Goal: Task Accomplishment & Management: Use online tool/utility

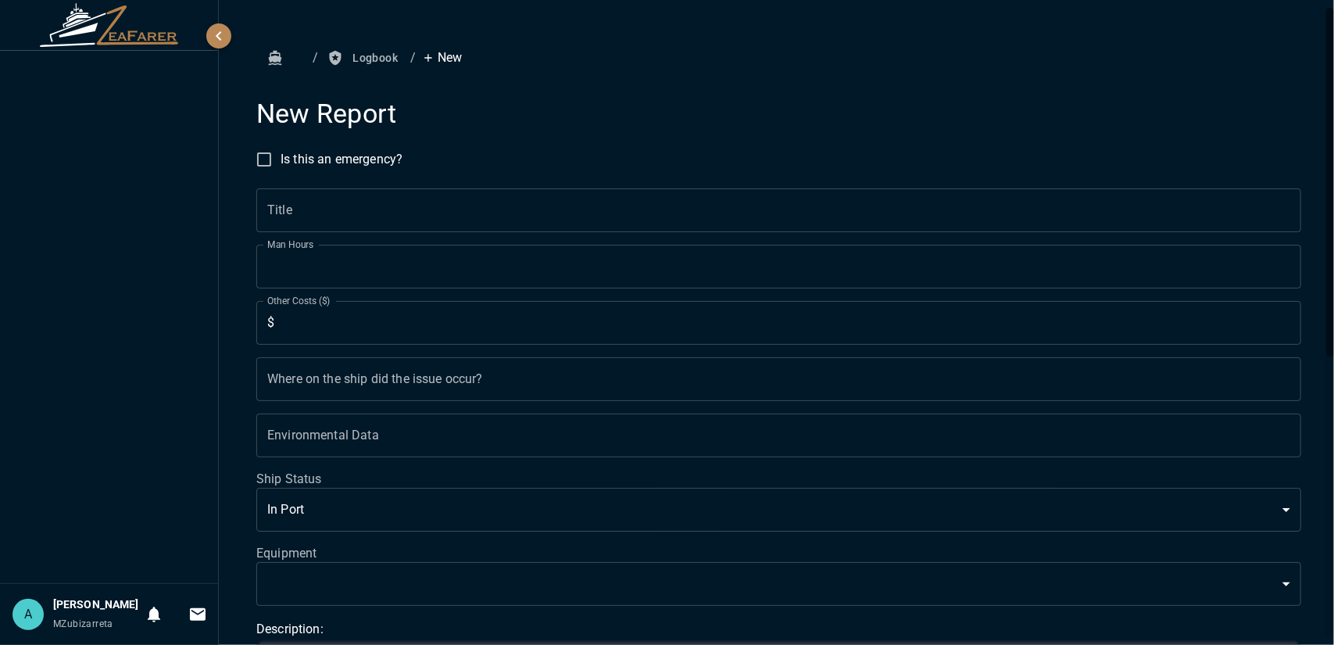
click at [277, 59] on icon "button" at bounding box center [275, 58] width 13 height 14
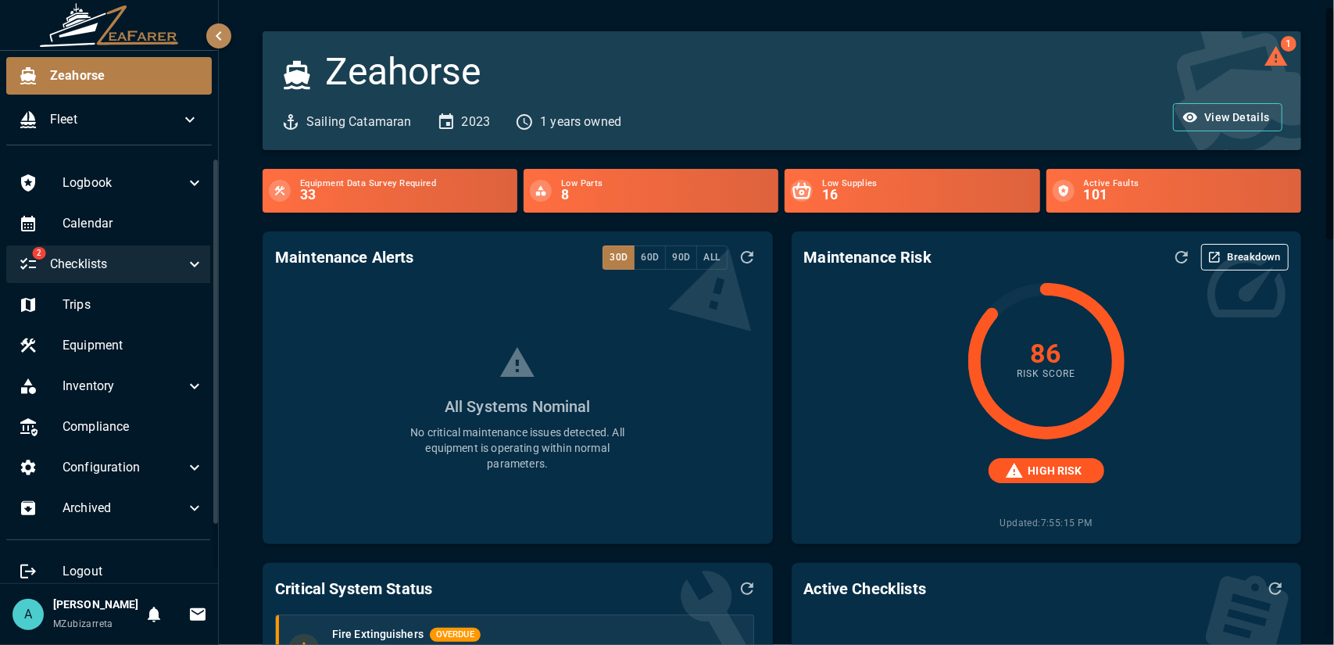
click at [172, 275] on div "2 Checklists" at bounding box center [111, 264] width 210 height 38
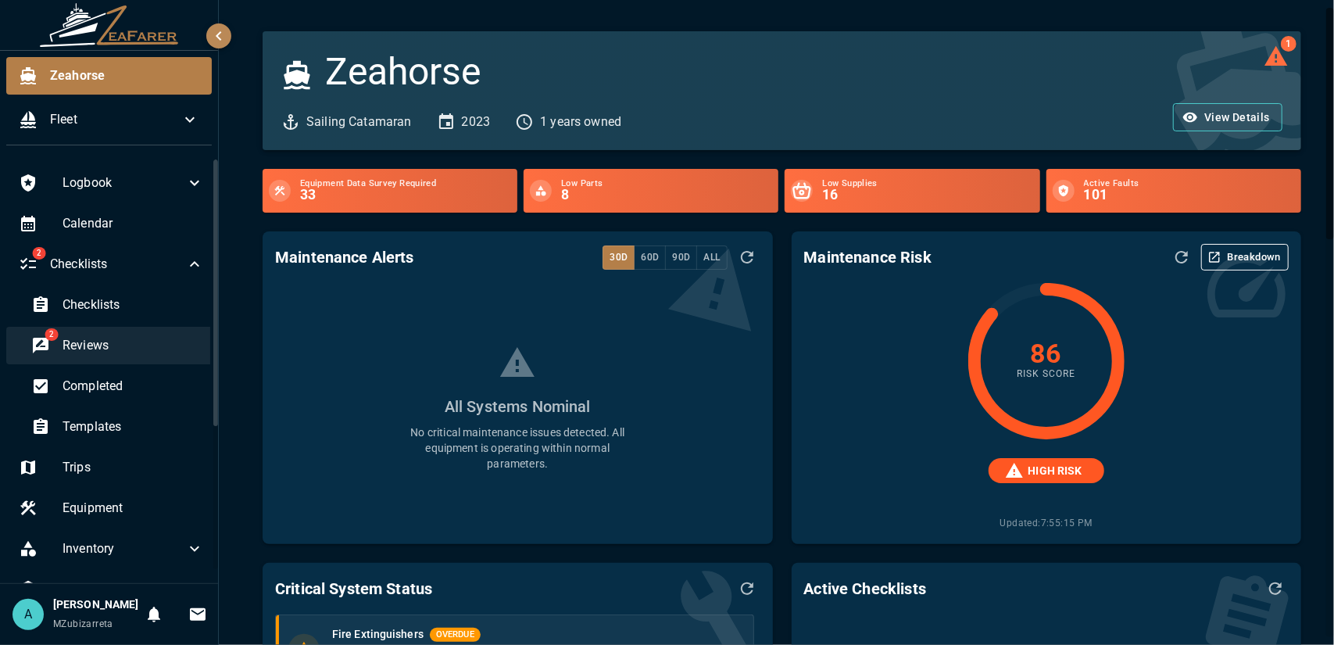
click at [154, 336] on span "Reviews" at bounding box center [133, 345] width 141 height 19
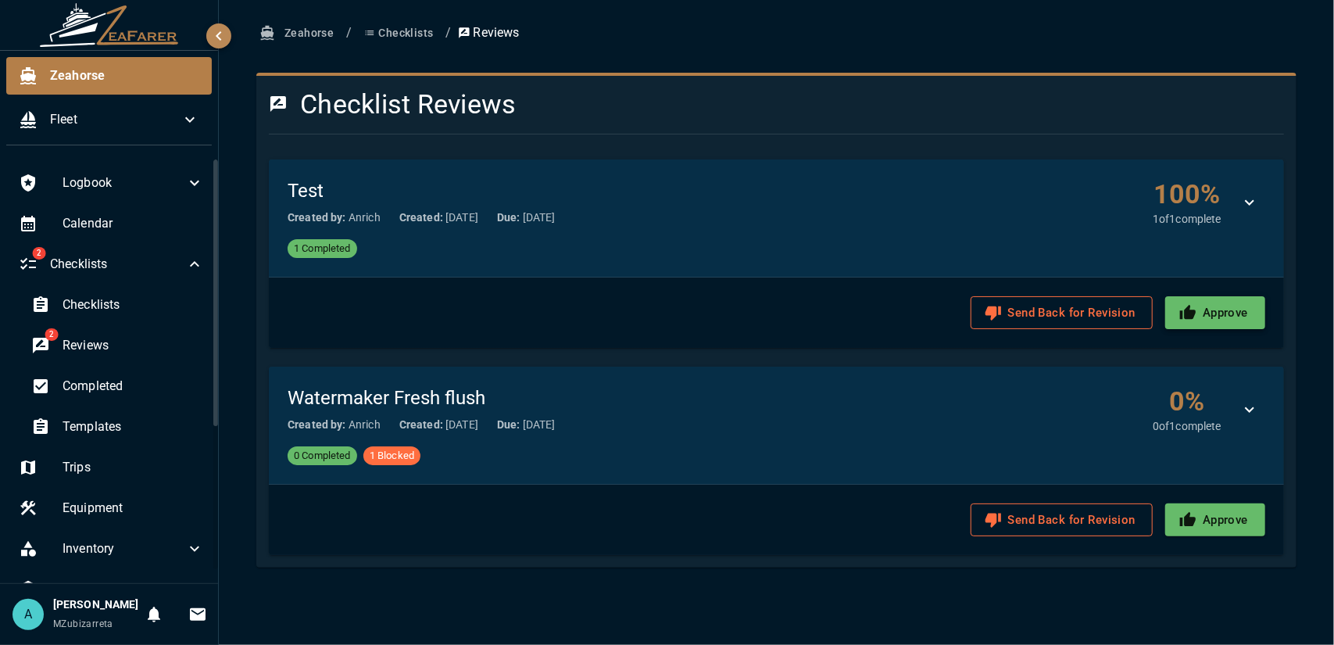
click at [1238, 318] on button "Approve" at bounding box center [1215, 312] width 100 height 33
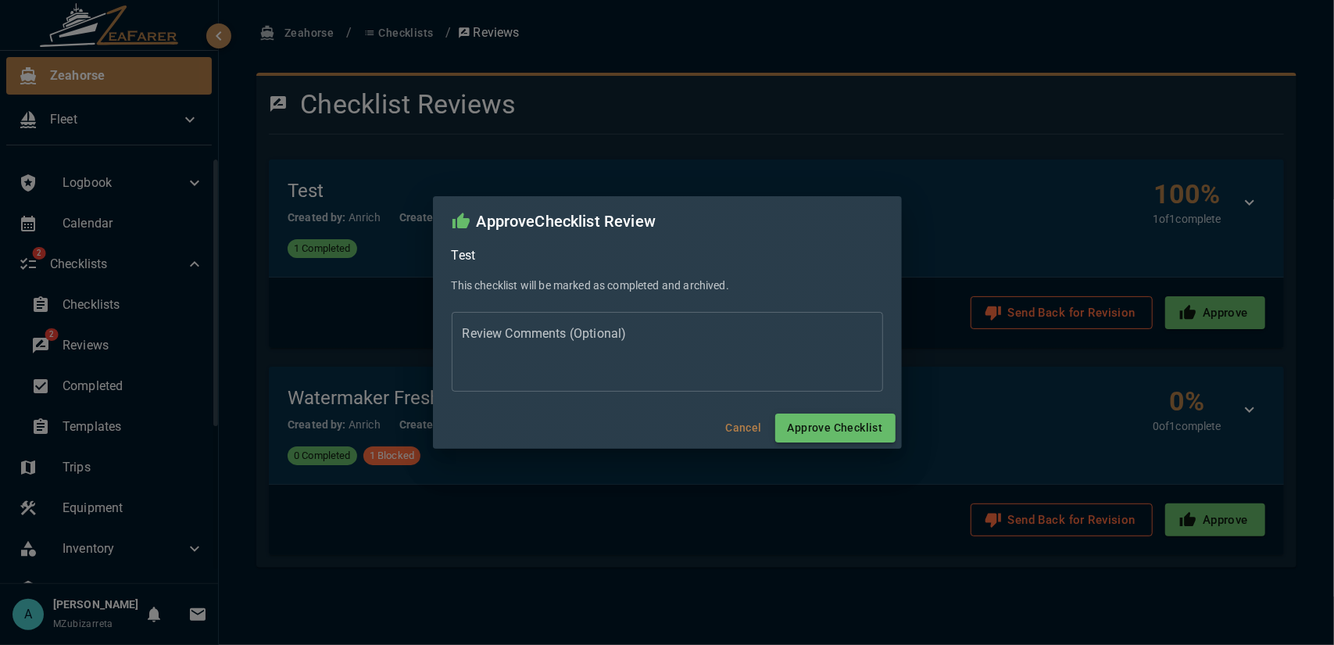
click at [850, 427] on button "Approve Checklist" at bounding box center [835, 427] width 120 height 29
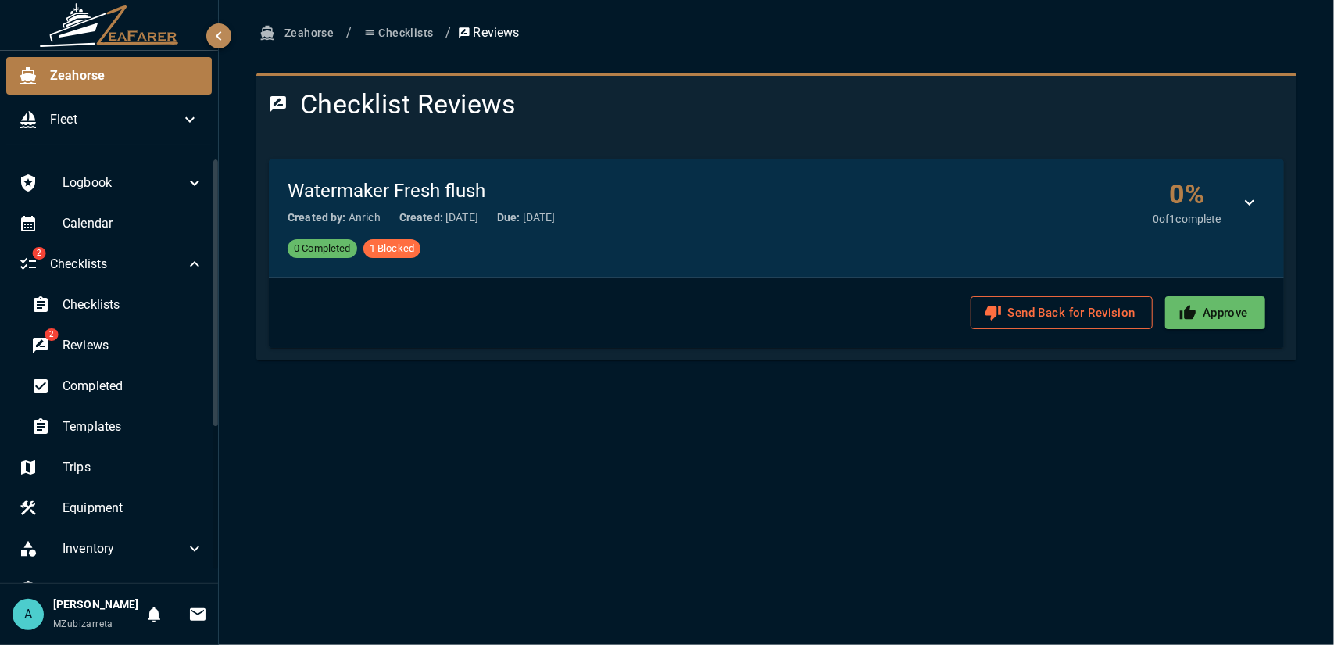
click at [403, 31] on button "Checklists" at bounding box center [398, 33] width 81 height 29
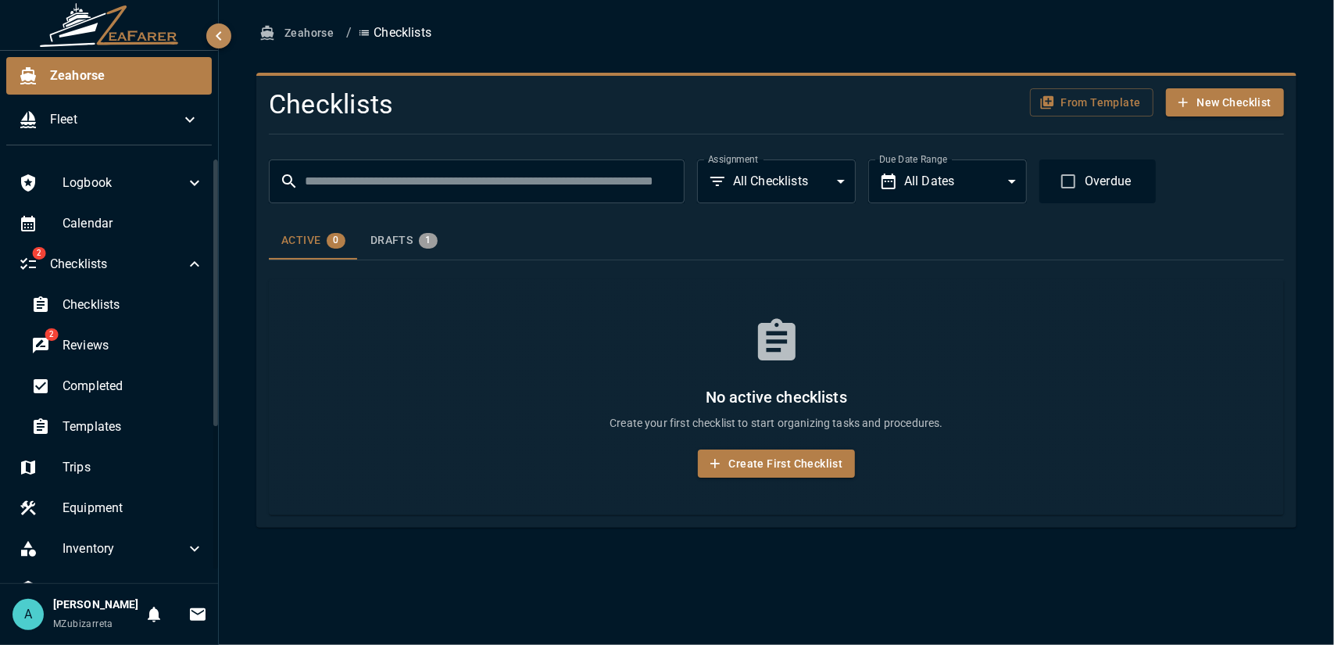
click at [409, 248] on button "Drafts 1" at bounding box center [404, 241] width 92 height 38
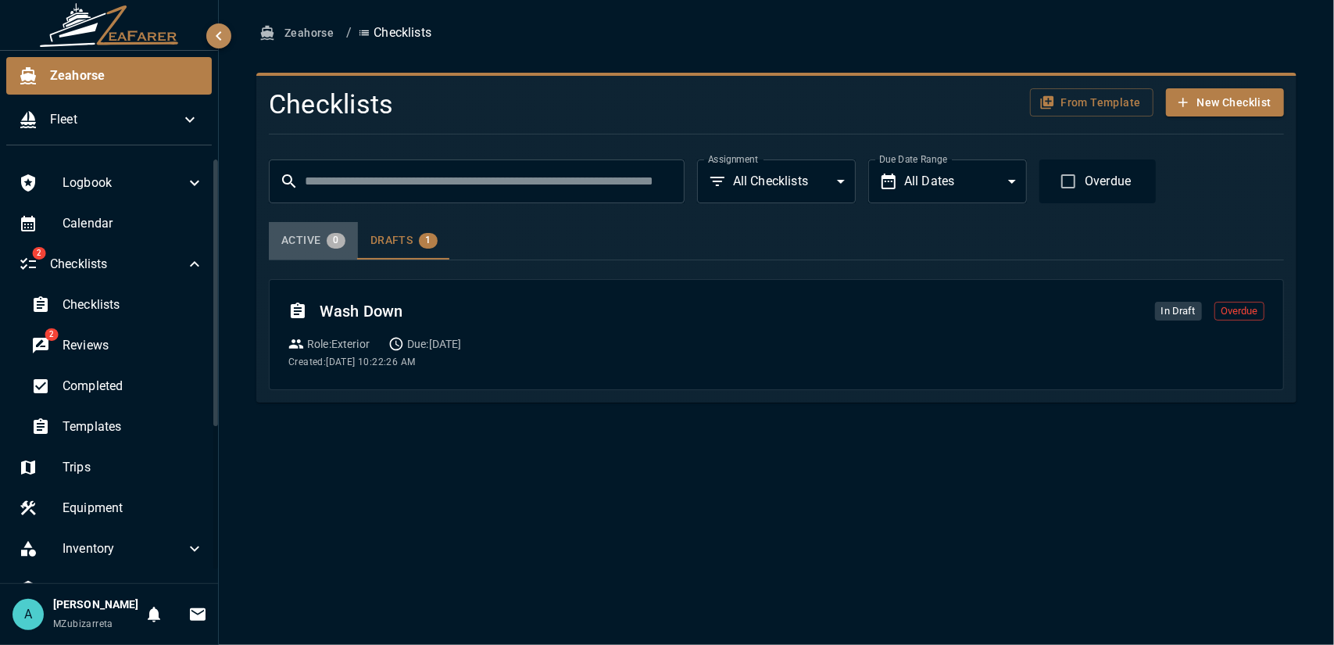
click at [330, 245] on span "0" at bounding box center [336, 240] width 18 height 12
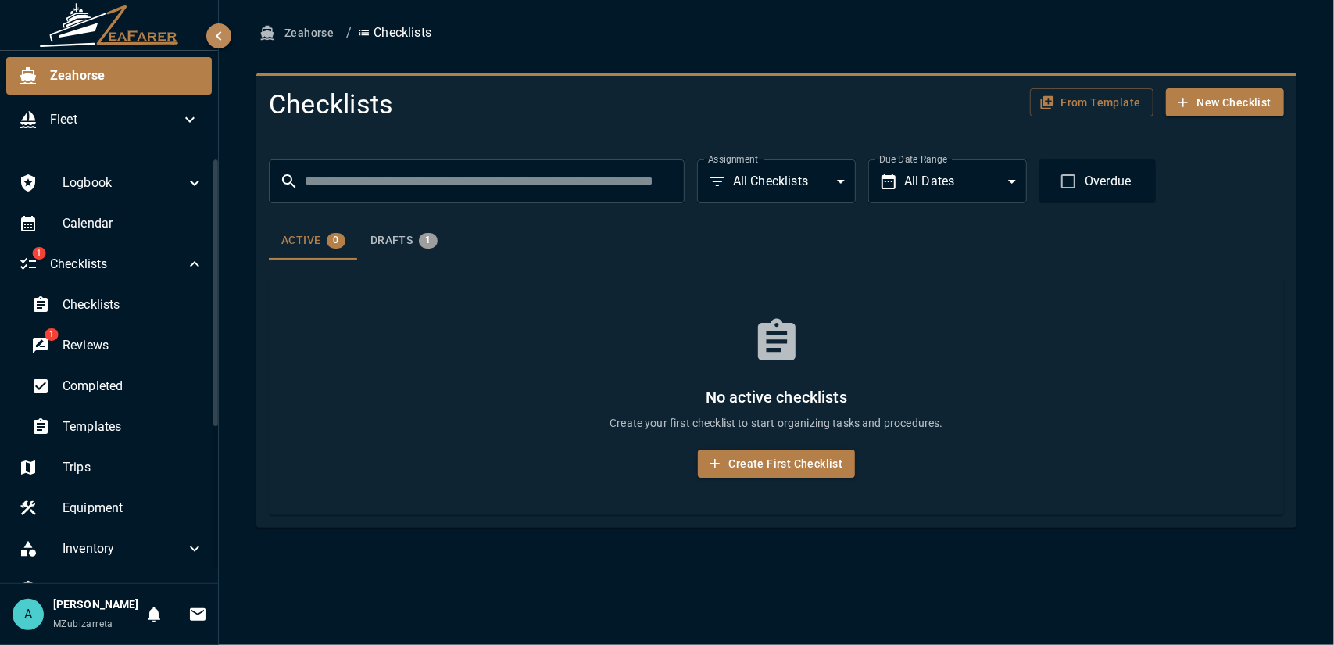
click at [284, 38] on button "Zeahorse" at bounding box center [298, 33] width 84 height 29
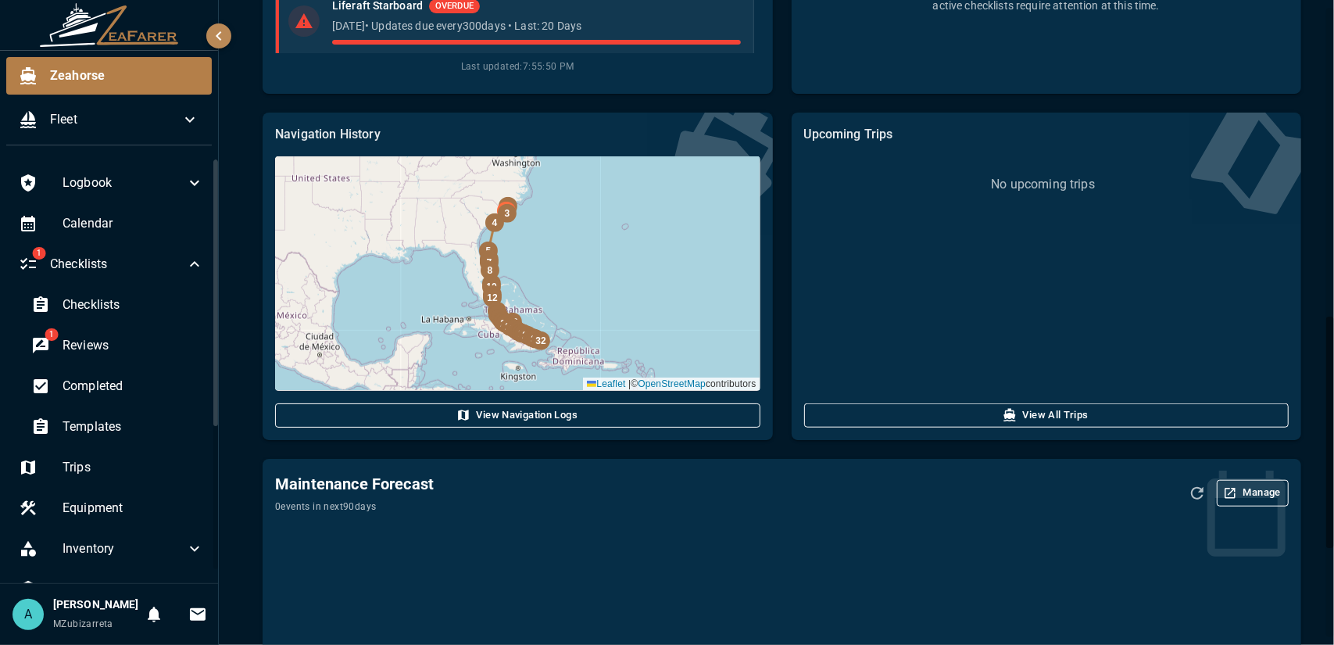
scroll to position [1106, 0]
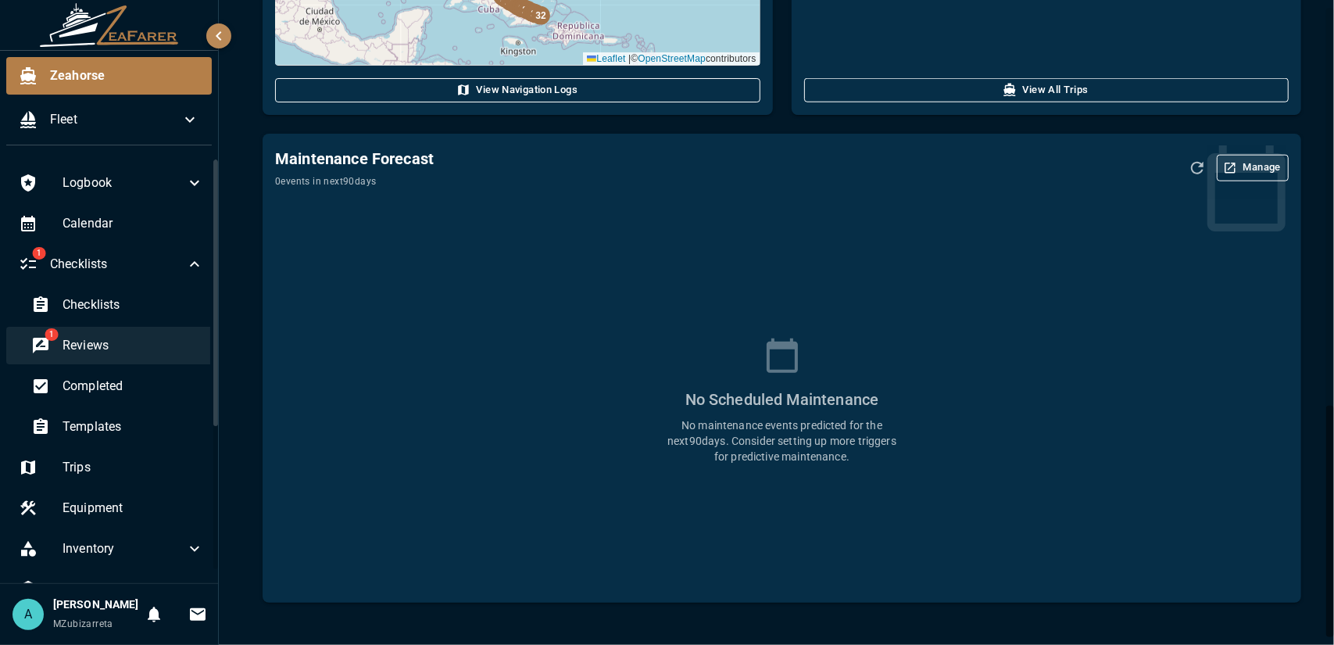
click at [113, 343] on span "Reviews" at bounding box center [133, 345] width 141 height 19
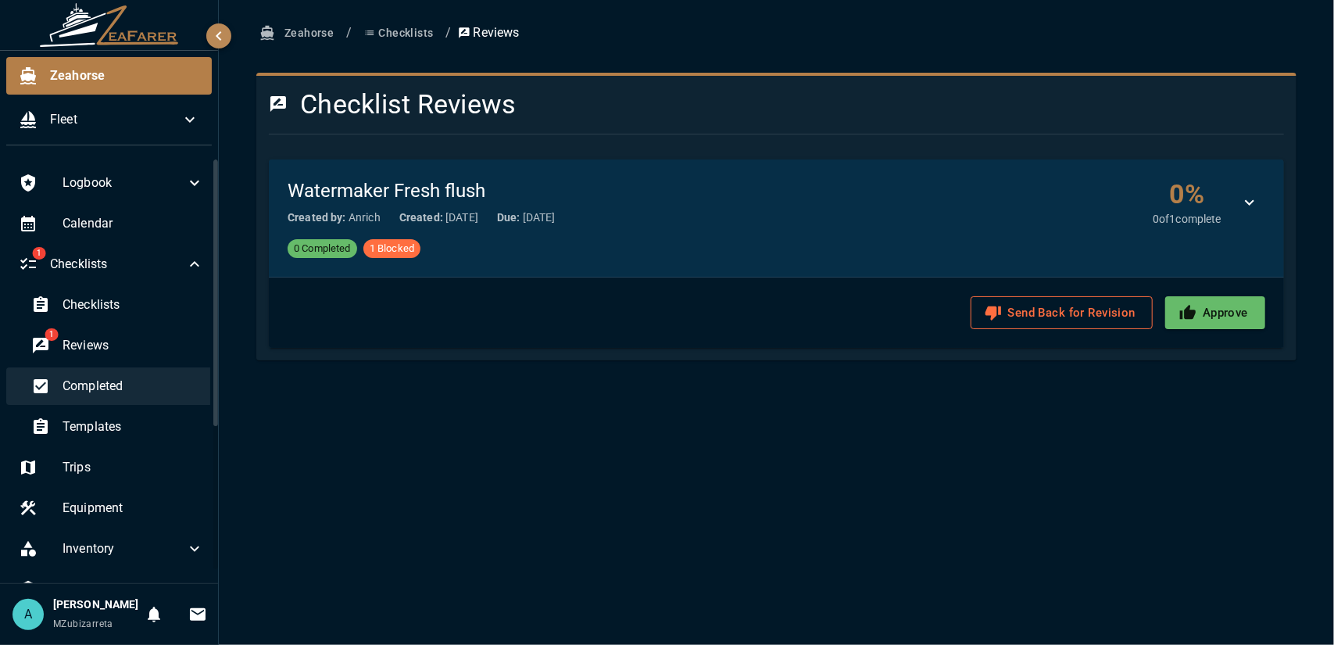
click at [161, 384] on span "Completed" at bounding box center [133, 386] width 141 height 19
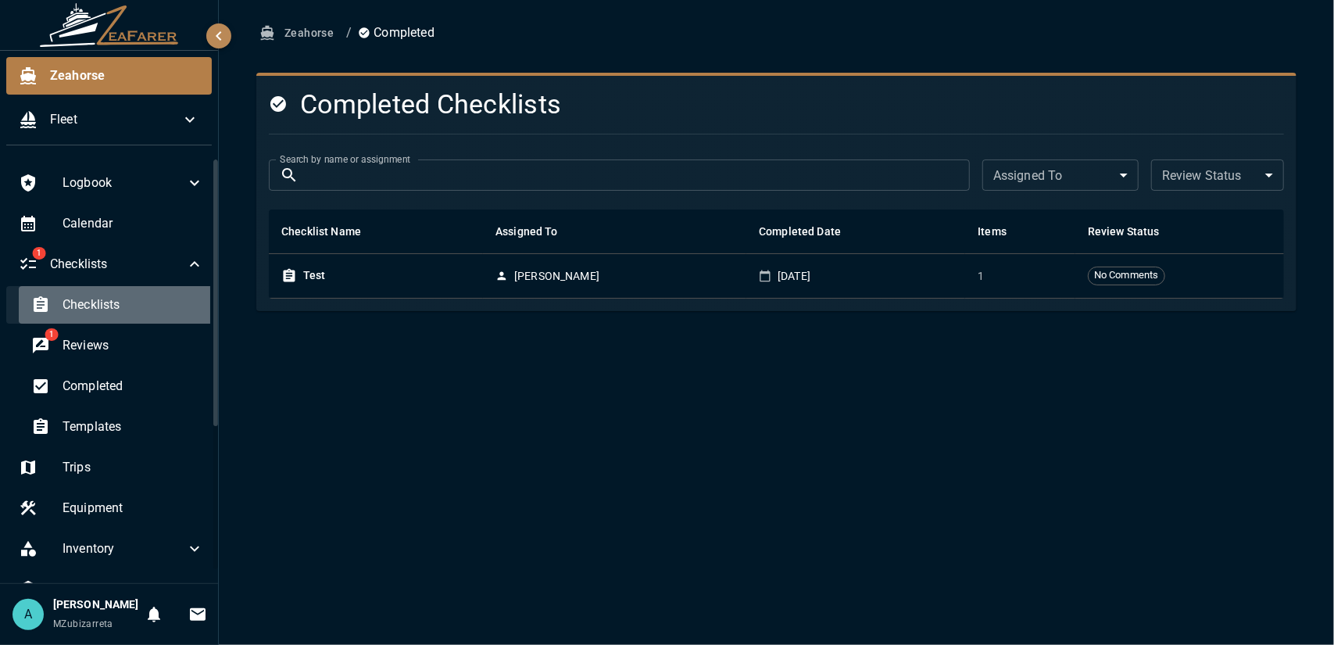
click at [146, 300] on span "Checklists" at bounding box center [133, 304] width 141 height 19
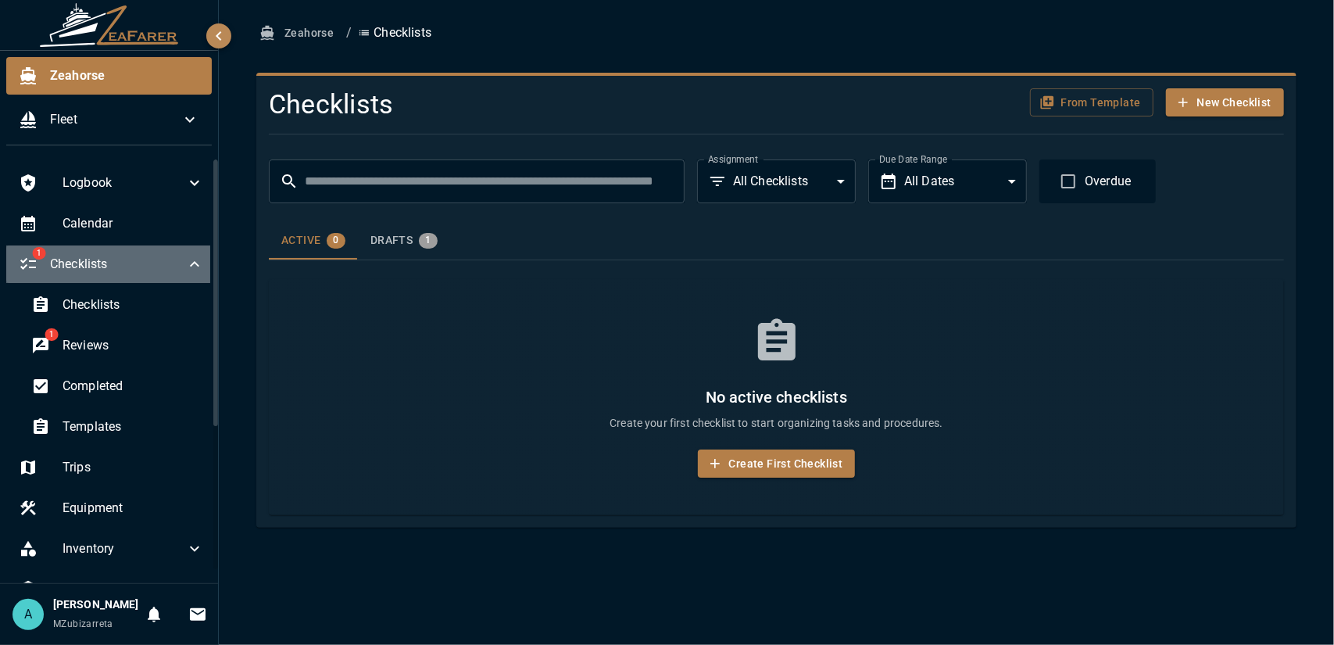
click at [119, 266] on span "Checklists" at bounding box center [117, 264] width 135 height 19
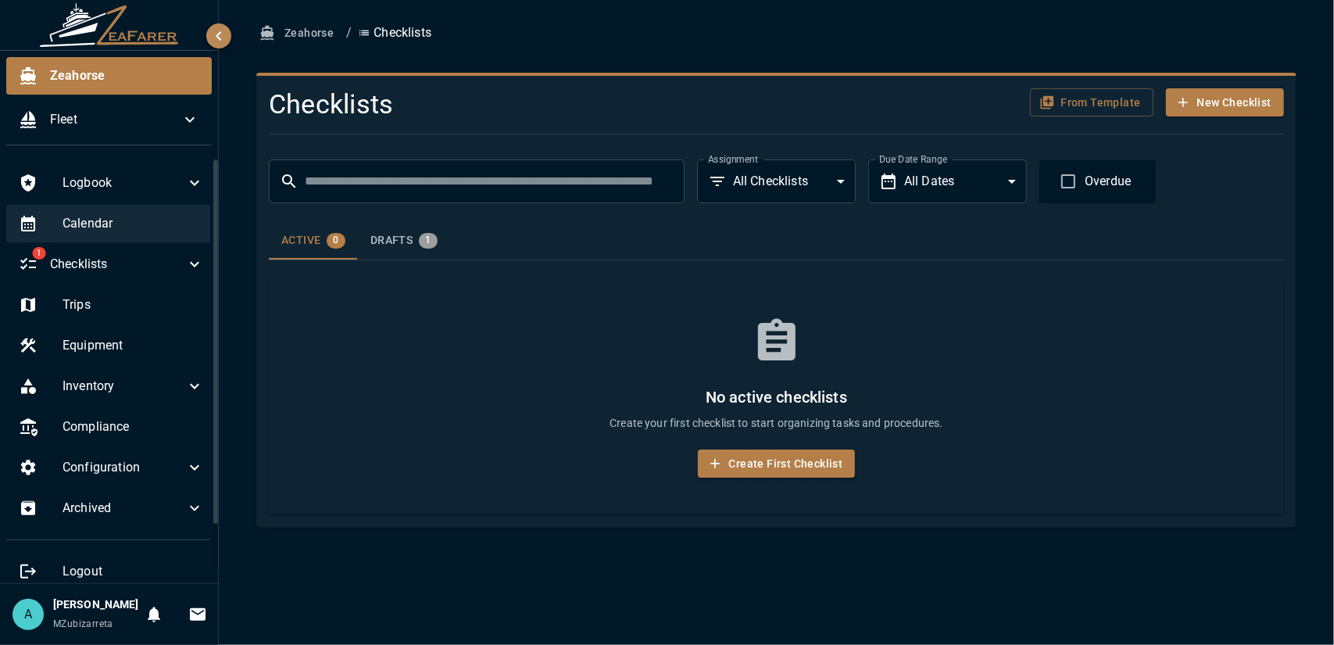
click at [131, 214] on span "Calendar" at bounding box center [133, 223] width 141 height 19
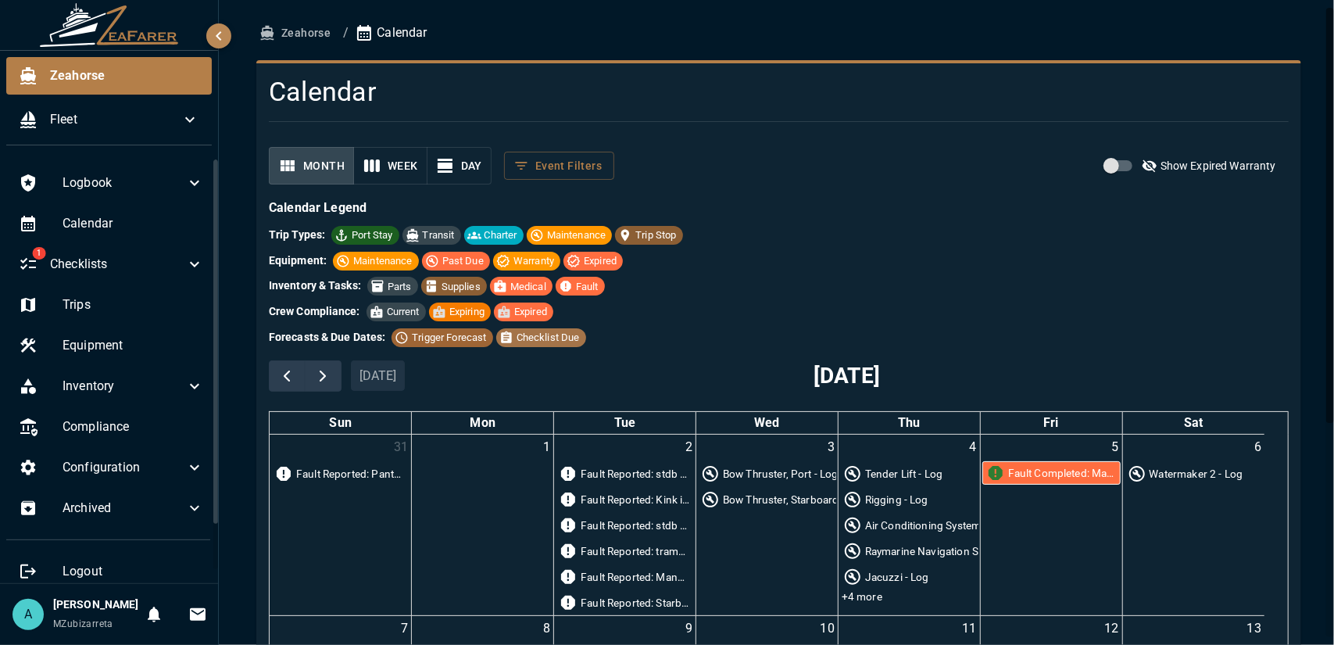
scroll to position [156, 0]
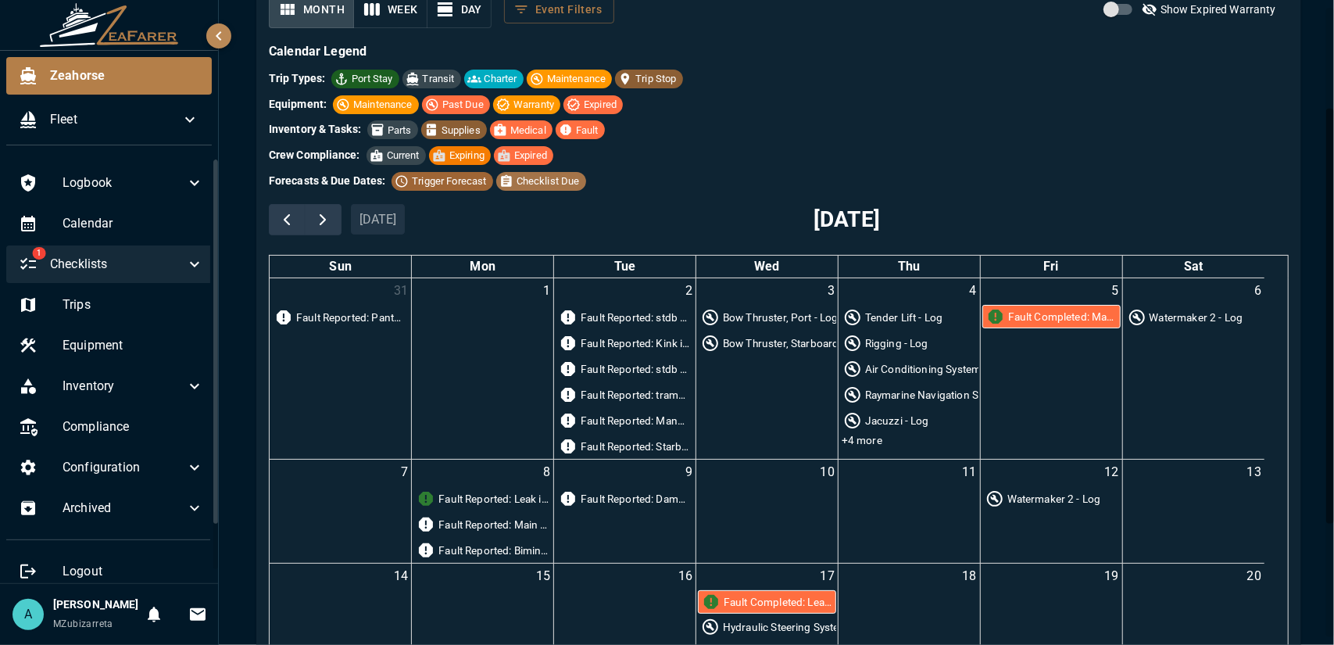
click at [185, 268] on icon at bounding box center [194, 264] width 19 height 19
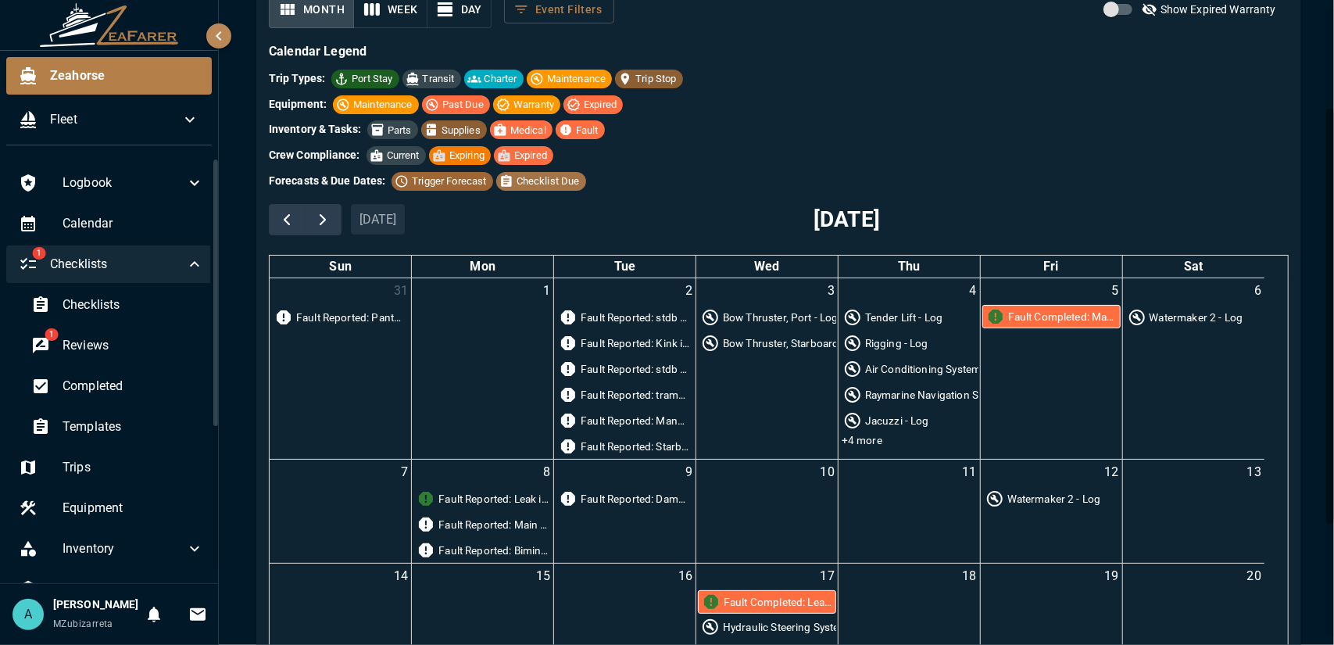
click at [185, 268] on icon at bounding box center [194, 264] width 19 height 19
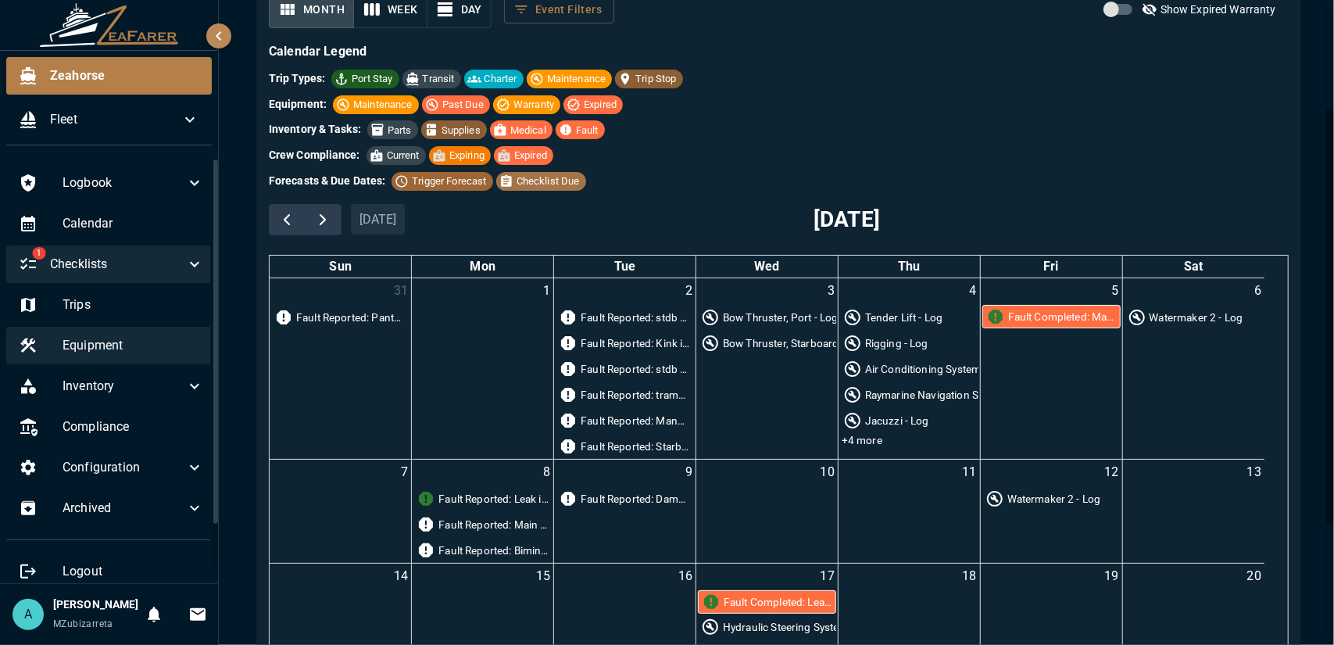
click at [170, 340] on span "Equipment" at bounding box center [133, 345] width 141 height 19
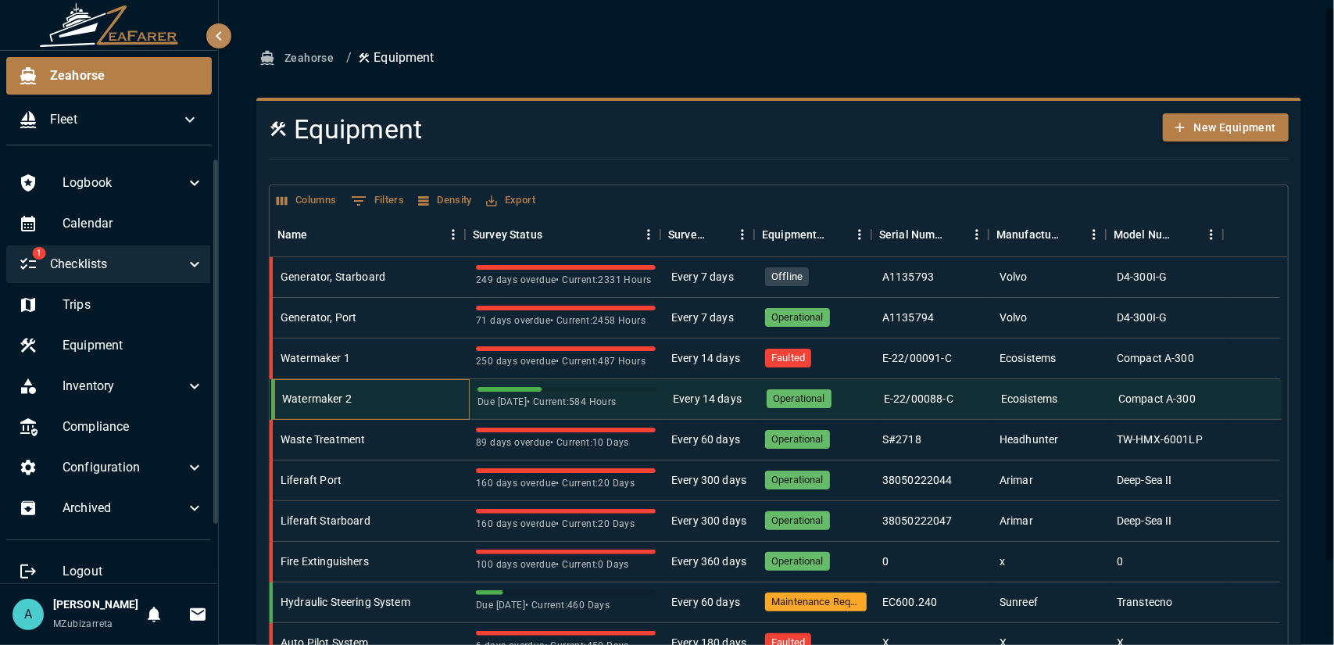
click at [400, 392] on div "Watermaker 2" at bounding box center [371, 399] width 195 height 41
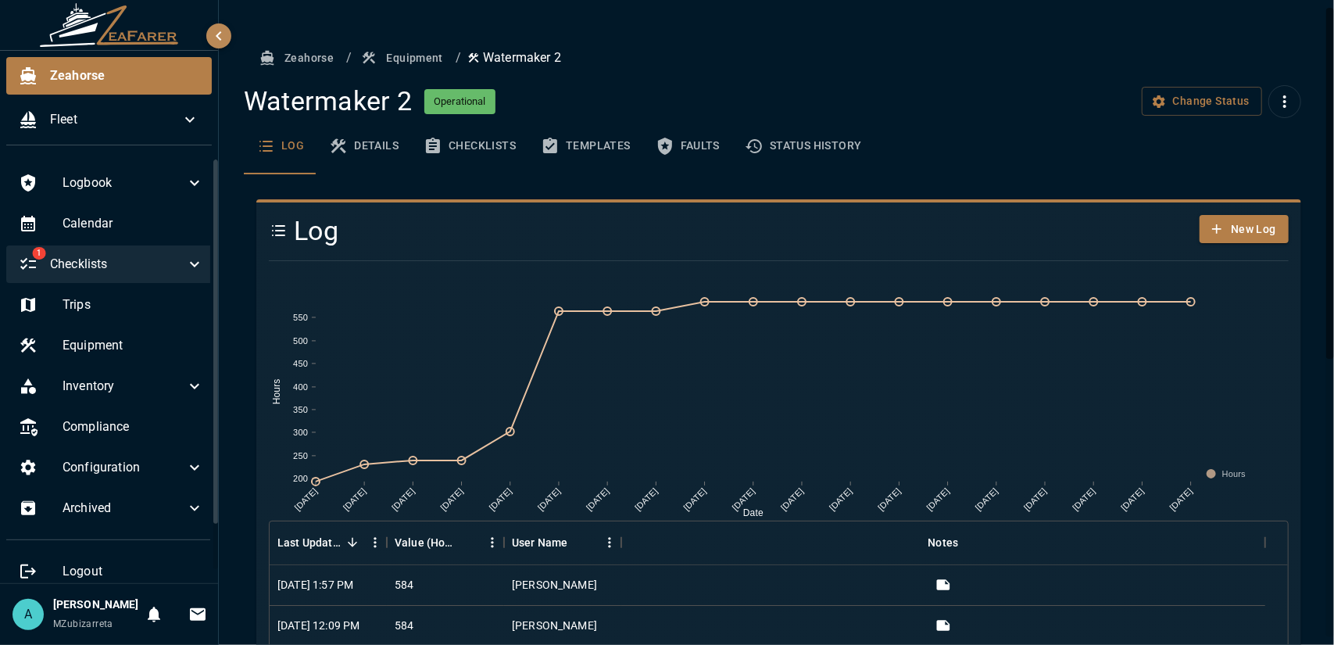
click at [481, 154] on button "Checklists" at bounding box center [469, 146] width 117 height 56
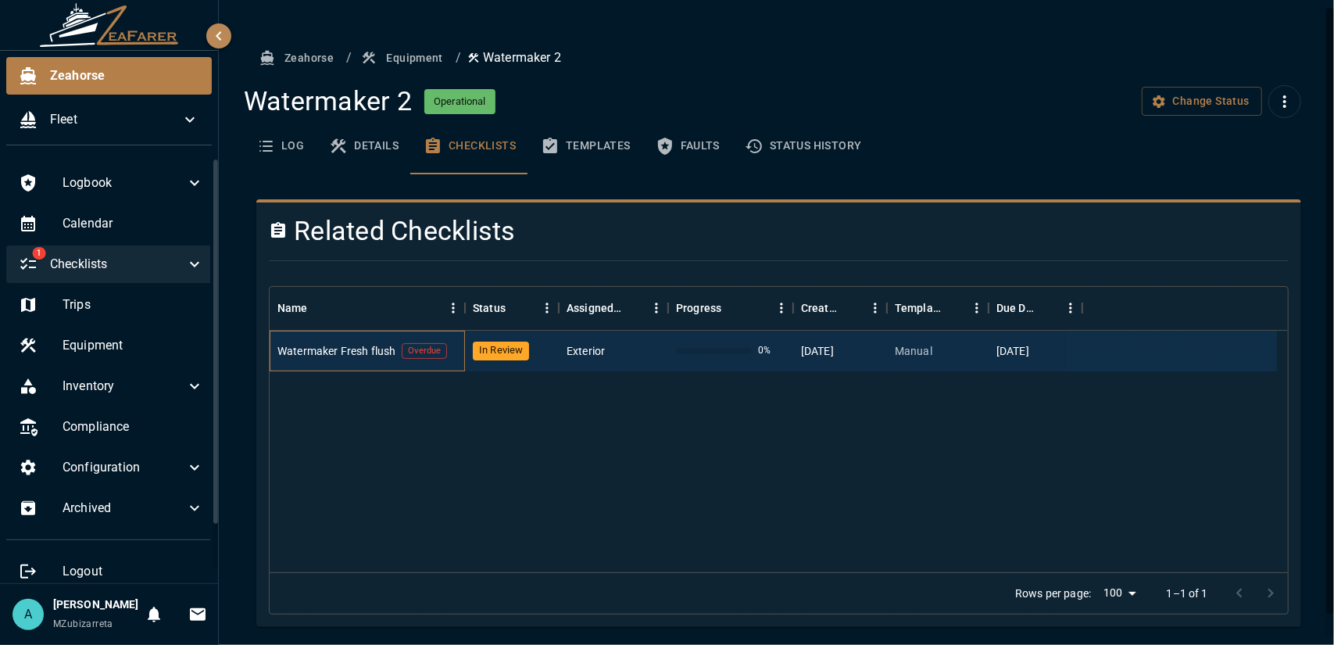
click at [349, 358] on div "Watermaker Fresh flush Overdue" at bounding box center [367, 351] width 195 height 41
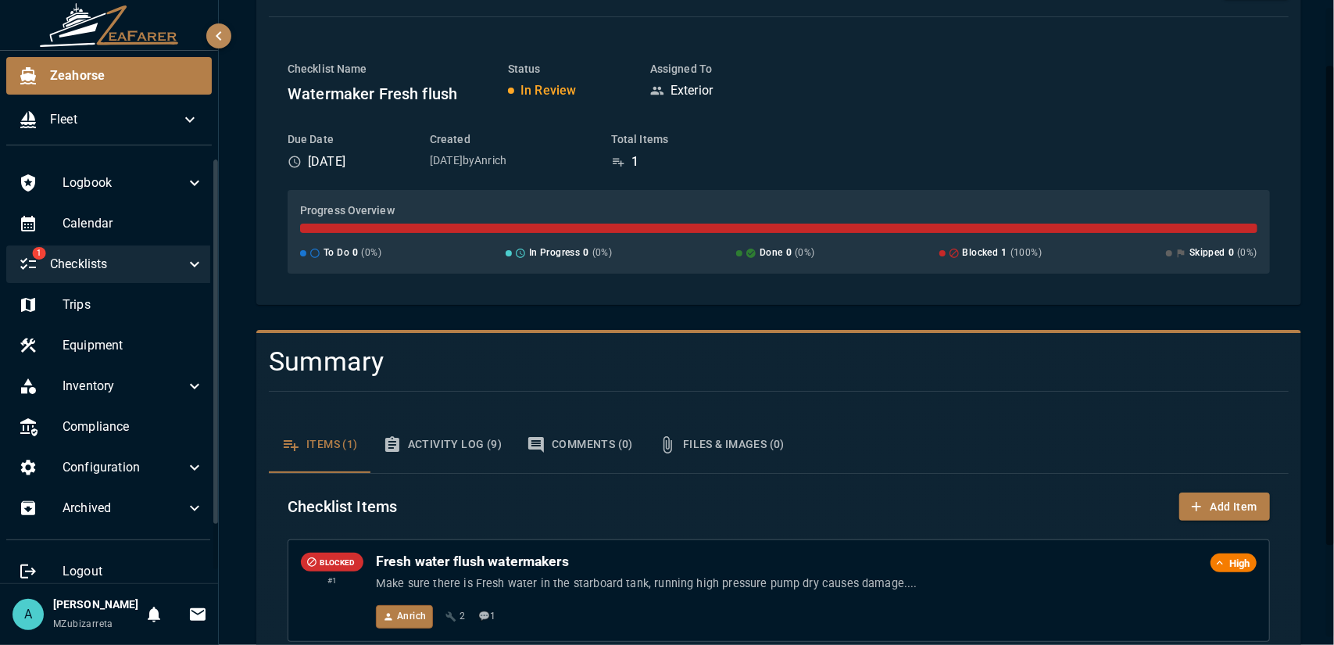
scroll to position [201, 0]
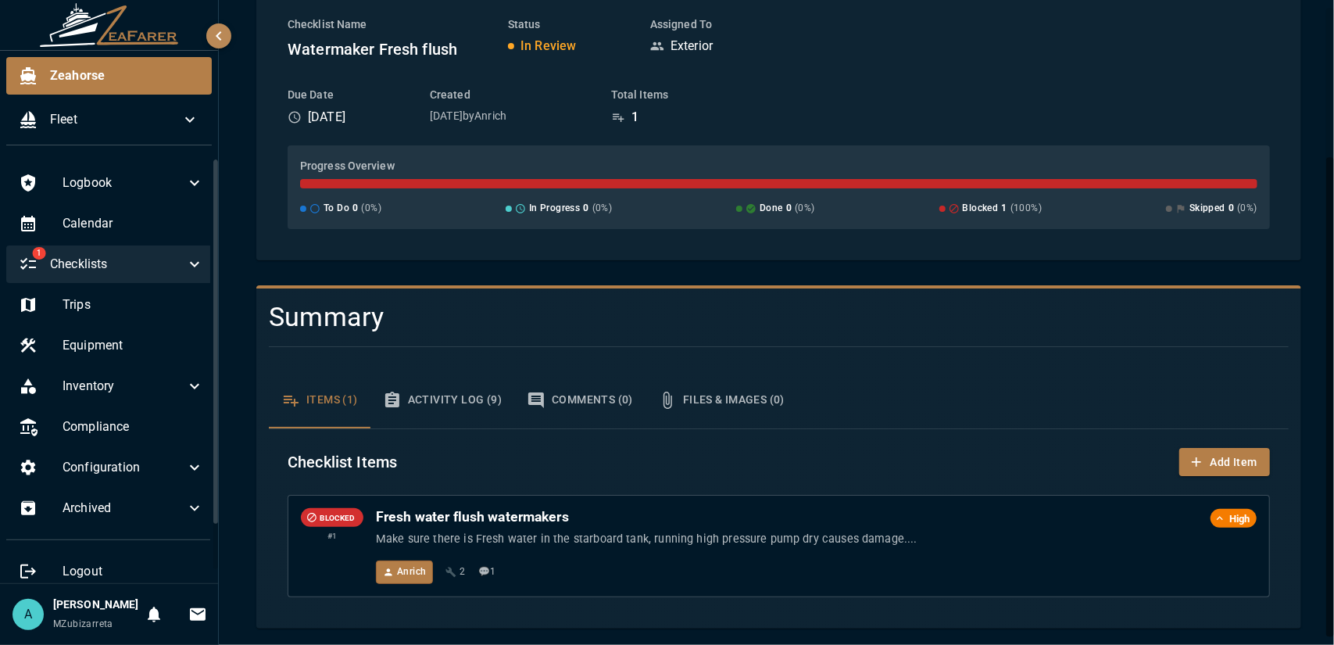
click at [485, 408] on button "Activity Log (9)" at bounding box center [442, 400] width 144 height 56
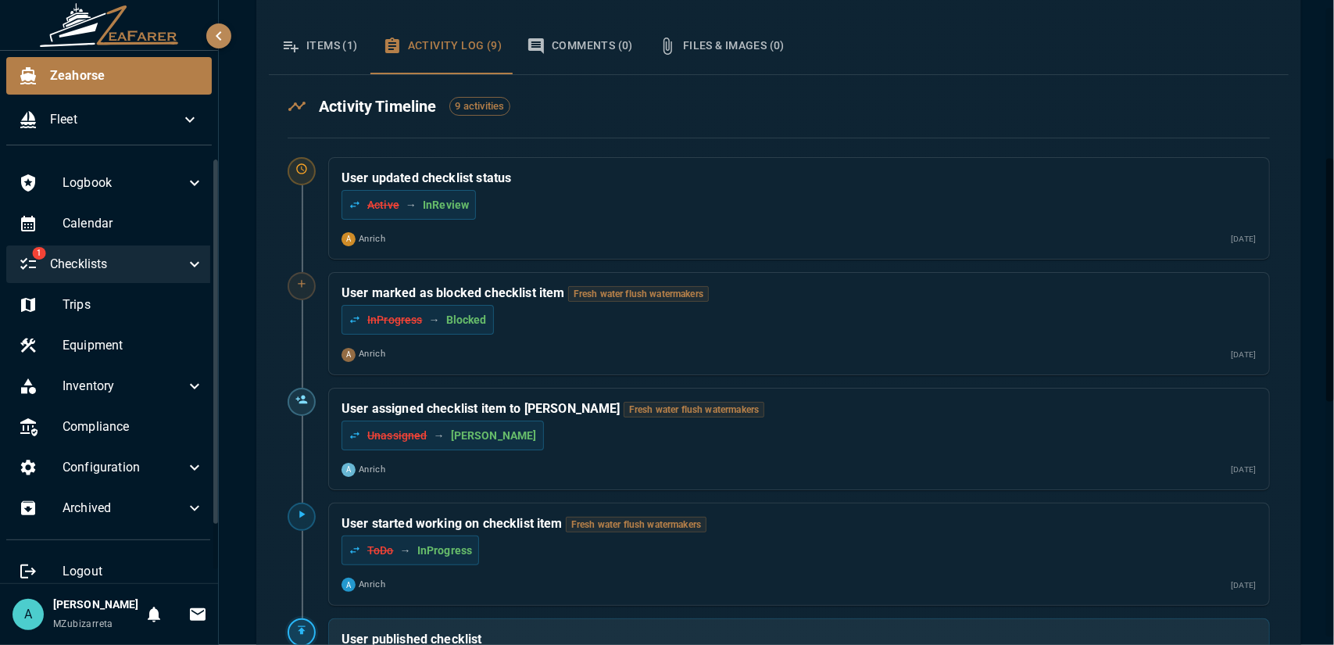
scroll to position [164, 0]
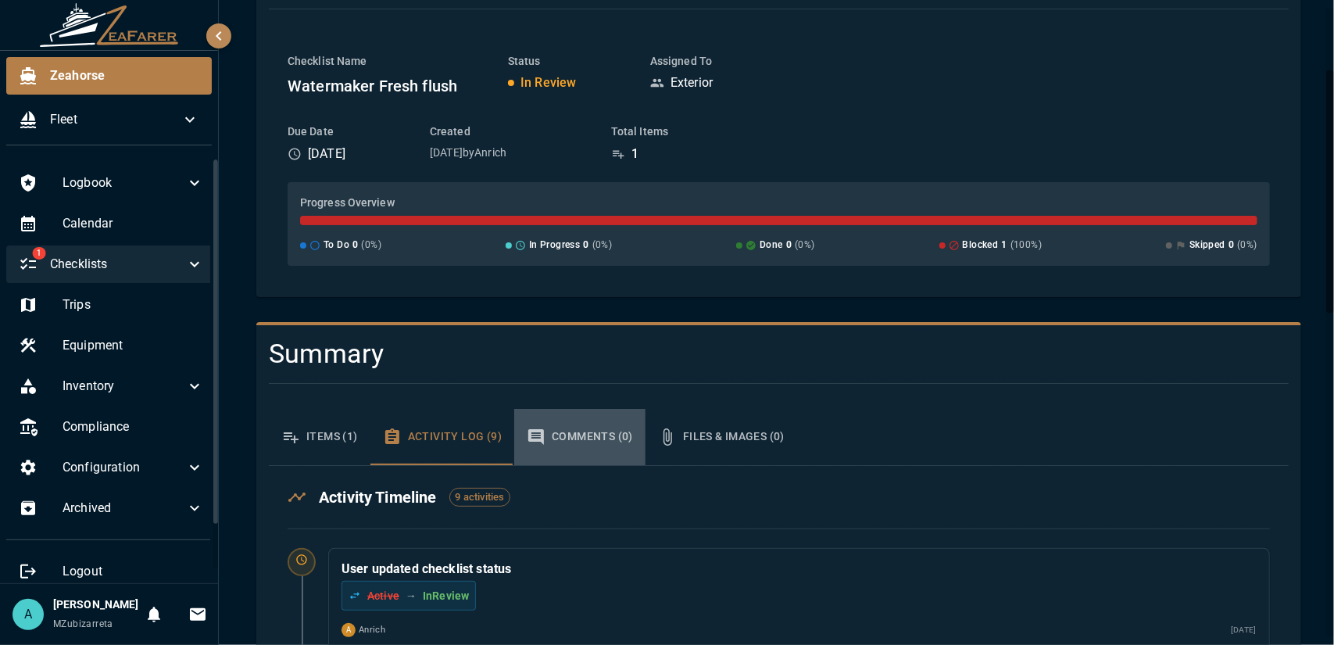
click at [567, 442] on button "Comments (0)" at bounding box center [579, 437] width 131 height 56
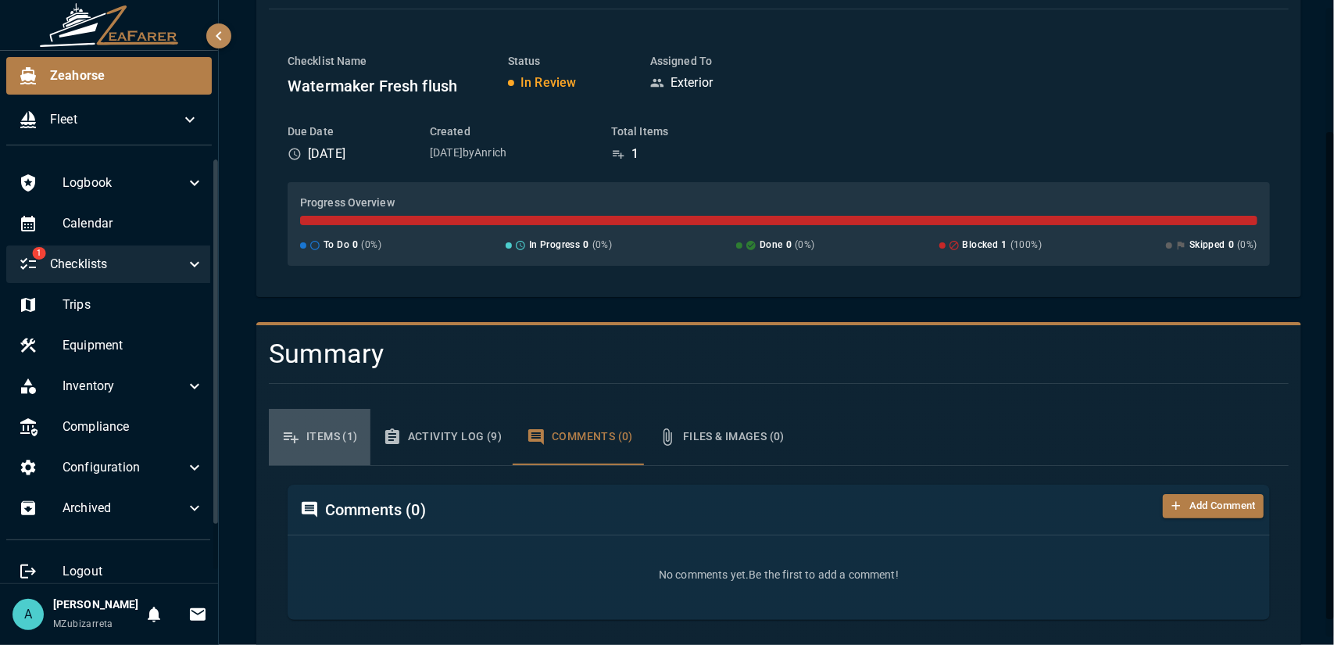
click at [338, 449] on button "Items (1)" at bounding box center [320, 437] width 102 height 56
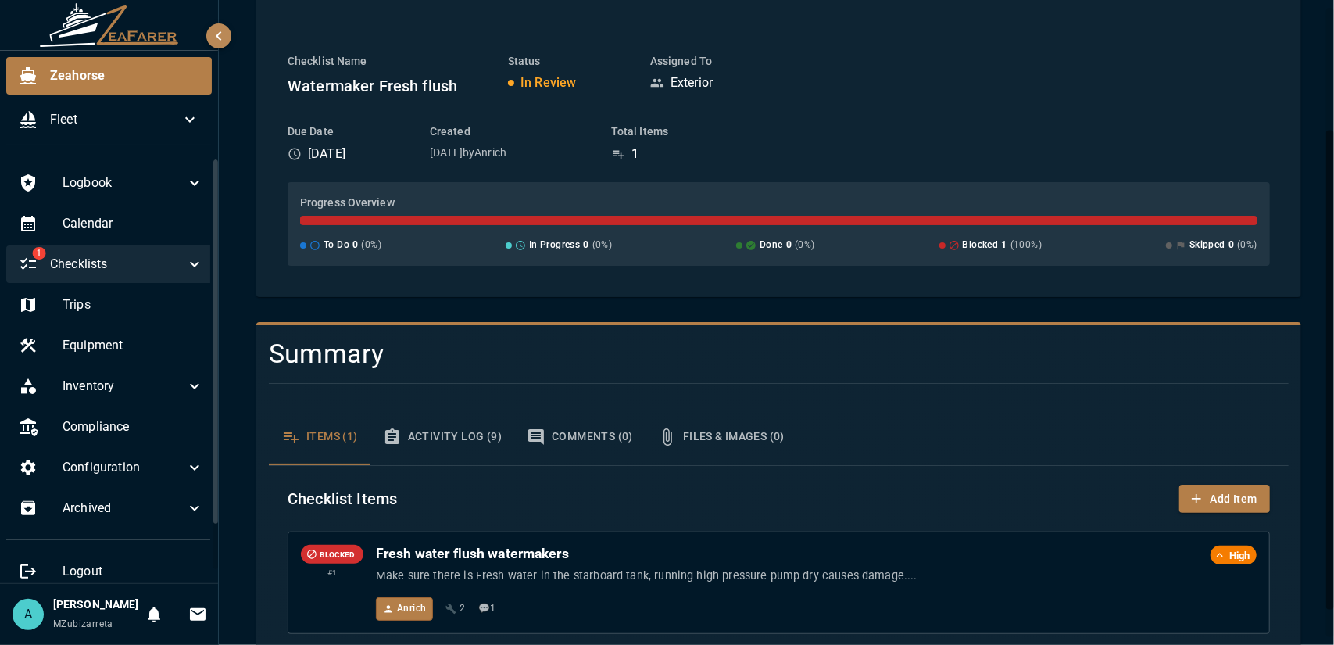
scroll to position [201, 0]
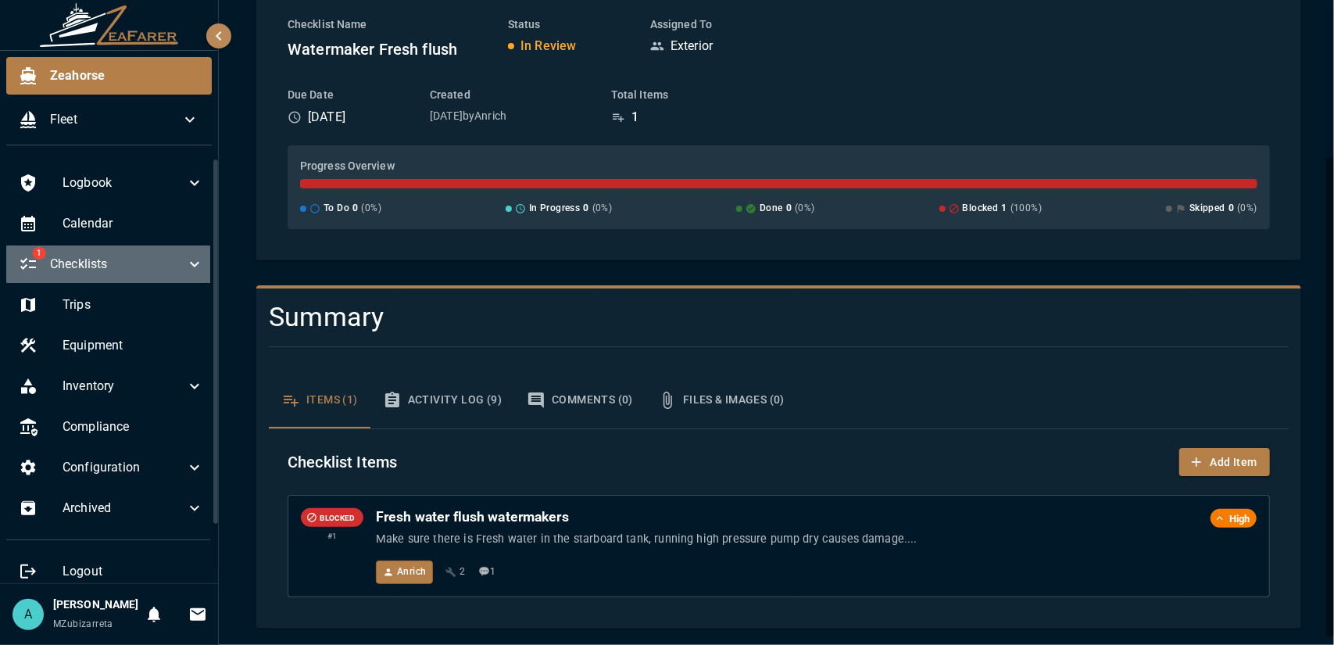
click at [141, 263] on span "Checklists" at bounding box center [117, 264] width 135 height 19
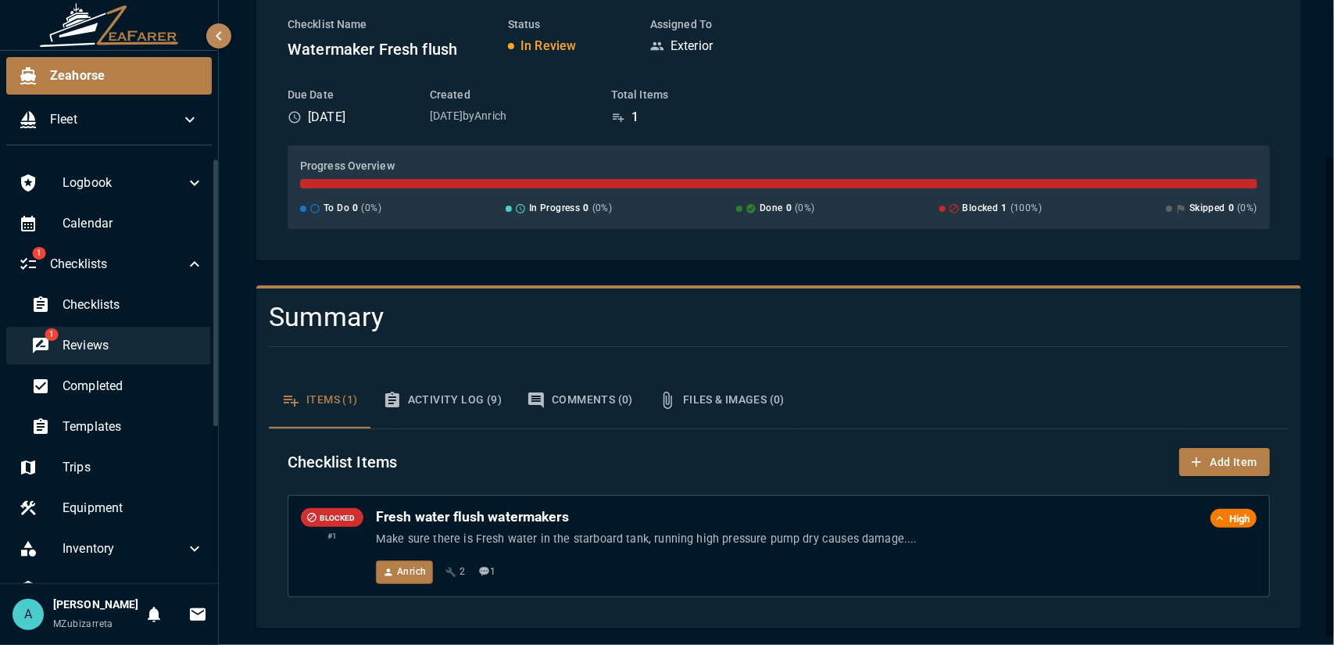
click at [138, 353] on span "Reviews" at bounding box center [133, 345] width 141 height 19
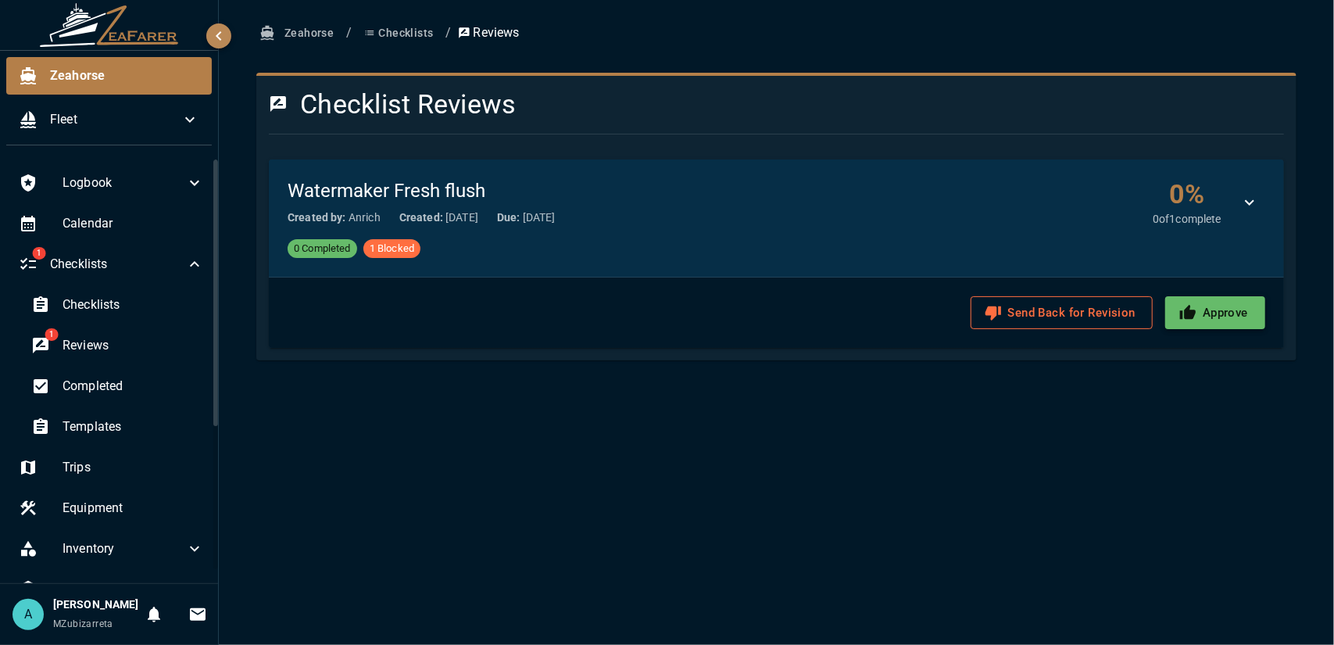
click at [1194, 318] on icon "button" at bounding box center [1187, 312] width 17 height 17
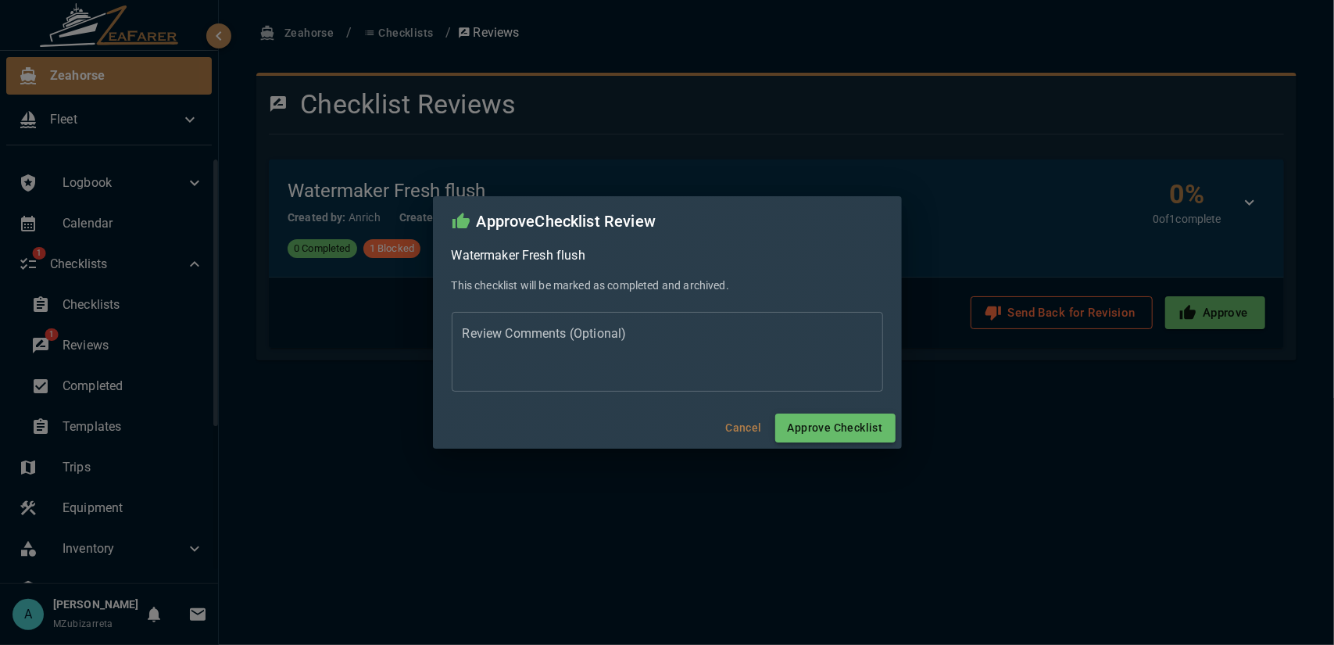
click at [841, 417] on button "Approve Checklist" at bounding box center [835, 427] width 120 height 29
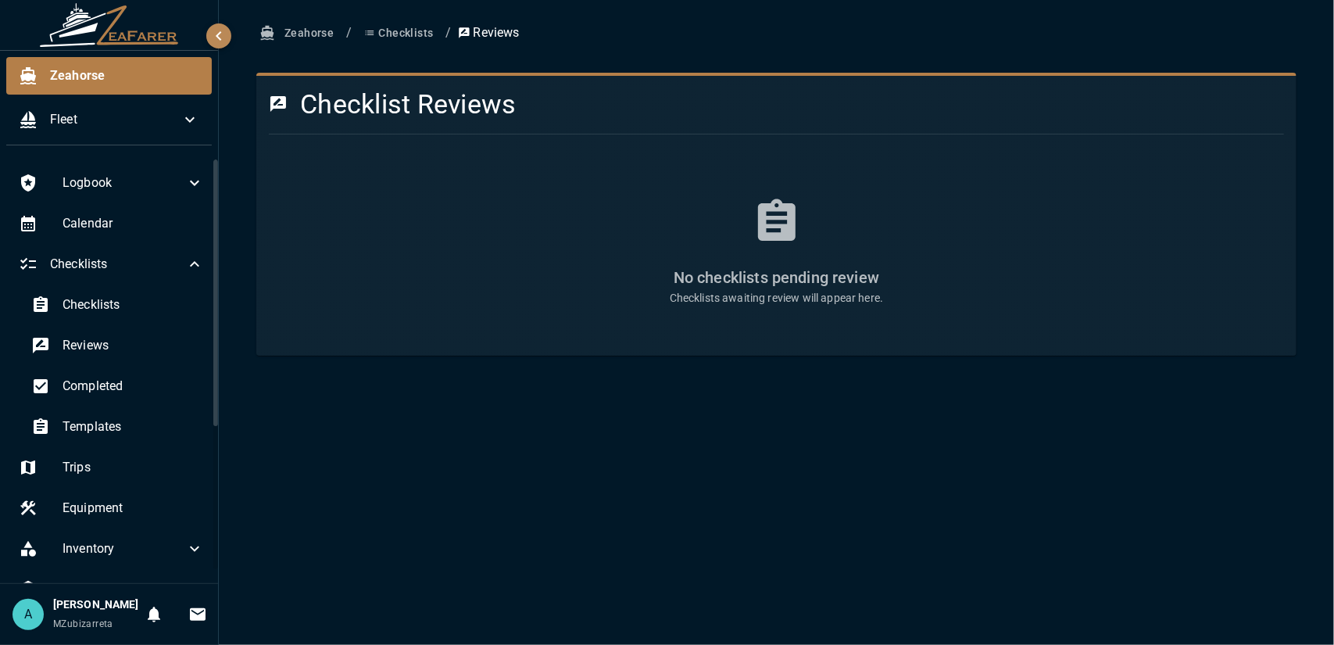
click at [404, 41] on button "Checklists" at bounding box center [398, 33] width 81 height 29
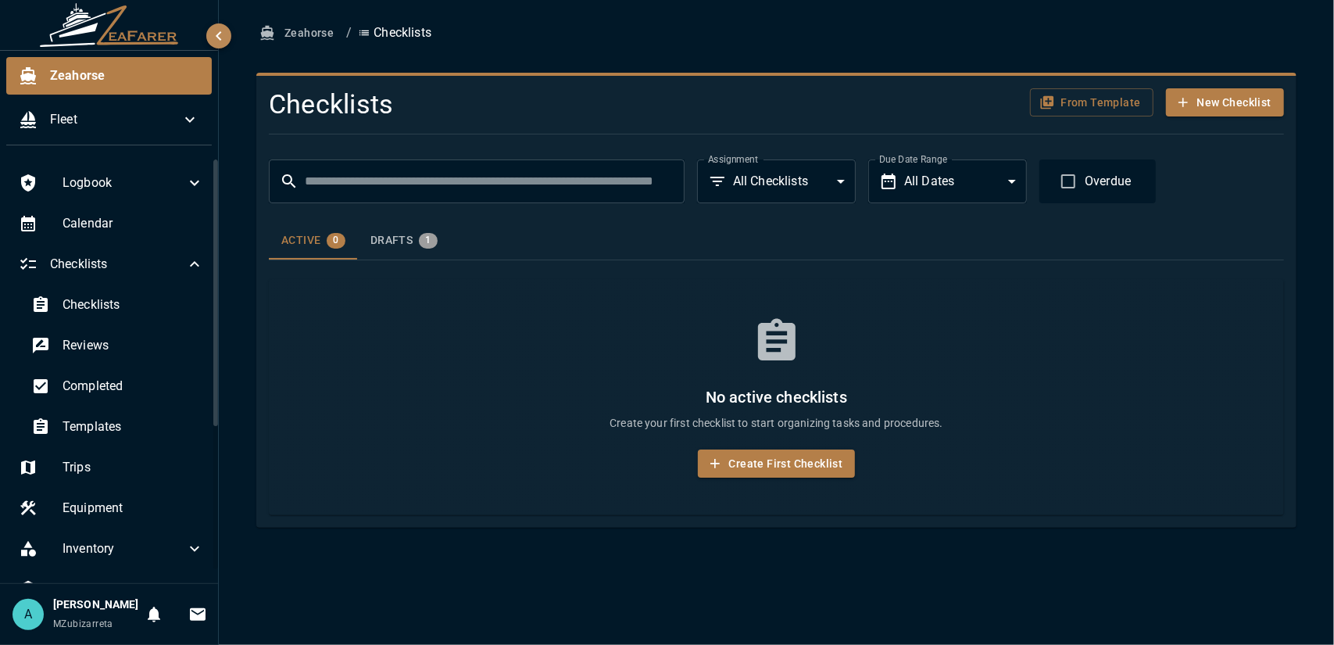
click at [389, 254] on button "Drafts 1" at bounding box center [404, 241] width 92 height 38
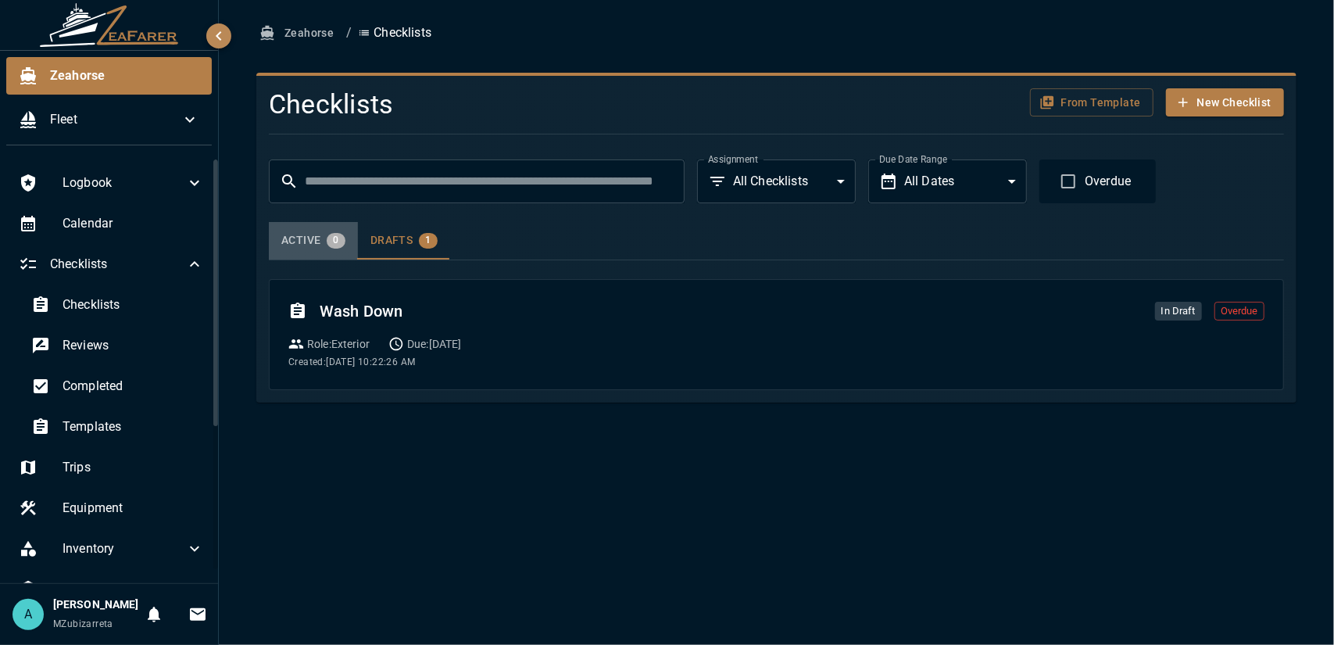
click at [331, 253] on button "Active 0" at bounding box center [313, 241] width 89 height 38
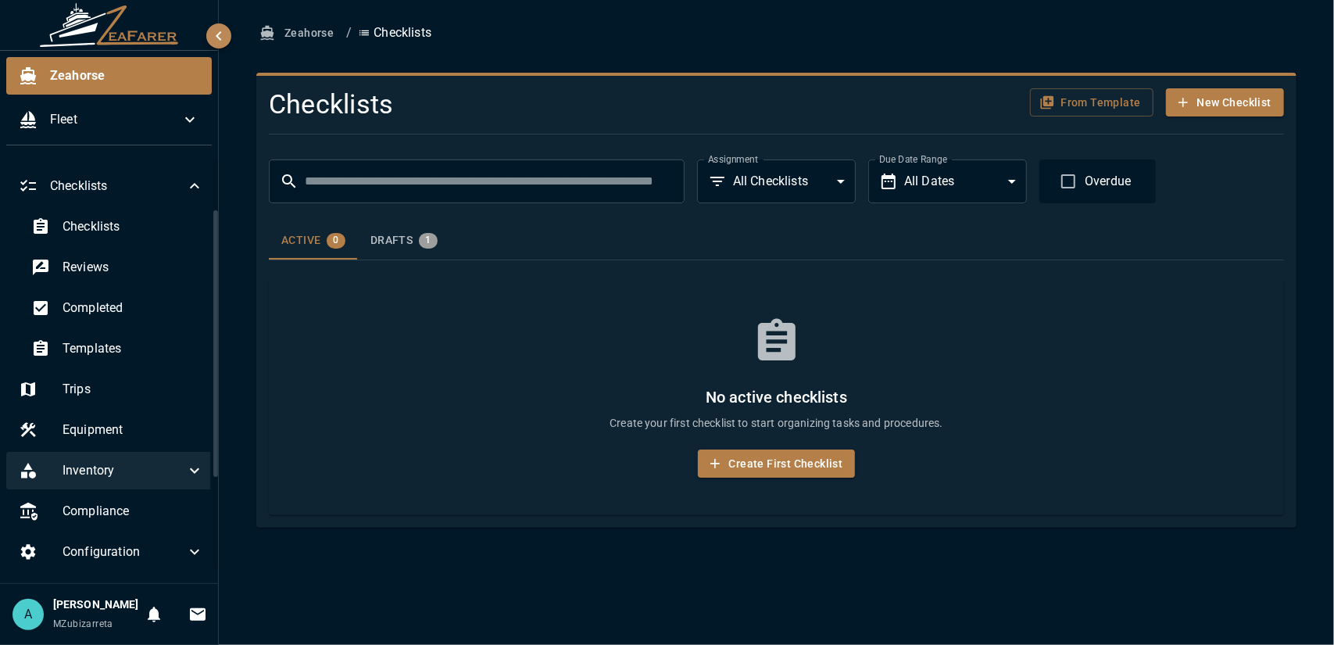
scroll to position [156, 0]
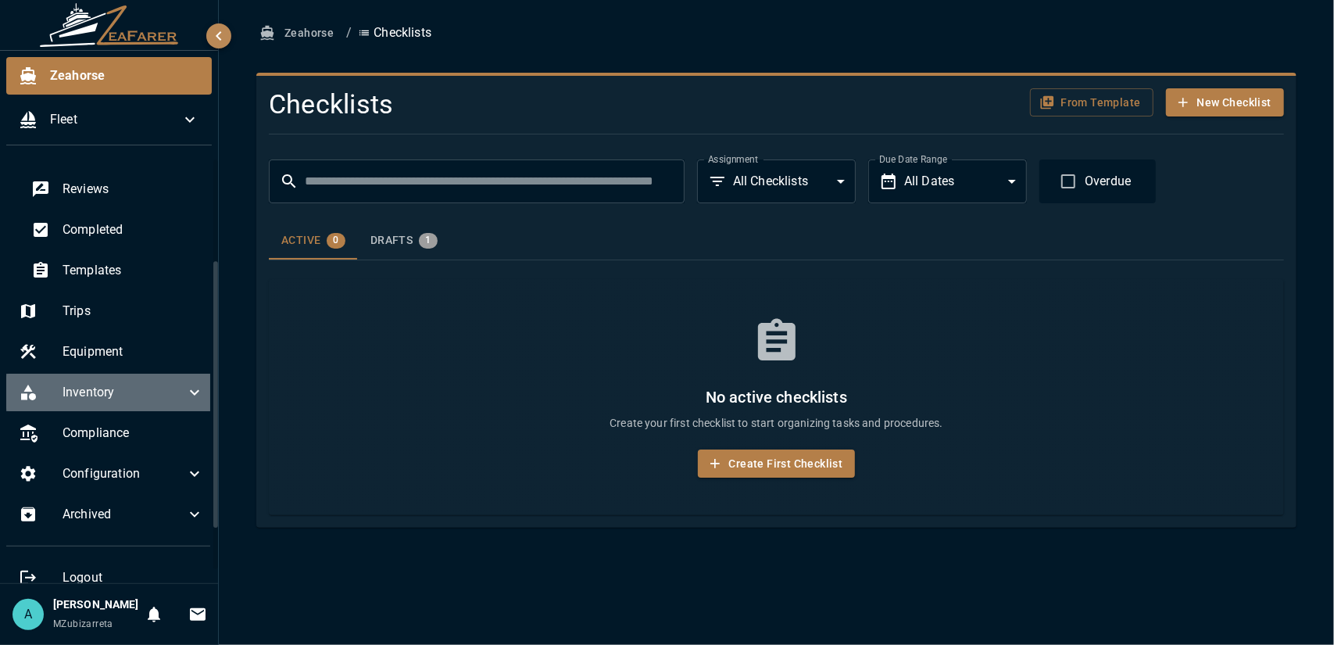
click at [188, 391] on icon at bounding box center [194, 392] width 19 height 19
click at [187, 391] on icon at bounding box center [194, 392] width 19 height 19
click at [152, 391] on span "Inventory" at bounding box center [124, 392] width 123 height 19
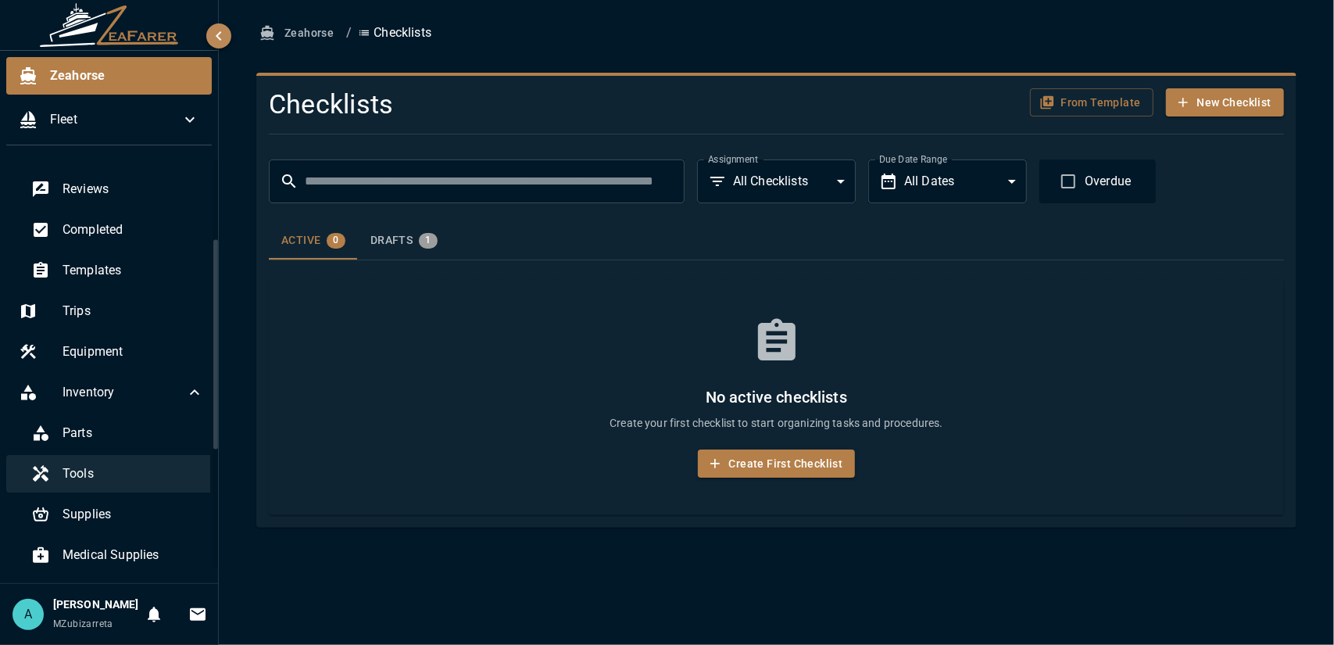
scroll to position [234, 0]
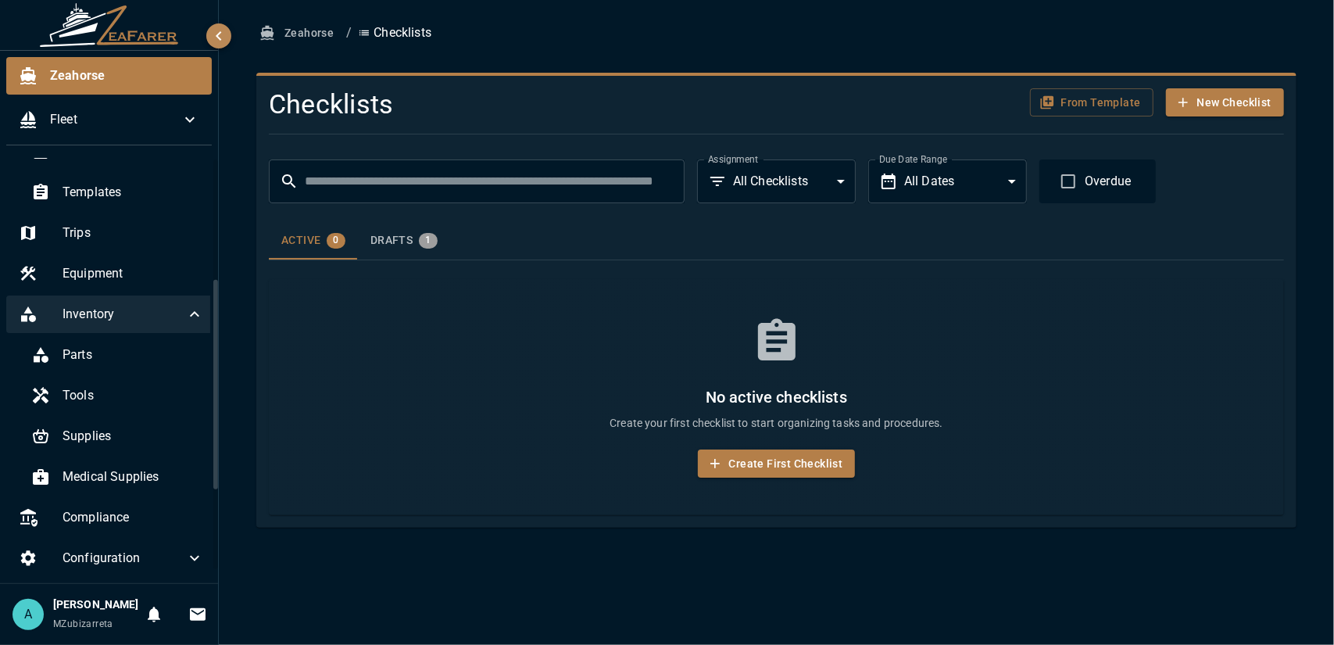
click at [170, 314] on span "Inventory" at bounding box center [124, 314] width 123 height 19
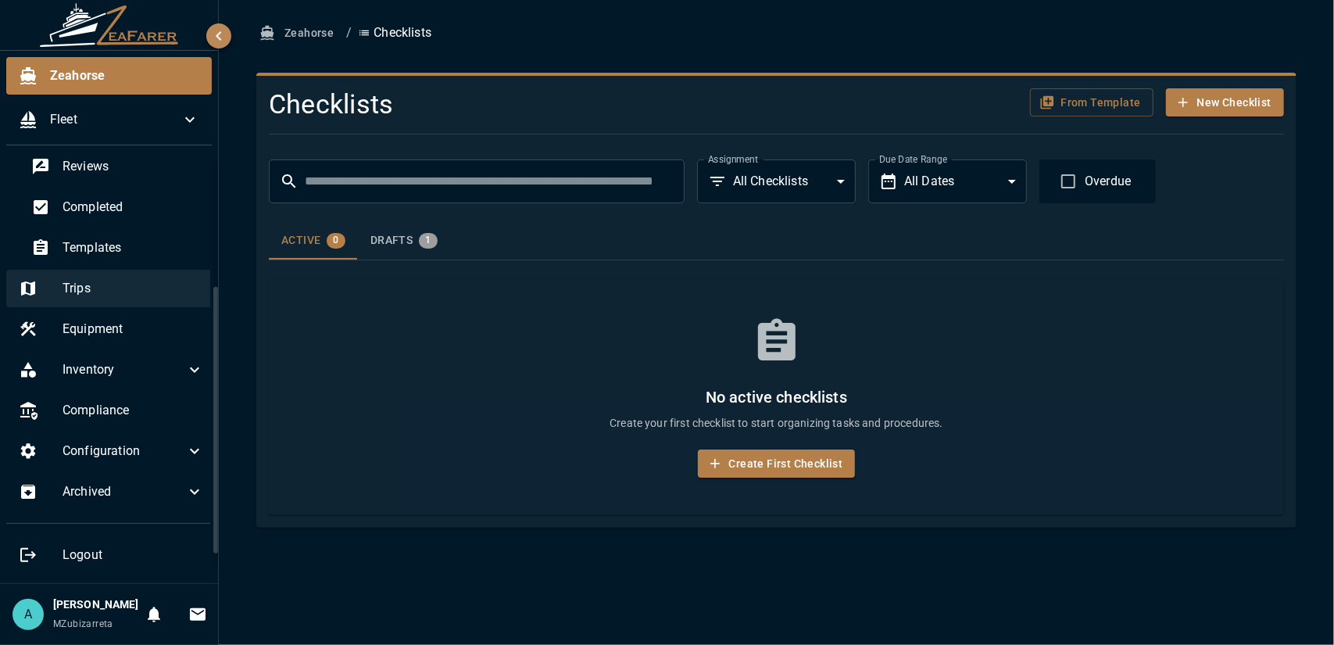
scroll to position [195, 0]
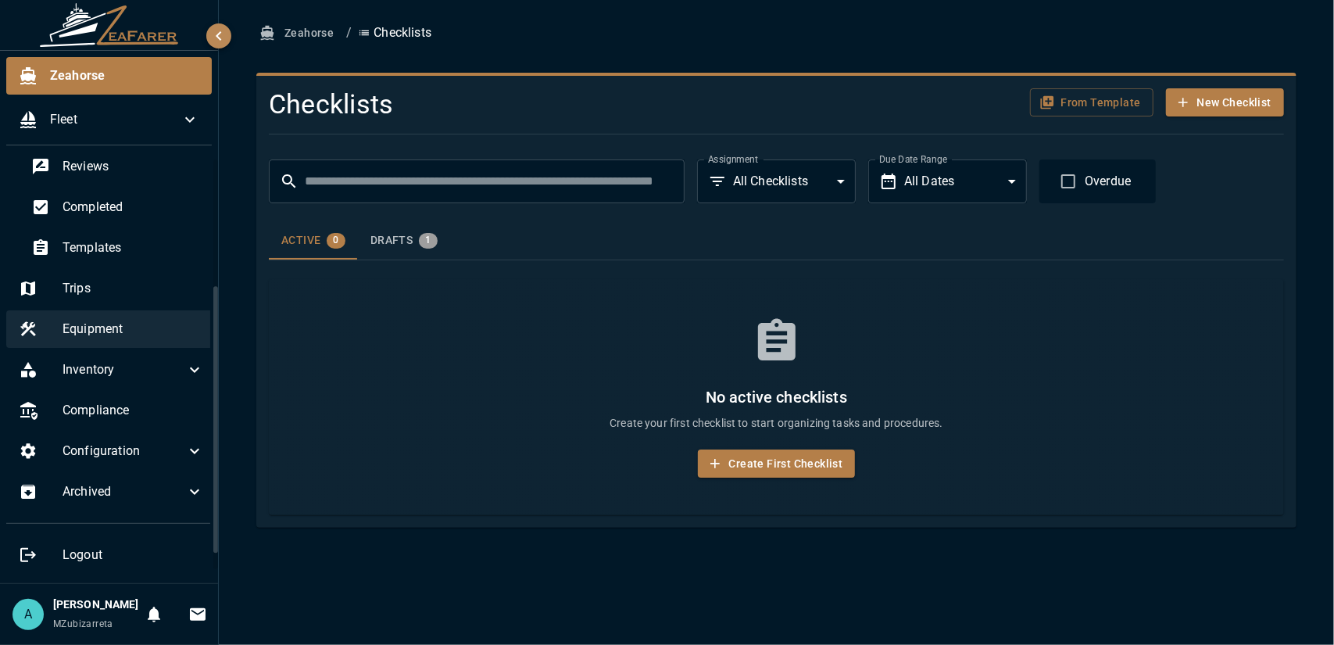
click at [130, 320] on span "Equipment" at bounding box center [133, 329] width 141 height 19
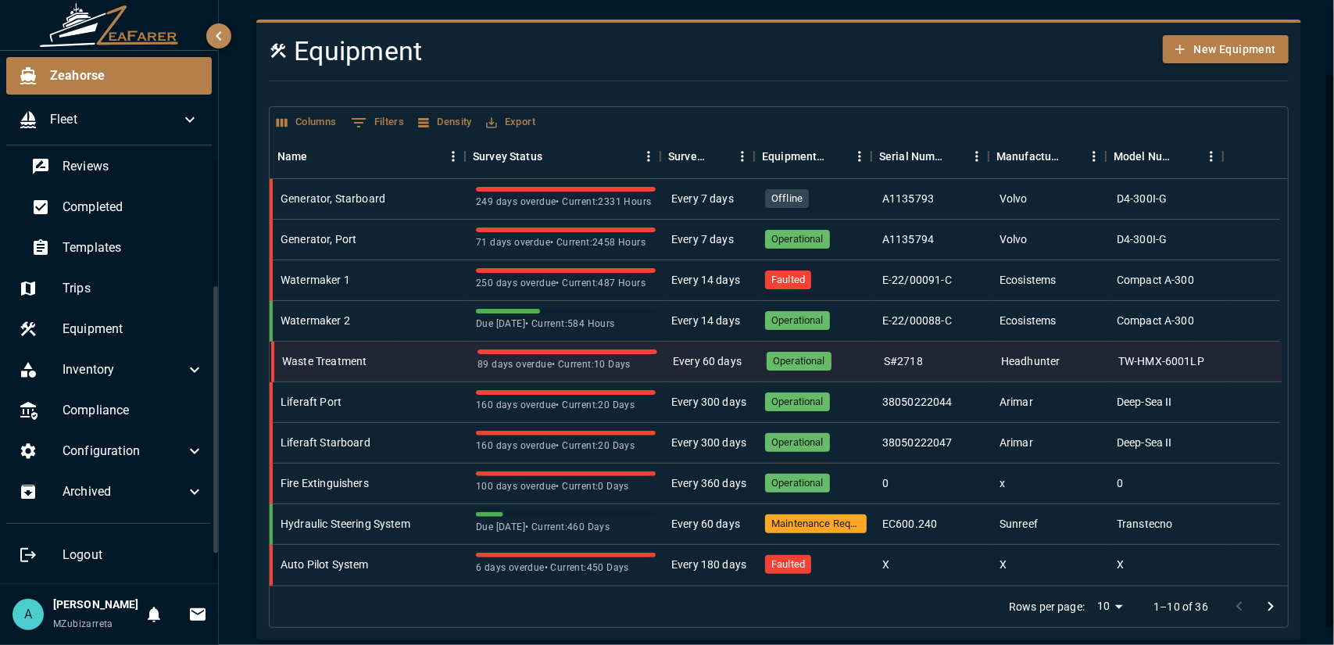
scroll to position [91, 0]
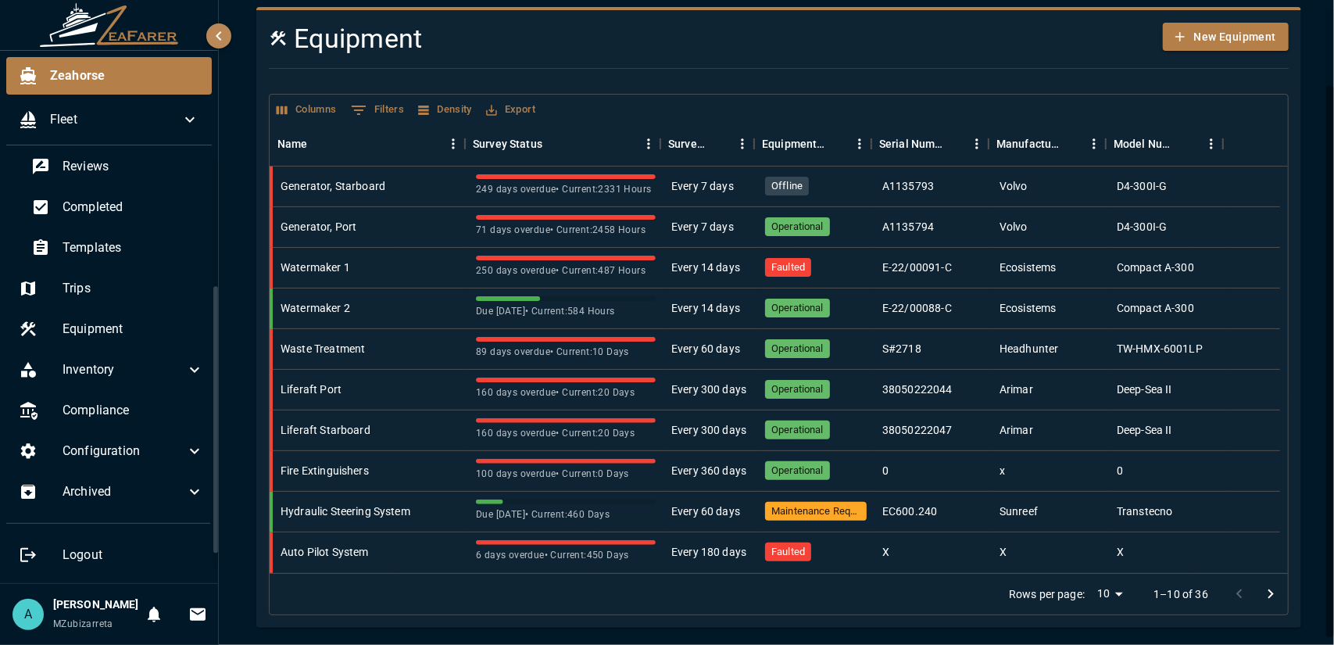
click at [1261, 592] on icon "Go to next page" at bounding box center [1270, 594] width 19 height 19
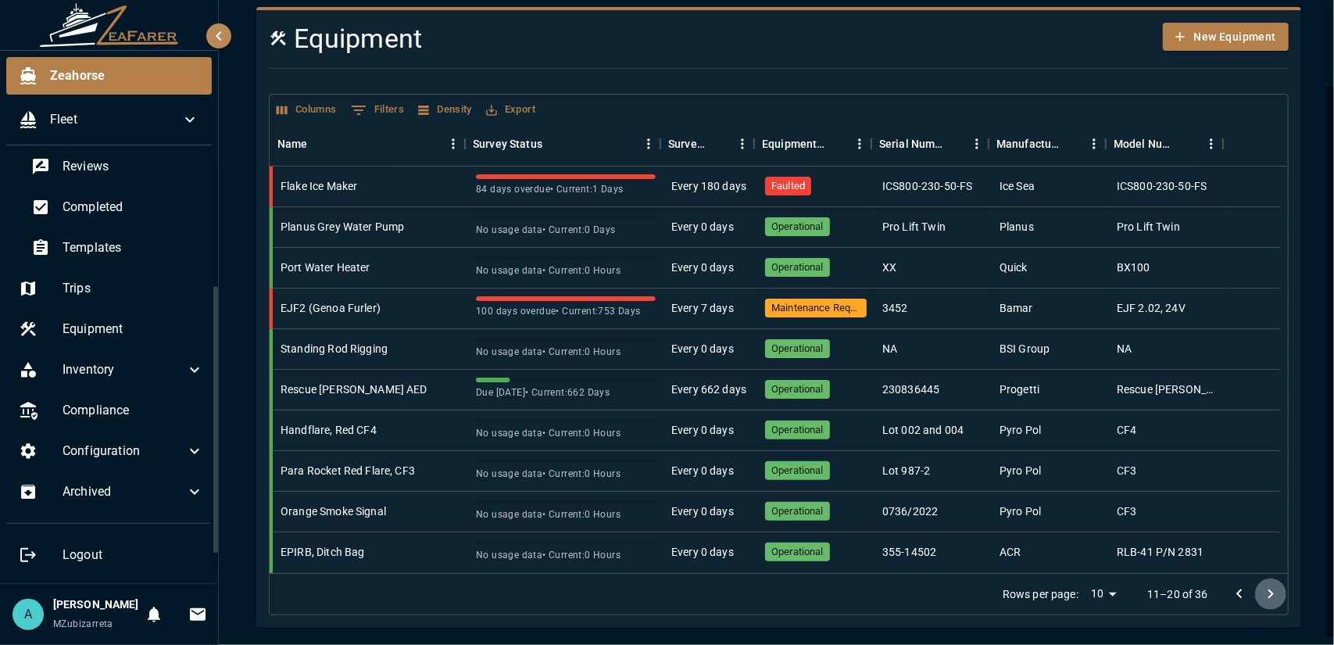
click at [1261, 595] on icon "Go to next page" at bounding box center [1270, 594] width 19 height 19
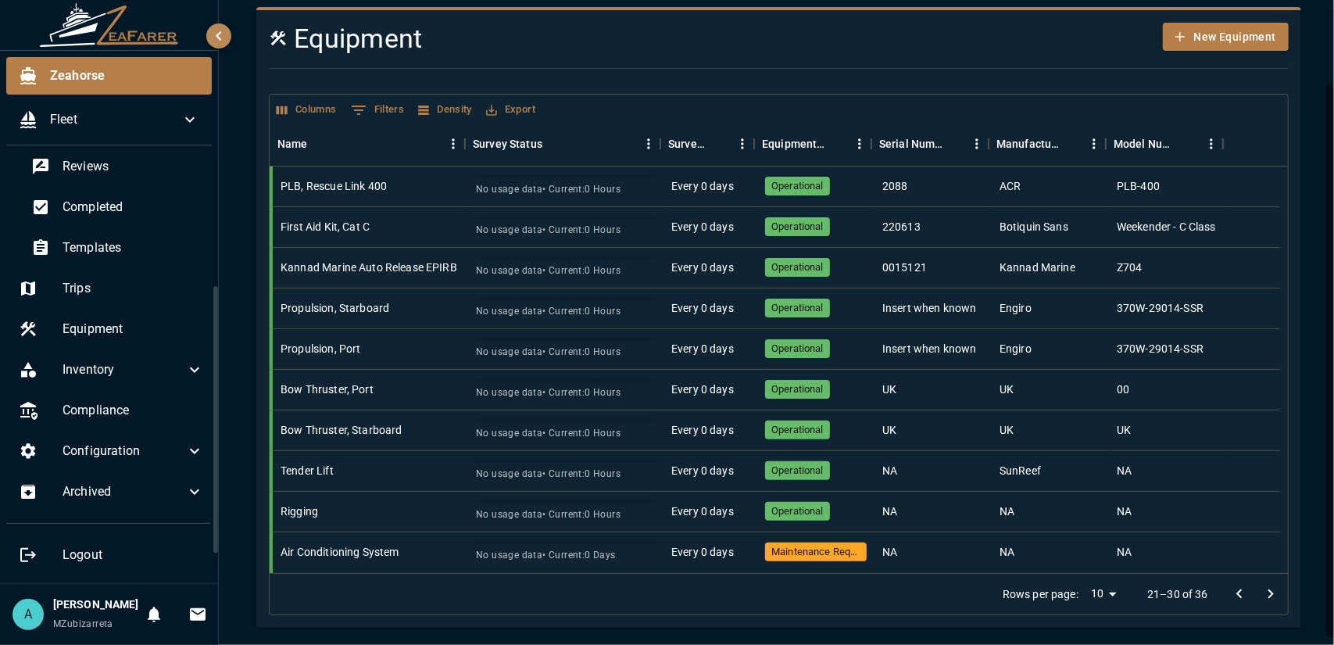
click at [1261, 595] on icon "Go to next page" at bounding box center [1270, 594] width 19 height 19
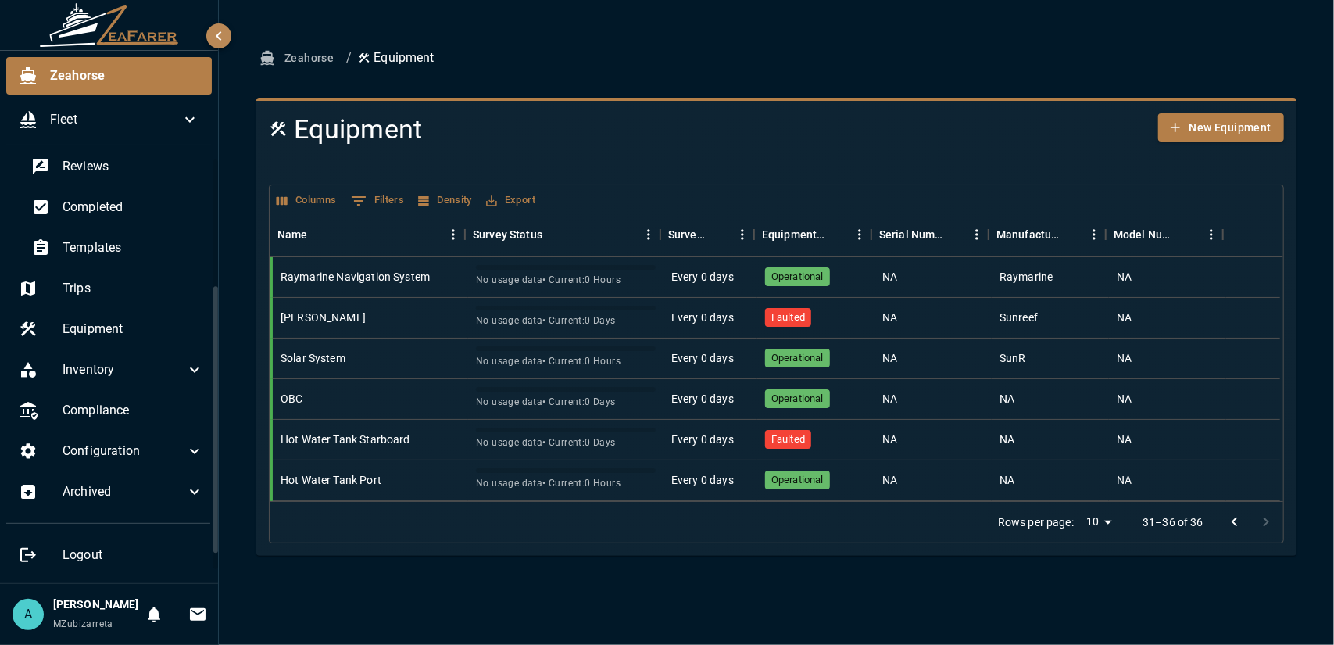
scroll to position [0, 0]
click at [1230, 527] on icon "Go to previous page" at bounding box center [1234, 522] width 19 height 19
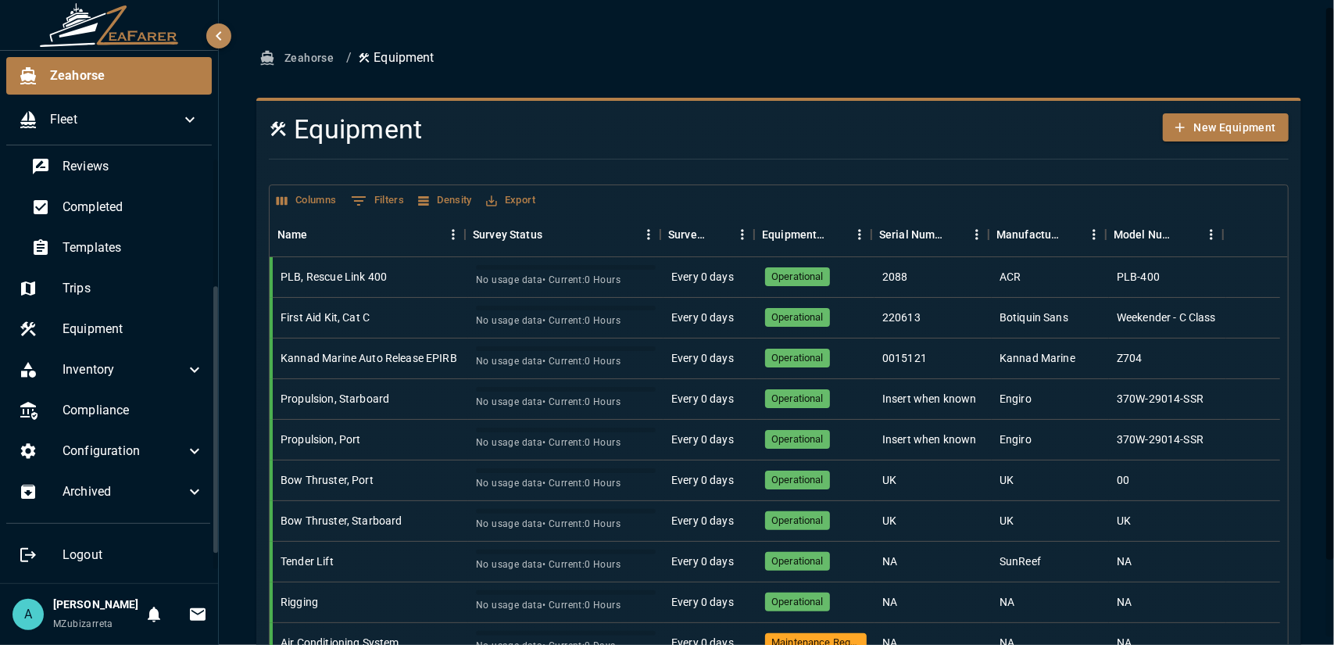
click at [1230, 527] on div at bounding box center [1253, 521] width 54 height 41
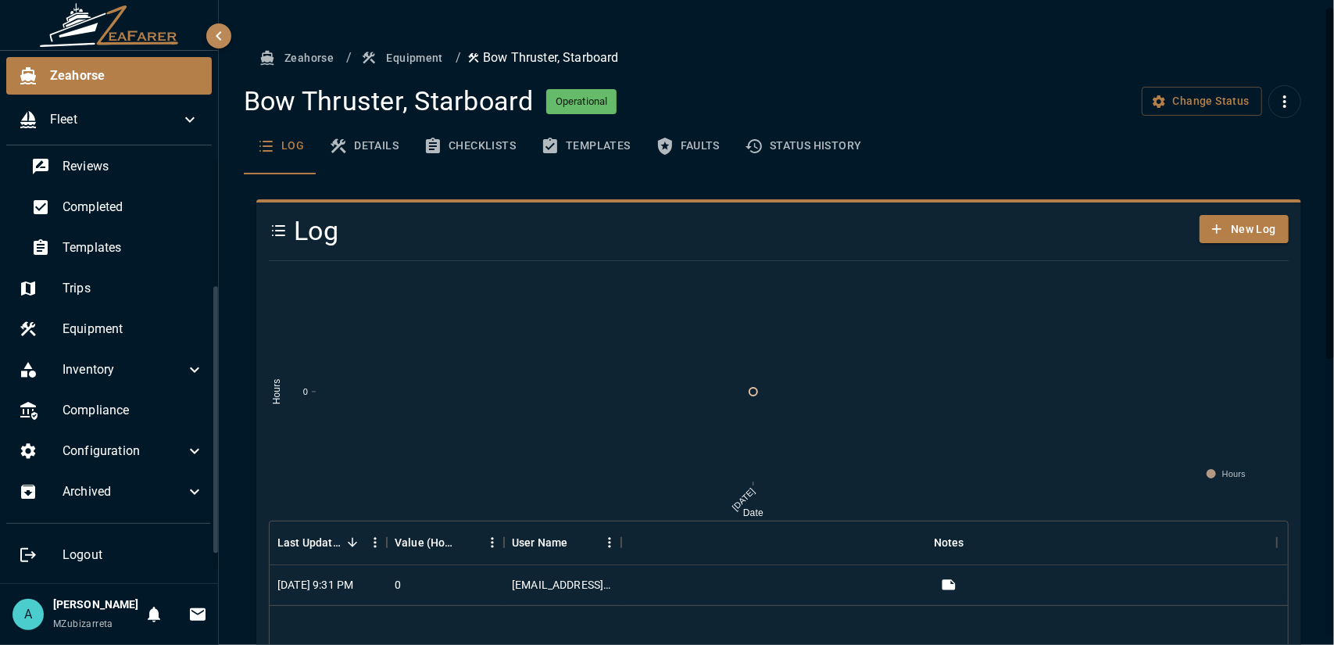
click at [387, 62] on button "Equipment" at bounding box center [403, 58] width 91 height 29
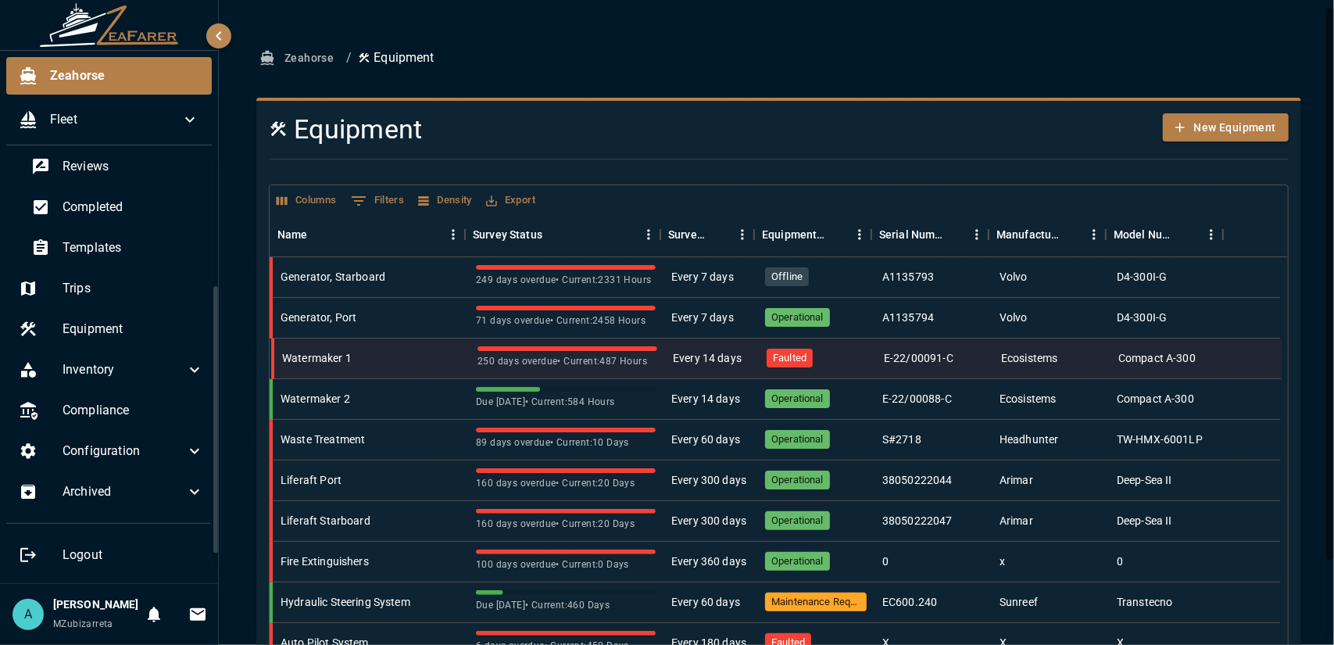
scroll to position [91, 0]
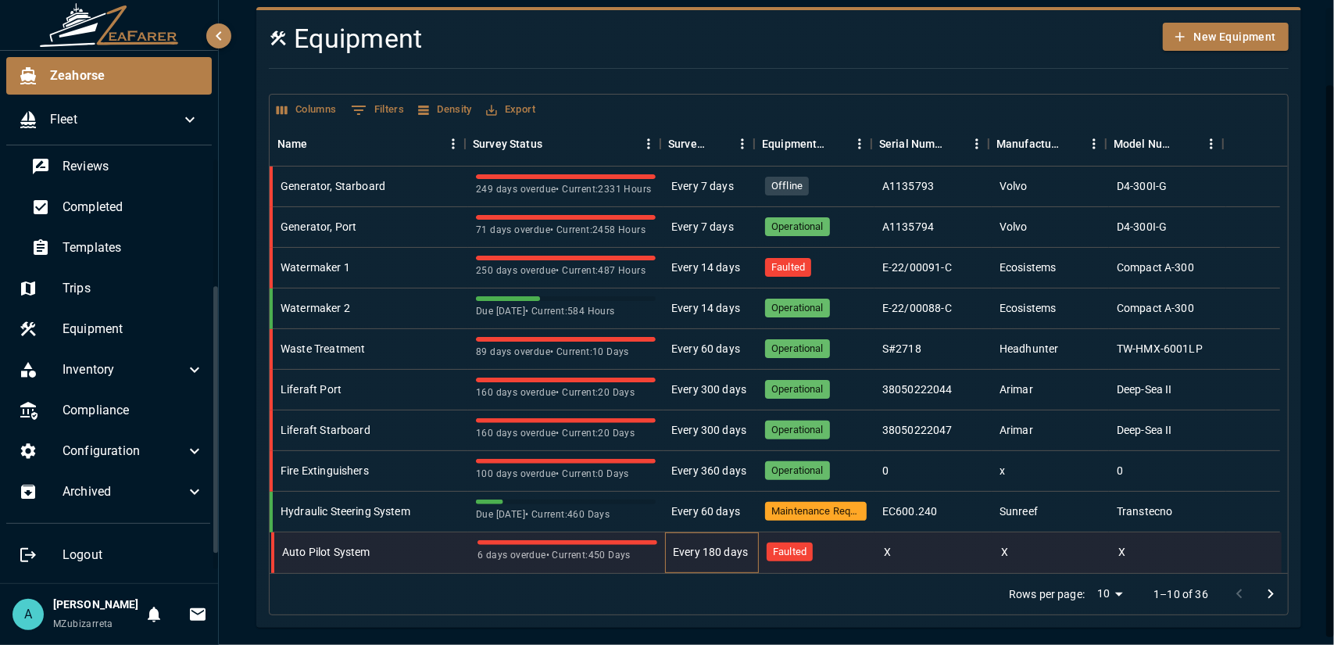
click at [731, 557] on div "Every 180 days" at bounding box center [710, 552] width 75 height 16
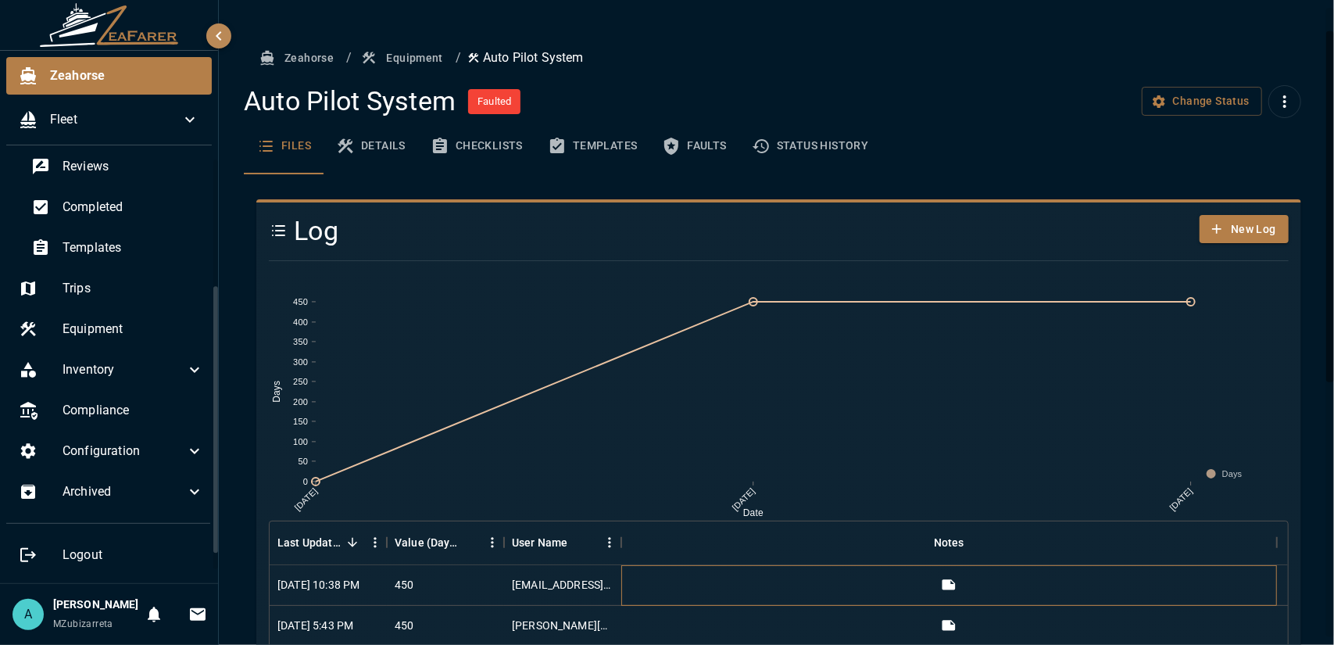
drag, startPoint x: 731, startPoint y: 557, endPoint x: 724, endPoint y: 549, distance: 10.5
drag, startPoint x: 724, startPoint y: 549, endPoint x: 505, endPoint y: 178, distance: 431.3
click at [505, 178] on div "Log New Log 9/17/2024 9/20/2024 3/23/2025 Date 0 50 100 150 200 250 300 350 400…" at bounding box center [772, 643] width 1057 height 939
click at [413, 62] on button "Equipment" at bounding box center [403, 58] width 91 height 29
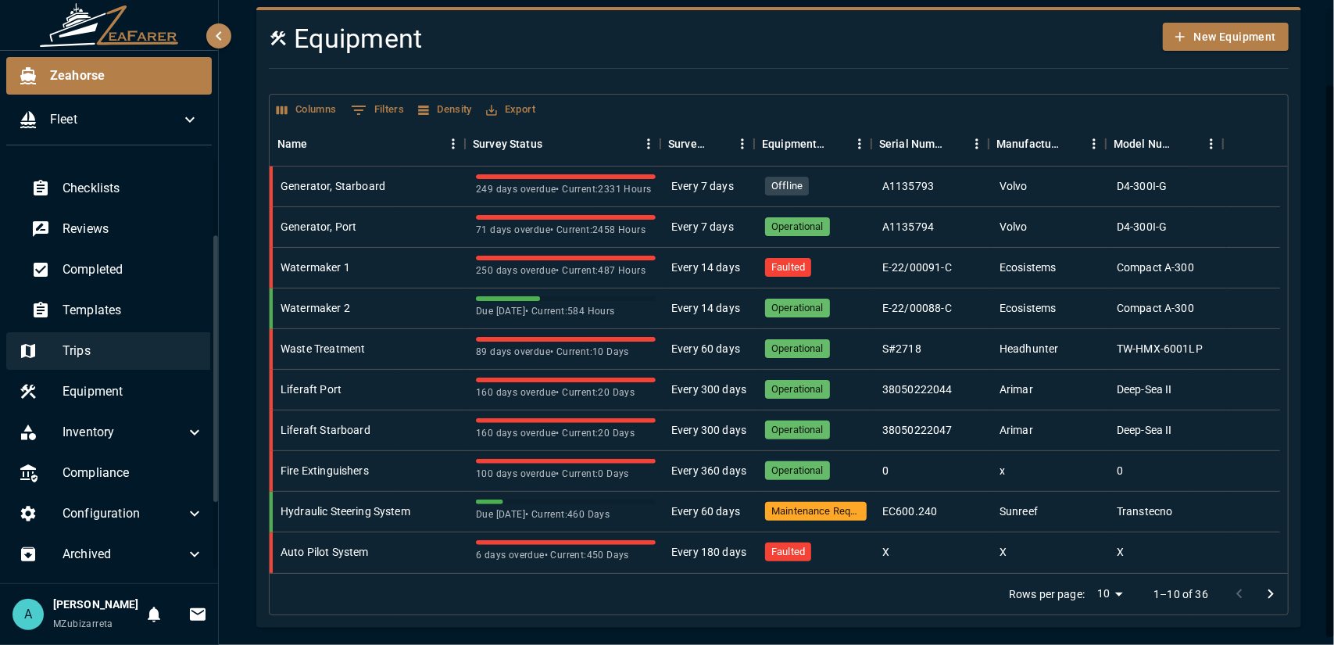
scroll to position [38, 0]
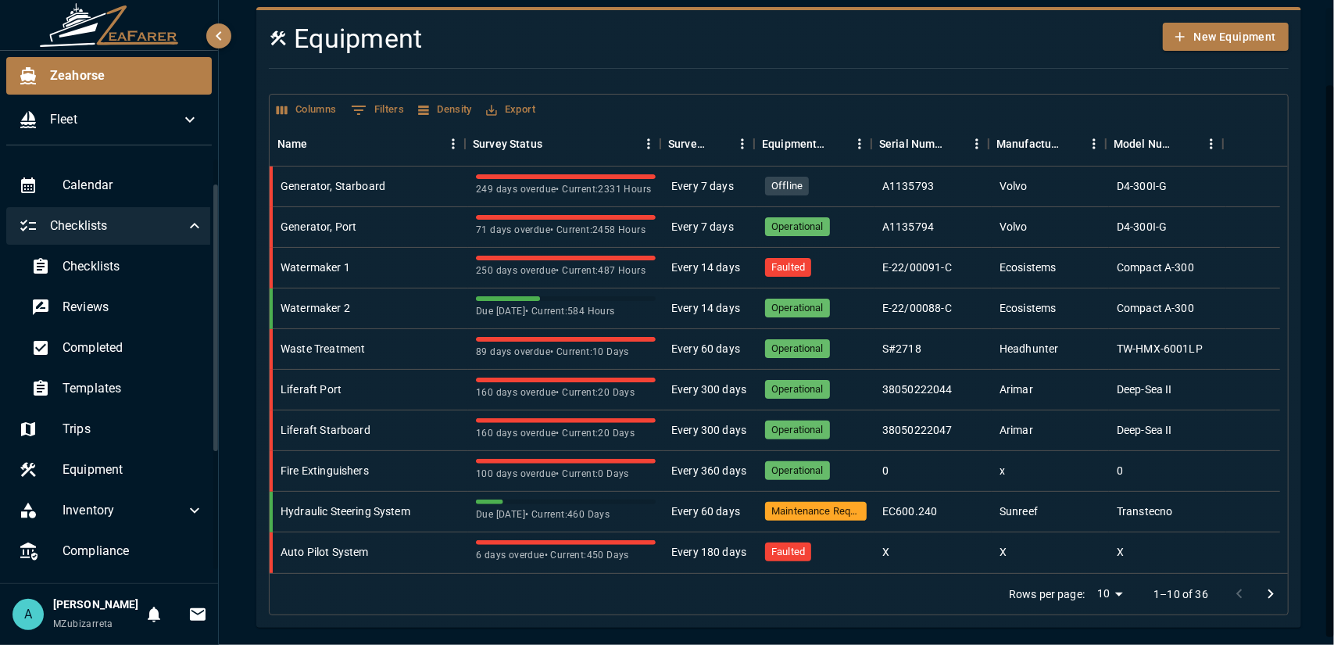
click at [167, 219] on span "Checklists" at bounding box center [117, 225] width 135 height 19
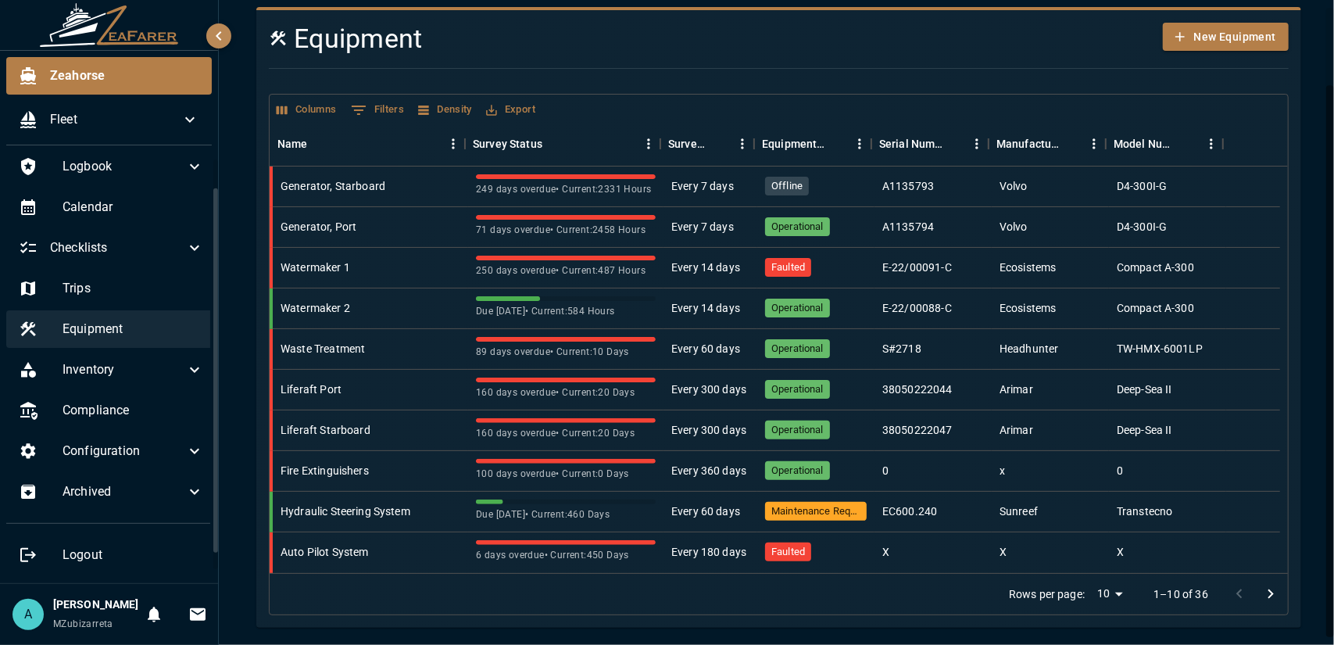
scroll to position [0, 0]
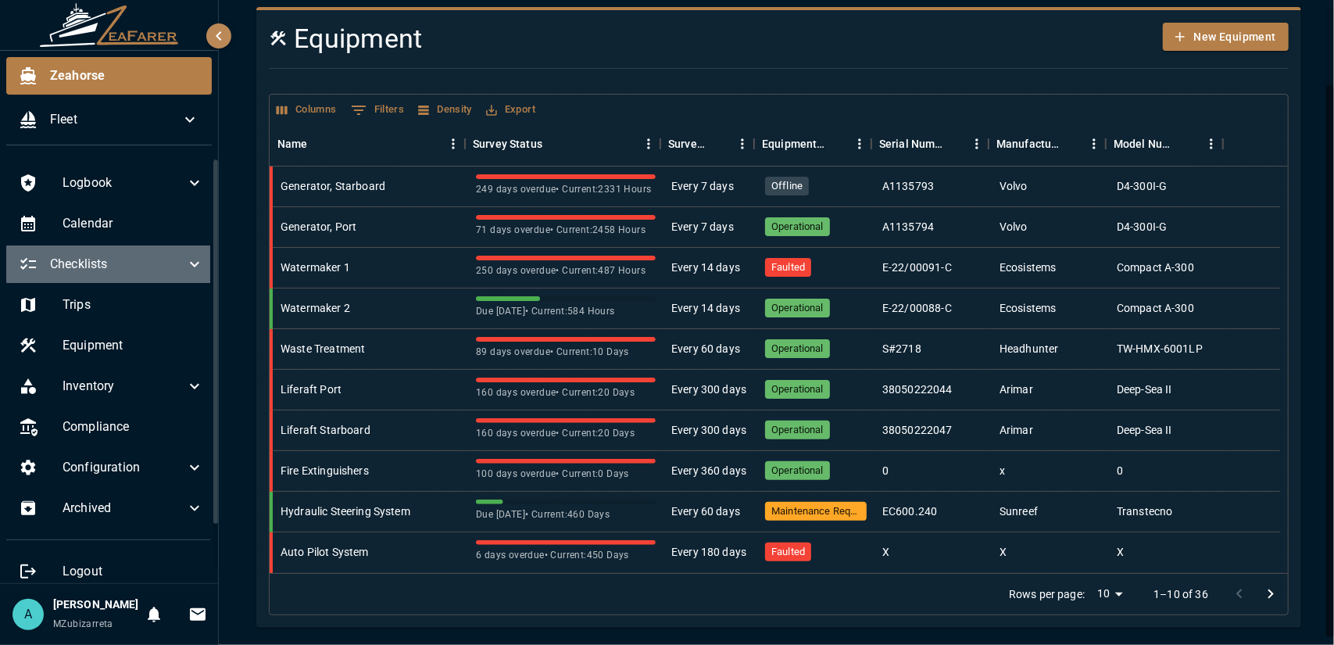
click at [170, 272] on span "Checklists" at bounding box center [117, 264] width 135 height 19
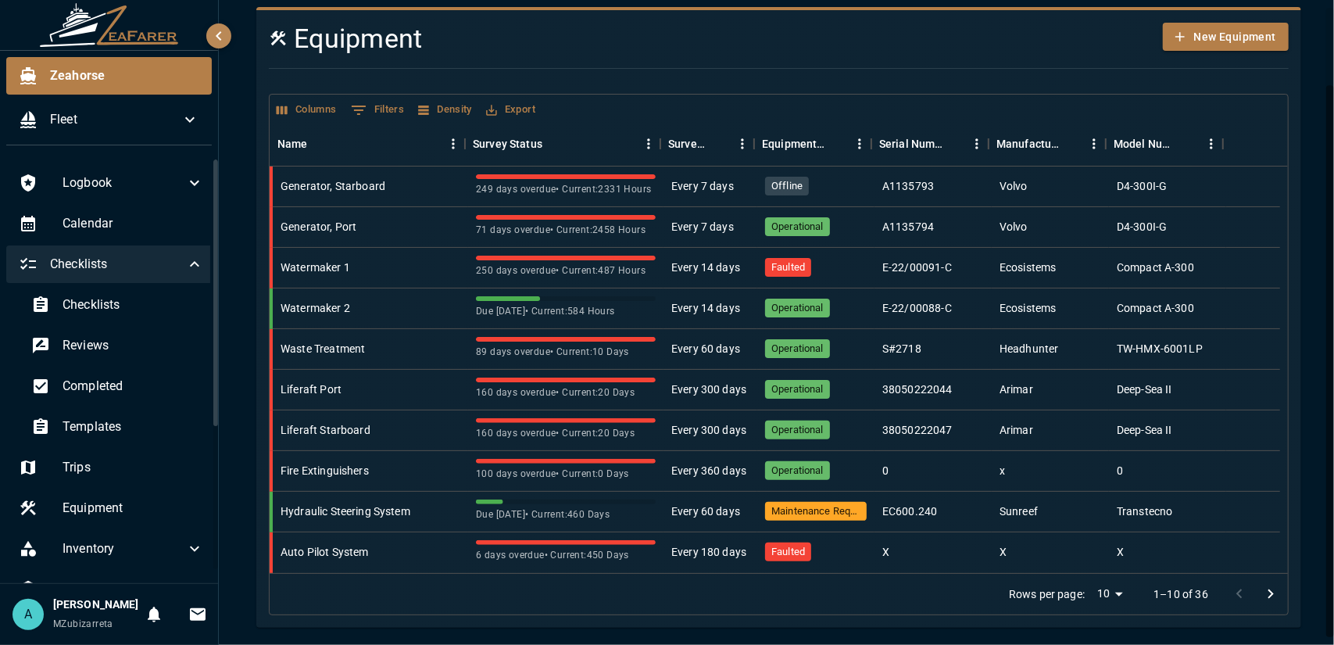
click at [176, 274] on div "Checklists" at bounding box center [111, 264] width 210 height 38
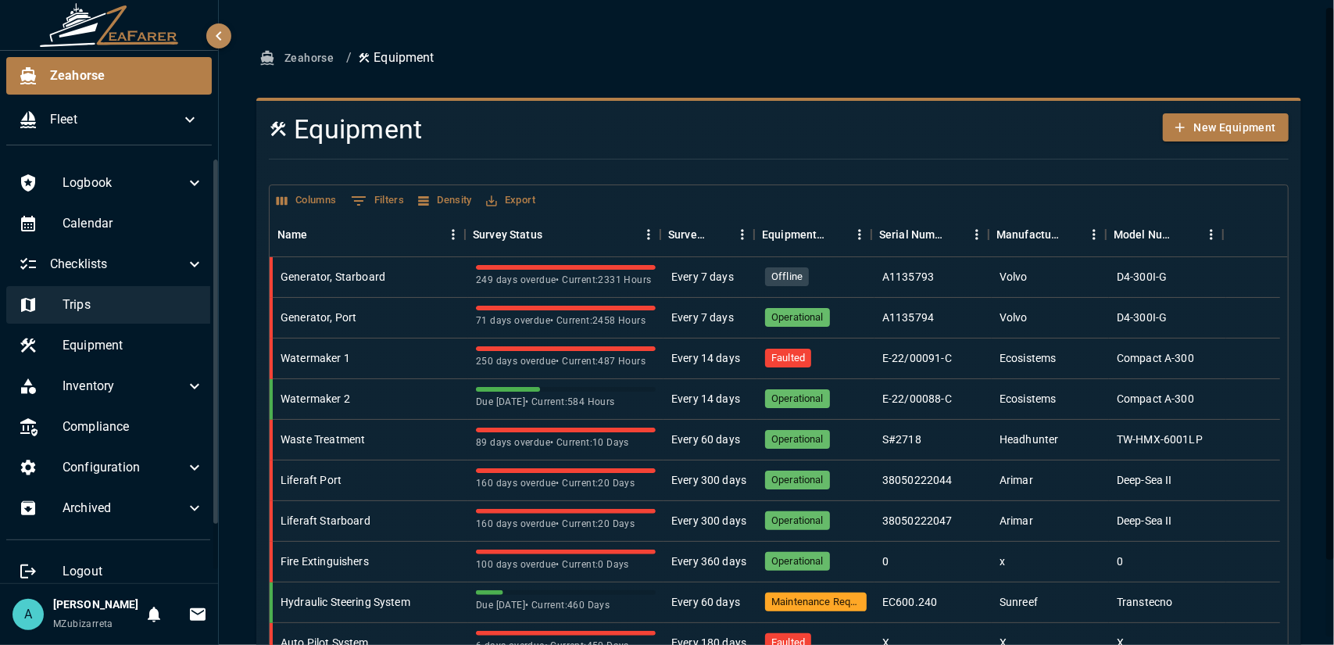
click at [172, 299] on span "Trips" at bounding box center [133, 304] width 141 height 19
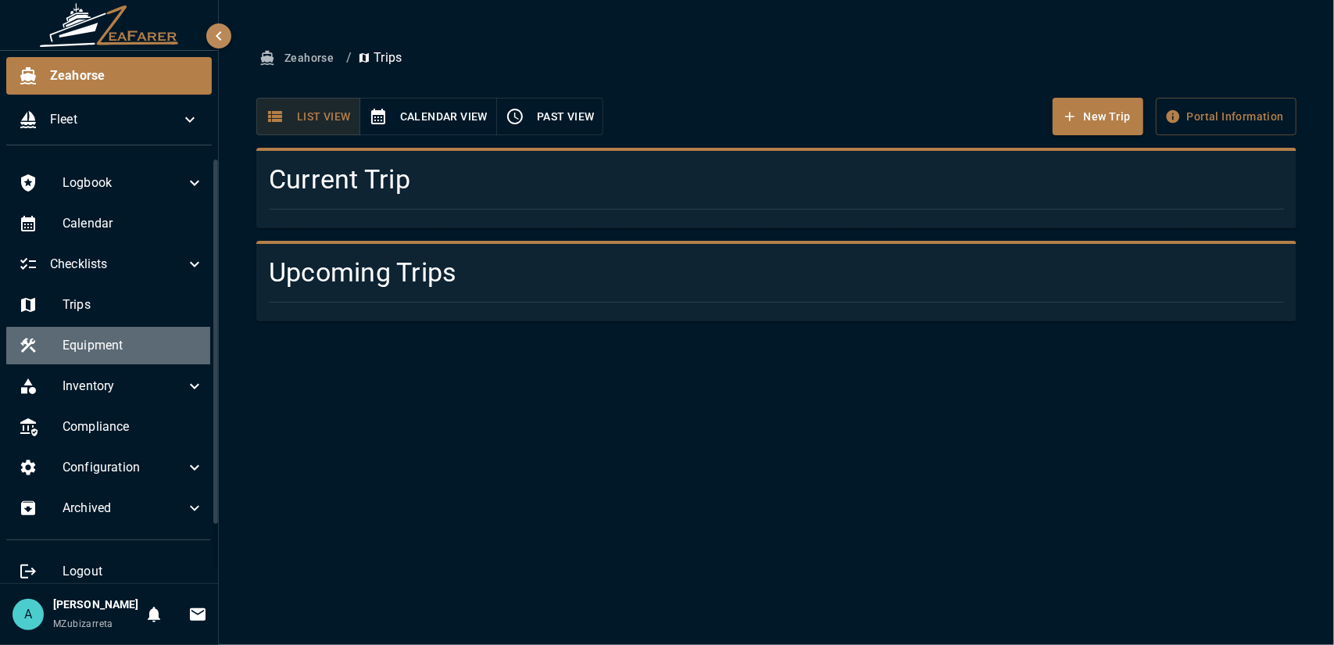
click at [180, 352] on span "Equipment" at bounding box center [133, 345] width 141 height 19
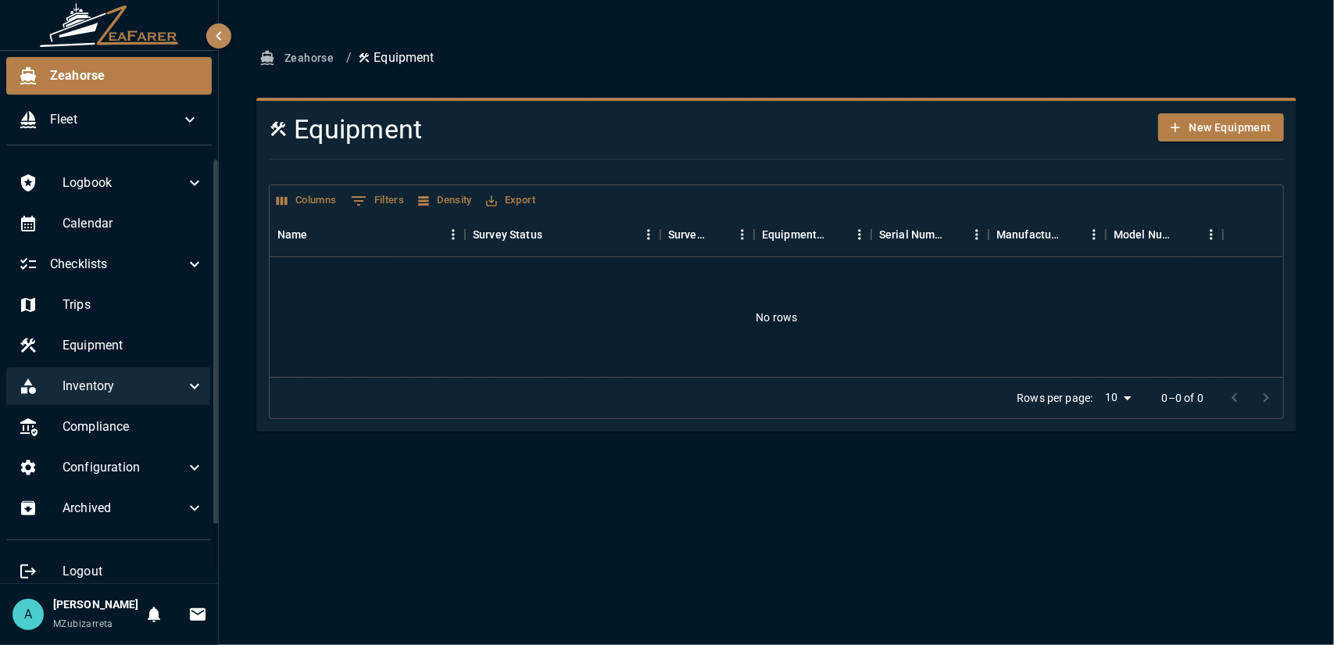
click at [178, 375] on div "Inventory" at bounding box center [111, 386] width 210 height 38
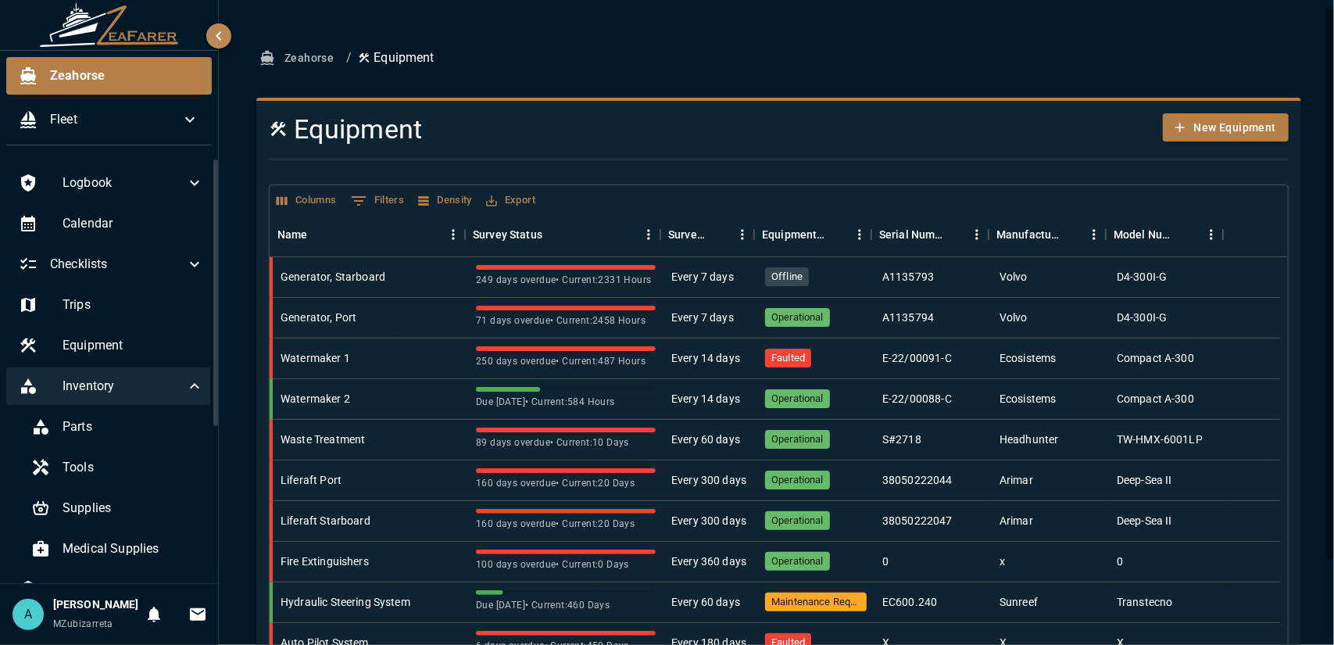
click at [177, 395] on div "Inventory" at bounding box center [111, 386] width 210 height 38
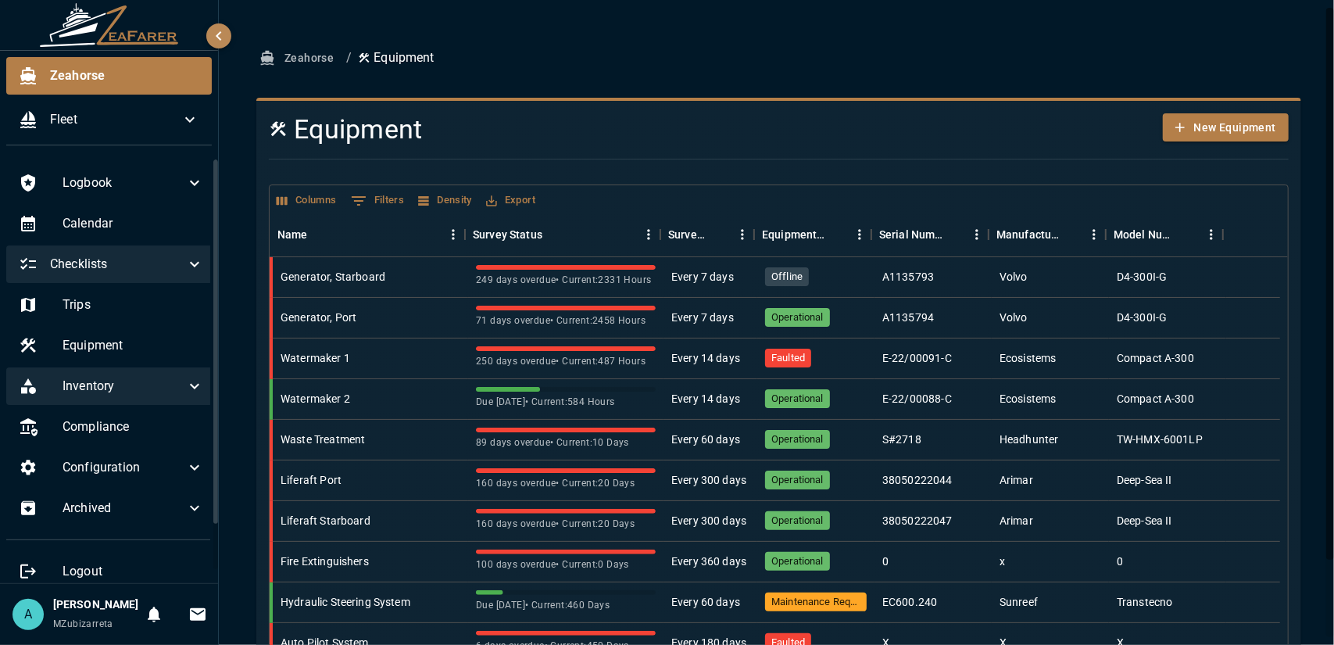
click at [189, 274] on div "Checklists" at bounding box center [111, 264] width 210 height 38
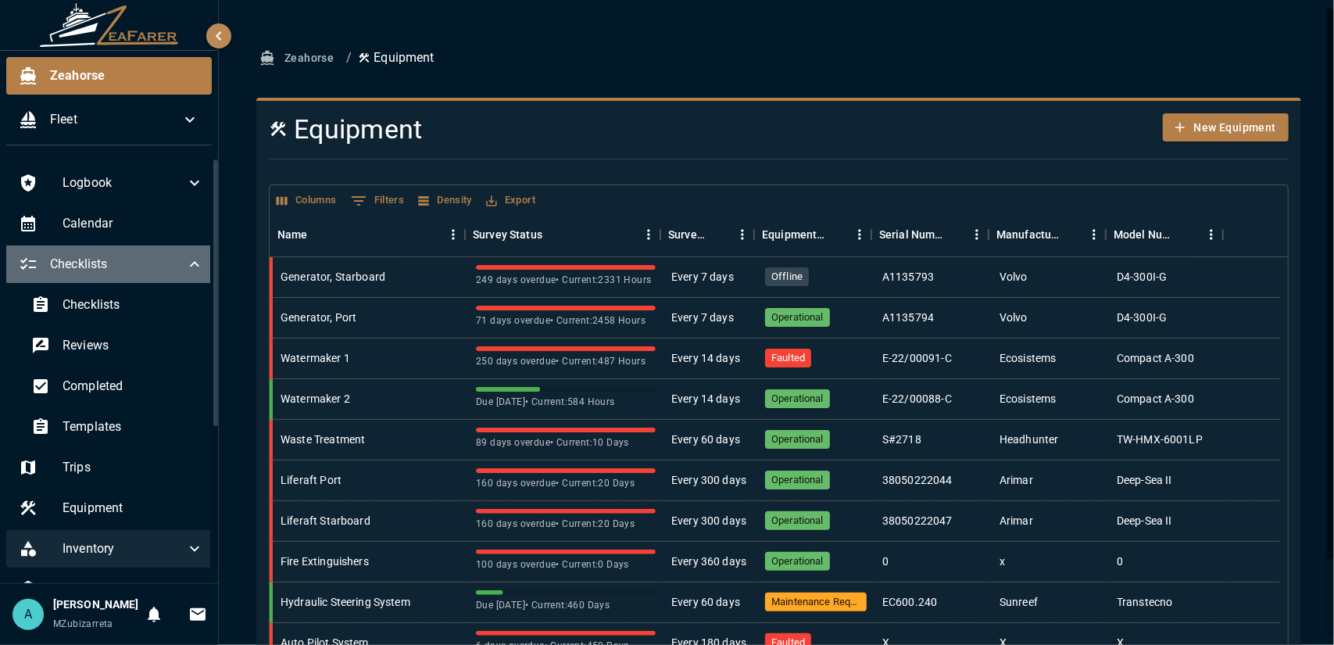
click at [171, 265] on span "Checklists" at bounding box center [117, 264] width 135 height 19
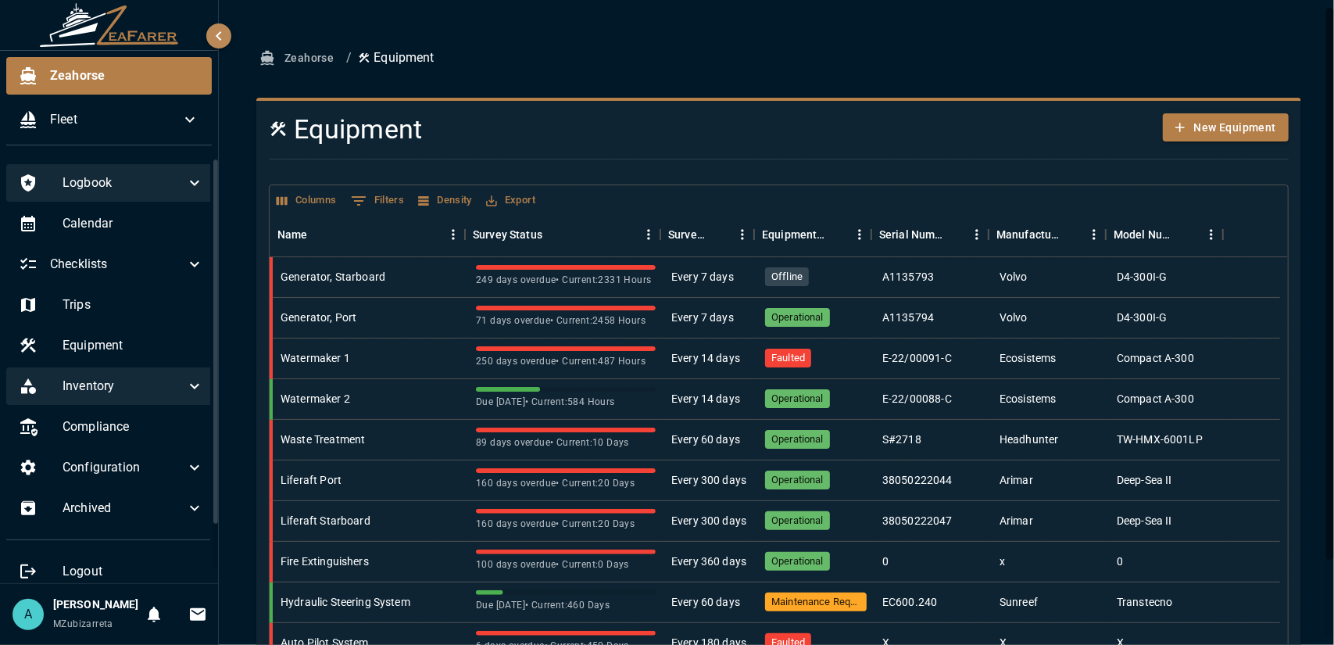
click at [169, 185] on span "Logbook" at bounding box center [124, 182] width 123 height 19
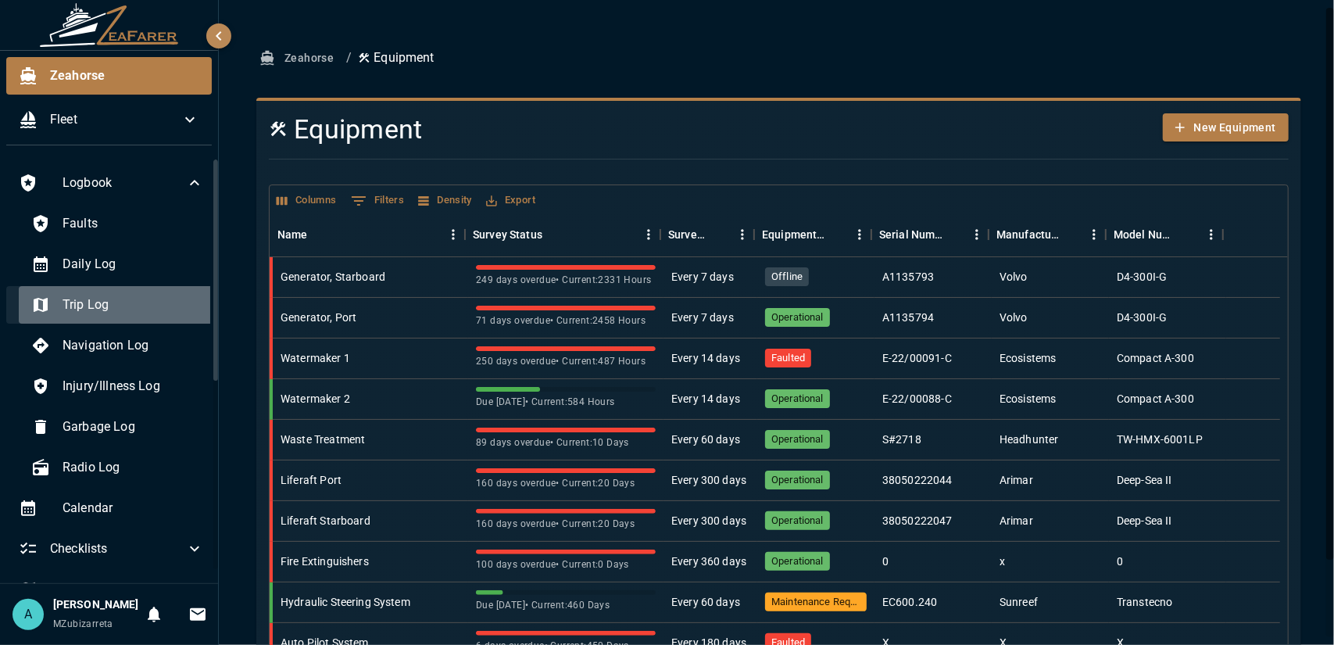
click at [141, 307] on span "Trip Log" at bounding box center [133, 304] width 141 height 19
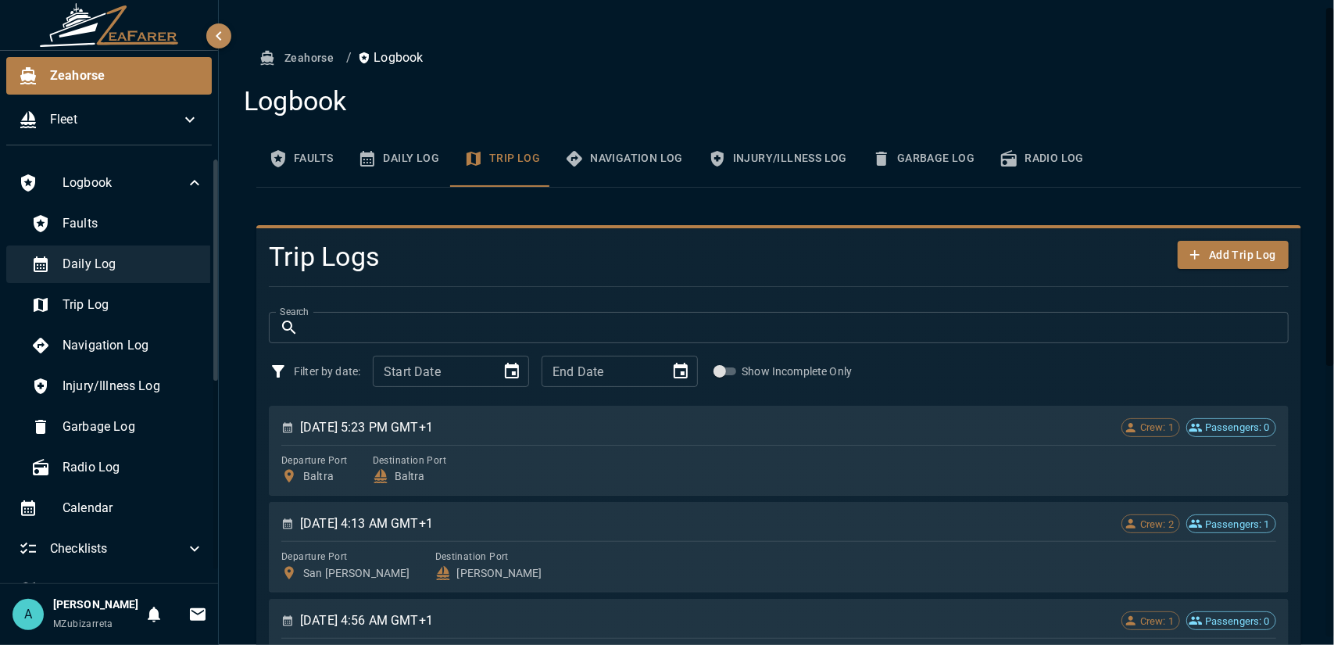
click at [143, 277] on div "Daily Log" at bounding box center [118, 264] width 198 height 38
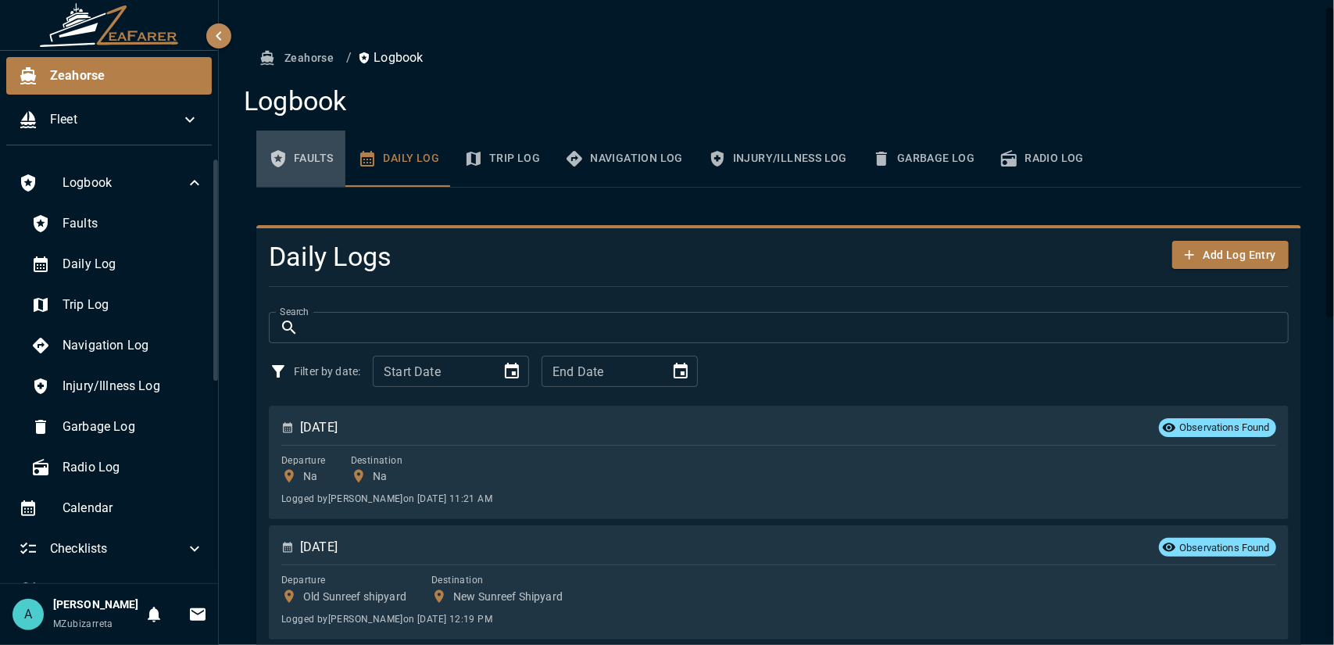
click at [309, 157] on button "Faults" at bounding box center [300, 158] width 89 height 56
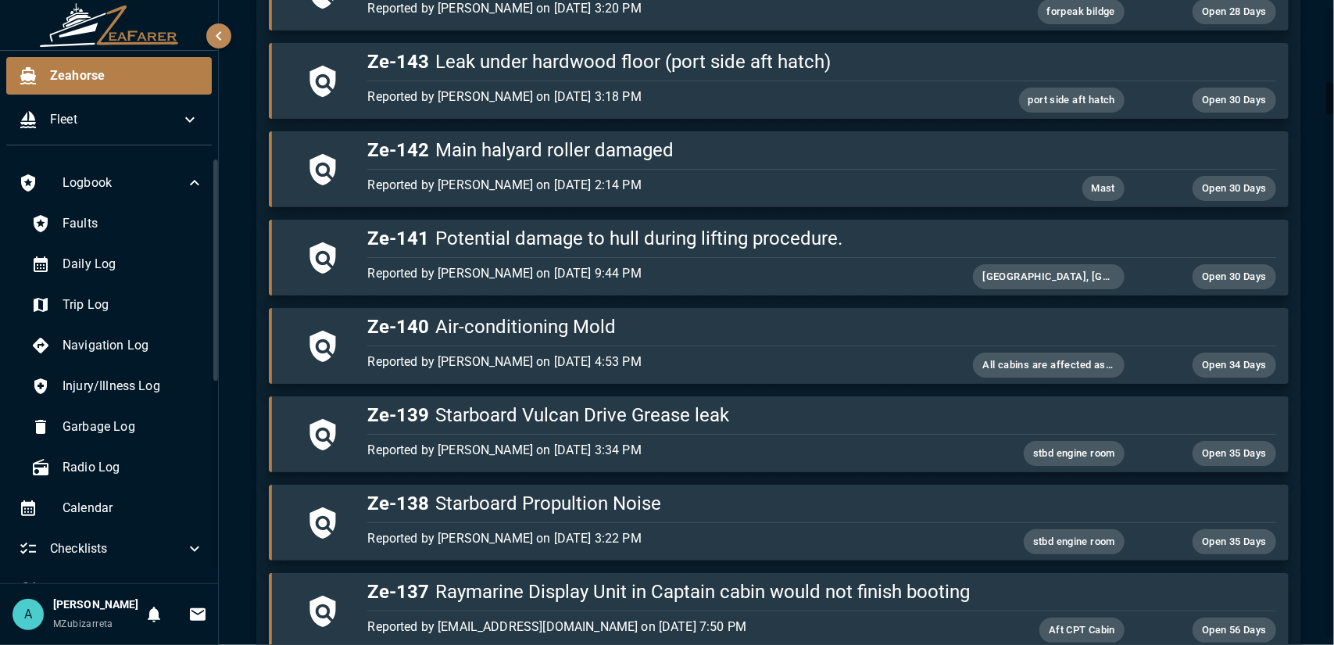
scroll to position [1485, 0]
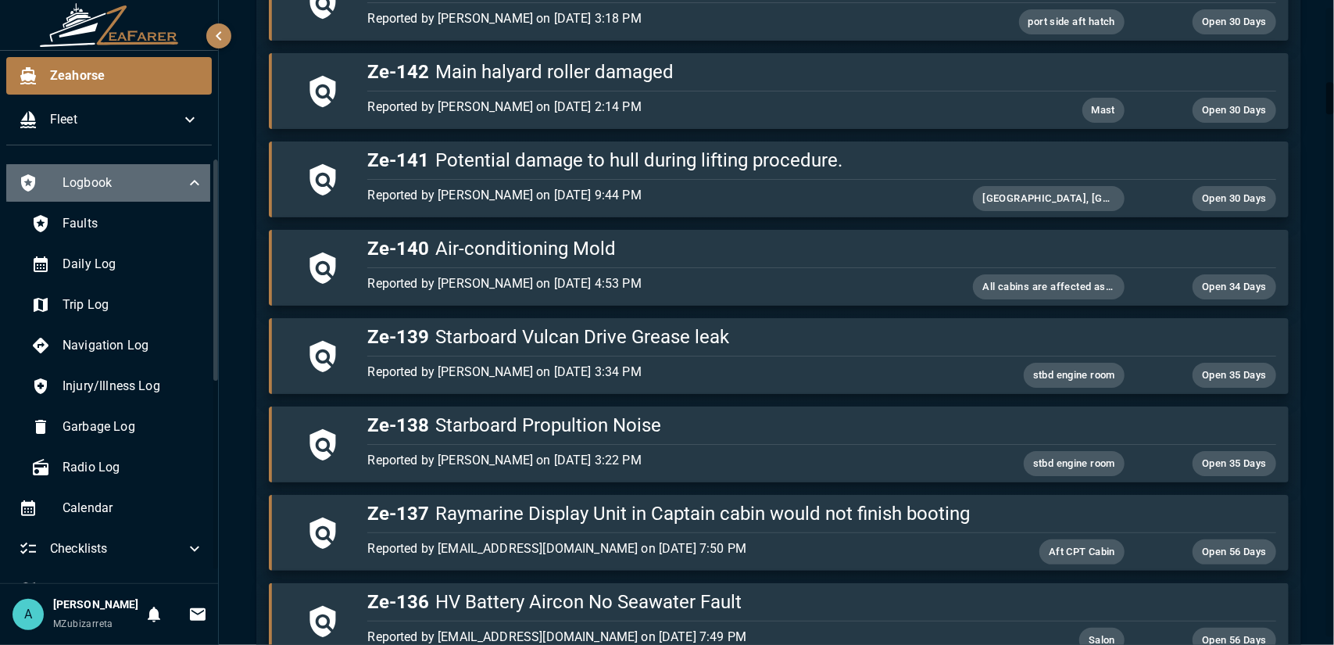
click at [185, 177] on icon at bounding box center [194, 182] width 19 height 19
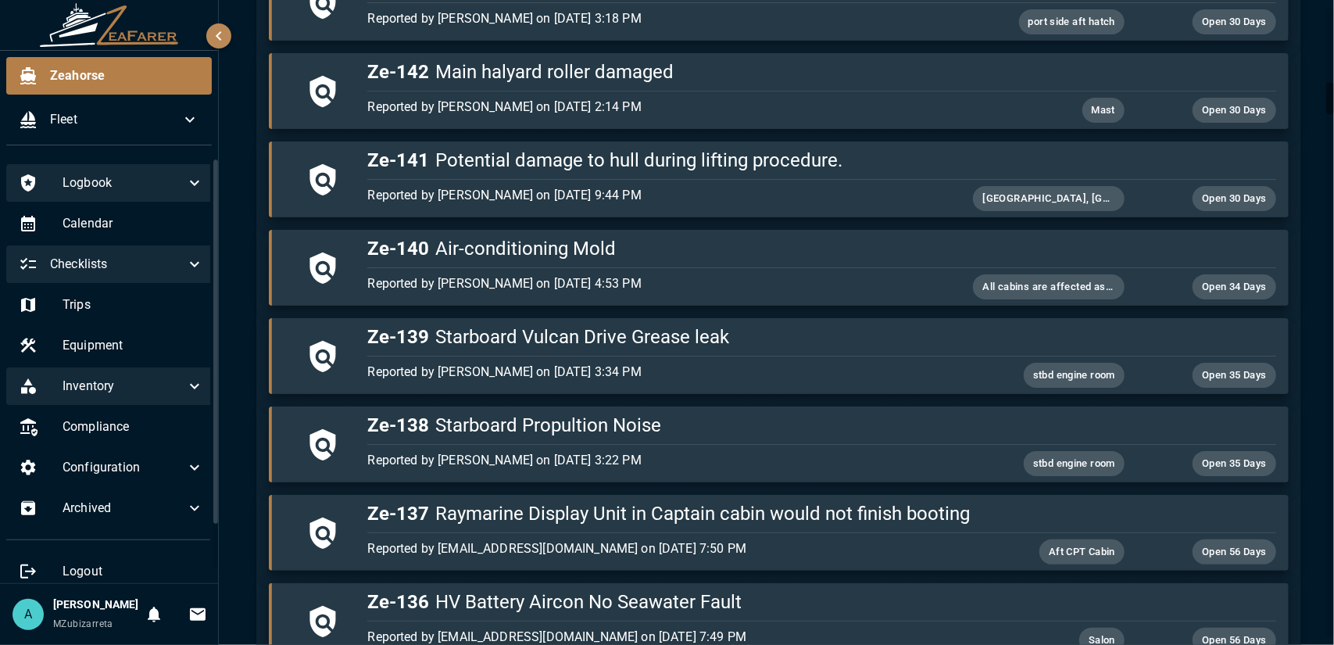
click at [185, 271] on icon at bounding box center [194, 264] width 19 height 19
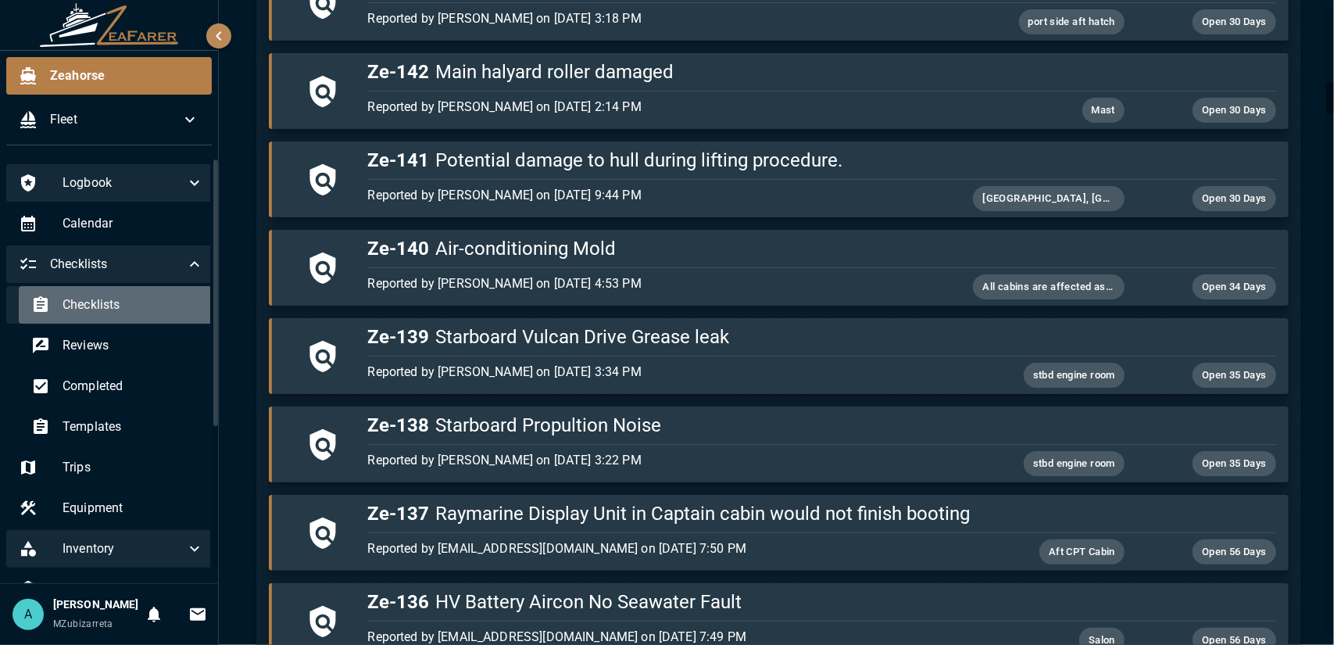
click at [165, 313] on span "Checklists" at bounding box center [133, 304] width 141 height 19
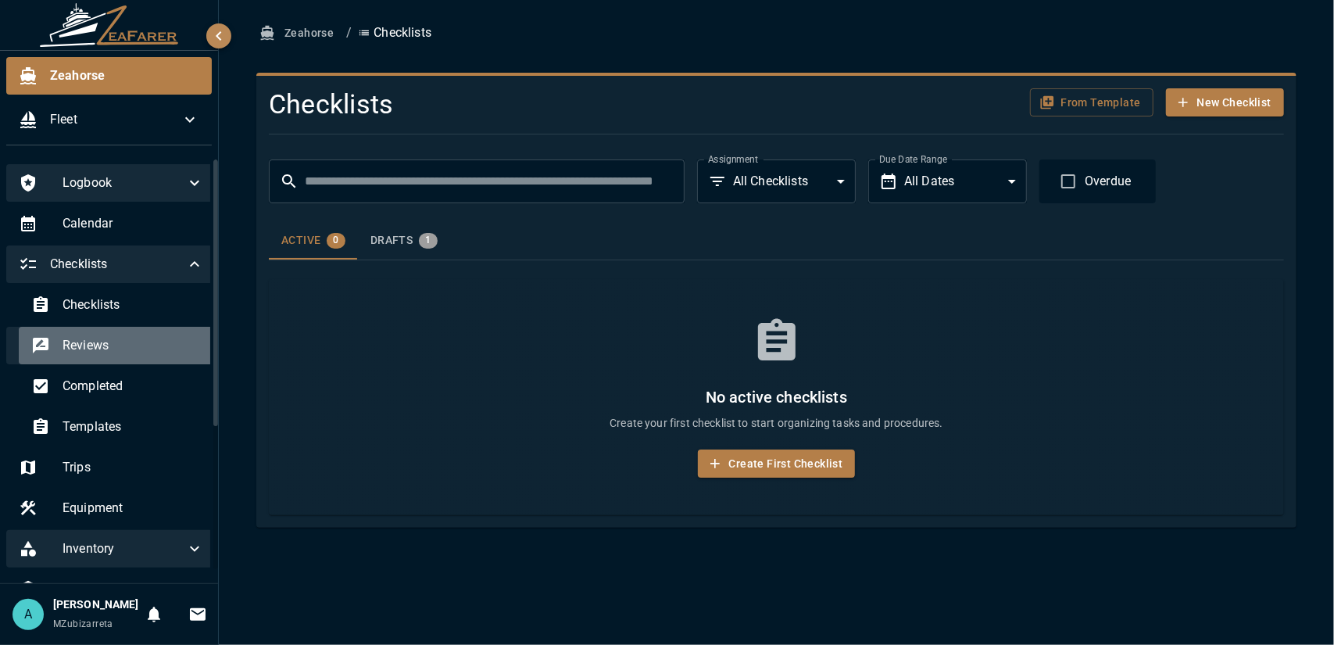
click at [162, 346] on span "Reviews" at bounding box center [133, 345] width 141 height 19
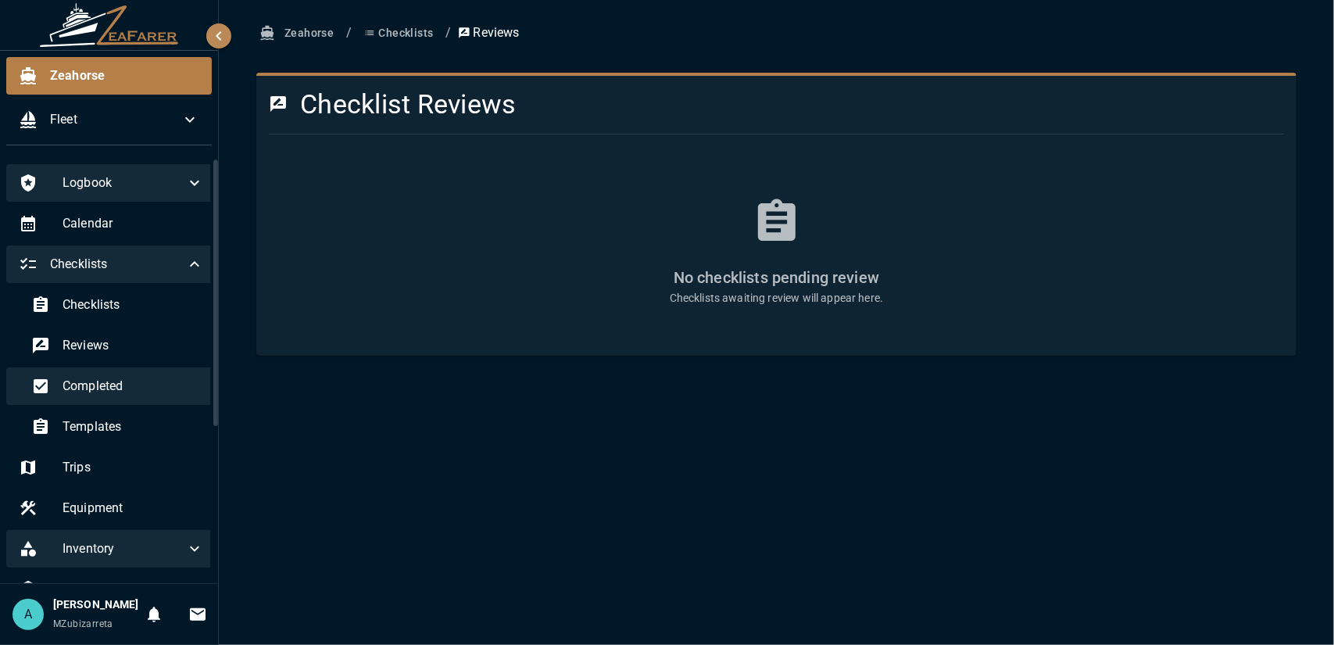
click at [170, 385] on span "Completed" at bounding box center [133, 386] width 141 height 19
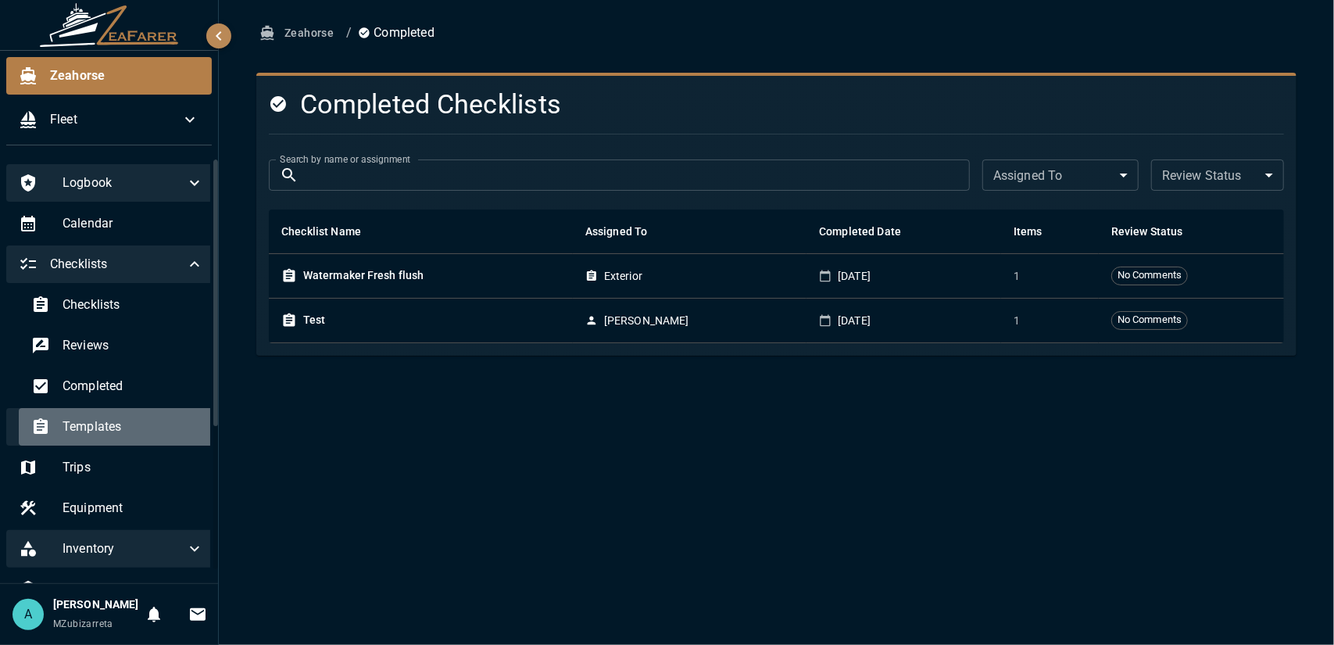
click at [127, 435] on span "Templates" at bounding box center [133, 426] width 141 height 19
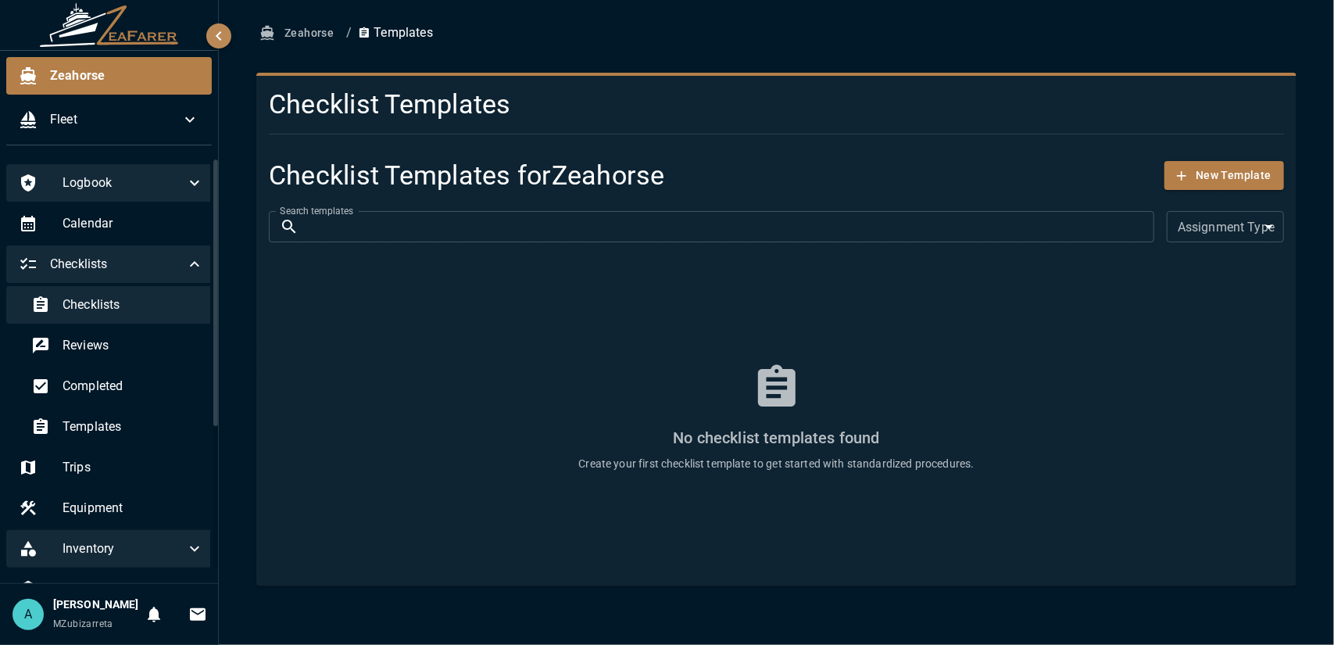
click at [127, 306] on span "Checklists" at bounding box center [133, 304] width 141 height 19
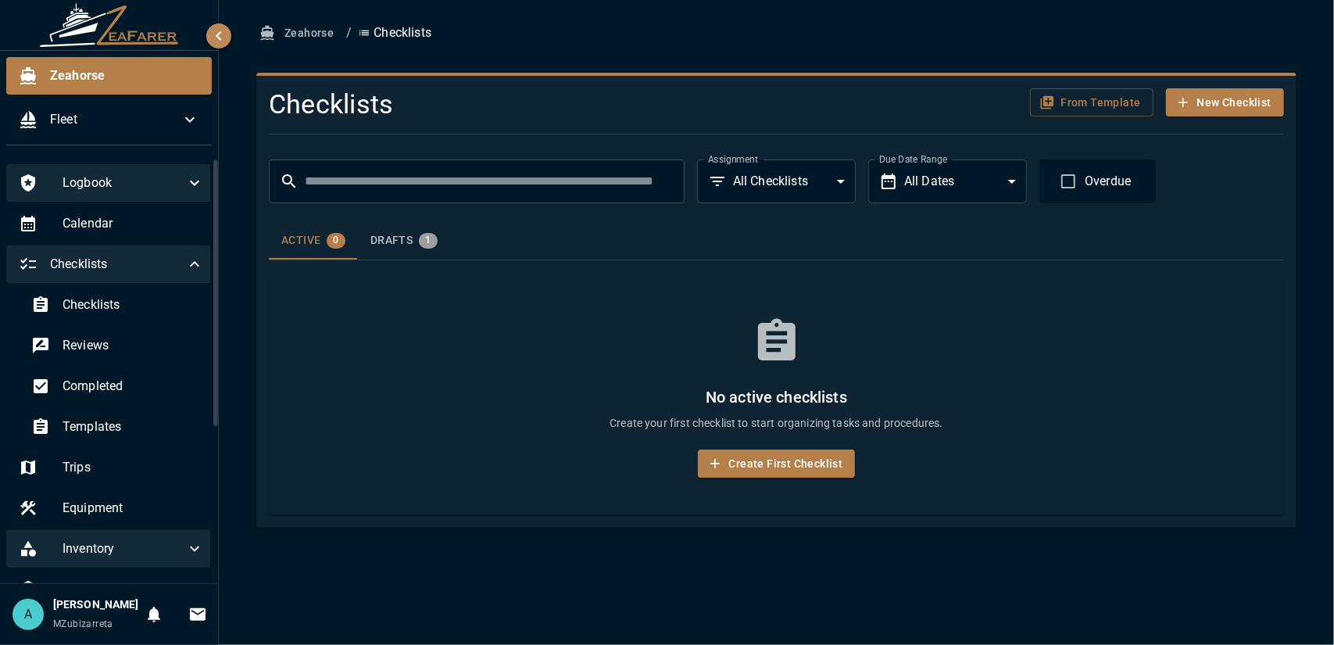
click at [188, 256] on icon at bounding box center [194, 264] width 19 height 19
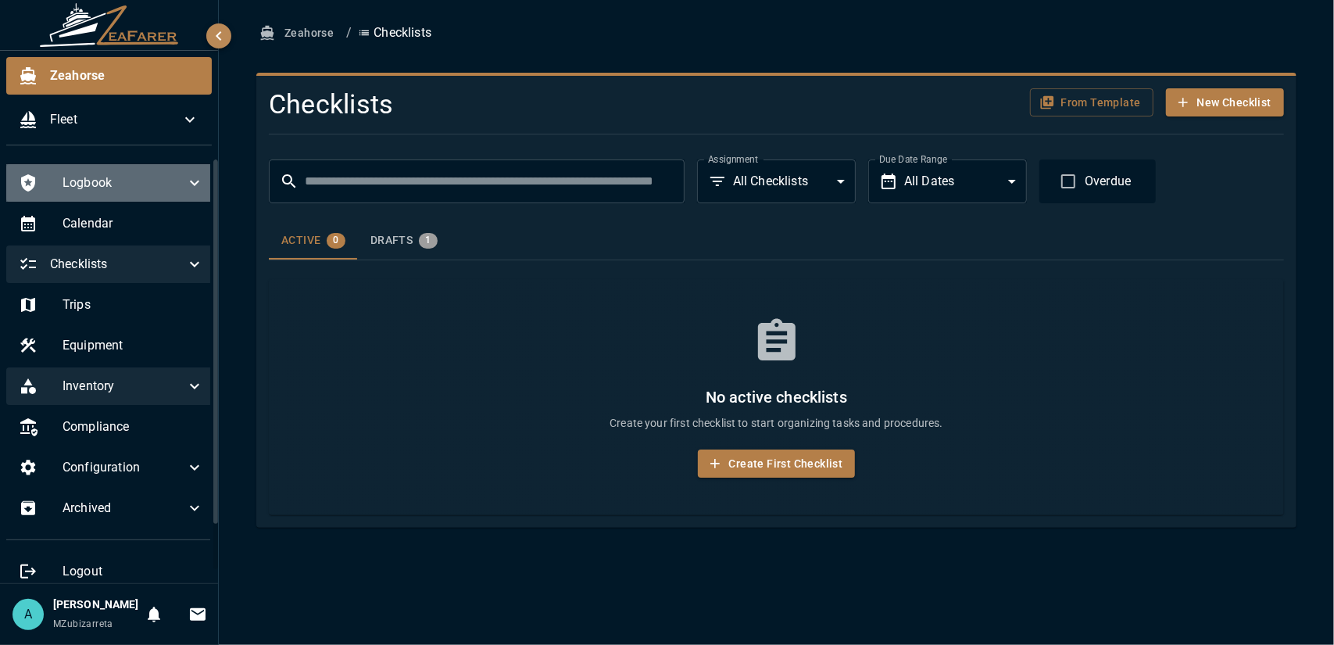
click at [185, 190] on icon at bounding box center [194, 182] width 19 height 19
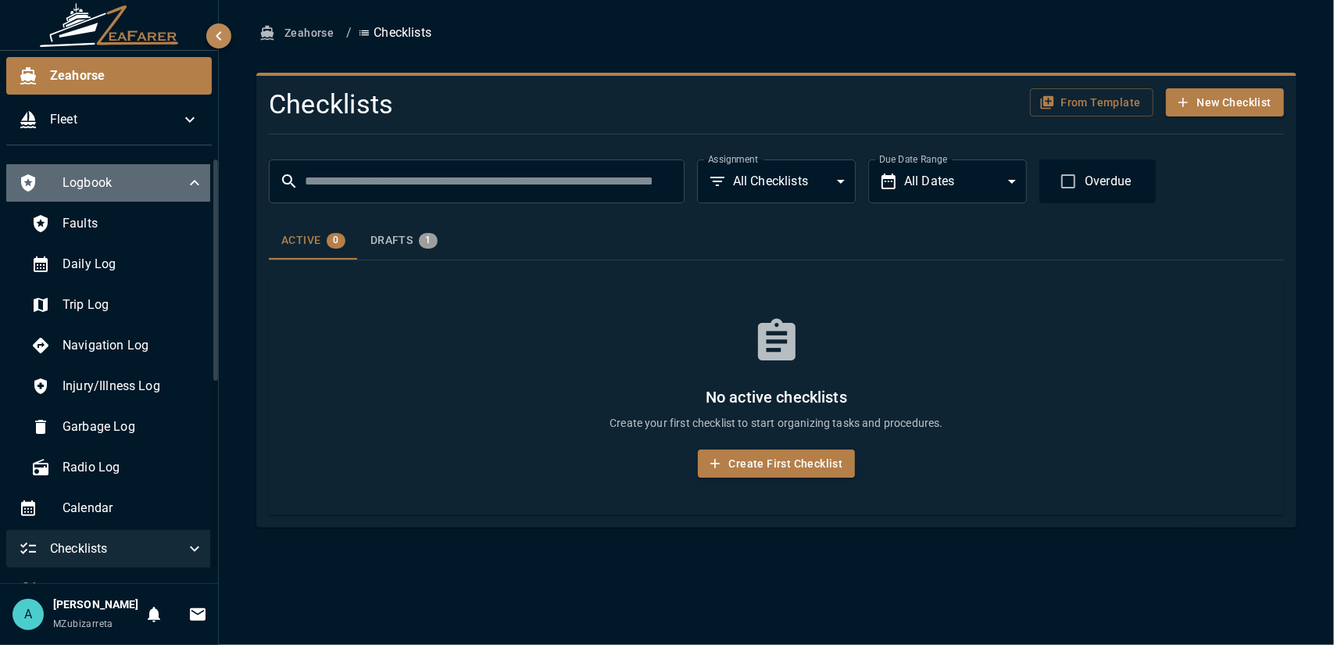
click at [185, 187] on icon at bounding box center [194, 182] width 19 height 19
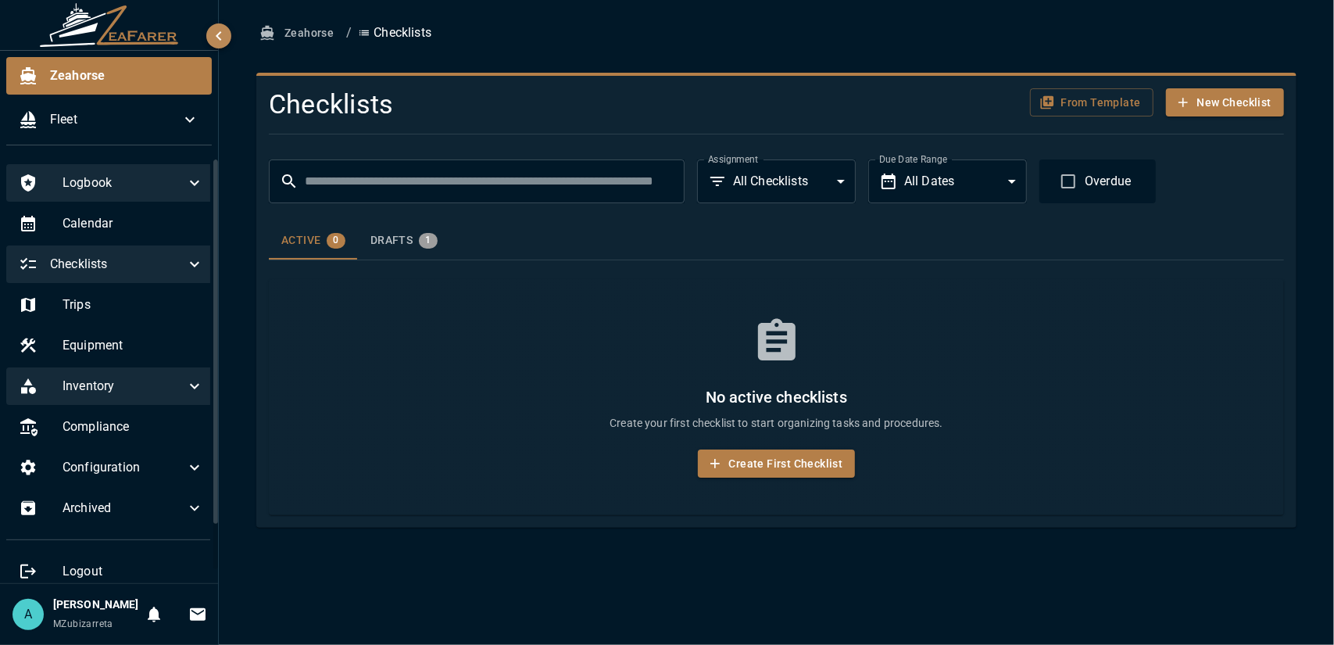
click at [164, 272] on span "Checklists" at bounding box center [117, 264] width 135 height 19
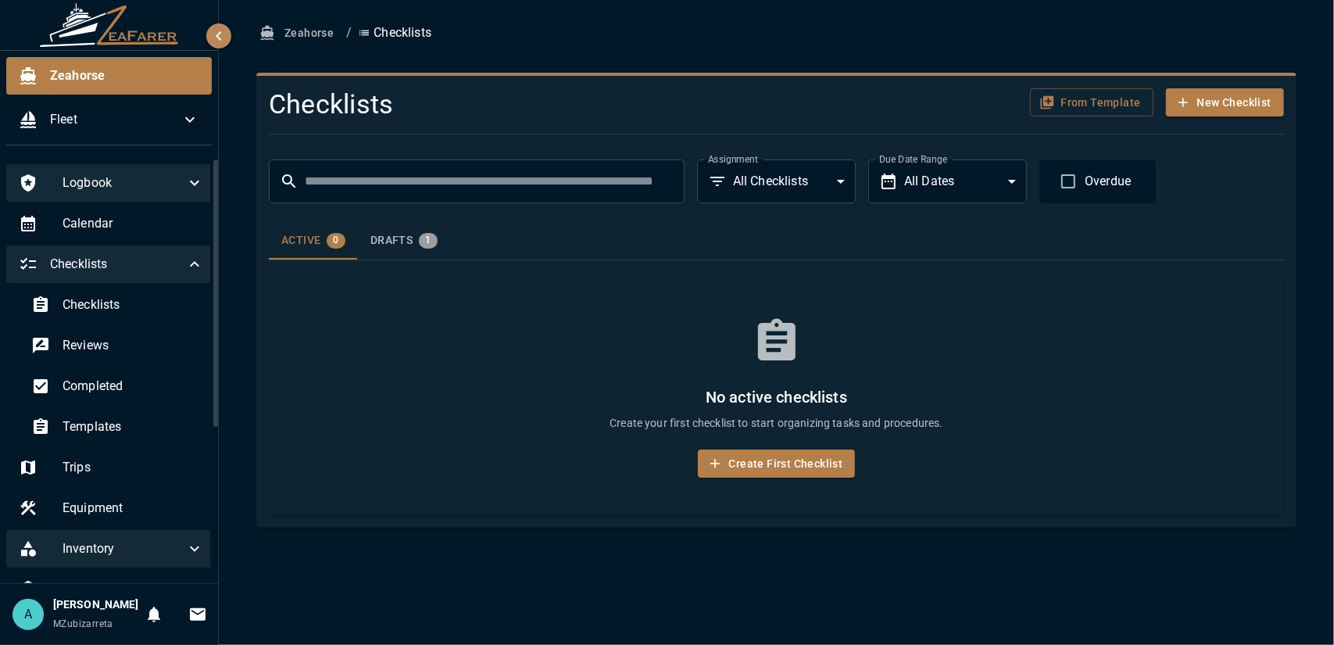
click at [164, 272] on span "Checklists" at bounding box center [117, 264] width 135 height 19
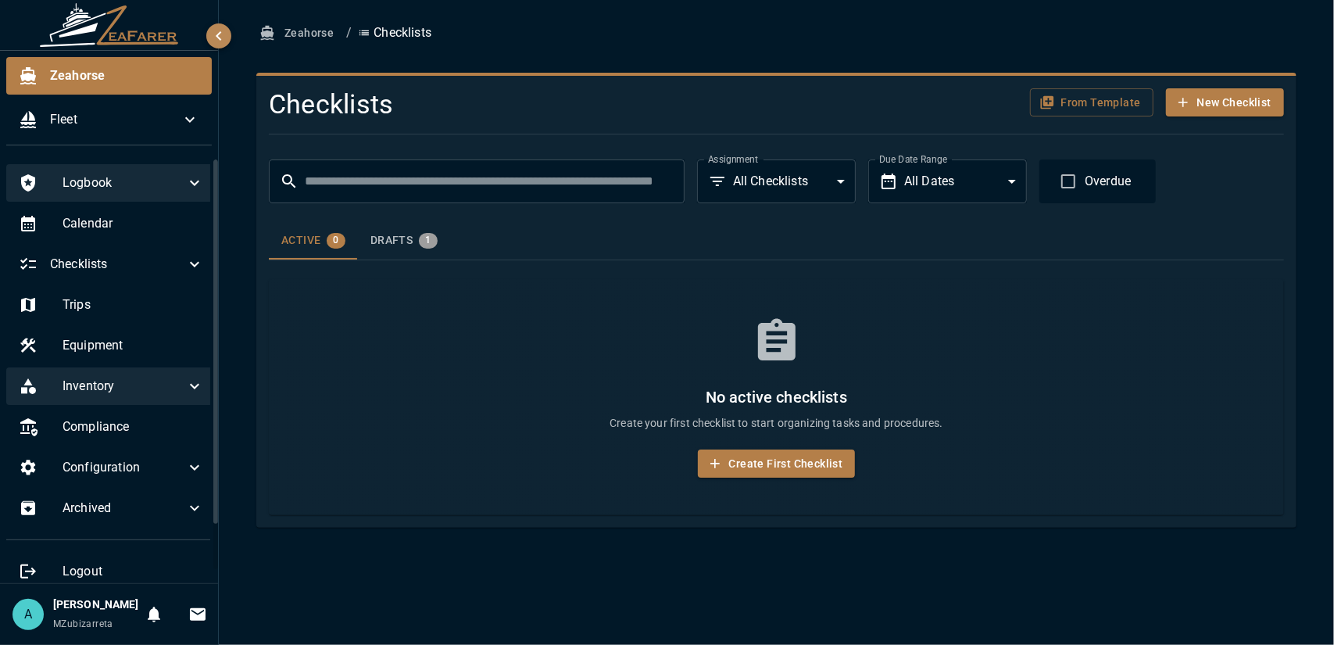
click at [183, 199] on div "Logbook" at bounding box center [111, 183] width 210 height 38
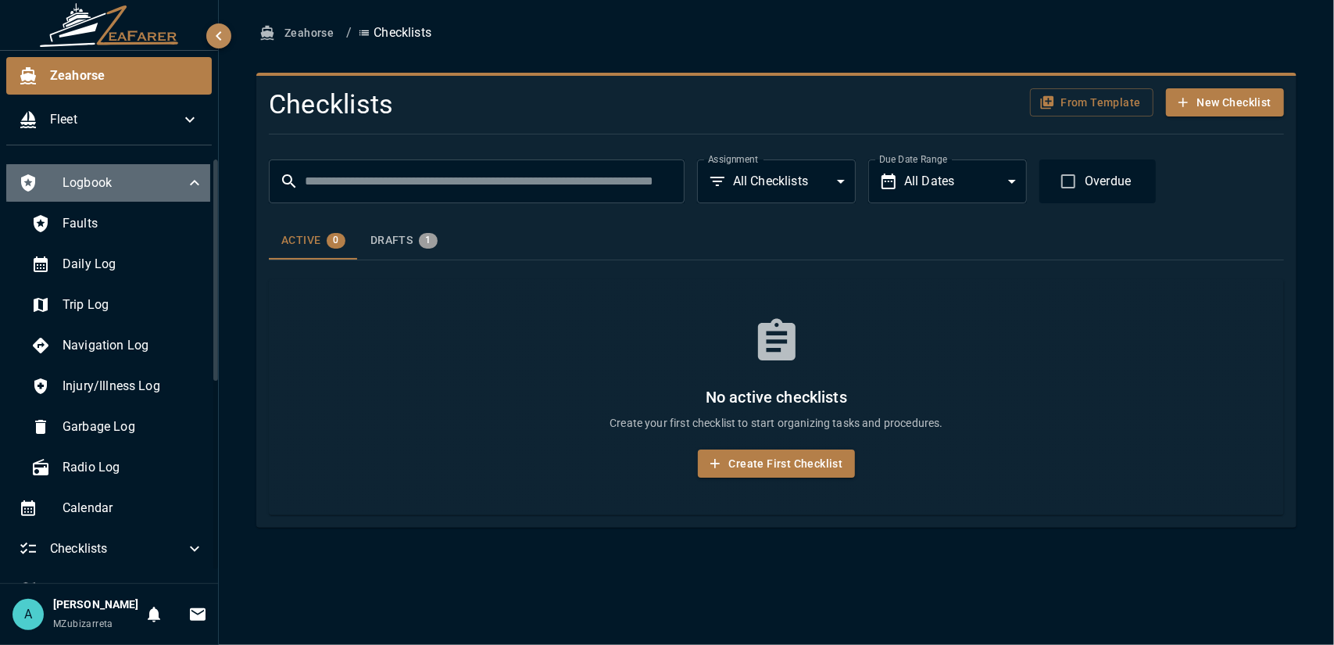
click at [183, 199] on div "Logbook" at bounding box center [111, 183] width 210 height 38
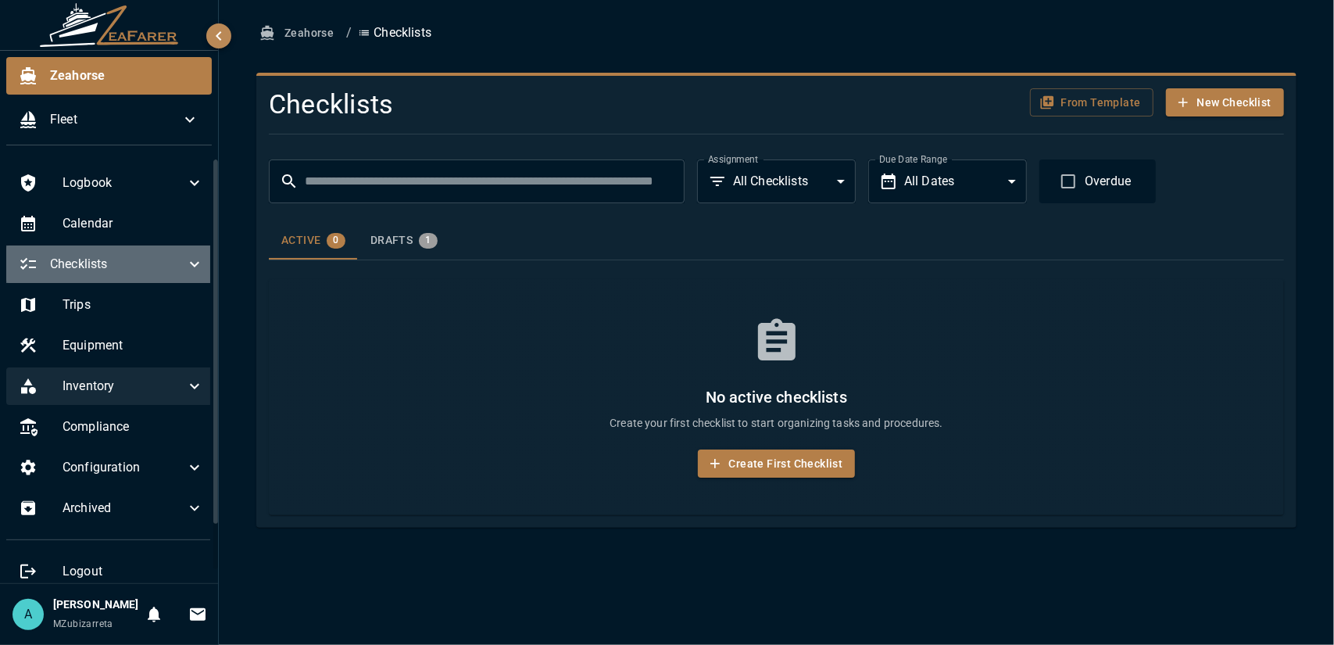
click at [186, 265] on icon at bounding box center [194, 264] width 19 height 19
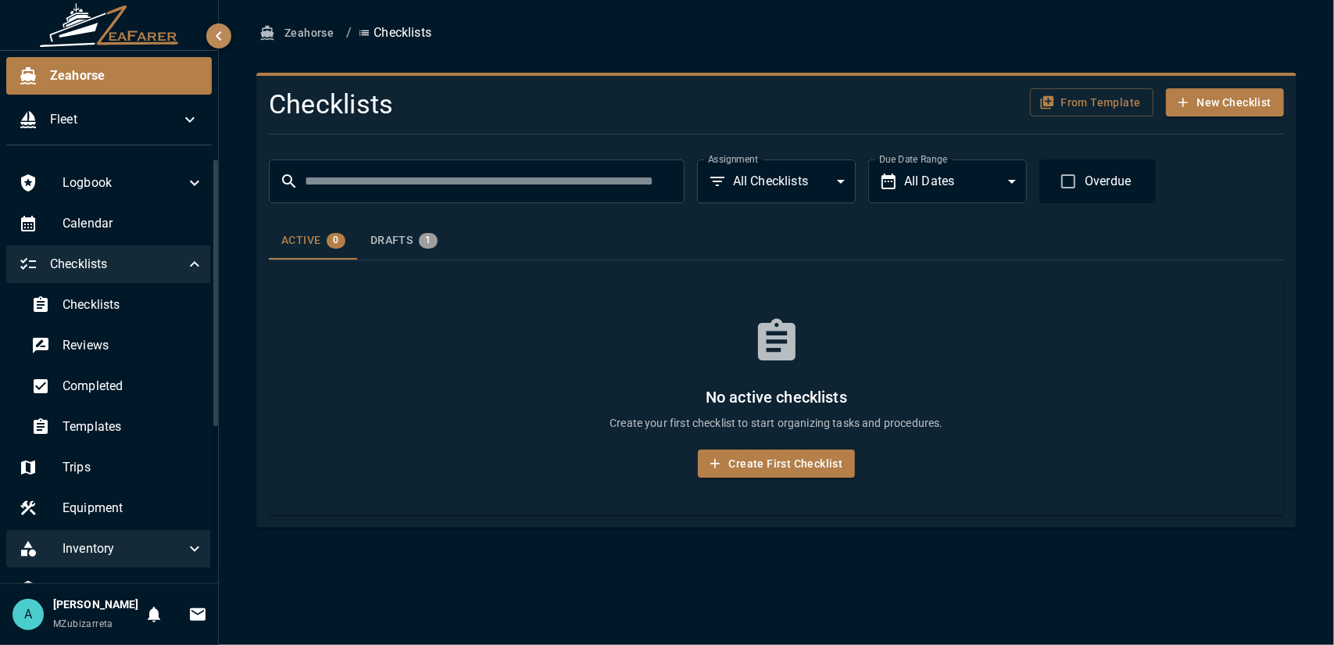
click at [185, 266] on icon at bounding box center [194, 264] width 19 height 19
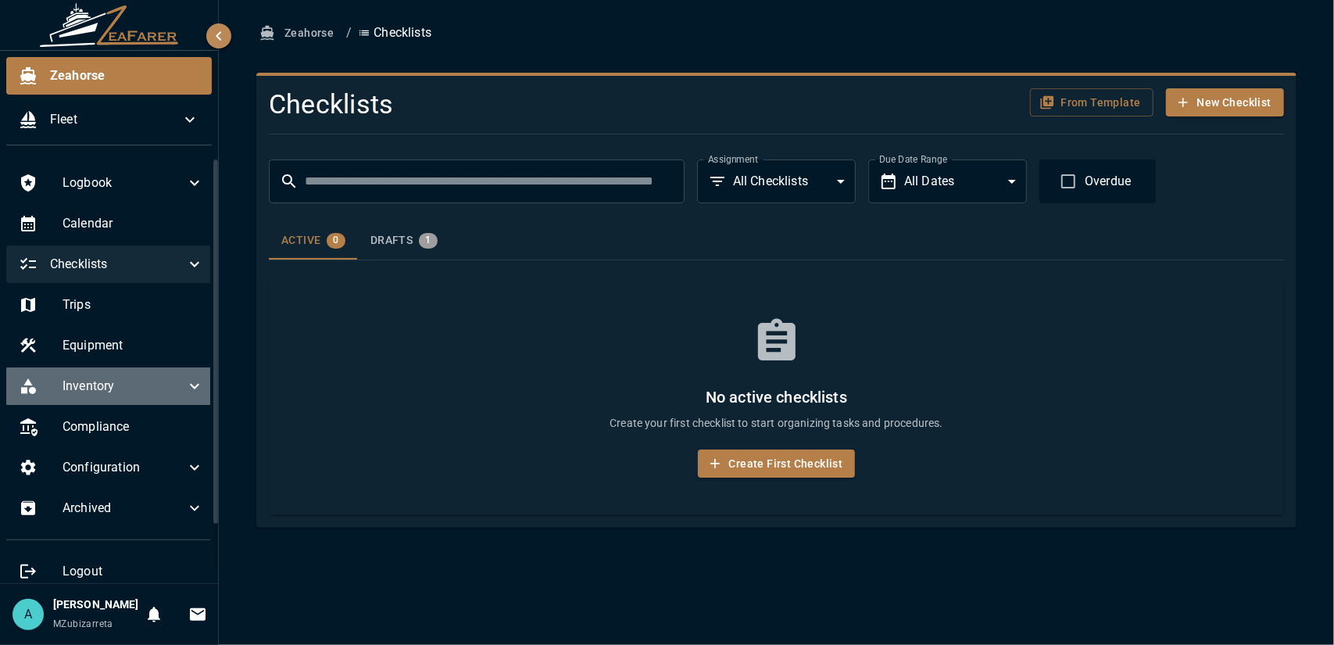
click at [185, 384] on icon at bounding box center [194, 386] width 19 height 19
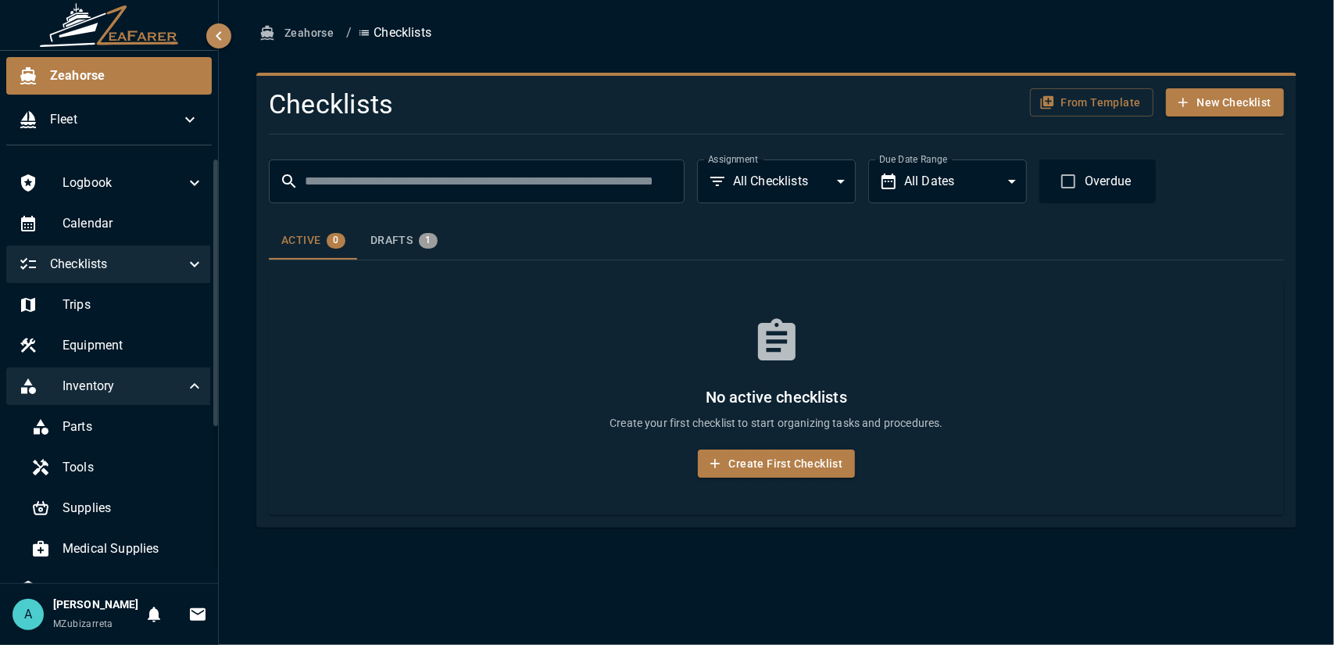
click at [185, 389] on icon at bounding box center [194, 386] width 19 height 19
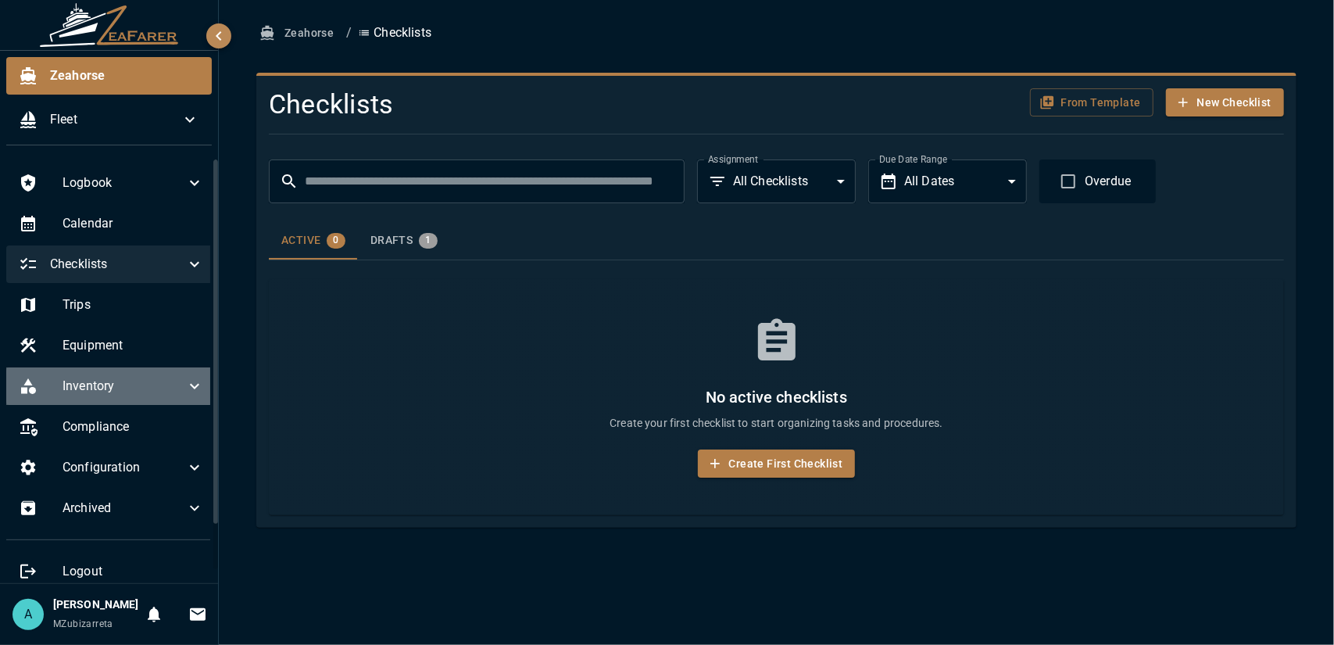
click at [185, 390] on icon at bounding box center [194, 386] width 19 height 19
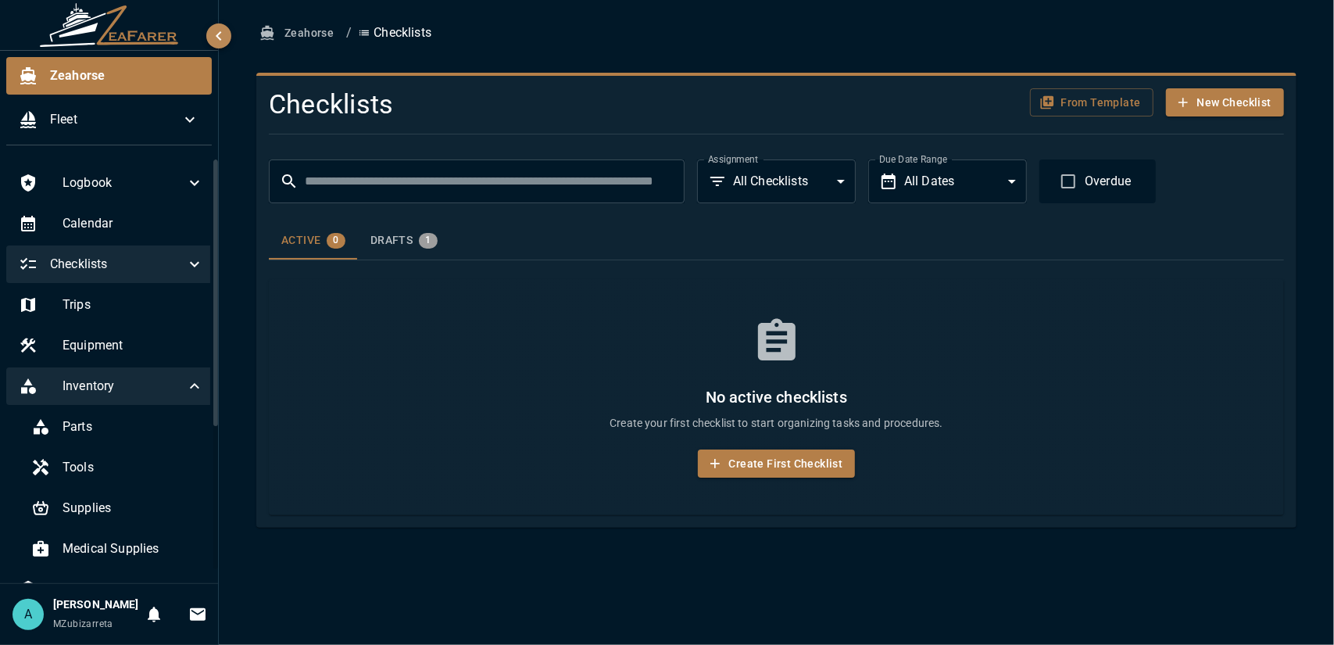
click at [185, 392] on icon at bounding box center [194, 386] width 19 height 19
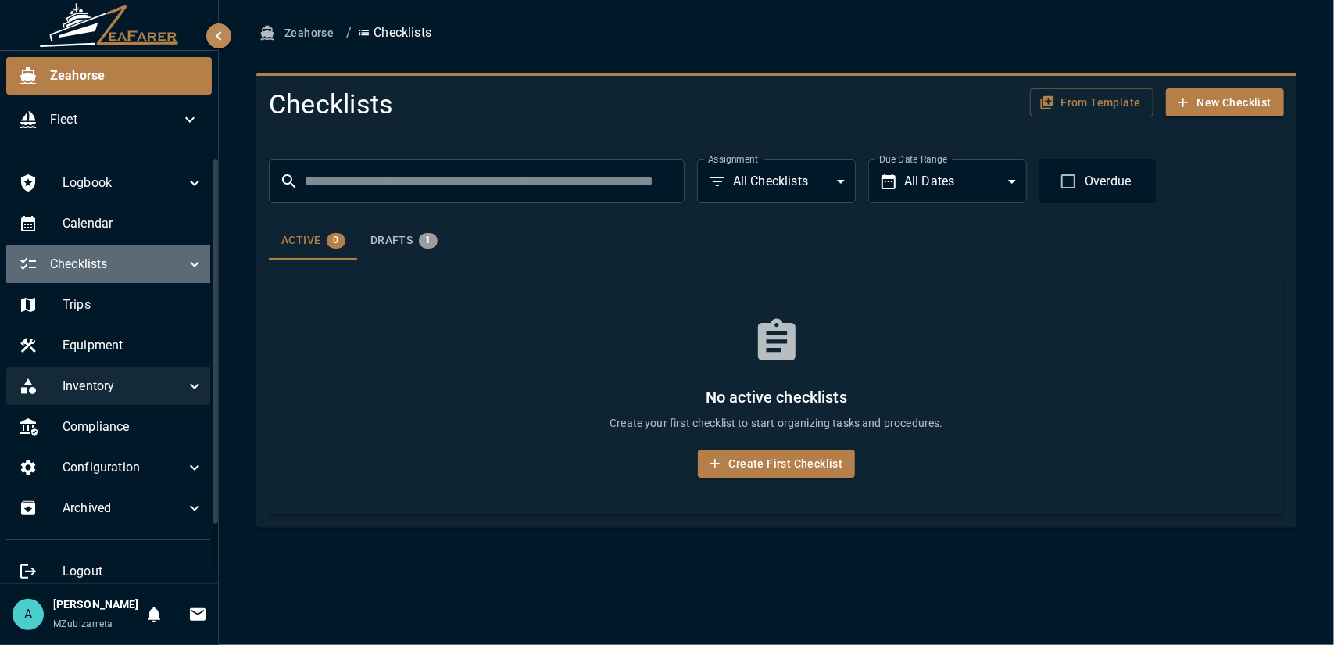
click at [149, 274] on div "Checklists" at bounding box center [111, 264] width 210 height 38
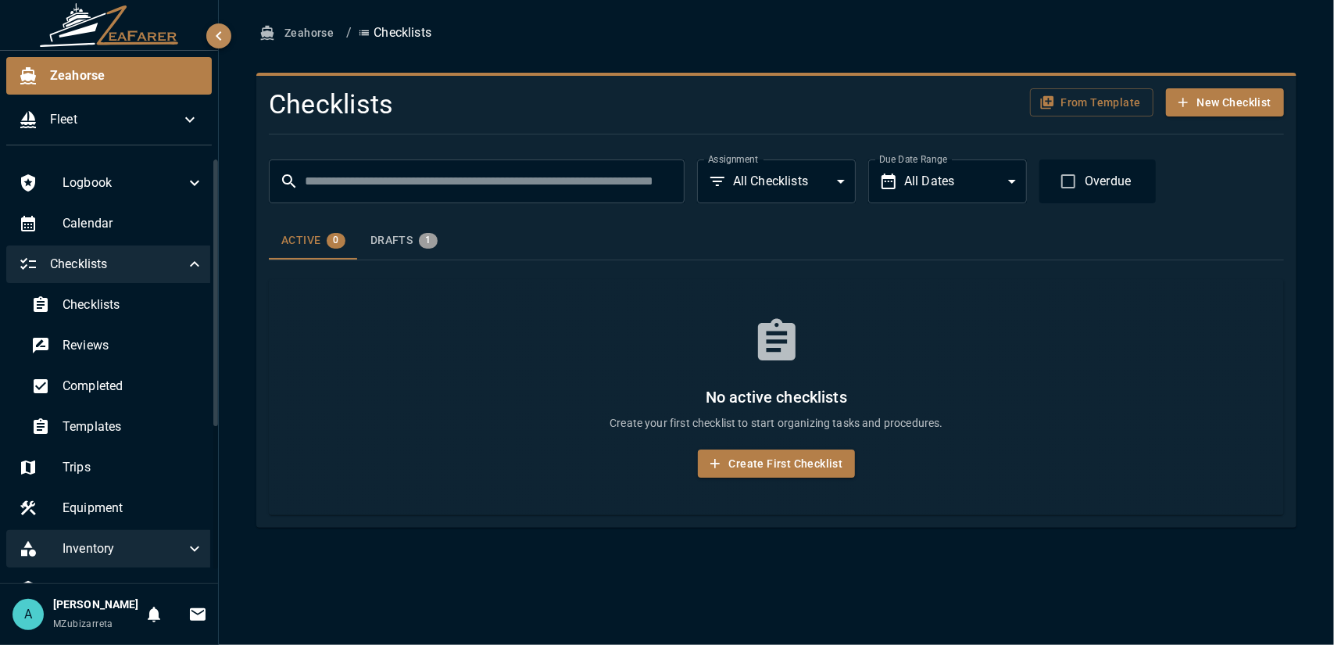
click at [148, 277] on div "Checklists" at bounding box center [111, 264] width 210 height 38
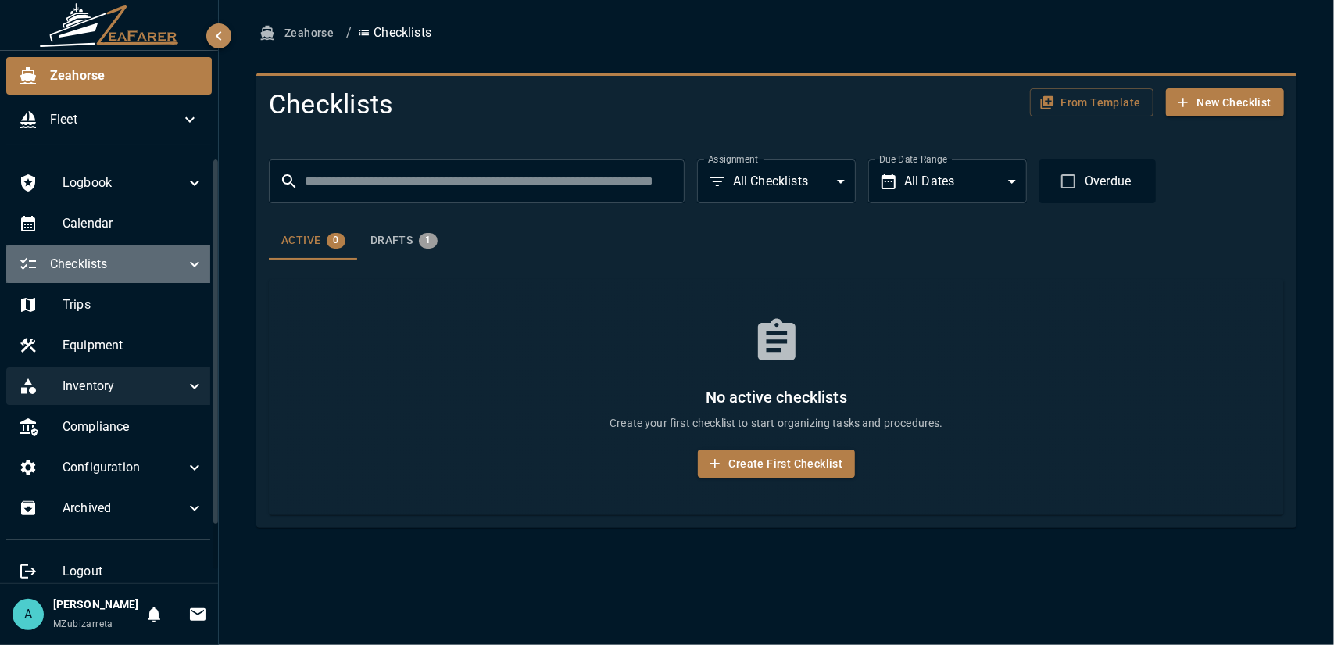
click at [148, 277] on div "Checklists" at bounding box center [111, 264] width 210 height 38
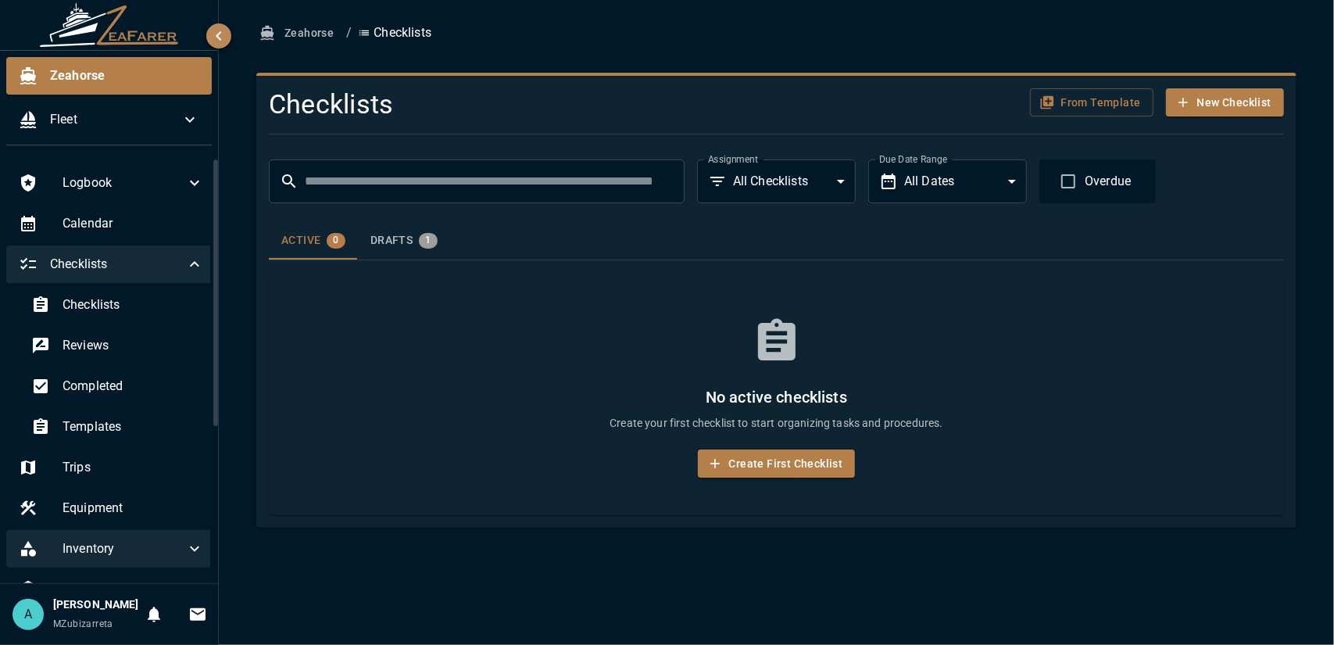
click at [188, 261] on icon at bounding box center [194, 264] width 19 height 19
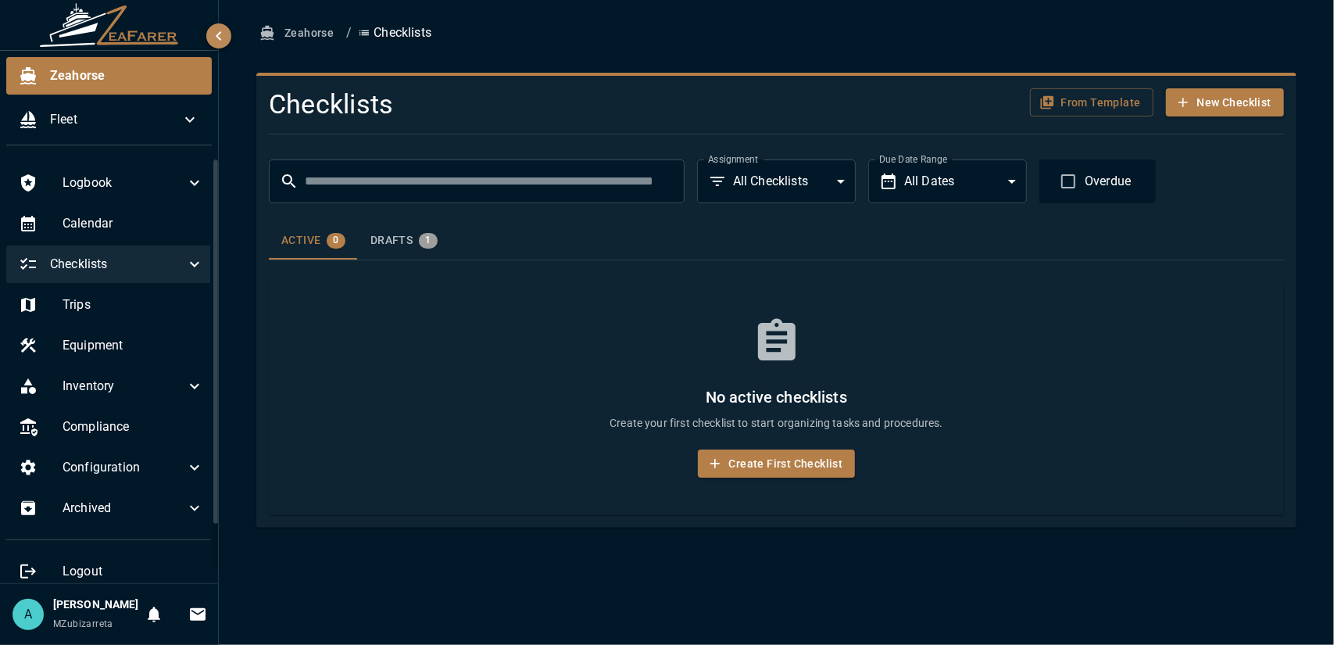
click at [209, 43] on button "button" at bounding box center [218, 35] width 25 height 25
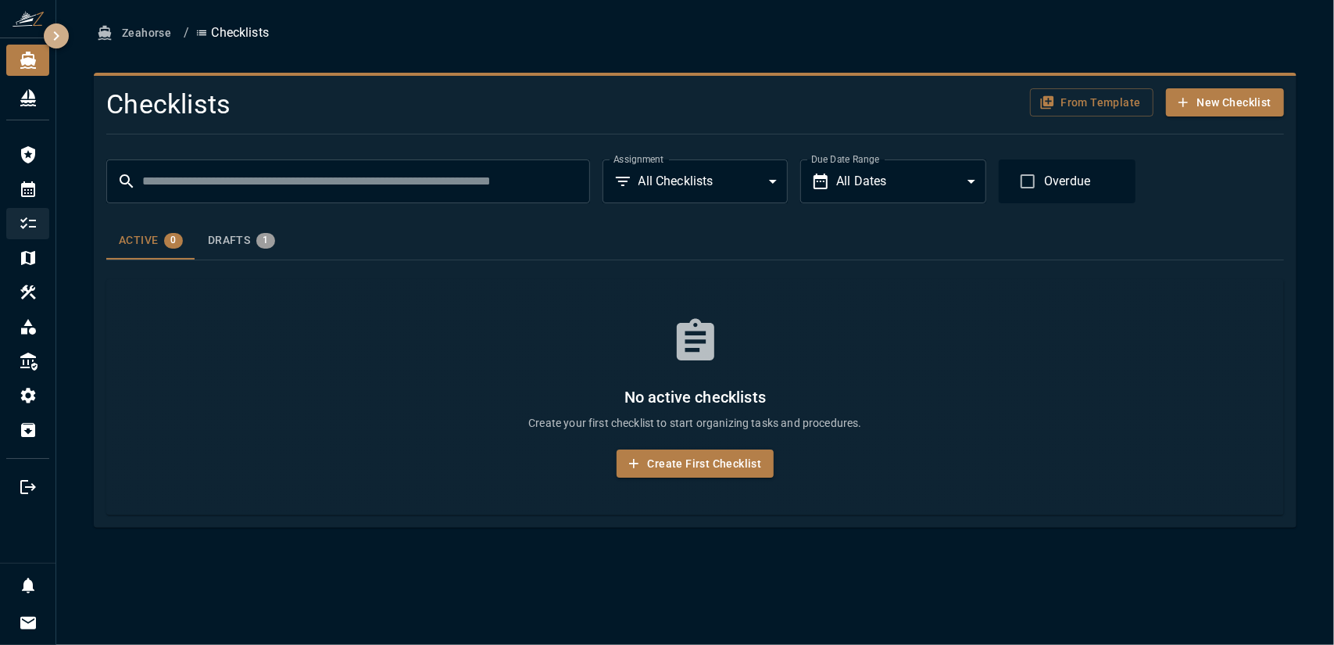
click at [59, 34] on icon "button" at bounding box center [56, 36] width 19 height 19
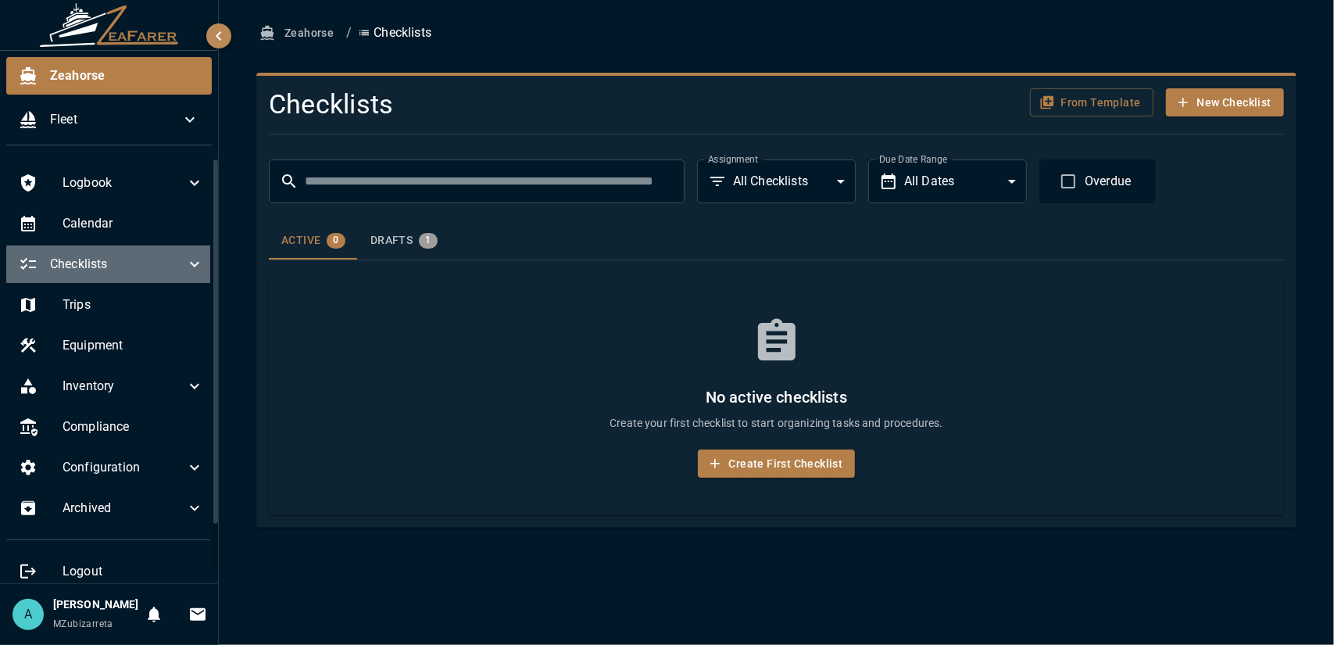
click at [192, 269] on div "Checklists" at bounding box center [111, 264] width 210 height 38
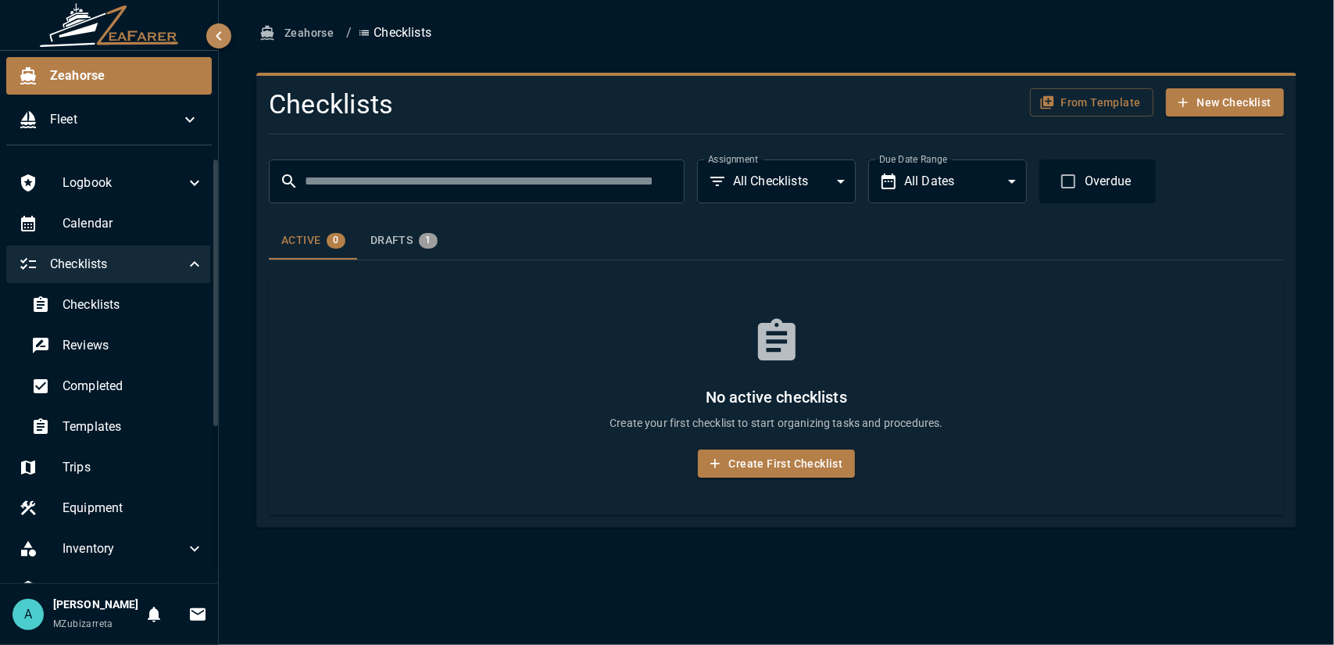
click at [185, 266] on icon at bounding box center [194, 264] width 19 height 19
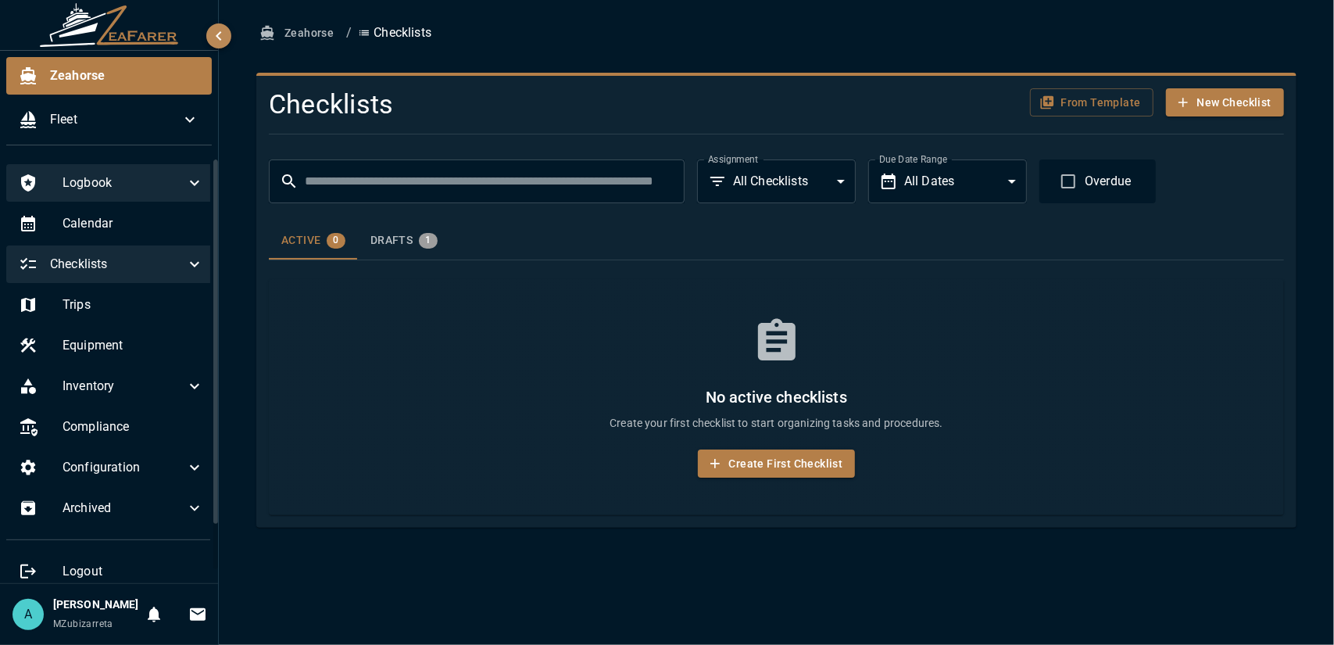
click at [185, 181] on icon at bounding box center [194, 182] width 19 height 19
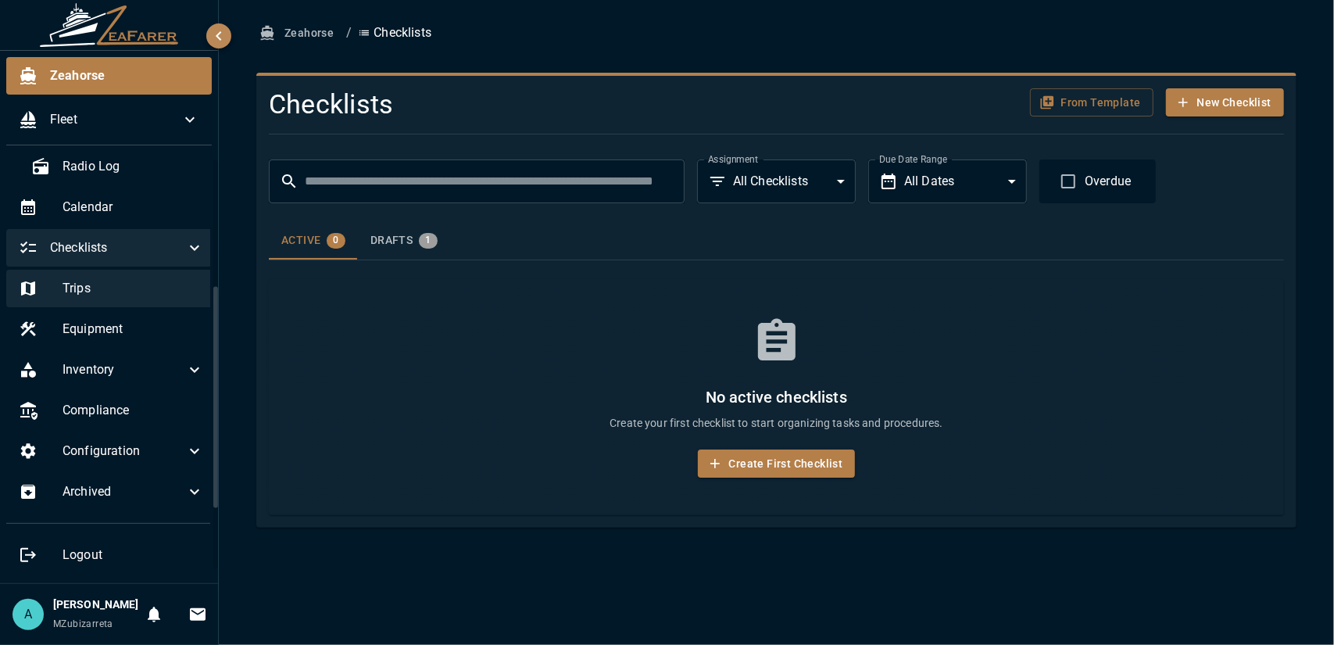
scroll to position [316, 0]
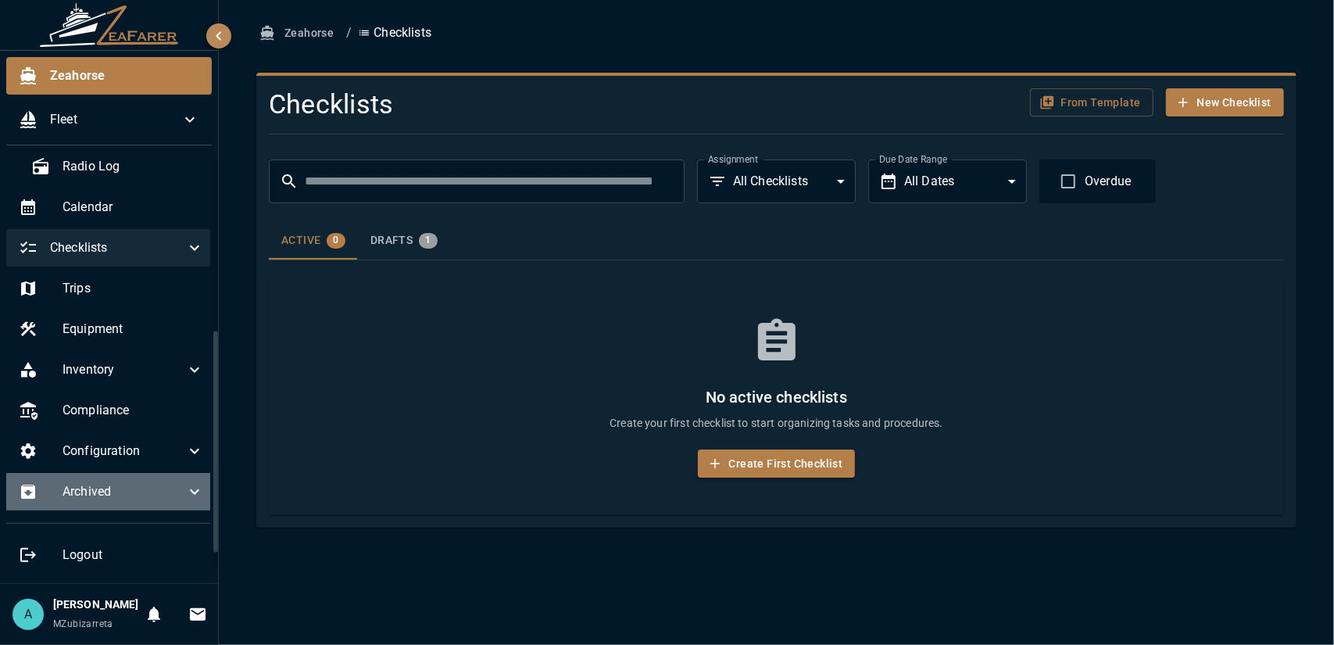
click at [118, 482] on span "Archived" at bounding box center [124, 491] width 123 height 19
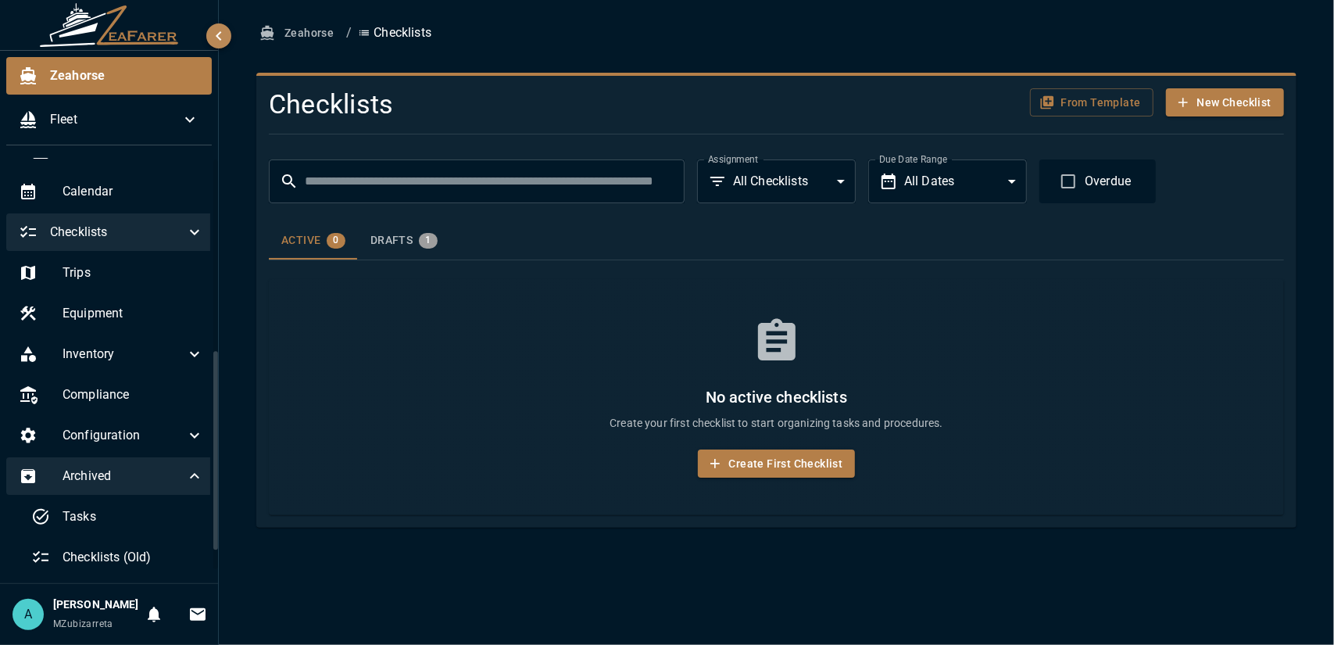
scroll to position [401, 0]
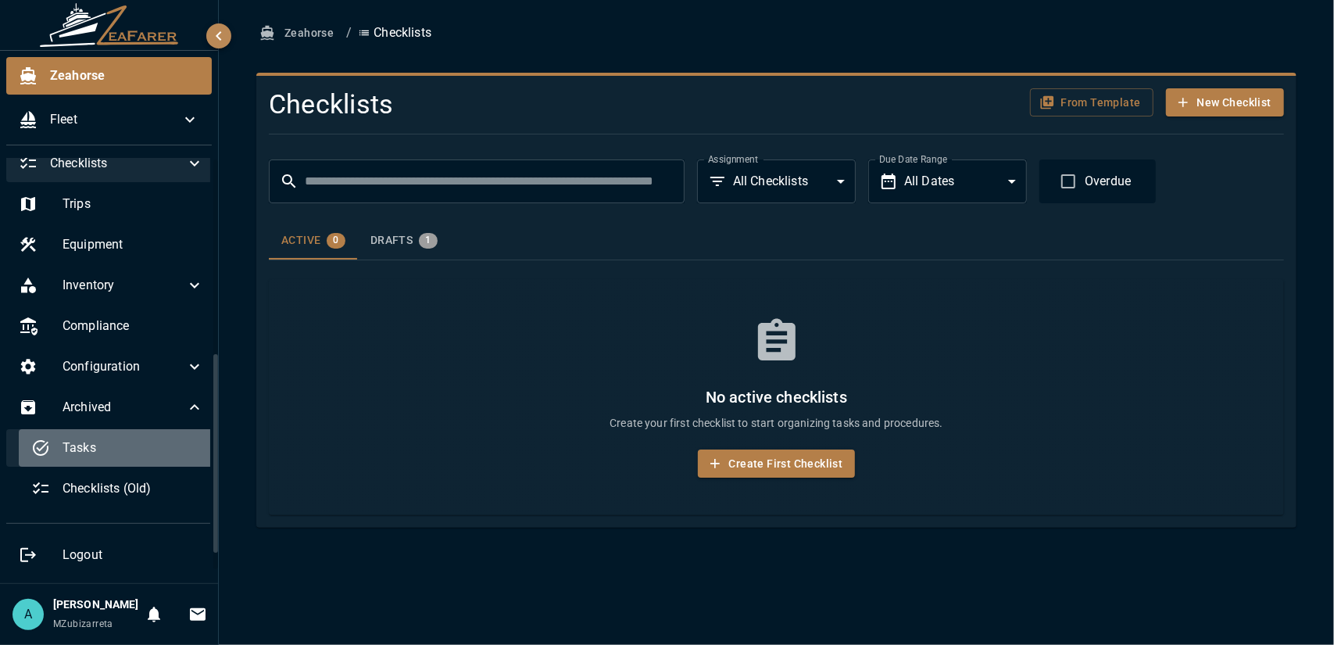
click at [147, 438] on span "Tasks" at bounding box center [133, 447] width 141 height 19
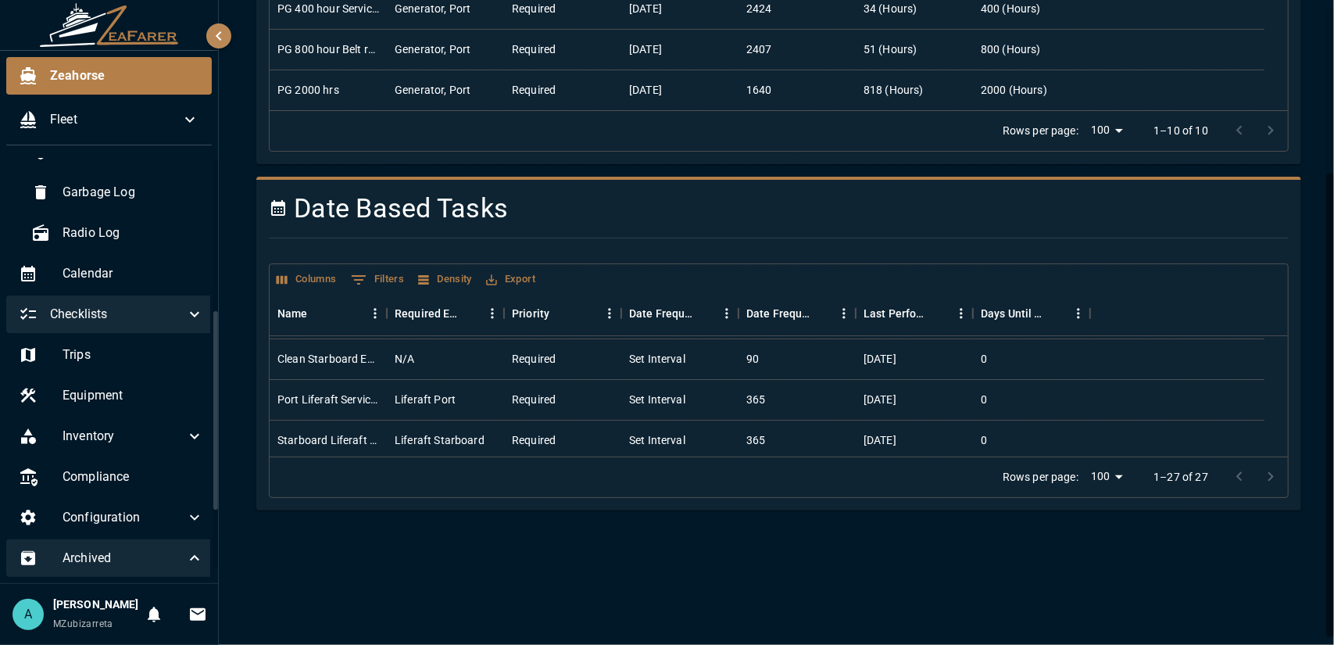
scroll to position [156, 0]
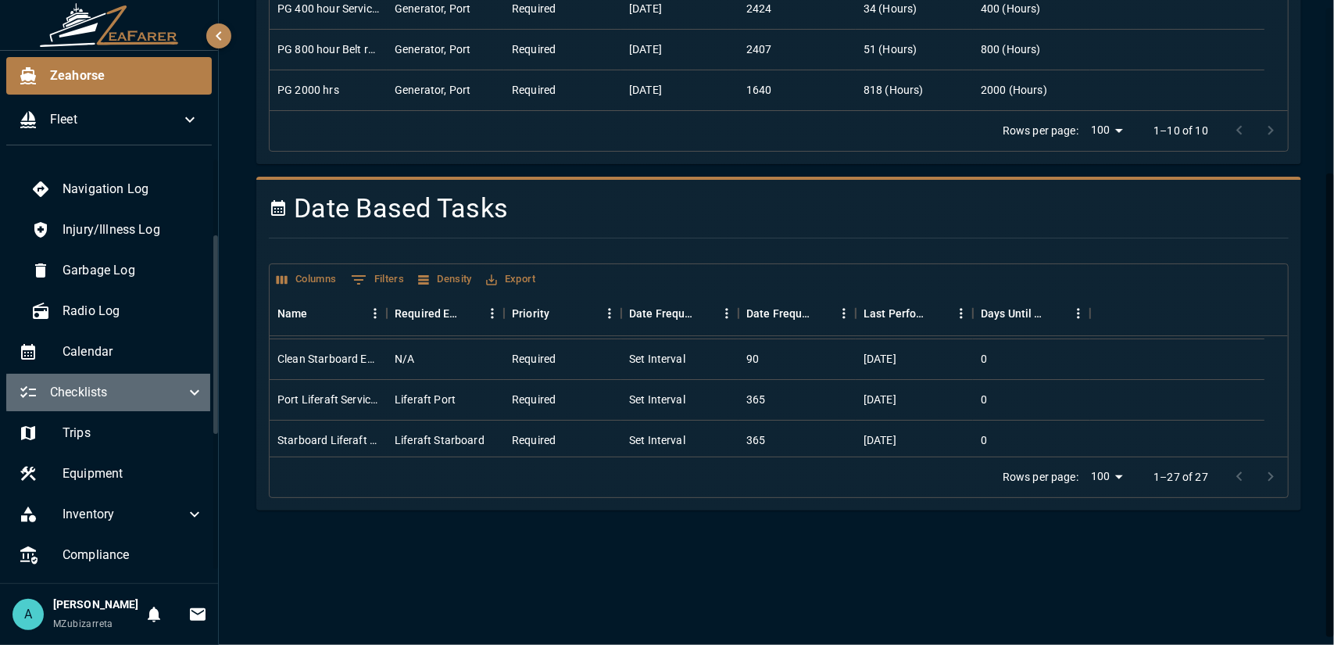
click at [144, 394] on span "Checklists" at bounding box center [117, 392] width 135 height 19
click at [145, 395] on span "Checklists" at bounding box center [117, 392] width 135 height 19
click at [161, 396] on span "Checklists" at bounding box center [117, 392] width 135 height 19
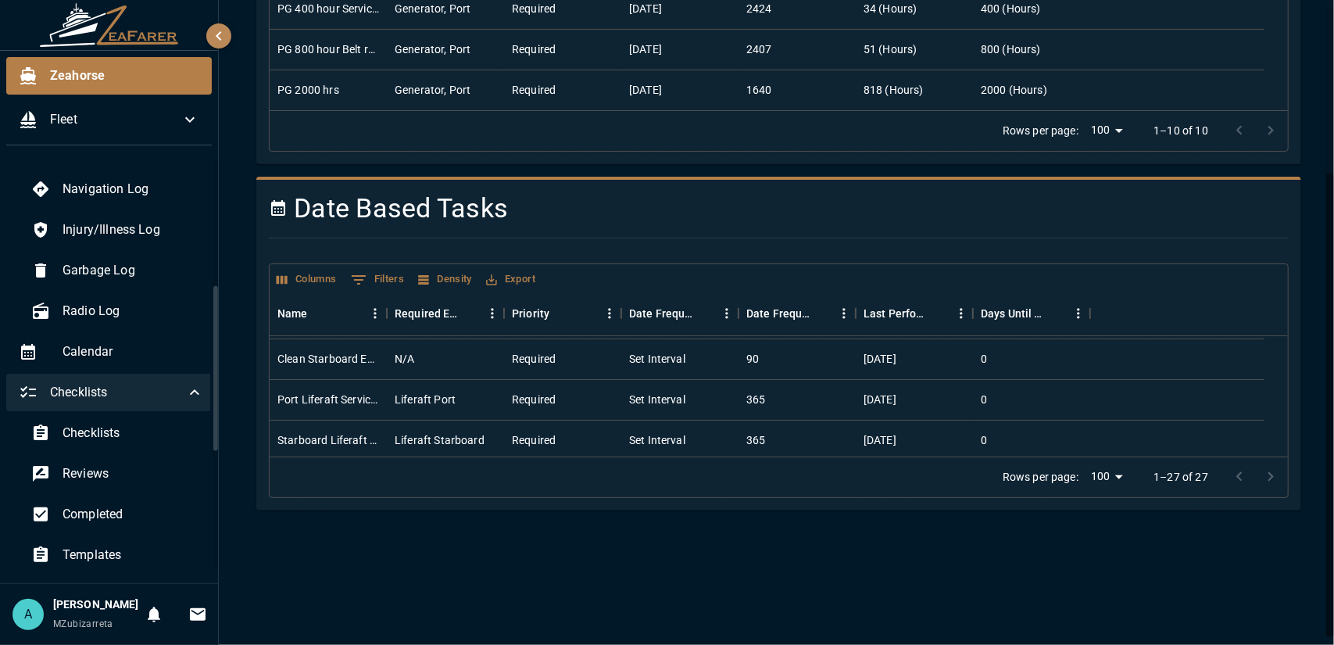
scroll to position [313, 0]
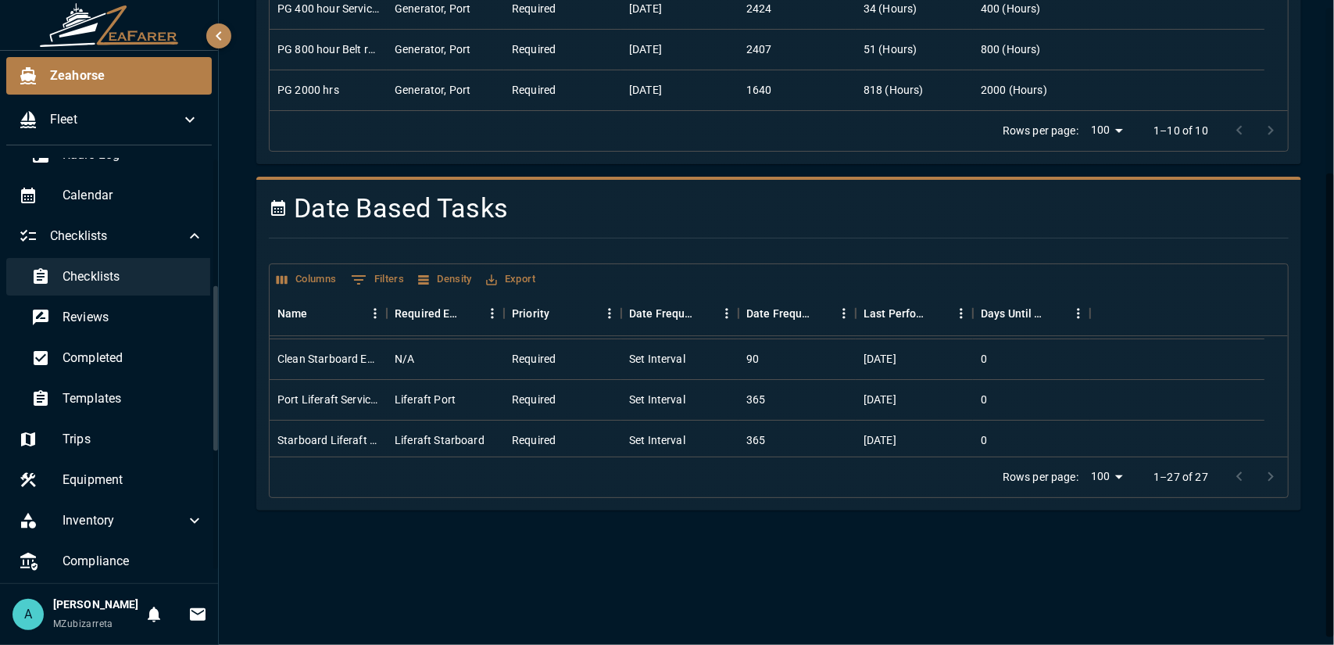
click at [150, 277] on span "Checklists" at bounding box center [133, 276] width 141 height 19
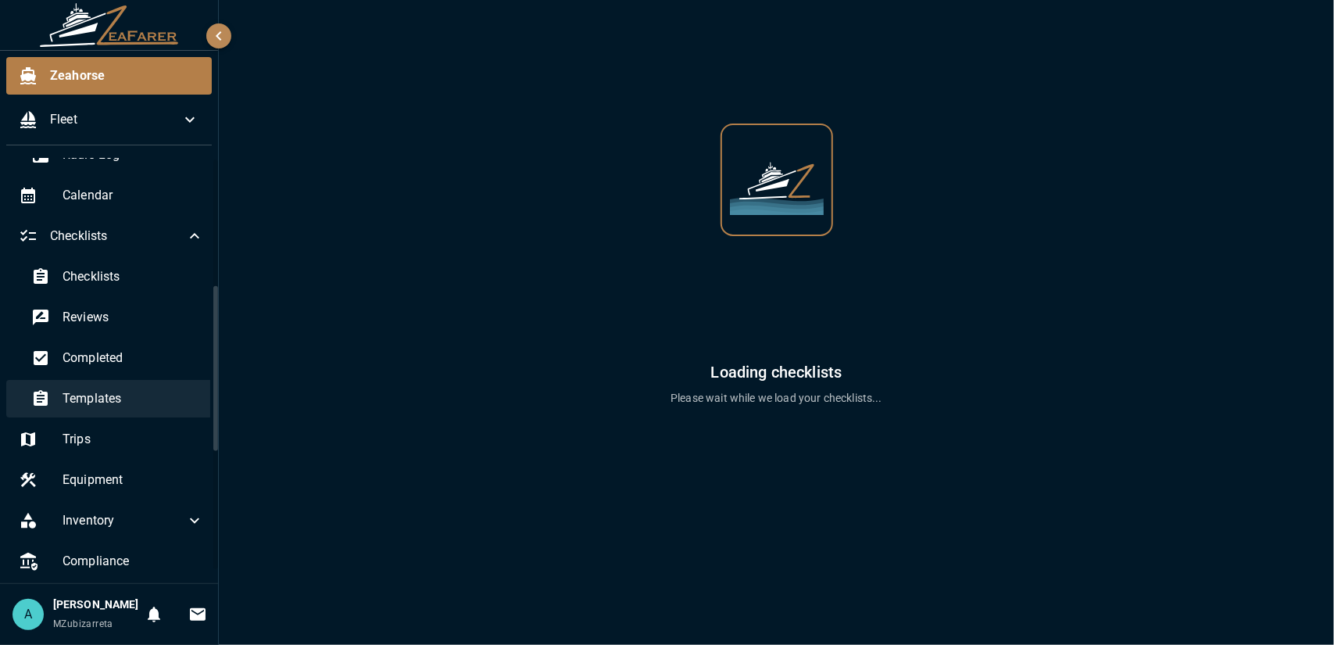
click at [183, 404] on span "Templates" at bounding box center [133, 398] width 141 height 19
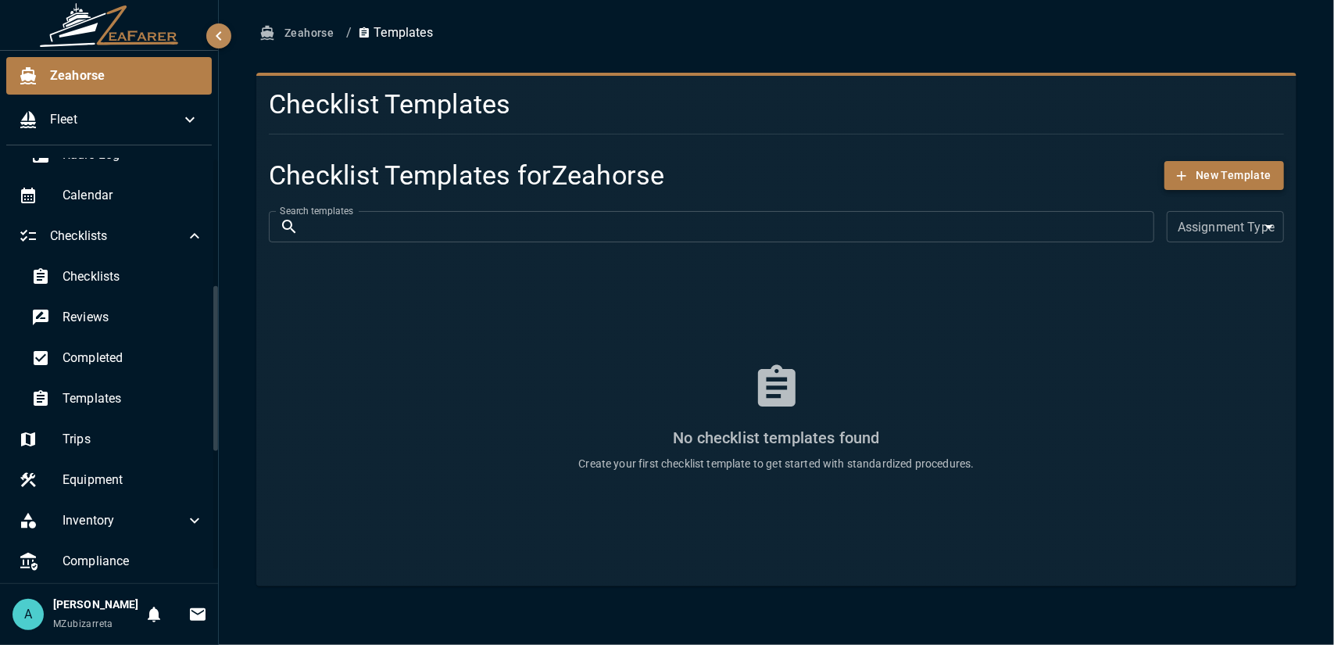
click at [1257, 170] on button "New Template" at bounding box center [1224, 175] width 120 height 29
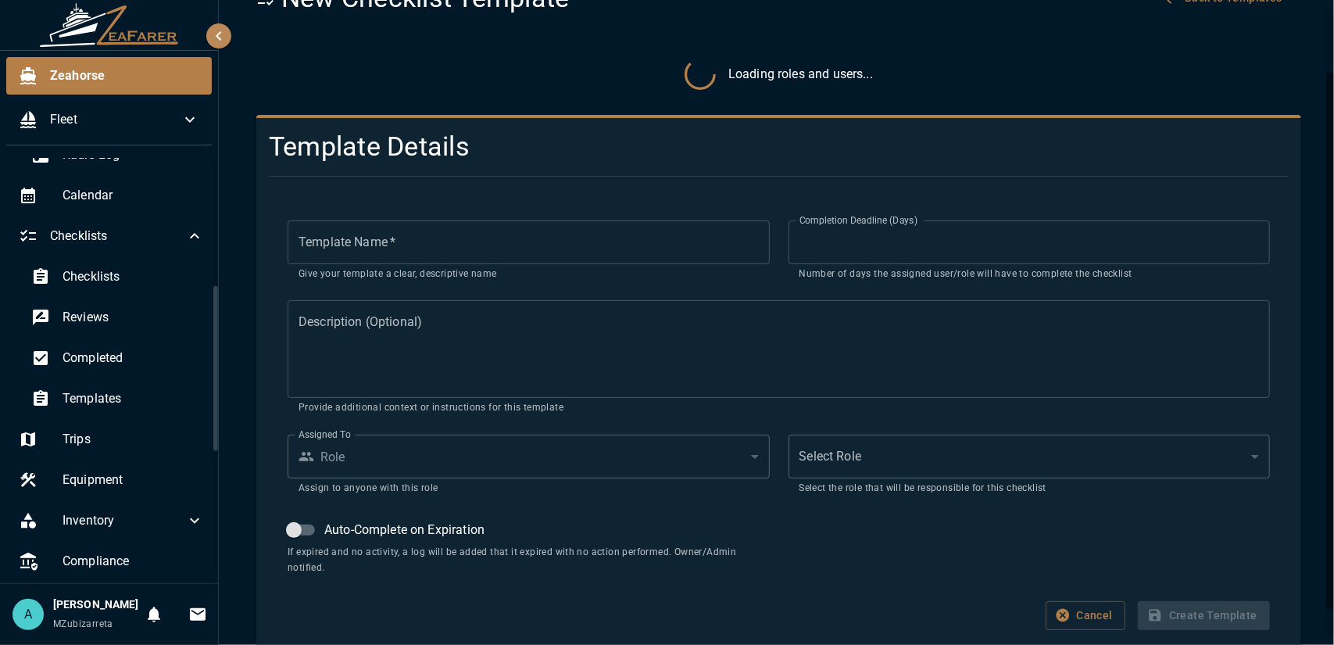
scroll to position [31, 0]
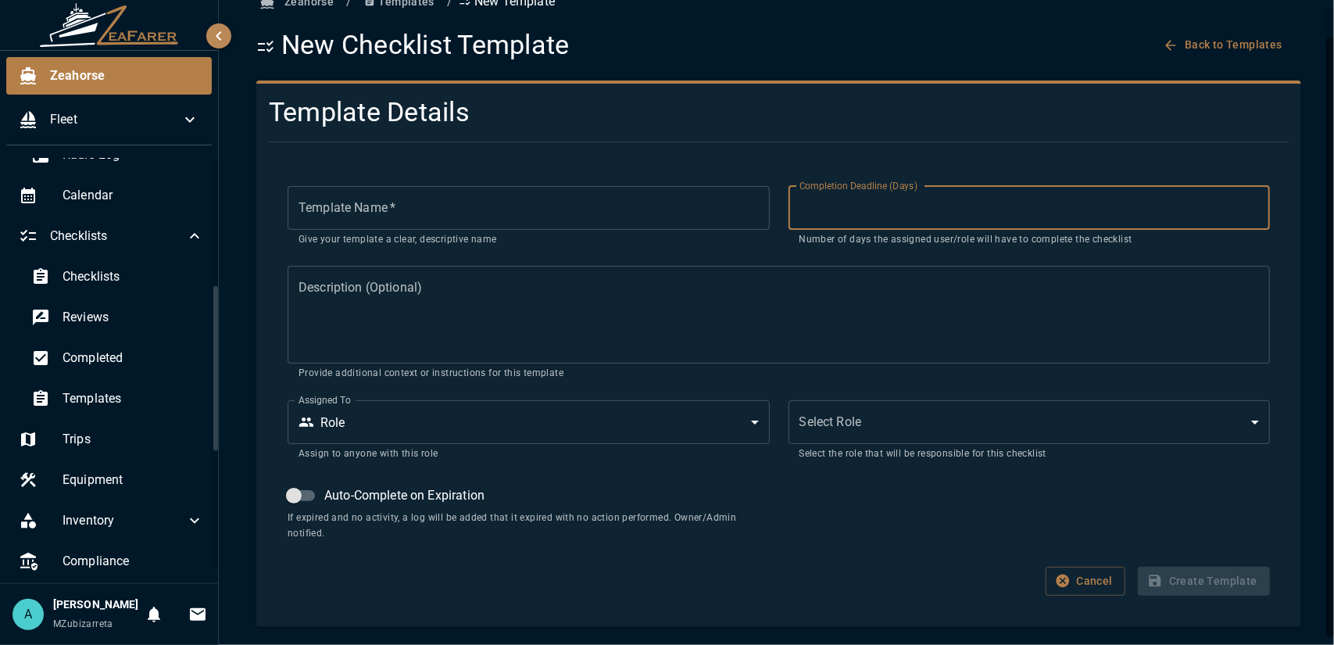
drag, startPoint x: 858, startPoint y: 221, endPoint x: 795, endPoint y: 222, distance: 62.5
click at [795, 218] on input "**" at bounding box center [1028, 208] width 481 height 44
click at [848, 223] on input "**" at bounding box center [1028, 208] width 481 height 44
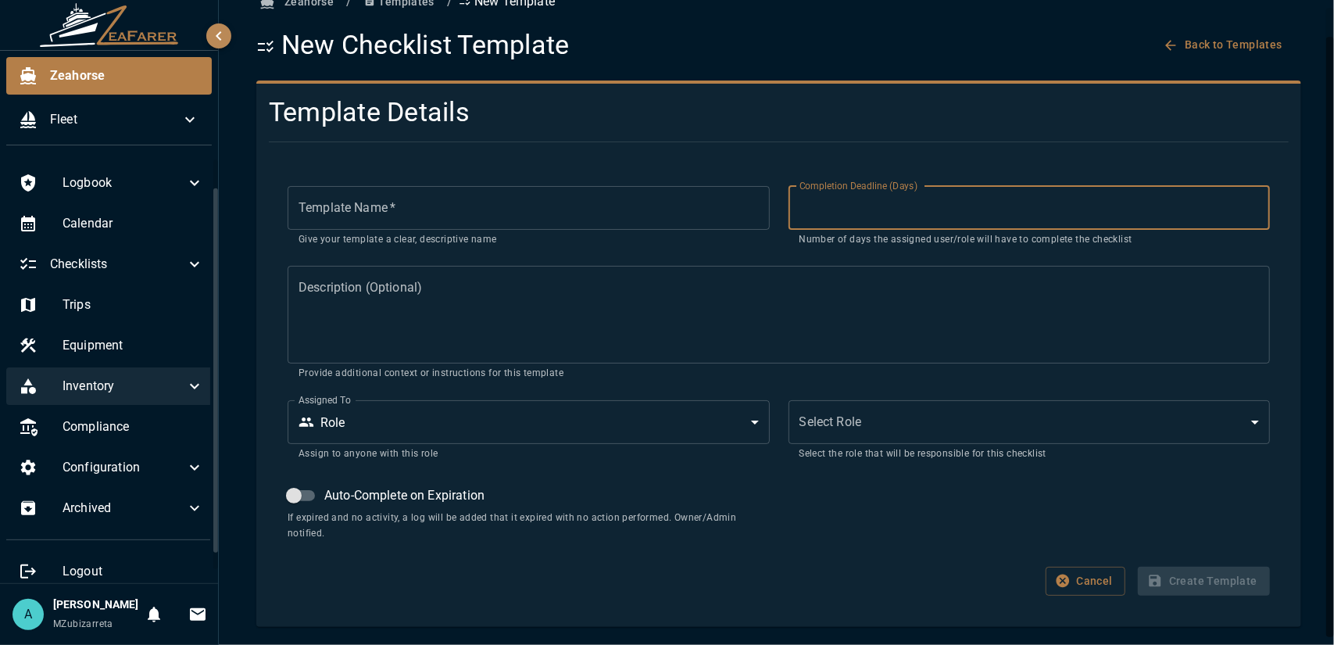
scroll to position [32, 0]
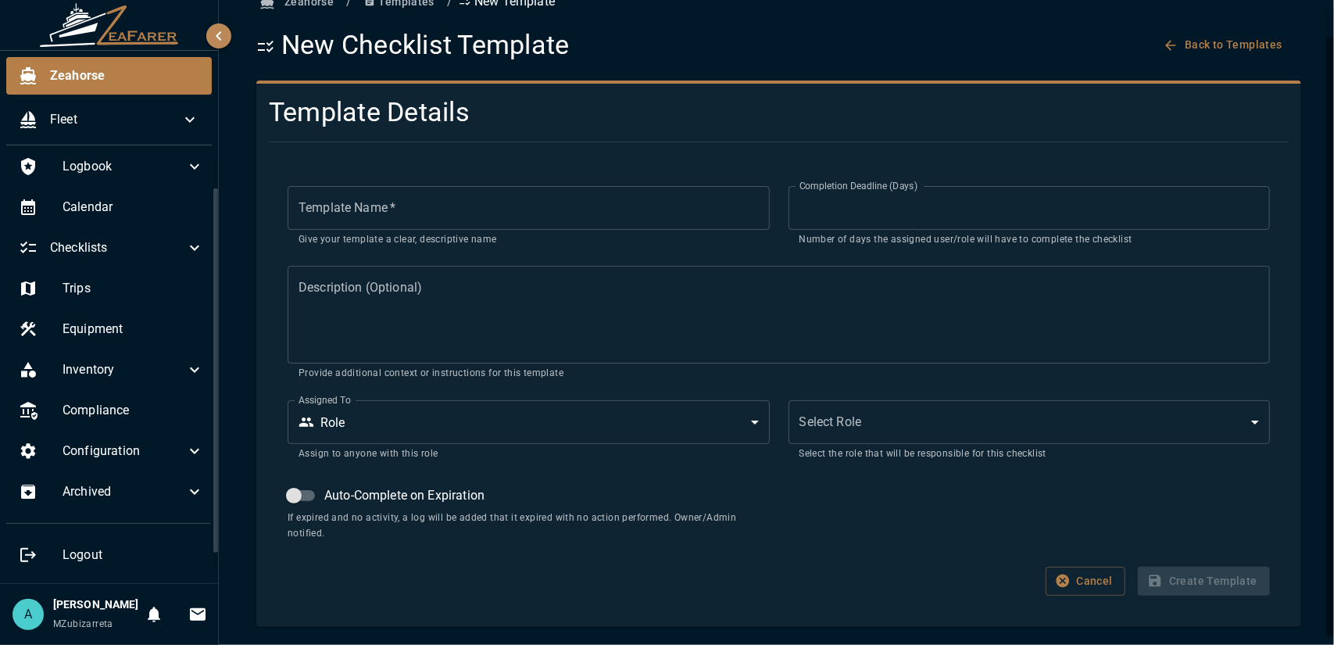
click at [218, 453] on div "Zeahorse Fleet Logbook Calendar Checklists Trips Equipment Inventory Compliance…" at bounding box center [109, 322] width 219 height 645
drag, startPoint x: 216, startPoint y: 455, endPoint x: 220, endPoint y: 481, distance: 26.9
click at [220, 481] on div "Zeahorse Fleet Logbook Calendar Checklists Trips Equipment Inventory Compliance…" at bounding box center [667, 322] width 1334 height 645
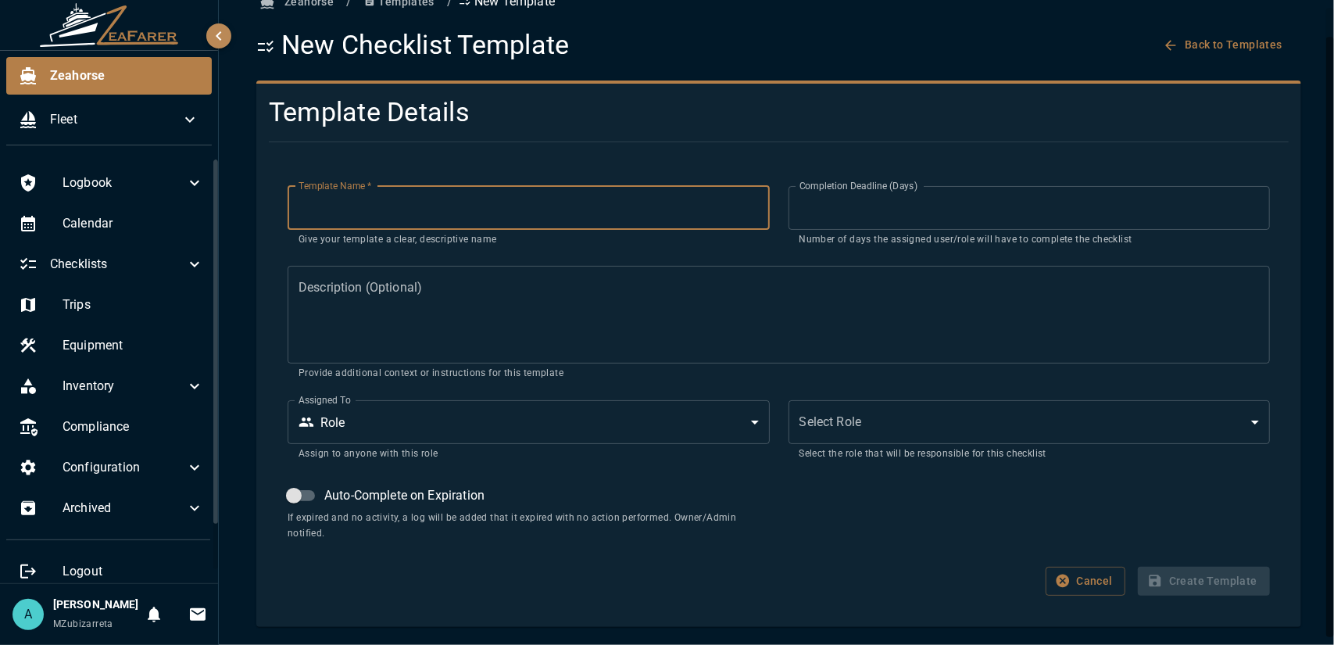
click at [593, 215] on input "Template Name   *" at bounding box center [528, 208] width 481 height 44
type input "****"
click at [506, 320] on textarea "Description (Optional)" at bounding box center [779, 315] width 960 height 72
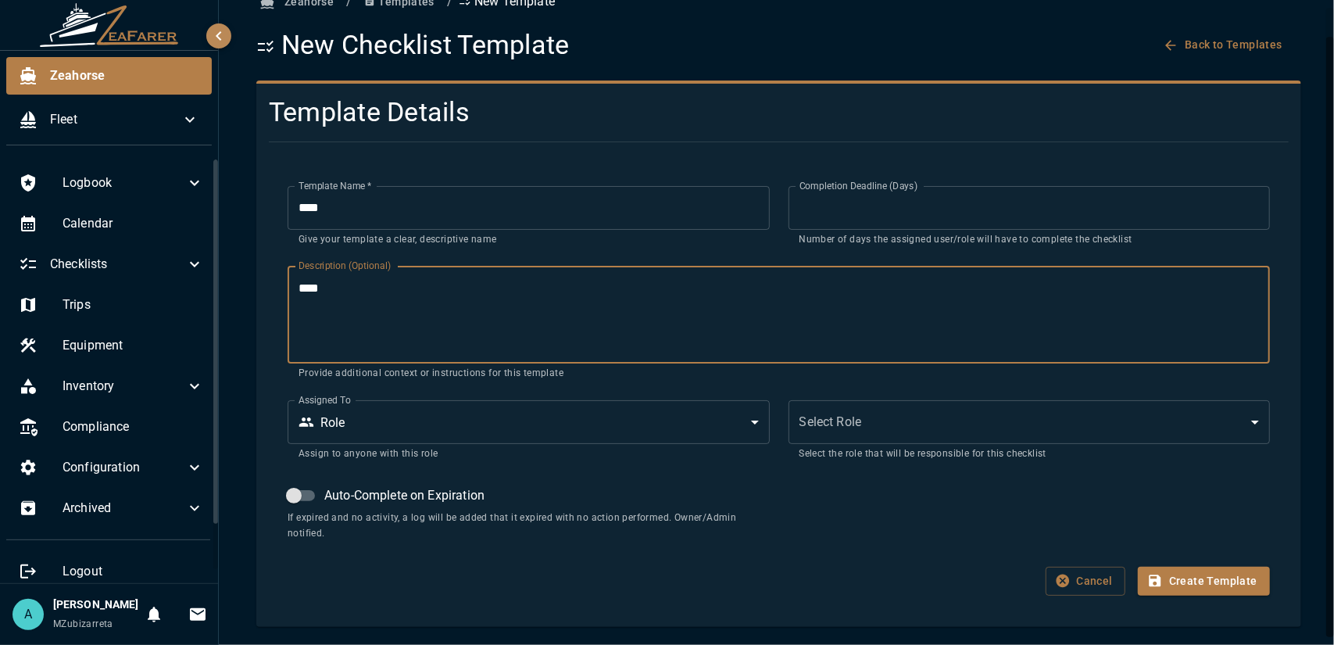
type textarea "****"
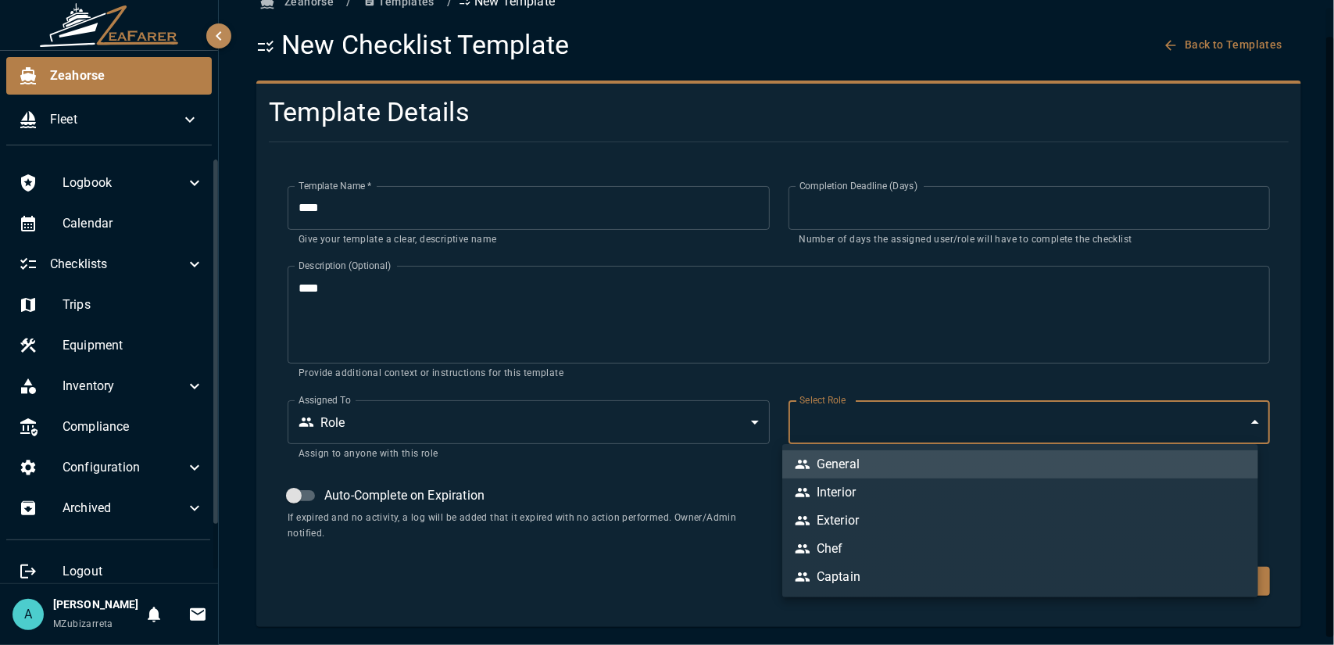
click at [974, 438] on body "Zeahorse Fleet Logbook Calendar Checklists Trips Equipment Inventory Compliance…" at bounding box center [667, 322] width 1334 height 645
click at [878, 467] on li "General" at bounding box center [1020, 464] width 476 height 28
type input "*"
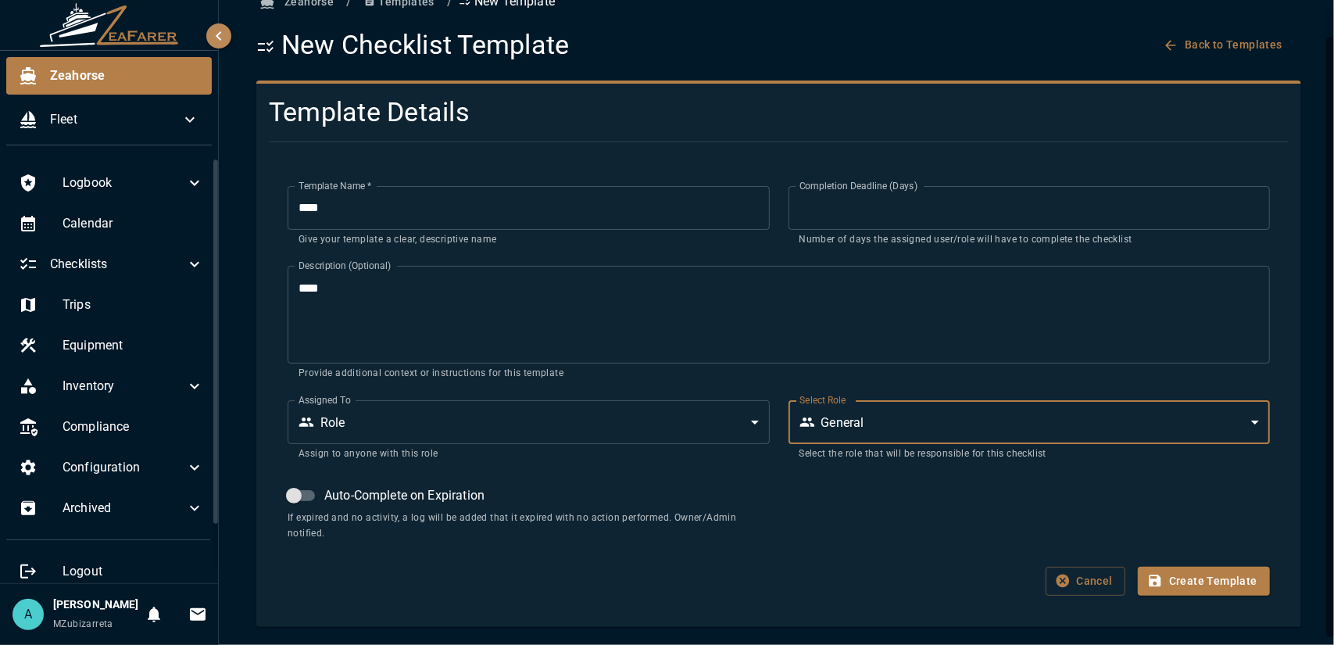
click at [1183, 579] on button "Create Template" at bounding box center [1204, 581] width 132 height 29
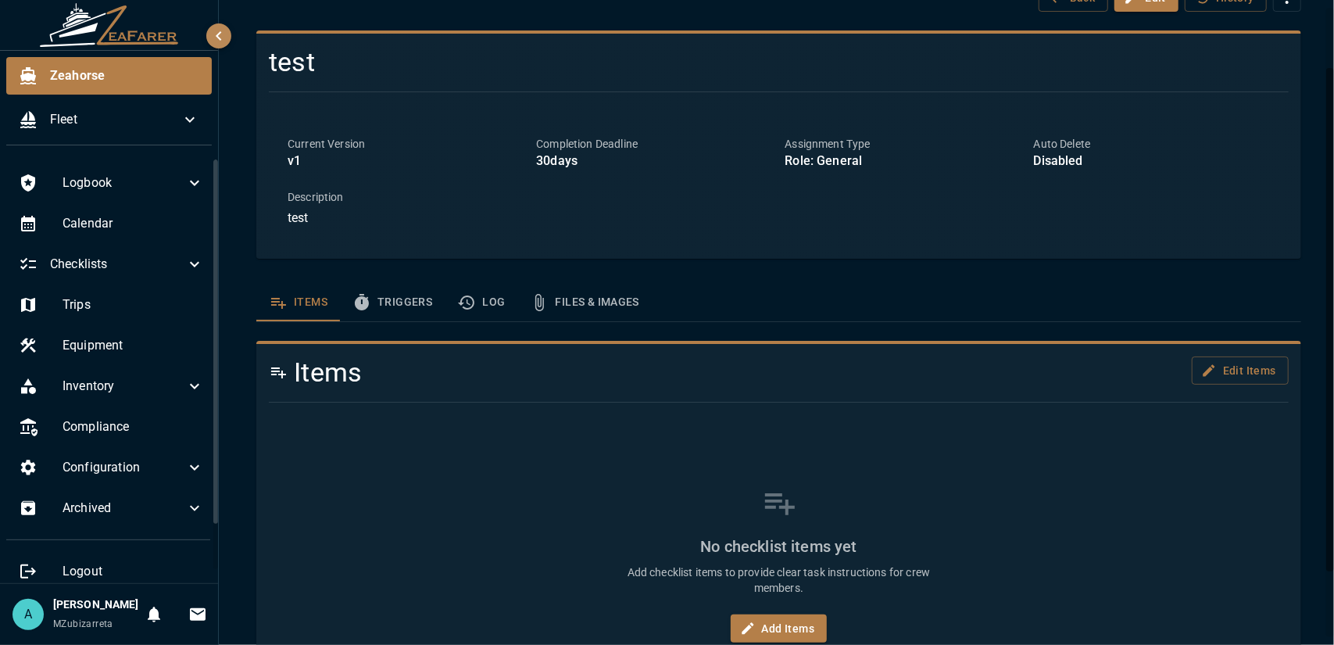
scroll to position [161, 0]
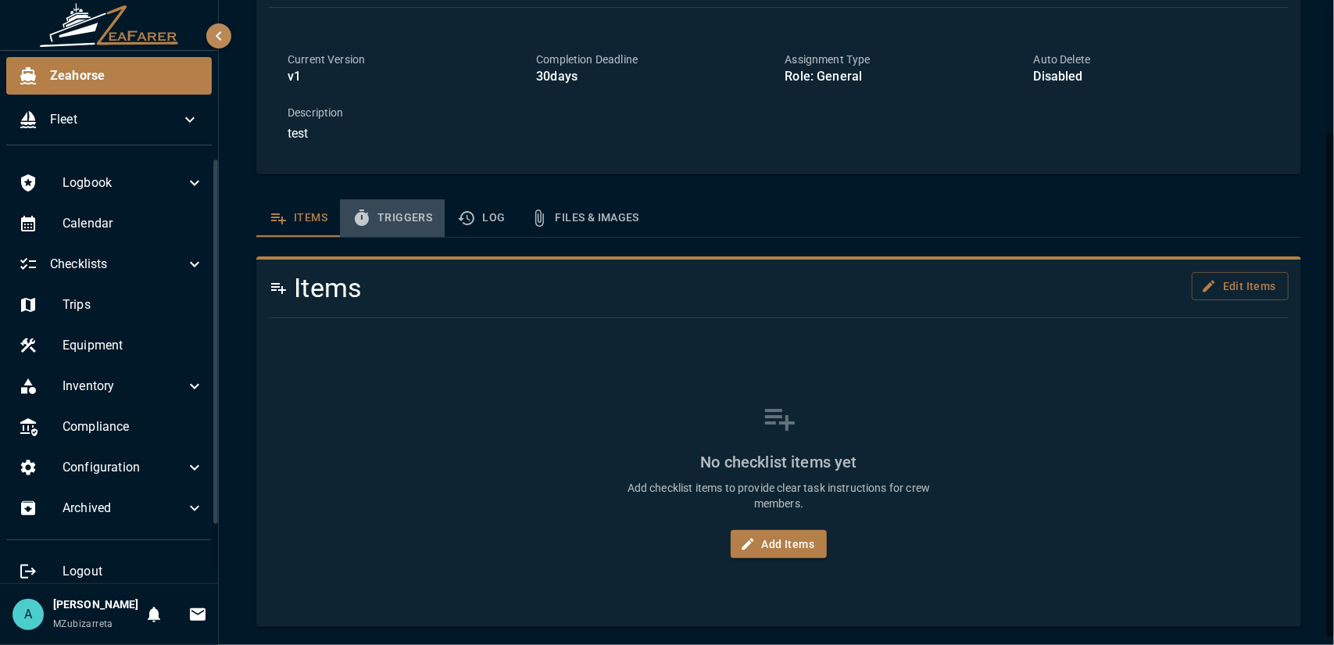
click at [419, 226] on button "Triggers" at bounding box center [392, 218] width 105 height 38
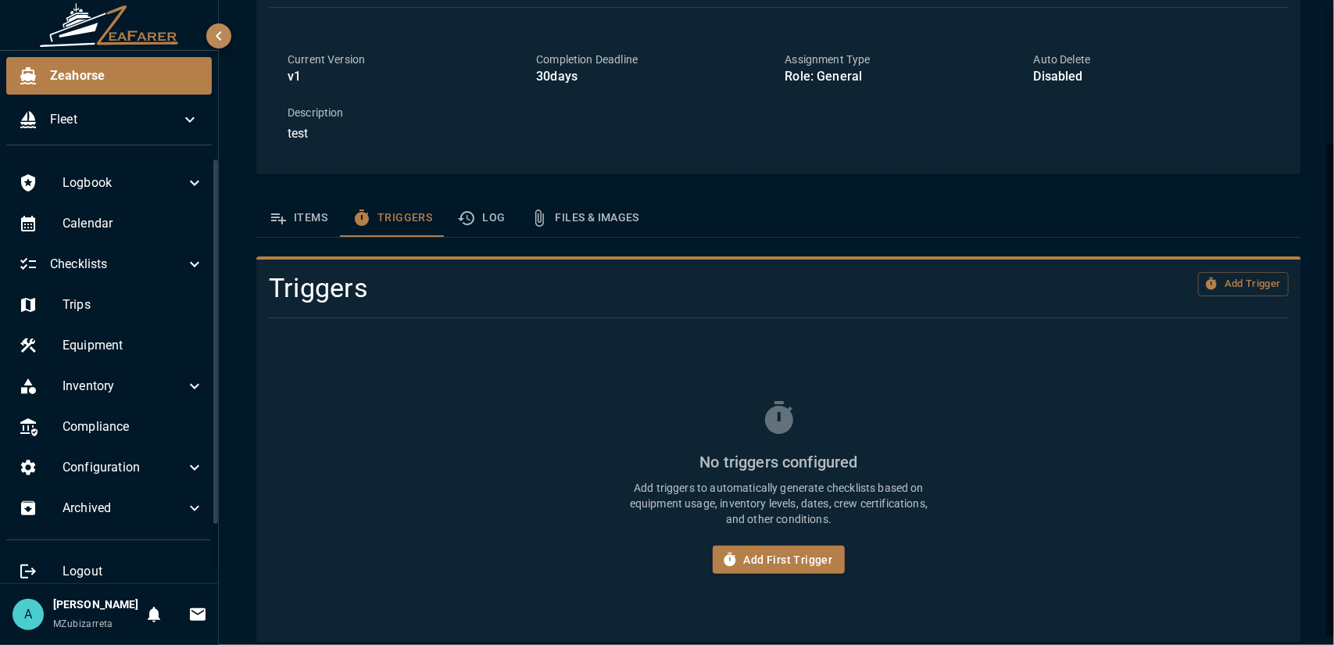
scroll to position [177, 0]
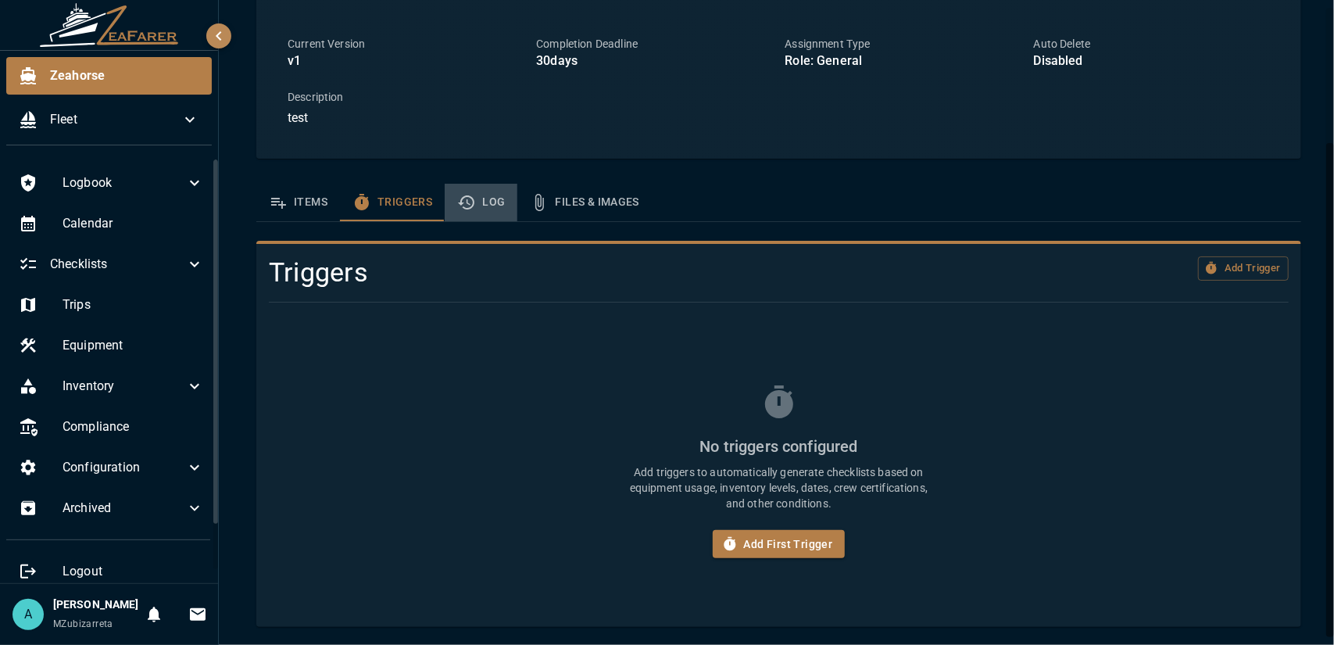
click at [471, 203] on icon "template sections" at bounding box center [466, 202] width 19 height 19
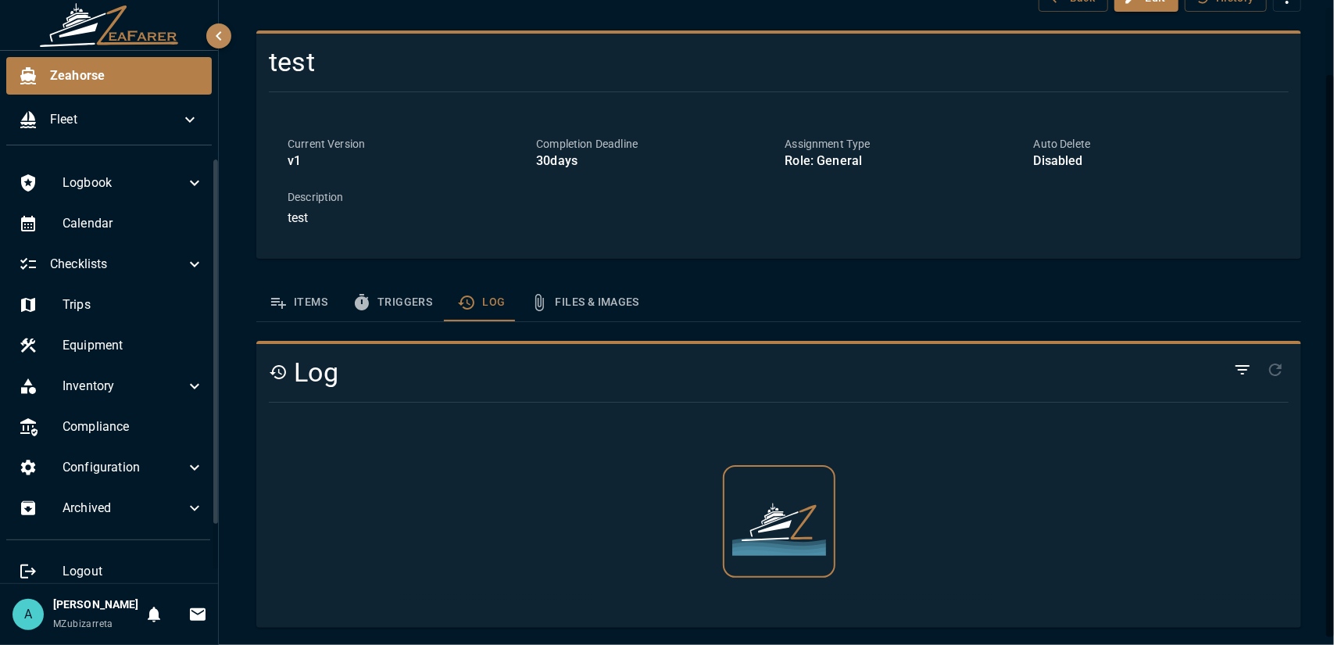
click at [599, 308] on button "Files & Images" at bounding box center [584, 303] width 134 height 38
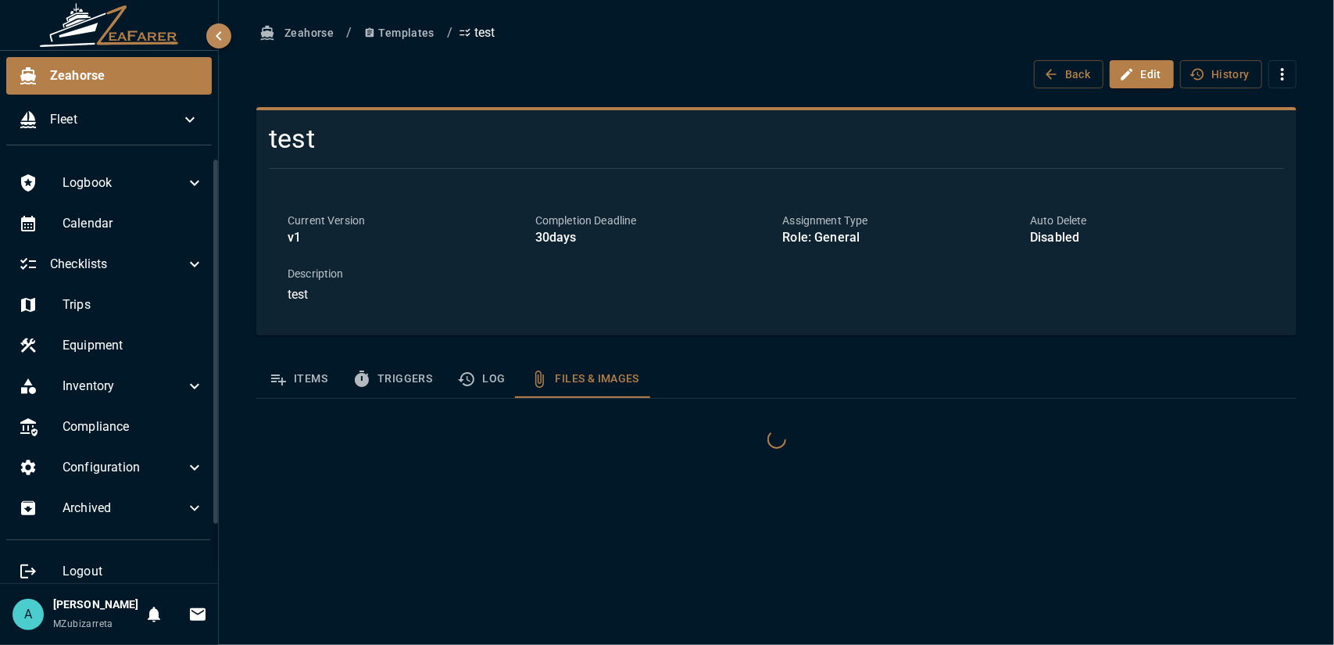
click at [391, 377] on button "Triggers" at bounding box center [392, 379] width 105 height 38
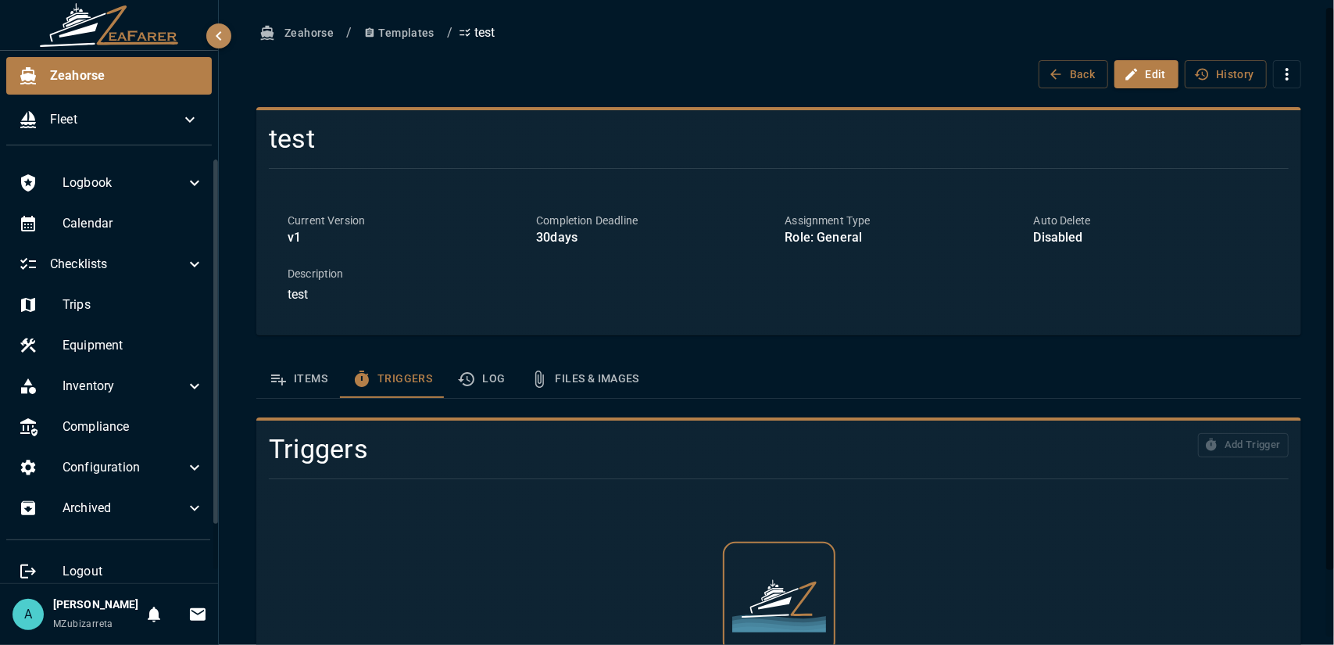
click at [505, 387] on button "Log" at bounding box center [481, 379] width 73 height 38
click at [591, 379] on button "Files & Images" at bounding box center [584, 379] width 134 height 38
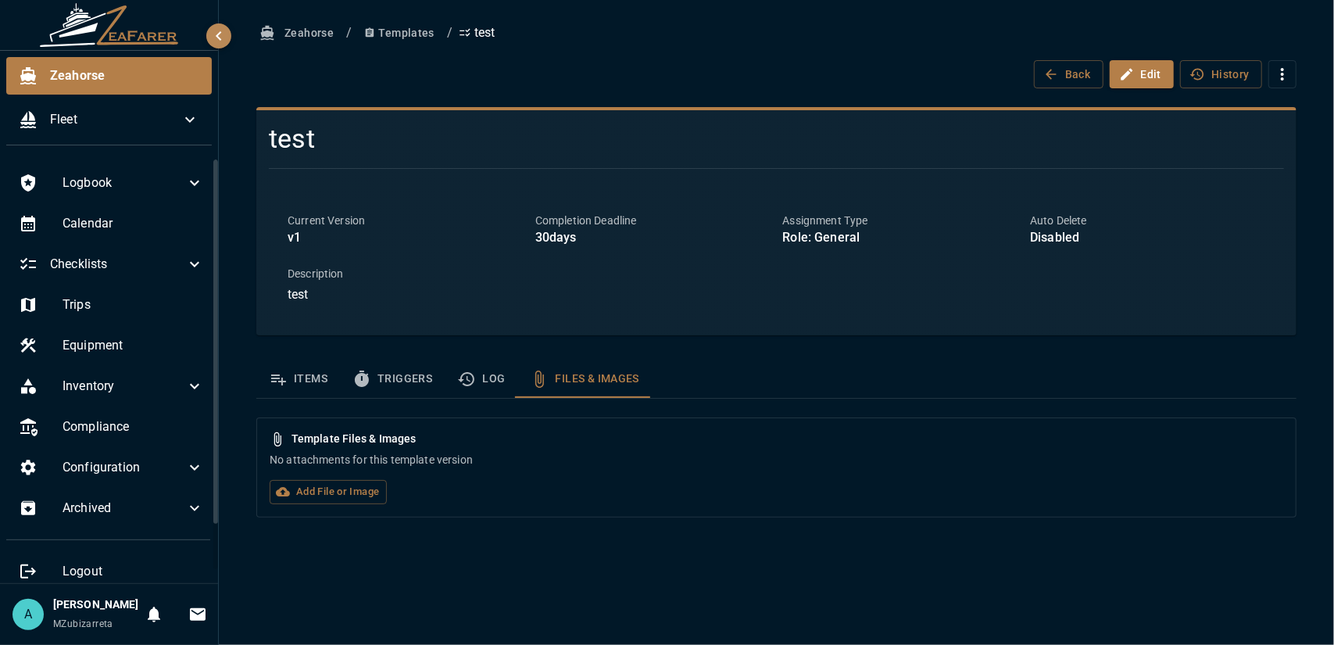
click at [422, 381] on button "Triggers" at bounding box center [392, 379] width 105 height 38
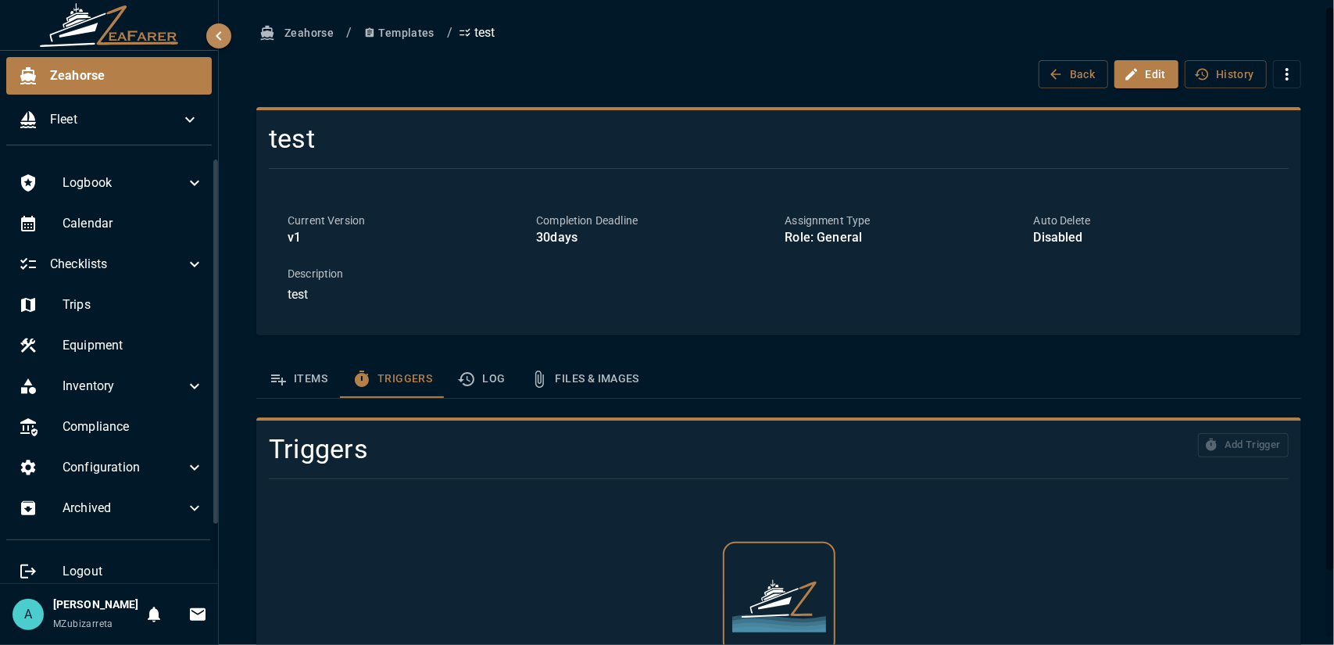
scroll to position [77, 0]
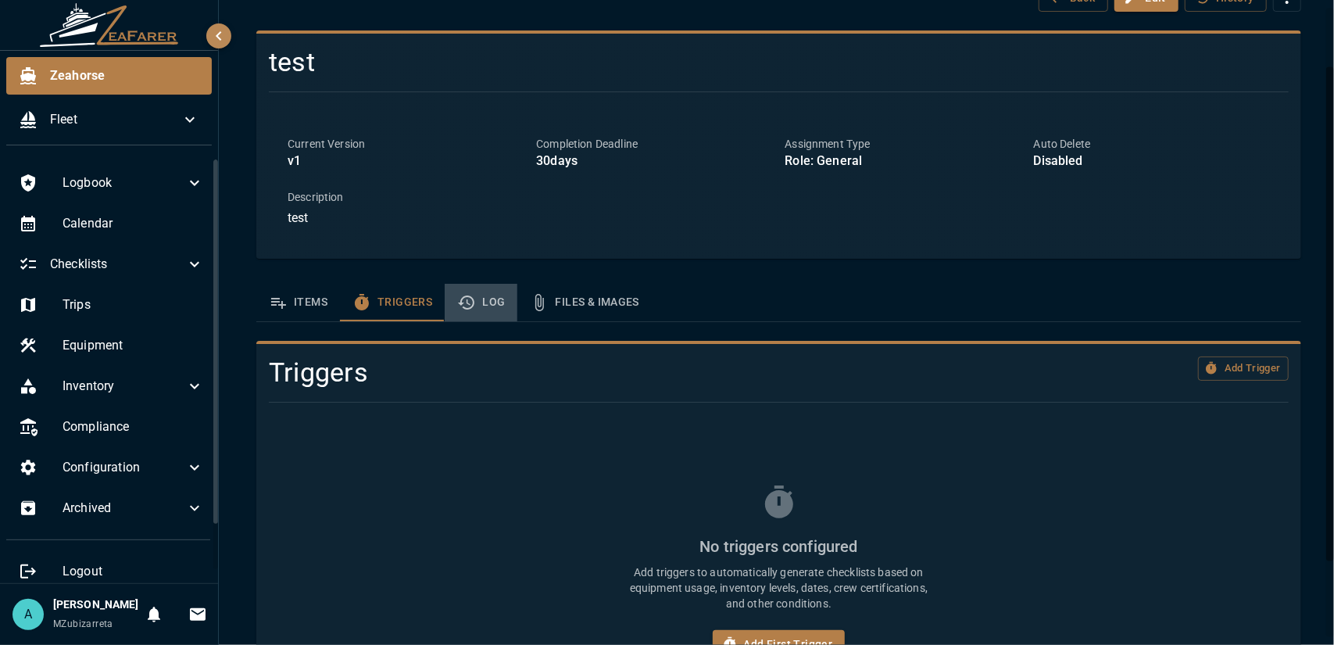
click at [491, 310] on button "Log" at bounding box center [481, 303] width 73 height 38
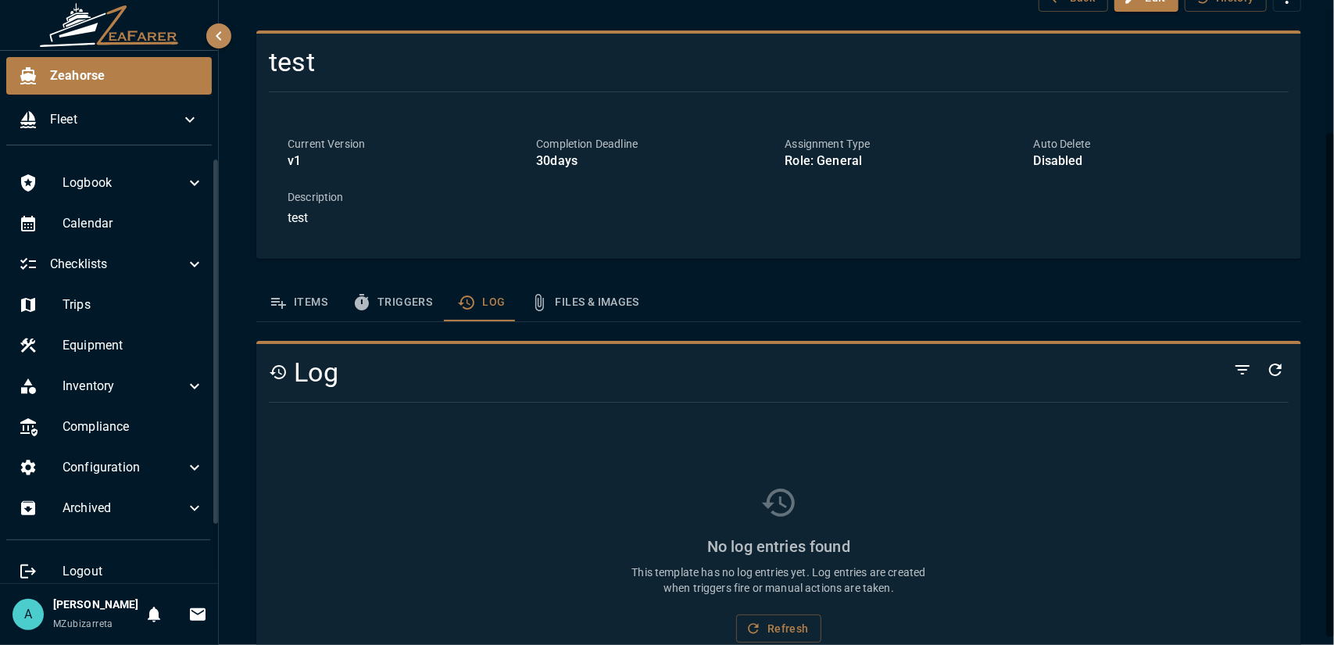
scroll to position [160, 0]
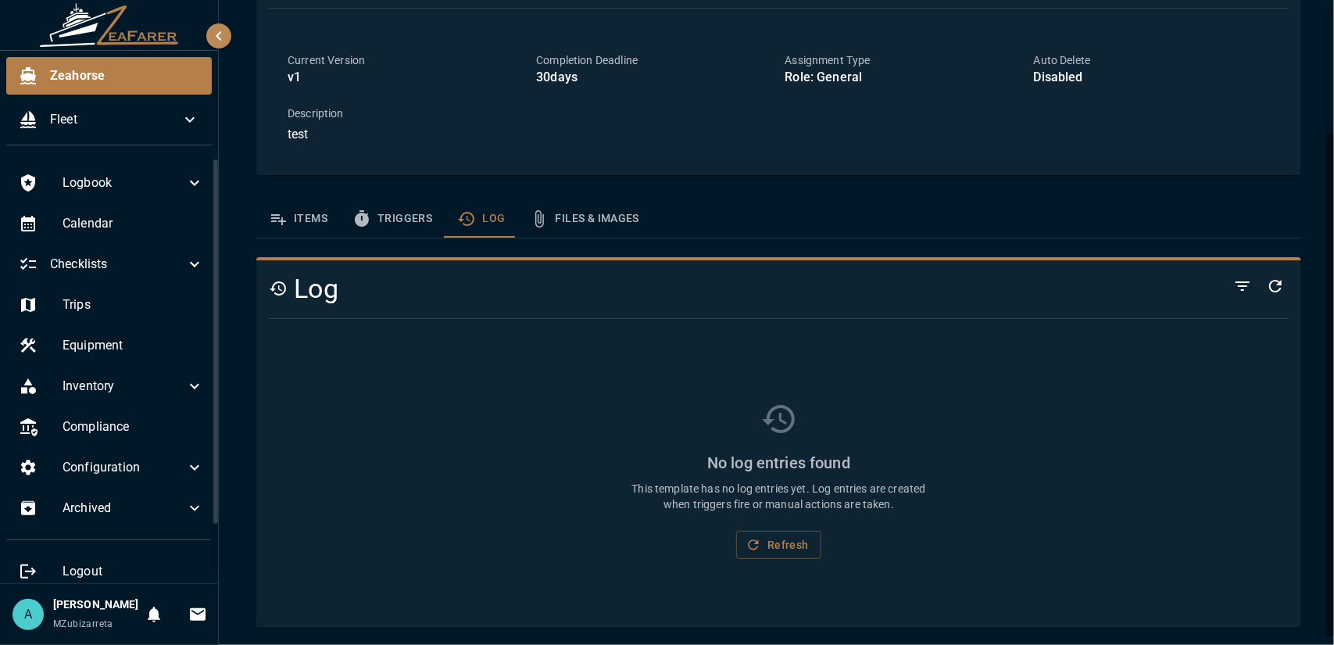
click at [576, 225] on button "Files & Images" at bounding box center [584, 219] width 134 height 38
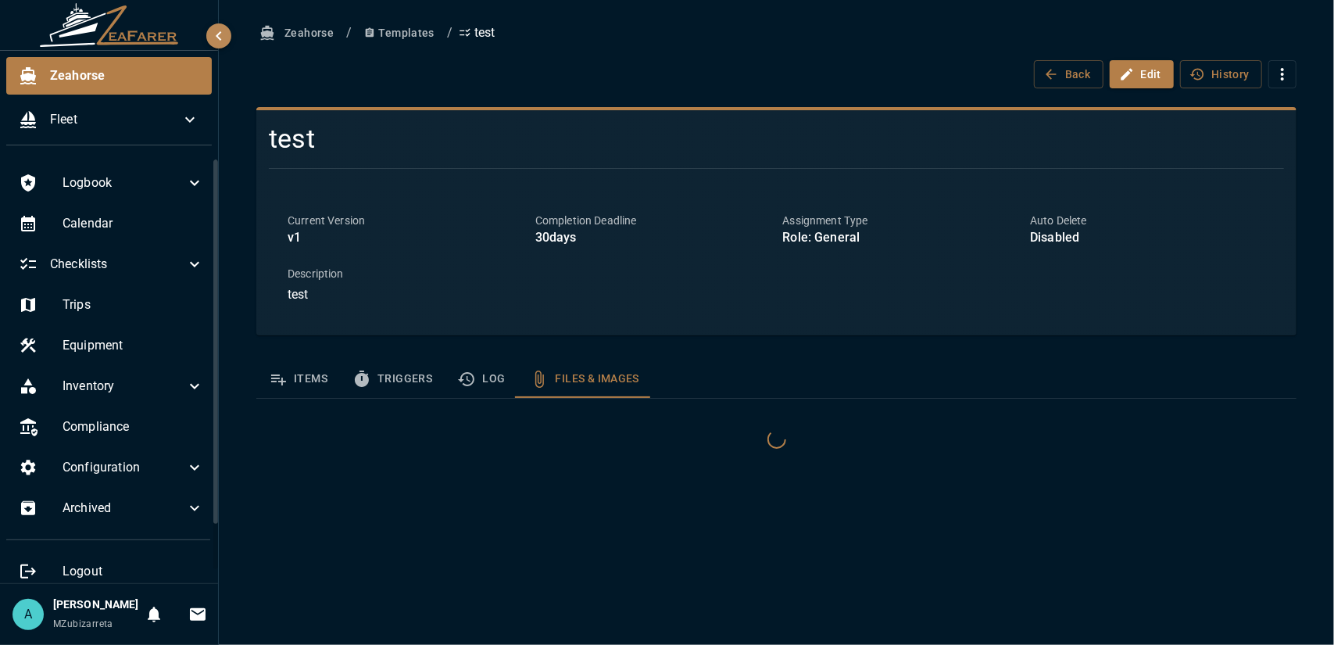
scroll to position [0, 0]
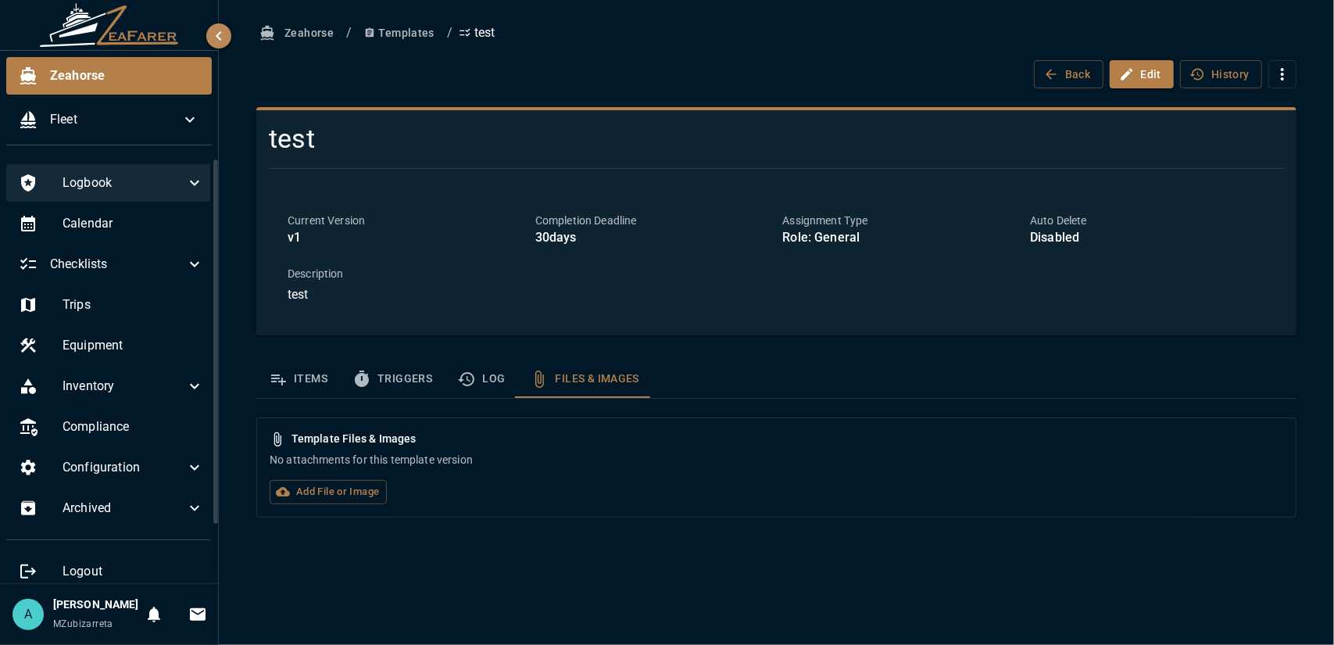
click at [164, 188] on span "Logbook" at bounding box center [124, 182] width 123 height 19
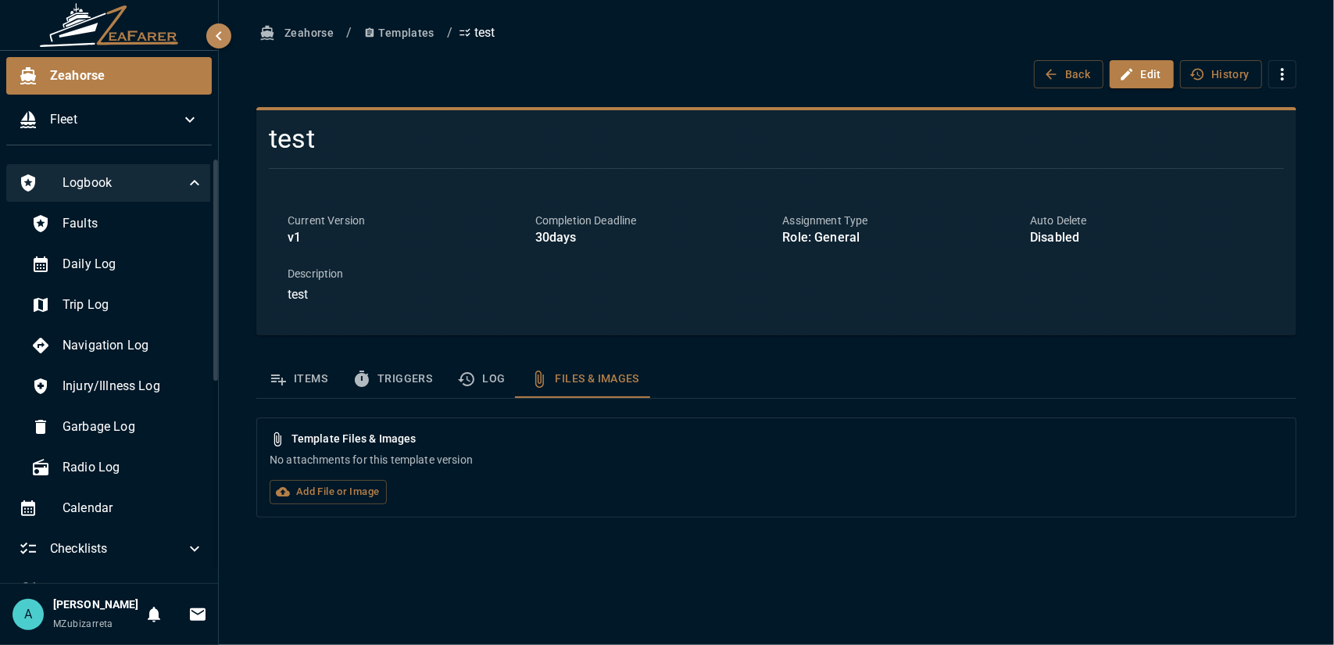
click at [164, 188] on span "Logbook" at bounding box center [124, 182] width 123 height 19
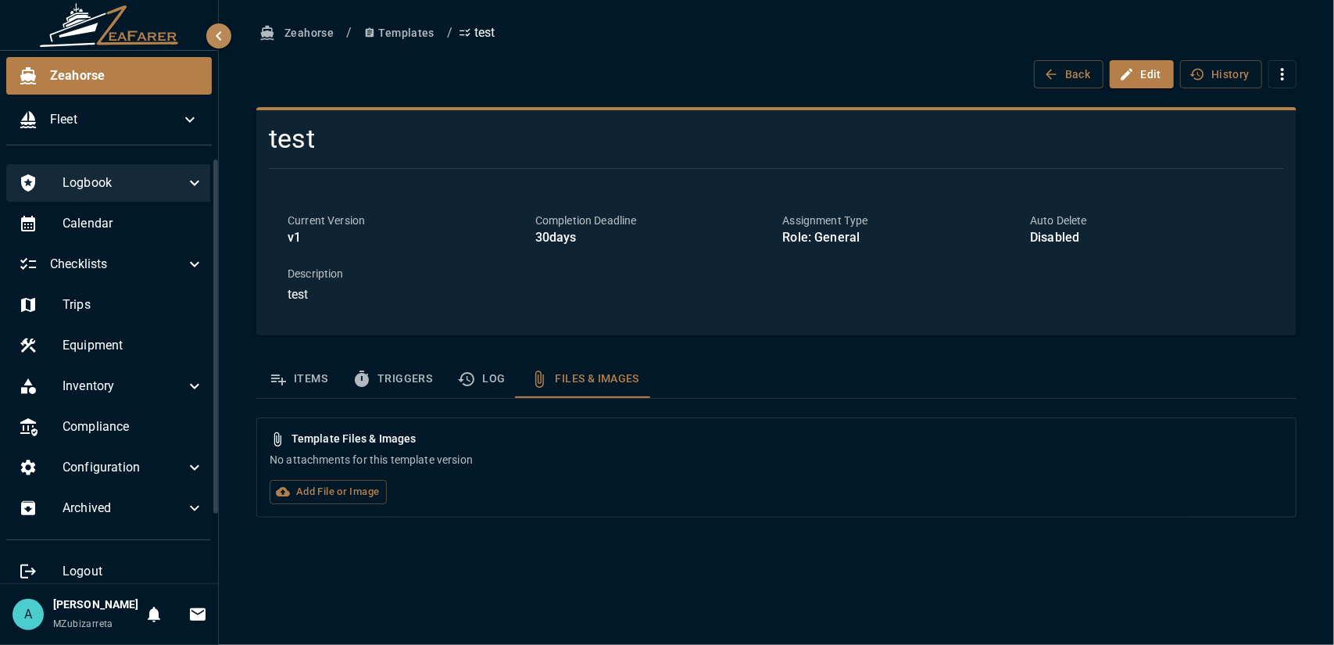
click at [164, 188] on span "Logbook" at bounding box center [124, 182] width 123 height 19
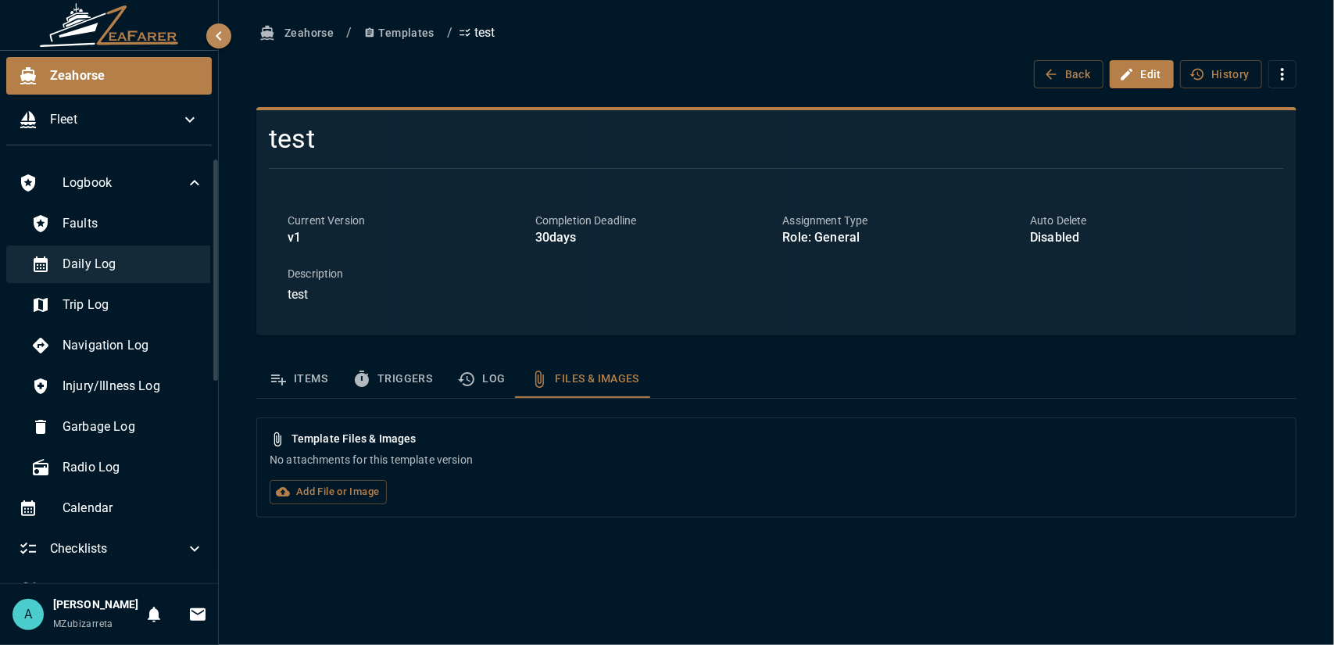
click at [154, 271] on span "Daily Log" at bounding box center [133, 264] width 141 height 19
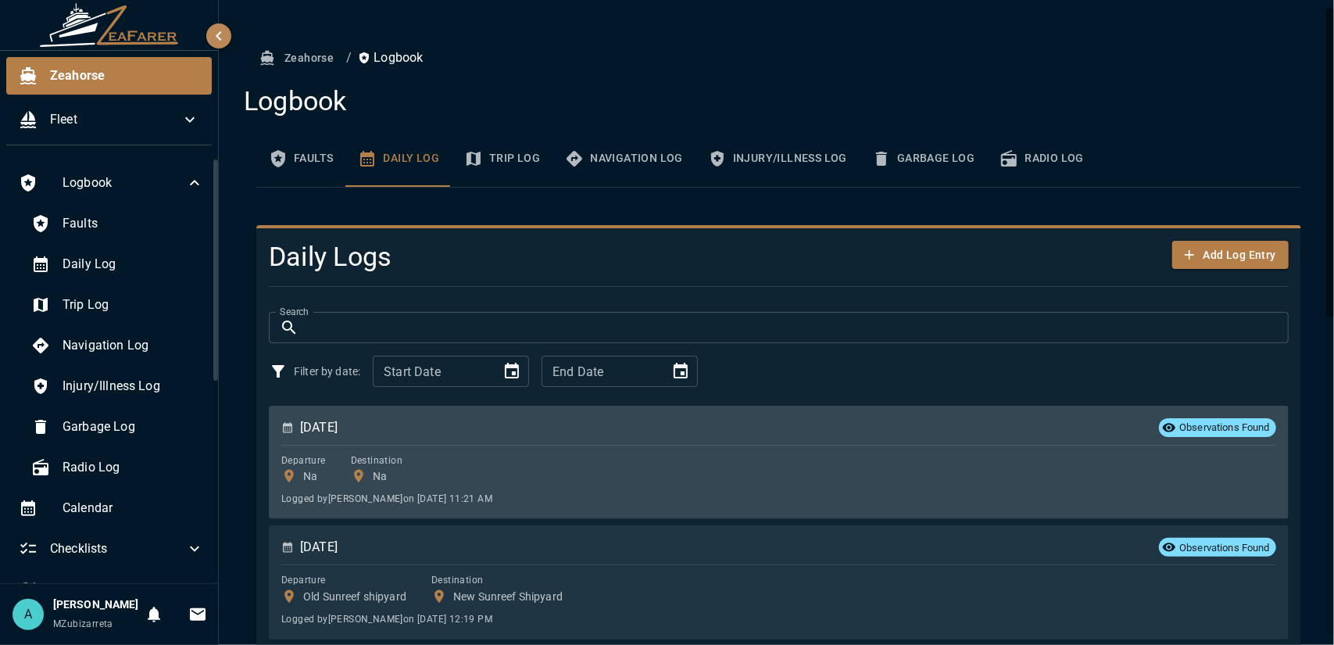
click at [753, 465] on div "Departure Na Destination Na" at bounding box center [778, 468] width 995 height 33
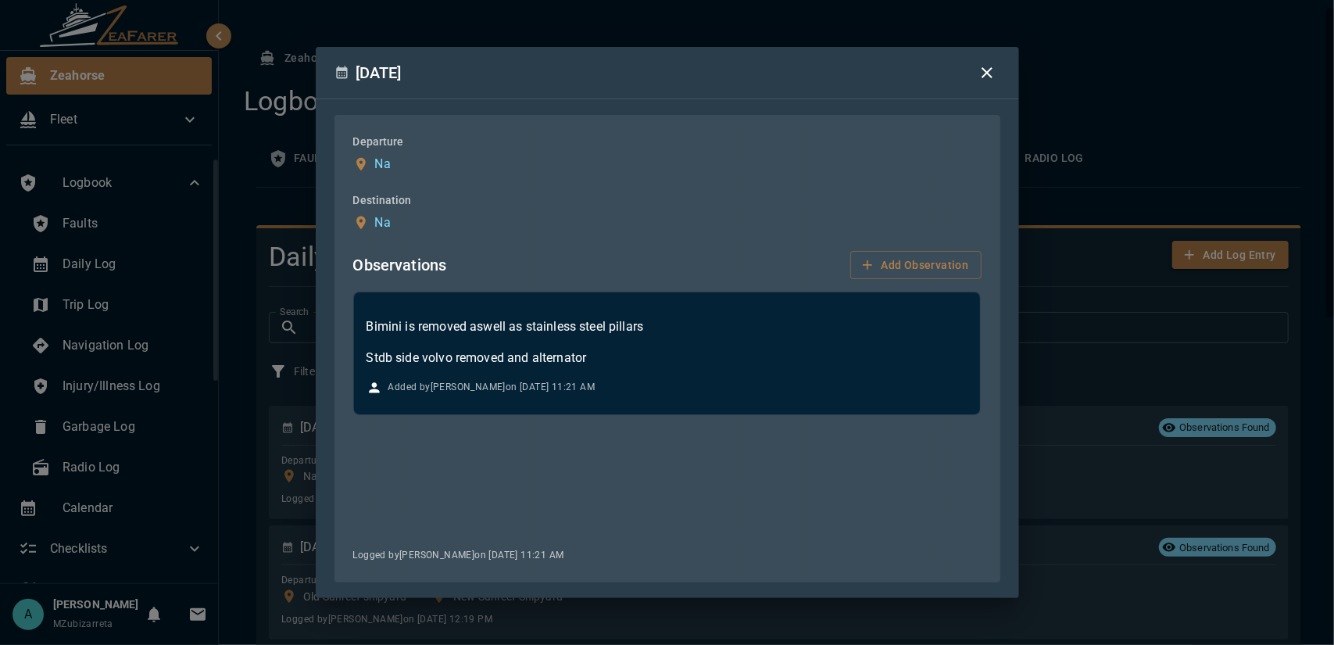
click at [981, 73] on icon "button" at bounding box center [987, 72] width 19 height 19
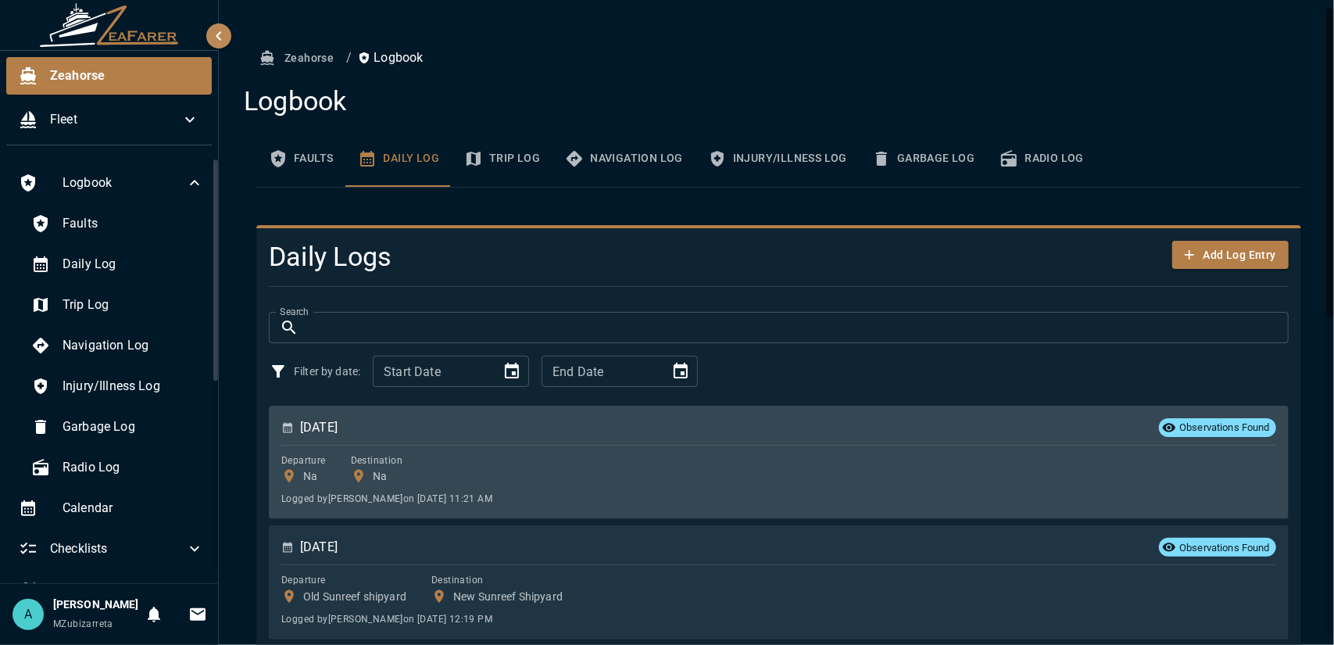
click at [789, 452] on div "Departure Na Destination Na" at bounding box center [778, 468] width 995 height 33
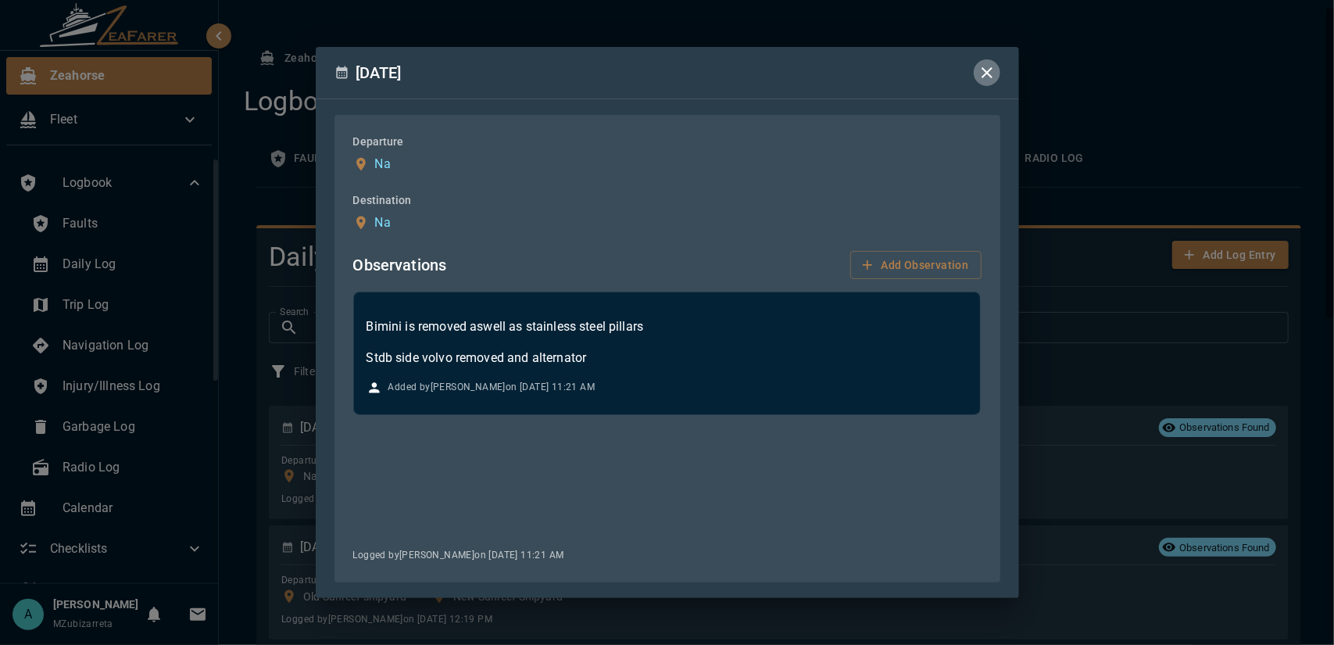
click at [990, 71] on icon "button" at bounding box center [987, 72] width 19 height 19
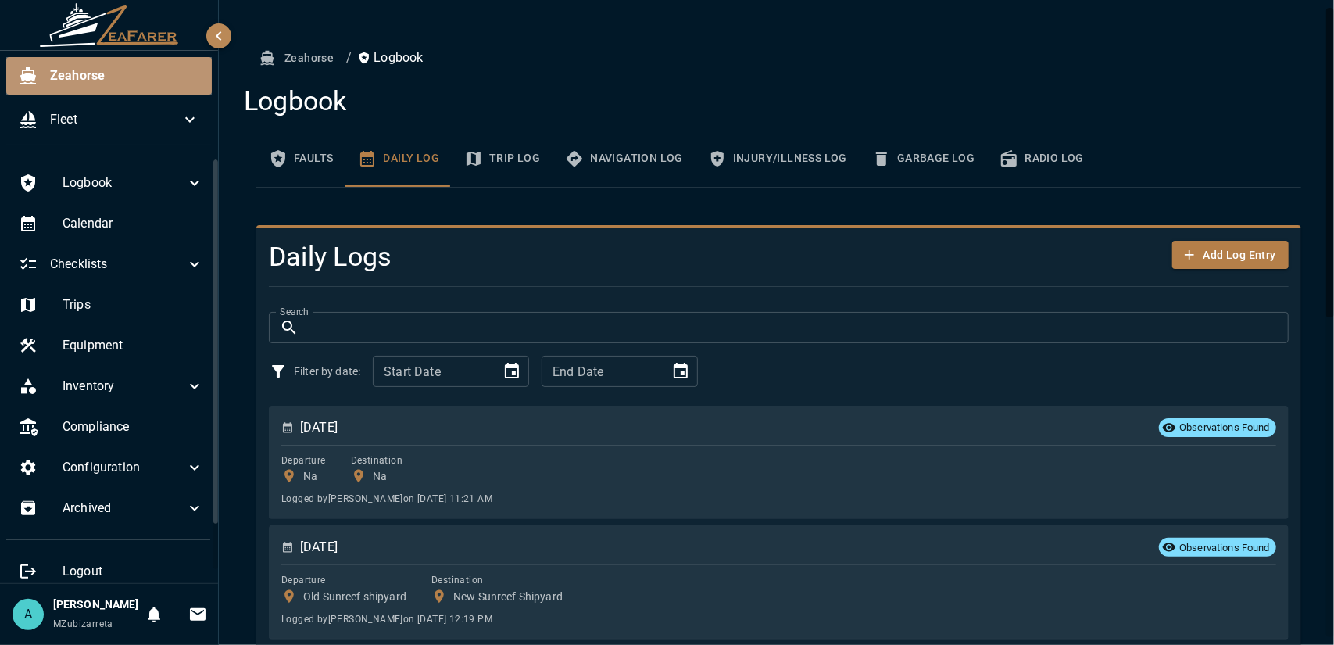
click at [101, 70] on span "Zeahorse" at bounding box center [124, 75] width 149 height 19
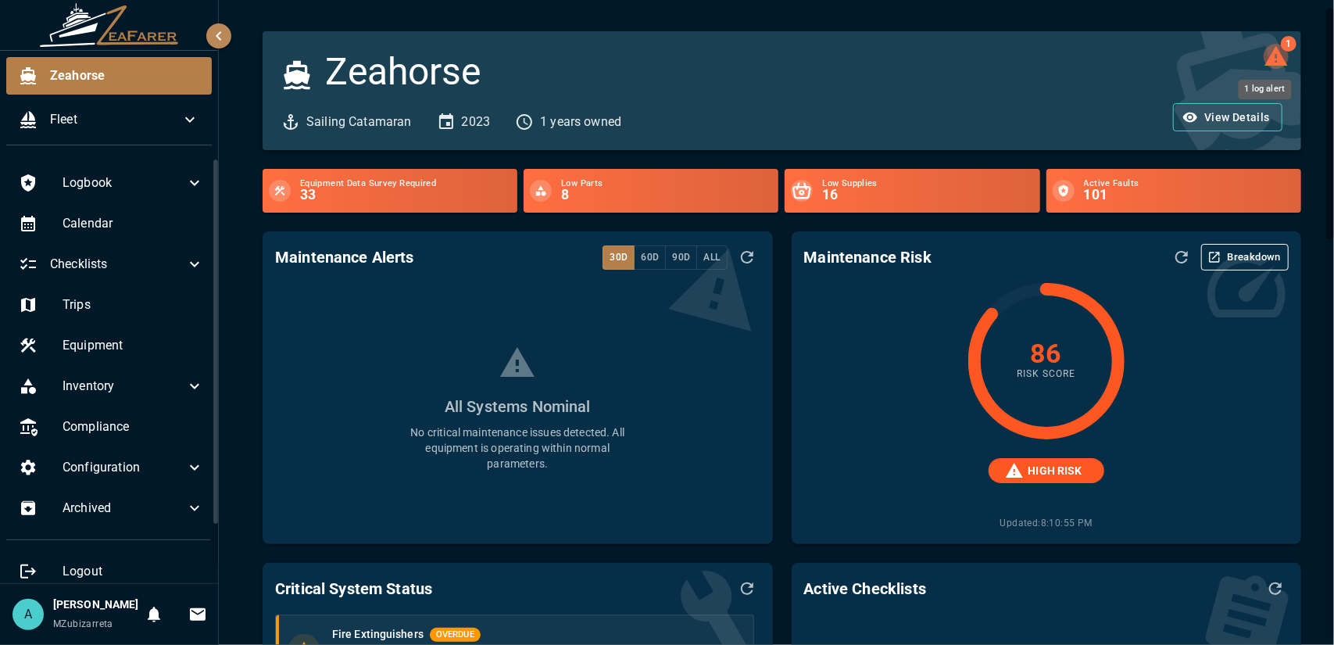
click at [1271, 57] on icon "1 log alert" at bounding box center [1275, 56] width 23 height 20
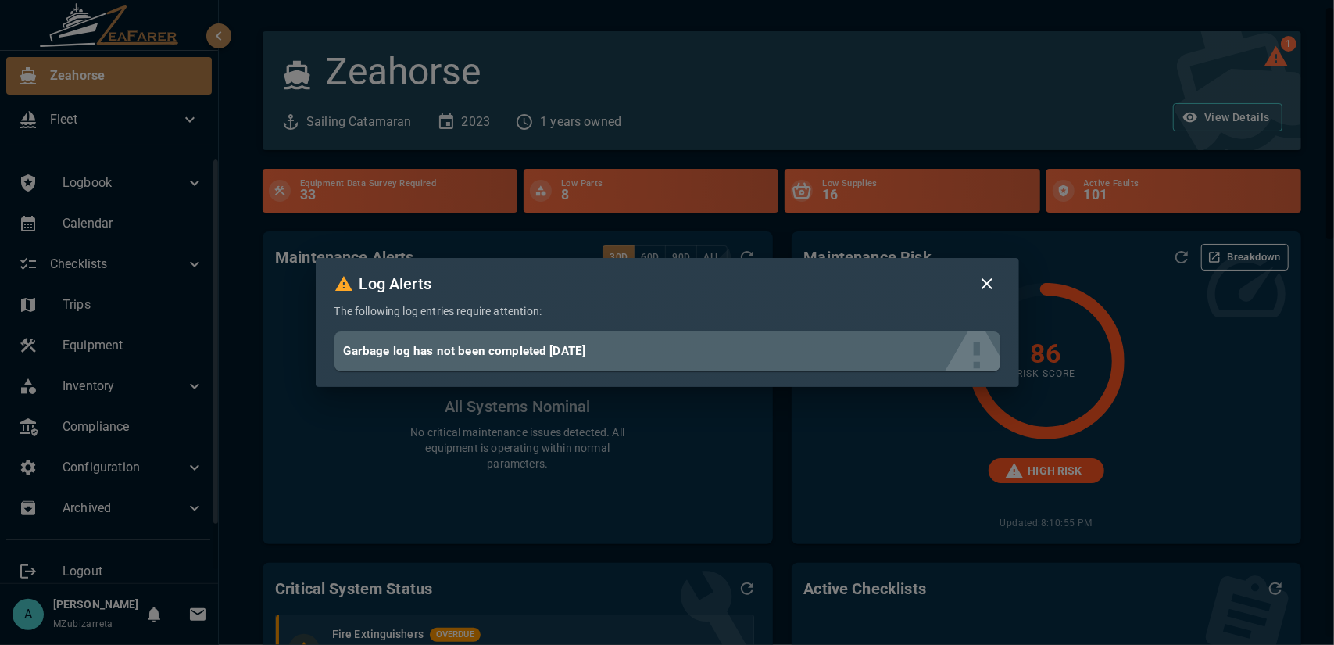
click at [988, 287] on icon "button" at bounding box center [987, 283] width 19 height 19
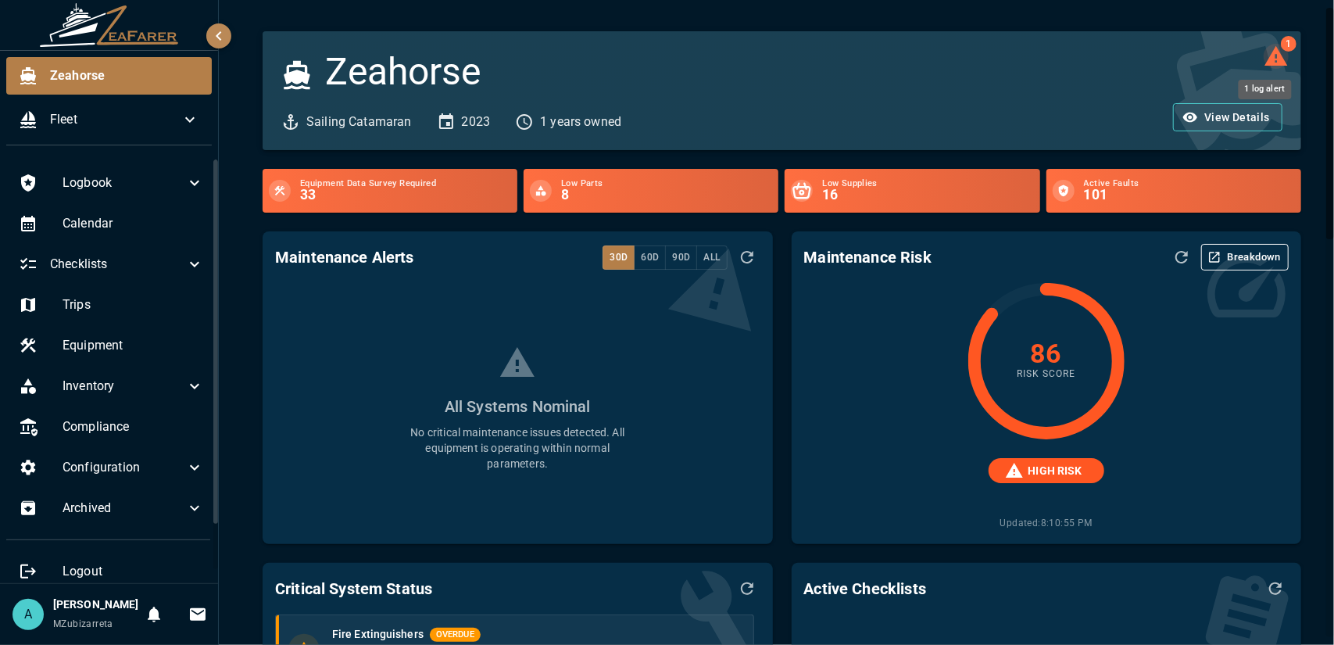
click at [1264, 55] on icon "1 log alert" at bounding box center [1275, 56] width 23 height 20
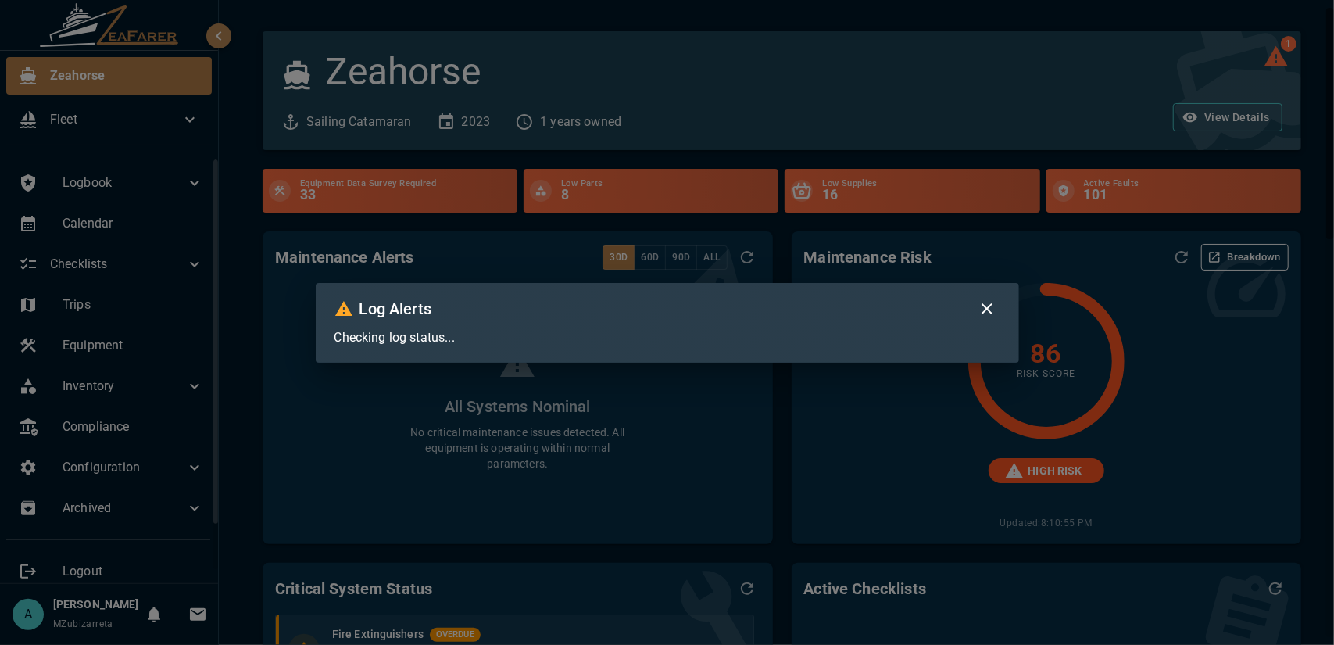
click at [1225, 98] on div "Log Alerts Checking log status..." at bounding box center [667, 322] width 1334 height 645
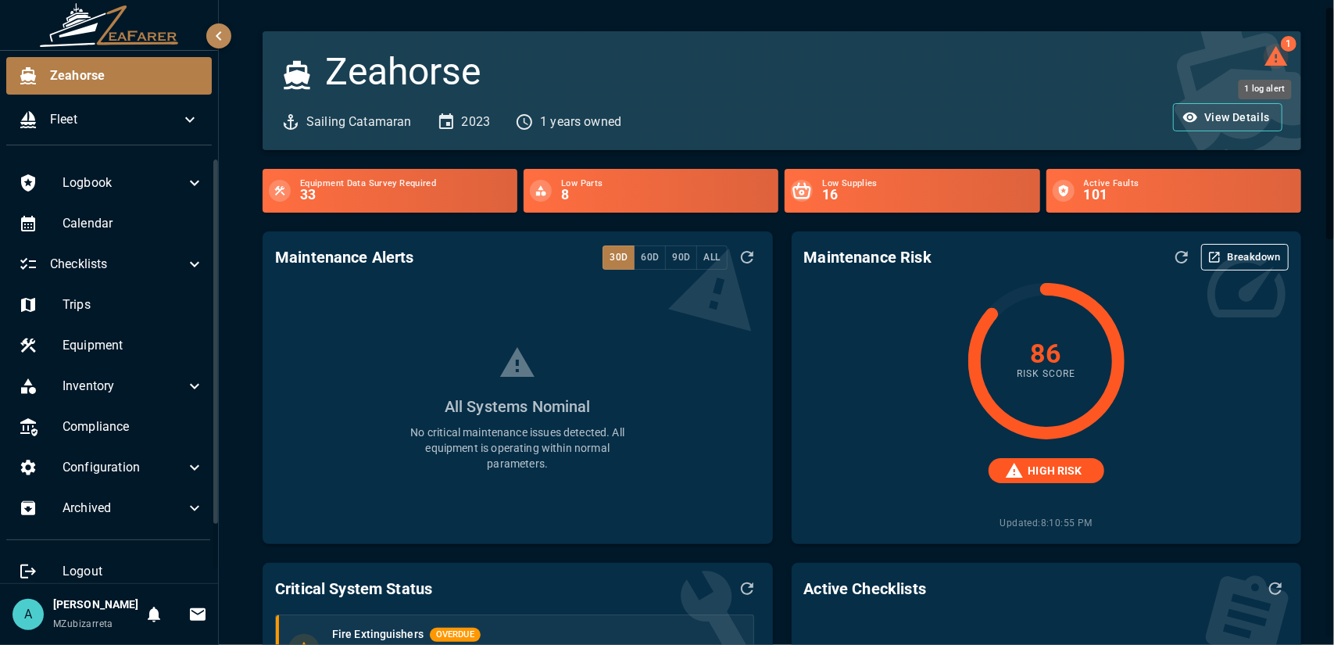
click at [1264, 57] on icon "1 log alert" at bounding box center [1276, 56] width 25 height 25
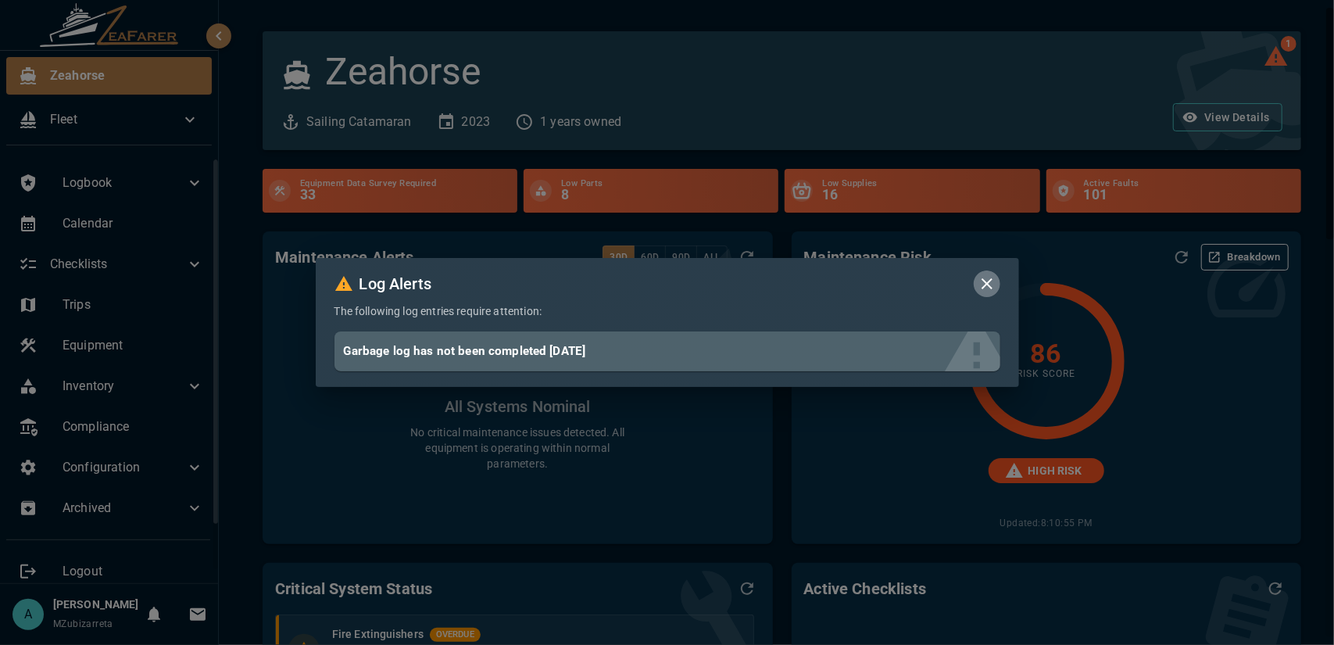
click at [988, 287] on icon "button" at bounding box center [987, 283] width 19 height 19
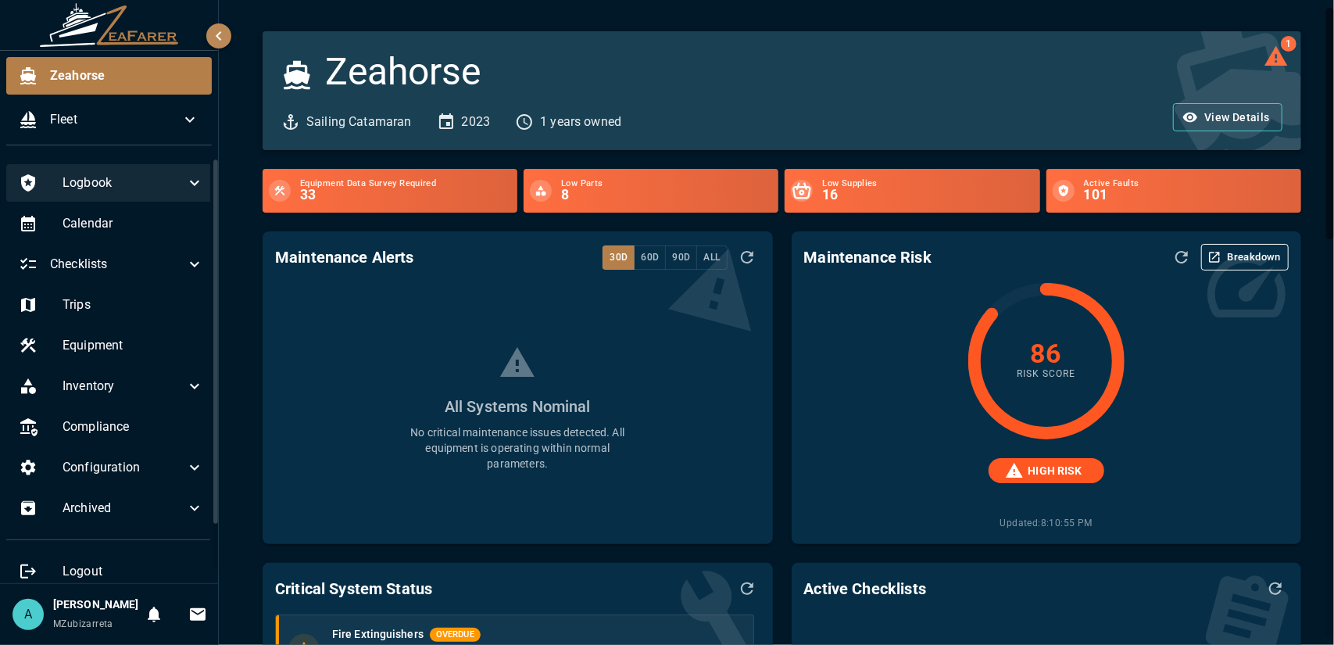
click at [145, 193] on div "Logbook" at bounding box center [111, 183] width 210 height 38
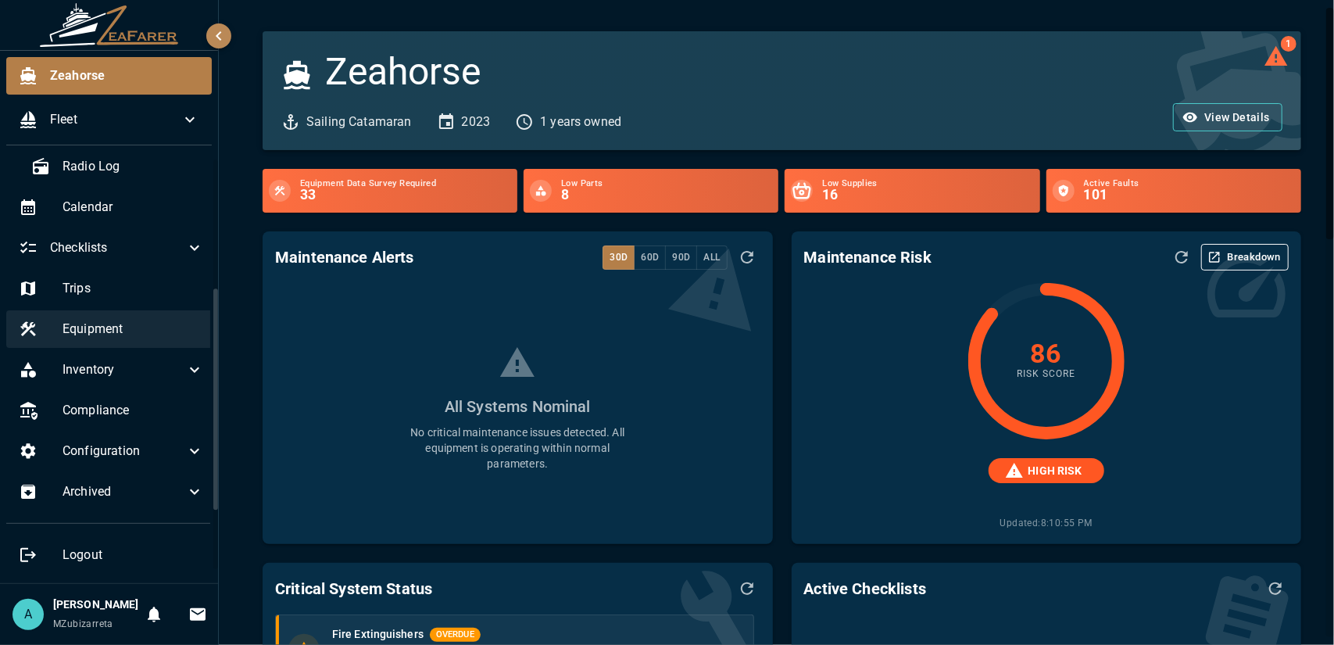
scroll to position [160, 0]
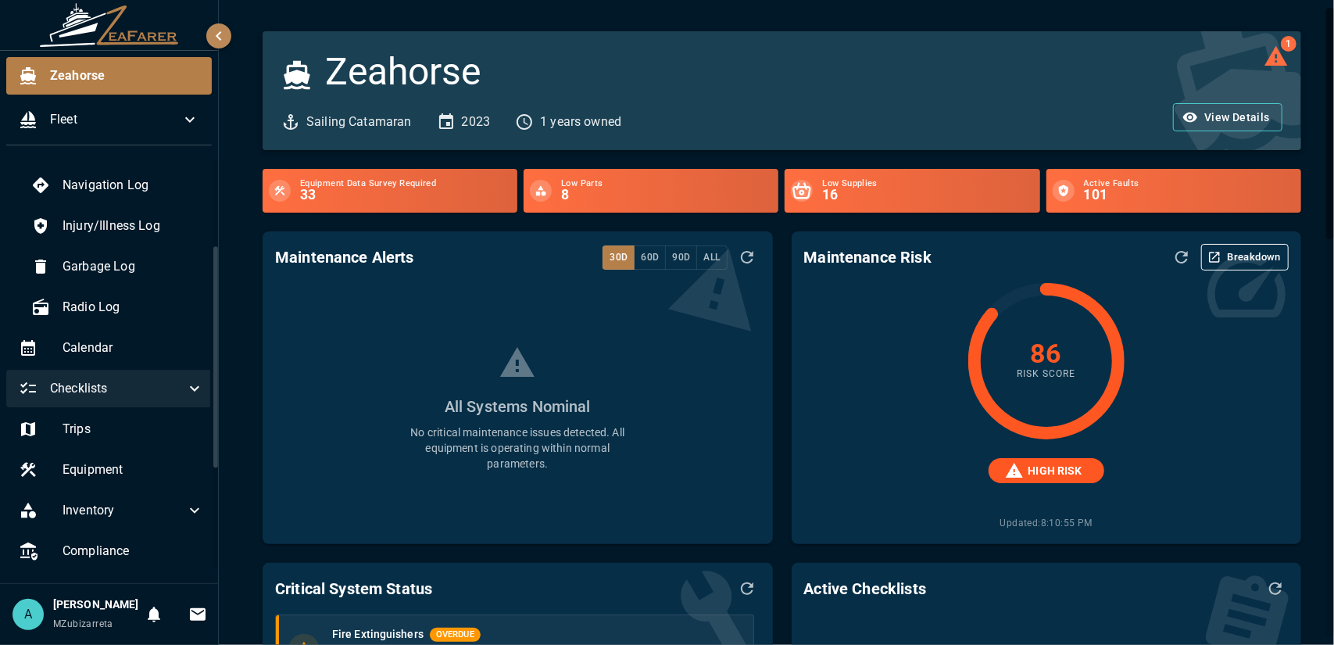
click at [185, 386] on icon at bounding box center [194, 388] width 19 height 19
click at [190, 388] on icon at bounding box center [194, 387] width 9 height 5
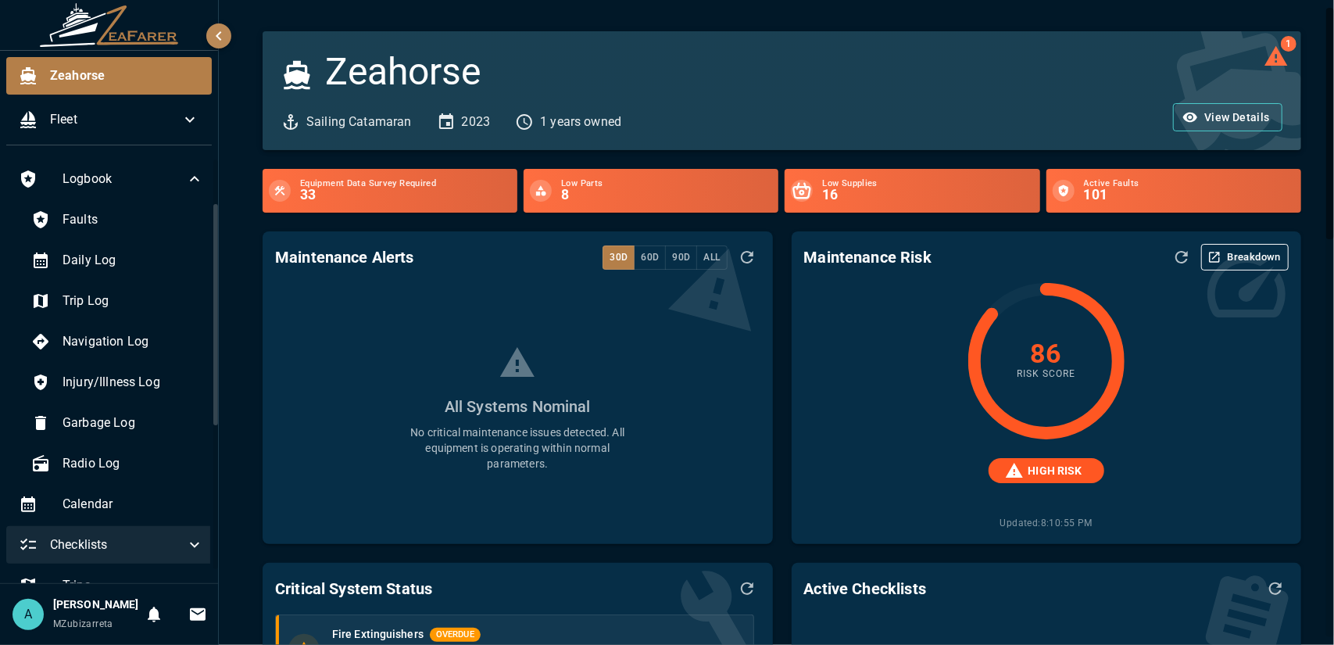
scroll to position [82, 0]
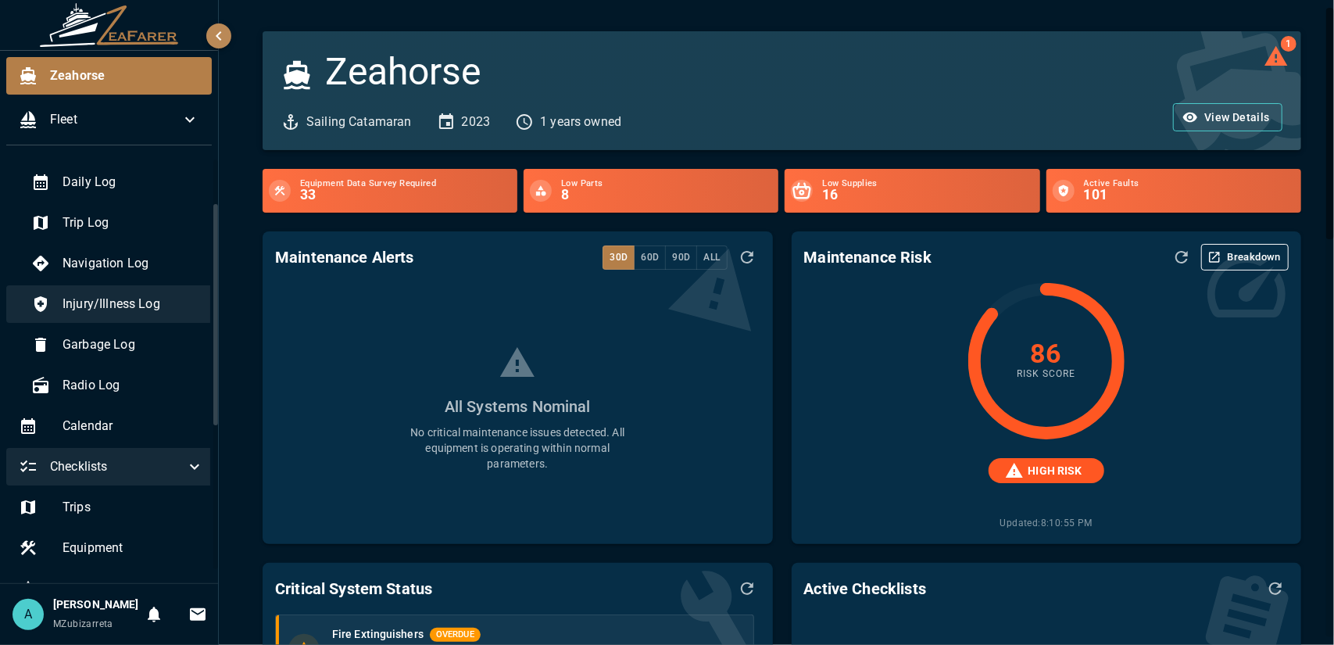
click at [139, 316] on div "Injury/Illness Log" at bounding box center [118, 304] width 198 height 38
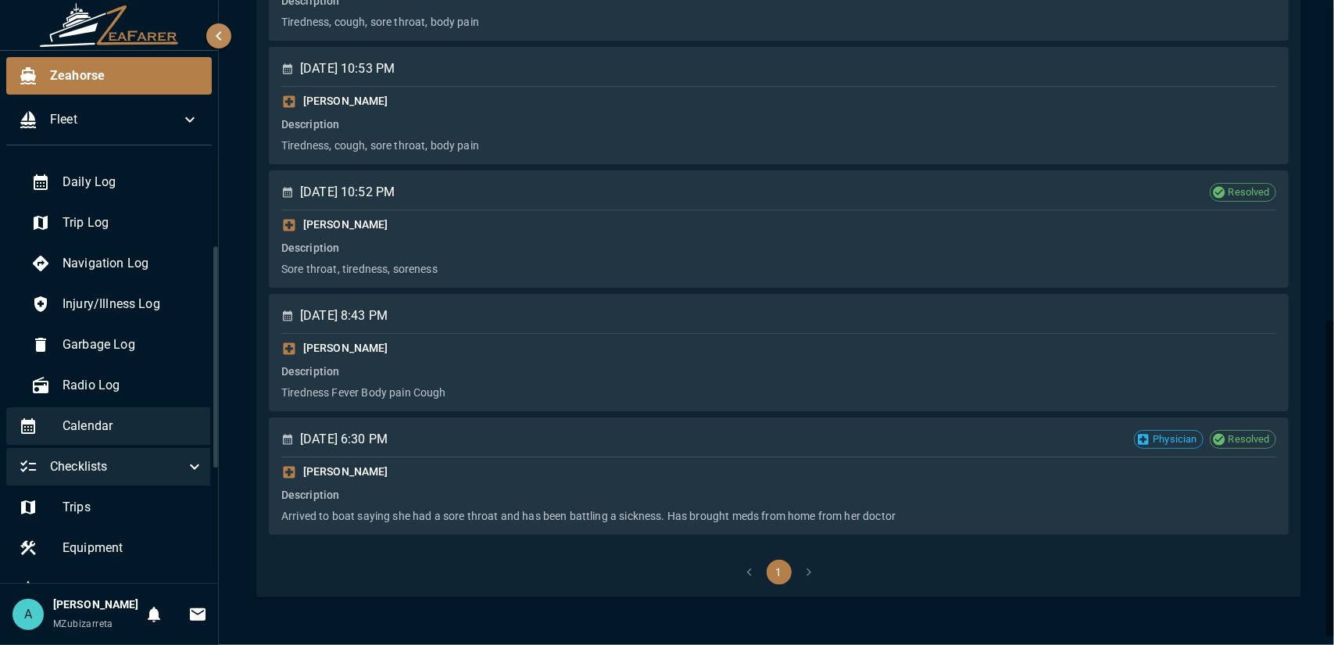
scroll to position [316, 0]
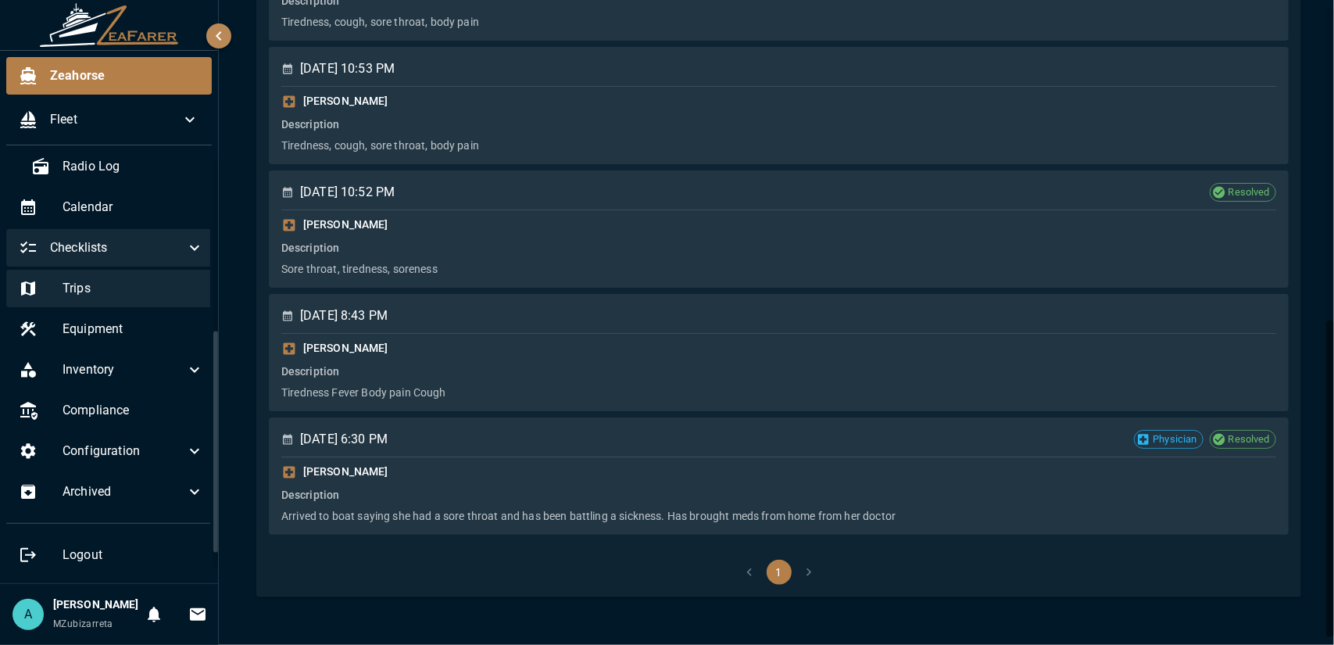
click at [109, 285] on div "Trips" at bounding box center [111, 289] width 210 height 38
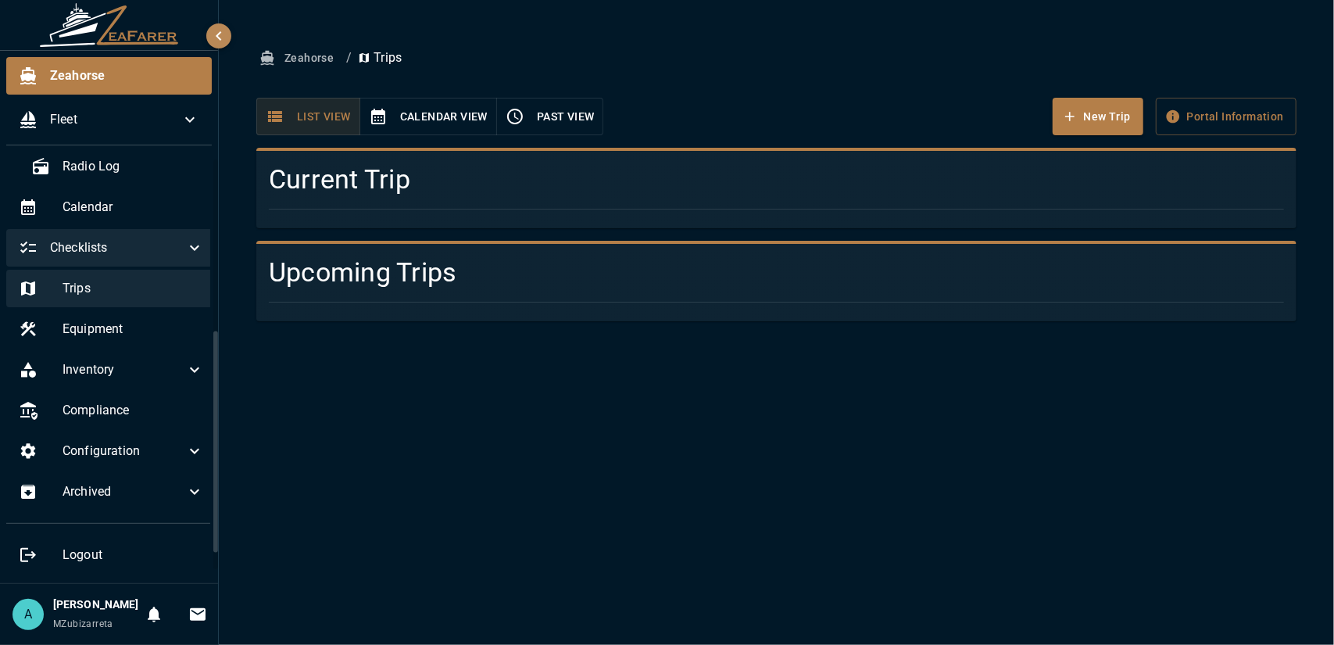
click at [118, 279] on span "Trips" at bounding box center [133, 288] width 141 height 19
click at [161, 279] on span "Trips" at bounding box center [133, 288] width 141 height 19
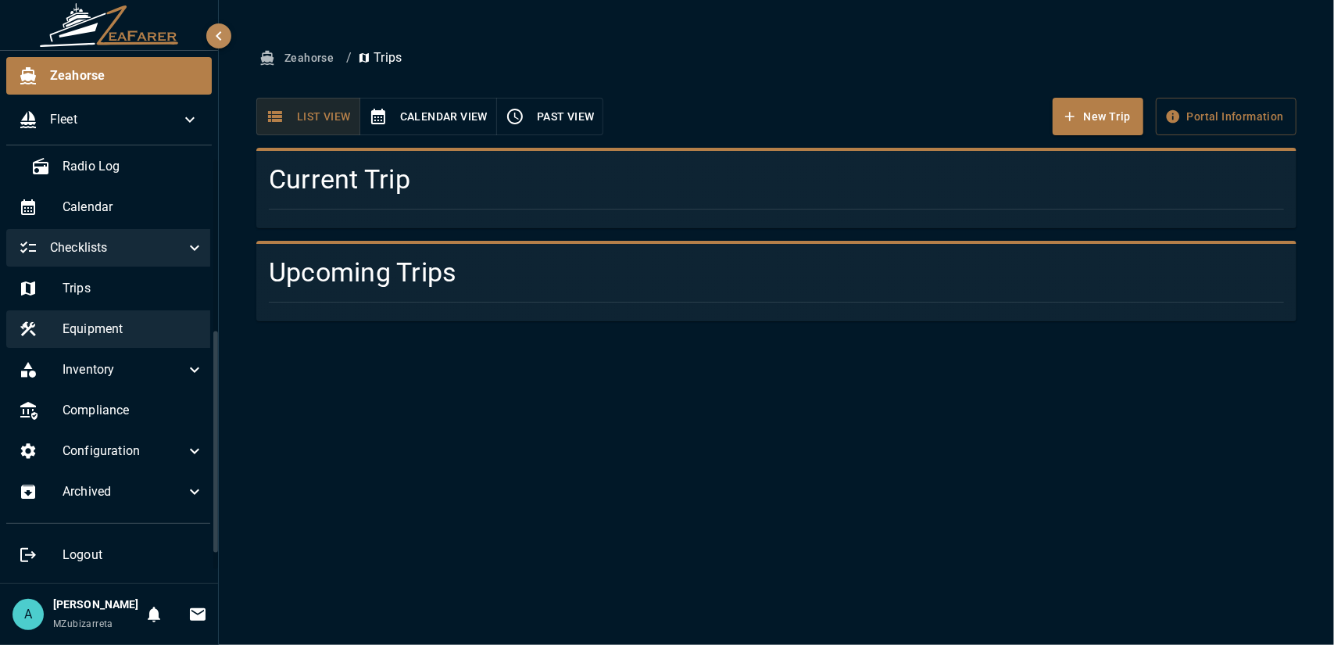
click at [138, 320] on span "Equipment" at bounding box center [133, 329] width 141 height 19
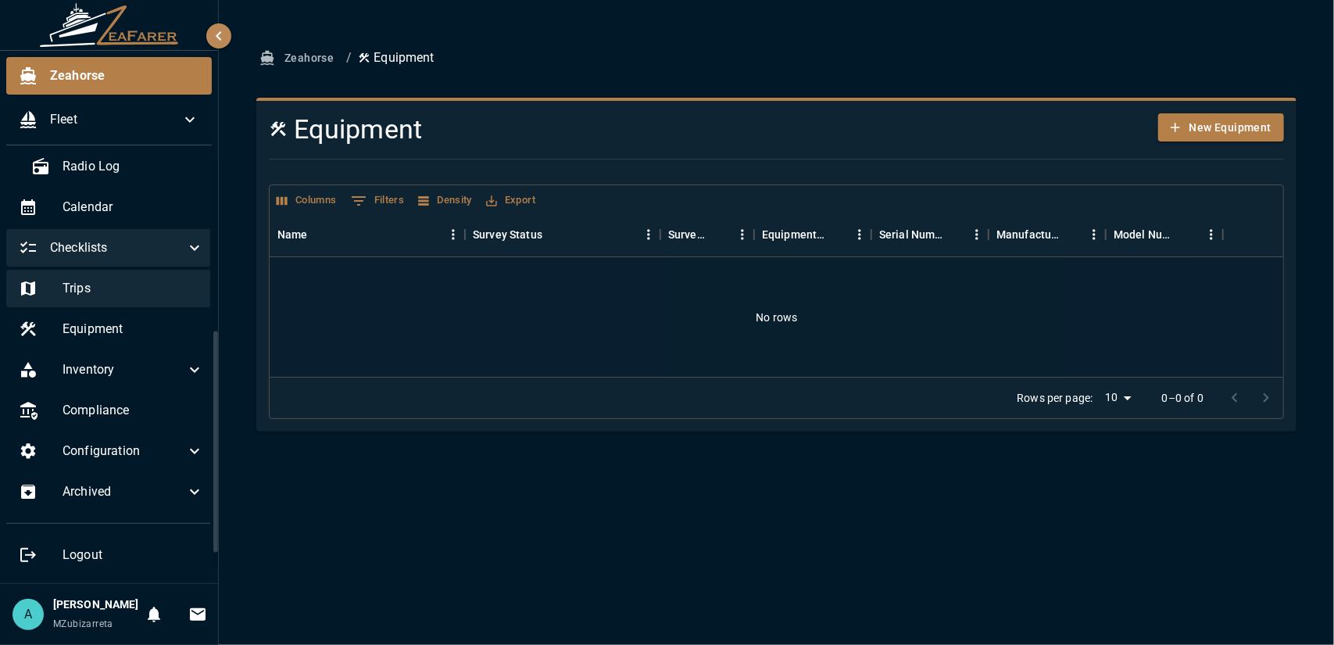
click at [132, 284] on div "Trips" at bounding box center [111, 289] width 210 height 38
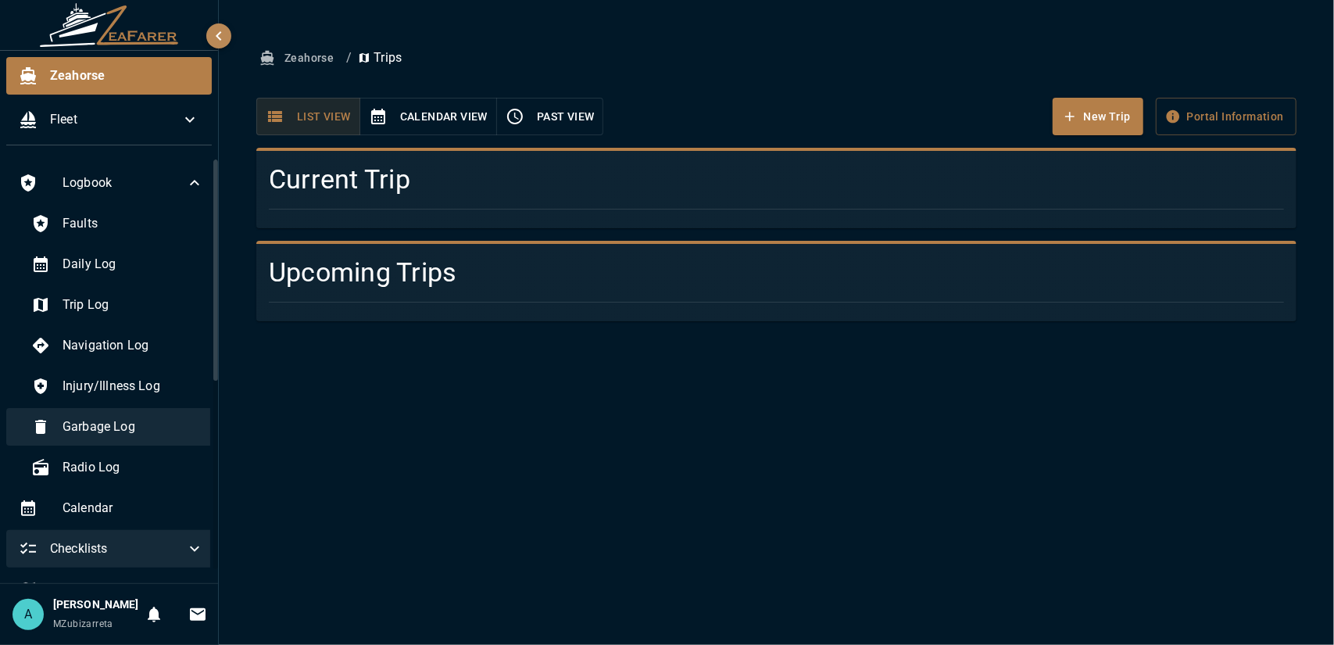
scroll to position [156, 0]
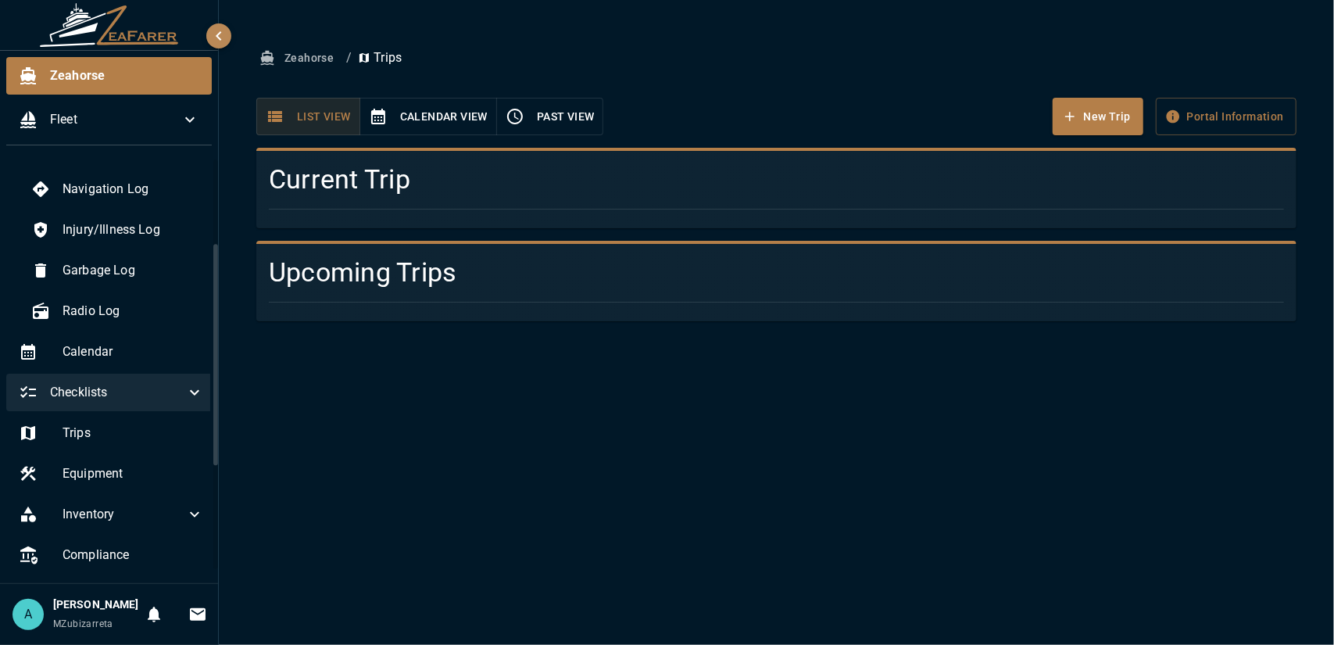
click at [180, 409] on div "Checklists" at bounding box center [111, 393] width 210 height 38
click at [159, 396] on span "Checklists" at bounding box center [117, 392] width 135 height 19
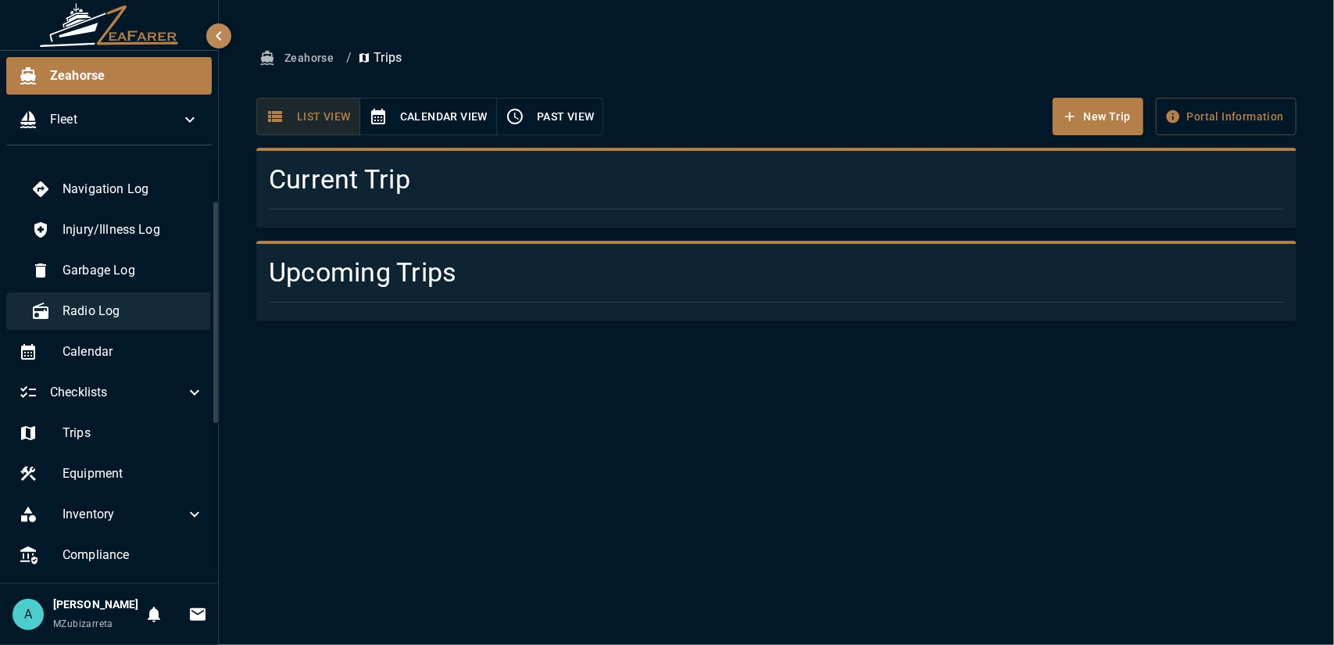
scroll to position [0, 0]
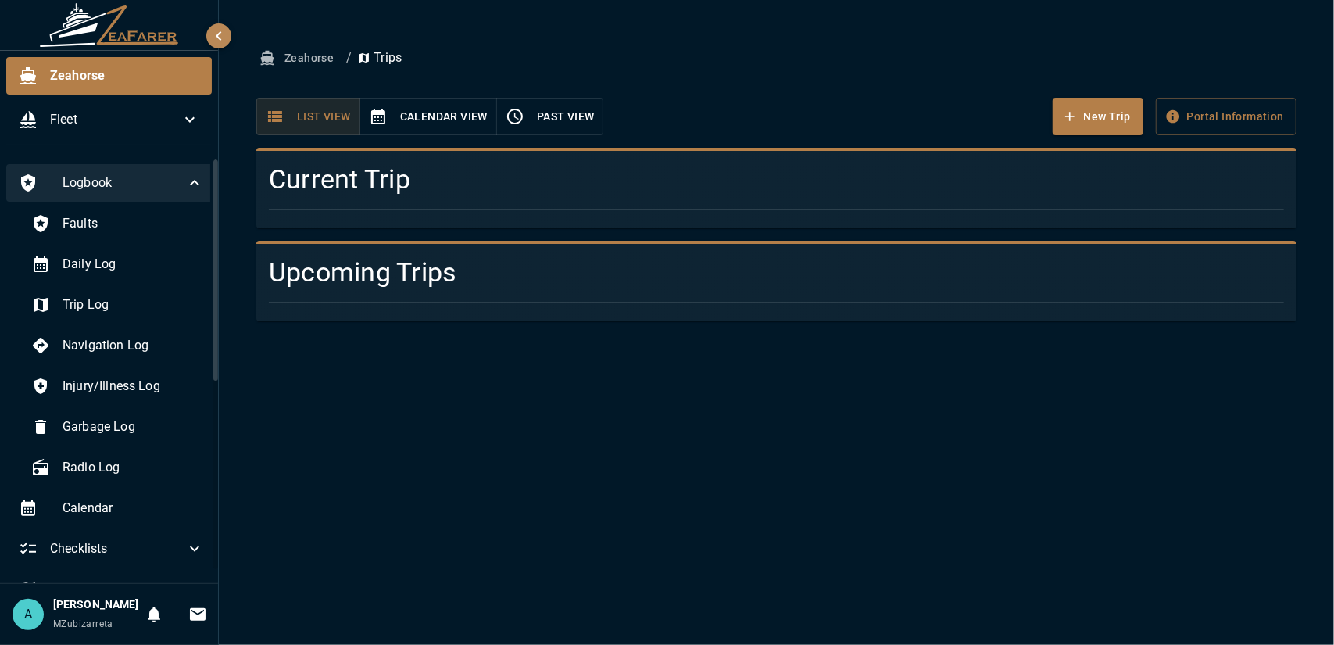
click at [140, 185] on span "Logbook" at bounding box center [124, 182] width 123 height 19
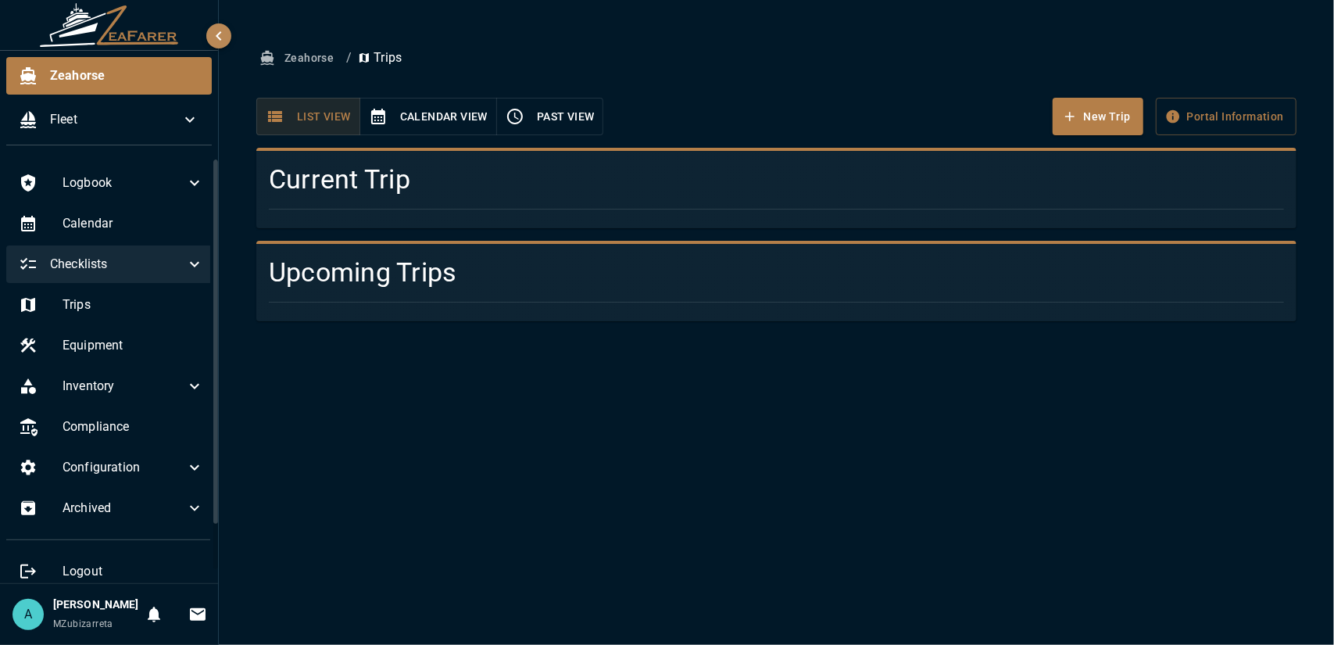
click at [158, 271] on span "Checklists" at bounding box center [117, 264] width 135 height 19
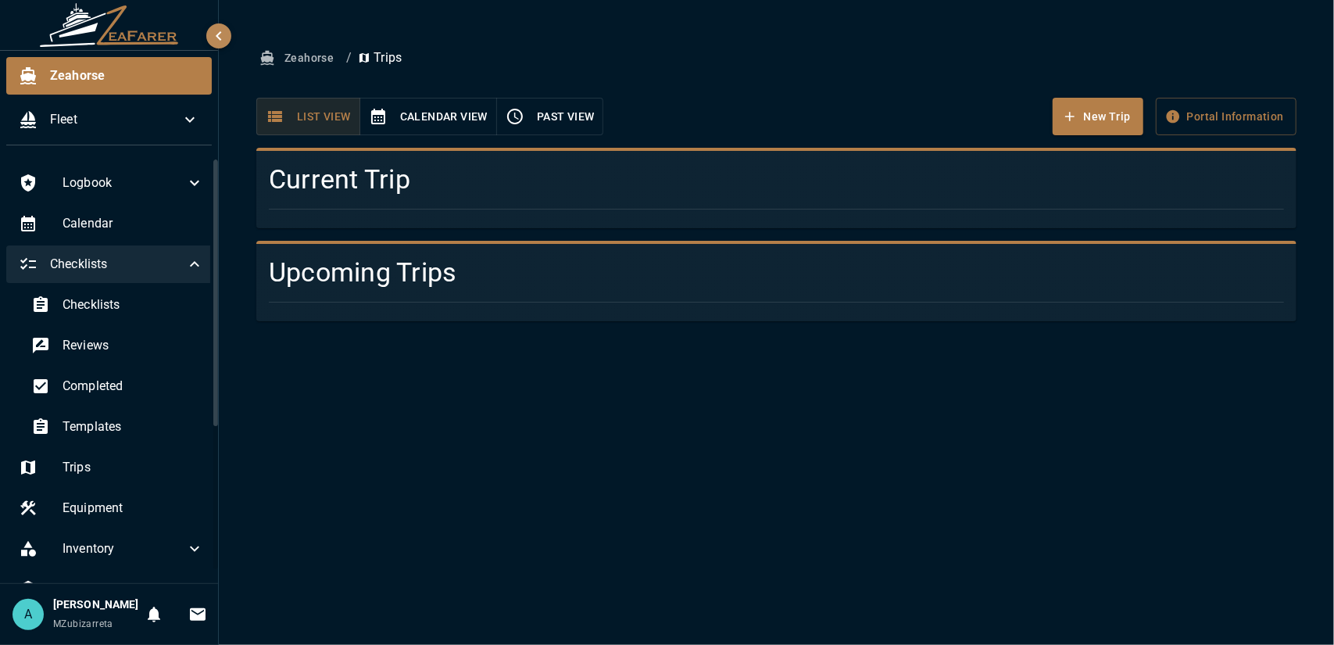
click at [164, 274] on div "Checklists" at bounding box center [111, 264] width 210 height 38
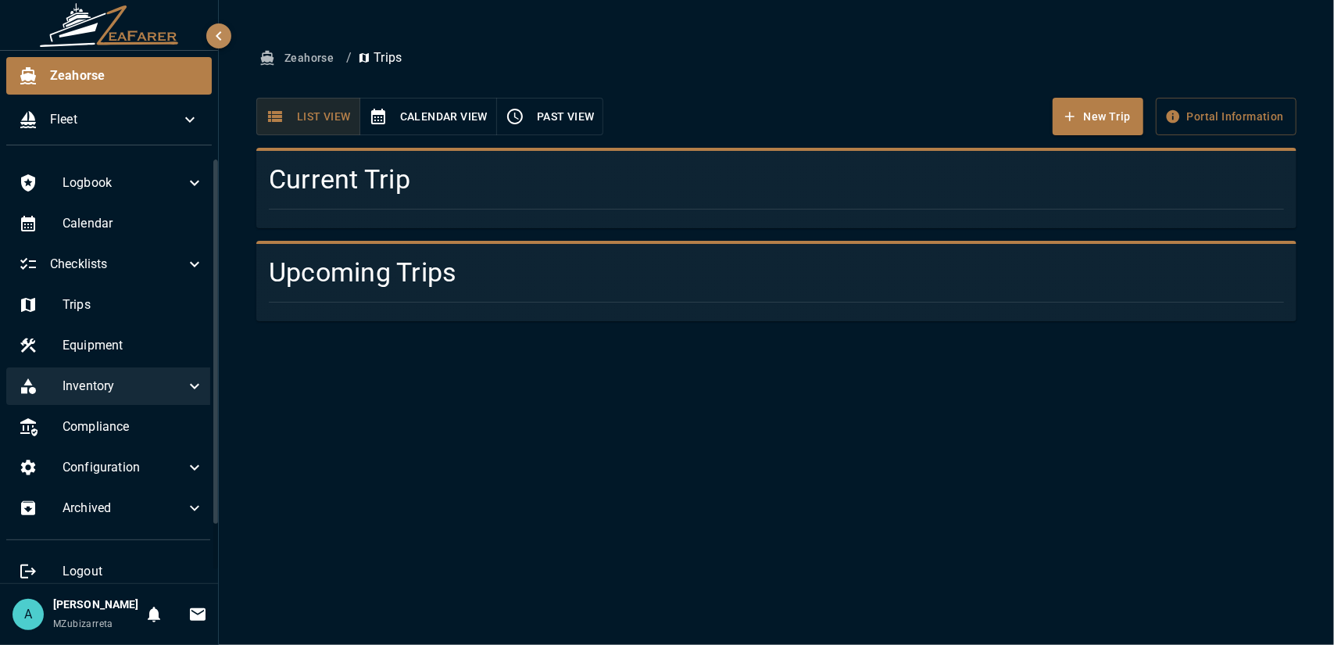
click at [162, 395] on span "Inventory" at bounding box center [124, 386] width 123 height 19
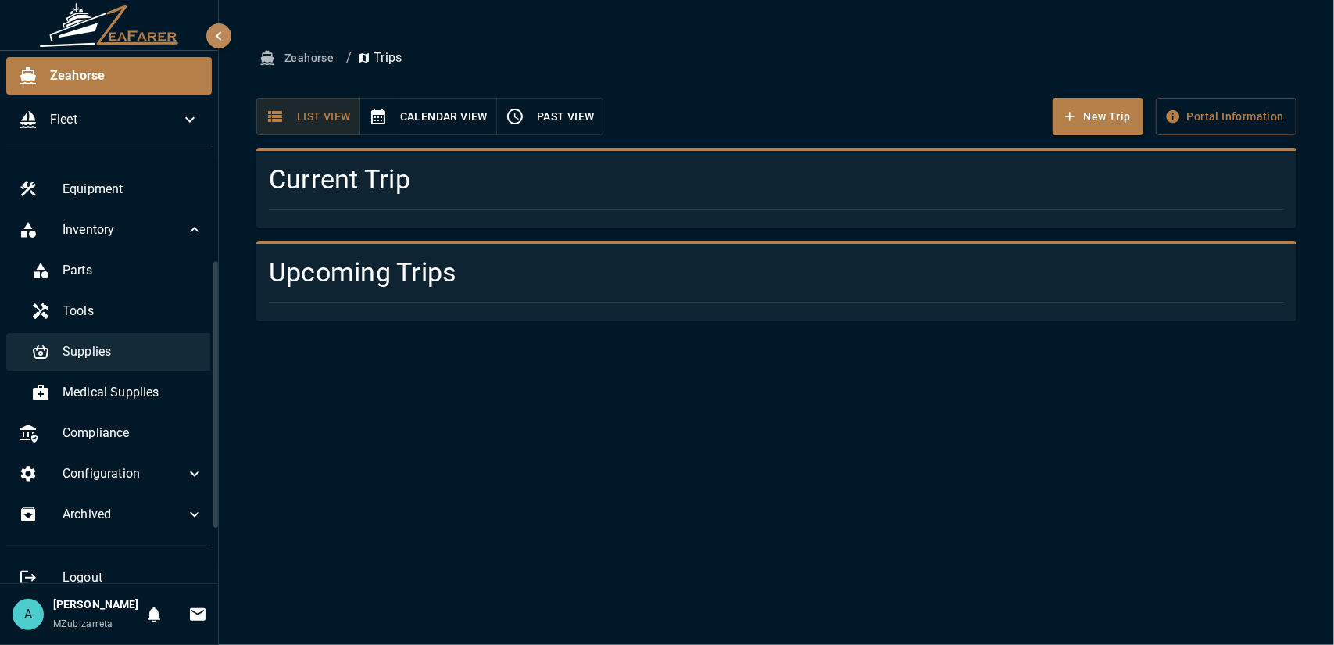
scroll to position [78, 0]
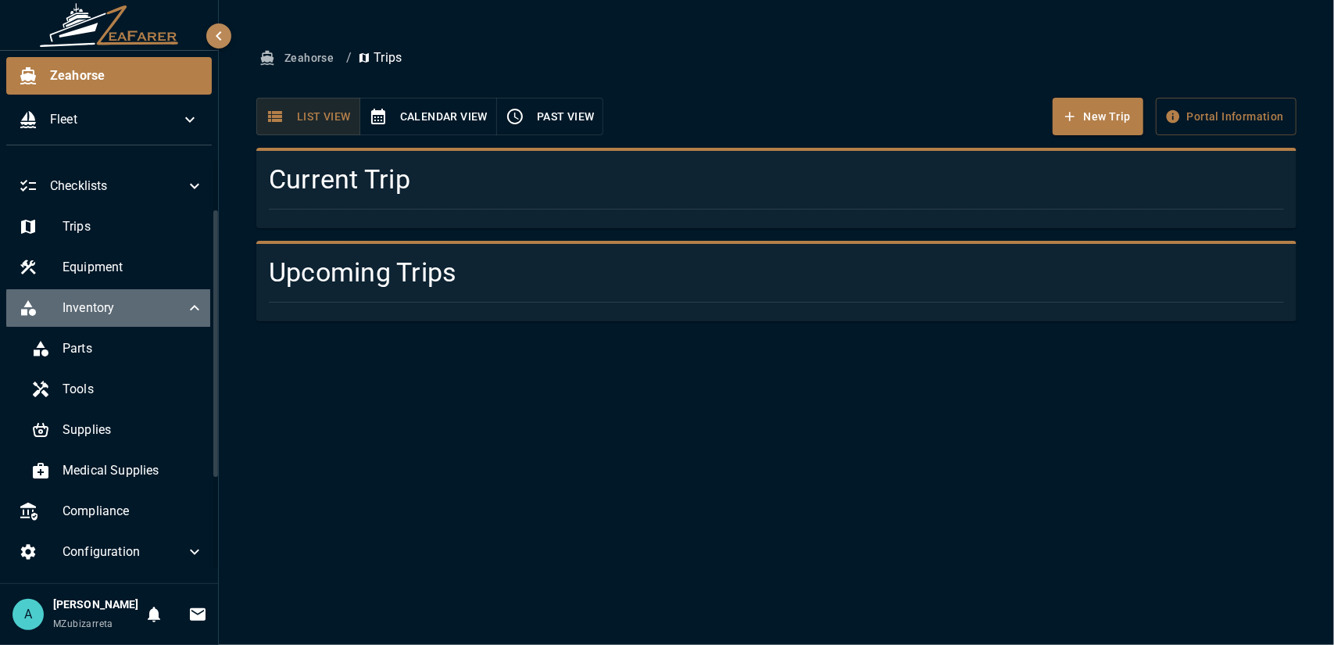
click at [166, 318] on div "Inventory" at bounding box center [111, 308] width 210 height 38
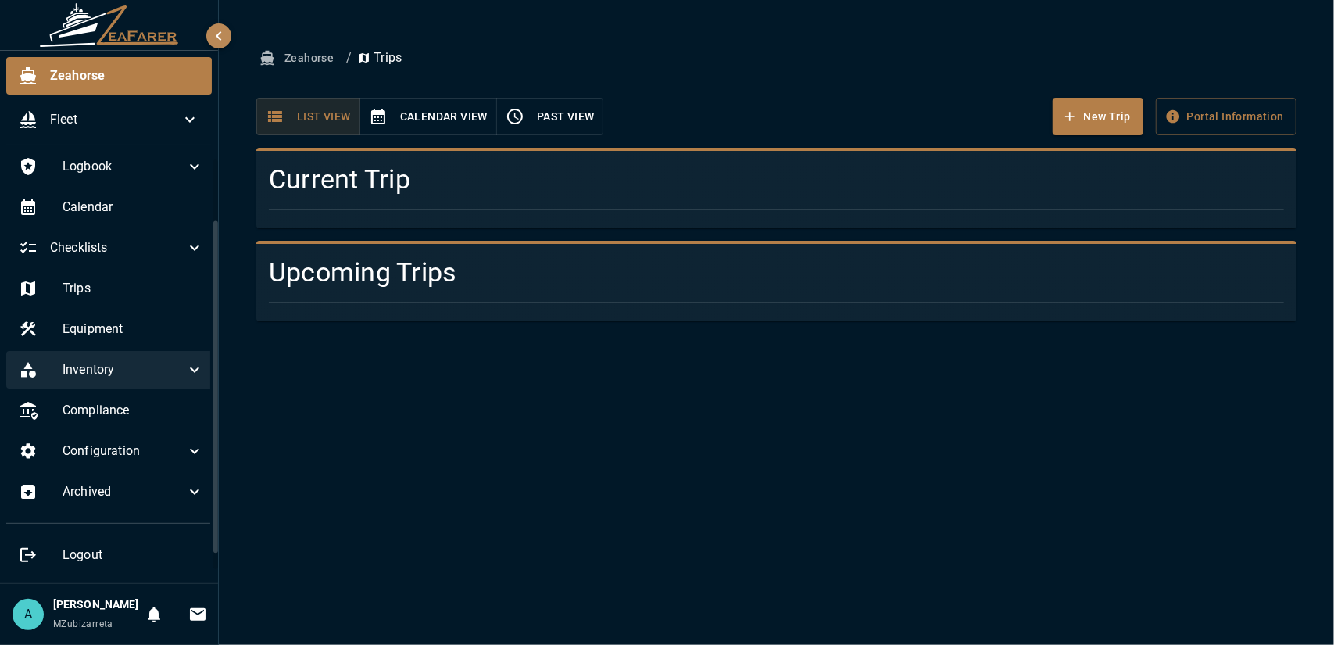
scroll to position [32, 0]
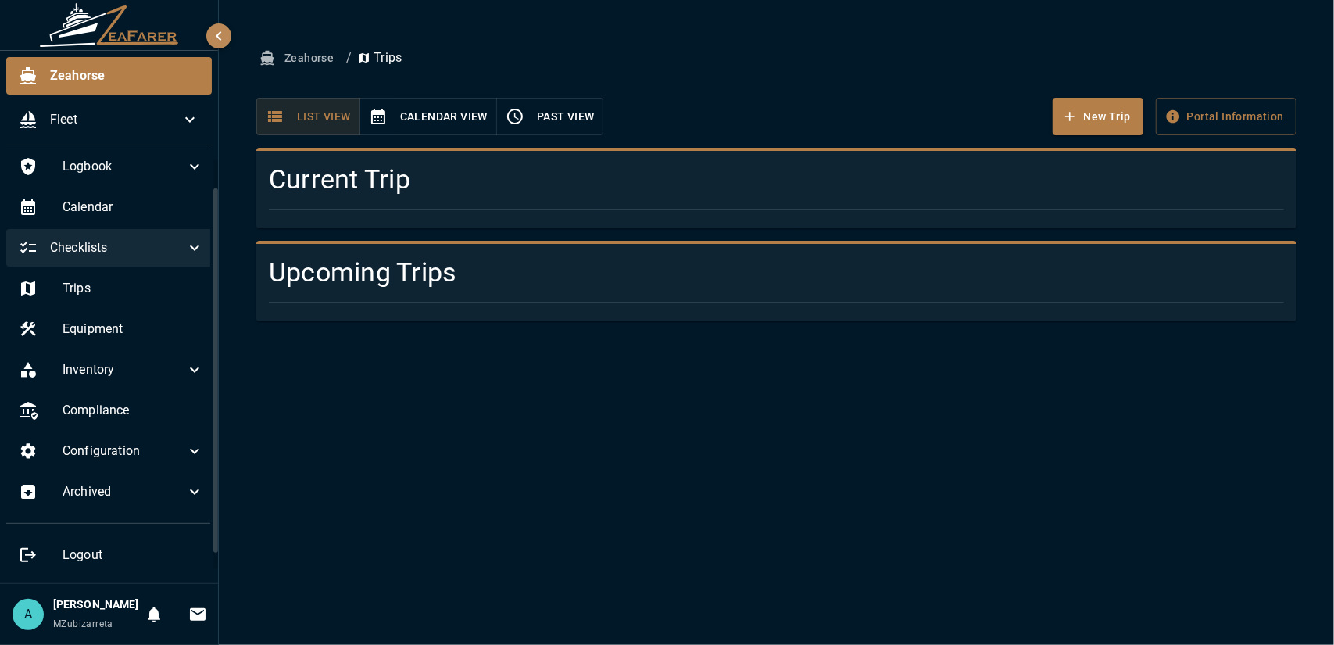
click at [167, 239] on span "Checklists" at bounding box center [117, 247] width 135 height 19
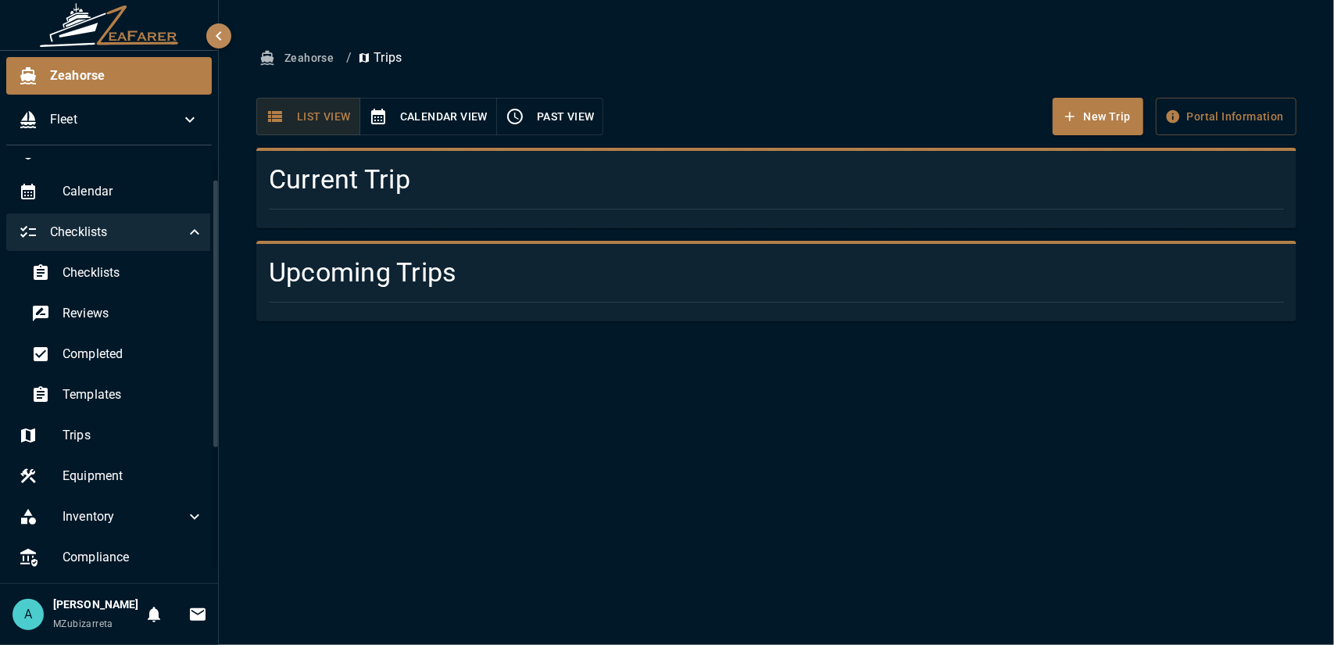
click at [167, 239] on span "Checklists" at bounding box center [117, 232] width 135 height 19
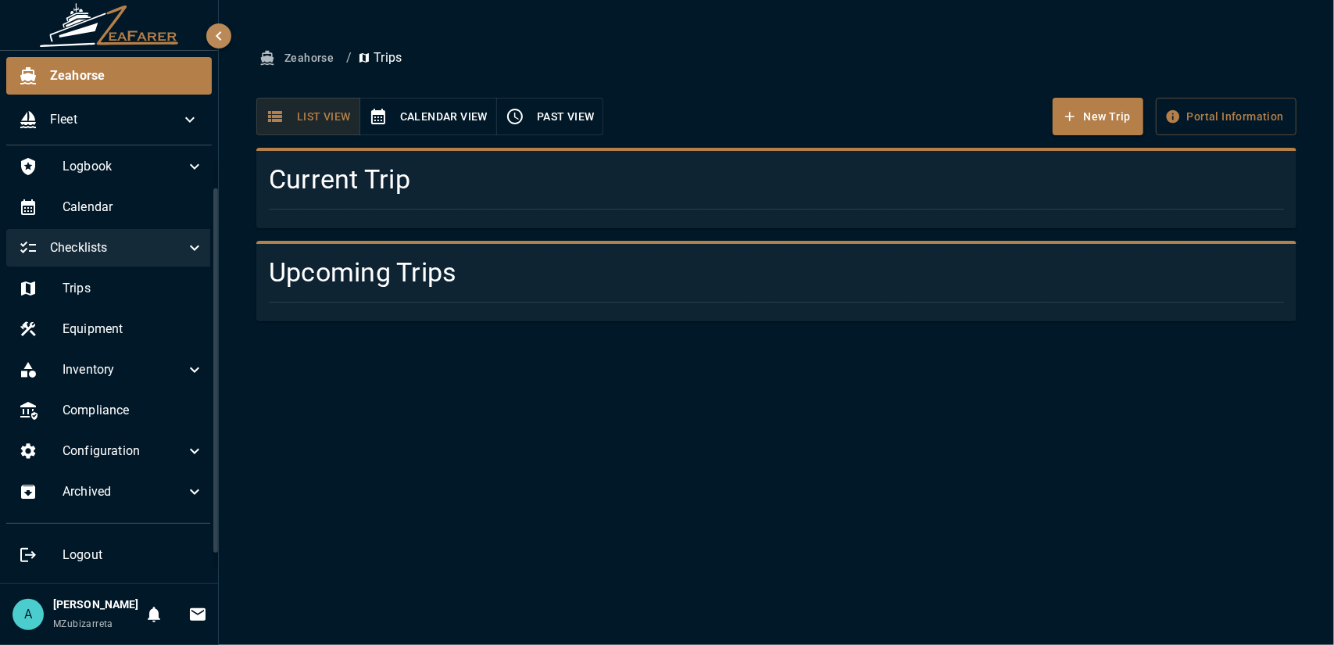
click at [185, 240] on icon at bounding box center [194, 247] width 19 height 19
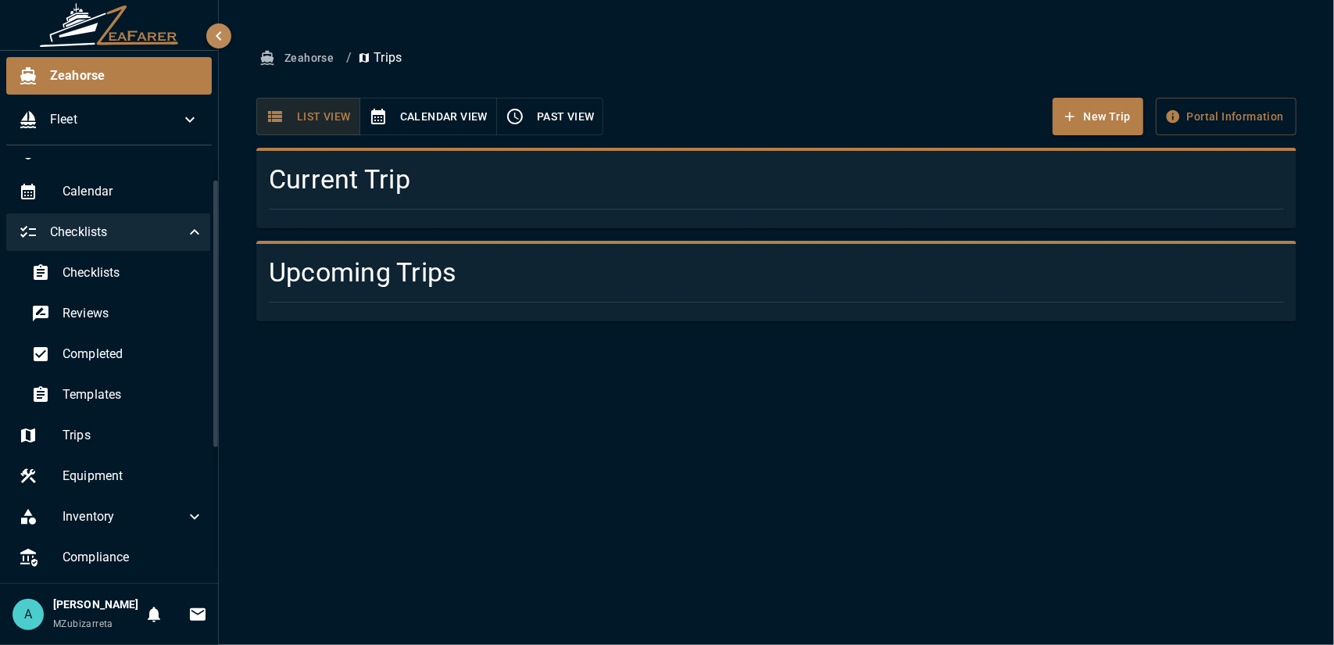
click at [185, 240] on icon at bounding box center [194, 232] width 19 height 19
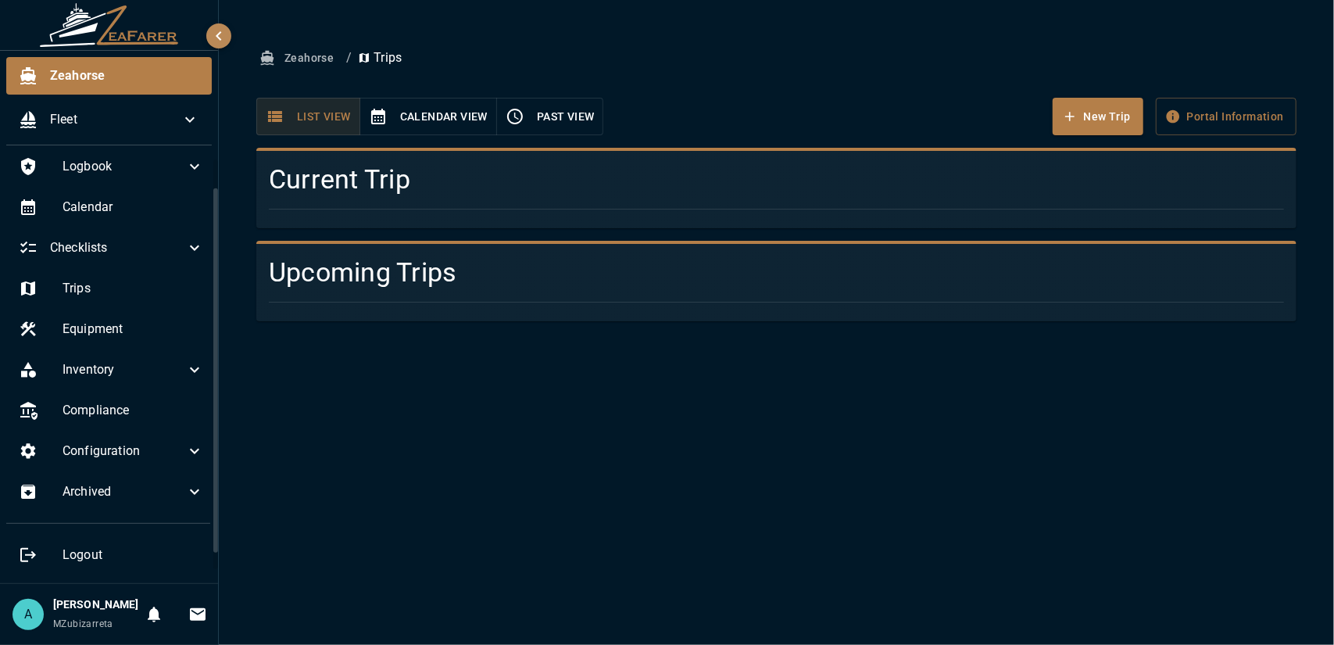
scroll to position [0, 0]
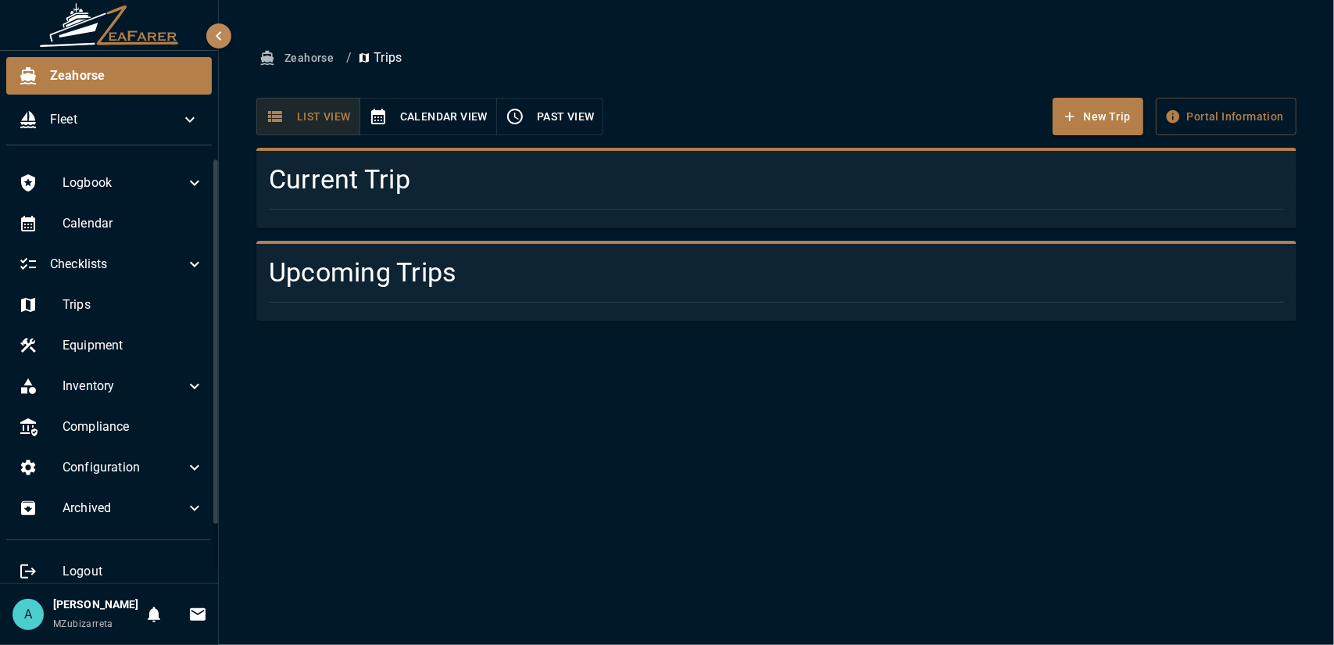
drag, startPoint x: 215, startPoint y: 399, endPoint x: 221, endPoint y: 368, distance: 31.9
click at [221, 368] on div "Zeahorse Fleet Logbook Calendar Checklists Trips Equipment Inventory Compliance…" at bounding box center [667, 322] width 1334 height 645
click at [216, 348] on div at bounding box center [215, 341] width 5 height 364
drag, startPoint x: 216, startPoint y: 190, endPoint x: 236, endPoint y: 192, distance: 20.5
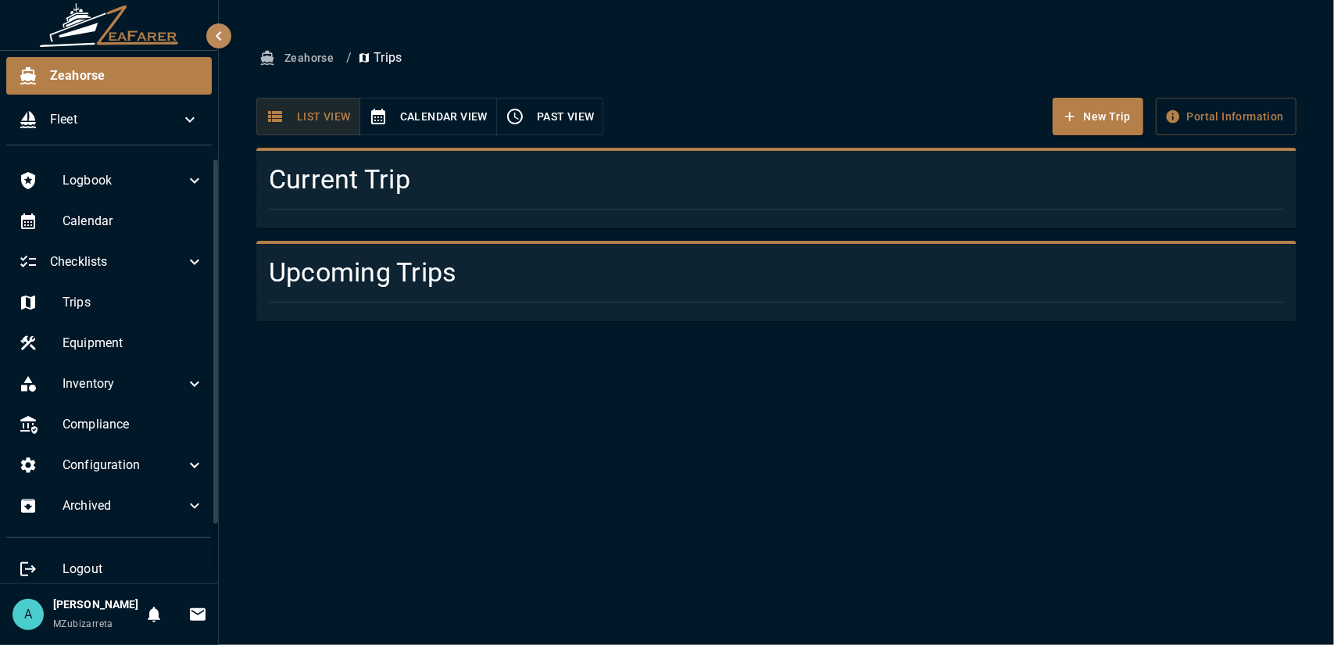
click at [236, 192] on div "Zeahorse Fleet Logbook Calendar Checklists Trips Equipment Inventory Compliance…" at bounding box center [667, 322] width 1334 height 645
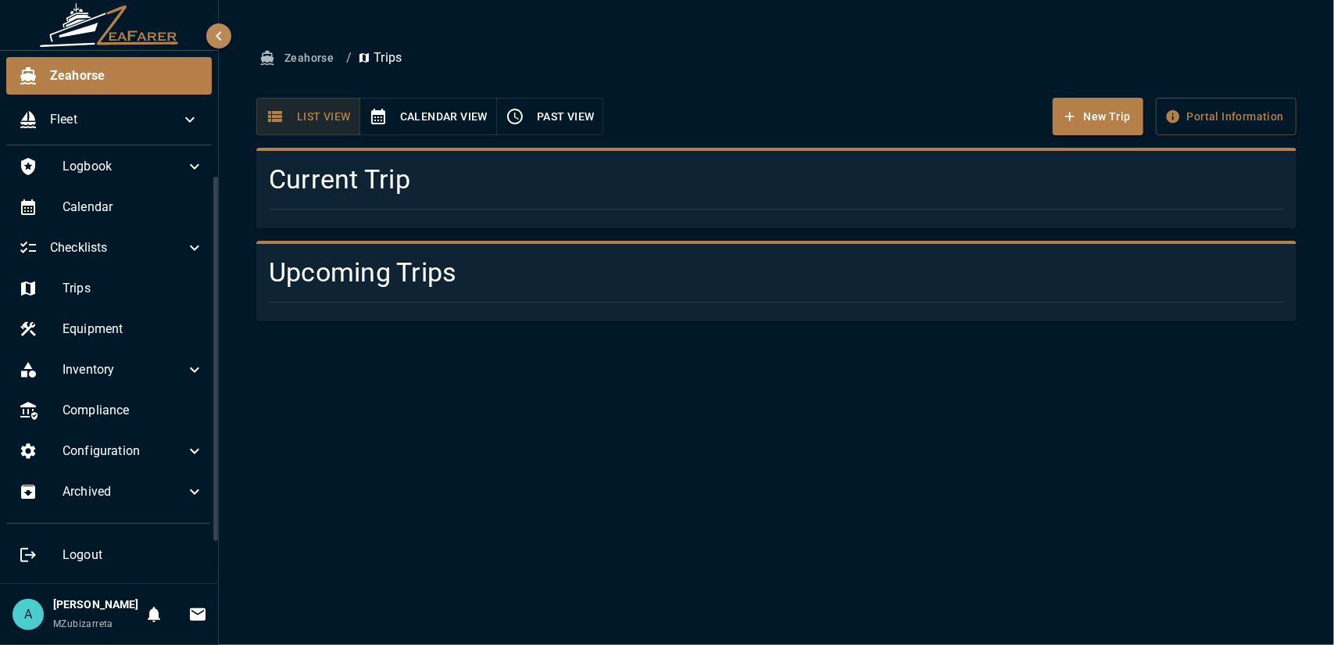
scroll to position [0, 0]
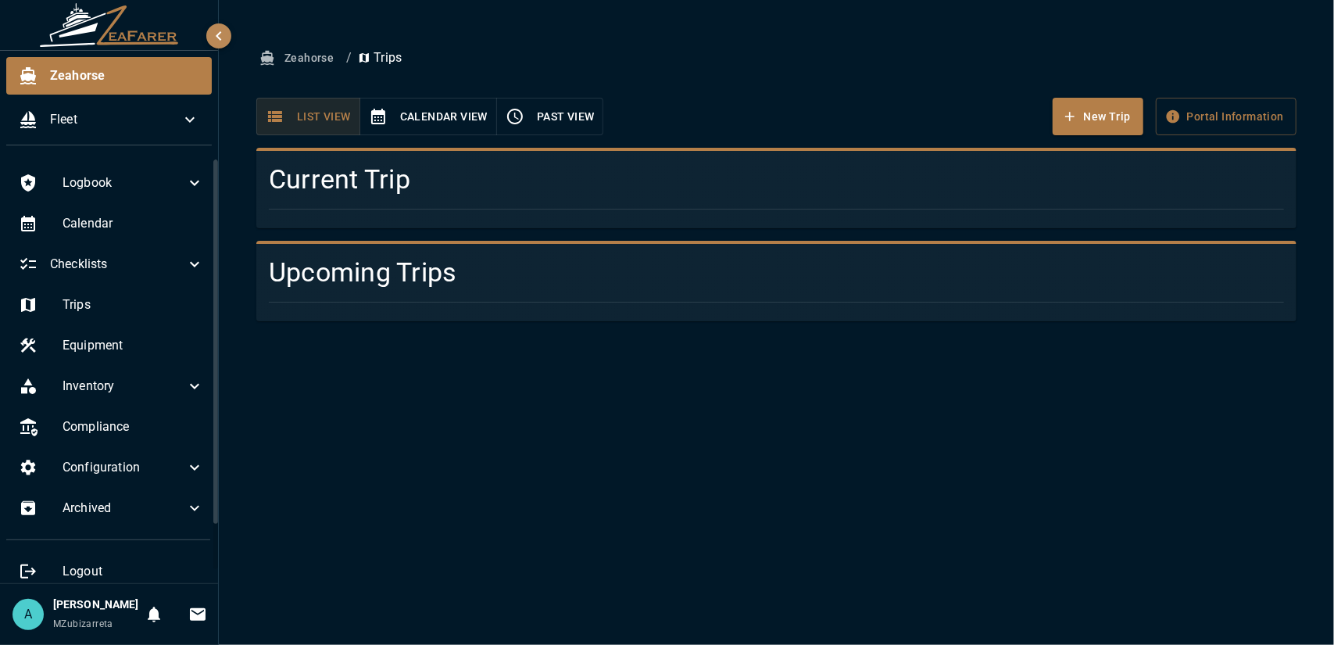
drag, startPoint x: 217, startPoint y: 281, endPoint x: 233, endPoint y: 216, distance: 66.0
click at [233, 219] on div "Zeahorse Fleet Logbook Calendar Checklists Trips Equipment Inventory Compliance…" at bounding box center [667, 322] width 1334 height 645
drag, startPoint x: 217, startPoint y: 373, endPoint x: 213, endPoint y: 331, distance: 41.7
click at [213, 332] on div "Logbook Calendar Checklists Trips Equipment Inventory Compliance Configuration …" at bounding box center [109, 370] width 218 height 425
click at [198, 396] on div "Inventory" at bounding box center [111, 386] width 210 height 38
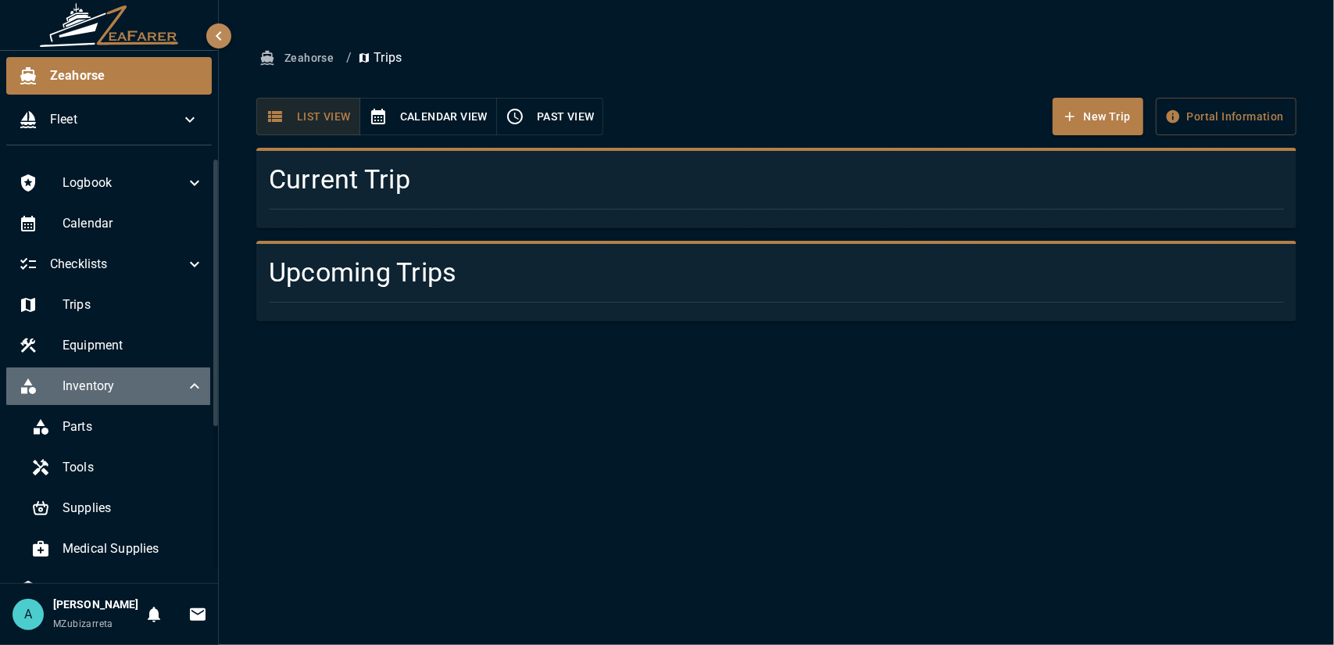
click at [185, 391] on icon at bounding box center [194, 386] width 19 height 19
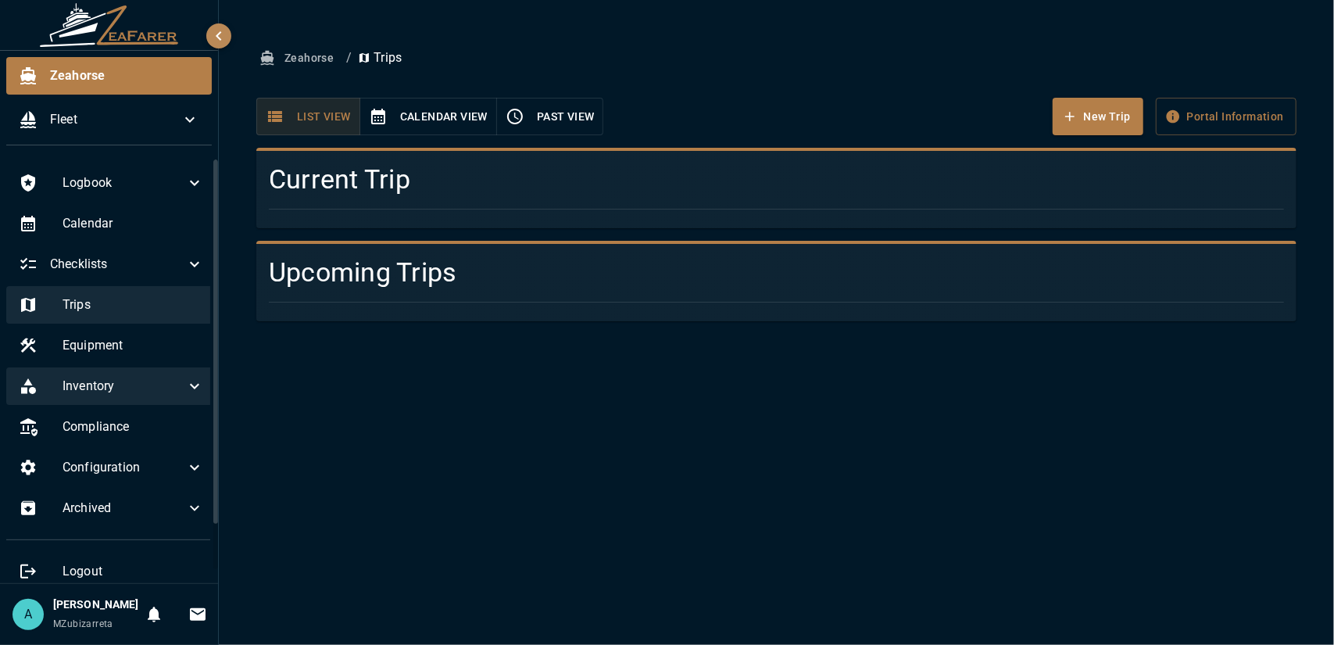
click at [152, 296] on span "Trips" at bounding box center [133, 304] width 141 height 19
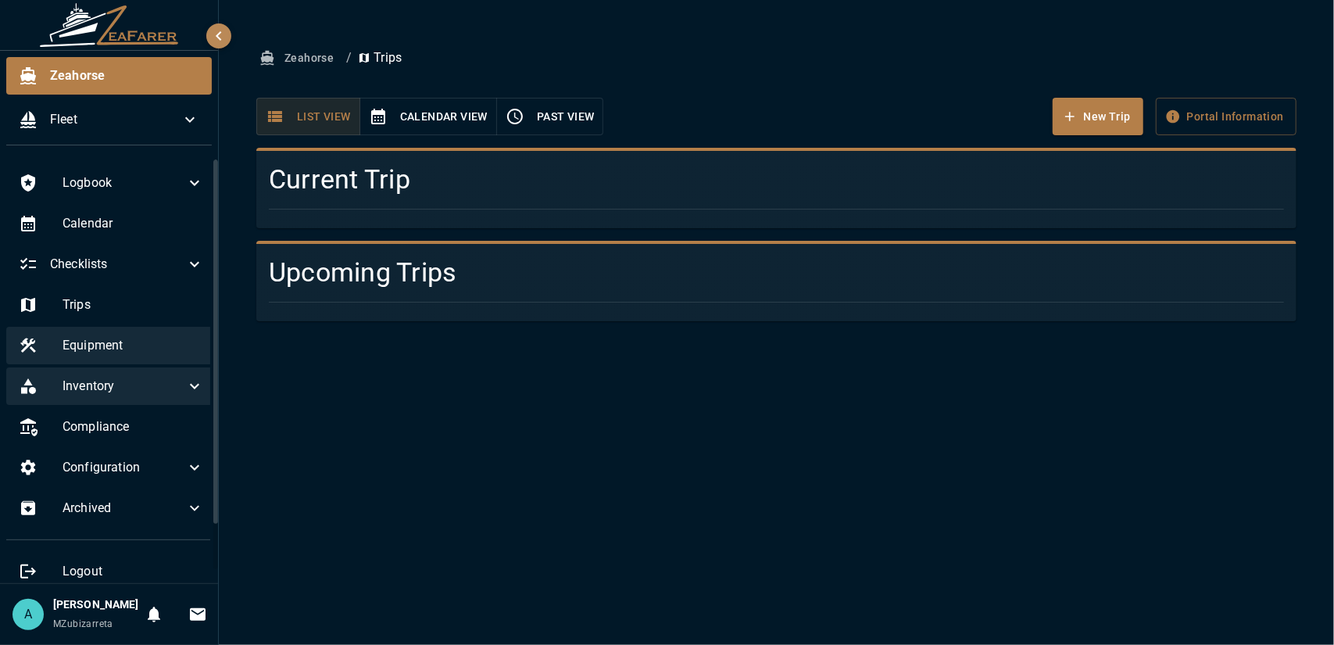
click at [156, 343] on span "Equipment" at bounding box center [133, 345] width 141 height 19
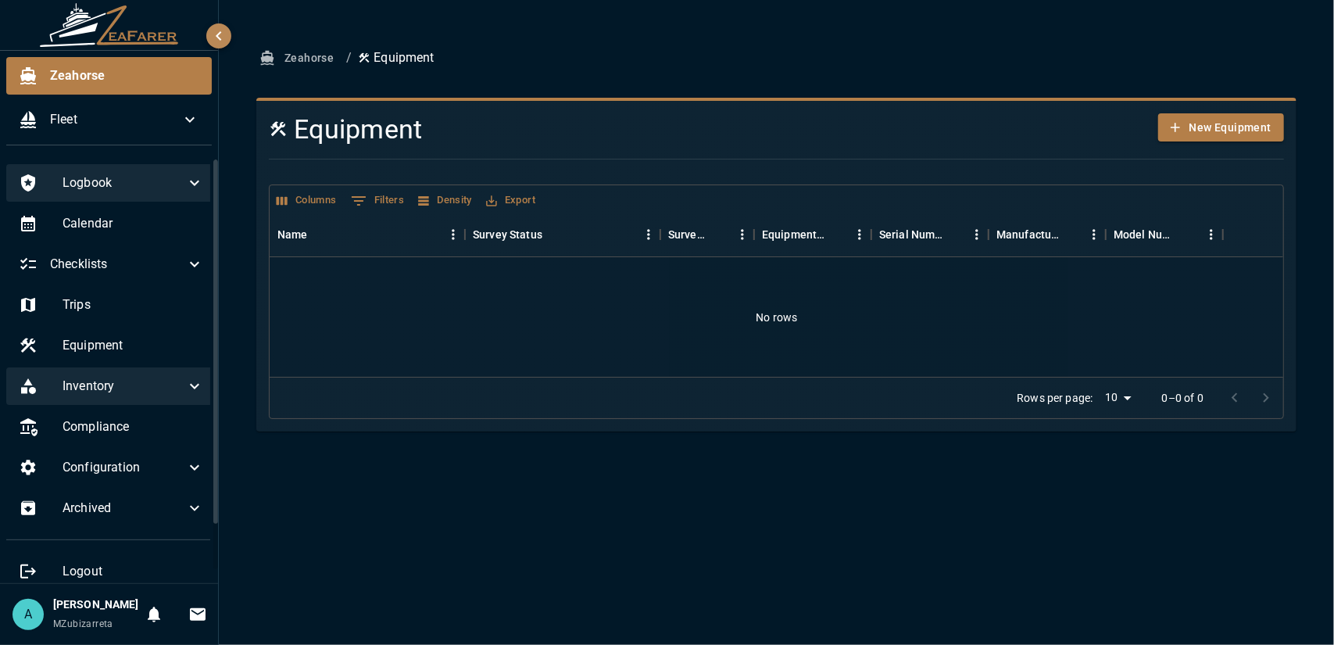
click at [130, 192] on div "Logbook" at bounding box center [111, 183] width 210 height 38
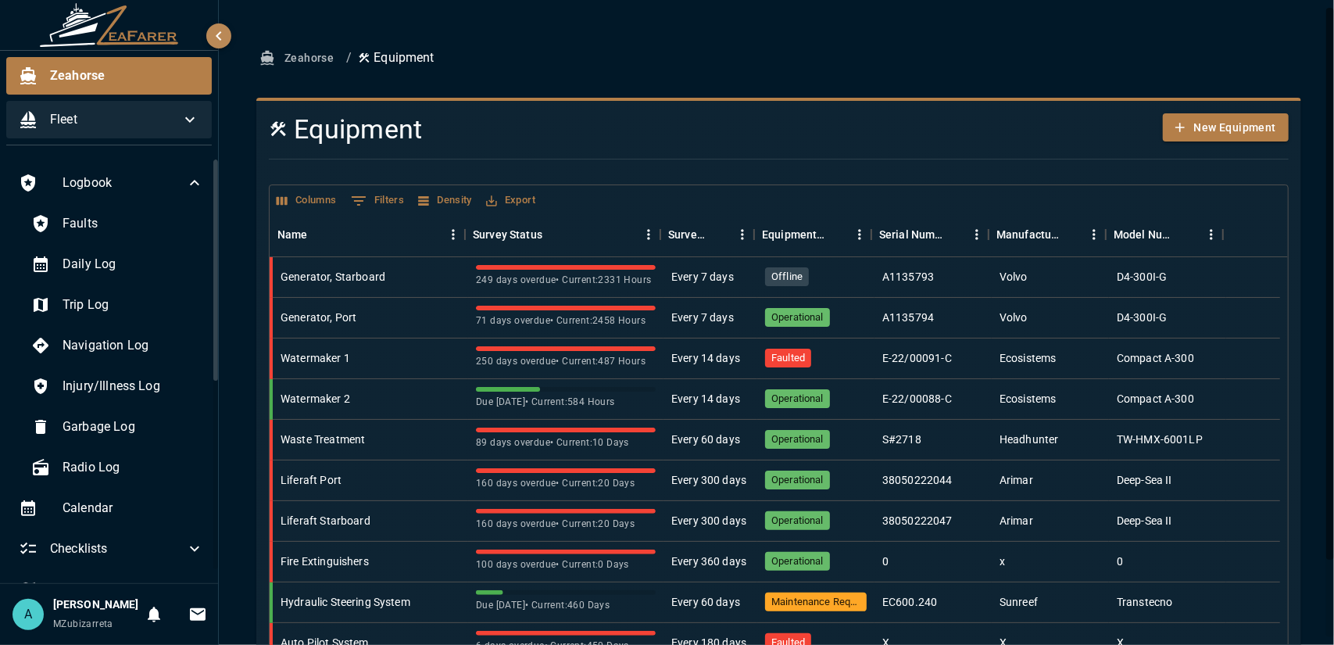
click at [96, 123] on span "Fleet" at bounding box center [115, 119] width 130 height 19
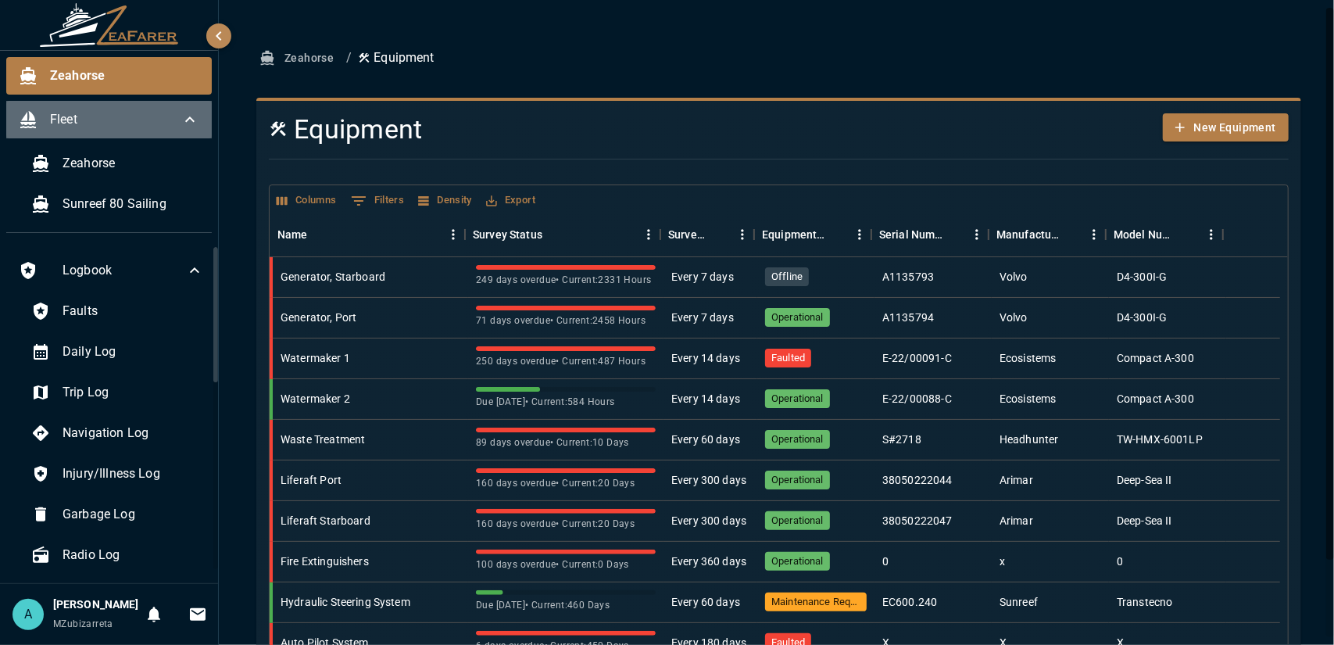
click at [96, 123] on span "Fleet" at bounding box center [115, 119] width 130 height 19
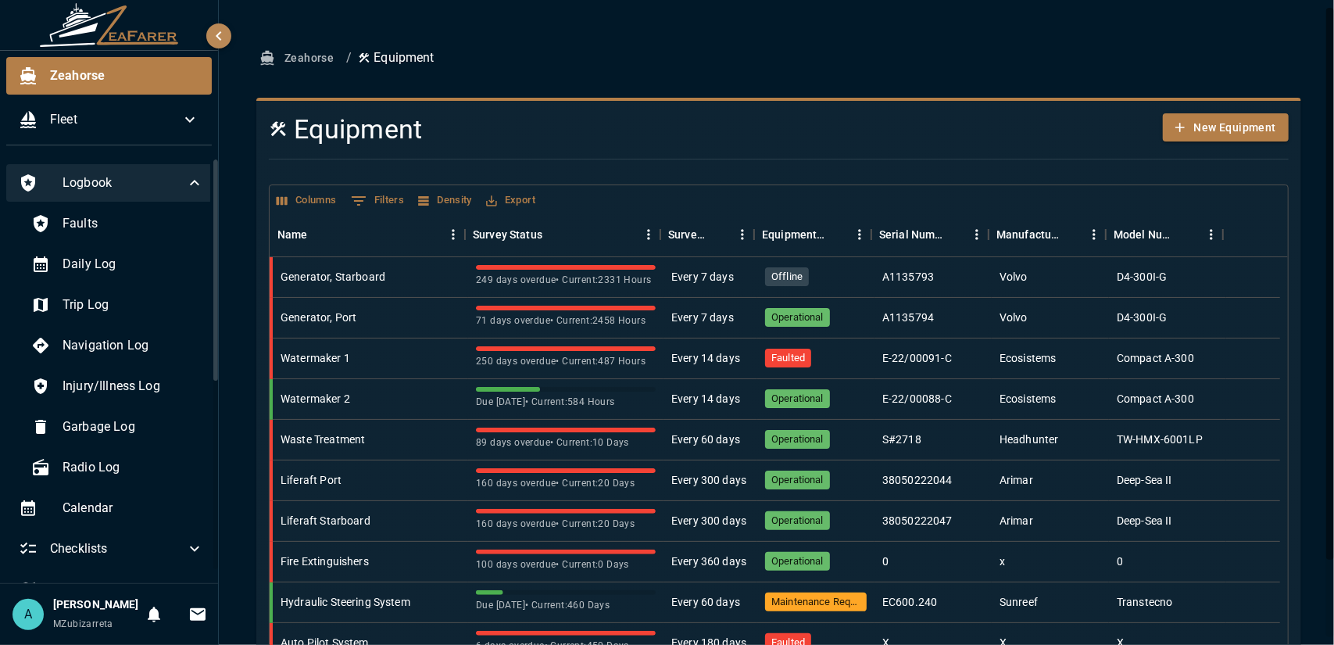
click at [88, 191] on span "Logbook" at bounding box center [124, 182] width 123 height 19
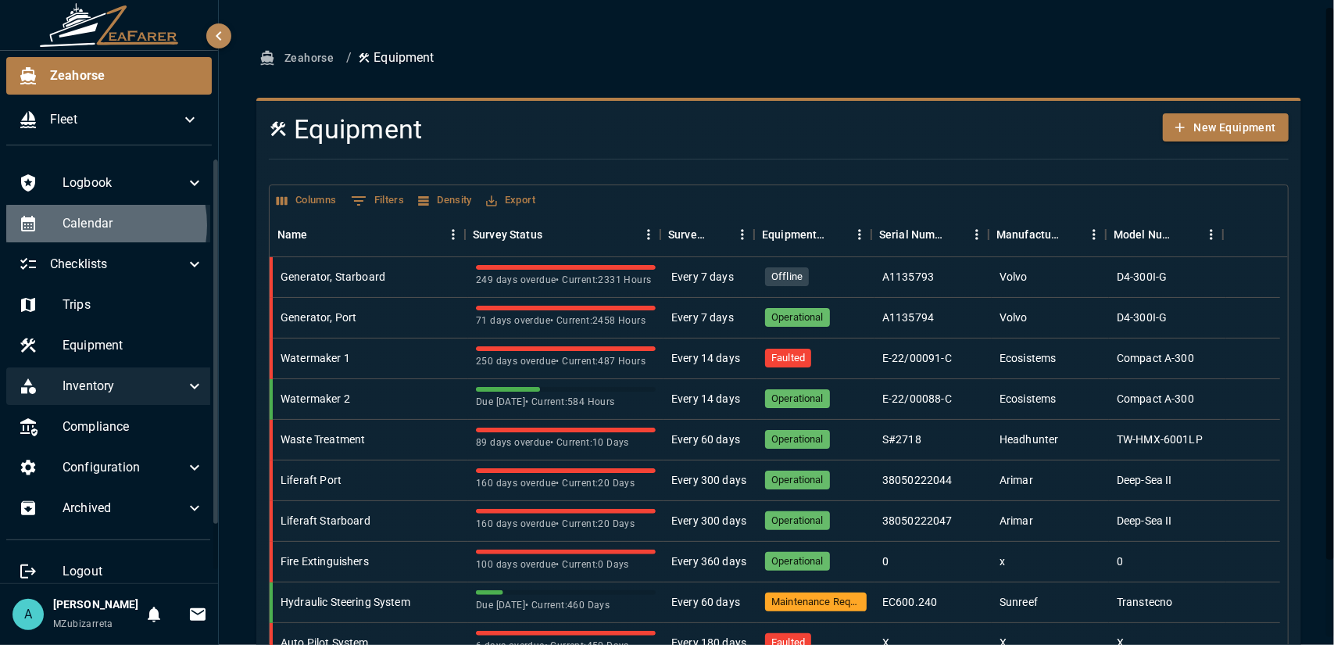
click at [90, 224] on span "Calendar" at bounding box center [133, 223] width 141 height 19
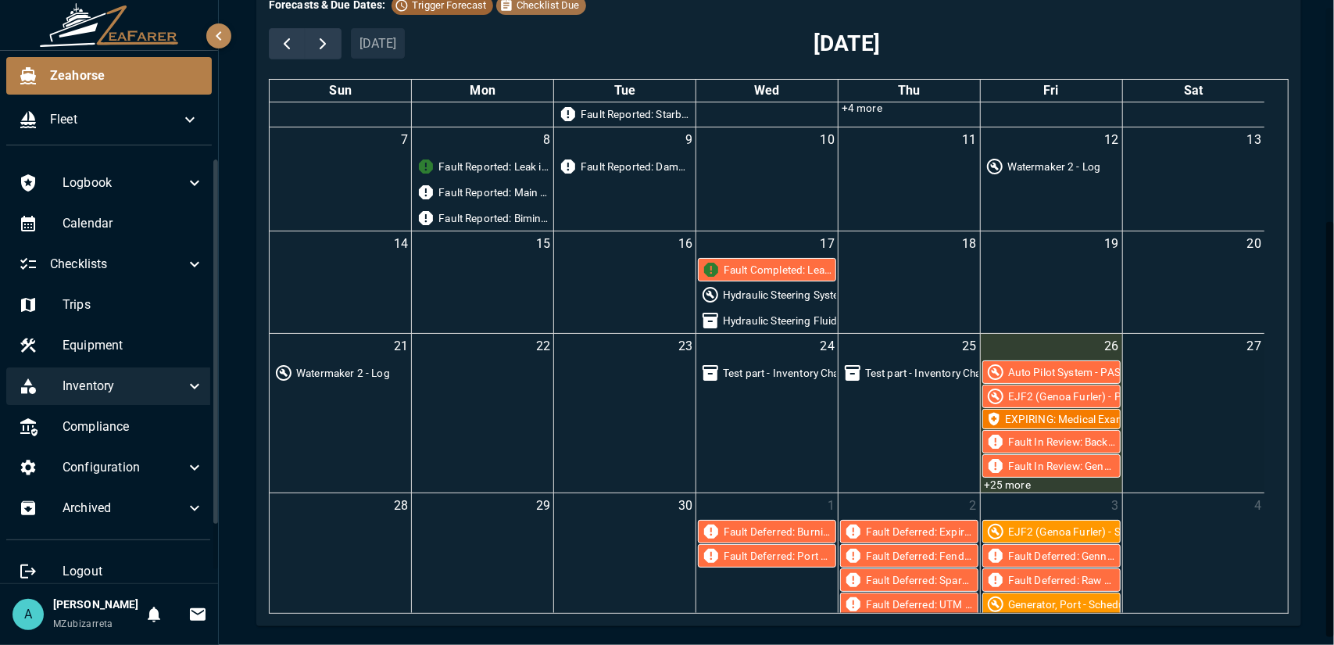
scroll to position [297, 0]
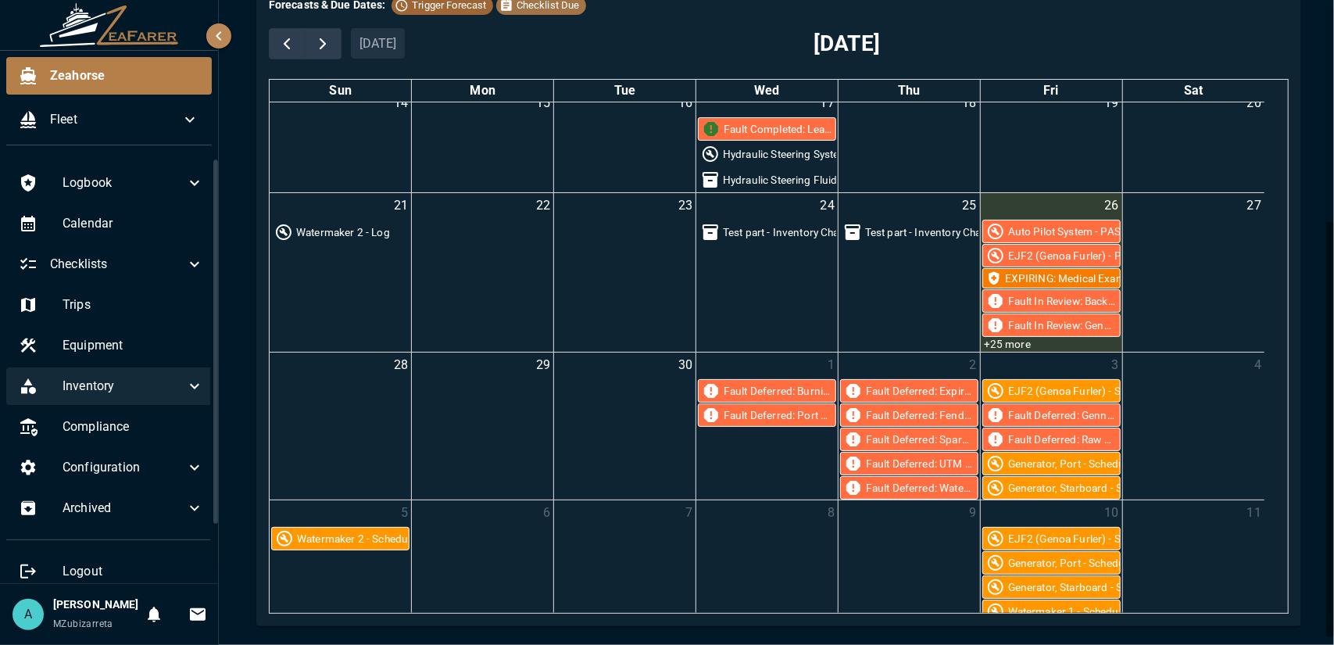
drag, startPoint x: 219, startPoint y: 492, endPoint x: 220, endPoint y: 502, distance: 10.2
click at [220, 502] on div "Zeahorse / Calendar Calendar Month Week Day Event Filters Show Expired Warranty…" at bounding box center [779, 156] width 1120 height 977
drag, startPoint x: 218, startPoint y: 513, endPoint x: 217, endPoint y: 520, distance: 7.9
click at [217, 520] on div "Zeahorse Fleet Logbook Calendar Checklists Trips Equipment Inventory Compliance…" at bounding box center [109, 322] width 219 height 645
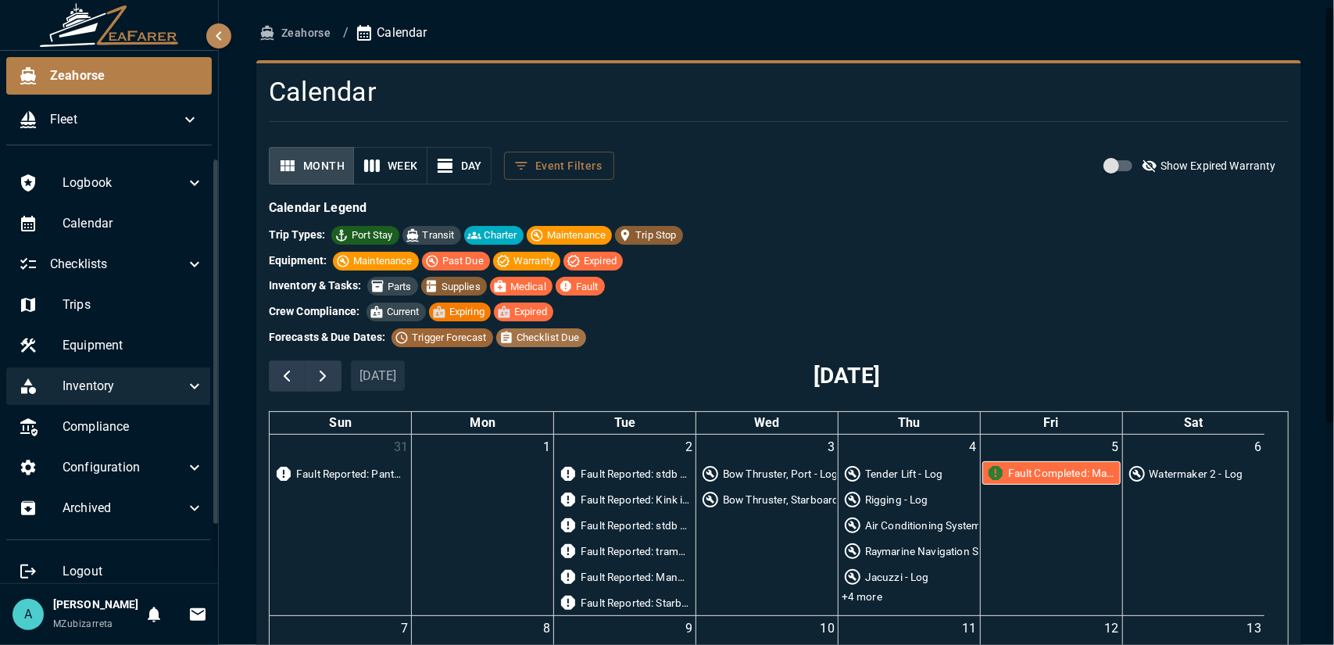
scroll to position [78, 0]
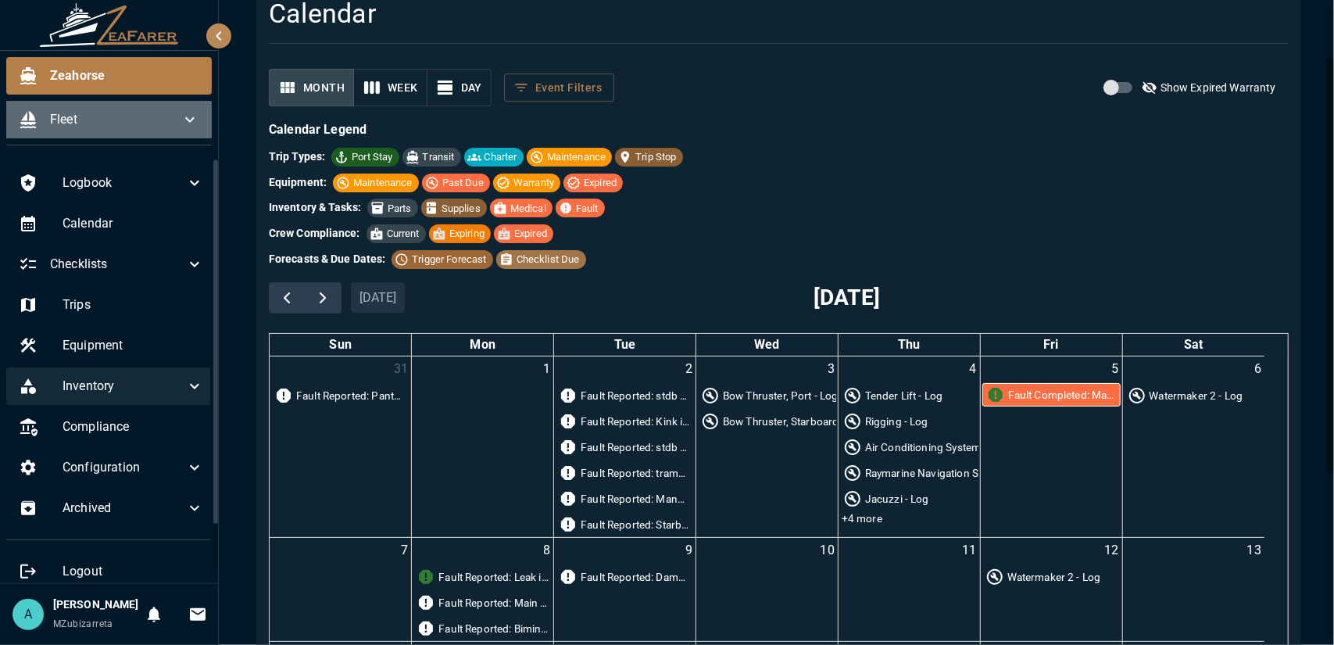
click at [173, 116] on span "Fleet" at bounding box center [115, 119] width 130 height 19
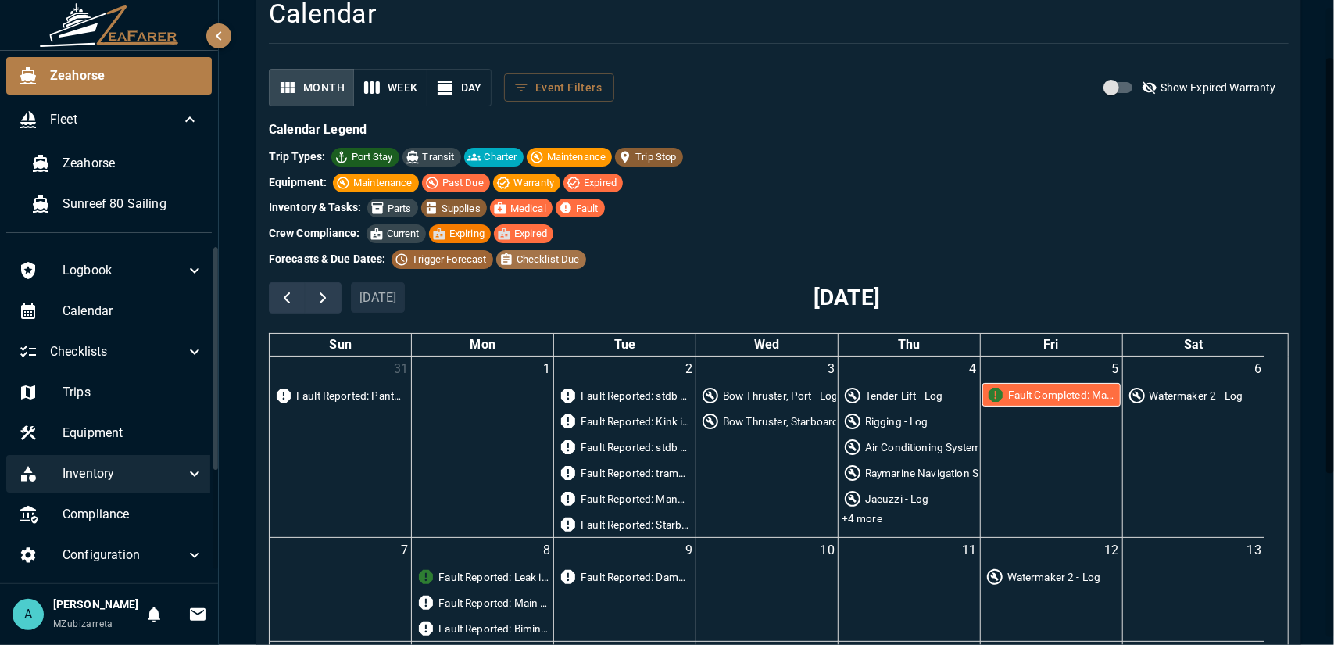
scroll to position [0, 0]
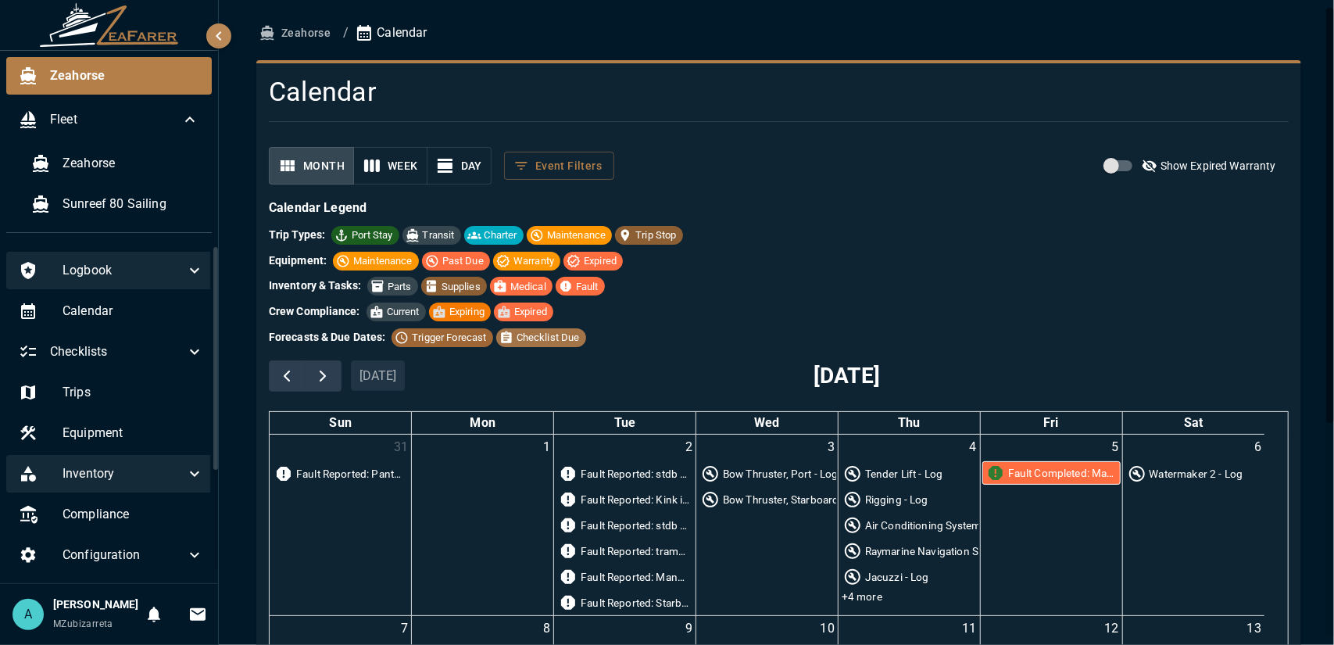
click at [139, 261] on span "Logbook" at bounding box center [124, 270] width 123 height 19
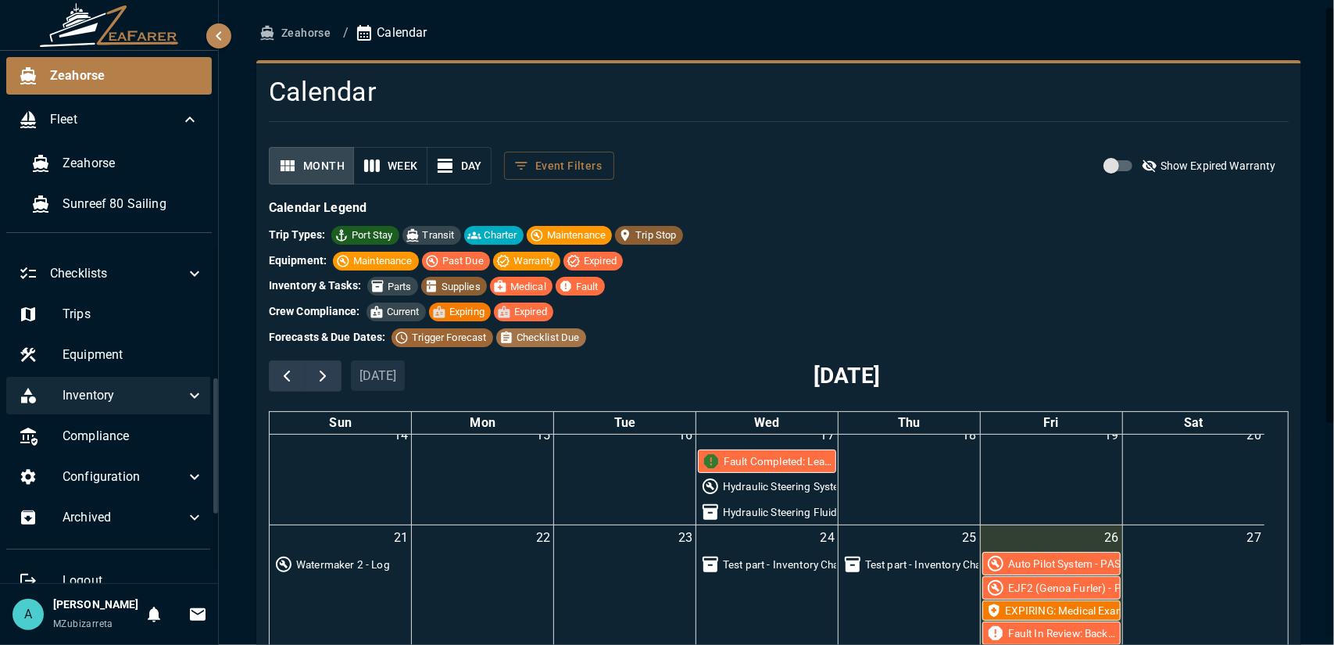
scroll to position [404, 0]
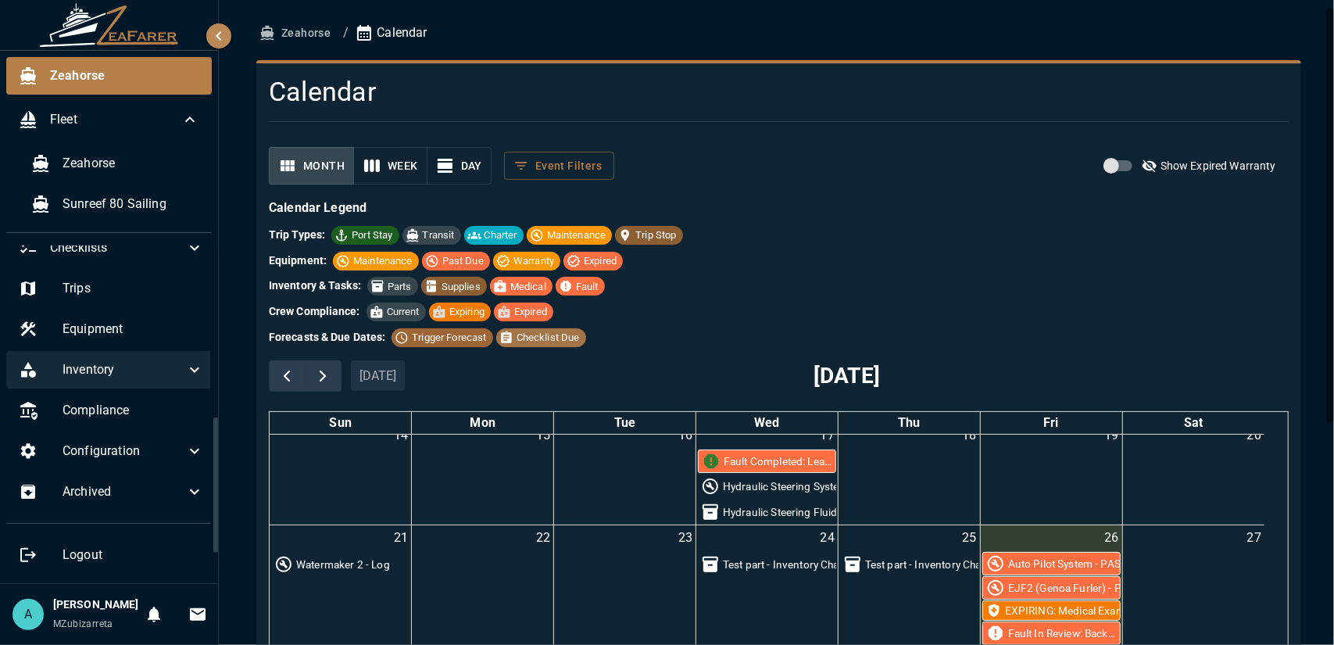
drag, startPoint x: 216, startPoint y: 374, endPoint x: 196, endPoint y: 563, distance: 190.1
click at [210, 557] on div "Logbook Faults Daily Log Trip Log Navigation Log Injury/Illness Log Garbage Log…" at bounding box center [109, 414] width 218 height 338
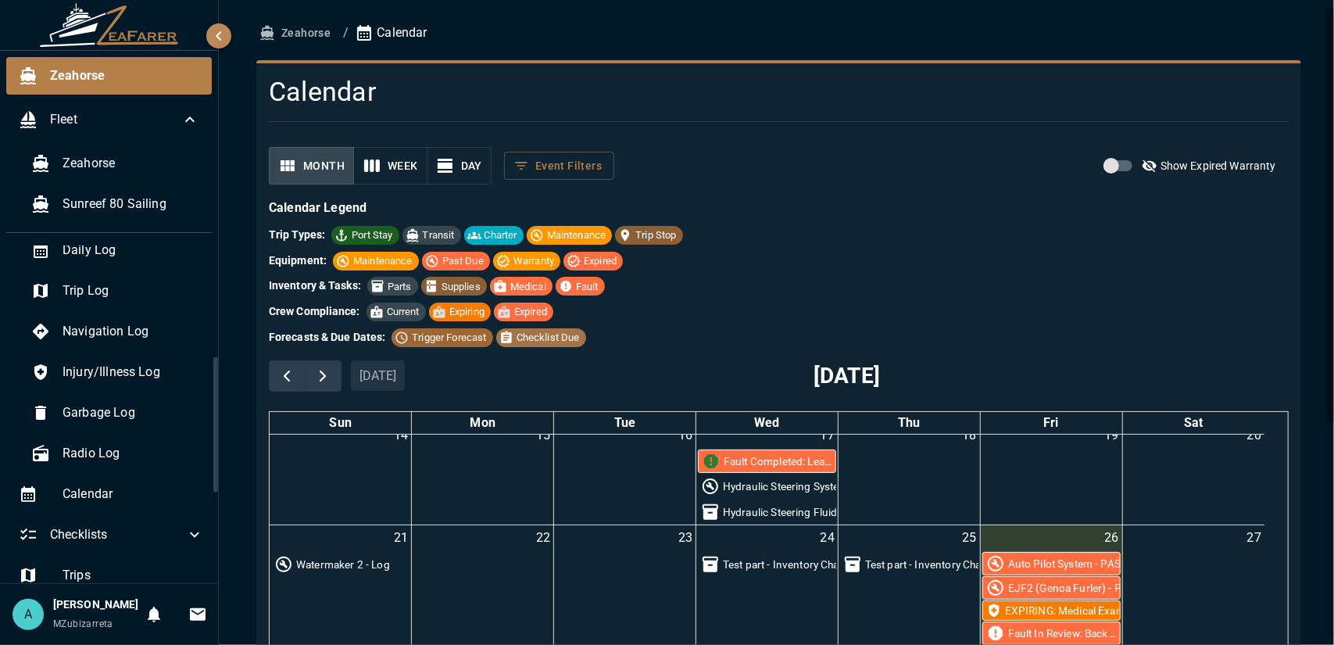
drag, startPoint x: 217, startPoint y: 494, endPoint x: 236, endPoint y: 364, distance: 131.1
click at [236, 365] on div "Zeahorse Fleet Zeahorse Sunreef 80 Sailing Logbook Faults Daily Log Trip Log Na…" at bounding box center [667, 322] width 1334 height 645
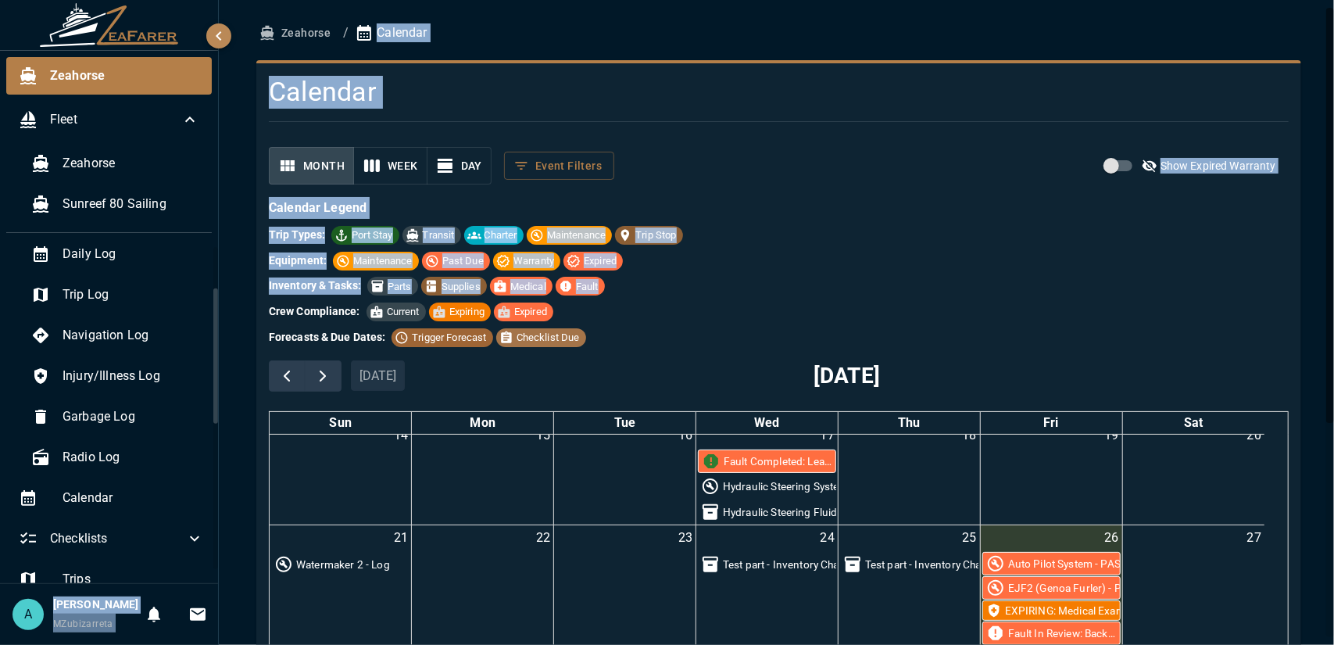
drag, startPoint x: 212, startPoint y: 359, endPoint x: 237, endPoint y: 315, distance: 50.4
click at [237, 315] on div "Zeahorse Fleet Zeahorse Sunreef 80 Sailing Logbook Faults Daily Log Trip Log Na…" at bounding box center [667, 322] width 1334 height 645
click at [231, 324] on div "Zeahorse / Calendar Calendar Month Week Day Event Filters Show Expired Warranty…" at bounding box center [779, 488] width 1120 height 977
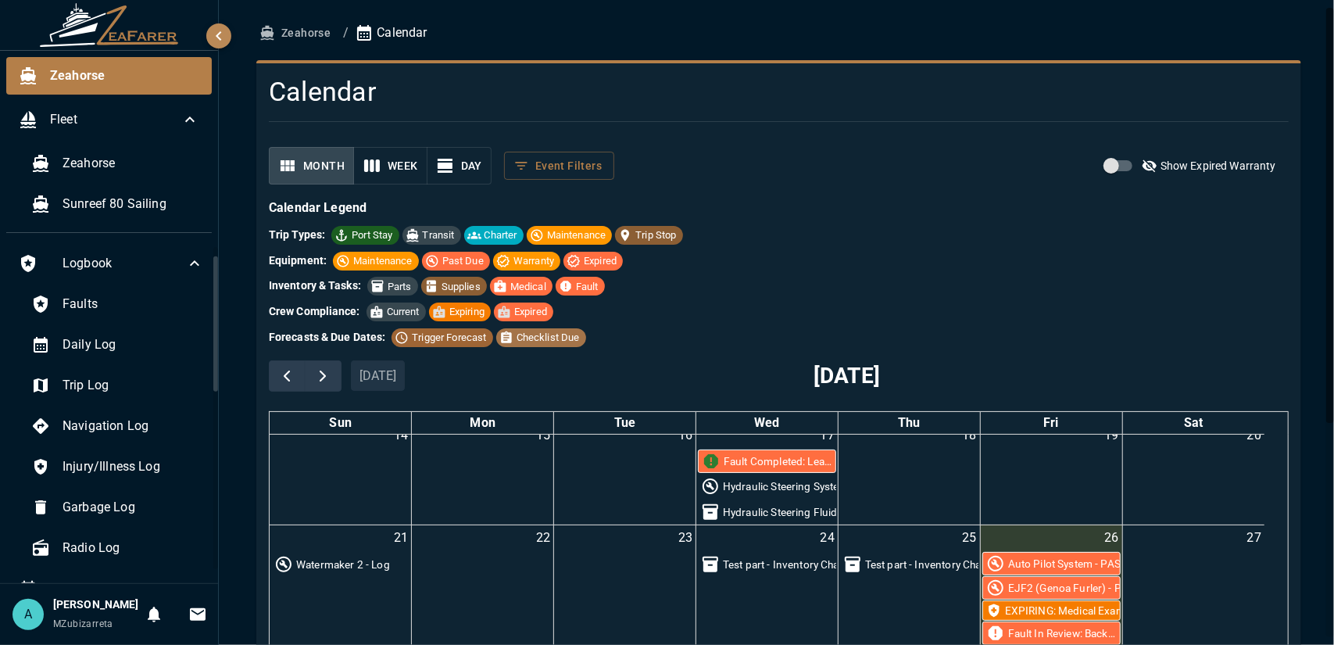
scroll to position [0, 0]
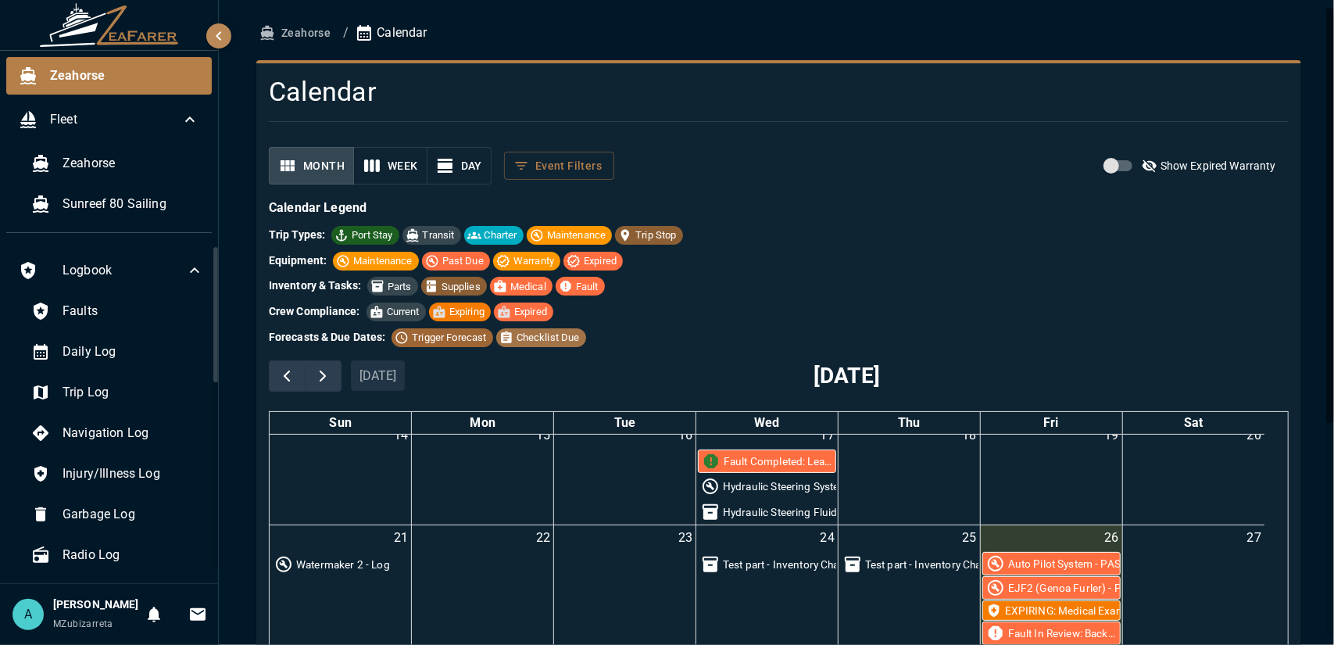
drag, startPoint x: 217, startPoint y: 333, endPoint x: 239, endPoint y: 261, distance: 75.1
click at [239, 261] on div "Zeahorse Fleet Zeahorse Sunreef 80 Sailing Logbook Faults Daily Log Trip Log Na…" at bounding box center [667, 322] width 1334 height 645
click at [144, 307] on span "Faults" at bounding box center [133, 311] width 141 height 19
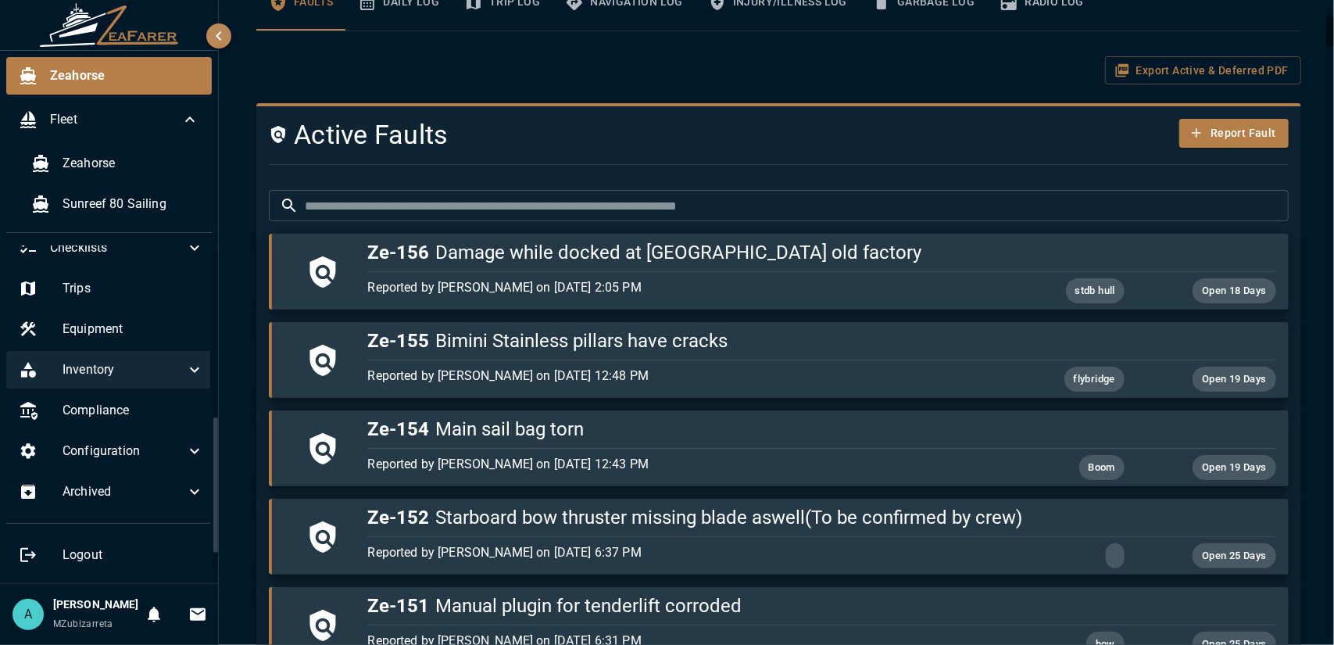
scroll to position [326, 0]
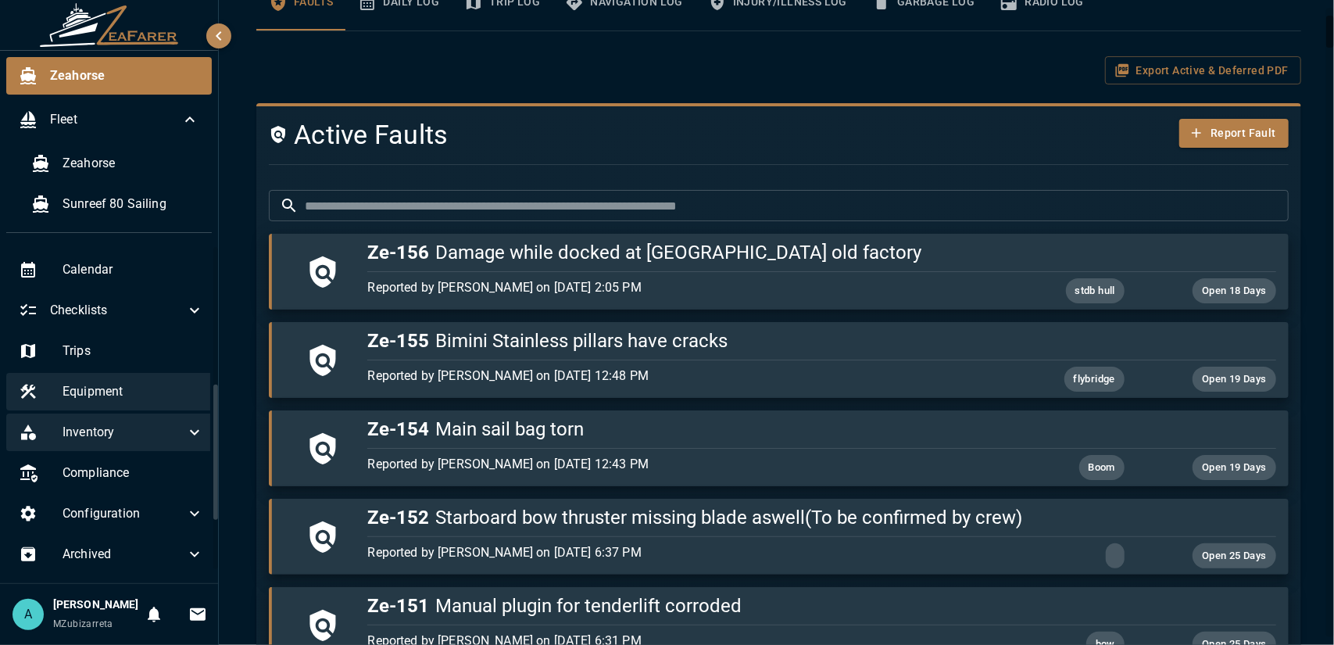
click at [145, 403] on div "Equipment" at bounding box center [111, 392] width 210 height 38
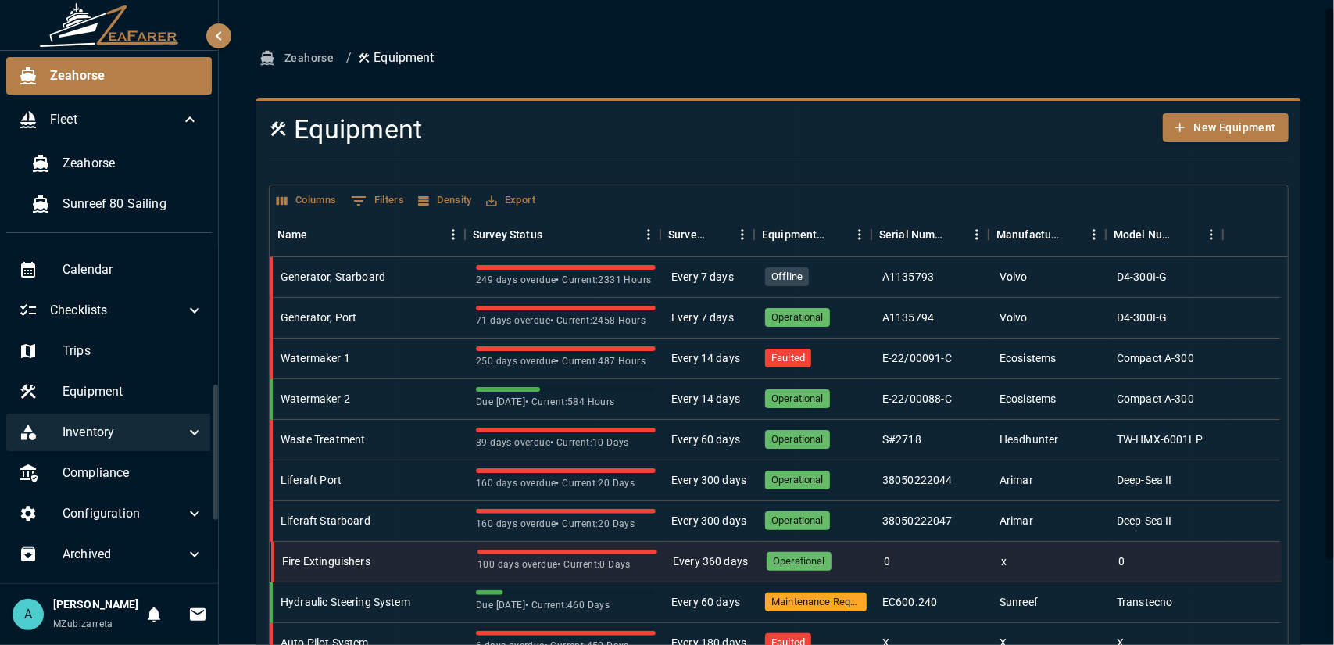
scroll to position [91, 0]
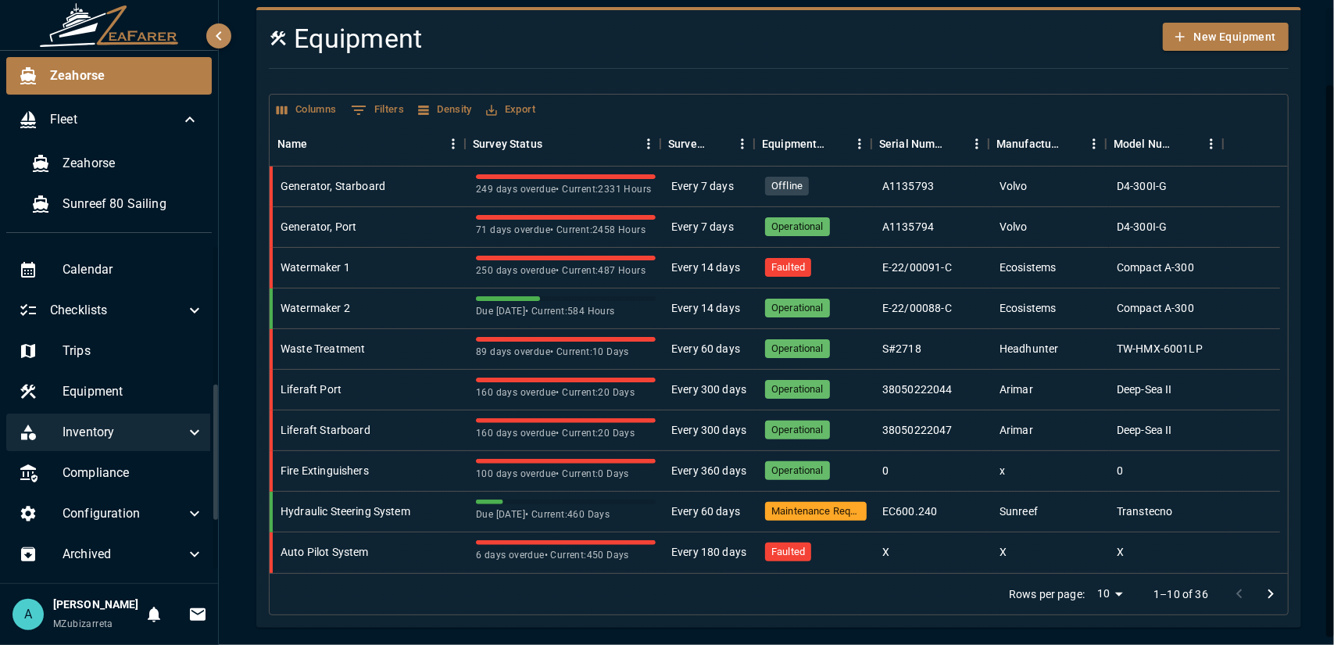
click at [1261, 596] on icon "Go to next page" at bounding box center [1270, 594] width 19 height 19
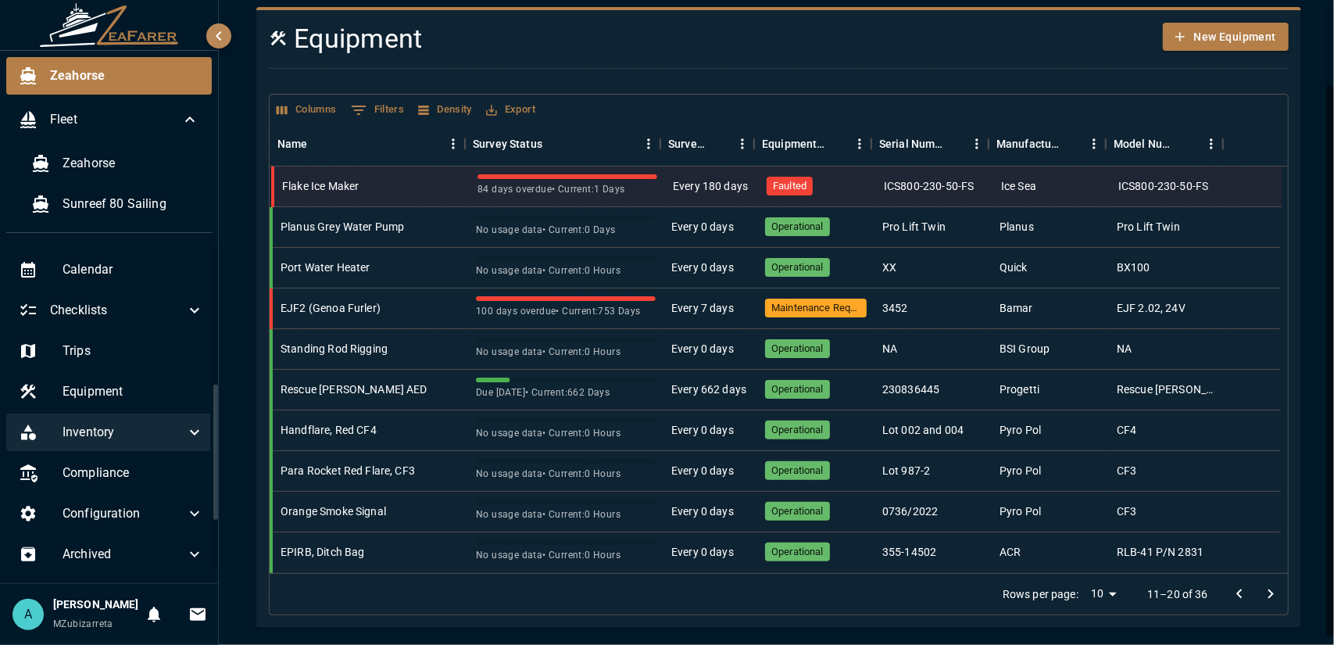
scroll to position [0, 0]
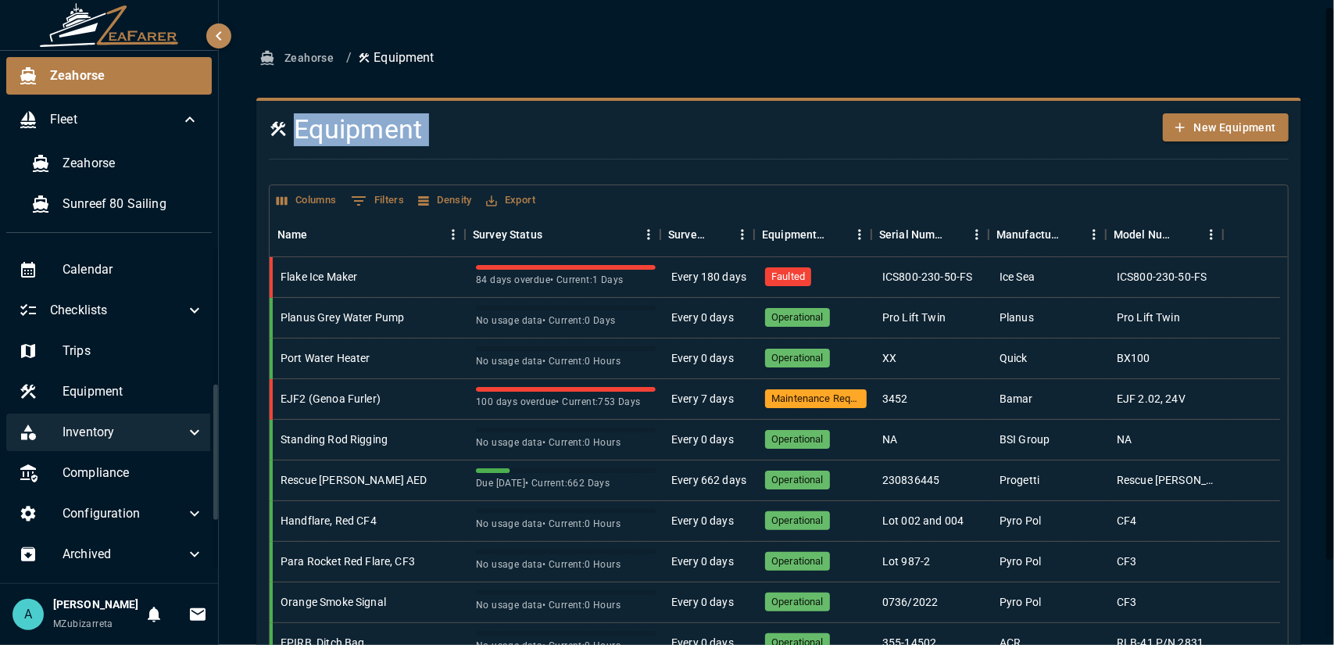
drag, startPoint x: 299, startPoint y: 135, endPoint x: 516, endPoint y: 161, distance: 218.0
click at [479, 154] on div "Equipment New Equipment Columns 0 Filters Density Export Name Survey Status Sur…" at bounding box center [772, 403] width 1032 height 605
click at [507, 152] on div at bounding box center [772, 159] width 1032 height 26
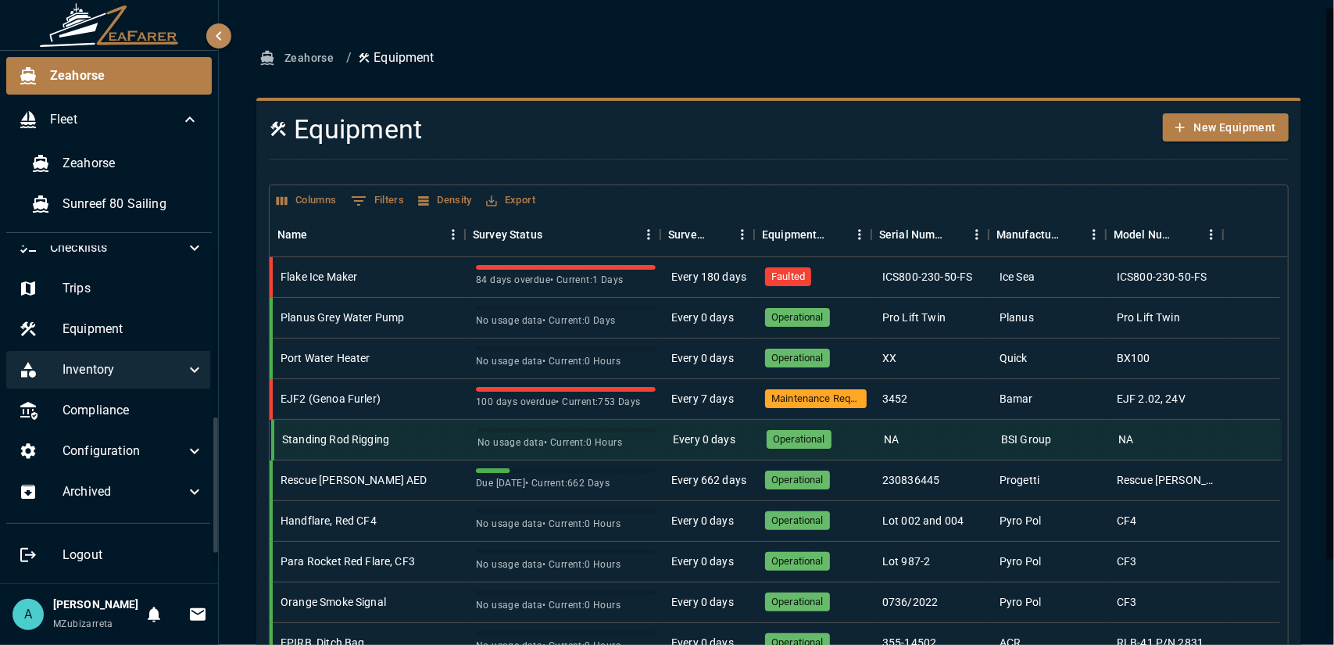
scroll to position [91, 0]
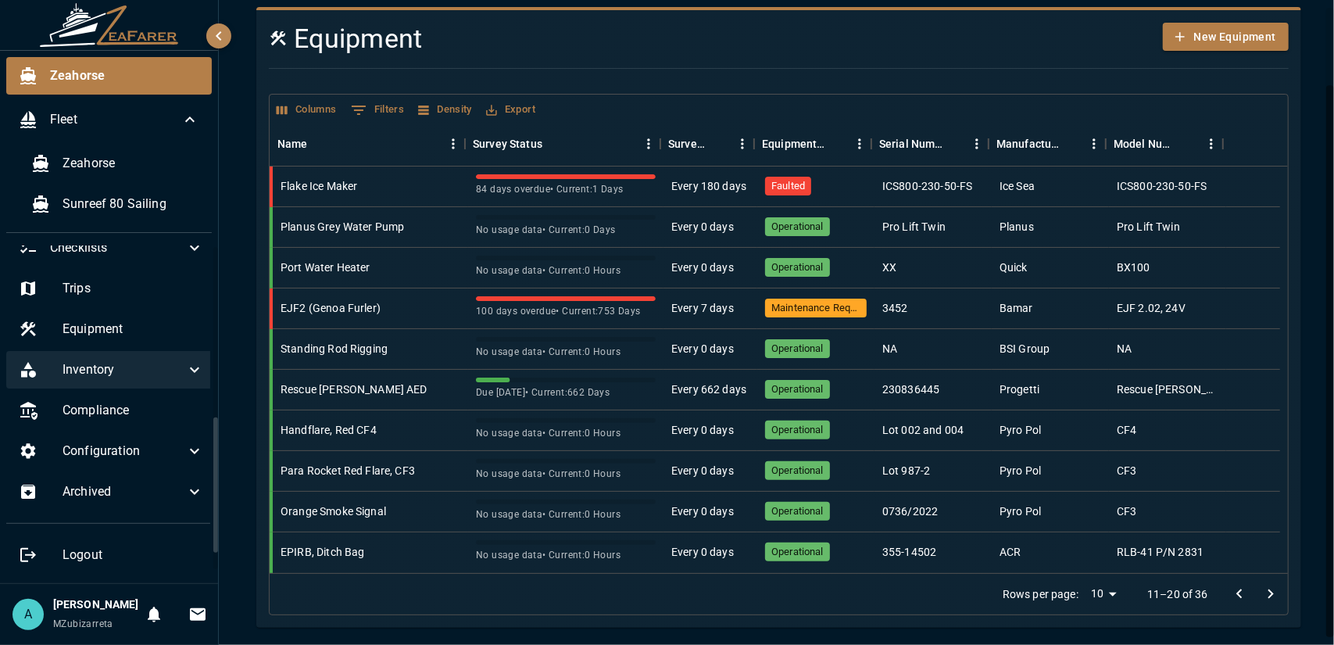
click at [1263, 593] on icon "Go to next page" at bounding box center [1270, 594] width 19 height 19
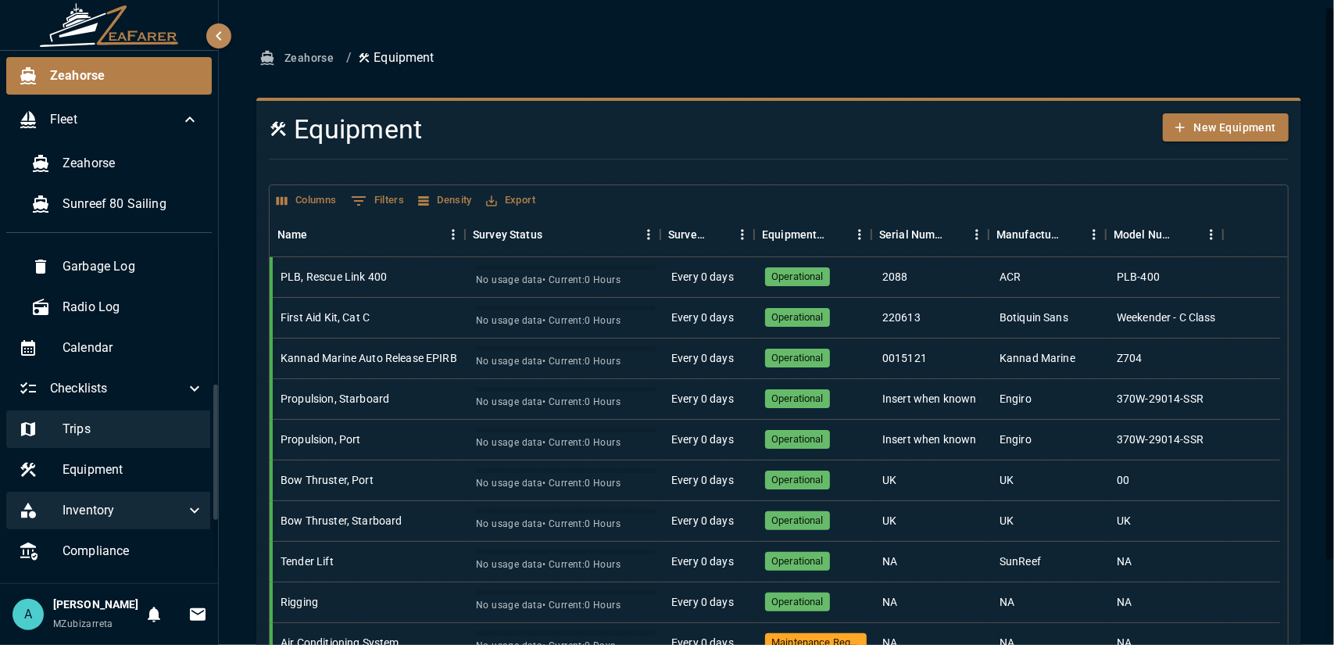
scroll to position [326, 0]
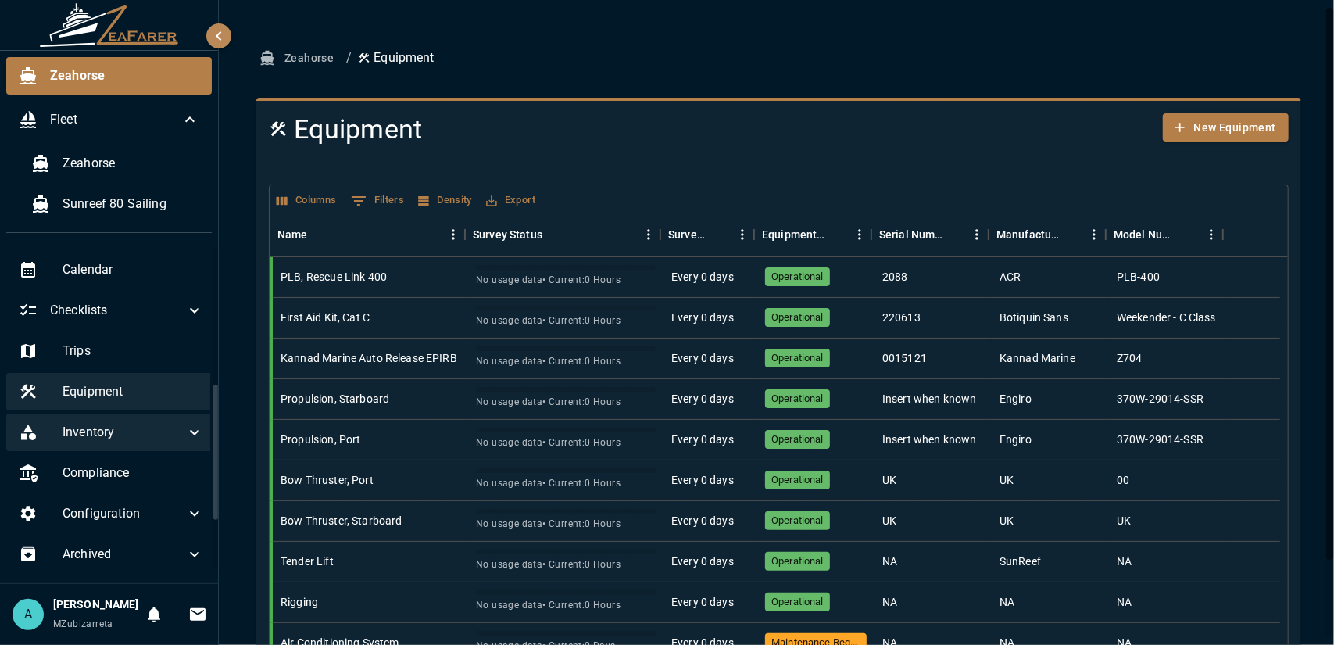
click at [112, 402] on div "Equipment" at bounding box center [111, 392] width 210 height 38
click at [110, 426] on span "Inventory" at bounding box center [124, 432] width 123 height 19
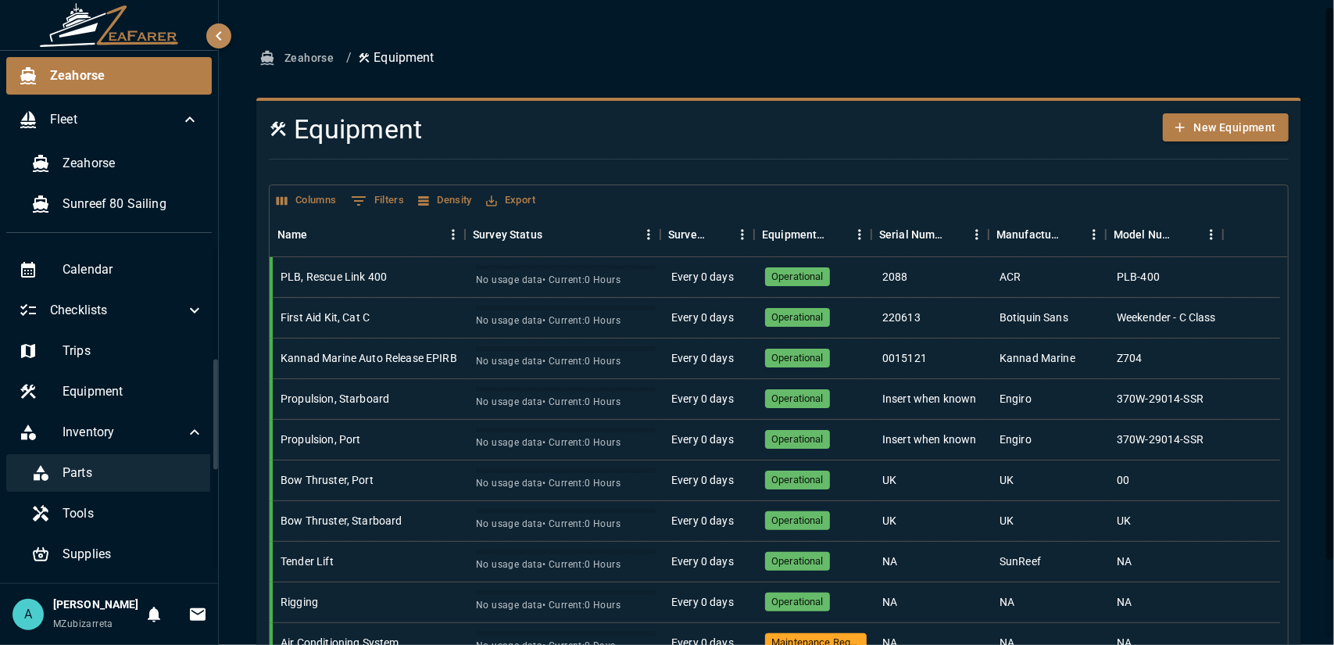
scroll to position [404, 0]
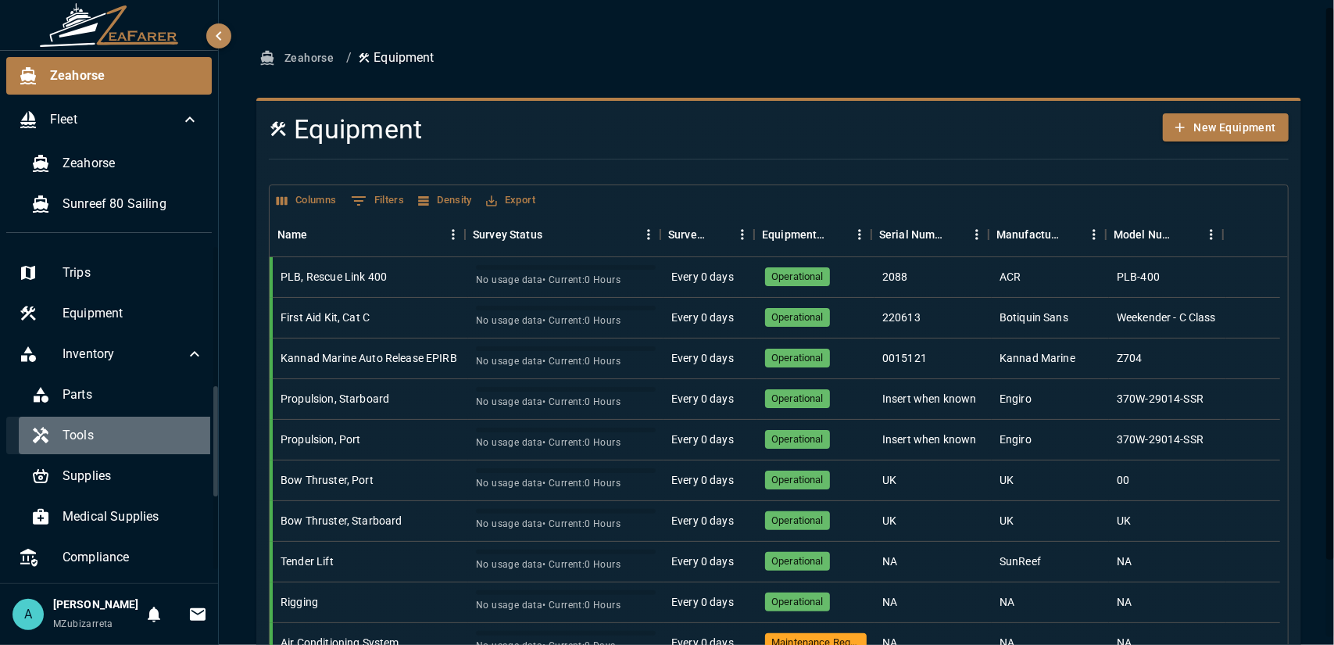
click at [120, 431] on span "Tools" at bounding box center [133, 435] width 141 height 19
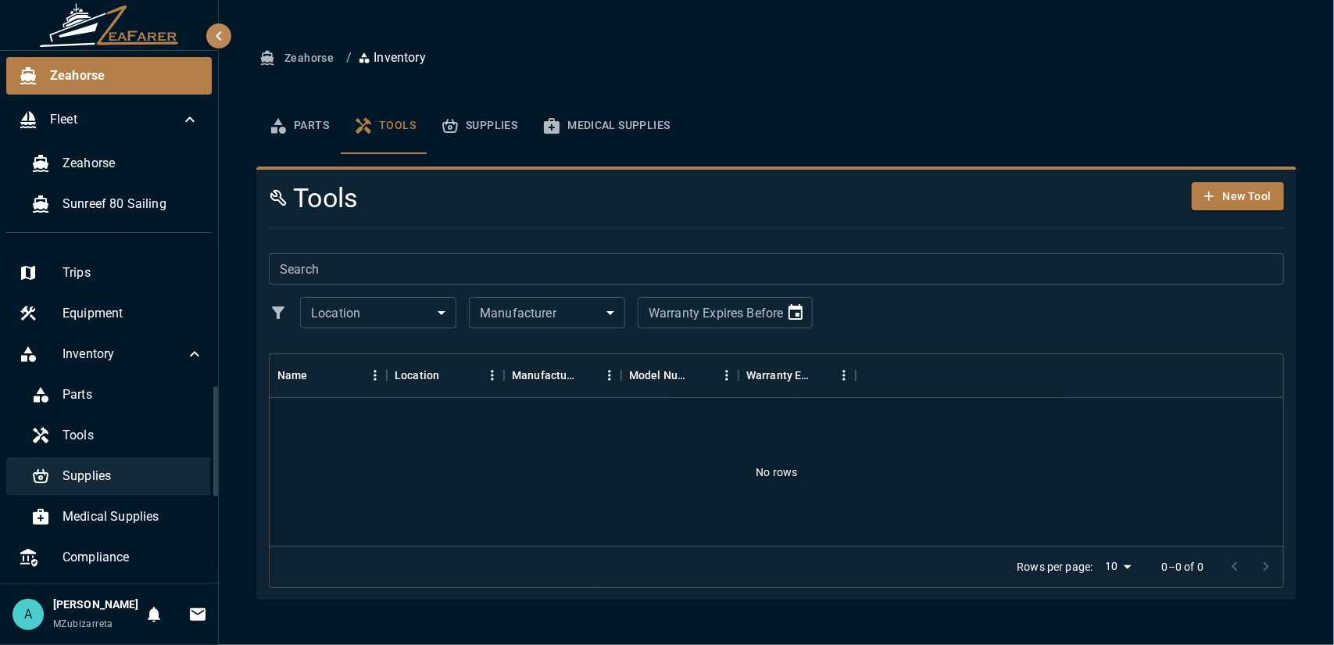
click at [120, 481] on span "Supplies" at bounding box center [133, 476] width 141 height 19
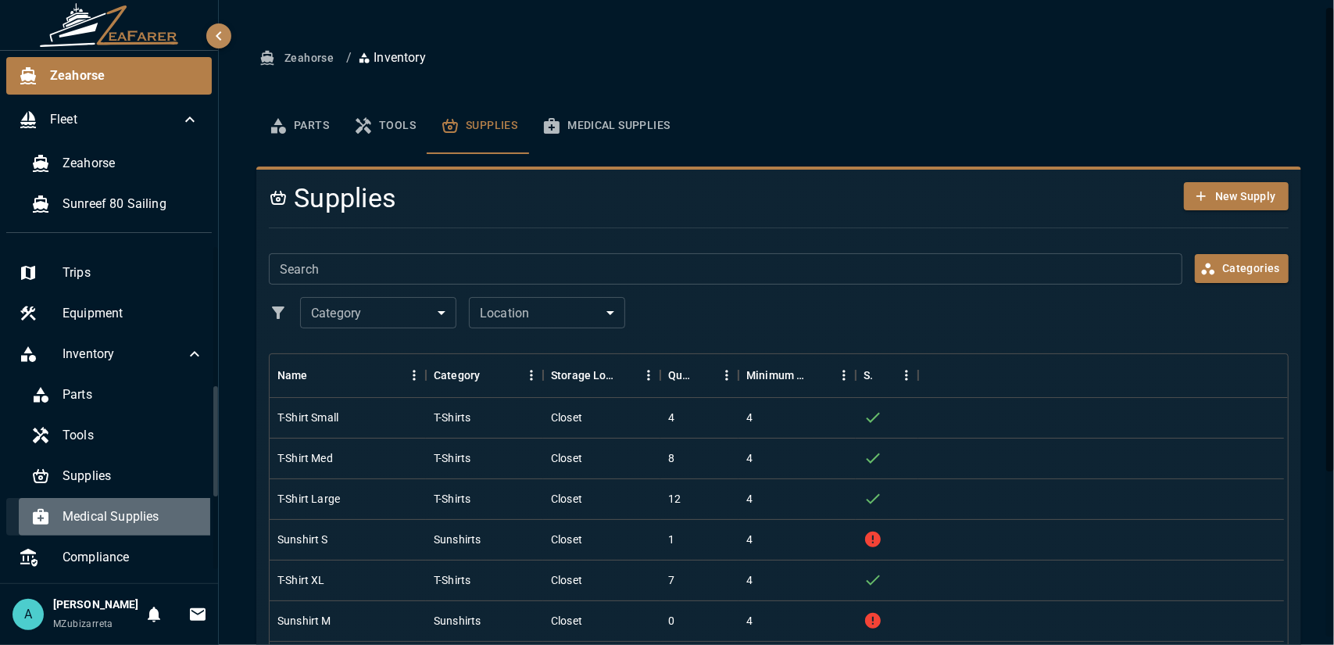
click at [119, 513] on span "Medical Supplies" at bounding box center [133, 516] width 141 height 19
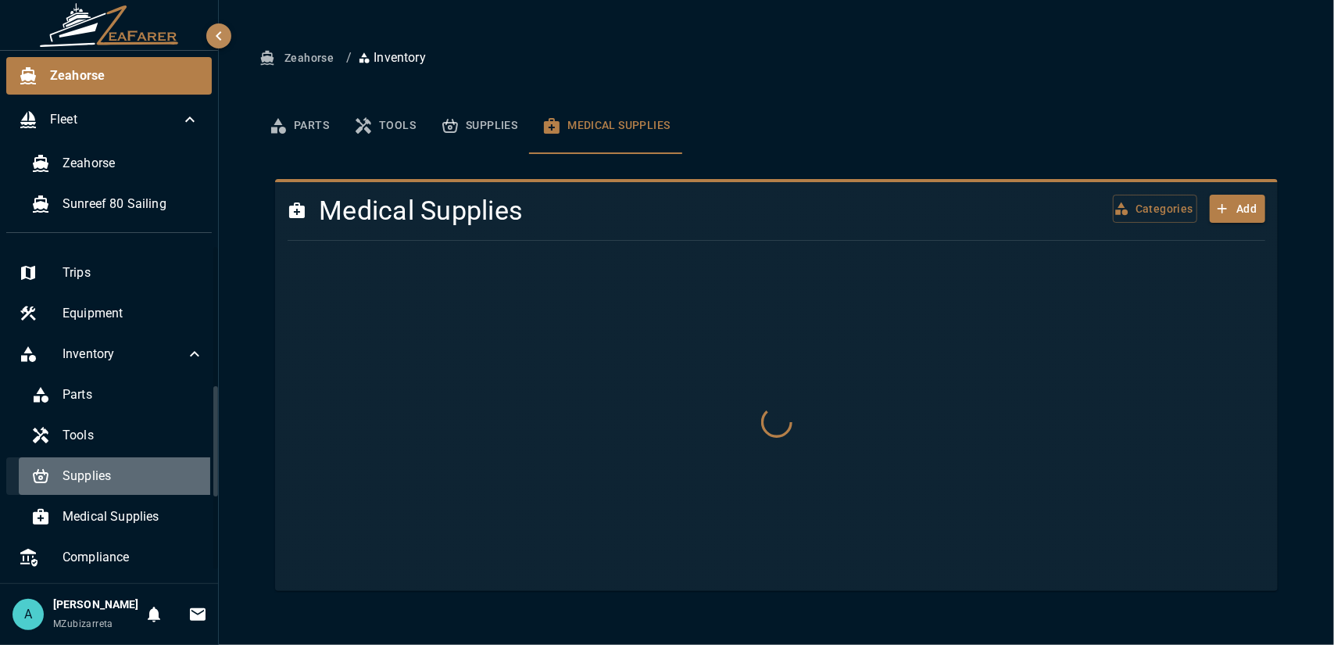
click at [124, 484] on span "Supplies" at bounding box center [133, 476] width 141 height 19
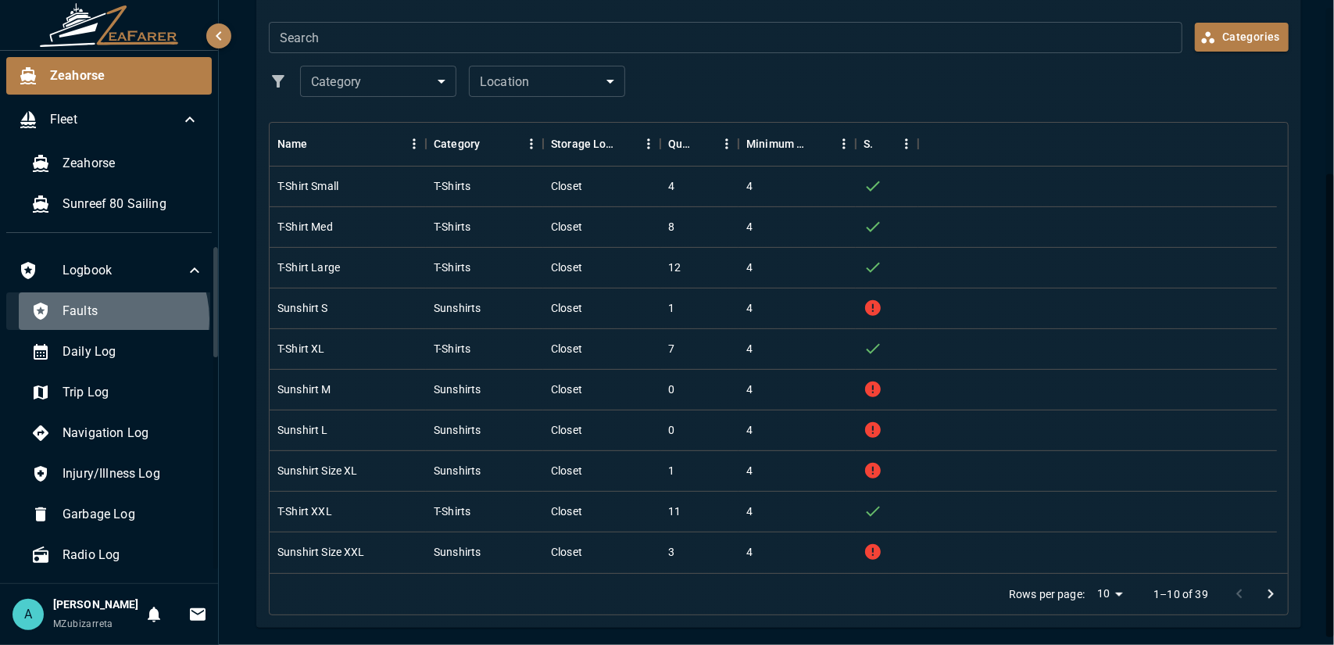
click at [105, 318] on span "Faults" at bounding box center [133, 311] width 141 height 19
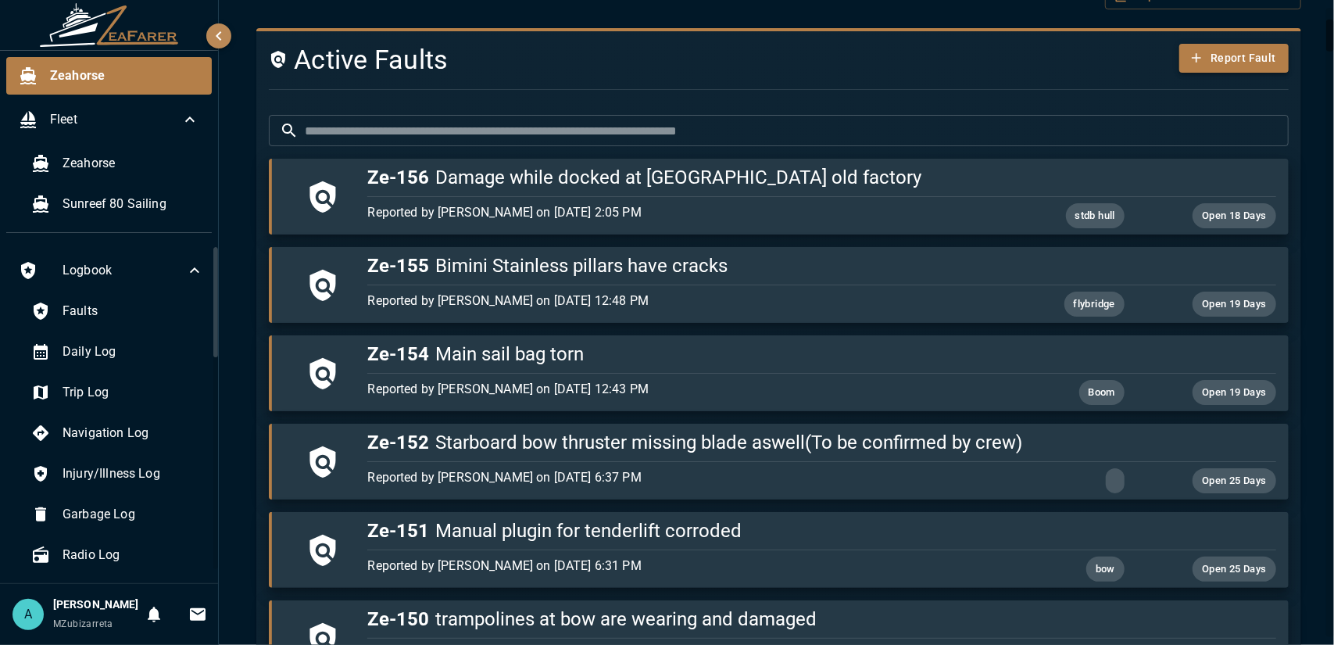
click at [1189, 54] on icon "button" at bounding box center [1197, 58] width 16 height 16
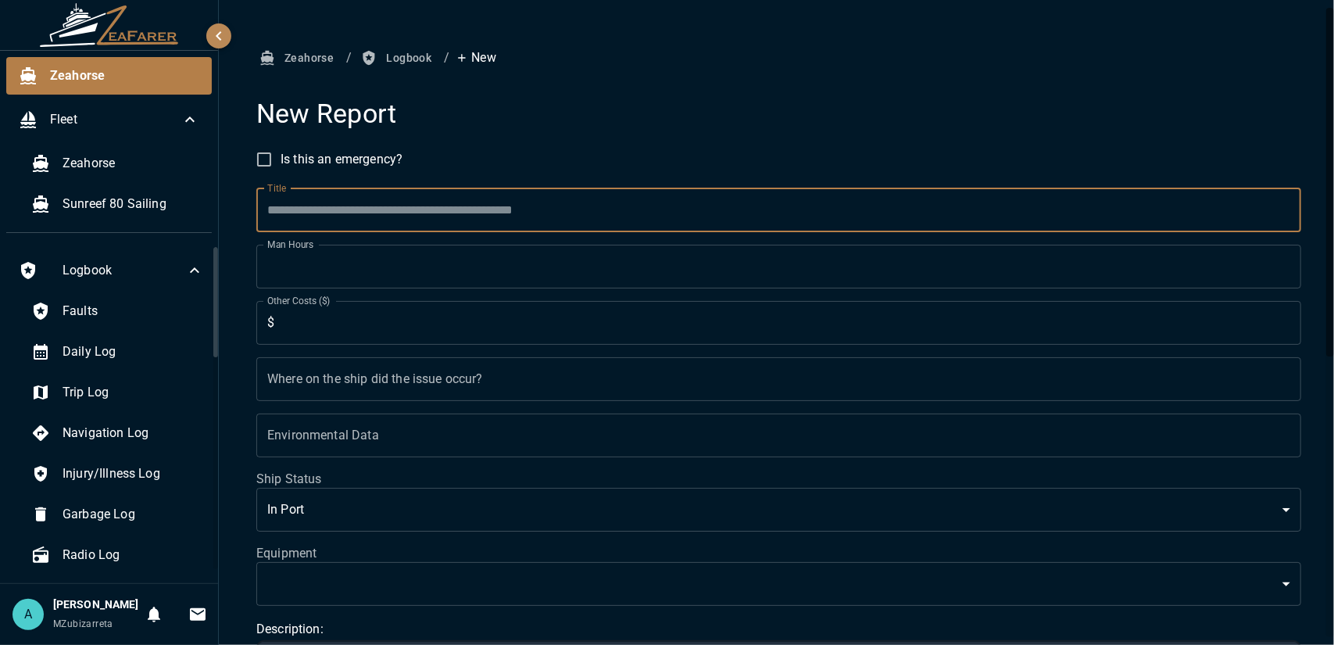
click at [311, 224] on input "Title" at bounding box center [778, 210] width 1045 height 44
type input "*"
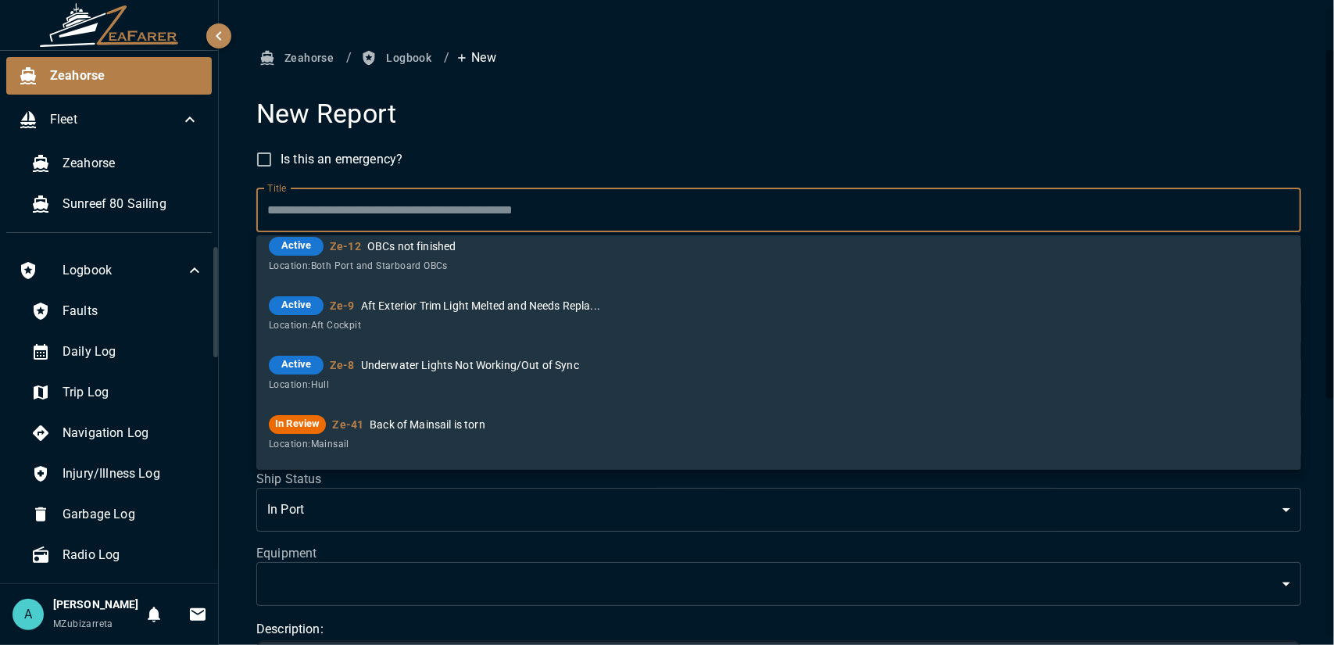
scroll to position [78, 0]
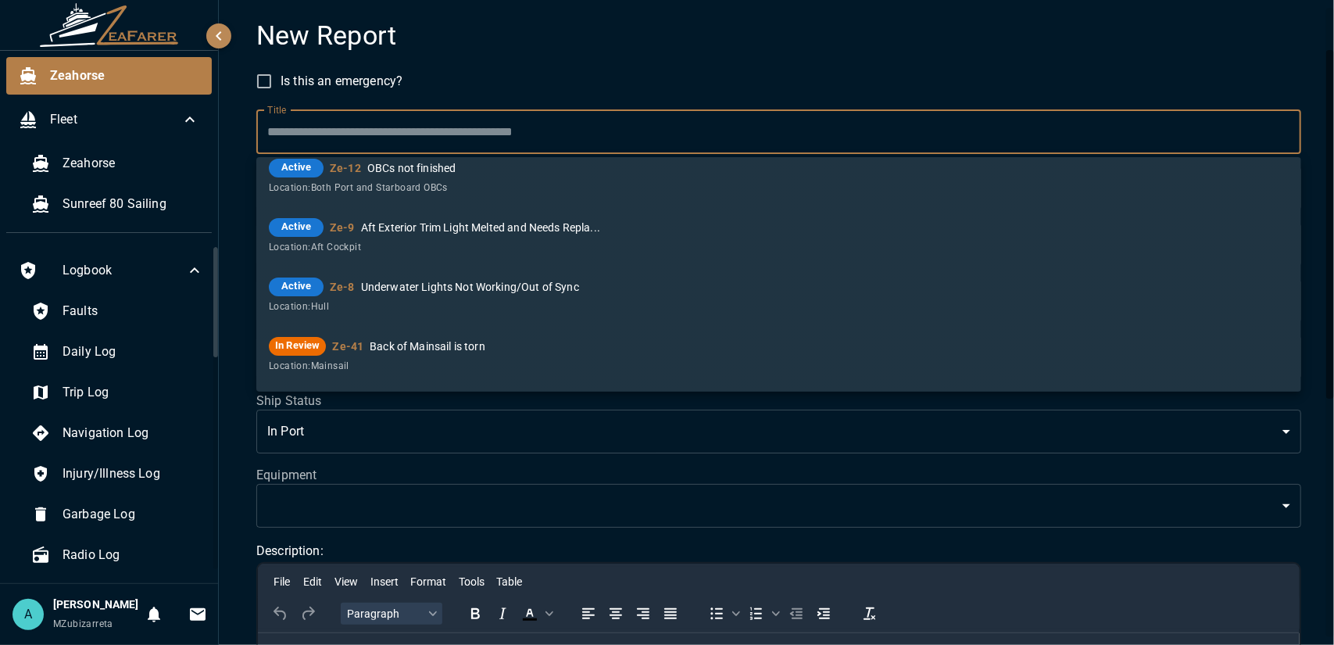
click at [720, 41] on h4 "New Report" at bounding box center [778, 36] width 1045 height 33
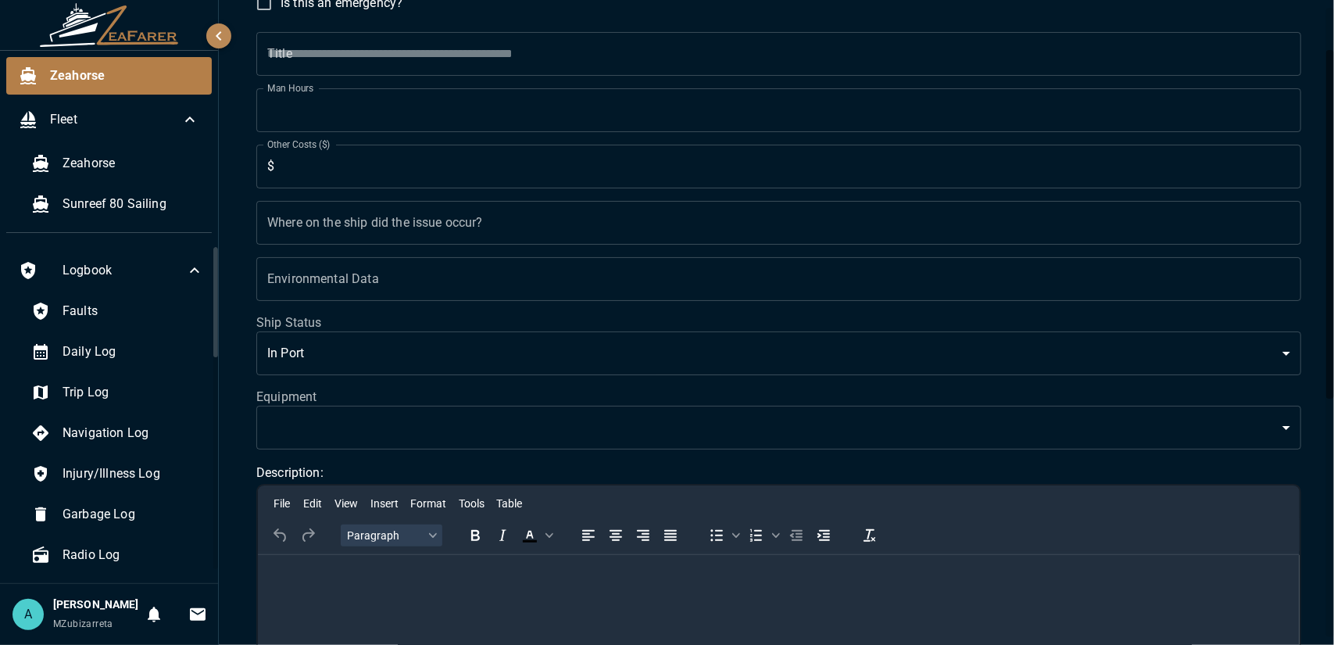
scroll to position [0, 0]
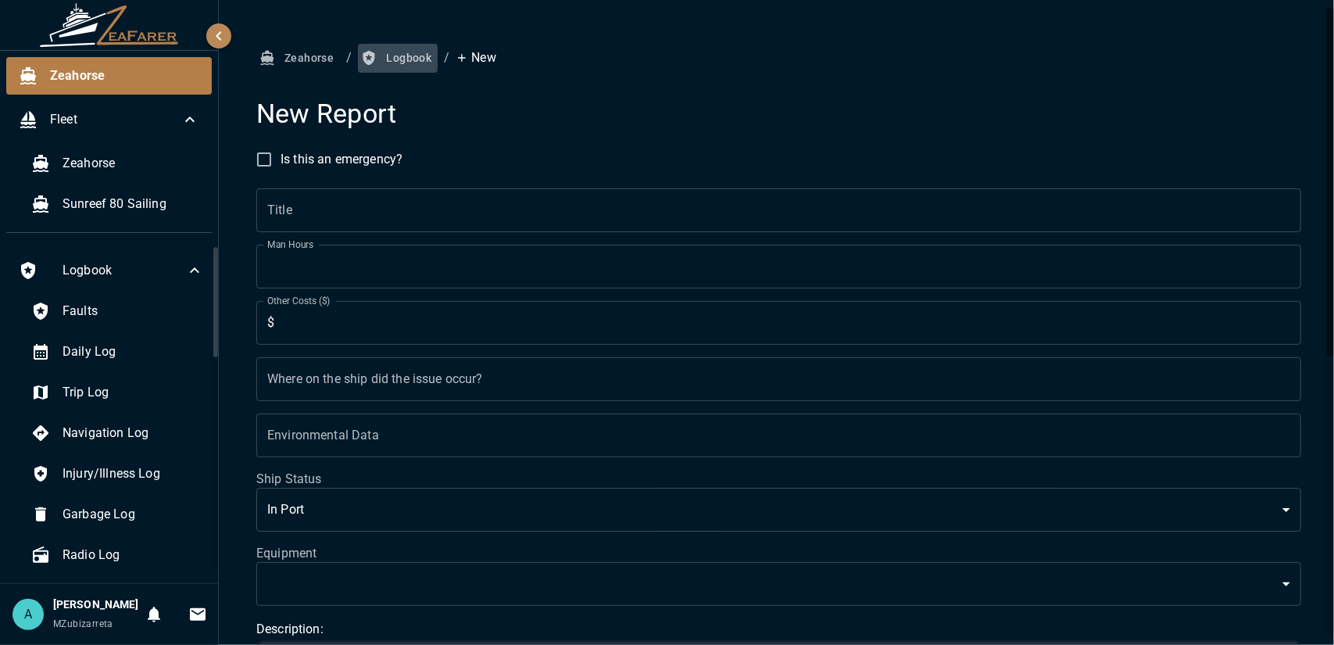
click at [390, 52] on button "Logbook" at bounding box center [398, 58] width 80 height 29
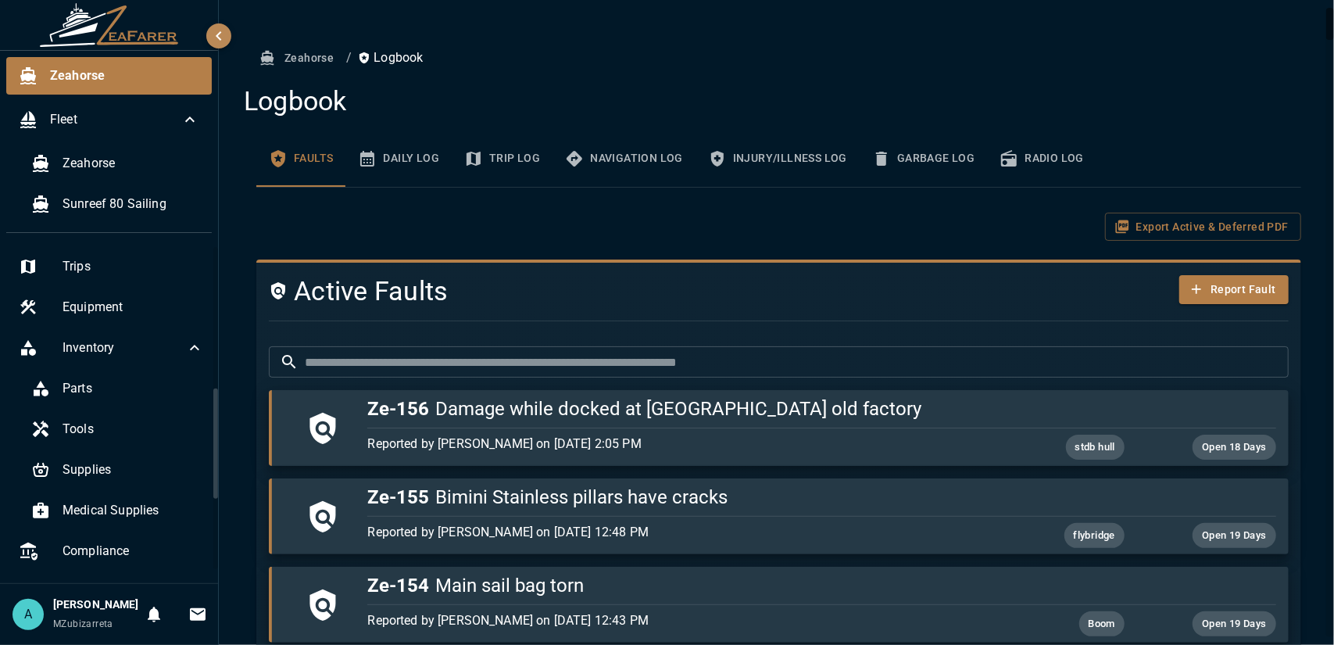
scroll to position [254, 0]
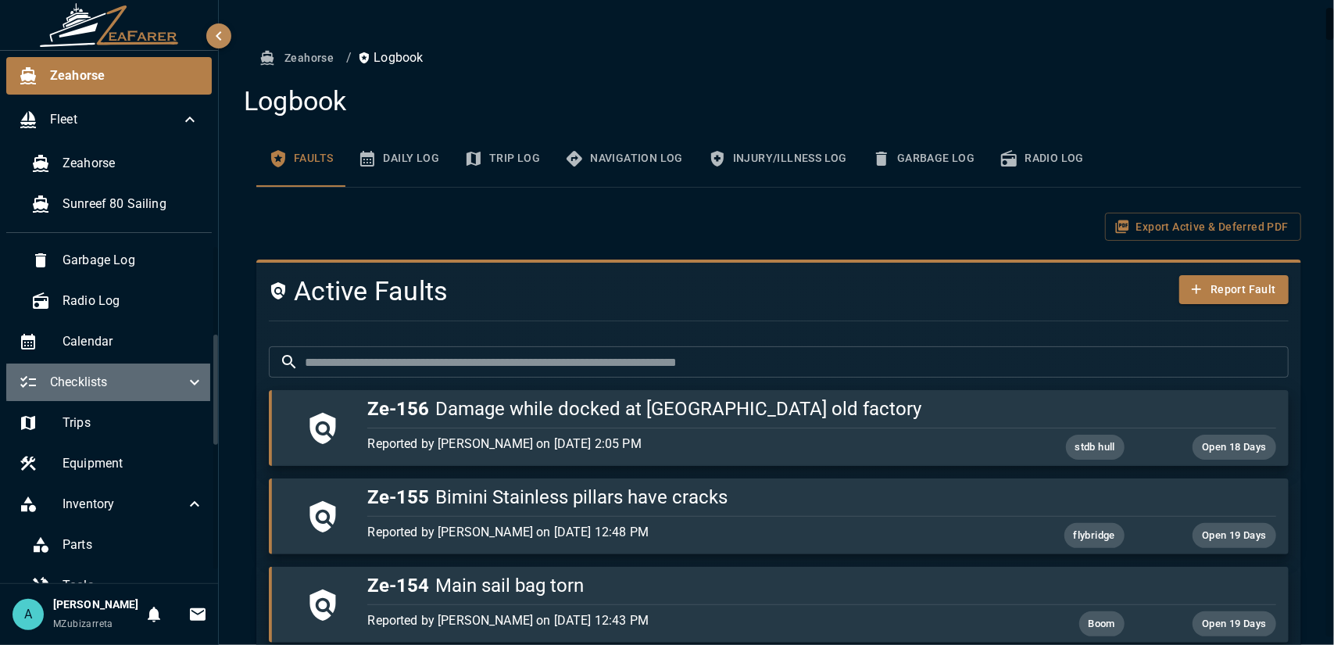
click at [160, 389] on span "Checklists" at bounding box center [117, 382] width 135 height 19
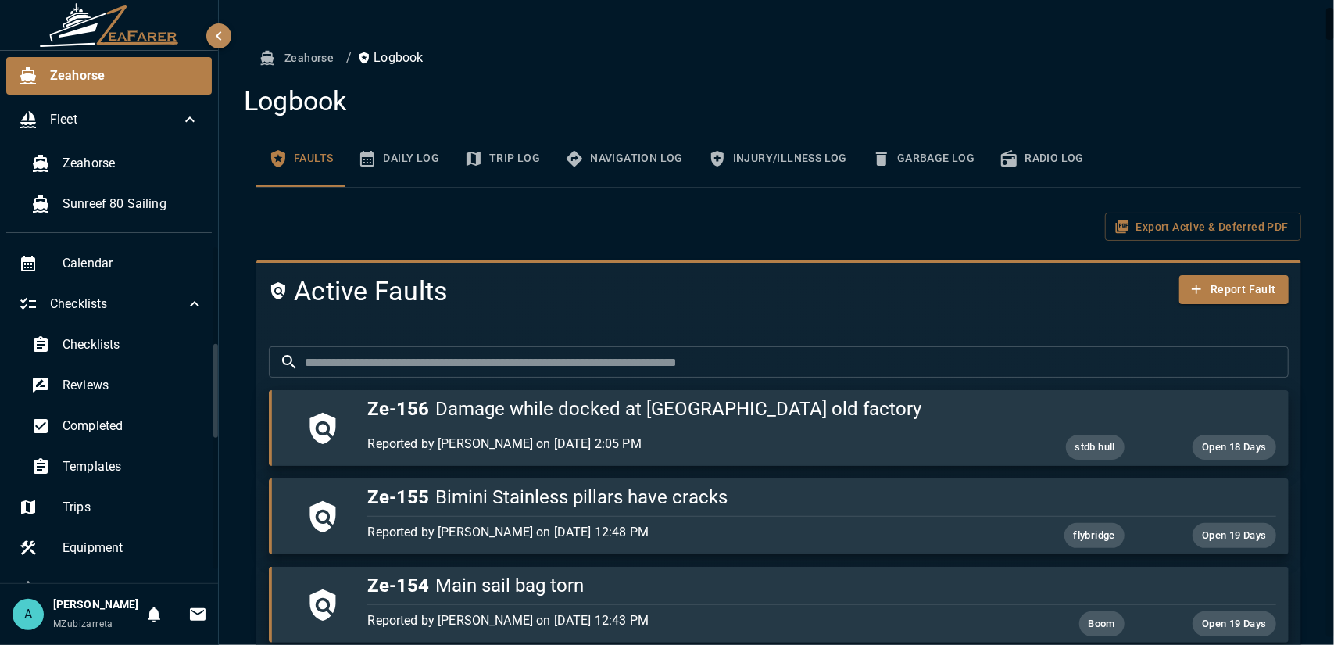
scroll to position [0, 0]
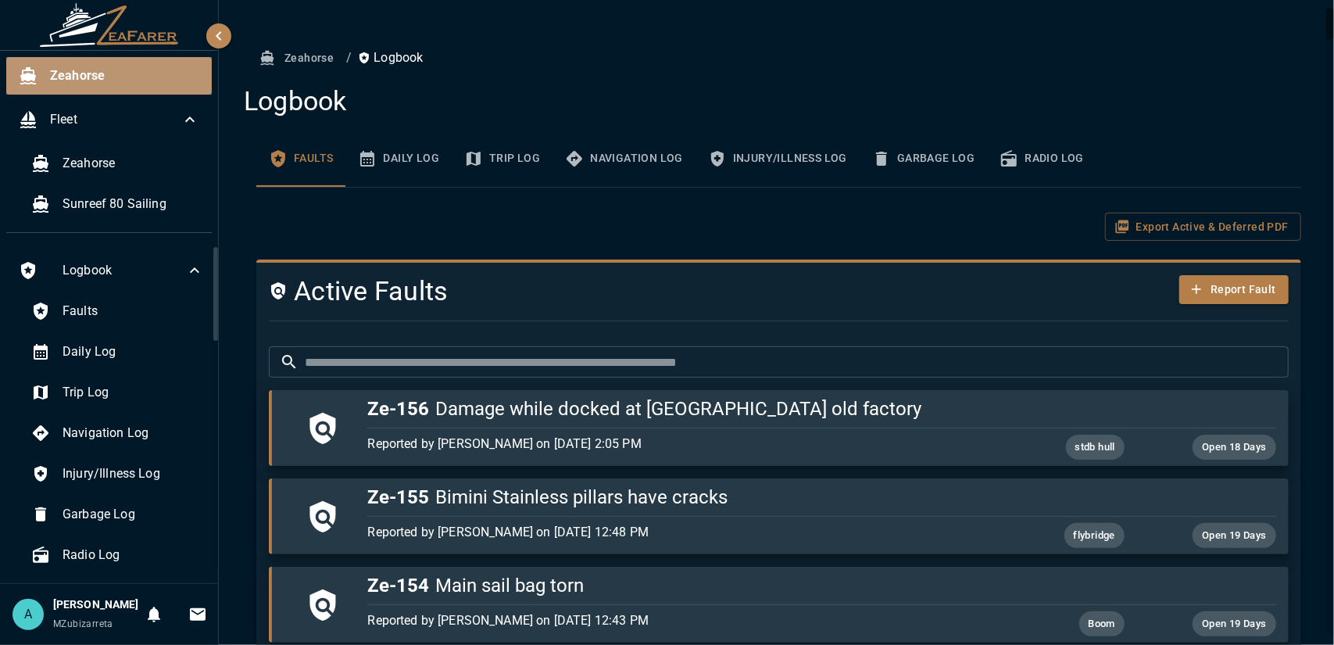
click at [123, 76] on span "Zeahorse" at bounding box center [124, 75] width 149 height 19
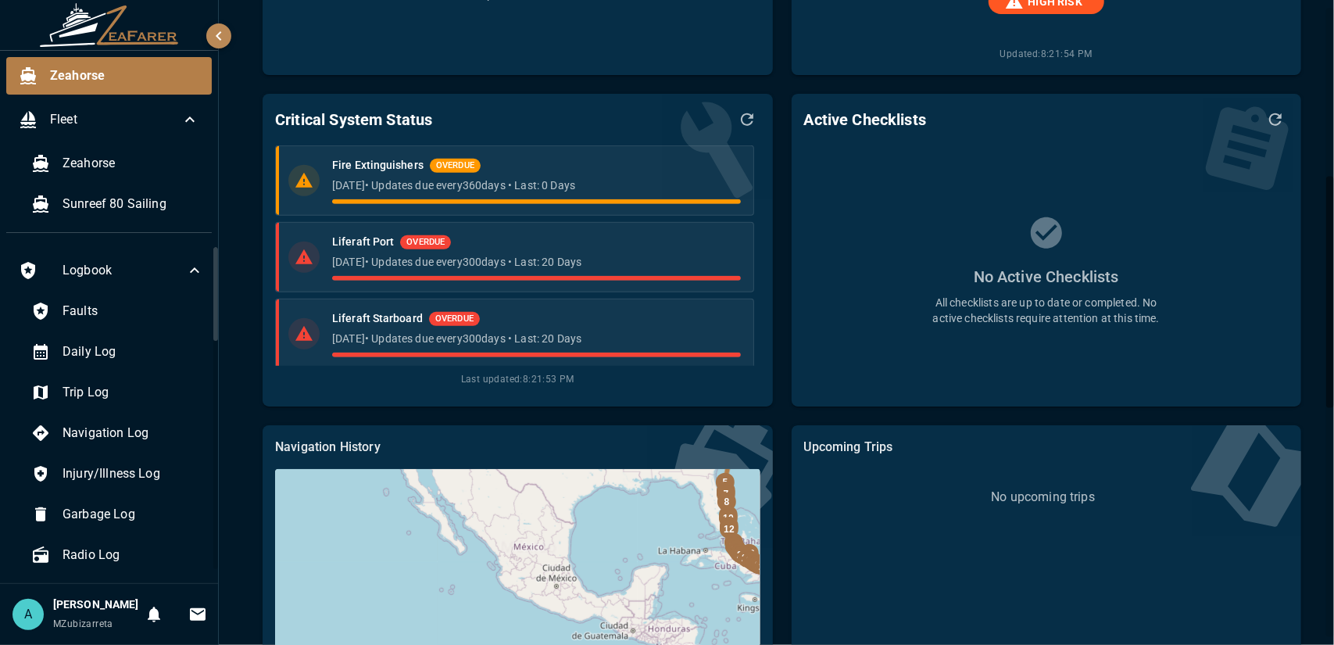
scroll to position [527, 0]
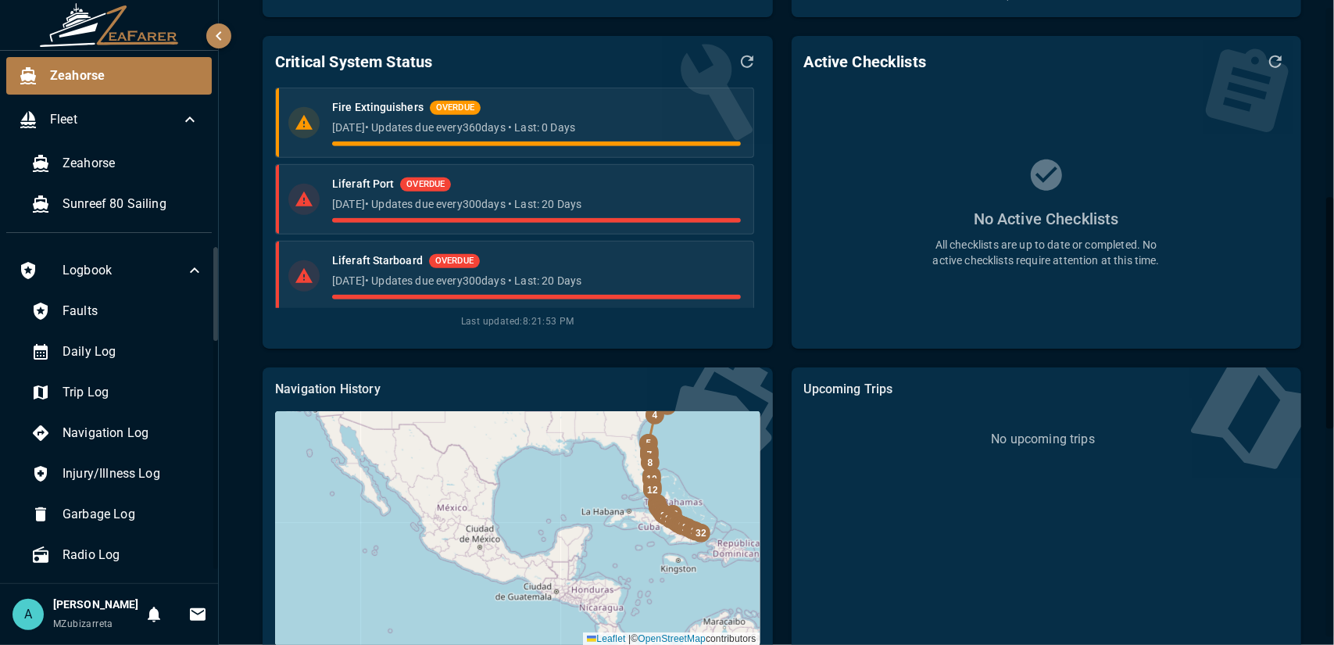
drag, startPoint x: 667, startPoint y: 532, endPoint x: 516, endPoint y: 611, distance: 170.9
click at [516, 611] on div "32 31 30 29 28 27 26 25 24 |" at bounding box center [517, 528] width 484 height 234
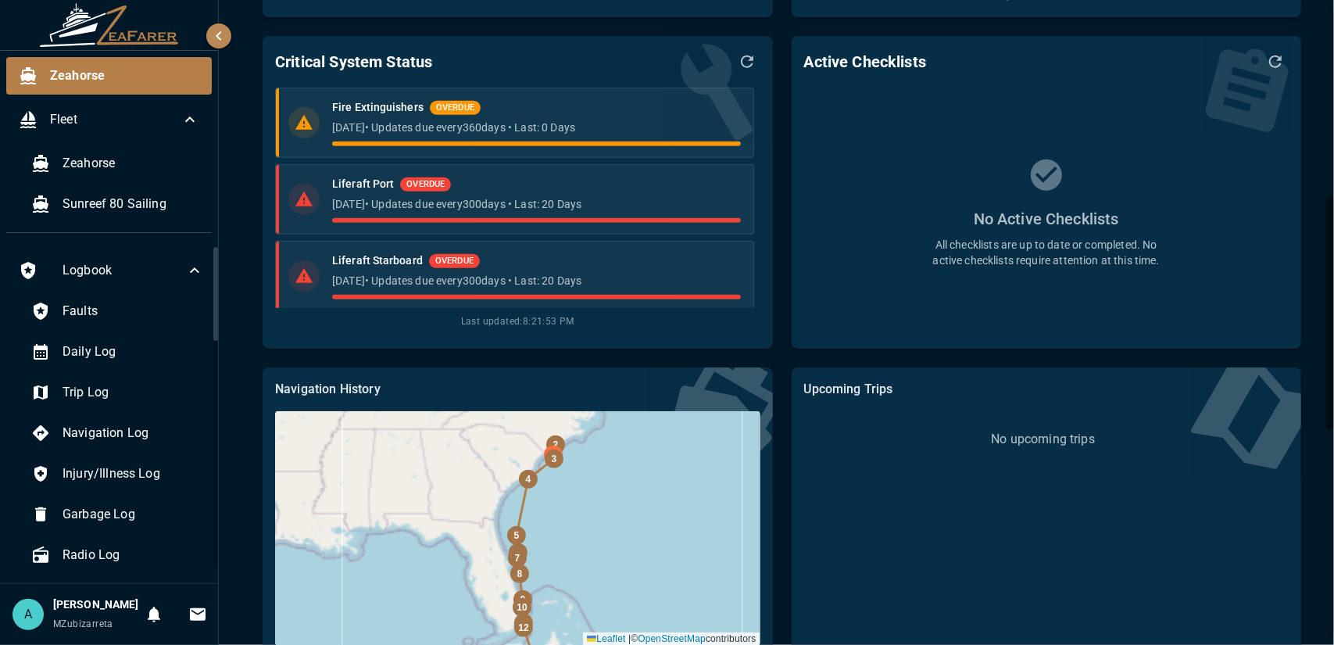
drag, startPoint x: 620, startPoint y: 474, endPoint x: 614, endPoint y: 537, distance: 62.8
click at [614, 538] on div "32 31 30 29 28 27 26 25 24 |" at bounding box center [517, 528] width 484 height 234
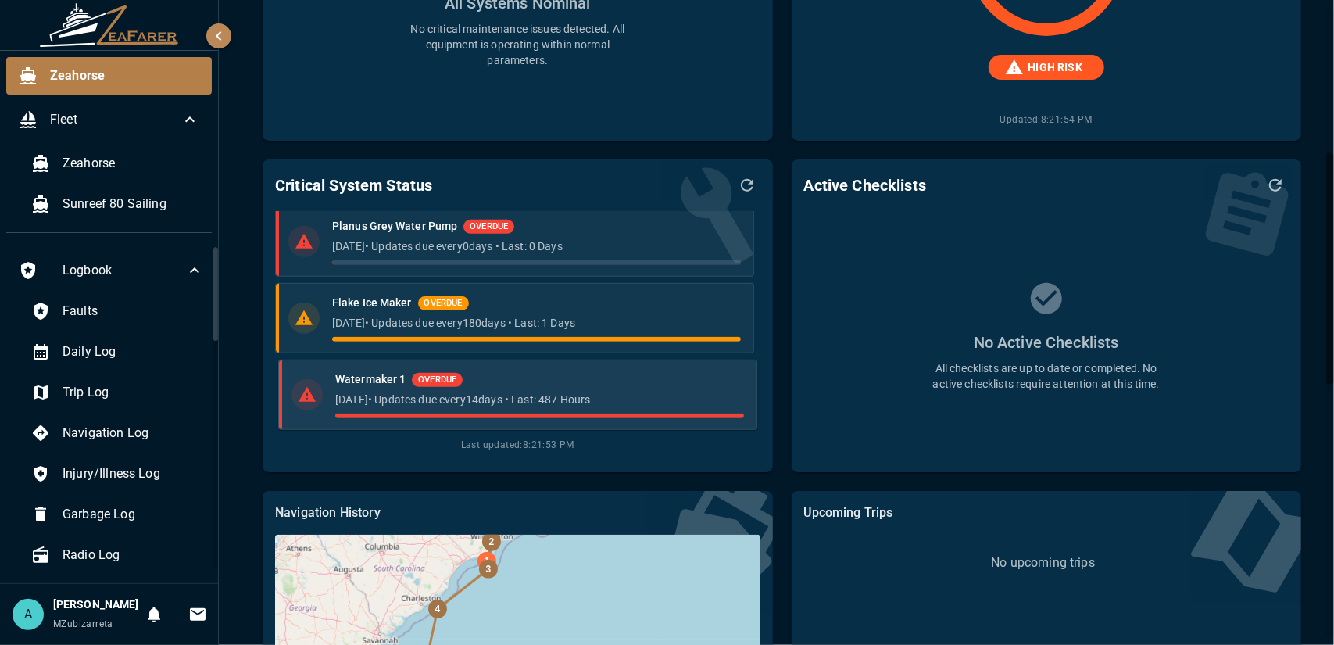
scroll to position [0, 0]
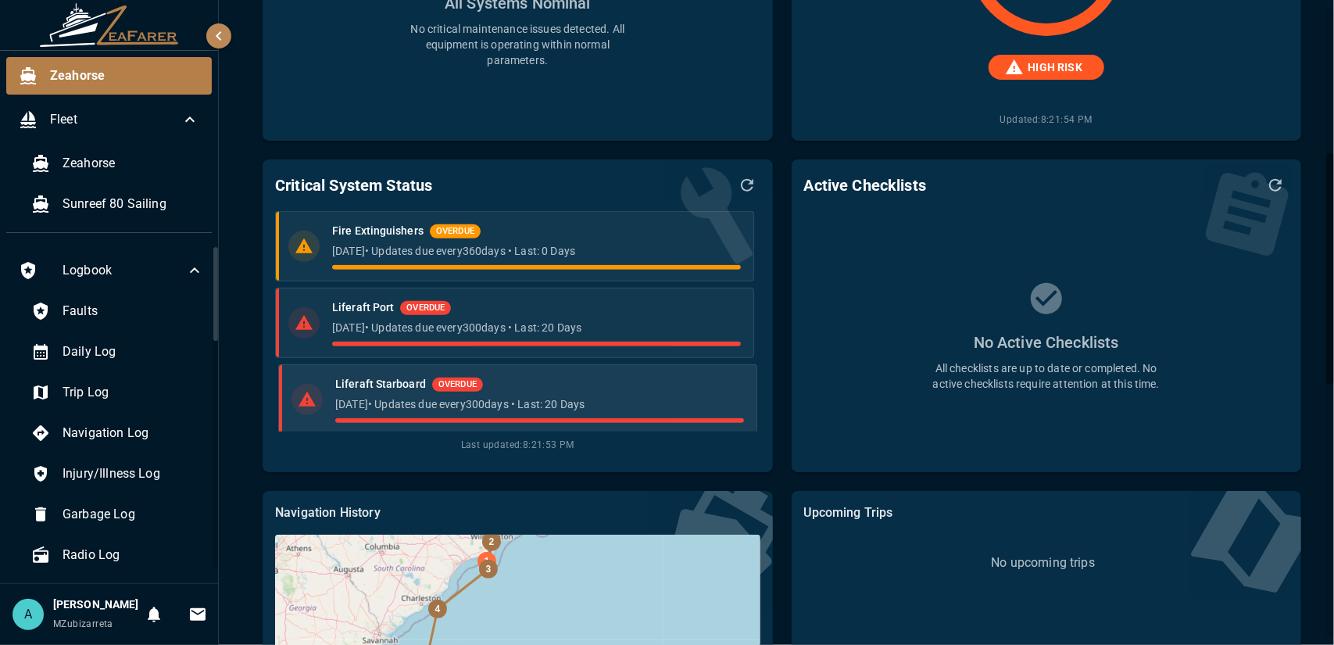
click at [650, 371] on li "Liferaft Starboard OVERDUE 15 months ago • Updates due every 300 days • Last: 2…" at bounding box center [517, 399] width 478 height 70
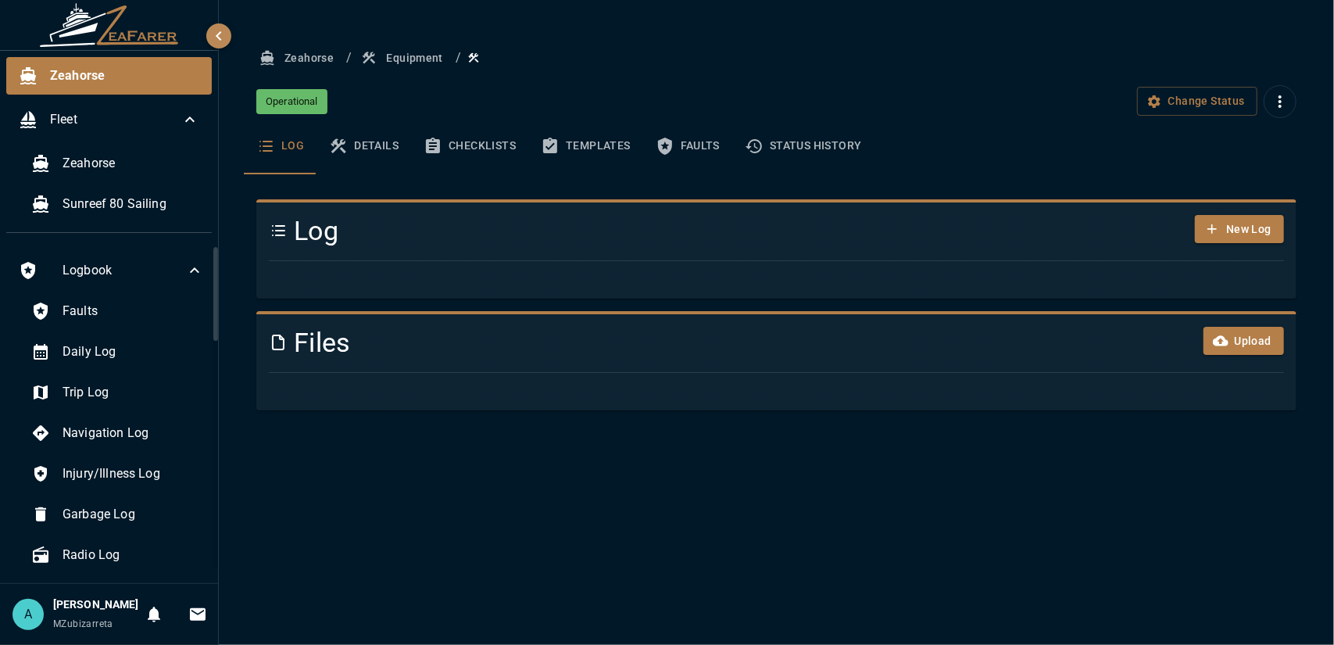
click at [343, 152] on icon "basic tabs example" at bounding box center [339, 145] width 16 height 15
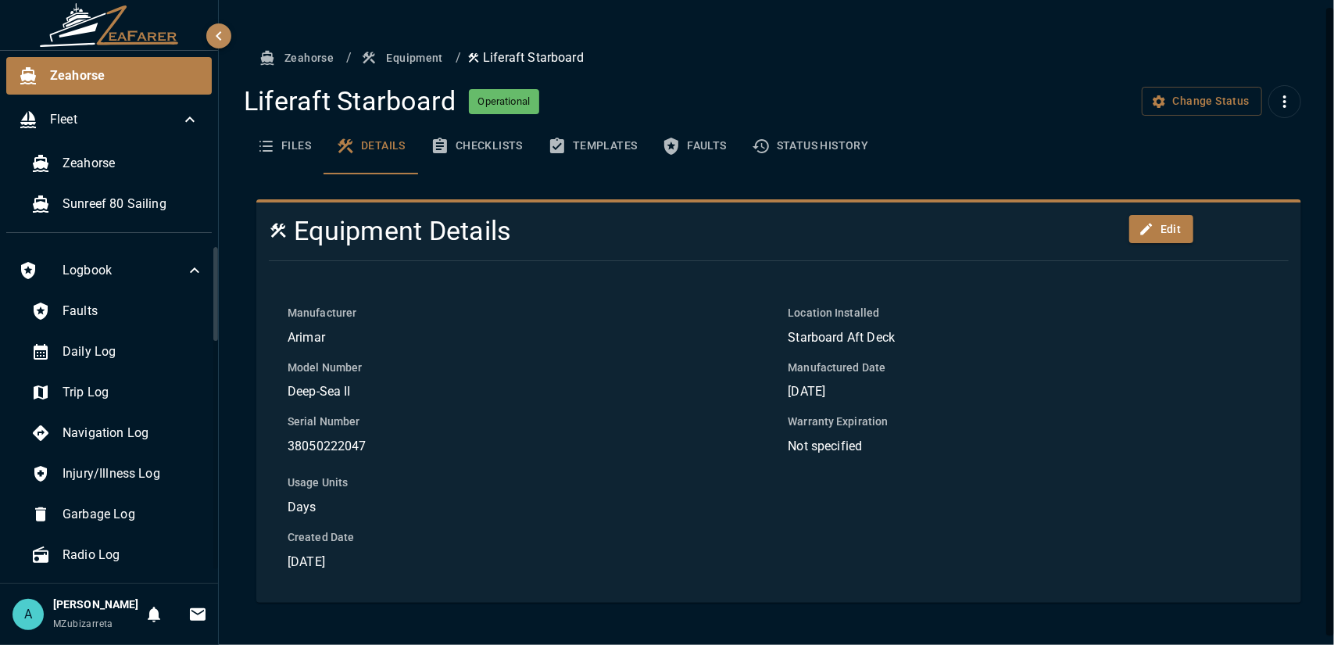
click at [294, 144] on button "Files" at bounding box center [284, 146] width 80 height 56
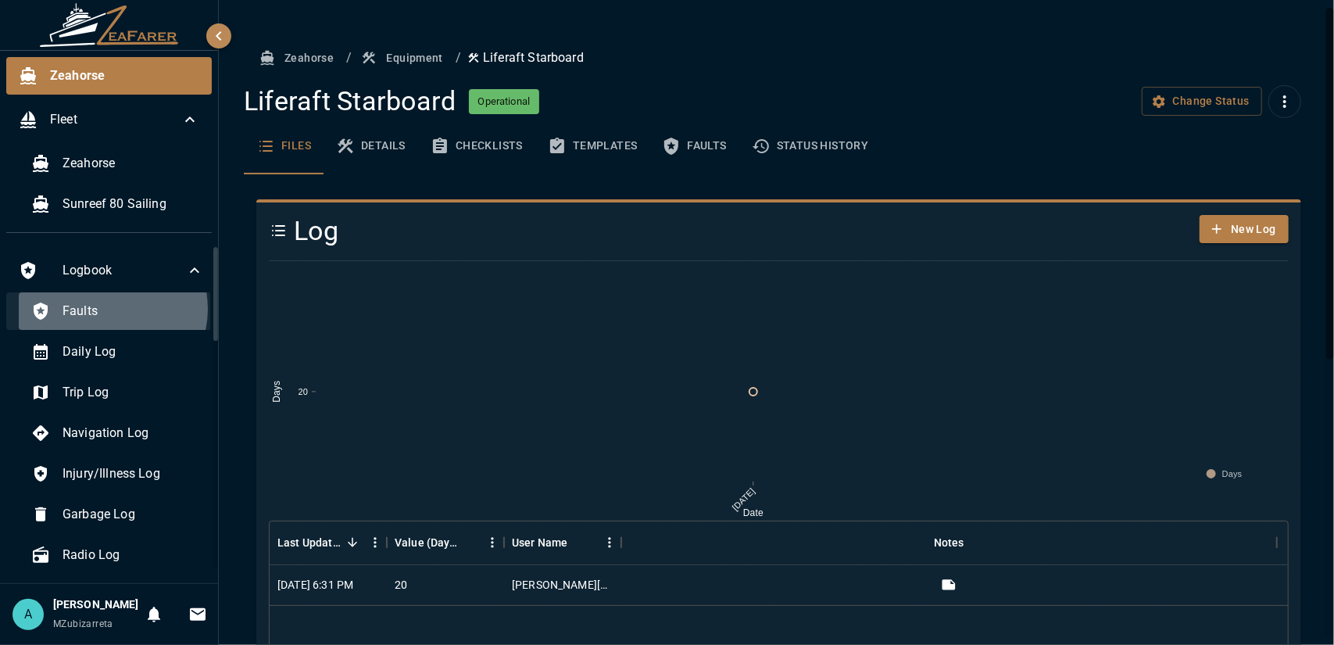
click at [108, 308] on span "Faults" at bounding box center [133, 311] width 141 height 19
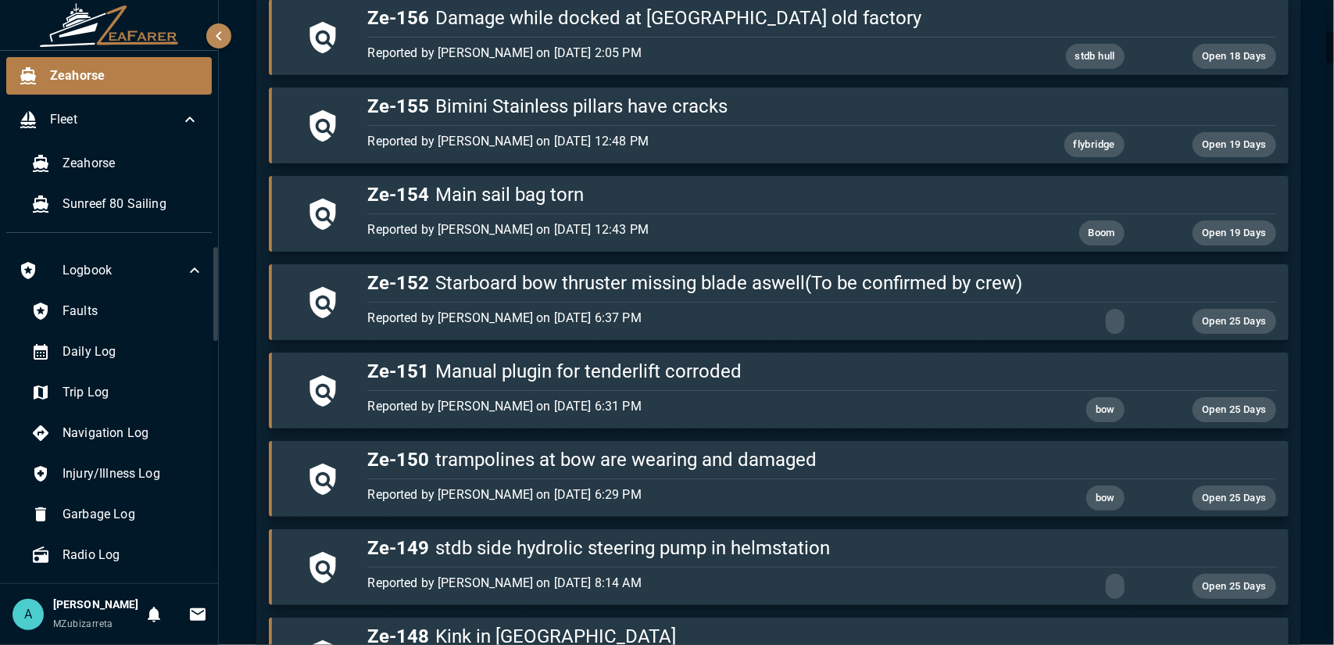
scroll to position [469, 0]
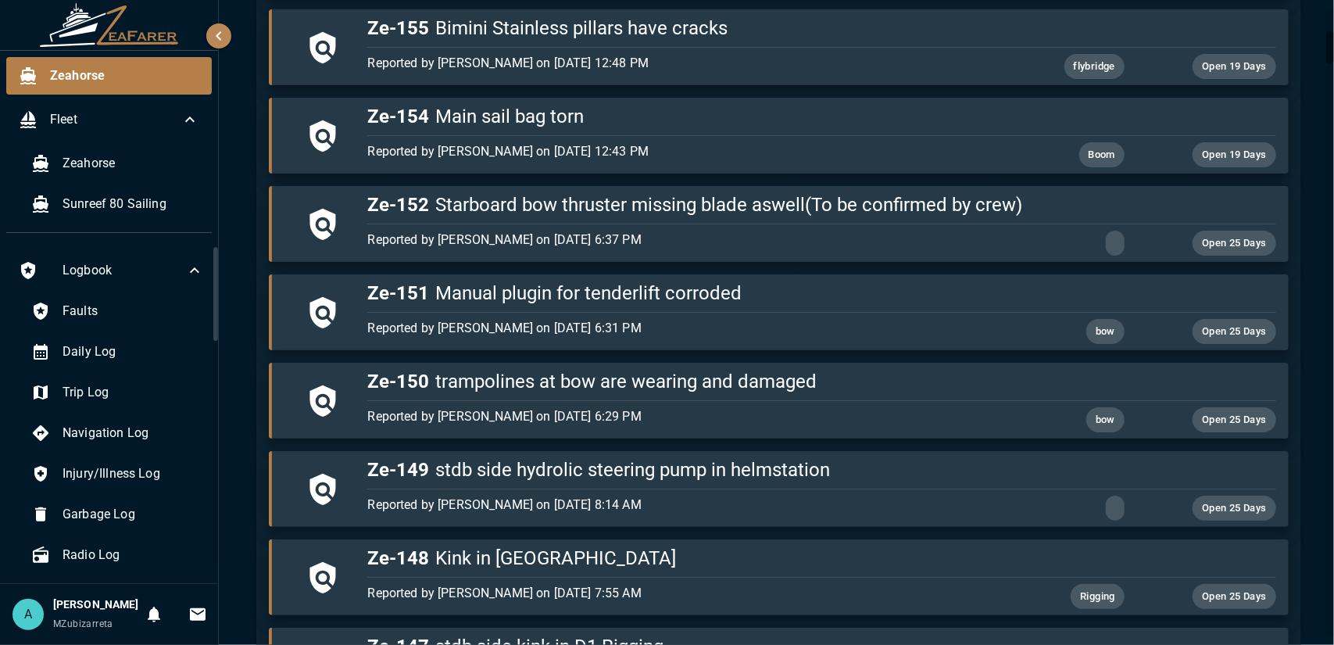
drag, startPoint x: 218, startPoint y: 324, endPoint x: 216, endPoint y: 334, distance: 11.2
click at [216, 334] on div "Zeahorse Fleet Zeahorse Sunreef 80 Sailing Logbook Faults Daily Log Trip Log Na…" at bounding box center [109, 322] width 219 height 645
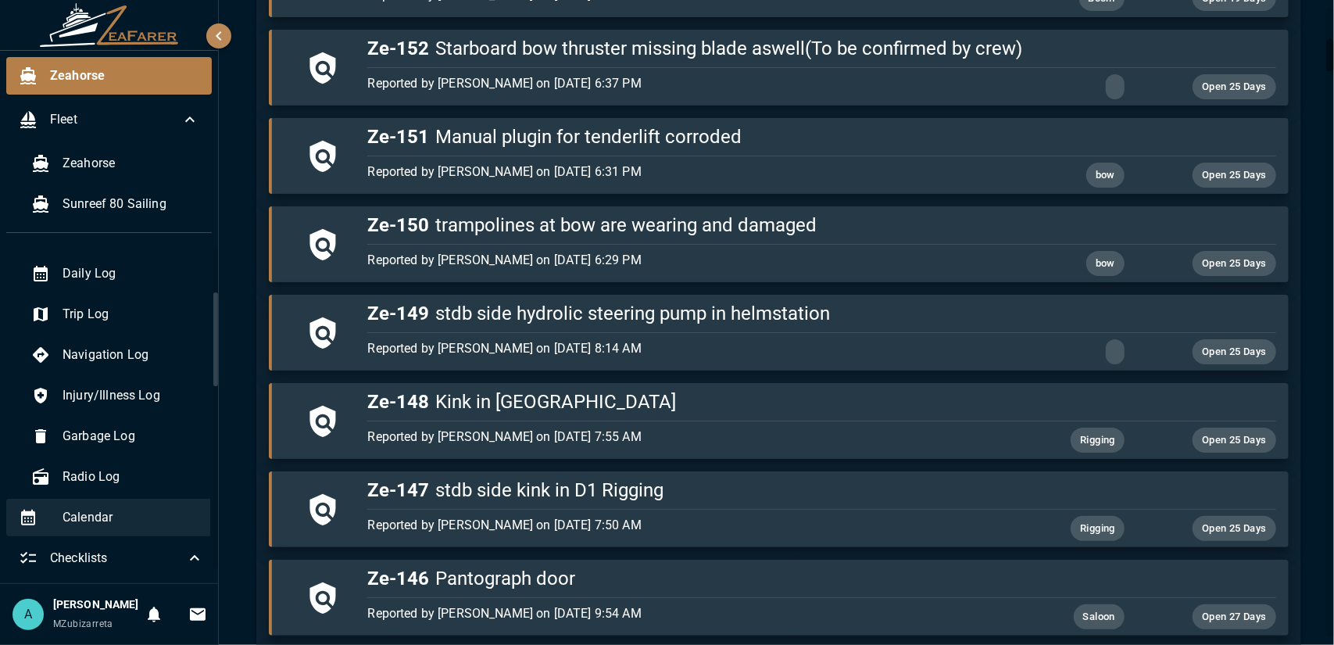
scroll to position [0, 0]
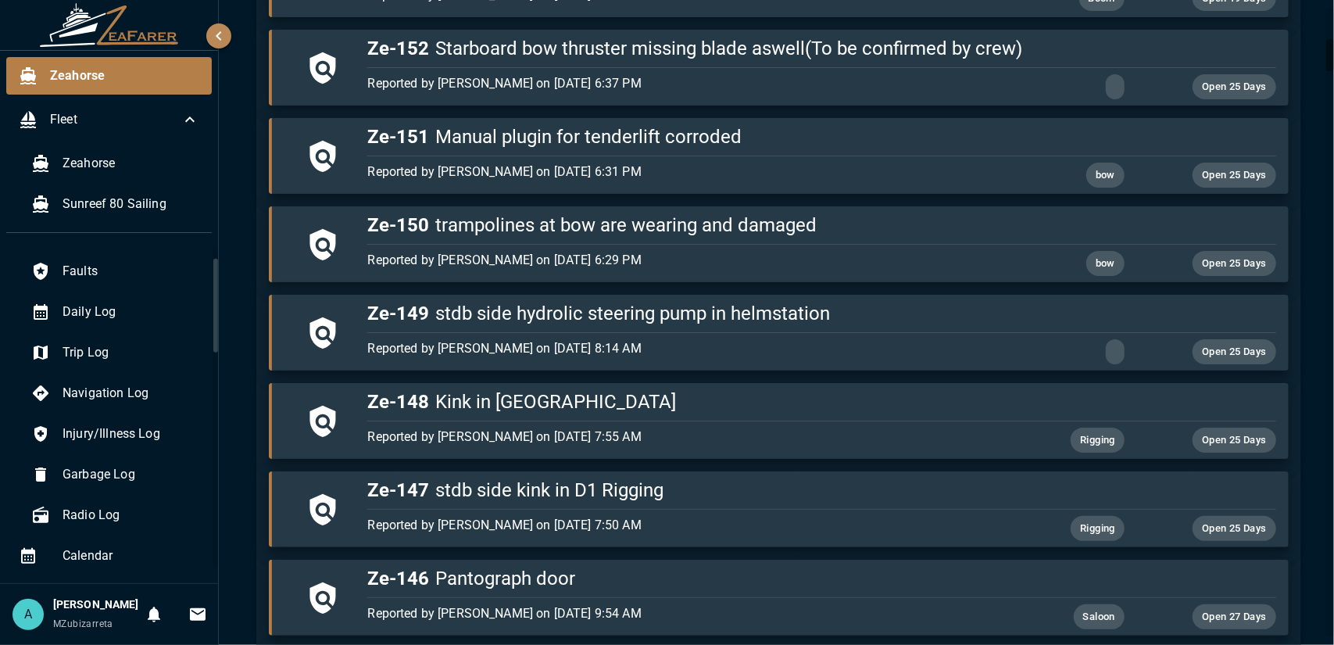
drag, startPoint x: 216, startPoint y: 337, endPoint x: 214, endPoint y: 349, distance: 12.6
click at [214, 349] on div at bounding box center [215, 306] width 5 height 94
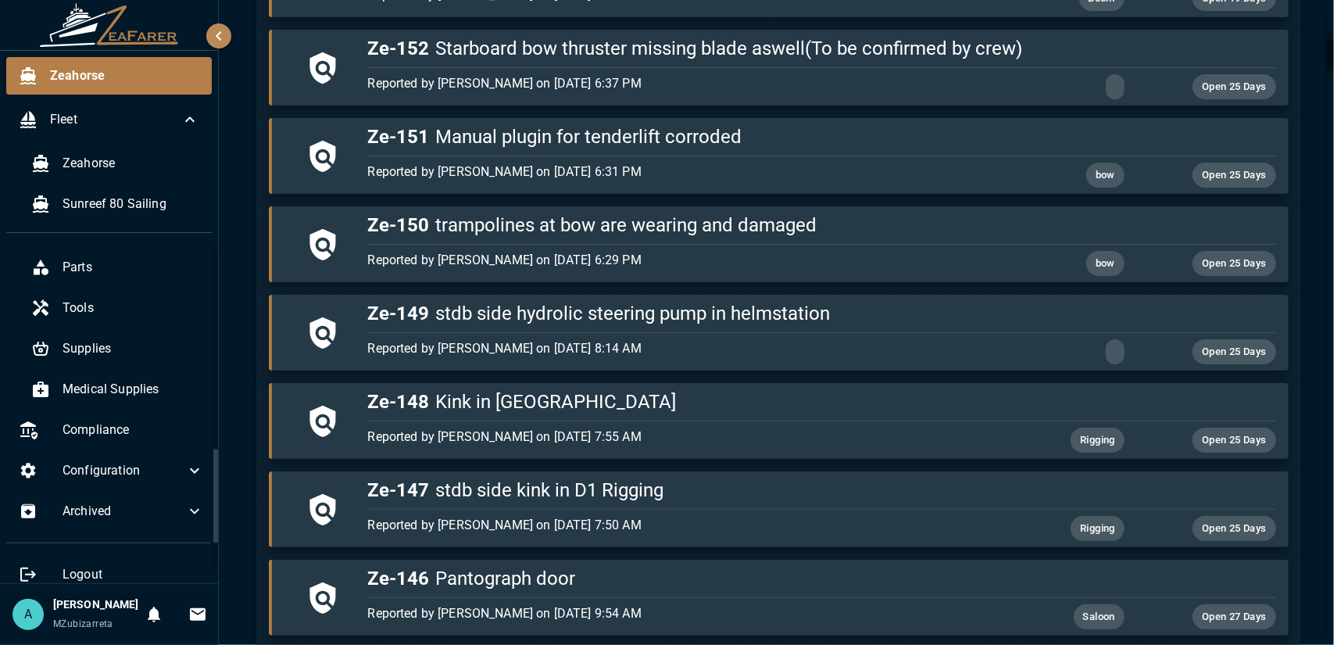
scroll to position [699, 0]
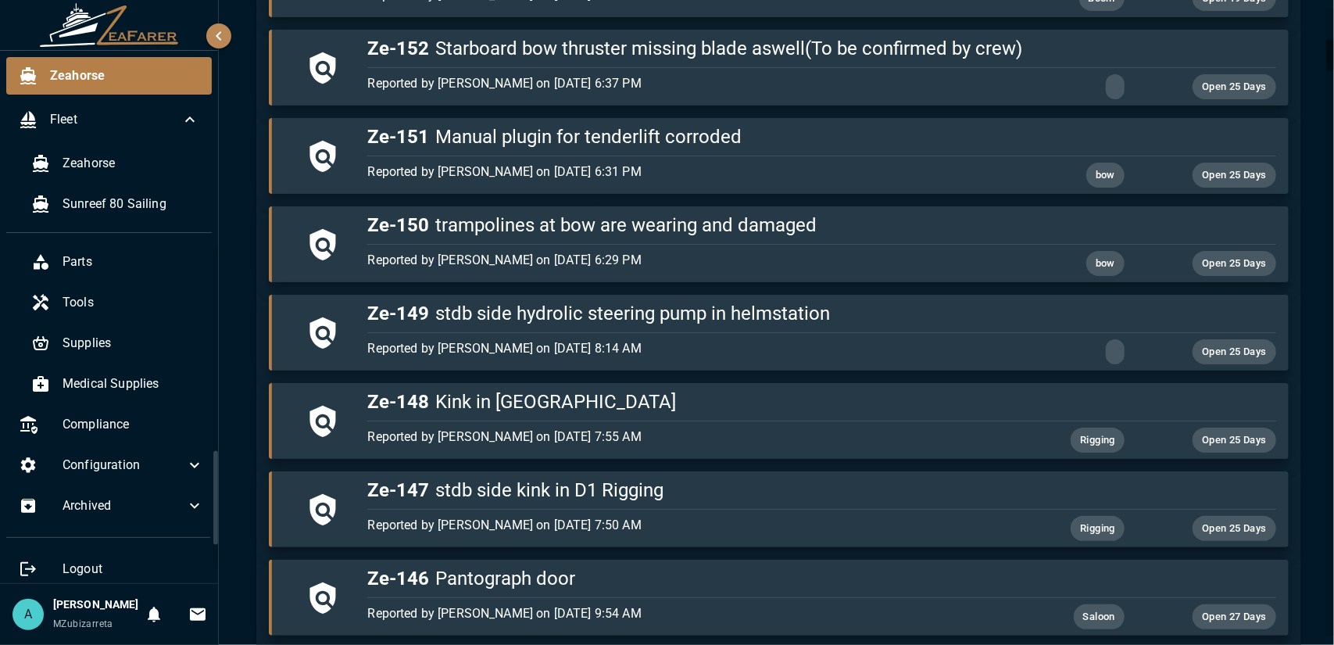
drag, startPoint x: 214, startPoint y: 345, endPoint x: 241, endPoint y: 531, distance: 187.9
click at [241, 531] on div "Zeahorse Fleet Zeahorse Sunreef 80 Sailing Logbook Faults Daily Log Trip Log Na…" at bounding box center [667, 322] width 1334 height 645
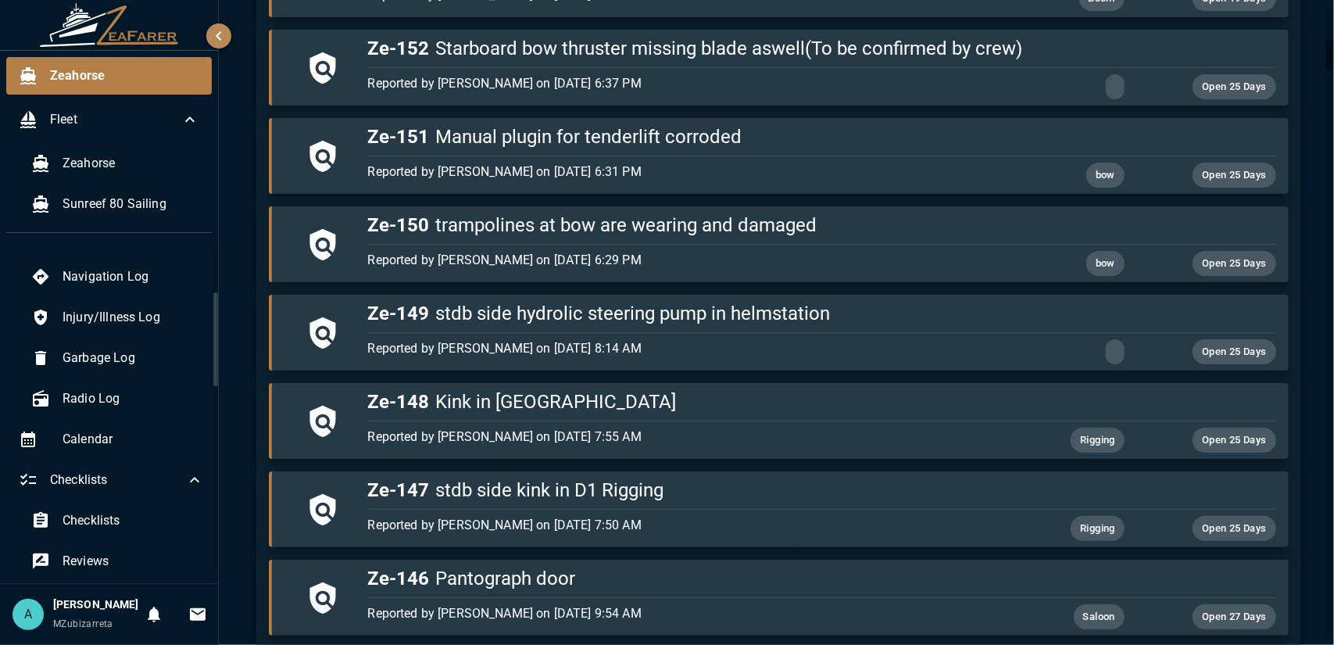
scroll to position [164, 0]
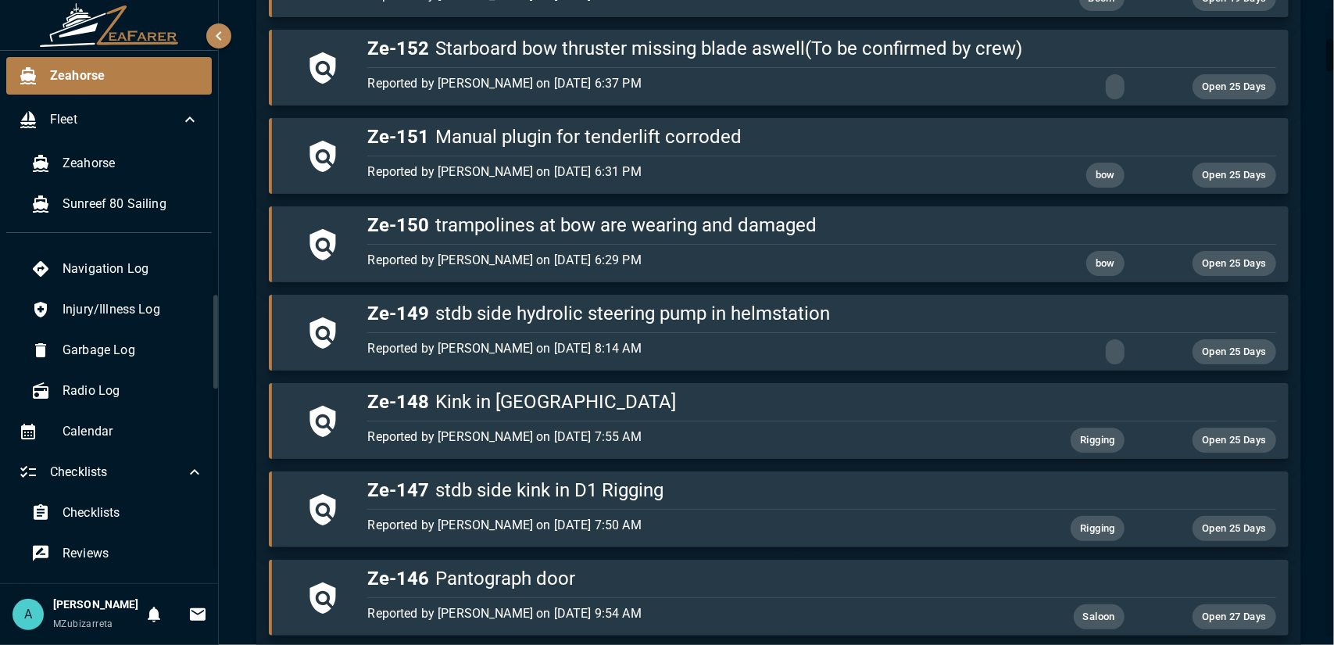
click at [216, 363] on div at bounding box center [215, 342] width 5 height 94
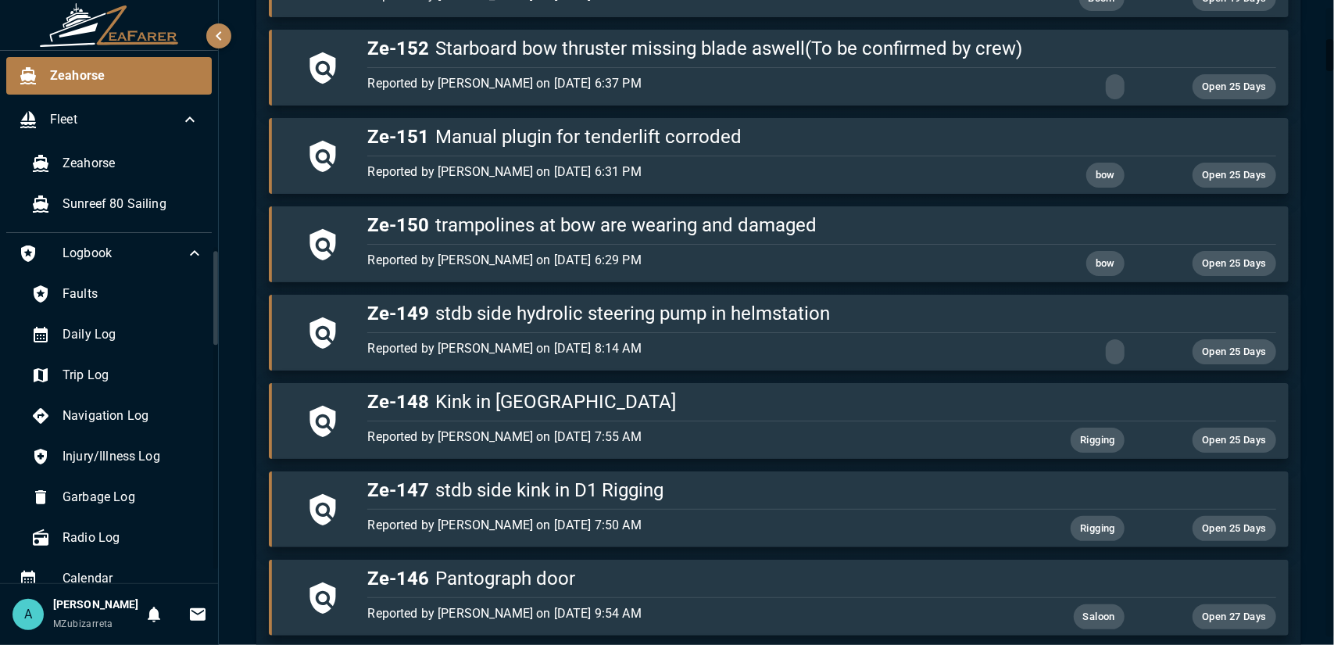
scroll to position [9, 0]
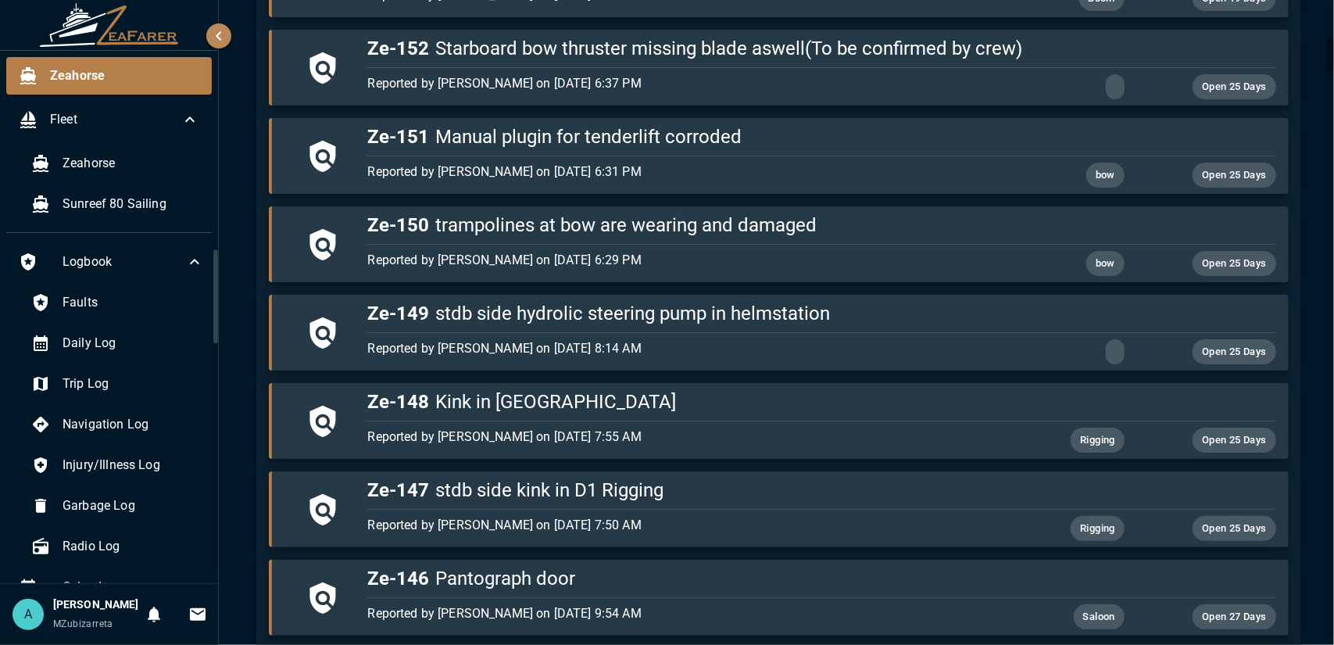
drag, startPoint x: 216, startPoint y: 362, endPoint x: 238, endPoint y: 316, distance: 50.7
click at [238, 316] on div "Zeahorse Fleet Zeahorse Sunreef 80 Sailing Logbook Faults Daily Log Trip Log Na…" at bounding box center [667, 322] width 1334 height 645
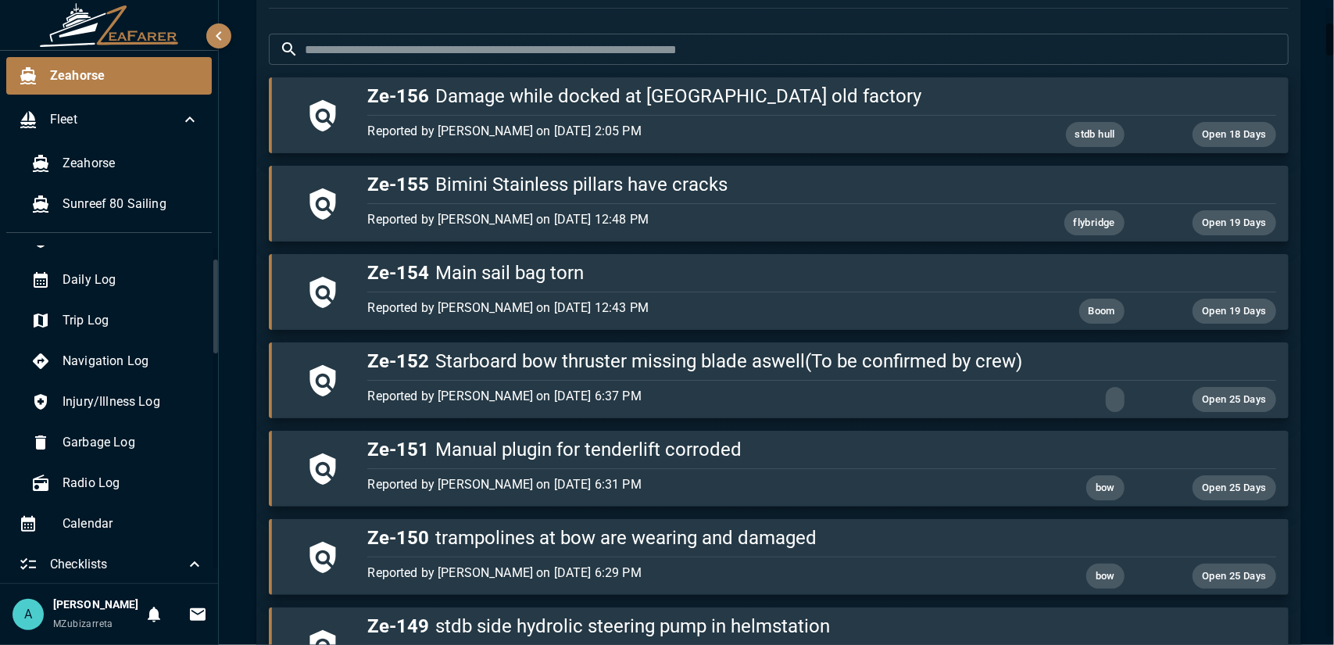
scroll to position [0, 0]
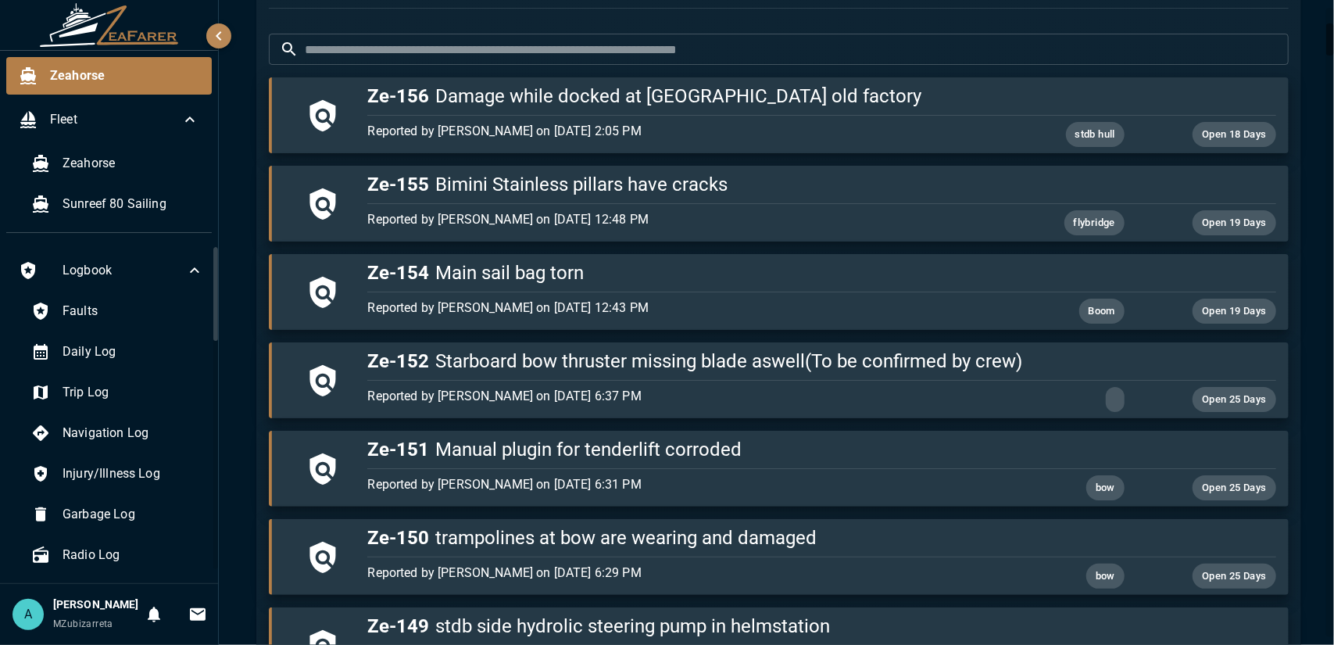
drag, startPoint x: 216, startPoint y: 319, endPoint x: 220, endPoint y: 305, distance: 14.8
click at [220, 305] on div "Zeahorse Fleet Zeahorse Sunreef 80 Sailing Logbook Faults Daily Log Trip Log Na…" at bounding box center [667, 322] width 1334 height 645
drag, startPoint x: 216, startPoint y: 299, endPoint x: 232, endPoint y: 299, distance: 16.4
click at [231, 299] on div "Zeahorse Fleet Zeahorse Sunreef 80 Sailing Logbook Faults Daily Log Trip Log Na…" at bounding box center [667, 322] width 1334 height 645
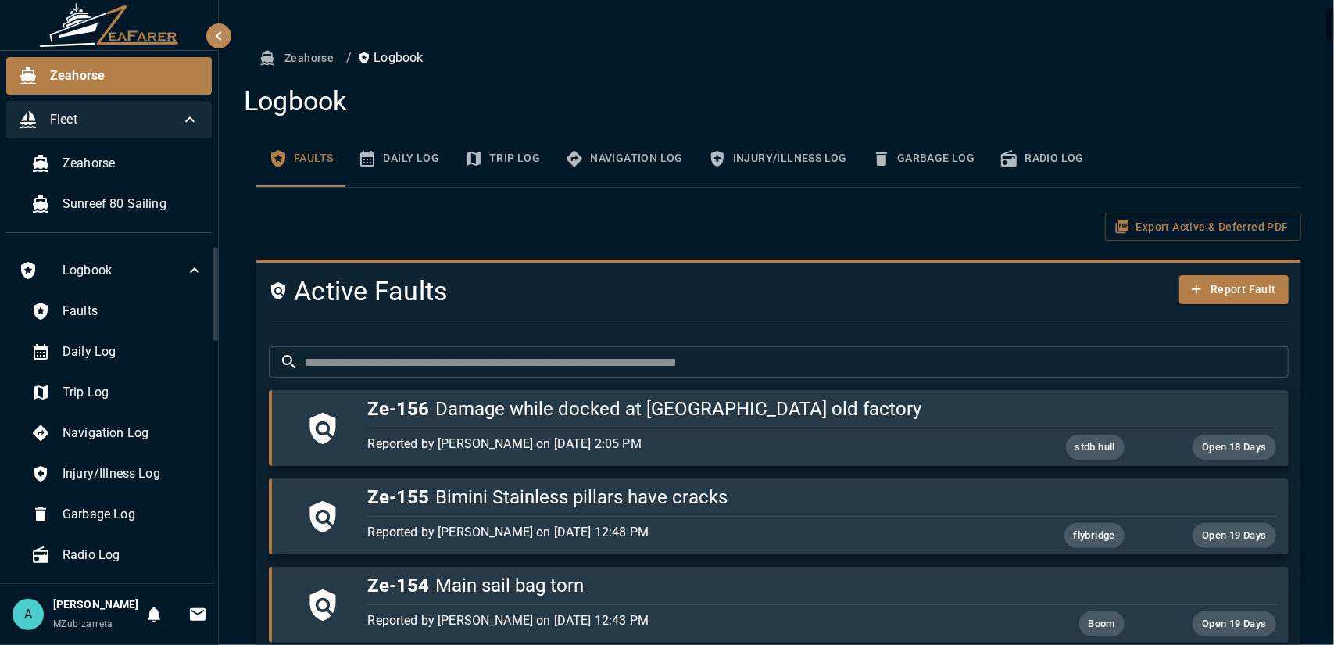
click at [191, 103] on div "Fleet" at bounding box center [109, 120] width 206 height 38
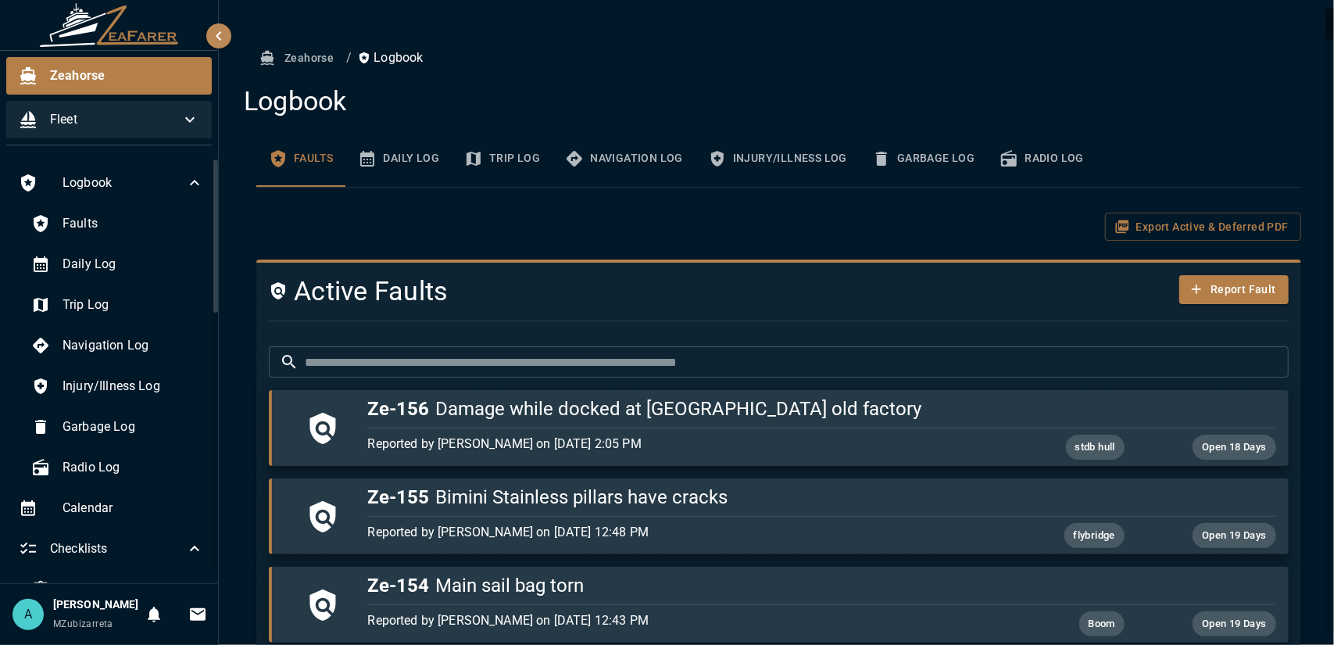
click at [180, 127] on span "Fleet" at bounding box center [115, 119] width 130 height 19
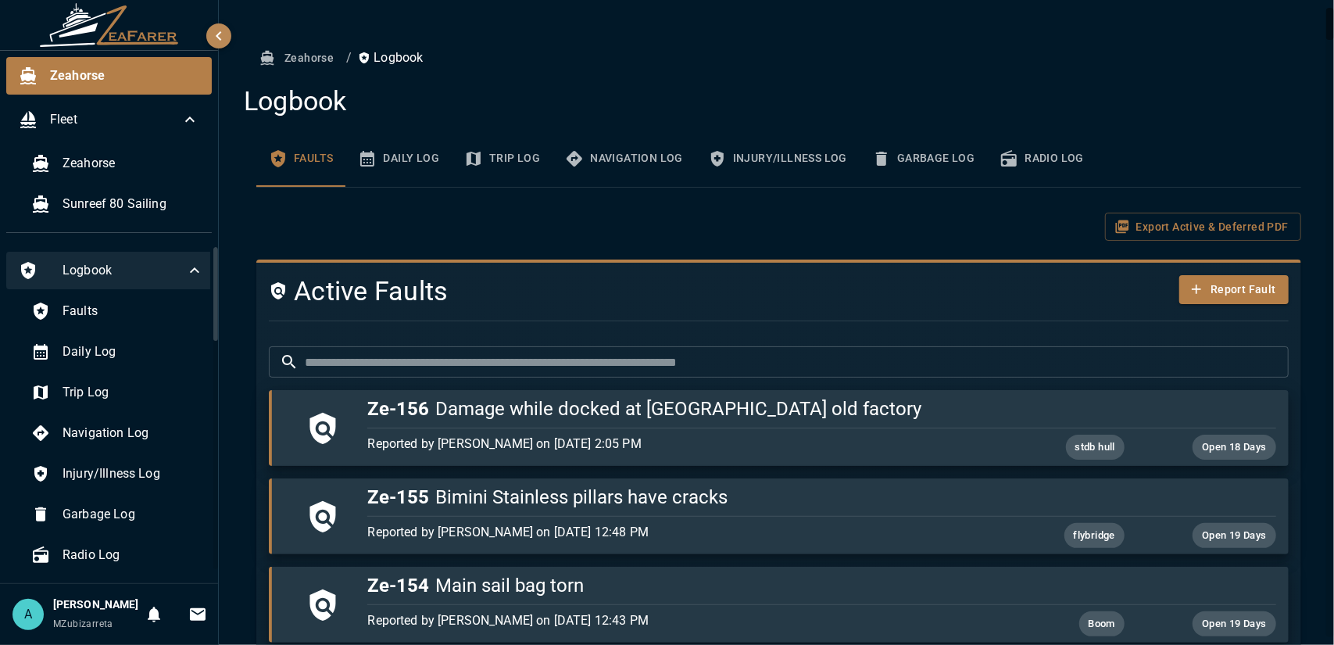
click at [166, 273] on span "Logbook" at bounding box center [124, 270] width 123 height 19
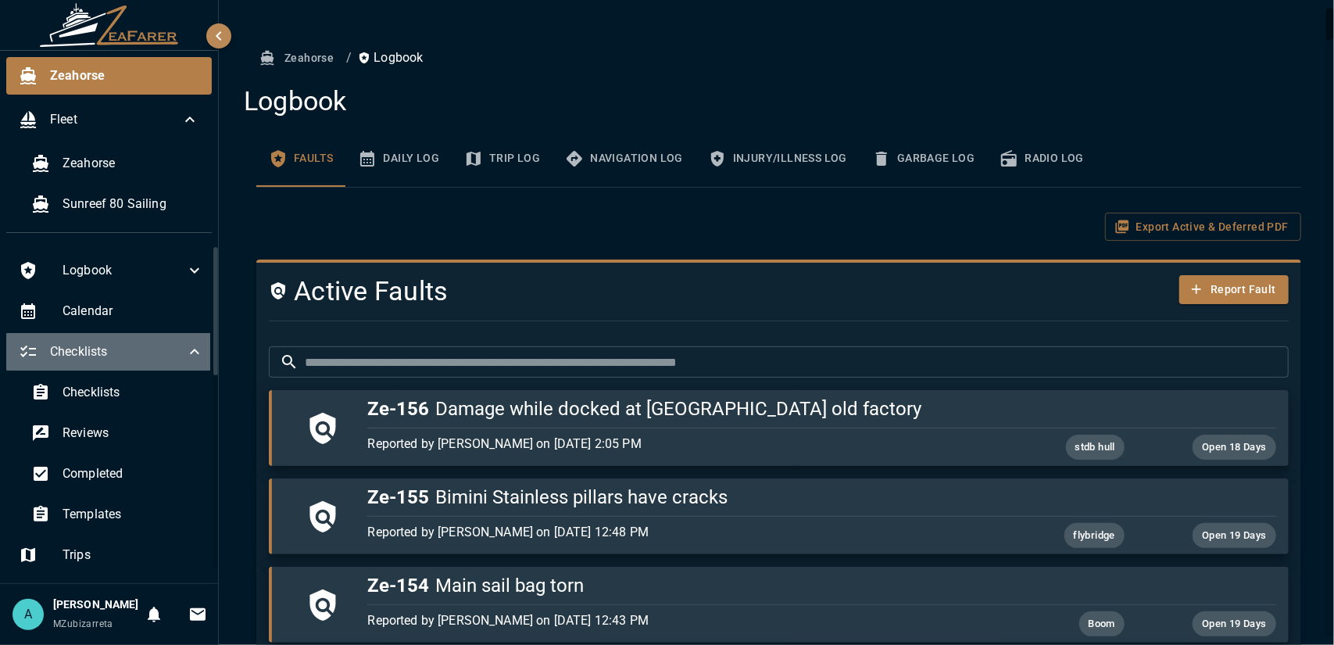
click at [185, 356] on icon at bounding box center [194, 351] width 19 height 19
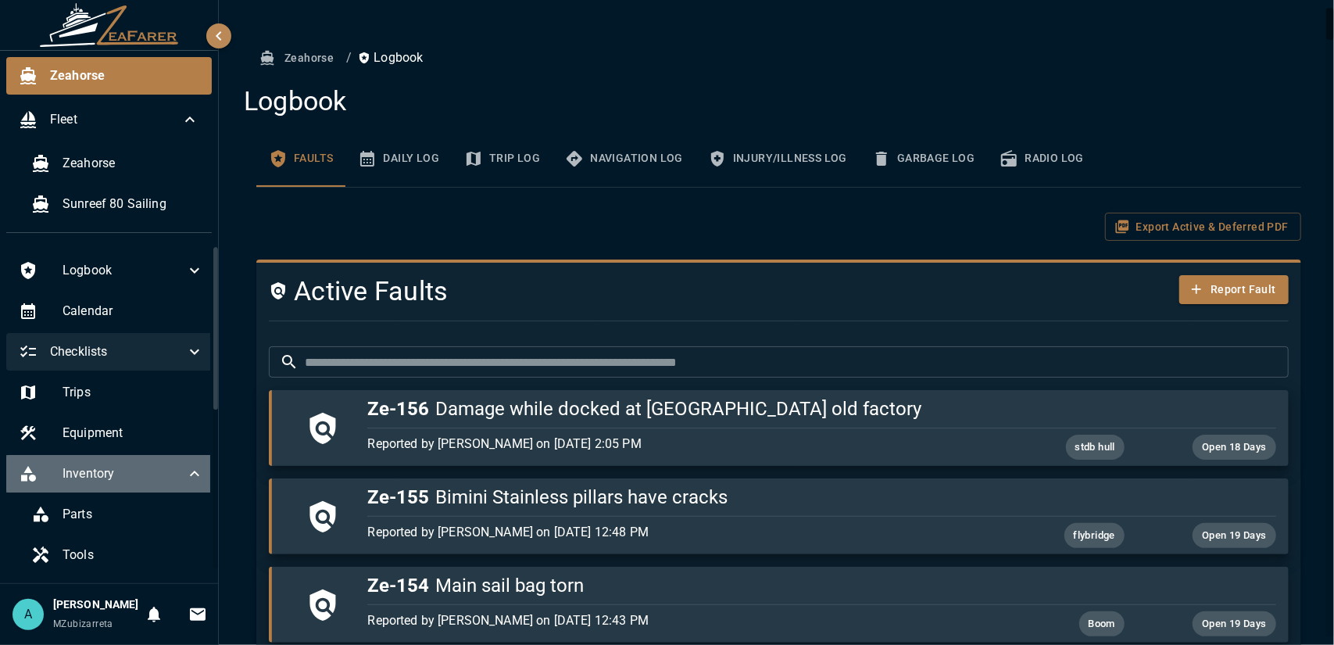
click at [185, 476] on icon at bounding box center [194, 473] width 19 height 19
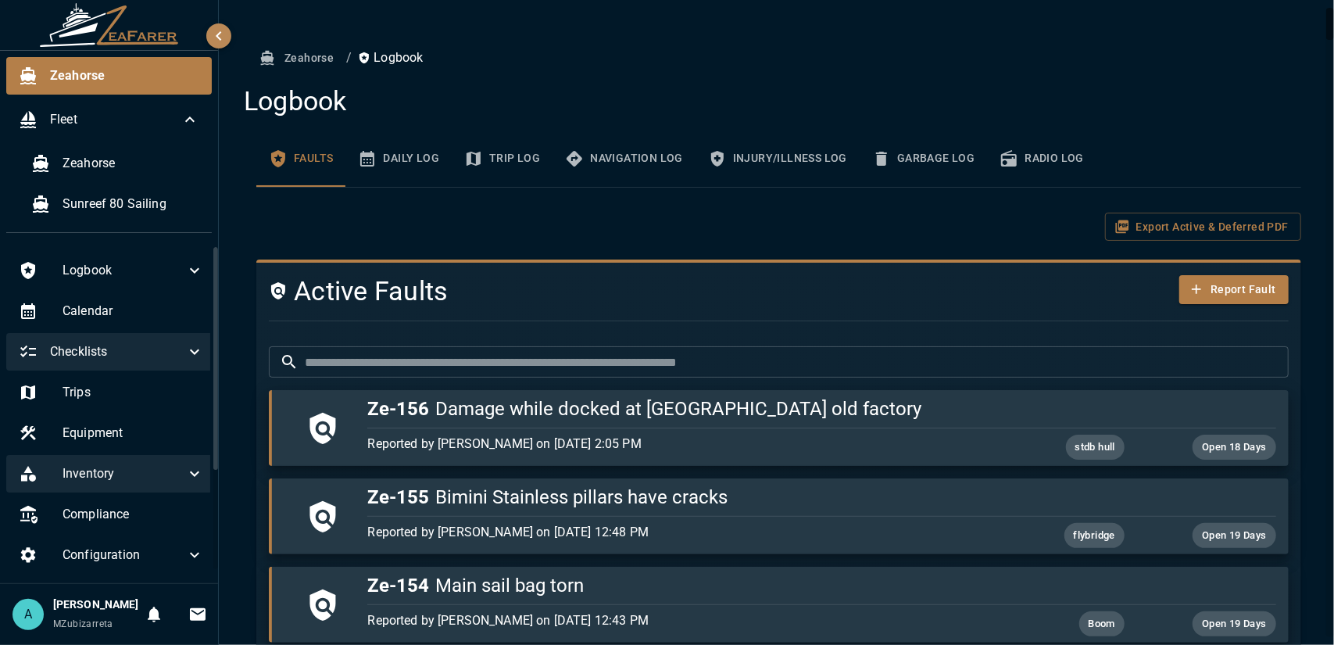
click at [399, 170] on button "Daily Log" at bounding box center [398, 158] width 106 height 56
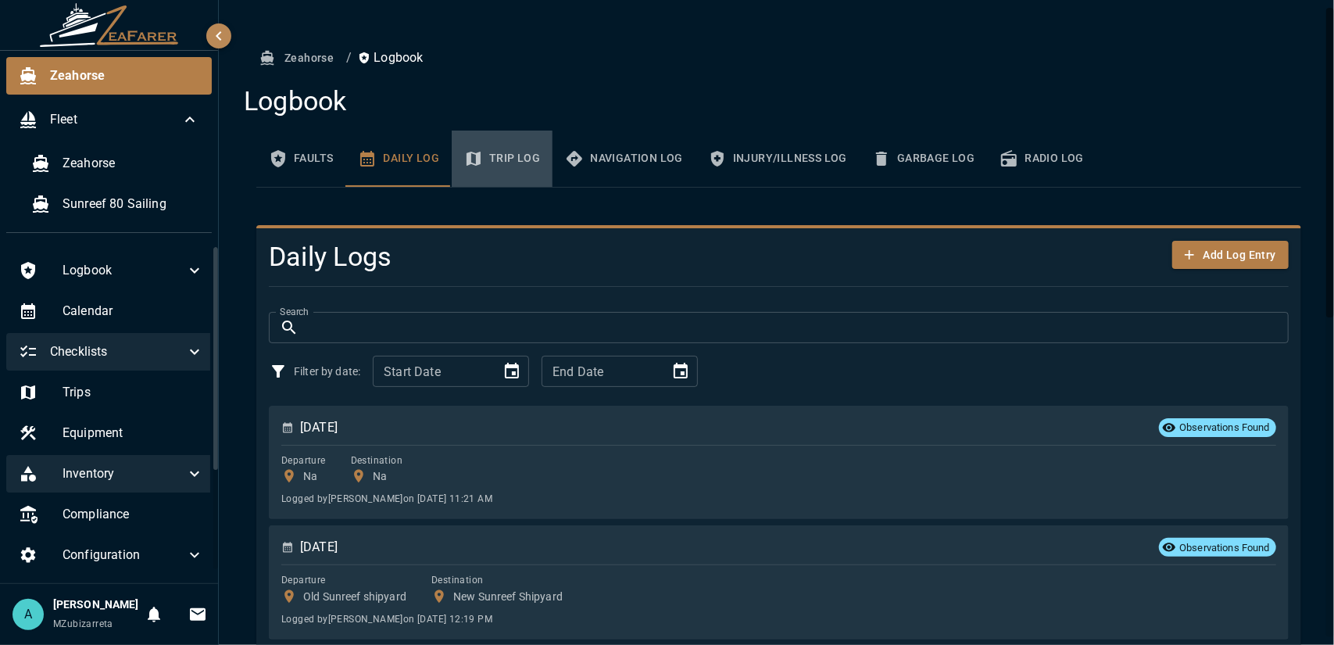
click at [469, 170] on button "Trip Log" at bounding box center [502, 158] width 101 height 56
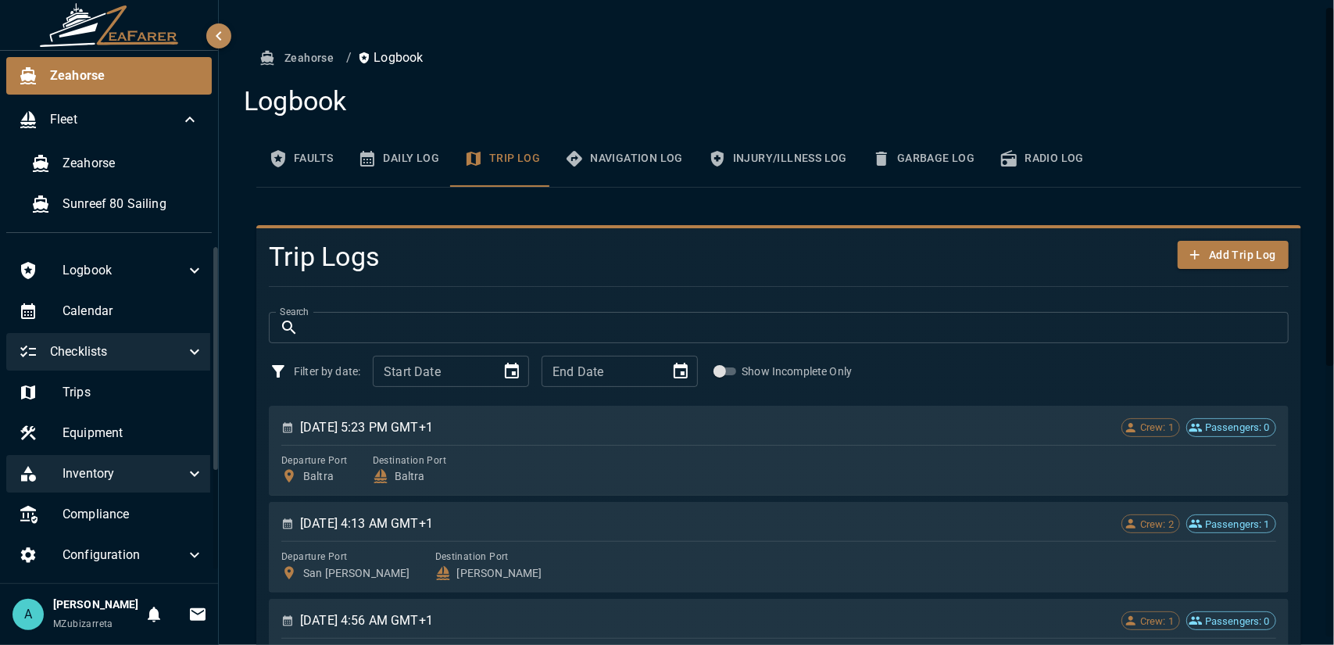
click at [313, 155] on button "Faults" at bounding box center [300, 158] width 89 height 56
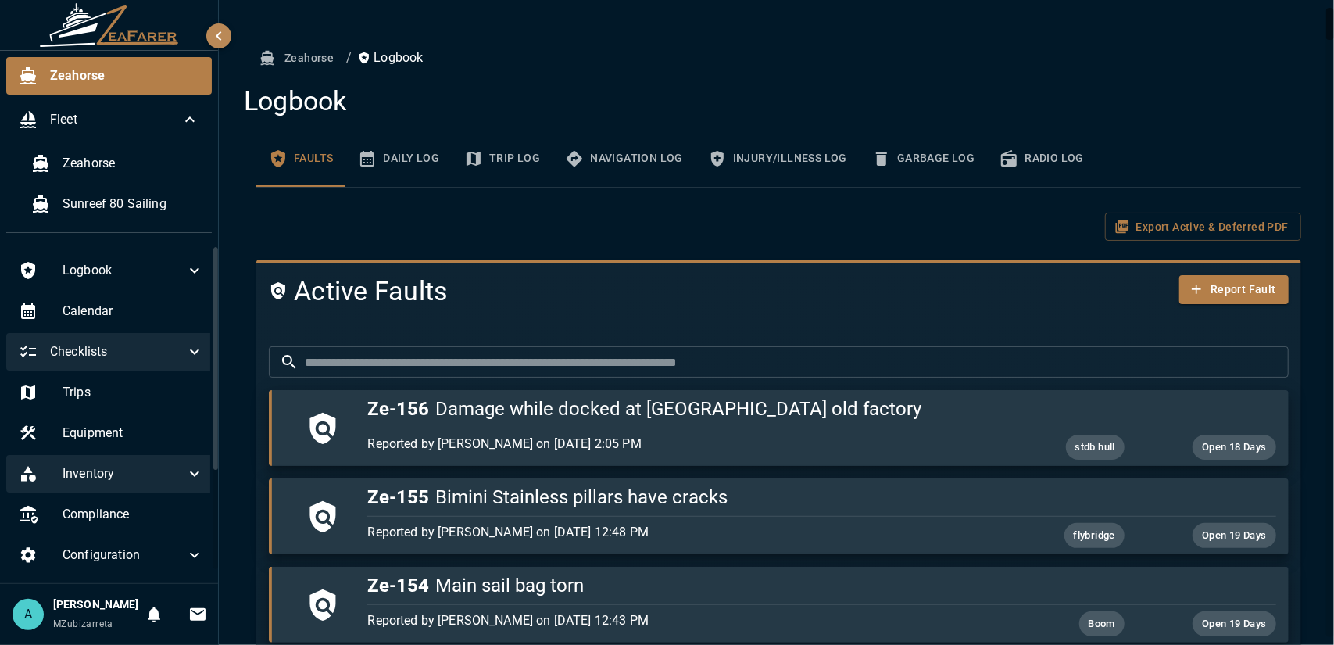
drag, startPoint x: 367, startPoint y: 174, endPoint x: 367, endPoint y: 187, distance: 12.5
click at [463, 173] on button "Trip Log" at bounding box center [502, 158] width 101 height 56
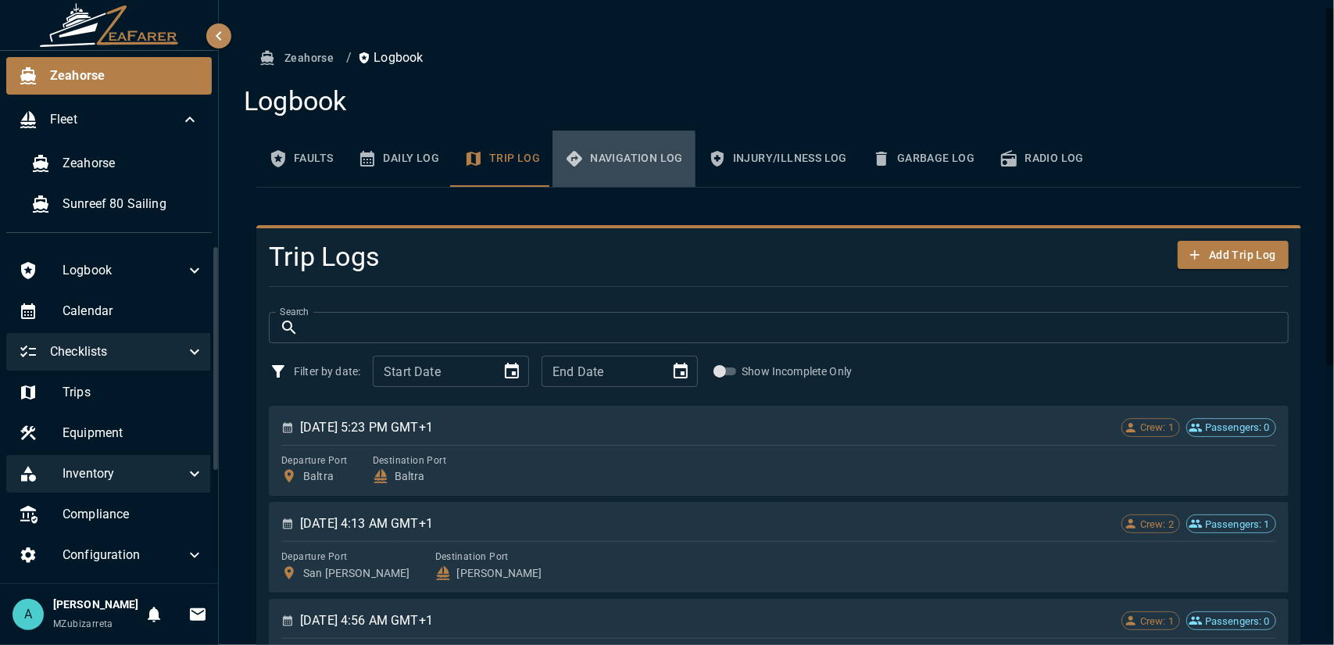
click at [565, 165] on icon "basic tabs example" at bounding box center [574, 158] width 19 height 19
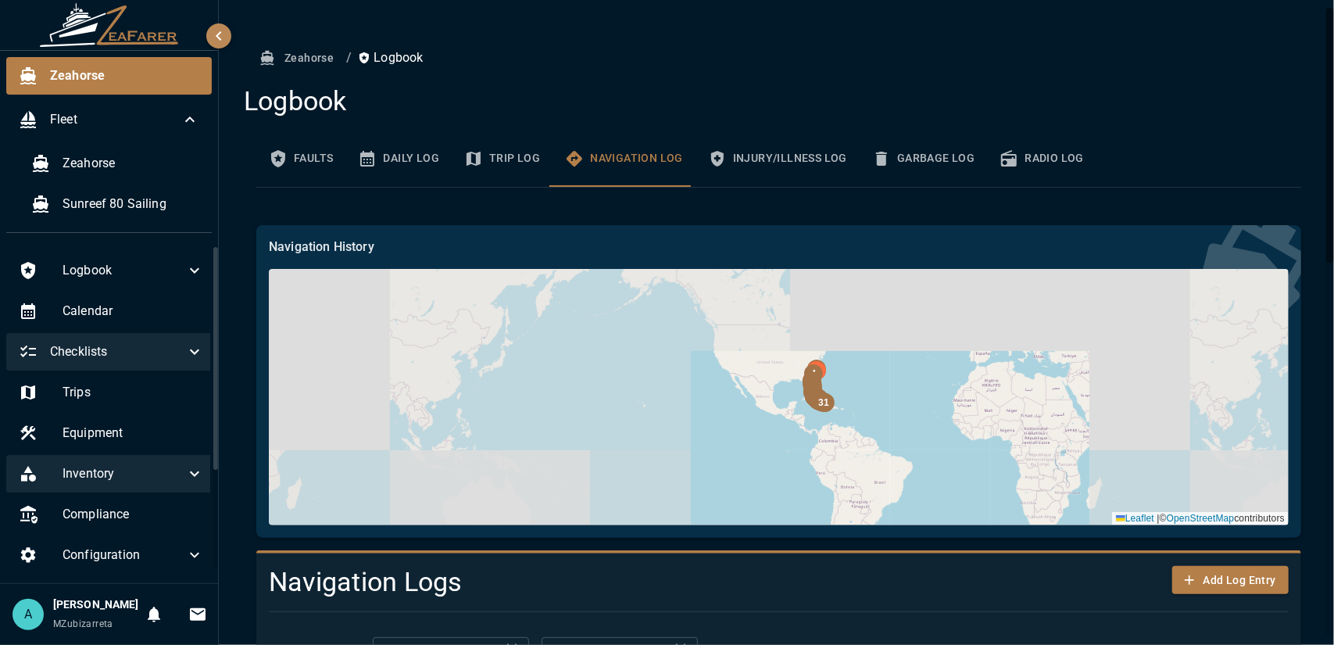
drag, startPoint x: 874, startPoint y: 418, endPoint x: 805, endPoint y: 444, distance: 74.2
click at [805, 443] on div "32 31 30 29 28 27 26 25 24 |" at bounding box center [779, 397] width 1020 height 256
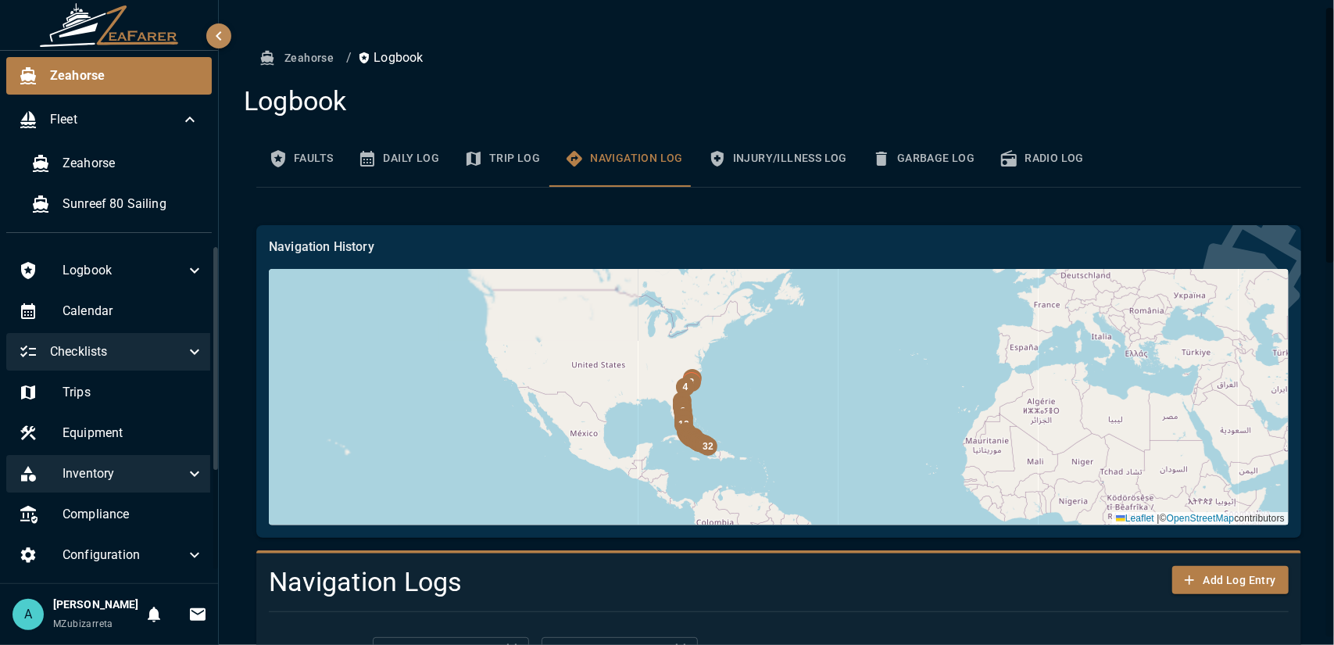
drag, startPoint x: 769, startPoint y: 388, endPoint x: 782, endPoint y: 420, distance: 34.0
click at [782, 420] on div "32 31 30 29 28 27 26 25 24 |" at bounding box center [779, 397] width 1020 height 256
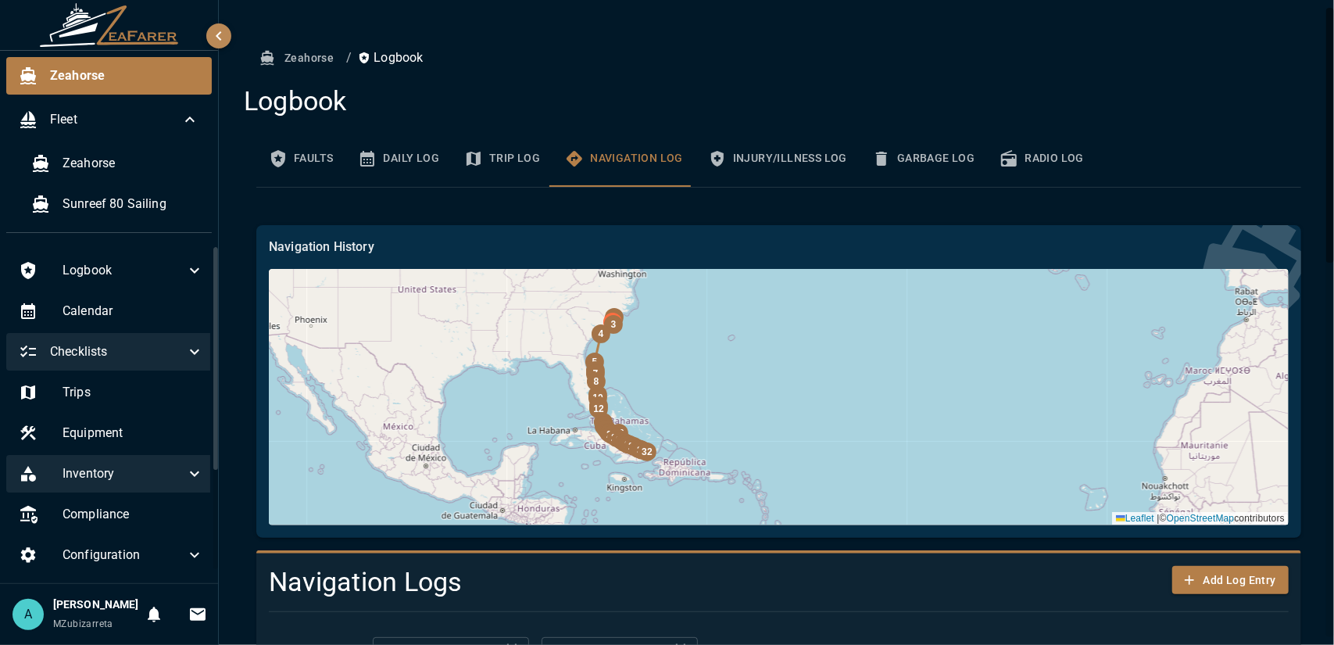
drag, startPoint x: 712, startPoint y: 390, endPoint x: 720, endPoint y: 377, distance: 14.7
click at [720, 377] on div "32 31 30 29 28 27 26 25 24 |" at bounding box center [779, 397] width 1020 height 256
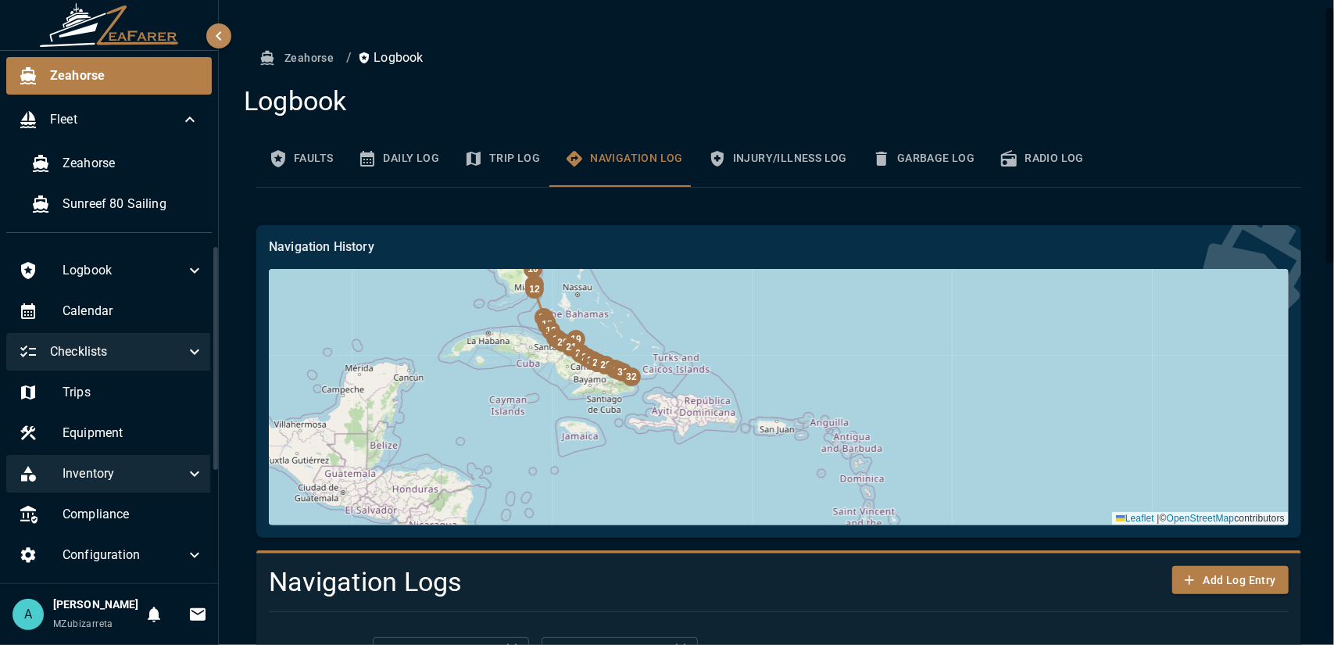
drag, startPoint x: 595, startPoint y: 444, endPoint x: 642, endPoint y: 309, distance: 142.3
click at [642, 309] on div "32 31 30 29 28 27 26 25 24 |" at bounding box center [779, 397] width 1020 height 256
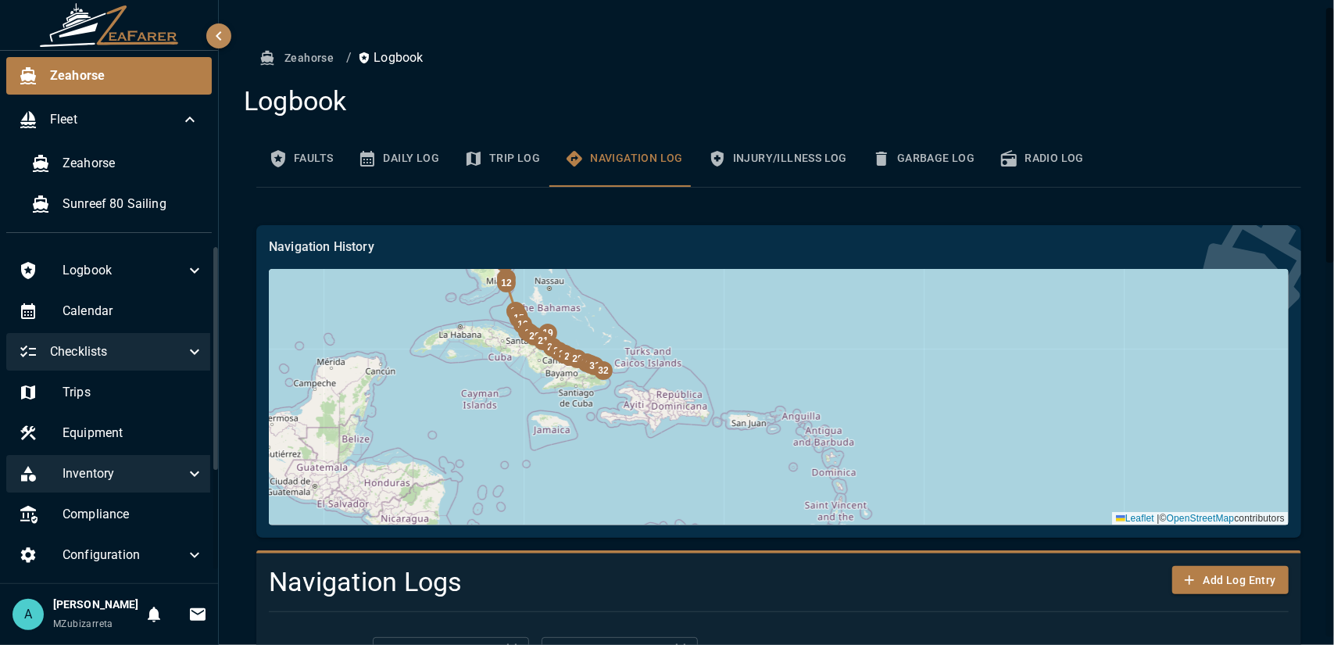
drag, startPoint x: 677, startPoint y: 341, endPoint x: 638, endPoint y: 320, distance: 44.8
click at [638, 320] on div "32 31 30 29 28 27 26 25 24 |" at bounding box center [779, 397] width 1020 height 256
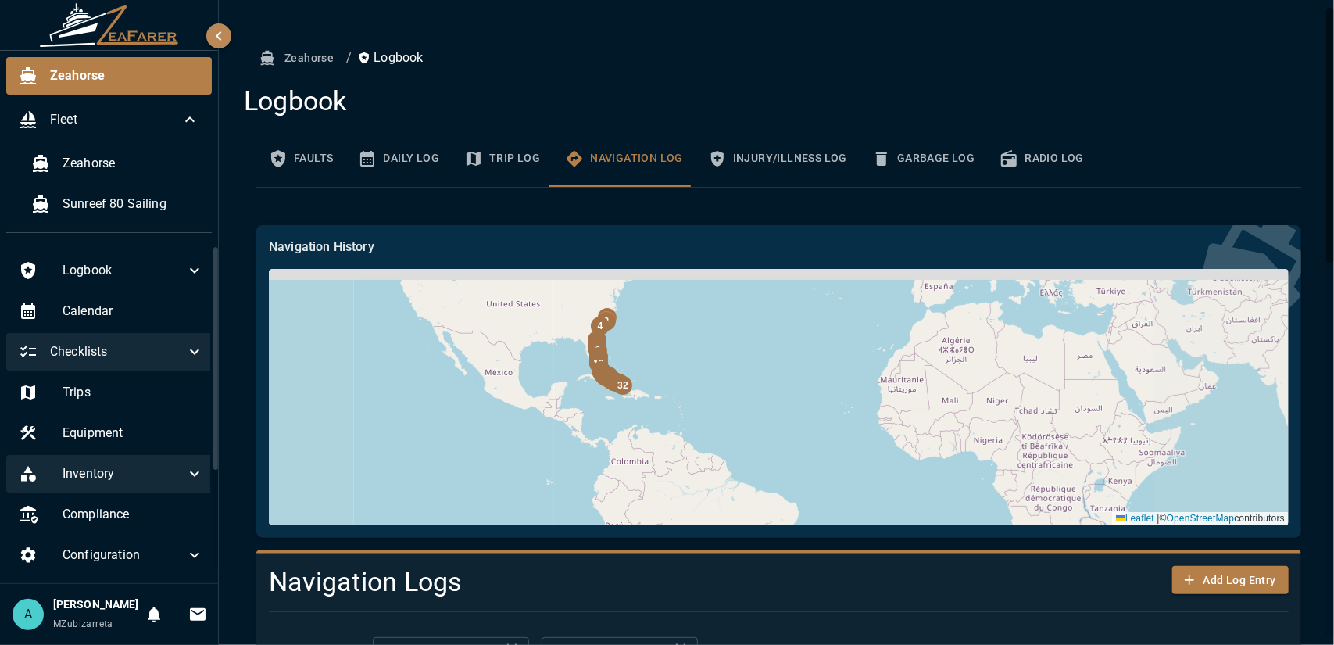
drag, startPoint x: 698, startPoint y: 370, endPoint x: 695, endPoint y: 412, distance: 41.5
click at [695, 412] on div "32 31 30 29 28 27 26 25 24 |" at bounding box center [779, 397] width 1020 height 256
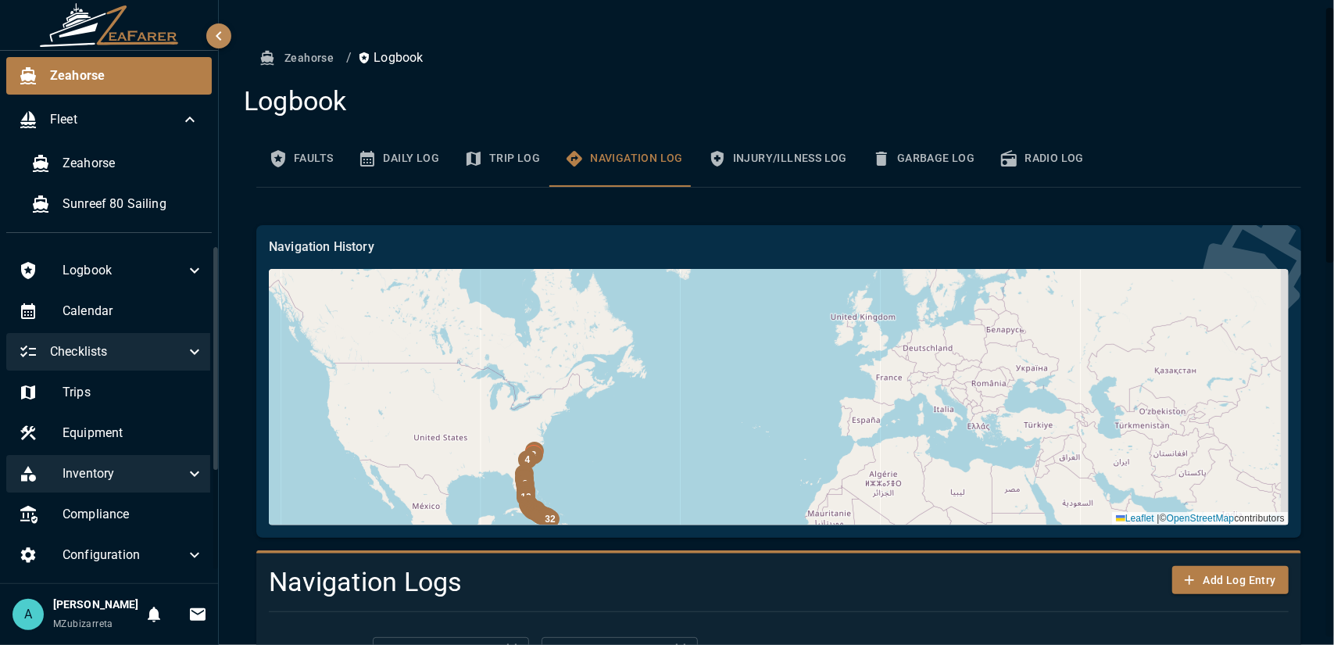
drag, startPoint x: 774, startPoint y: 407, endPoint x: 708, endPoint y: 467, distance: 88.5
click at [706, 475] on div "32 31 30 29 28 27 26 25 24 |" at bounding box center [779, 397] width 1020 height 256
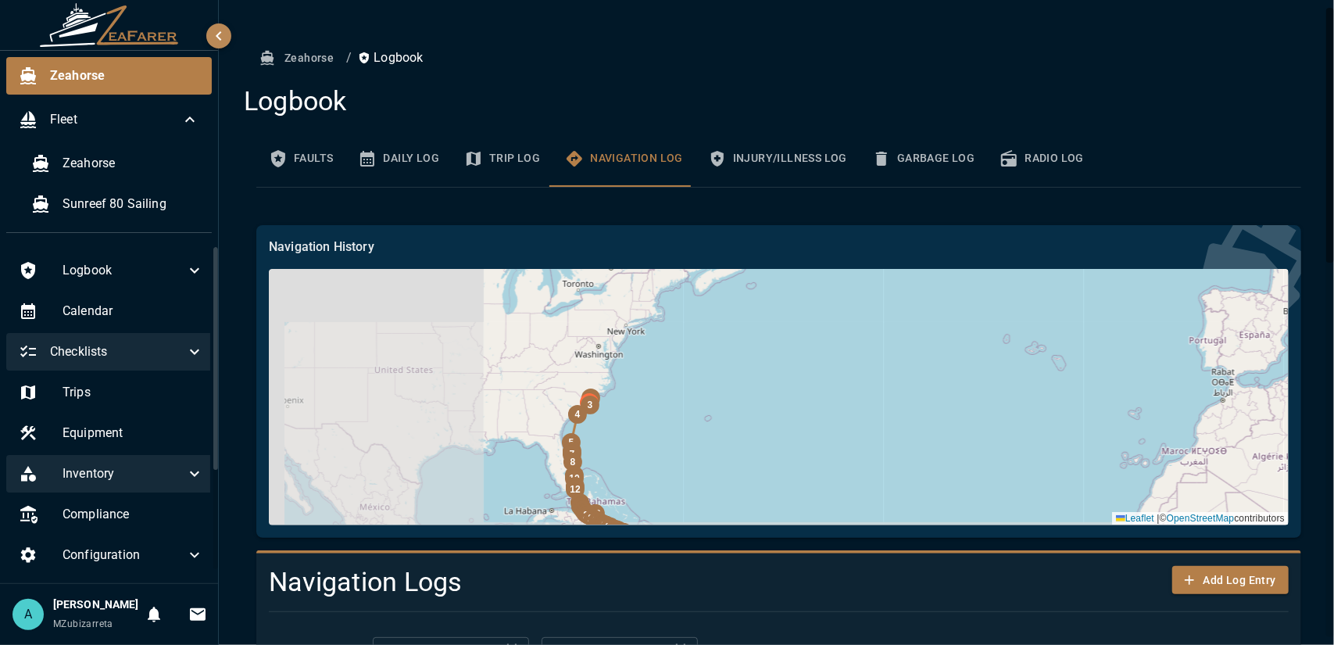
drag, startPoint x: 549, startPoint y: 421, endPoint x: 739, endPoint y: 413, distance: 190.0
click at [739, 413] on div "32 31 30 29 28 27 26 25 24 |" at bounding box center [779, 397] width 1020 height 256
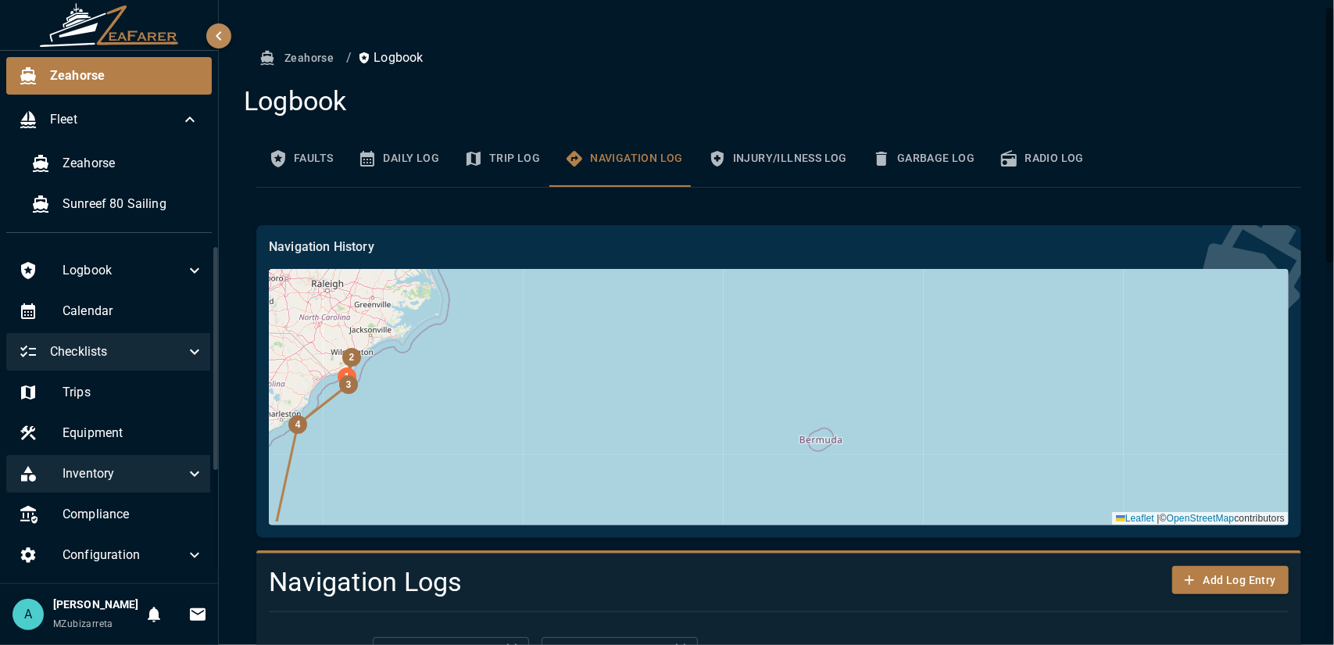
drag, startPoint x: 588, startPoint y: 412, endPoint x: 623, endPoint y: 360, distance: 62.0
click at [623, 360] on div "32 31 30 29 28 27 26 25 24 |" at bounding box center [779, 397] width 1020 height 256
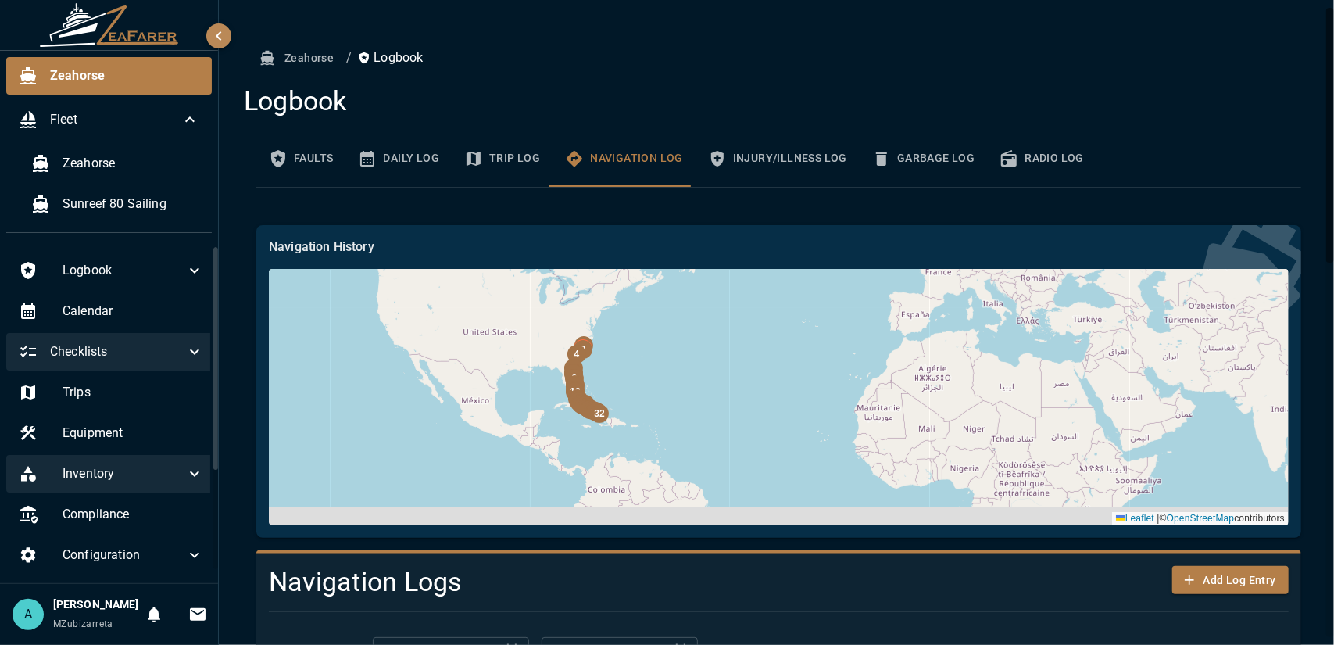
drag, startPoint x: 785, startPoint y: 420, endPoint x: 703, endPoint y: 277, distance: 164.2
click at [704, 277] on div "32 31 30 29 28 27 26 25 24 |" at bounding box center [779, 397] width 1020 height 256
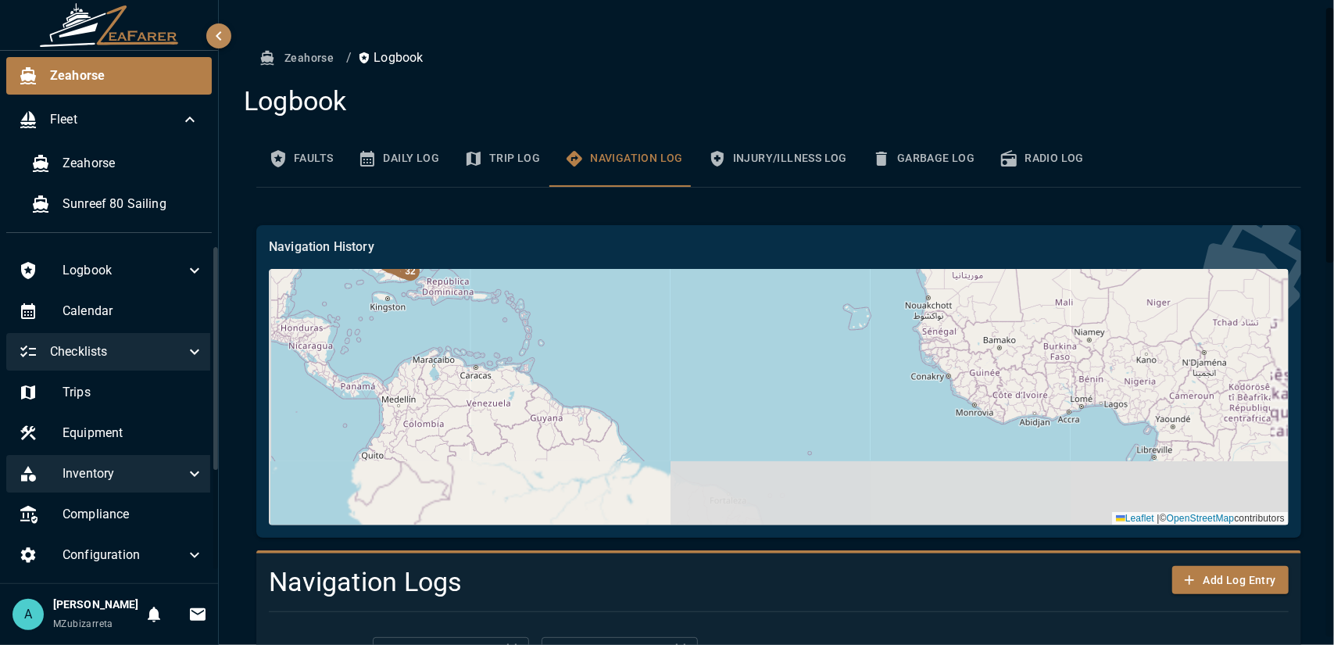
drag, startPoint x: 705, startPoint y: 359, endPoint x: 903, endPoint y: 484, distance: 233.9
click at [903, 484] on div "32 31 30 29 28 27 26 25 24 |" at bounding box center [779, 397] width 1020 height 256
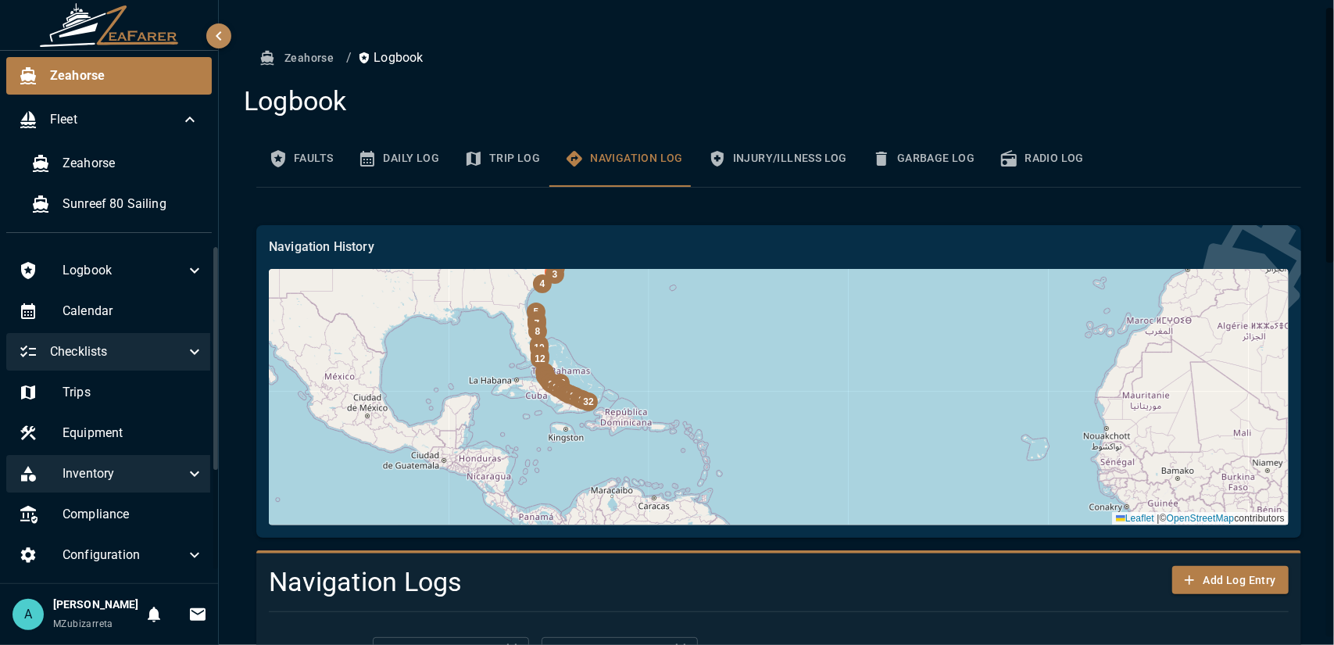
drag, startPoint x: 812, startPoint y: 438, endPoint x: 869, endPoint y: 502, distance: 85.2
click at [869, 502] on div "32 31 30 29 28 27 26 25 24 |" at bounding box center [779, 397] width 1020 height 256
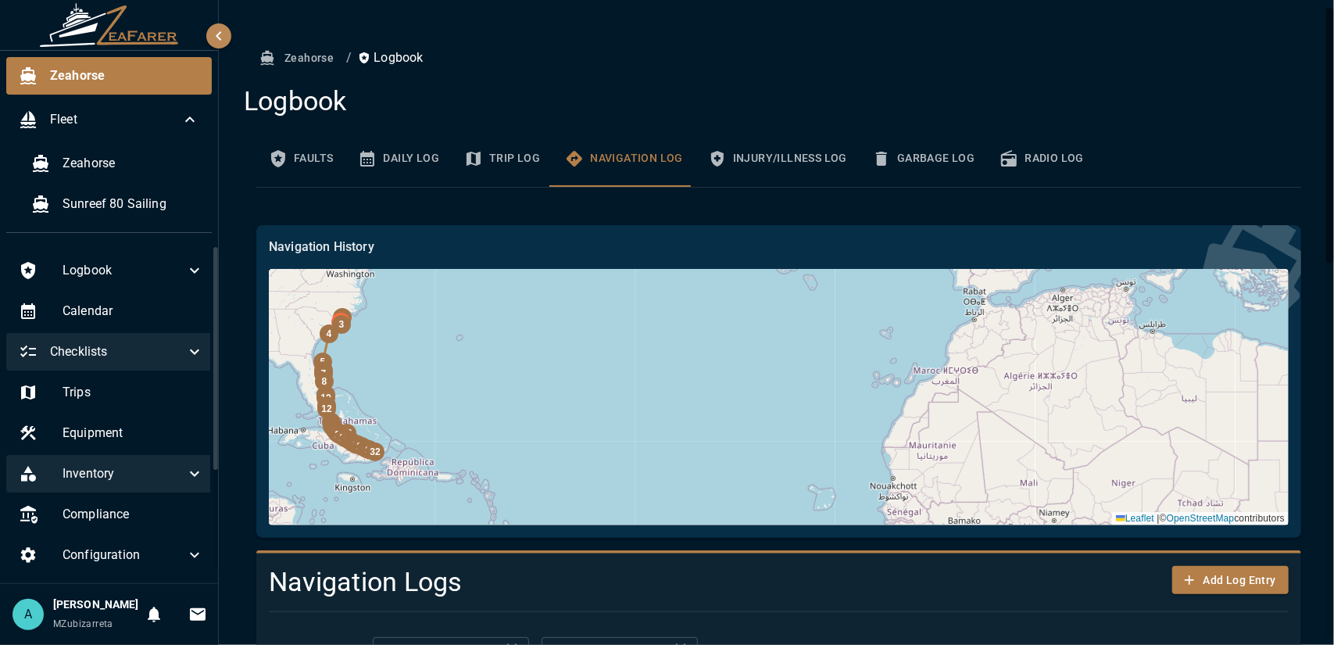
drag, startPoint x: 749, startPoint y: 457, endPoint x: 552, endPoint y: 499, distance: 201.4
click at [552, 499] on div "32 31 30 29 28 27 26 25 24 |" at bounding box center [779, 397] width 1020 height 256
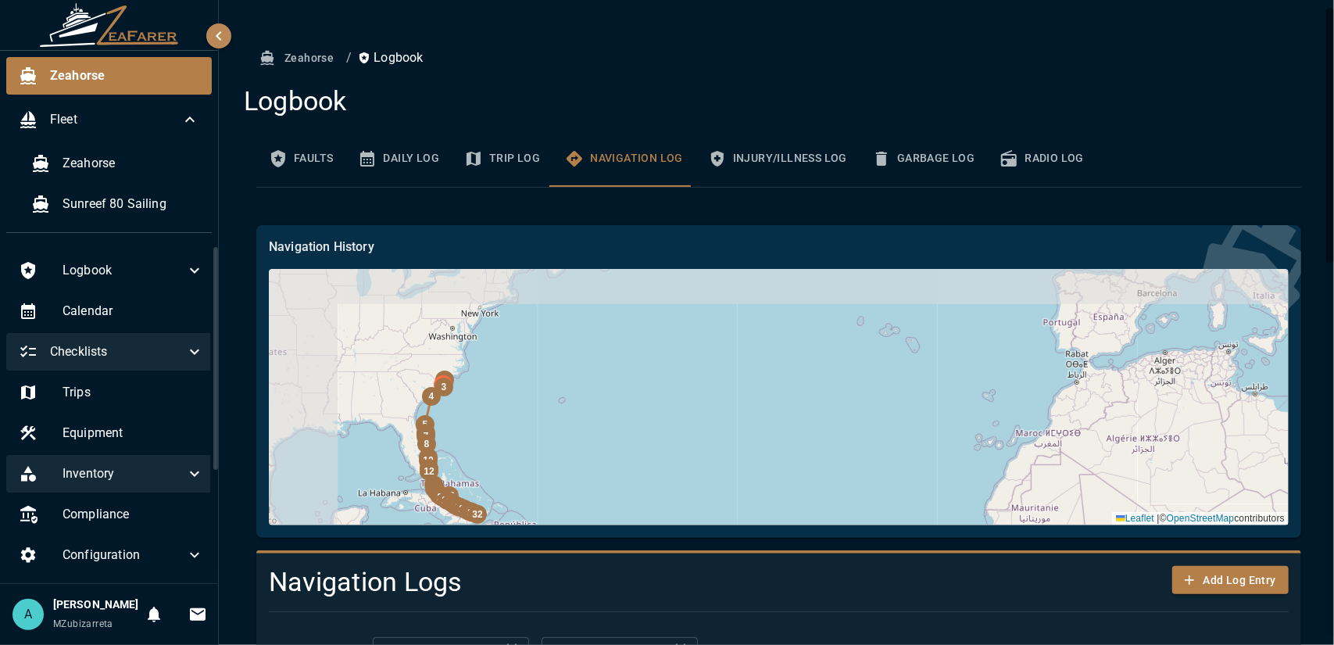
drag, startPoint x: 792, startPoint y: 432, endPoint x: 899, endPoint y: 481, distance: 117.1
click at [893, 482] on div "32 31 30 29 28 27 26 25 24 |" at bounding box center [779, 397] width 1020 height 256
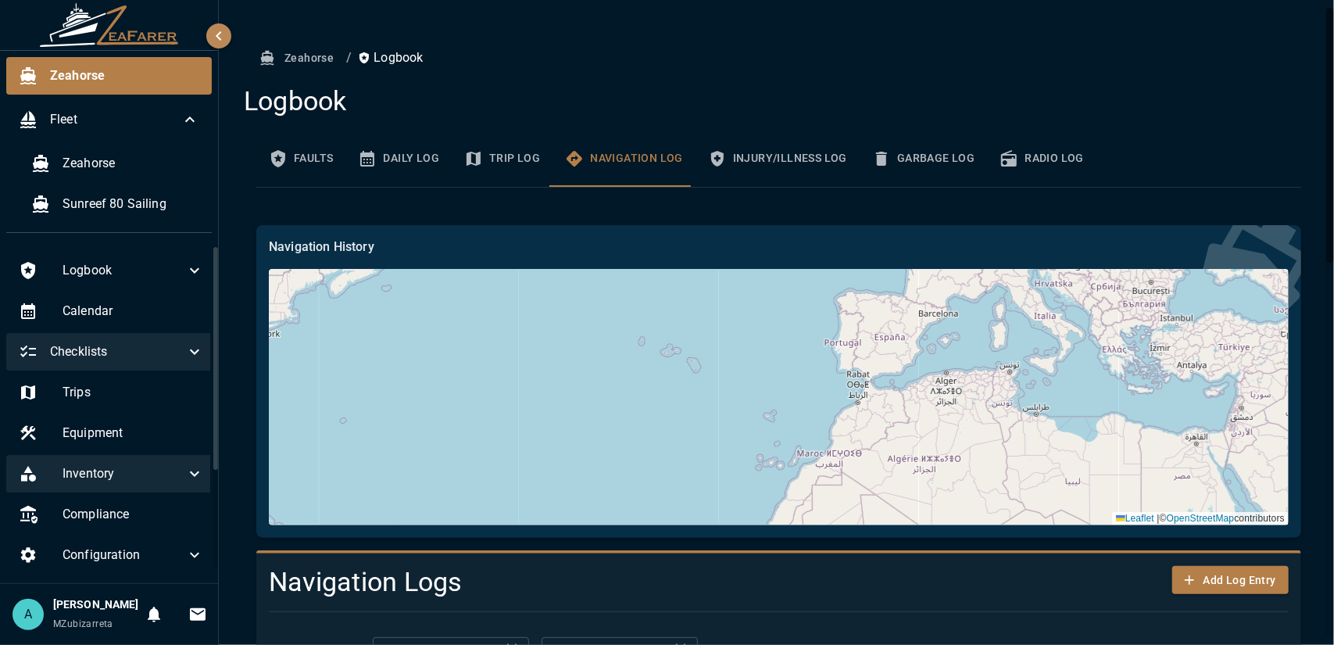
drag, startPoint x: 864, startPoint y: 402, endPoint x: 626, endPoint y: 424, distance: 239.4
click at [629, 424] on div "32 31 30 29 28 27 26 25 24 |" at bounding box center [779, 397] width 1020 height 256
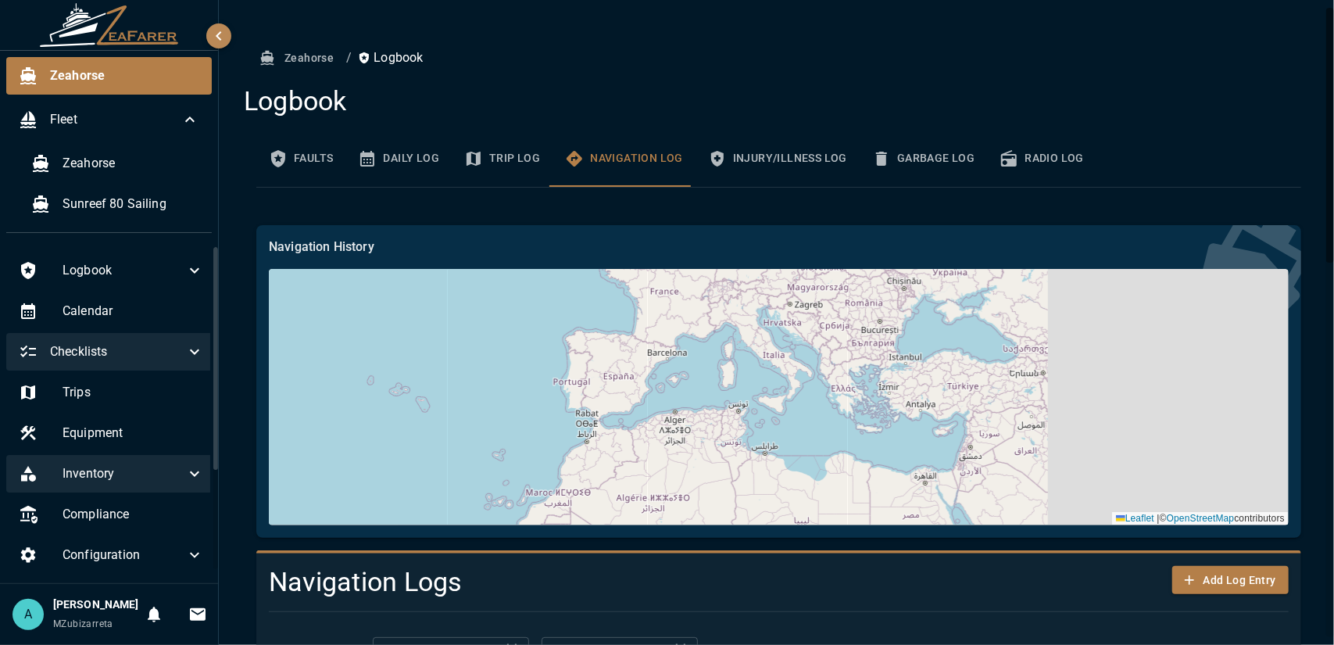
drag, startPoint x: 975, startPoint y: 382, endPoint x: 774, endPoint y: 412, distance: 203.8
click at [777, 412] on div "32 31 30 29 28 27 26 25 24 |" at bounding box center [779, 397] width 1020 height 256
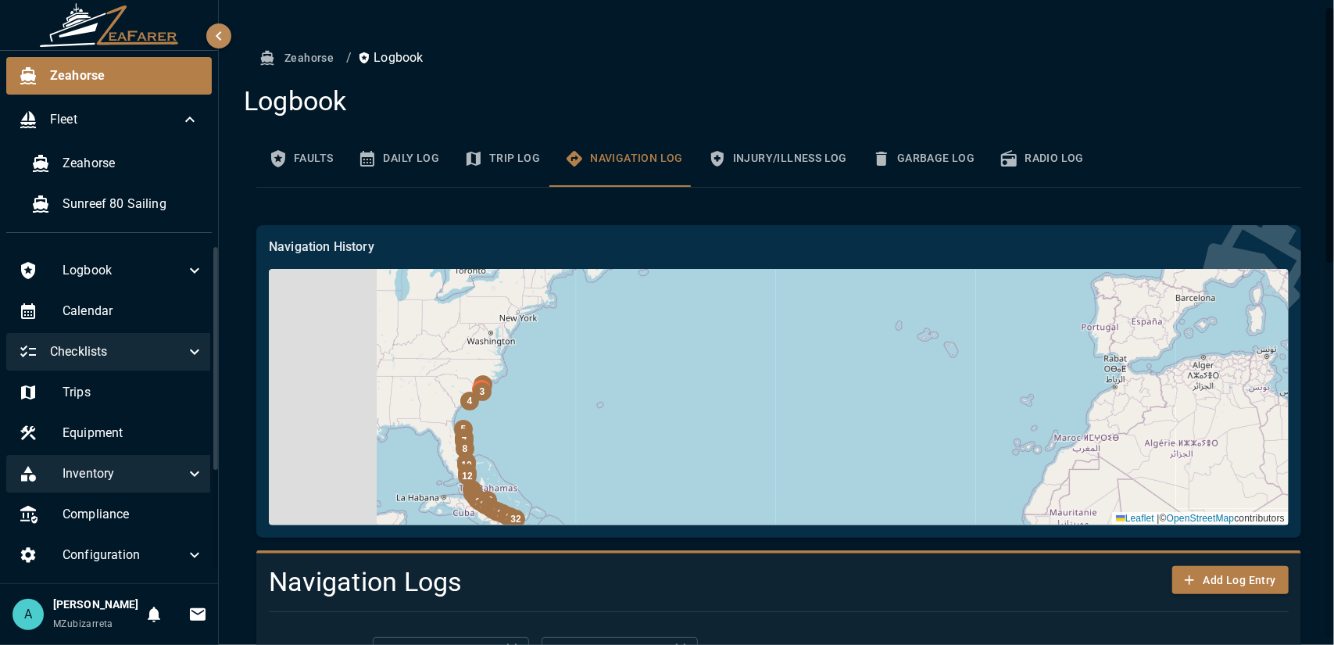
drag, startPoint x: 556, startPoint y: 395, endPoint x: 1123, endPoint y: 332, distance: 570.7
click at [1142, 331] on div "32 31 30 29 28 27 26 25 24 |" at bounding box center [779, 397] width 1020 height 256
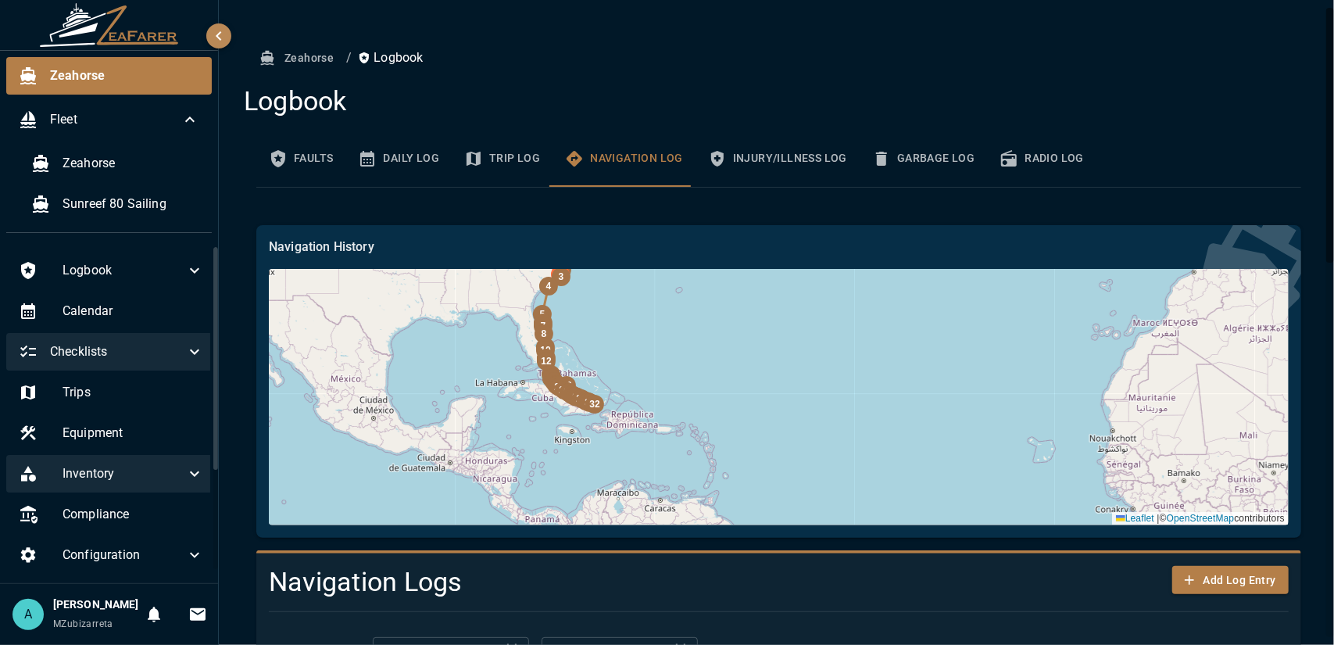
drag, startPoint x: 679, startPoint y: 345, endPoint x: 670, endPoint y: 240, distance: 105.8
click at [670, 240] on div "Navigation History 32 31 30 29 28 27 26 25 24 Leaflet |" at bounding box center [779, 382] width 1020 height 288
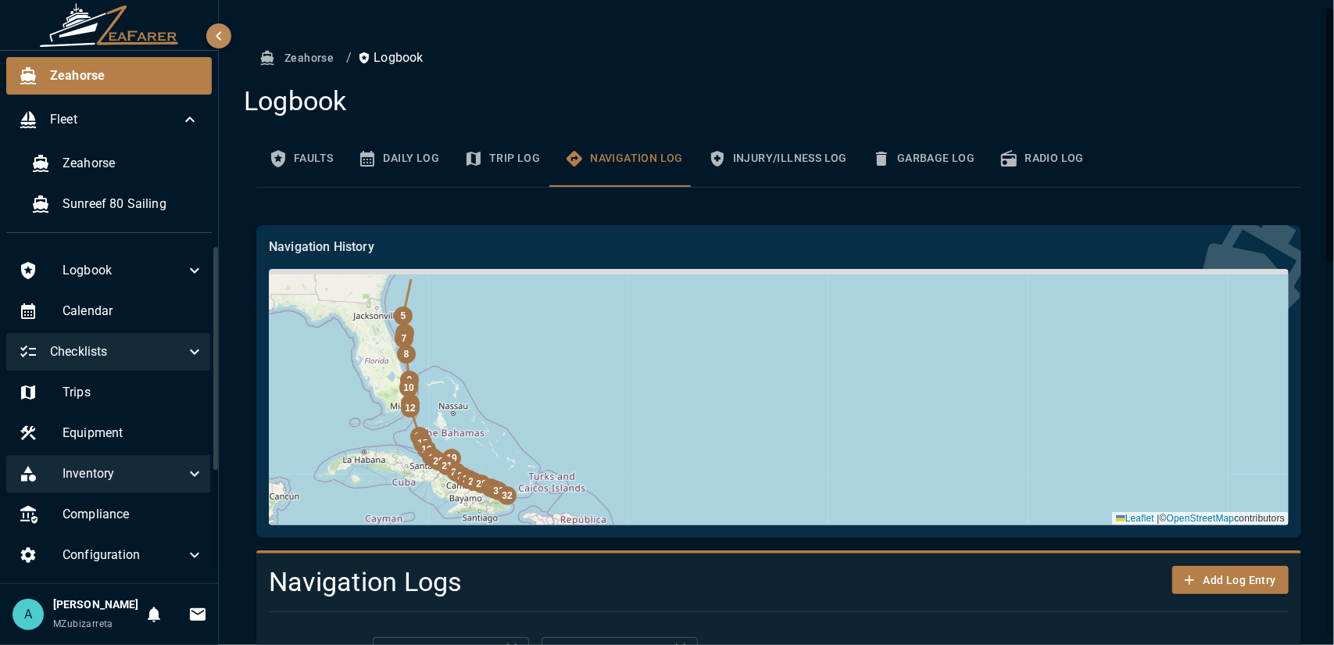
drag, startPoint x: 585, startPoint y: 377, endPoint x: 633, endPoint y: 418, distance: 63.1
click at [633, 418] on div "32 31 30 29 28 27 26 25 24 |" at bounding box center [779, 397] width 1020 height 256
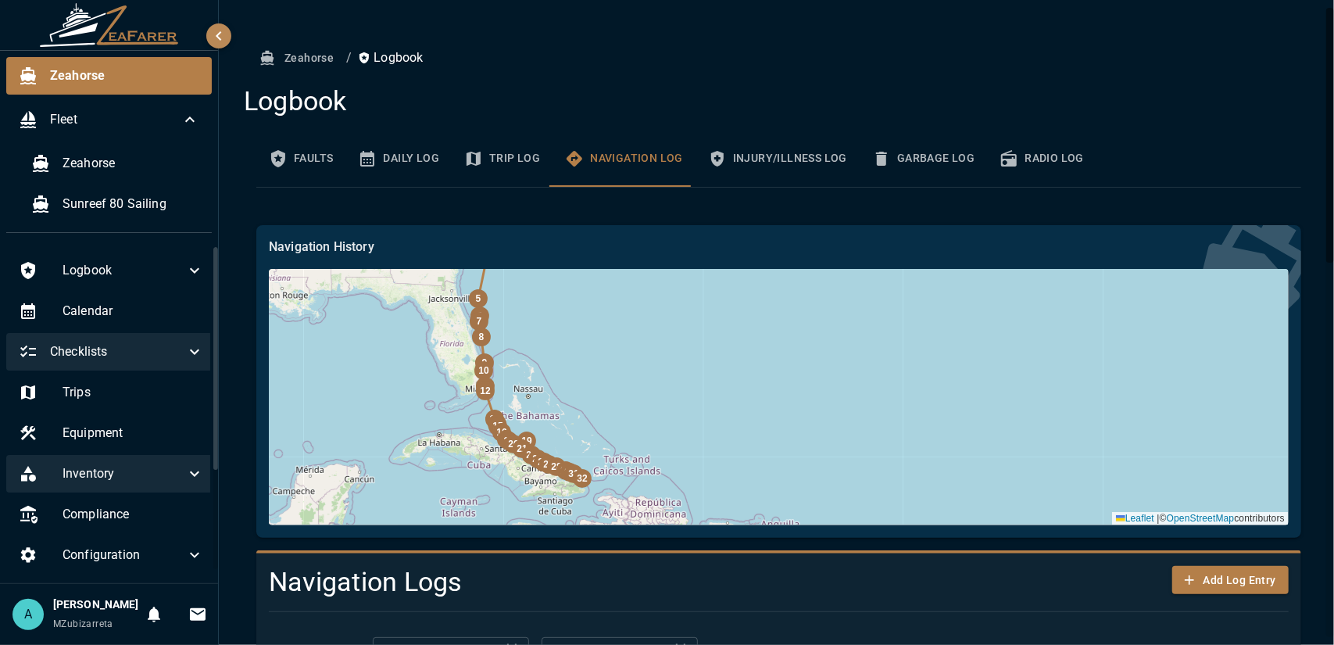
drag, startPoint x: 616, startPoint y: 382, endPoint x: 656, endPoint y: 346, distance: 53.7
click at [655, 343] on div "32 31 30 29 28 27 26 25 24 |" at bounding box center [779, 397] width 1020 height 256
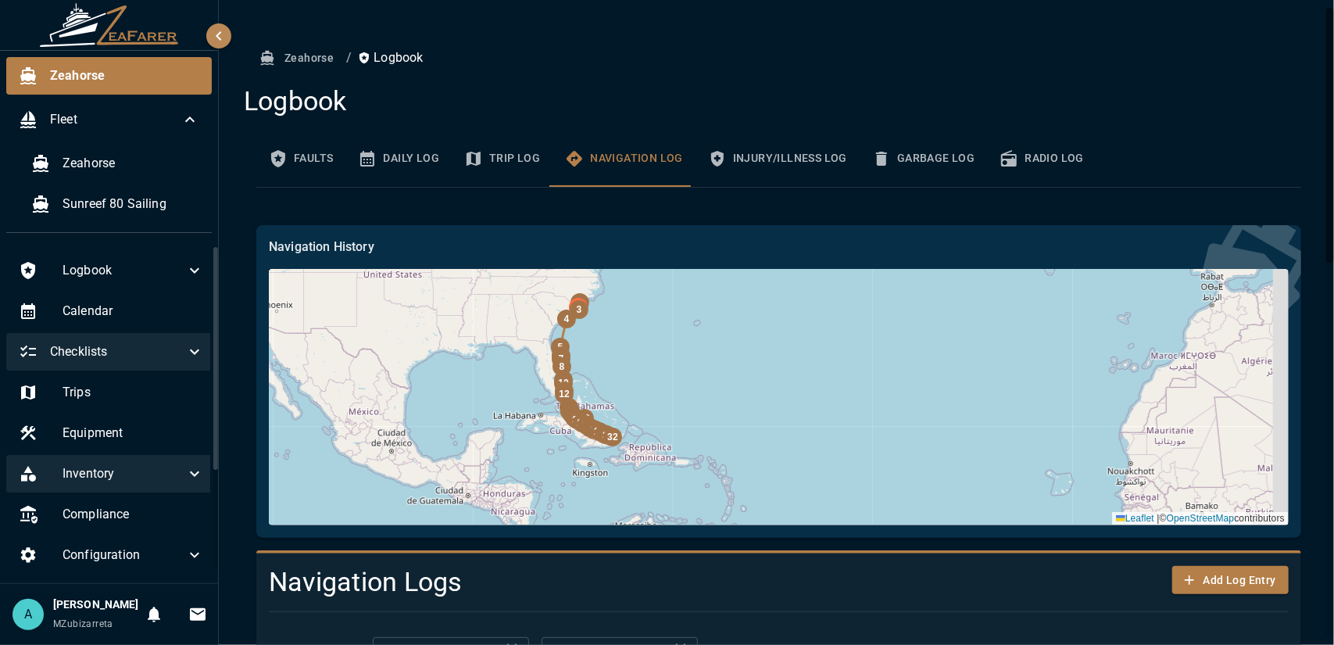
drag, startPoint x: 656, startPoint y: 349, endPoint x: 649, endPoint y: 384, distance: 36.0
click at [649, 384] on div "32 31 30 29 28 27 26 25 24 |" at bounding box center [779, 397] width 1020 height 256
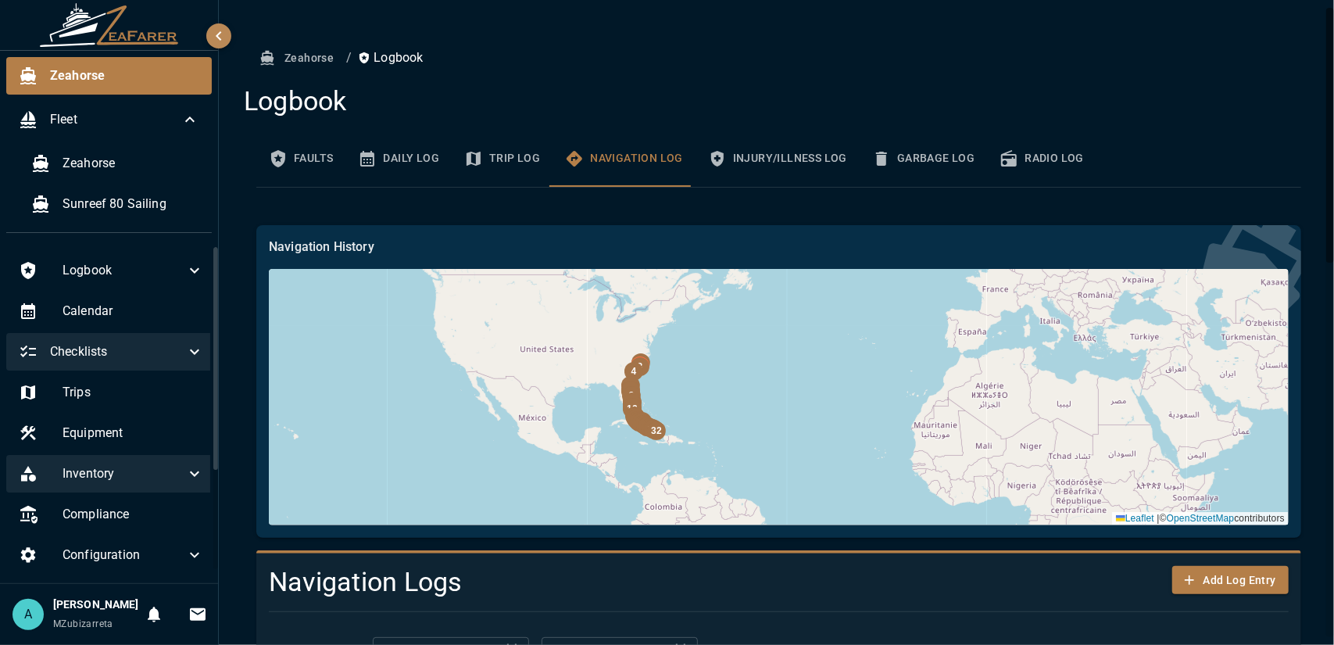
drag, startPoint x: 710, startPoint y: 371, endPoint x: 726, endPoint y: 384, distance: 21.1
click at [726, 384] on div "32 31 30 29 28 27 26 25 24 |" at bounding box center [779, 397] width 1020 height 256
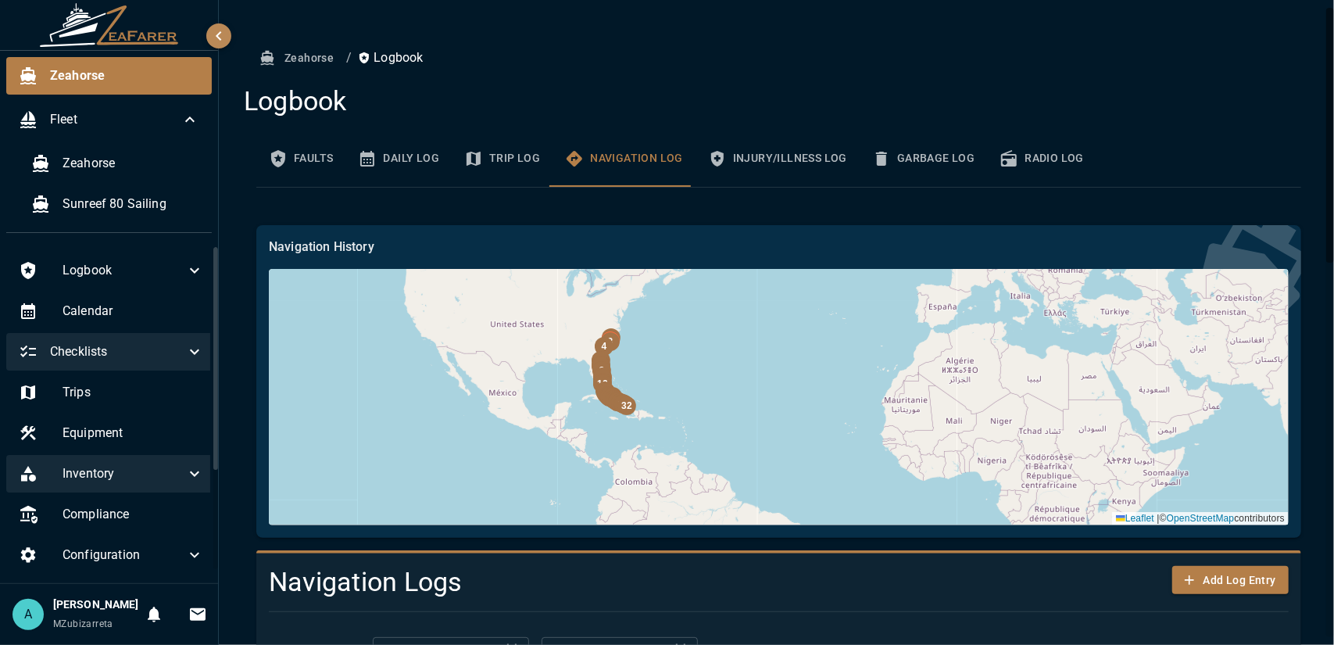
drag, startPoint x: 759, startPoint y: 373, endPoint x: 703, endPoint y: 332, distance: 68.8
click at [706, 322] on div "32 31 30 29 28 27 26 25 24 |" at bounding box center [779, 397] width 1020 height 256
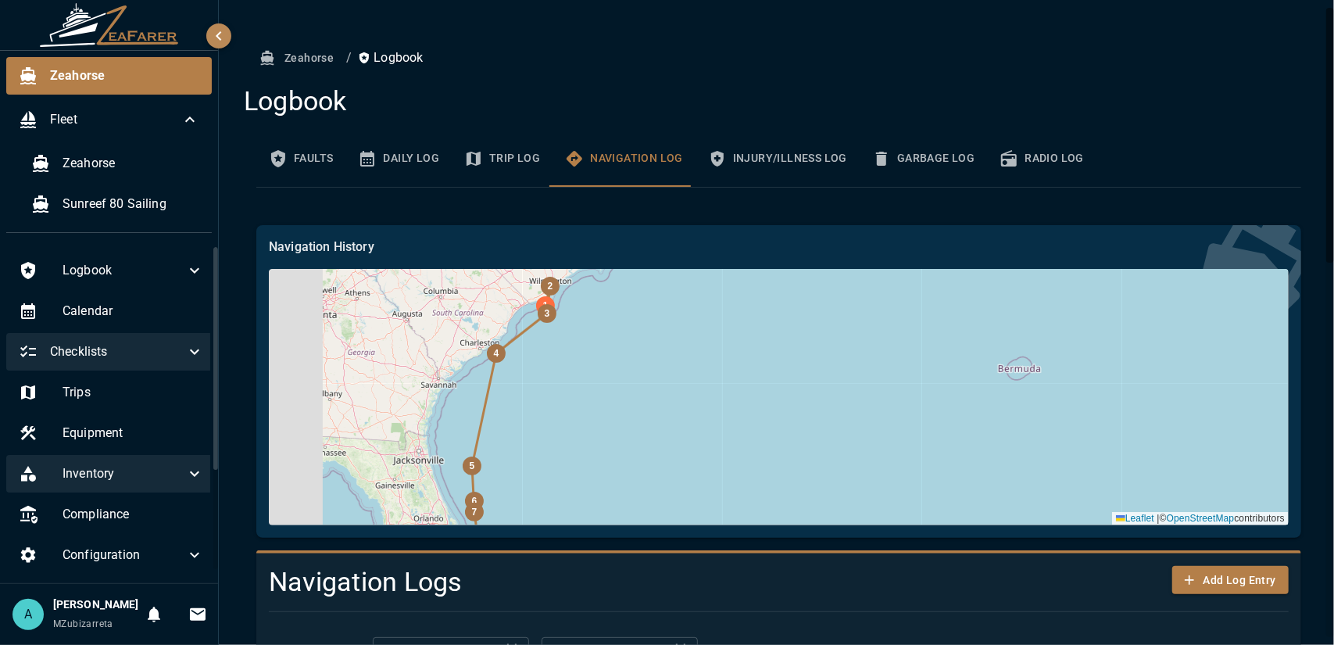
drag, startPoint x: 564, startPoint y: 408, endPoint x: 746, endPoint y: 310, distance: 206.6
click at [746, 310] on div "32 31 30 29 28 27 26 25 24 |" at bounding box center [779, 397] width 1020 height 256
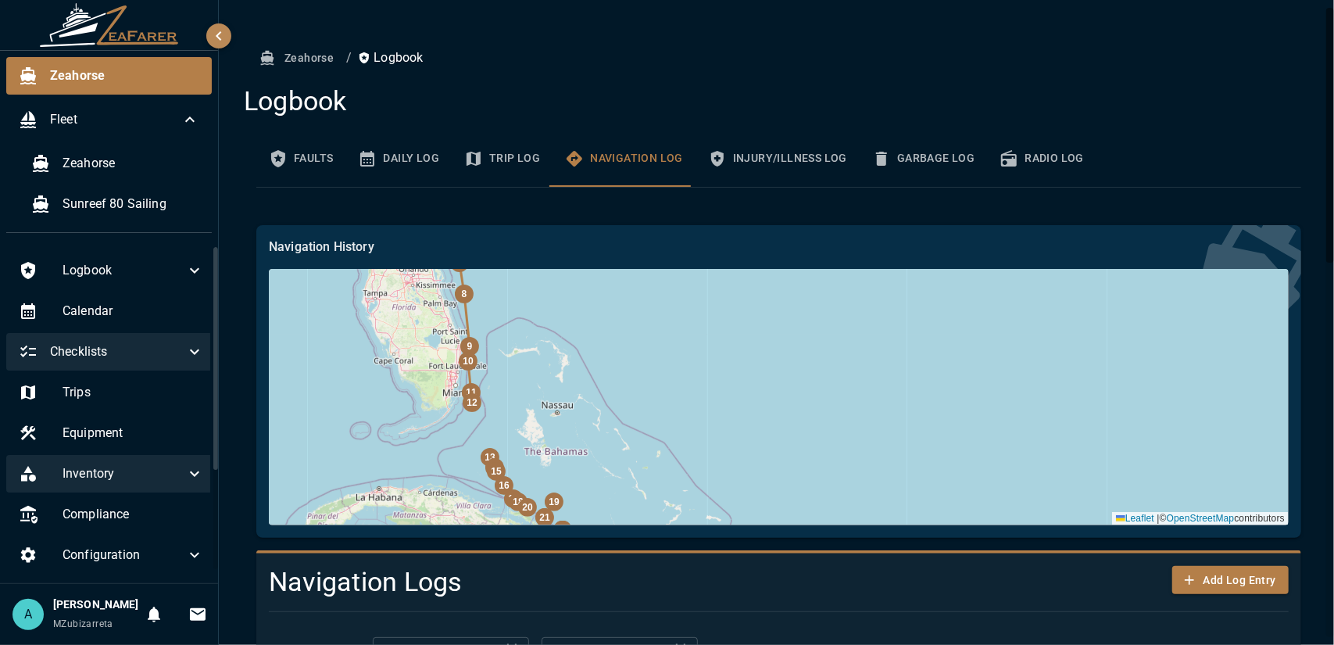
drag, startPoint x: 656, startPoint y: 413, endPoint x: 570, endPoint y: 266, distance: 171.3
click at [567, 262] on div "Navigation History 32 31 30 29 28 27 26 25 24 Leaflet |" at bounding box center [779, 382] width 1020 height 288
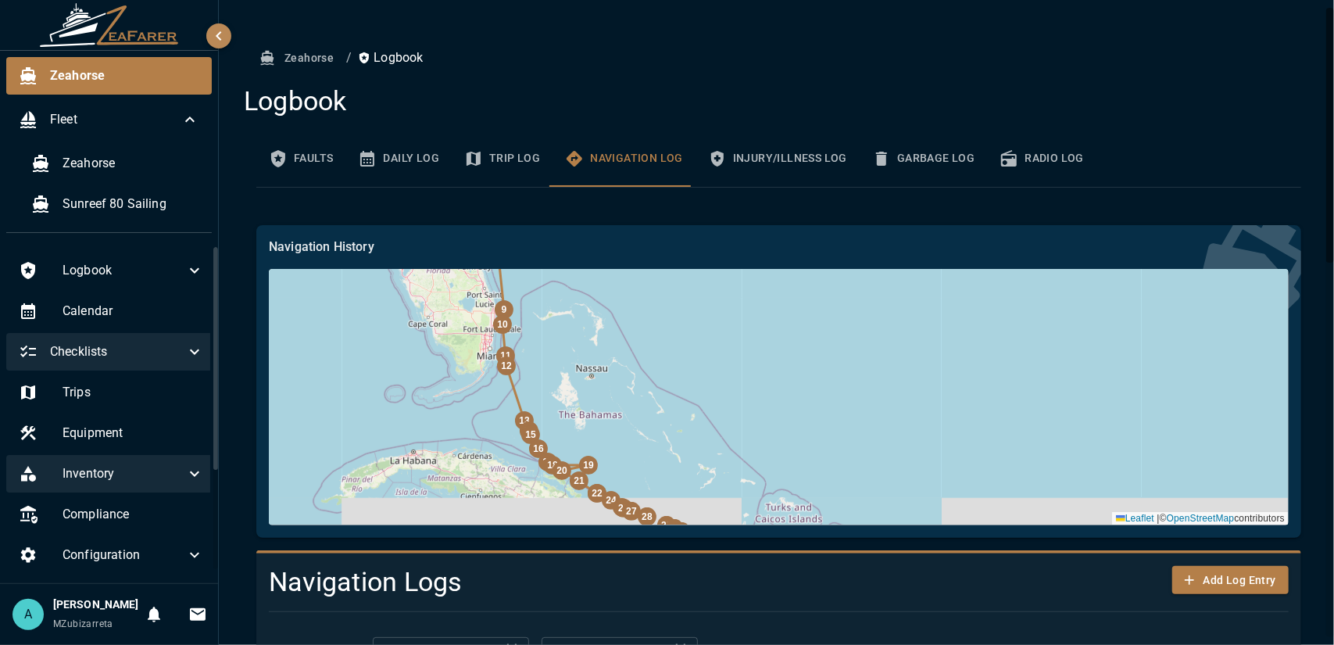
drag, startPoint x: 607, startPoint y: 437, endPoint x: 642, endPoint y: 401, distance: 49.7
click at [642, 401] on div "32 31 30 29 28 27 26 25 24 |" at bounding box center [779, 397] width 1020 height 256
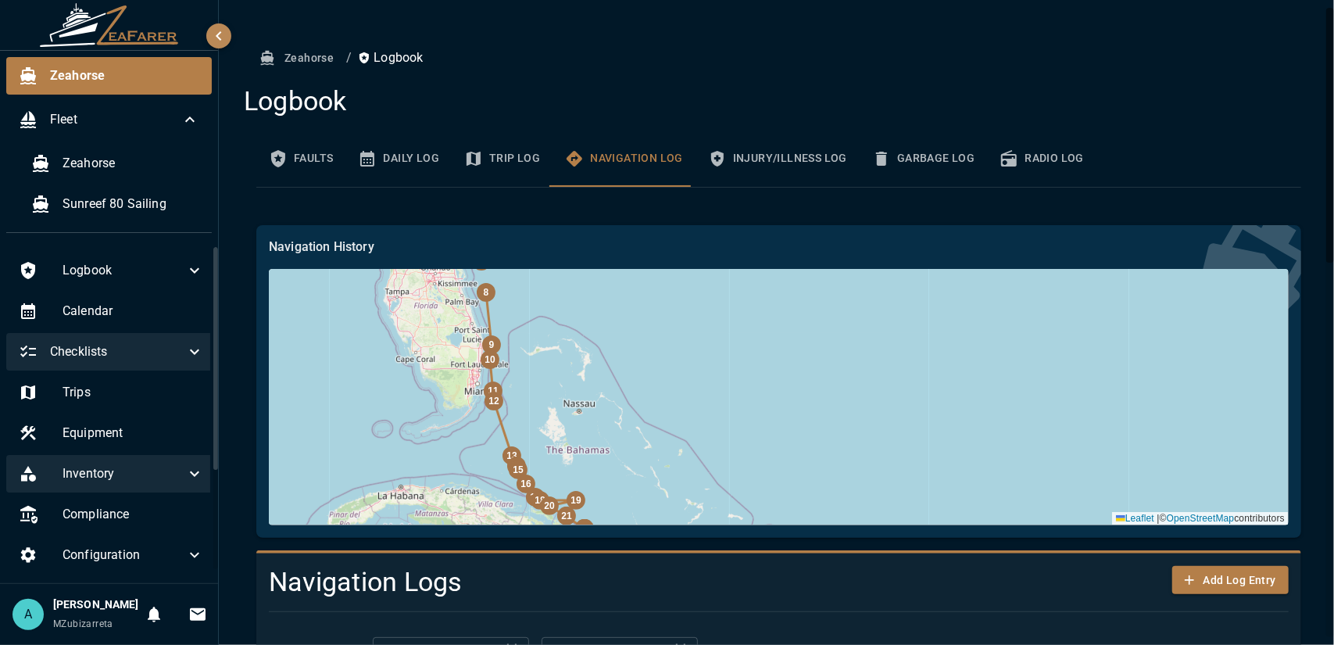
drag, startPoint x: 534, startPoint y: 348, endPoint x: 527, endPoint y: 390, distance: 42.9
click at [527, 390] on div "32 31 30 29 28 27 26 25 24 |" at bounding box center [779, 397] width 1020 height 256
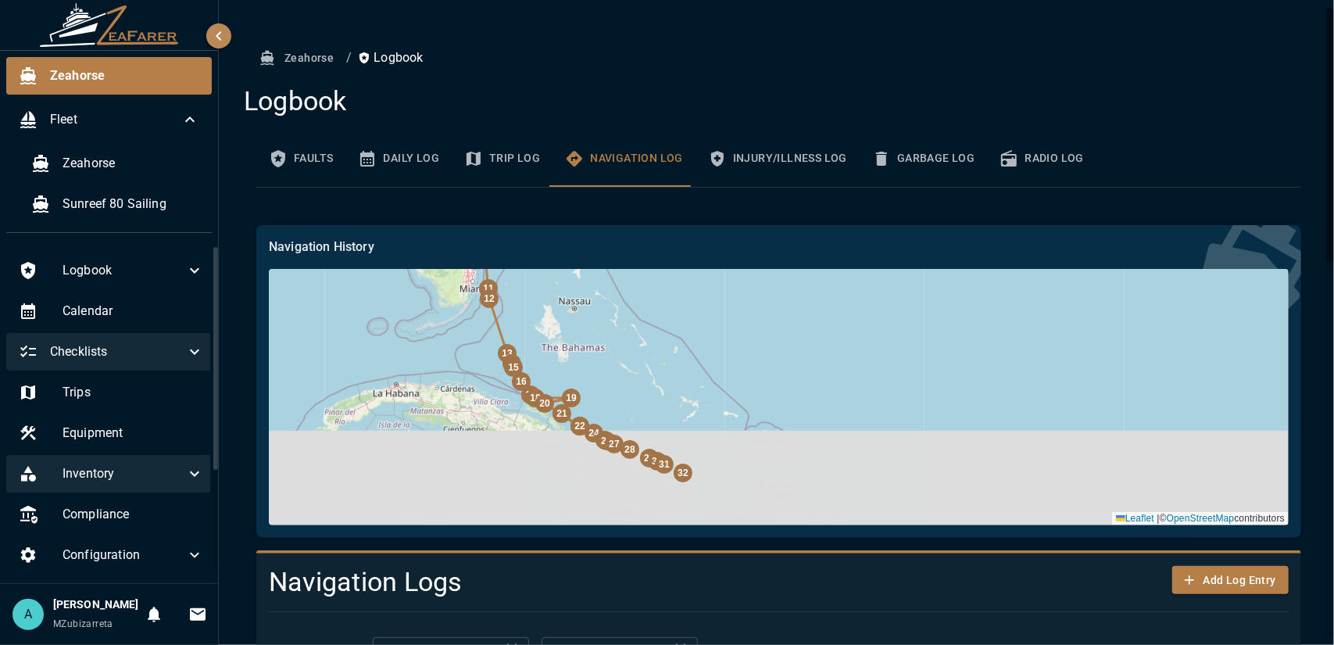
drag, startPoint x: 566, startPoint y: 412, endPoint x: 552, endPoint y: 288, distance: 124.2
click at [552, 288] on div "32 31 30 29 28 27 26 25 24 |" at bounding box center [779, 397] width 1020 height 256
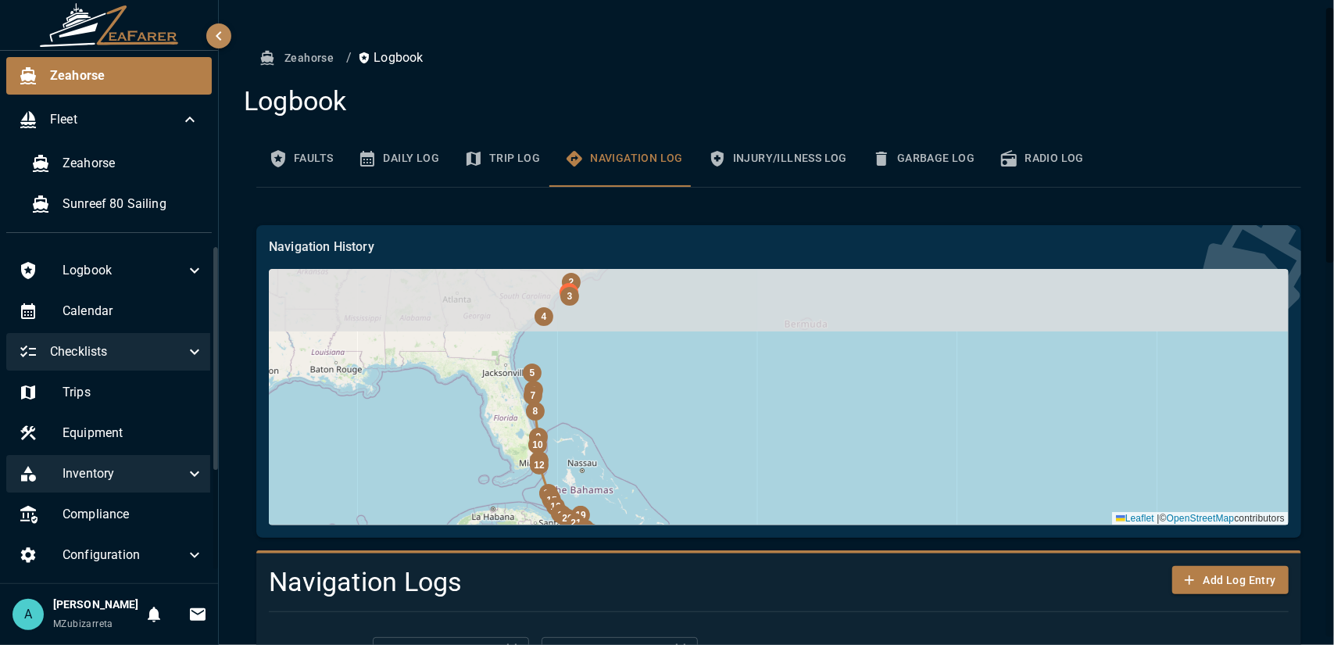
drag, startPoint x: 408, startPoint y: 312, endPoint x: 431, endPoint y: 498, distance: 187.4
click at [431, 498] on div "32 31 30 29 28 27 26 25 24 |" at bounding box center [779, 397] width 1020 height 256
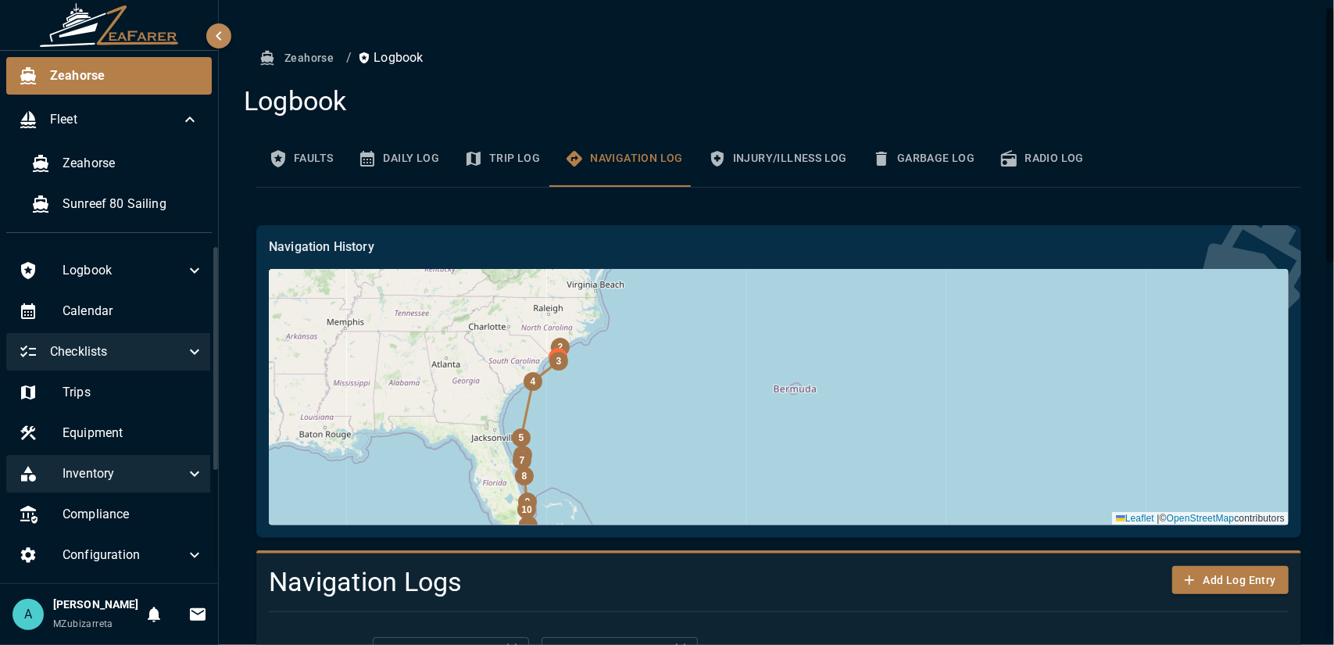
drag, startPoint x: 452, startPoint y: 395, endPoint x: 435, endPoint y: 465, distance: 72.2
click at [438, 456] on div "32 31 30 29 28 27 26 25 24 |" at bounding box center [779, 397] width 1020 height 256
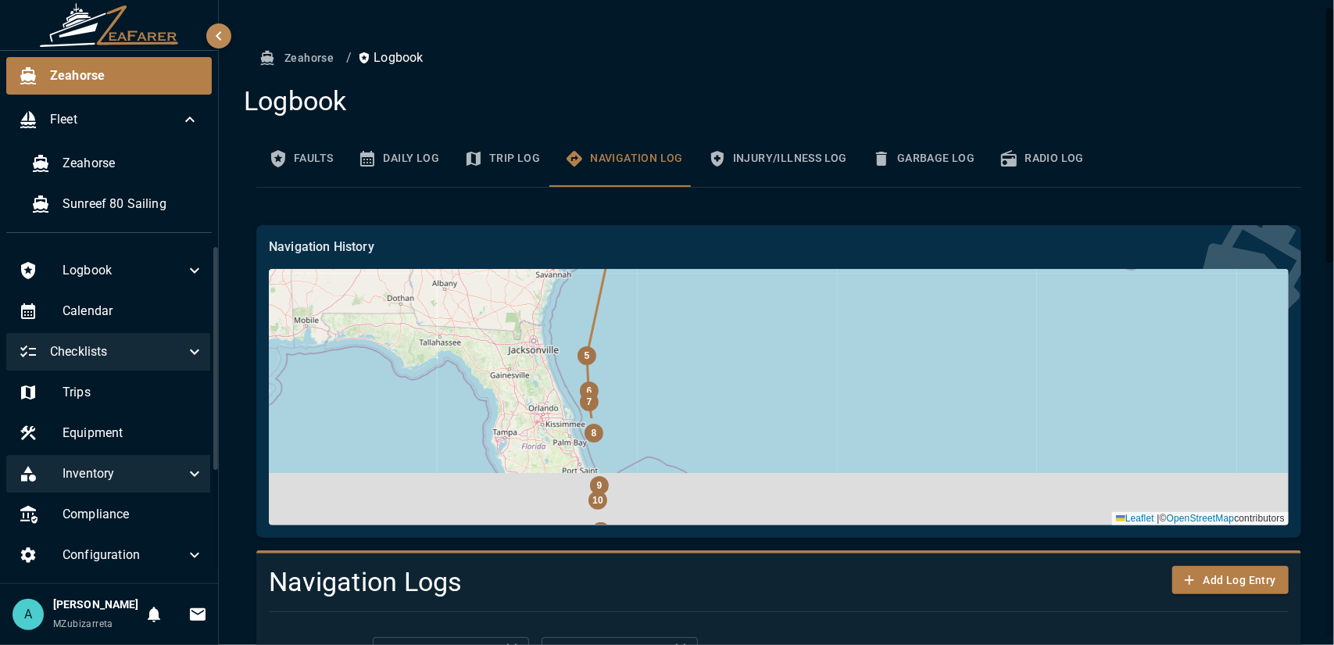
drag, startPoint x: 705, startPoint y: 375, endPoint x: 700, endPoint y: 282, distance: 93.1
click at [700, 282] on div "32 31 30 29 28 27 26 25 24 |" at bounding box center [779, 397] width 1020 height 256
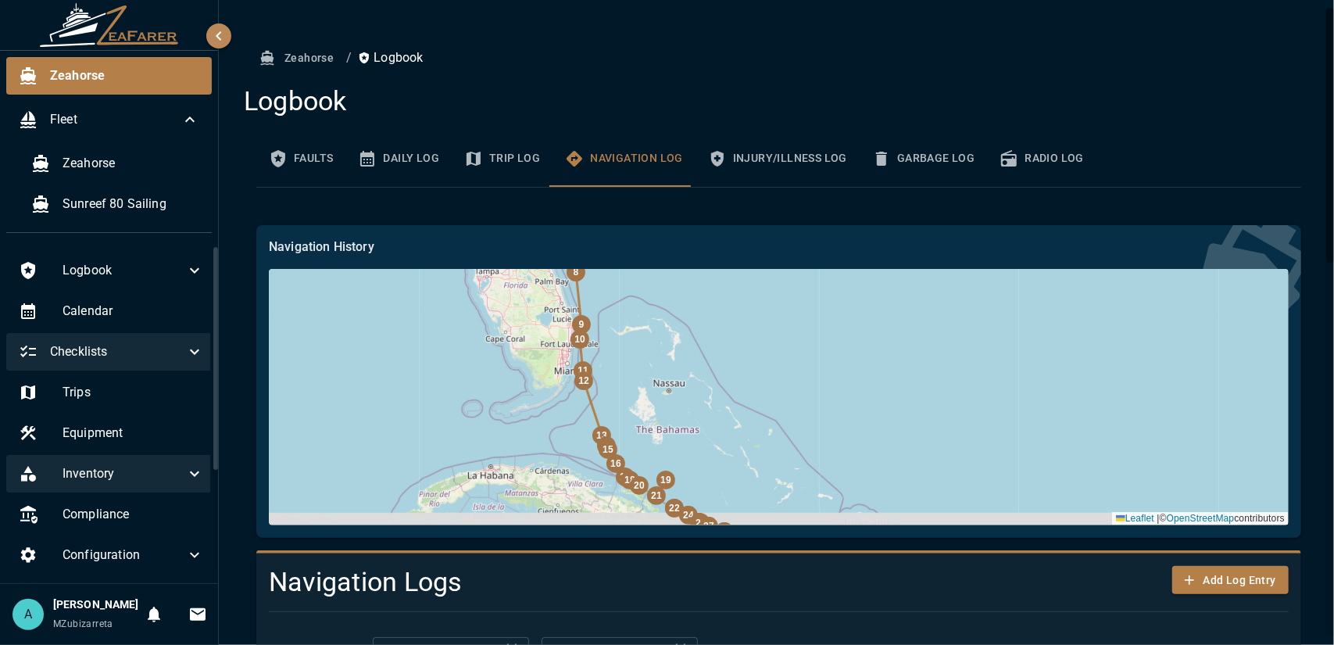
drag, startPoint x: 758, startPoint y: 413, endPoint x: 747, endPoint y: 312, distance: 101.4
click at [748, 312] on div "32 31 30 29 28 27 26 25 24 |" at bounding box center [779, 397] width 1020 height 256
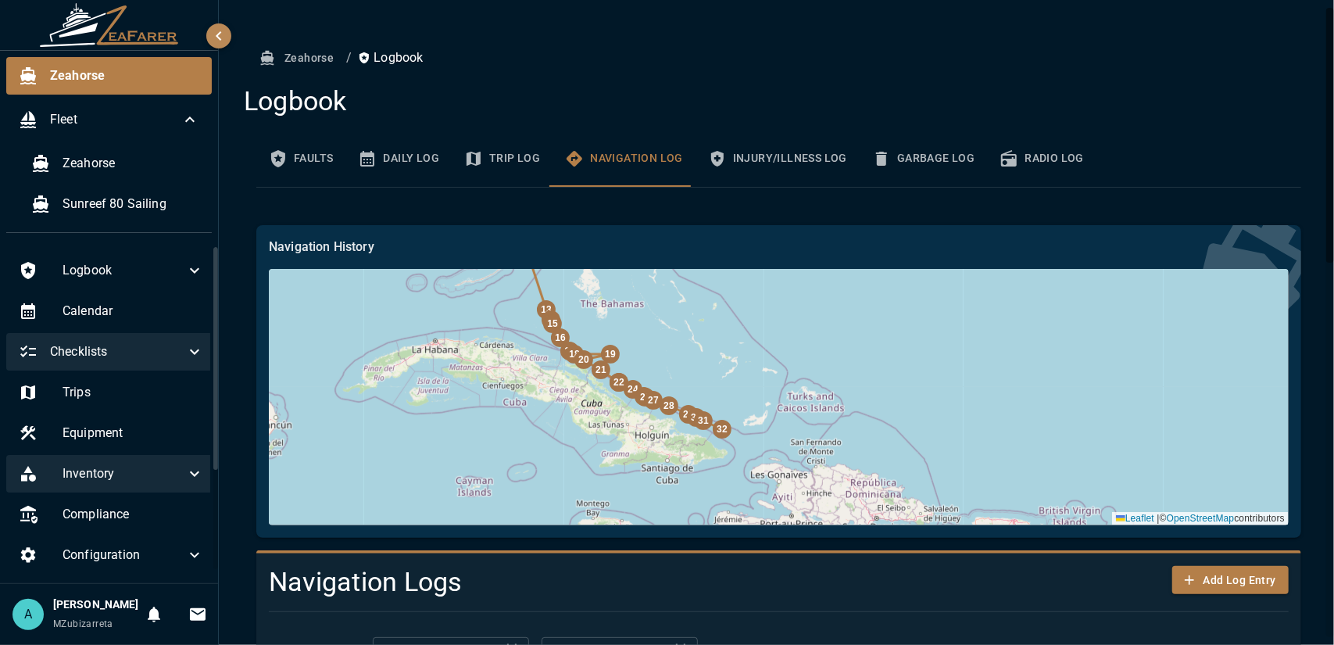
drag, startPoint x: 858, startPoint y: 369, endPoint x: 799, endPoint y: 309, distance: 84.0
click at [799, 309] on div "32 31 30 29 28 27 26 25 24 |" at bounding box center [779, 397] width 1020 height 256
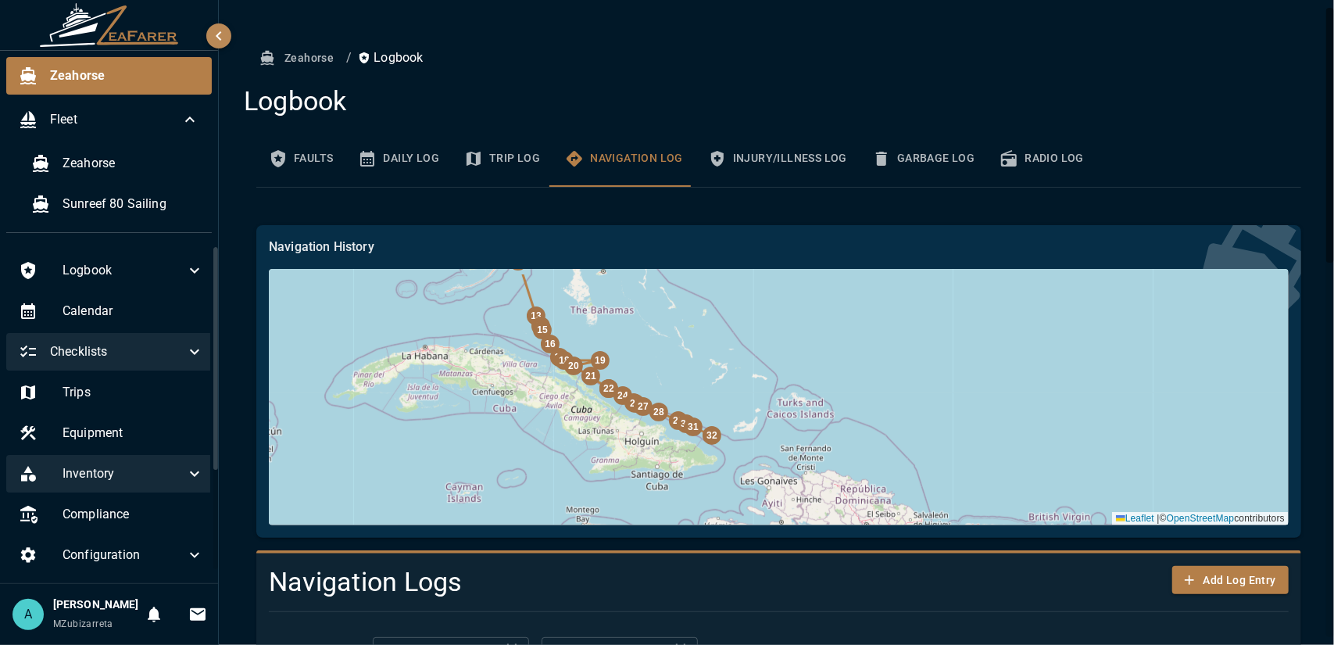
drag, startPoint x: 578, startPoint y: 312, endPoint x: 605, endPoint y: 377, distance: 70.1
click at [599, 359] on div "32 31 30 29 28 27 26 25 24 |" at bounding box center [779, 397] width 1020 height 256
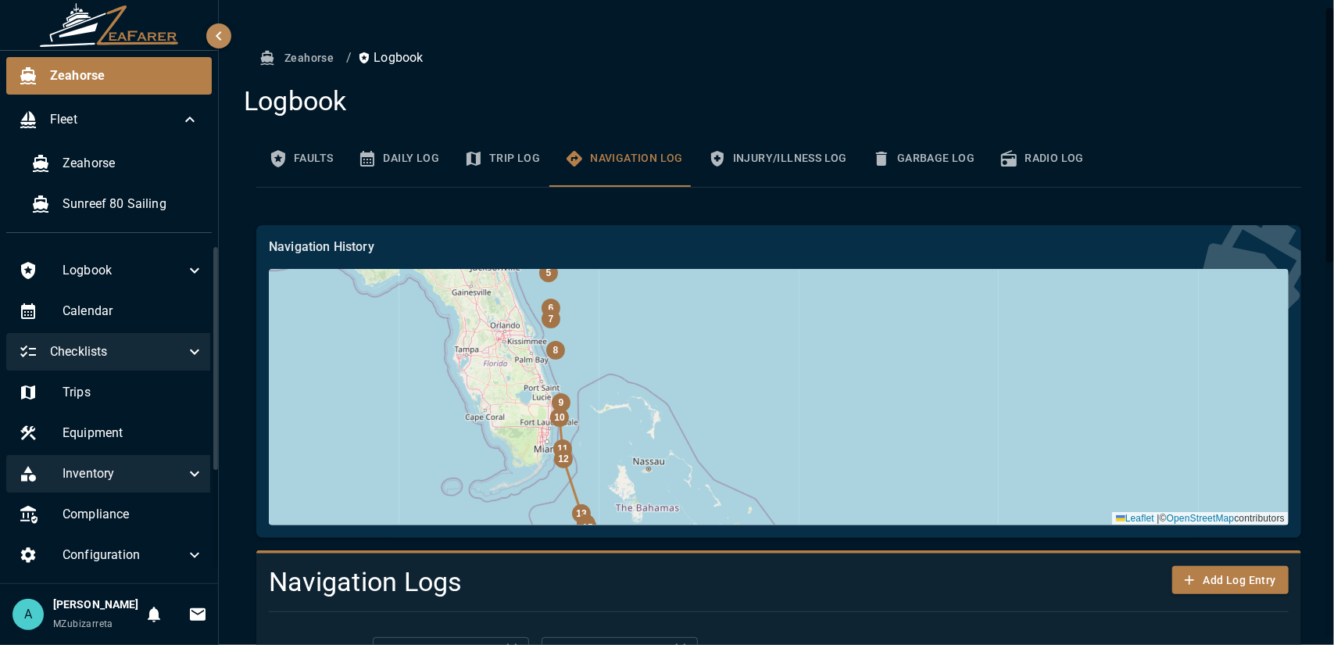
drag, startPoint x: 606, startPoint y: 366, endPoint x: 635, endPoint y: 523, distance: 159.1
click at [635, 523] on div "32 31 30 29 28 27 26 25 24 |" at bounding box center [779, 397] width 1020 height 256
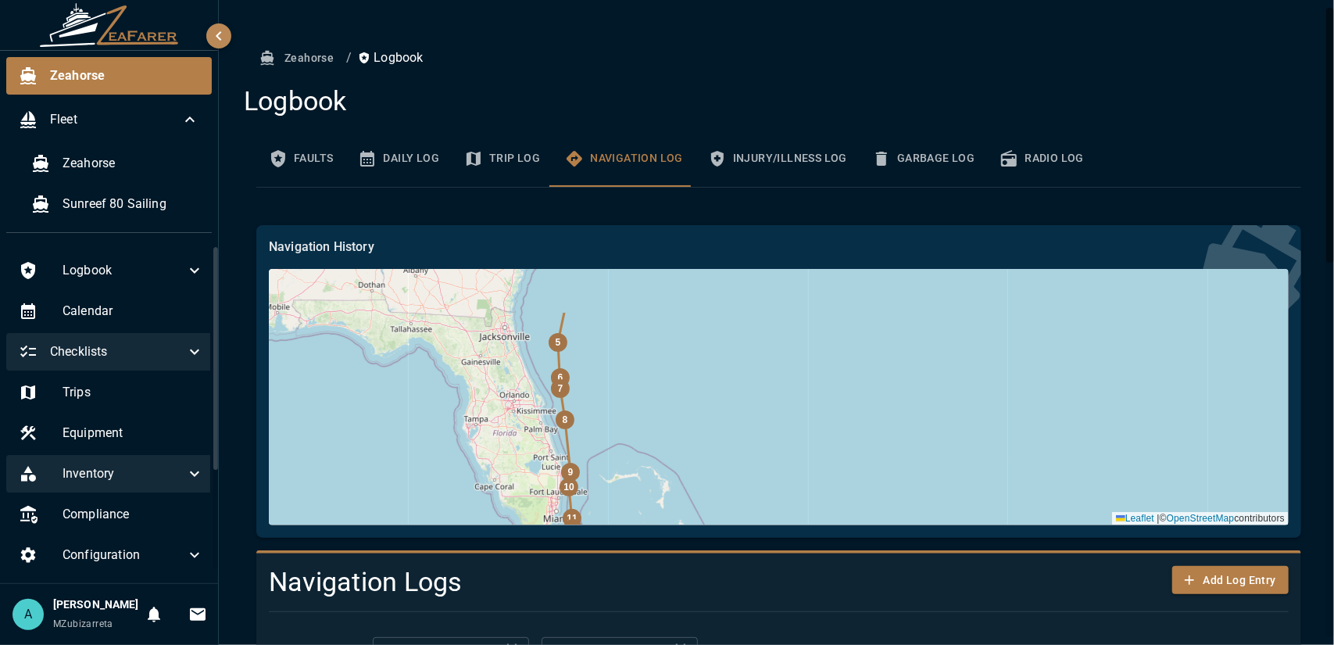
drag, startPoint x: 581, startPoint y: 395, endPoint x: 590, endPoint y: 464, distance: 70.2
click at [590, 464] on div "32 31 30 29 28 27 26 25 24 |" at bounding box center [779, 397] width 1020 height 256
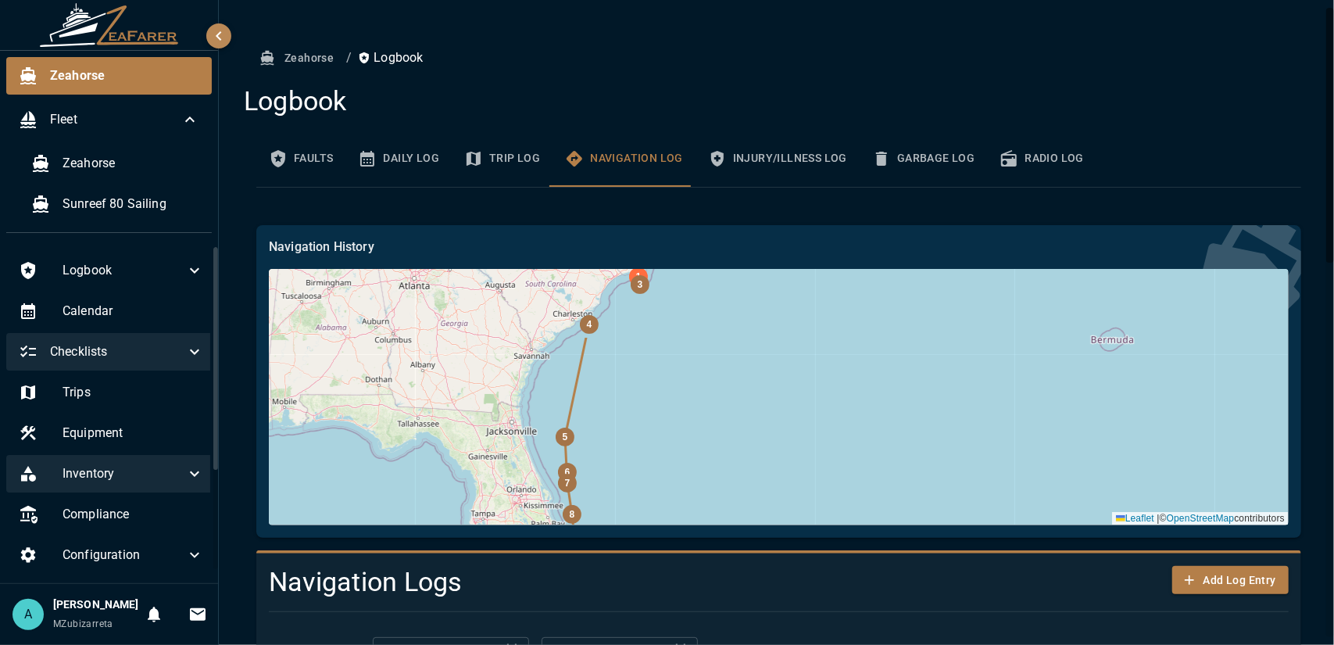
drag, startPoint x: 574, startPoint y: 382, endPoint x: 578, endPoint y: 450, distance: 68.1
click at [578, 450] on div "32 31 30 29 28 27 26 25 24 |" at bounding box center [779, 397] width 1020 height 256
drag, startPoint x: 636, startPoint y: 371, endPoint x: 613, endPoint y: 349, distance: 31.5
click at [624, 366] on div "32 31 30 29 28 27 26 25 24 |" at bounding box center [779, 397] width 1020 height 256
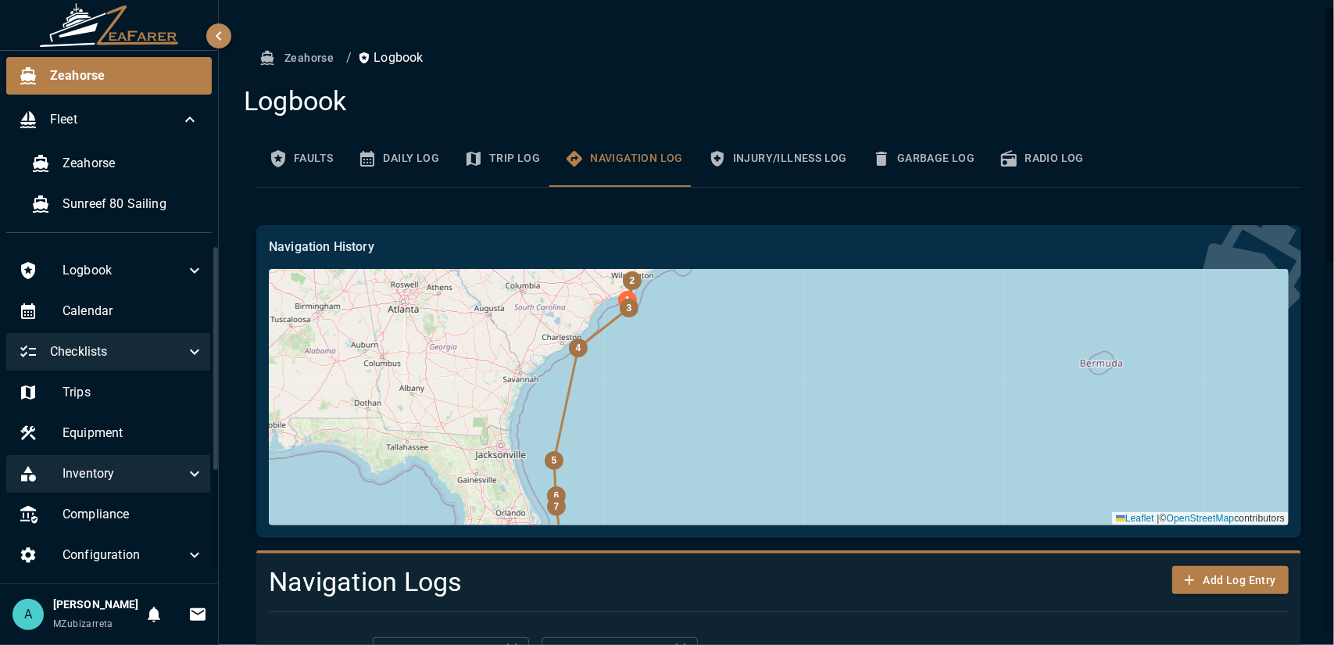
drag, startPoint x: 599, startPoint y: 359, endPoint x: 568, endPoint y: 482, distance: 126.6
click at [568, 482] on div "32 31 30 29 28 27 26 25 24 |" at bounding box center [779, 397] width 1020 height 256
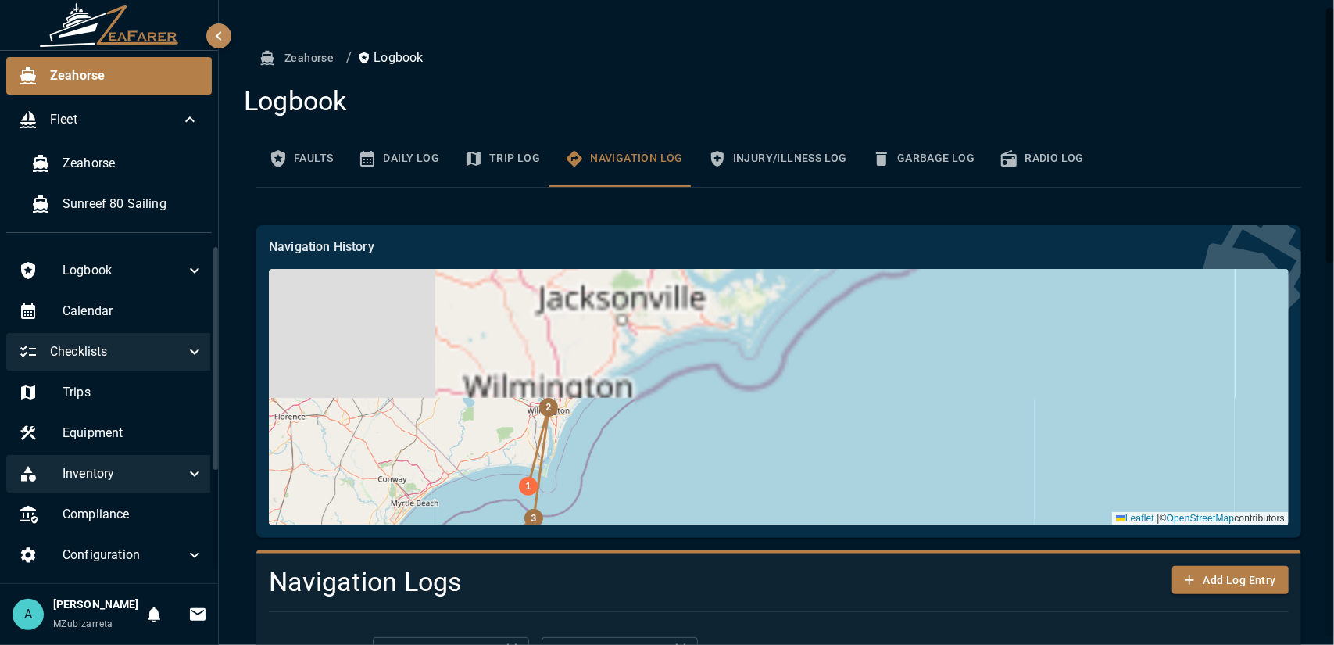
drag, startPoint x: 569, startPoint y: 338, endPoint x: 569, endPoint y: 484, distance: 146.1
click at [569, 484] on div "32 31 30 29 28 27 26 25 24 |" at bounding box center [779, 397] width 1020 height 256
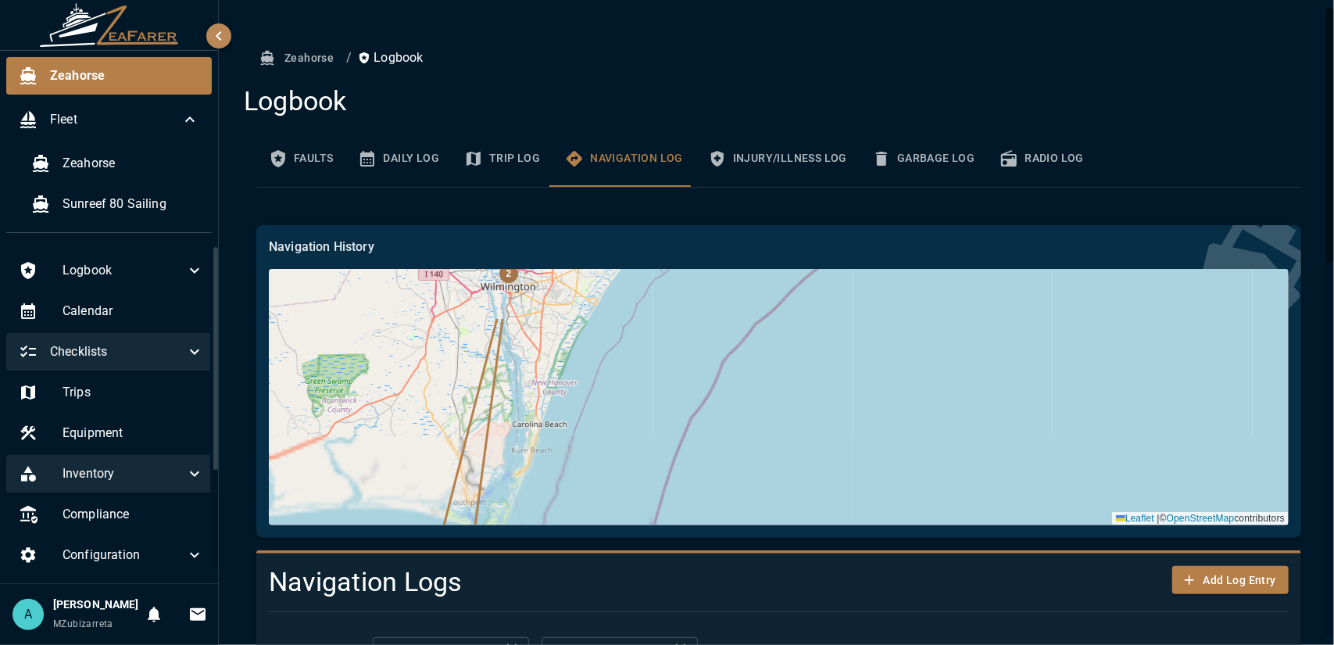
drag, startPoint x: 545, startPoint y: 391, endPoint x: 552, endPoint y: 382, distance: 12.2
click at [552, 383] on div "32 31 30 29 28 27 26 25 24 |" at bounding box center [779, 397] width 1020 height 256
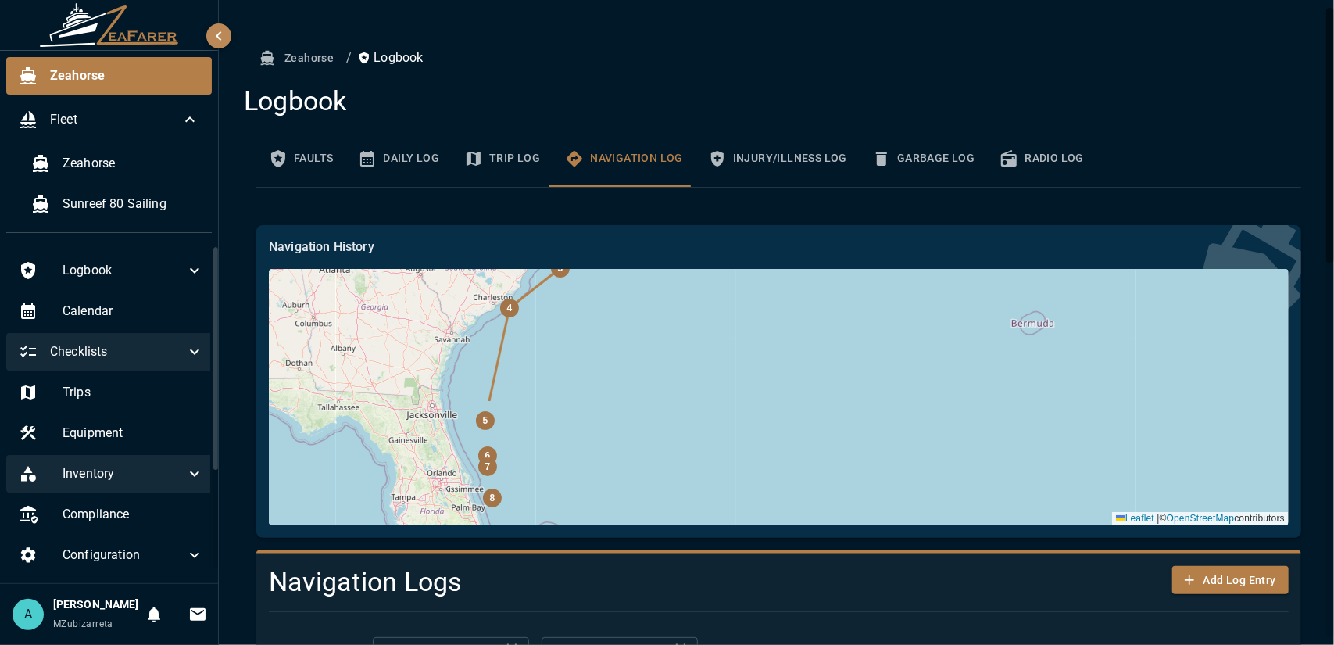
drag, startPoint x: 619, startPoint y: 460, endPoint x: 634, endPoint y: 254, distance: 206.8
click at [634, 254] on div "Navigation History 32 31 30 29 28 27 26 25 24 Leaflet |" at bounding box center [779, 382] width 1020 height 288
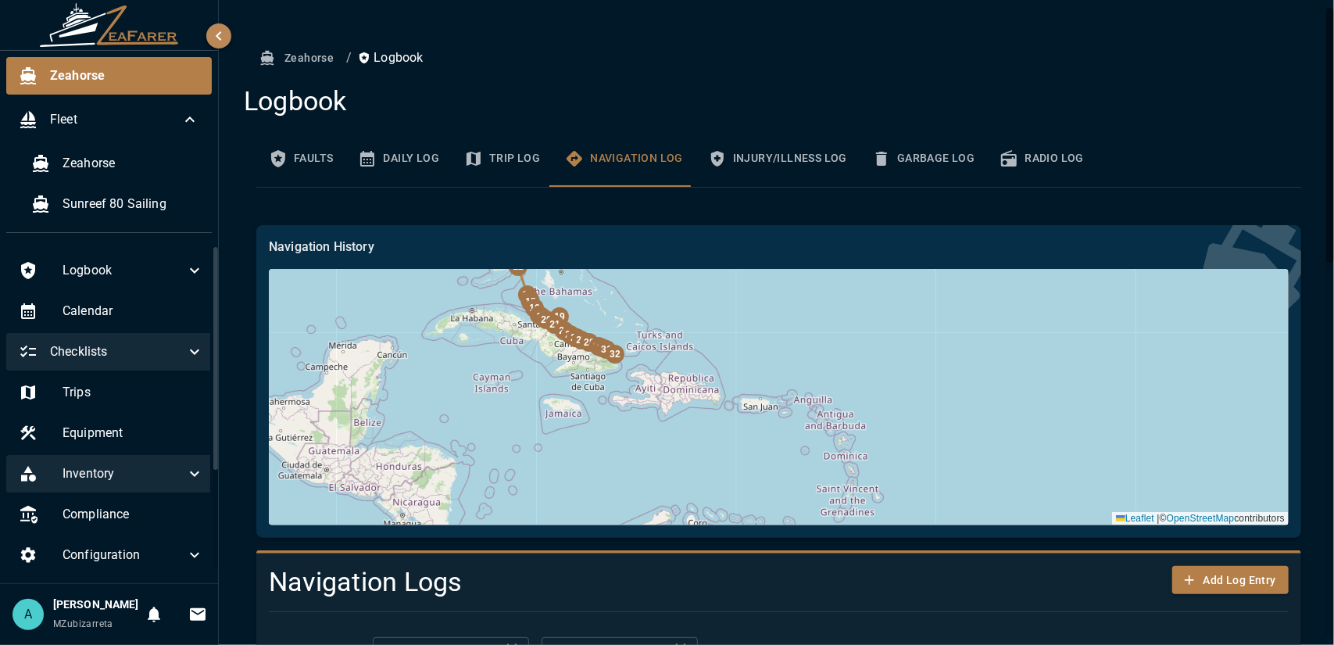
drag, startPoint x: 655, startPoint y: 442, endPoint x: 617, endPoint y: 246, distance: 198.9
click at [617, 246] on div "Navigation History 32 31 30 29 28 27 26 25 24 Leaflet |" at bounding box center [779, 382] width 1020 height 288
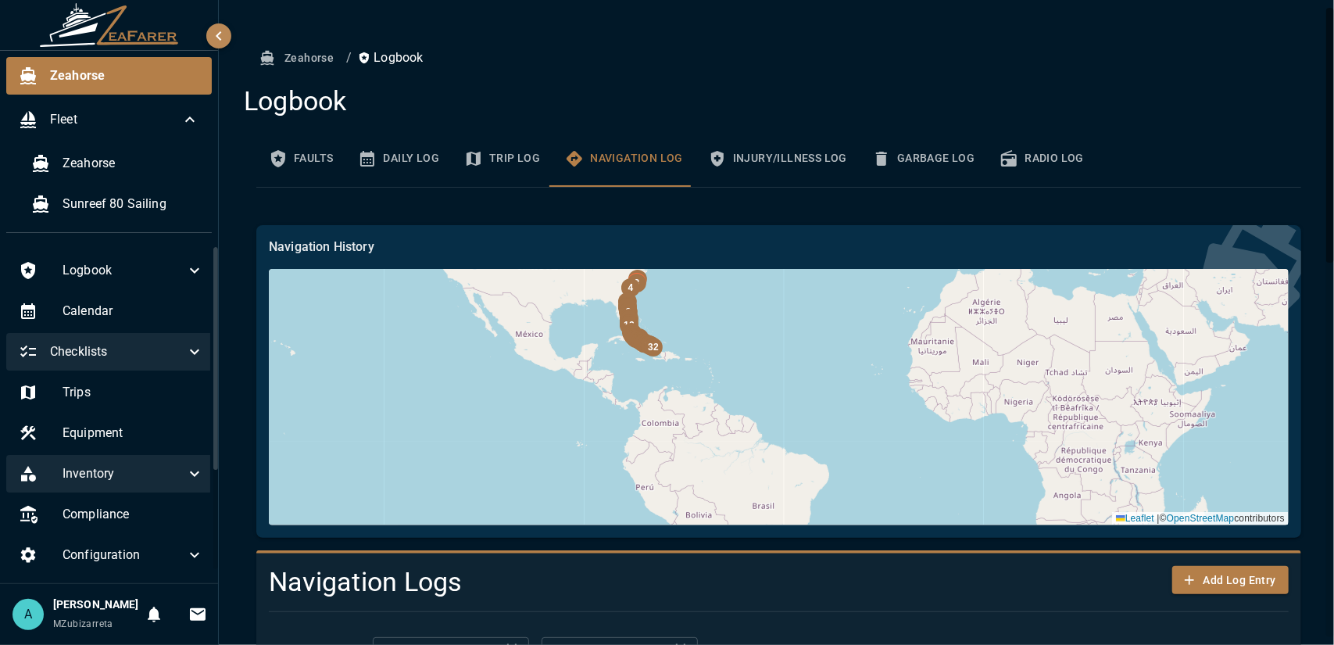
drag, startPoint x: 665, startPoint y: 409, endPoint x: 672, endPoint y: 385, distance: 24.5
click at [672, 385] on div "32 31 30 29 28 27 26 25 24 |" at bounding box center [779, 397] width 1020 height 256
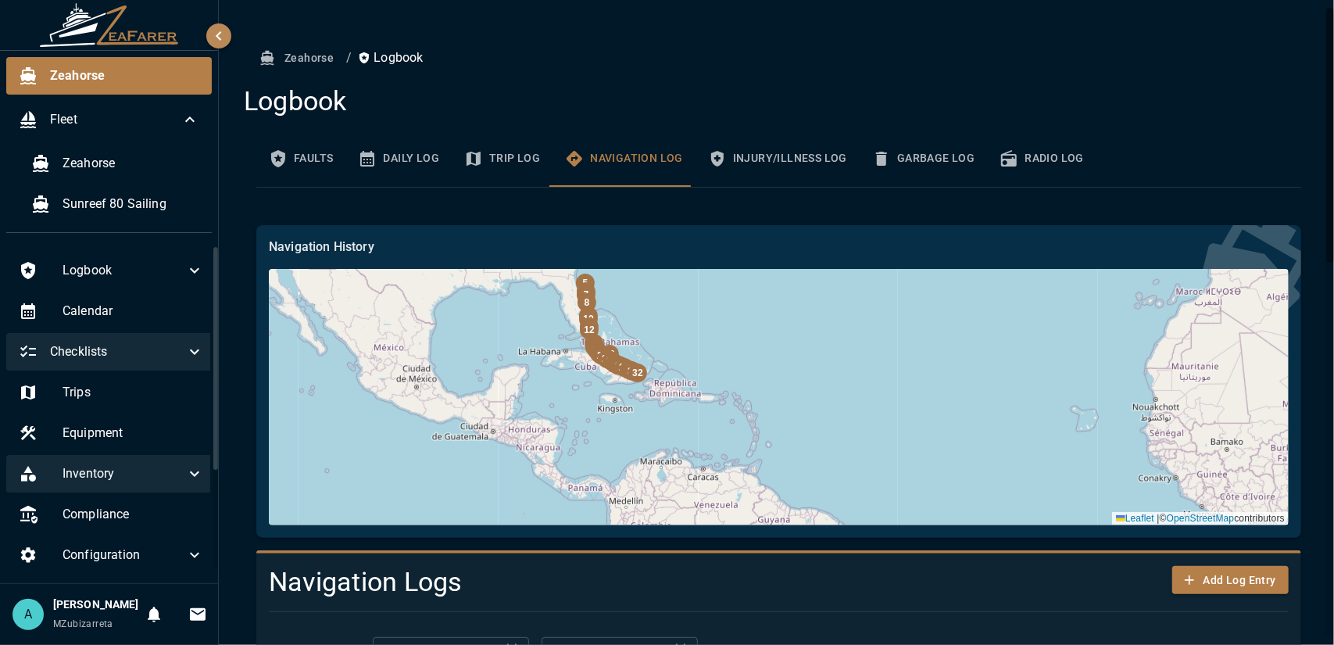
drag, startPoint x: 638, startPoint y: 349, endPoint x: 639, endPoint y: 442, distance: 93.0
click at [636, 463] on div "32 31 30 29 28 27 26 25 24 |" at bounding box center [779, 397] width 1020 height 256
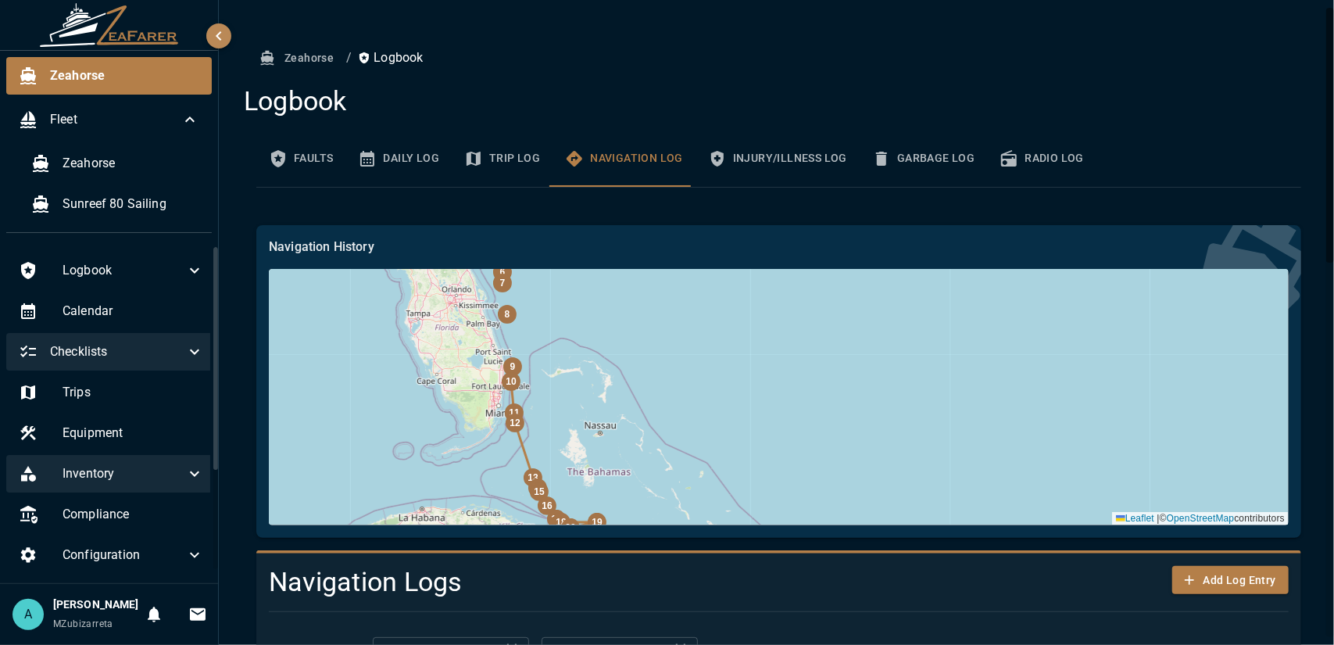
drag, startPoint x: 616, startPoint y: 348, endPoint x: 710, endPoint y: 479, distance: 161.3
click at [710, 479] on div "32 31 30 29 28 27 26 25 24 |" at bounding box center [779, 397] width 1020 height 256
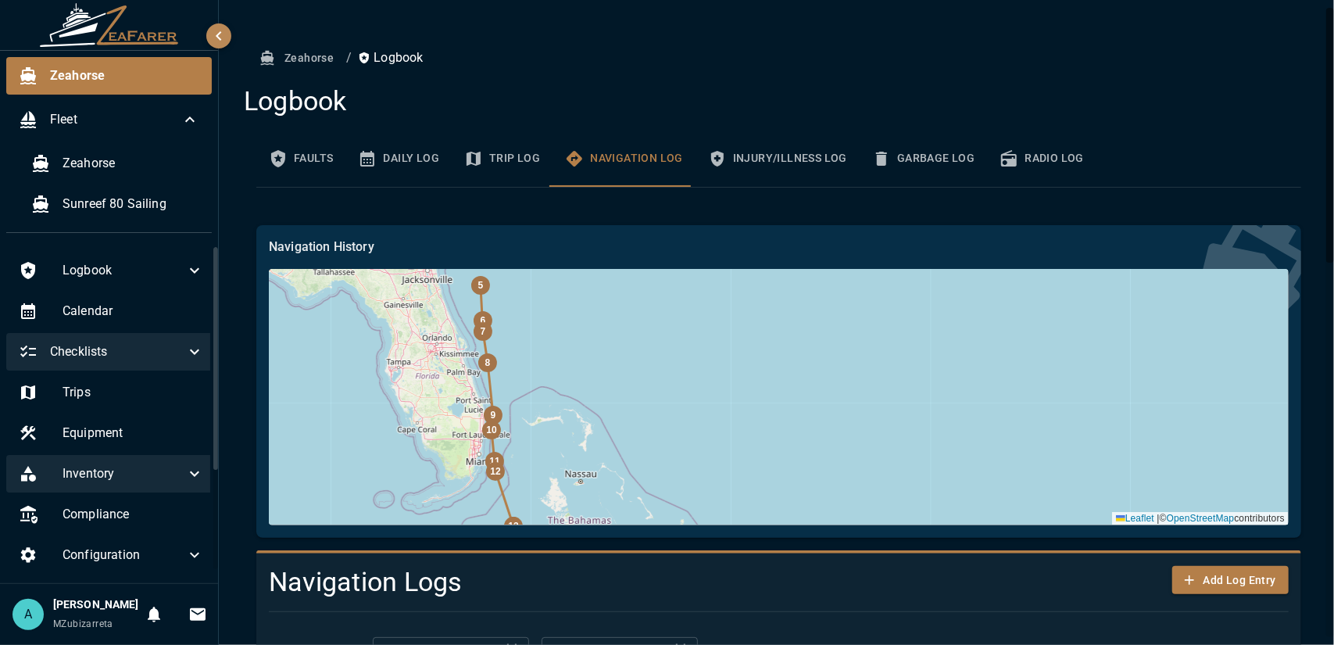
drag, startPoint x: 552, startPoint y: 361, endPoint x: 542, endPoint y: 395, distance: 36.1
click at [542, 395] on div "32 31 30 29 28 27 26 25 24 |" at bounding box center [779, 397] width 1020 height 256
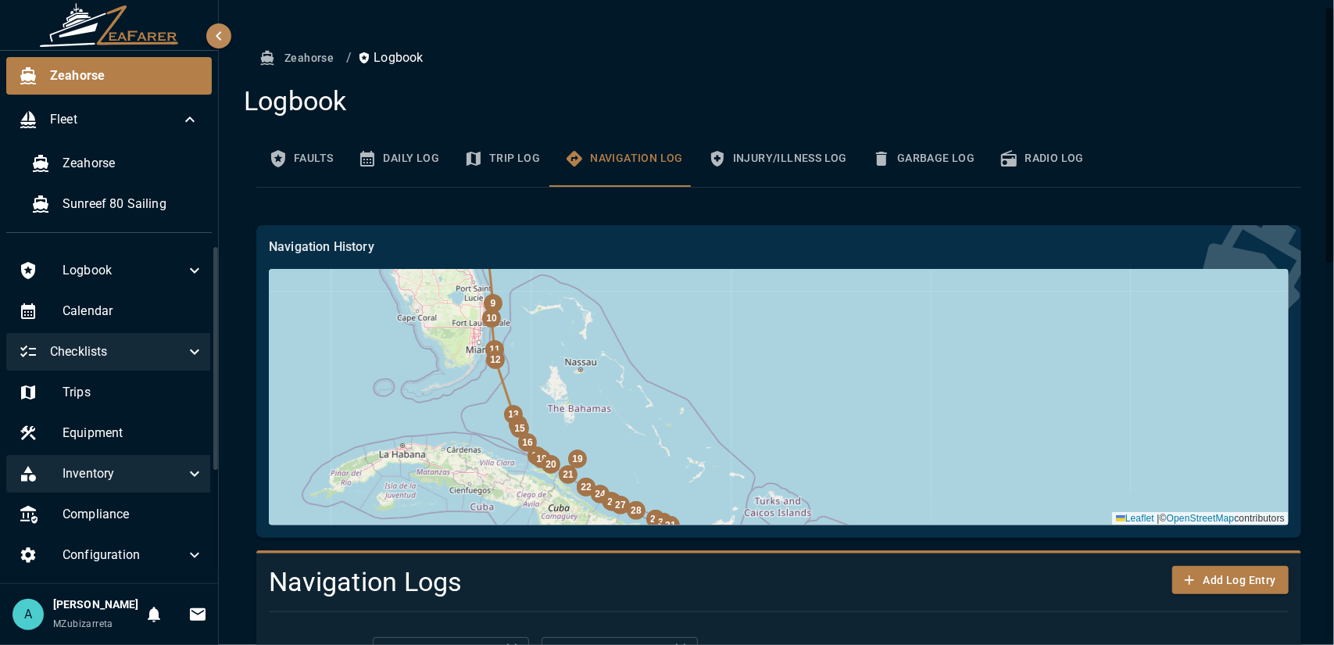
drag, startPoint x: 698, startPoint y: 431, endPoint x: 699, endPoint y: 276, distance: 155.5
click at [699, 276] on div "32 31 30 29 28 27 26 25 24 |" at bounding box center [779, 397] width 1020 height 256
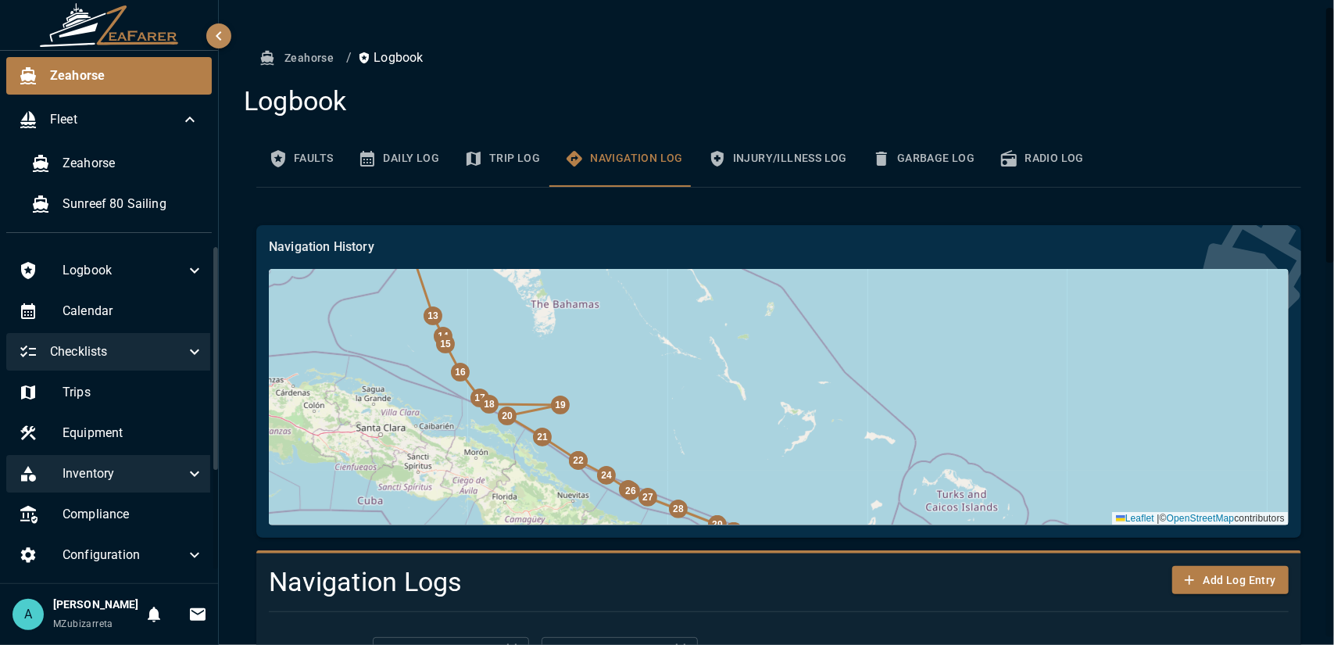
click at [561, 411] on div "19" at bounding box center [560, 404] width 19 height 19
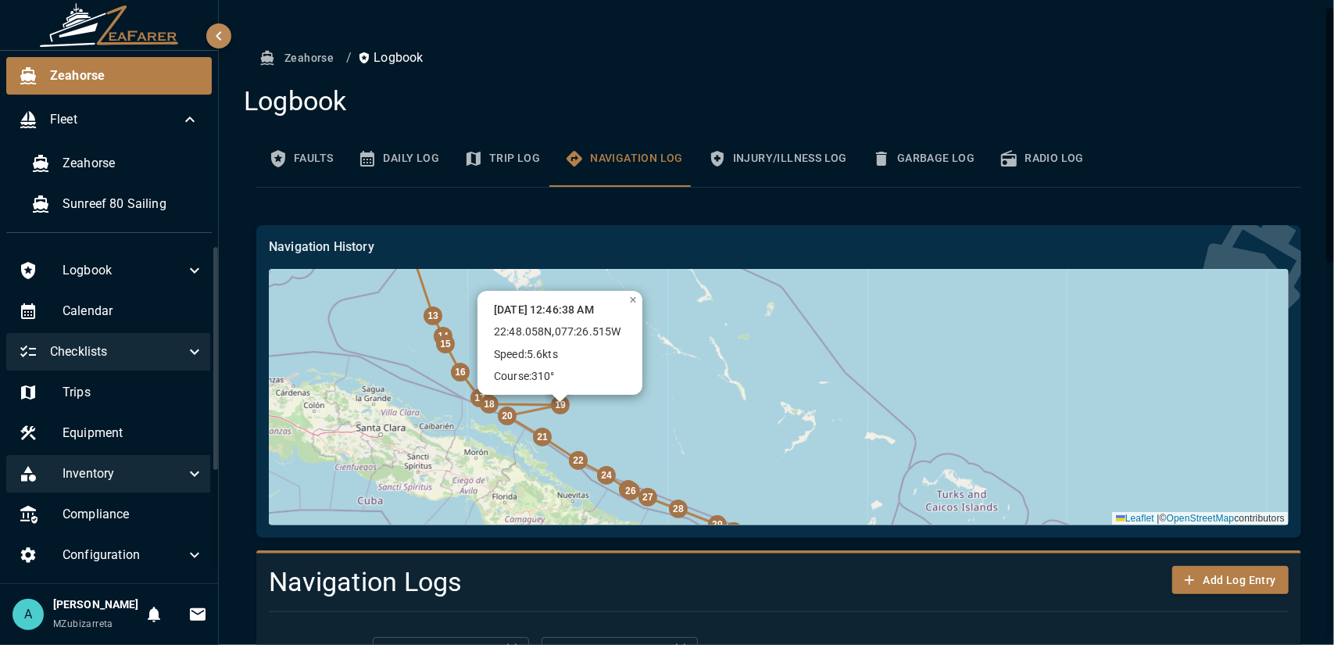
click at [552, 447] on div "32 31 30 29 28 27 26 25 24 , 5.6" at bounding box center [779, 397] width 1020 height 256
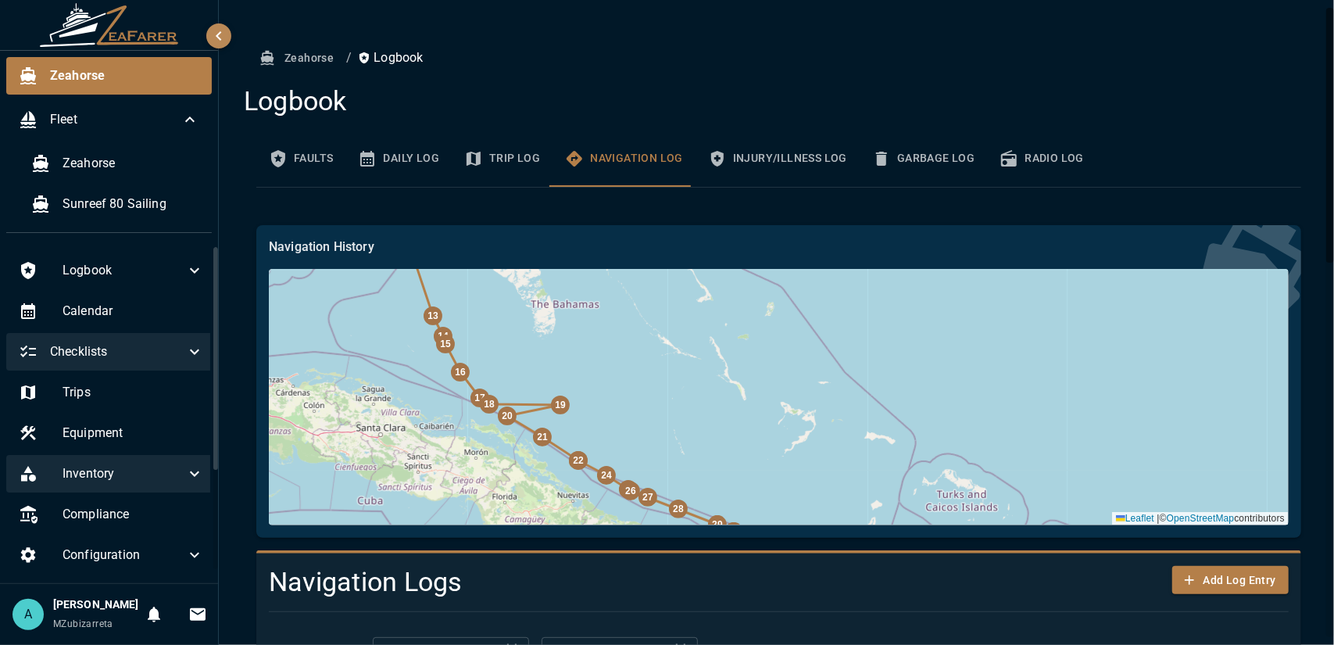
click at [552, 447] on div "32 31 30 29 28 27 26 25 24 |" at bounding box center [779, 397] width 1020 height 256
click at [545, 445] on div "21" at bounding box center [542, 436] width 19 height 19
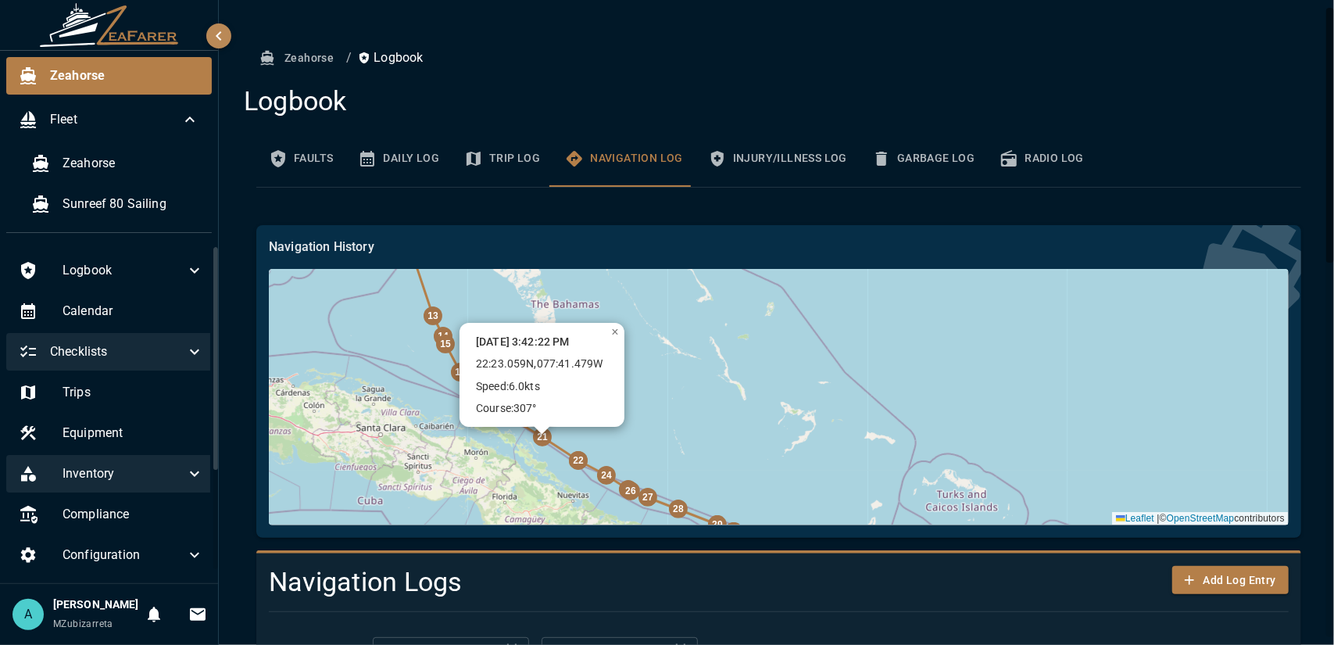
click at [755, 405] on div "32 31 30 29 28 27 26 25 24 , 6.0" at bounding box center [779, 397] width 1020 height 256
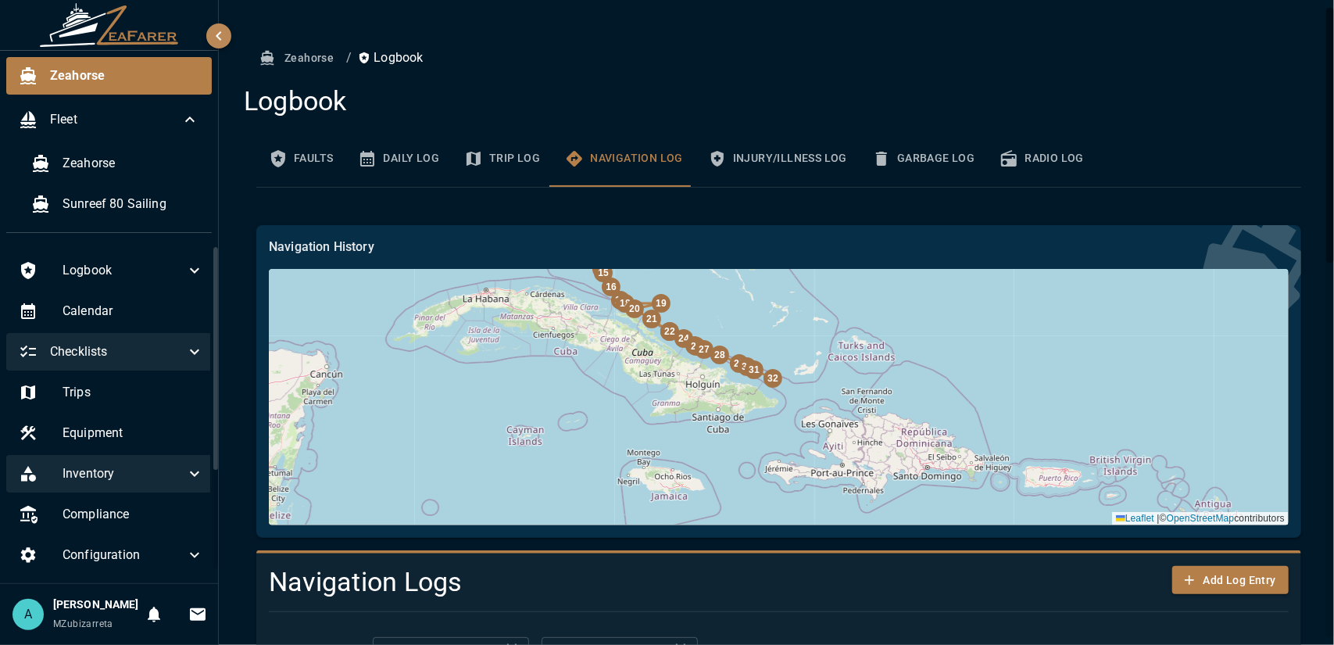
drag, startPoint x: 852, startPoint y: 447, endPoint x: 855, endPoint y: 345, distance: 101.6
click at [855, 345] on div "32 31 30 29 28 27 26 25 24 |" at bounding box center [779, 397] width 1020 height 256
click at [781, 384] on div "32" at bounding box center [772, 378] width 19 height 19
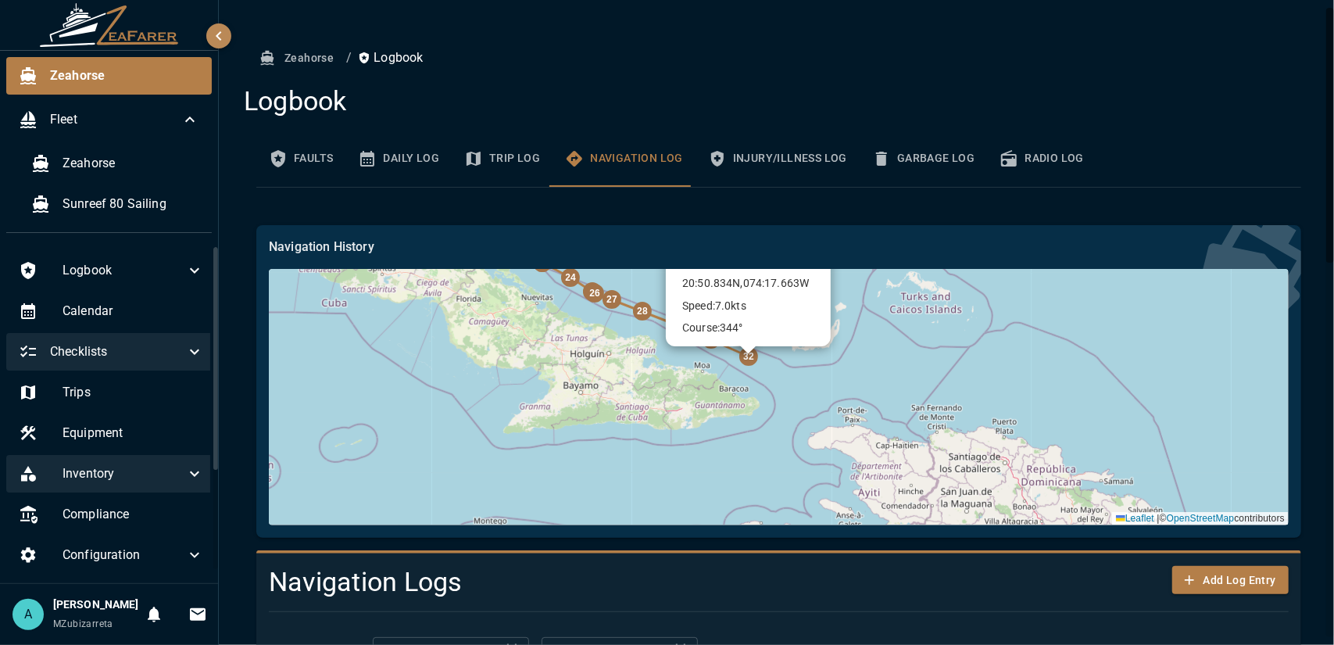
click at [645, 313] on div "28" at bounding box center [642, 311] width 19 height 19
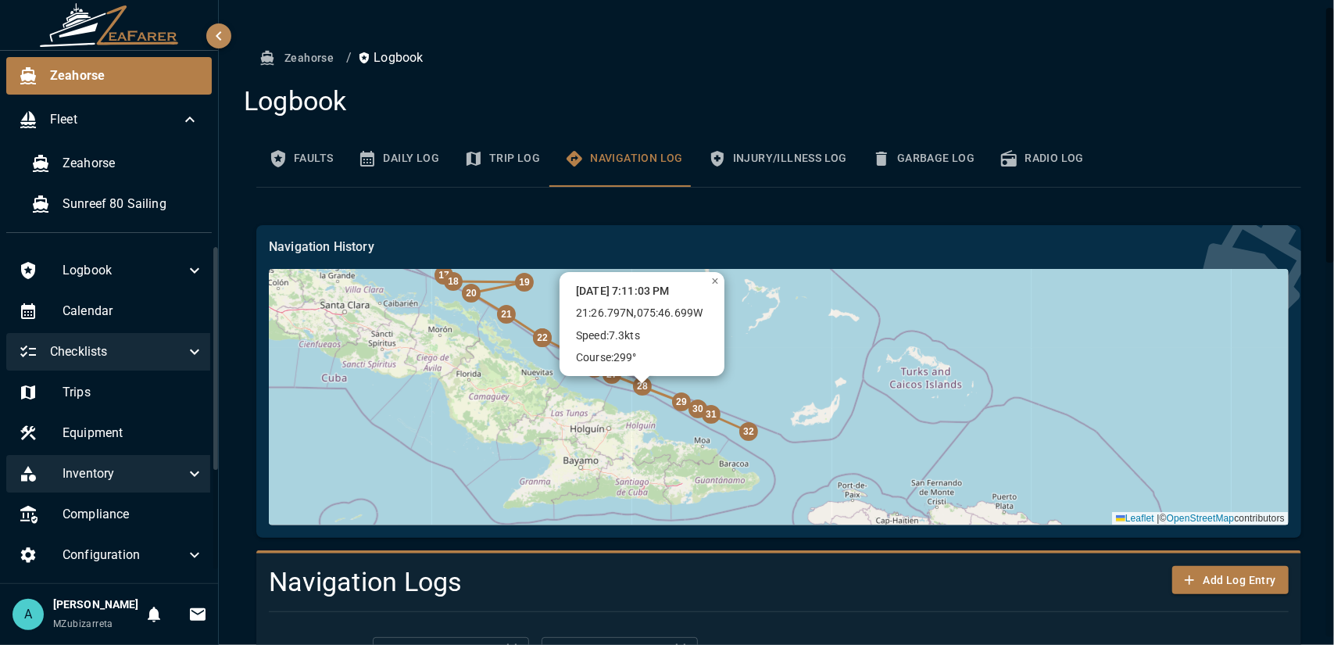
drag, startPoint x: 788, startPoint y: 399, endPoint x: 794, endPoint y: 388, distance: 12.6
click at [788, 397] on div "32 31 30 29 28 27 26 25 24 , 7.3" at bounding box center [779, 397] width 1020 height 256
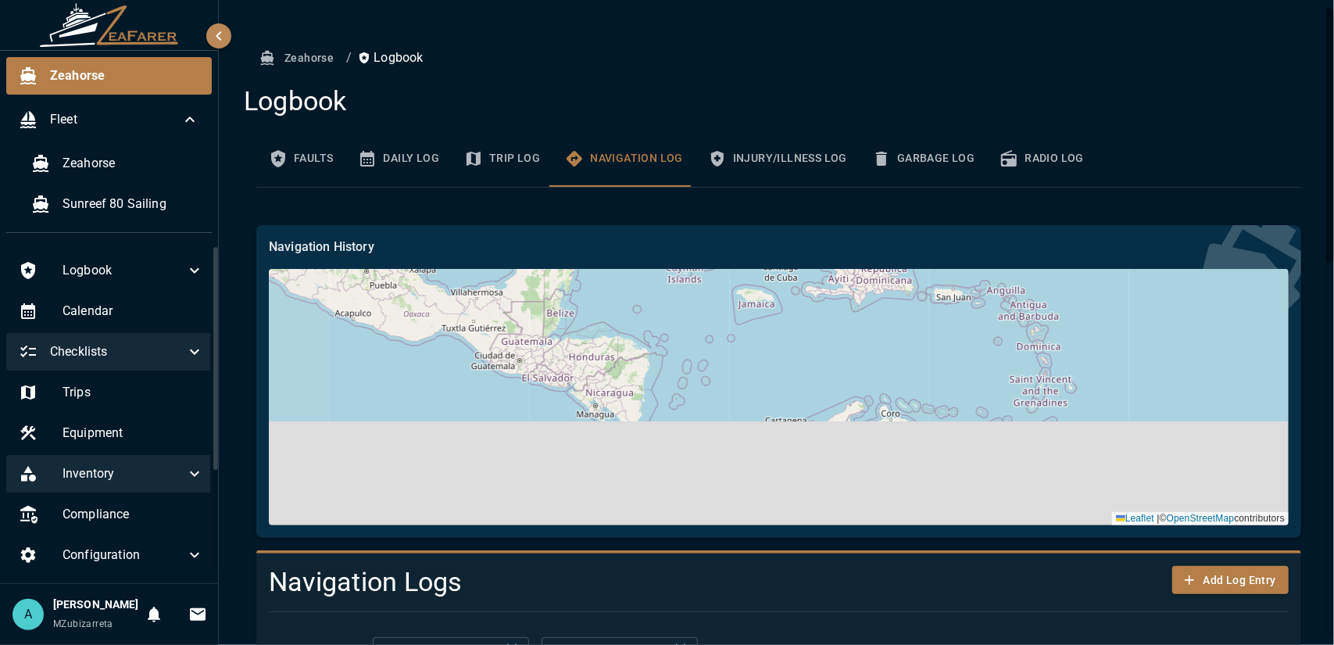
drag, startPoint x: 795, startPoint y: 470, endPoint x: 823, endPoint y: 282, distance: 190.3
click at [823, 282] on div "32 31 30 29 28 27 26 25 24 , 7.3" at bounding box center [779, 397] width 1020 height 256
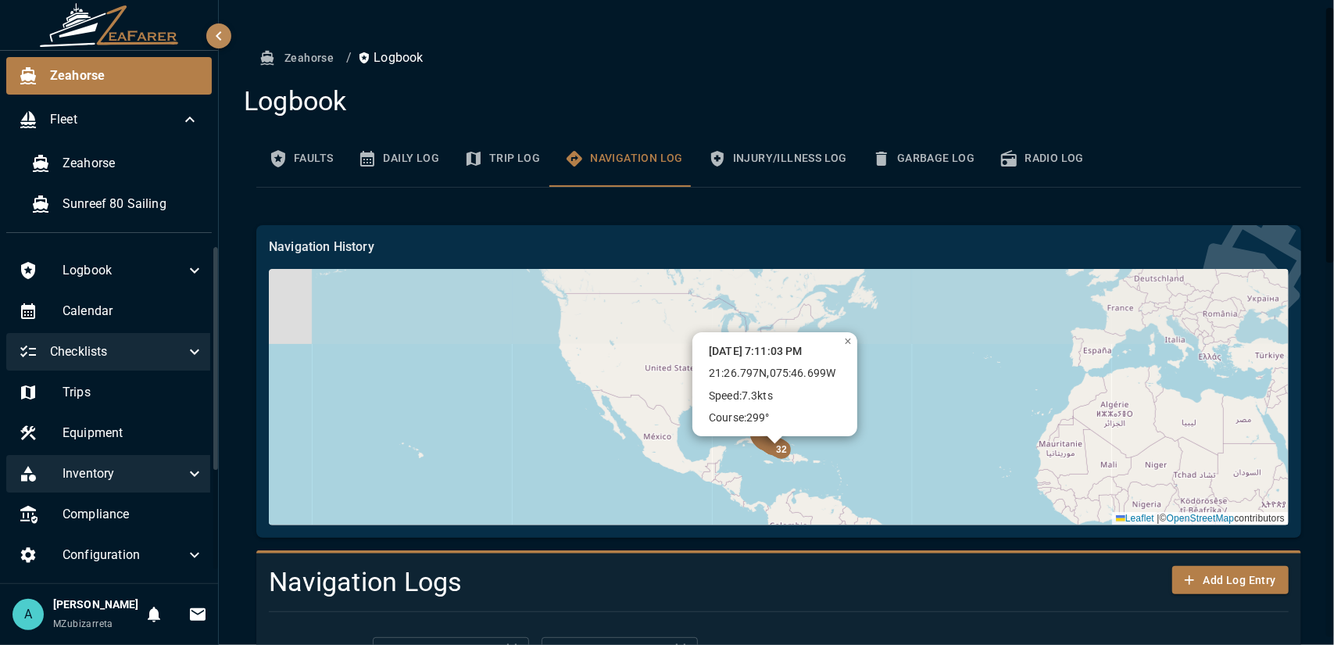
drag, startPoint x: 700, startPoint y: 430, endPoint x: 717, endPoint y: 502, distance: 74.5
click at [717, 502] on div "32 31 30 29 28 27 26 25 24 , 7.3" at bounding box center [779, 397] width 1020 height 256
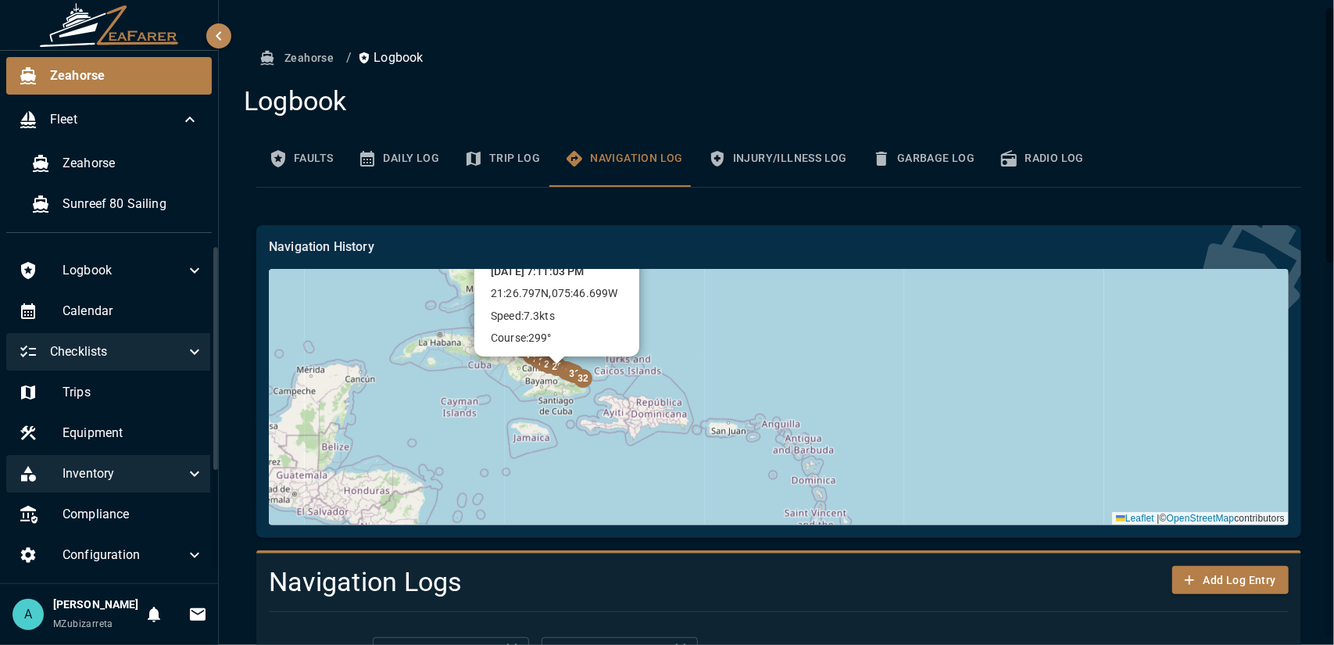
drag, startPoint x: 727, startPoint y: 381, endPoint x: 694, endPoint y: 377, distance: 33.1
click at [726, 381] on div "32 31 30 29 28 27 26 25 24 , 7.3" at bounding box center [779, 397] width 1020 height 256
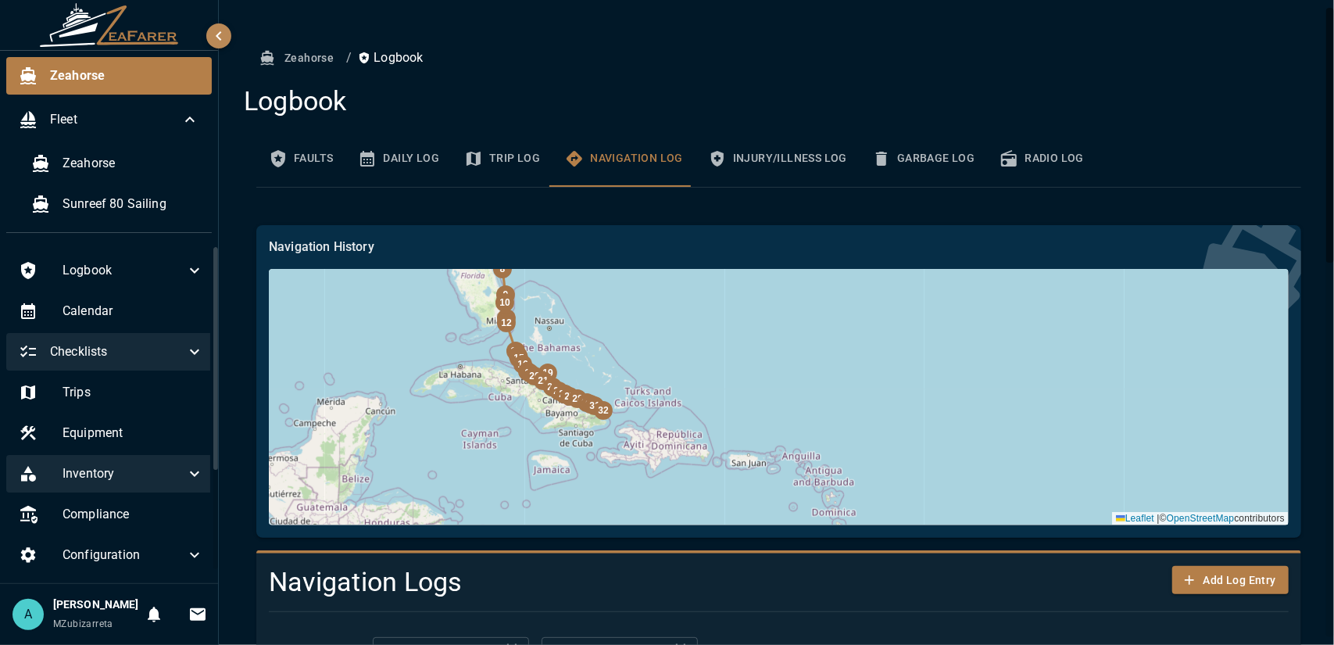
drag, startPoint x: 602, startPoint y: 328, endPoint x: 669, endPoint y: 506, distance: 189.7
click at [669, 506] on div "32 31 30 29 28 27 26 25 24 |" at bounding box center [779, 397] width 1020 height 256
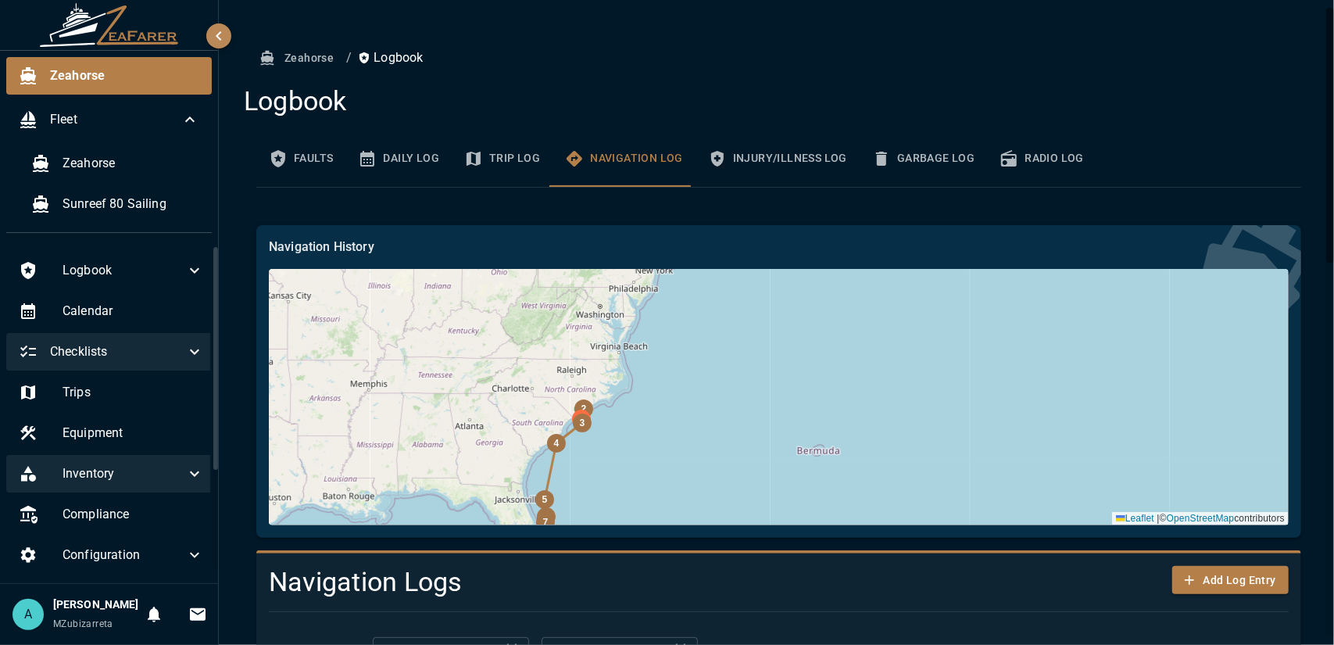
drag, startPoint x: 603, startPoint y: 355, endPoint x: 594, endPoint y: 477, distance: 123.0
click at [594, 477] on div "32 31 30 29 28 27 26 25 24 |" at bounding box center [779, 397] width 1020 height 256
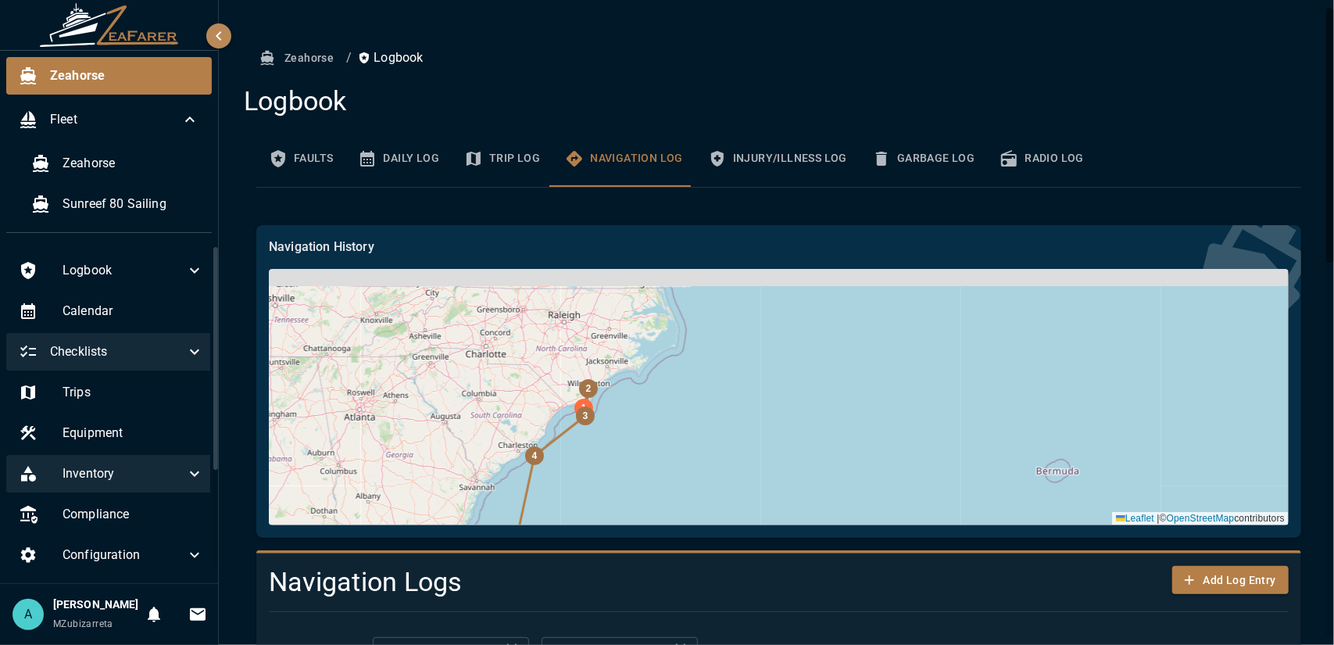
drag, startPoint x: 611, startPoint y: 370, endPoint x: 627, endPoint y: 415, distance: 47.5
click at [627, 415] on div "32 31 30 29 28 27 26 25 24 |" at bounding box center [779, 397] width 1020 height 256
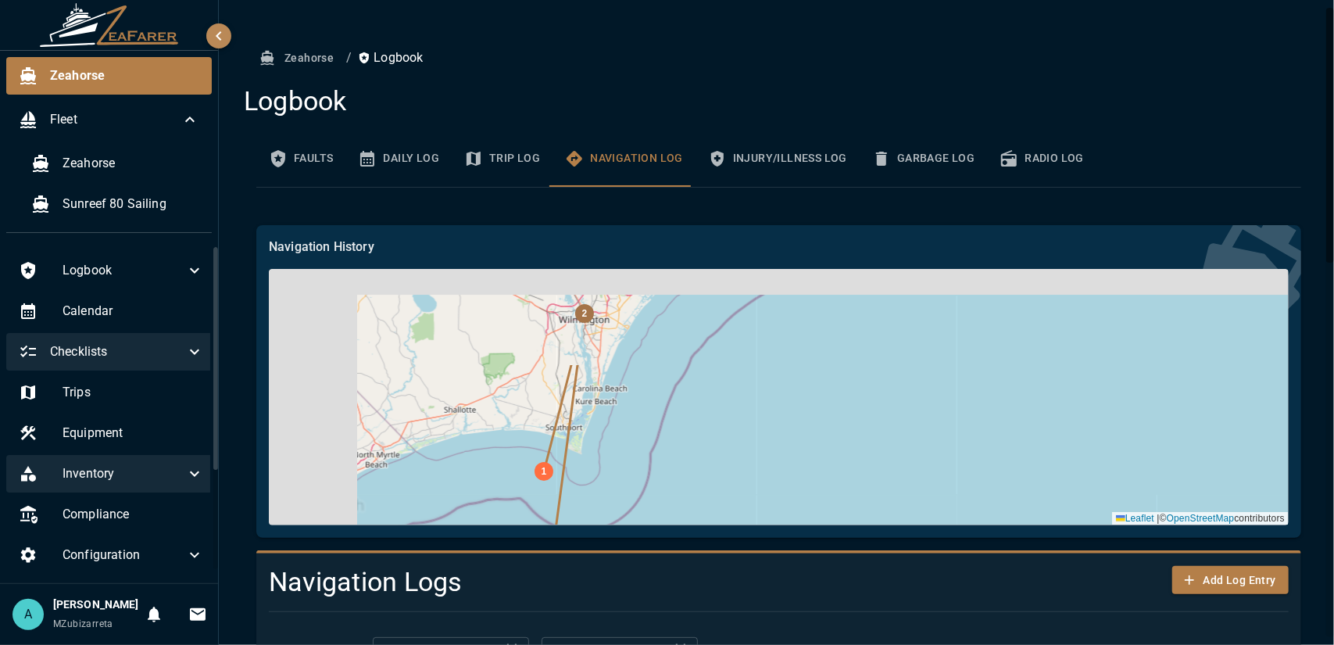
drag, startPoint x: 442, startPoint y: 321, endPoint x: 674, endPoint y: 443, distance: 261.5
click at [674, 443] on div "32 31 30 29 28 27 26 25 24 |" at bounding box center [779, 397] width 1020 height 256
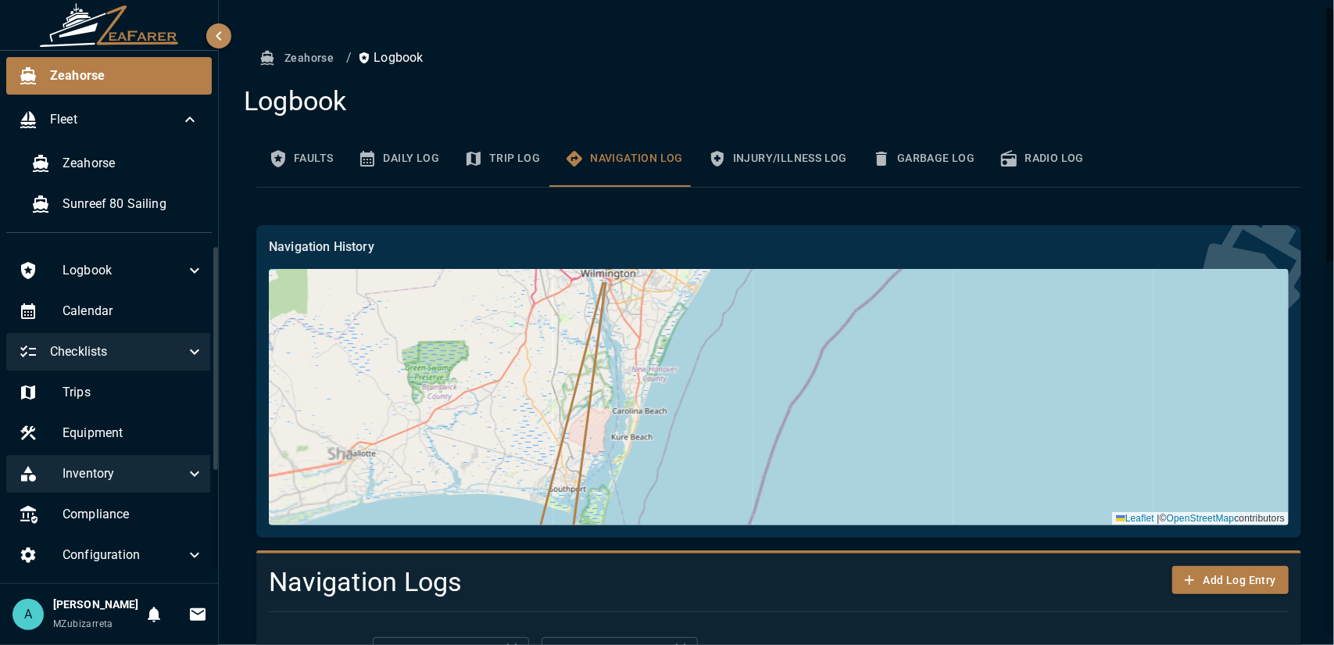
drag, startPoint x: 628, startPoint y: 352, endPoint x: 624, endPoint y: 492, distance: 140.7
click at [624, 502] on div "32 31 30 29 28 27 26 25 24 |" at bounding box center [779, 397] width 1020 height 256
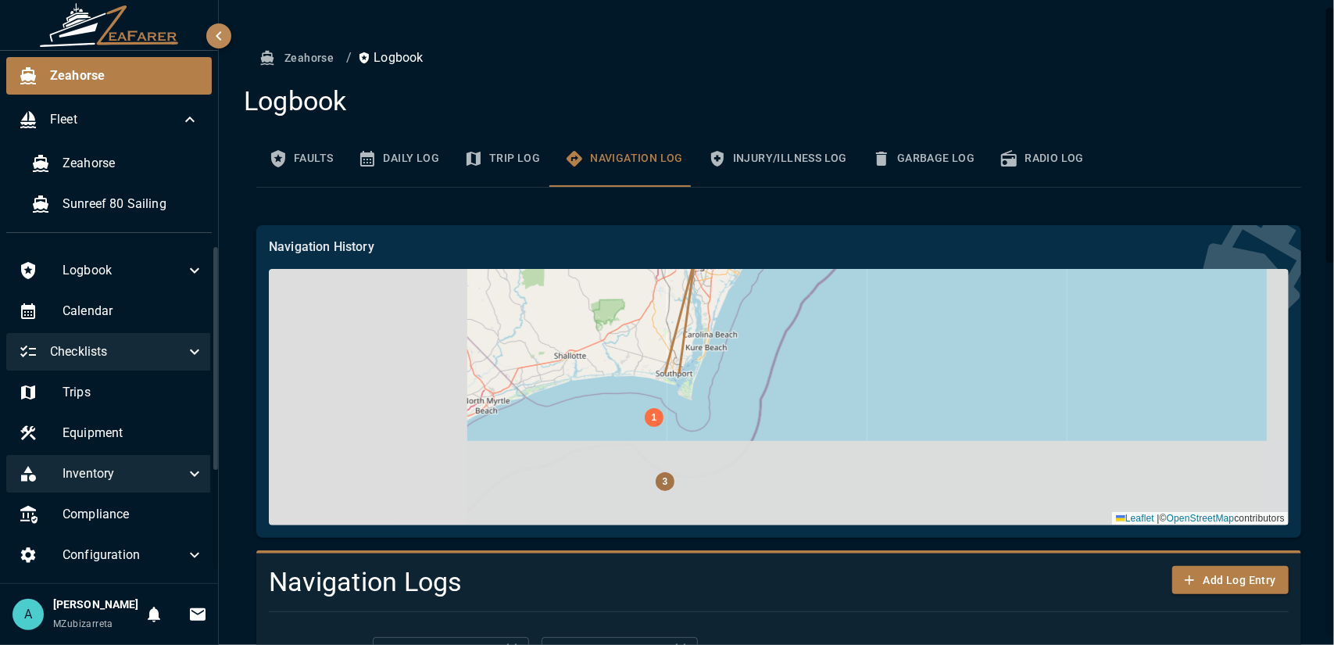
drag, startPoint x: 897, startPoint y: 486, endPoint x: 794, endPoint y: 273, distance: 236.3
click at [794, 273] on div "32 31 30 29 28 27 26 25 24 |" at bounding box center [779, 397] width 1020 height 256
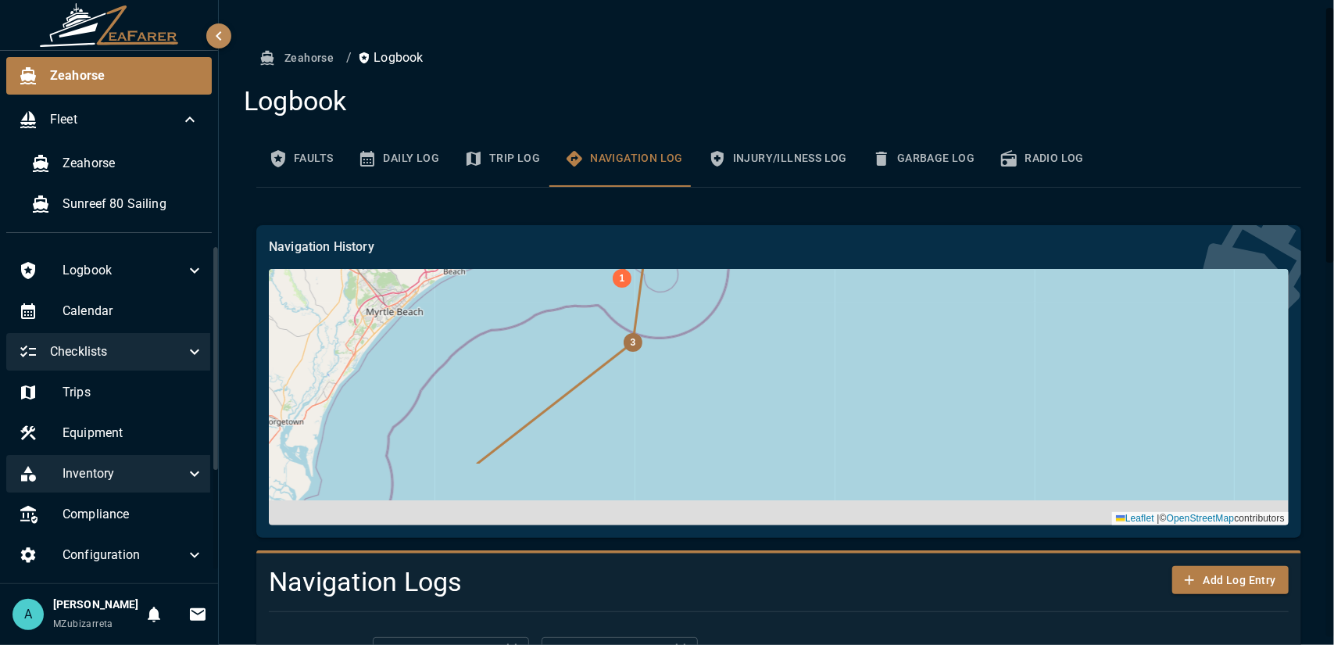
drag, startPoint x: 903, startPoint y: 462, endPoint x: 849, endPoint y: 243, distance: 225.5
click at [858, 227] on div "Navigation History 32 31 30 29 28 27 26 25 24 Leaflet |" at bounding box center [778, 381] width 1045 height 313
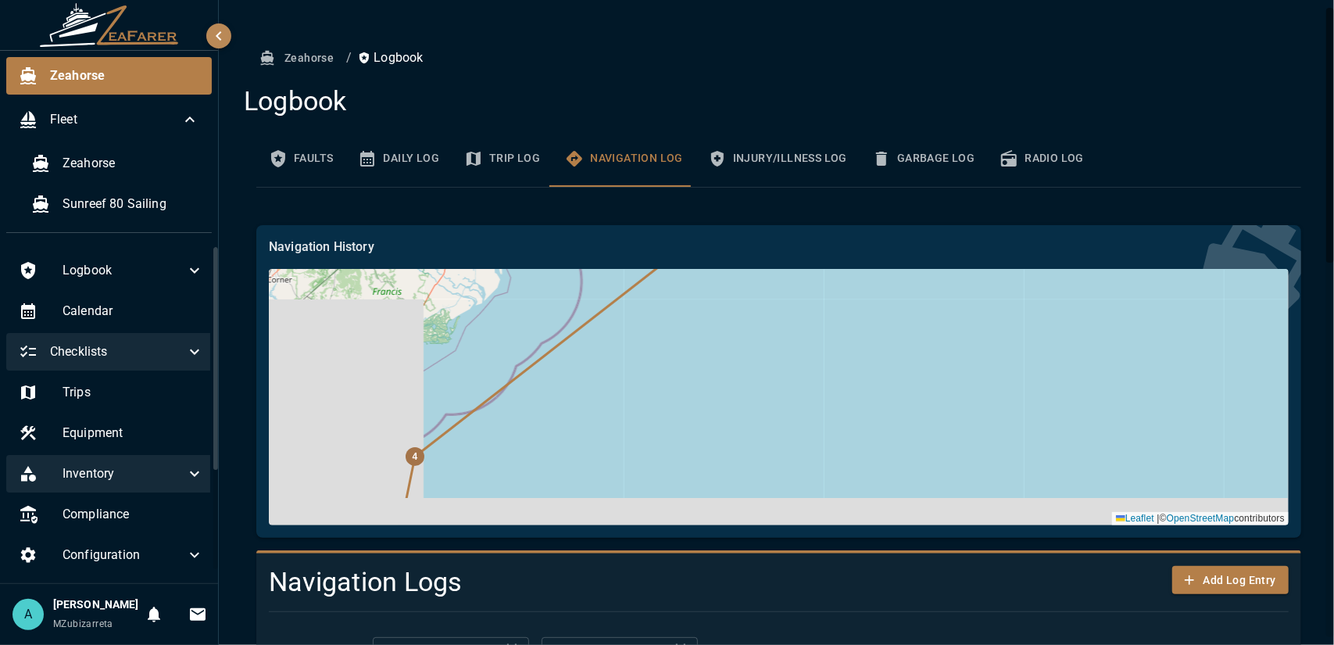
drag, startPoint x: 770, startPoint y: 399, endPoint x: 1029, endPoint y: 345, distance: 264.2
click at [1030, 341] on div "32 31 30 29 28 27 26 25 24 |" at bounding box center [779, 397] width 1020 height 256
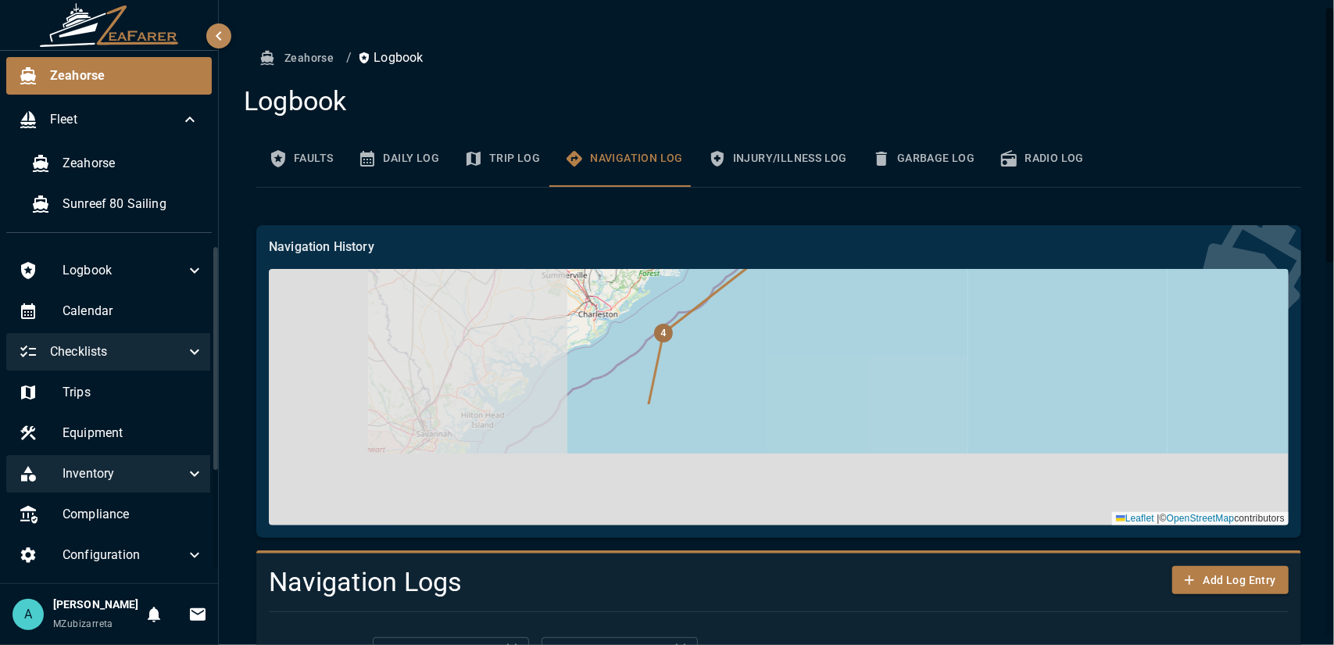
drag, startPoint x: 644, startPoint y: 442, endPoint x: 653, endPoint y: 325, distance: 116.8
click at [653, 325] on div "32 31 30 29 28 27 26 25 24 |" at bounding box center [779, 397] width 1020 height 256
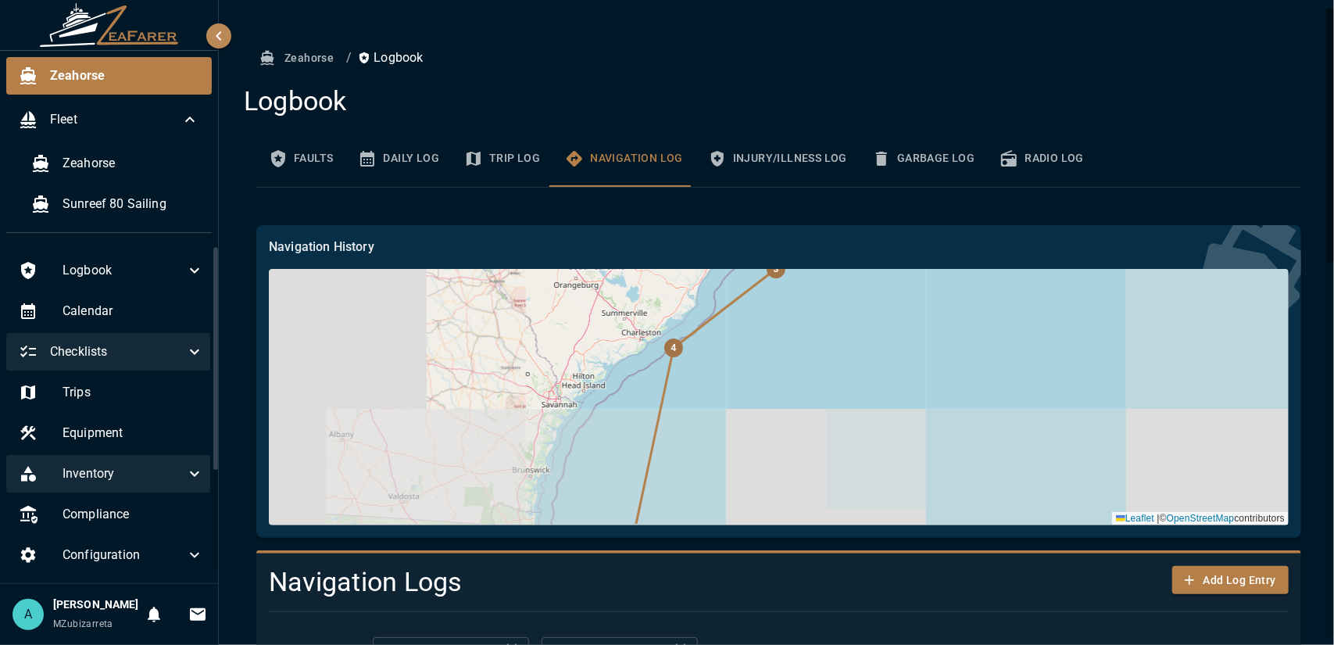
drag, startPoint x: 699, startPoint y: 429, endPoint x: 697, endPoint y: 366, distance: 62.6
click at [697, 366] on div "32 31 30 29 28 27 26 25 24 |" at bounding box center [779, 397] width 1020 height 256
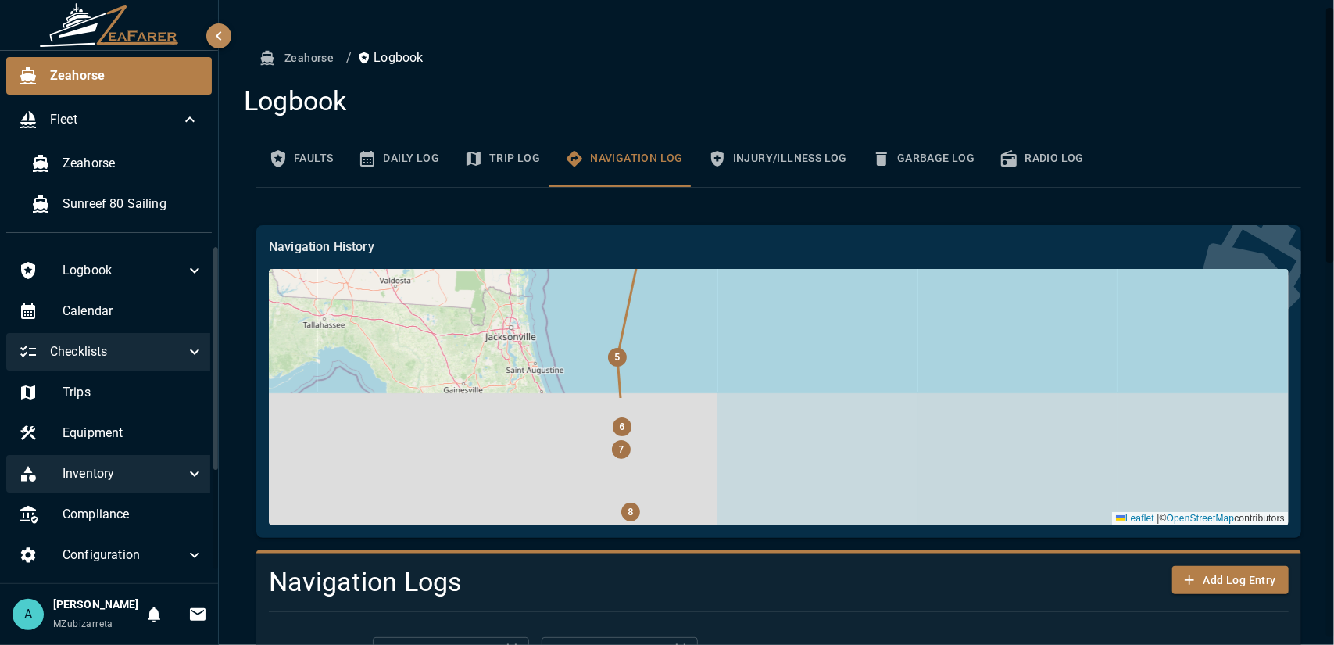
drag, startPoint x: 745, startPoint y: 492, endPoint x: 739, endPoint y: 338, distance: 153.3
click at [739, 338] on div "32 31 30 29 28 27 26 25 24 |" at bounding box center [779, 397] width 1020 height 256
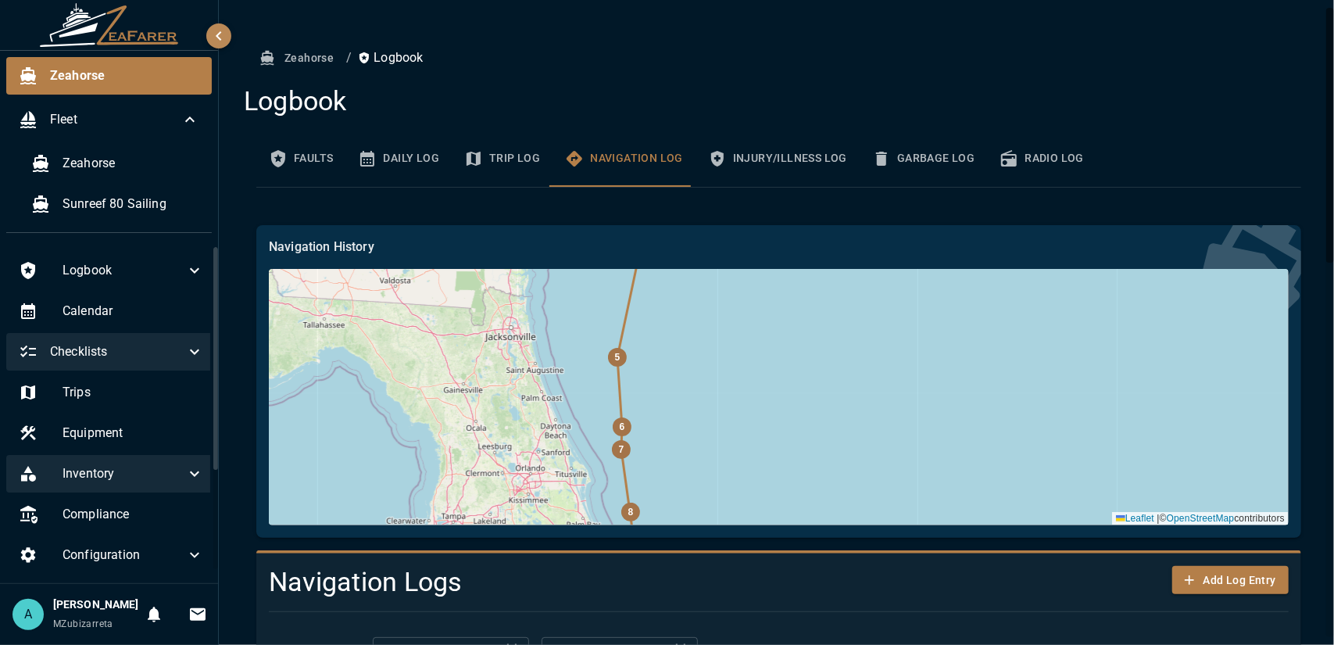
click at [514, 335] on div "32 31 30 29 28 27 26 25 24 |" at bounding box center [779, 397] width 1020 height 256
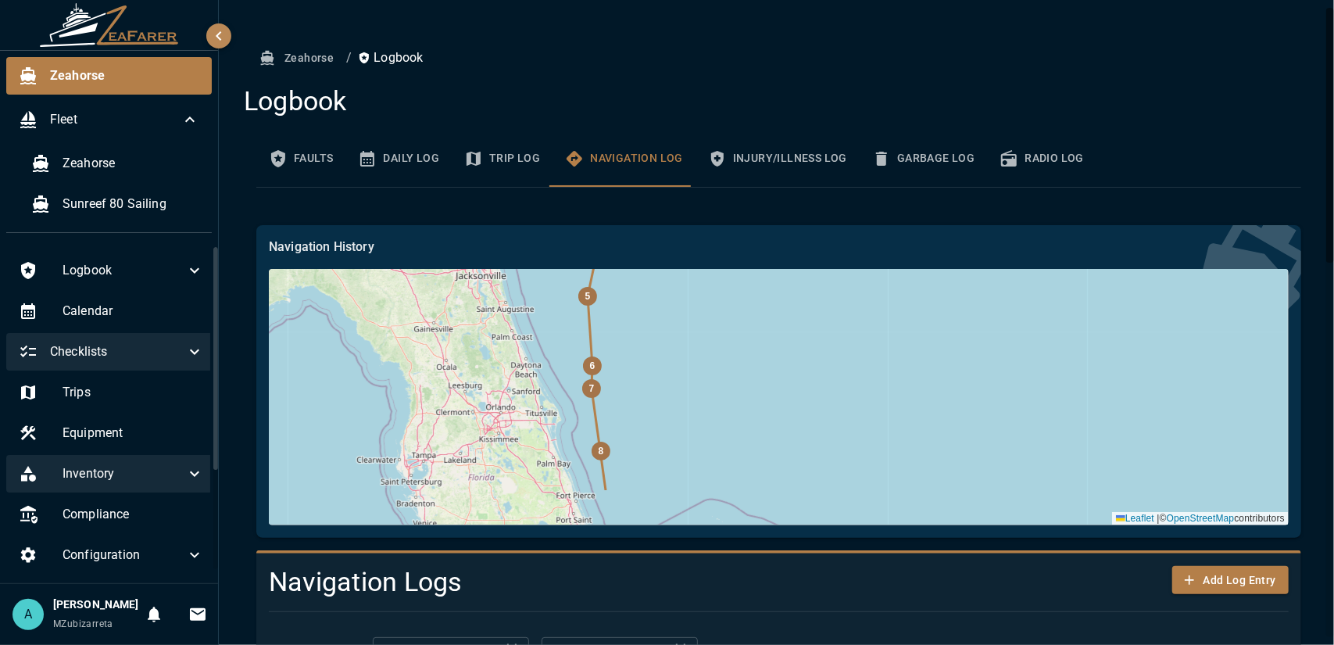
drag, startPoint x: 842, startPoint y: 408, endPoint x: 831, endPoint y: 371, distance: 38.3
click at [831, 371] on div "32 31 30 29 28 27 26 25 24 |" at bounding box center [779, 397] width 1020 height 256
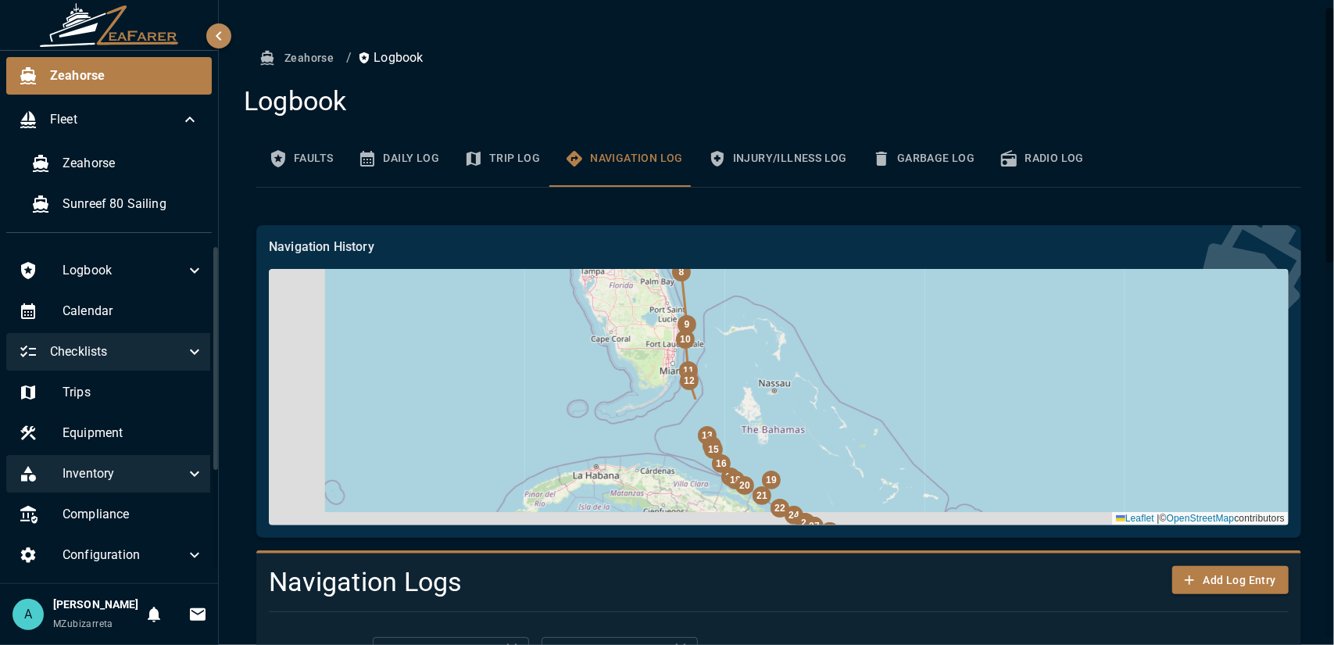
drag, startPoint x: 816, startPoint y: 435, endPoint x: 786, endPoint y: 288, distance: 149.9
click at [787, 285] on div "32 31 30 29 28 27 26 25 24 |" at bounding box center [779, 397] width 1020 height 256
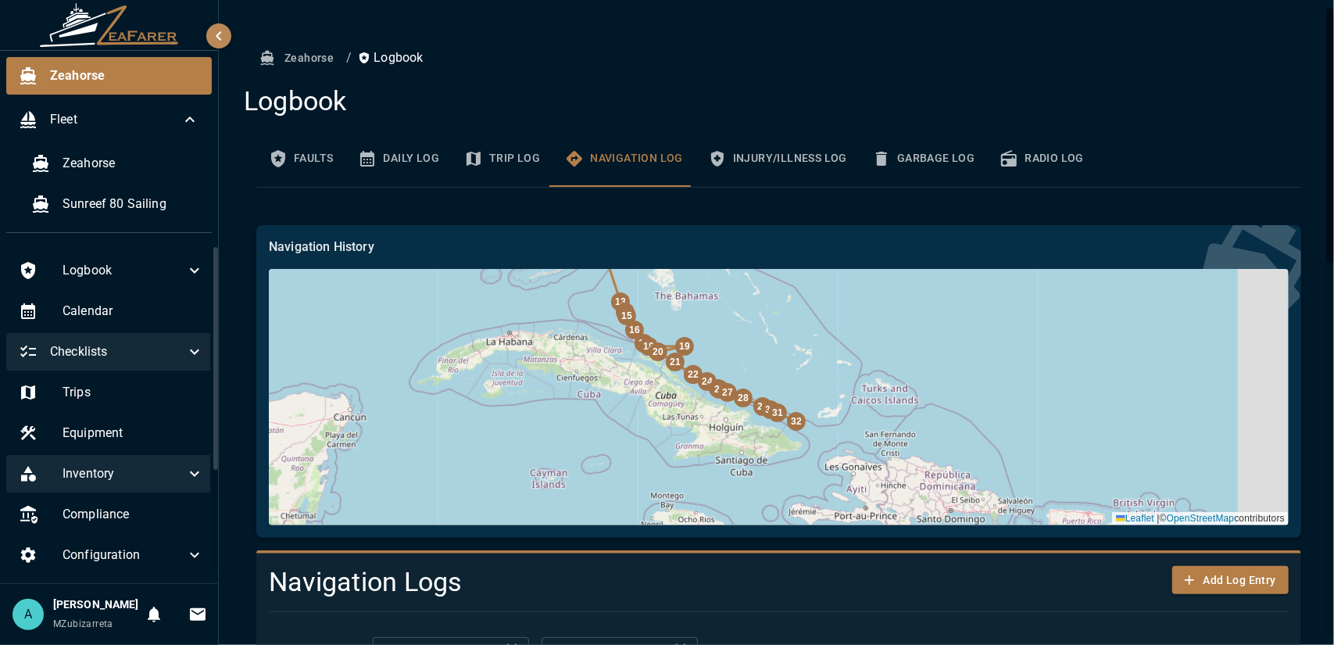
drag, startPoint x: 833, startPoint y: 429, endPoint x: 750, endPoint y: 301, distance: 152.6
click at [750, 301] on div "32 31 30 29 28 27 26 25 24 |" at bounding box center [779, 397] width 1020 height 256
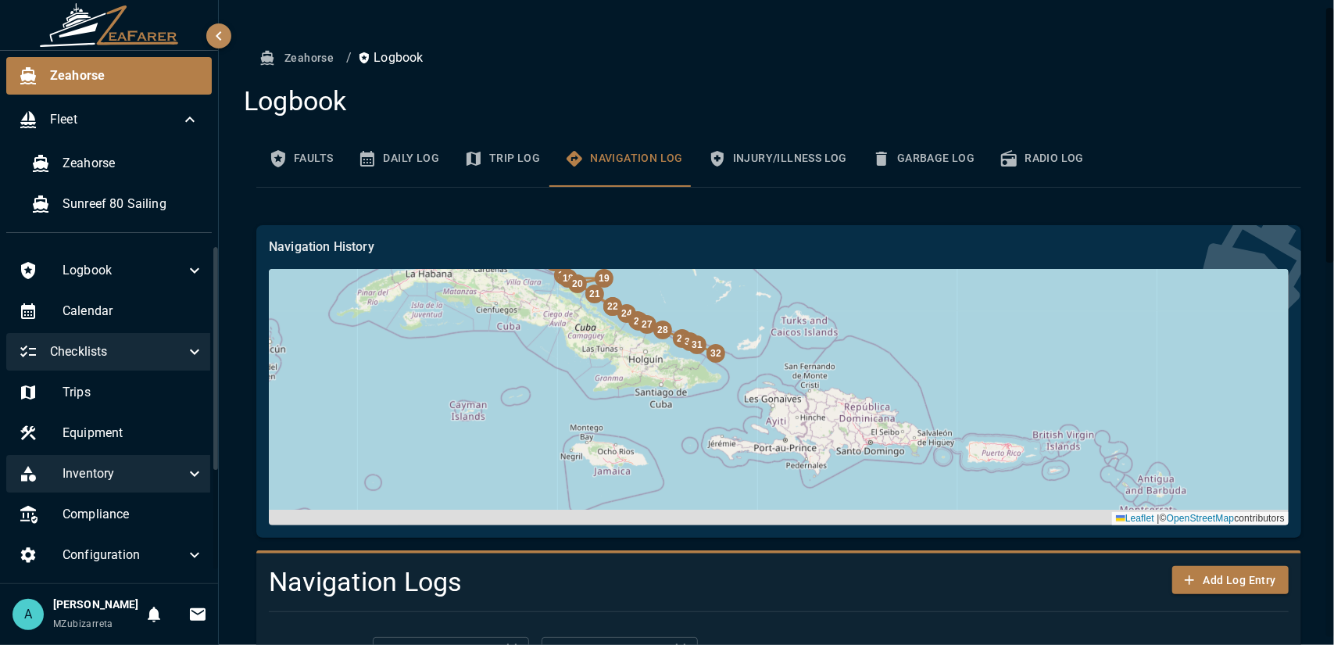
drag, startPoint x: 871, startPoint y: 396, endPoint x: 791, endPoint y: 330, distance: 103.8
click at [791, 330] on div "32 31 30 29 28 27 26 25 24 |" at bounding box center [779, 397] width 1020 height 256
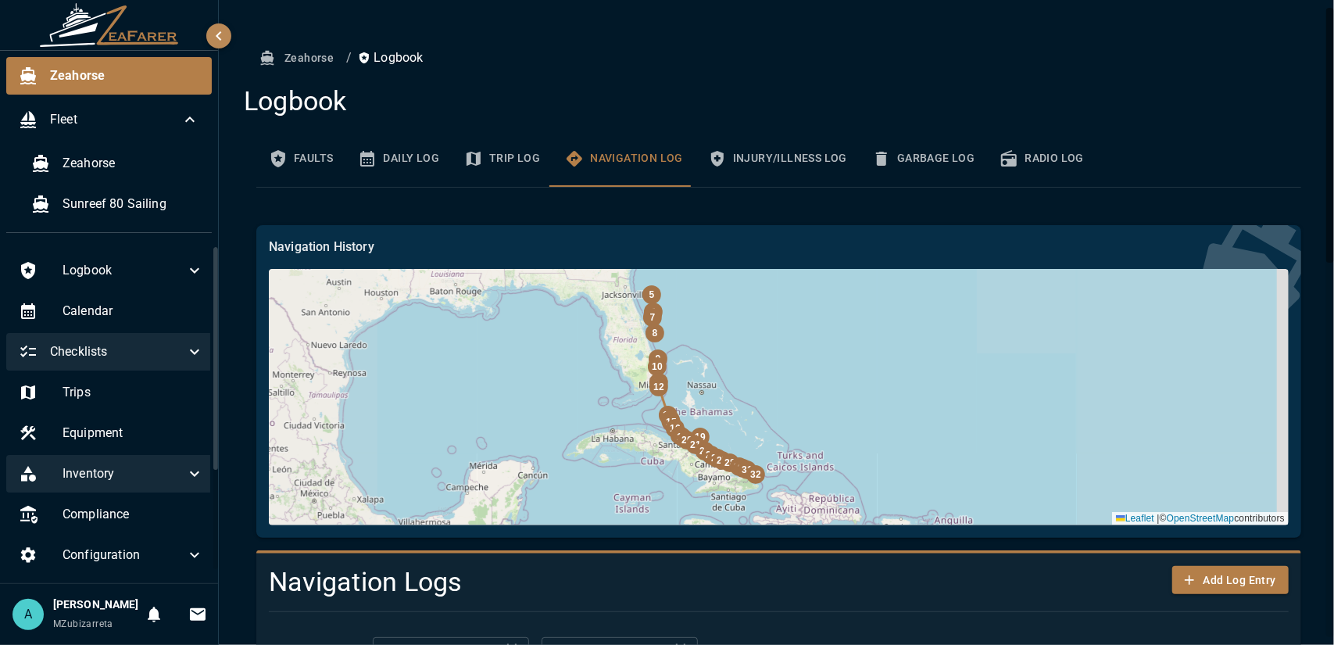
drag, startPoint x: 744, startPoint y: 395, endPoint x: 744, endPoint y: 462, distance: 66.4
click at [744, 462] on div "31" at bounding box center [747, 469] width 19 height 19
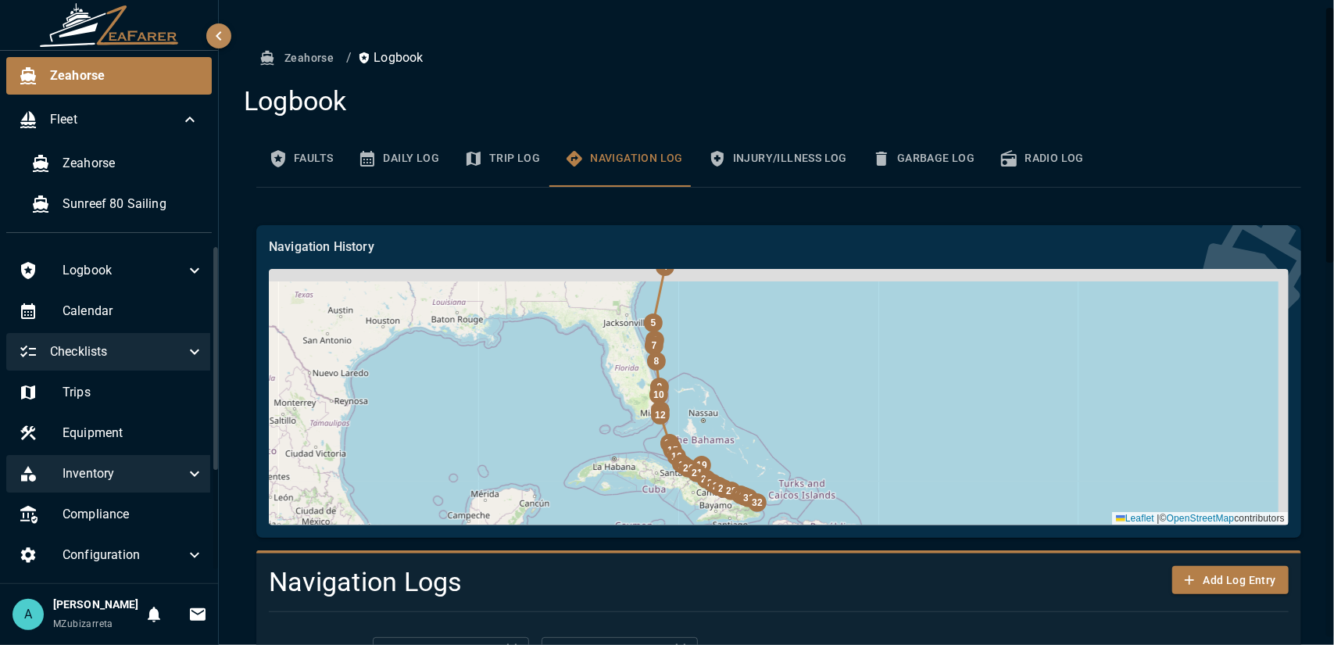
drag, startPoint x: 731, startPoint y: 409, endPoint x: 730, endPoint y: 446, distance: 37.5
click at [723, 488] on div "32 31 30 29 28 27 26 25 24 |" at bounding box center [779, 397] width 1020 height 256
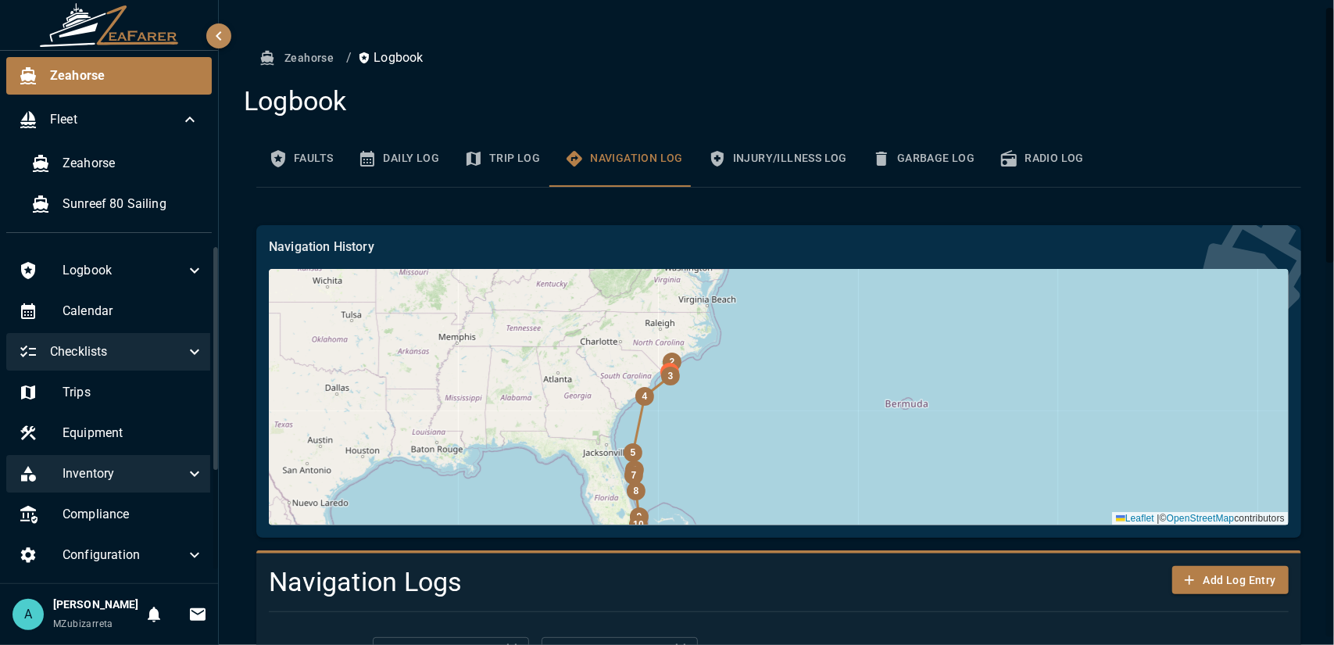
drag, startPoint x: 741, startPoint y: 384, endPoint x: 724, endPoint y: 458, distance: 76.0
click at [724, 458] on div "32 31 30 29 28 27 26 25 24 |" at bounding box center [779, 397] width 1020 height 256
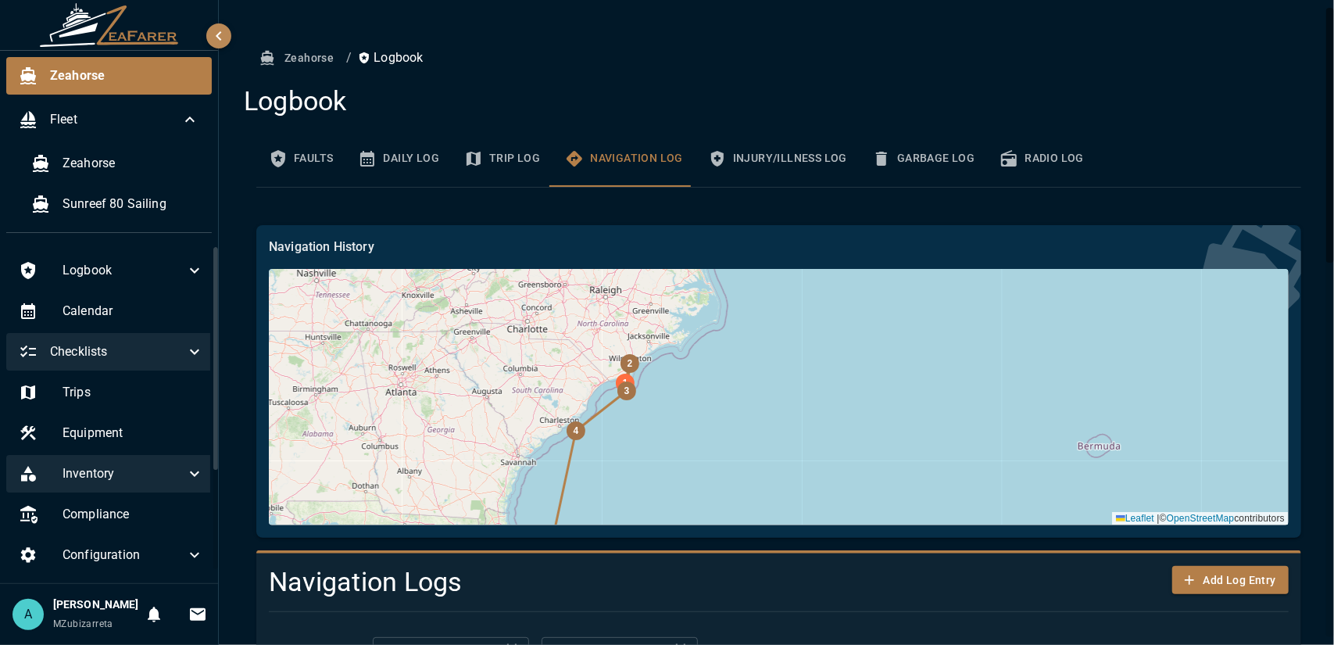
drag, startPoint x: 571, startPoint y: 313, endPoint x: 571, endPoint y: 368, distance: 54.7
click at [571, 368] on div "32 31 30 29 28 27 26 25 24 |" at bounding box center [779, 397] width 1020 height 256
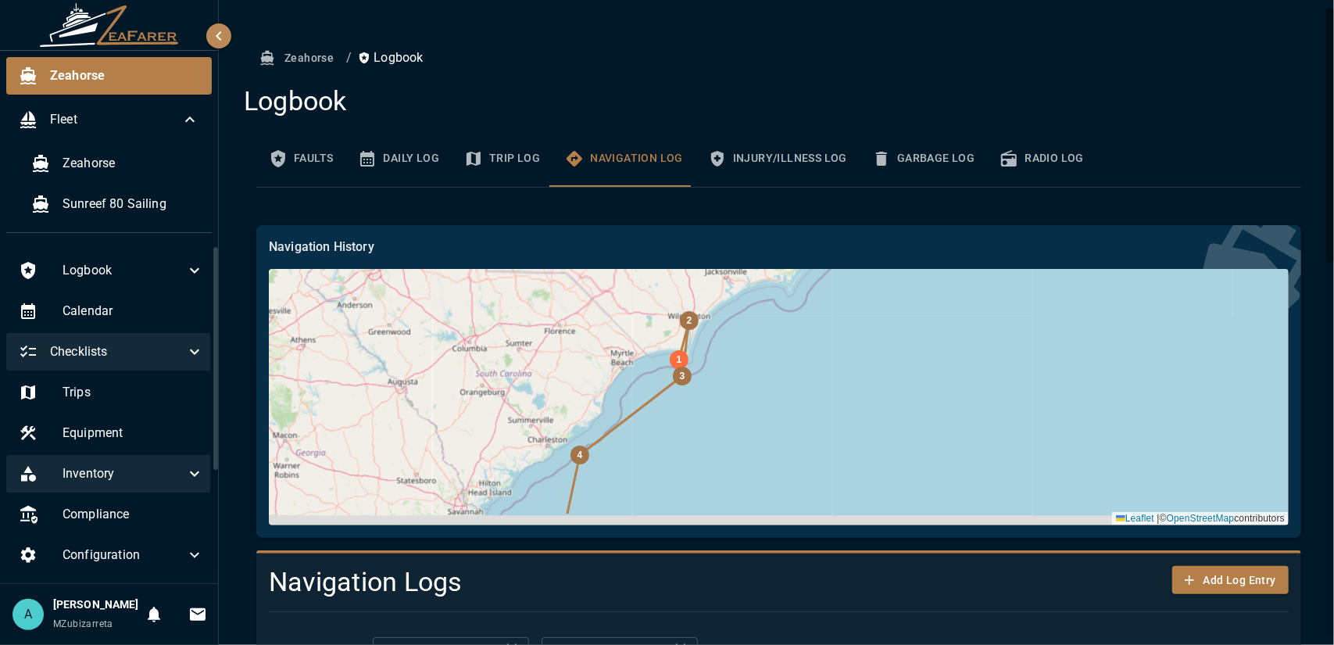
drag, startPoint x: 767, startPoint y: 408, endPoint x: 760, endPoint y: 400, distance: 10.5
click at [766, 402] on div "32 31 30 29 28 27 26 25 24 |" at bounding box center [779, 397] width 1020 height 256
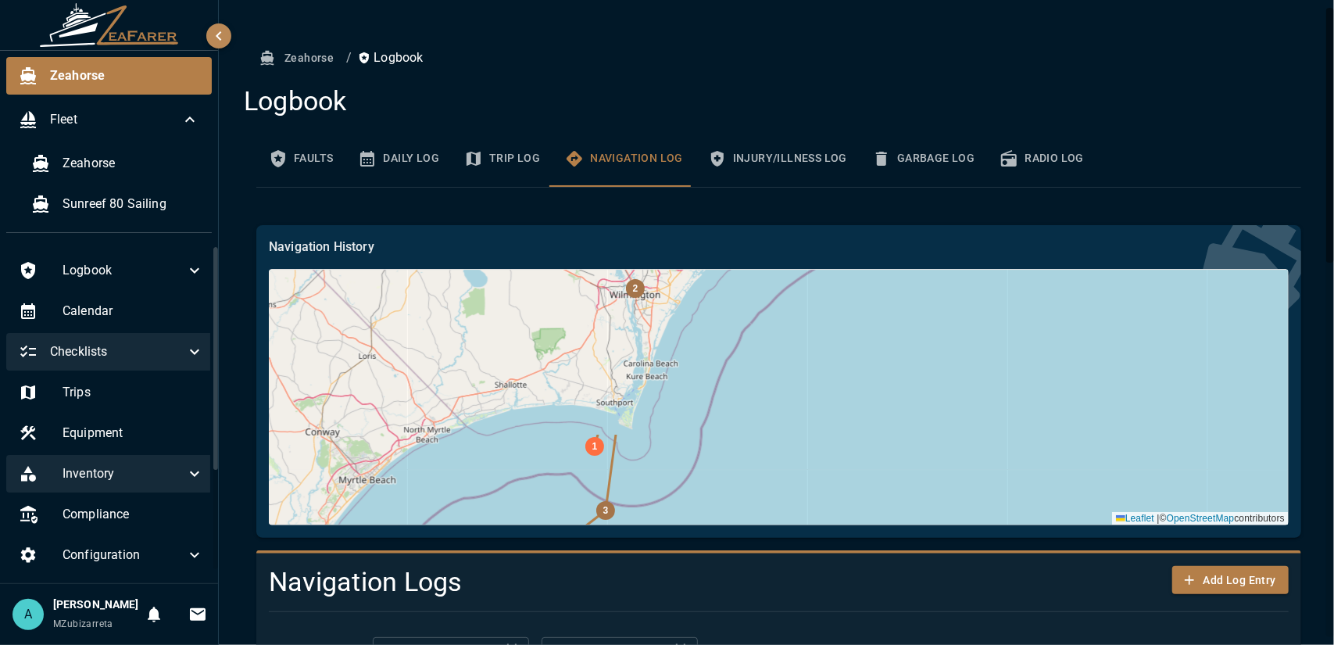
drag, startPoint x: 544, startPoint y: 313, endPoint x: 608, endPoint y: 492, distance: 190.1
click at [608, 492] on icon at bounding box center [461, 588] width 309 height 308
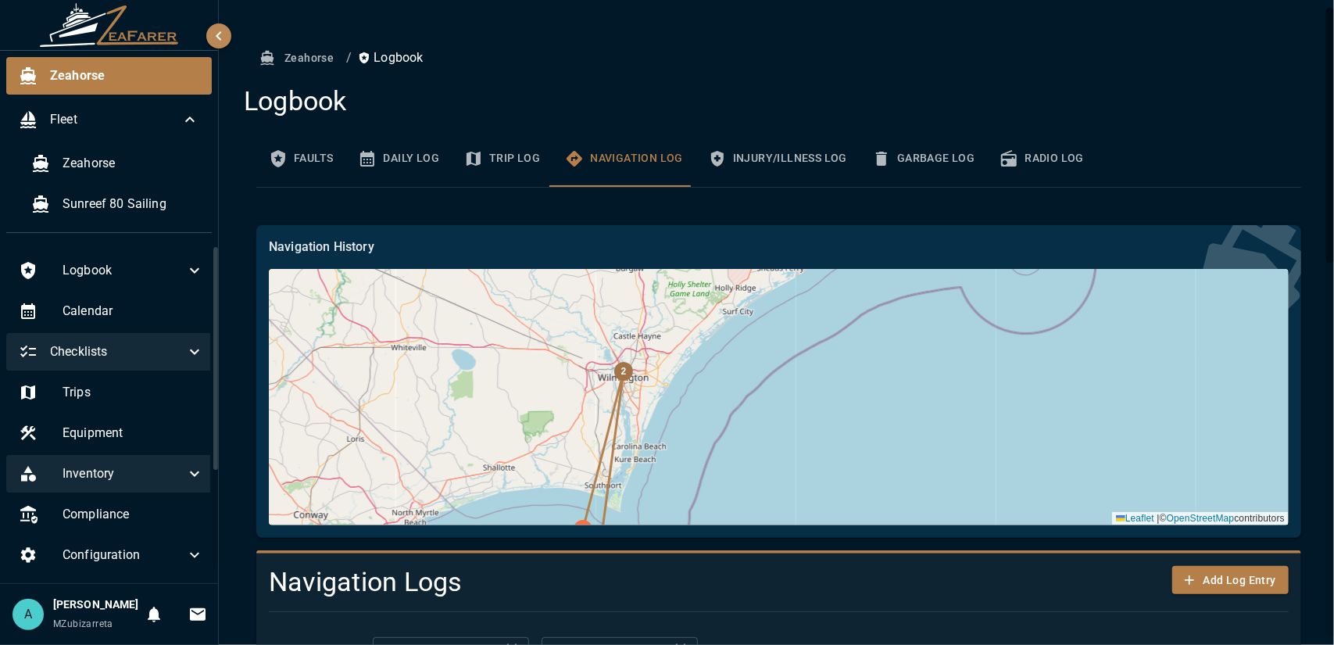
drag, startPoint x: 645, startPoint y: 401, endPoint x: 634, endPoint y: 482, distance: 82.1
click at [634, 482] on div "32 31 30 29 28 27 26 25 24 |" at bounding box center [779, 397] width 1020 height 256
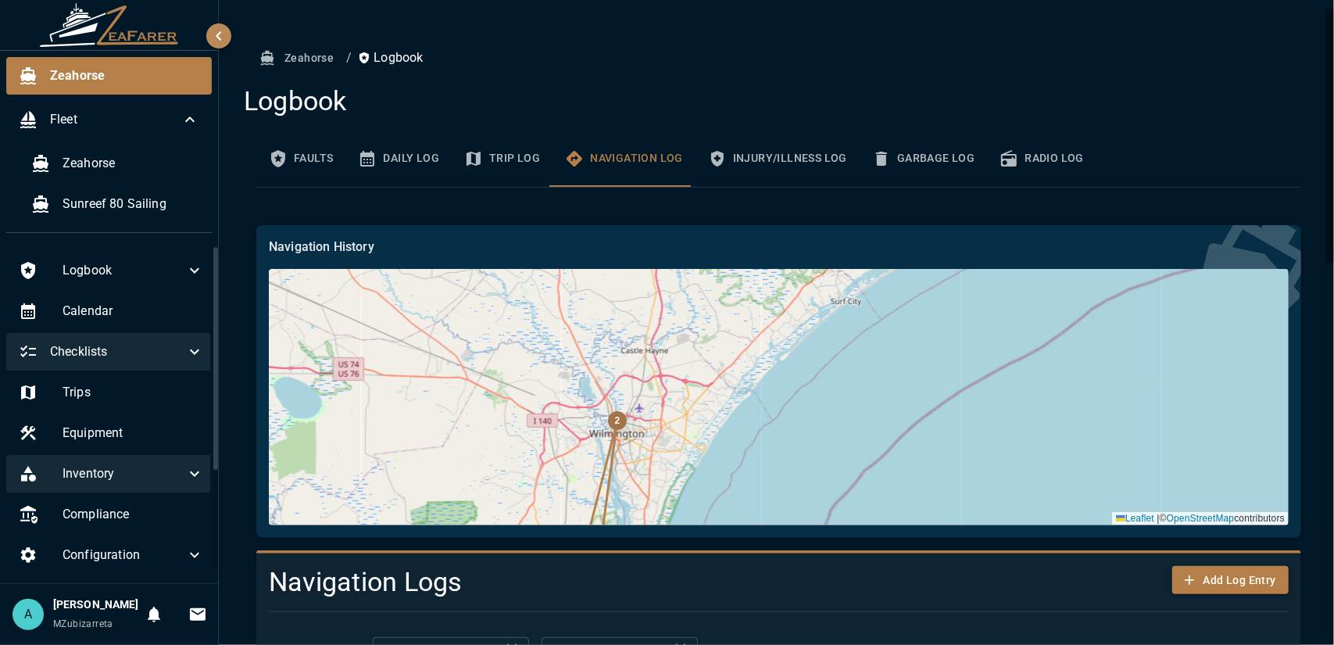
drag, startPoint x: 631, startPoint y: 353, endPoint x: 625, endPoint y: 438, distance: 85.4
click at [625, 438] on div "32 31 30 29 28 27 26 25 24 |" at bounding box center [779, 397] width 1020 height 256
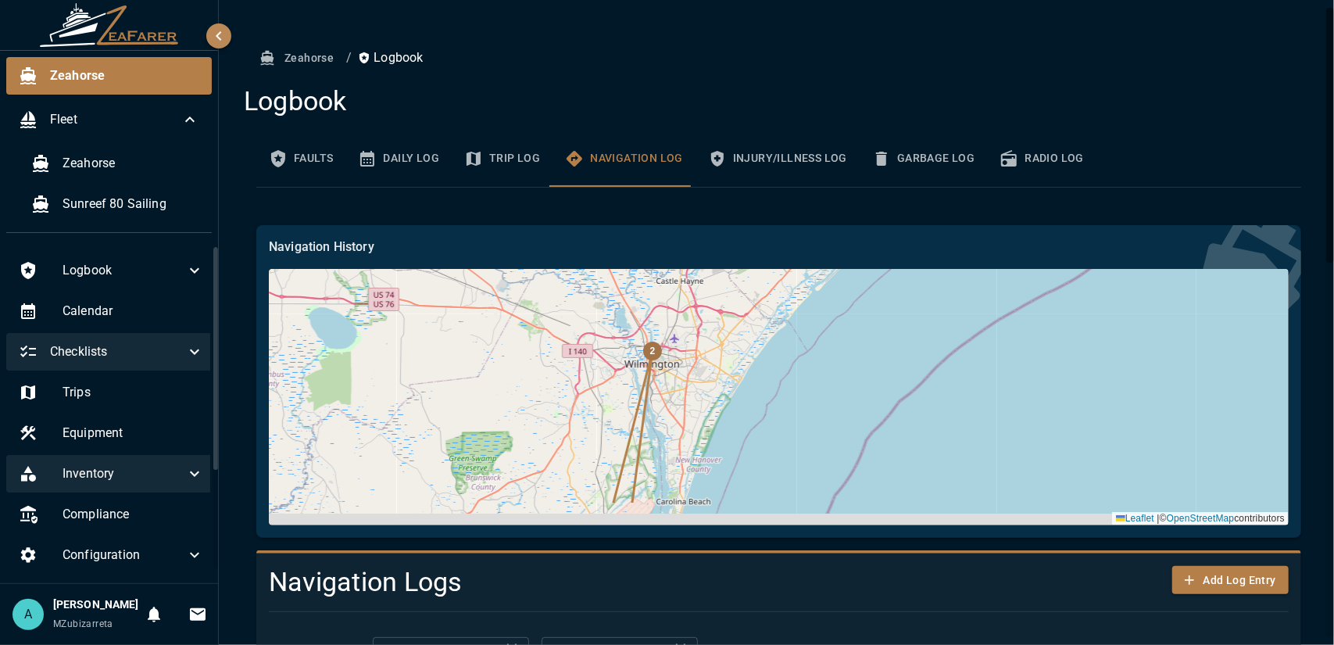
drag, startPoint x: 800, startPoint y: 457, endPoint x: 785, endPoint y: 365, distance: 93.5
click at [786, 374] on div "32 31 30 29 28 27 26 25 24 |" at bounding box center [779, 397] width 1020 height 256
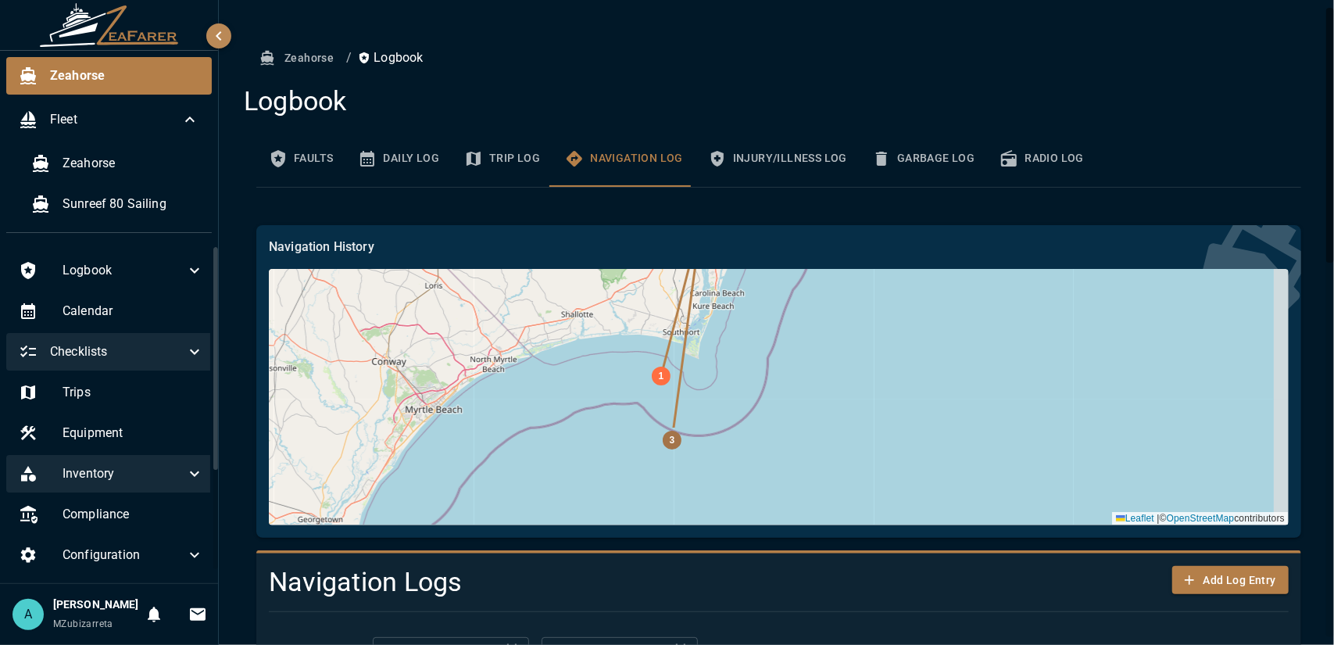
drag, startPoint x: 742, startPoint y: 496, endPoint x: 765, endPoint y: 372, distance: 126.4
click at [745, 315] on div "32 31 30 29 28 27 26 25 24 |" at bounding box center [779, 397] width 1020 height 256
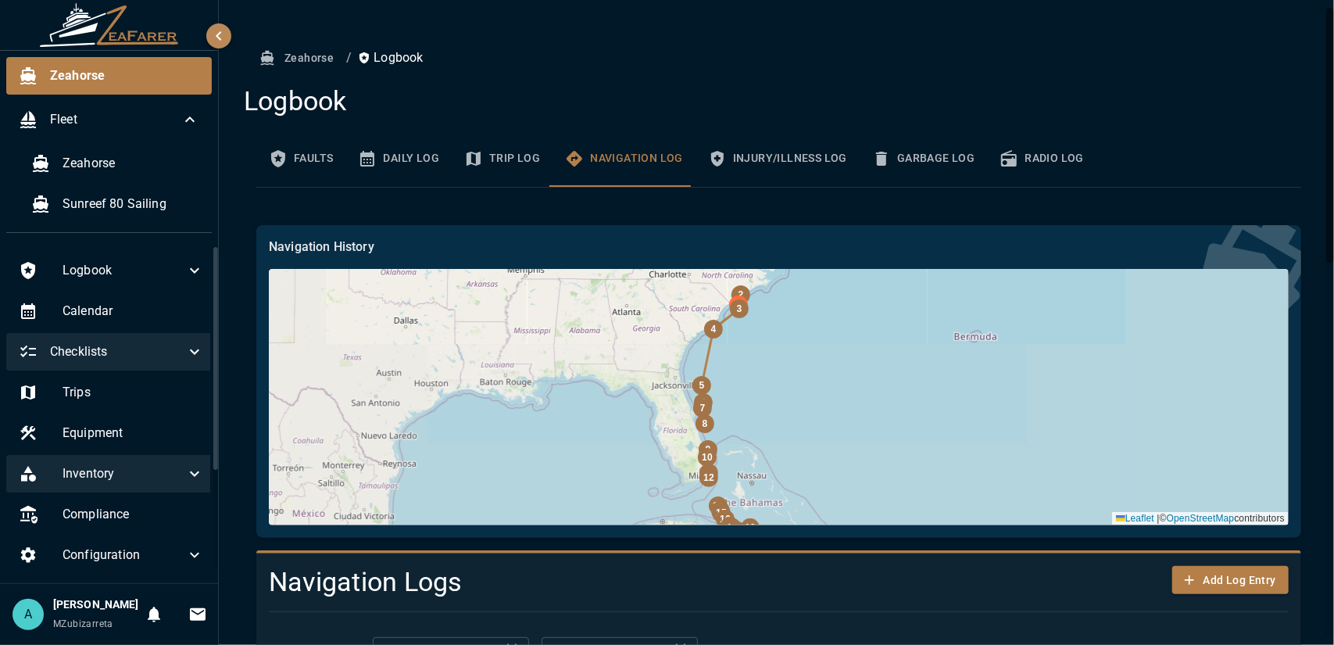
drag
click at [740, 304] on div "32 31 30 29 28 27 26 25 24 |" at bounding box center [779, 397] width 1020 height 256
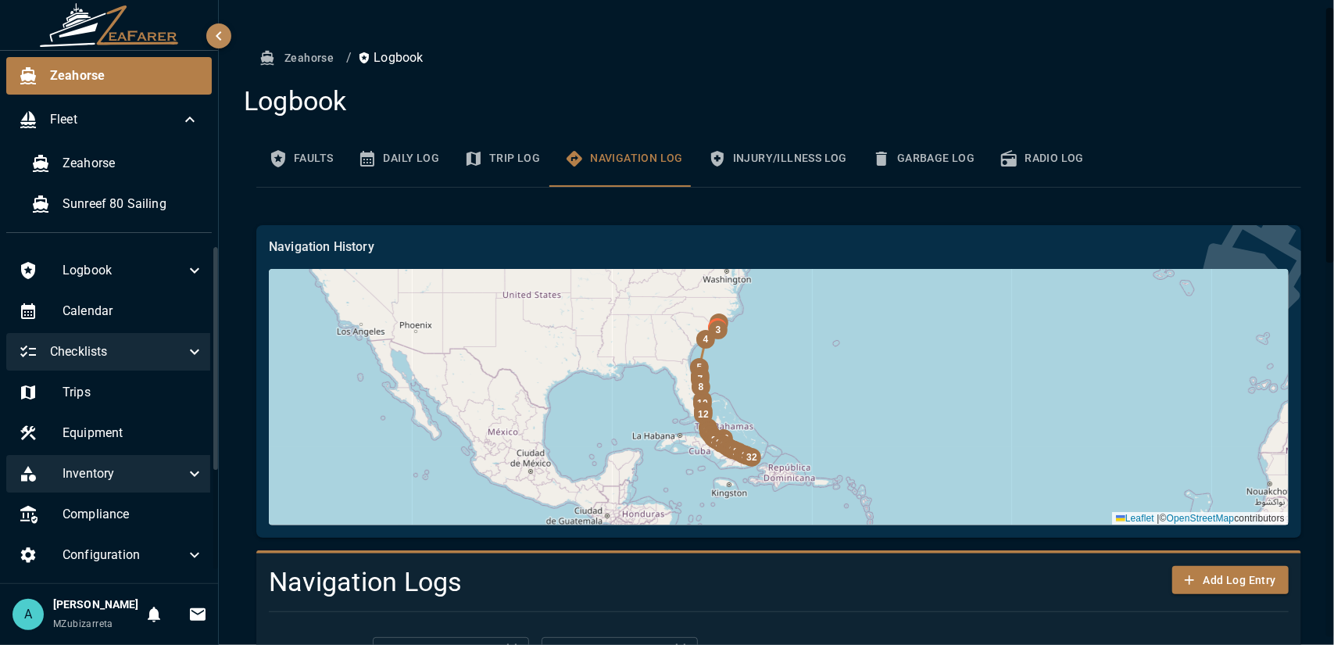
click at [840, 440] on div "32 31 30 29 28 27 26 25 24 |" at bounding box center [779, 397] width 1020 height 256
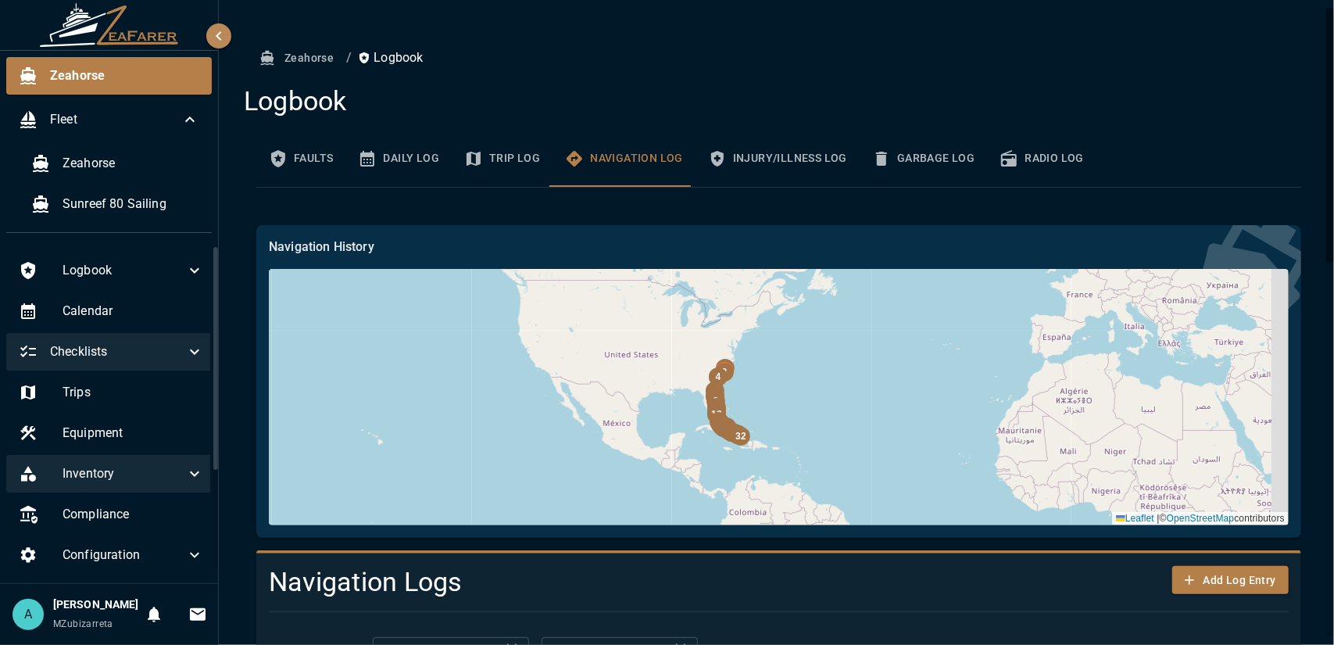
click at [833, 445] on div "32 31 30 29 28 27 26 25 24 |" at bounding box center [779, 397] width 1020 height 256
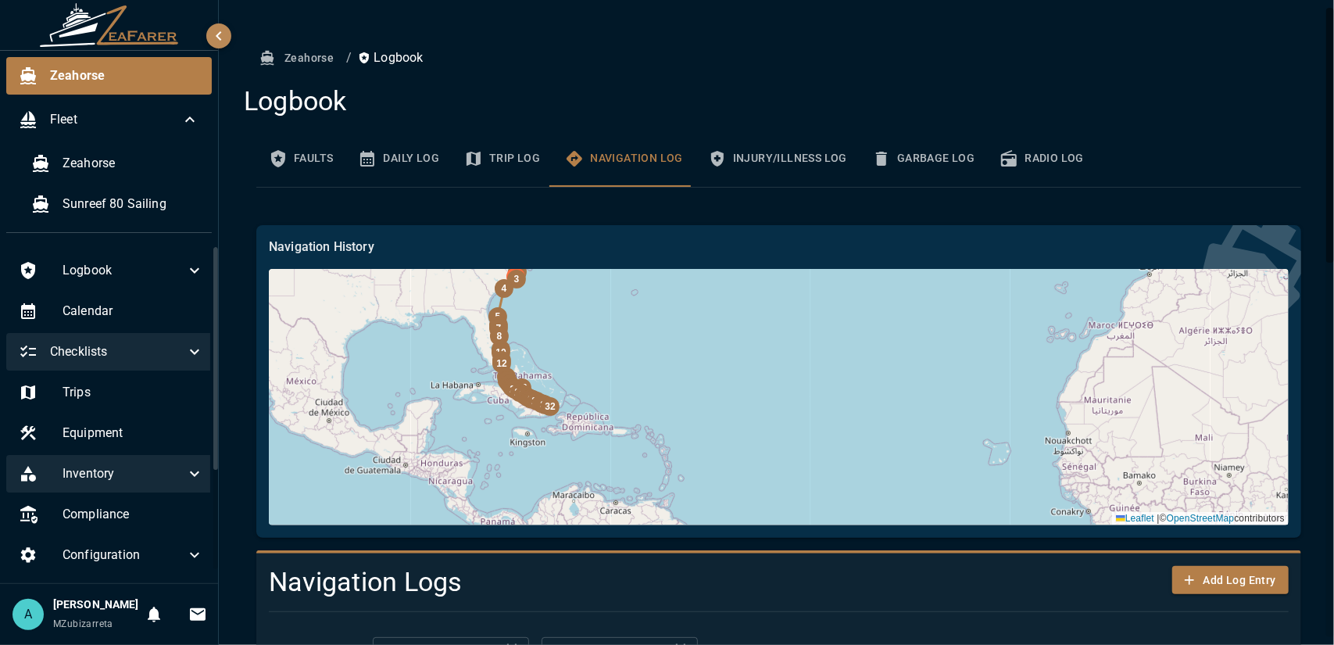
click at [511, 373] on div "12" at bounding box center [501, 363] width 19 height 19
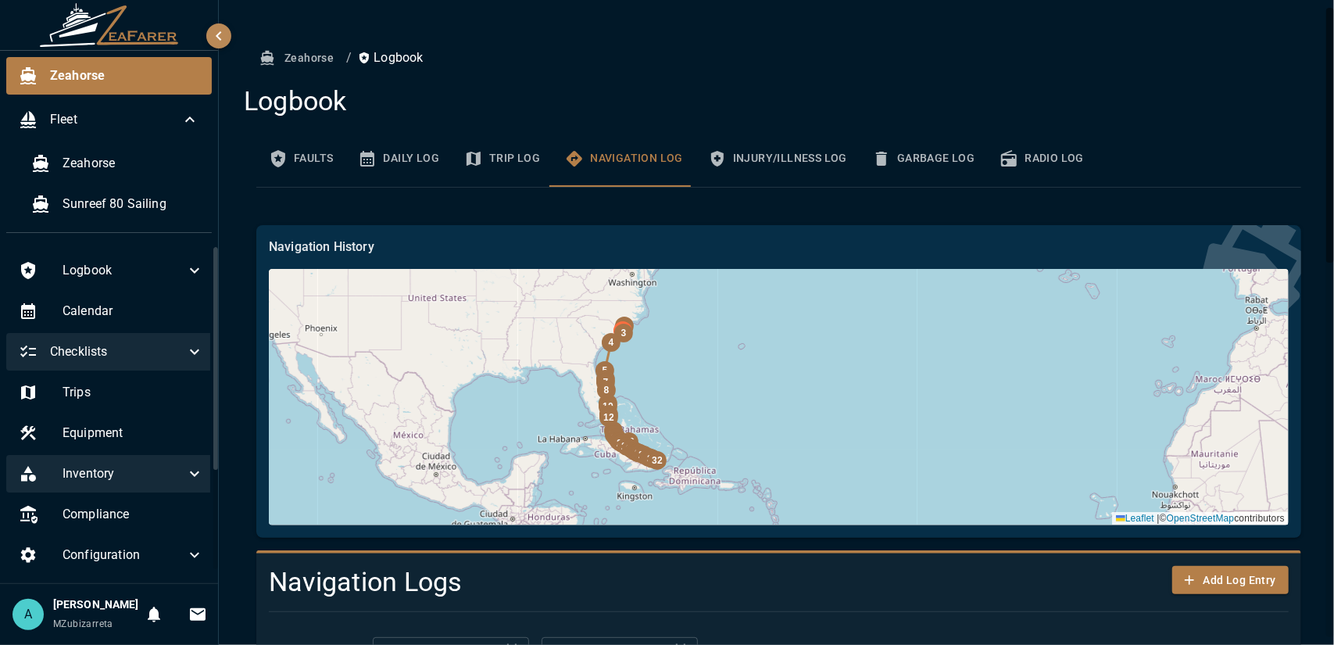
click at [642, 354] on div "32 31 30 29 28 27 26 25 24 |" at bounding box center [779, 397] width 1020 height 256
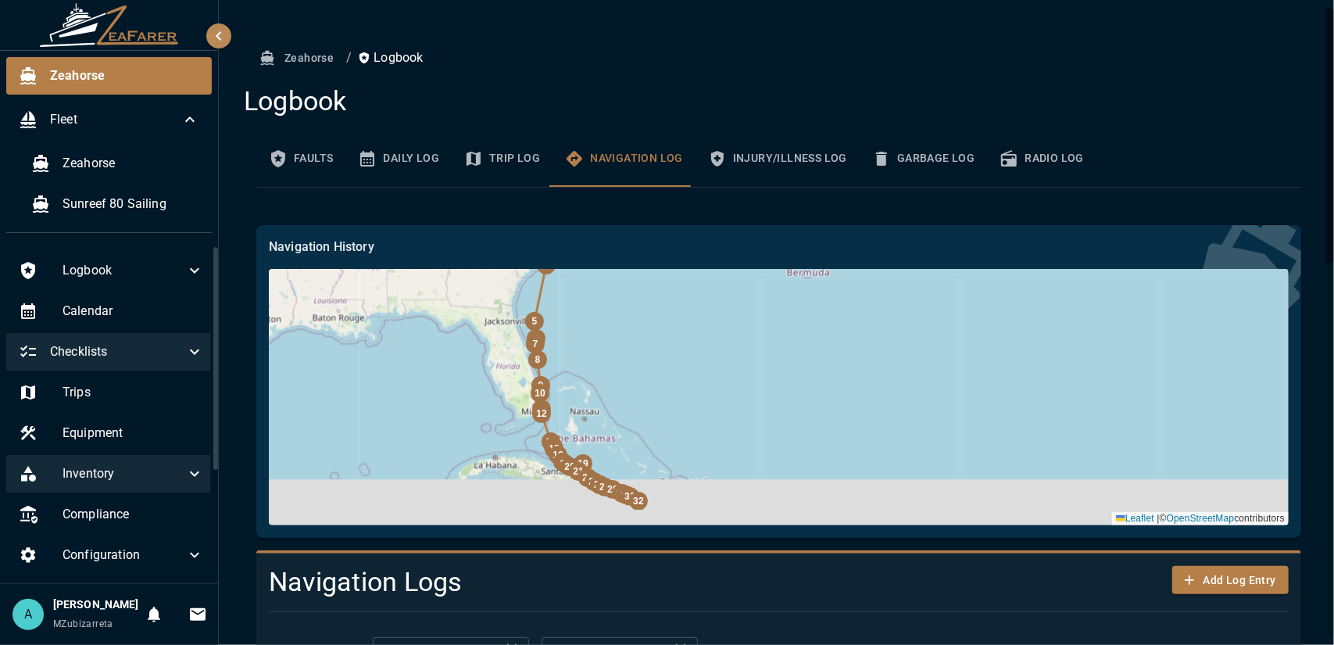
click at [684, 360] on div "32 31 30 29 28 27 26 25 24 |" at bounding box center [779, 397] width 1020 height 256
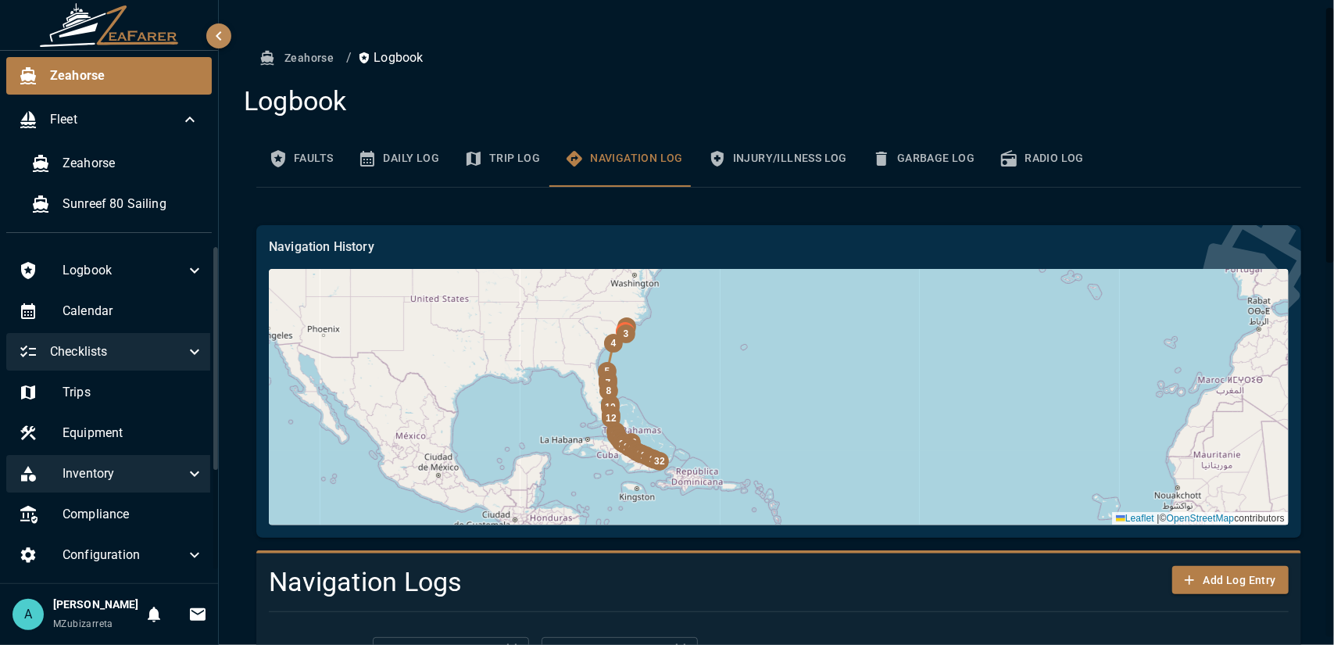
click at [731, 423] on div "32 31 30 29 28 27 26 25 24 |" at bounding box center [779, 397] width 1020 height 256
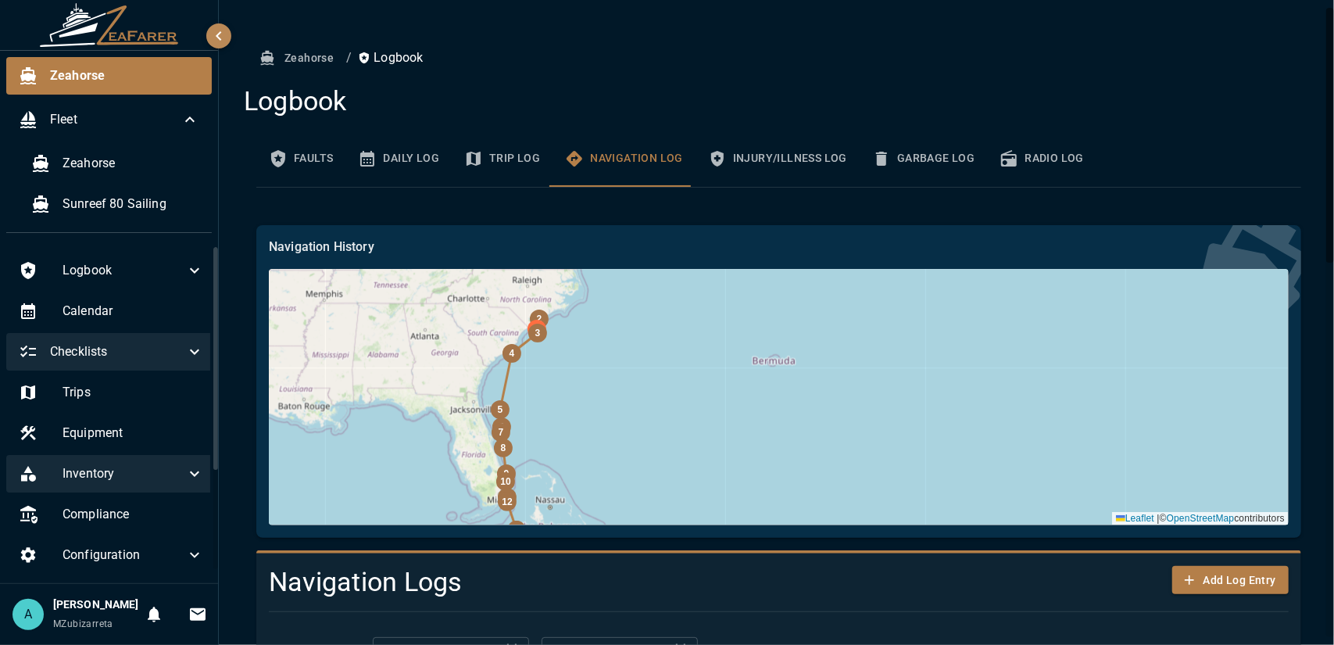
drag, startPoint x: 645, startPoint y: 412, endPoint x: 616, endPoint y: 243, distance: 171.4
click at [613, 245] on div "Navigation History 32 31 30 29 28 27 26 25 24 Leaflet |" at bounding box center [779, 382] width 1020 height 288
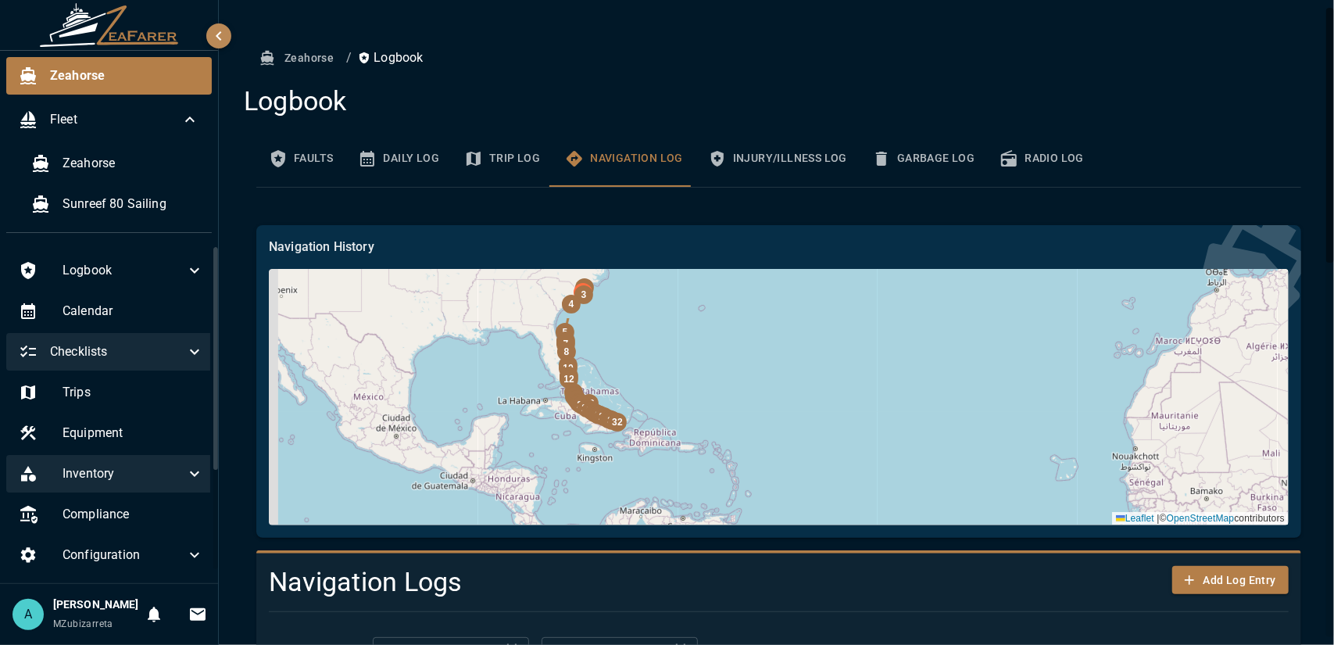
drag, startPoint x: 483, startPoint y: 364, endPoint x: 542, endPoint y: 445, distance: 99.6
click at [542, 445] on div "32 31 30 29 28 27 26 25 24 |" at bounding box center [779, 397] width 1020 height 256
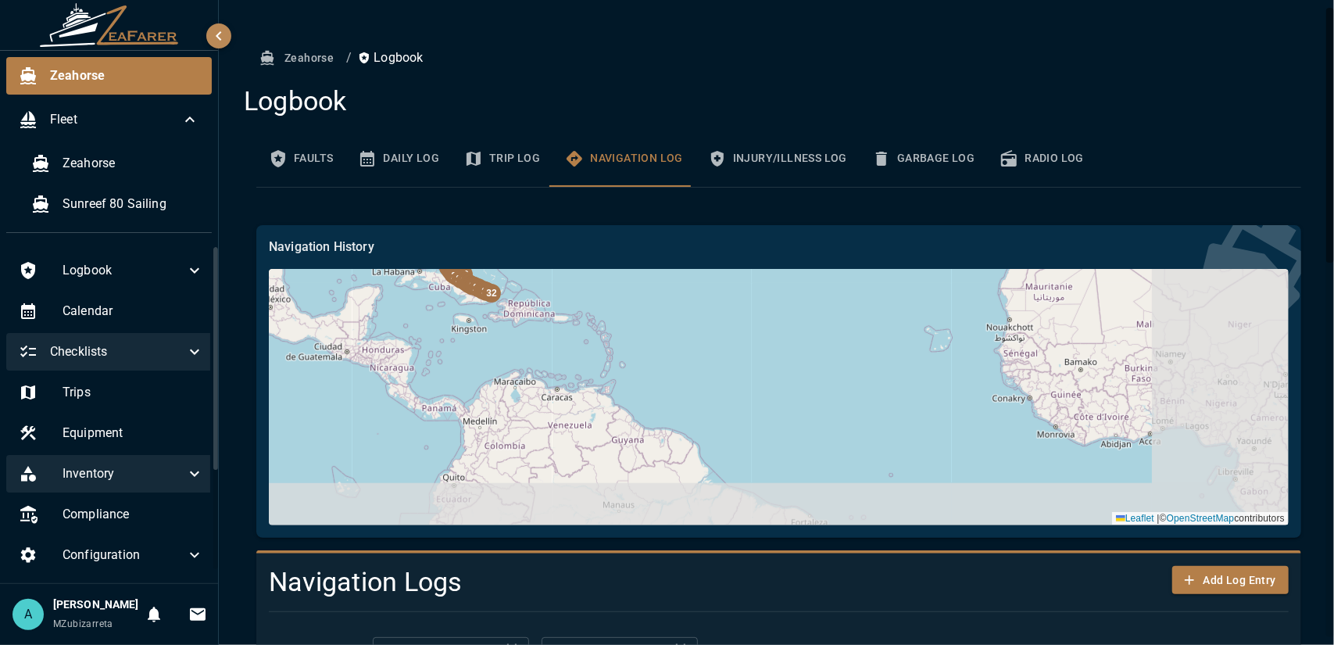
drag, startPoint x: 857, startPoint y: 483, endPoint x: 695, endPoint y: 315, distance: 233.8
click at [695, 315] on div "32 31 30 29 28 27 26 25 24 |" at bounding box center [779, 397] width 1020 height 256
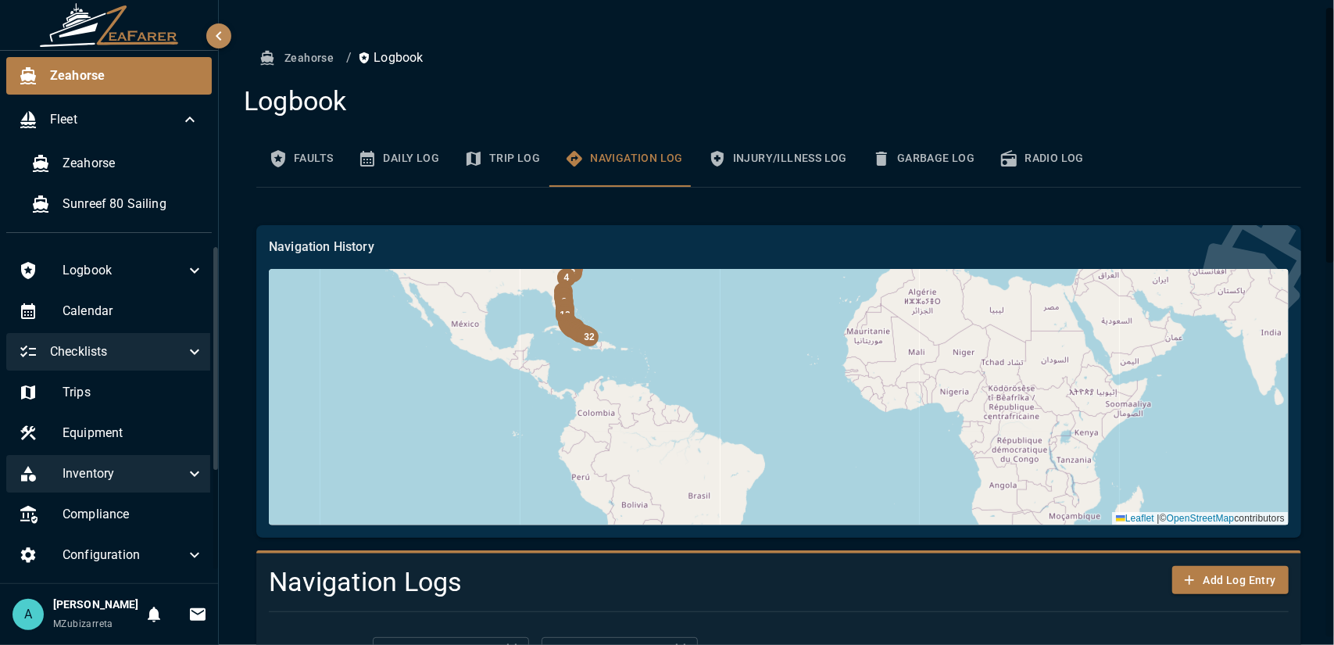
drag, startPoint x: 685, startPoint y: 319, endPoint x: 778, endPoint y: 548, distance: 247.4
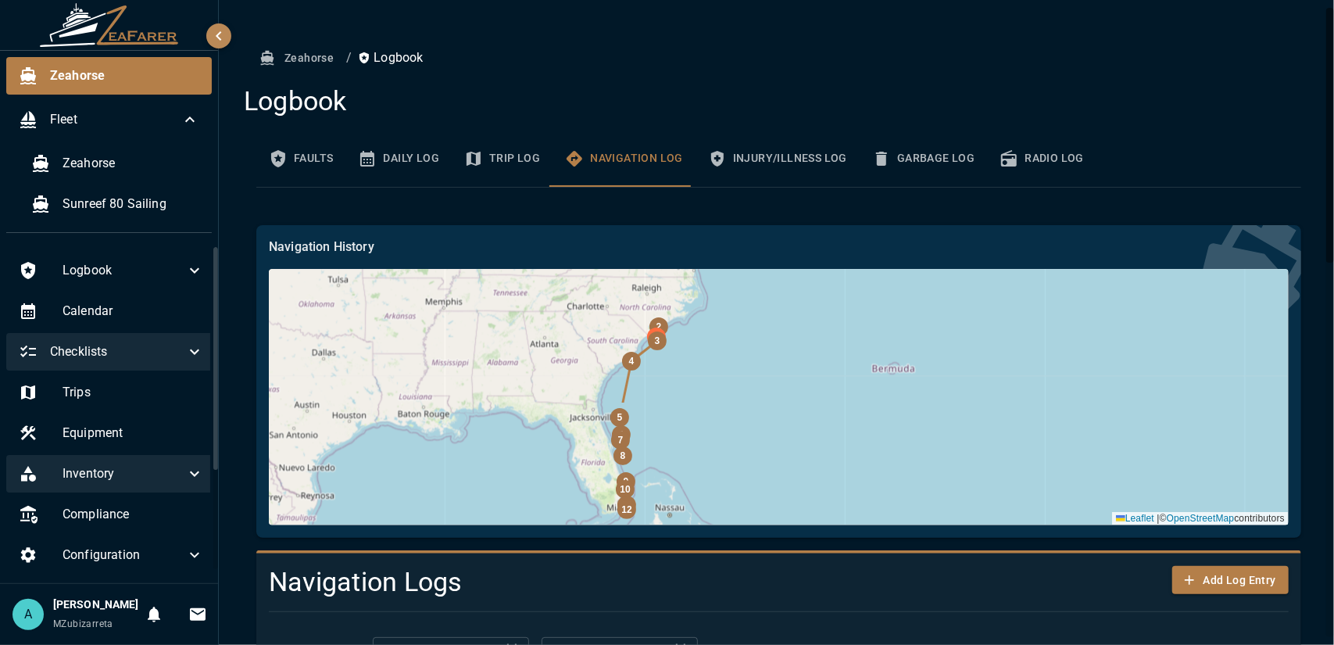
drag, startPoint x: 610, startPoint y: 437, endPoint x: 802, endPoint y: 291, distance: 240.8
click at [802, 291] on div "32 31 30 29 28 27 26 25 24 |" at bounding box center [779, 397] width 1020 height 256
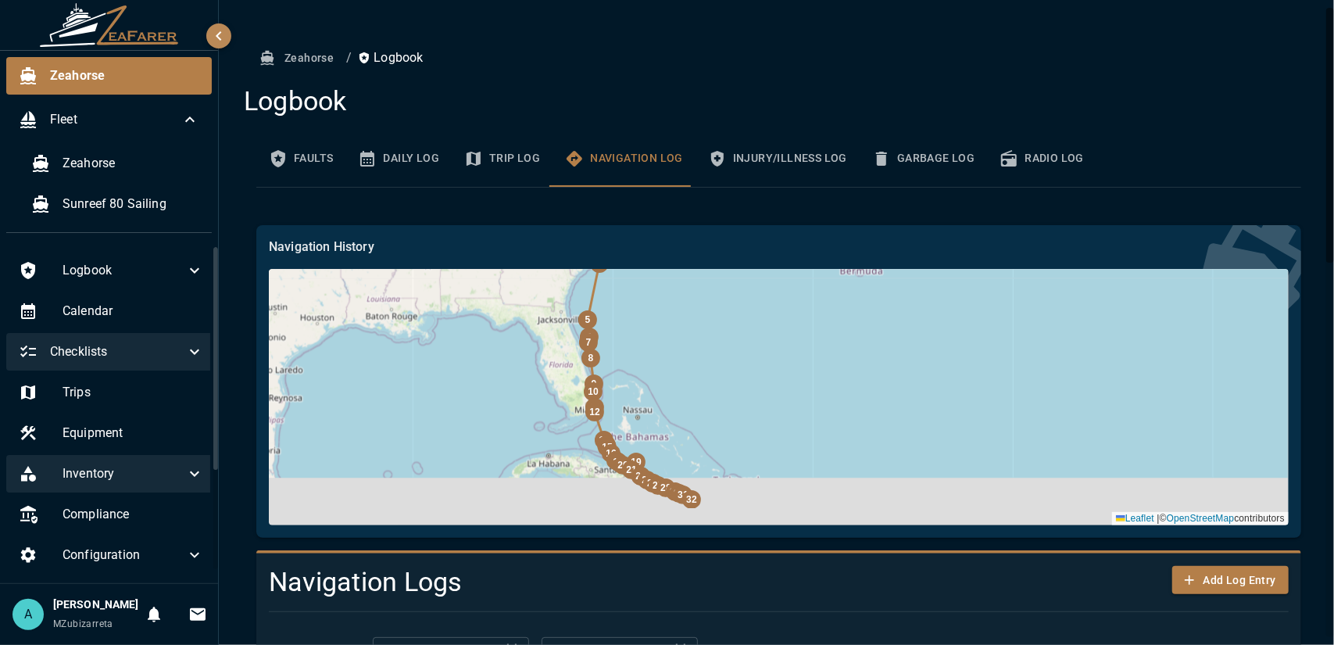
drag, startPoint x: 1021, startPoint y: 430, endPoint x: 917, endPoint y: 268, distance: 192.3
click at [928, 258] on div "Navigation History 32 31 30 29 28 27 26 25 24 Leaflet |" at bounding box center [779, 382] width 1020 height 288
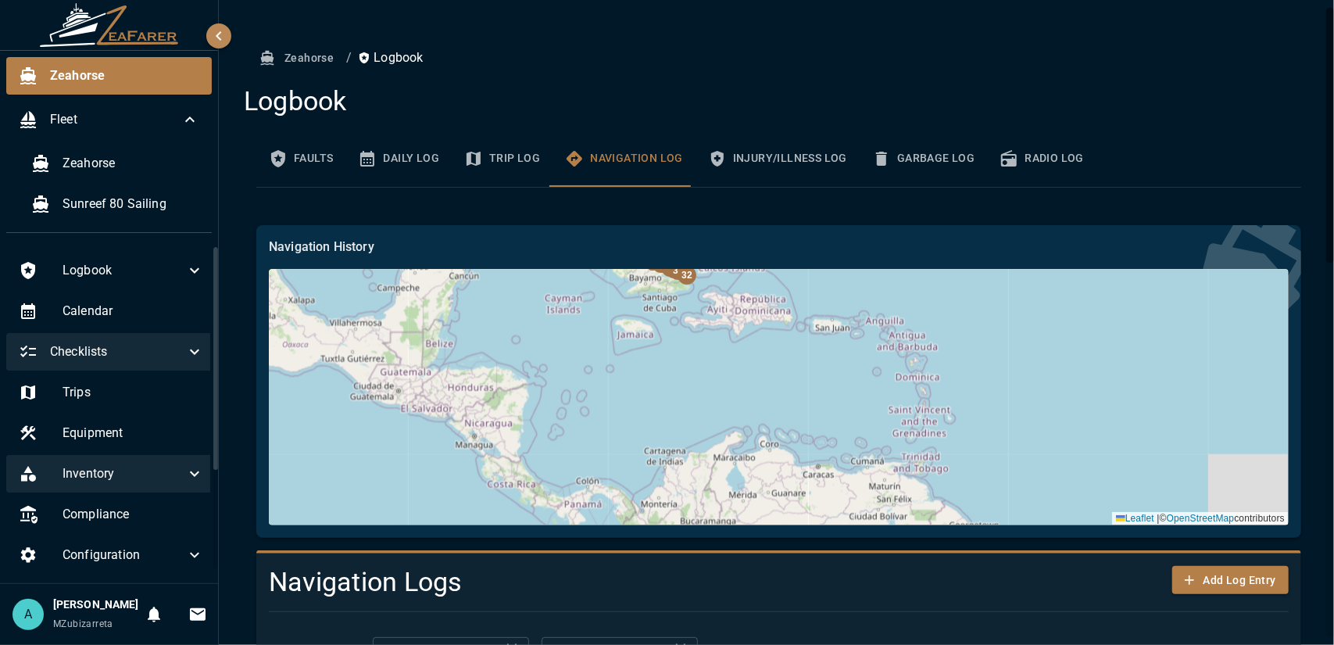
drag, startPoint x: 730, startPoint y: 458, endPoint x: 785, endPoint y: 372, distance: 102.3
click at [785, 372] on div "32 31 30 29 28 27 26 25 24 |" at bounding box center [779, 397] width 1020 height 256
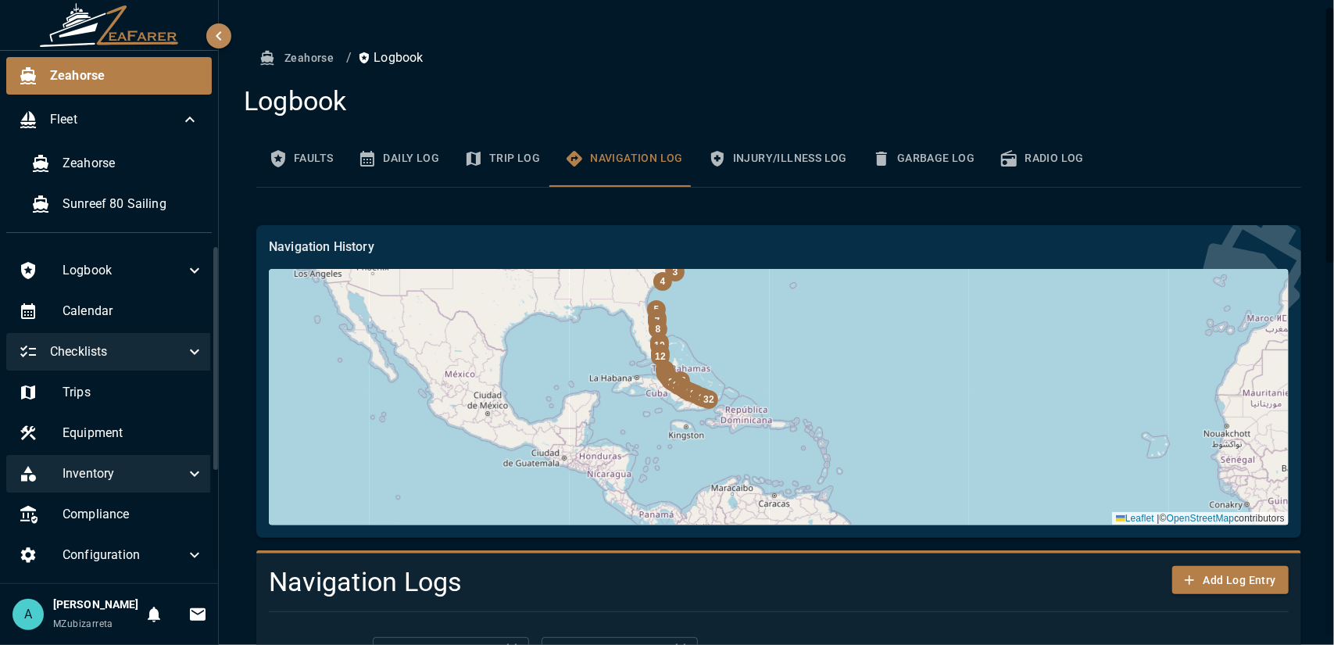
drag, startPoint x: 774, startPoint y: 395, endPoint x: 747, endPoint y: 473, distance: 81.8
click at [747, 473] on div "32 31 30 29 28 27 26 25 24 |" at bounding box center [779, 397] width 1020 height 256
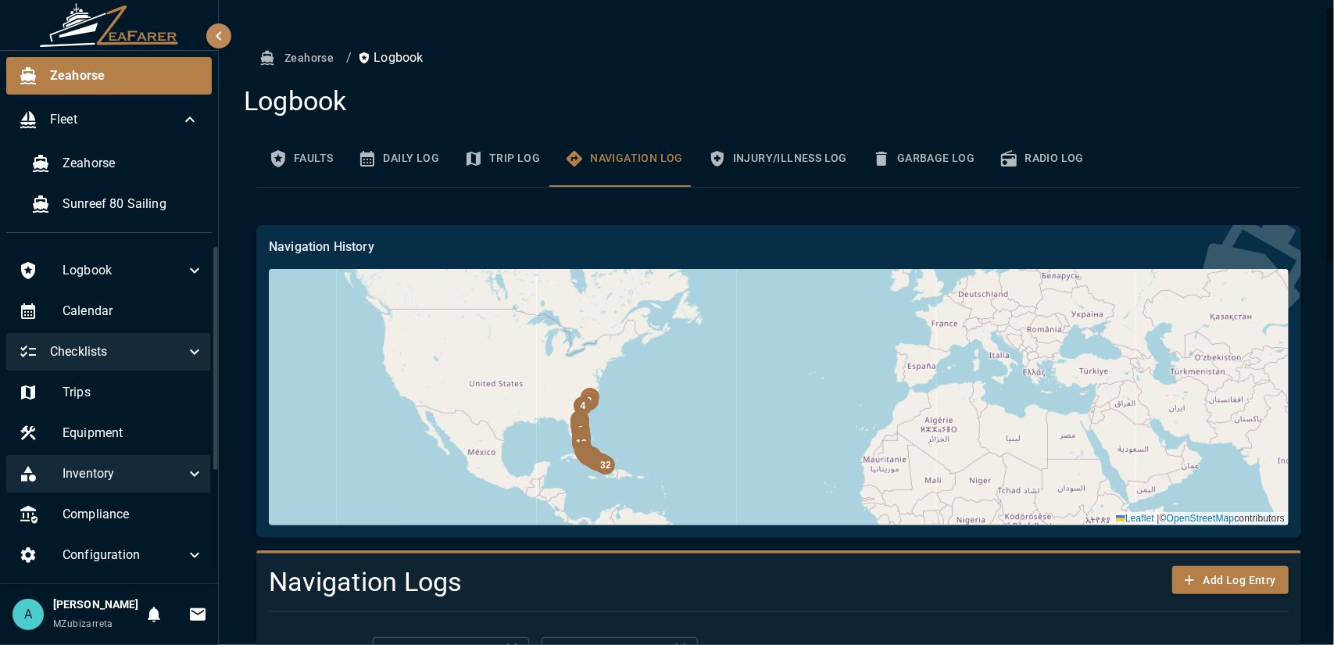
drag, startPoint x: 897, startPoint y: 382, endPoint x: 728, endPoint y: 449, distance: 181.7
click at [735, 449] on div "32 31 30 29 28 27 26 25 24 |" at bounding box center [779, 397] width 1020 height 256
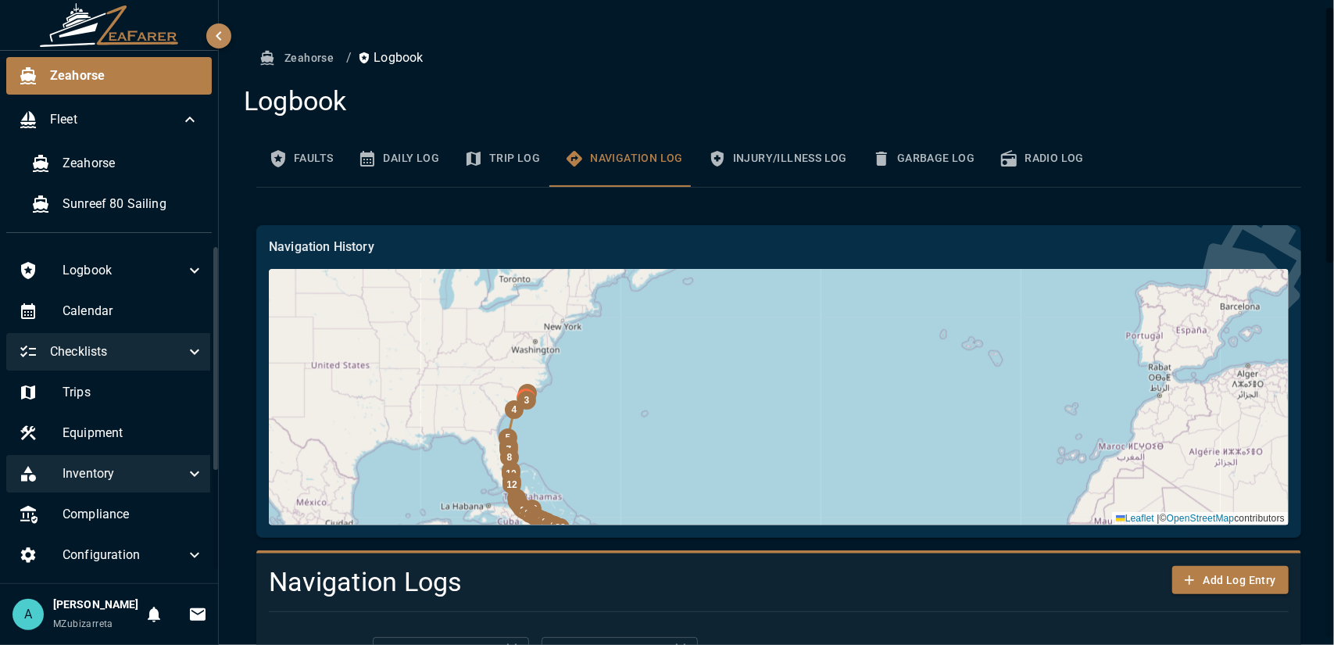
drag, startPoint x: 517, startPoint y: 378, endPoint x: 574, endPoint y: 381, distance: 57.1
click at [574, 381] on div "32 31 30 29 28 27 26 25 24 |" at bounding box center [779, 397] width 1020 height 256
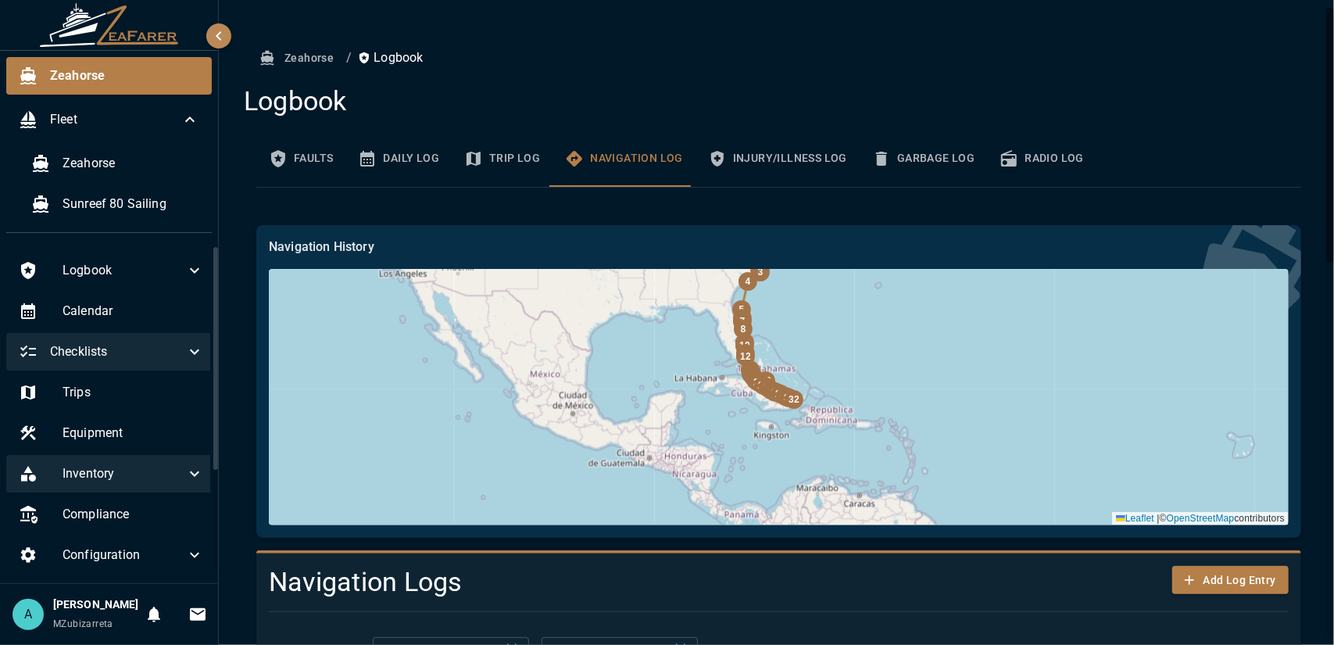
drag, startPoint x: 662, startPoint y: 435, endPoint x: 833, endPoint y: 313, distance: 210.6
click at [833, 313] on div "32 31 30 29 28 27 26 25 24 |" at bounding box center [779, 397] width 1020 height 256
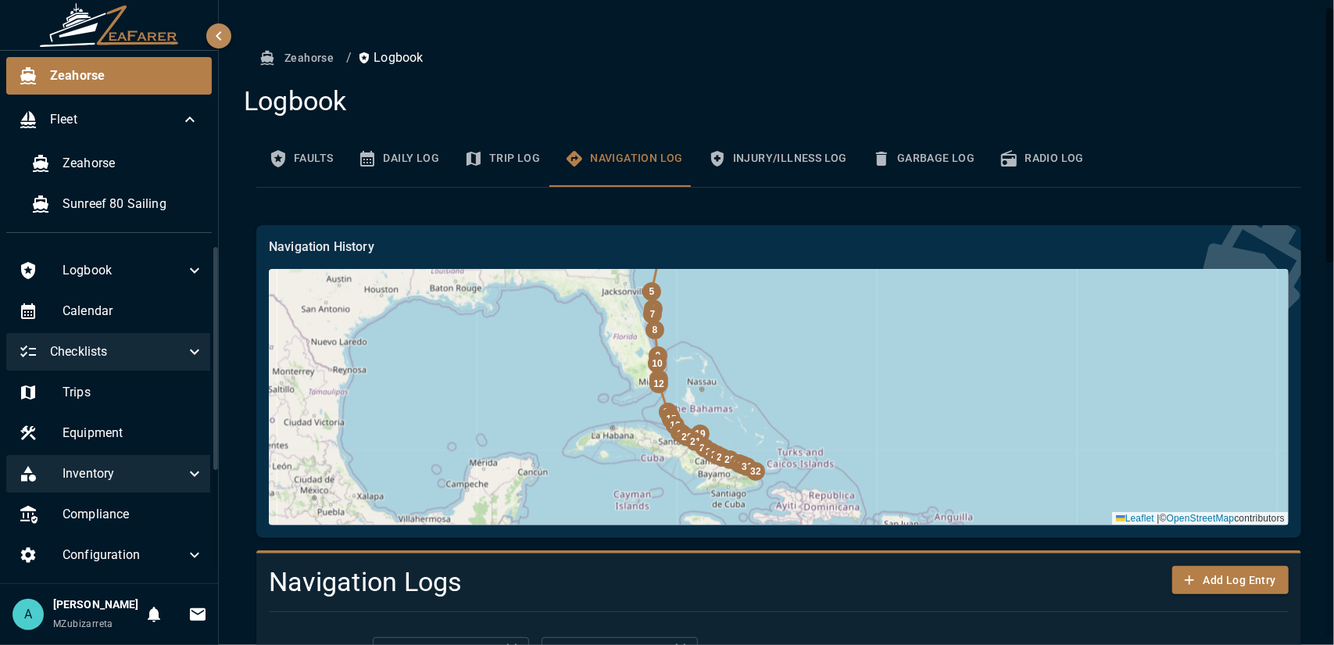
drag, startPoint x: 860, startPoint y: 426, endPoint x: 875, endPoint y: 385, distance: 43.5
click at [875, 386] on div "32 31 30 29 28 27 26 25 24 |" at bounding box center [779, 397] width 1020 height 256
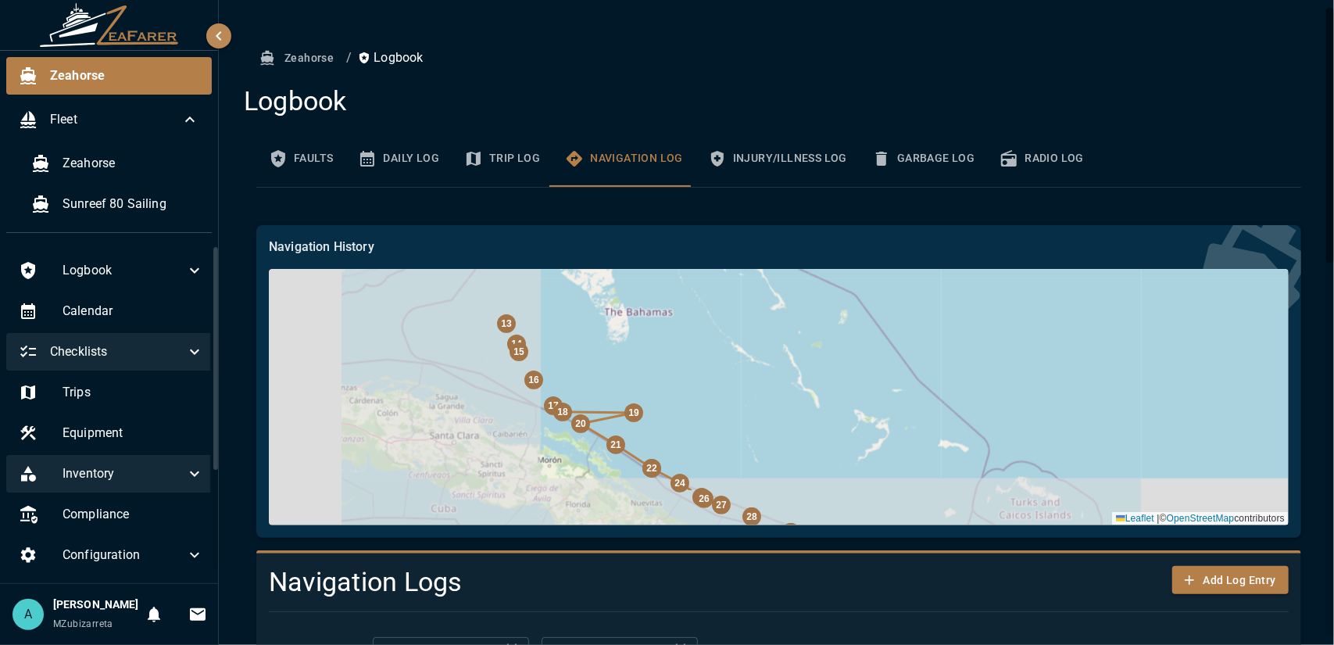
drag, startPoint x: 502, startPoint y: 399, endPoint x: 886, endPoint y: 329, distance: 390.1
click at [886, 329] on div "32 31 30 29 28 27 26 25 24 |" at bounding box center [779, 397] width 1020 height 256
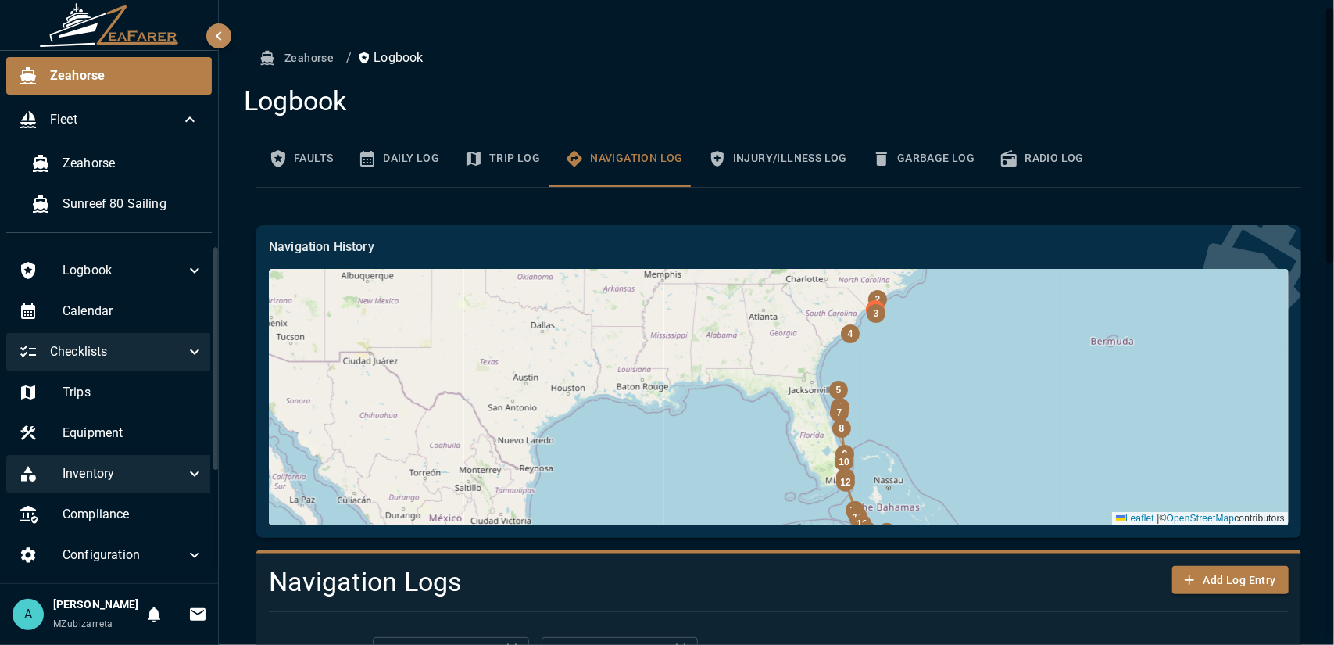
drag, startPoint x: 595, startPoint y: 348, endPoint x: 689, endPoint y: 493, distance: 173.0
click at [689, 493] on div "32 31 30 29 28 27 26 25 24 |" at bounding box center [779, 397] width 1020 height 256
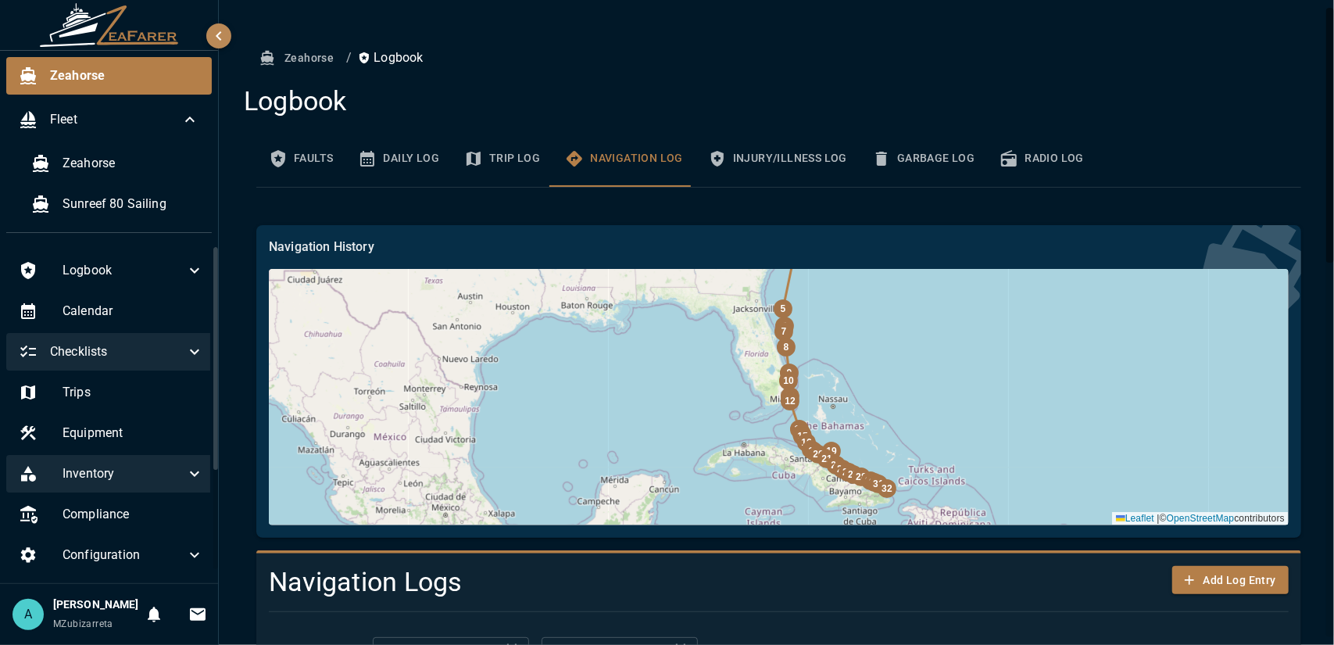
drag, startPoint x: 688, startPoint y: 493, endPoint x: 527, endPoint y: 285, distance: 263.4
click at [530, 288] on div "32 31 30 29 28 27 26 25 24 |" at bounding box center [779, 397] width 1020 height 256
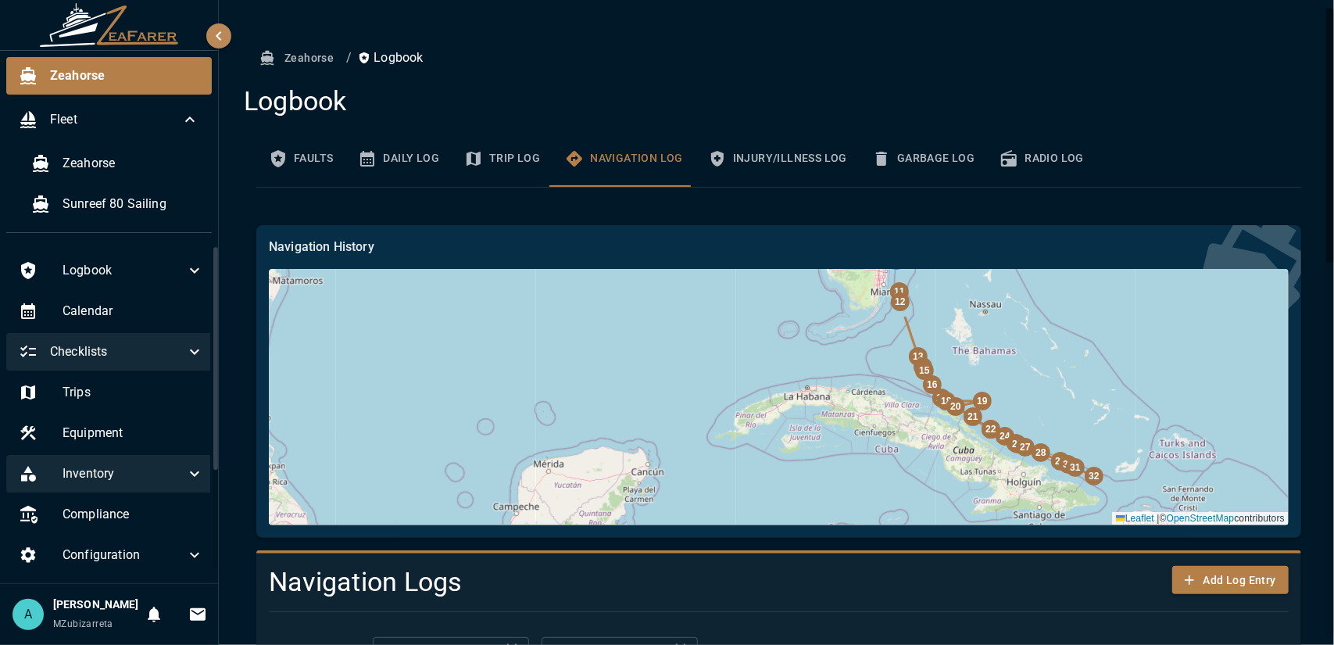
drag, startPoint x: 588, startPoint y: 388, endPoint x: 653, endPoint y: 532, distance: 158.1
click at [652, 531] on div "Navigation History 32 31 30 29 28 27 26 25 24 Leaflet |" at bounding box center [778, 381] width 1045 height 313
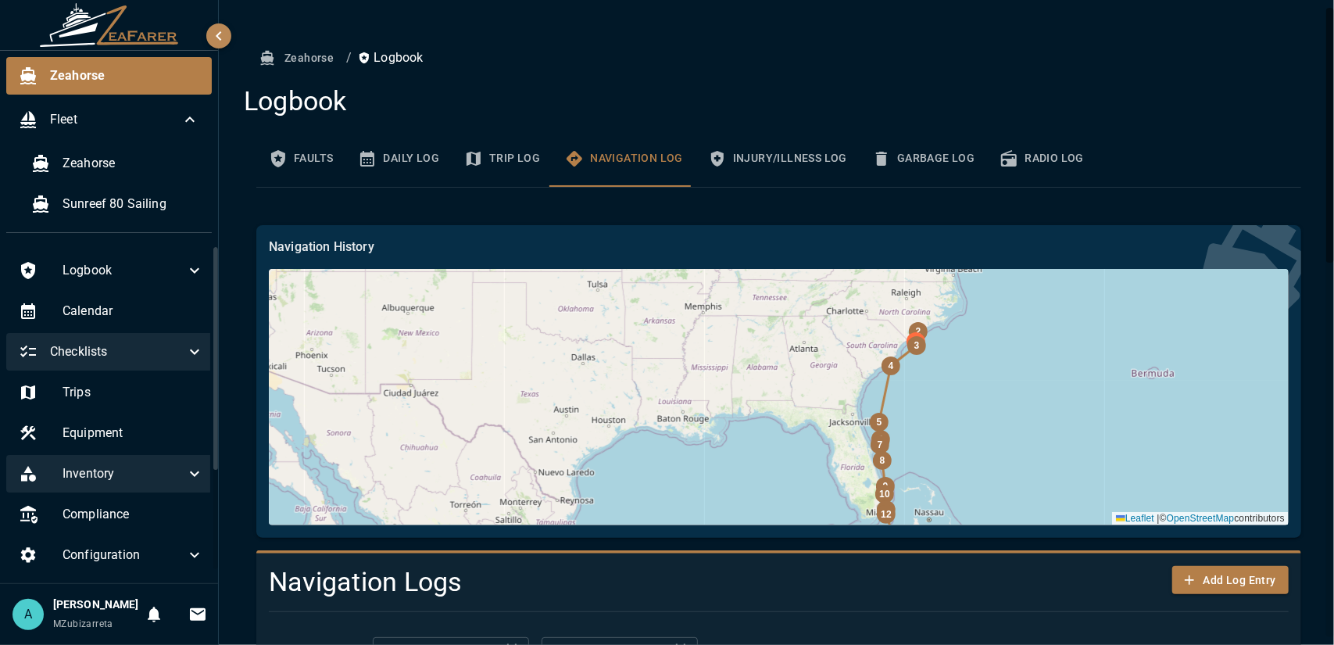
drag, startPoint x: 718, startPoint y: 381, endPoint x: 728, endPoint y: 447, distance: 66.4
click at [728, 447] on div "32 31 30 29 28 27 26 25 24 |" at bounding box center [779, 397] width 1020 height 256
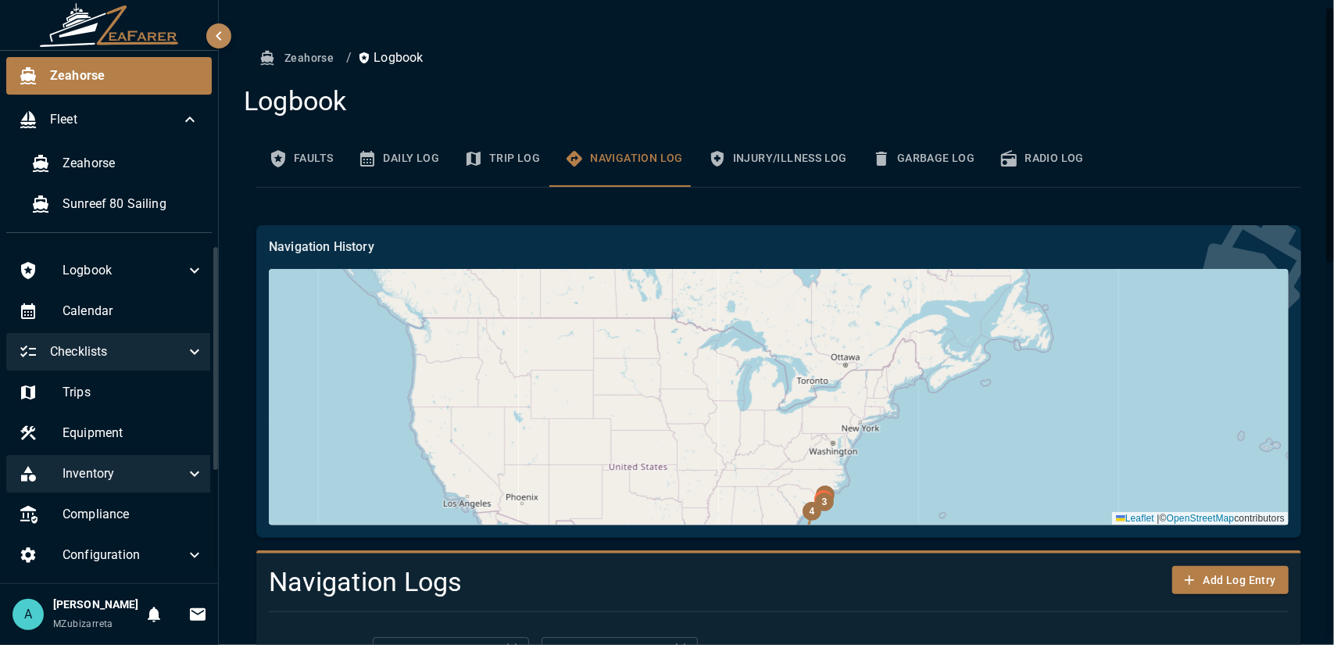
drag, startPoint x: 774, startPoint y: 372, endPoint x: 764, endPoint y: 476, distance: 104.4
click at [764, 476] on div "32 31 30 29 28 27 26 25 24 |" at bounding box center [779, 397] width 1020 height 256
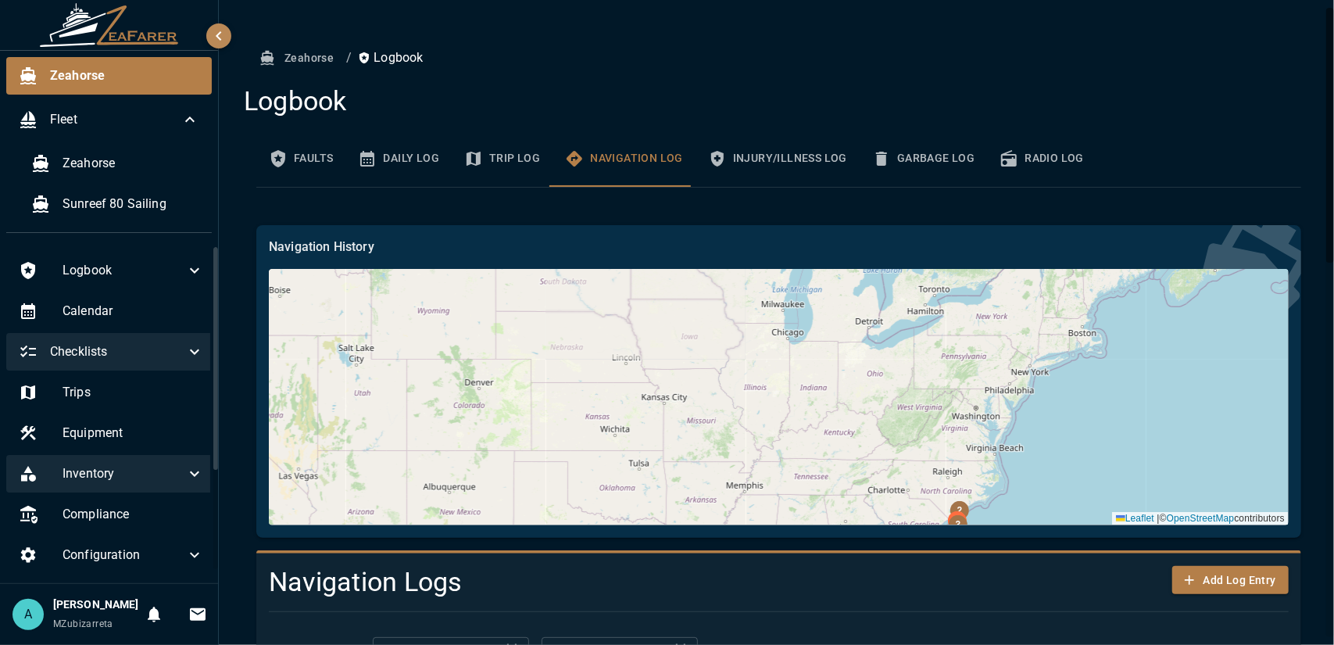
drag, startPoint x: 737, startPoint y: 459, endPoint x: 836, endPoint y: 334, distance: 159.6
click at [836, 334] on div "32 31 30 29 28 27 26 25 24 |" at bounding box center [779, 397] width 1020 height 256
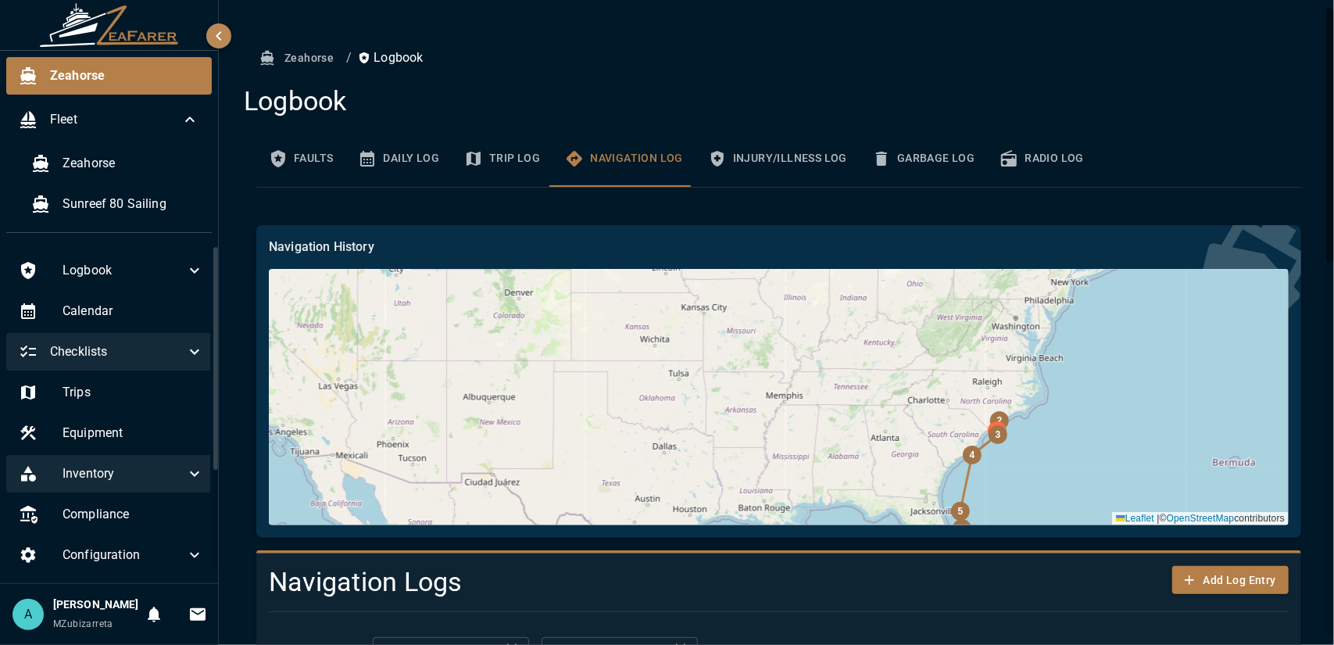
drag, startPoint x: 866, startPoint y: 454, endPoint x: 866, endPoint y: 388, distance: 65.6
click at [866, 388] on div "32 31 30 29 28 27 26 25 24 |" at bounding box center [779, 397] width 1020 height 256
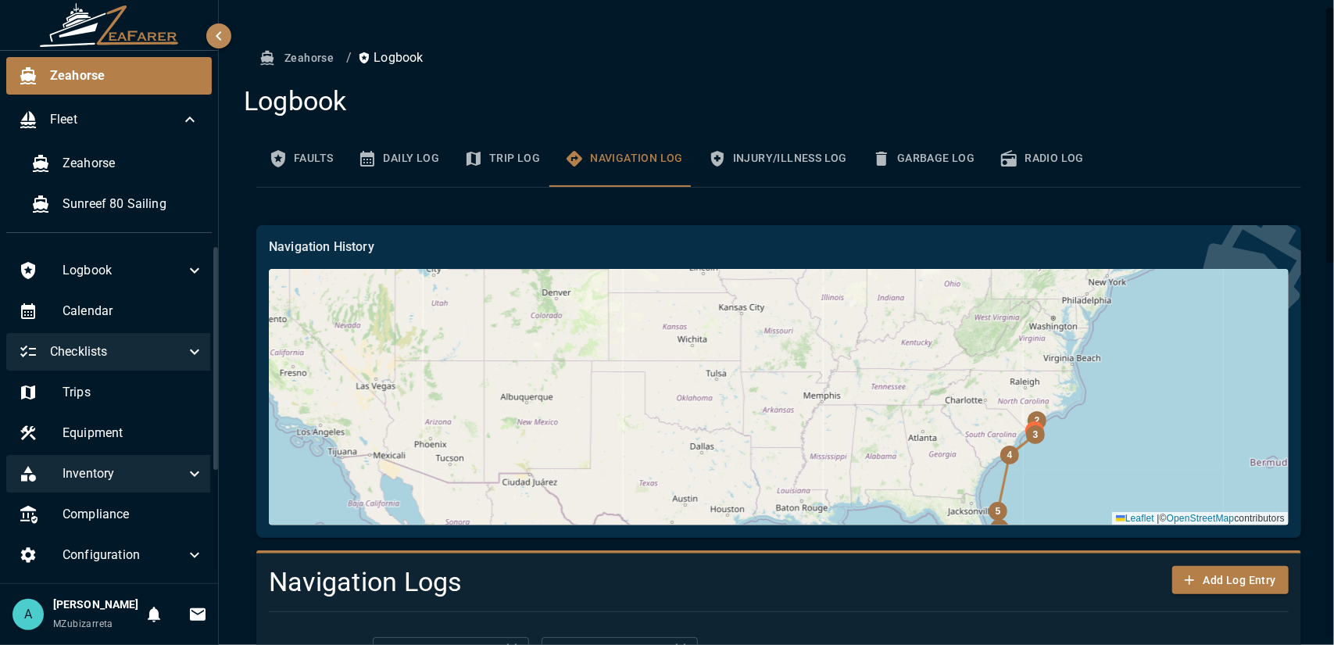
drag, startPoint x: 849, startPoint y: 394, endPoint x: 894, endPoint y: 459, distance: 79.1
click at [894, 459] on div "32 31 30 29 28 27 26 25 24 |" at bounding box center [779, 397] width 1020 height 256
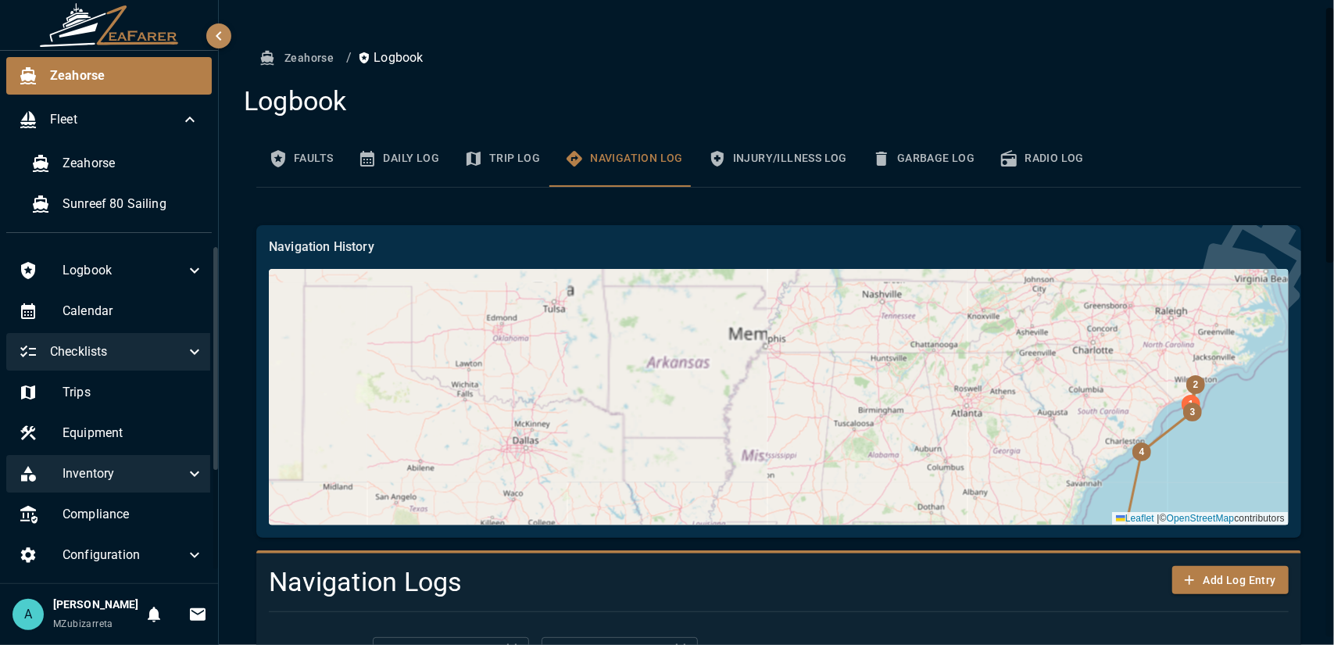
drag, startPoint x: 737, startPoint y: 380, endPoint x: 738, endPoint y: 392, distance: 12.5
click at [738, 392] on div "32 31 30 29 28 27 26 25 24 |" at bounding box center [779, 397] width 1020 height 256
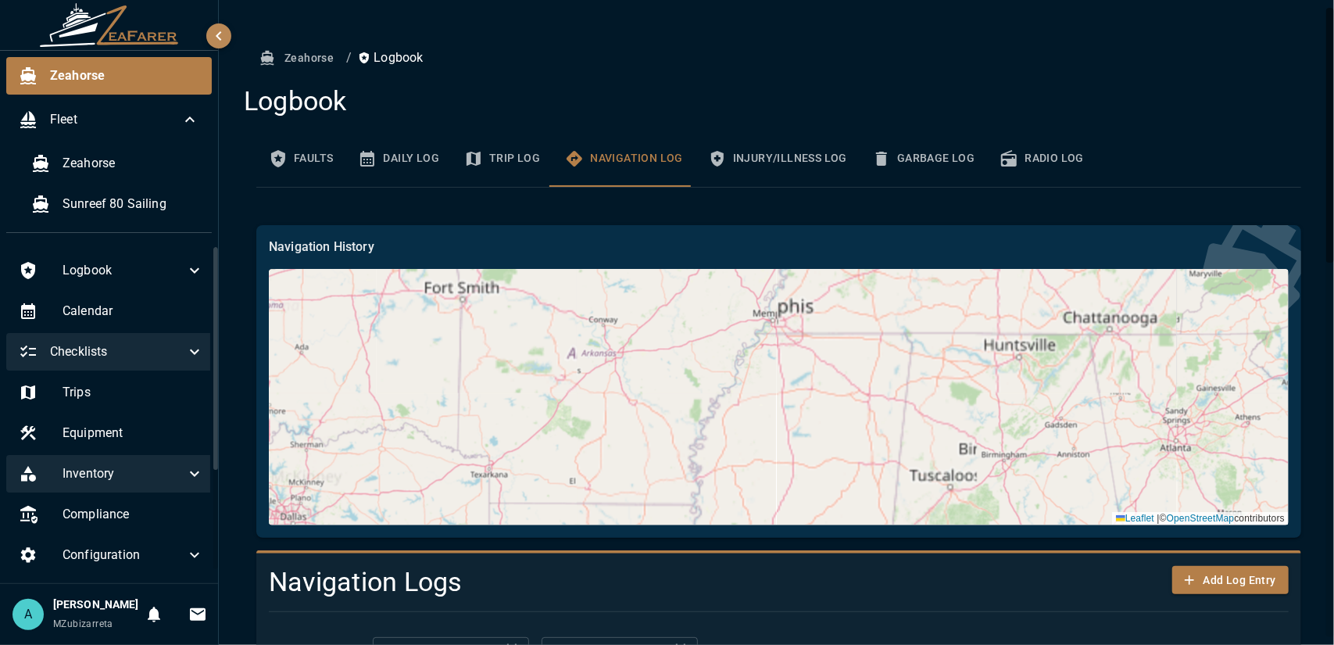
drag, startPoint x: 797, startPoint y: 408, endPoint x: 784, endPoint y: 454, distance: 48.0
click at [784, 454] on div "32 31 30 29 28 27 26 25 24 |" at bounding box center [779, 397] width 1020 height 256
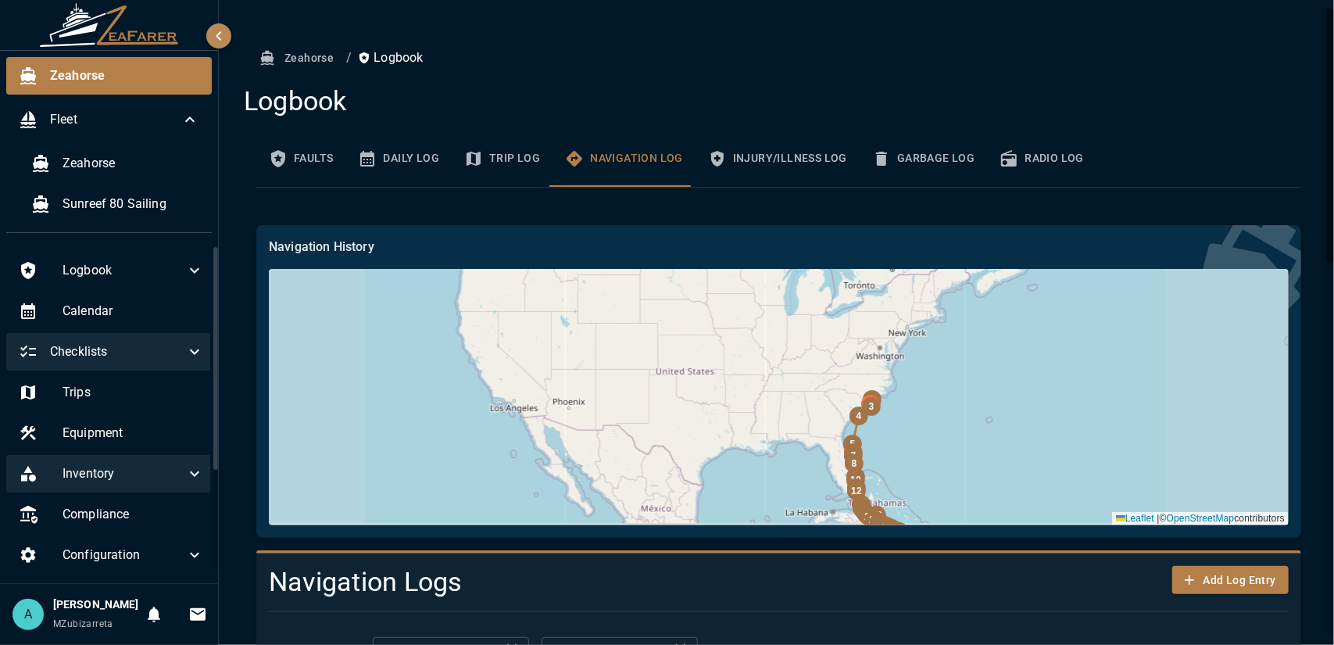
drag, startPoint x: 839, startPoint y: 460, endPoint x: 813, endPoint y: 398, distance: 67.9
click at [824, 393] on div "32 31 30 29 28 27 26 25 24 |" at bounding box center [779, 397] width 1020 height 256
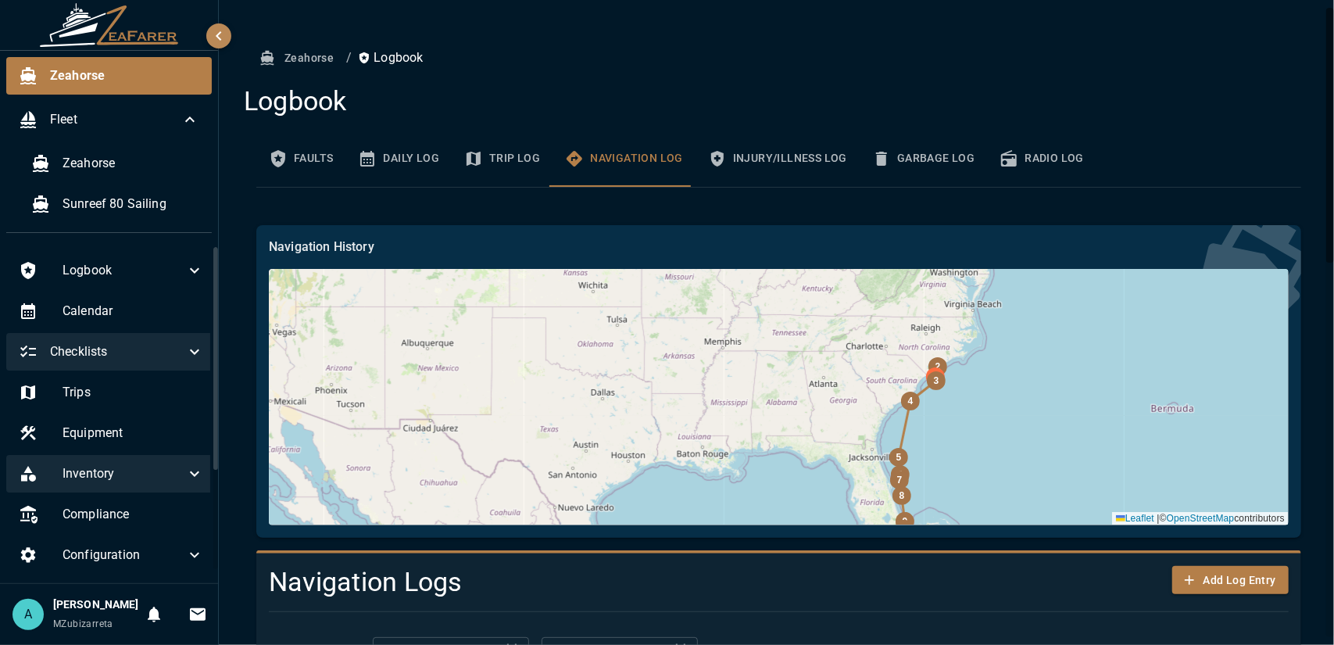
drag, startPoint x: 733, startPoint y: 368, endPoint x: 741, endPoint y: 400, distance: 33.0
click at [741, 399] on div "32 31 30 29 28 27 26 25 24 |" at bounding box center [779, 397] width 1020 height 256
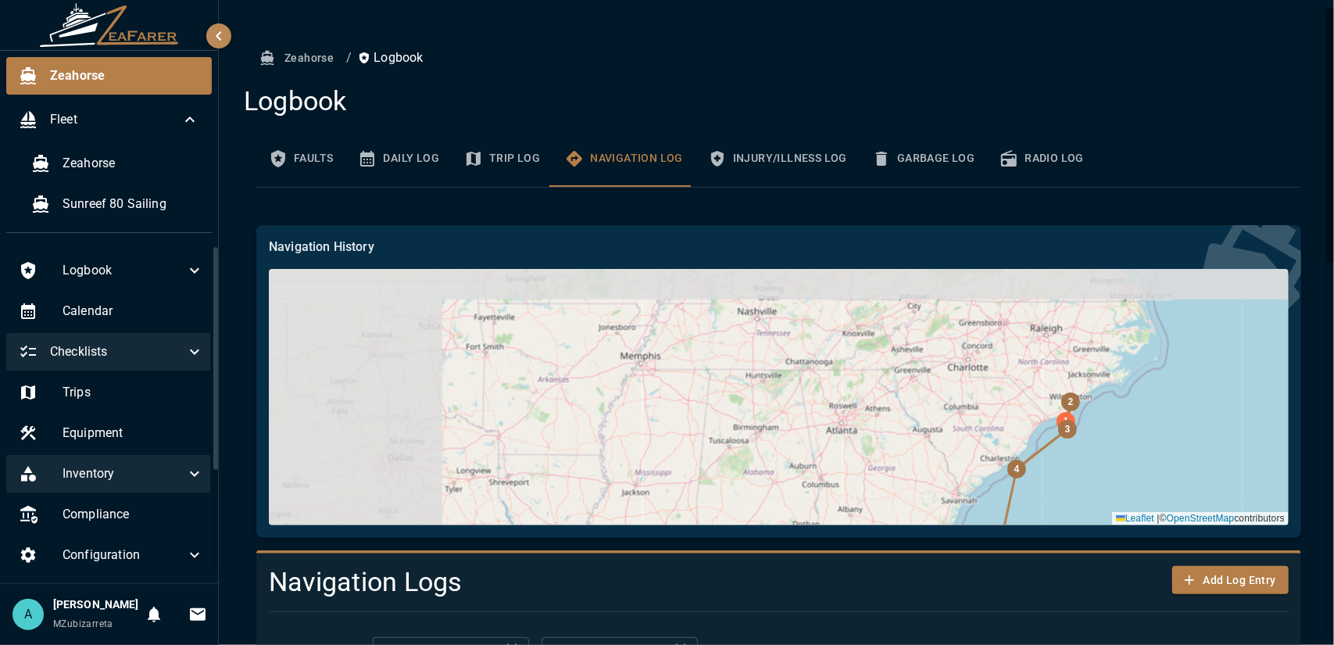
drag, startPoint x: 436, startPoint y: 360, endPoint x: 654, endPoint y: 404, distance: 222.4
click at [649, 432] on div "32 31 30 29 28 27 26 25 24 |" at bounding box center [779, 397] width 1020 height 256
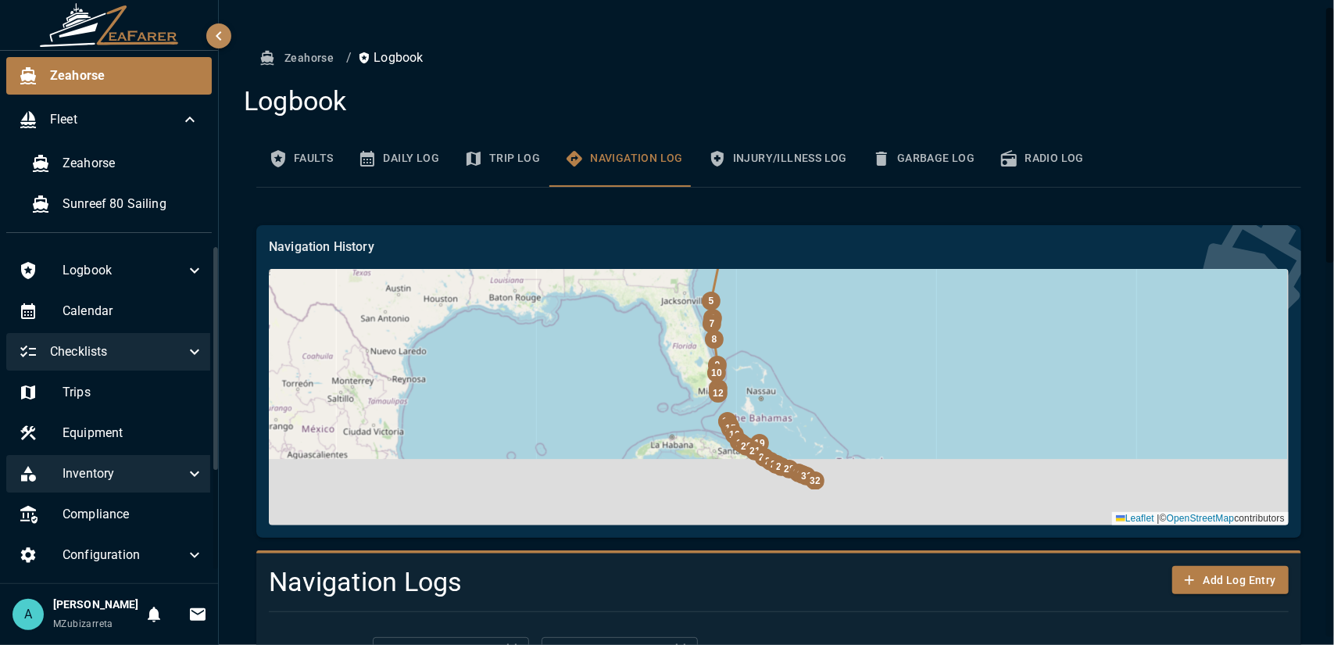
drag, startPoint x: 1108, startPoint y: 486, endPoint x: 994, endPoint y: 294, distance: 223.5
click at [996, 294] on div "32 31 30 29 28 27 26 25 24 |" at bounding box center [779, 397] width 1020 height 256
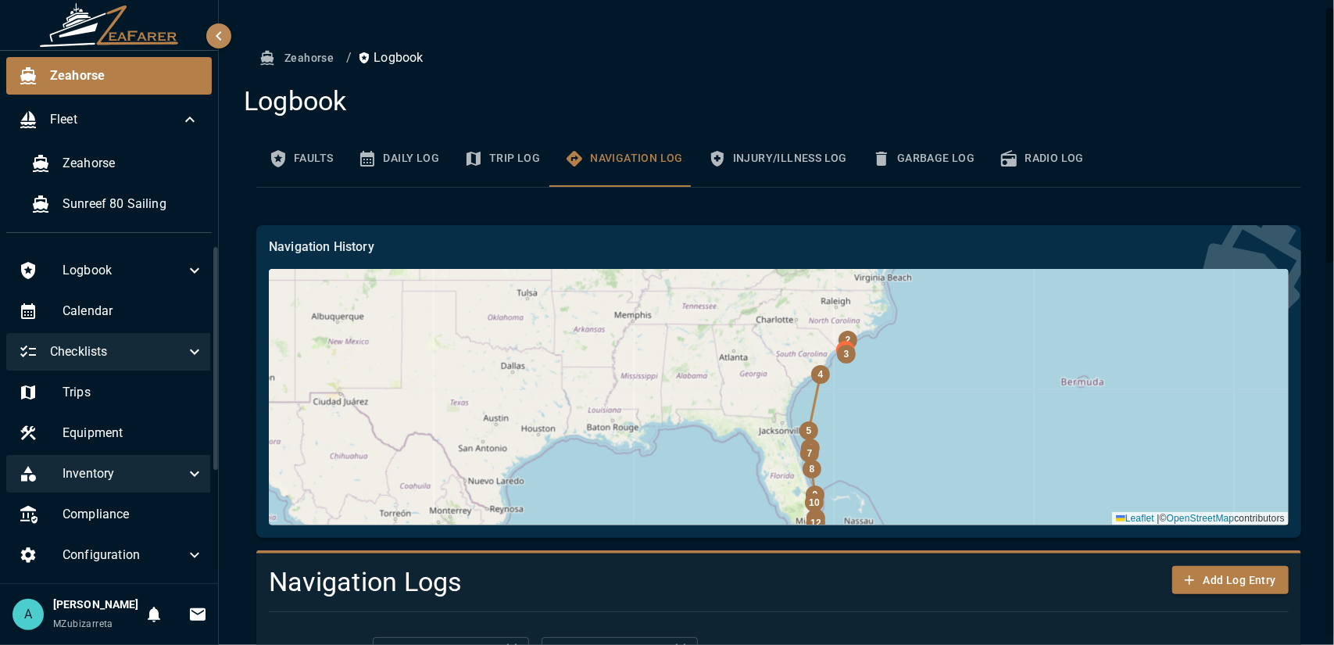
drag, startPoint x: 561, startPoint y: 350, endPoint x: 658, endPoint y: 479, distance: 161.3
click at [658, 479] on div "32 31 30 29 28 27 26 25 24 |" at bounding box center [779, 397] width 1020 height 256
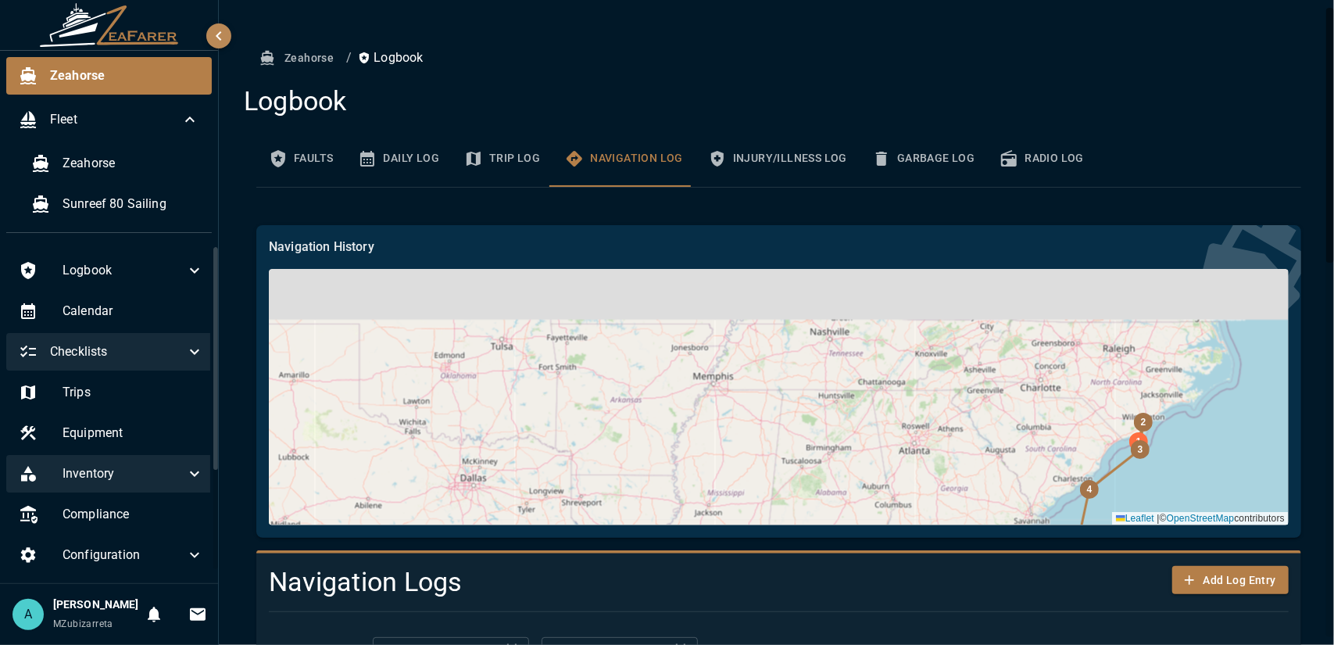
drag, startPoint x: 731, startPoint y: 389, endPoint x: 733, endPoint y: 398, distance: 8.7
click at [732, 398] on div "32 31 30 29 28 27 26 25 24 |" at bounding box center [779, 397] width 1020 height 256
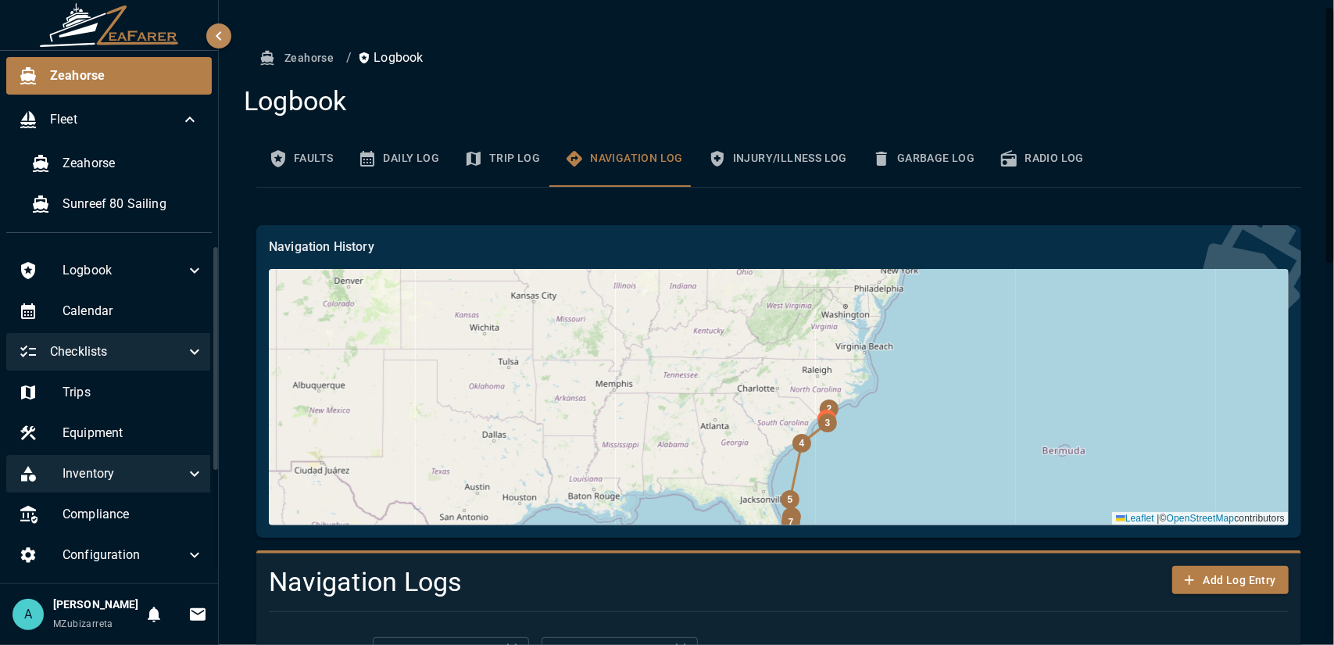
drag, startPoint x: 517, startPoint y: 424, endPoint x: 619, endPoint y: 388, distance: 107.8
click at [616, 388] on div "32 31 30 29 28 27 26 25 24 |" at bounding box center [779, 397] width 1020 height 256
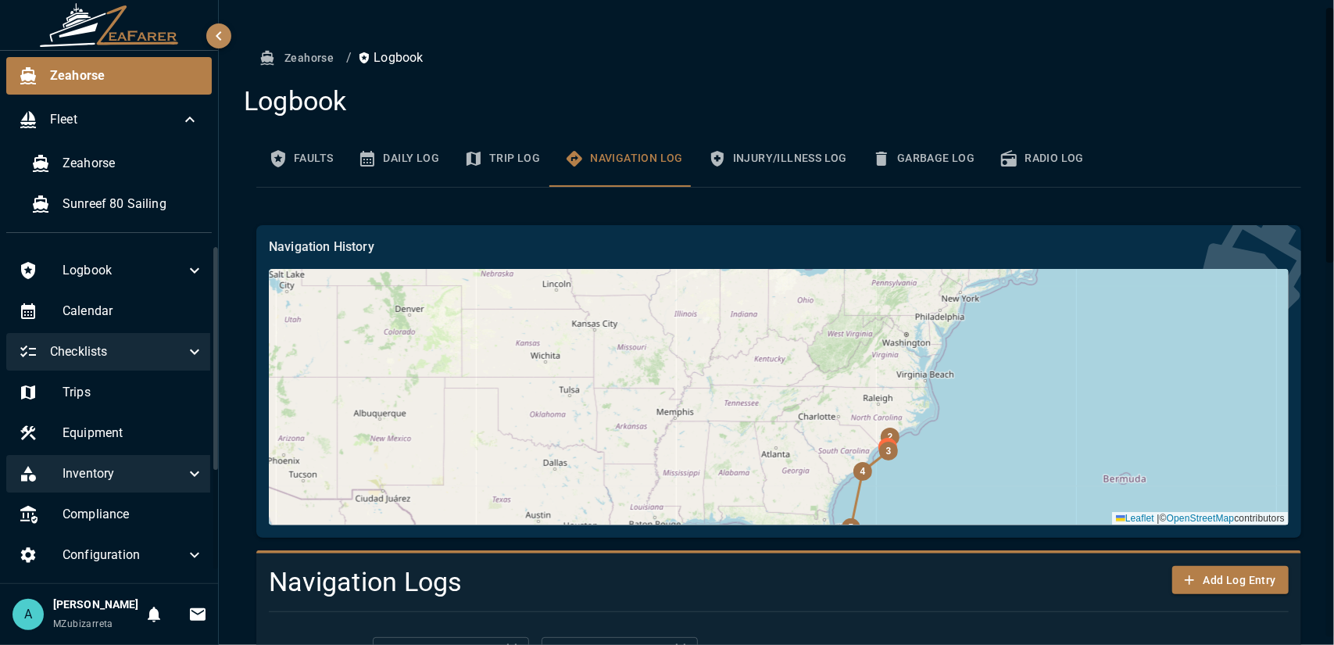
drag, startPoint x: 694, startPoint y: 434, endPoint x: 685, endPoint y: 432, distance: 9.5
drag, startPoint x: 685, startPoint y: 432, endPoint x: 683, endPoint y: 456, distance: 24.3
click at [683, 456] on div "32 31 30 29 28 27 26 25 24 |" at bounding box center [779, 397] width 1020 height 256
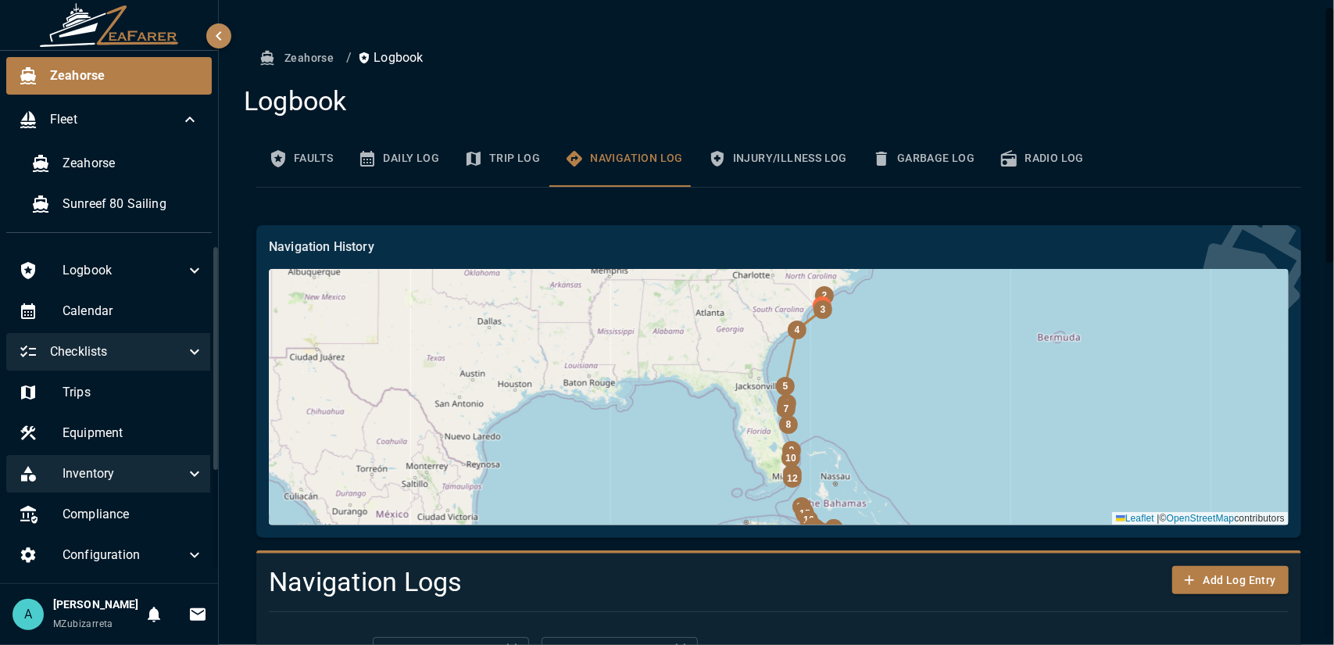
drag, startPoint x: 763, startPoint y: 420, endPoint x: 699, endPoint y: 276, distance: 157.8
click at [699, 276] on div "32 31 30 29 28 27 26 25 24 |" at bounding box center [779, 397] width 1020 height 256
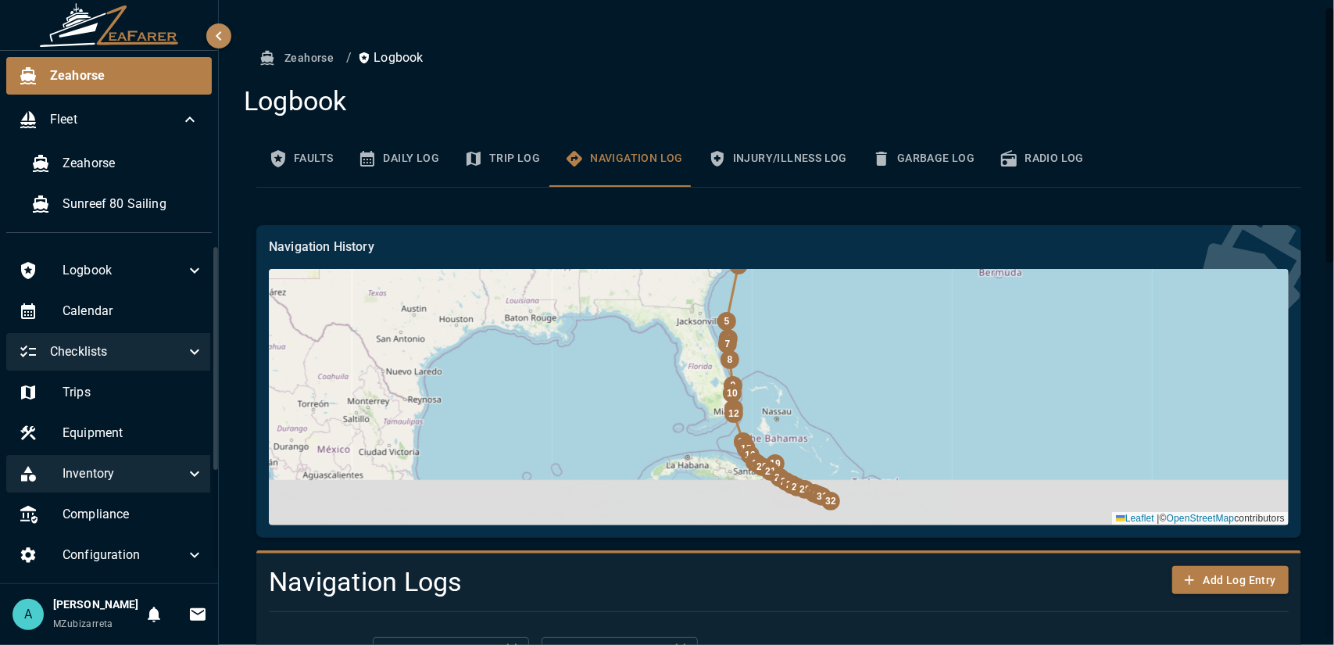
drag, startPoint x: 930, startPoint y: 395, endPoint x: 844, endPoint y: 316, distance: 116.2
click at [850, 316] on div "32 31 30 29 28 27 26 25 24 |" at bounding box center [779, 397] width 1020 height 256
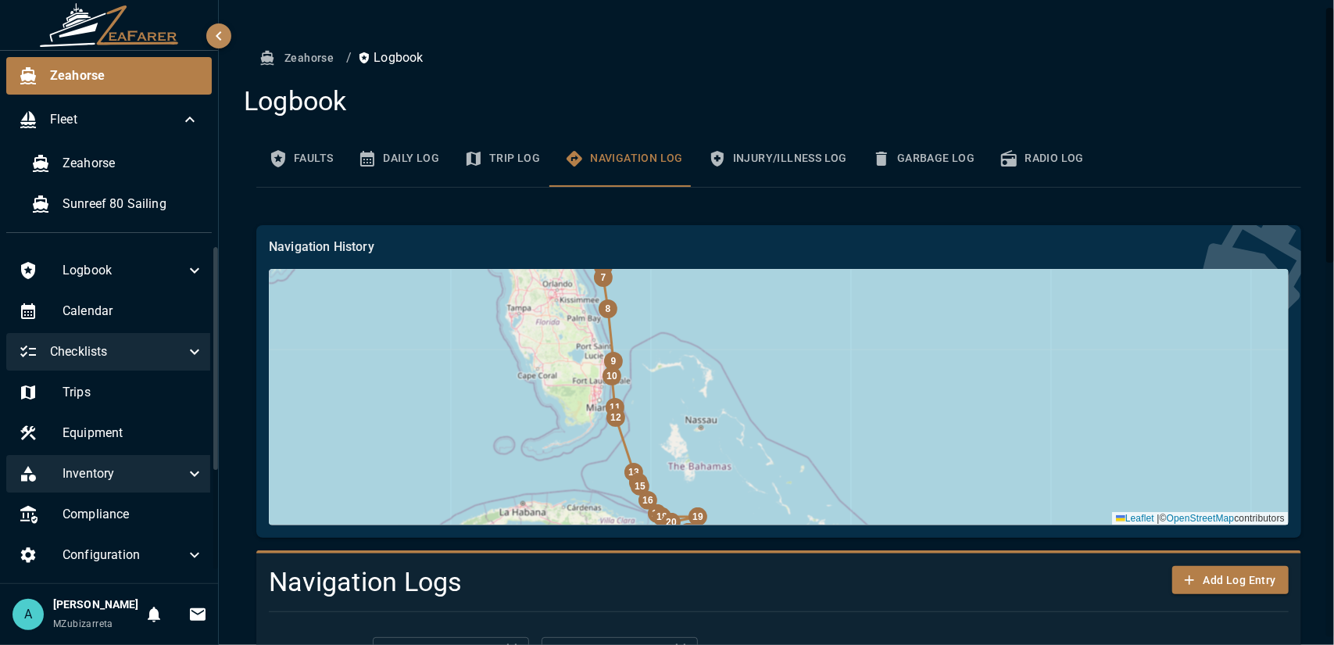
drag, startPoint x: 824, startPoint y: 440, endPoint x: 797, endPoint y: 346, distance: 97.5
click at [803, 360] on div "32 31 30 29 28 27 26 25 24 |" at bounding box center [779, 397] width 1020 height 256
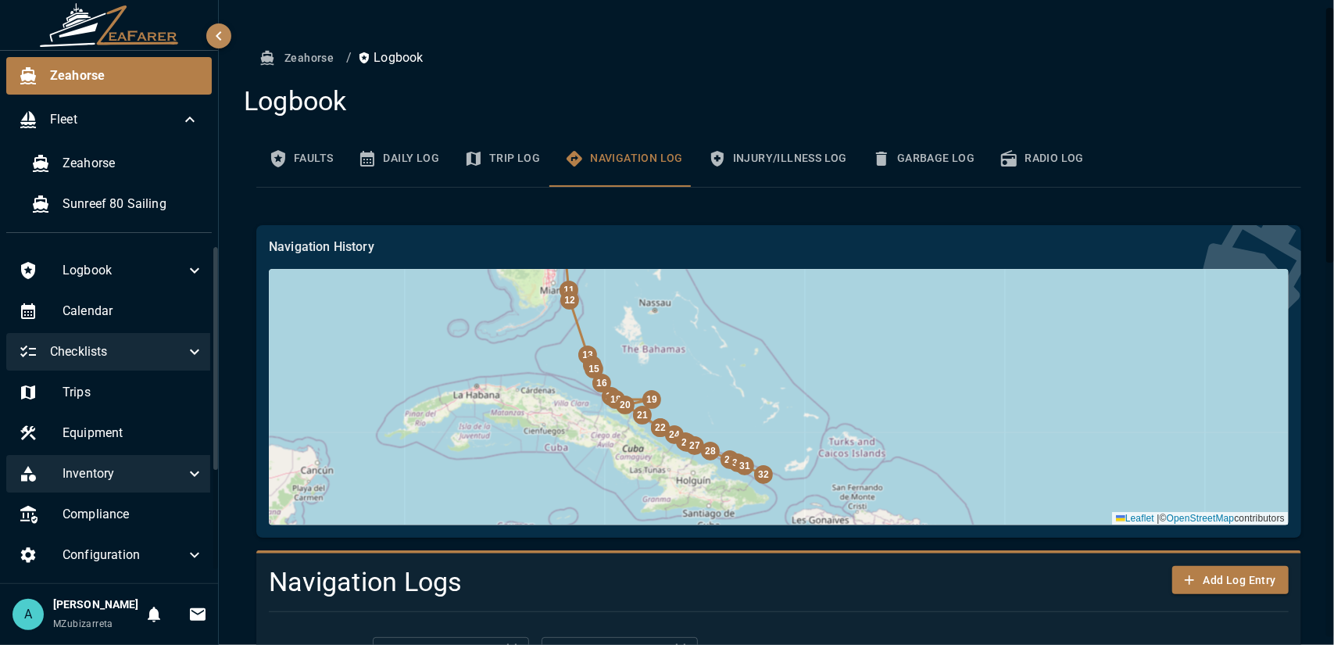
drag, startPoint x: 872, startPoint y: 470, endPoint x: 742, endPoint y: 315, distance: 202.4
click at [742, 315] on div "32 31 30 29 28 27 26 25 24 |" at bounding box center [779, 397] width 1020 height 256
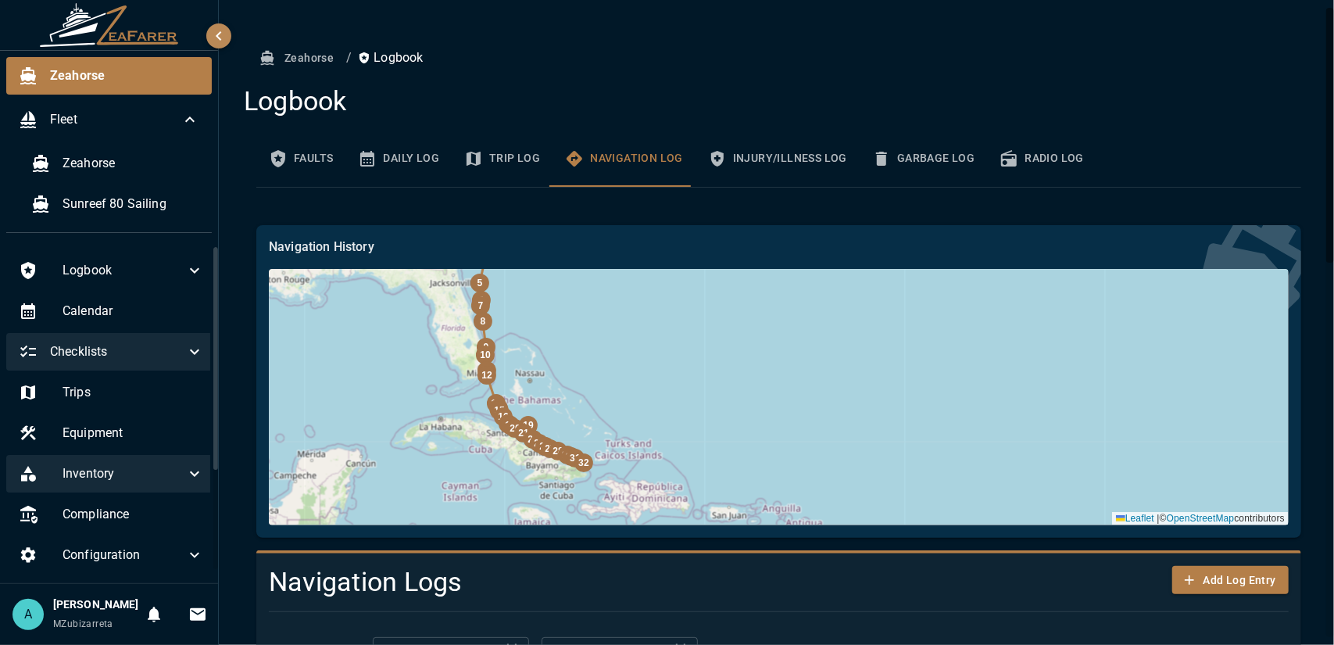
drag, startPoint x: 760, startPoint y: 329, endPoint x: 691, endPoint y: 442, distance: 131.9
click at [691, 441] on div "32 31 30 29 28 27 26 25 24 |" at bounding box center [779, 397] width 1020 height 256
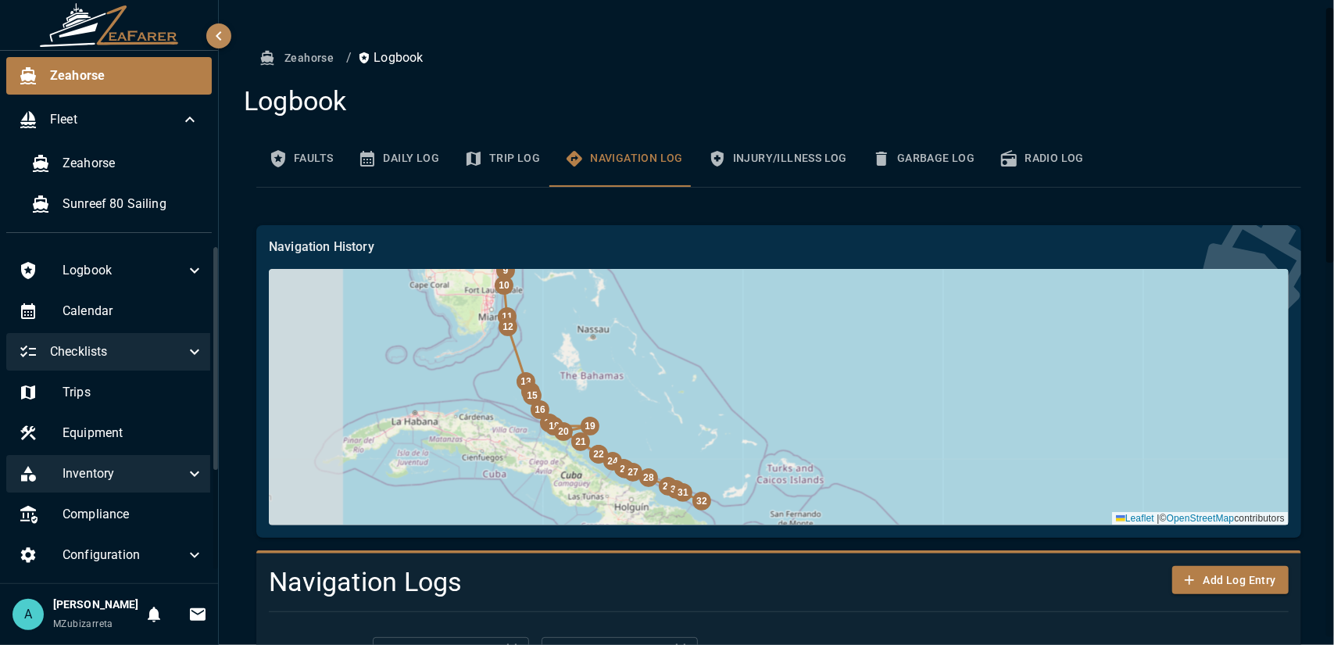
drag, startPoint x: 592, startPoint y: 406, endPoint x: 775, endPoint y: 407, distance: 182.9
click at [775, 407] on div "32 31 30 29 28 27 26 25 24 |" at bounding box center [779, 397] width 1020 height 256
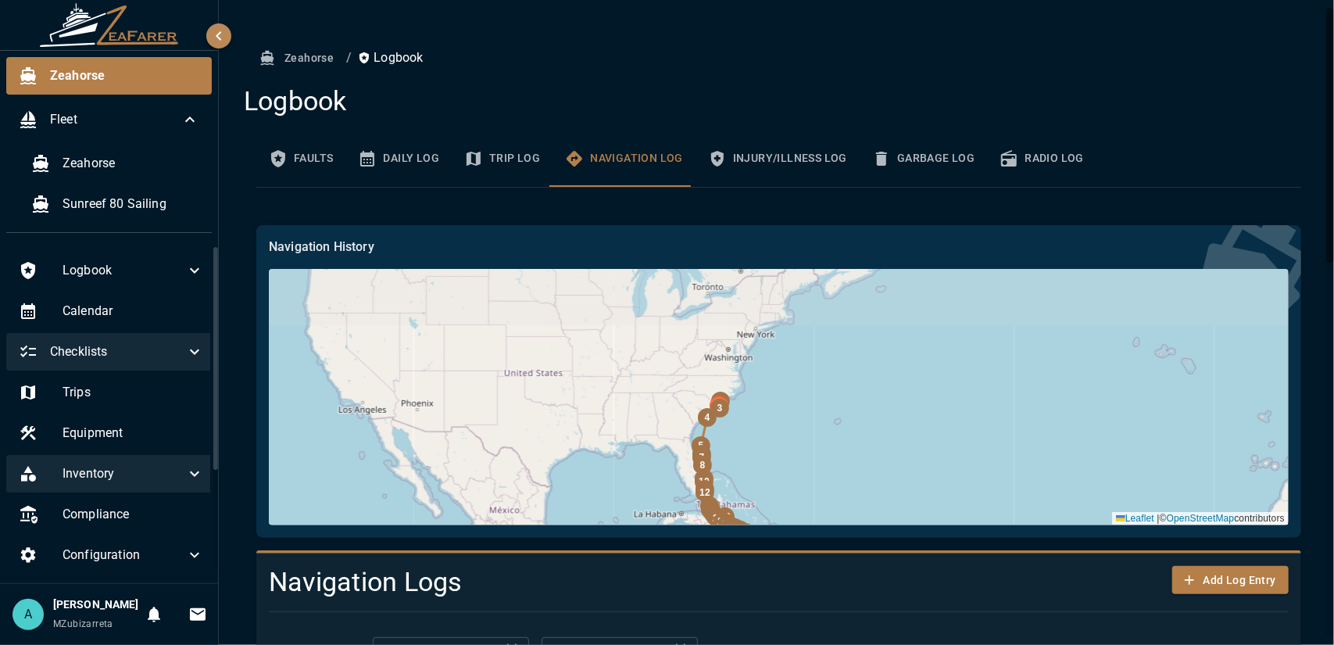
drag, startPoint x: 714, startPoint y: 365, endPoint x: 706, endPoint y: 447, distance: 82.4
click at [706, 448] on div "7" at bounding box center [701, 457] width 19 height 19
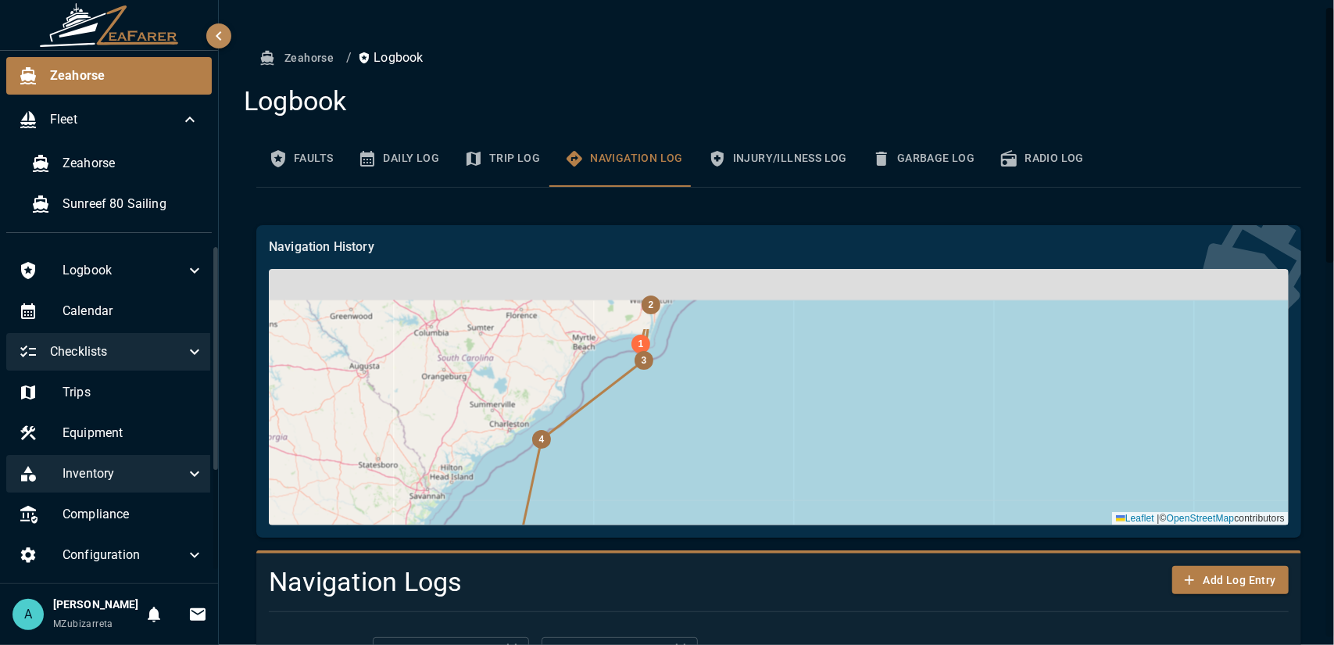
drag, startPoint x: 685, startPoint y: 404, endPoint x: 675, endPoint y: 501, distance: 97.4
click at [675, 502] on div "32 31 30 29 28 27 26 25 24 |" at bounding box center [779, 397] width 1020 height 256
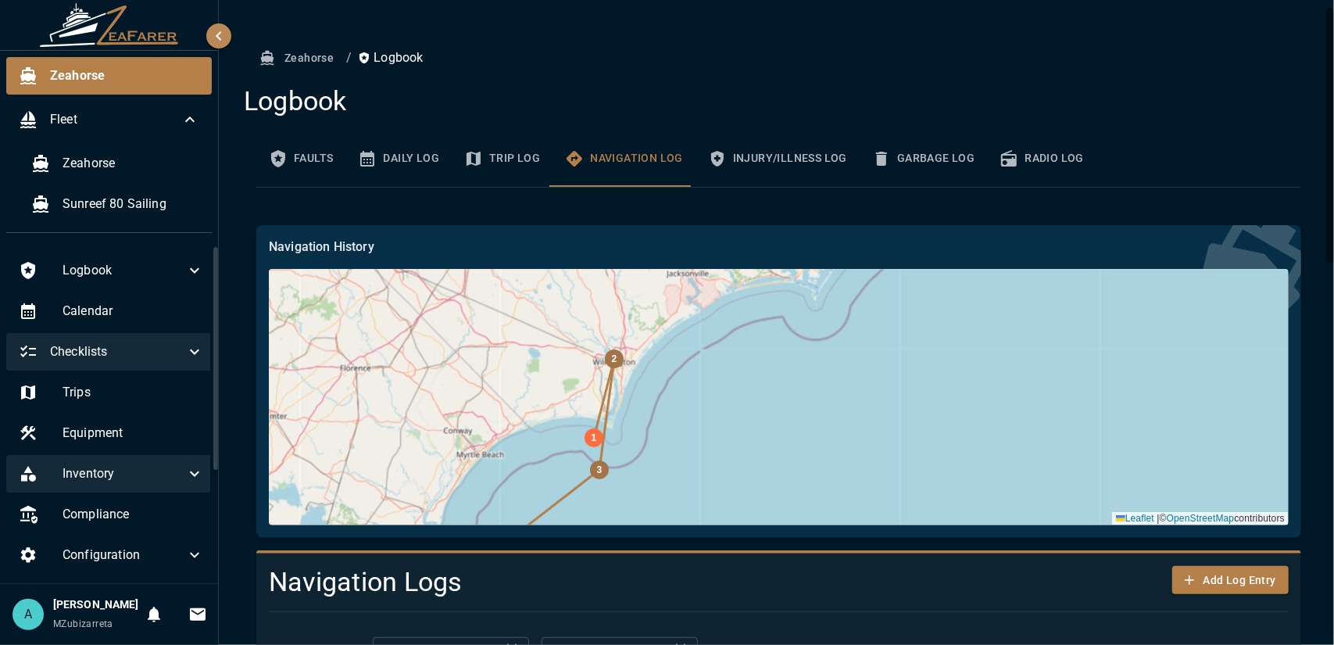
drag, startPoint x: 631, startPoint y: 366, endPoint x: 635, endPoint y: 435, distance: 68.8
click at [630, 463] on div "32 31 30 29 28 27 26 25 24 |" at bounding box center [779, 397] width 1020 height 256
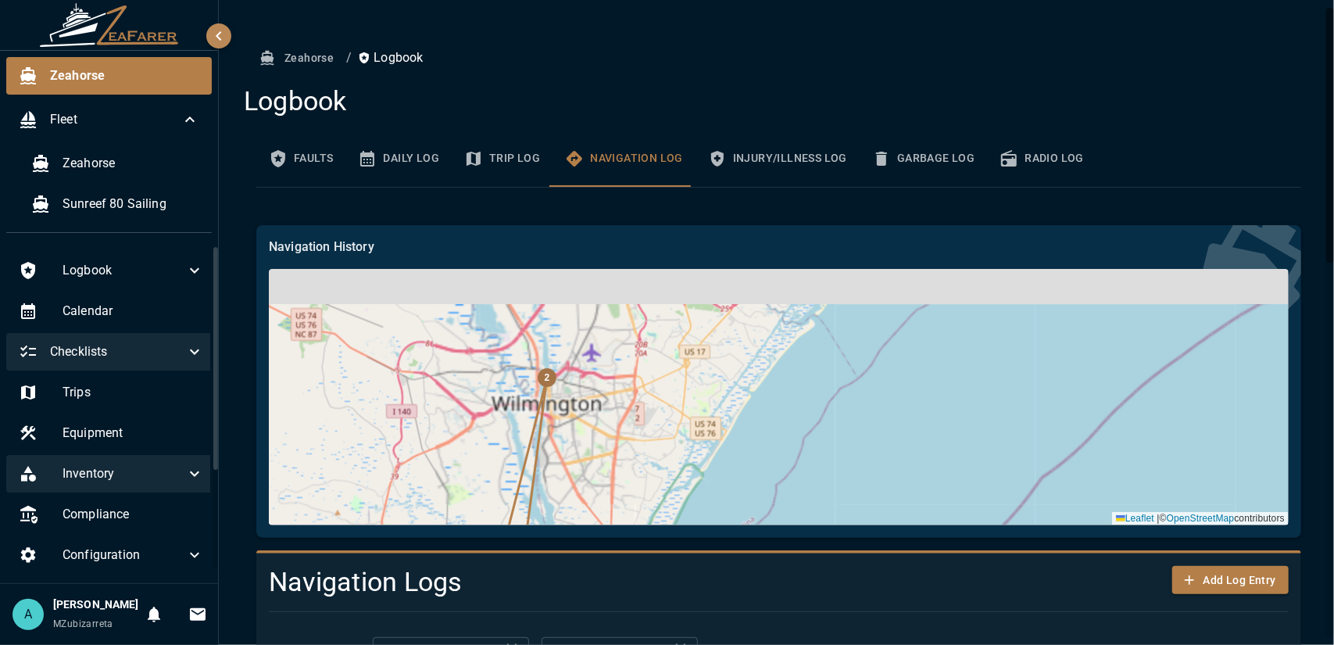
drag, startPoint x: 587, startPoint y: 411, endPoint x: 599, endPoint y: 423, distance: 17.1
click at [599, 423] on div "32 31 30 29 28 27 26 25 24 |" at bounding box center [779, 397] width 1020 height 256
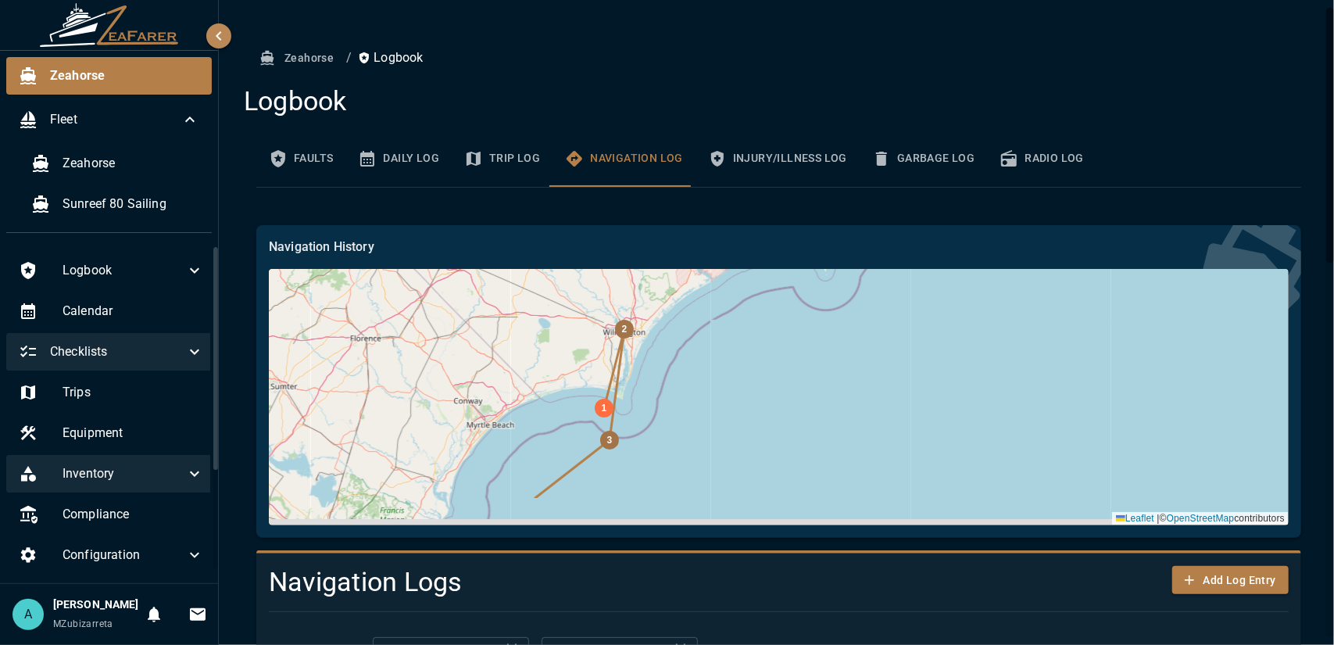
drag, startPoint x: 710, startPoint y: 388, endPoint x: 755, endPoint y: 324, distance: 77.8
click at [755, 324] on div "32 31 30 29 28 27 26 25 24 |" at bounding box center [779, 397] width 1020 height 256
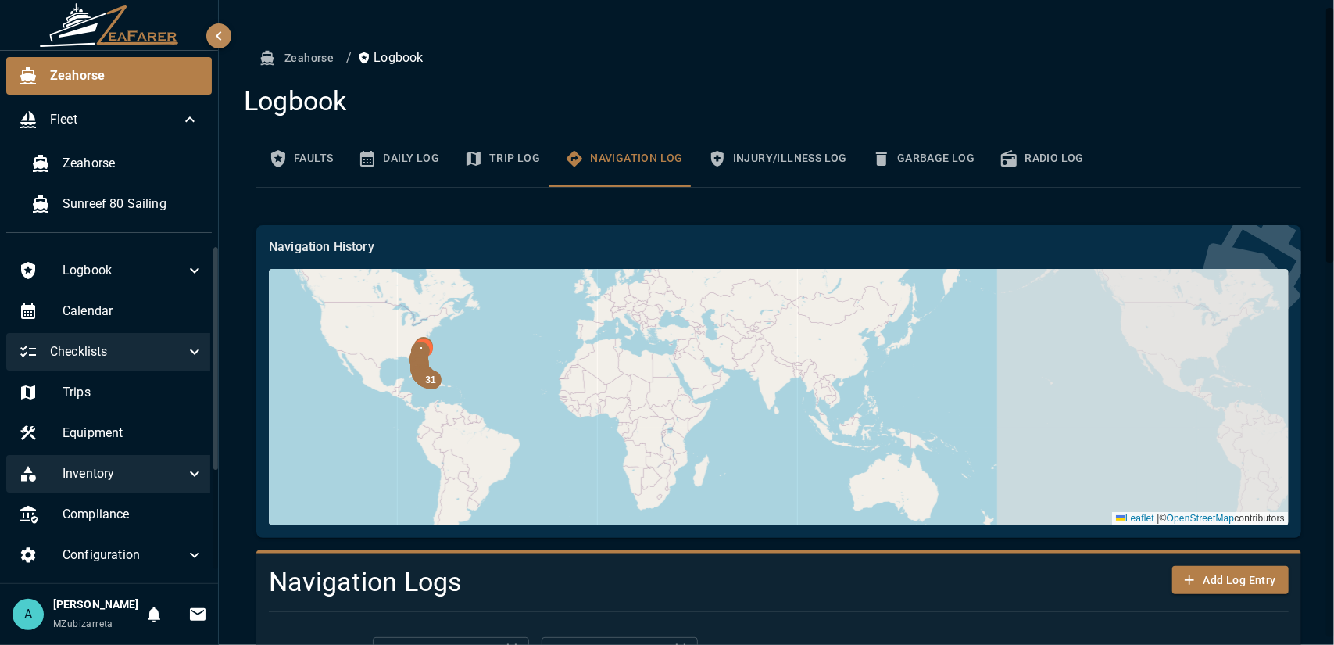
drag, startPoint x: 852, startPoint y: 410, endPoint x: 588, endPoint y: 388, distance: 264.3
click at [589, 384] on div "32 31 30 29 28 27 26 25 24 |" at bounding box center [779, 397] width 1020 height 256
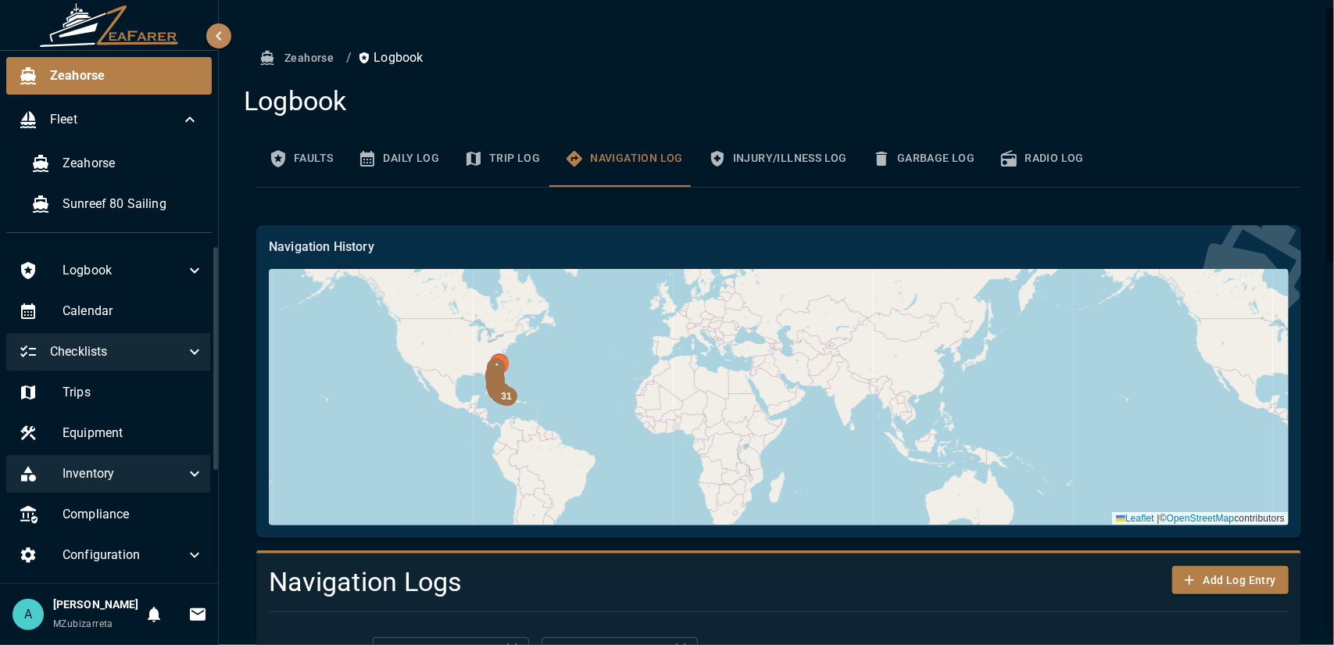
drag, startPoint x: 524, startPoint y: 373, endPoint x: 712, endPoint y: 395, distance: 189.6
click at [711, 395] on div "32 31 30 29 28 27 26 25 24 |" at bounding box center [779, 397] width 1020 height 256
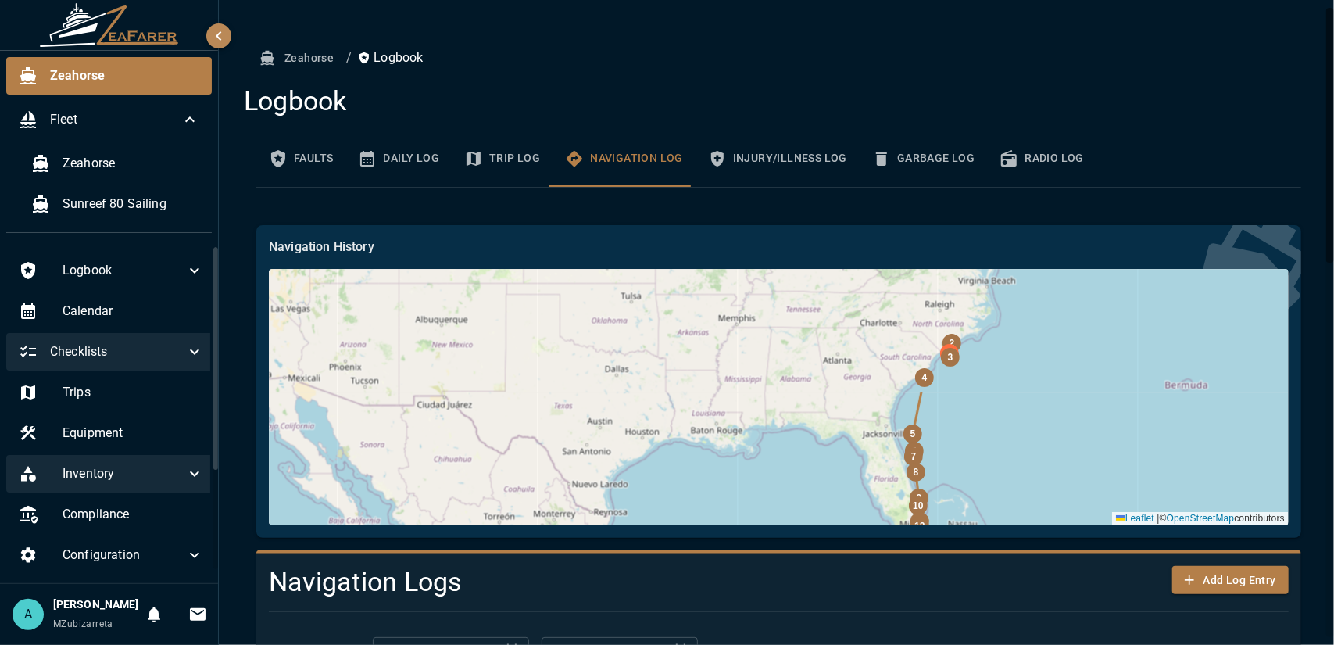
drag, startPoint x: 635, startPoint y: 357, endPoint x: 497, endPoint y: 494, distance: 193.9
click at [496, 495] on div "32 31 30 29 28 27 26 25 24 |" at bounding box center [779, 397] width 1020 height 256
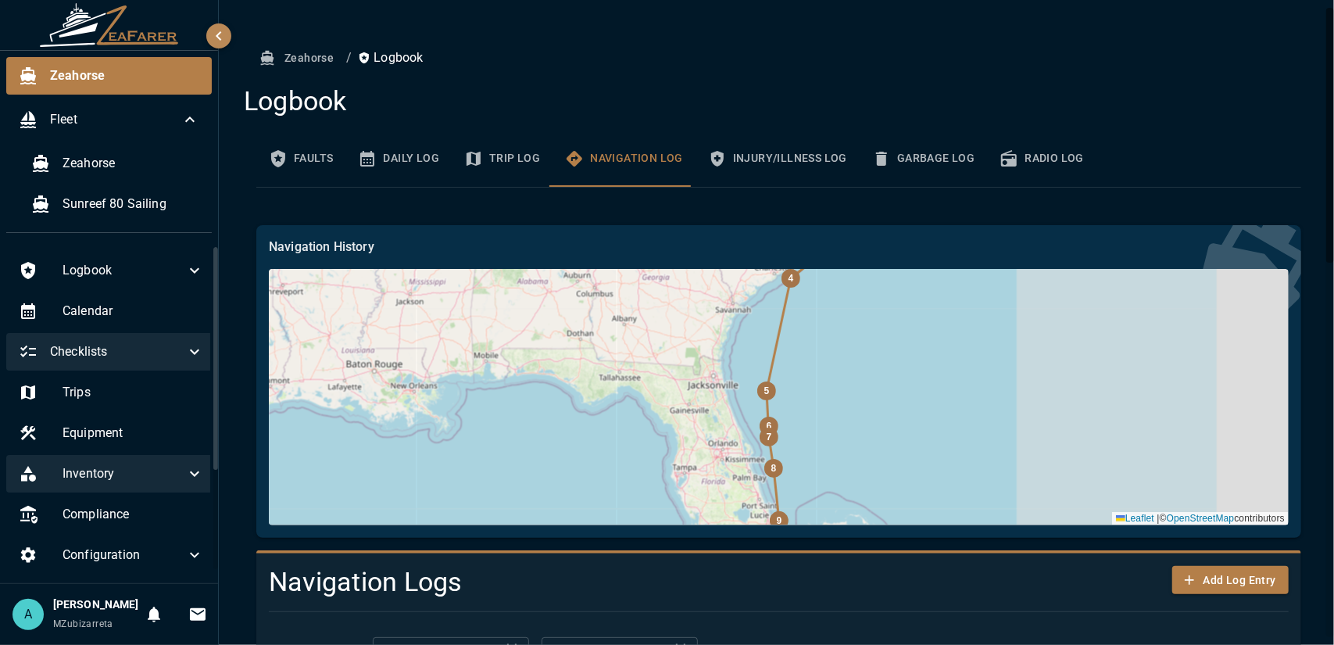
drag, startPoint x: 837, startPoint y: 456, endPoint x: 542, endPoint y: 453, distance: 295.4
click at [465, 463] on div "32 31 30 29 28 27 26 25 24 |" at bounding box center [779, 397] width 1020 height 256
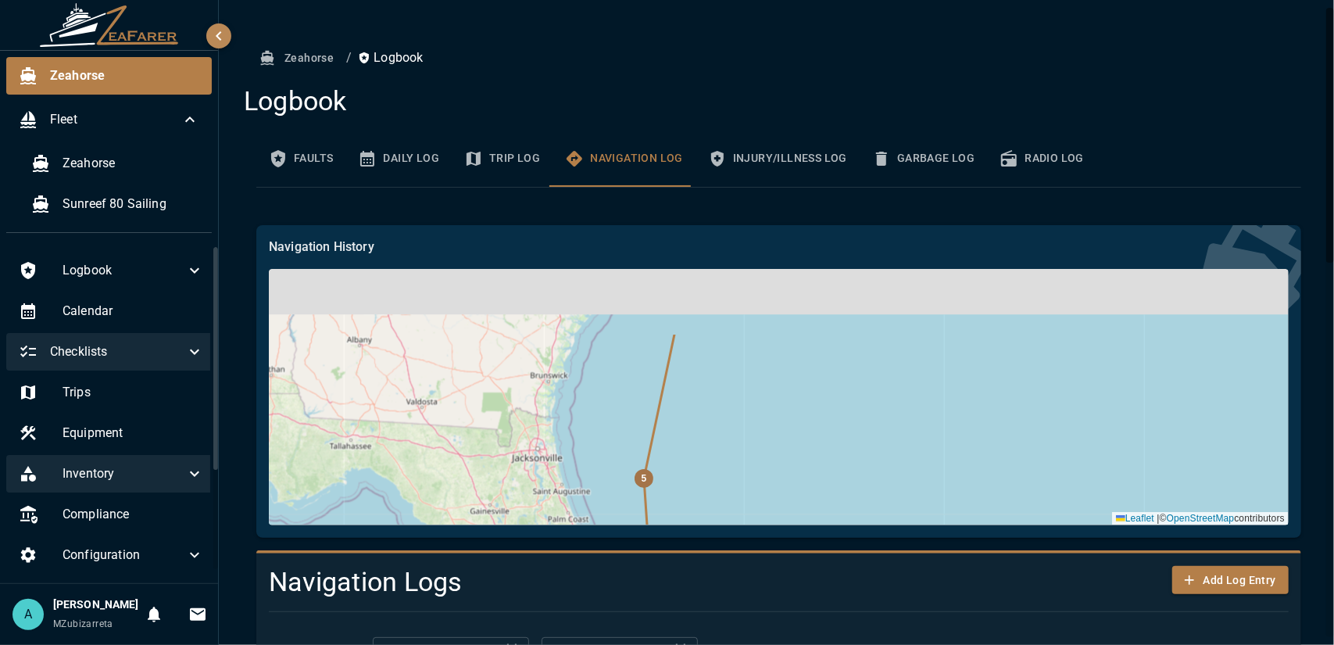
drag, startPoint x: 677, startPoint y: 341, endPoint x: 681, endPoint y: 442, distance: 100.1
click at [678, 444] on div "32 31 30 29 28 27 26 25 24 |" at bounding box center [779, 397] width 1020 height 256
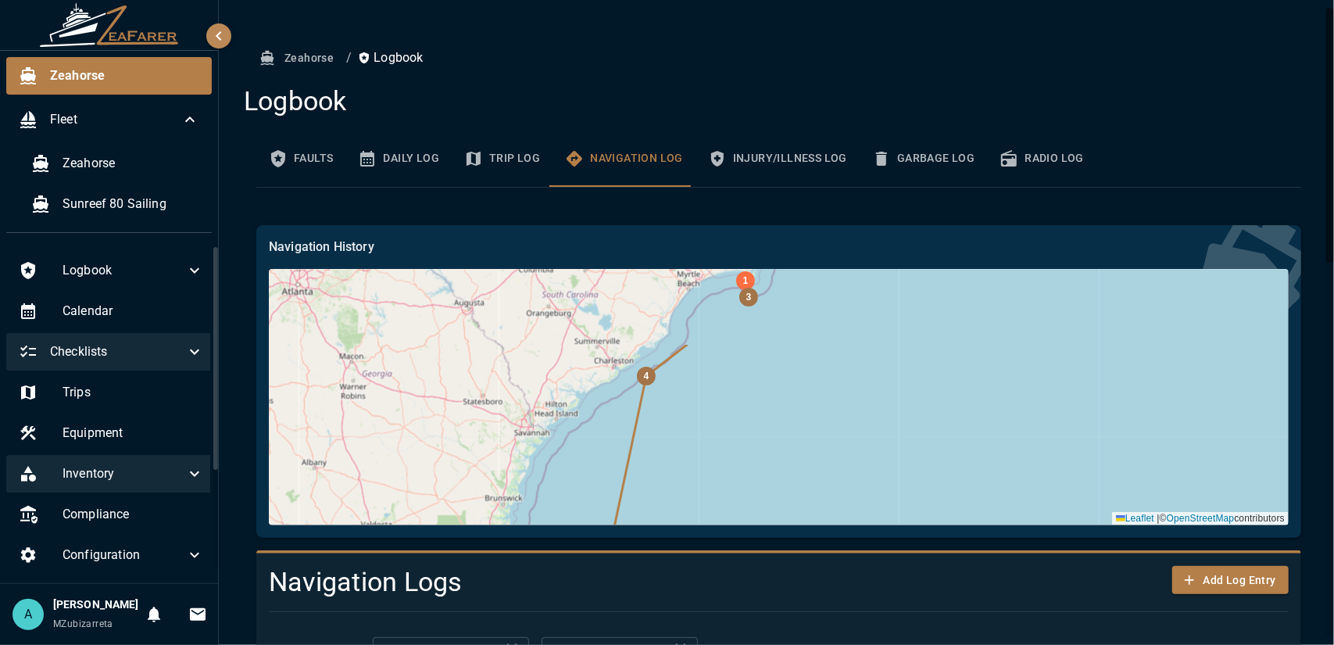
drag, startPoint x: 661, startPoint y: 359, endPoint x: 631, endPoint y: 421, distance: 68.5
click at [631, 421] on div "32 31 30 29 28 27 26 25 24 |" at bounding box center [779, 397] width 1020 height 256
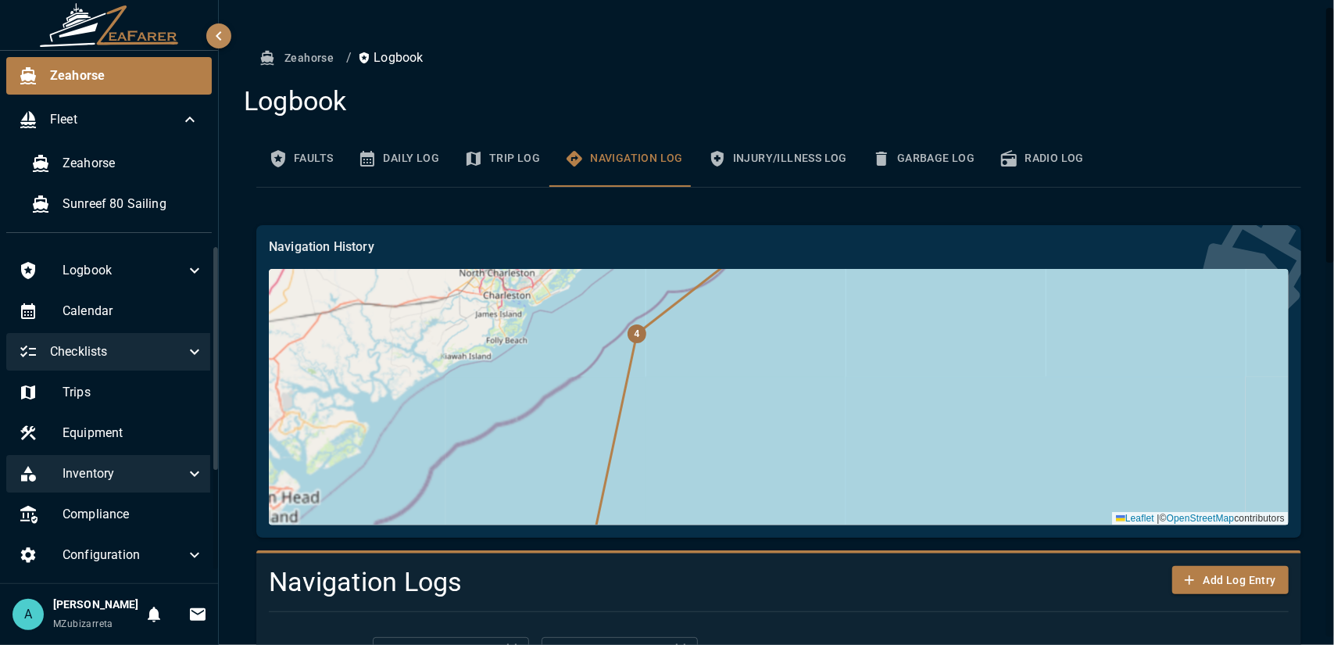
drag, startPoint x: 700, startPoint y: 384, endPoint x: 657, endPoint y: 473, distance: 98.9
click at [655, 490] on div "32 31 30 29 28 27 26 25 24 |" at bounding box center [779, 397] width 1020 height 256
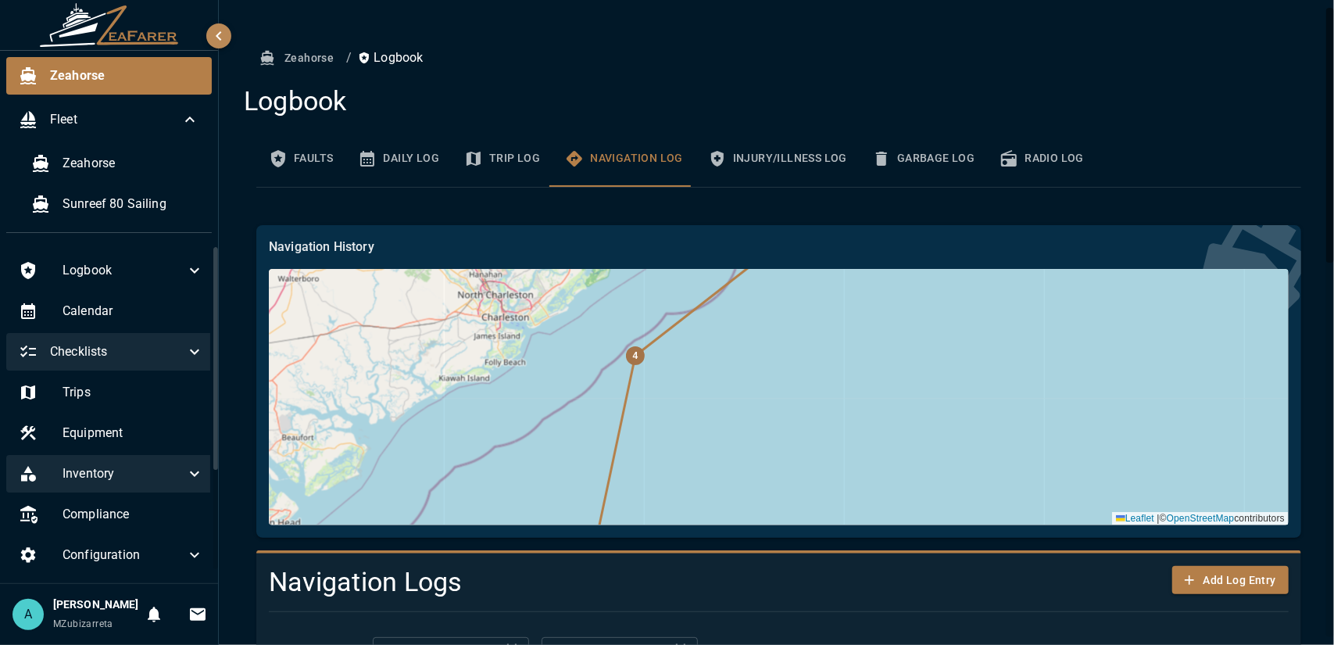
drag, startPoint x: 651, startPoint y: 368, endPoint x: 592, endPoint y: 513, distance: 156.0
click at [591, 514] on div "32 31 30 29 28 27 26 25 24 |" at bounding box center [779, 397] width 1020 height 256
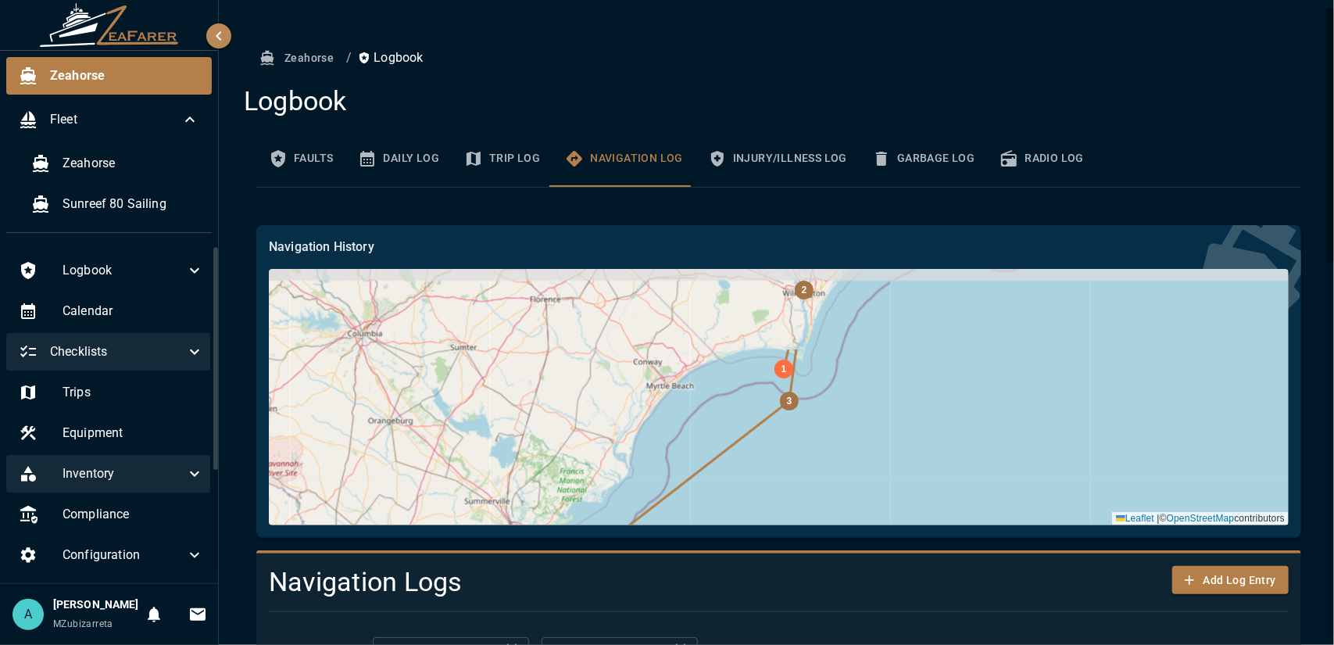
drag, startPoint x: 731, startPoint y: 370, endPoint x: 695, endPoint y: 475, distance: 111.4
click at [695, 475] on div "32 31 30 29 28 27 26 25 24 |" at bounding box center [779, 397] width 1020 height 256
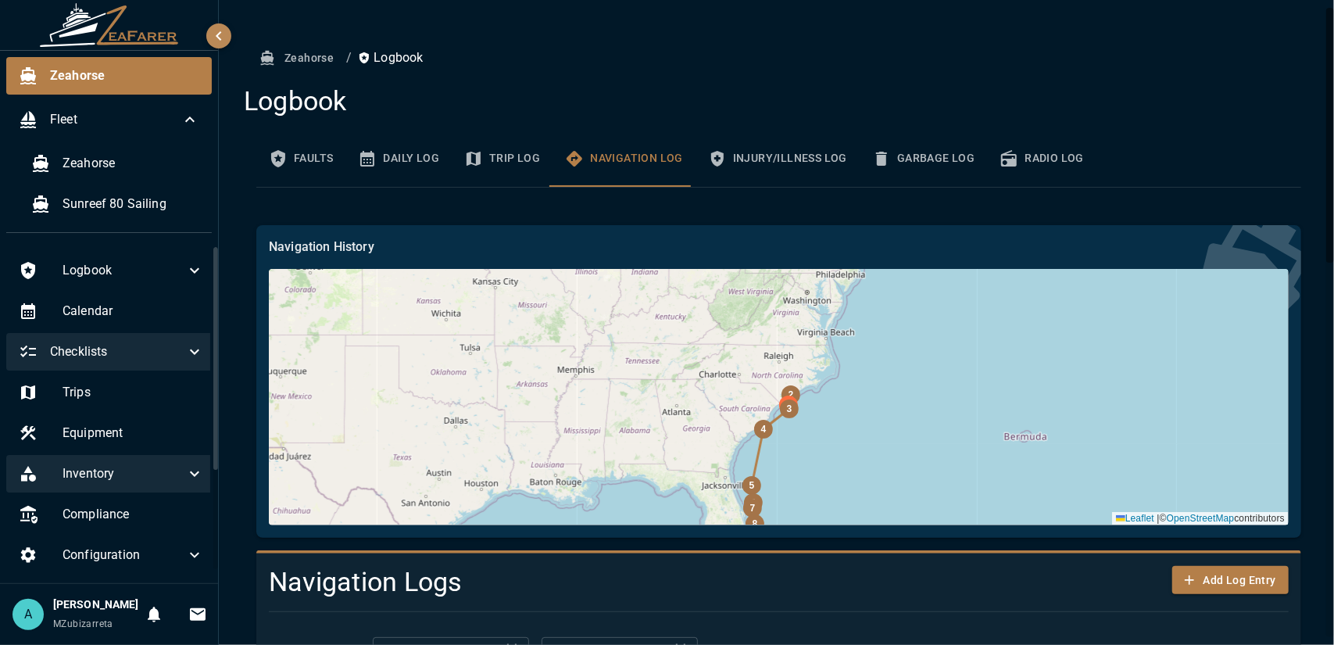
drag, startPoint x: 872, startPoint y: 394, endPoint x: 814, endPoint y: 423, distance: 64.7
click at [814, 423] on div "32 31 30 29 28 27 26 25 24 |" at bounding box center [779, 397] width 1020 height 256
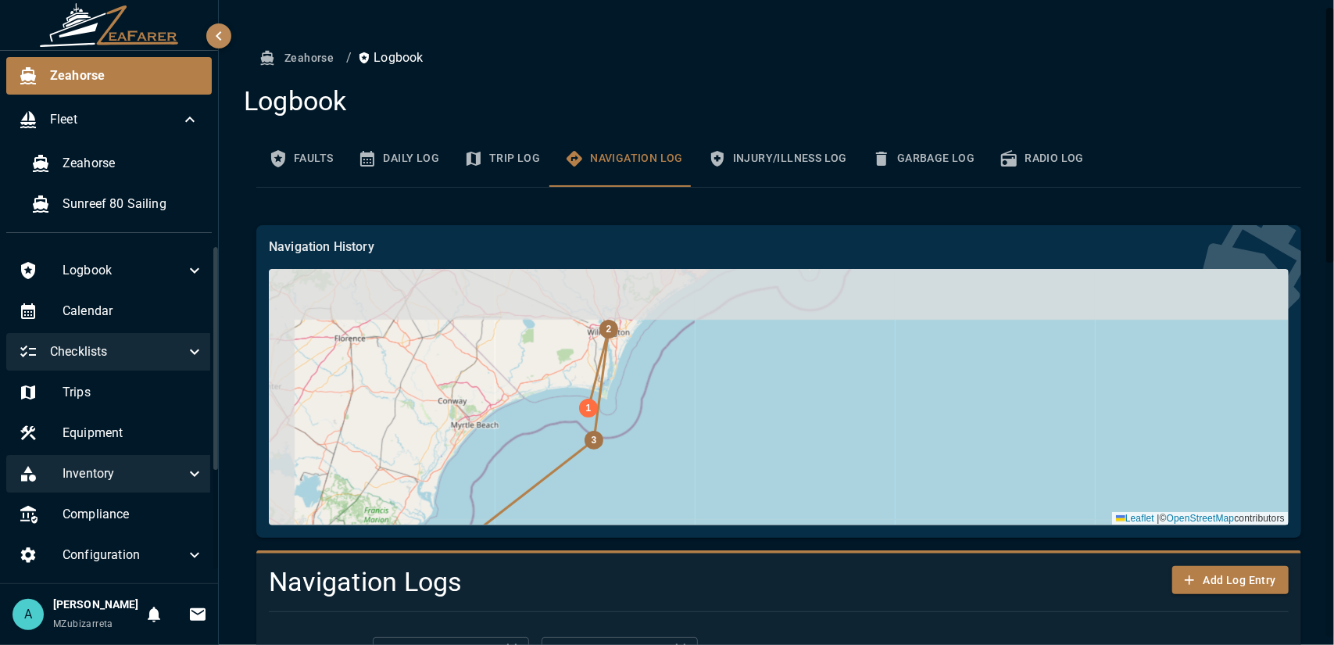
drag, startPoint x: 617, startPoint y: 352, endPoint x: 678, endPoint y: 424, distance: 94.8
click at [678, 424] on div "32 31 30 29 28 27 26 25 24 |" at bounding box center [779, 397] width 1020 height 256
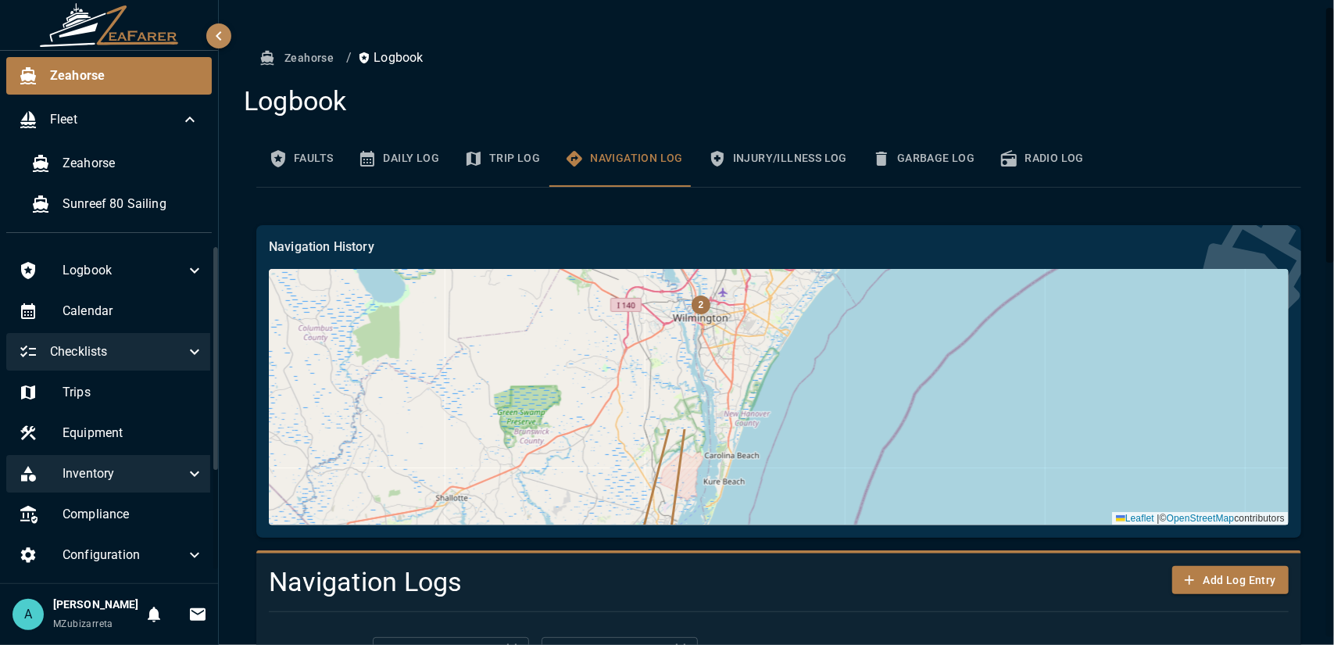
drag, startPoint x: 769, startPoint y: 382, endPoint x: 782, endPoint y: 501, distance: 119.5
click at [782, 501] on div "32 31 30 29 28 27 26 25 24 |" at bounding box center [779, 397] width 1020 height 256
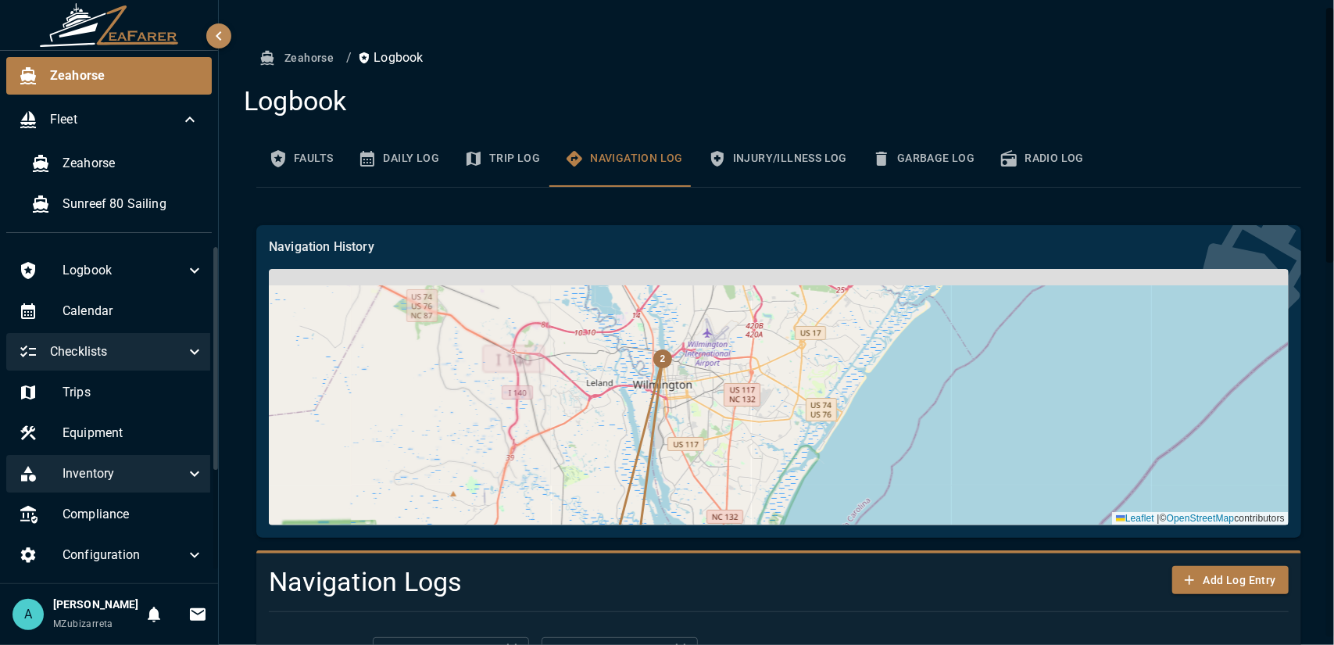
drag, startPoint x: 741, startPoint y: 327, endPoint x: 754, endPoint y: 449, distance: 122.6
click at [754, 449] on div "32 31 30 29 28 27 26 25 24 |" at bounding box center [779, 397] width 1020 height 256
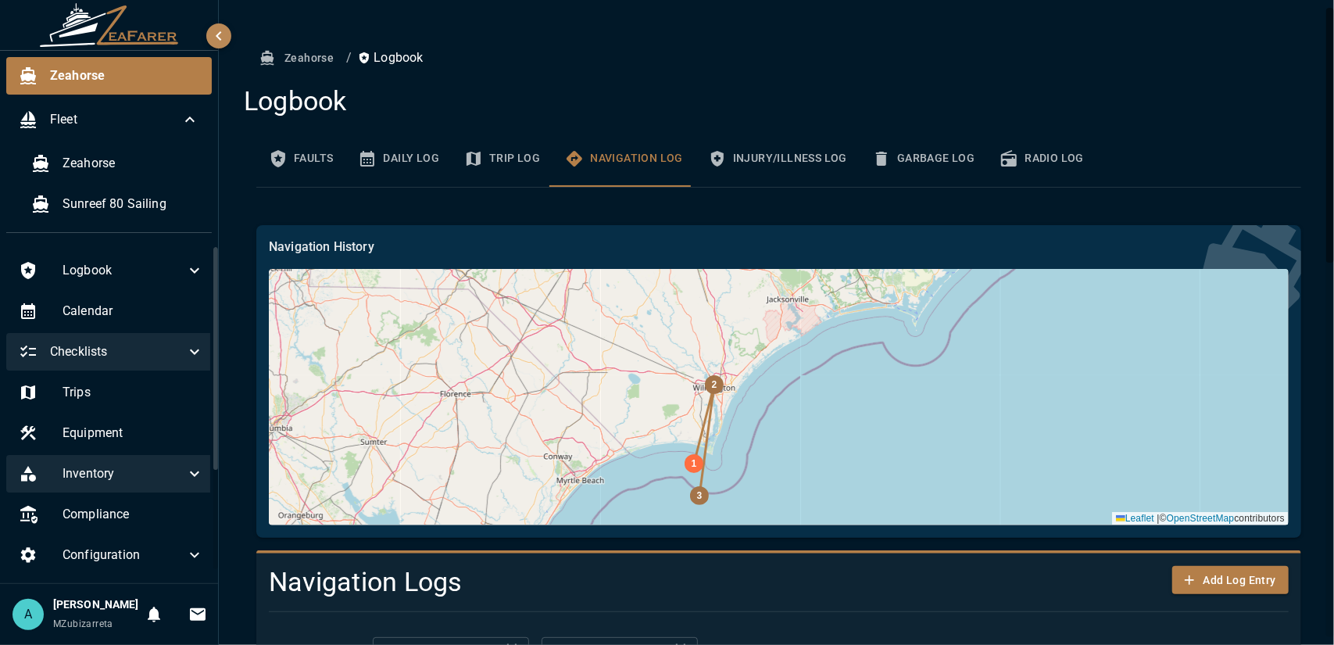
drag, startPoint x: 848, startPoint y: 462, endPoint x: 756, endPoint y: 315, distance: 173.4
click at [756, 316] on div "32 31 30 29 28 27 26 25 24 |" at bounding box center [779, 397] width 1020 height 256
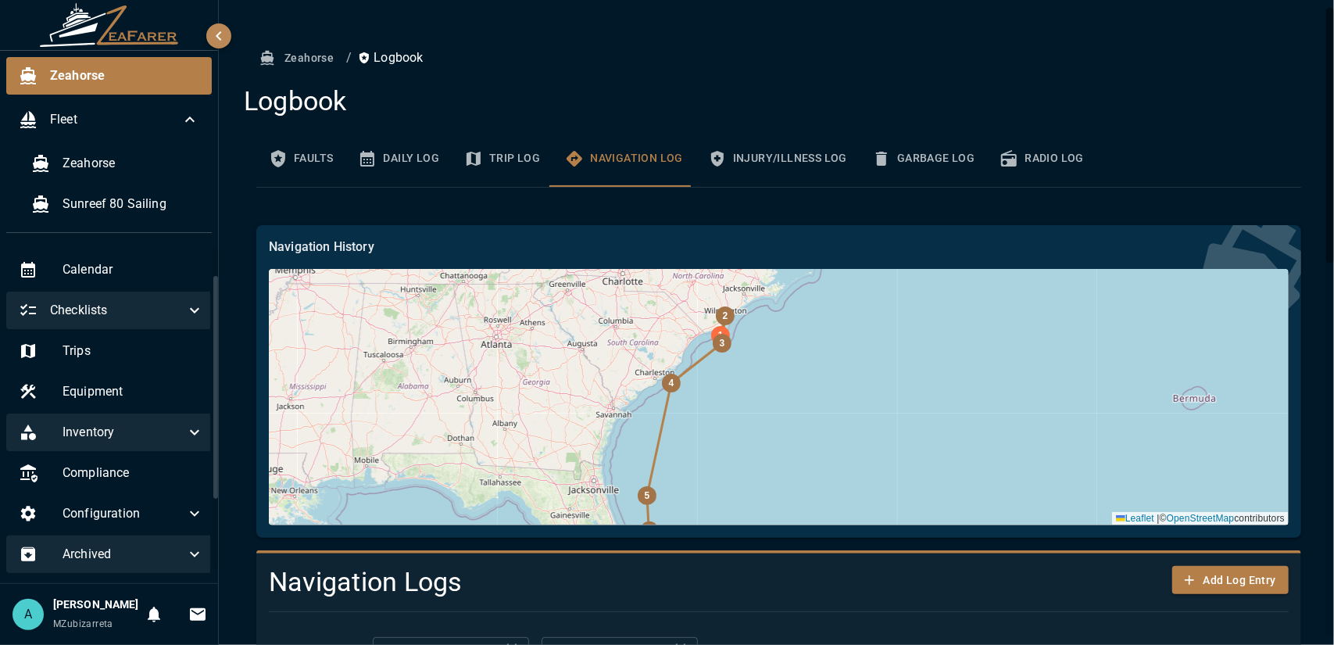
scroll to position [120, 0]
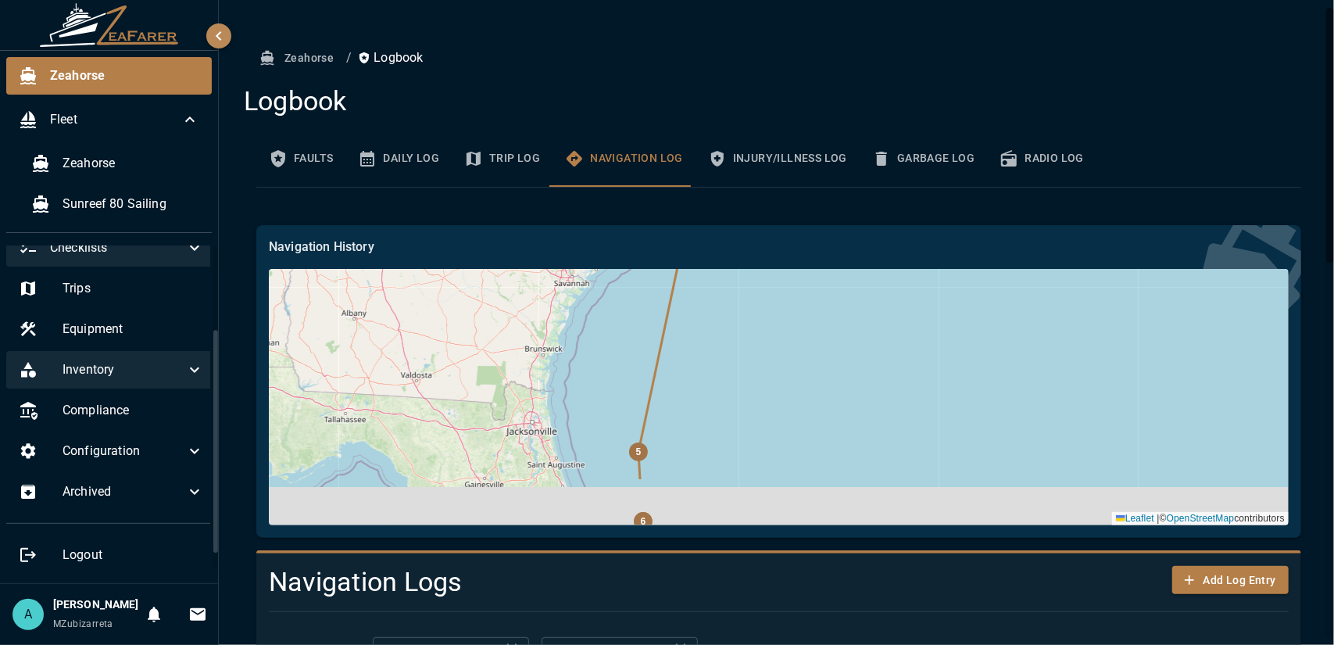
drag, startPoint x: 817, startPoint y: 377, endPoint x: 802, endPoint y: 341, distance: 38.9
click at [819, 259] on div "Navigation History 32 31 30 29 28 27 26 25 24 Leaflet |" at bounding box center [779, 382] width 1020 height 288
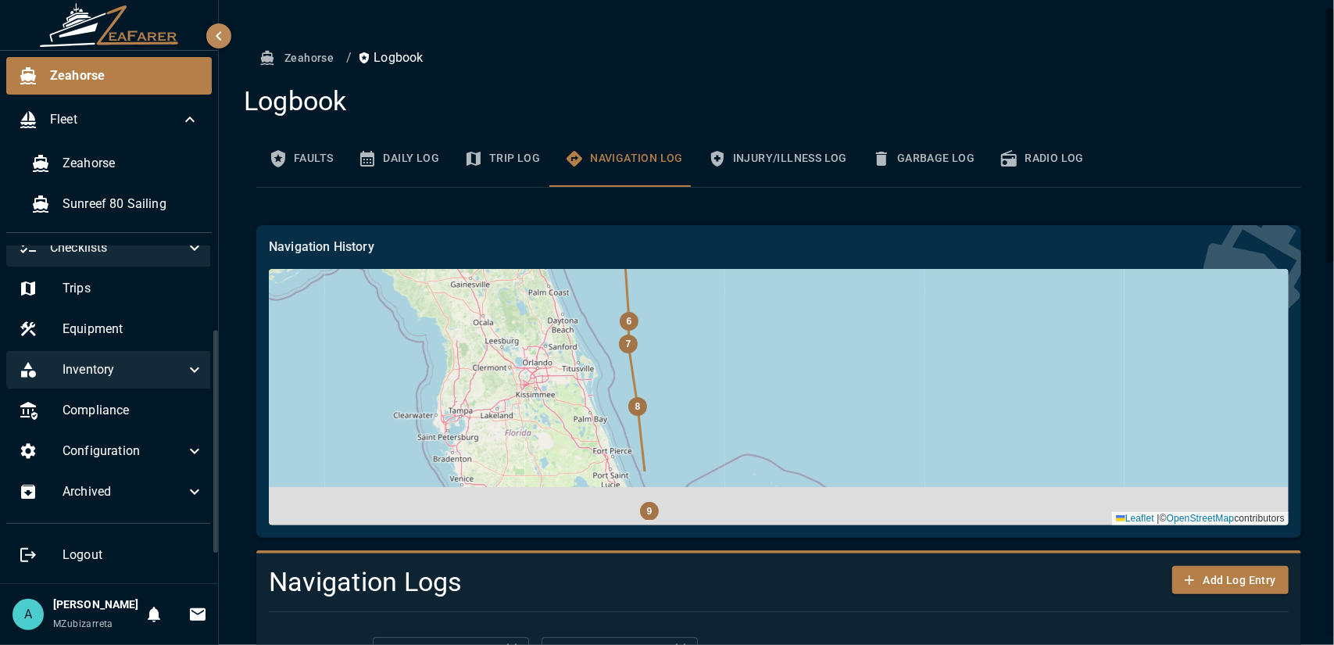
drag, startPoint x: 820, startPoint y: 436, endPoint x: 788, endPoint y: 337, distance: 104.5
click at [797, 350] on div "32 31 30 29 28 27 26 25 24 |" at bounding box center [779, 397] width 1020 height 256
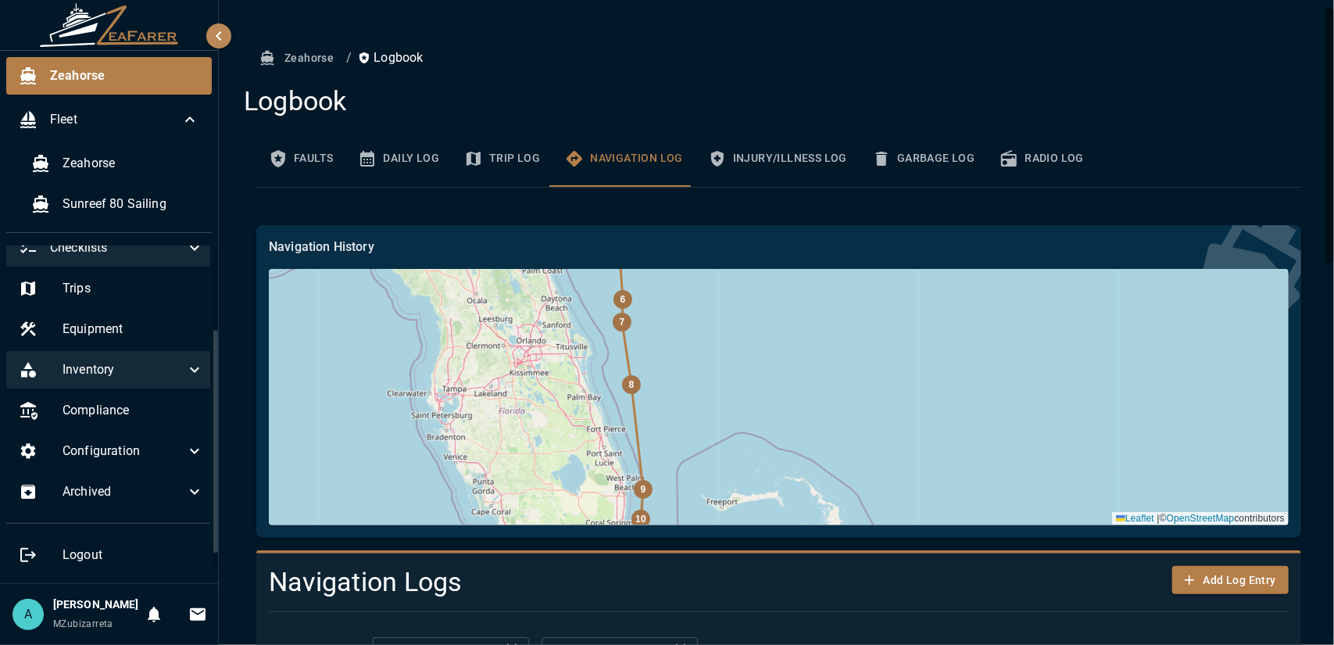
drag, startPoint x: 719, startPoint y: 443, endPoint x: 691, endPoint y: 285, distance: 160.3
click at [691, 285] on div "32 31 30 29 28 27 26 25 24 |" at bounding box center [779, 397] width 1020 height 256
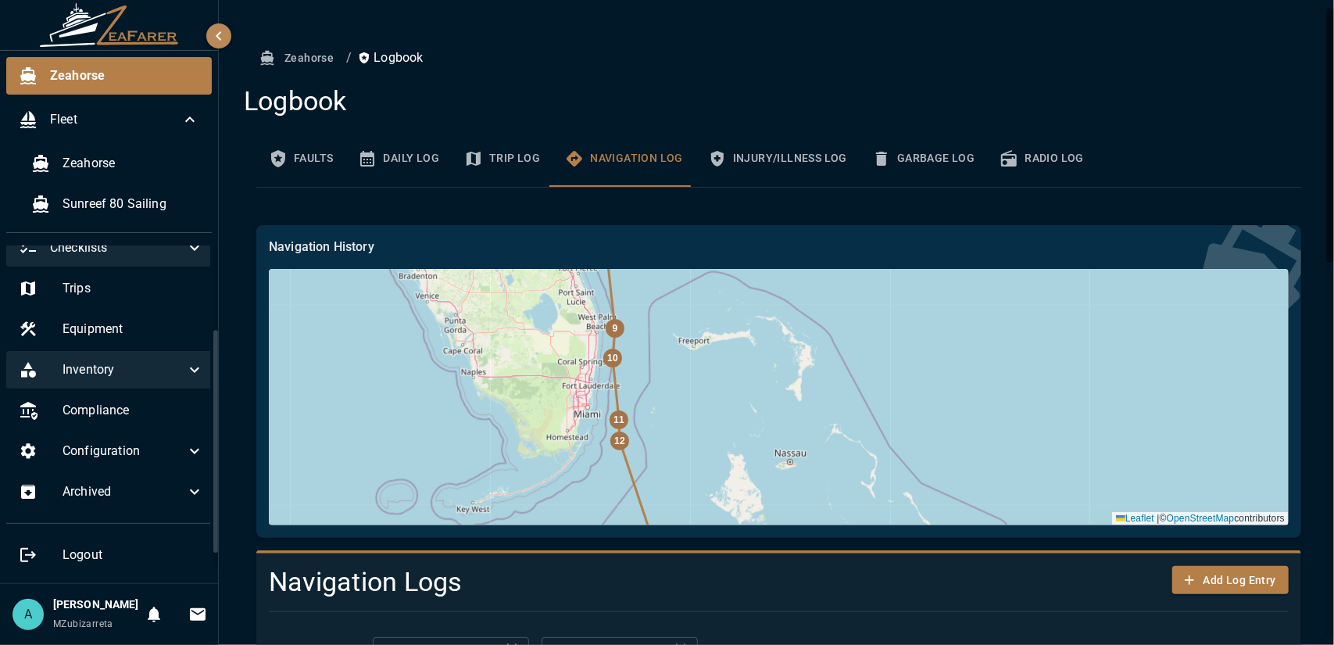
drag, startPoint x: 760, startPoint y: 447, endPoint x: 683, endPoint y: 286, distance: 178.3
click at [682, 291] on div "32 31 30 29 28 27 26 25 24 |" at bounding box center [779, 397] width 1020 height 256
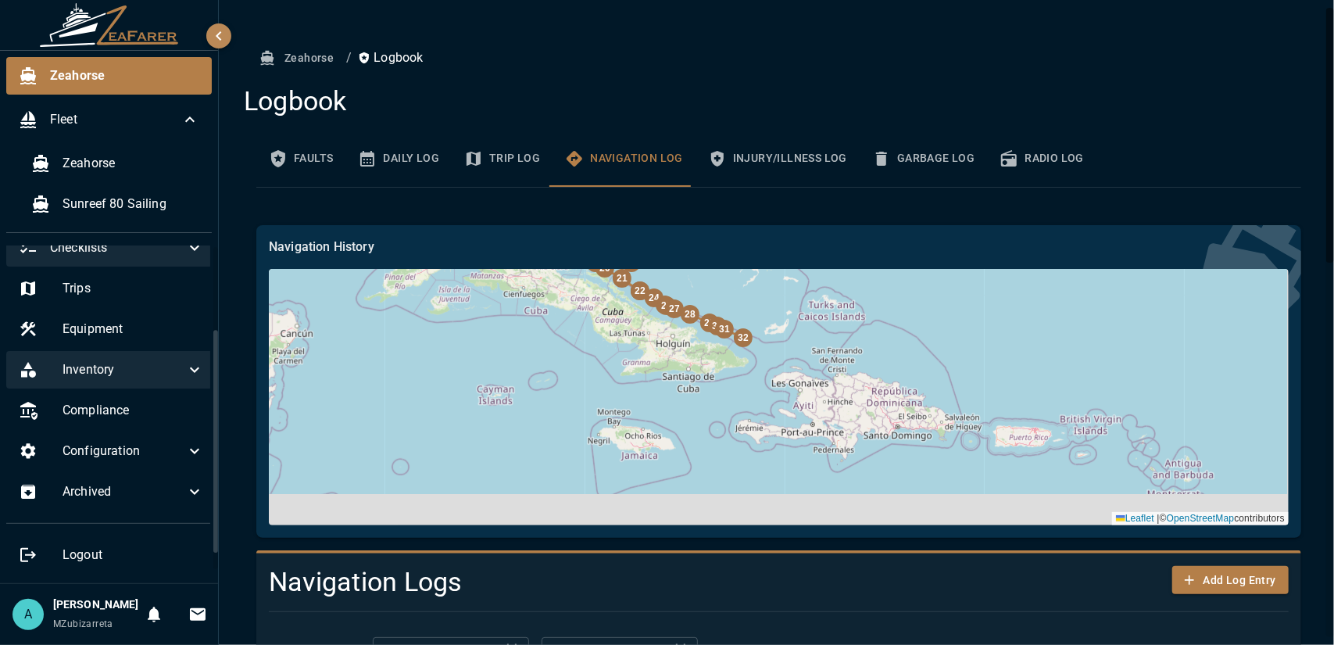
drag, startPoint x: 881, startPoint y: 459, endPoint x: 763, endPoint y: 260, distance: 231.6
click at [774, 266] on div "Navigation History 32 31 30 29 28 27 26 25 24 Leaflet |" at bounding box center [779, 382] width 1020 height 288
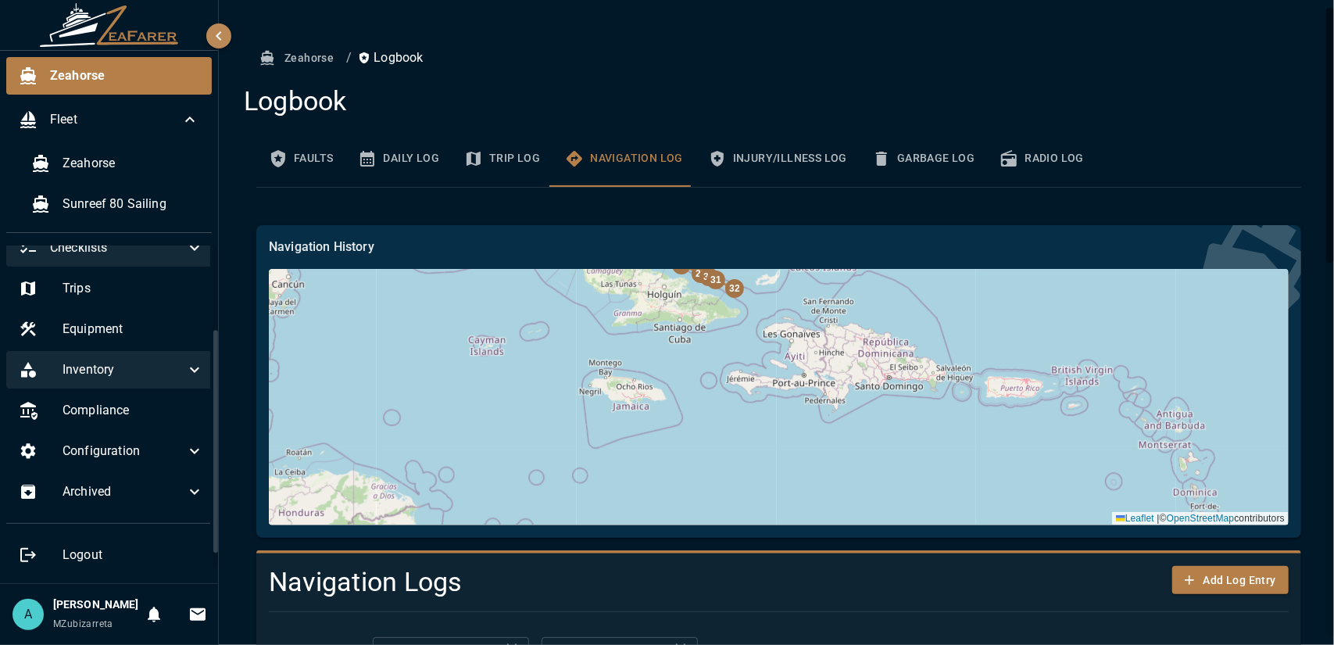
drag, startPoint x: 826, startPoint y: 446, endPoint x: 822, endPoint y: 381, distance: 65.8
click at [822, 381] on div "32 31 30 29 28 27 26 25 24 |" at bounding box center [779, 397] width 1020 height 256
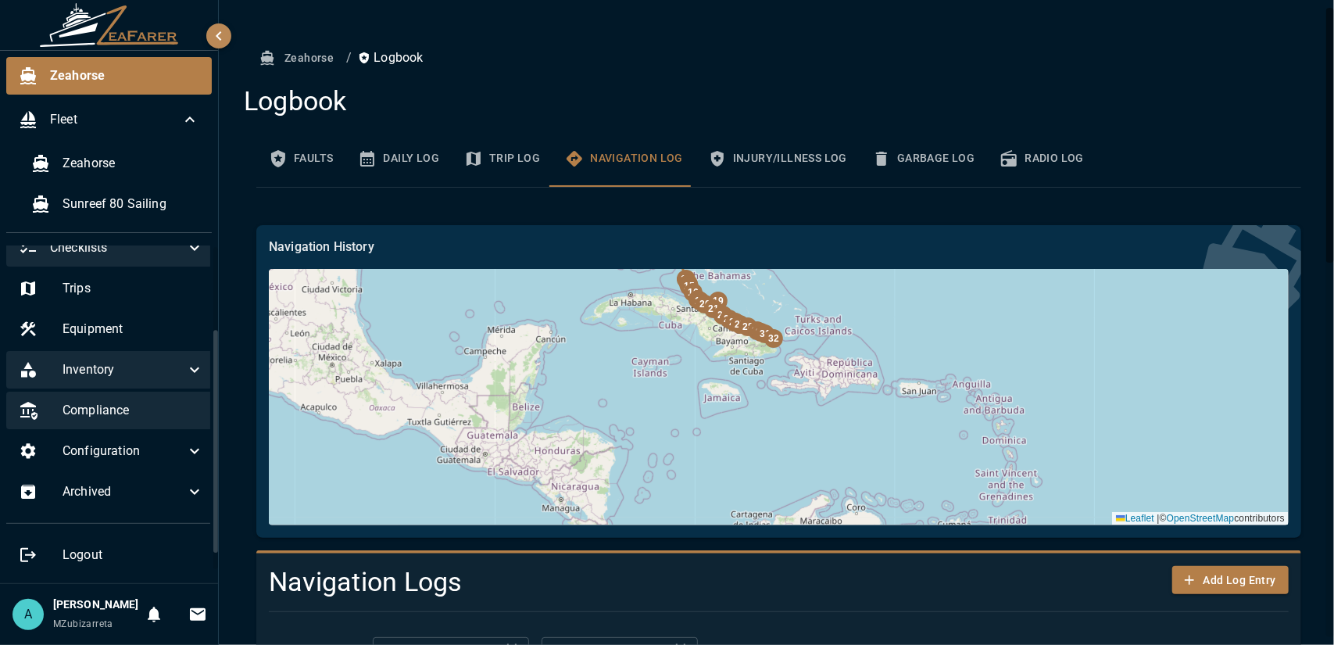
scroll to position [0, 0]
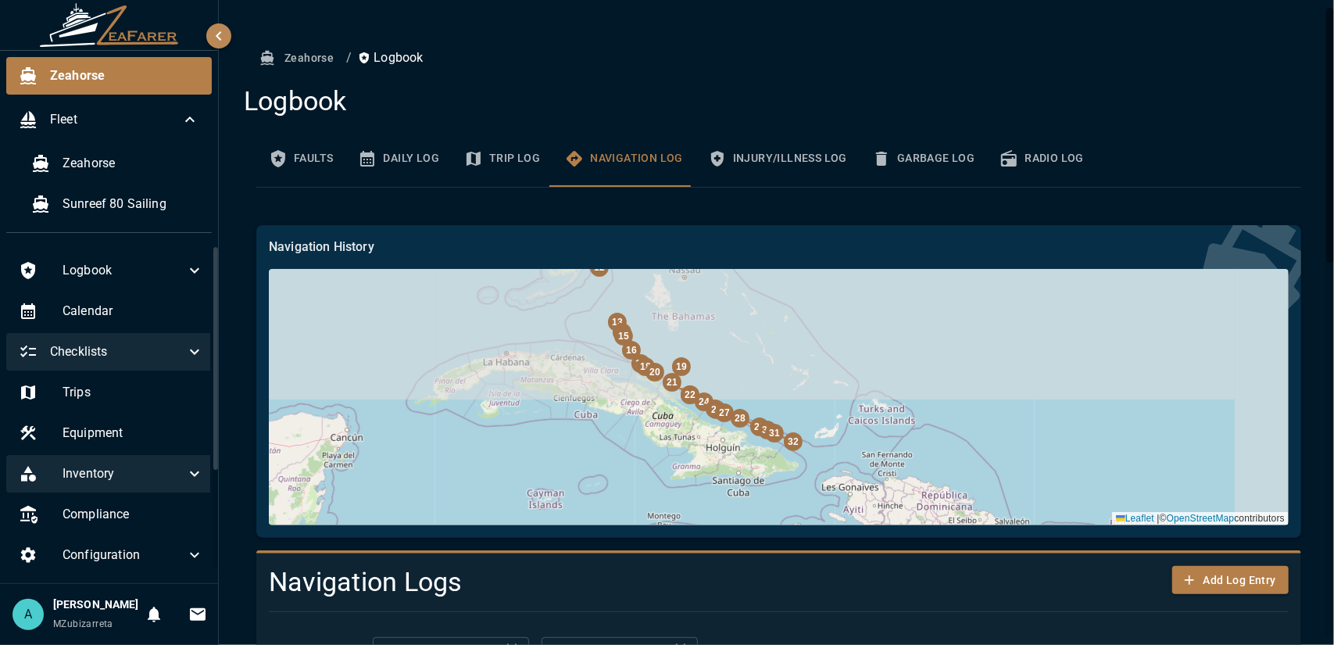
drag, startPoint x: 642, startPoint y: 341, endPoint x: 613, endPoint y: 434, distance: 97.6
click at [605, 441] on div "32 31 30 29 28 27 26 25 24 |" at bounding box center [779, 397] width 1020 height 256
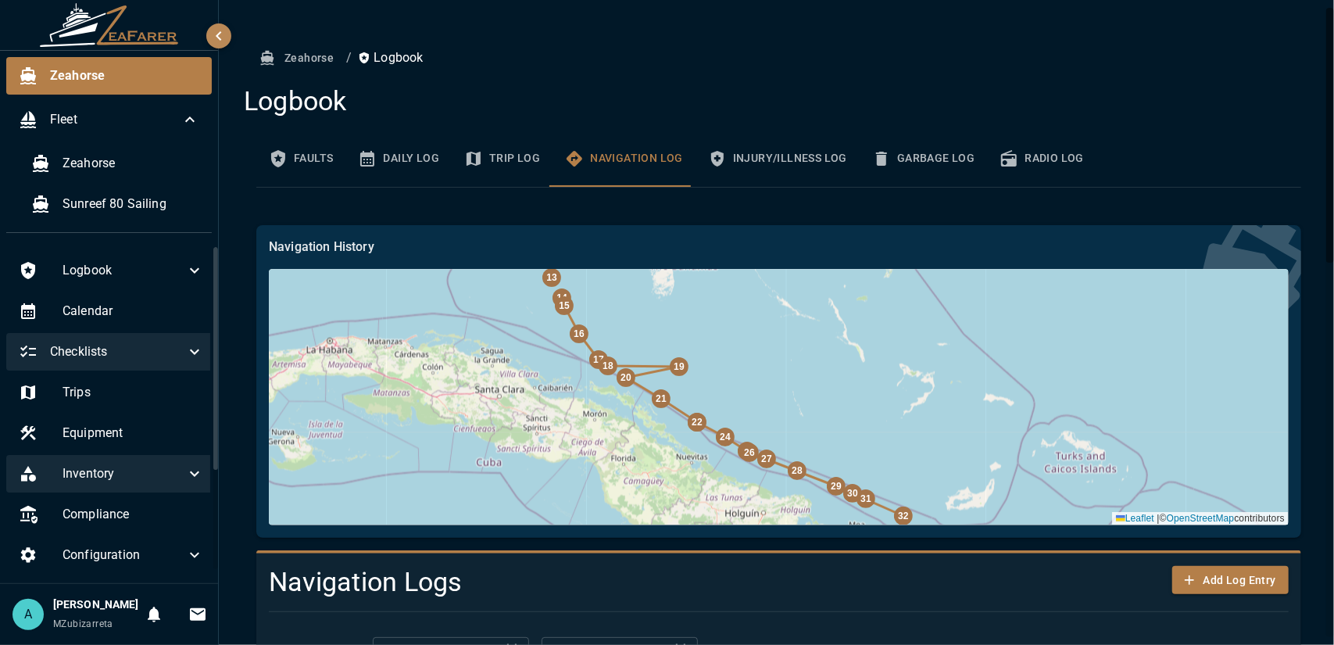
drag, startPoint x: 599, startPoint y: 396, endPoint x: 548, endPoint y: 442, distance: 68.1
click at [548, 442] on div "32 31 30 29 28 27 26 25 24 |" at bounding box center [779, 397] width 1020 height 256
click at [188, 481] on icon at bounding box center [194, 473] width 19 height 19
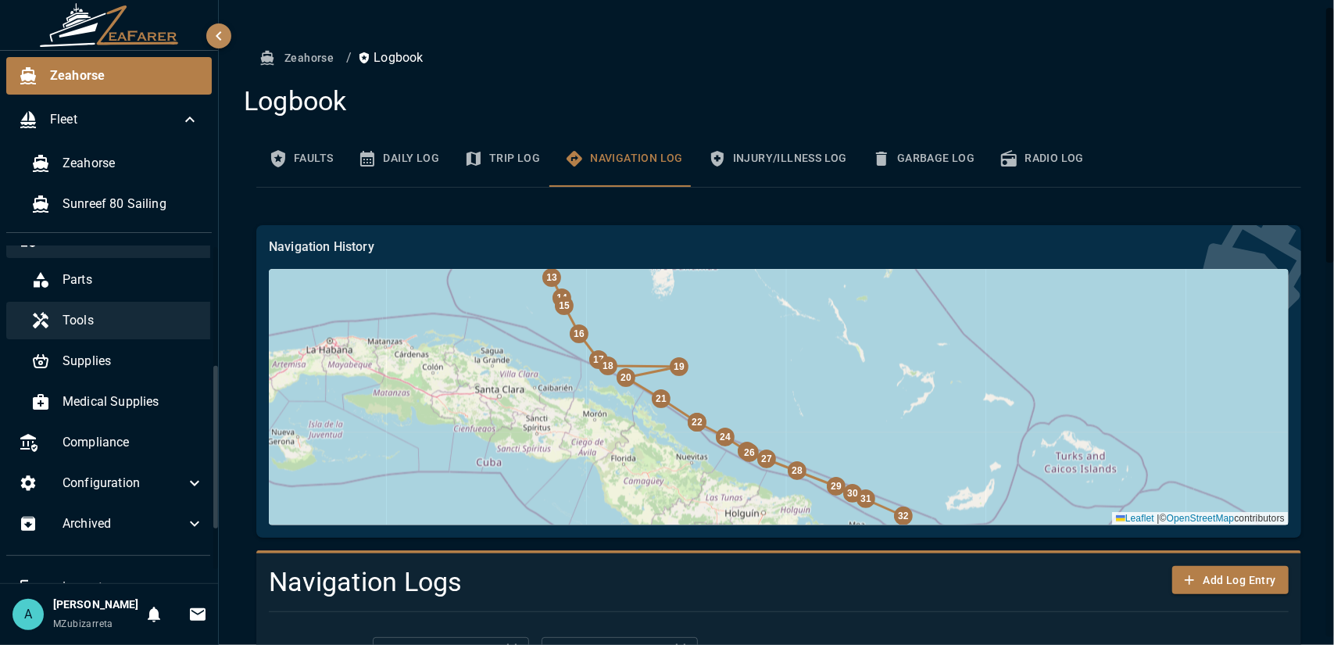
scroll to position [78, 0]
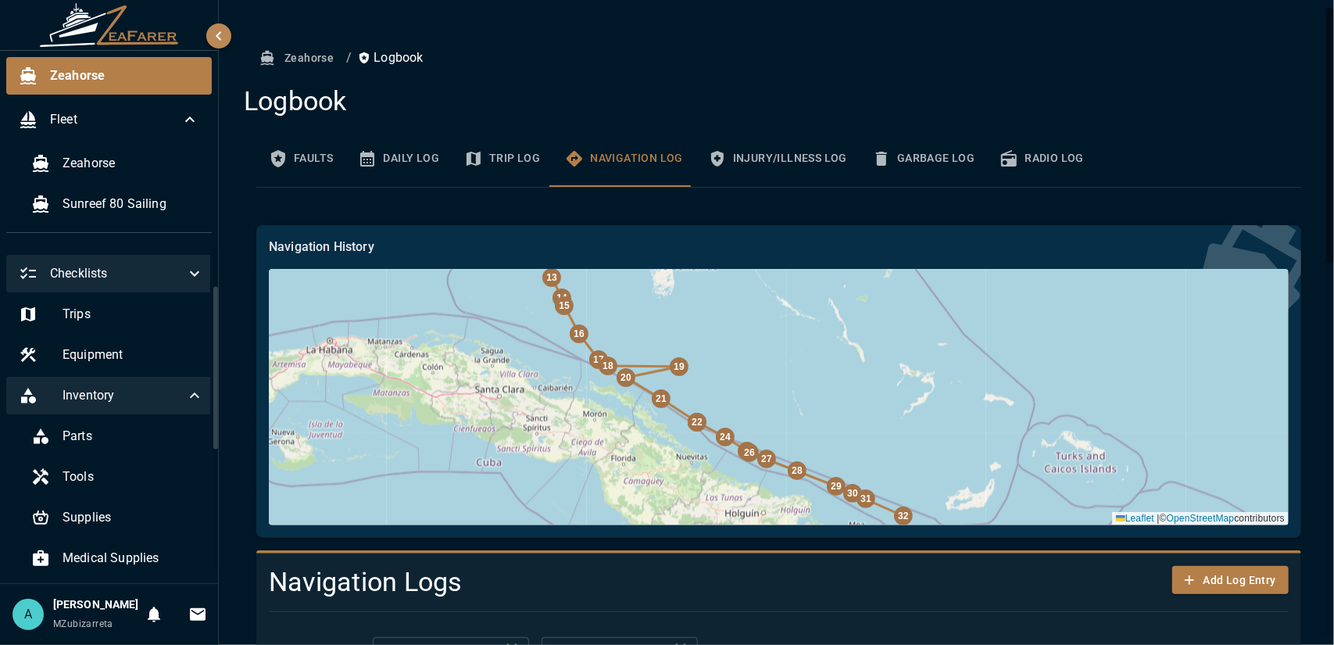
click at [170, 402] on span "Inventory" at bounding box center [124, 395] width 123 height 19
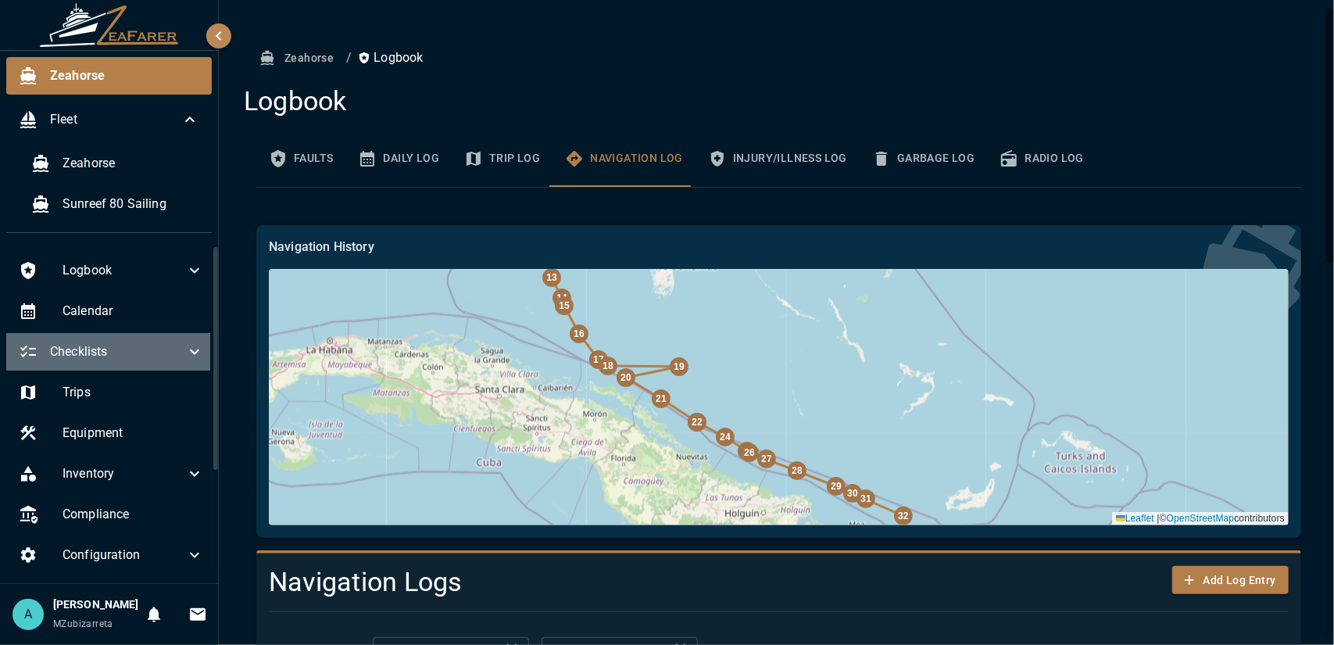
click at [185, 349] on icon at bounding box center [194, 351] width 19 height 19
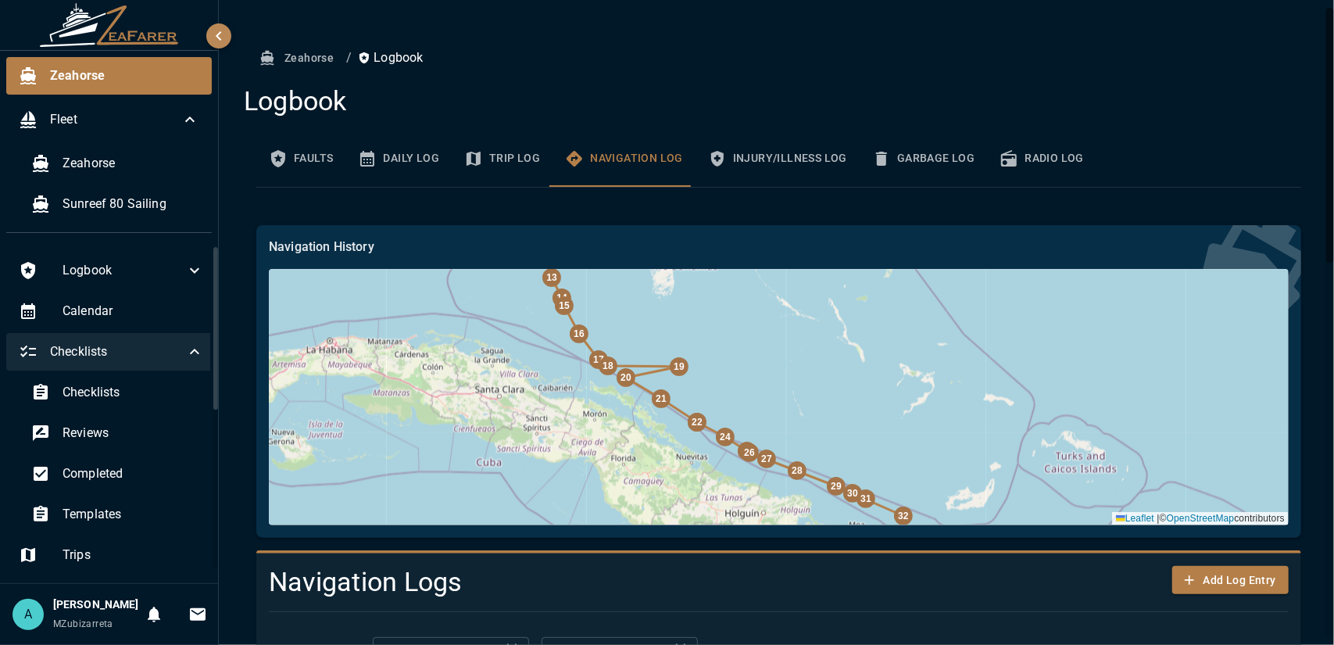
click at [185, 354] on icon at bounding box center [194, 351] width 19 height 19
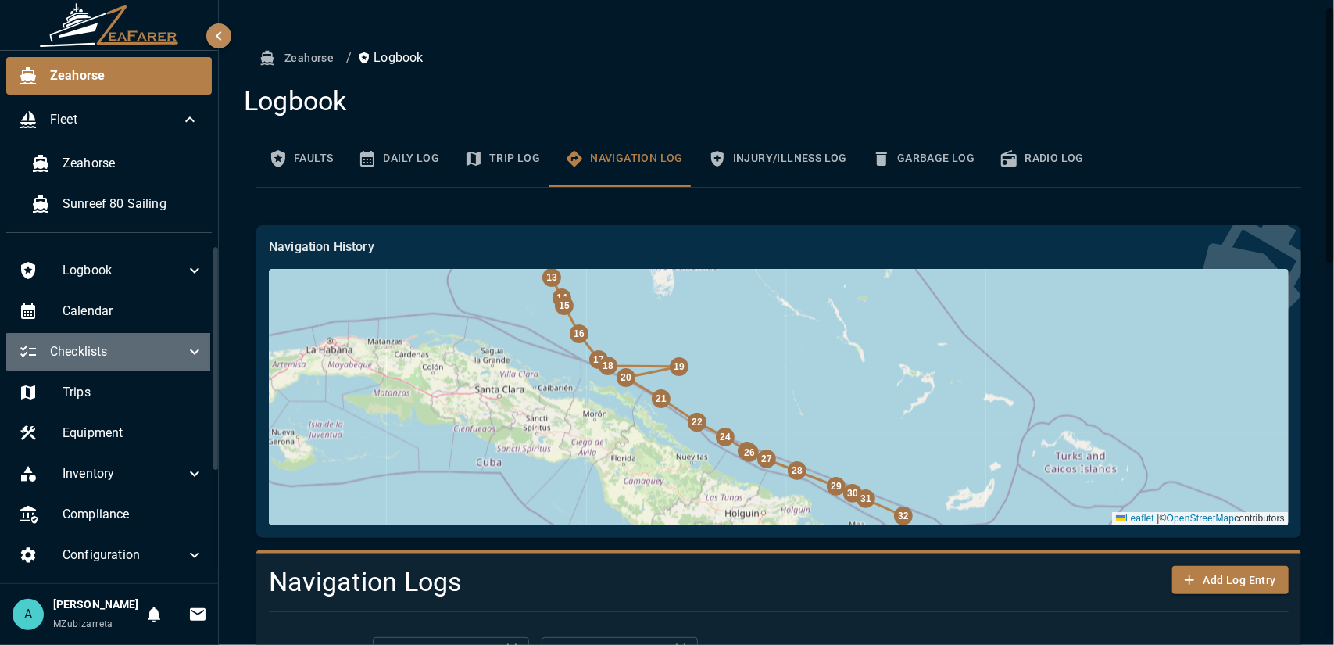
click at [185, 354] on icon at bounding box center [194, 351] width 19 height 19
click at [117, 350] on span "Checklists" at bounding box center [117, 351] width 135 height 19
click at [115, 352] on span "Checklists" at bounding box center [117, 351] width 135 height 19
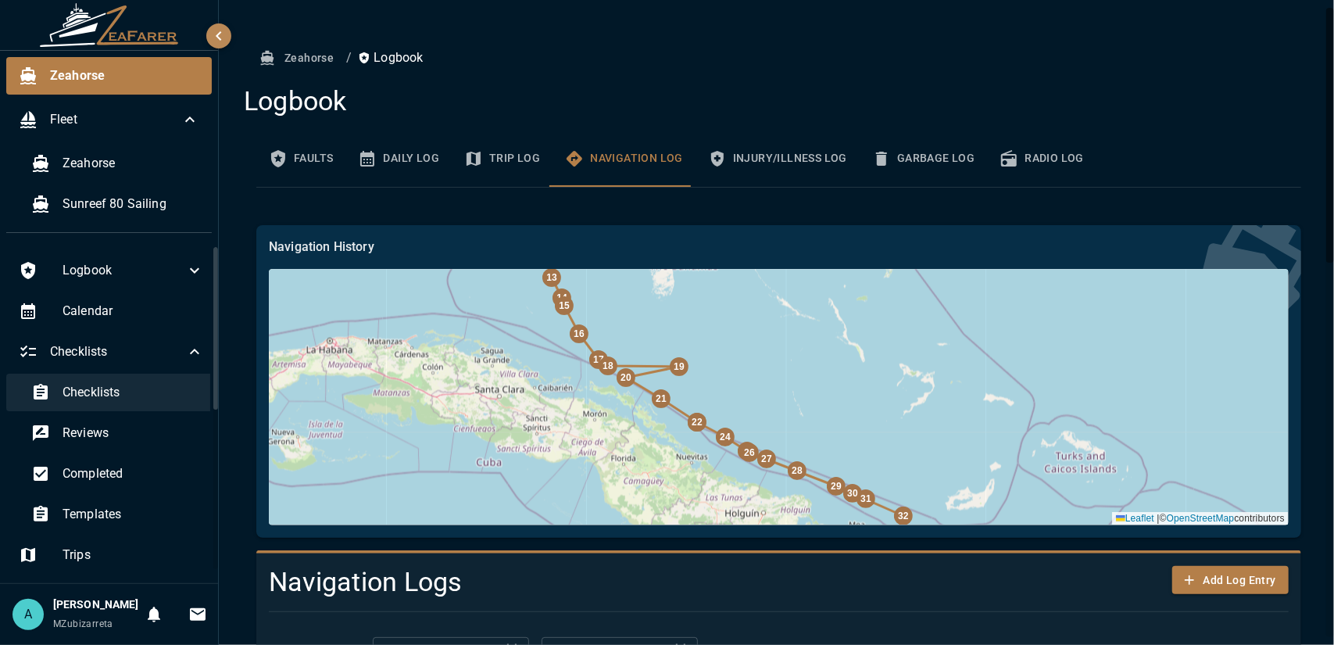
click at [101, 401] on div "Checklists" at bounding box center [118, 393] width 198 height 38
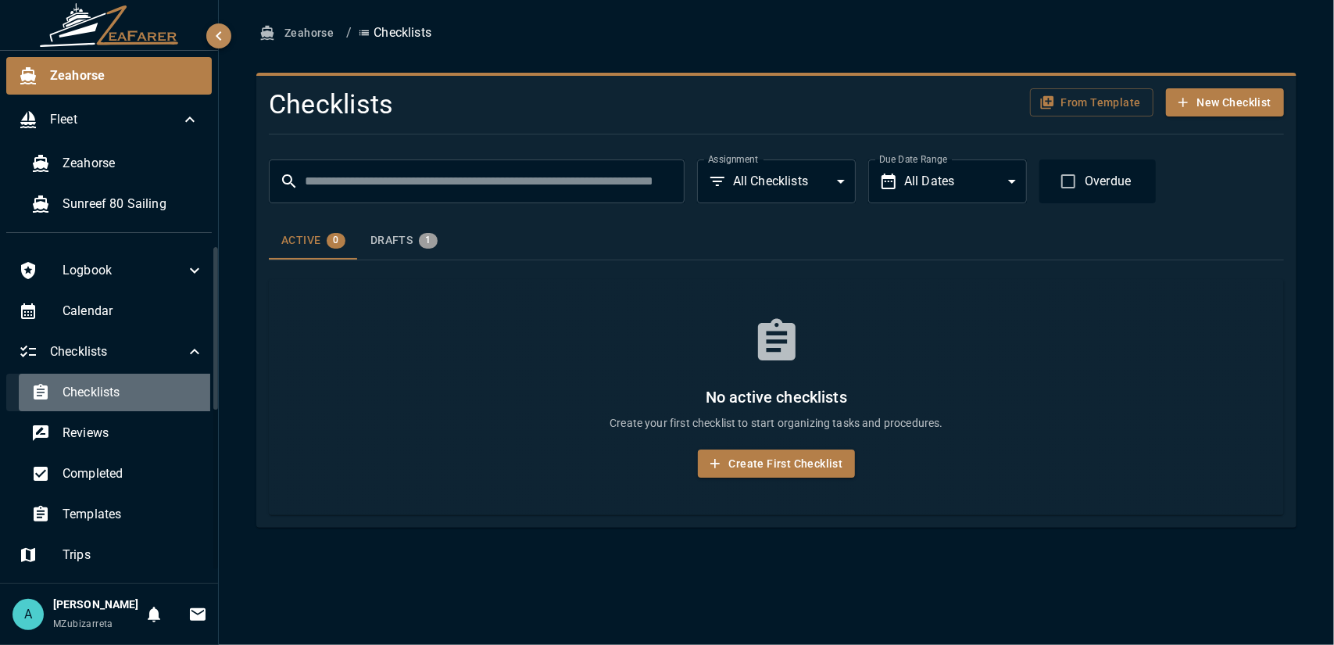
click at [152, 388] on span "Checklists" at bounding box center [133, 392] width 141 height 19
click at [169, 399] on span "Checklists" at bounding box center [133, 392] width 141 height 19
click at [126, 394] on span "Checklists" at bounding box center [133, 392] width 141 height 19
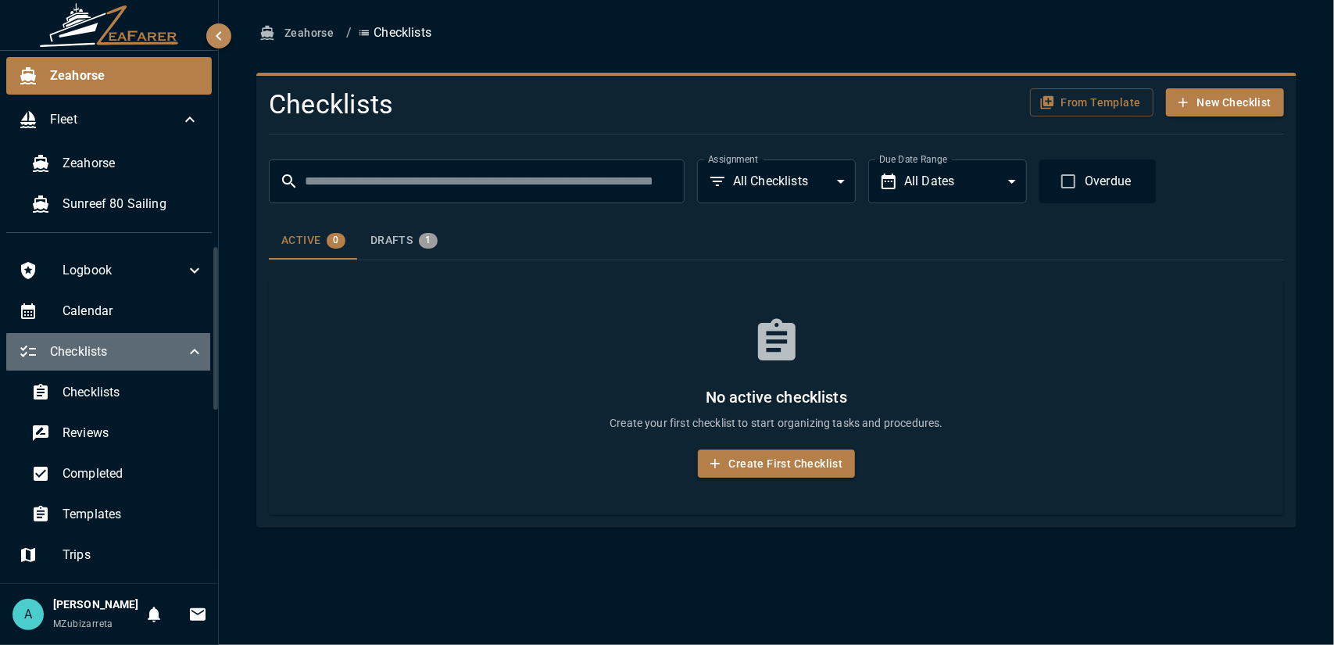
click at [121, 344] on span "Checklists" at bounding box center [117, 351] width 135 height 19
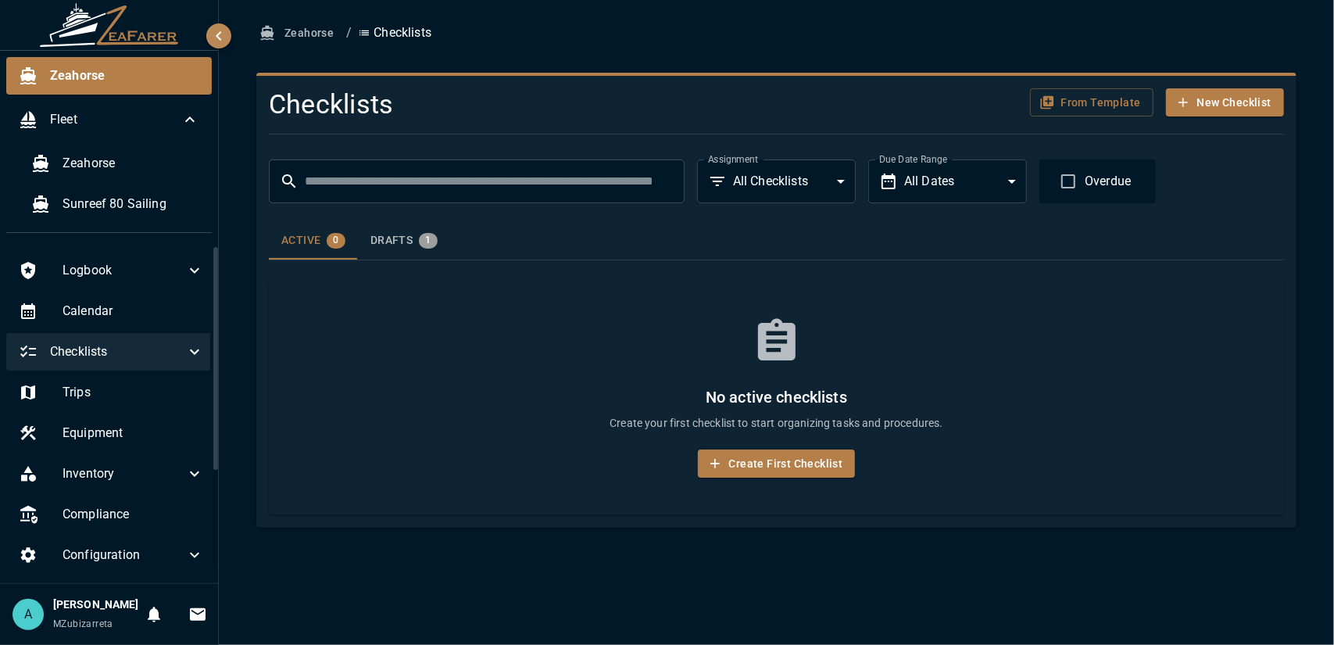
click at [126, 357] on span "Checklists" at bounding box center [117, 351] width 135 height 19
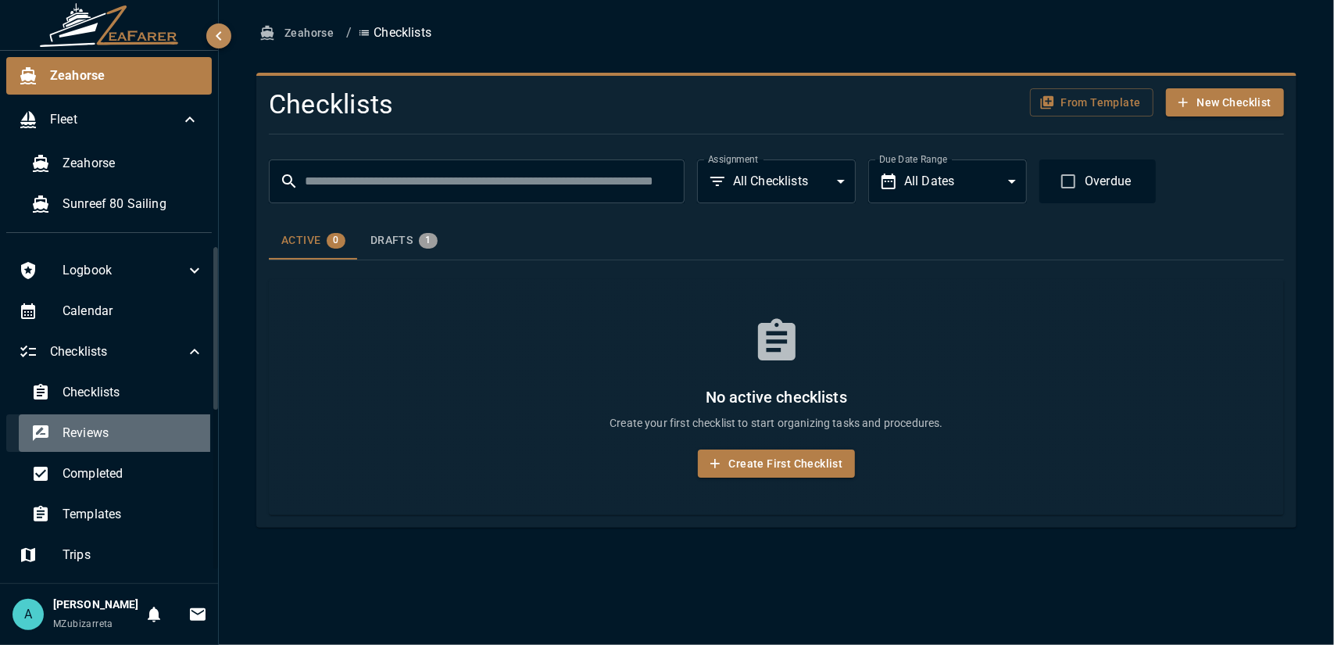
click at [133, 431] on span "Reviews" at bounding box center [133, 433] width 141 height 19
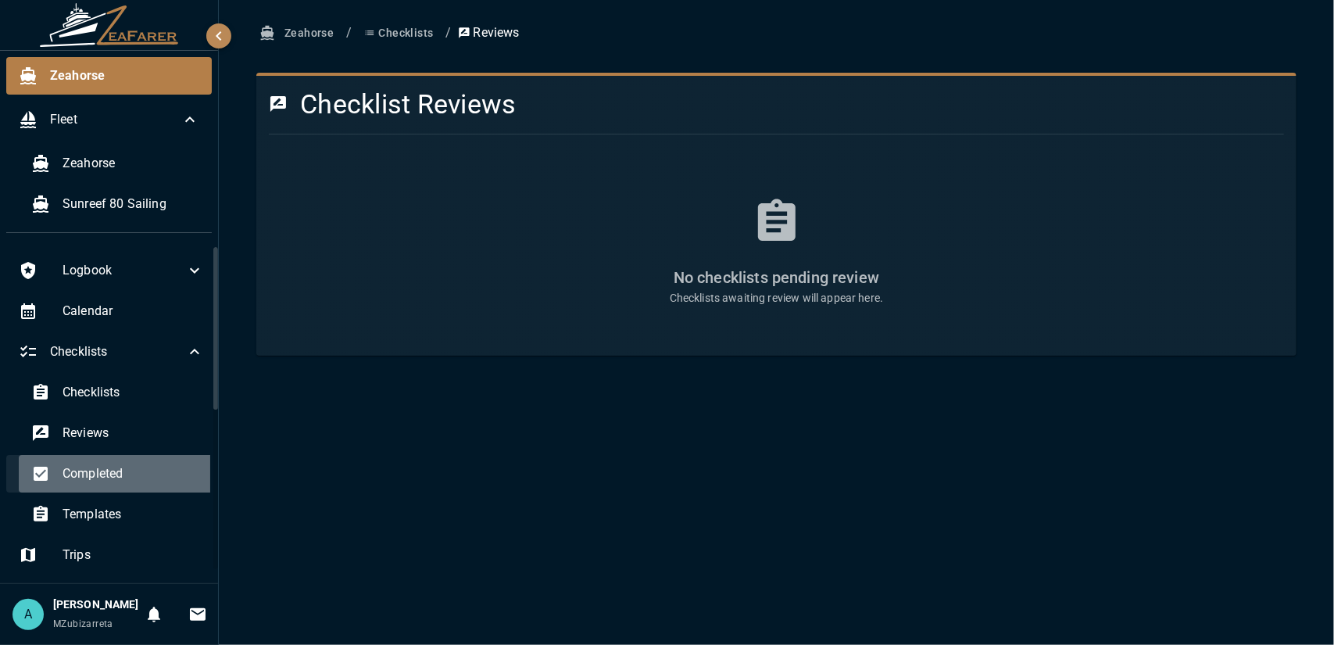
click at [155, 479] on span "Completed" at bounding box center [133, 473] width 141 height 19
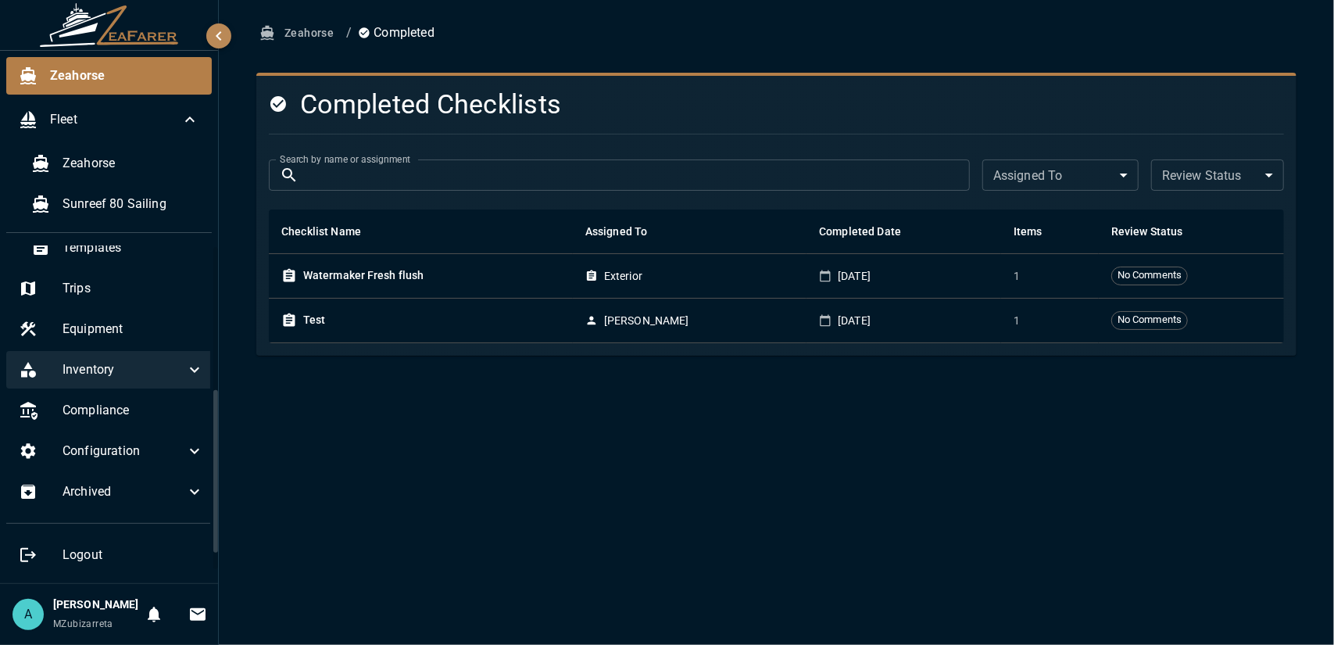
scroll to position [204, 0]
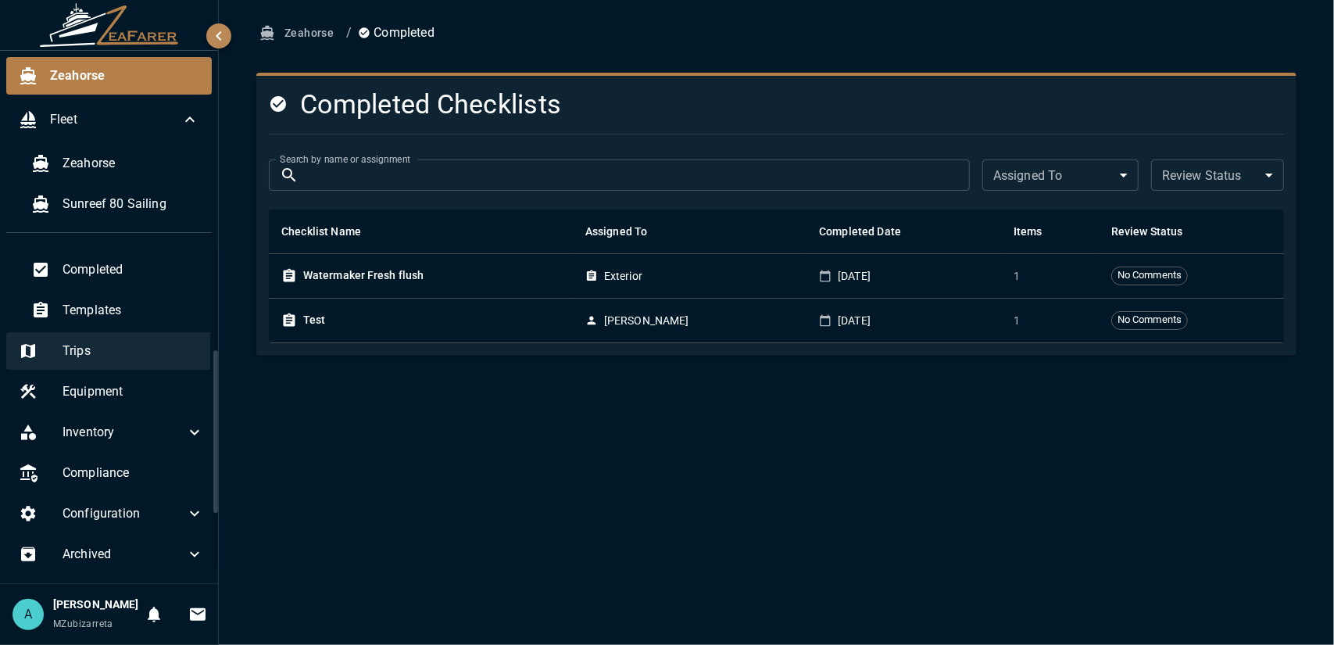
click at [128, 357] on span "Trips" at bounding box center [133, 350] width 141 height 19
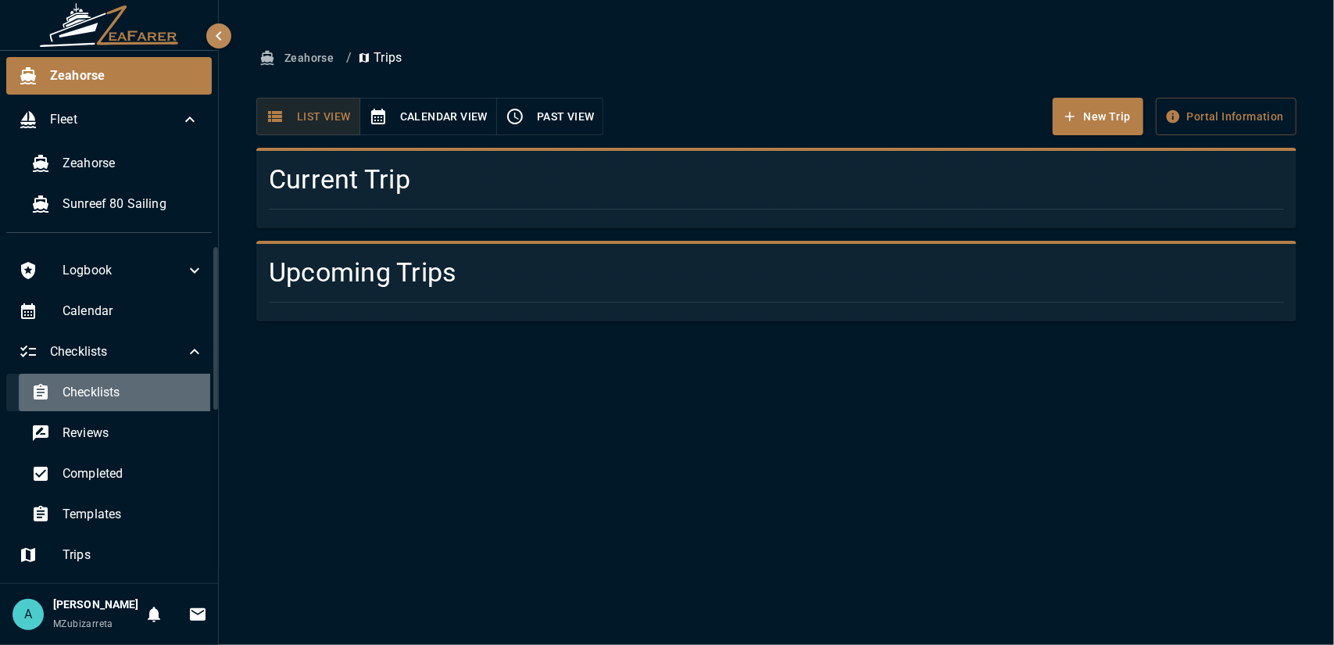
click at [129, 383] on span "Checklists" at bounding box center [133, 392] width 141 height 19
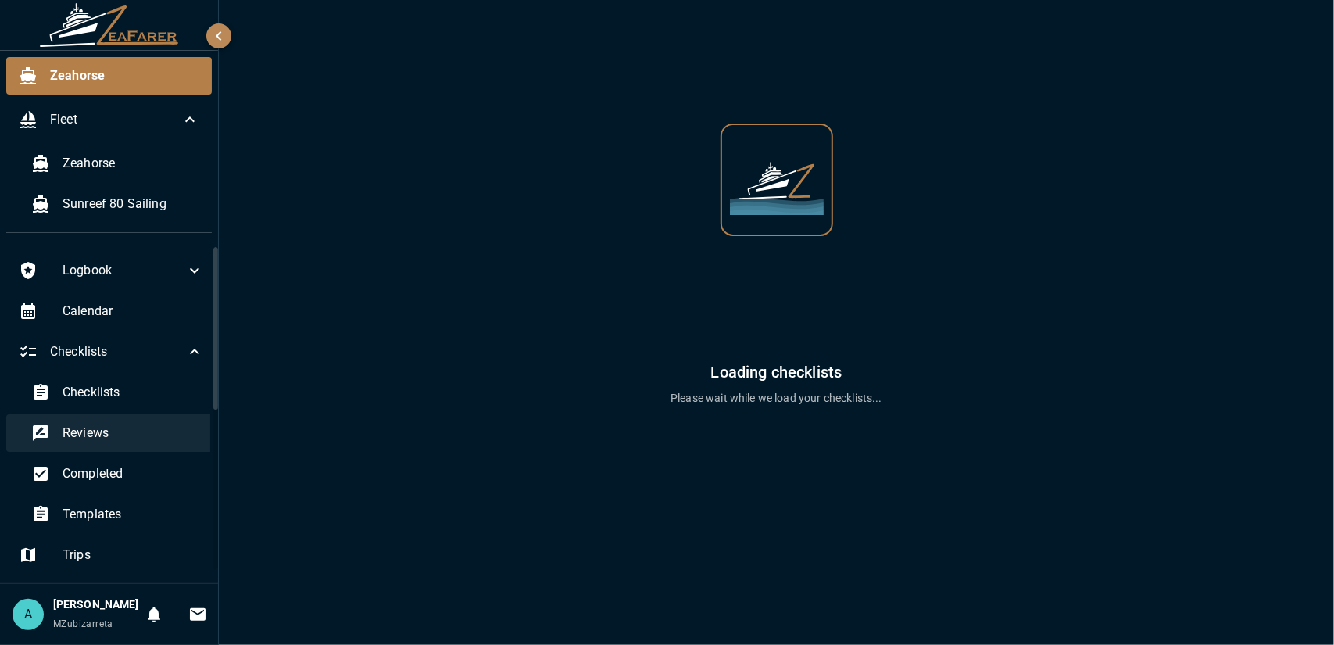
click at [144, 440] on span "Reviews" at bounding box center [133, 433] width 141 height 19
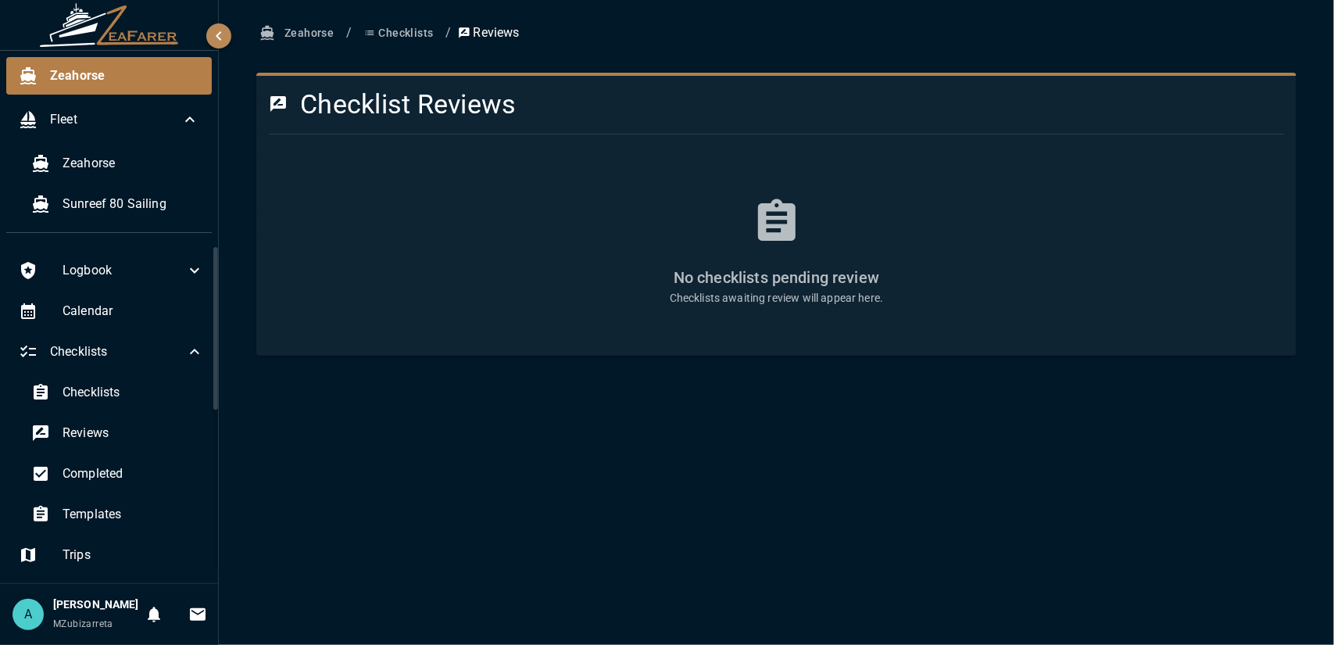
click at [414, 40] on button "Checklists" at bounding box center [398, 33] width 81 height 29
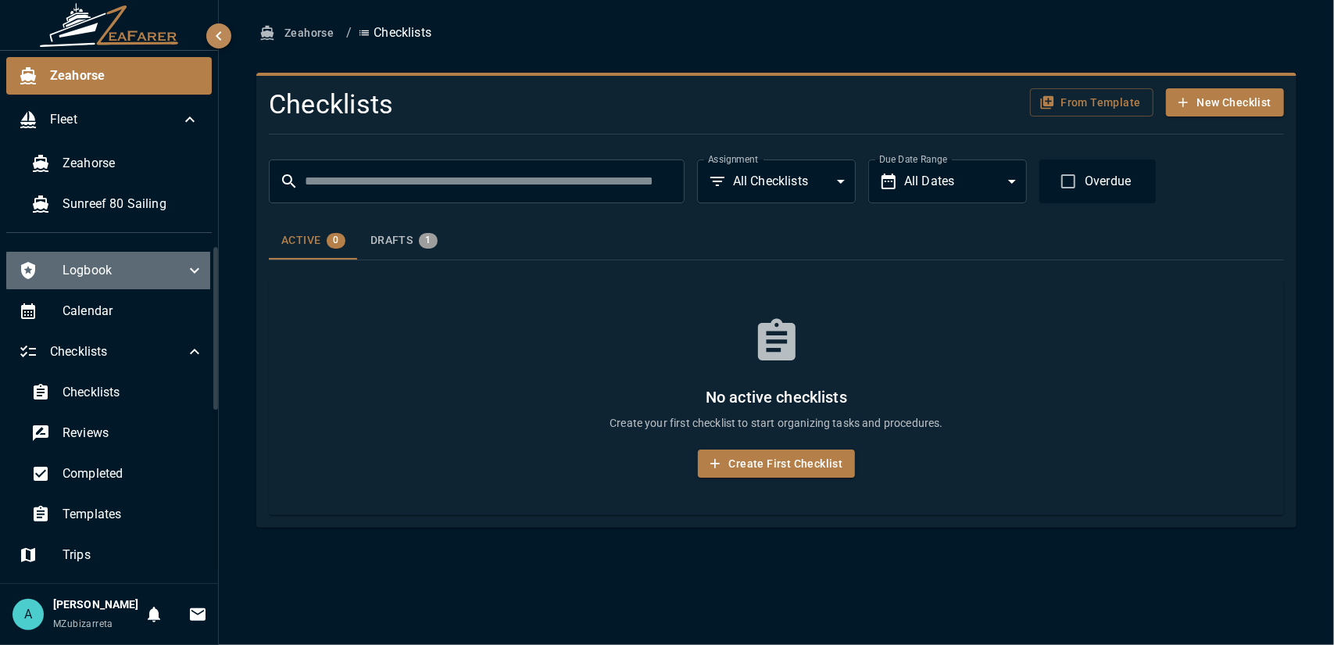
click at [141, 278] on span "Logbook" at bounding box center [124, 270] width 123 height 19
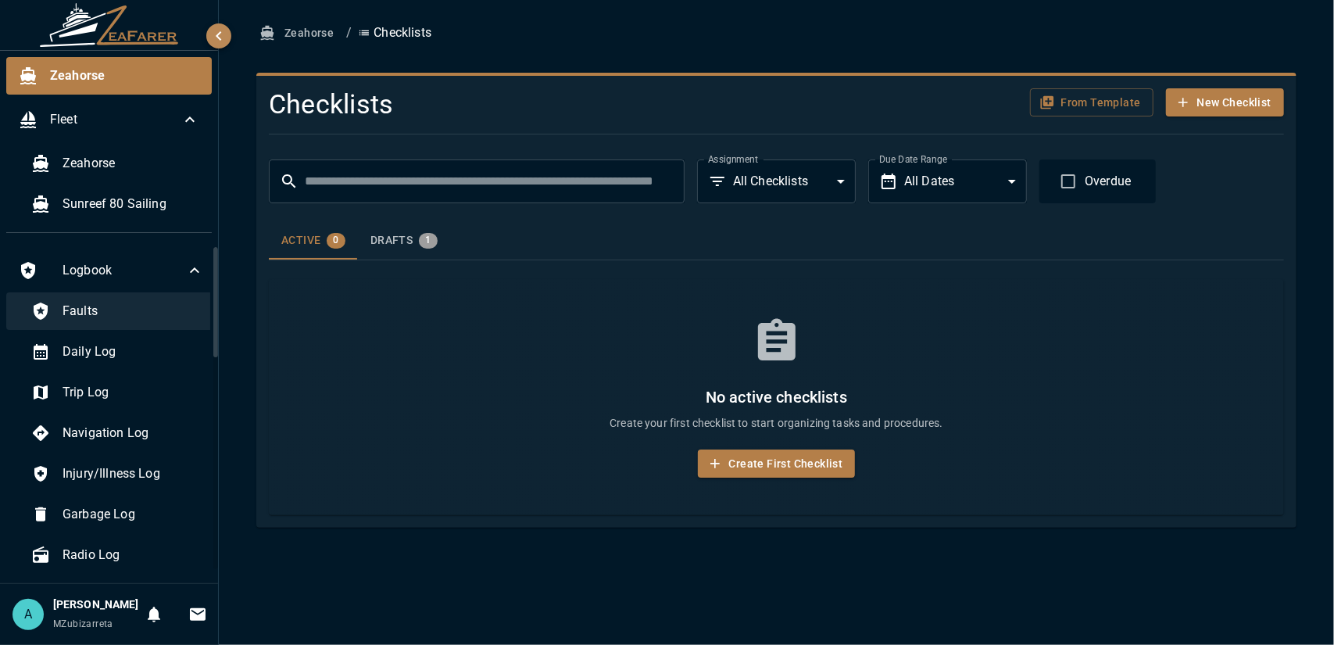
click at [133, 307] on span "Faults" at bounding box center [133, 311] width 141 height 19
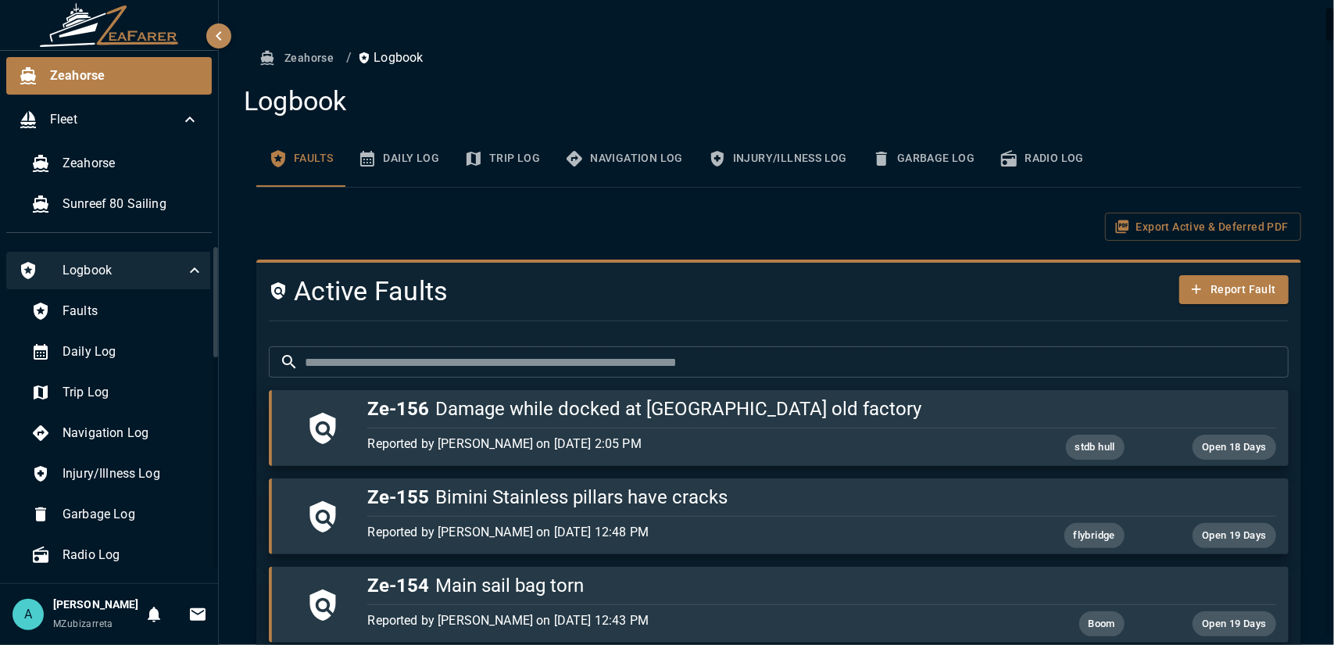
click at [152, 282] on div "Logbook" at bounding box center [111, 271] width 210 height 38
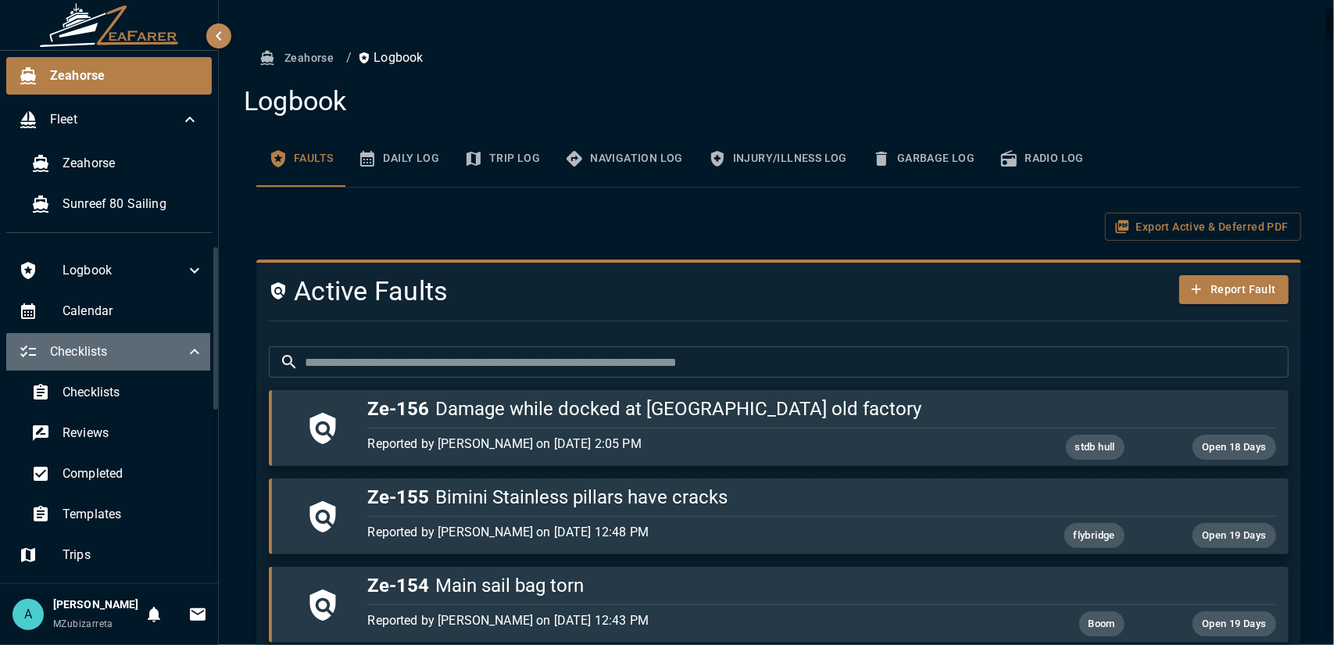
click at [156, 351] on span "Checklists" at bounding box center [117, 351] width 135 height 19
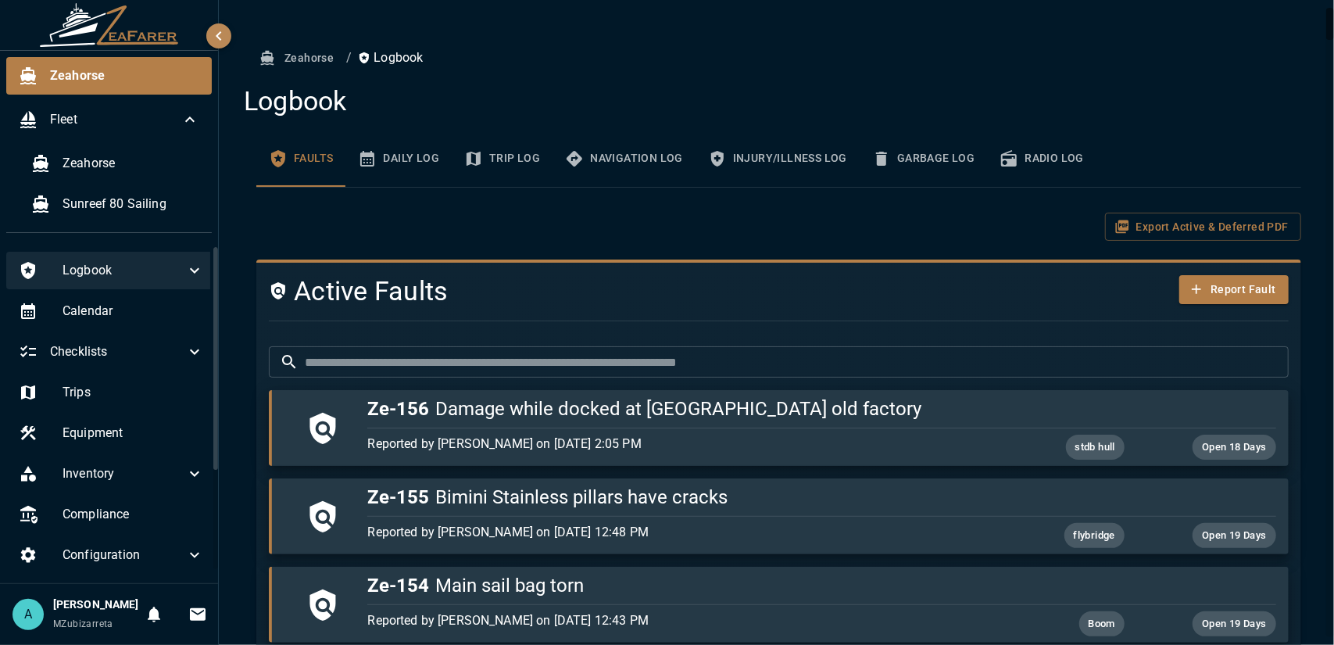
click at [185, 276] on icon at bounding box center [194, 270] width 19 height 19
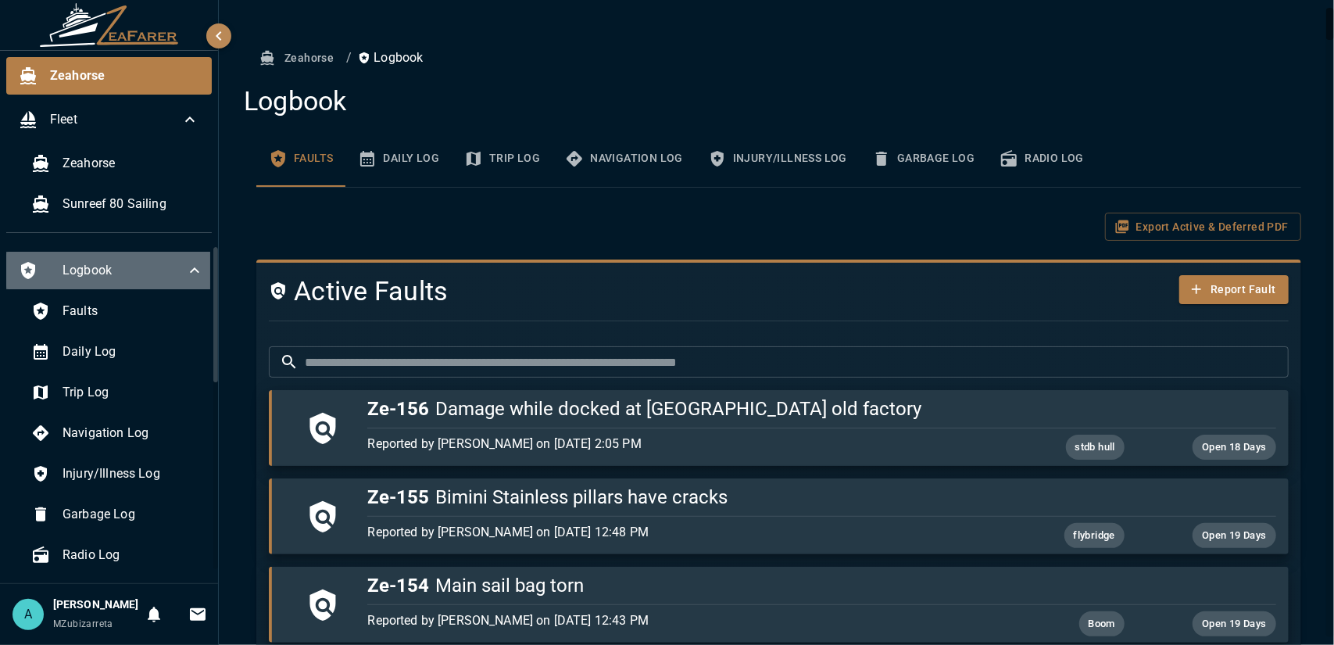
click at [185, 270] on icon at bounding box center [194, 270] width 19 height 19
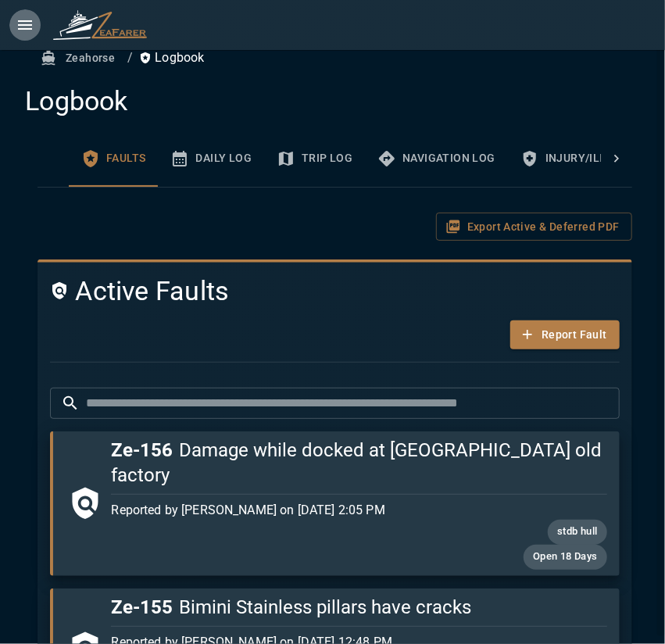
click at [30, 24] on icon "open drawer" at bounding box center [25, 24] width 14 height 9
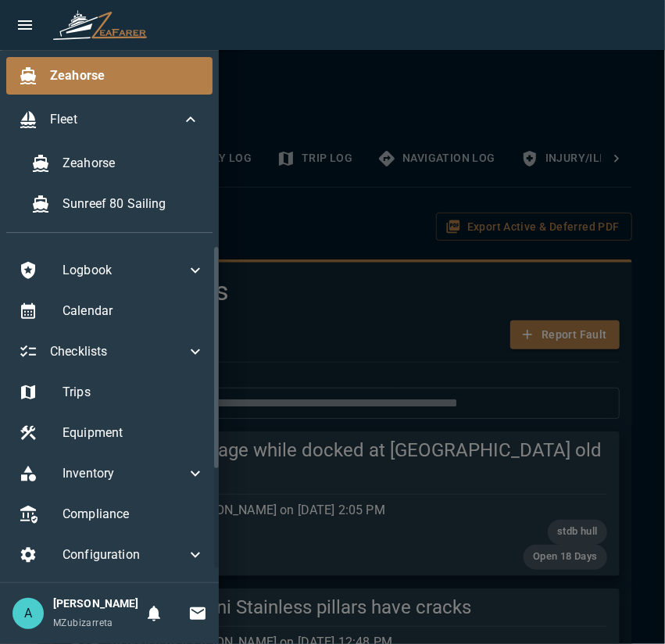
scroll to position [120, 0]
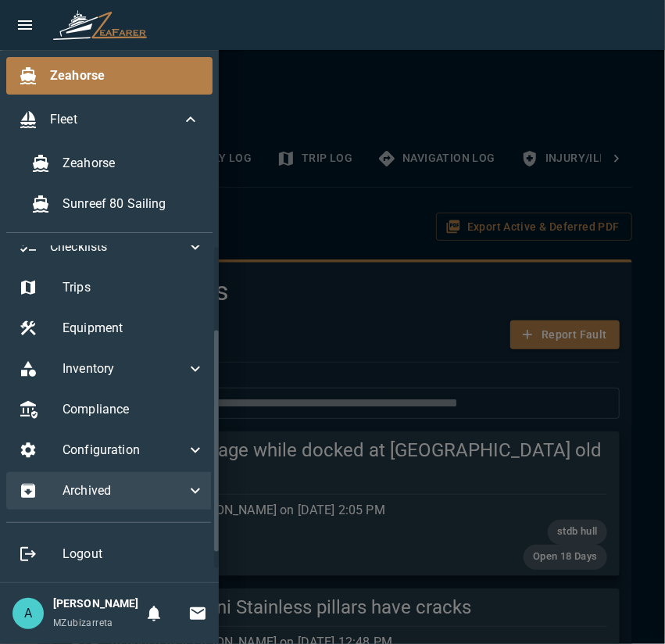
click at [113, 481] on span "Archived" at bounding box center [124, 490] width 123 height 19
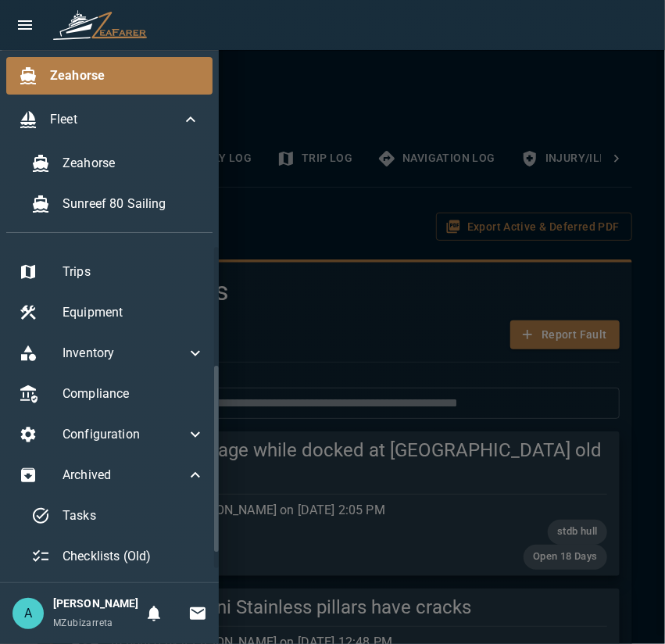
scroll to position [205, 0]
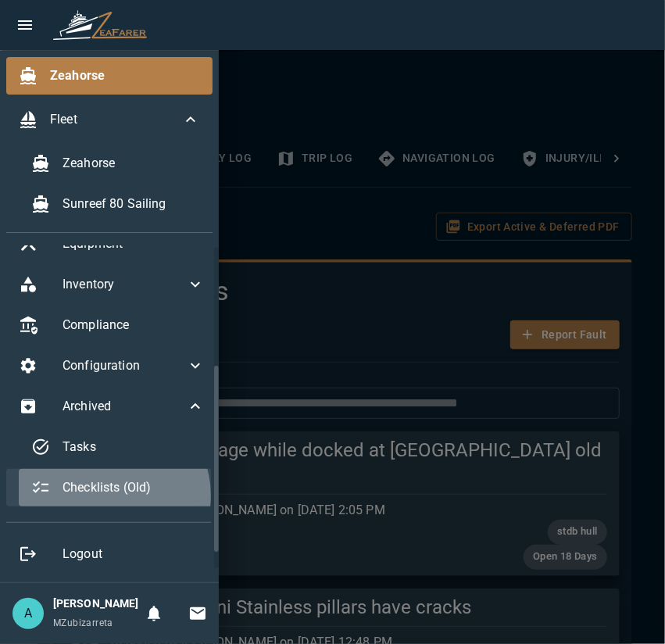
click at [113, 479] on span "Checklists (Old)" at bounding box center [134, 487] width 142 height 19
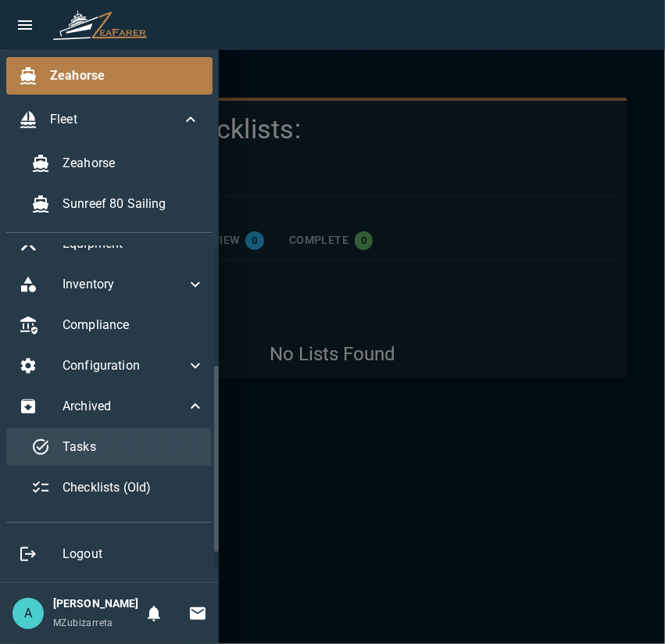
click at [95, 442] on div "Tasks" at bounding box center [118, 447] width 198 height 38
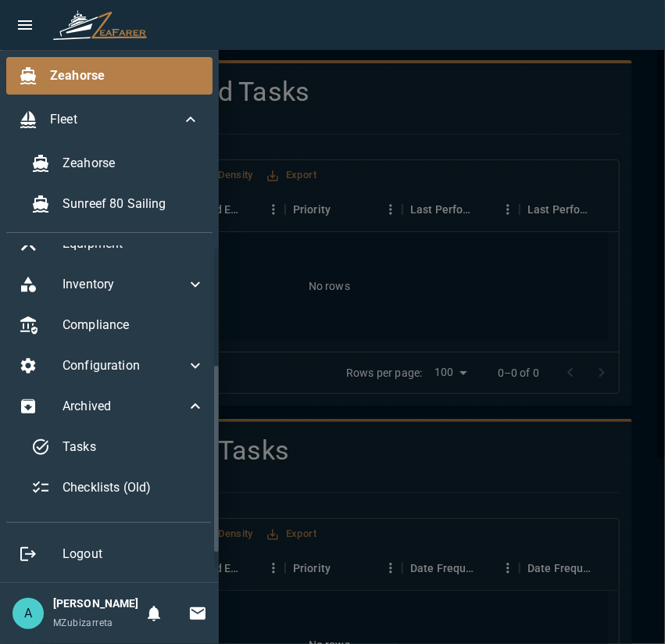
click at [322, 391] on div at bounding box center [332, 322] width 665 height 644
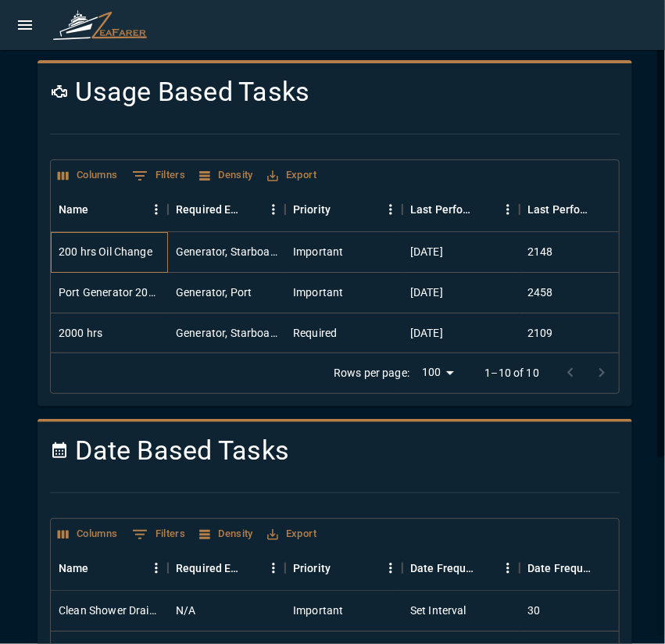
click at [166, 248] on div "200 hrs Oil Change" at bounding box center [109, 252] width 117 height 41
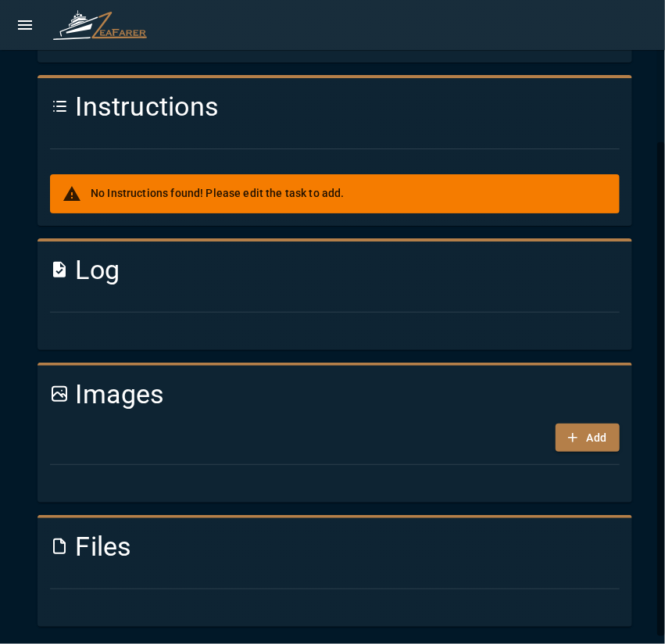
scroll to position [97, 0]
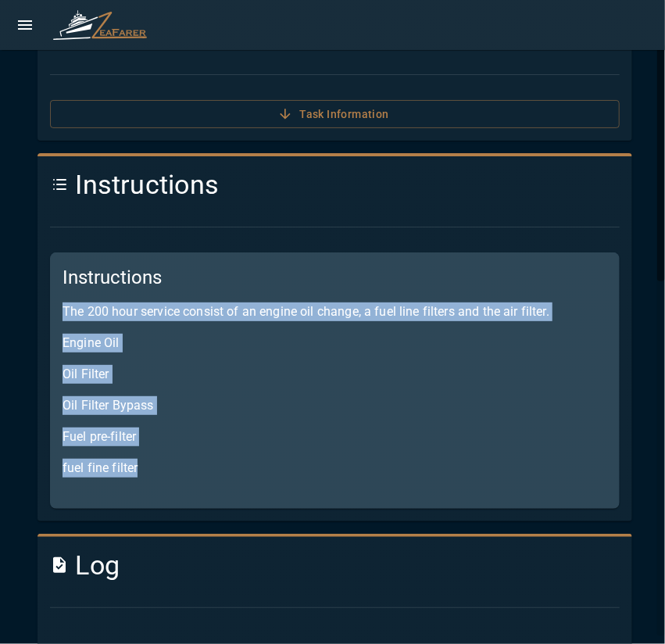
drag, startPoint x: 66, startPoint y: 311, endPoint x: 217, endPoint y: 460, distance: 212.7
click at [217, 460] on div "Instructions The 200 hour service consist of an engine oil change, a fuel line …" at bounding box center [335, 380] width 570 height 256
copy div "The 200 hour service consist of an engine oil change, a fuel line filters and t…"
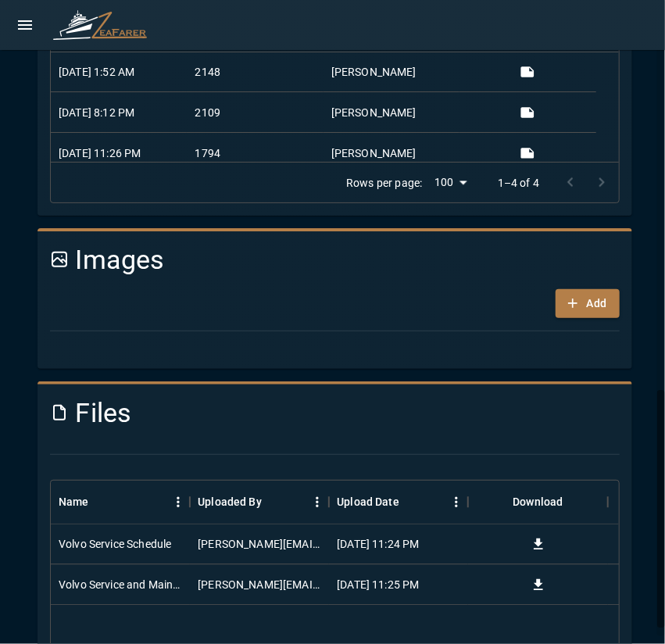
scroll to position [1056, 0]
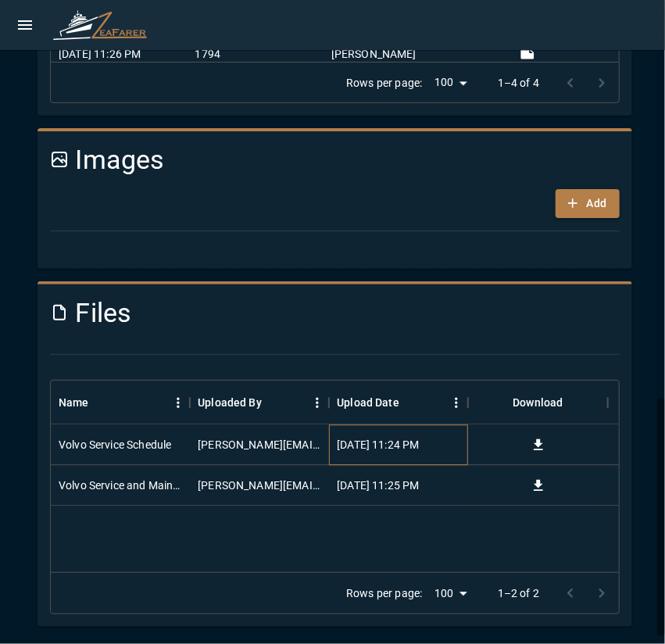
drag, startPoint x: 419, startPoint y: 450, endPoint x: 248, endPoint y: 449, distance: 170.4
click at [248, 449] on div "Volvo Service Schedule jacob@kokomoandco.com 10/14/2024, 11:24 PM" at bounding box center [337, 444] width 573 height 41
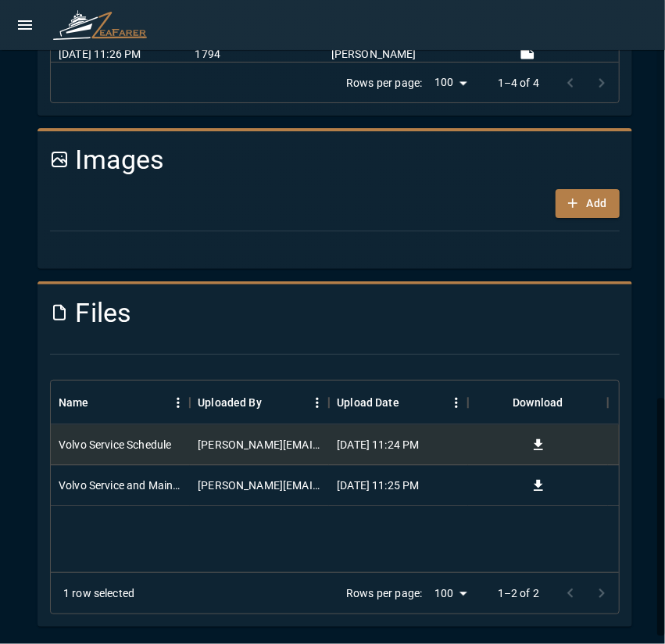
click at [302, 518] on div "Volvo Service Schedule jacob@kokomoandco.com 10/14/2024, 11:24 PM Volvo Service…" at bounding box center [335, 498] width 568 height 148
click at [148, 485] on div "Volvo Service and Maintenance Manual" at bounding box center [120, 485] width 123 height 16
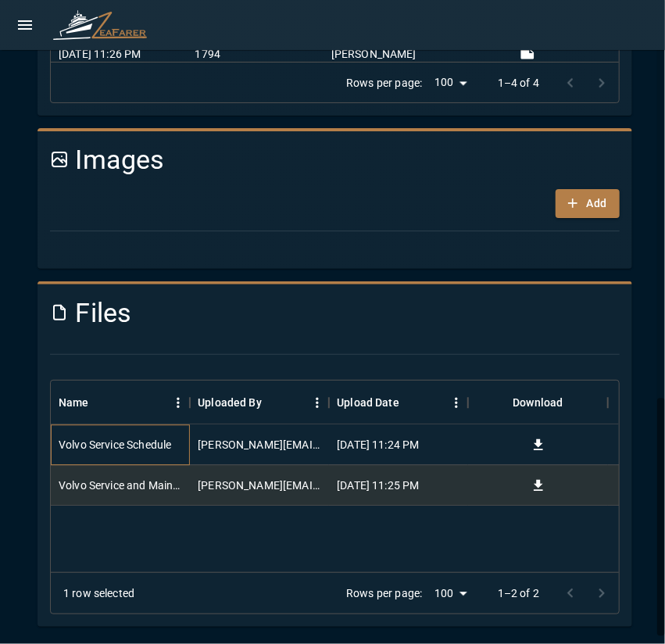
click at [166, 448] on div "Volvo Service Schedule" at bounding box center [115, 445] width 113 height 16
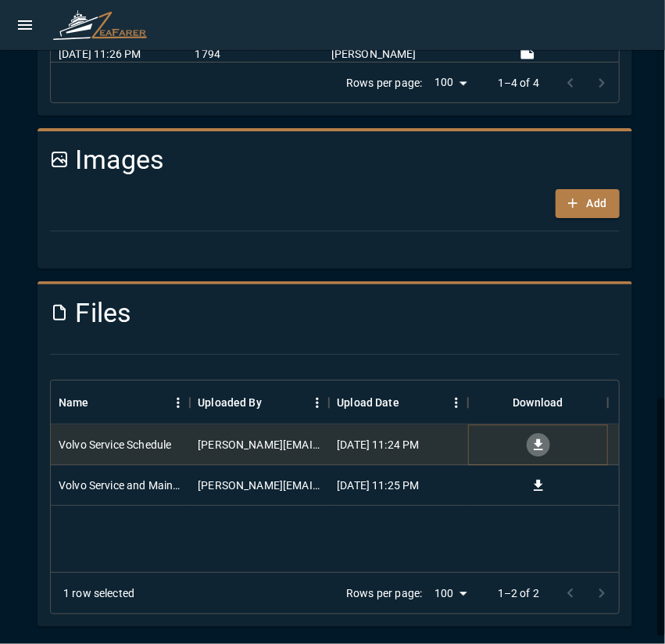
click at [538, 442] on icon "Download" at bounding box center [538, 443] width 9 height 11
click at [531, 490] on icon "Download" at bounding box center [539, 485] width 16 height 16
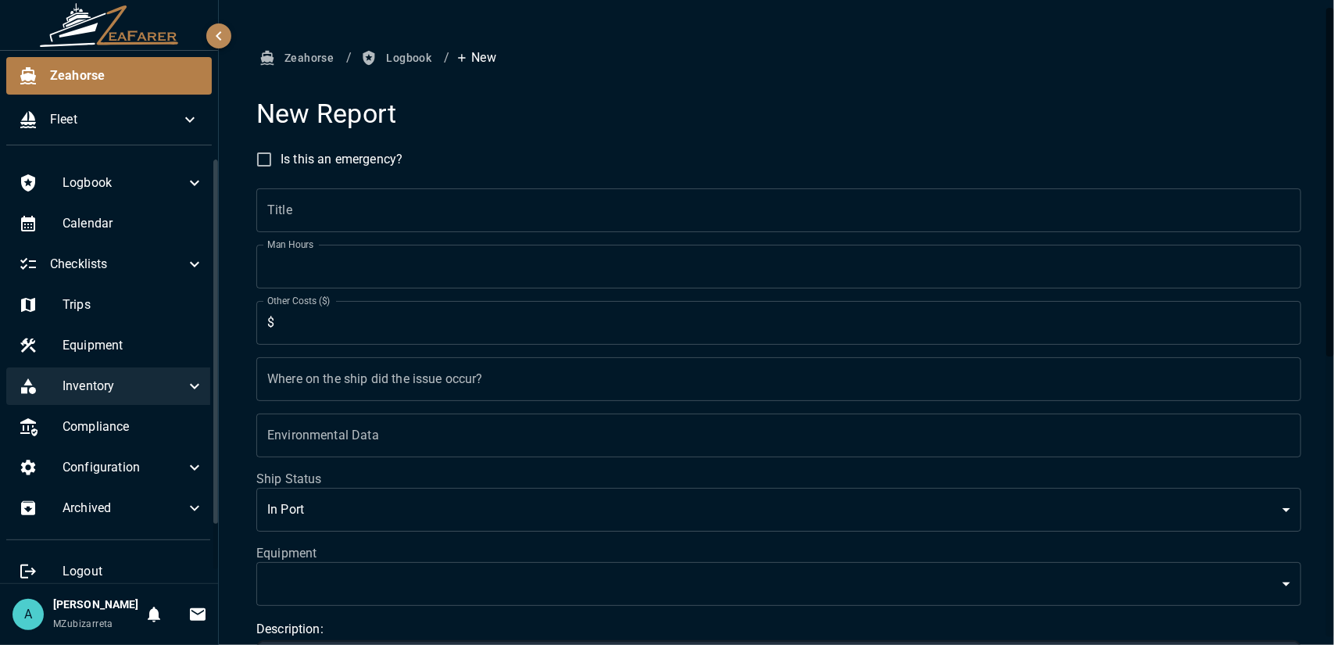
scroll to position [32, 0]
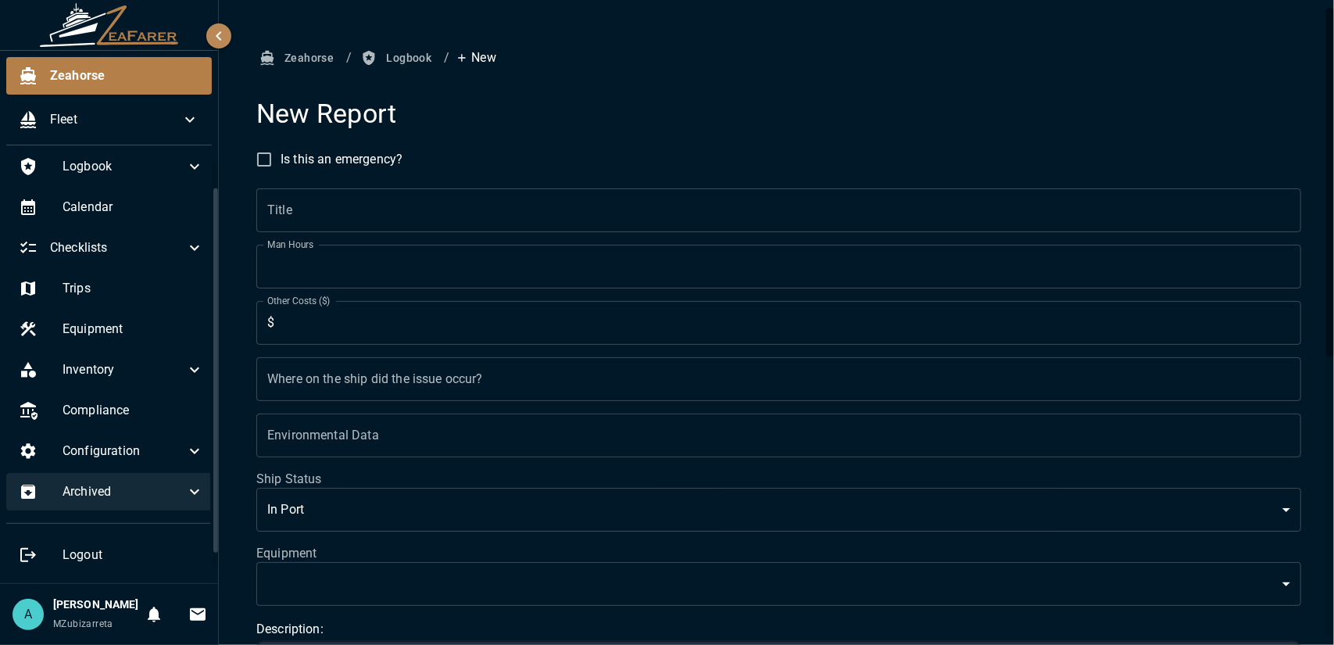
click at [143, 482] on span "Archived" at bounding box center [124, 491] width 123 height 19
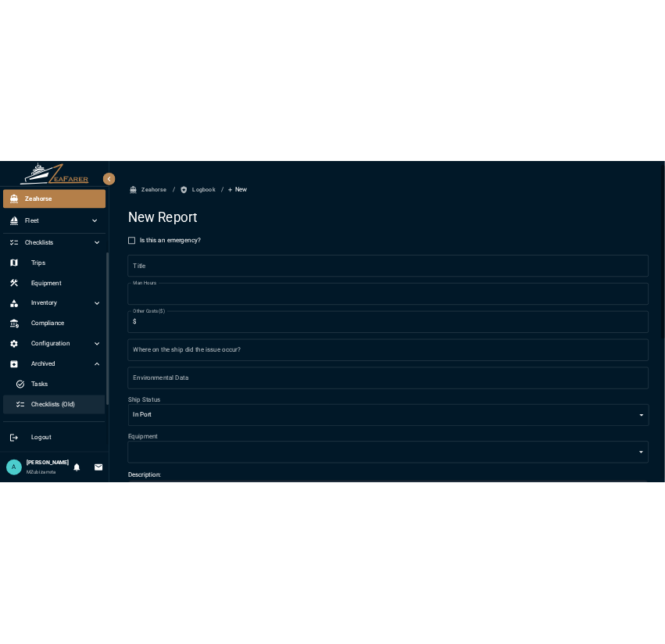
scroll to position [116, 0]
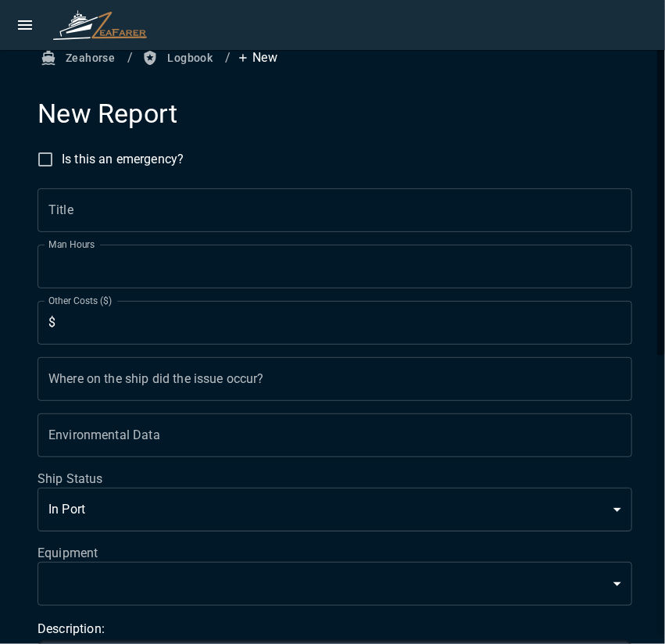
click at [32, 33] on icon "open drawer" at bounding box center [25, 25] width 19 height 19
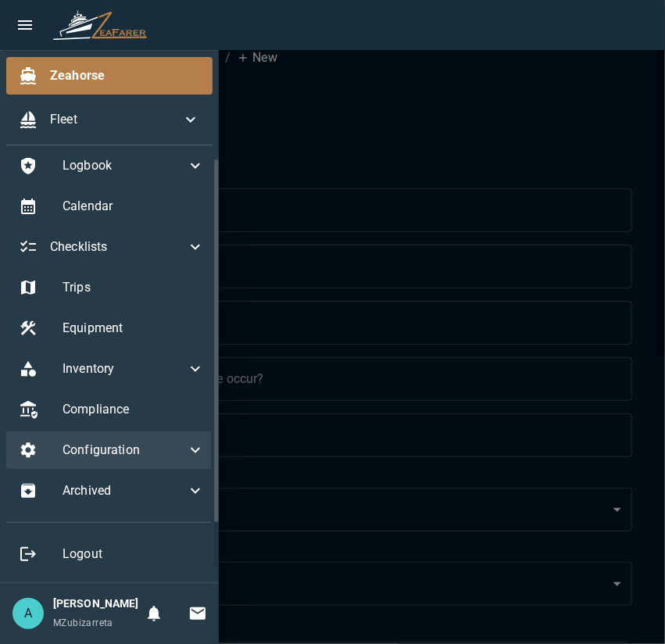
scroll to position [0, 0]
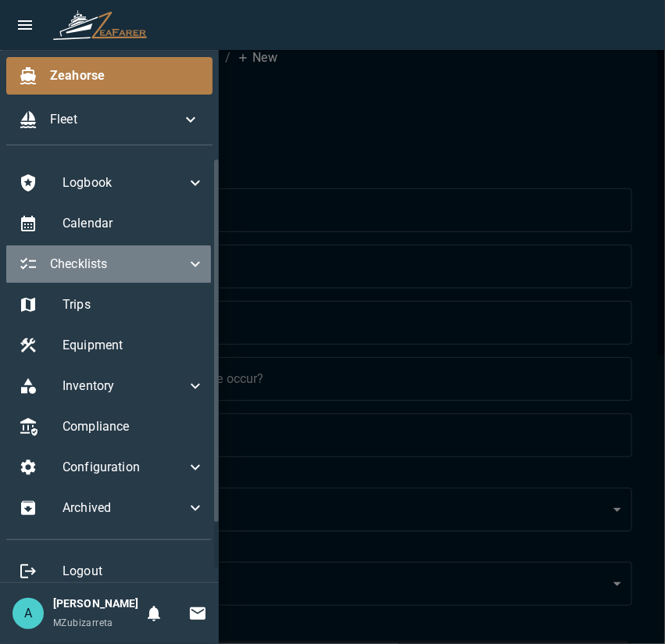
click at [108, 270] on span "Checklists" at bounding box center [118, 264] width 136 height 19
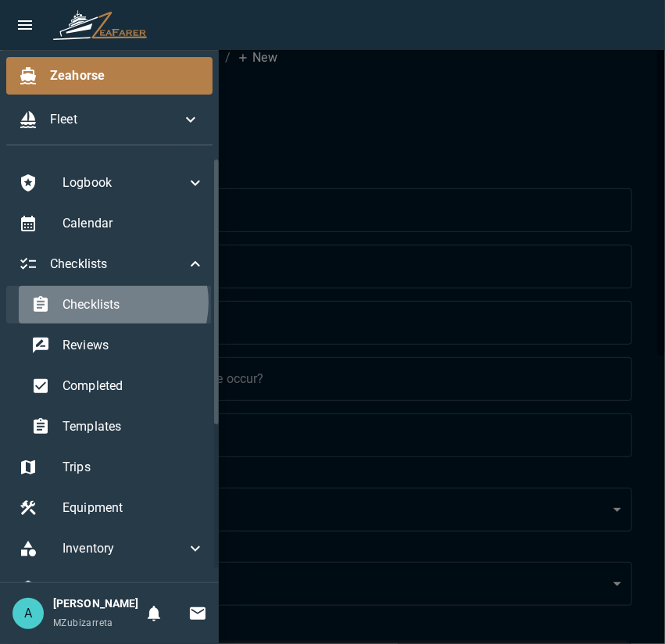
click at [109, 302] on span "Checklists" at bounding box center [134, 304] width 142 height 19
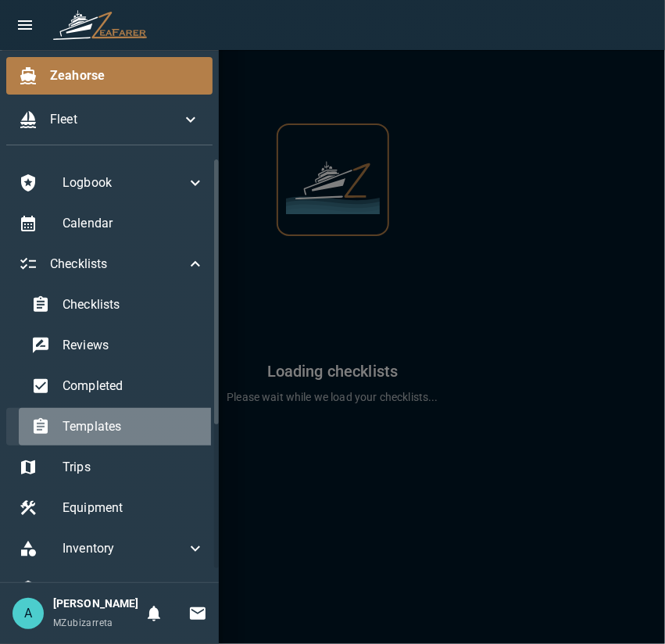
click at [116, 418] on span "Templates" at bounding box center [134, 426] width 142 height 19
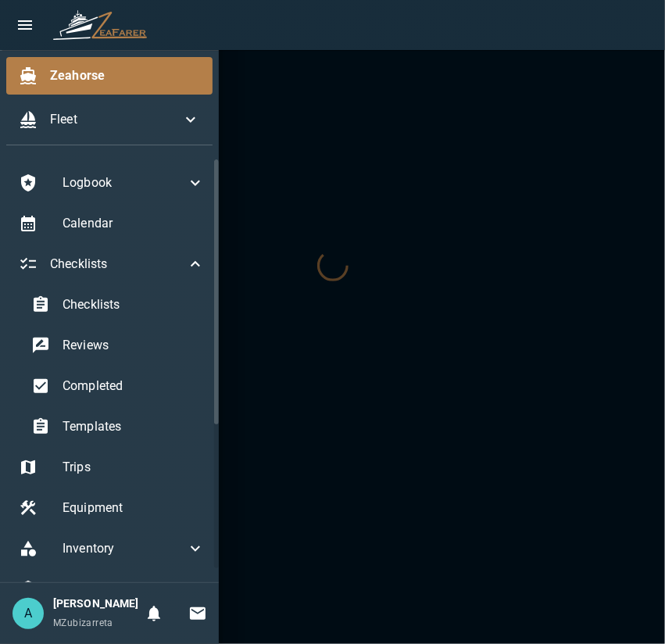
click at [443, 260] on div at bounding box center [332, 322] width 665 height 644
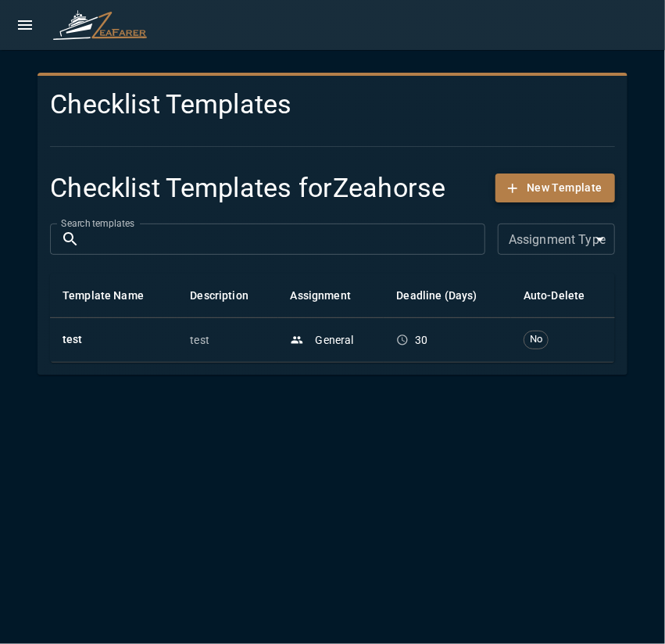
click at [553, 184] on button "New Template" at bounding box center [555, 187] width 120 height 29
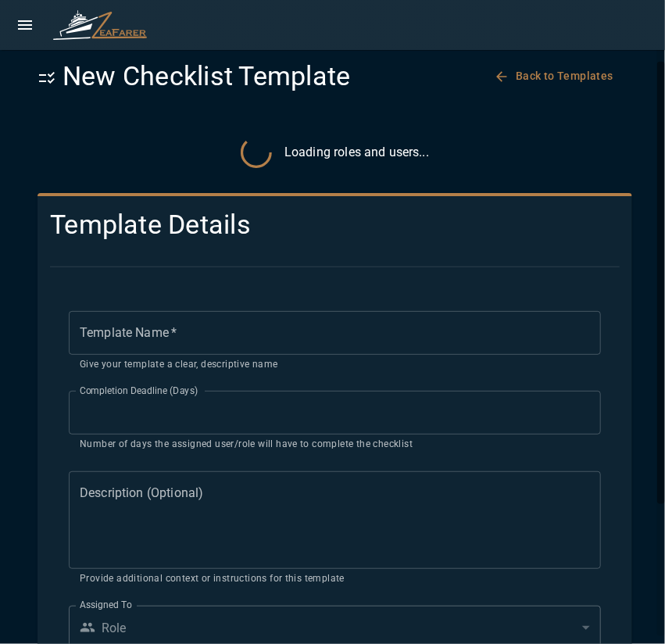
scroll to position [78, 0]
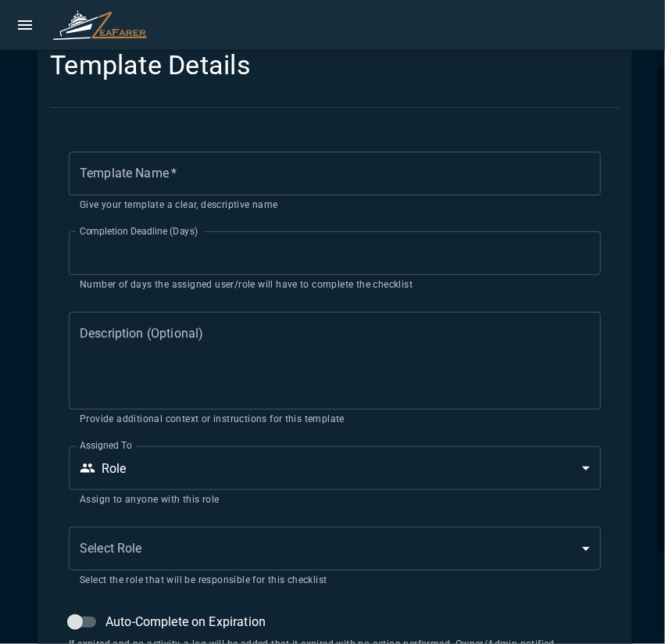
click at [202, 174] on input "Template Name   *" at bounding box center [335, 174] width 532 height 44
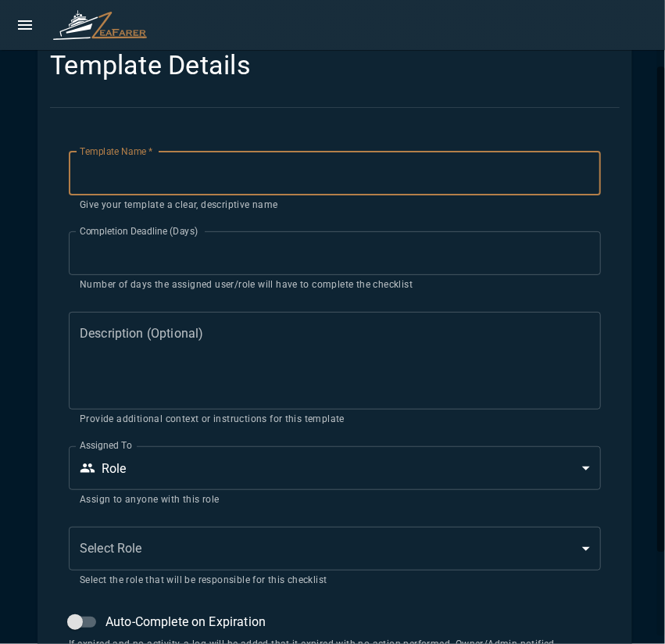
scroll to position [0, 0]
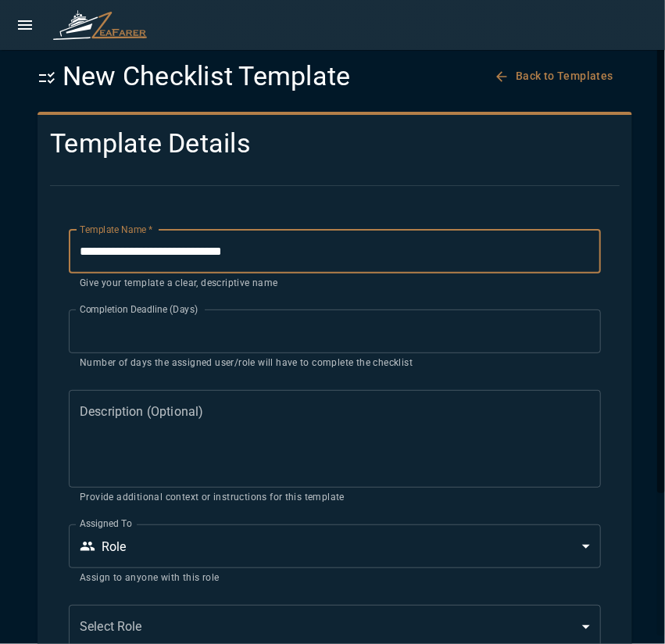
click at [152, 252] on input "**********" at bounding box center [335, 252] width 532 height 44
type input "**********"
click at [253, 333] on input "**" at bounding box center [335, 331] width 532 height 44
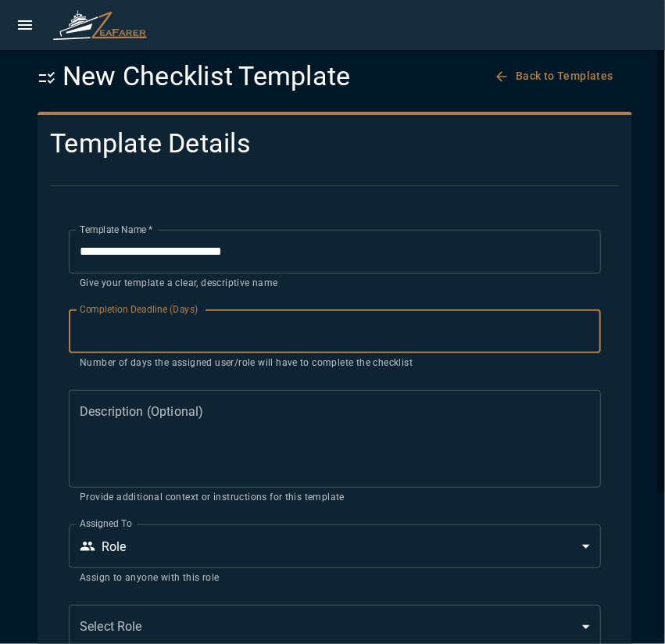
drag, startPoint x: 253, startPoint y: 333, endPoint x: 82, endPoint y: 339, distance: 171.2
click at [82, 339] on input "**" at bounding box center [335, 331] width 532 height 44
type input "*"
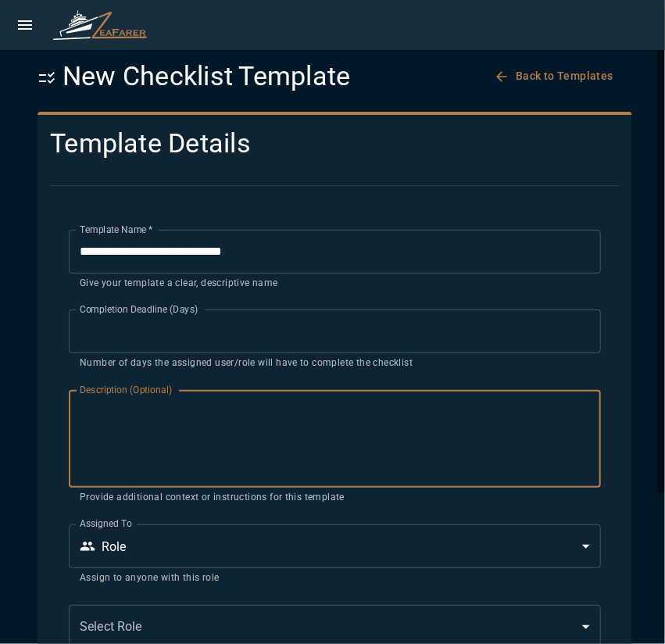
click at [202, 424] on textarea "Description (Optional)" at bounding box center [335, 439] width 510 height 72
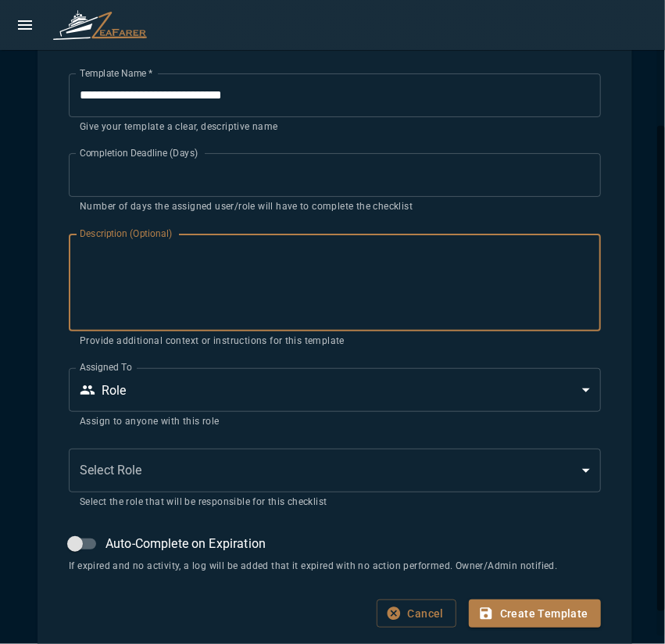
scroll to position [190, 0]
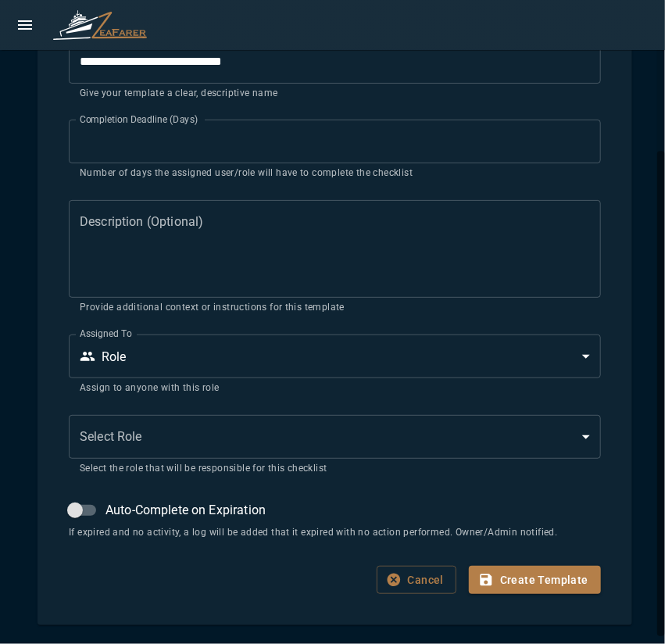
click at [245, 245] on textarea "Description (Optional)" at bounding box center [335, 249] width 510 height 72
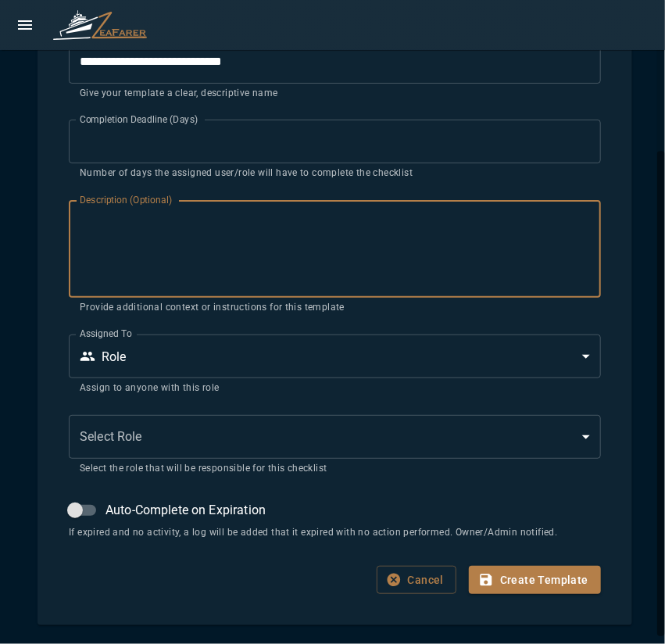
paste textarea "**********"
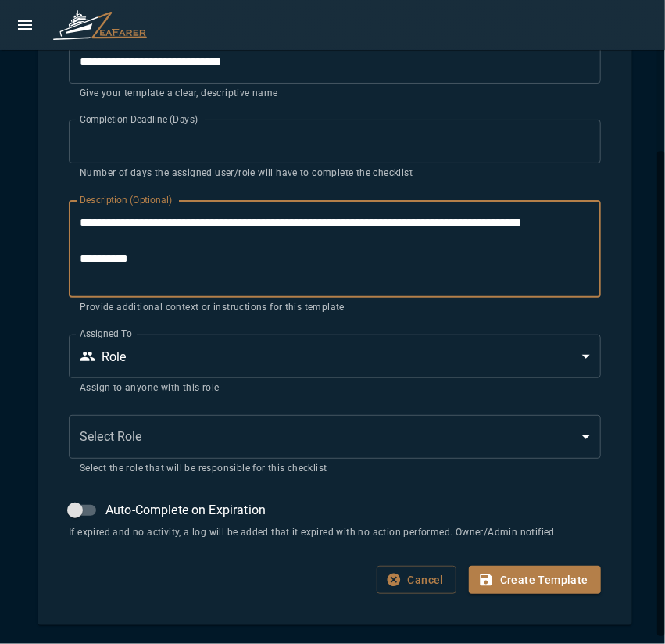
type textarea "**********"
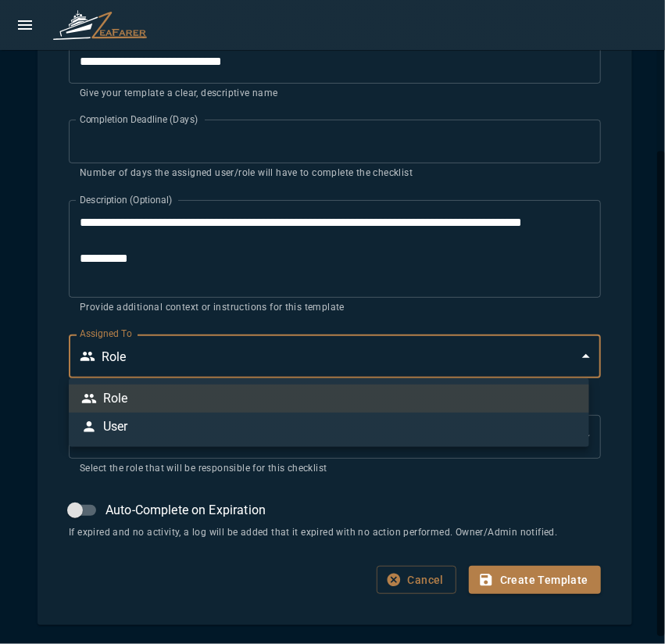
click at [144, 361] on body "**********" at bounding box center [332, 322] width 665 height 644
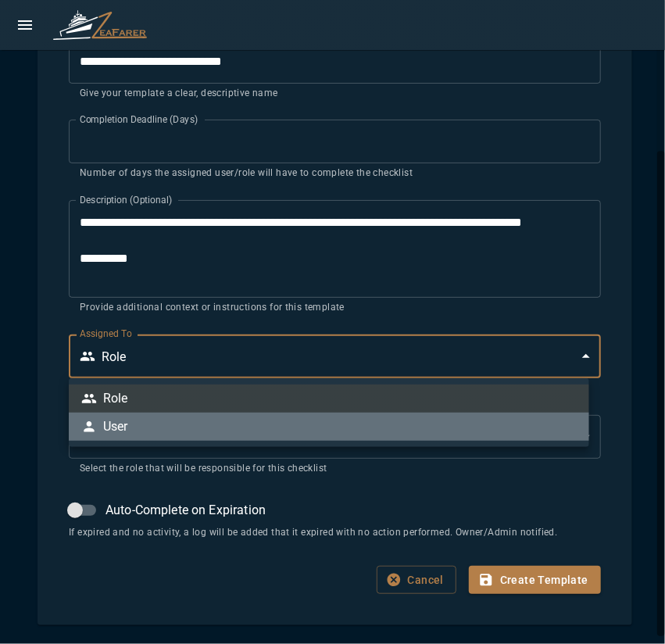
click at [141, 425] on li "User" at bounding box center [329, 427] width 520 height 28
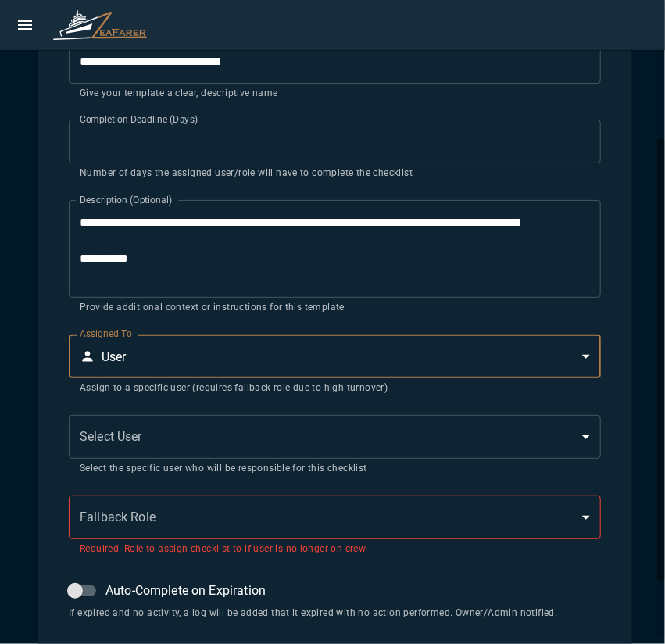
click at [205, 427] on body "**********" at bounding box center [332, 322] width 665 height 644
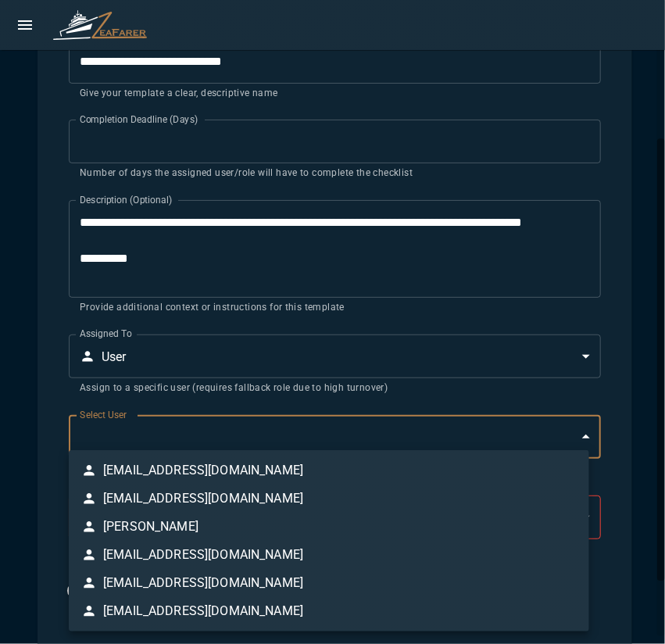
click at [188, 422] on div at bounding box center [332, 322] width 665 height 644
click at [195, 427] on body "**********" at bounding box center [332, 322] width 665 height 644
click at [175, 438] on div at bounding box center [332, 322] width 665 height 644
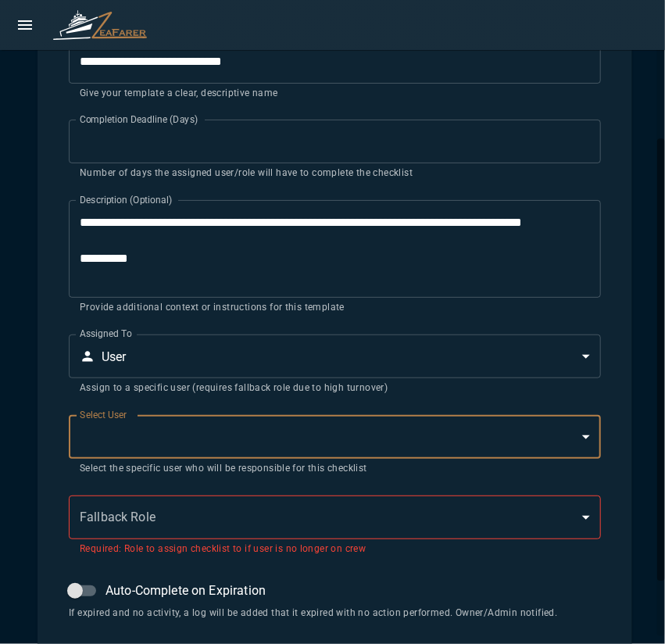
click at [247, 369] on body "**********" at bounding box center [332, 322] width 665 height 644
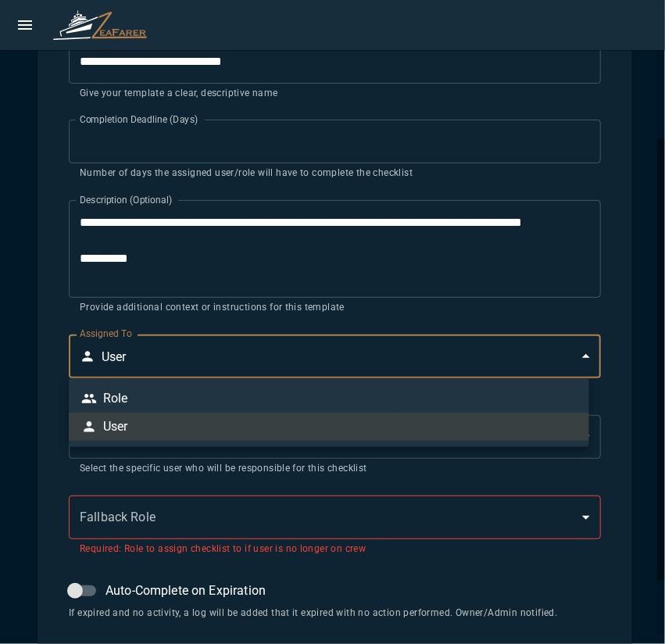
click at [222, 398] on li "Role" at bounding box center [329, 398] width 520 height 28
type input "*"
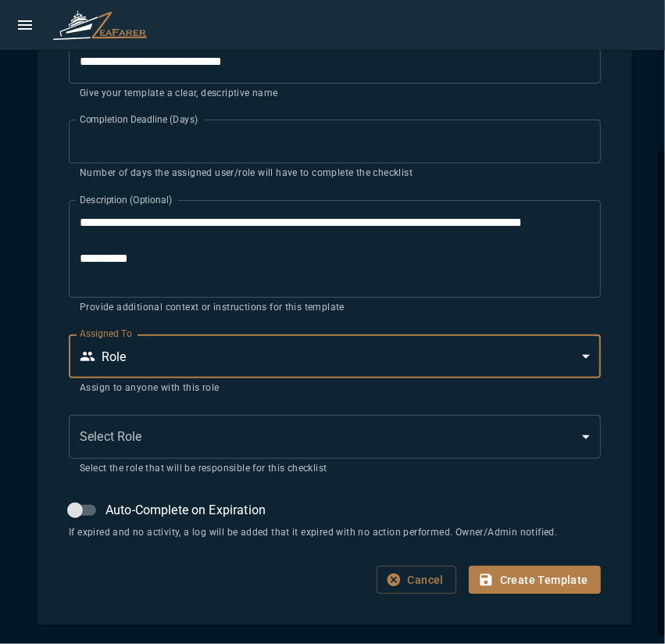
click at [220, 425] on body "**********" at bounding box center [332, 322] width 665 height 644
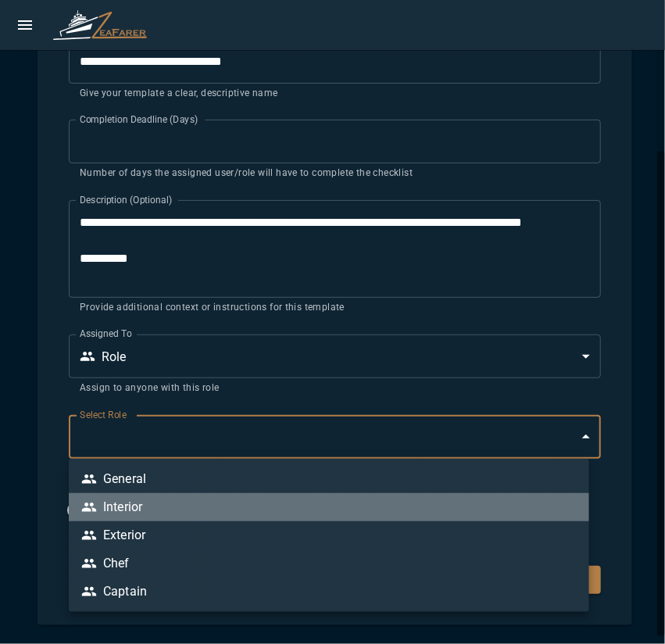
click at [184, 506] on li "Interior" at bounding box center [329, 507] width 520 height 28
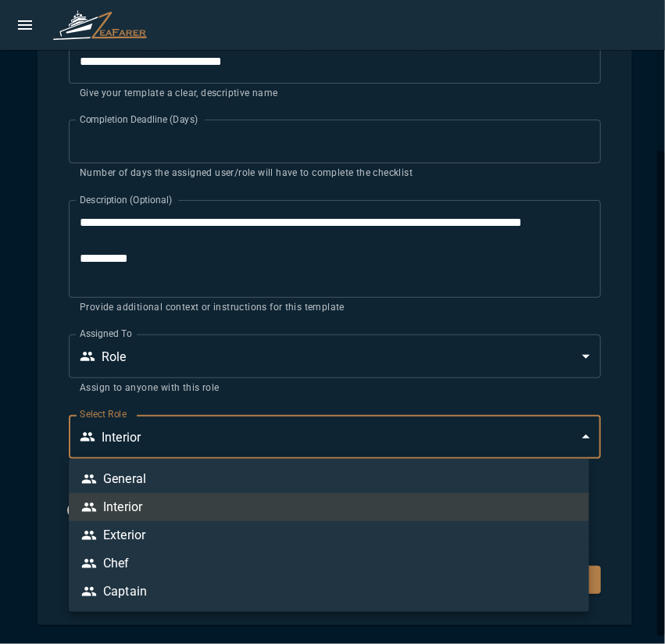
click at [178, 442] on body "**********" at bounding box center [332, 322] width 665 height 644
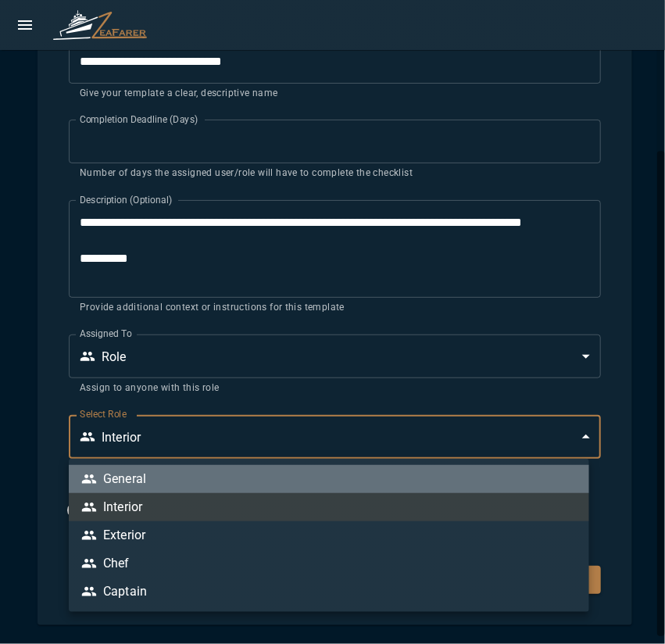
click at [152, 479] on li "General" at bounding box center [329, 479] width 520 height 28
type input "*"
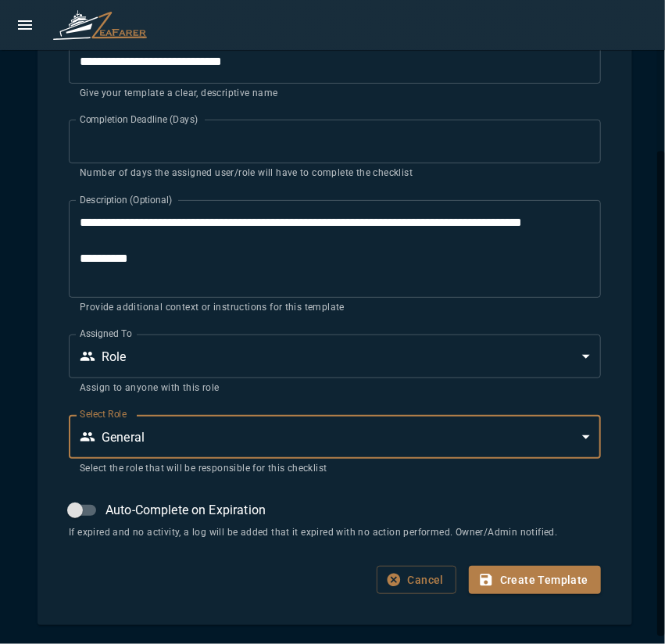
scroll to position [0, 0]
click at [517, 590] on button "Create Template" at bounding box center [535, 580] width 132 height 29
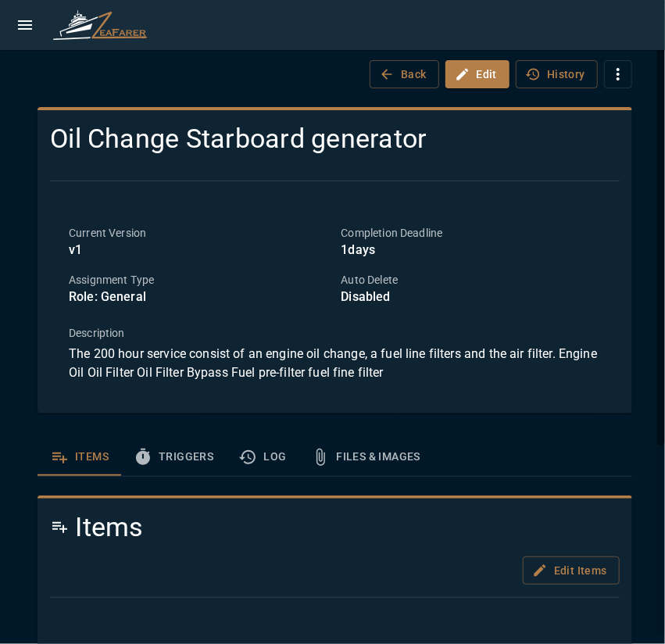
drag, startPoint x: 128, startPoint y: 235, endPoint x: 103, endPoint y: 238, distance: 25.1
click at [127, 235] on p "Current Version" at bounding box center [198, 233] width 259 height 16
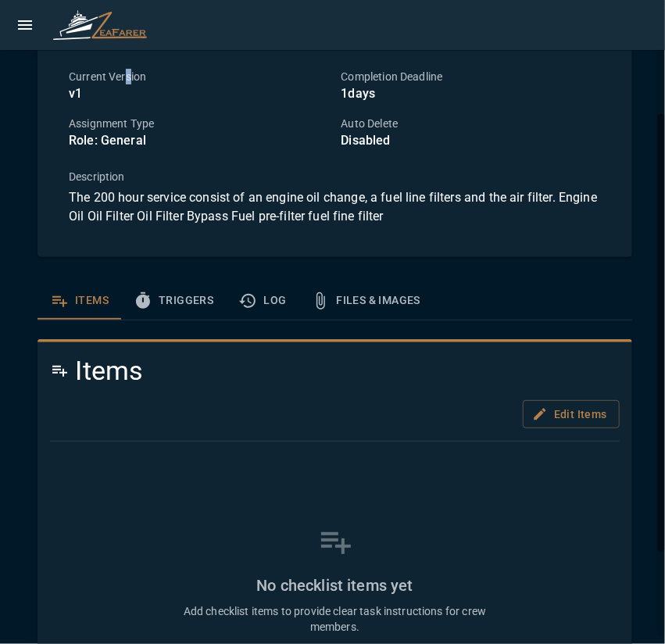
scroll to position [234, 0]
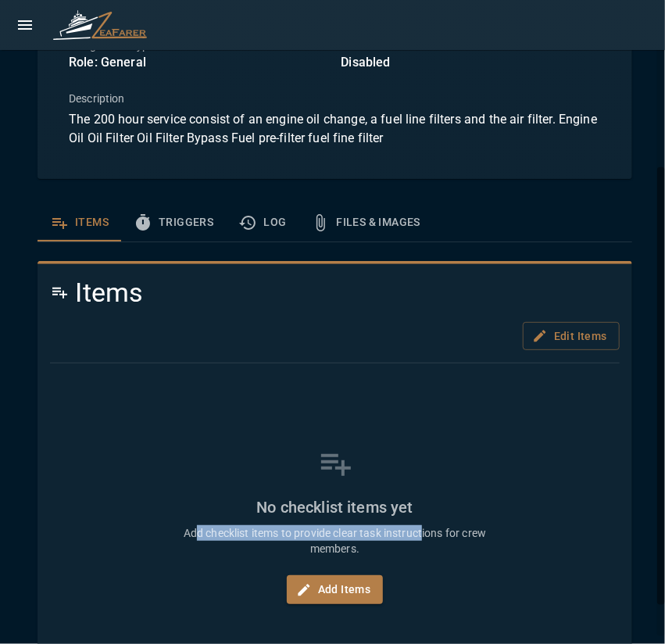
drag, startPoint x: 195, startPoint y: 525, endPoint x: 417, endPoint y: 534, distance: 222.1
click at [417, 534] on p "Add checklist items to provide clear task instructions for crew members." at bounding box center [335, 540] width 313 height 31
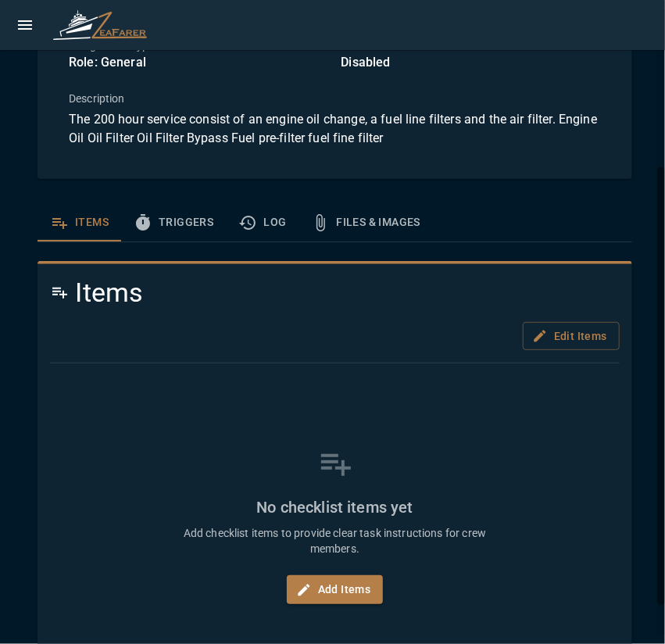
scroll to position [281, 0]
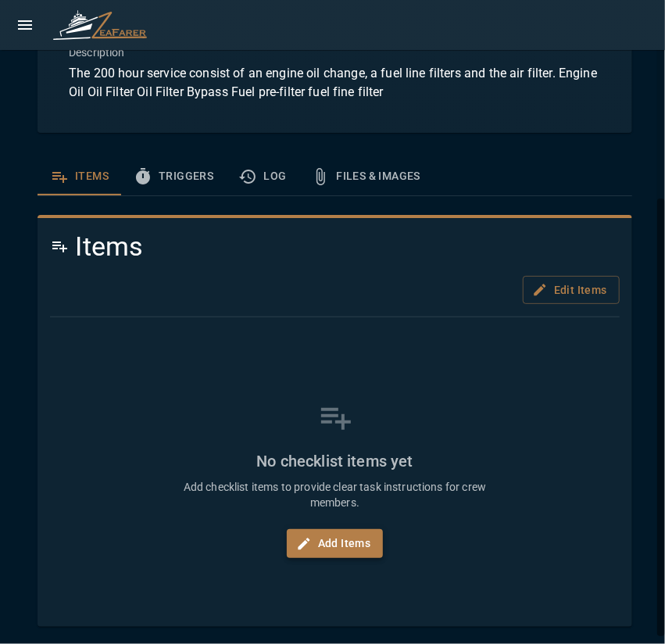
click at [347, 549] on button "Add Items" at bounding box center [335, 543] width 97 height 29
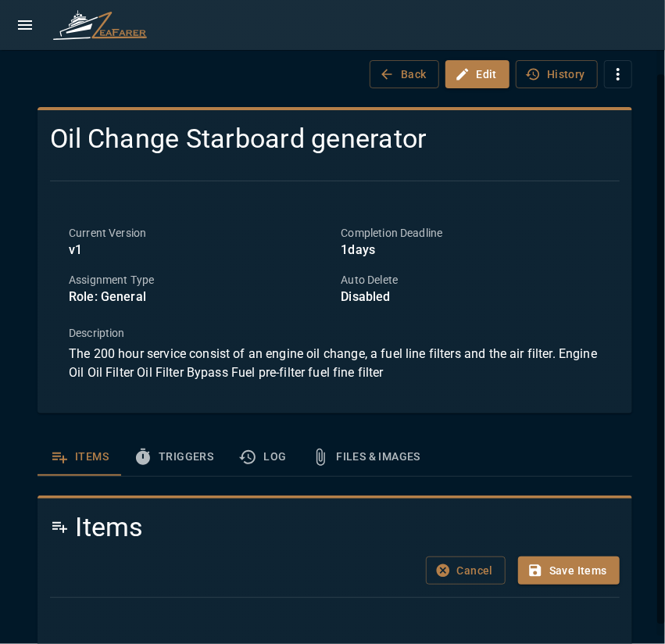
scroll to position [92, 0]
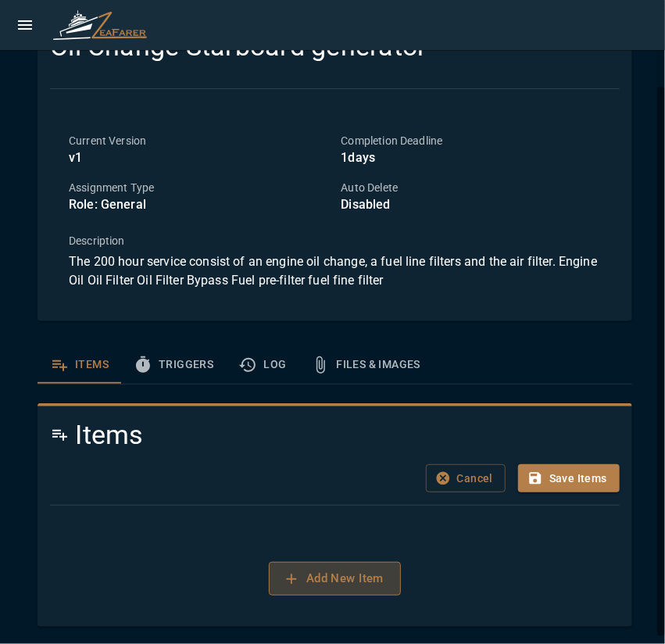
click at [325, 582] on button "Add New Item" at bounding box center [335, 578] width 132 height 33
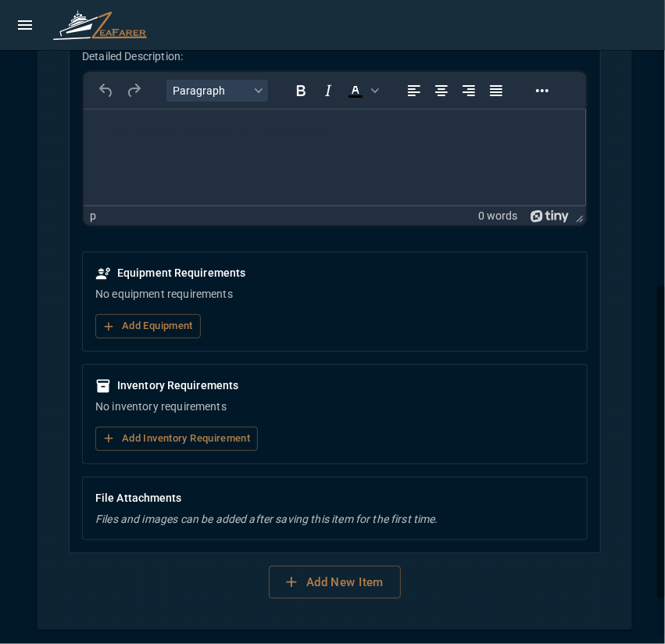
scroll to position [572, 0]
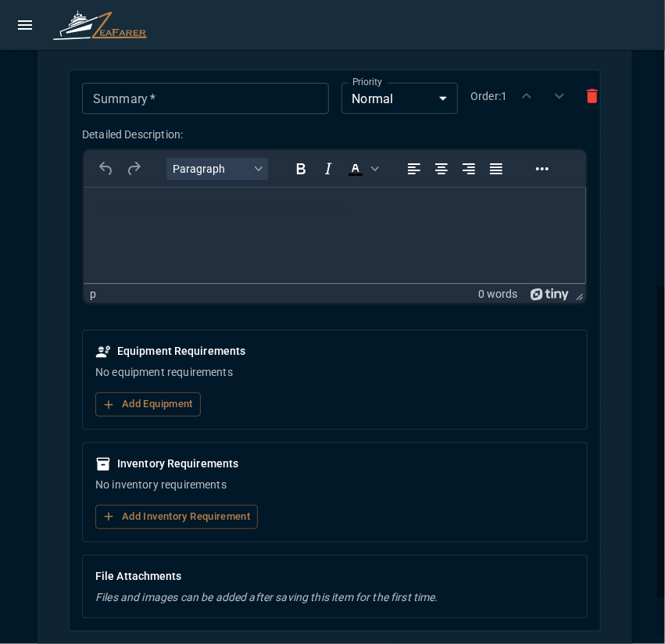
click at [68, 392] on div "Summary   * Summary   * Priority Normal * Priority Order: 1 Detailed Descriptio…" at bounding box center [335, 373] width 570 height 644
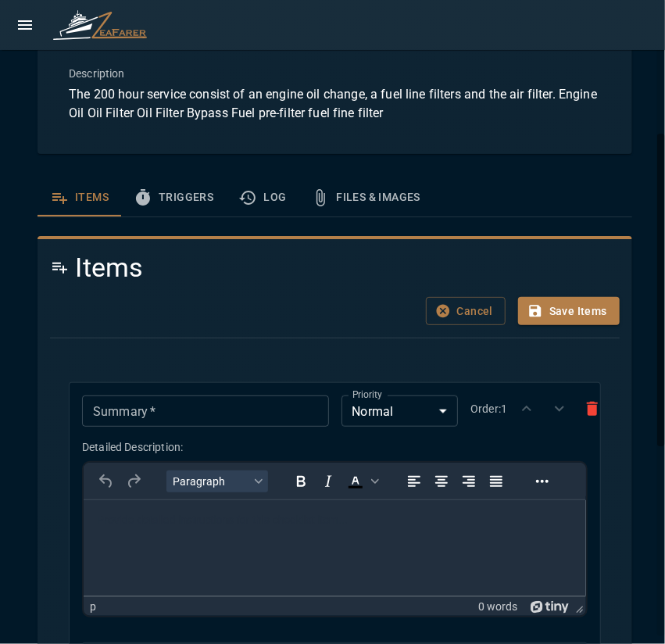
scroll to position [103, 0]
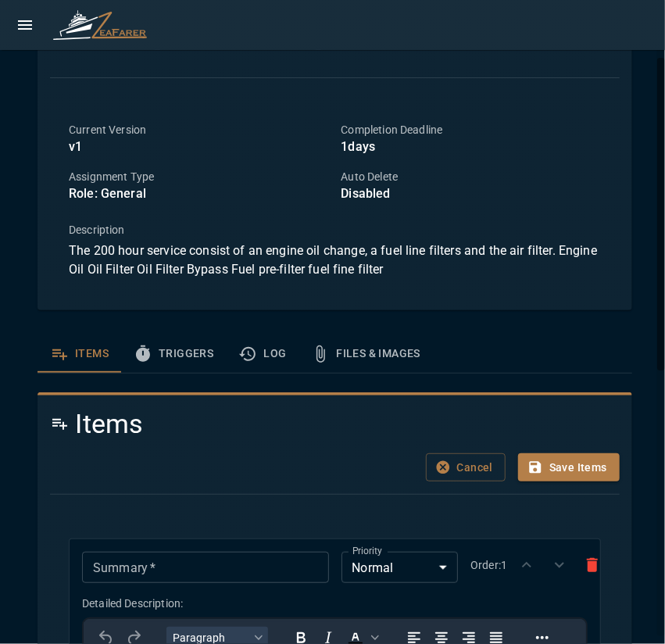
click at [167, 369] on button "Triggers" at bounding box center [173, 354] width 105 height 38
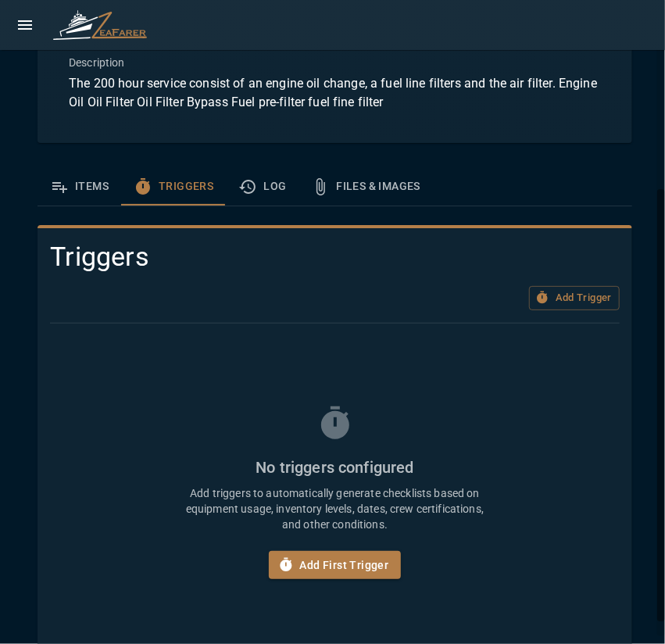
scroll to position [291, 0]
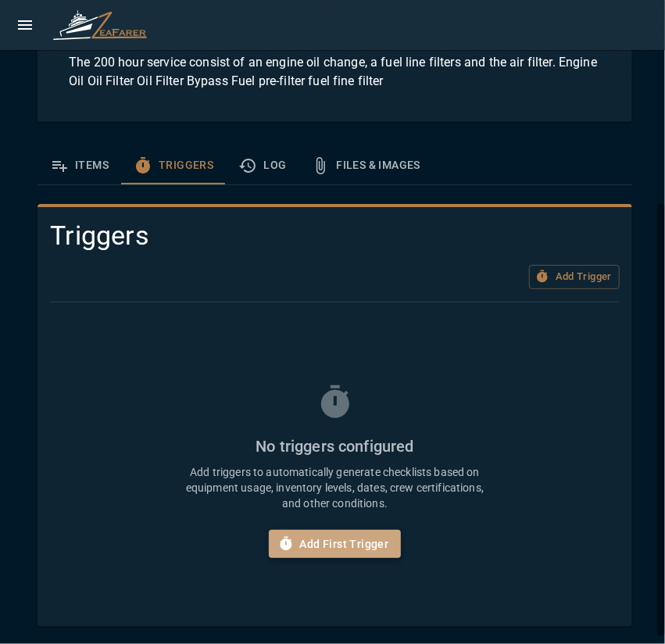
click at [357, 548] on button "Add First Trigger" at bounding box center [335, 544] width 133 height 29
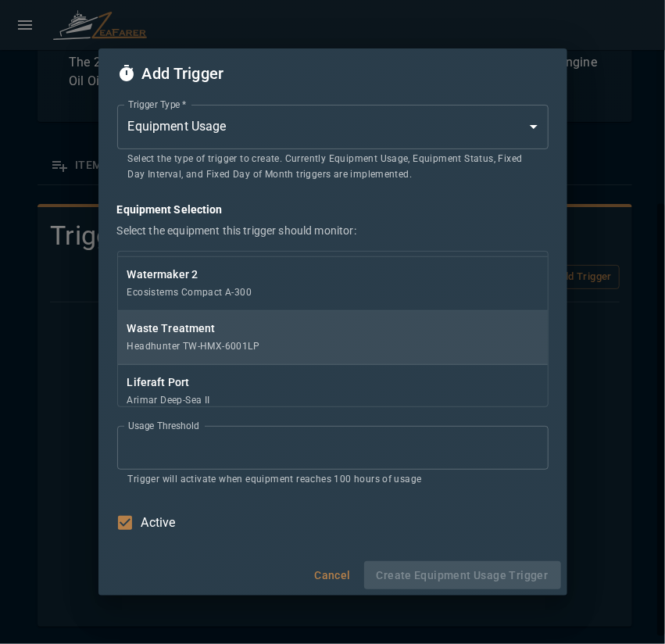
scroll to position [0, 0]
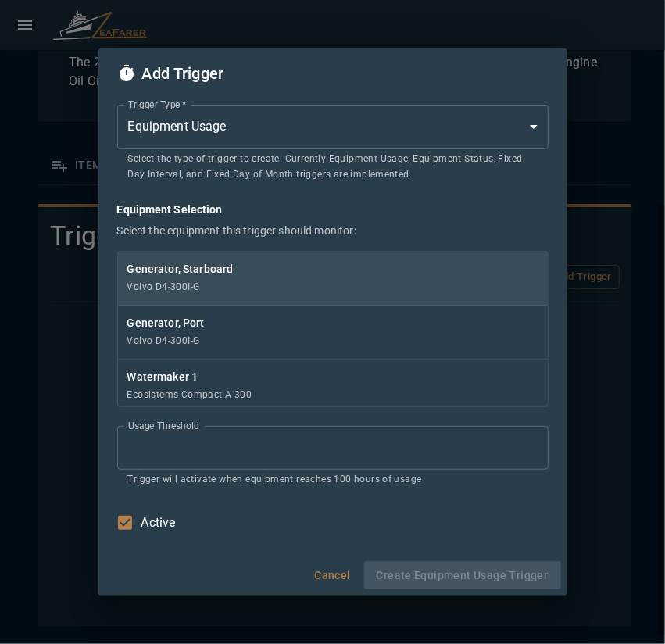
click at [233, 278] on div "Generator, Starboard Volvo D4-300I-G" at bounding box center [333, 279] width 430 height 54
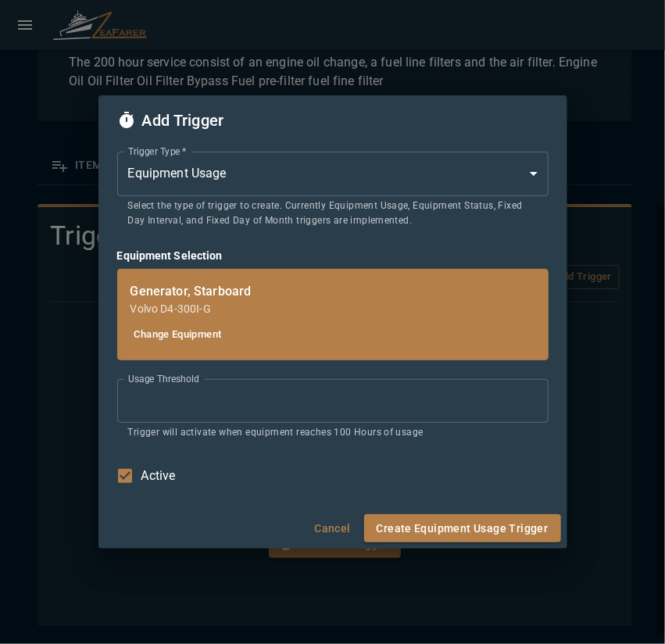
click at [176, 407] on input "***" at bounding box center [332, 401] width 431 height 44
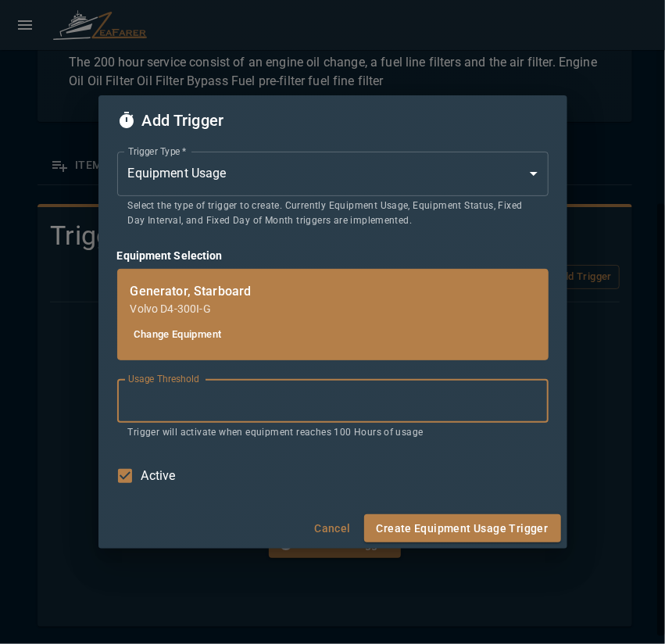
drag, startPoint x: 177, startPoint y: 402, endPoint x: 110, endPoint y: 402, distance: 66.4
click at [110, 402] on div "Trigger Type   * Equipment Usage * Trigger Type   * Select the type of trigger …" at bounding box center [332, 326] width 469 height 363
type input "***"
click at [420, 536] on button "Create Equipment Usage Trigger" at bounding box center [462, 528] width 197 height 29
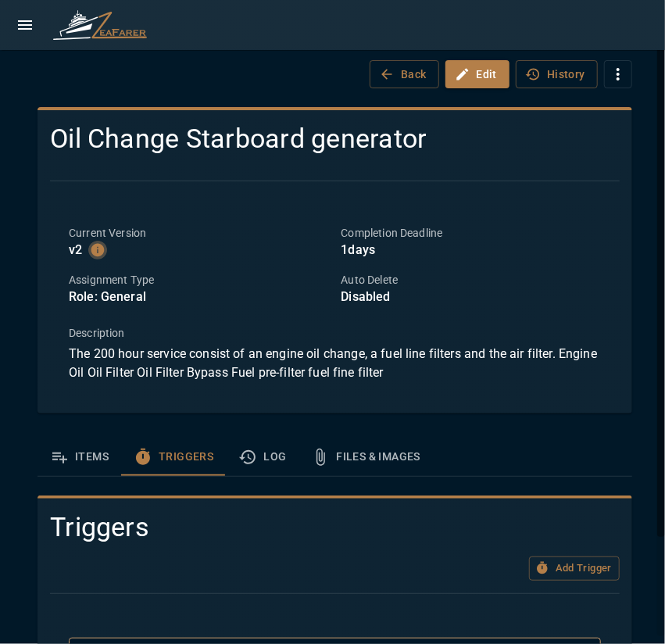
click at [95, 252] on icon "button" at bounding box center [97, 250] width 13 height 13
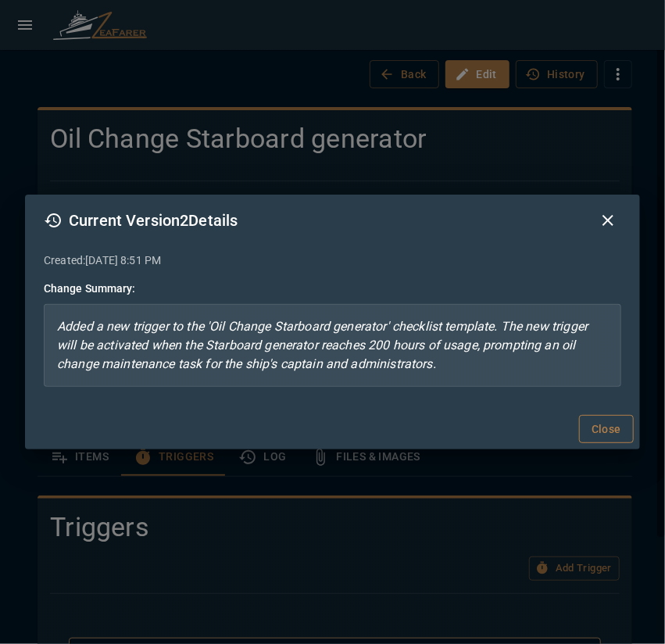
click at [599, 421] on button "Close" at bounding box center [606, 429] width 55 height 29
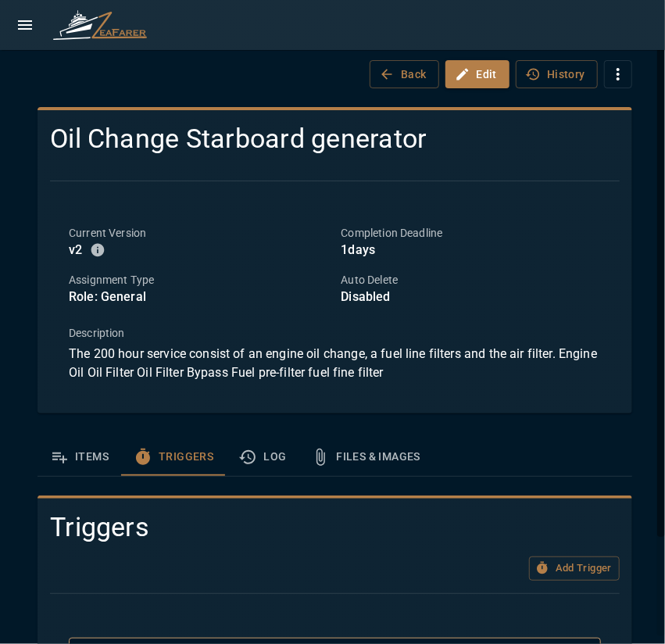
scroll to position [121, 0]
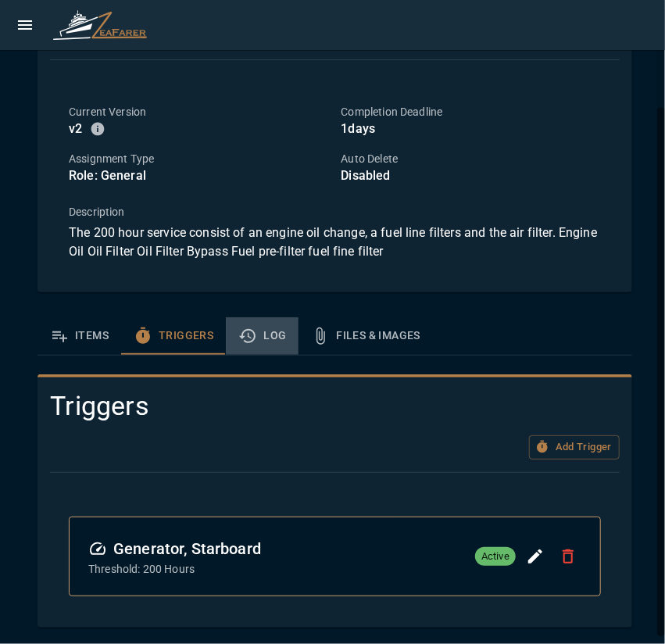
click at [278, 341] on button "Log" at bounding box center [262, 336] width 73 height 38
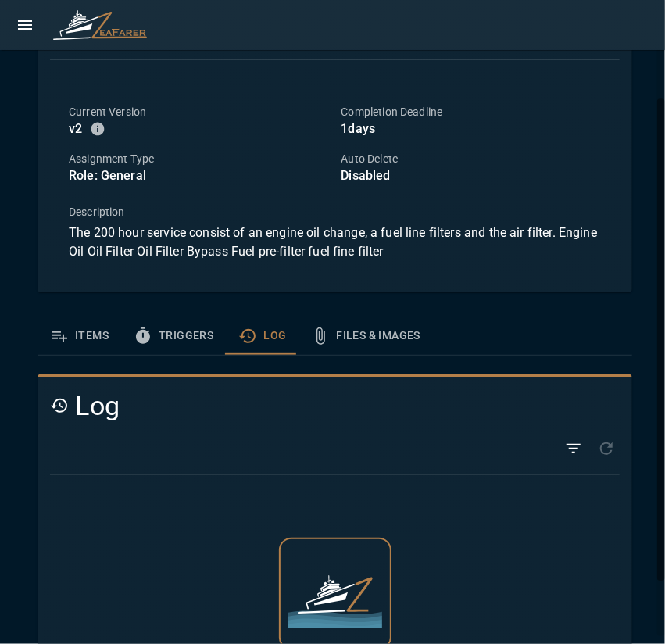
click at [169, 343] on button "Triggers" at bounding box center [173, 336] width 105 height 38
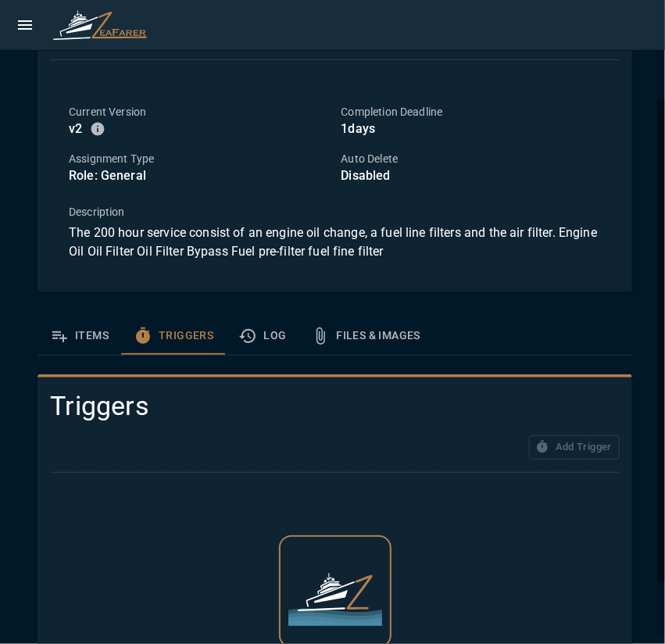
click at [84, 339] on button "Items" at bounding box center [80, 336] width 84 height 38
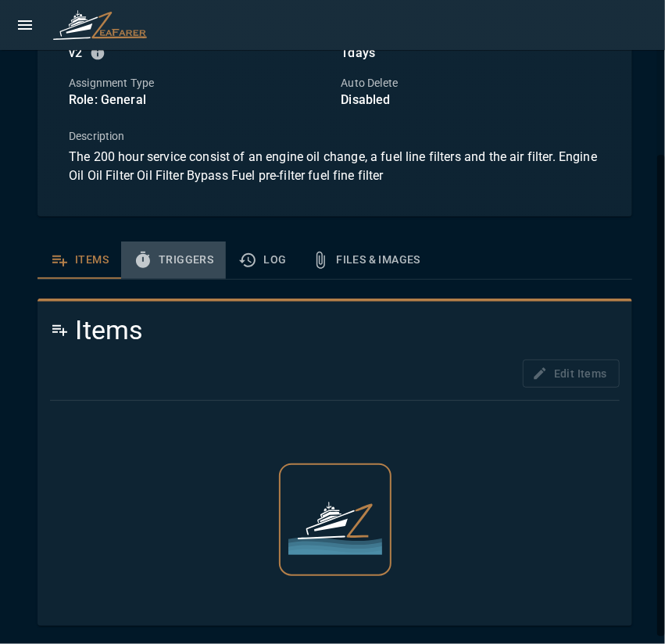
click at [173, 271] on button "Triggers" at bounding box center [173, 260] width 105 height 38
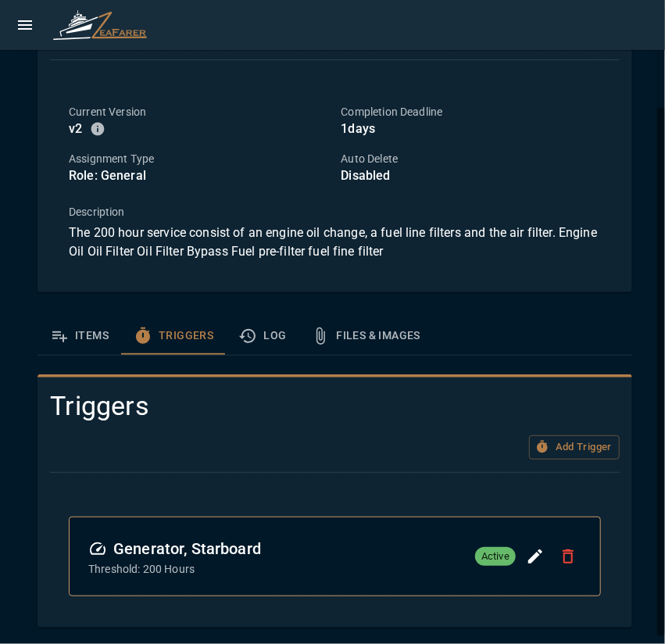
click at [253, 264] on div "Current Version v 2 Completion Deadline 1 days Assignment Type Role: General Au…" at bounding box center [335, 182] width 570 height 195
click at [278, 333] on button "Log" at bounding box center [262, 336] width 73 height 38
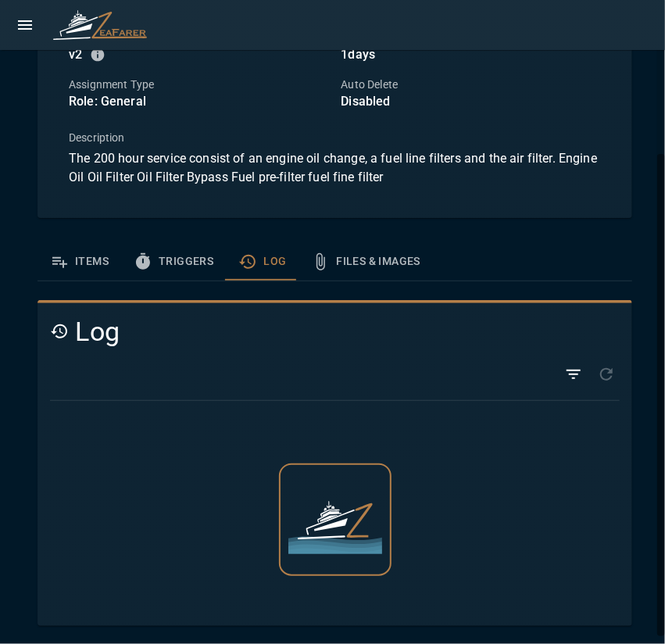
scroll to position [191, 0]
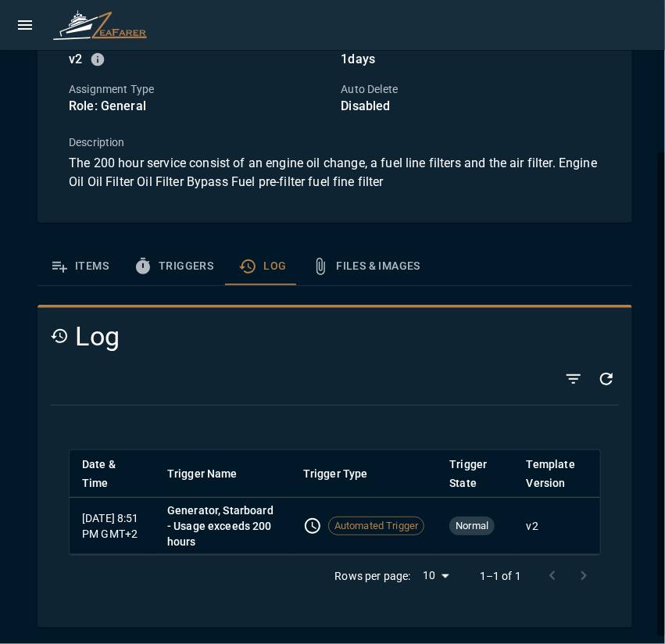
click at [368, 273] on button "Files & Images" at bounding box center [366, 267] width 134 height 38
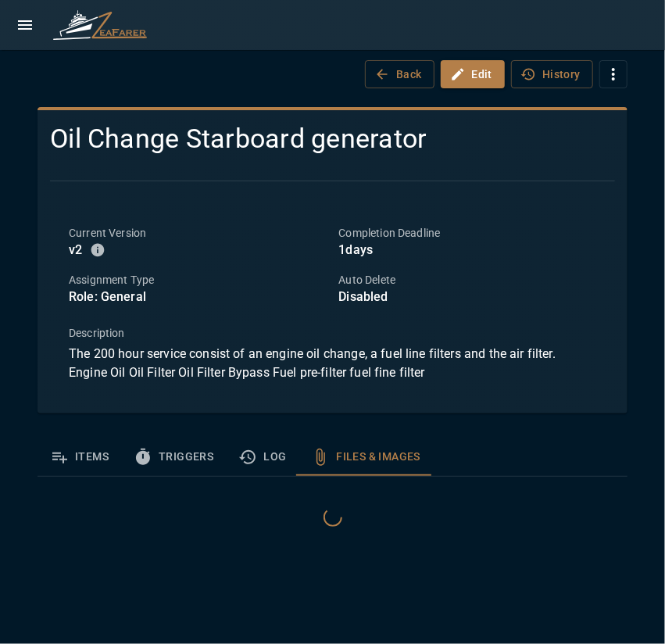
scroll to position [0, 0]
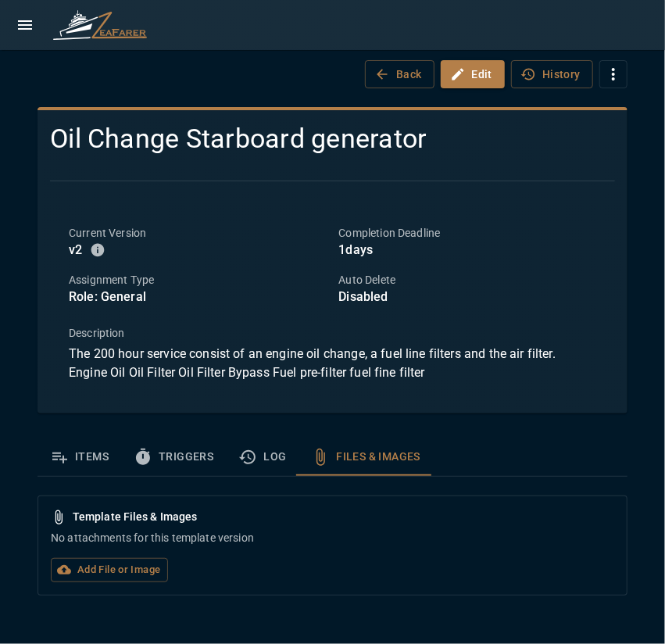
click at [399, 543] on p "No attachments for this template version" at bounding box center [332, 538] width 563 height 16
click at [262, 457] on button "Log" at bounding box center [262, 457] width 73 height 38
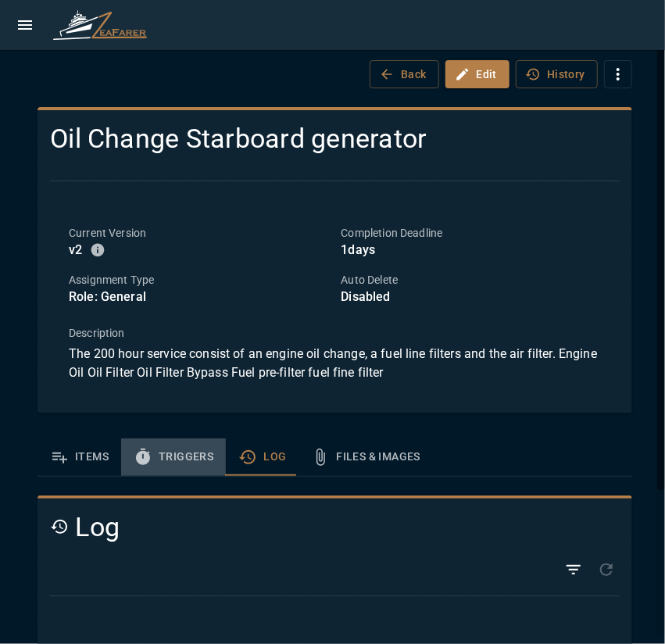
click at [194, 457] on button "Triggers" at bounding box center [173, 457] width 105 height 38
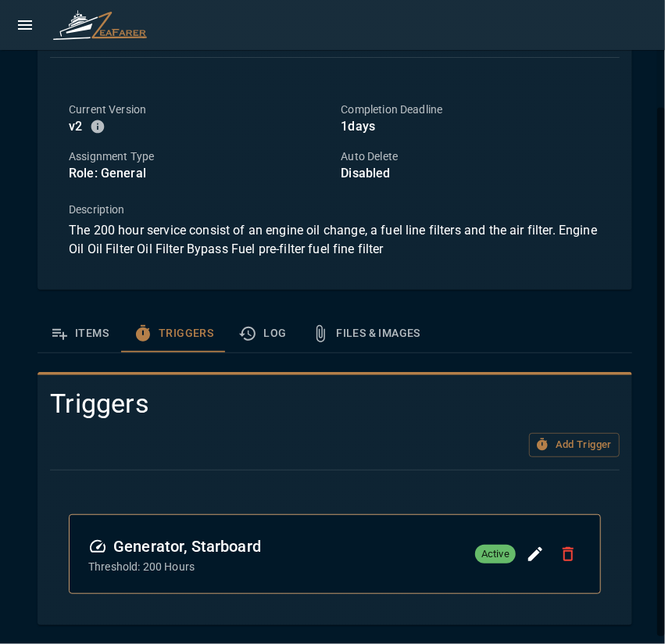
scroll to position [121, 0]
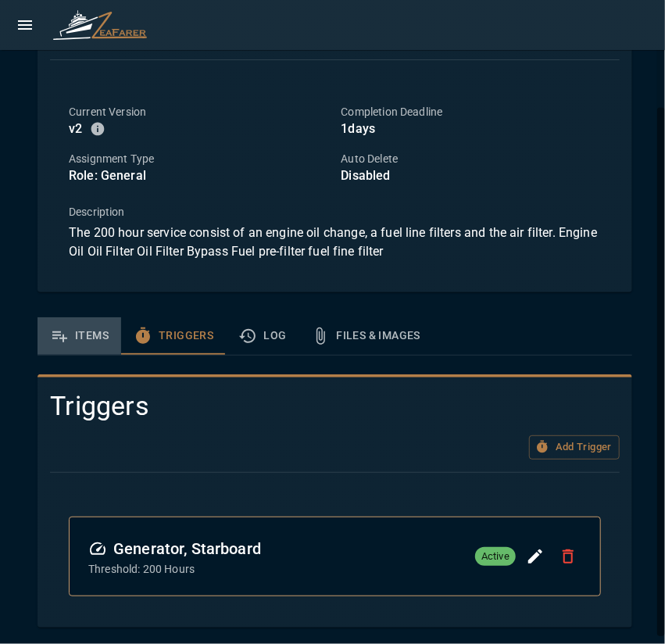
click at [92, 335] on button "Items" at bounding box center [80, 336] width 84 height 38
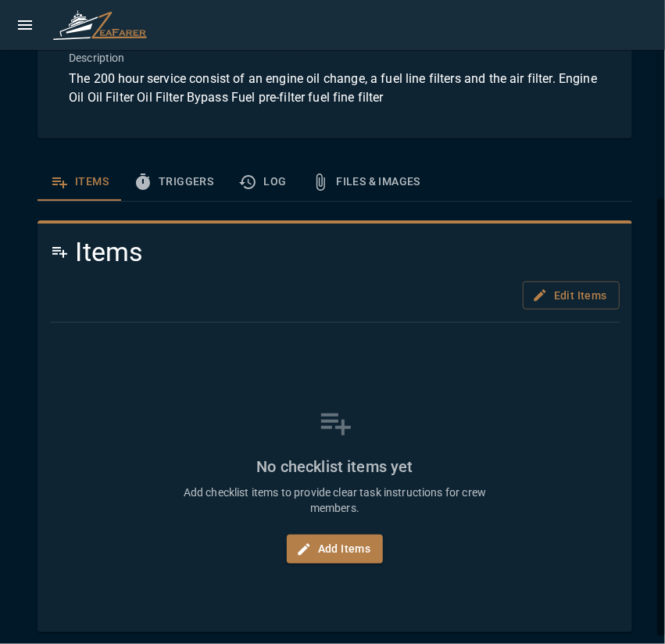
scroll to position [281, 0]
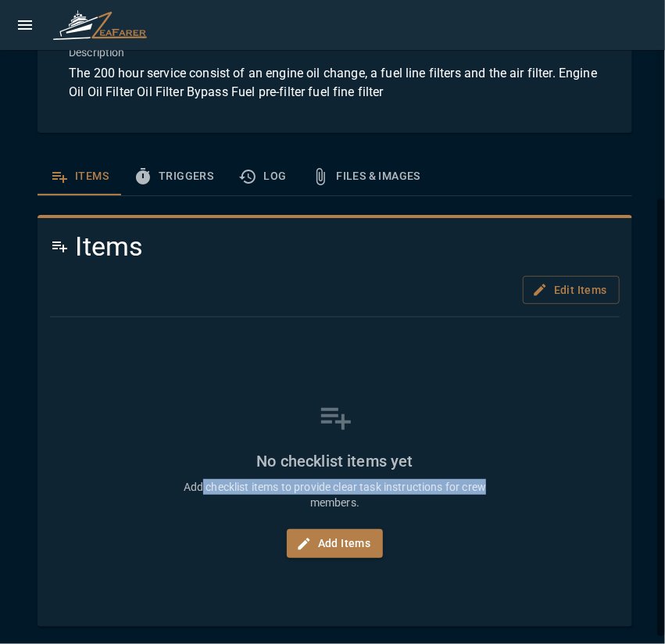
drag, startPoint x: 195, startPoint y: 483, endPoint x: 489, endPoint y: 484, distance: 293.8
click at [489, 484] on div "No checklist items yet Add checklist items to provide clear task instructions f…" at bounding box center [335, 478] width 532 height 234
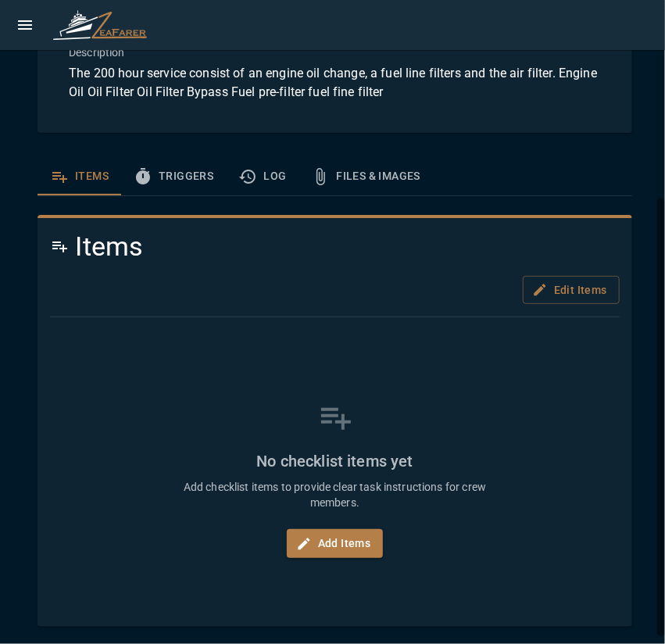
click at [475, 509] on p "Add checklist items to provide clear task instructions for crew members." at bounding box center [335, 494] width 313 height 31
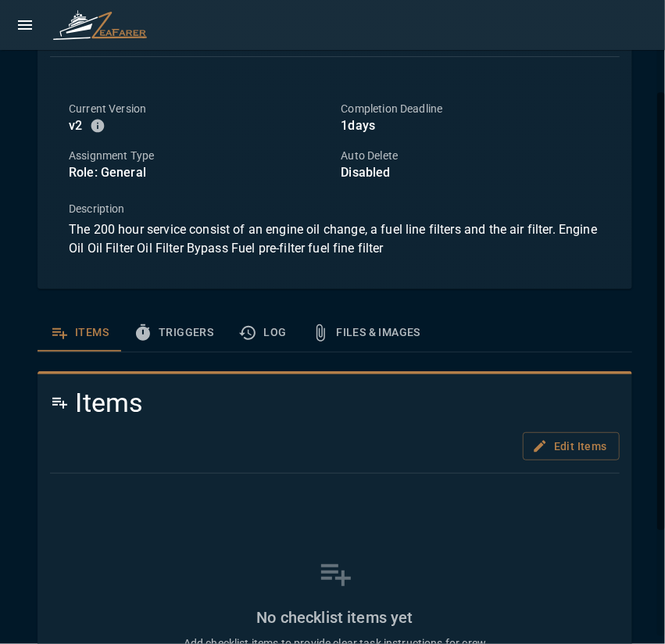
scroll to position [202, 0]
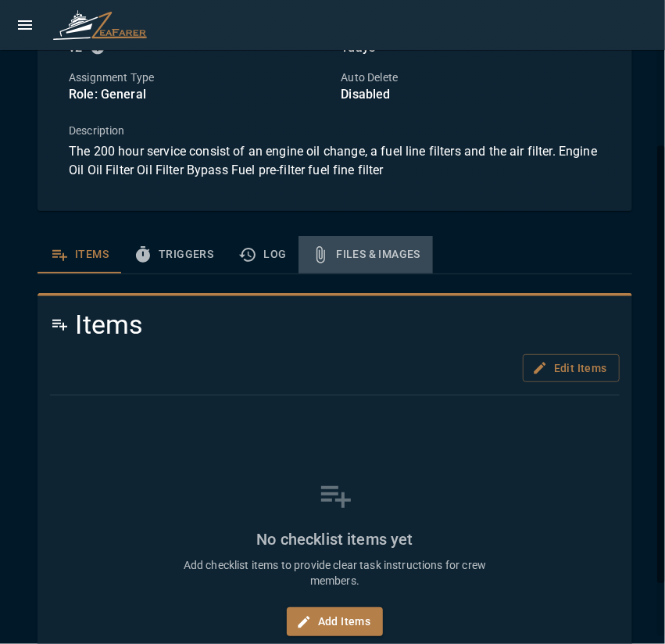
click at [345, 256] on button "Files & Images" at bounding box center [366, 255] width 134 height 38
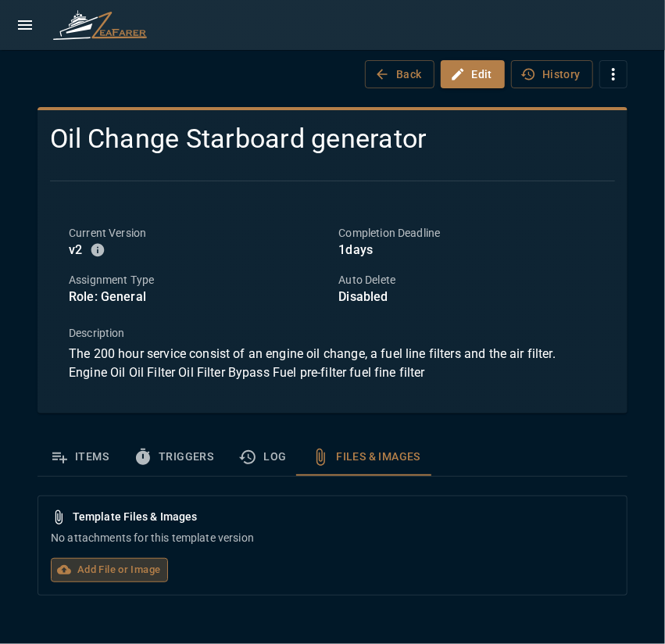
click at [86, 574] on label "Add File or Image" at bounding box center [109, 570] width 117 height 24
click at [0, 0] on input "Add File or Image" at bounding box center [0, 0] width 0 height 0
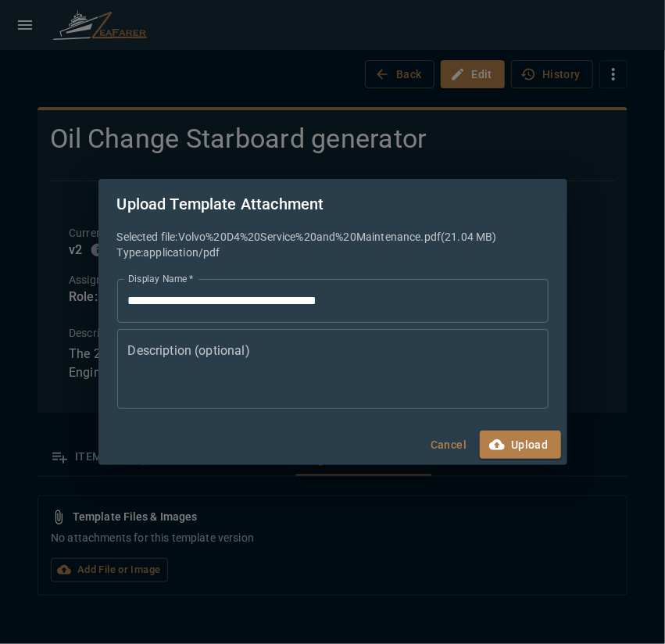
click at [254, 382] on textarea "Description (optional)" at bounding box center [332, 368] width 409 height 54
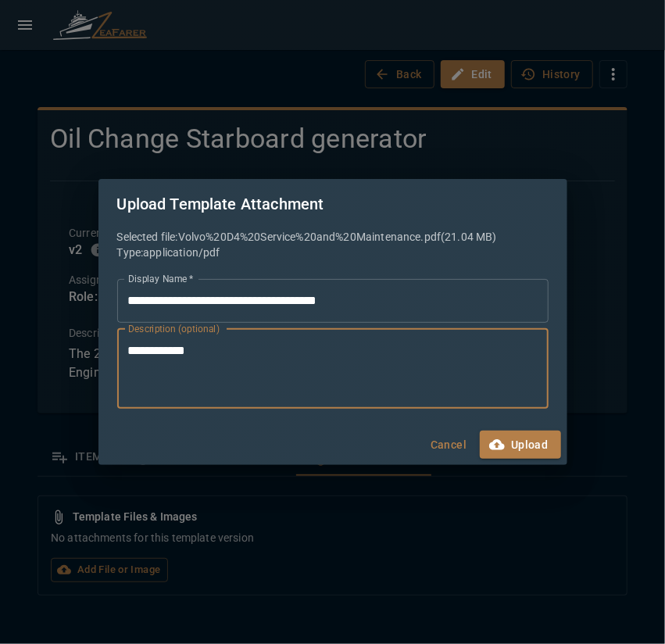
click at [163, 354] on textarea "**********" at bounding box center [332, 368] width 409 height 54
type textarea "**********"
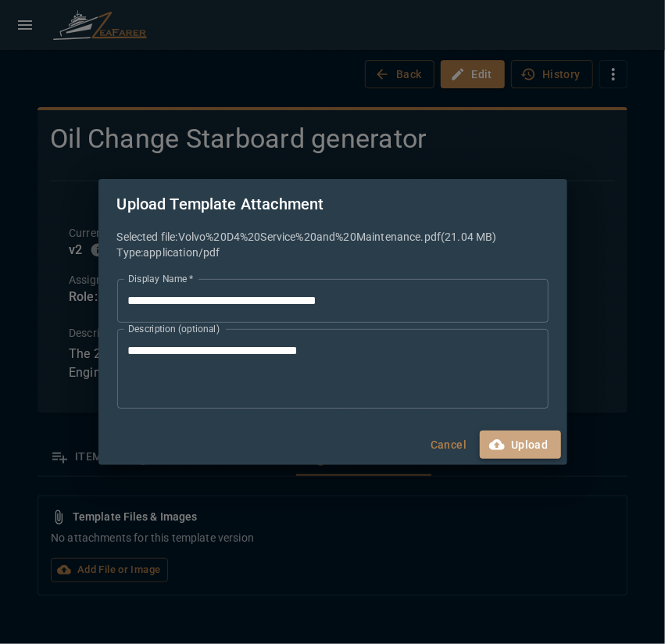
click at [506, 446] on button "Upload" at bounding box center [520, 445] width 80 height 29
click at [609, 516] on div "**********" at bounding box center [332, 322] width 665 height 644
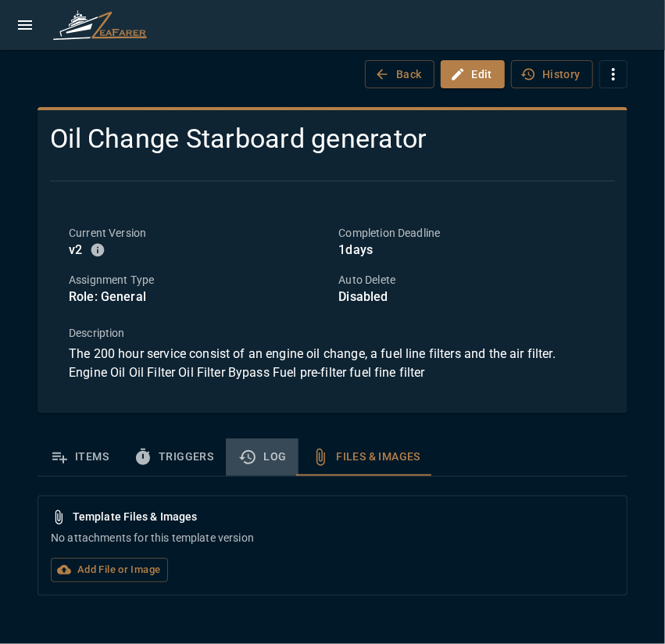
click at [282, 459] on button "Log" at bounding box center [262, 457] width 73 height 38
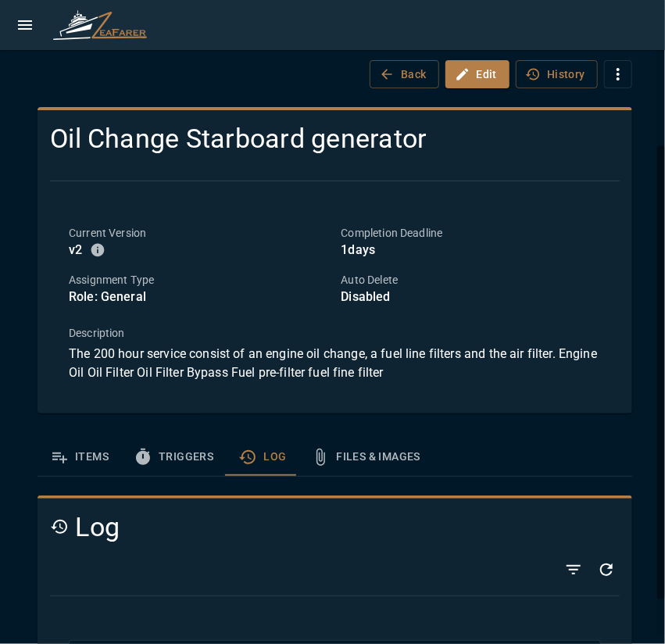
scroll to position [248, 0]
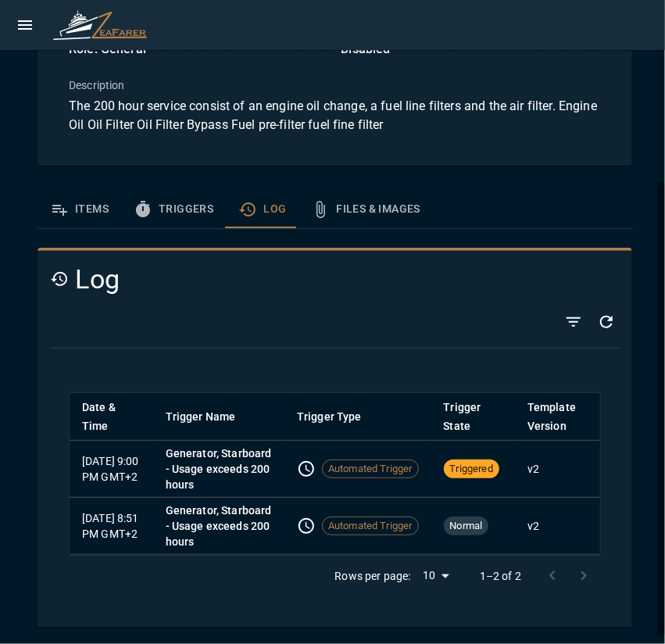
click at [148, 214] on icon "template sections" at bounding box center [143, 209] width 19 height 19
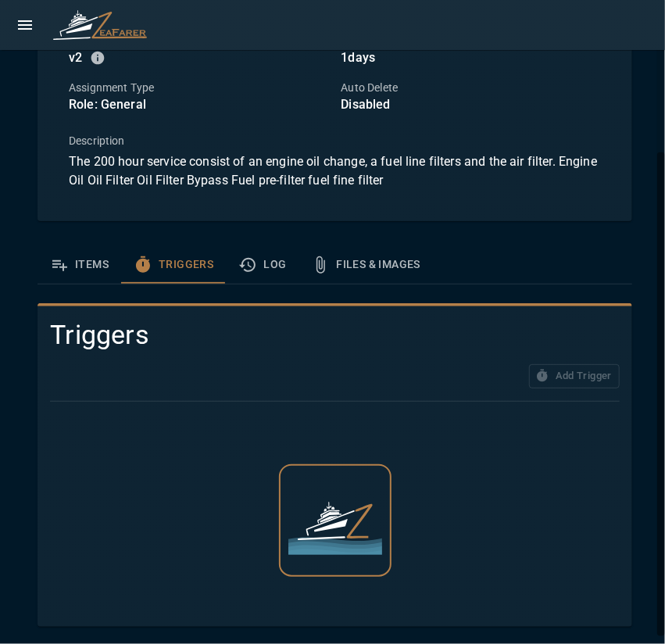
scroll to position [121, 0]
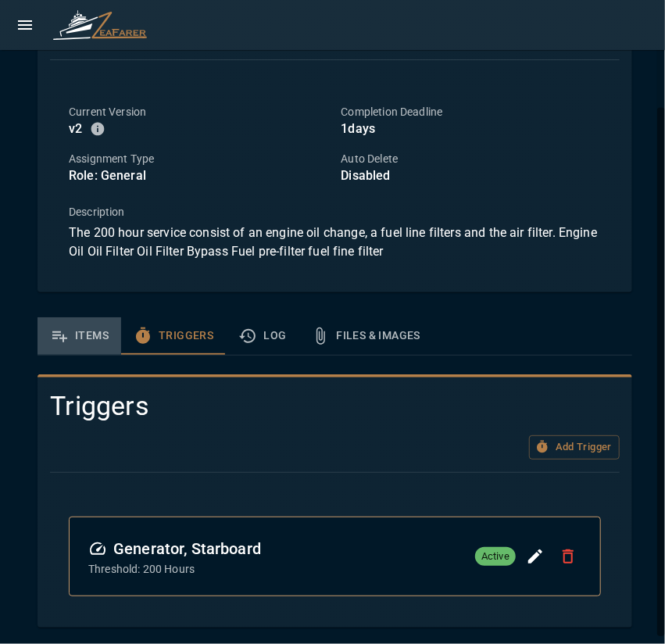
click at [84, 332] on button "Items" at bounding box center [80, 336] width 84 height 38
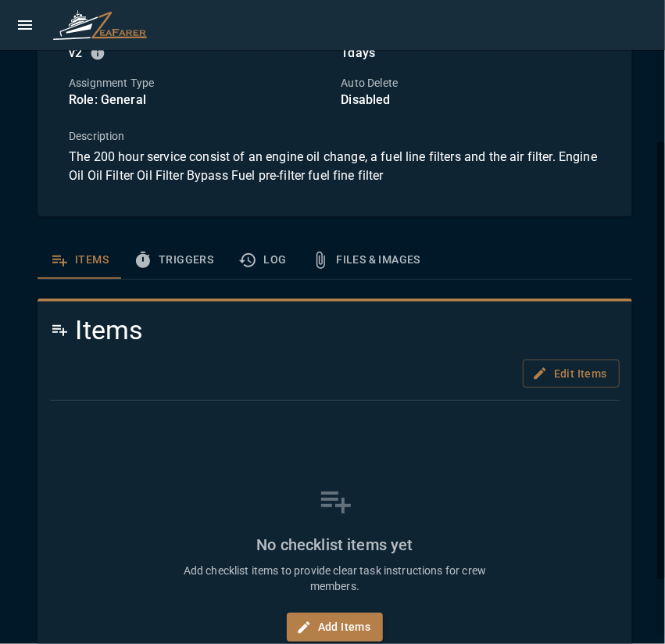
scroll to position [281, 0]
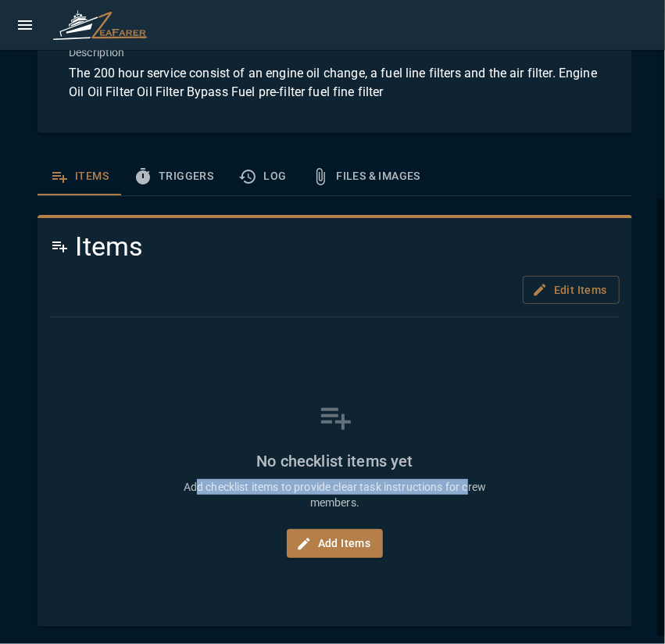
drag, startPoint x: 192, startPoint y: 479, endPoint x: 464, endPoint y: 493, distance: 272.3
click at [464, 492] on p "Add checklist items to provide clear task instructions for crew members." at bounding box center [335, 494] width 313 height 31
click at [346, 549] on button "Add Items" at bounding box center [335, 543] width 97 height 29
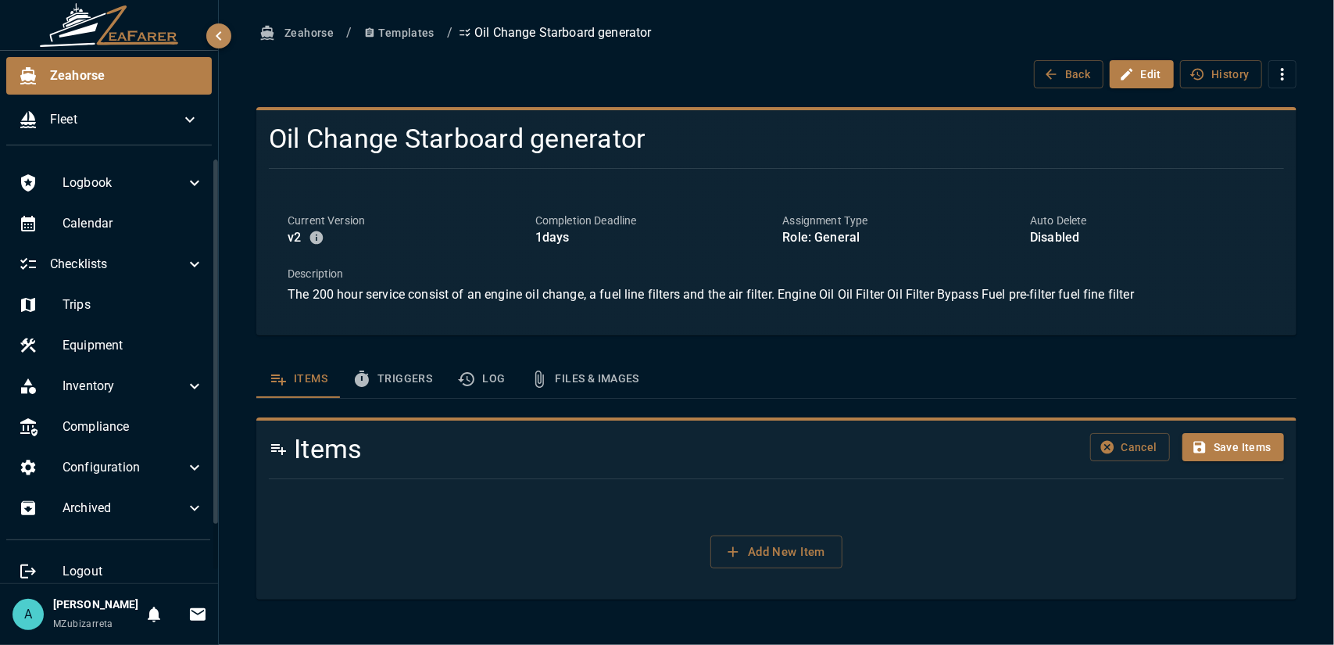
scroll to position [0, 0]
click at [748, 540] on button "Add New Item" at bounding box center [776, 551] width 132 height 33
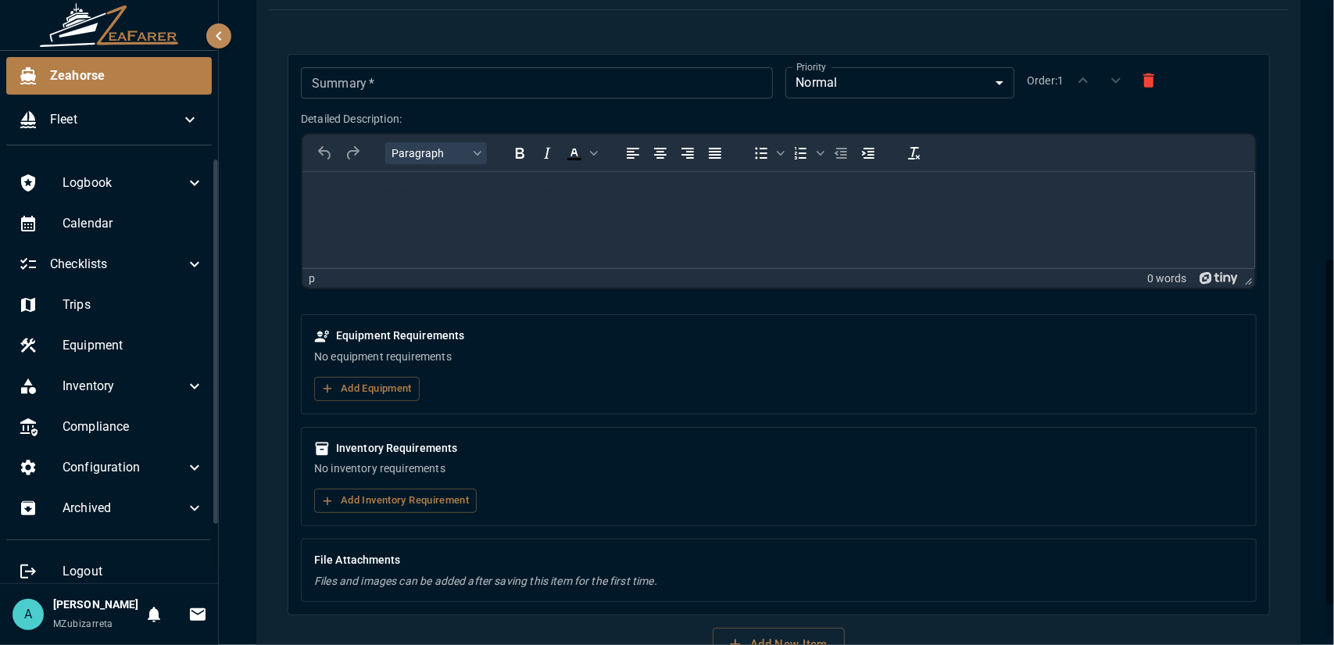
scroll to position [530, 0]
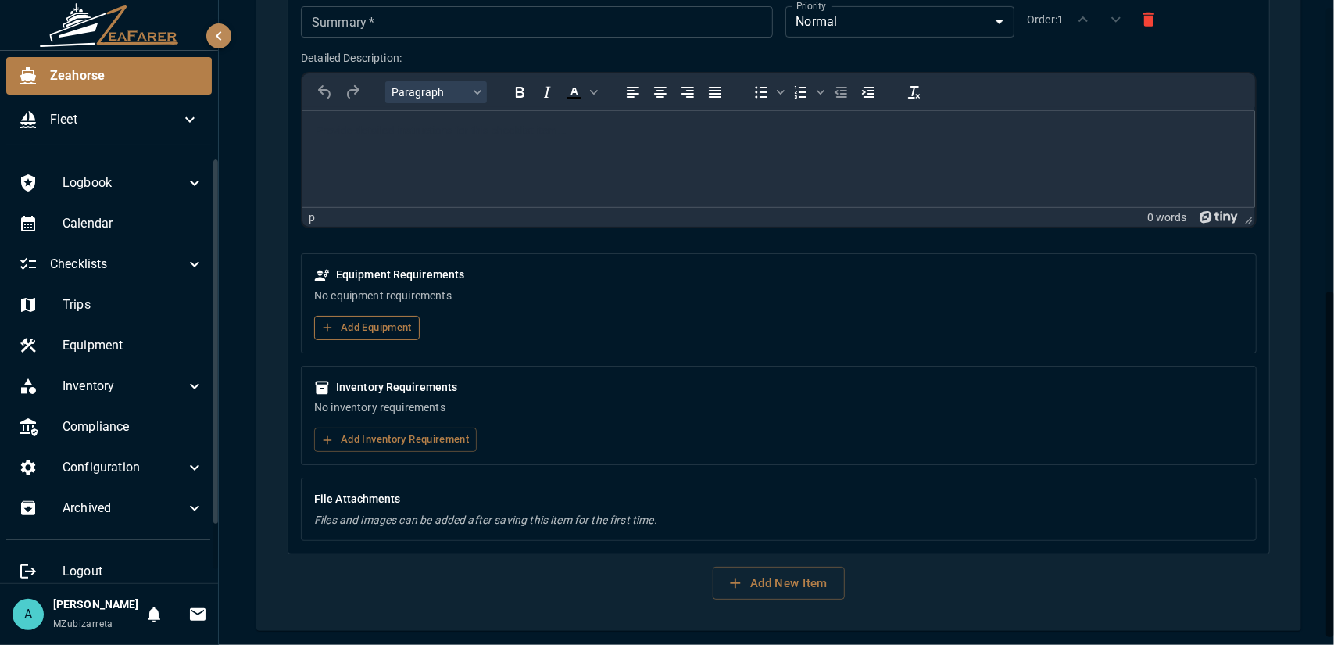
click at [384, 331] on button "Add Equipment" at bounding box center [366, 328] width 105 height 24
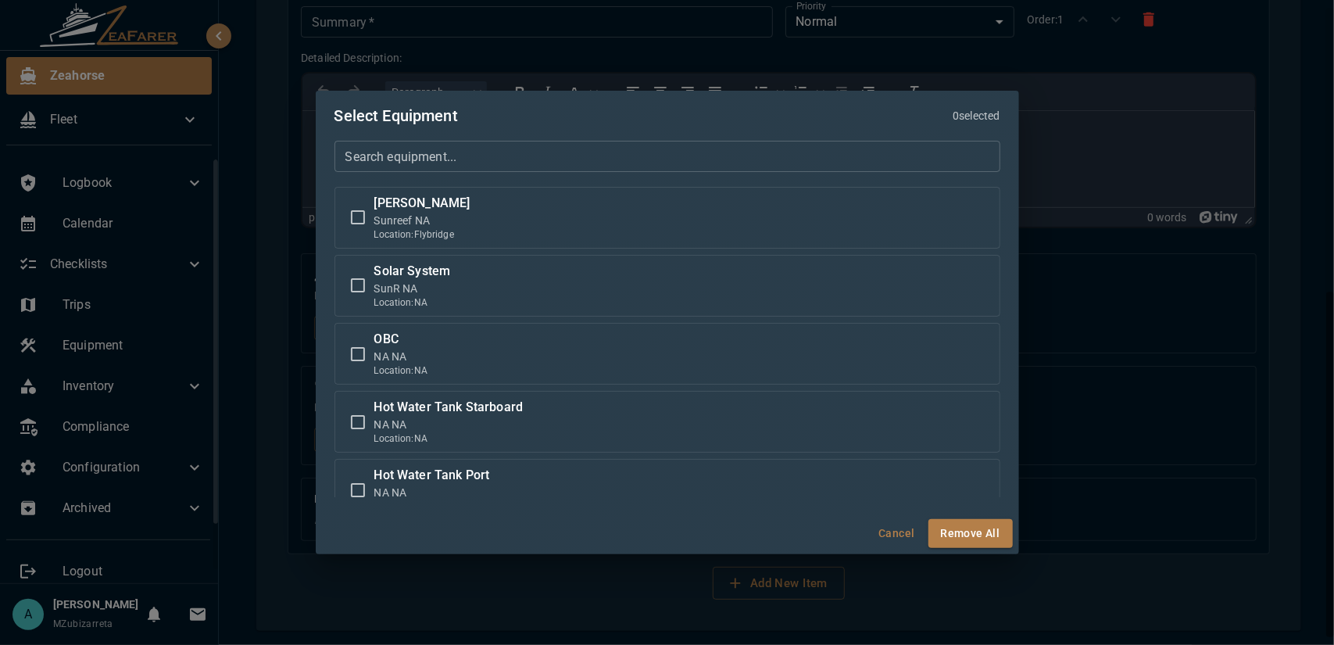
scroll to position [2121, 0]
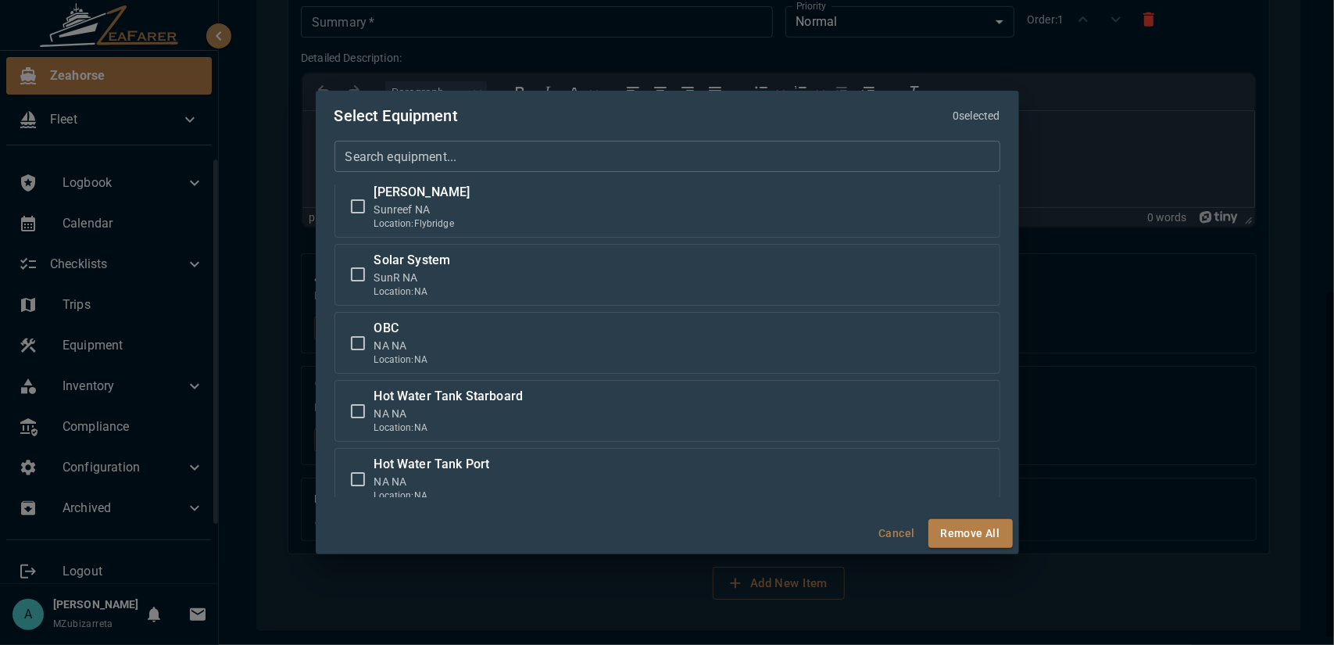
click at [914, 531] on button "Cancel" at bounding box center [897, 533] width 50 height 29
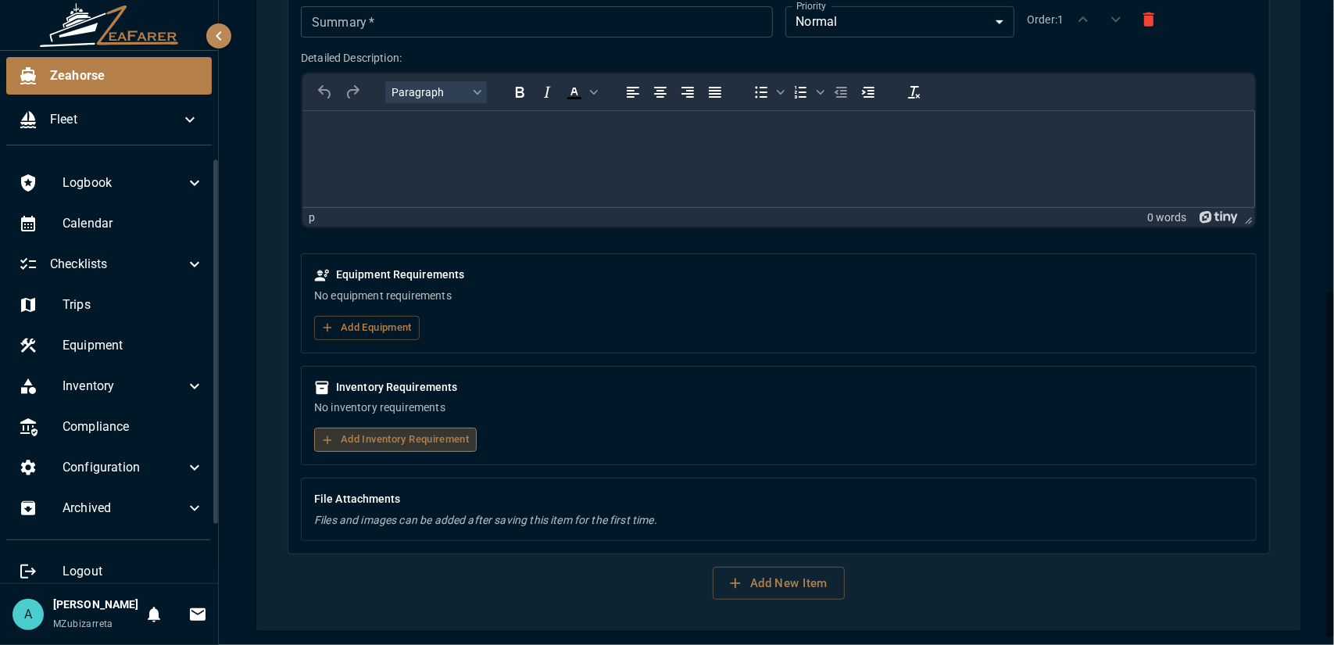
click at [414, 438] on button "Add Inventory Requirement" at bounding box center [395, 439] width 163 height 24
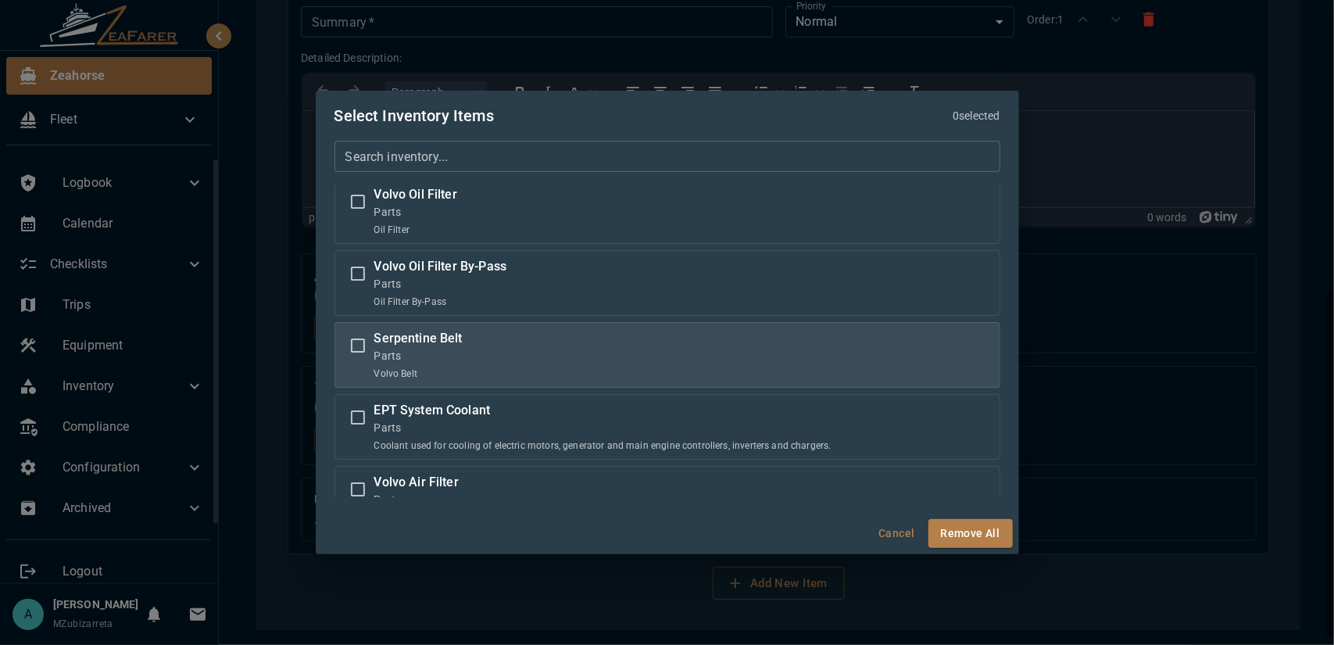
scroll to position [0, 0]
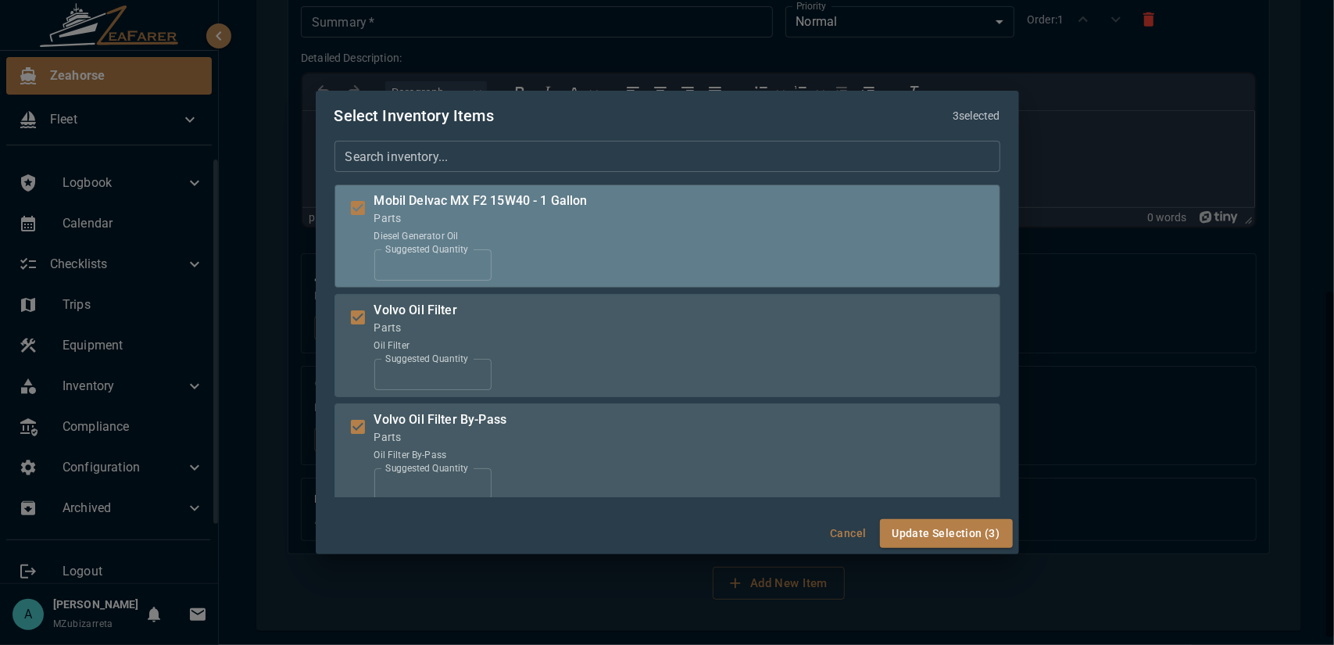
click at [474, 260] on input "*" at bounding box center [432, 264] width 117 height 31
click at [474, 271] on input "*" at bounding box center [432, 264] width 117 height 31
type input "*"
click at [474, 263] on input "*" at bounding box center [432, 264] width 117 height 31
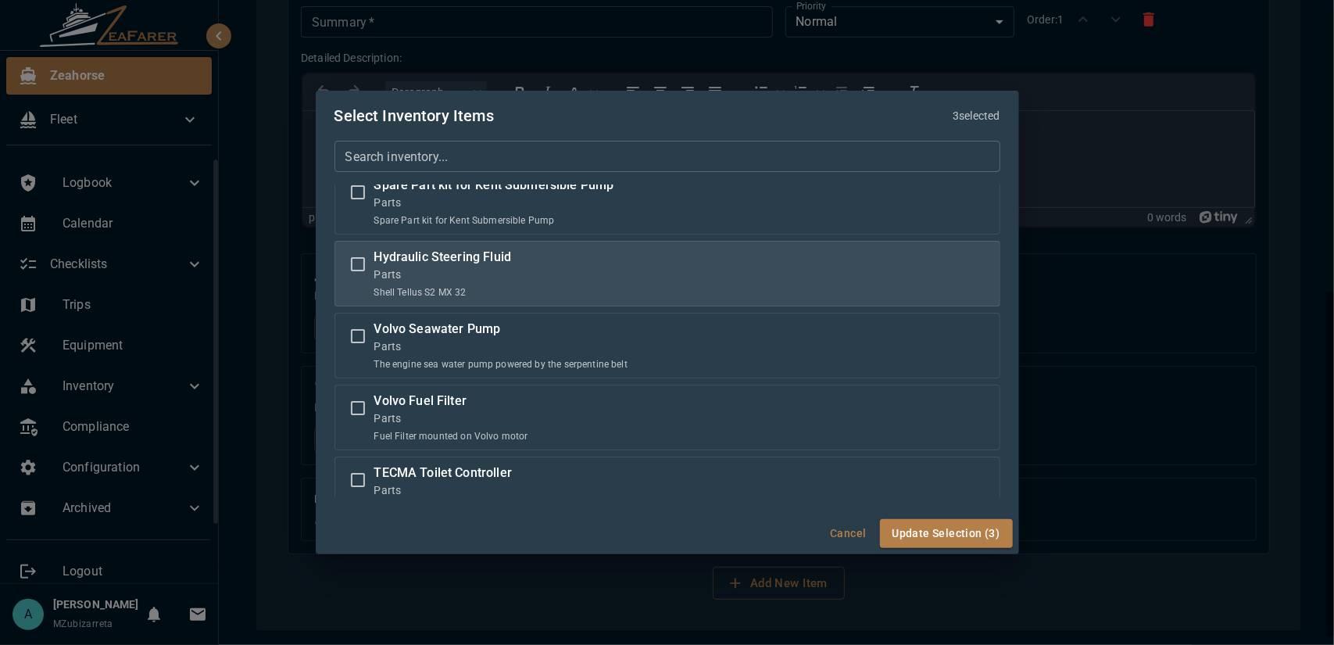
scroll to position [781, 0]
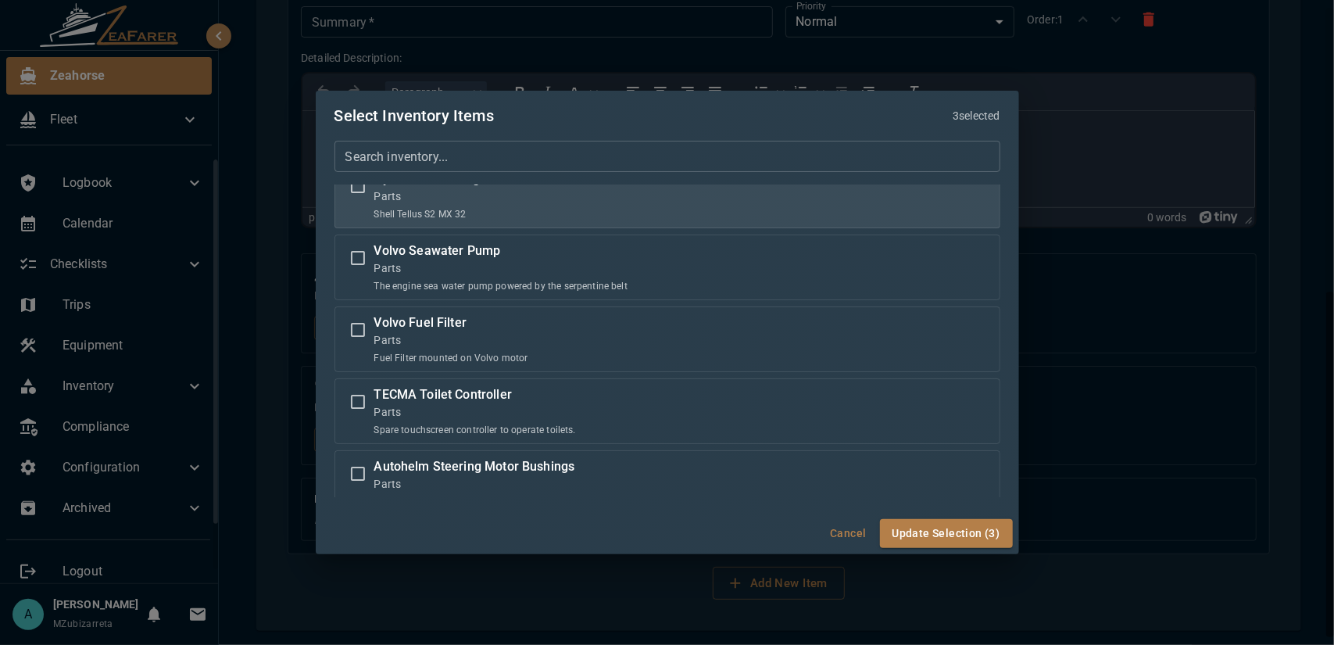
click at [572, 342] on label "Volvo Fuel Filter Parts Fuel Filter mounted on Volvo motor" at bounding box center [667, 339] width 652 height 52
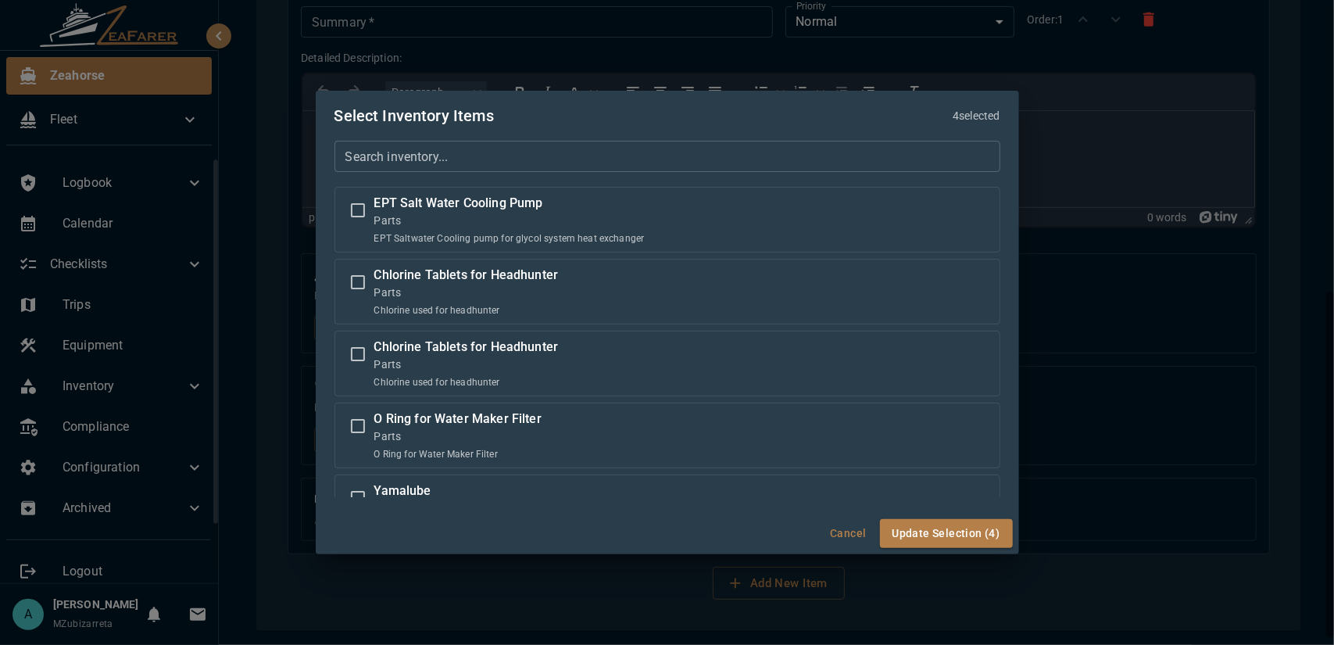
scroll to position [3775, 0]
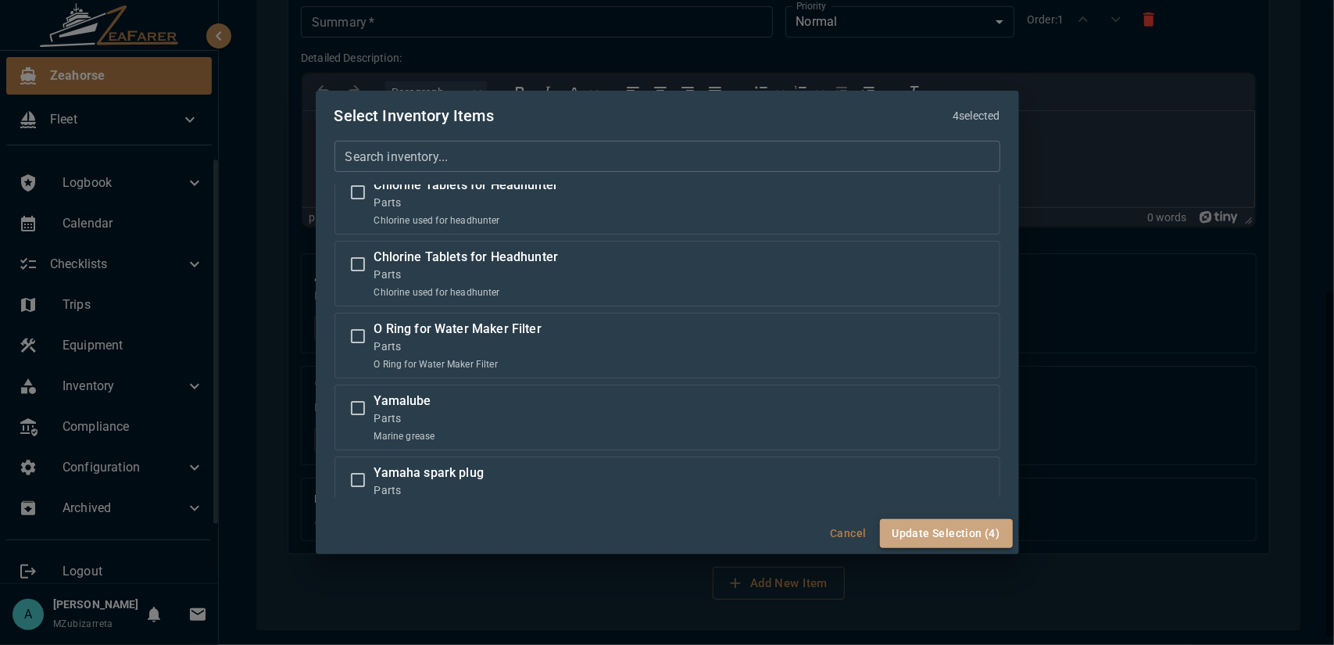
click at [968, 538] on button "Update Selection (4)" at bounding box center [946, 533] width 133 height 29
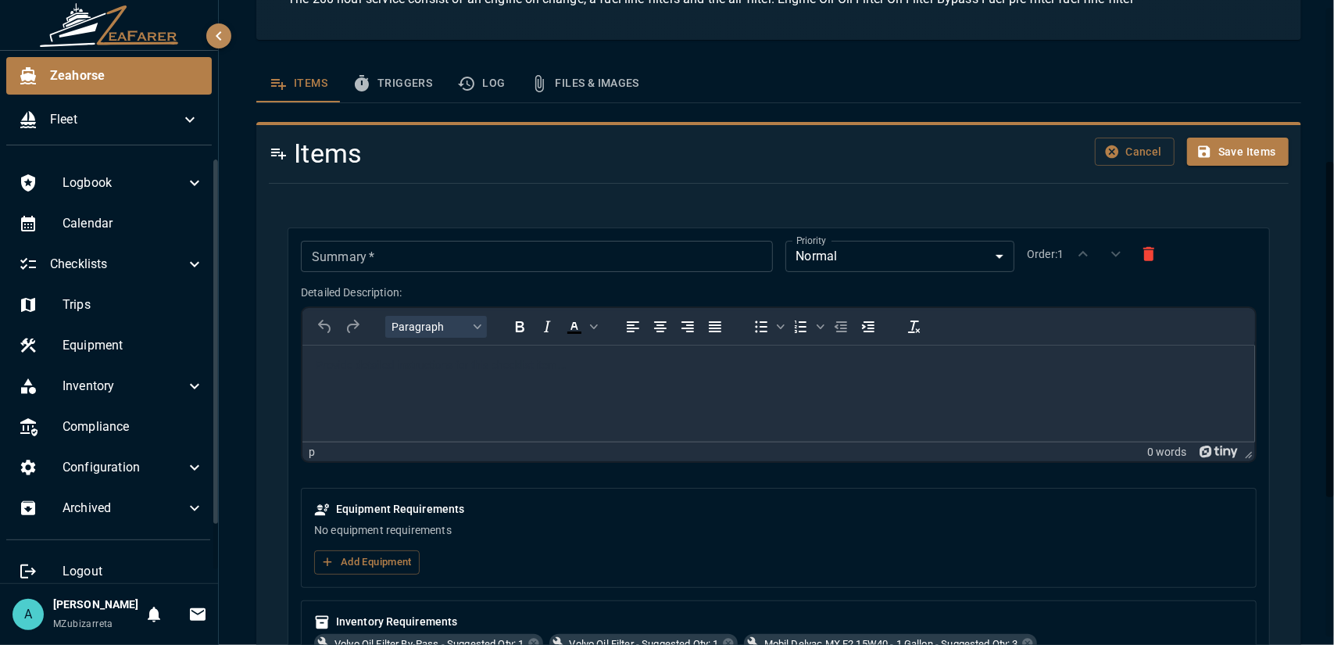
scroll to position [374, 0]
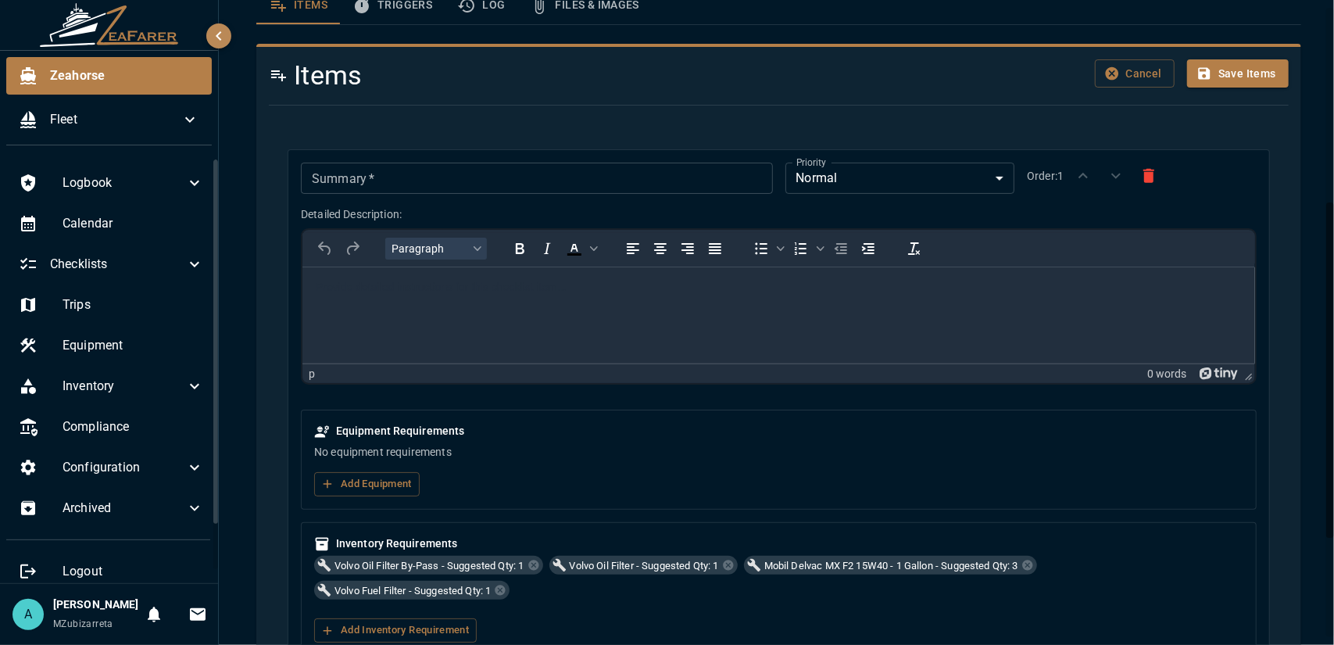
click at [483, 176] on input "Summary   *" at bounding box center [536, 178] width 471 height 31
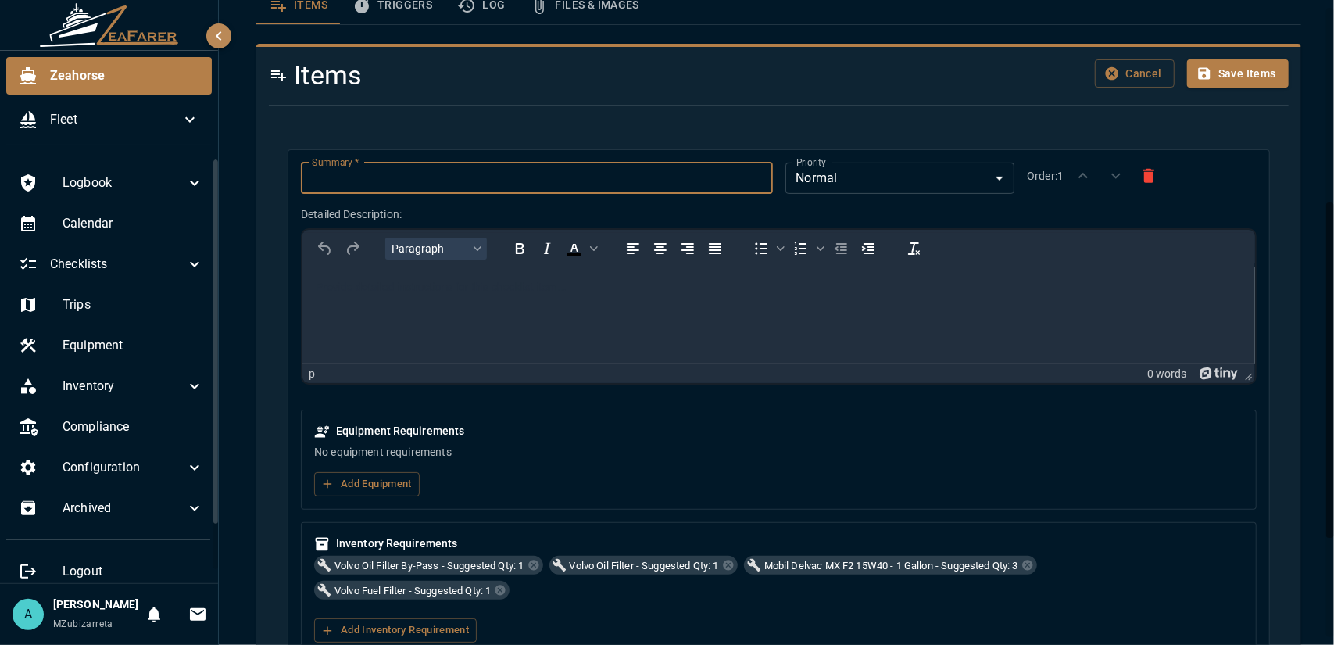
click at [474, 291] on body "Rich Text Area. Press ALT-0 for help." at bounding box center [778, 287] width 928 height 16
click at [446, 176] on input "Summary   *" at bounding box center [536, 178] width 471 height 31
click at [443, 307] on html at bounding box center [778, 286] width 953 height 41
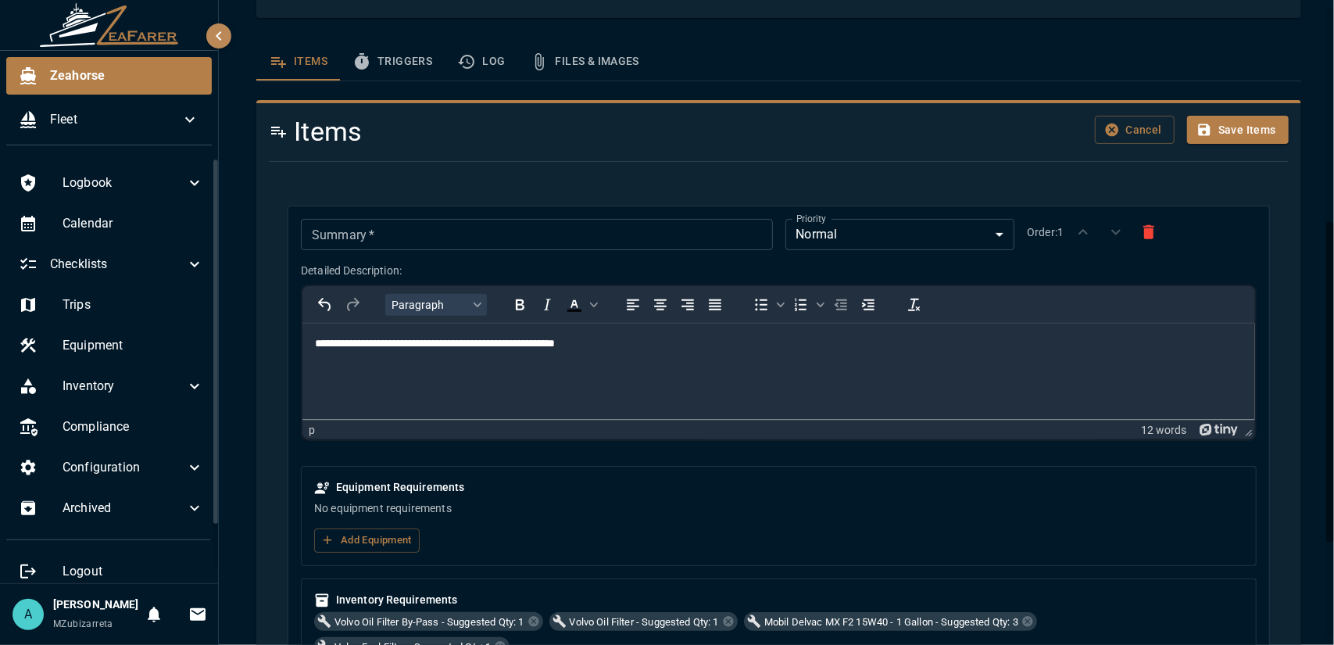
scroll to position [430, 0]
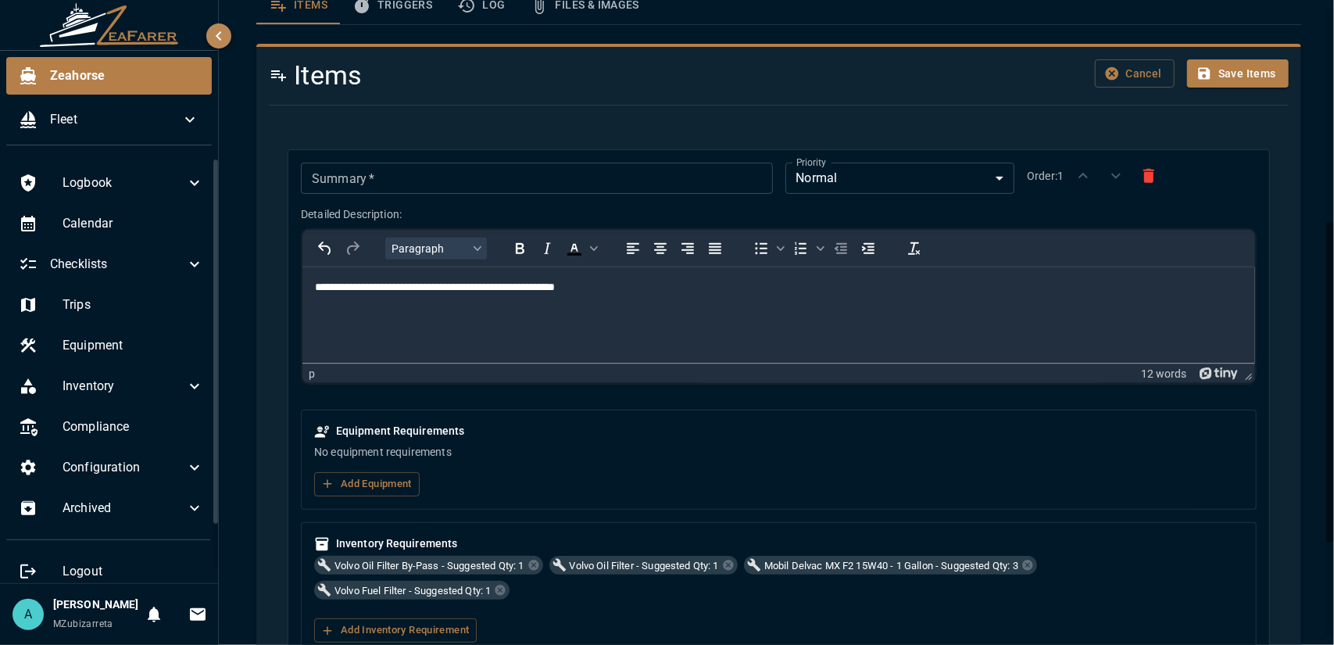
click at [621, 288] on p "**********" at bounding box center [772, 287] width 917 height 16
drag, startPoint x: 602, startPoint y: 290, endPoint x: 556, endPoint y: 295, distance: 45.6
click at [556, 295] on html "**********" at bounding box center [778, 286] width 953 height 41
click at [544, 293] on p "**********" at bounding box center [772, 287] width 917 height 16
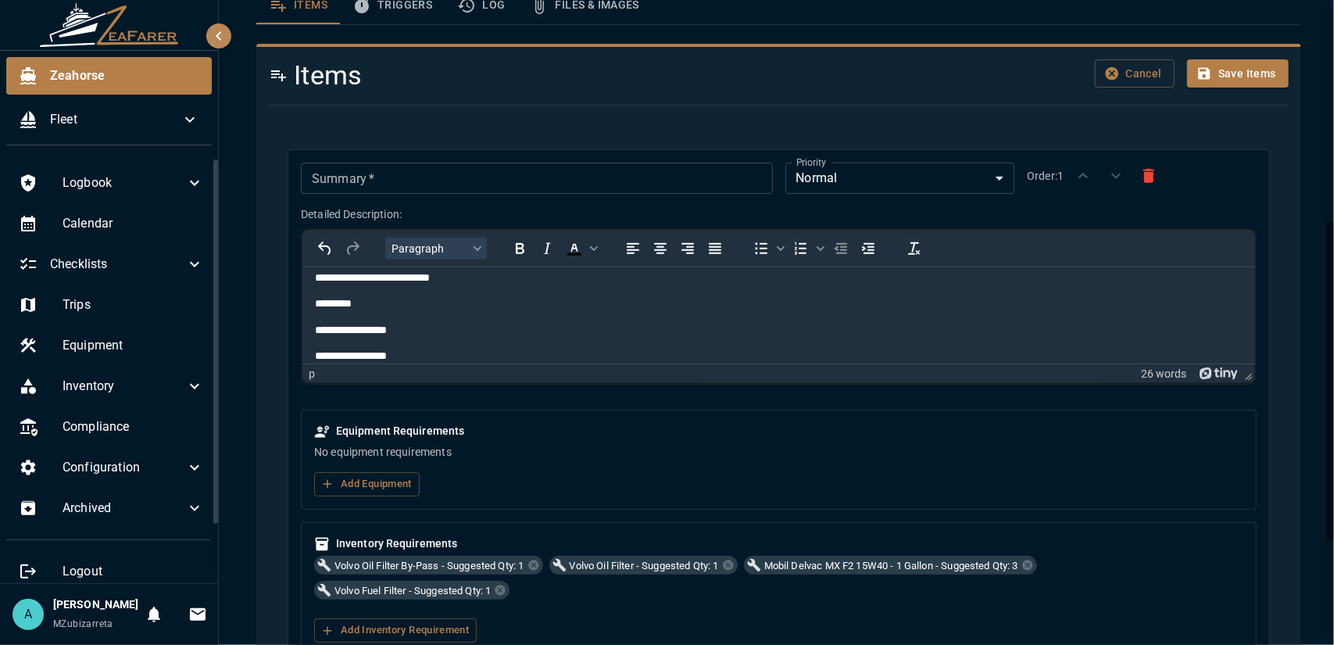
scroll to position [63, 0]
click at [321, 335] on p "**********" at bounding box center [766, 329] width 904 height 16
click at [402, 338] on body "**********" at bounding box center [778, 289] width 928 height 146
click at [402, 338] on body "**********" at bounding box center [778, 262] width 928 height 198
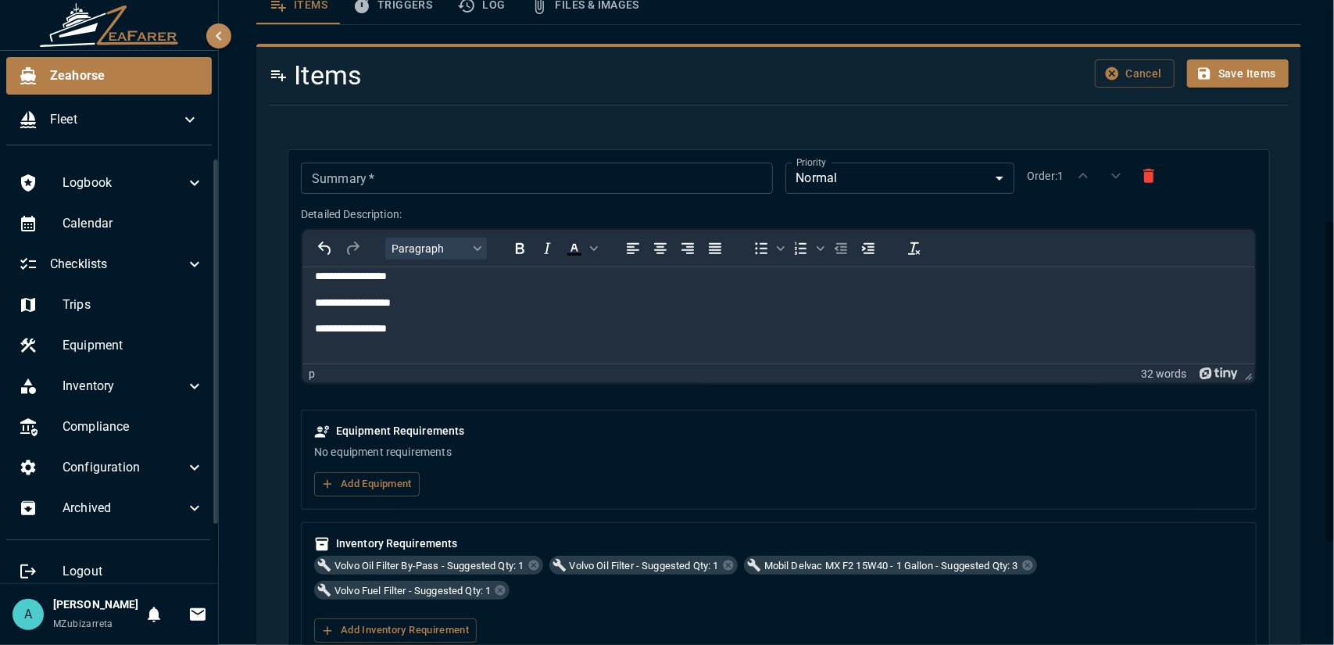
click at [407, 324] on p "**********" at bounding box center [766, 328] width 904 height 16
click at [424, 348] on p "Rich Text Area. Press ALT-0 for help." at bounding box center [778, 355] width 928 height 16
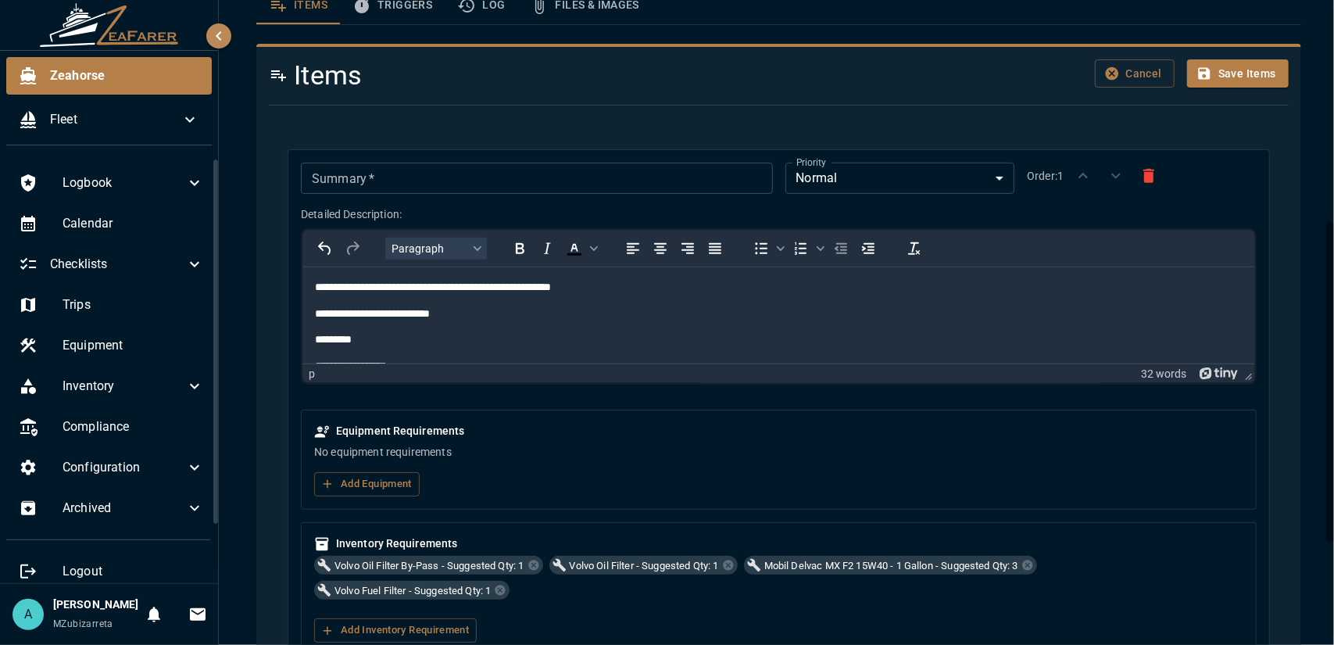
click at [315, 291] on p "**********" at bounding box center [766, 287] width 904 height 16
click at [314, 311] on p "**********" at bounding box center [766, 314] width 904 height 16
click at [316, 339] on p "*********" at bounding box center [766, 339] width 904 height 16
click at [315, 291] on p "**********" at bounding box center [766, 288] width 904 height 16
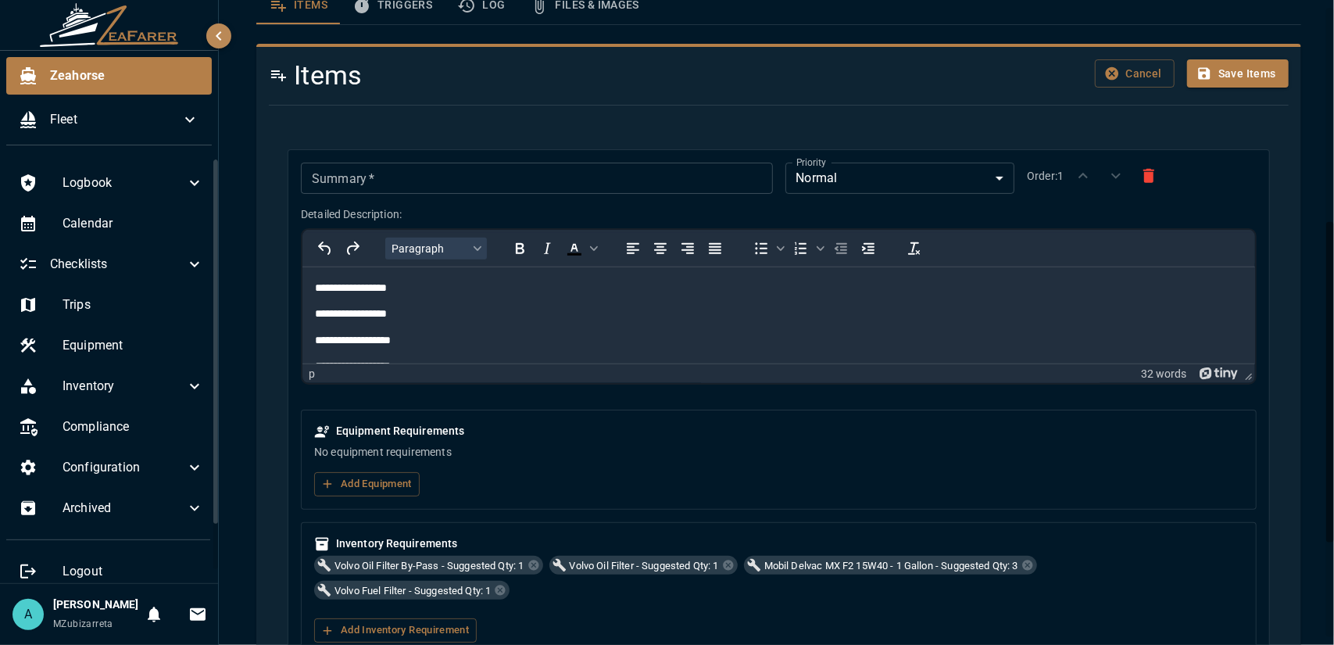
scroll to position [127, 0]
click at [458, 326] on body "**********" at bounding box center [778, 251] width 928 height 198
click at [440, 316] on p "**********" at bounding box center [766, 317] width 904 height 16
click at [411, 346] on p "Rich Text Area. Press ALT-0 for help." at bounding box center [778, 343] width 928 height 16
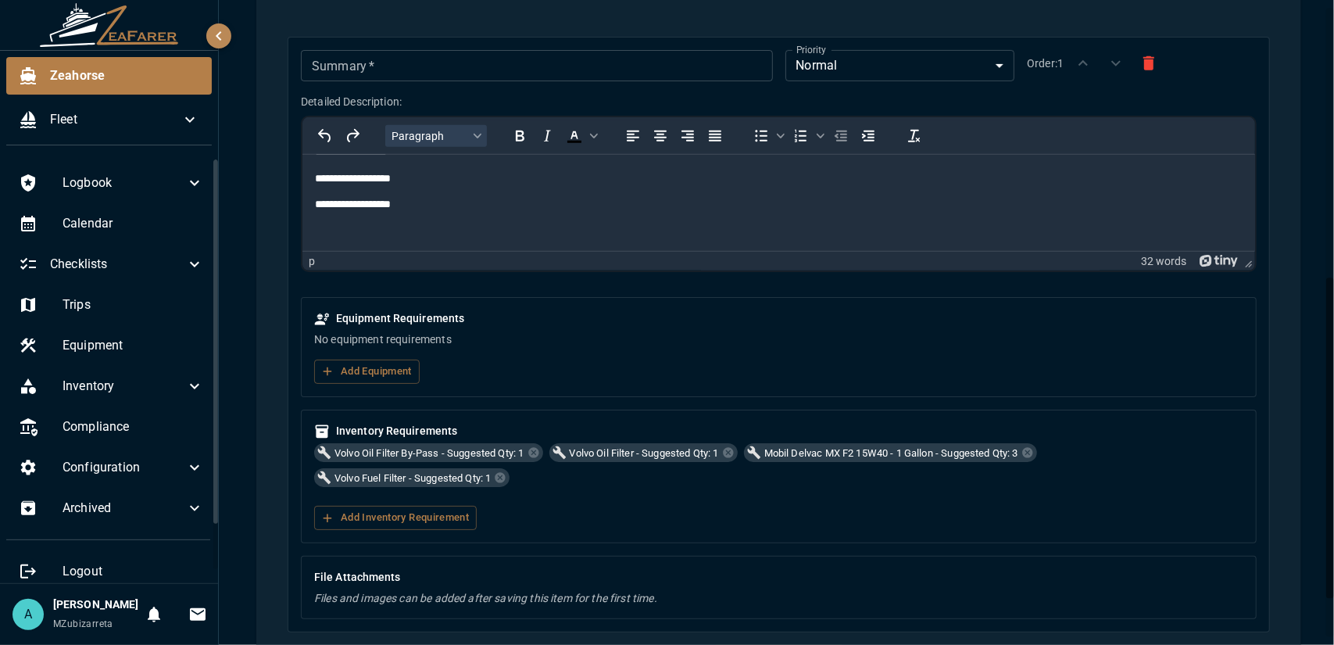
scroll to position [308, 0]
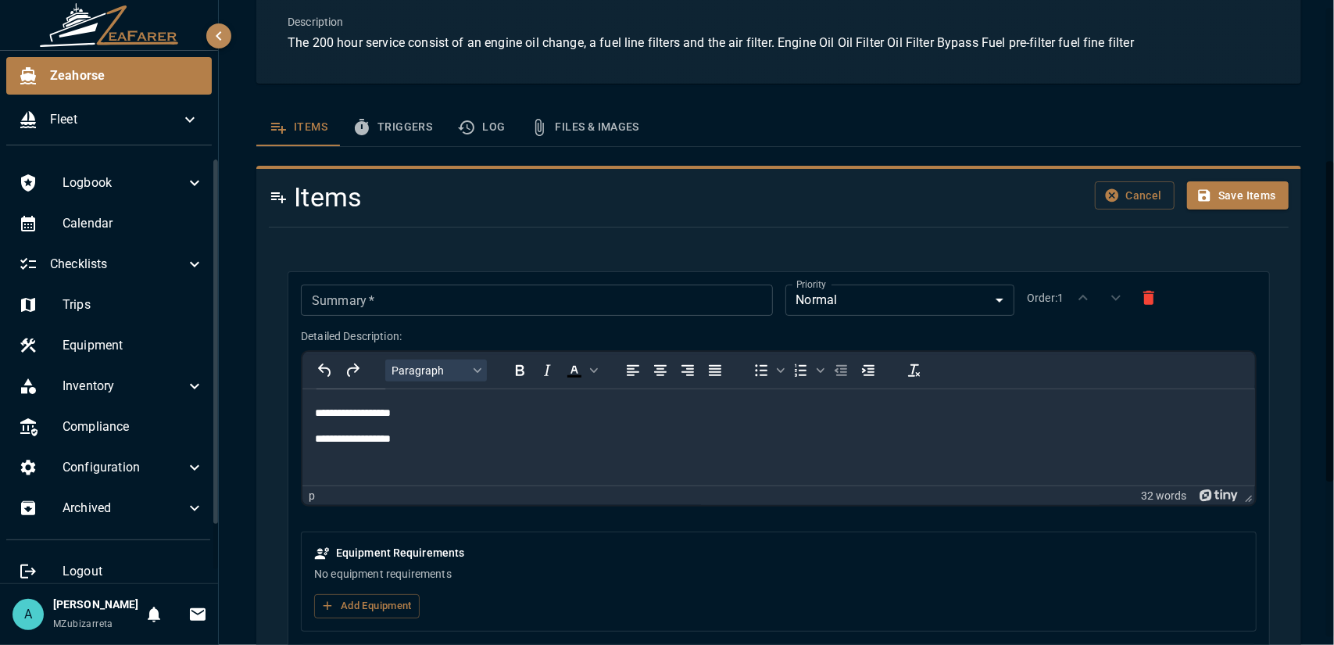
click at [316, 299] on input "Summary   *" at bounding box center [536, 299] width 471 height 31
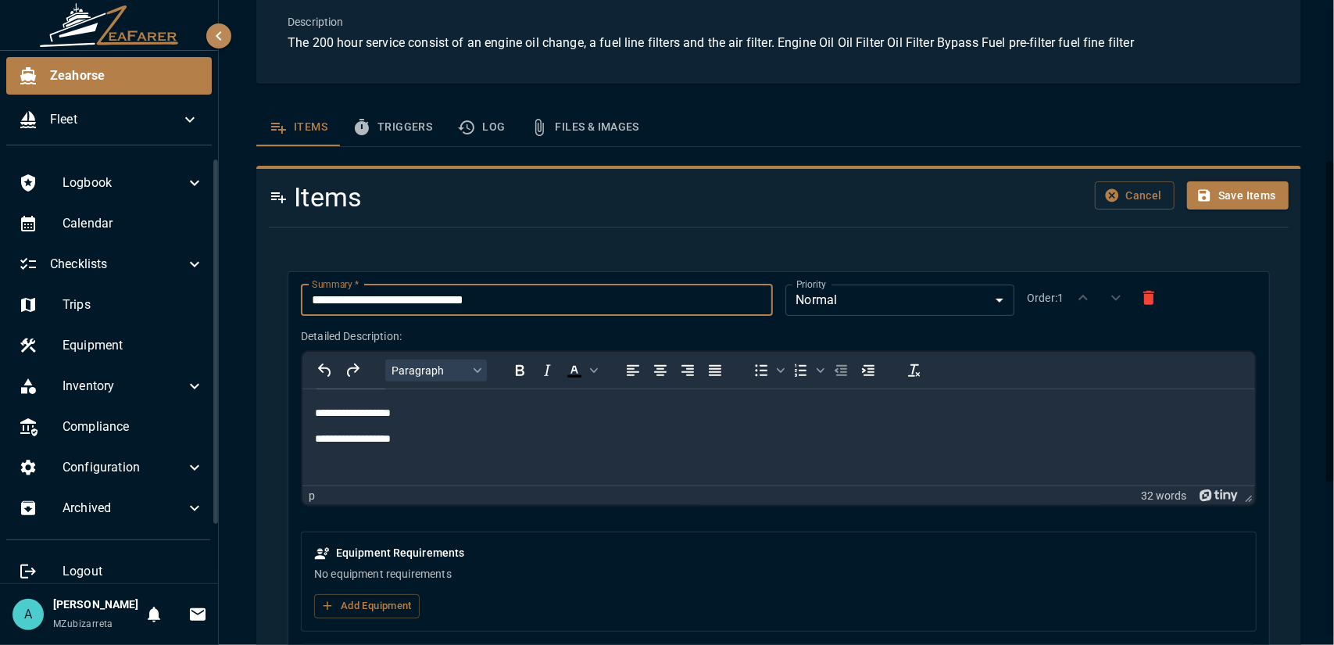
type input "**********"
click at [867, 302] on body "**********" at bounding box center [667, 322] width 1334 height 645
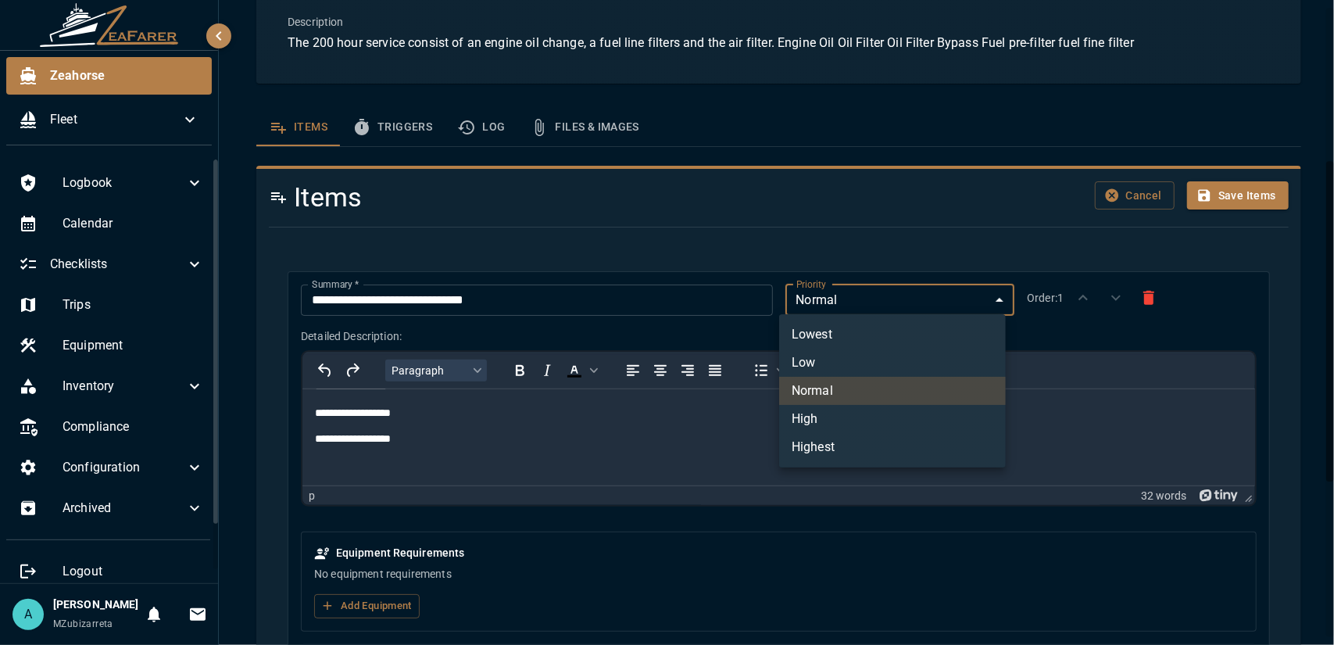
click at [845, 417] on li "High" at bounding box center [892, 419] width 227 height 28
type input "*"
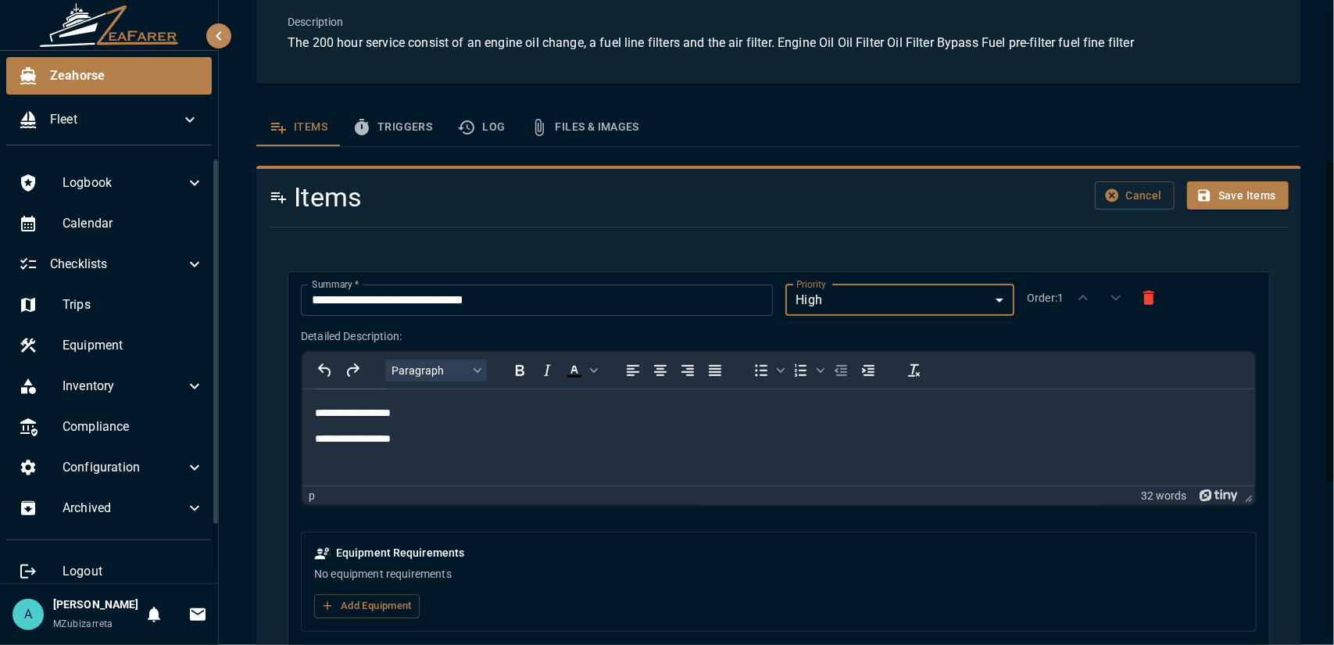
scroll to position [386, 0]
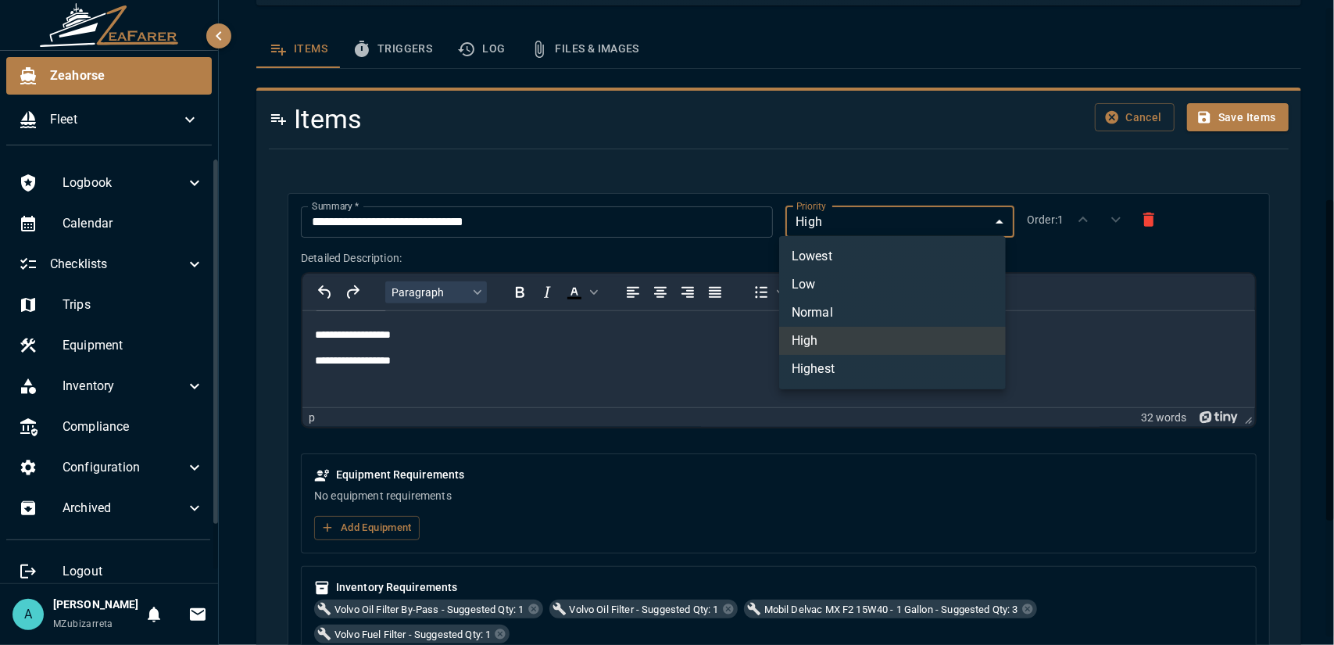
click at [869, 220] on body "**********" at bounding box center [667, 322] width 1334 height 645
click at [869, 220] on div at bounding box center [667, 322] width 1334 height 645
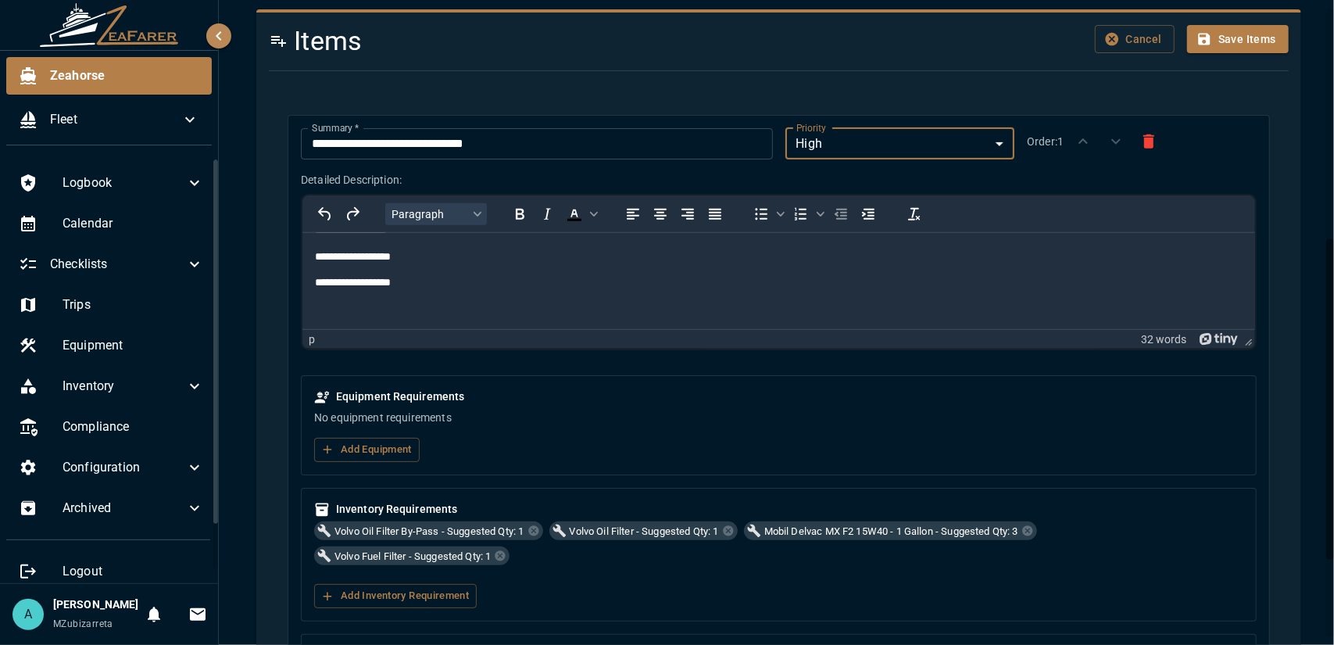
scroll to position [620, 0]
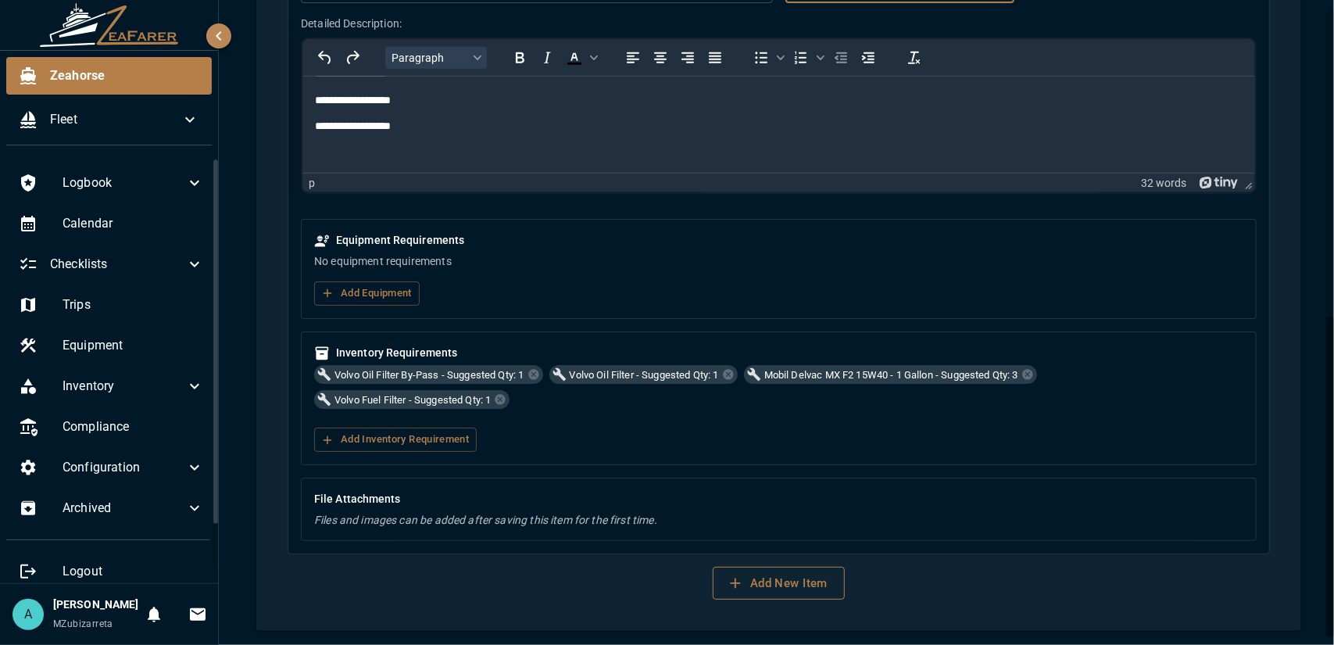
click at [755, 581] on button "Add New Item" at bounding box center [779, 583] width 132 height 33
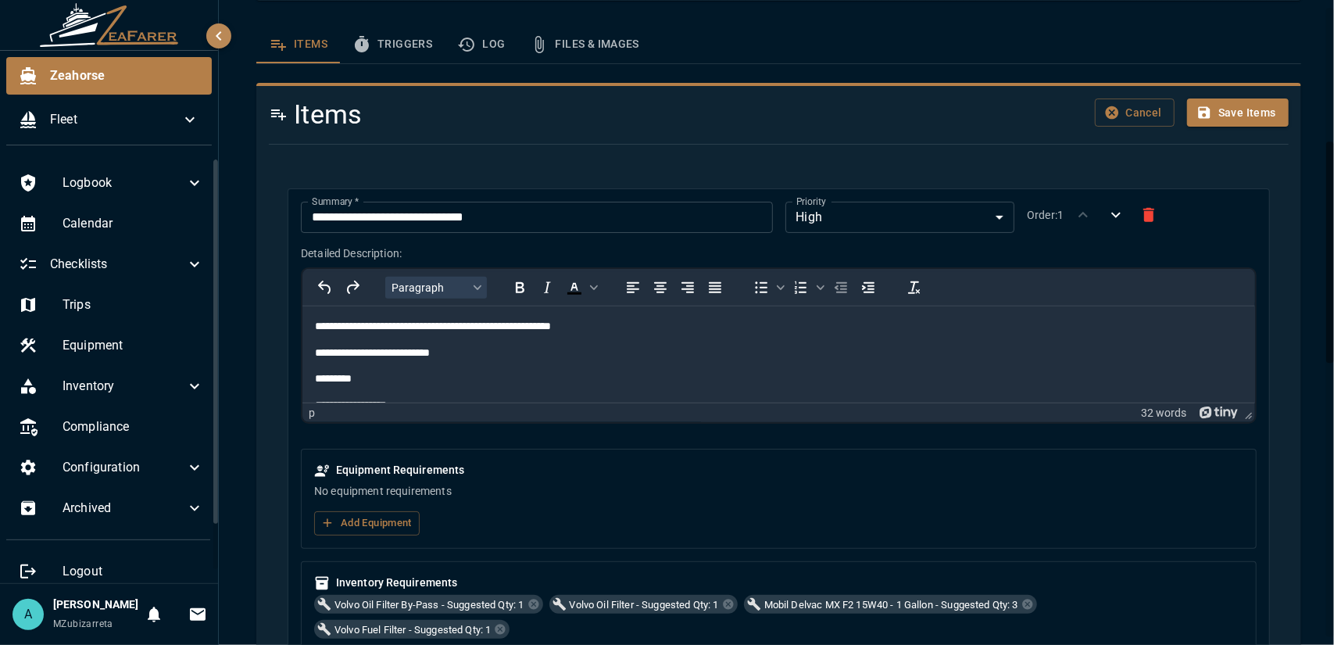
scroll to position [78, 0]
click at [1249, 115] on button "Save Items" at bounding box center [1238, 112] width 102 height 29
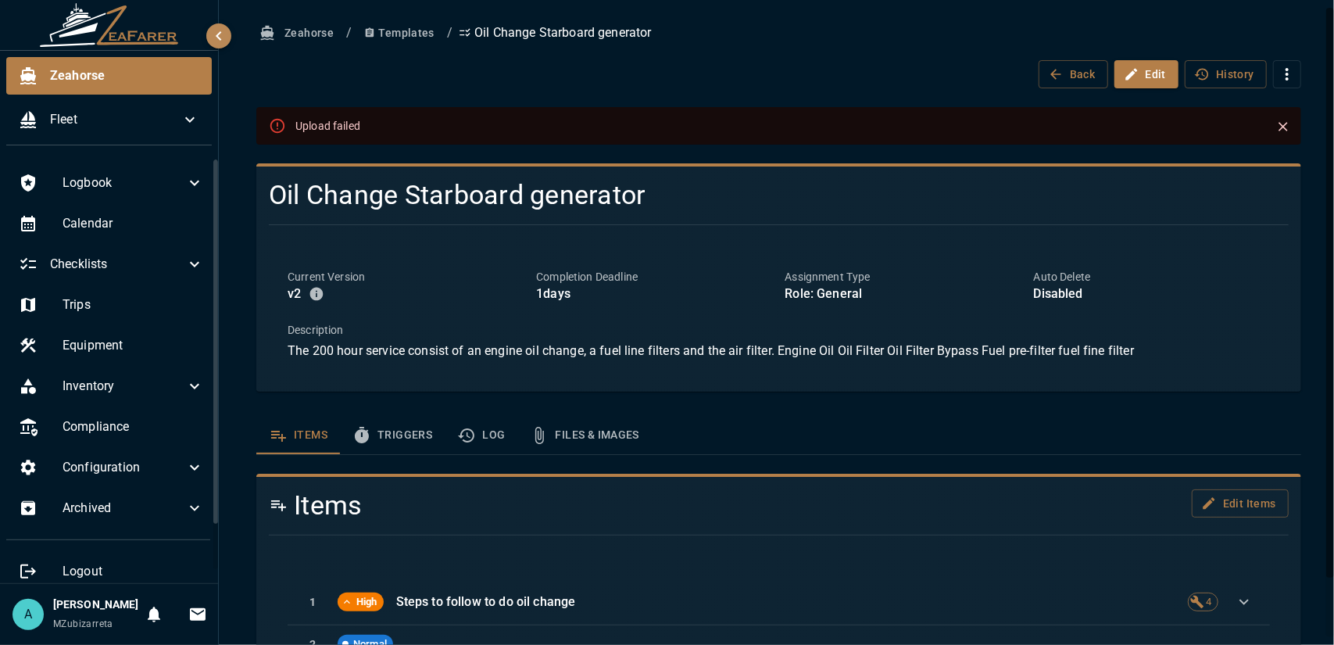
scroll to position [66, 0]
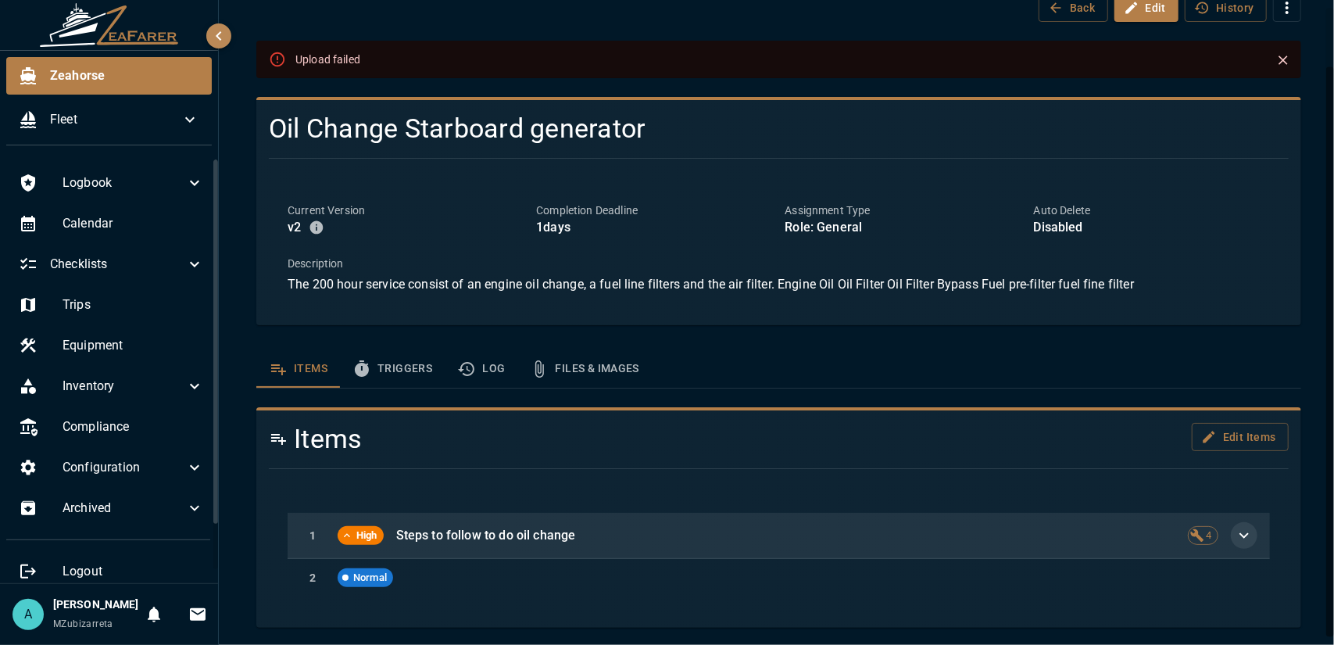
click at [1235, 537] on icon "button" at bounding box center [1244, 535] width 19 height 19
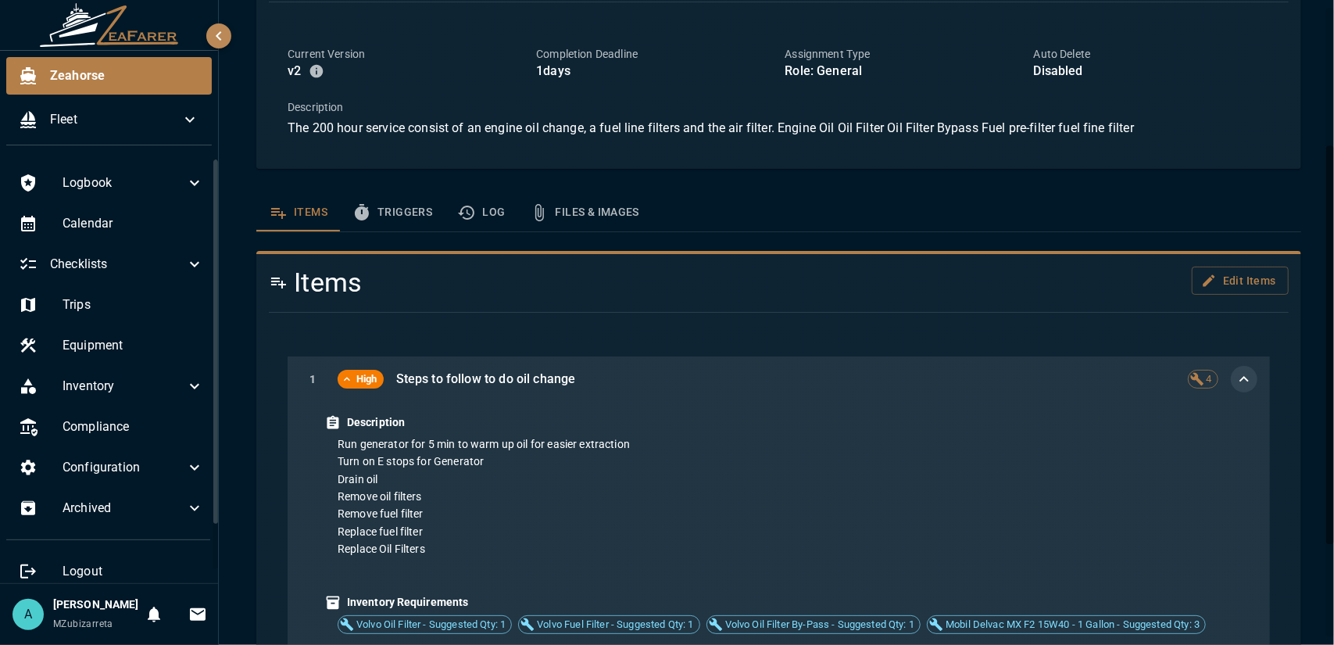
scroll to position [301, 0]
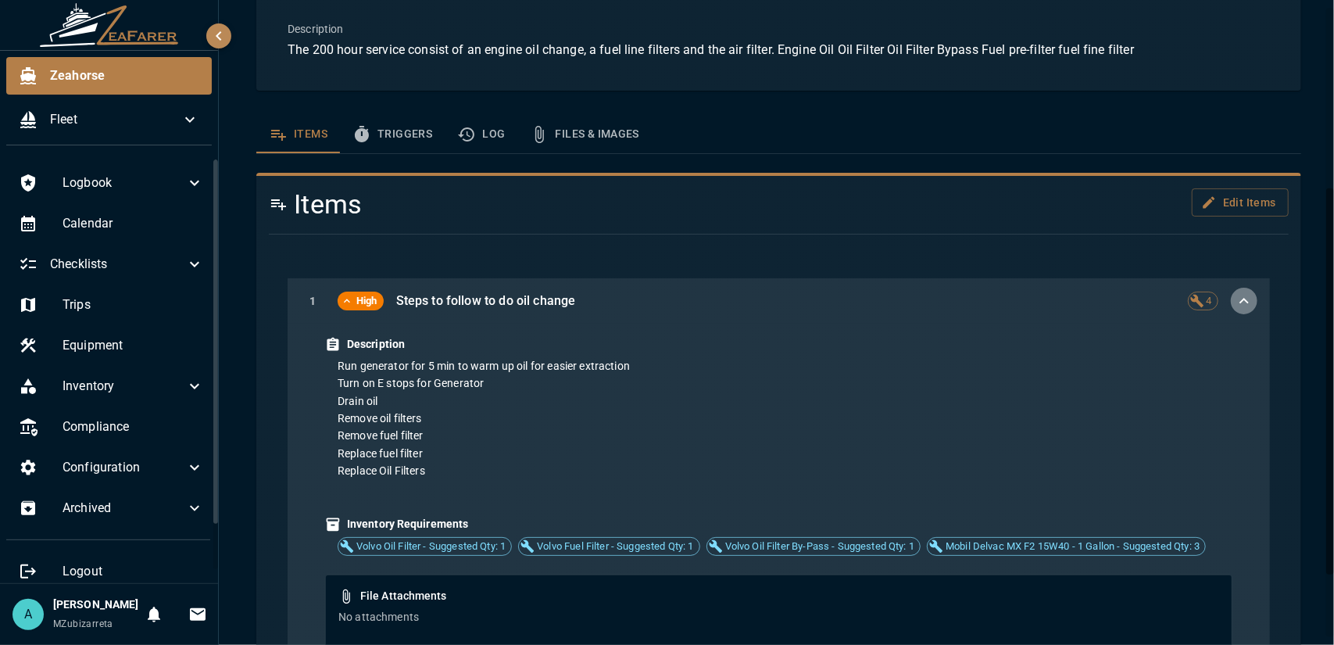
click at [1235, 299] on icon "button" at bounding box center [1244, 300] width 19 height 19
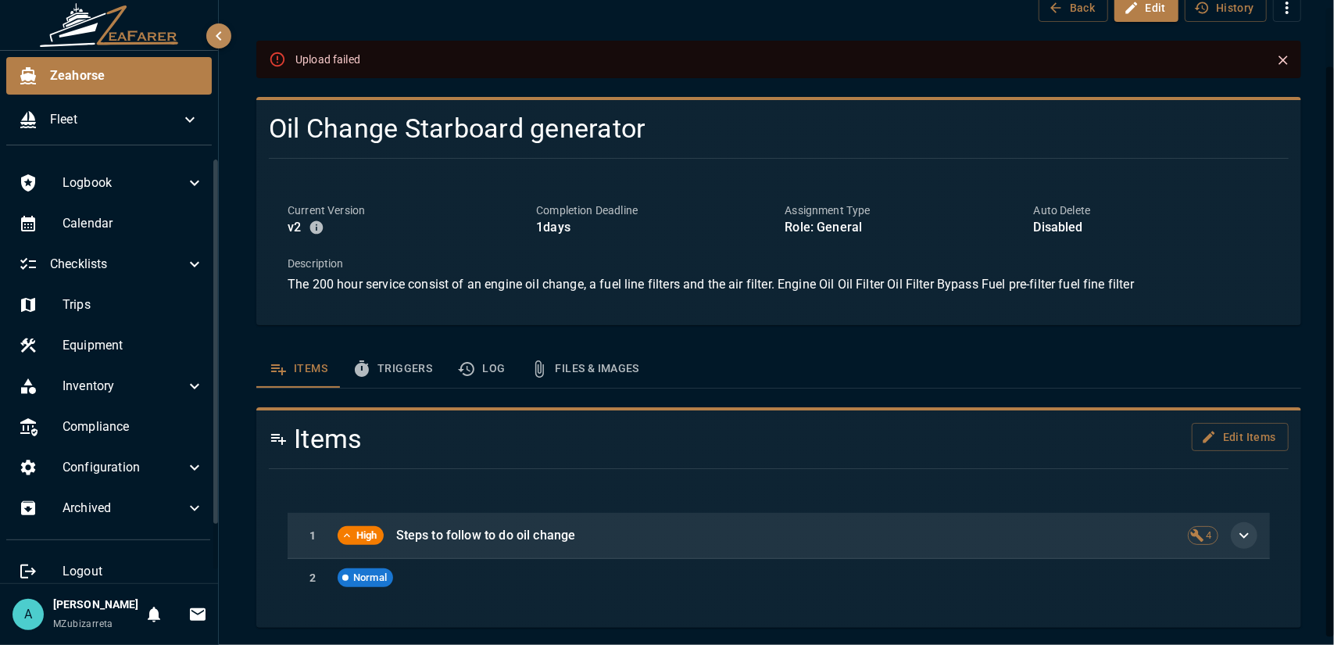
scroll to position [0, 0]
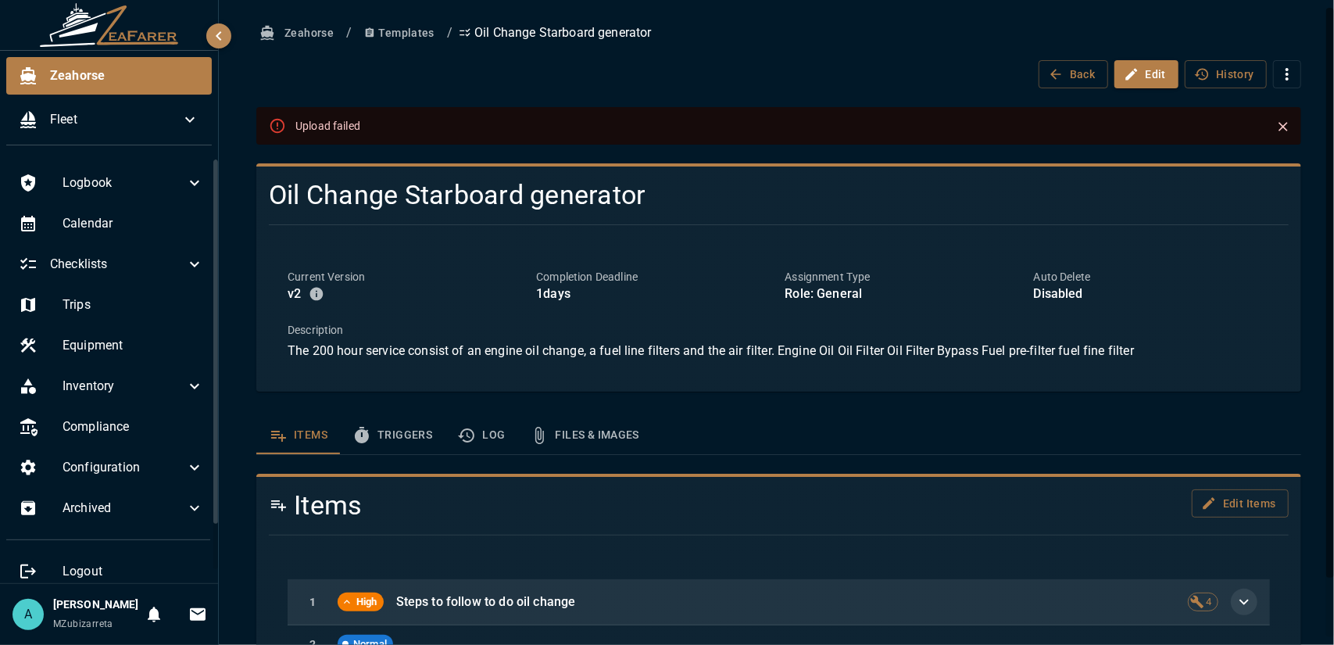
click at [1275, 123] on icon "Close" at bounding box center [1283, 127] width 16 height 16
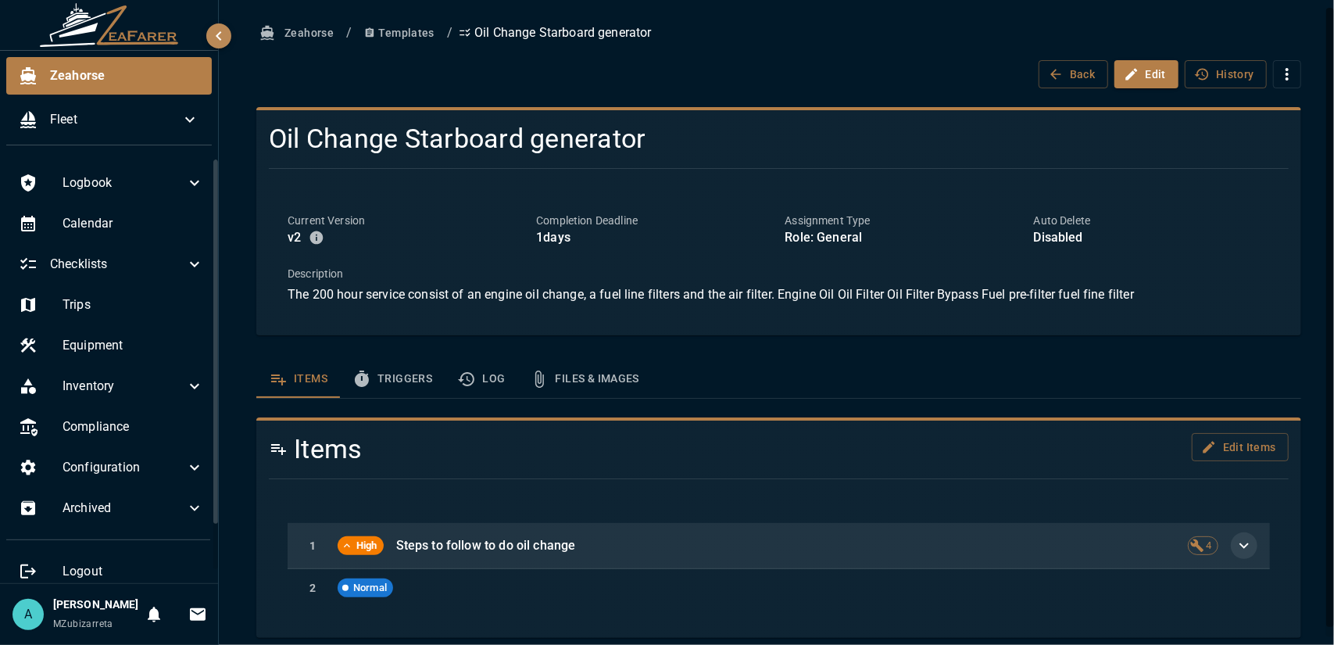
scroll to position [10, 0]
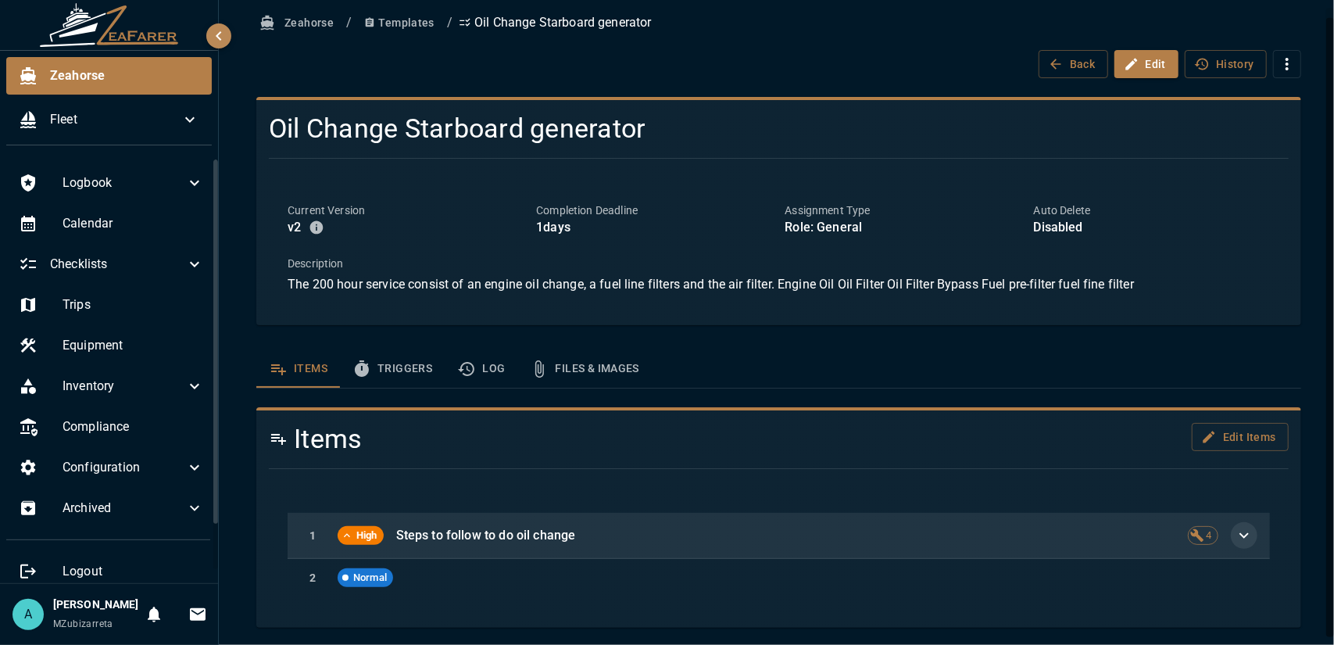
click at [1239, 532] on icon "button" at bounding box center [1244, 535] width 19 height 19
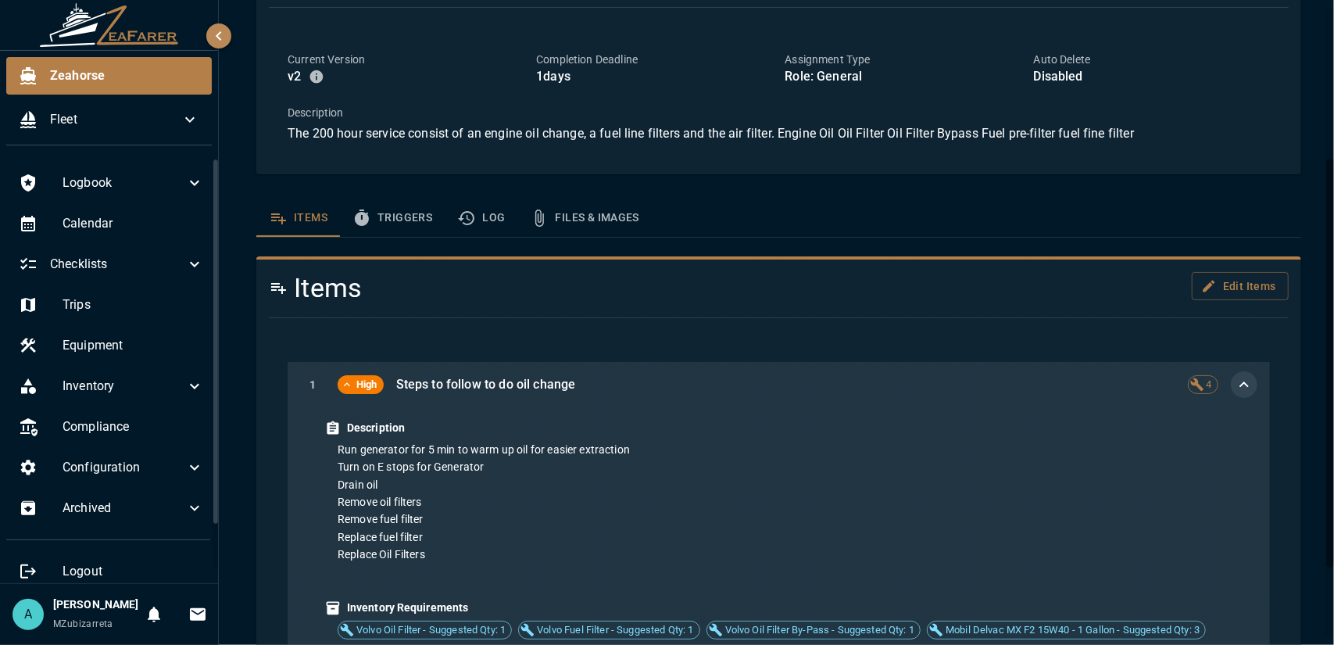
scroll to position [349, 0]
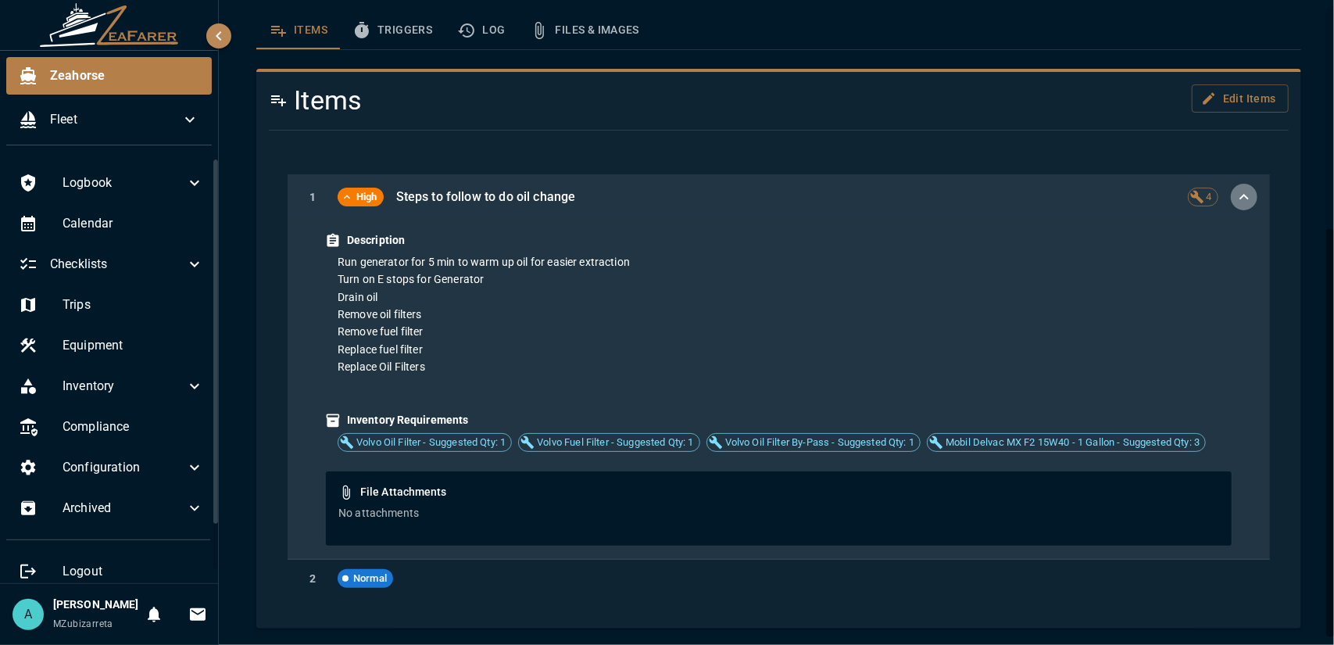
click at [1242, 194] on button "button" at bounding box center [1244, 197] width 27 height 27
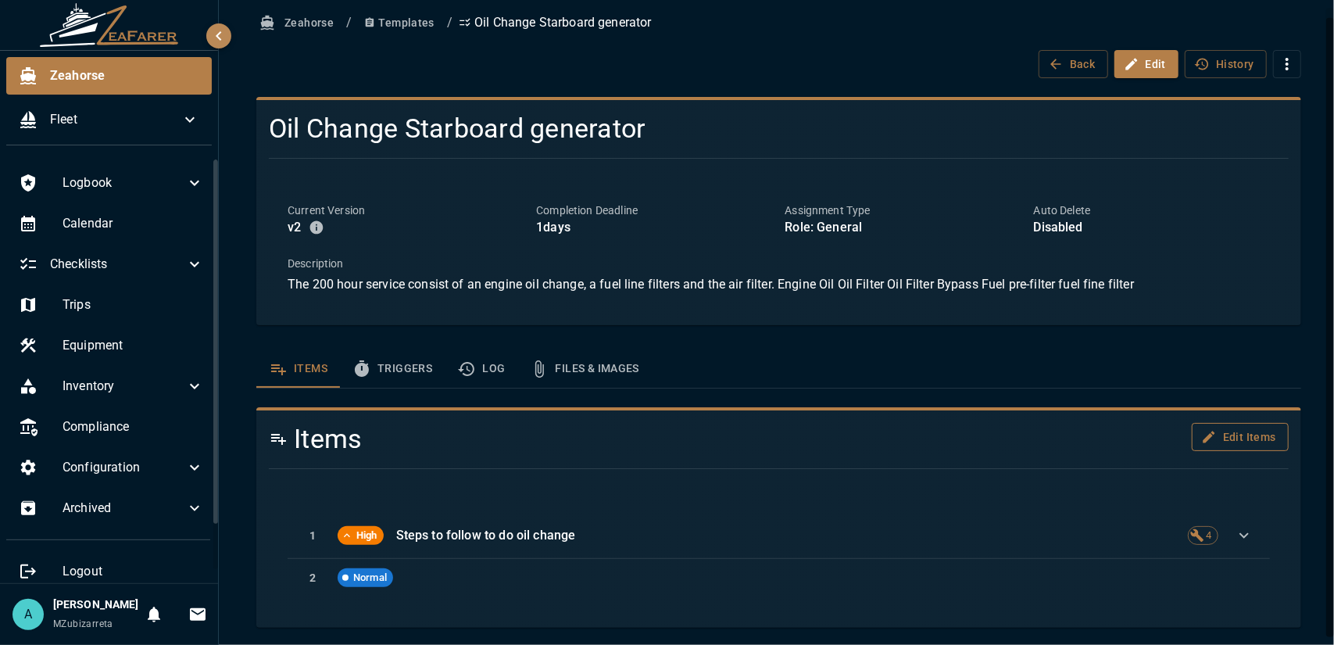
click at [1216, 435] on button "Edit Items" at bounding box center [1240, 437] width 97 height 29
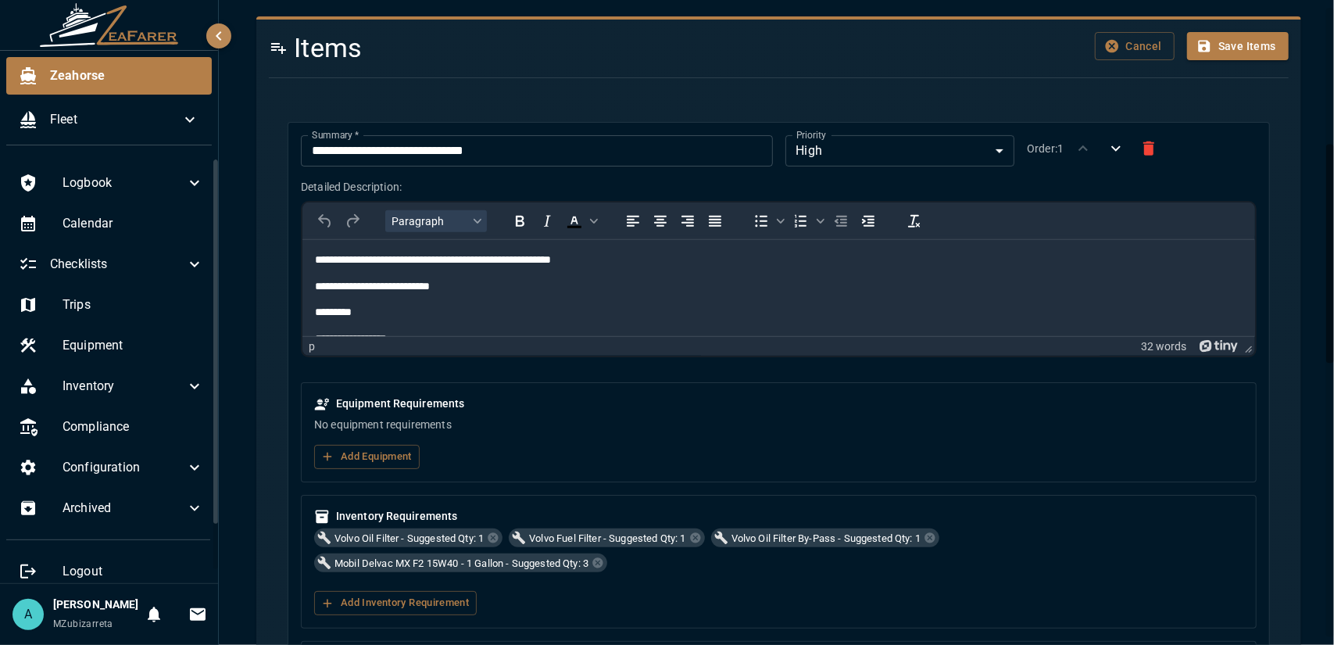
scroll to position [792, 0]
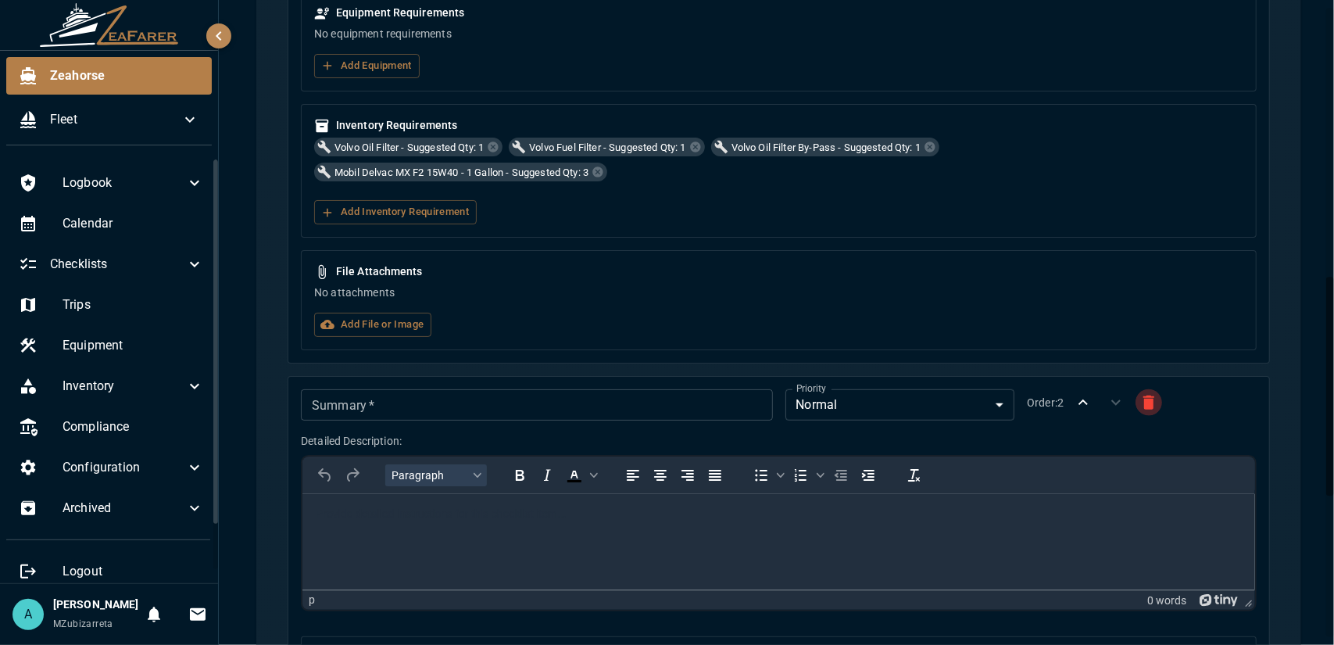
click at [1143, 401] on icon "button" at bounding box center [1148, 402] width 11 height 14
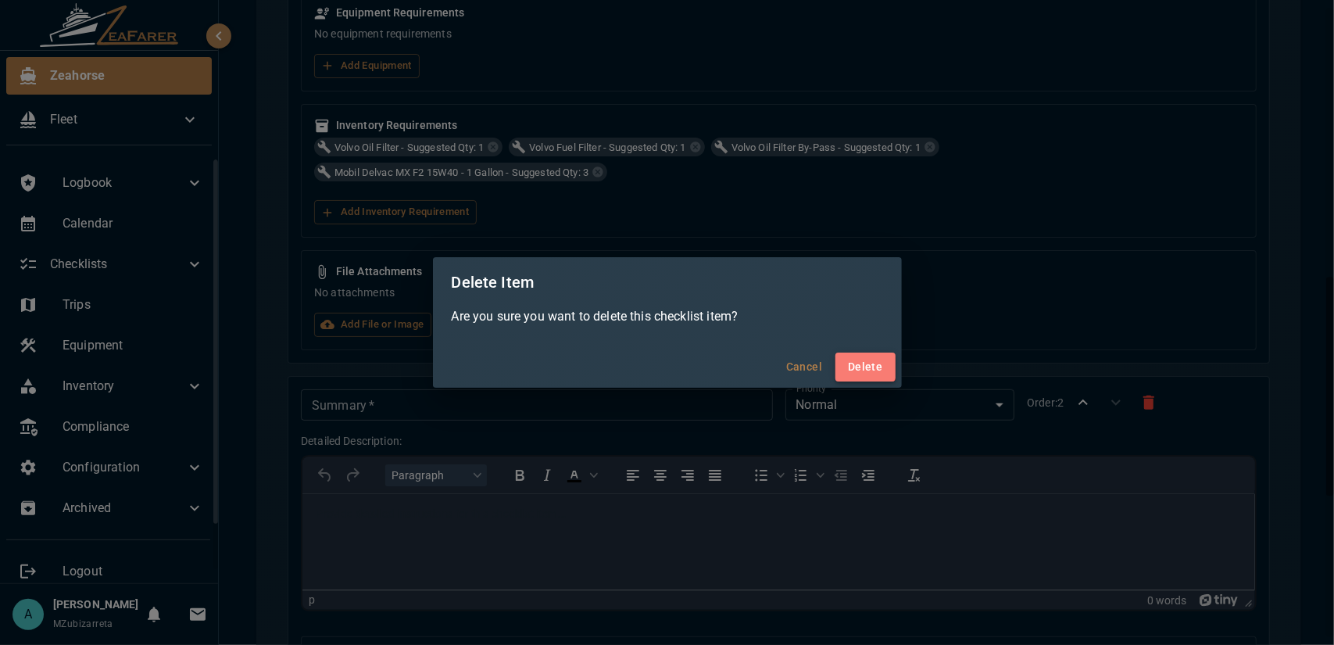
click at [863, 363] on button "Delete" at bounding box center [864, 366] width 59 height 29
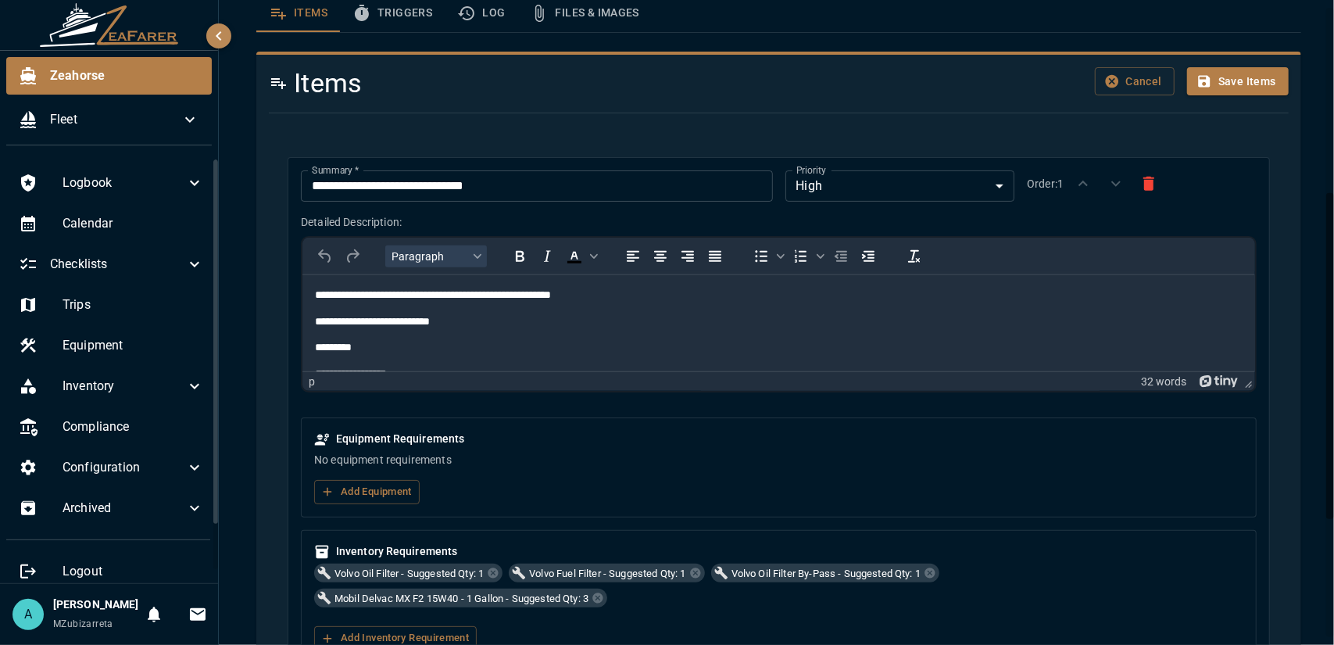
scroll to position [288, 0]
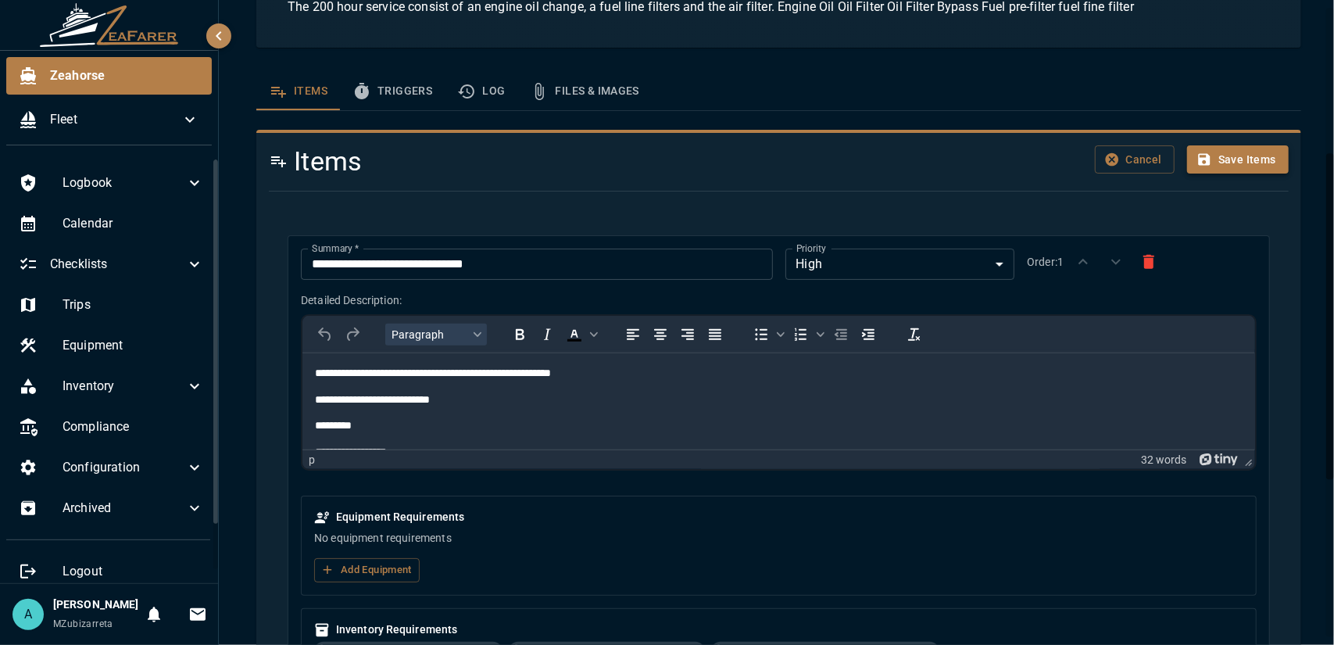
click at [1244, 164] on button "Save Items" at bounding box center [1238, 159] width 102 height 29
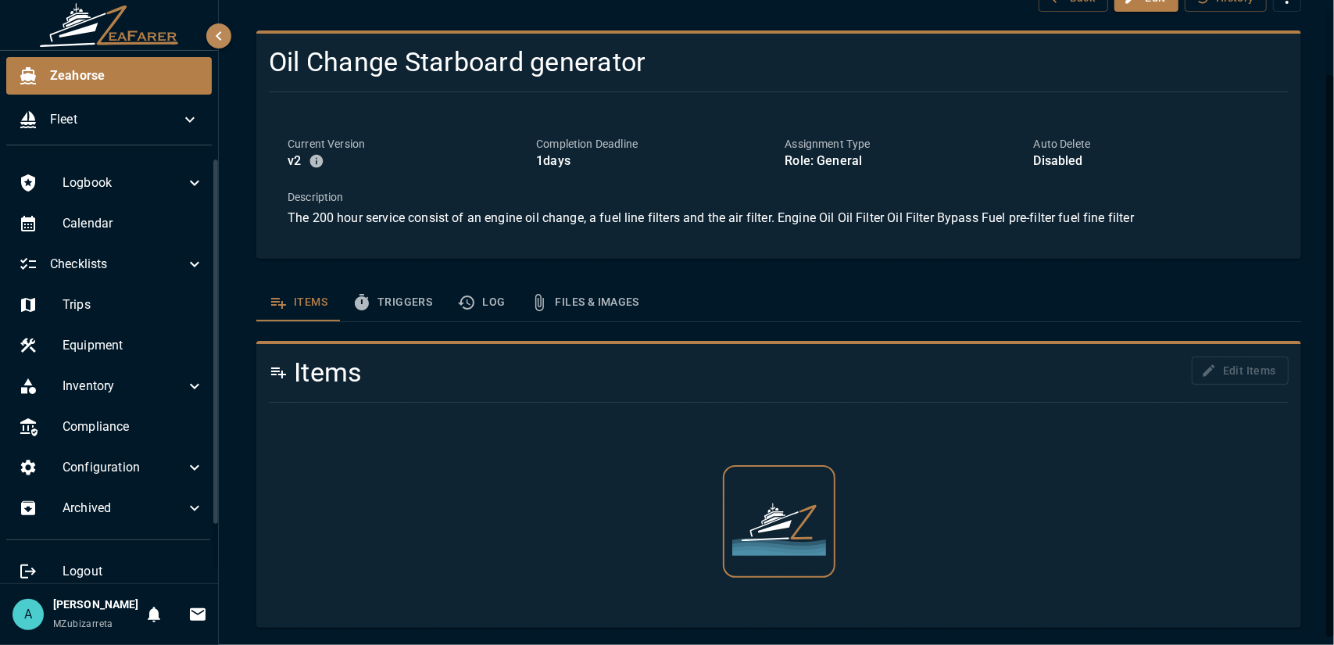
scroll to position [0, 0]
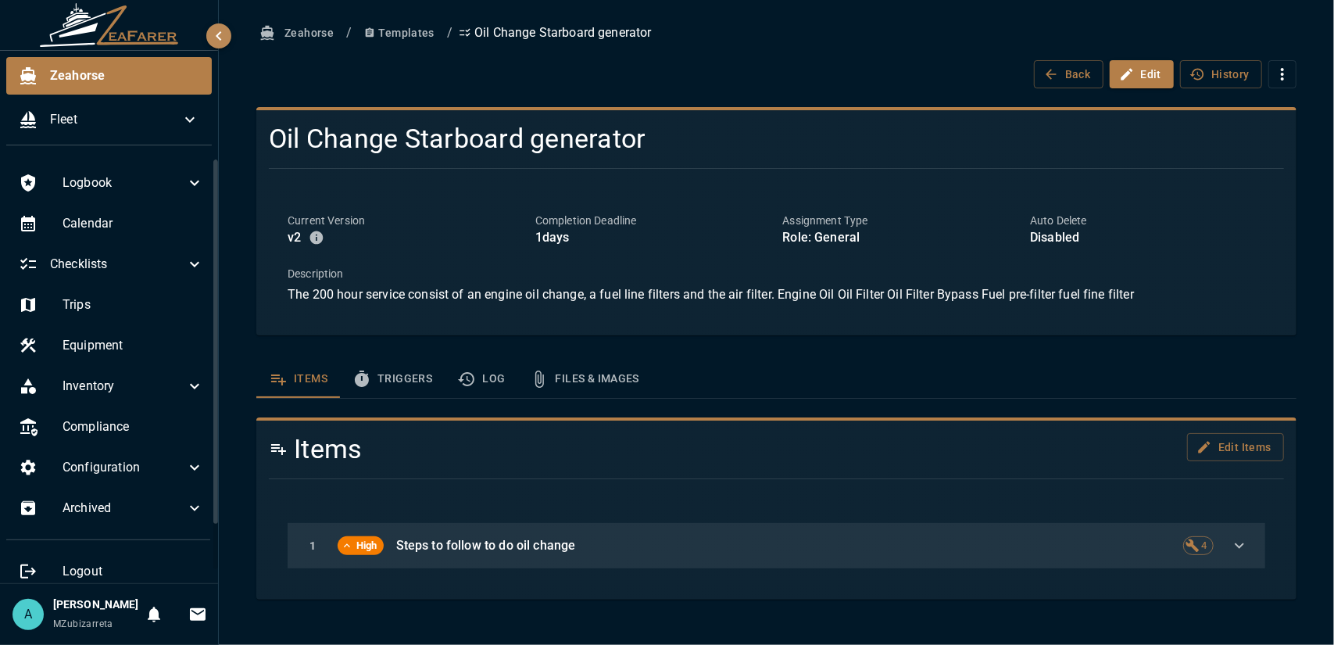
click at [325, 545] on div "1 High Steps to follow to do oil change 4" at bounding box center [777, 545] width 978 height 45
click at [1236, 542] on icon "button" at bounding box center [1239, 545] width 19 height 19
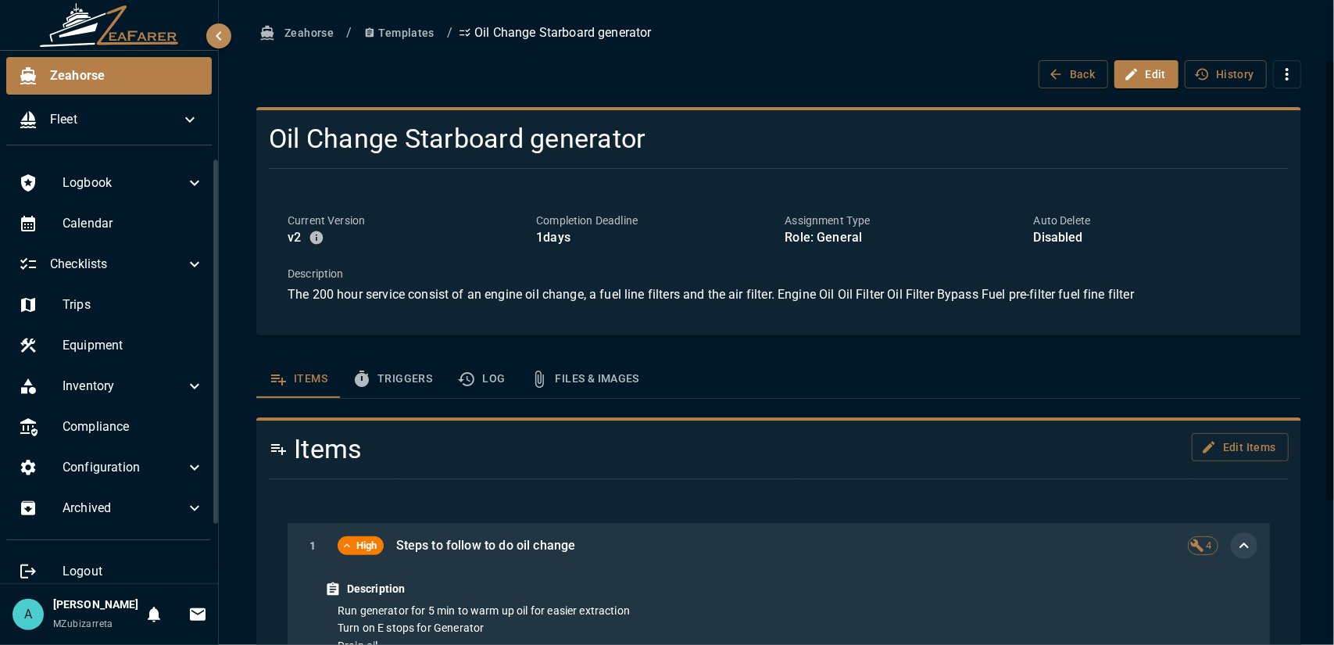
scroll to position [311, 0]
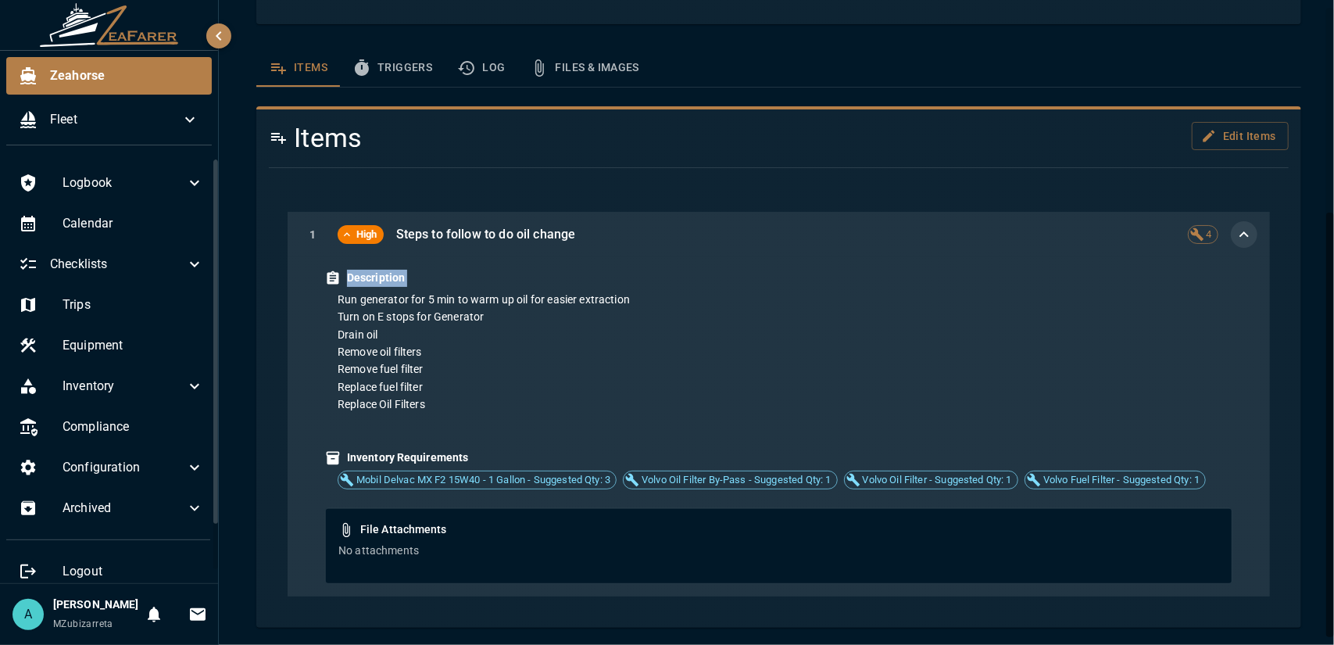
drag, startPoint x: 338, startPoint y: 299, endPoint x: 644, endPoint y: 263, distance: 308.3
click at [639, 257] on div "Description Run generator for 5 min to warm up oil for easier extraction Turn o…" at bounding box center [779, 426] width 982 height 339
click at [641, 302] on p "Run generator for 5 min to warm up oil for easier extraction" at bounding box center [785, 299] width 895 height 17
drag, startPoint x: 327, startPoint y: 316, endPoint x: 572, endPoint y: 320, distance: 244.6
click at [531, 316] on div "Run generator for 5 min to warm up oil for easier extraction Turn on E stops fo…" at bounding box center [778, 361] width 907 height 140
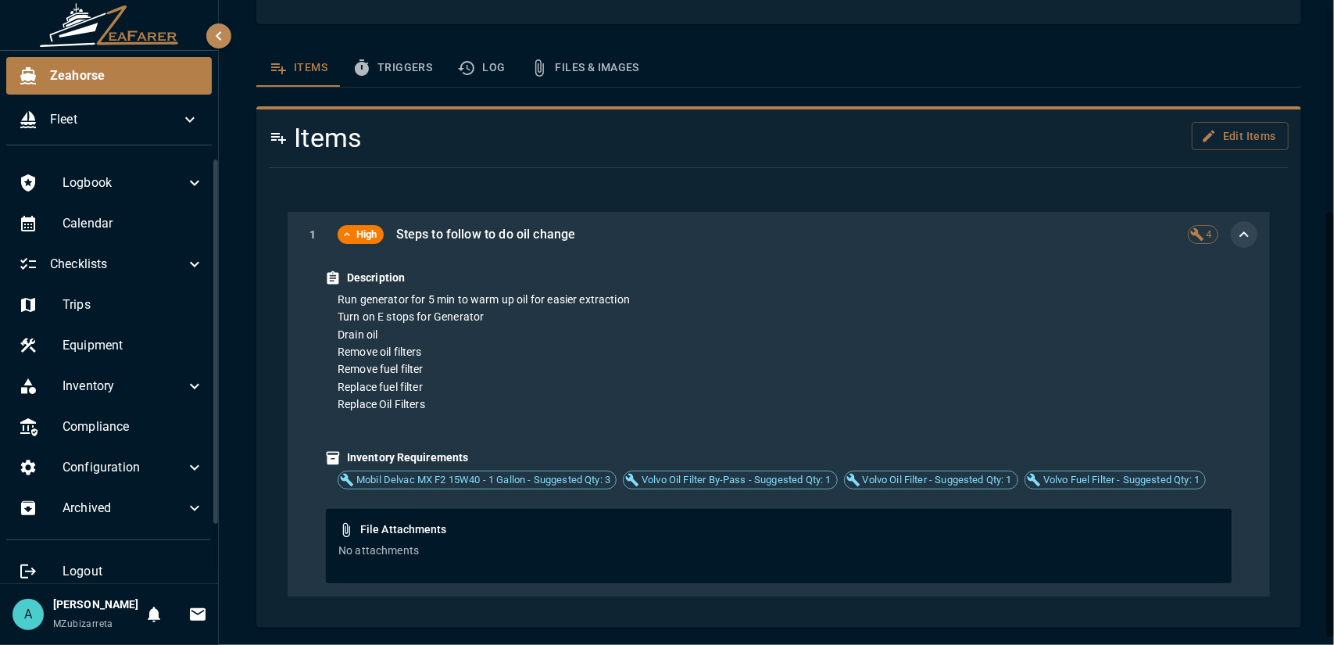
click at [420, 343] on p "Remove oil filters" at bounding box center [785, 351] width 895 height 17
drag, startPoint x: 327, startPoint y: 346, endPoint x: 261, endPoint y: 349, distance: 65.7
click at [289, 348] on div "Description Run generator for 5 min to warm up oil for easier extraction Turn o…" at bounding box center [779, 426] width 982 height 339
drag, startPoint x: 324, startPoint y: 333, endPoint x: 427, endPoint y: 334, distance: 102.4
click at [423, 334] on div "Description Run generator for 5 min to warm up oil for easier extraction Turn o…" at bounding box center [779, 426] width 982 height 339
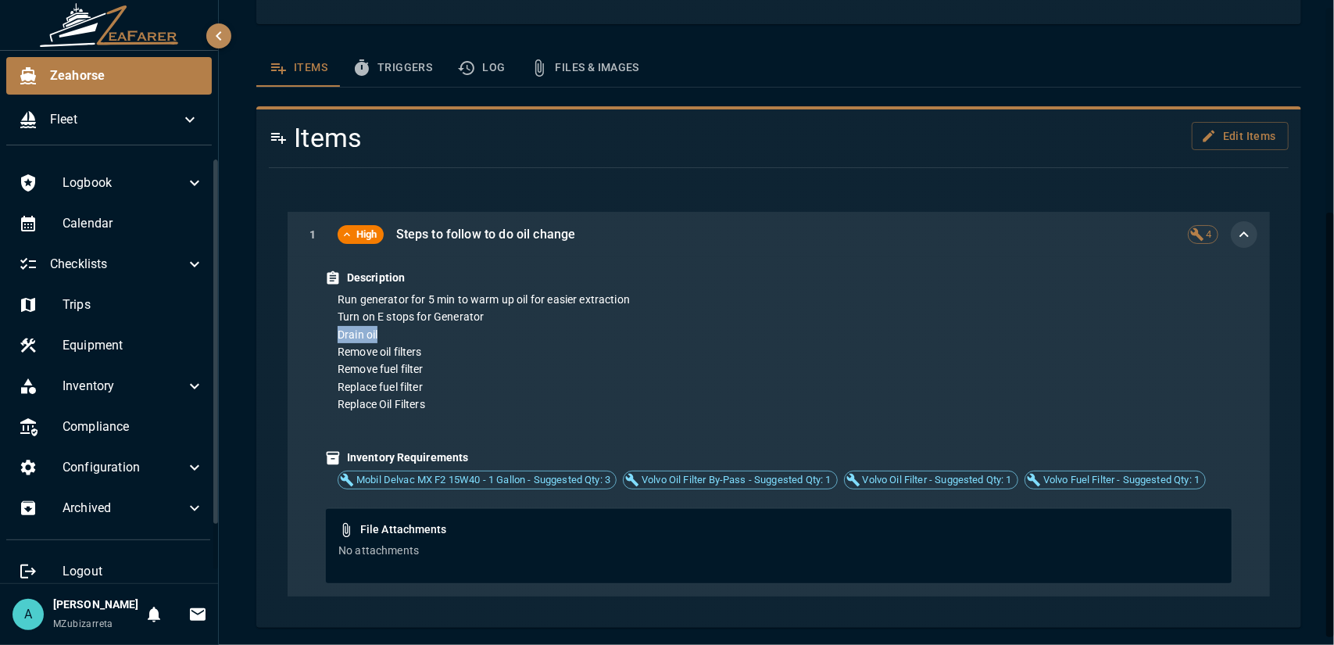
click at [427, 334] on p "Drain oil" at bounding box center [785, 334] width 895 height 17
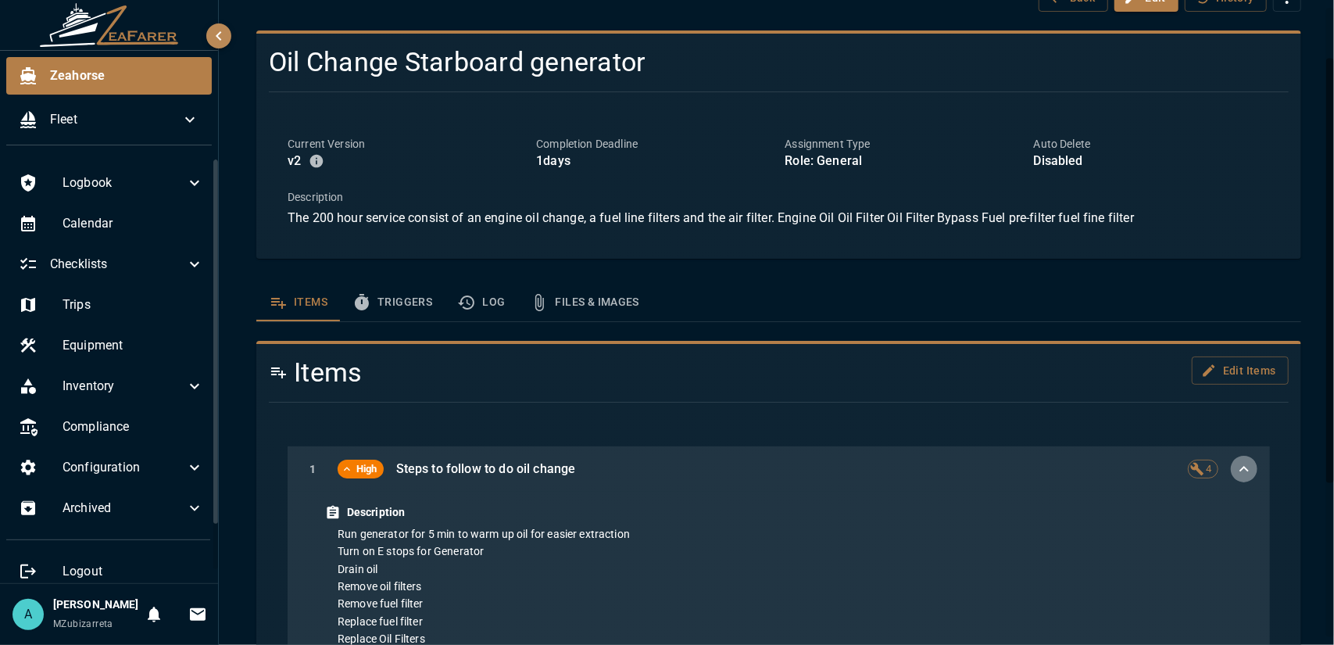
click at [1235, 465] on icon "button" at bounding box center [1244, 468] width 19 height 19
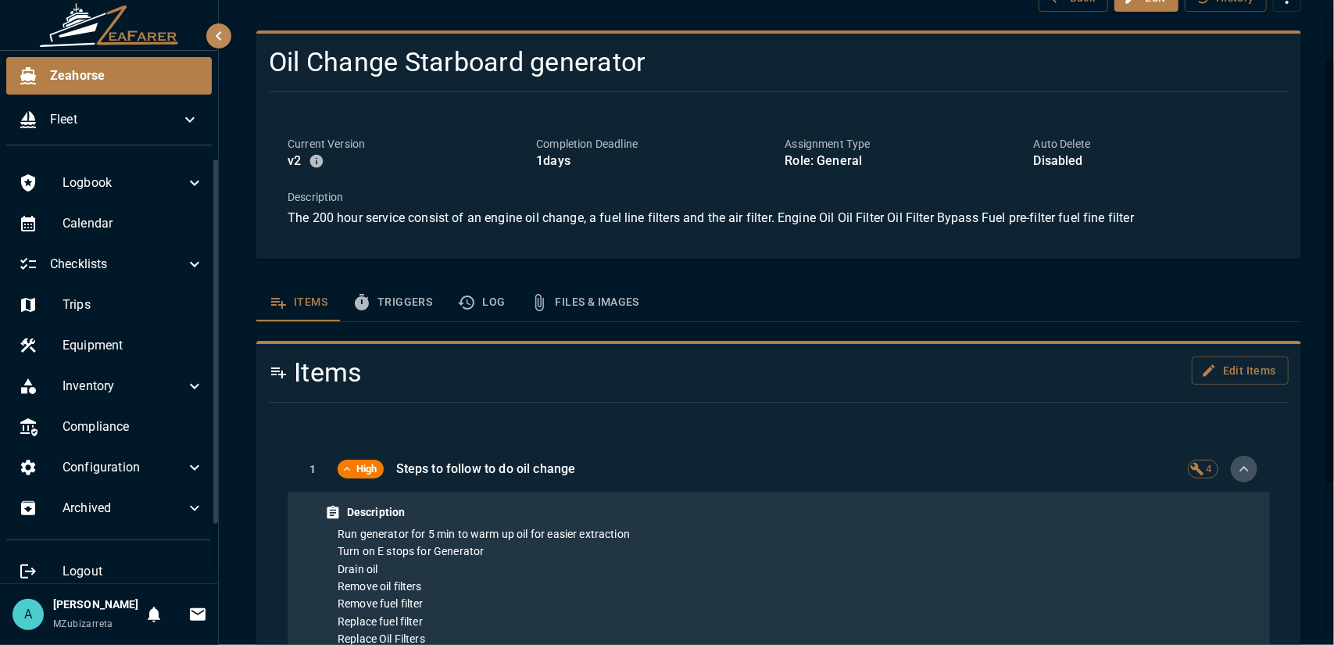
scroll to position [0, 0]
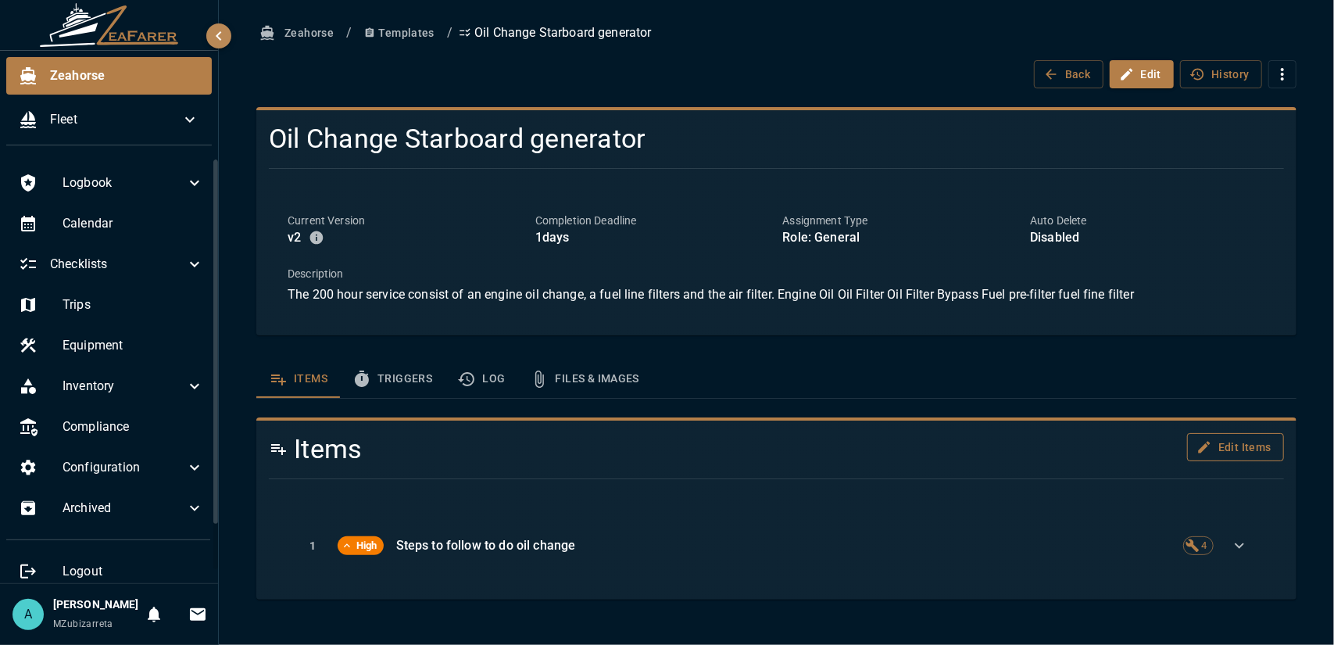
click at [1264, 448] on button "Edit Items" at bounding box center [1235, 447] width 97 height 29
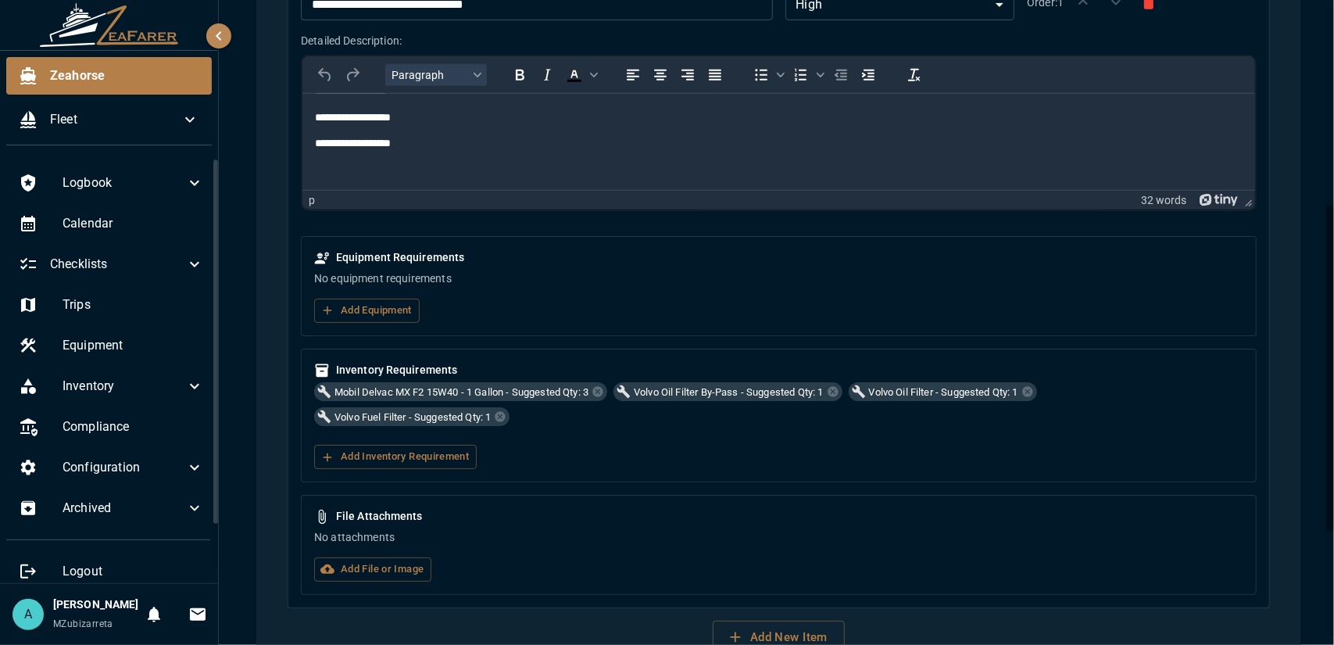
scroll to position [600, 0]
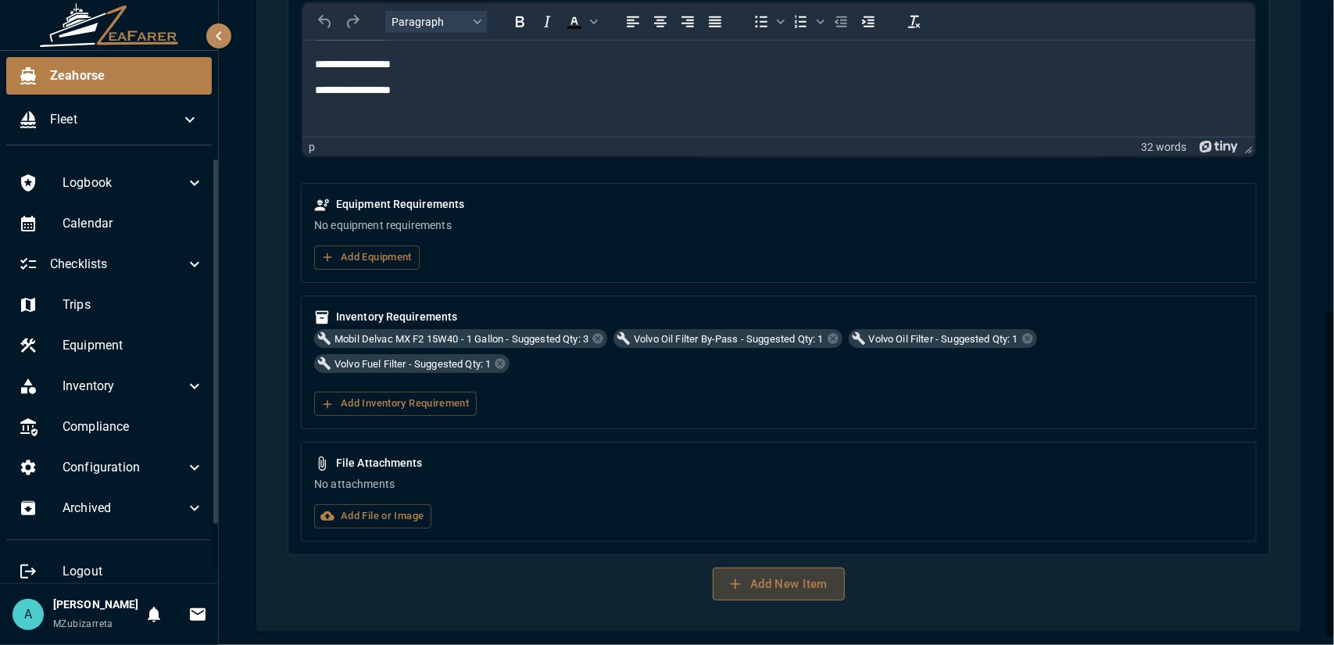
click at [763, 587] on button "Add New Item" at bounding box center [779, 583] width 132 height 33
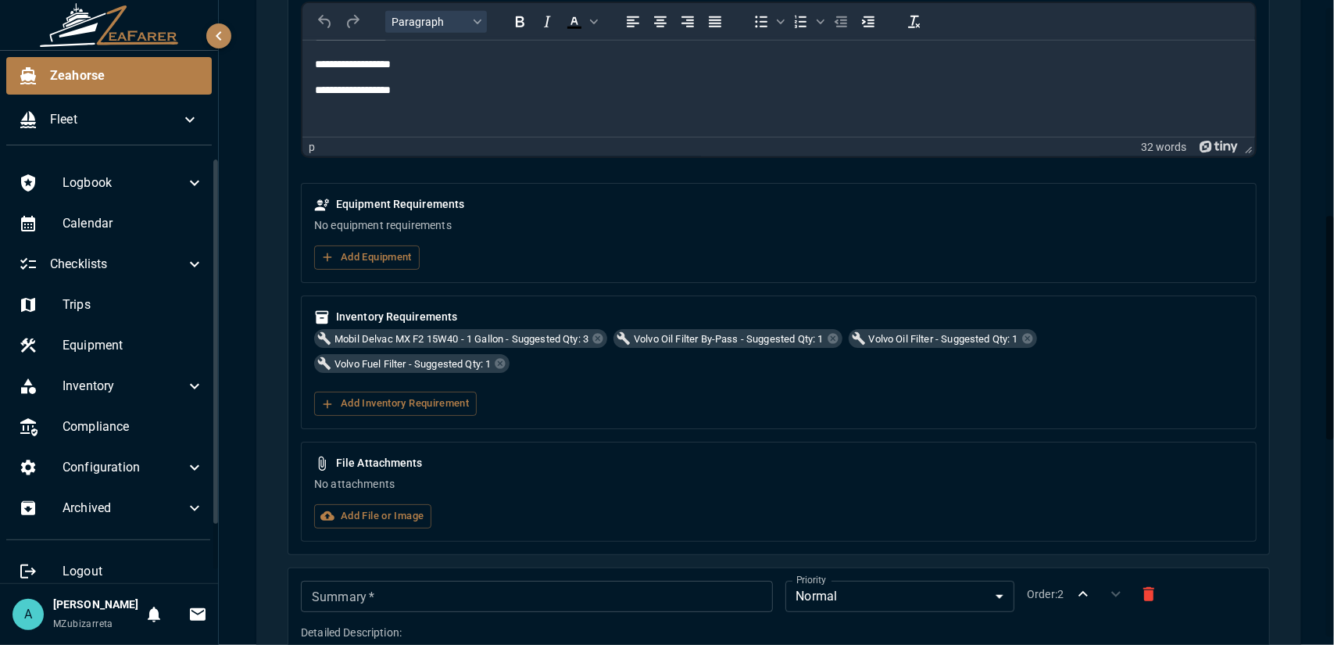
scroll to position [0, 0]
click at [603, 335] on icon at bounding box center [598, 338] width 13 height 13
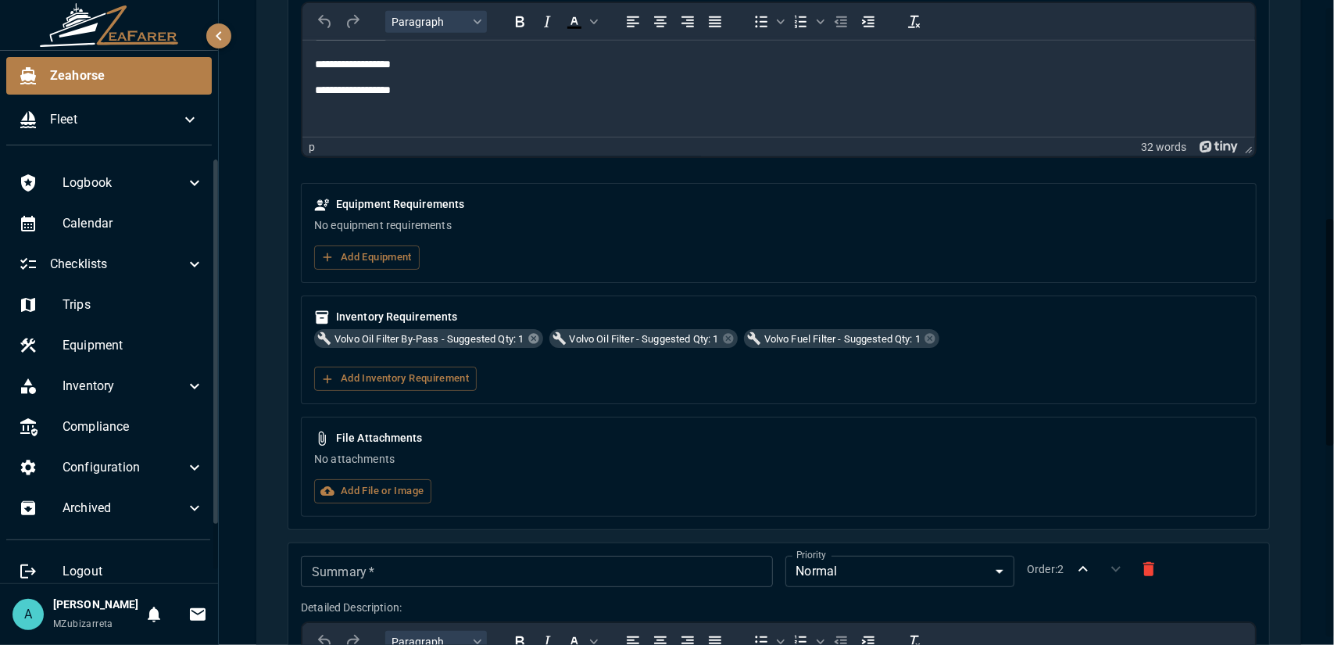
click at [536, 335] on icon at bounding box center [533, 338] width 13 height 13
click at [494, 337] on icon at bounding box center [493, 339] width 10 height 10
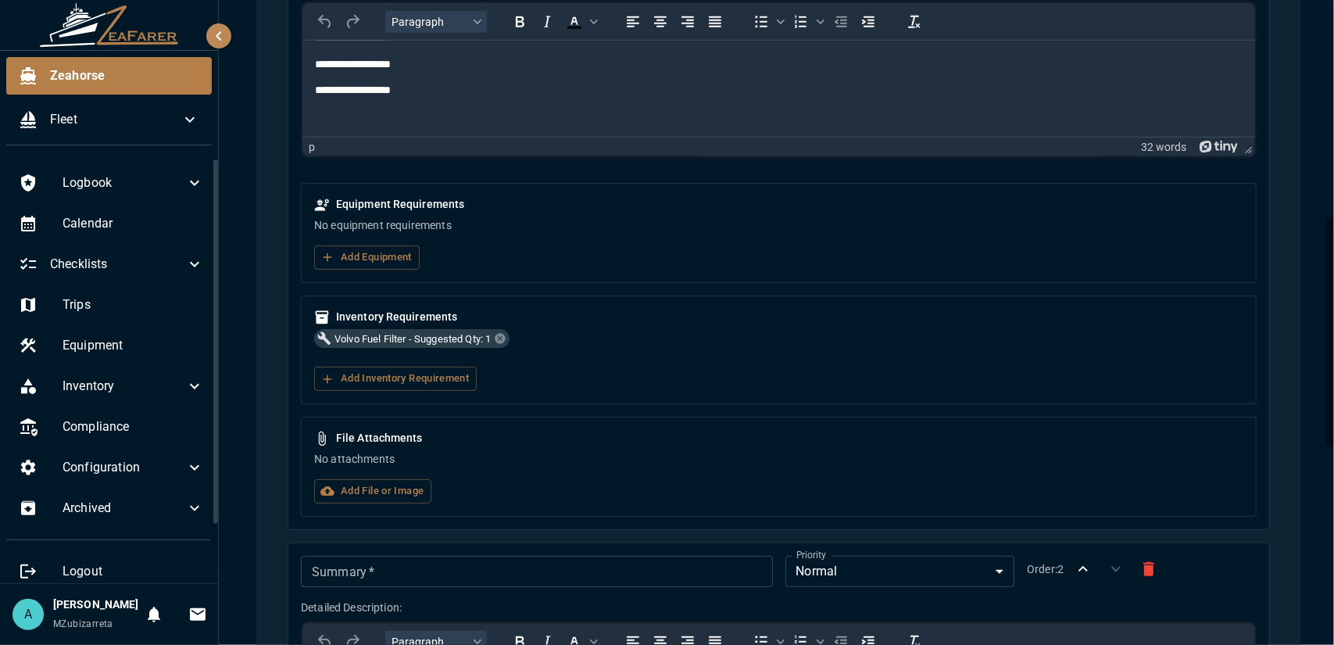
click at [499, 333] on icon at bounding box center [500, 338] width 13 height 13
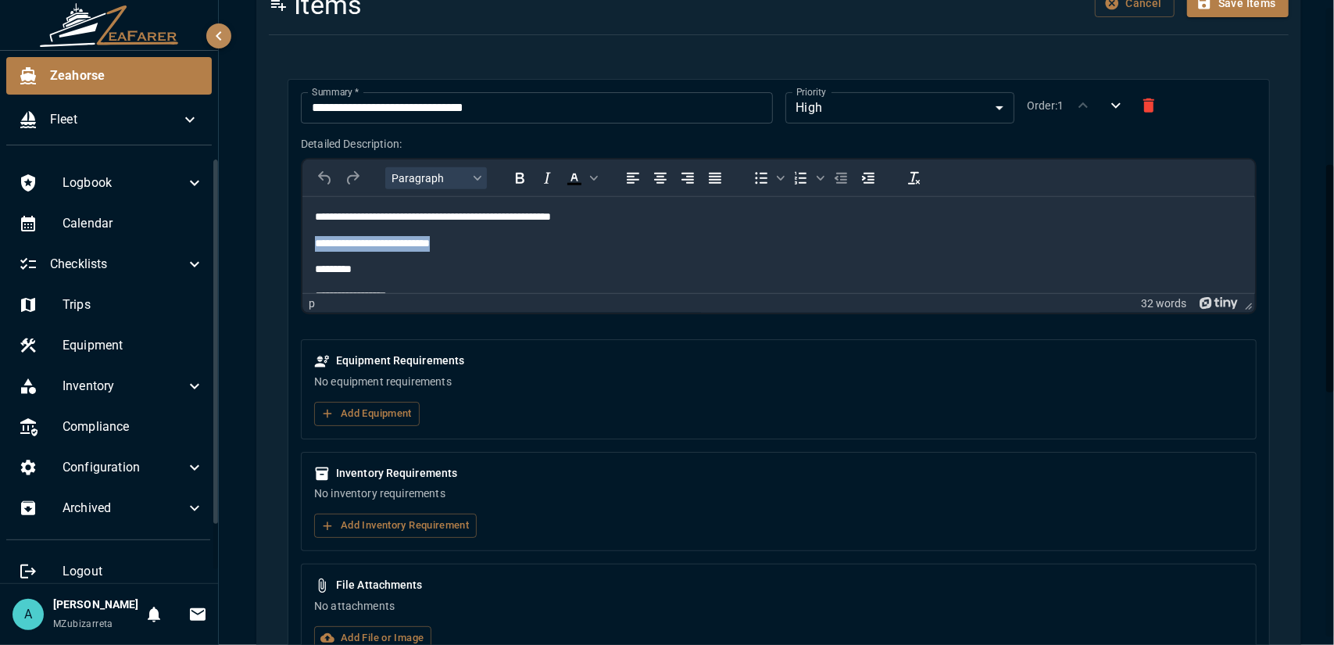
drag, startPoint x: 468, startPoint y: 244, endPoint x: 312, endPoint y: 245, distance: 156.3
click at [312, 245] on html "**********" at bounding box center [778, 307] width 953 height 223
copy p "**********"
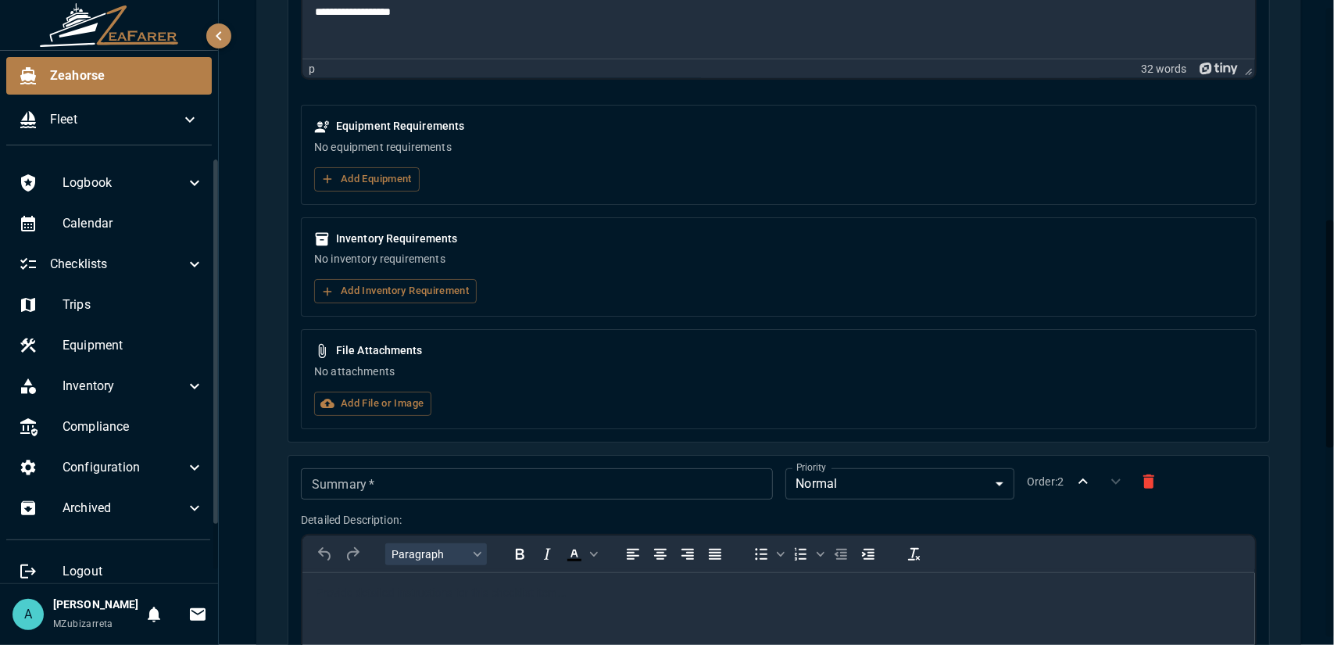
scroll to position [756, 0]
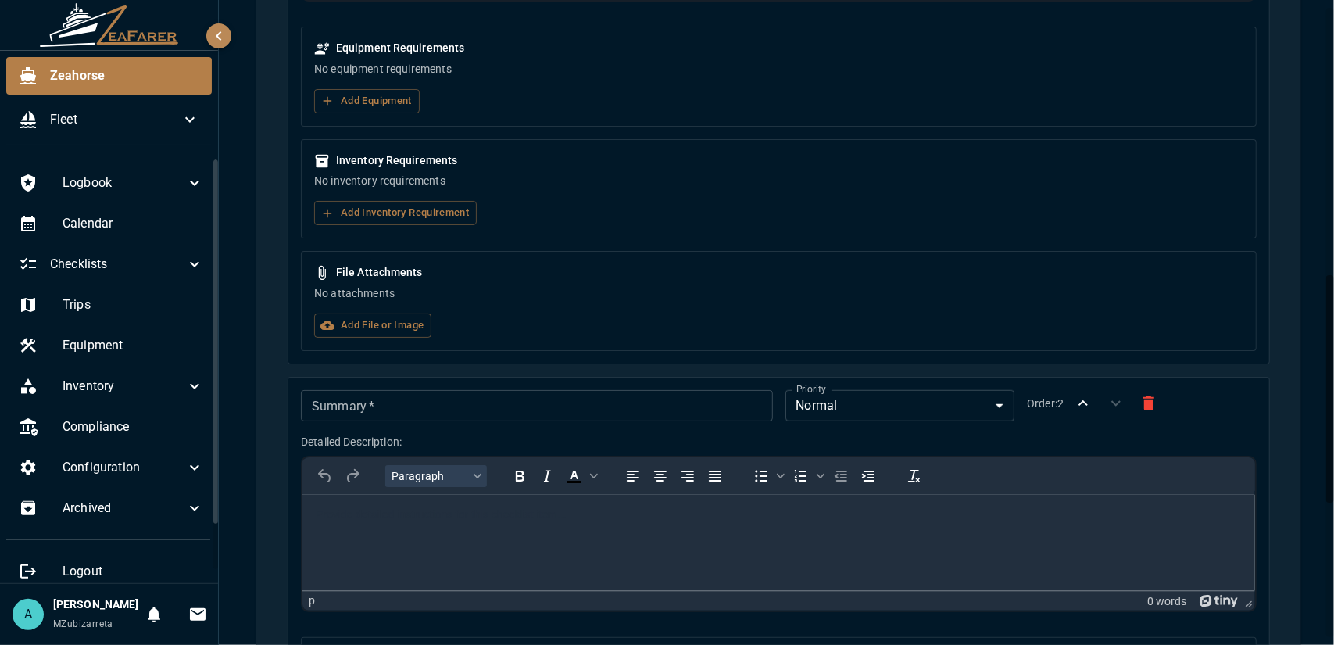
click at [352, 402] on input "Summary   *" at bounding box center [536, 405] width 471 height 31
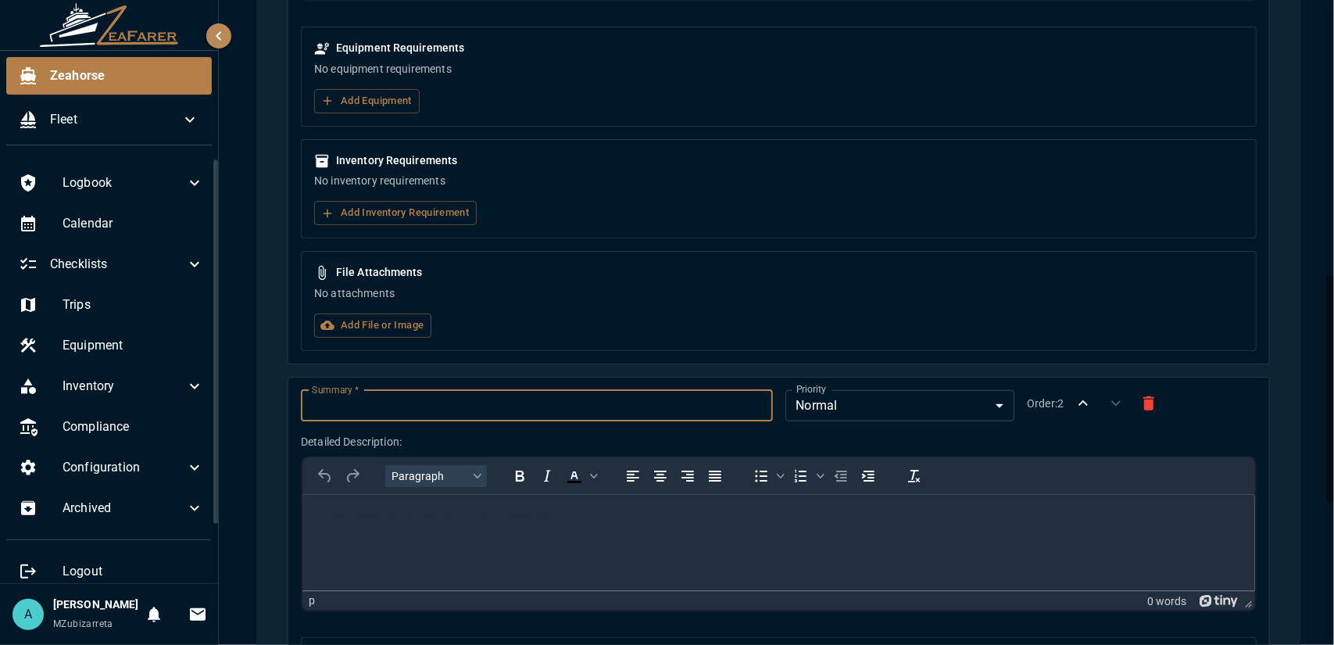
paste input "**********"
type input "**********"
click at [356, 520] on body "Rich Text Area. Press ALT-0 for help." at bounding box center [778, 514] width 928 height 16
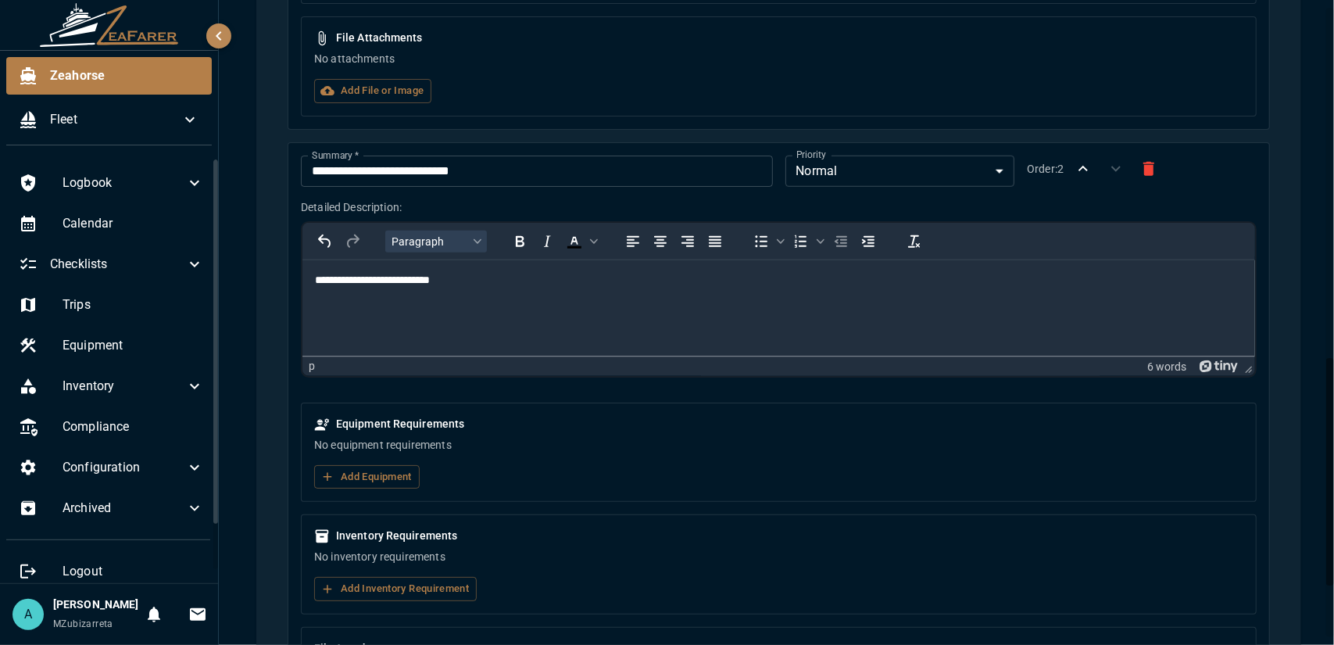
scroll to position [1136, 0]
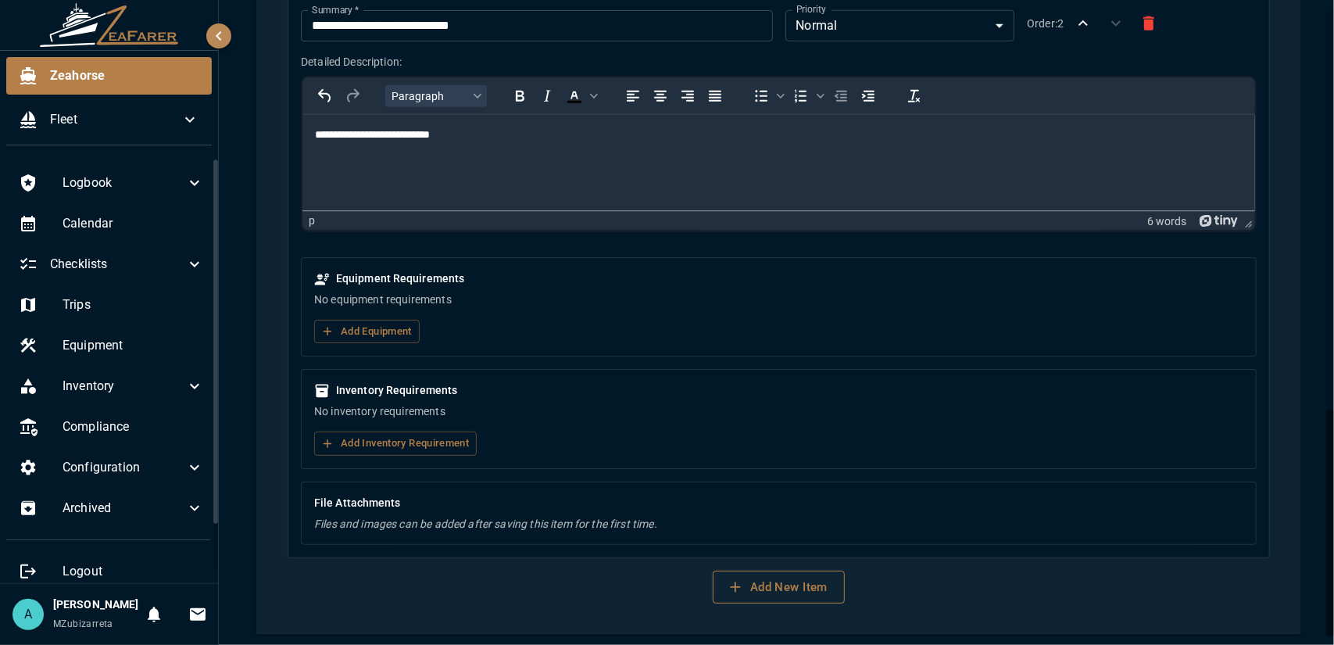
click at [758, 576] on button "Add New Item" at bounding box center [779, 586] width 132 height 33
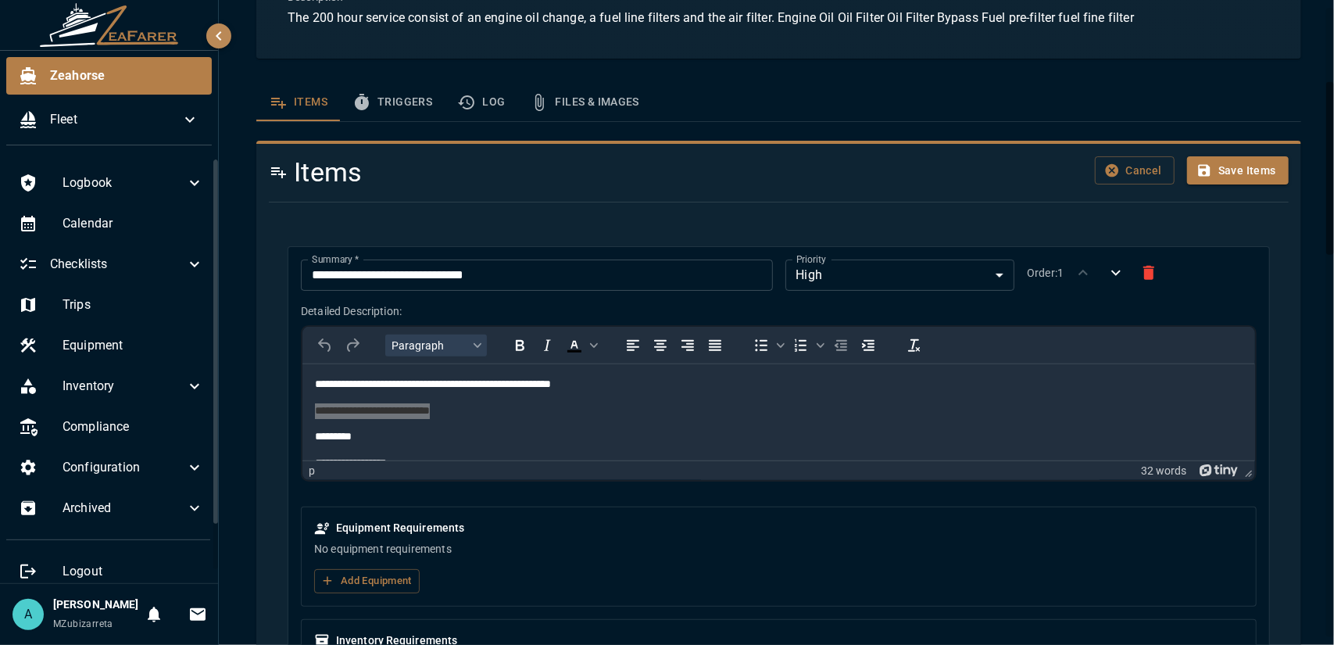
scroll to position [355, 0]
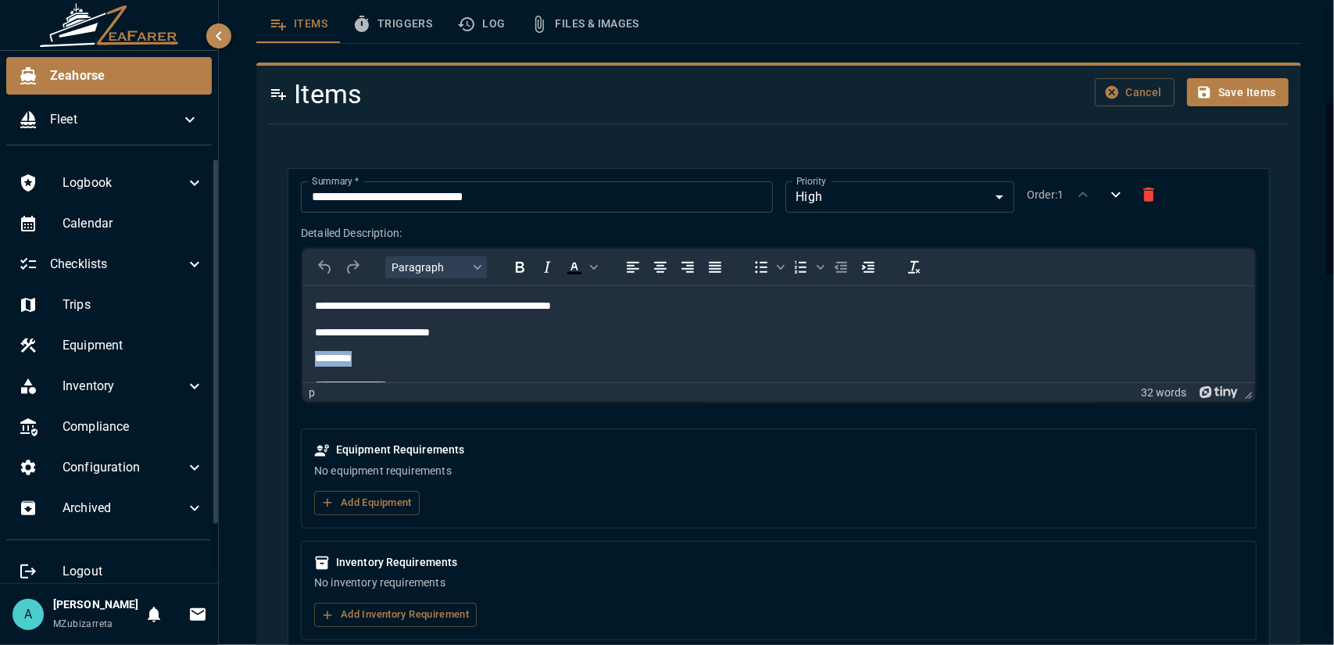
drag, startPoint x: 359, startPoint y: 357, endPoint x: 304, endPoint y: 363, distance: 55.8
click at [304, 363] on html "**********" at bounding box center [778, 396] width 953 height 223
copy p "*********"
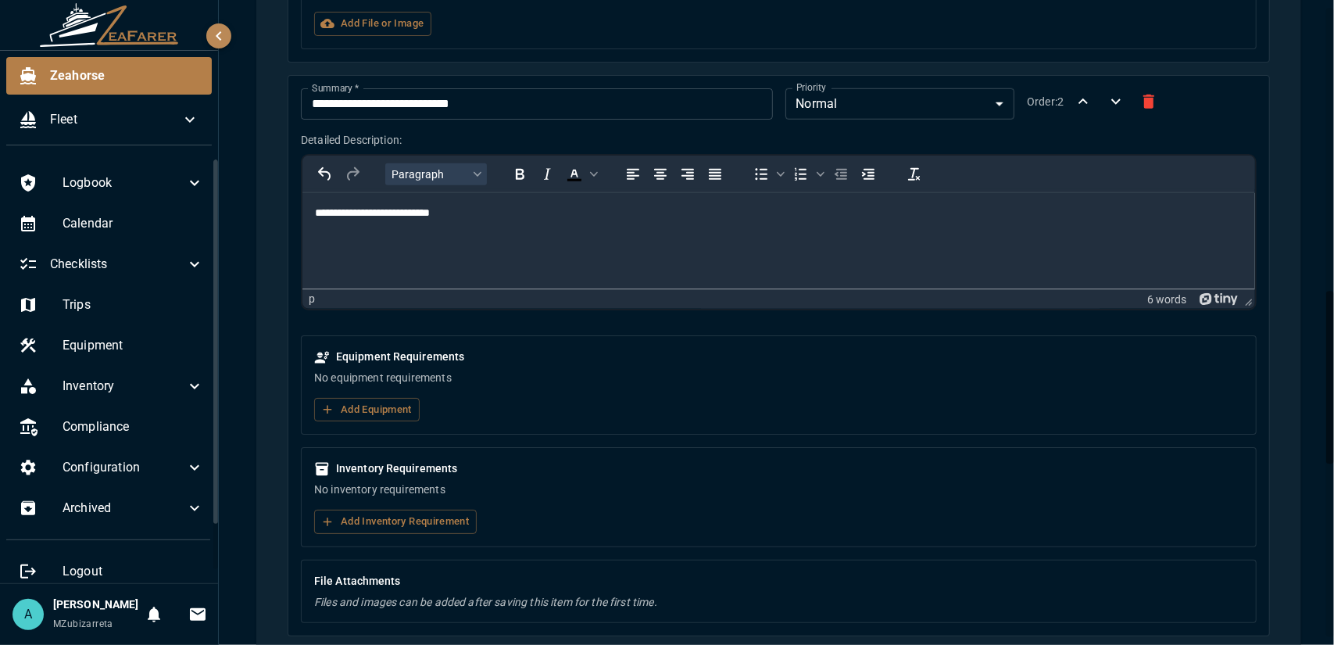
click at [374, 226] on html "**********" at bounding box center [778, 212] width 953 height 41
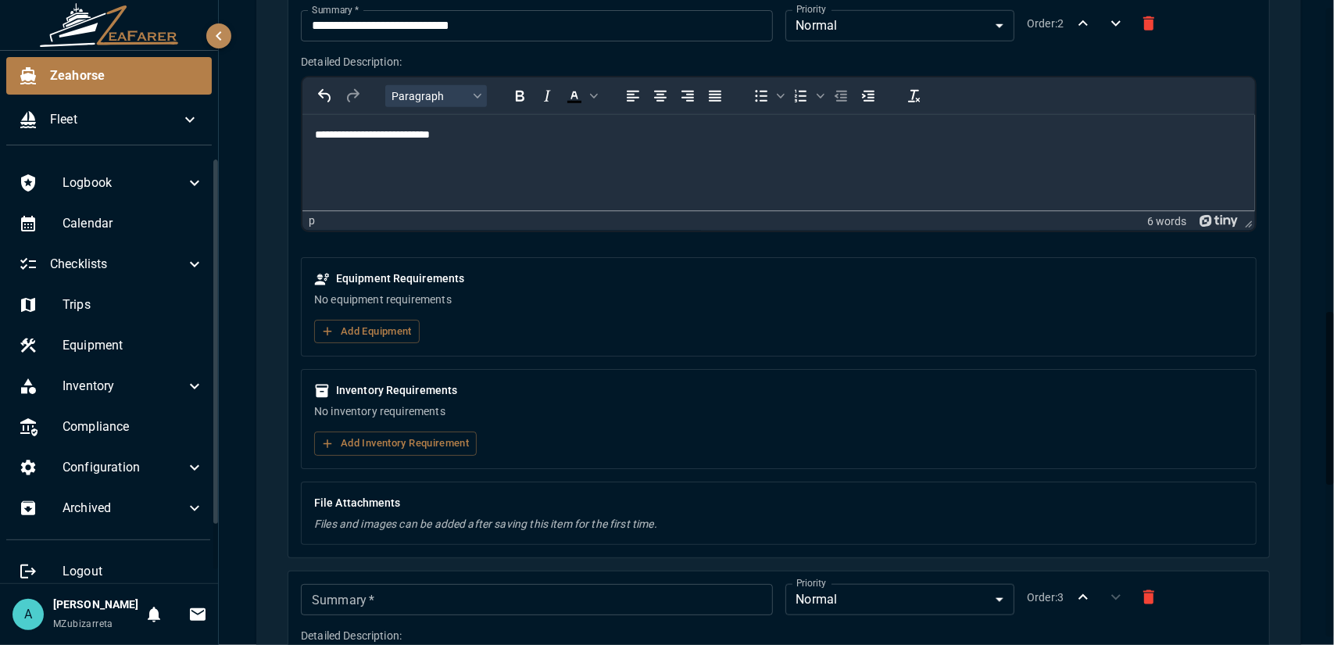
scroll to position [1292, 0]
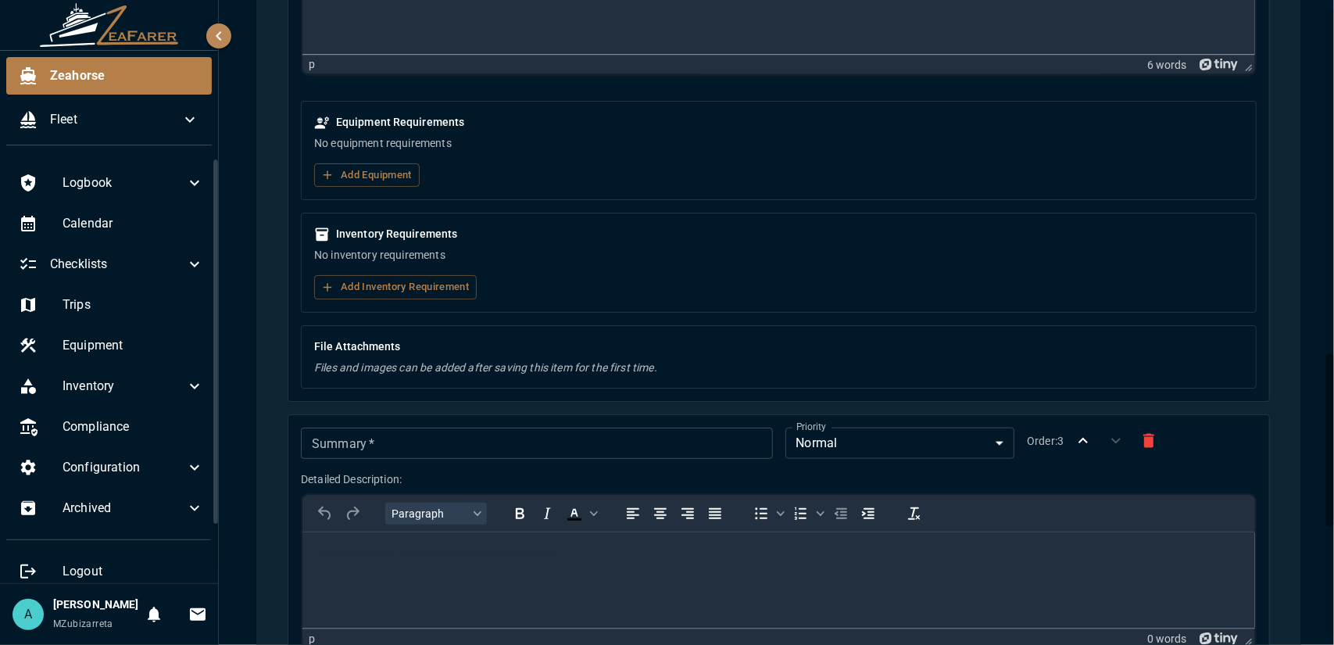
click at [349, 558] on html at bounding box center [778, 551] width 953 height 41
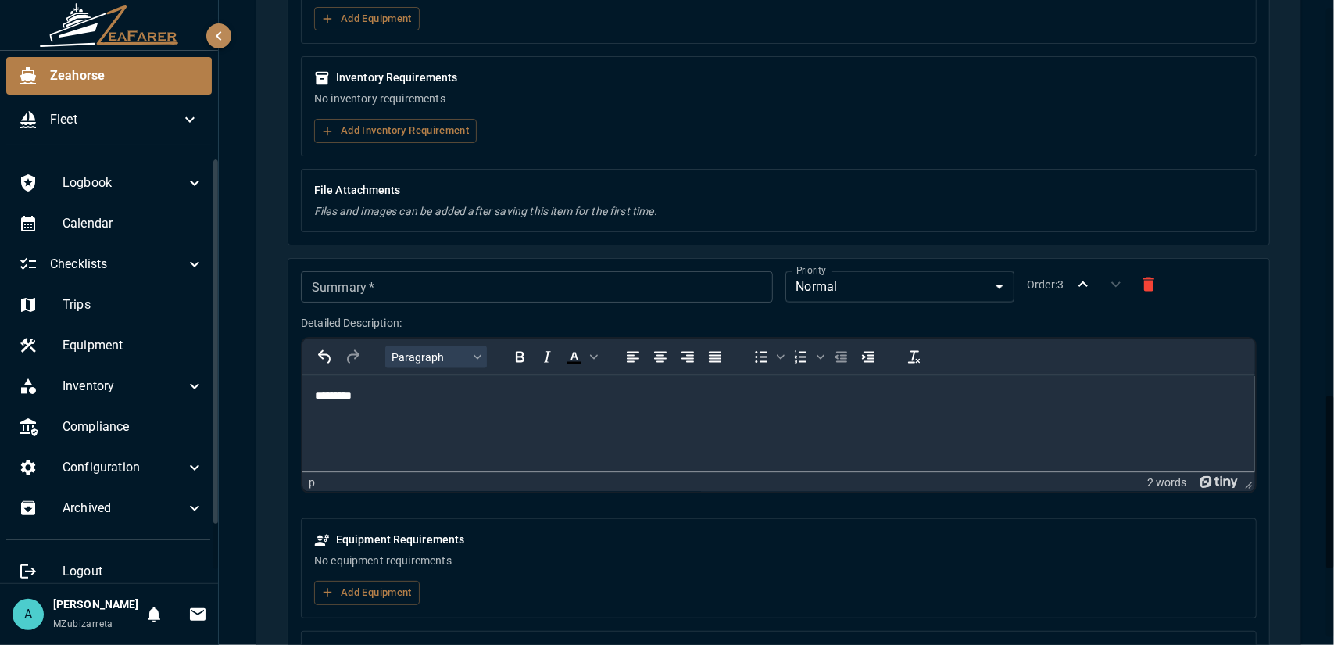
click at [364, 285] on input "Summary   *" at bounding box center [536, 286] width 471 height 31
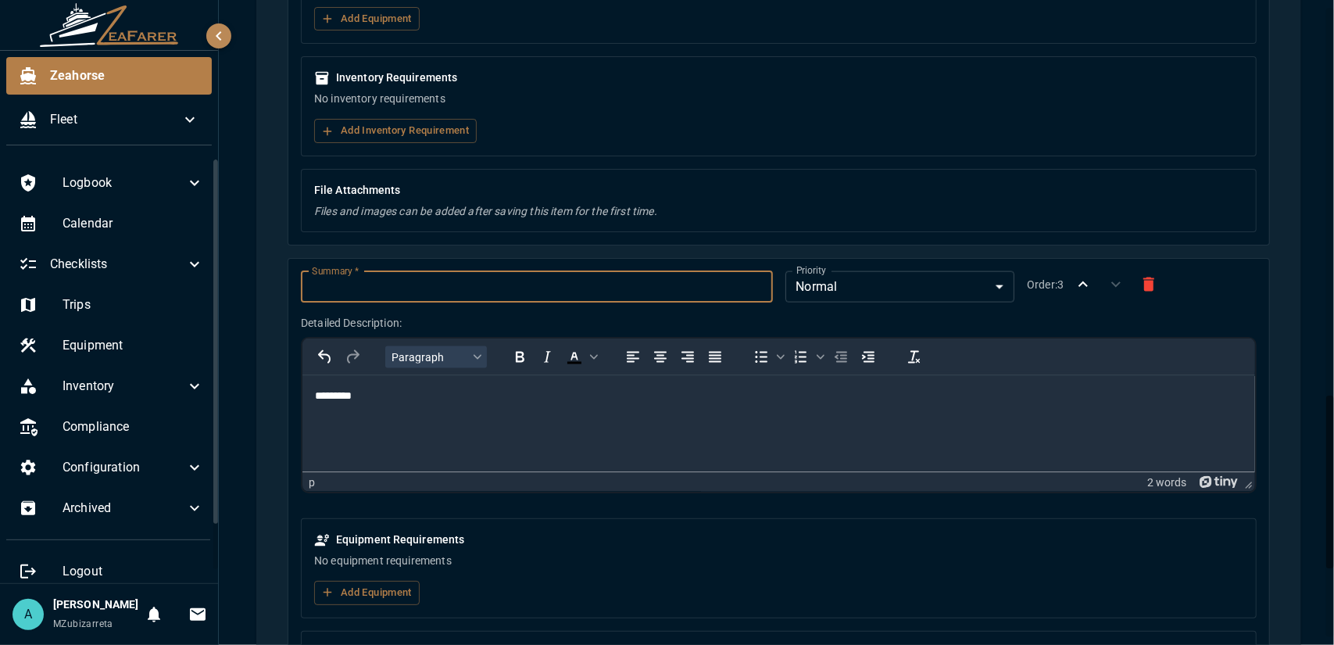
paste input "*********"
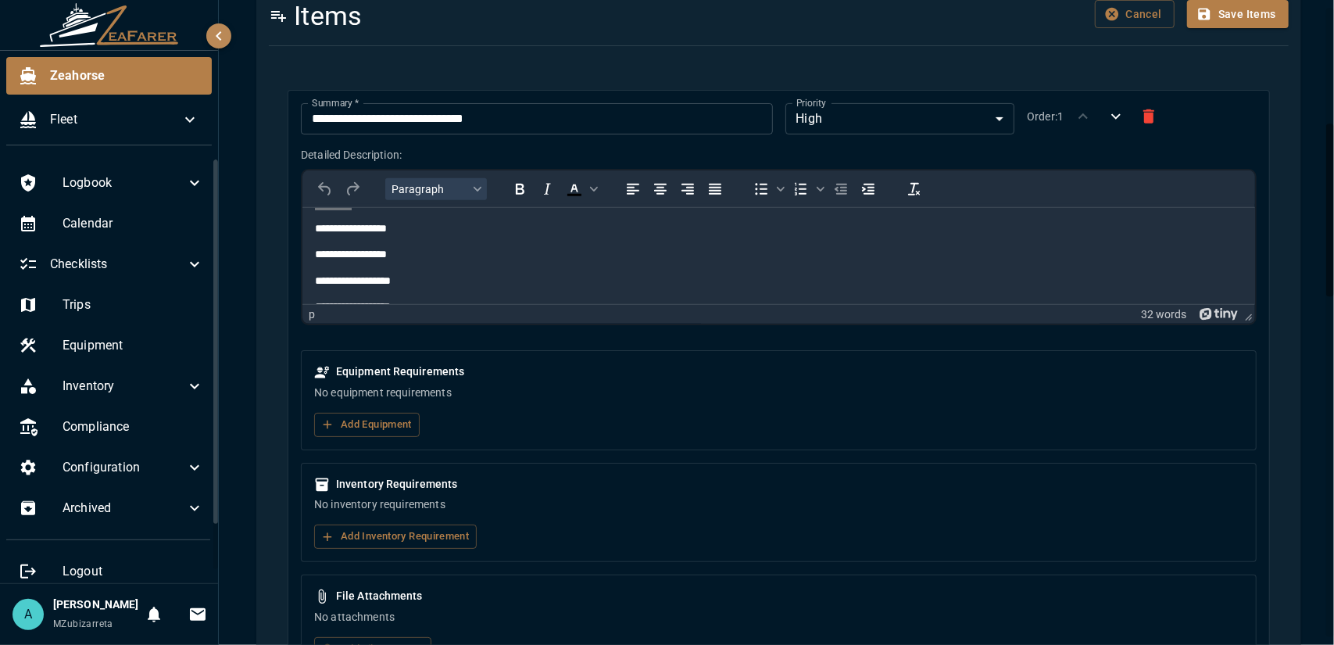
scroll to position [0, 0]
type input "*********"
click at [391, 306] on html "**********" at bounding box center [778, 318] width 953 height 223
click at [397, 288] on body "**********" at bounding box center [778, 319] width 928 height 198
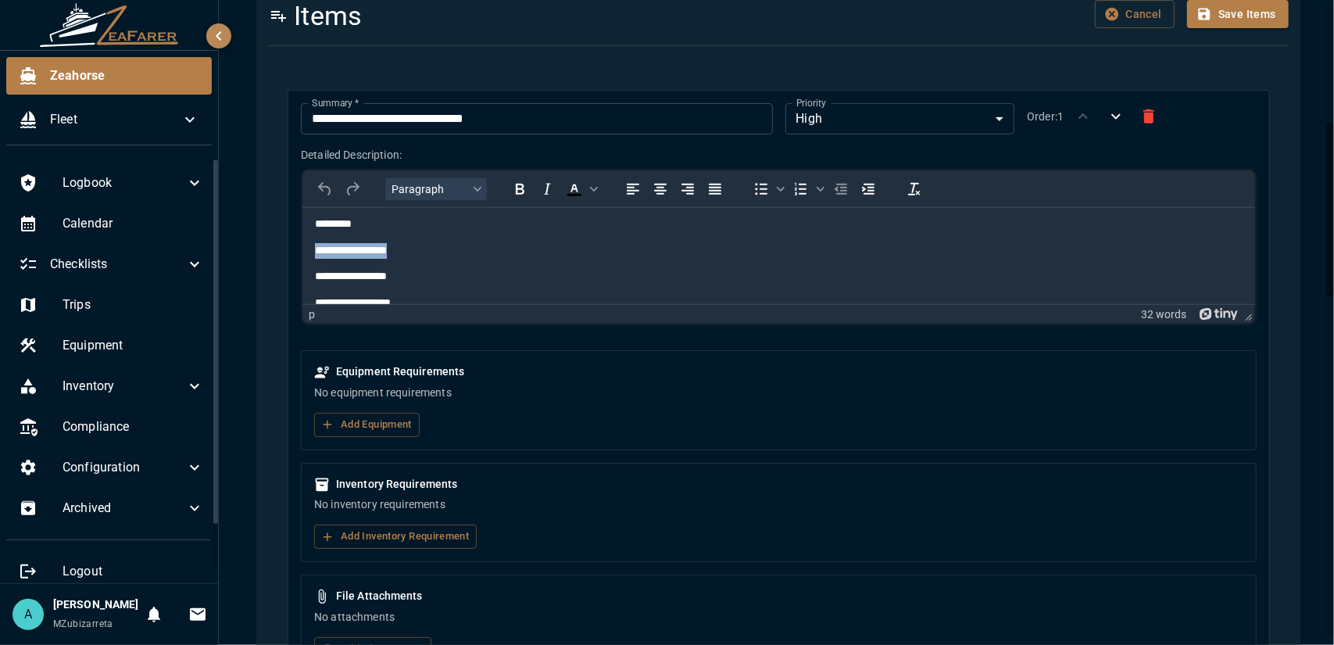
drag, startPoint x: 402, startPoint y: 251, endPoint x: 312, endPoint y: 249, distance: 90.7
click at [312, 249] on html "**********" at bounding box center [778, 262] width 953 height 223
copy p "**********"
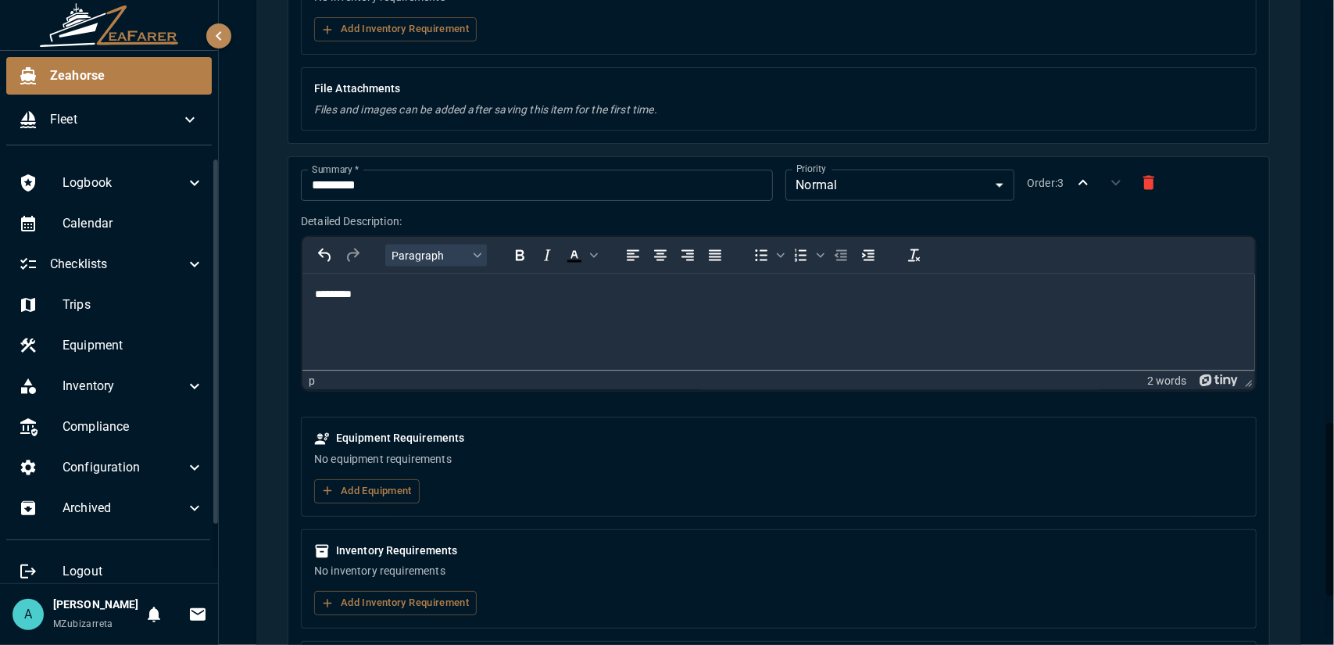
scroll to position [1707, 0]
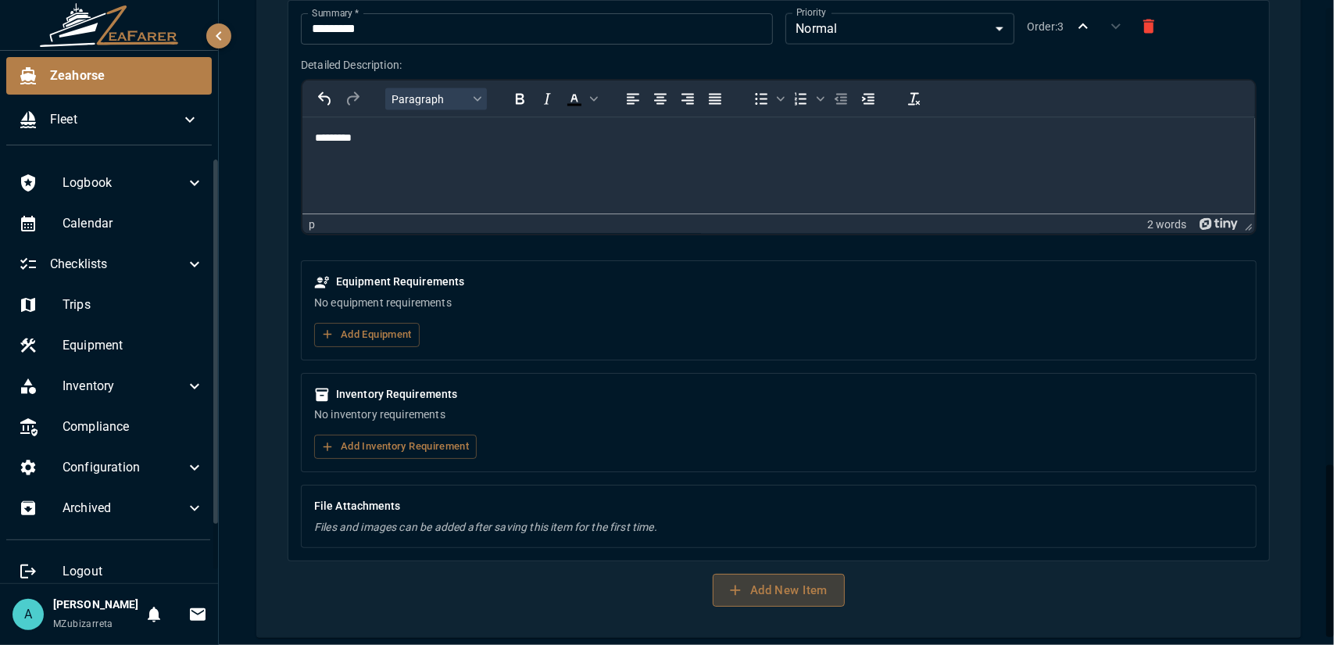
click at [741, 574] on button "Add New Item" at bounding box center [779, 590] width 132 height 33
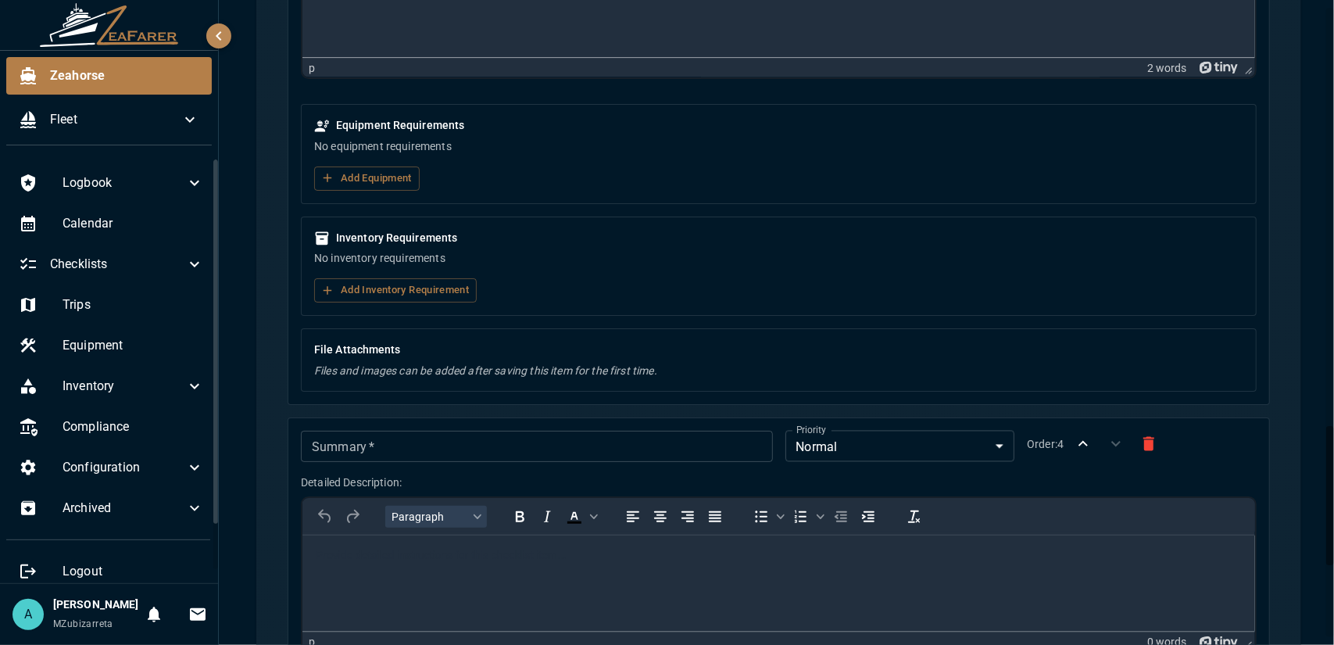
scroll to position [2019, 0]
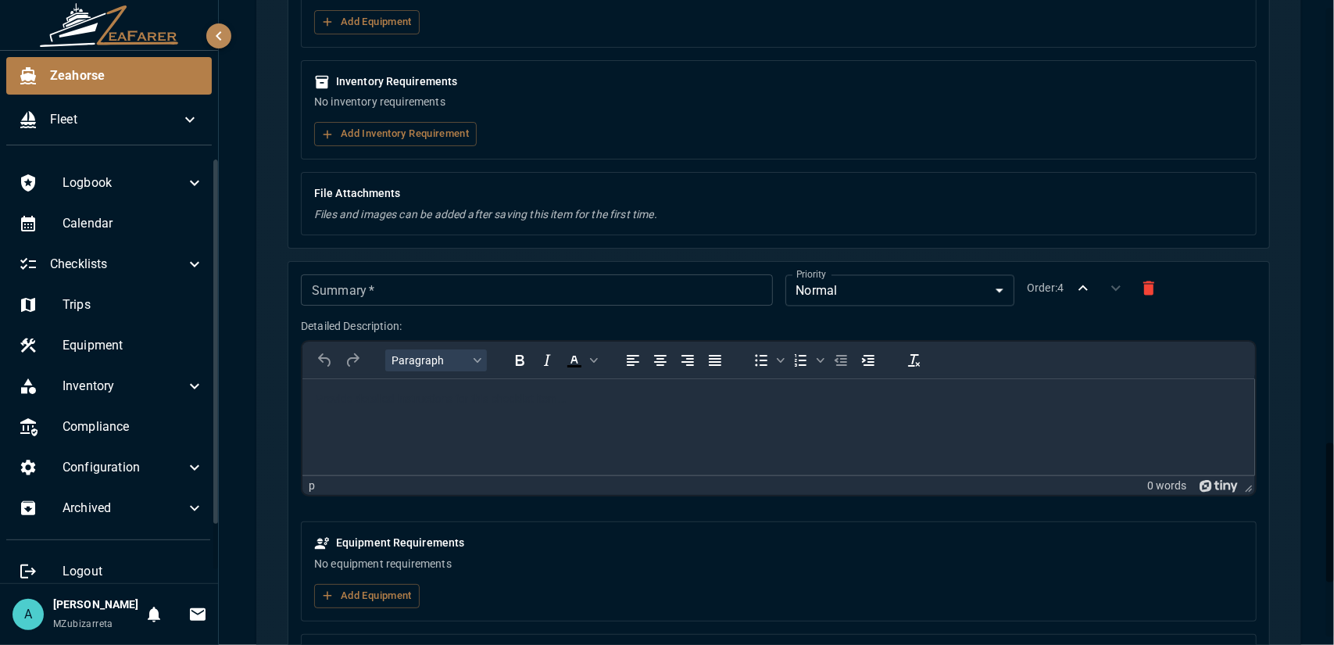
click at [424, 278] on input "Summary   *" at bounding box center [536, 289] width 471 height 31
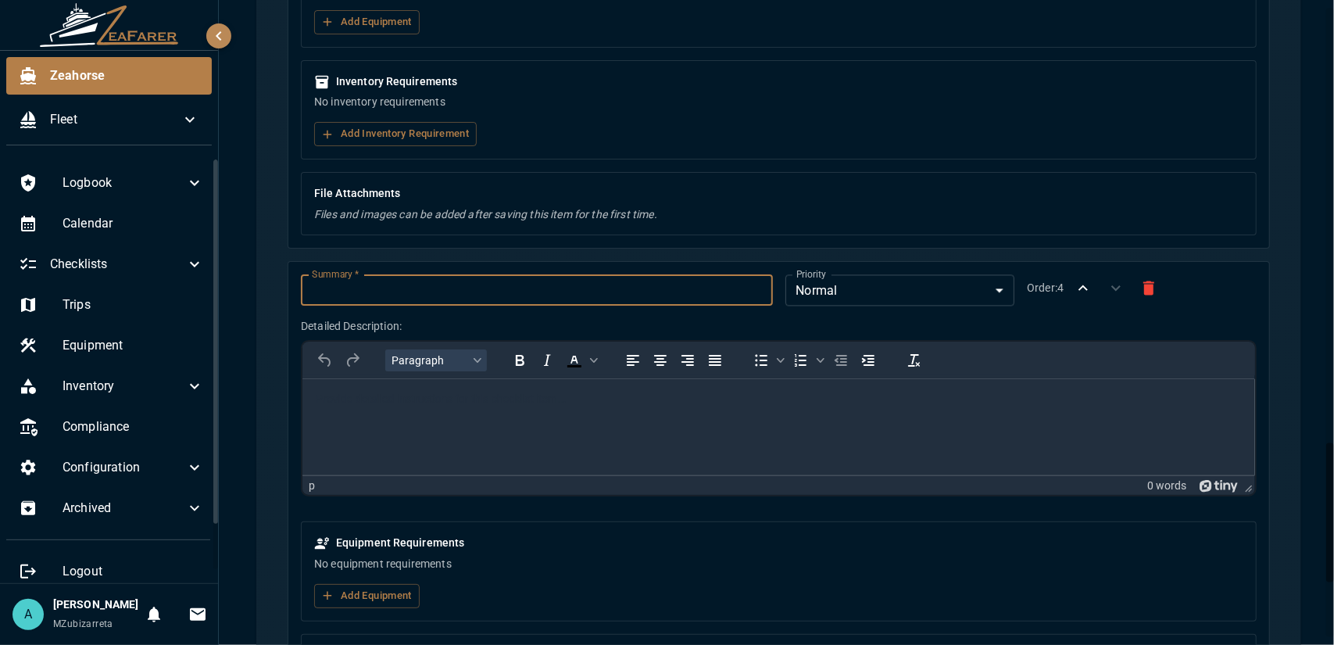
paste input "**********"
type input "**********"
click at [378, 417] on html at bounding box center [778, 399] width 953 height 41
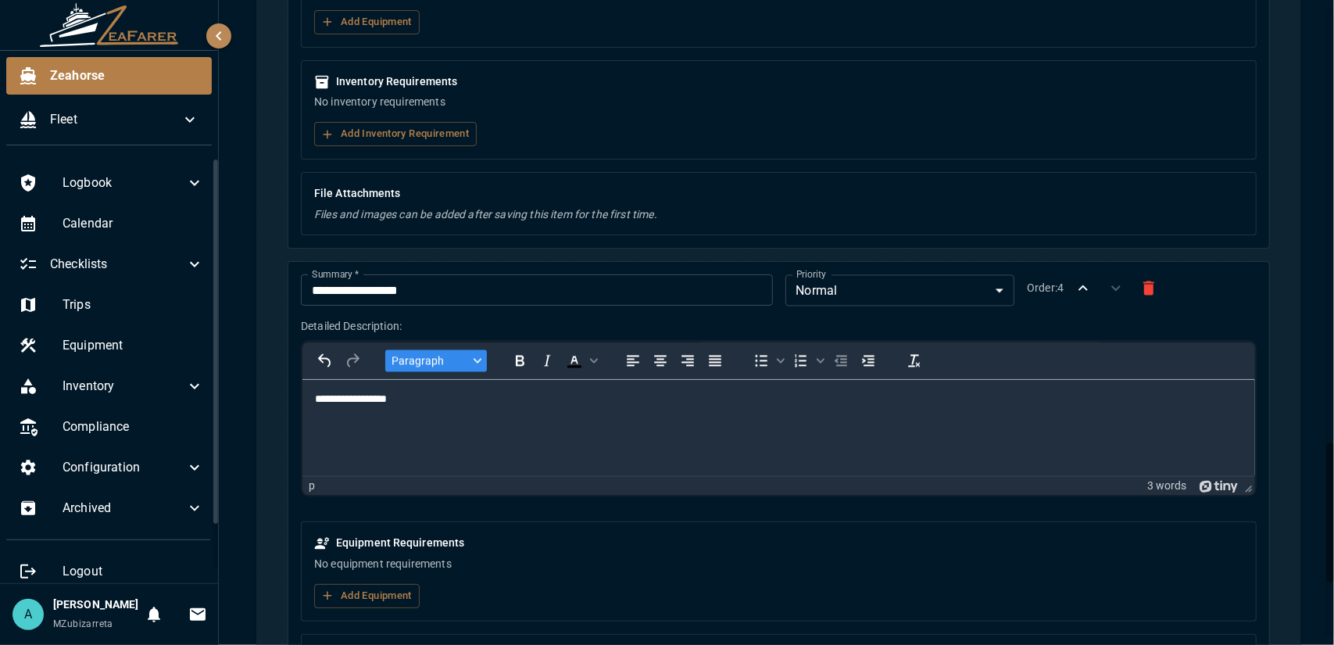
scroll to position [2277, 0]
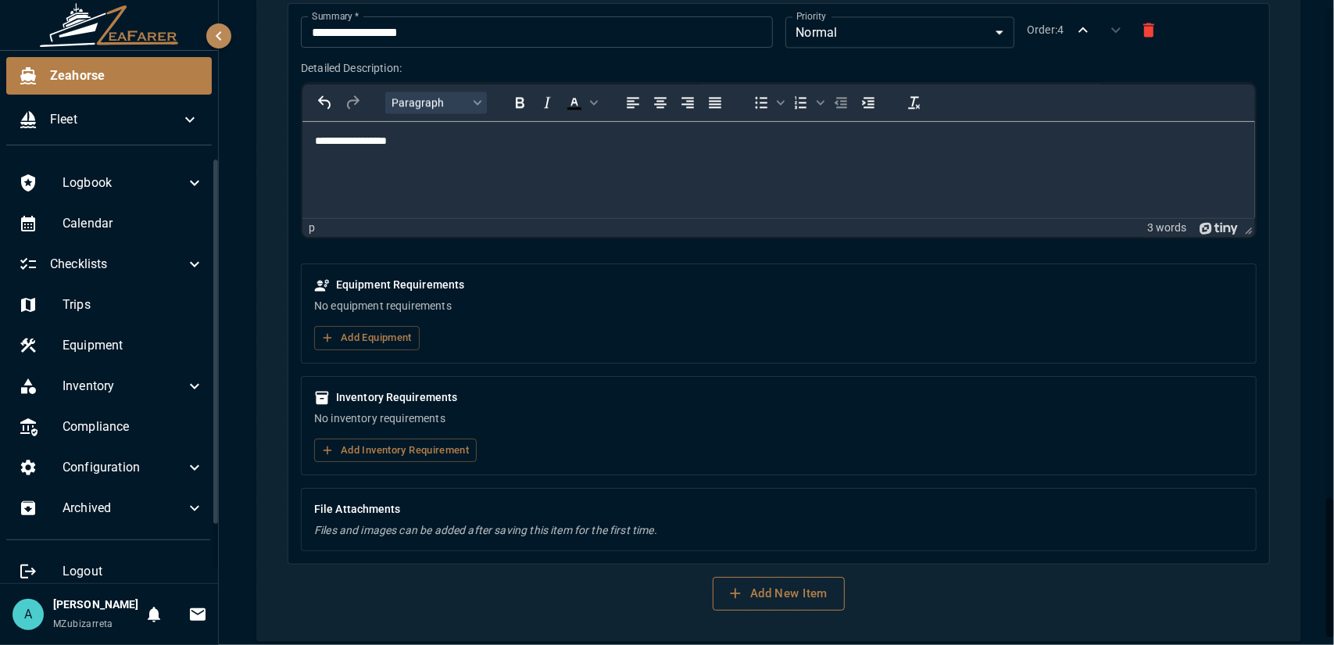
click at [785, 585] on button "Add New Item" at bounding box center [779, 593] width 132 height 33
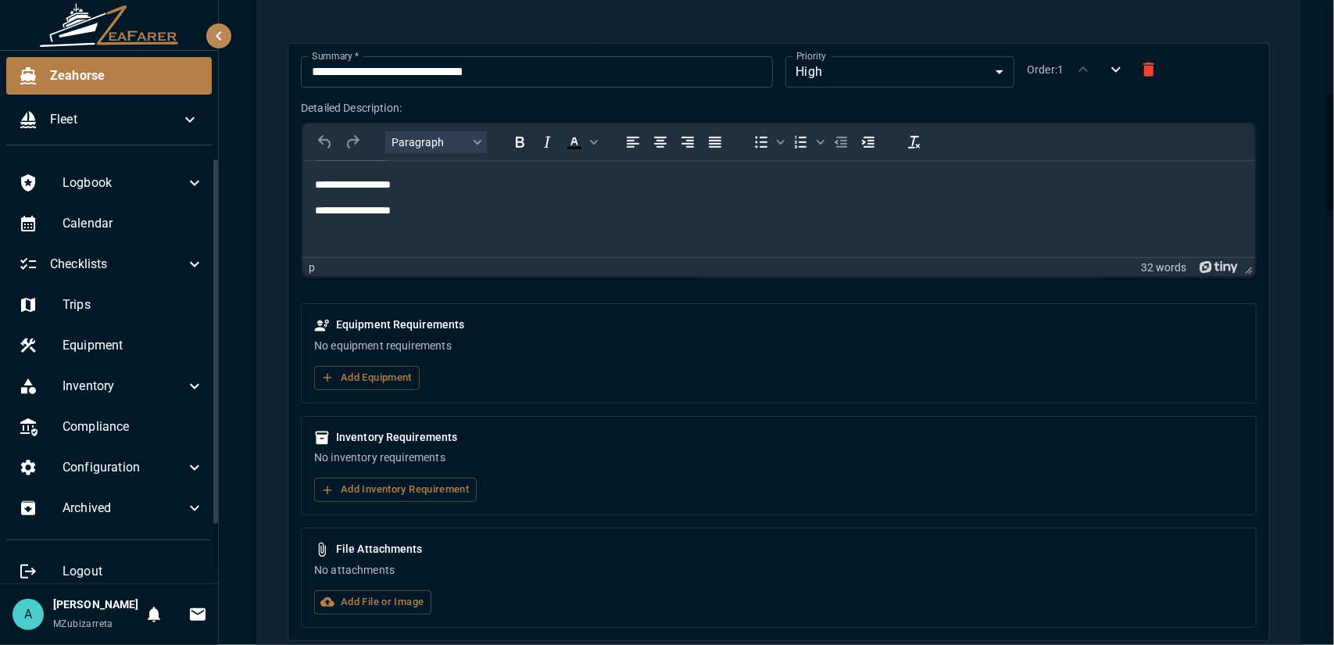
scroll to position [49, 0]
drag, startPoint x: 407, startPoint y: 235, endPoint x: 602, endPoint y: 395, distance: 252.0
click at [302, 236] on html "**********" at bounding box center [778, 222] width 953 height 223
click at [306, 234] on html "**********" at bounding box center [778, 222] width 953 height 223
drag, startPoint x: 312, startPoint y: 234, endPoint x: 356, endPoint y: 251, distance: 46.7
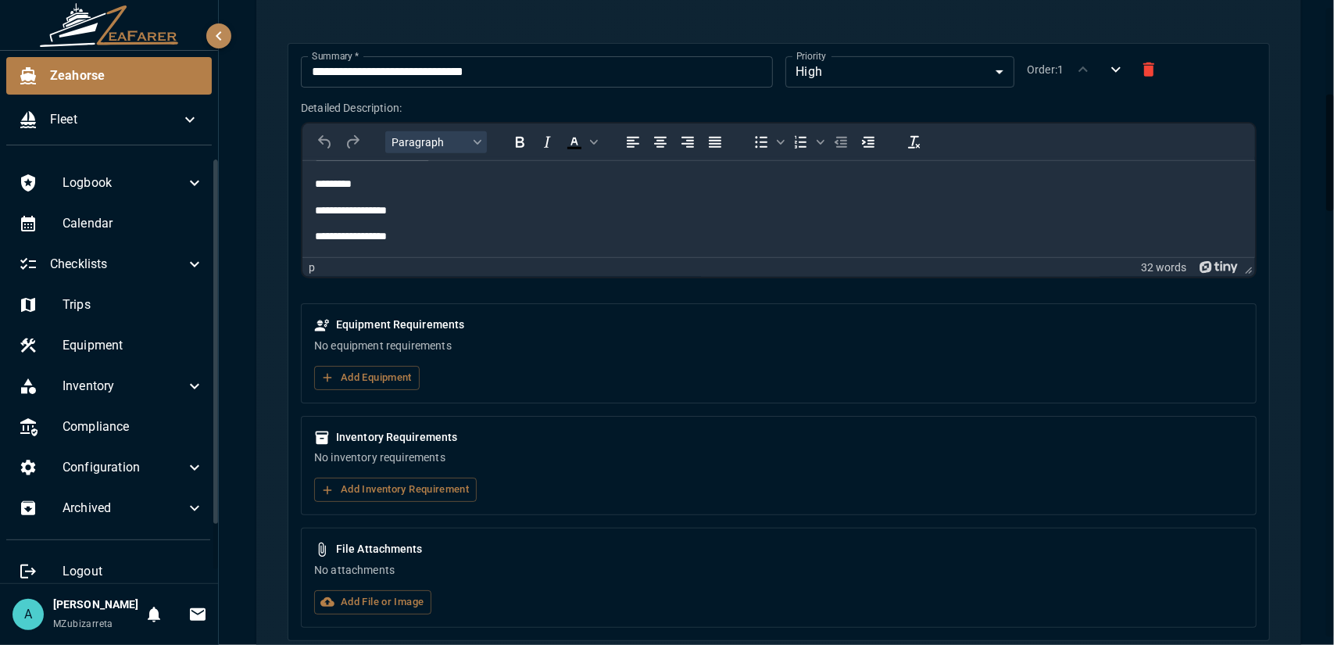
click at [359, 252] on html "**********" at bounding box center [778, 222] width 953 height 223
drag, startPoint x: 316, startPoint y: 237, endPoint x: 438, endPoint y: 243, distance: 122.8
click at [438, 243] on body "**********" at bounding box center [778, 144] width 928 height 198
copy body "**********"
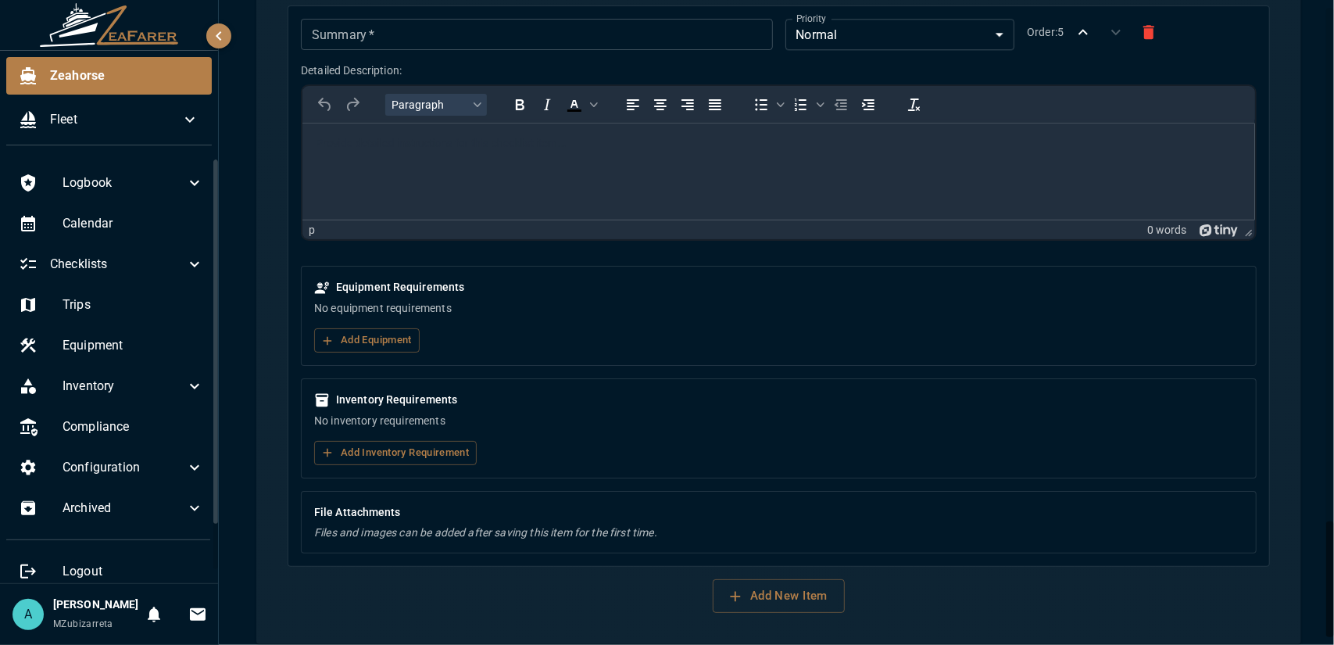
scroll to position [2692, 0]
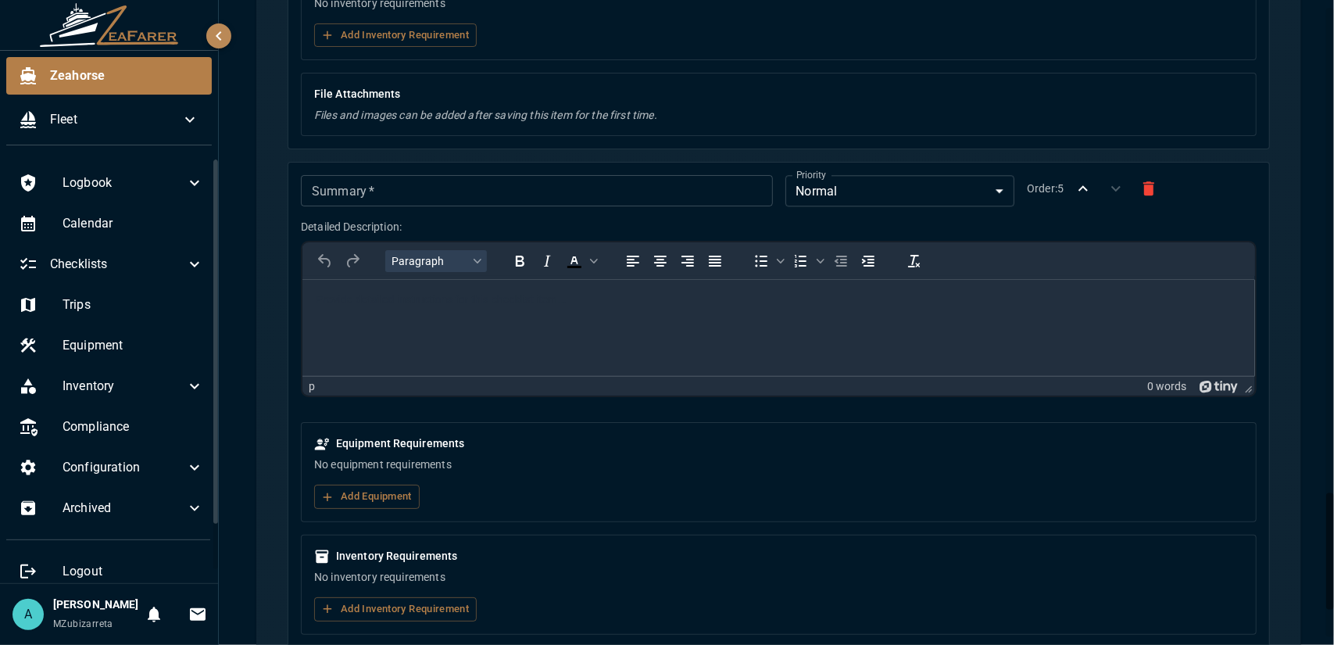
click at [349, 306] on body "Rich Text Area. Press ALT-0 for help." at bounding box center [778, 300] width 928 height 16
drag, startPoint x: 386, startPoint y: 345, endPoint x: 313, endPoint y: 317, distance: 77.6
click at [314, 317] on body "**********" at bounding box center [778, 331] width 928 height 94
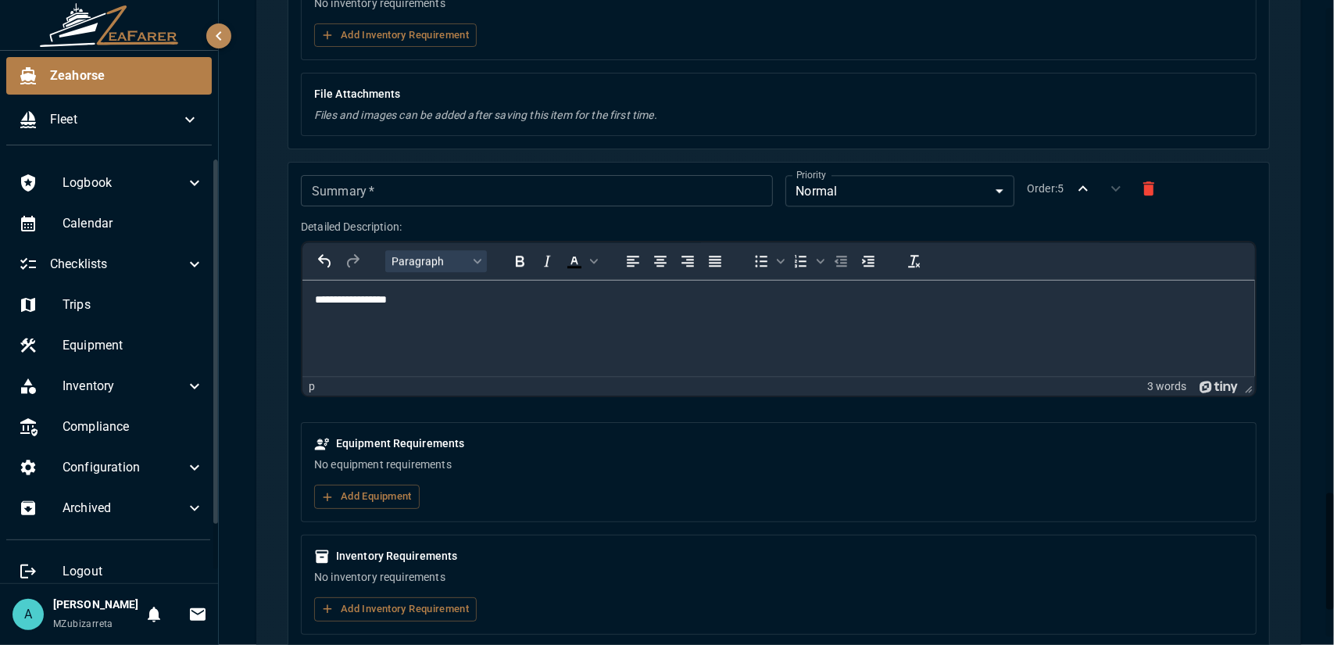
click at [364, 181] on input "Summary   *" at bounding box center [536, 190] width 471 height 31
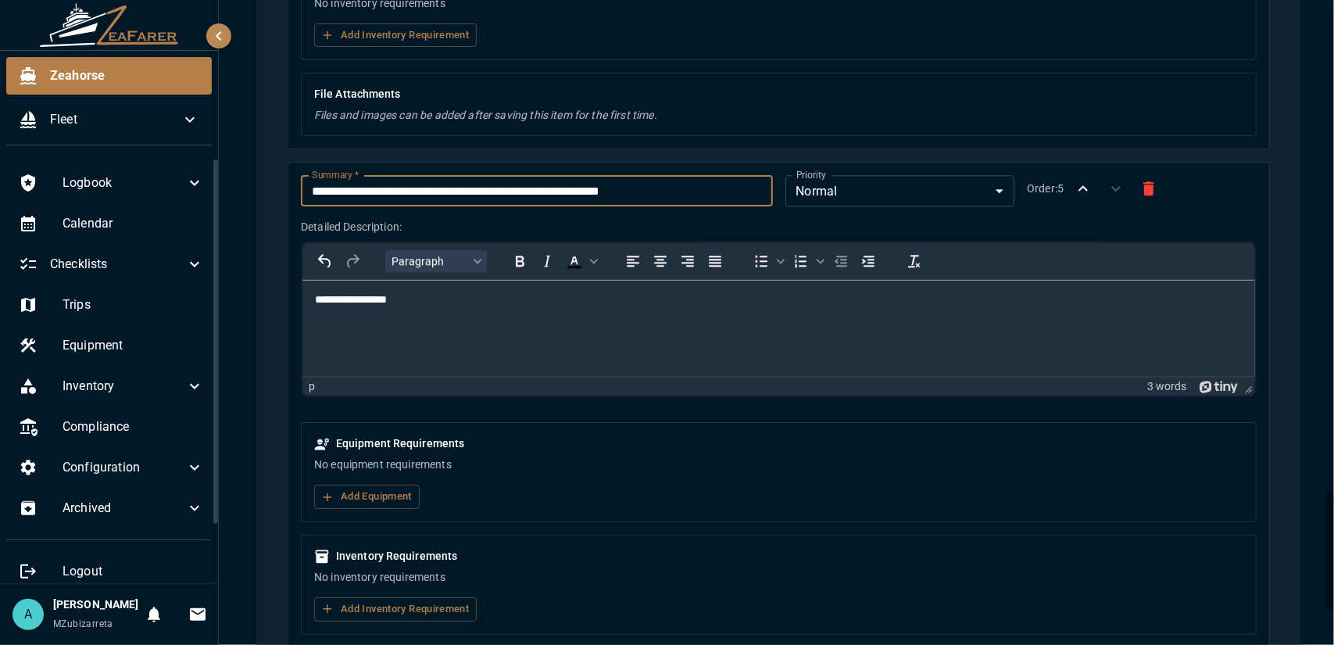
drag, startPoint x: 652, startPoint y: 171, endPoint x: 417, endPoint y: 169, distance: 235.2
click at [417, 175] on input "**********" at bounding box center [536, 190] width 471 height 31
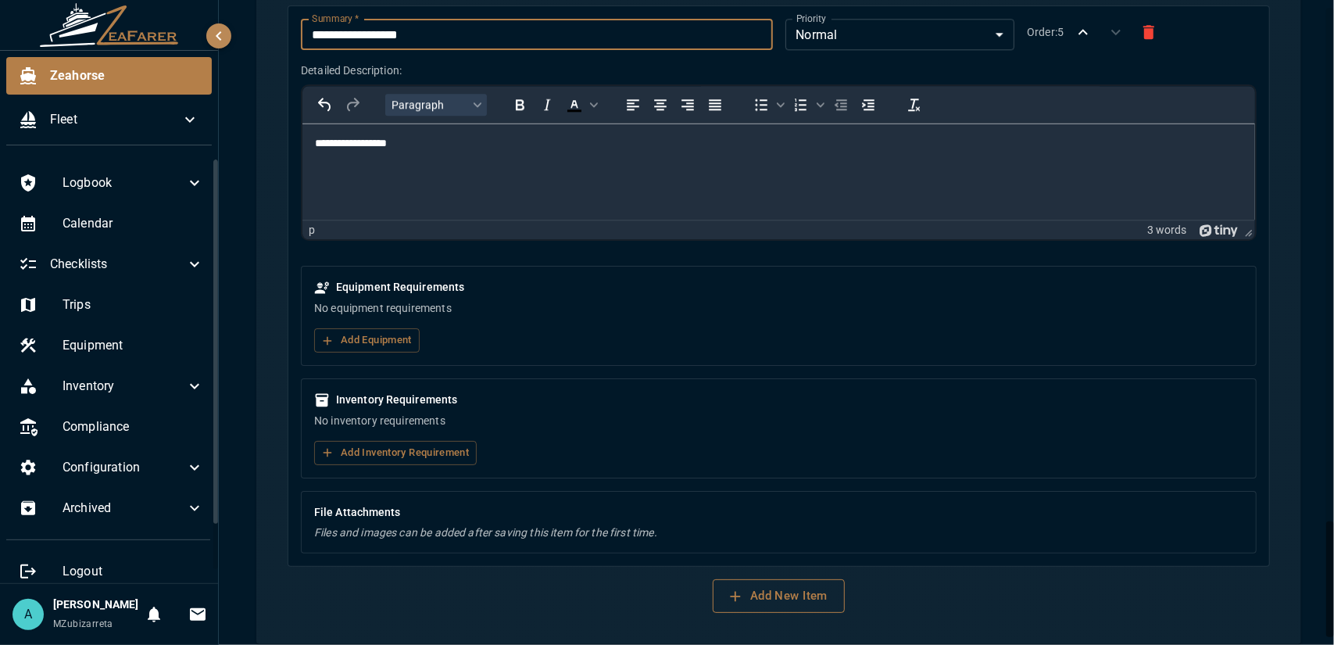
type input "**********"
click at [741, 581] on button "Add New Item" at bounding box center [779, 595] width 132 height 33
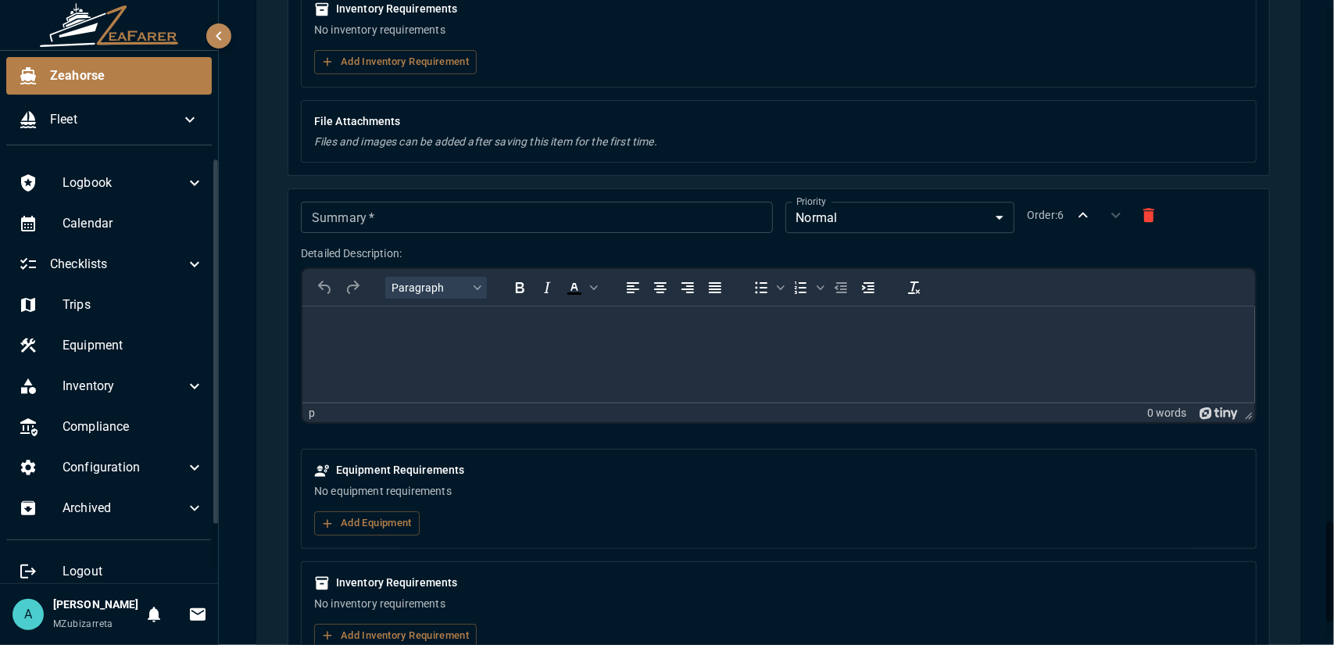
scroll to position [3317, 0]
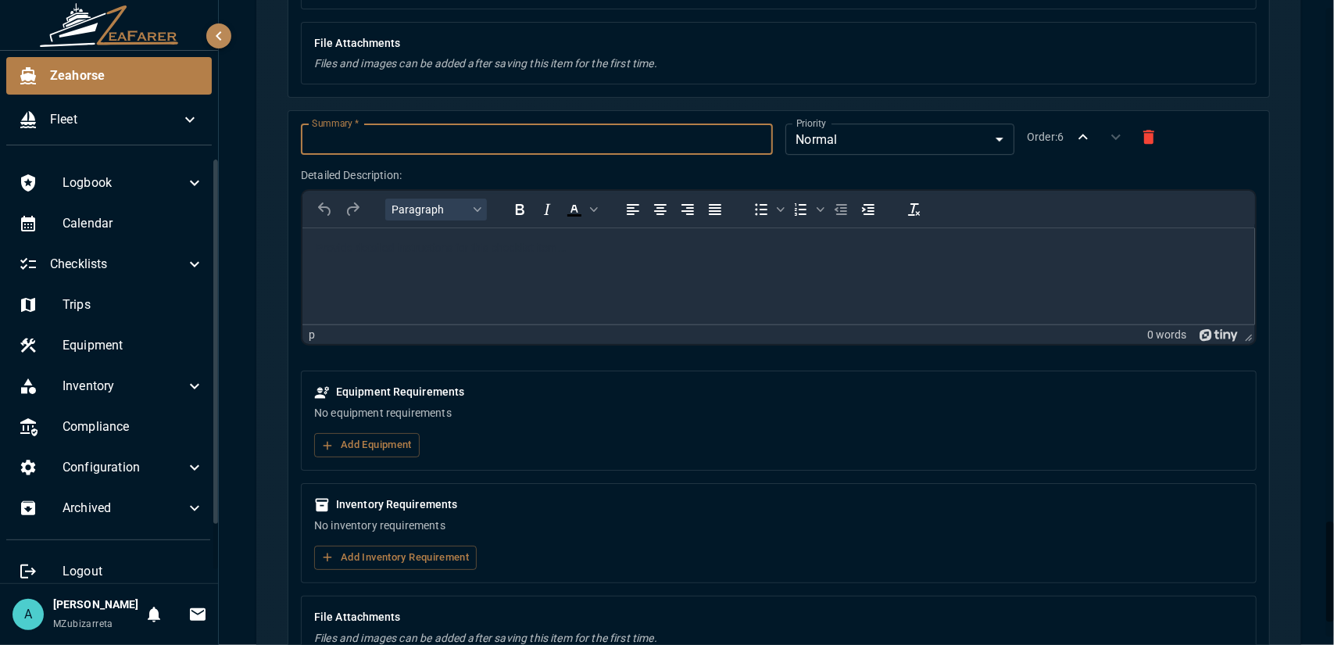
click at [367, 127] on input "Summary   *" at bounding box center [536, 138] width 471 height 31
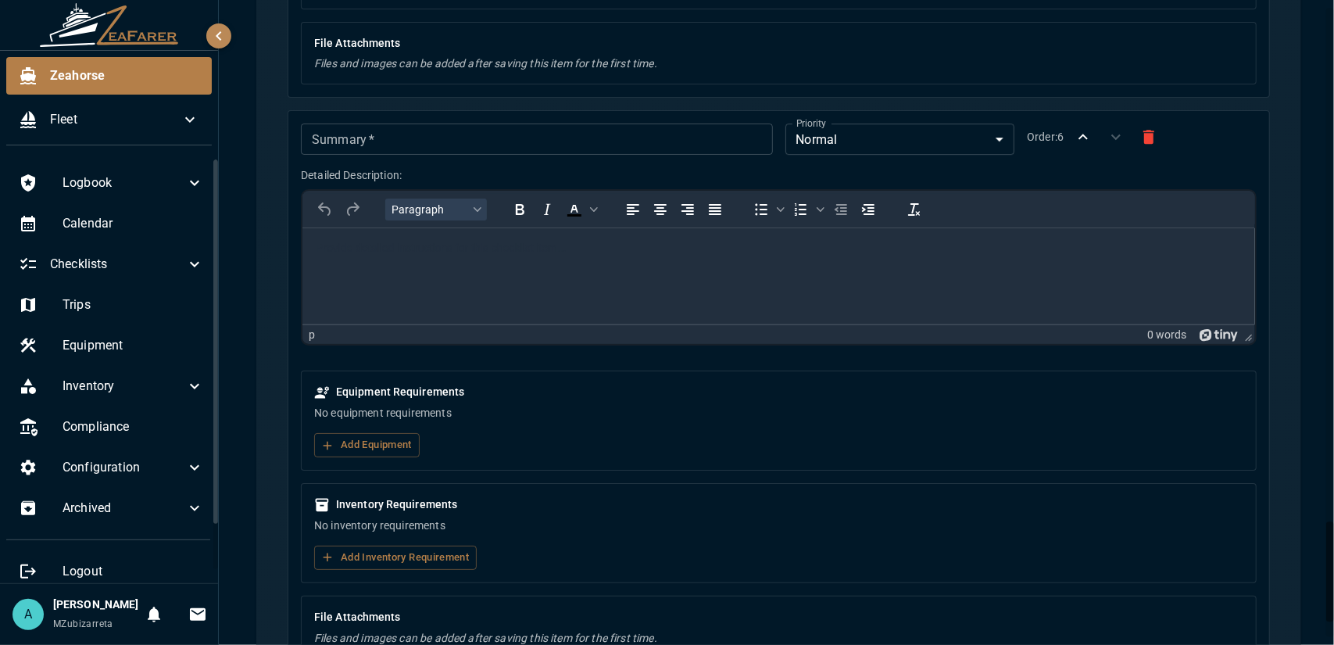
click at [446, 261] on html at bounding box center [778, 248] width 953 height 41
drag, startPoint x: 410, startPoint y: 295, endPoint x: 303, endPoint y: 272, distance: 109.6
click at [303, 272] on html "**********" at bounding box center [778, 279] width 953 height 119
click at [451, 292] on p "**********" at bounding box center [766, 292] width 904 height 16
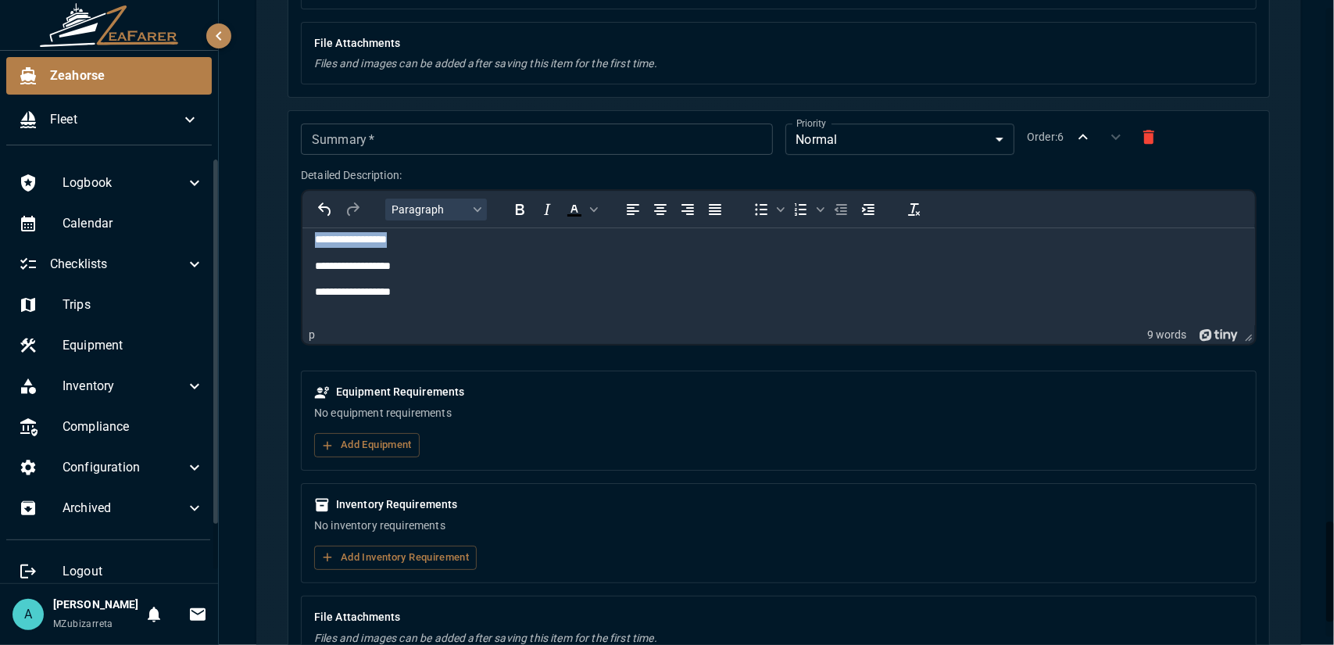
drag, startPoint x: 406, startPoint y: 244, endPoint x: 302, endPoint y: 239, distance: 104.0
click at [302, 239] on html "**********" at bounding box center [778, 279] width 953 height 119
click at [315, 276] on p "**********" at bounding box center [766, 275] width 904 height 16
drag, startPoint x: 406, startPoint y: 272, endPoint x: 313, endPoint y: 272, distance: 93.0
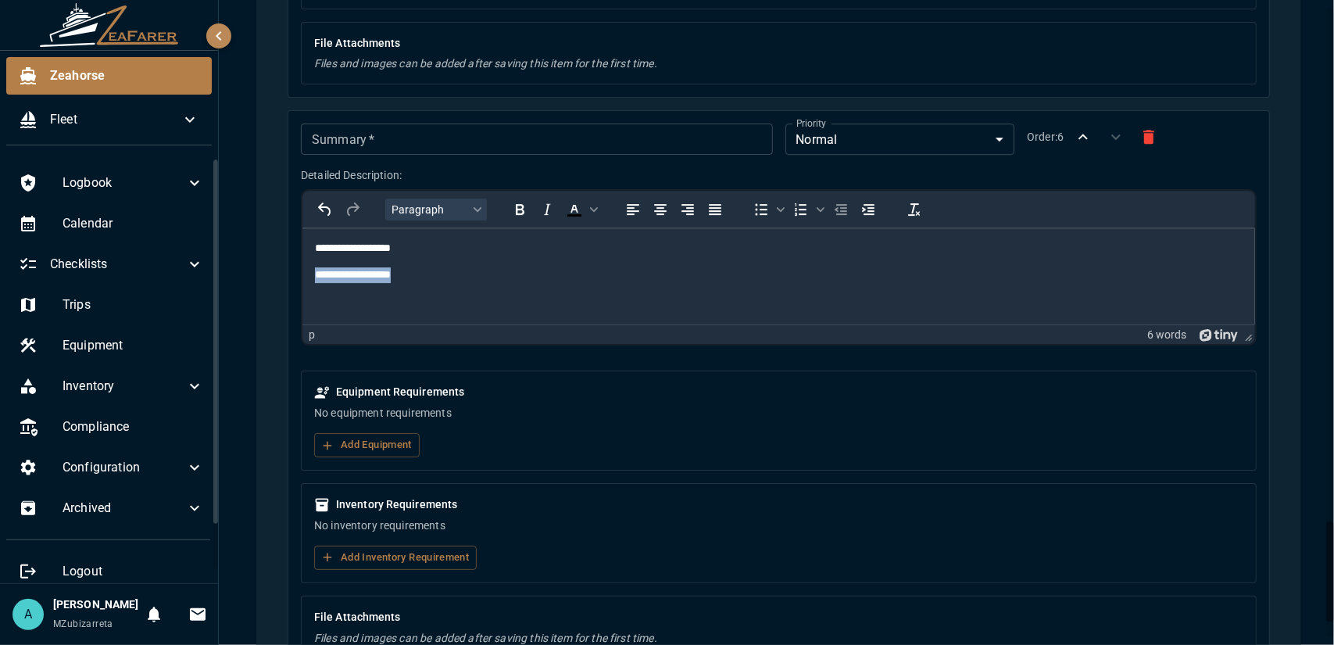
click at [313, 272] on html "**********" at bounding box center [778, 274] width 953 height 93
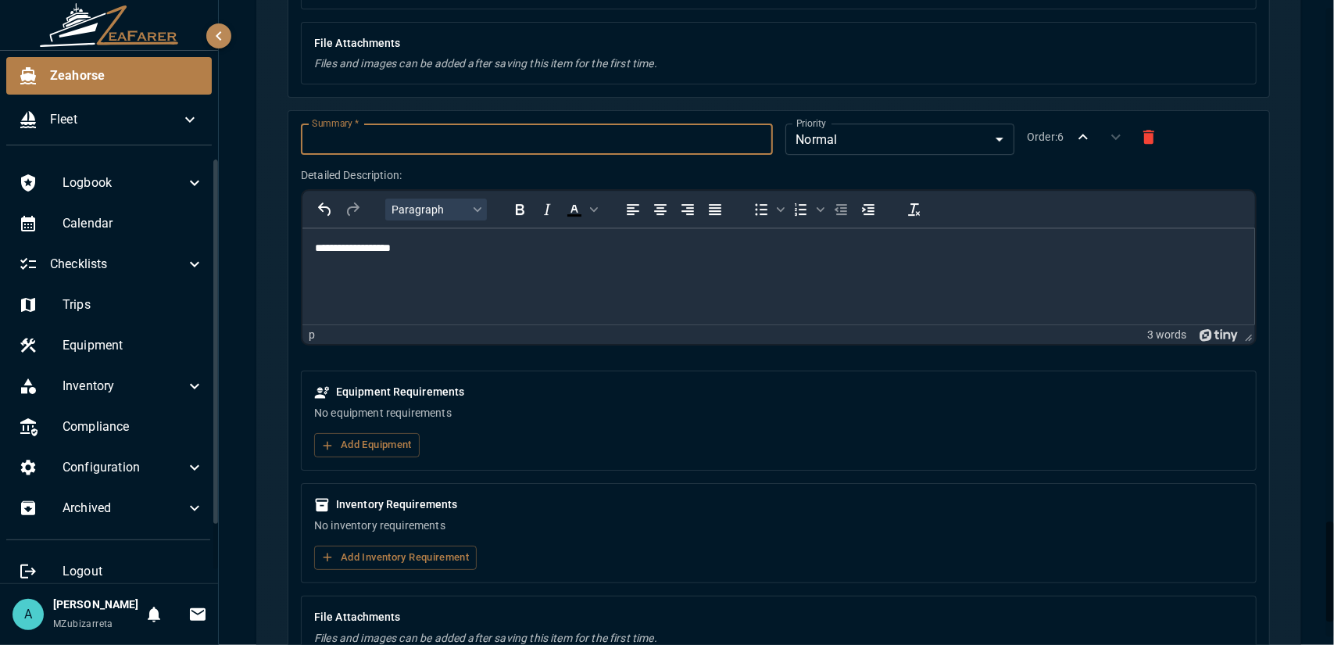
click at [370, 123] on input "Summary   *" at bounding box center [536, 138] width 471 height 31
drag, startPoint x: 422, startPoint y: 124, endPoint x: 329, endPoint y: 118, distance: 93.2
click at [330, 123] on input "**********" at bounding box center [536, 138] width 471 height 31
drag, startPoint x: 564, startPoint y: 121, endPoint x: 427, endPoint y: 123, distance: 136.8
click at [427, 123] on input "**********" at bounding box center [536, 138] width 471 height 31
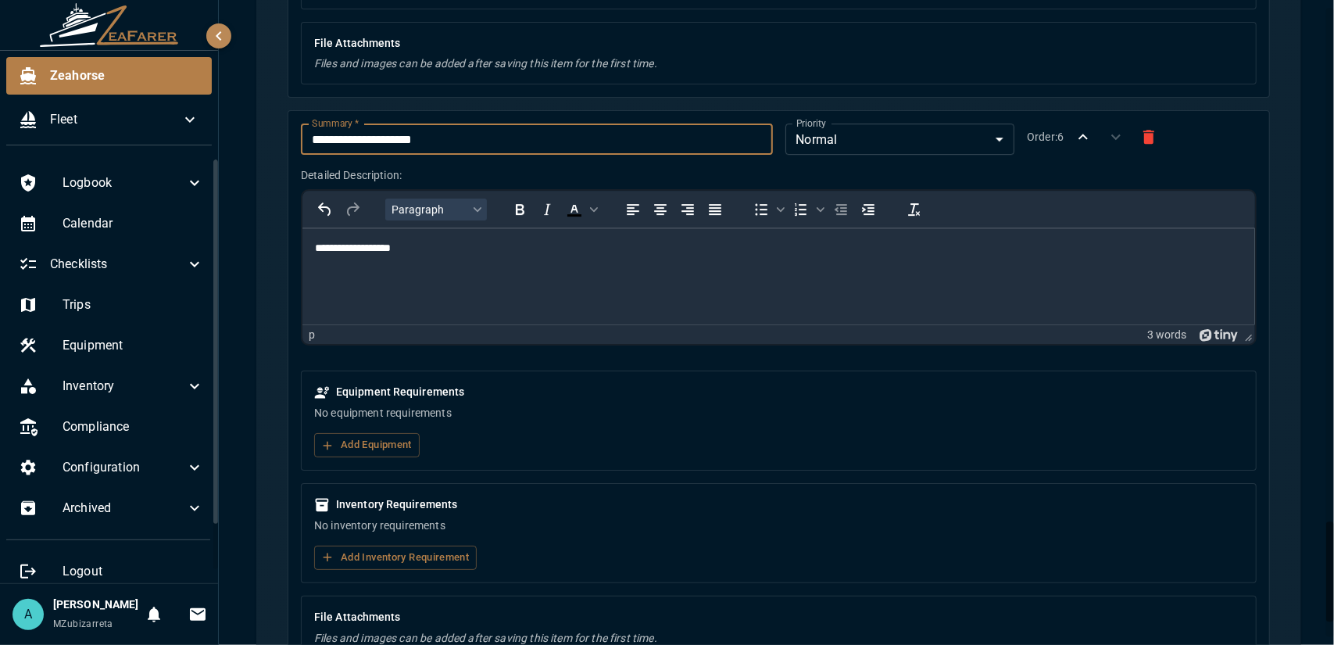
click at [330, 123] on input "**********" at bounding box center [536, 138] width 471 height 31
click at [327, 125] on input "**********" at bounding box center [536, 138] width 471 height 31
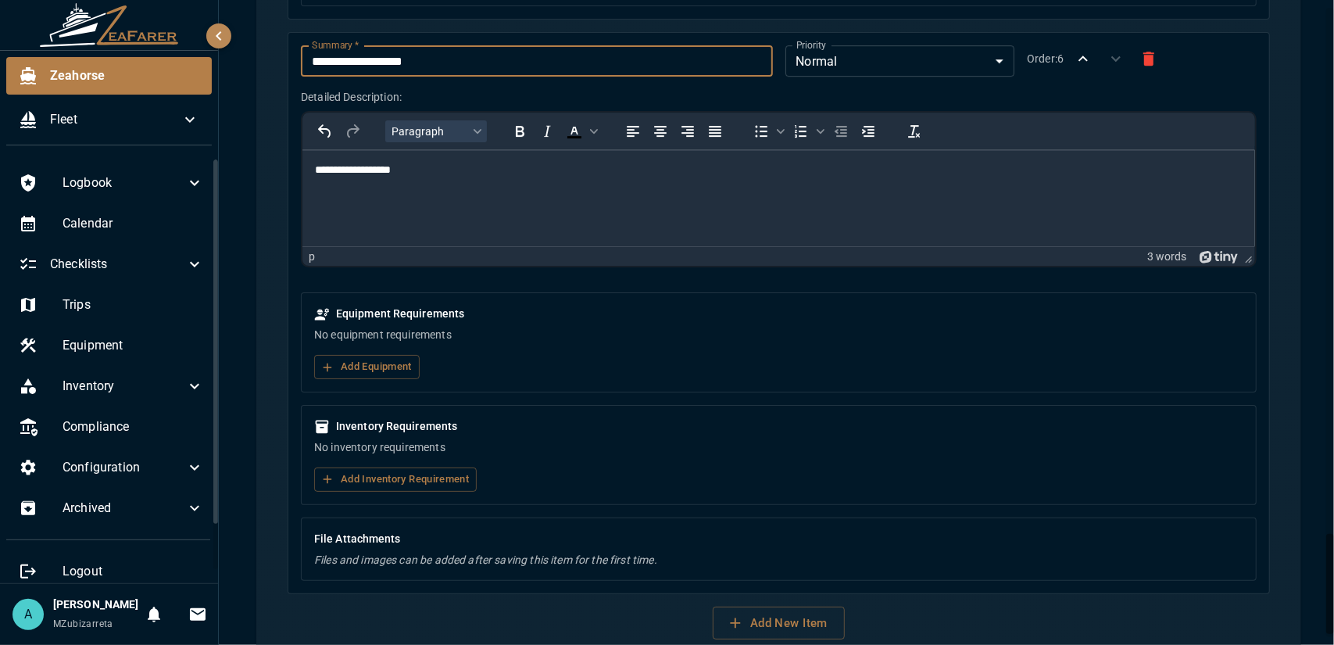
scroll to position [3419, 0]
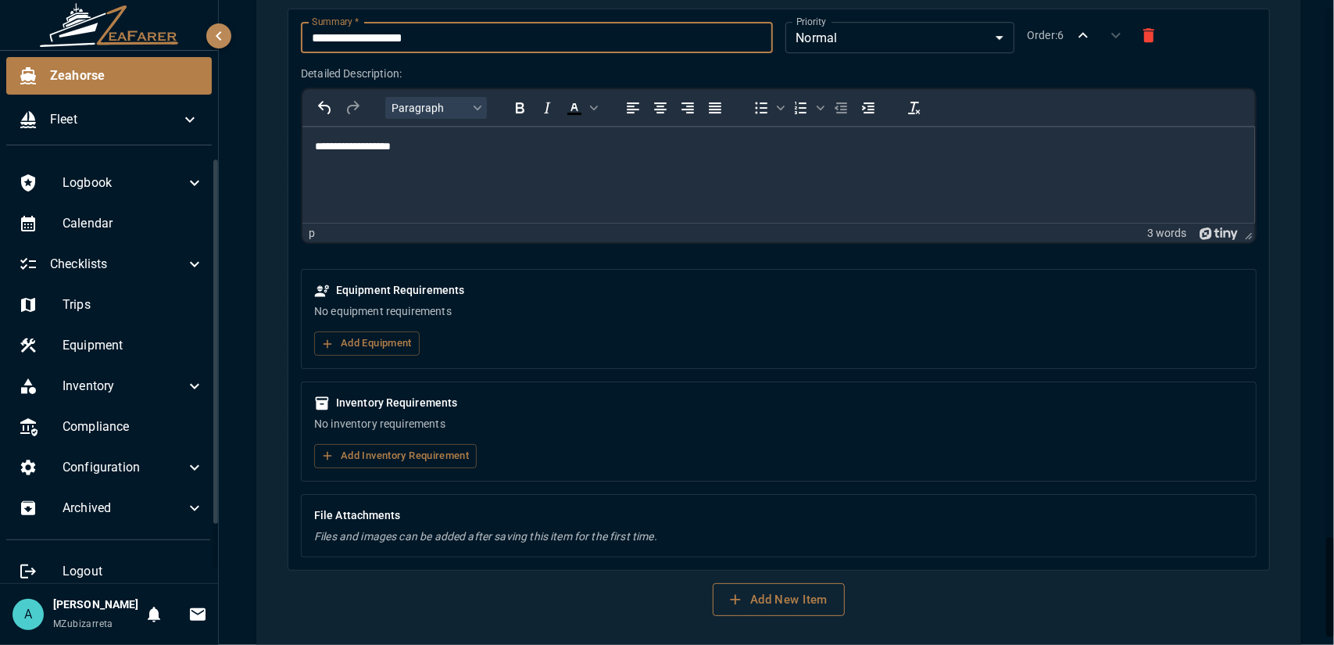
type input "**********"
click at [775, 583] on button "Add New Item" at bounding box center [779, 599] width 132 height 33
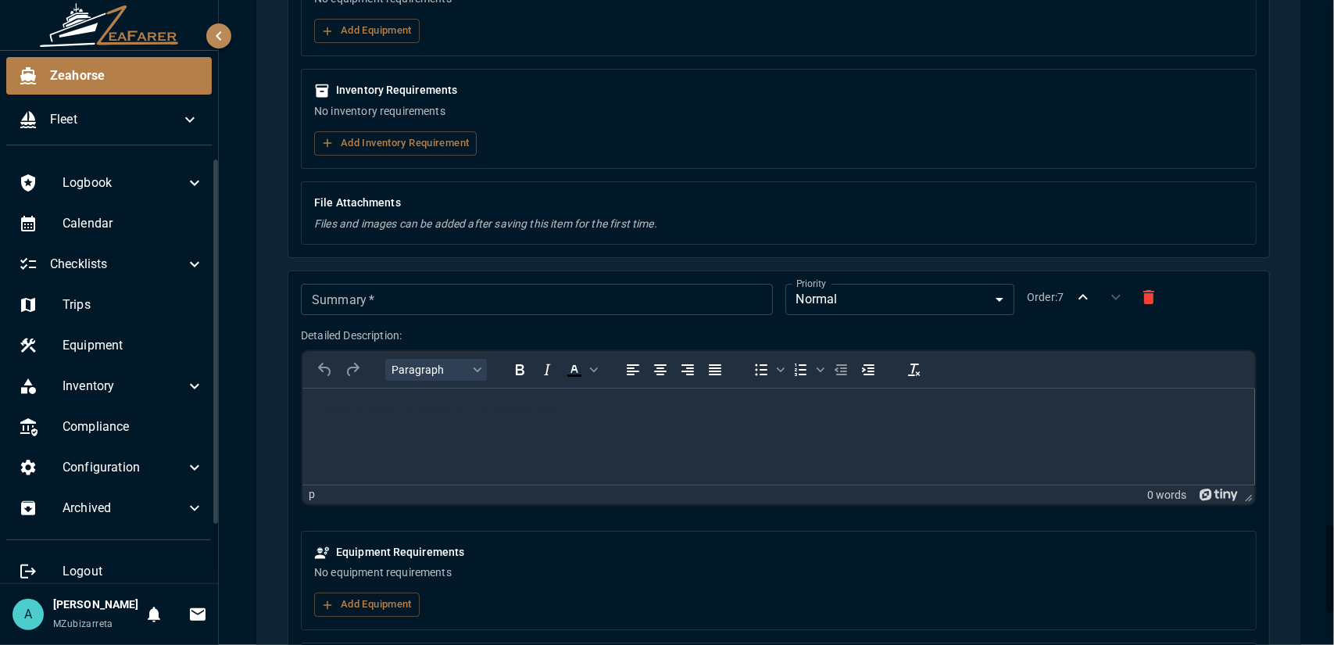
scroll to position [3809, 0]
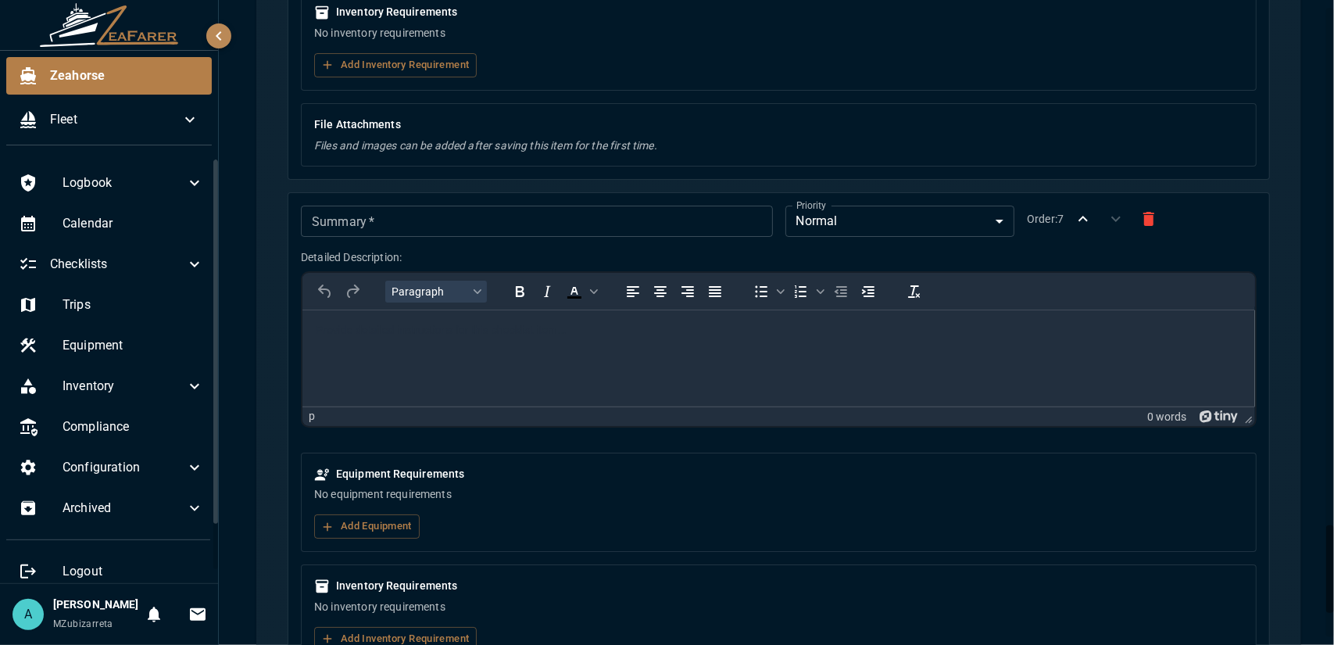
click at [380, 211] on input "Summary   *" at bounding box center [536, 221] width 471 height 31
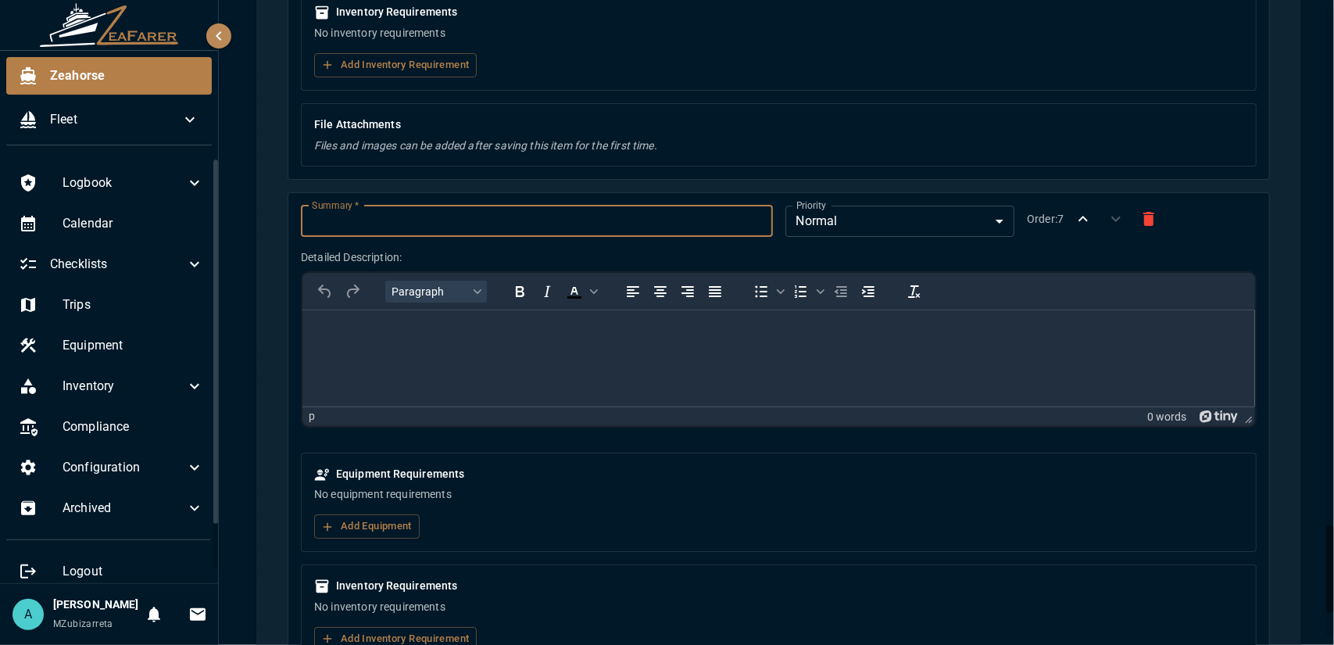
paste input "**********"
drag, startPoint x: 526, startPoint y: 201, endPoint x: 269, endPoint y: 205, distance: 257.1
type input "**********"
click at [391, 346] on html at bounding box center [778, 329] width 953 height 41
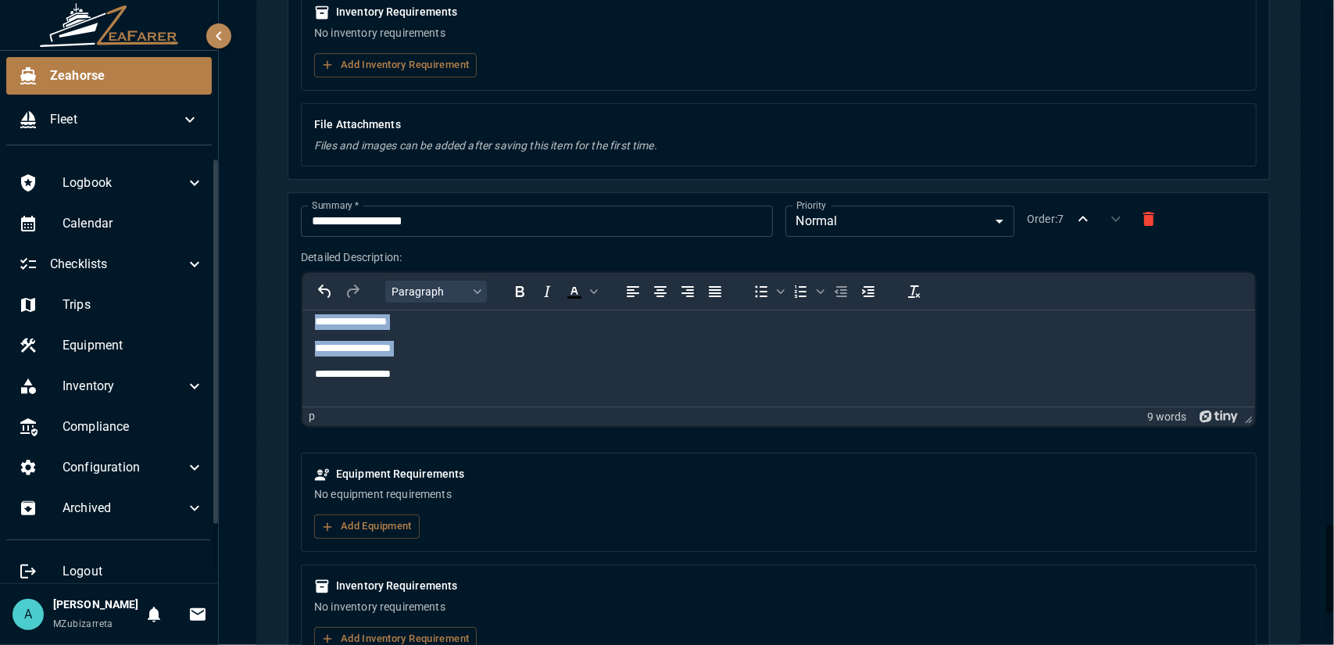
scroll to position [0, 0]
drag, startPoint x: 315, startPoint y: 374, endPoint x: 613, endPoint y: 591, distance: 368.1
click at [310, 309] on html "**********" at bounding box center [778, 368] width 953 height 119
click at [315, 334] on p "**********" at bounding box center [772, 330] width 917 height 16
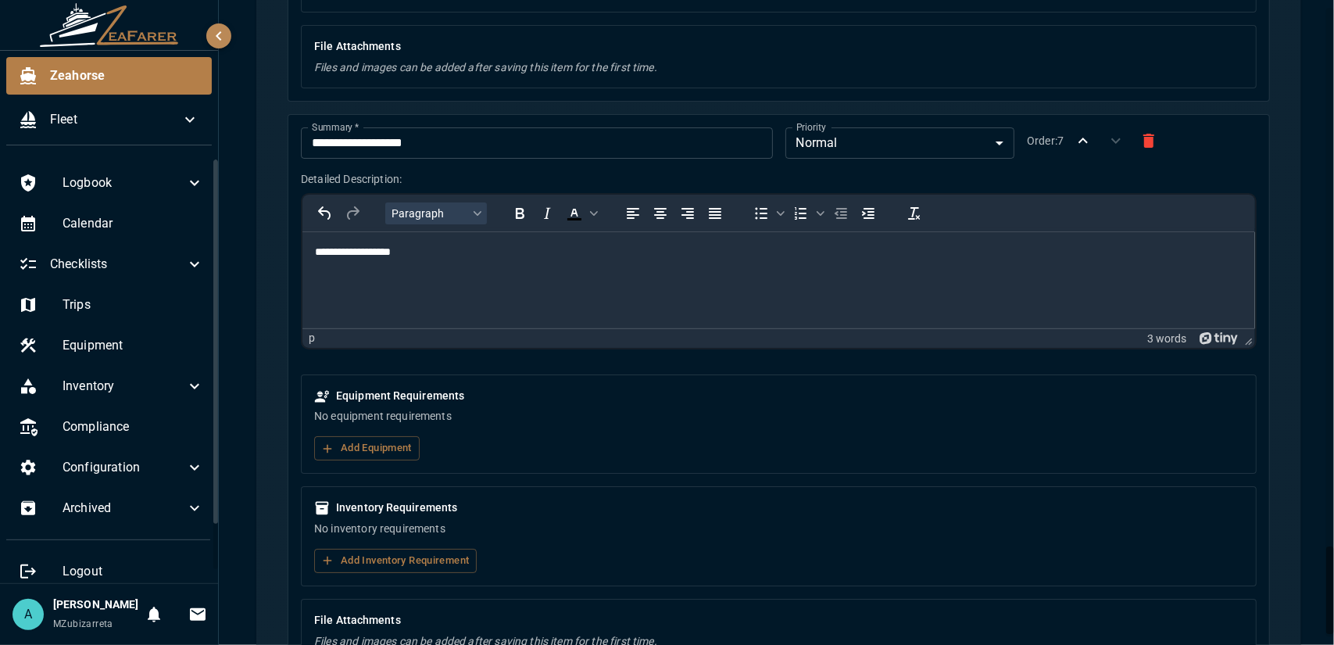
scroll to position [3966, 0]
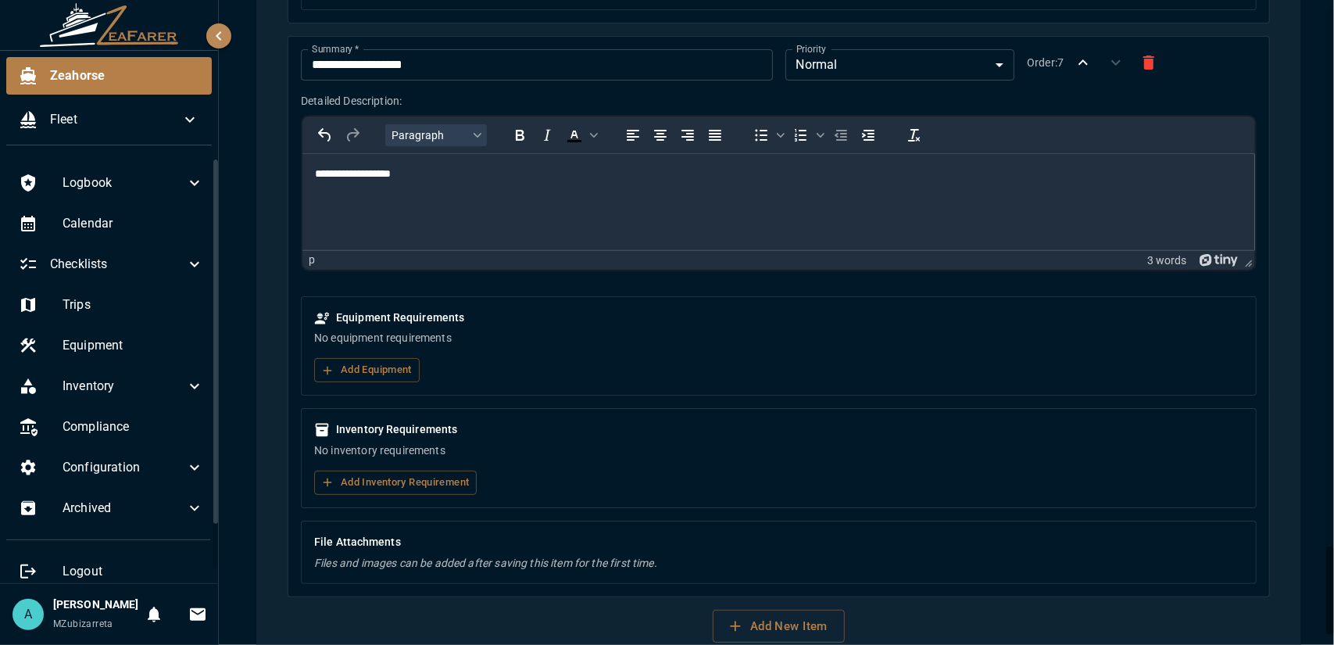
click at [887, 48] on body "**********" at bounding box center [667, 322] width 1334 height 645
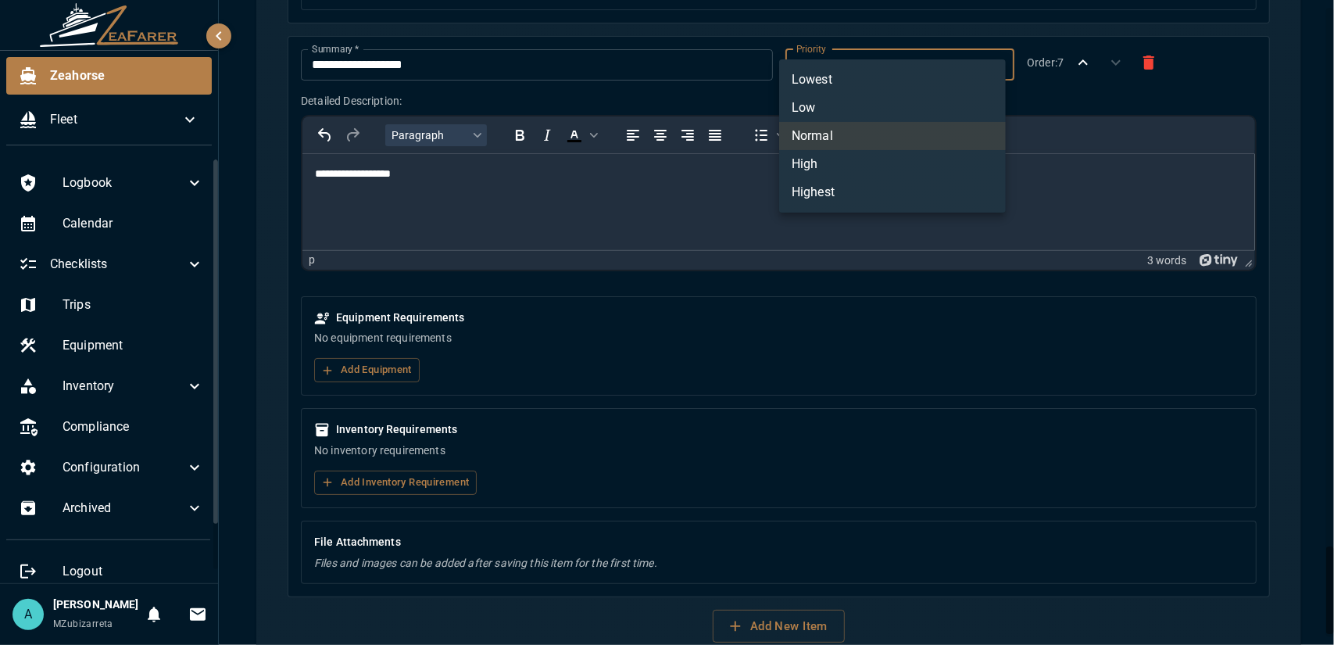
click at [888, 48] on div at bounding box center [667, 322] width 1334 height 645
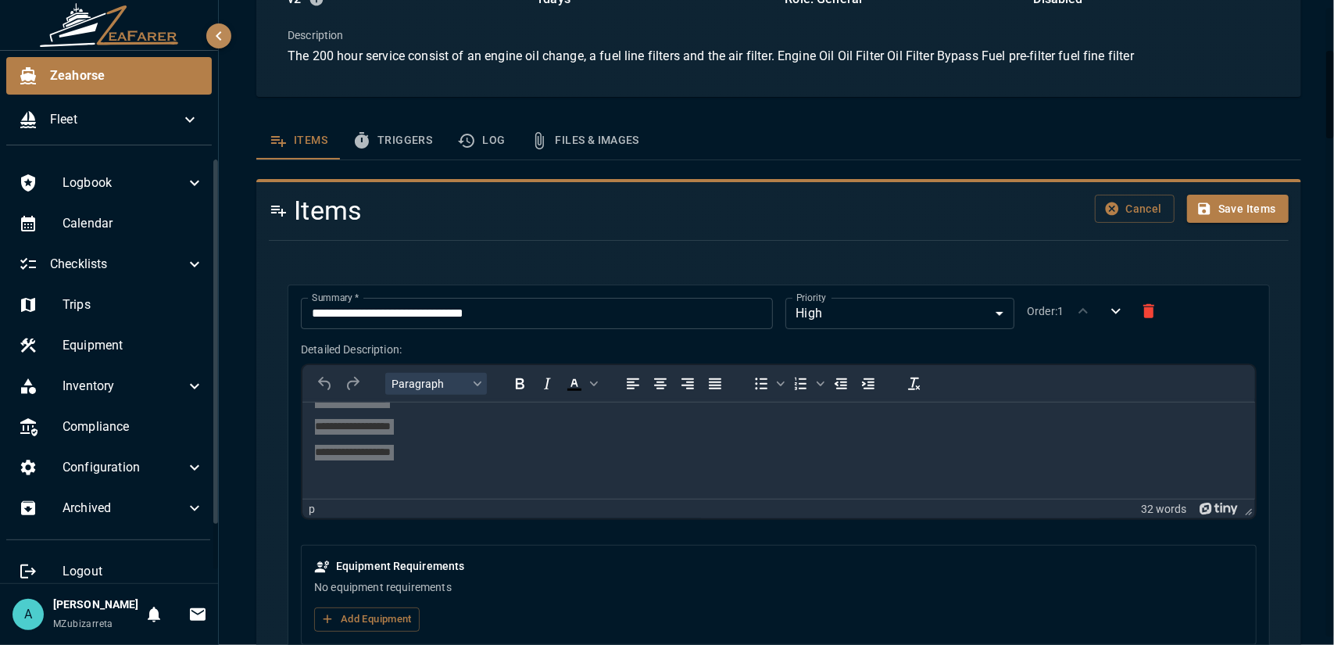
scroll to position [473, 0]
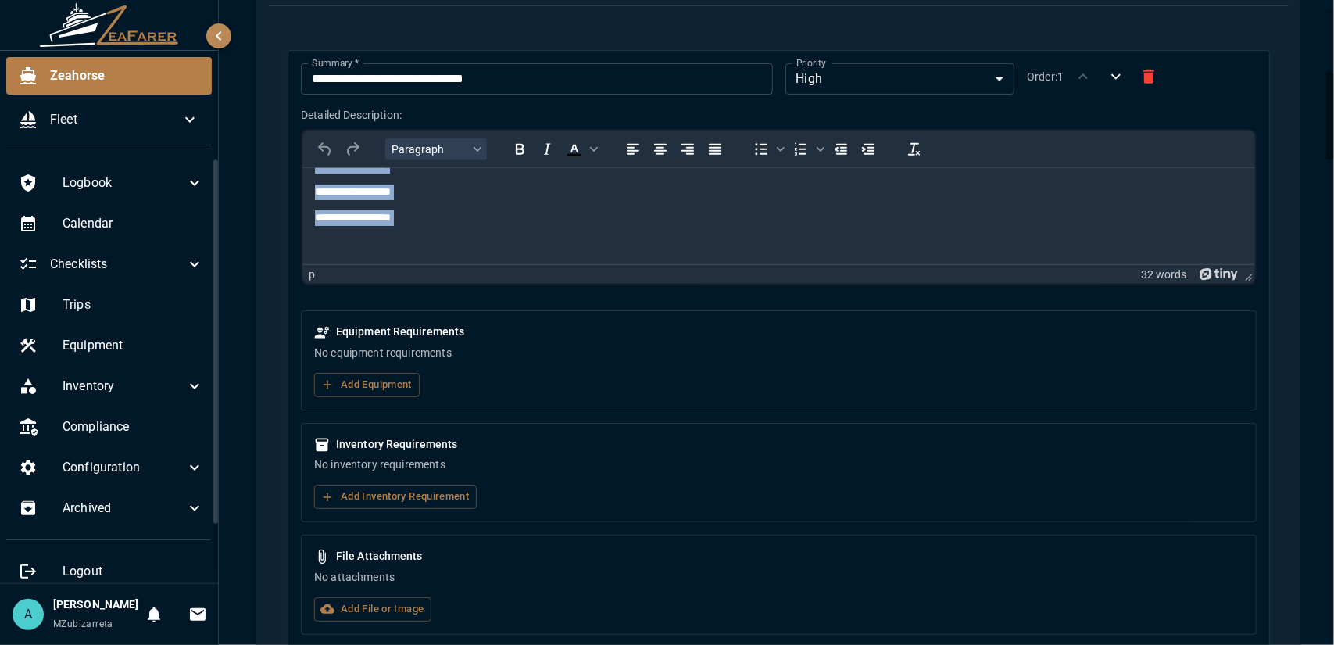
click at [429, 231] on body "**********" at bounding box center [778, 151] width 928 height 198
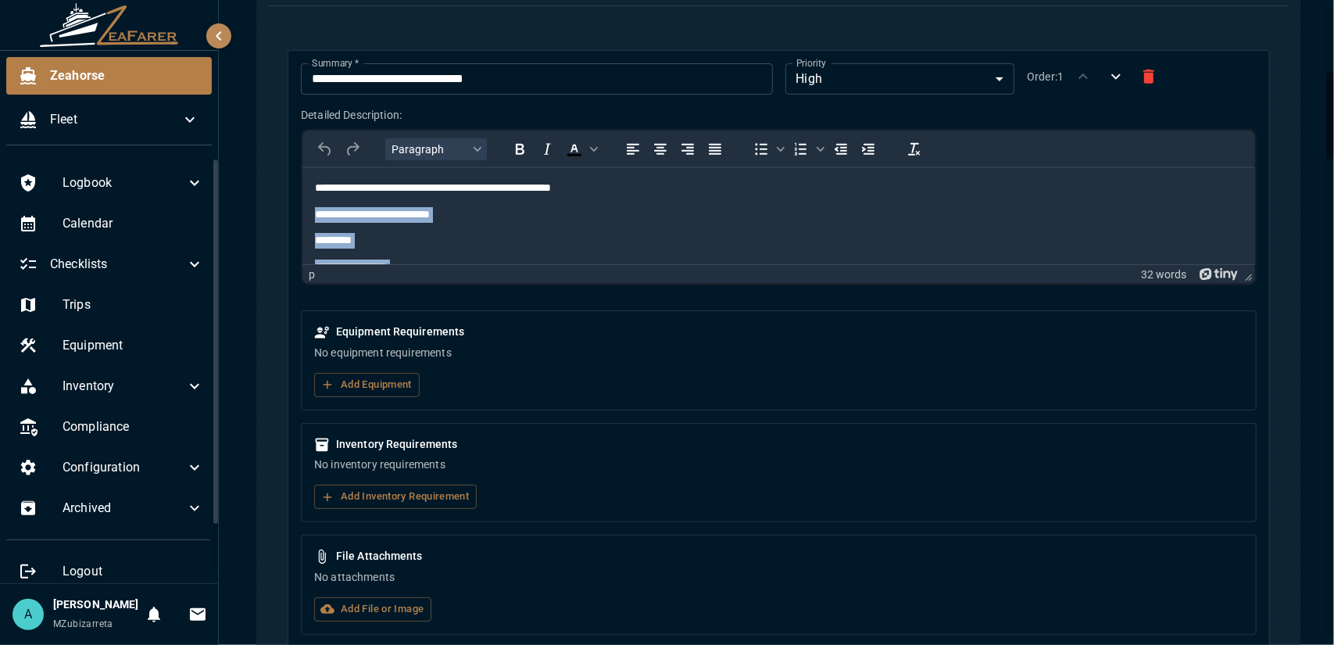
drag, startPoint x: 445, startPoint y: 233, endPoint x: 320, endPoint y: 217, distance: 125.2
click at [316, 214] on body "**********" at bounding box center [778, 279] width 928 height 198
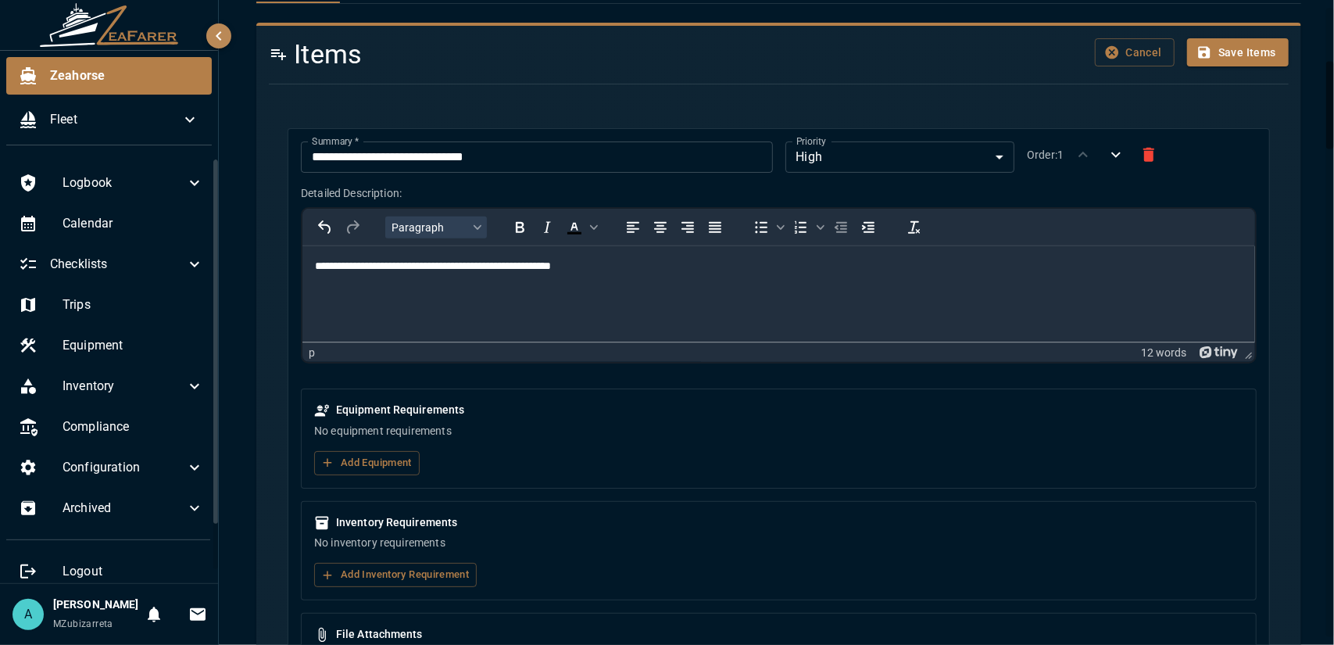
drag, startPoint x: 313, startPoint y: 265, endPoint x: 401, endPoint y: 268, distance: 87.6
click at [400, 268] on html "**********" at bounding box center [778, 265] width 953 height 41
drag, startPoint x: 407, startPoint y: 268, endPoint x: 312, endPoint y: 266, distance: 95.4
click at [309, 265] on html "**********" at bounding box center [778, 265] width 953 height 41
click at [351, 286] on html "**********" at bounding box center [778, 265] width 953 height 41
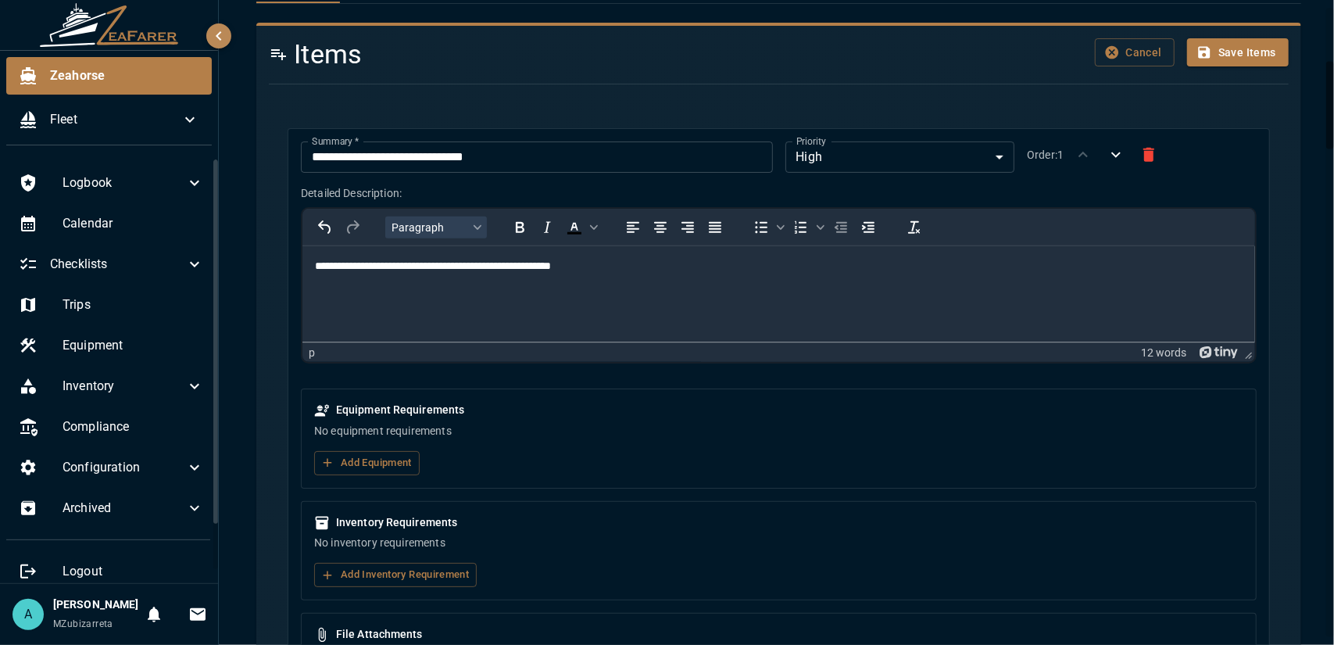
drag, startPoint x: 313, startPoint y: 268, endPoint x: 377, endPoint y: 275, distance: 65.2
click at [384, 277] on html "**********" at bounding box center [778, 265] width 953 height 41
drag, startPoint x: 316, startPoint y: 266, endPoint x: 335, endPoint y: 266, distance: 18.8
click at [335, 266] on html "**********" at bounding box center [778, 265] width 953 height 41
drag, startPoint x: 429, startPoint y: 269, endPoint x: 313, endPoint y: 272, distance: 115.7
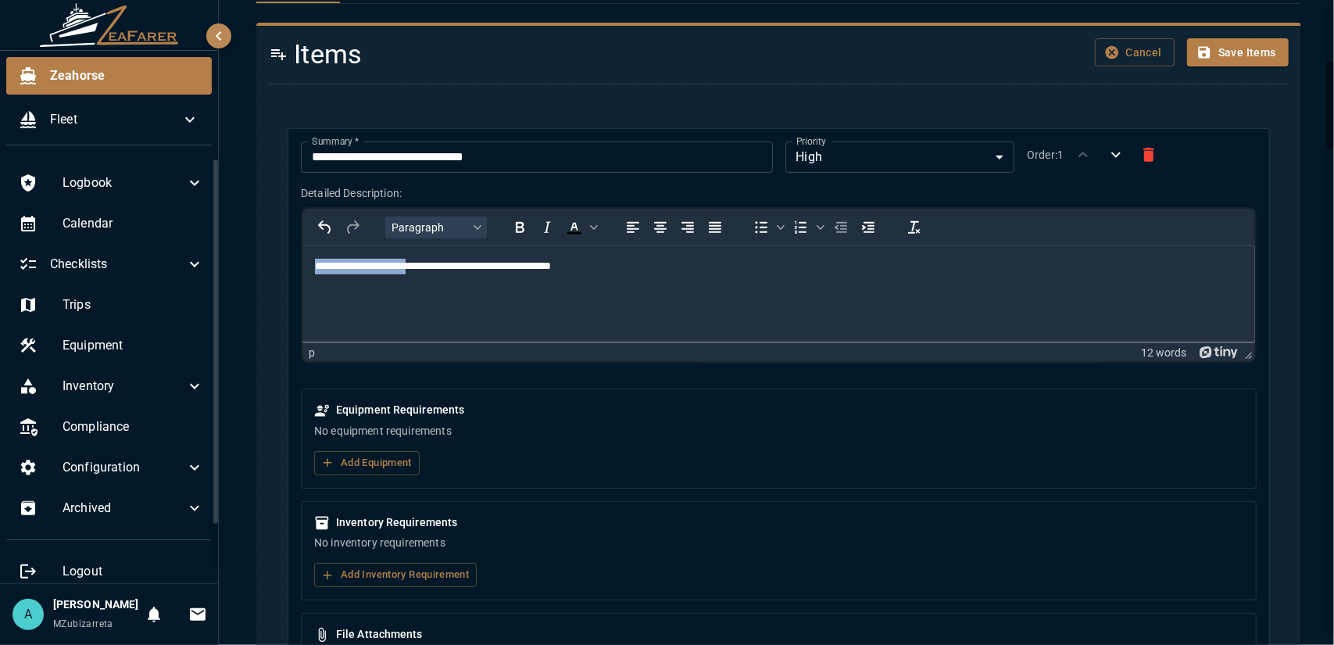
click at [313, 272] on html "**********" at bounding box center [778, 265] width 953 height 41
copy p "**********"
drag, startPoint x: 484, startPoint y: 158, endPoint x: 300, endPoint y: 154, distance: 184.5
click at [300, 154] on div "**********" at bounding box center [530, 151] width 484 height 44
type input "**********"
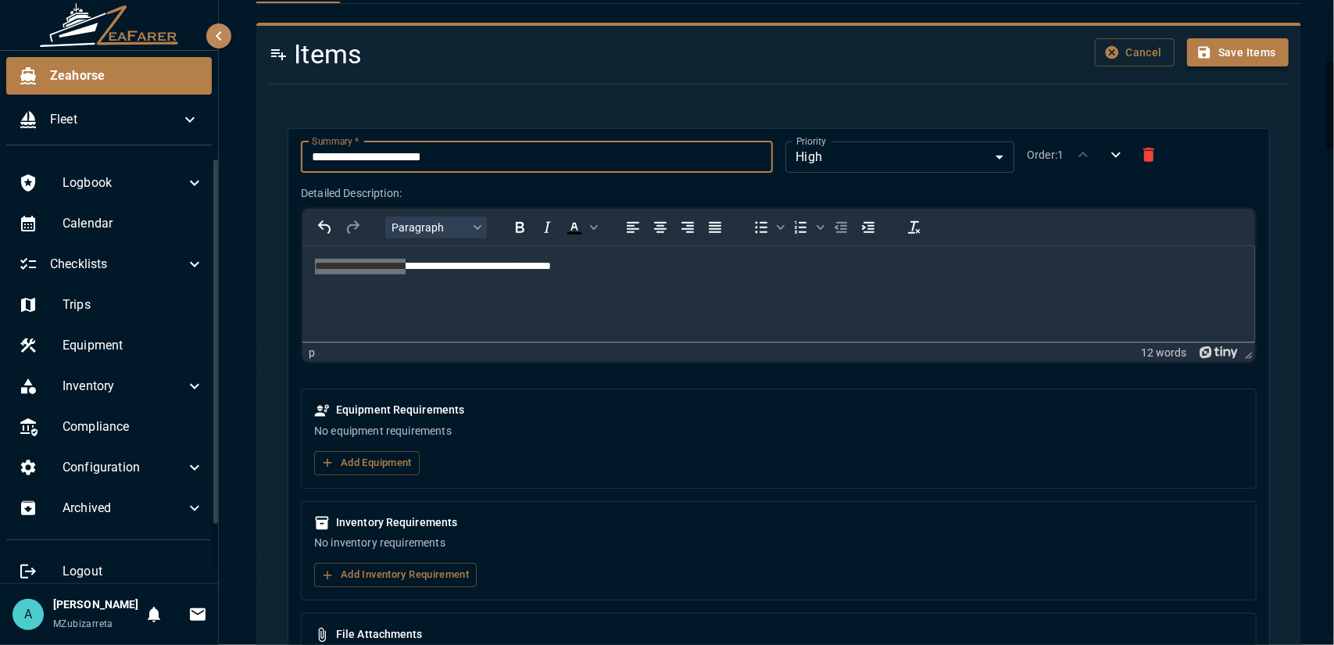
click at [1230, 55] on button "Save Items" at bounding box center [1238, 52] width 102 height 29
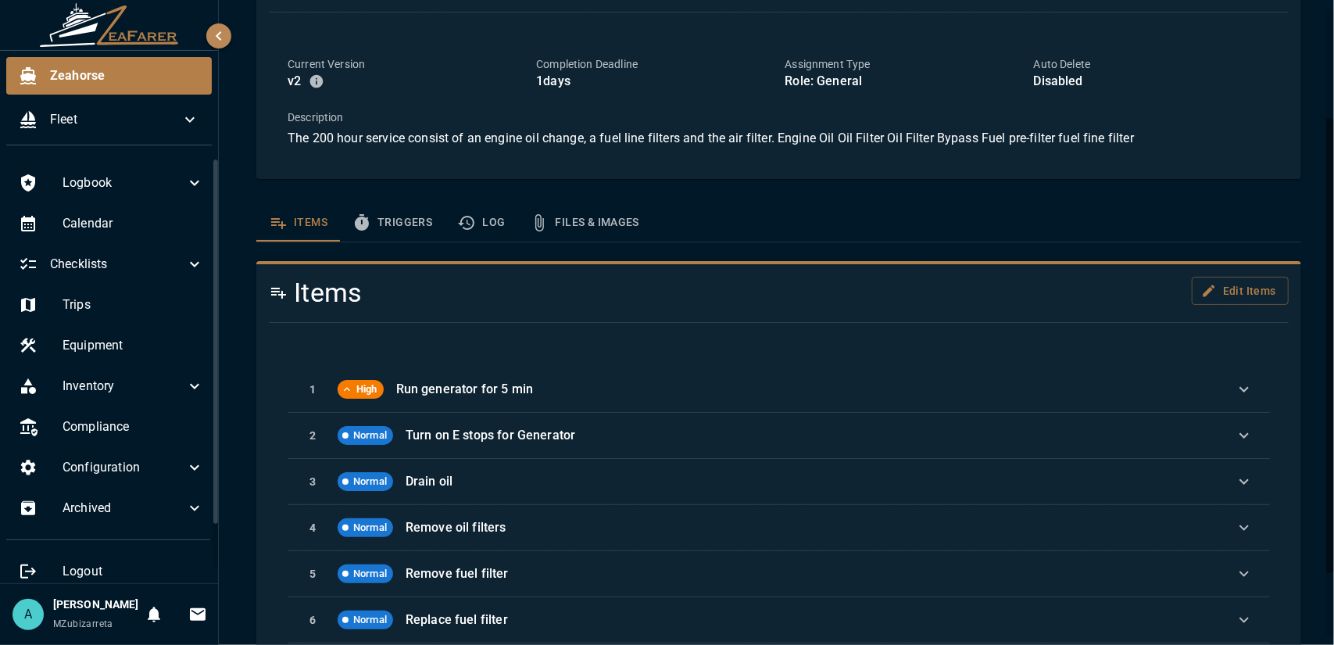
scroll to position [247, 0]
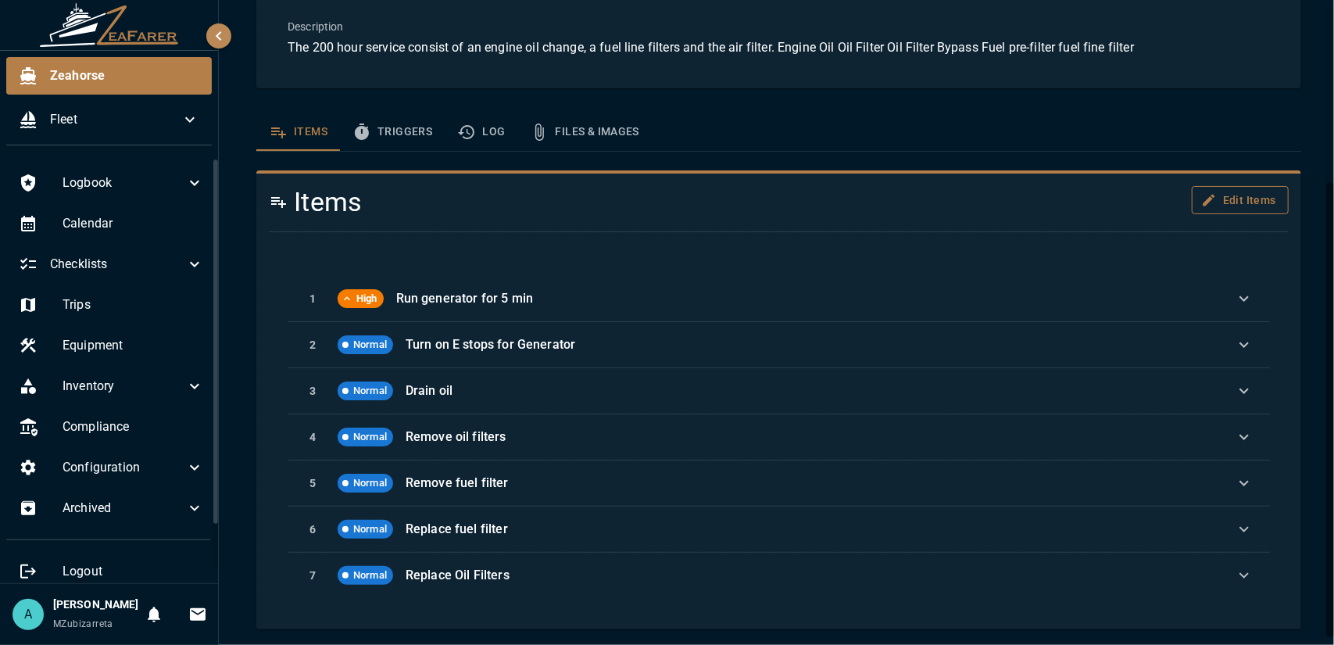
click at [1224, 199] on button "Edit Items" at bounding box center [1240, 200] width 97 height 29
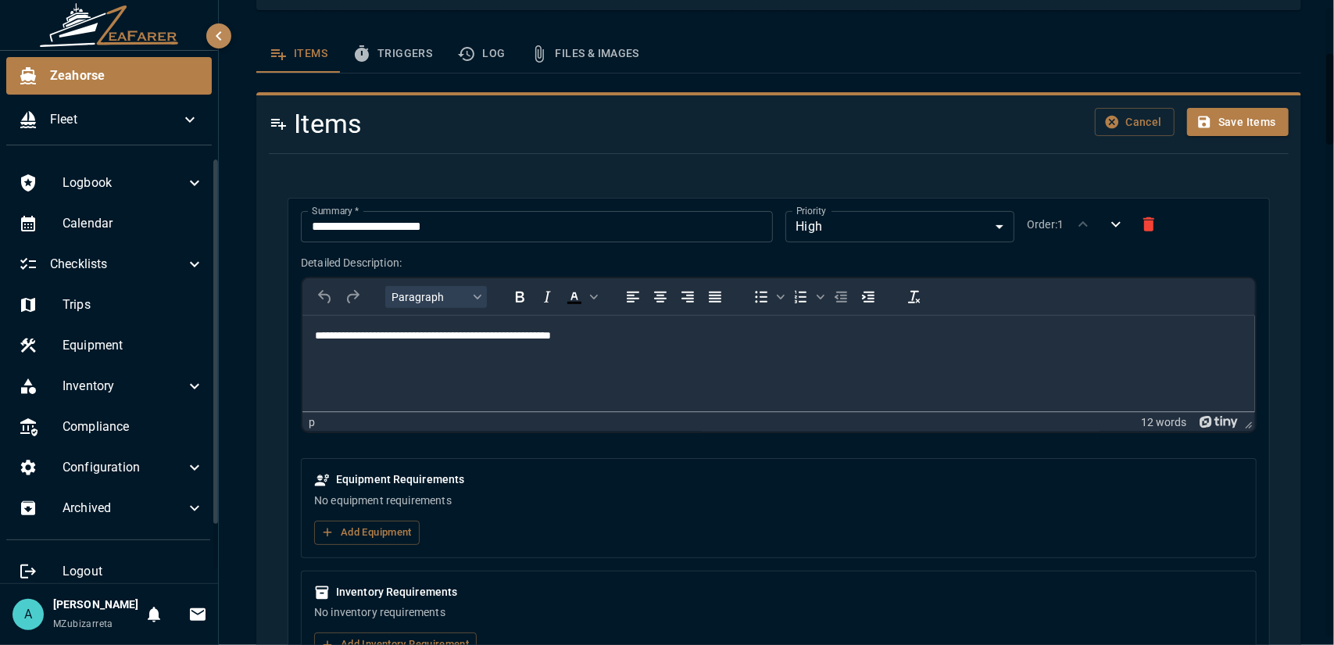
scroll to position [403, 0]
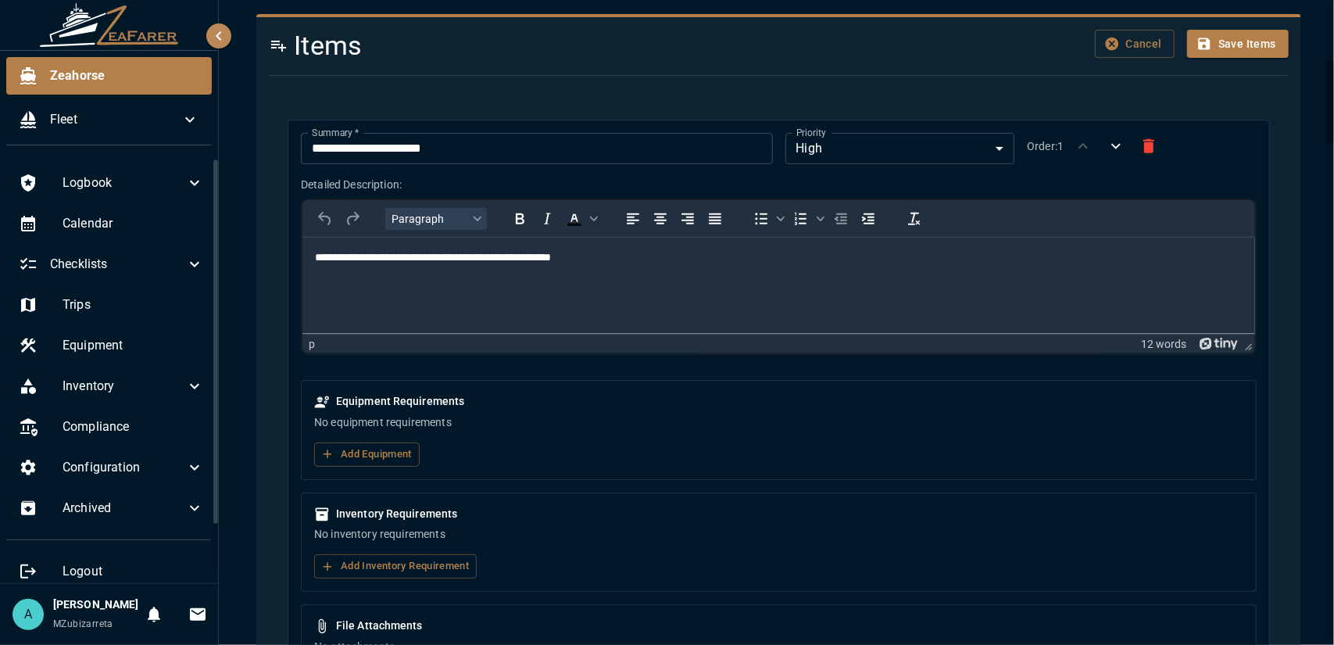
click at [713, 260] on p "**********" at bounding box center [772, 257] width 917 height 16
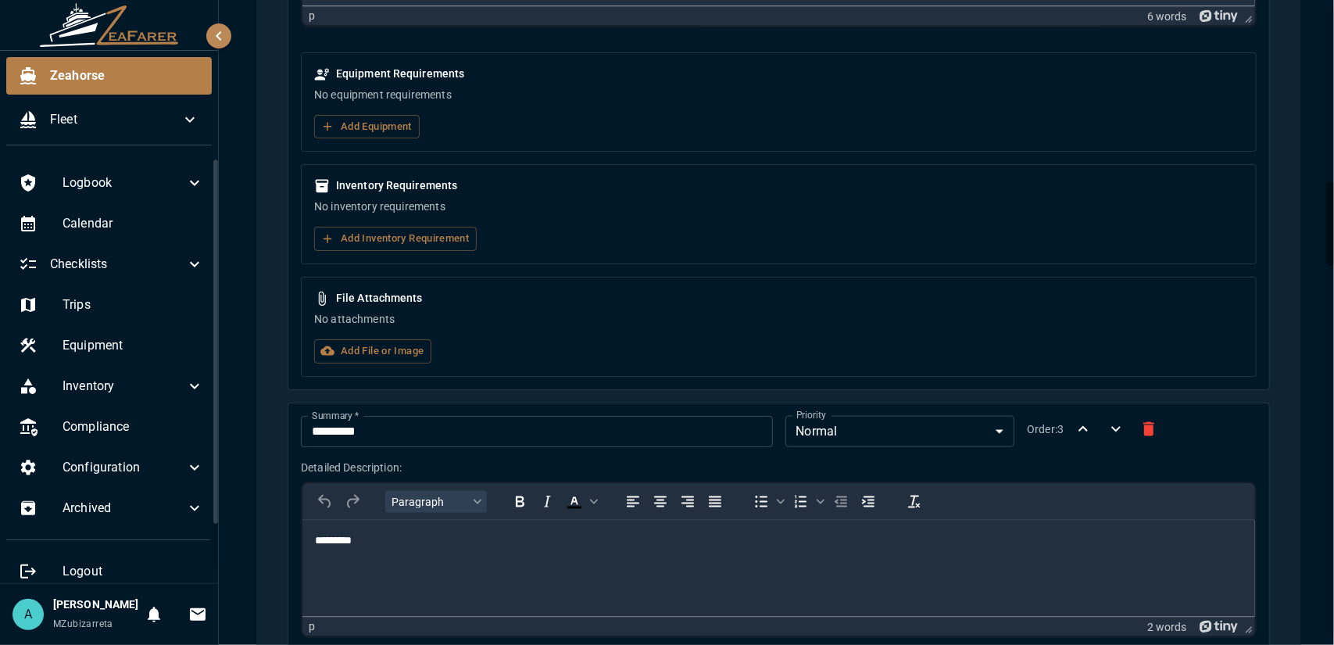
scroll to position [1653, 0]
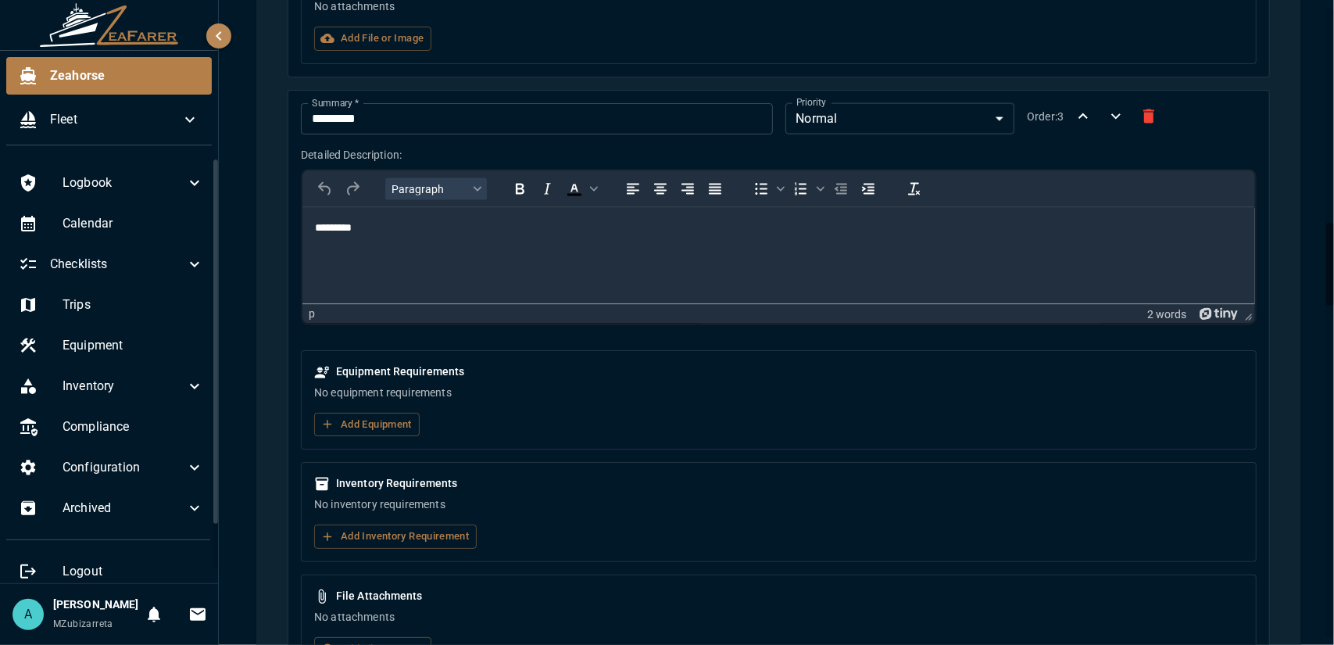
click at [492, 234] on p "*********" at bounding box center [772, 228] width 917 height 16
drag, startPoint x: 492, startPoint y: 234, endPoint x: 381, endPoint y: 227, distance: 112.0
click at [381, 227] on p "*********" at bounding box center [772, 228] width 917 height 16
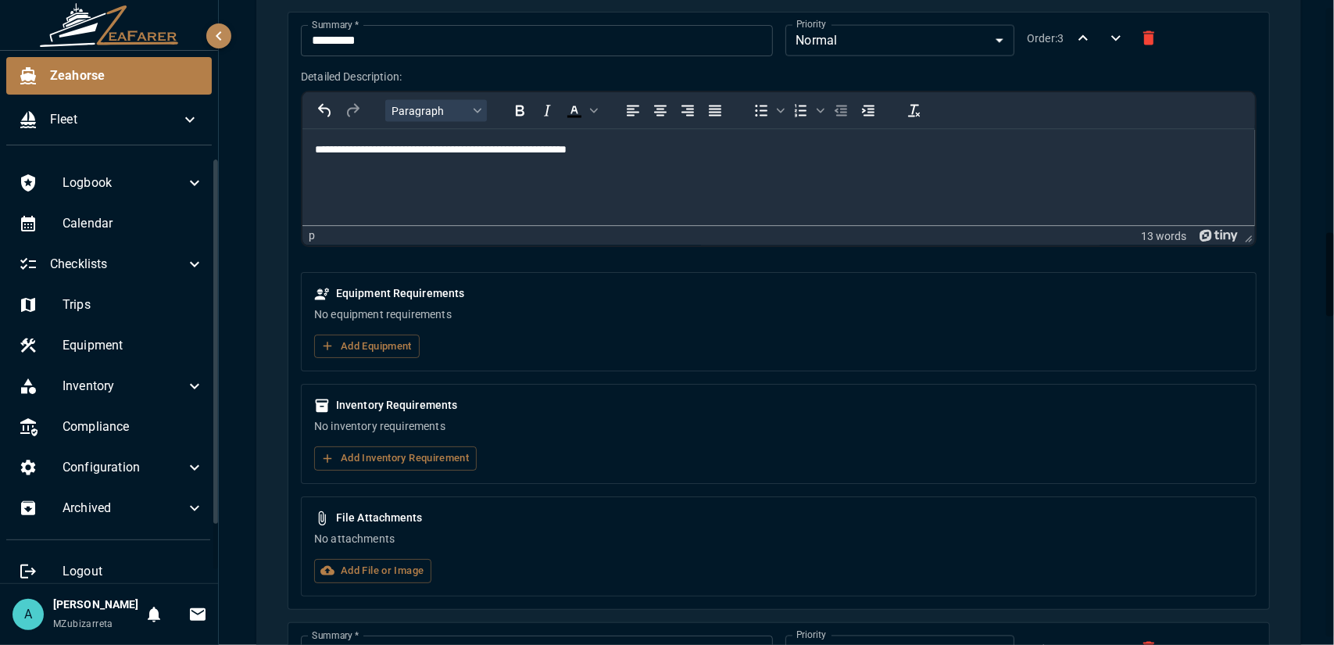
click at [640, 145] on p "**********" at bounding box center [772, 149] width 917 height 16
click at [702, 146] on p "**********" at bounding box center [772, 149] width 917 height 16
click at [731, 151] on p "**********" at bounding box center [772, 149] width 917 height 16
click at [741, 160] on html "**********" at bounding box center [778, 149] width 953 height 41
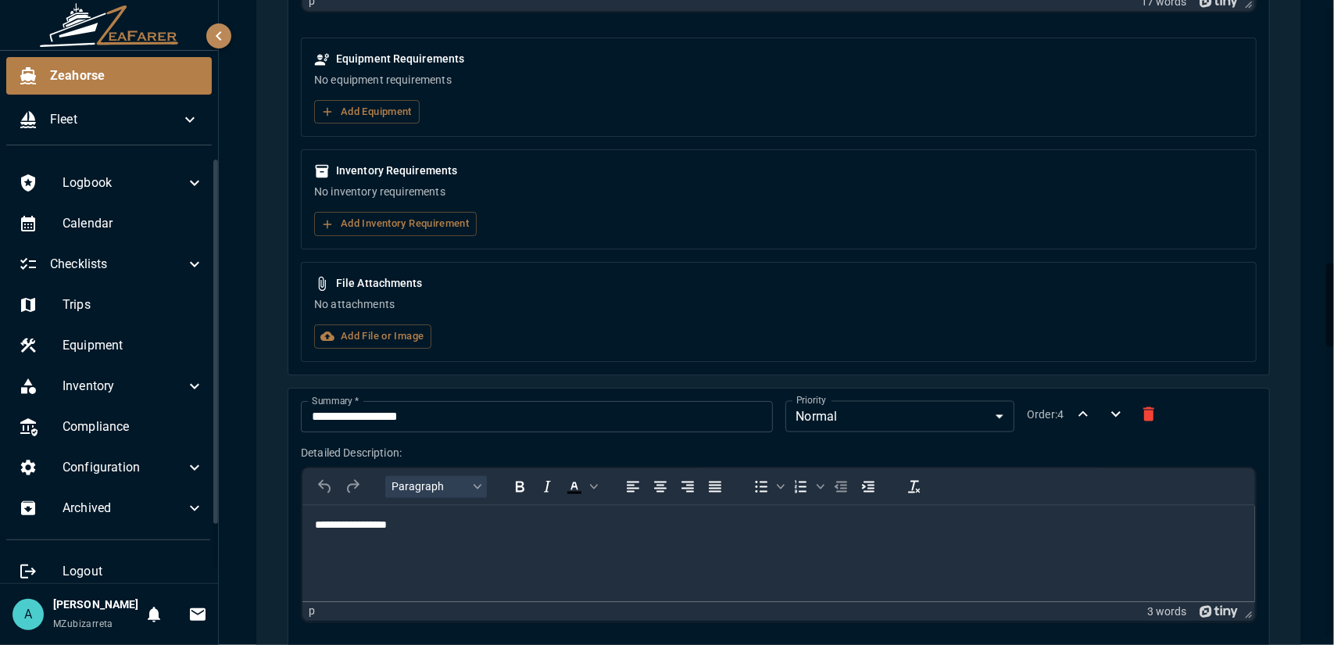
scroll to position [2122, 0]
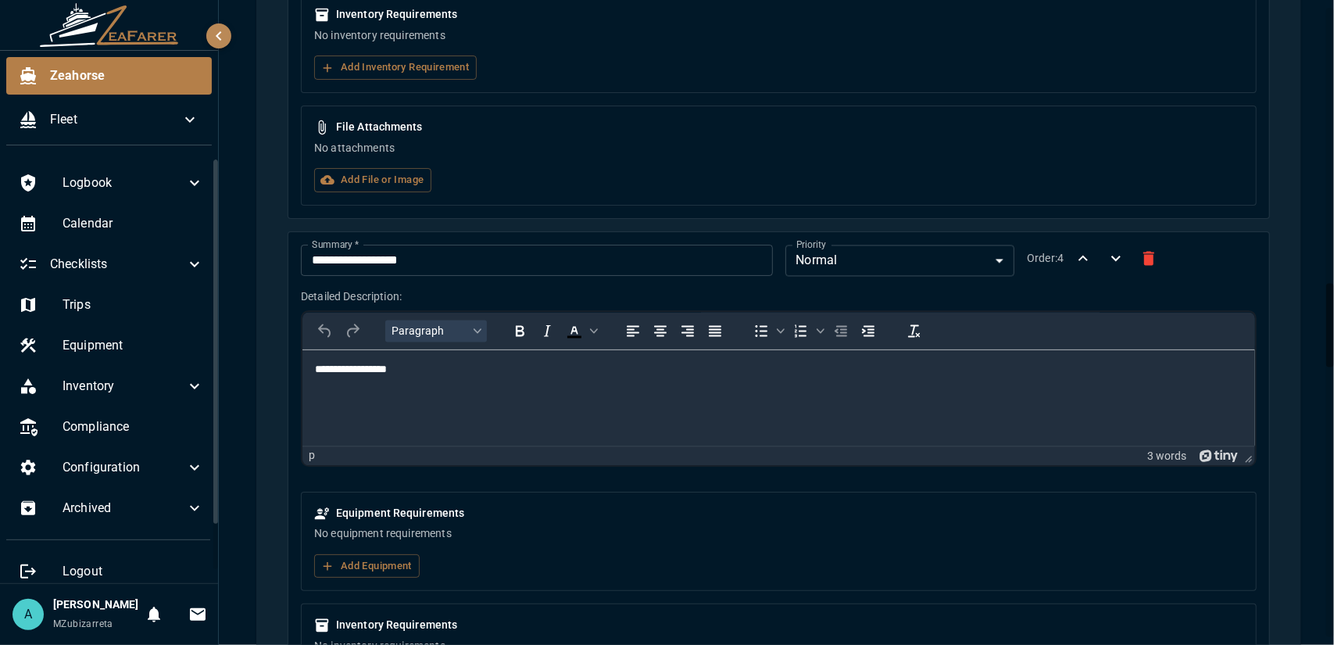
click at [442, 367] on p "**********" at bounding box center [772, 369] width 917 height 16
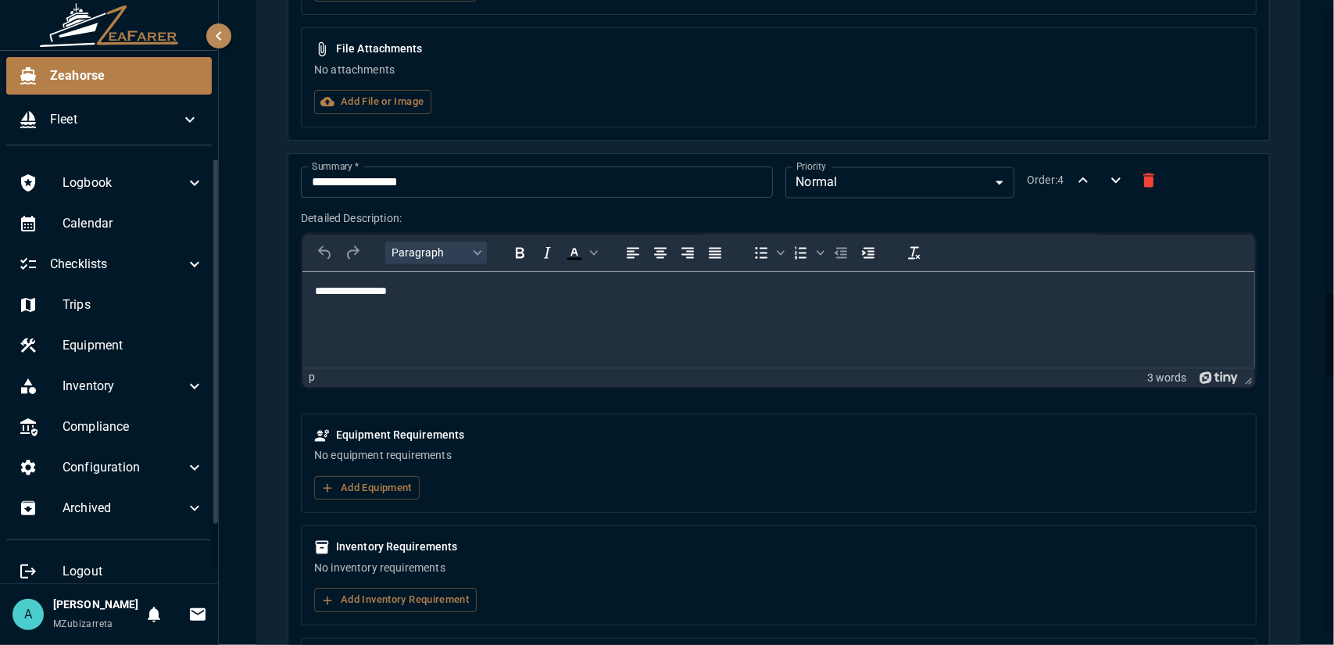
drag, startPoint x: 427, startPoint y: 289, endPoint x: 403, endPoint y: 298, distance: 25.7
click at [403, 298] on p "**********" at bounding box center [772, 291] width 917 height 16
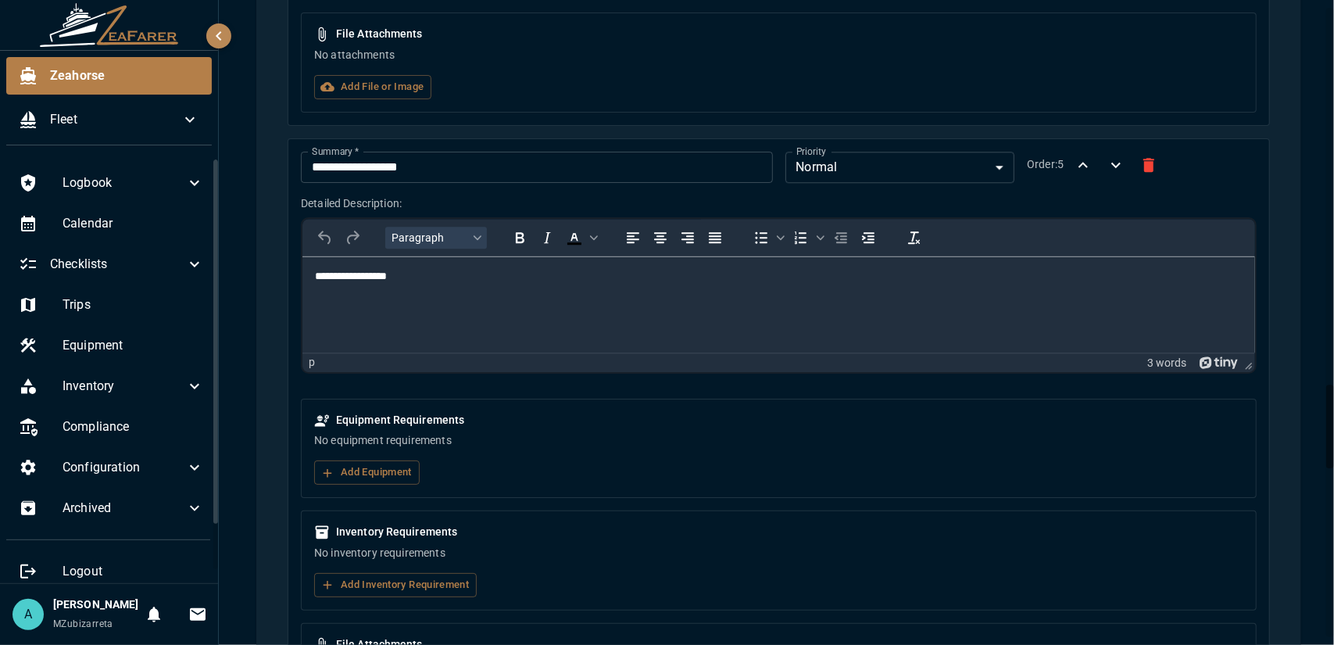
scroll to position [2982, 0]
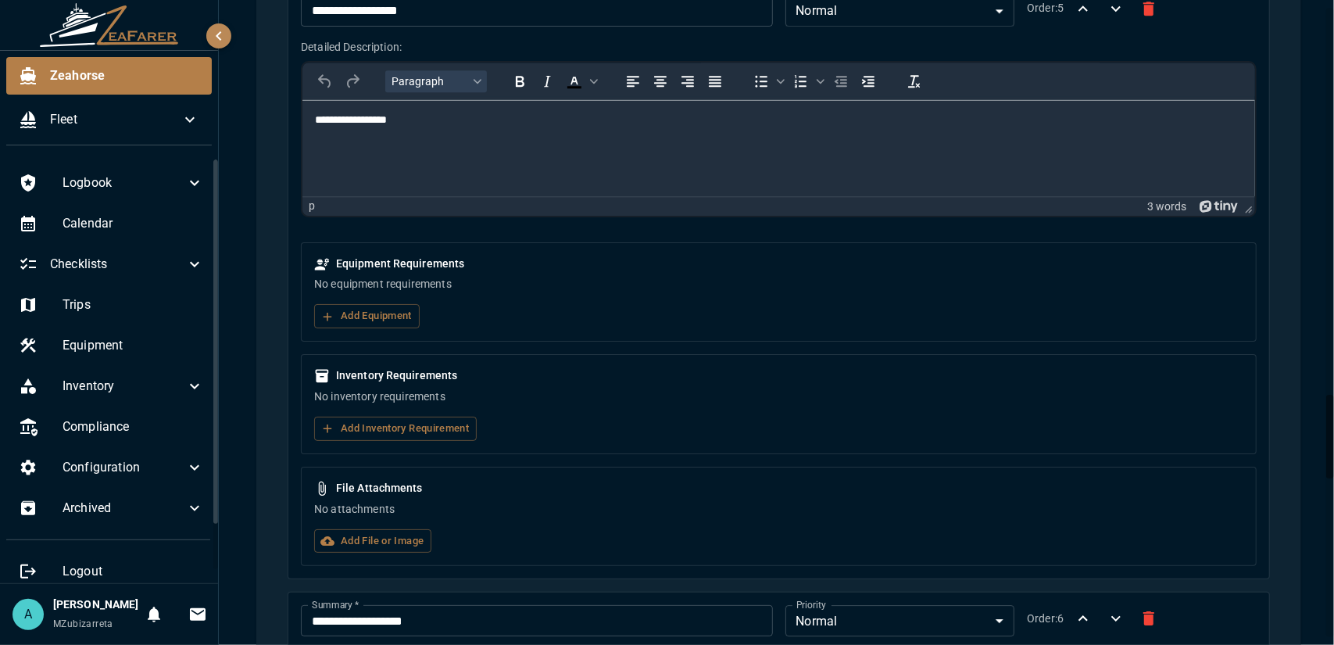
click at [434, 128] on body "**********" at bounding box center [778, 132] width 928 height 41
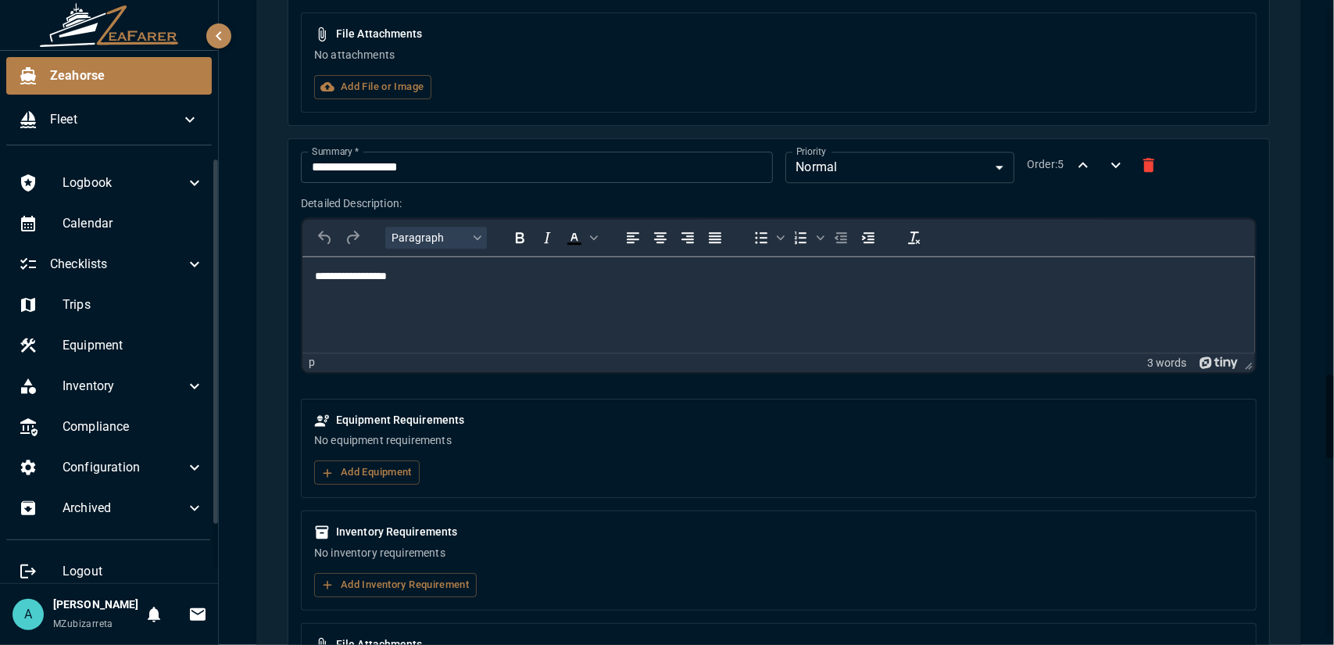
click at [424, 269] on p "**********" at bounding box center [772, 276] width 917 height 16
drag, startPoint x: 430, startPoint y: 277, endPoint x: 602, endPoint y: 519, distance: 297.0
click at [302, 279] on html "**********" at bounding box center [778, 289] width 953 height 66
click at [366, 304] on p "Rich Text Area. Press ALT-0 for help." at bounding box center [778, 303] width 928 height 16
click at [310, 280] on html "**********" at bounding box center [778, 289] width 953 height 66
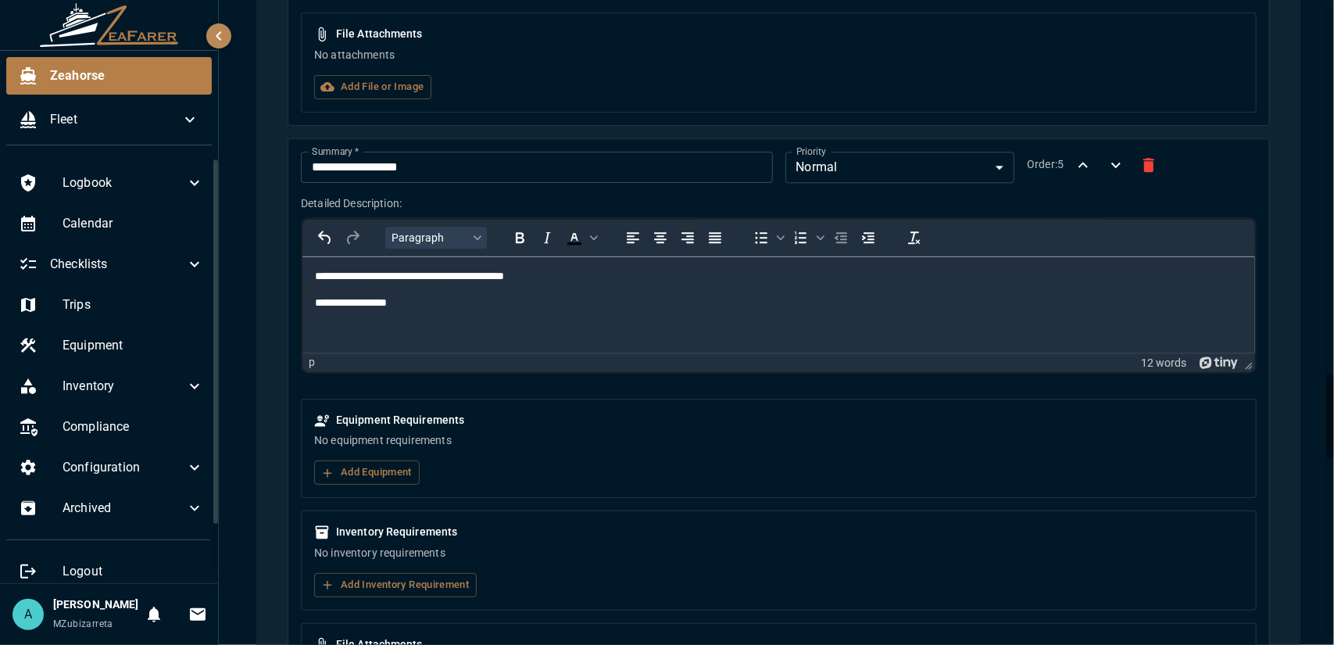
click at [434, 316] on body "**********" at bounding box center [778, 302] width 928 height 68
click at [422, 299] on p "**********" at bounding box center [772, 303] width 917 height 16
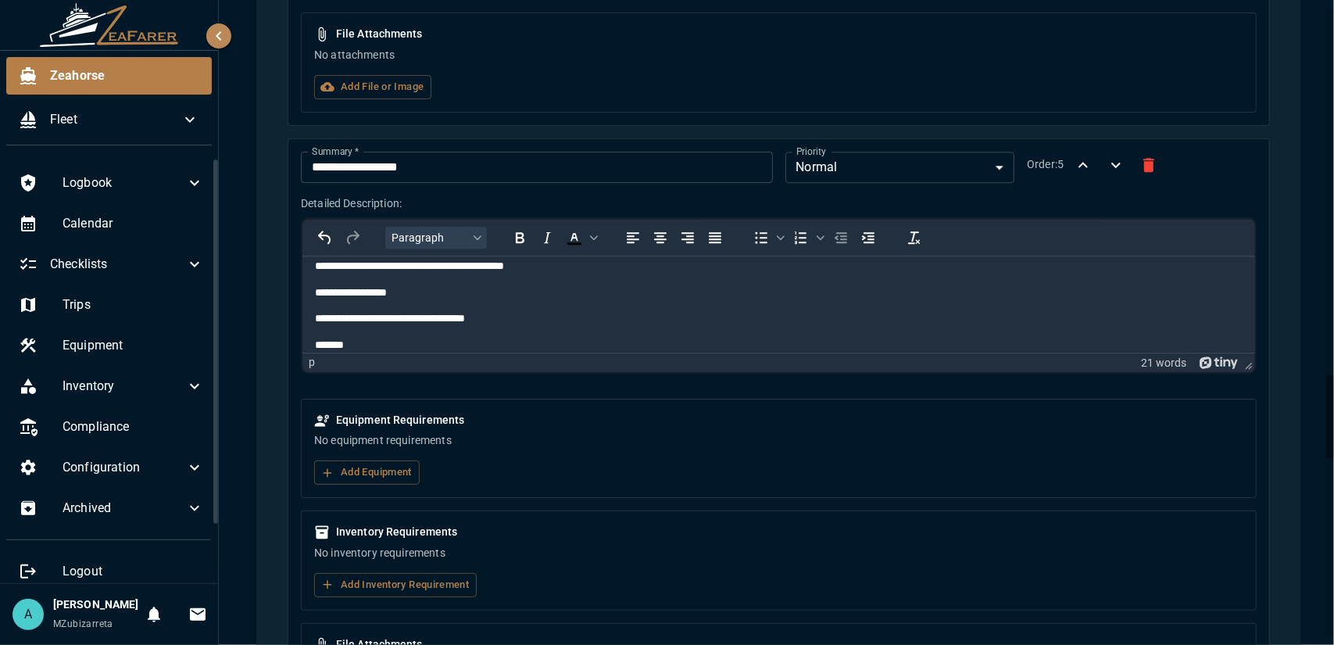
click at [509, 313] on p "**********" at bounding box center [766, 318] width 904 height 16
click at [437, 305] on p "*******" at bounding box center [766, 306] width 904 height 16
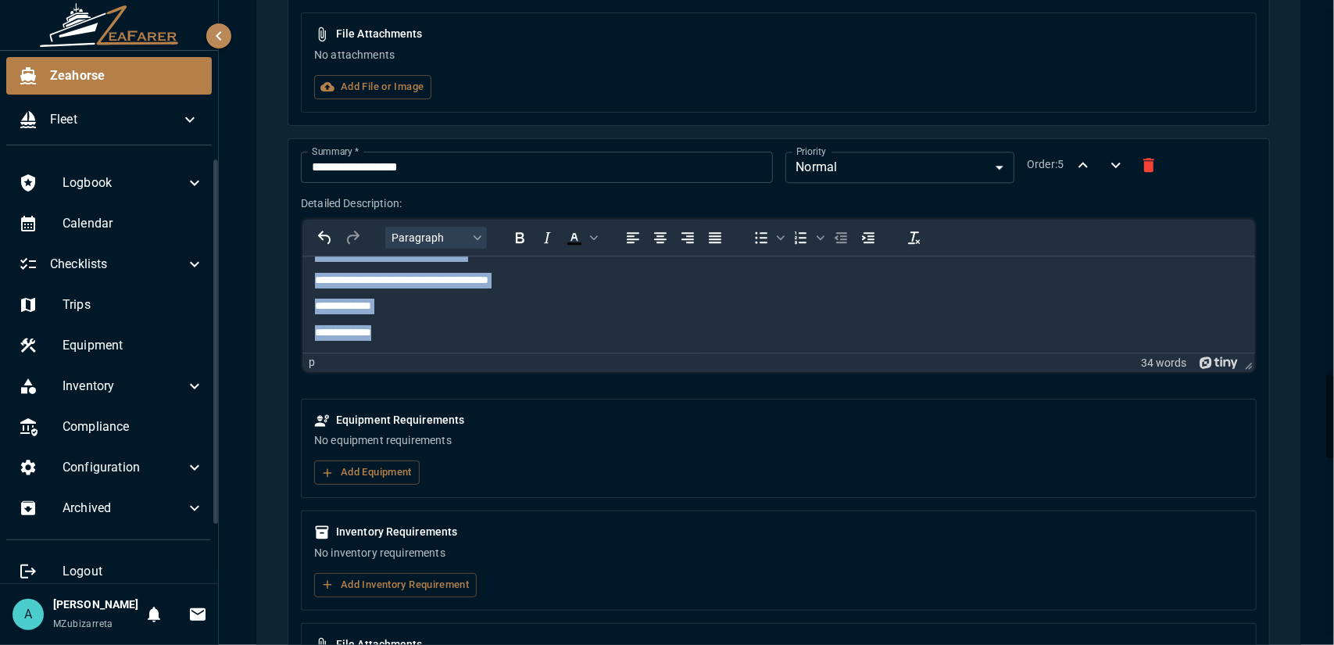
drag, startPoint x: 313, startPoint y: 330, endPoint x: 902, endPoint y: 599, distance: 647.2
click at [599, 352] on html "**********" at bounding box center [778, 266] width 953 height 171
copy body "**********"
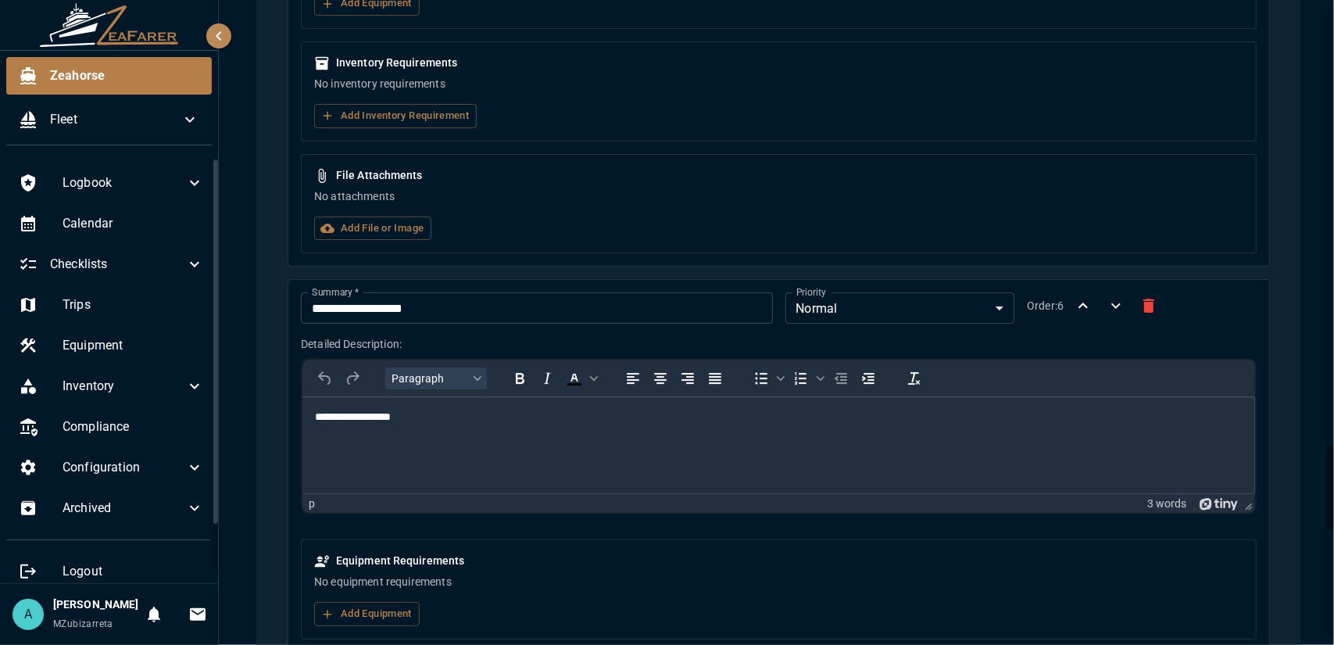
scroll to position [3373, 0]
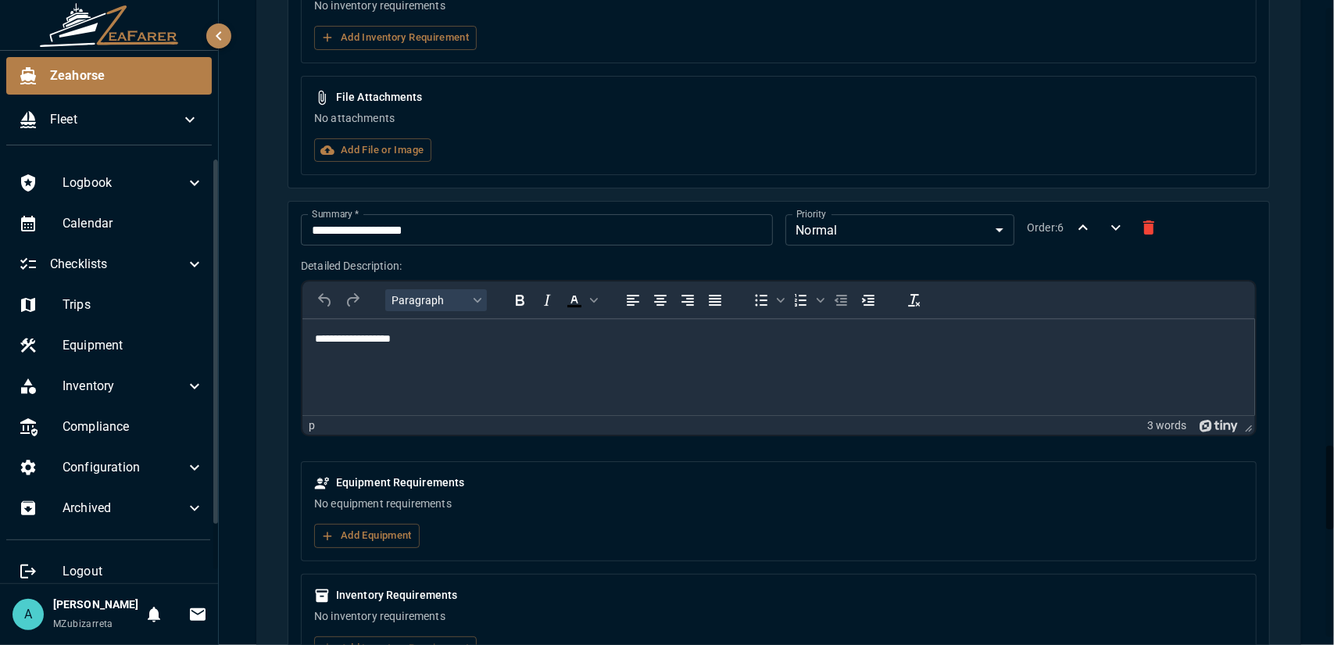
click at [423, 351] on body "**********" at bounding box center [778, 351] width 928 height 41
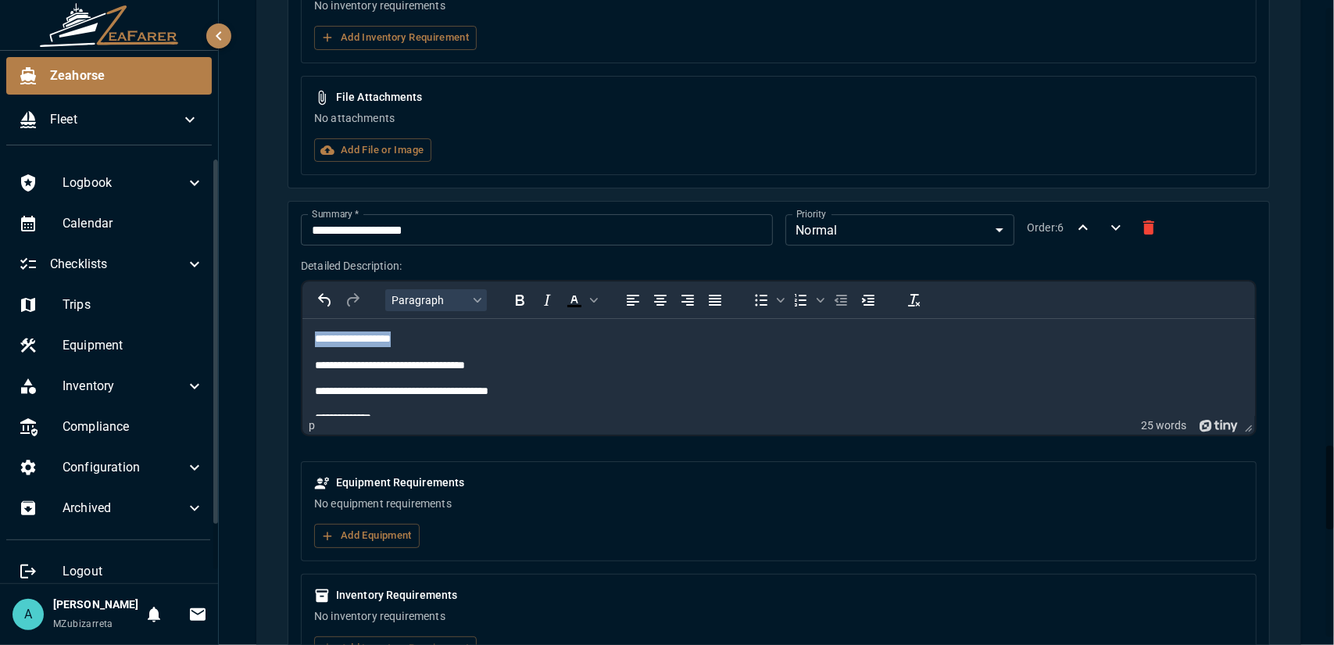
drag, startPoint x: 409, startPoint y: 338, endPoint x: 307, endPoint y: 341, distance: 101.6
click at [307, 341] on html "**********" at bounding box center [778, 391] width 953 height 145
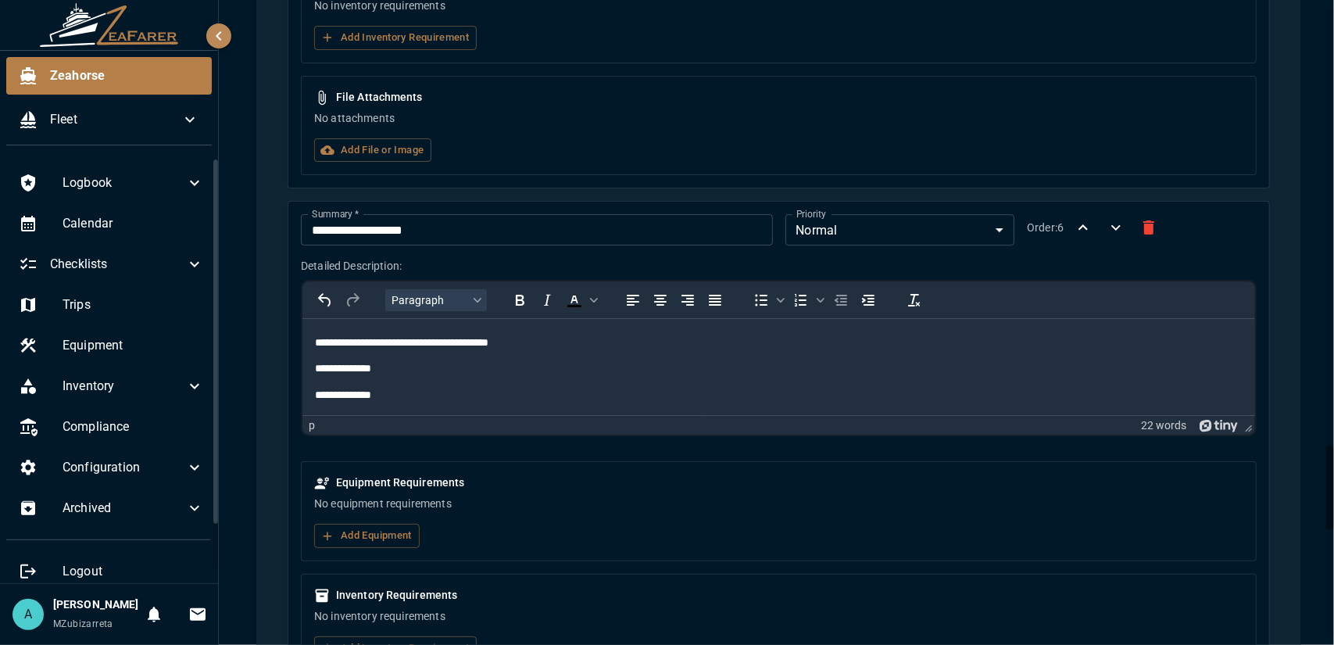
click at [426, 391] on p "**********" at bounding box center [766, 396] width 904 height 16
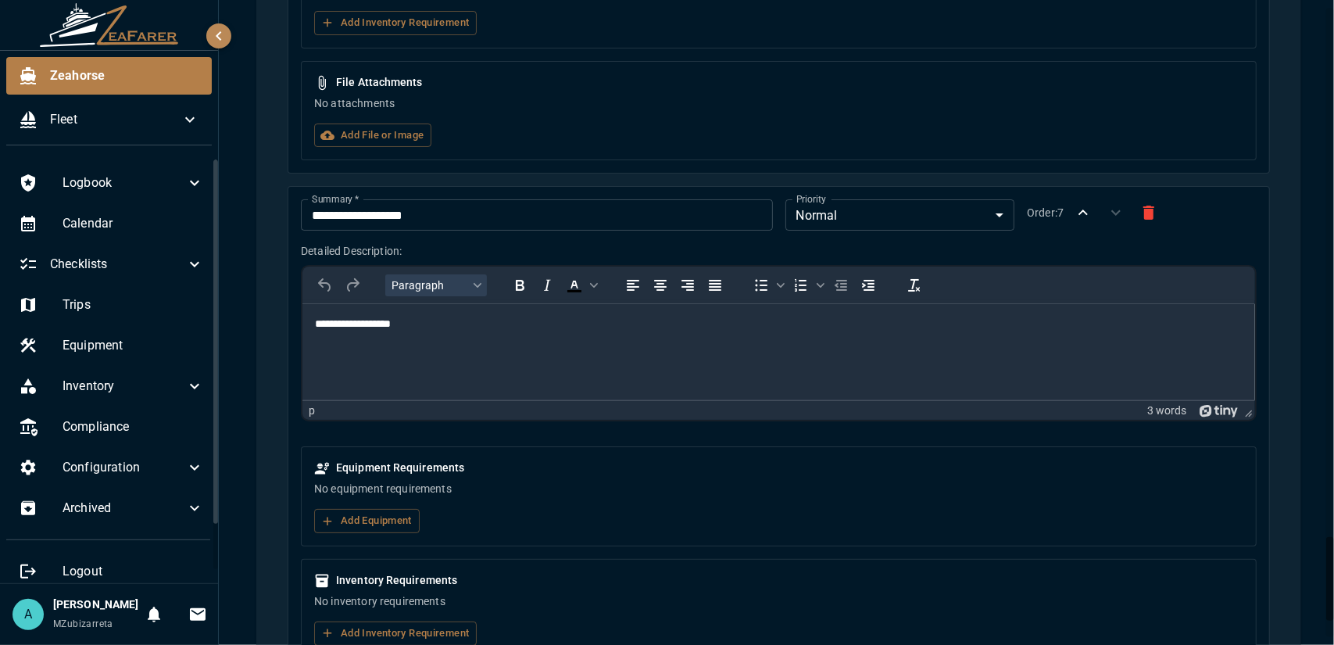
scroll to position [4154, 0]
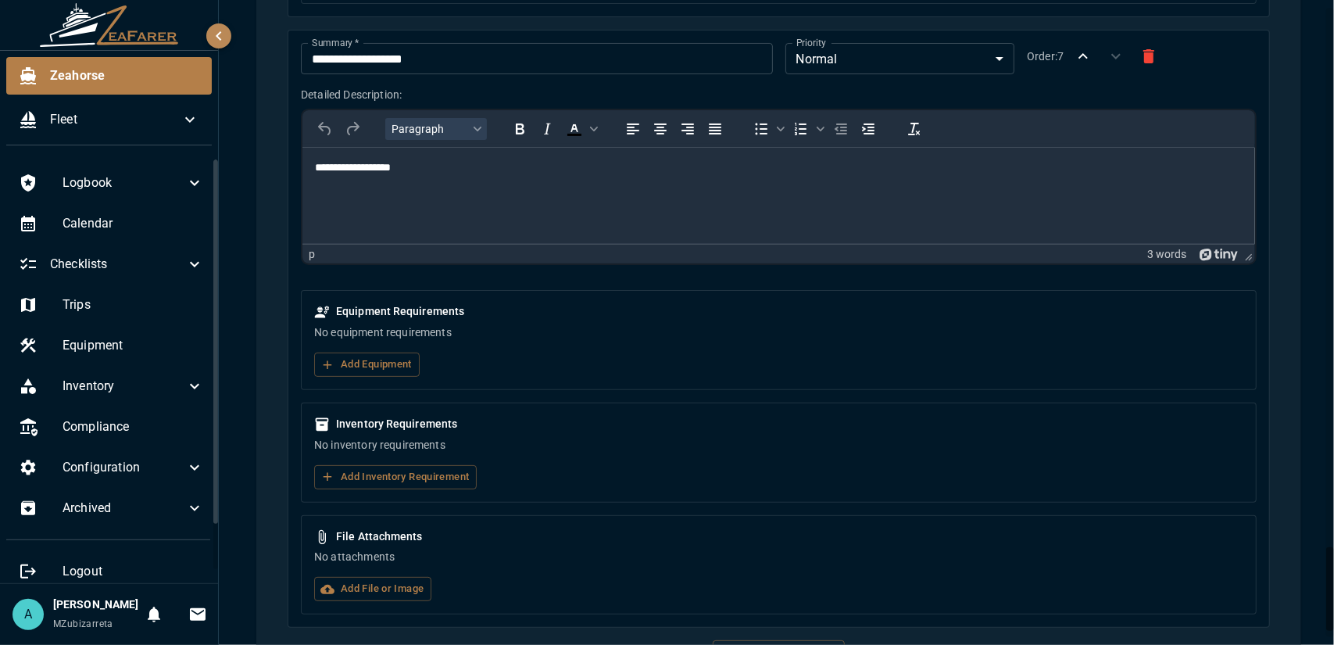
click at [402, 201] on p "Rich Text Area. Press ALT-0 for help." at bounding box center [778, 195] width 928 height 16
click at [437, 178] on body "**********" at bounding box center [778, 180] width 928 height 41
click at [425, 167] on p "**********" at bounding box center [772, 168] width 917 height 16
click at [318, 173] on p "**********" at bounding box center [772, 168] width 917 height 16
click at [315, 173] on p "**********" at bounding box center [772, 168] width 917 height 16
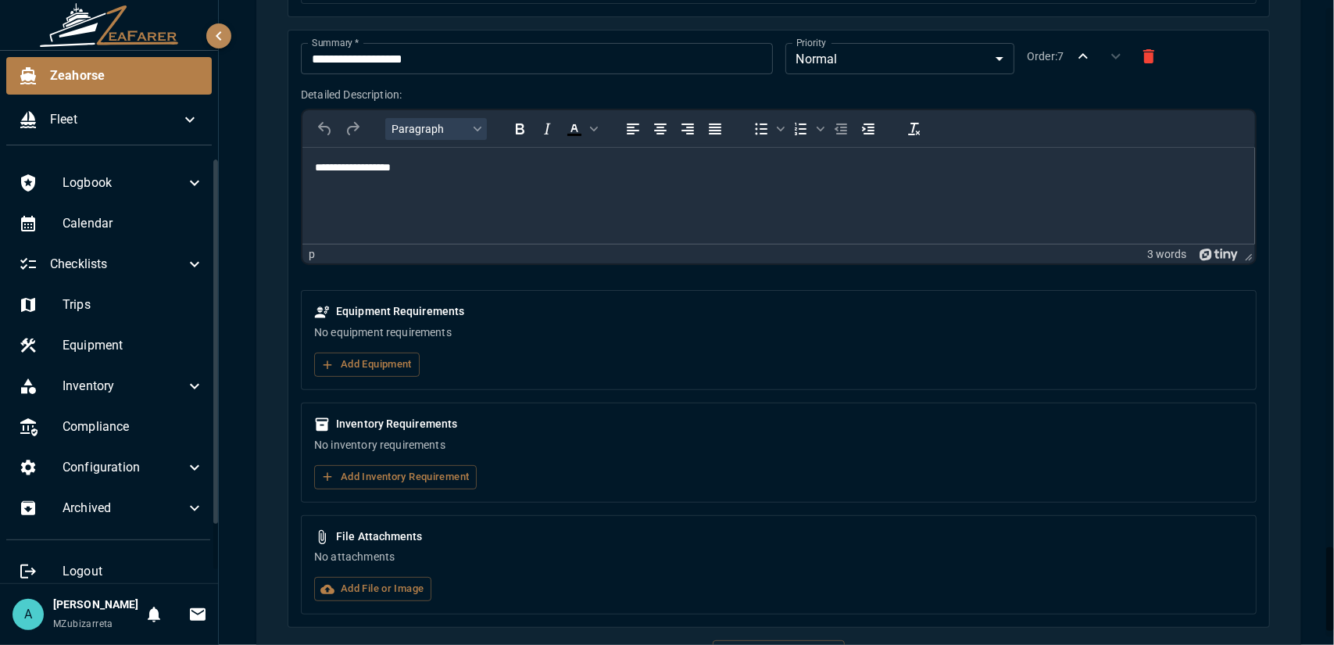
click at [327, 208] on html "**********" at bounding box center [778, 181] width 953 height 66
drag, startPoint x: 310, startPoint y: 195, endPoint x: 423, endPoint y: 198, distance: 112.6
click at [420, 198] on html "**********" at bounding box center [778, 181] width 953 height 66
drag, startPoint x: 482, startPoint y: 202, endPoint x: 313, endPoint y: 195, distance: 168.9
click at [320, 197] on html "**********" at bounding box center [778, 181] width 953 height 66
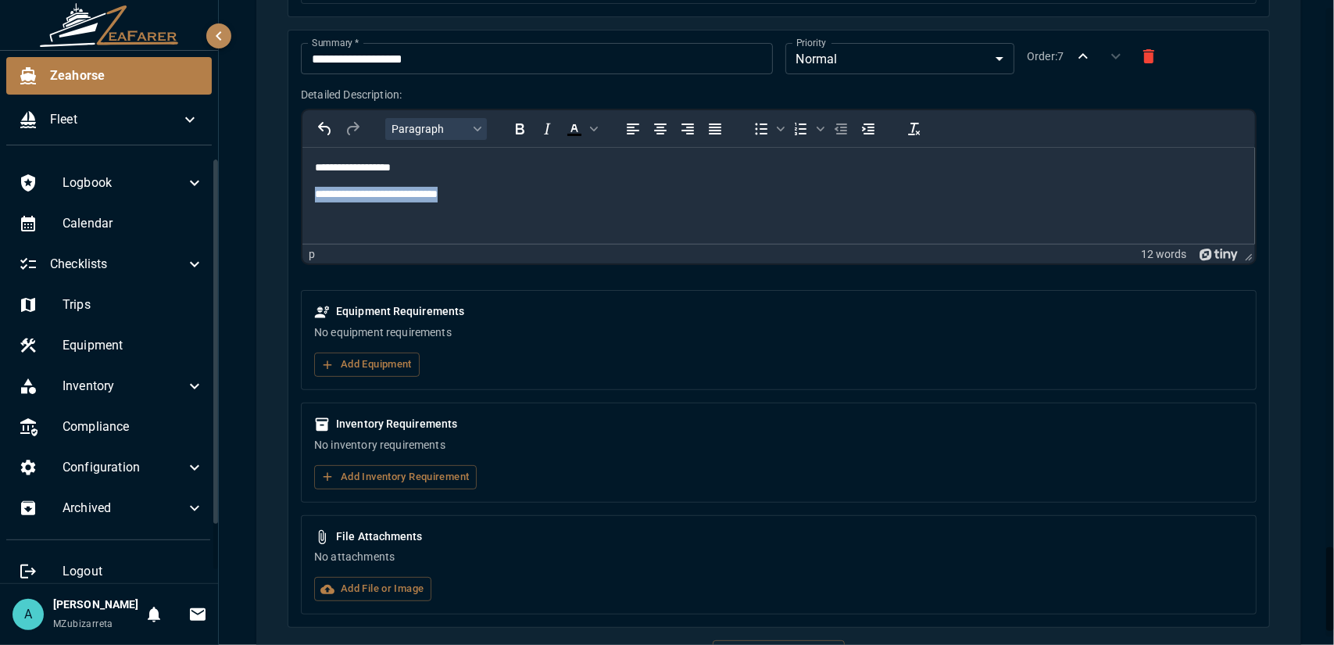
drag, startPoint x: 315, startPoint y: 192, endPoint x: 488, endPoint y: 200, distance: 173.7
click at [488, 200] on p "**********" at bounding box center [772, 195] width 917 height 16
copy p "**********"
click at [319, 170] on p "**********" at bounding box center [772, 168] width 917 height 16
click at [312, 167] on html "**********" at bounding box center [778, 181] width 953 height 66
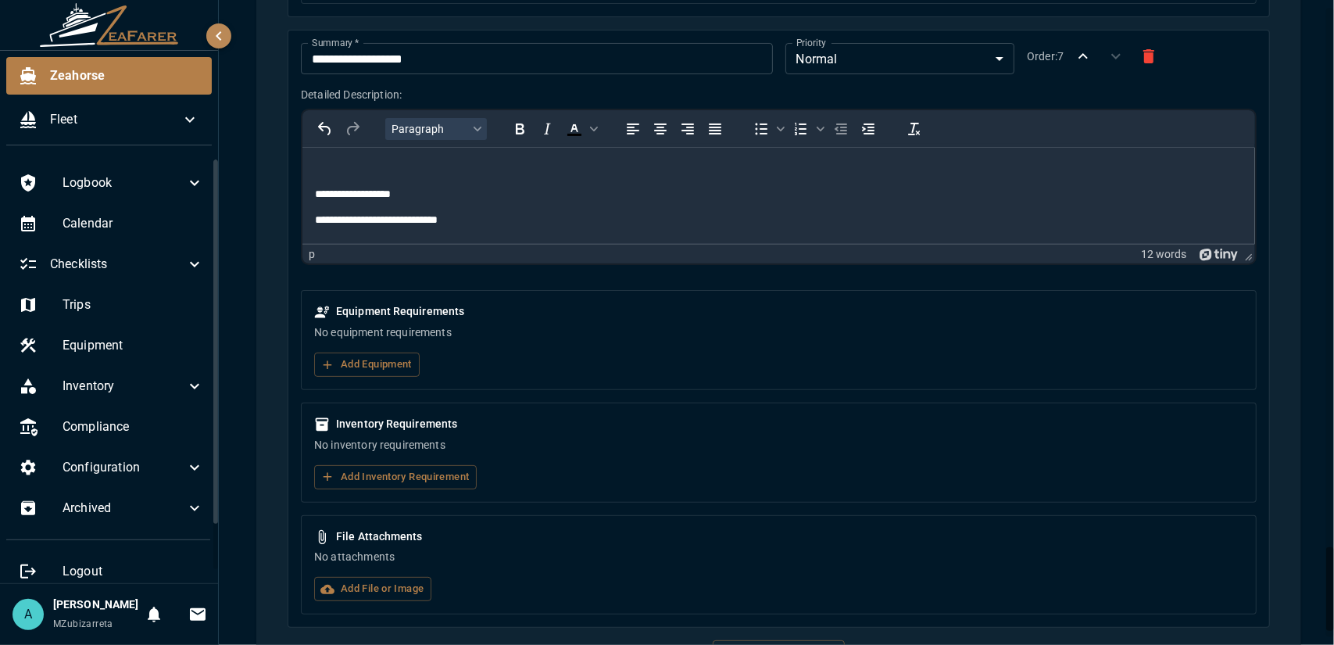
click at [315, 169] on p "Rich Text Area. Press ALT-0 for help." at bounding box center [778, 168] width 928 height 16
drag, startPoint x: 440, startPoint y: 216, endPoint x: 298, endPoint y: 217, distance: 142.2
click at [302, 217] on html "**********" at bounding box center [778, 194] width 953 height 93
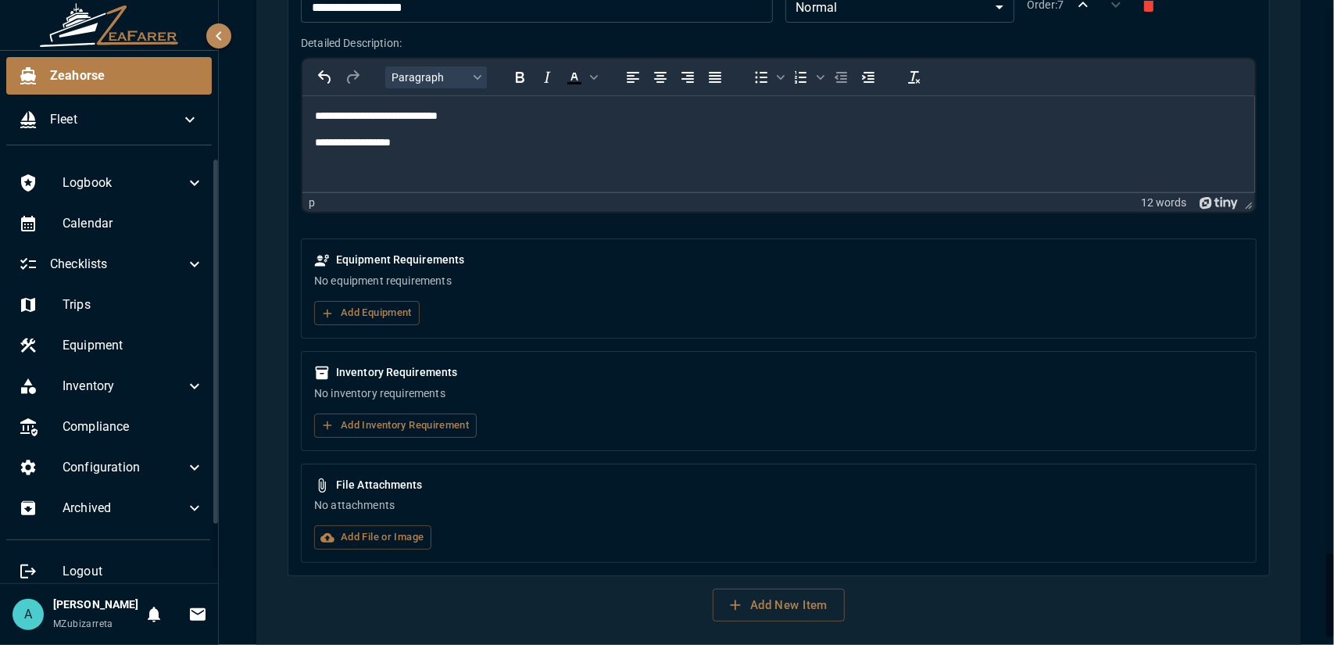
scroll to position [4127, 0]
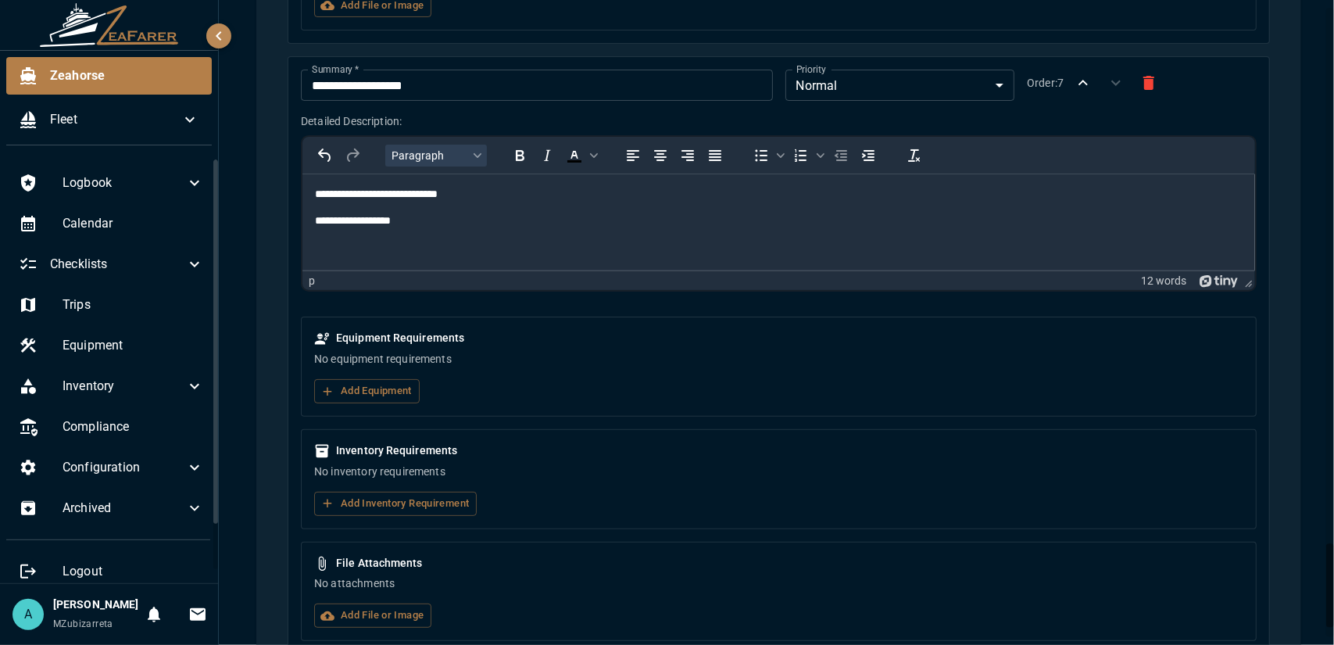
click at [446, 214] on p "**********" at bounding box center [772, 221] width 917 height 16
click at [460, 195] on p "**********" at bounding box center [772, 195] width 917 height 16
click at [315, 220] on p "**********" at bounding box center [772, 221] width 917 height 16
click at [481, 200] on p "**********" at bounding box center [772, 195] width 917 height 16
click at [412, 221] on p "**********" at bounding box center [772, 221] width 917 height 16
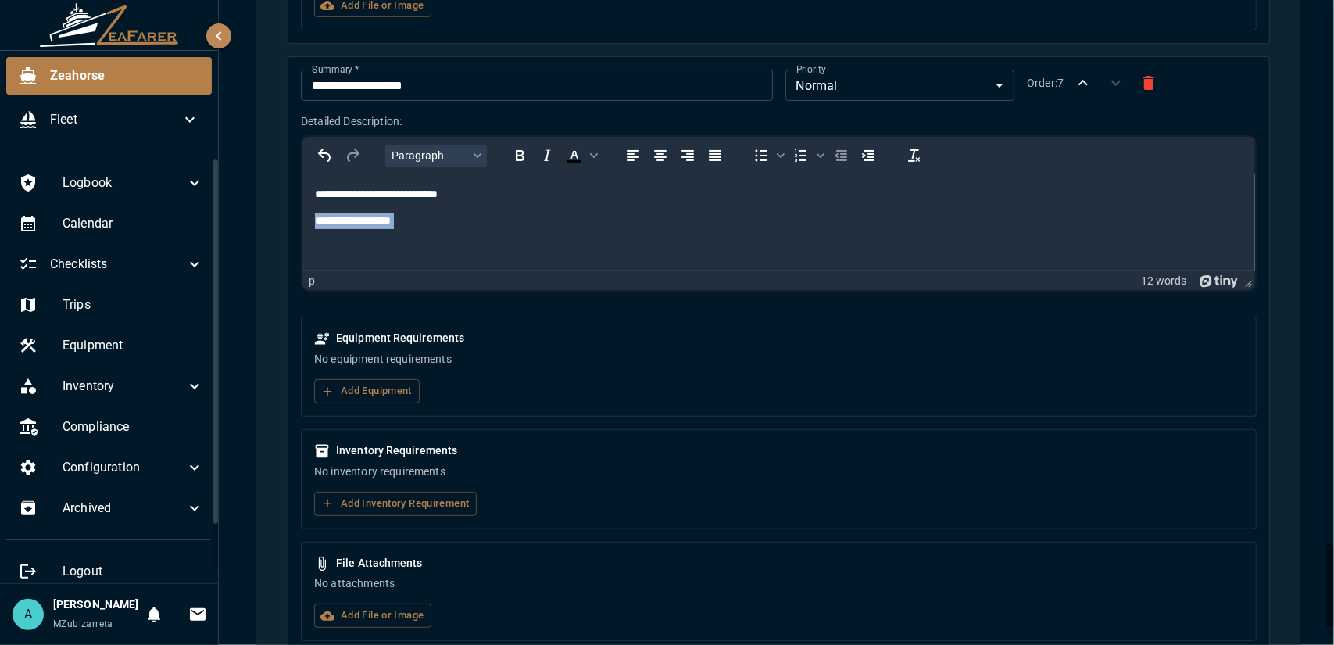
drag, startPoint x: 412, startPoint y: 221, endPoint x: 310, endPoint y: 226, distance: 101.7
click at [310, 226] on html "**********" at bounding box center [778, 220] width 953 height 93
click at [476, 222] on p "**********" at bounding box center [772, 221] width 917 height 16
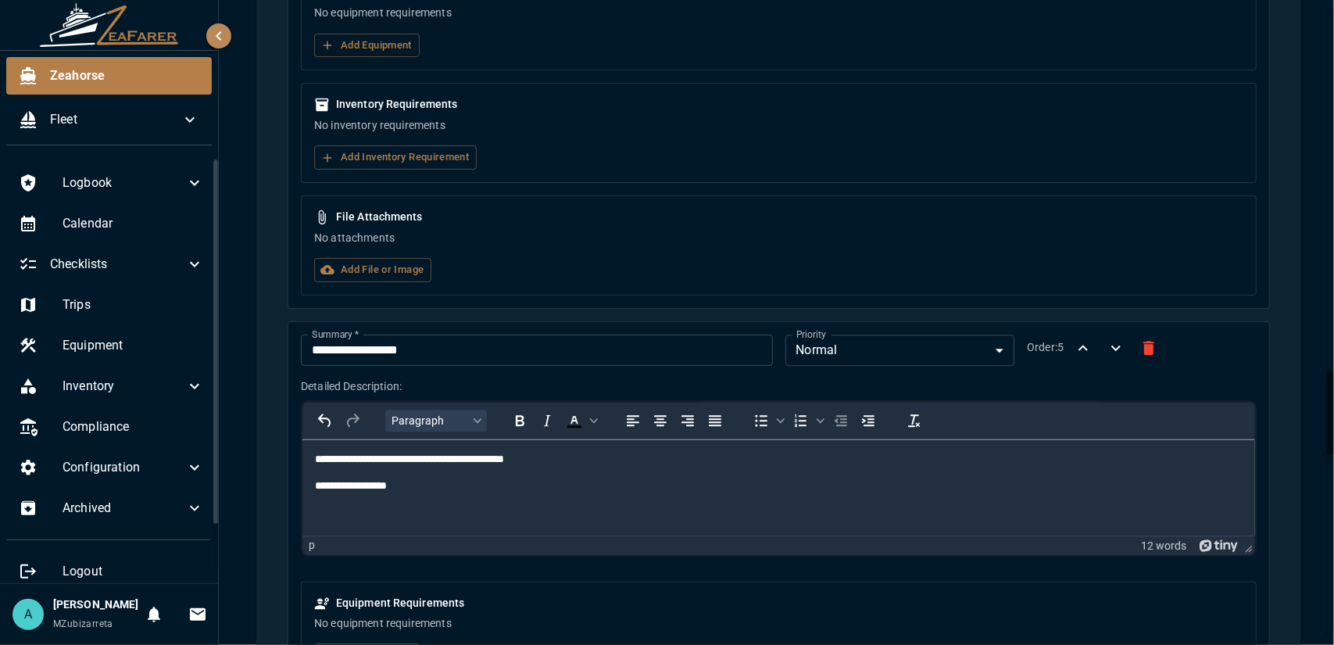
scroll to position [2799, 0]
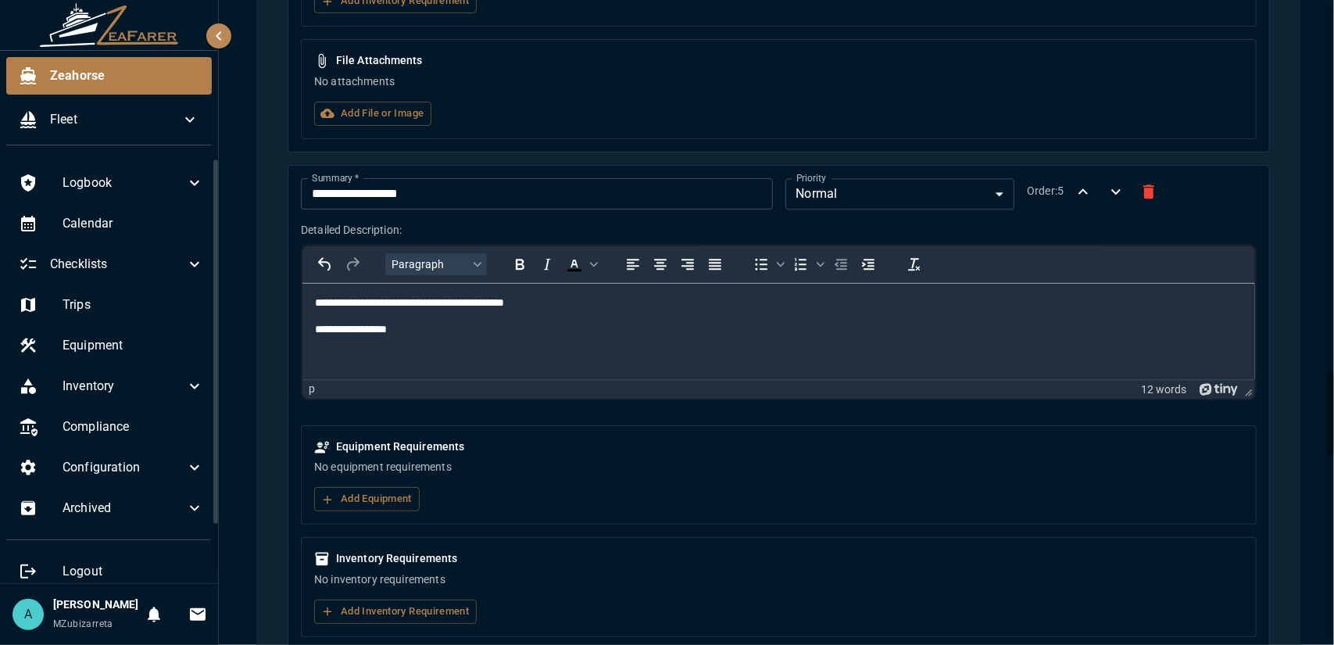
click at [422, 331] on p "**********" at bounding box center [772, 329] width 917 height 16
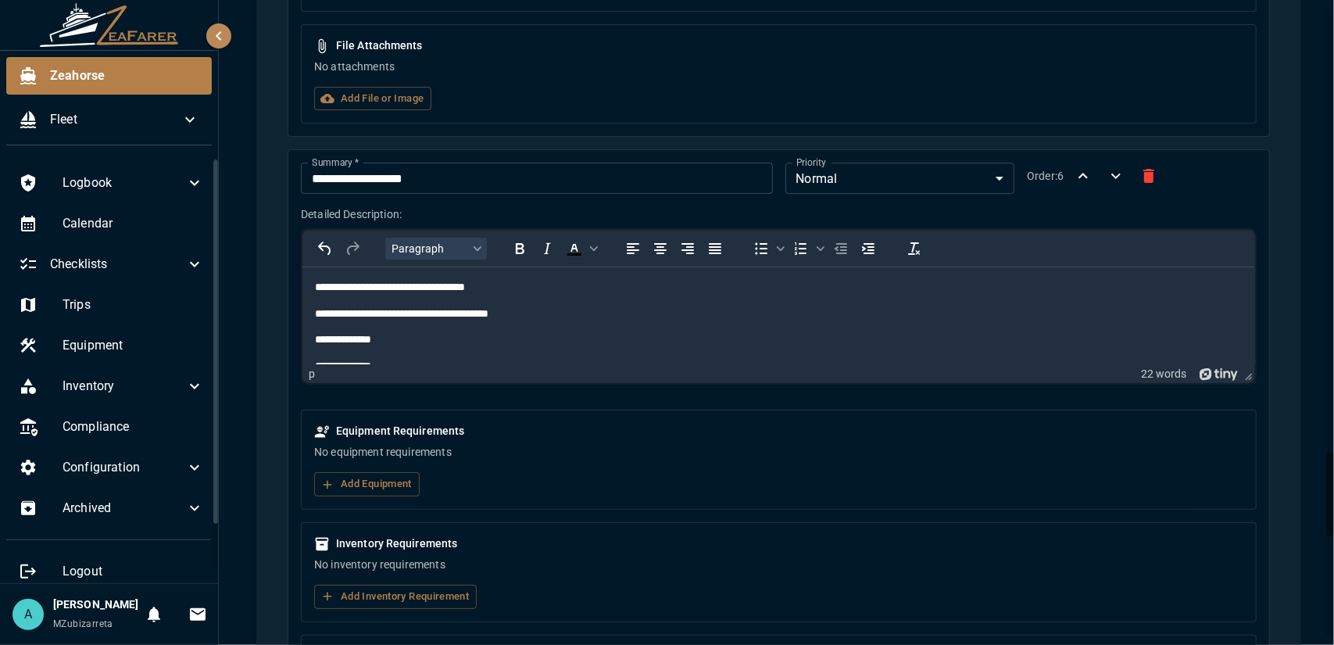
scroll to position [23, 0]
drag, startPoint x: 406, startPoint y: 320, endPoint x: 381, endPoint y: 319, distance: 24.3
click at [381, 319] on p "**********" at bounding box center [766, 317] width 904 height 16
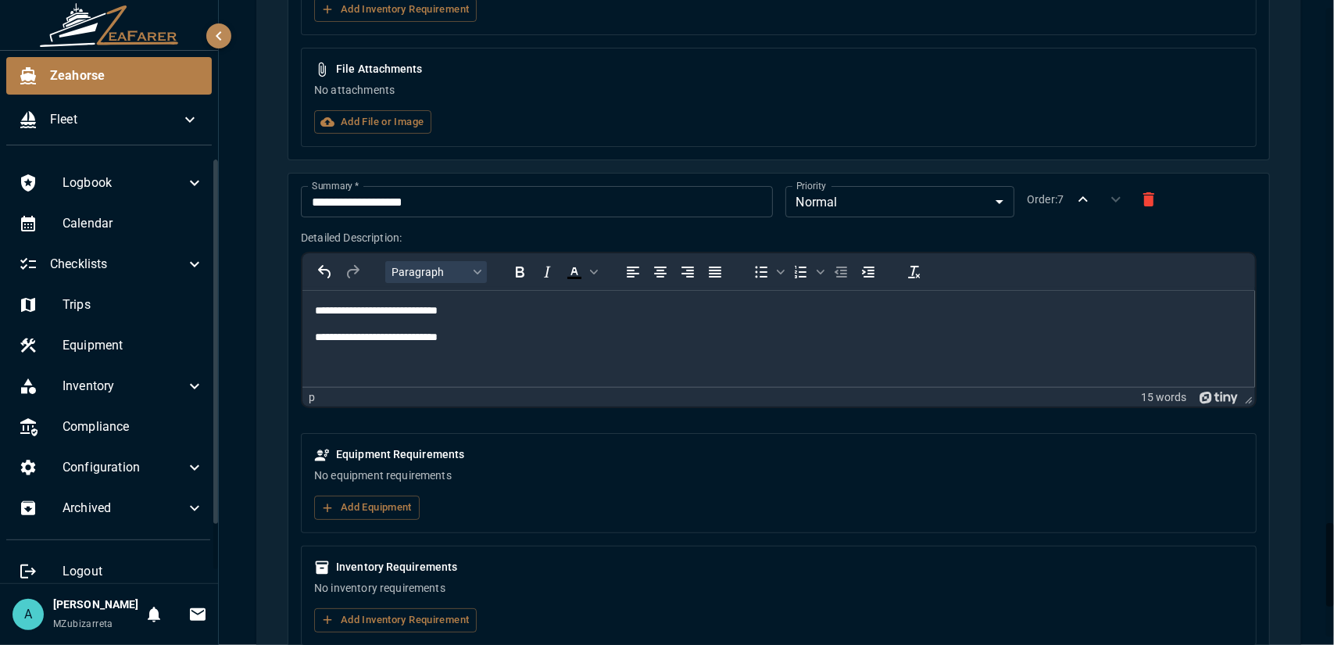
scroll to position [4206, 0]
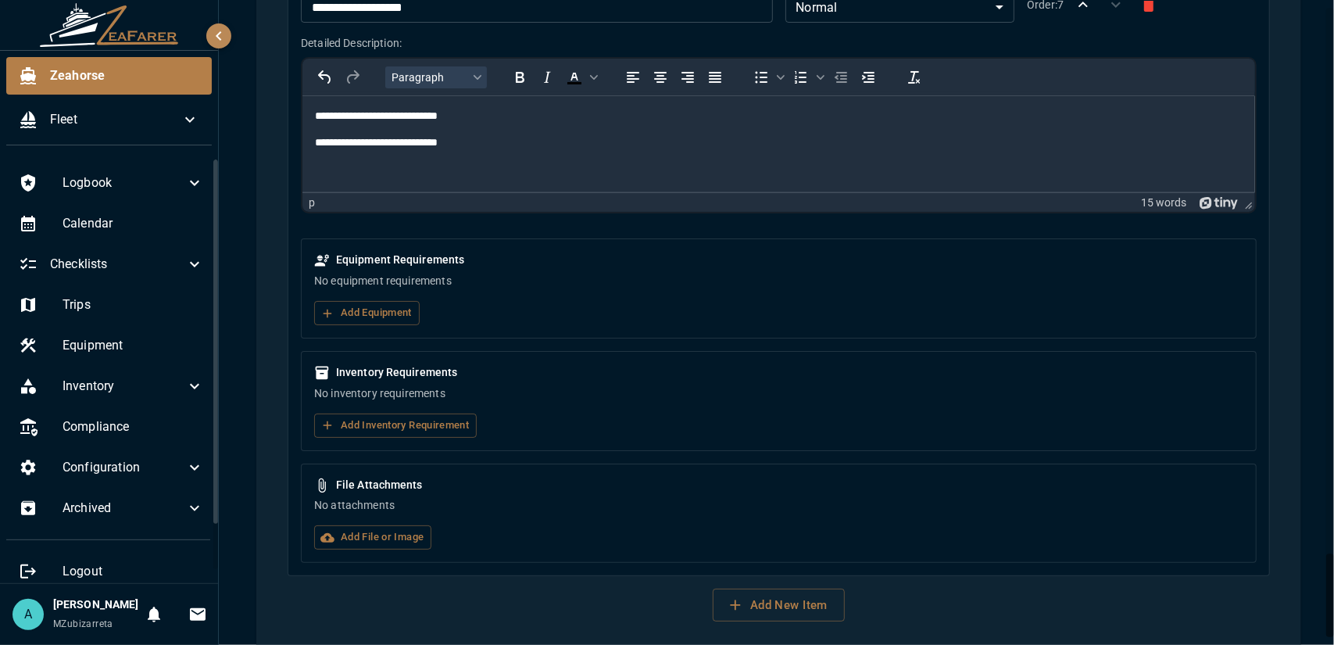
drag, startPoint x: 1332, startPoint y: 263, endPoint x: 1333, endPoint y: 613, distance: 350.1
click at [1333, 613] on div at bounding box center [1330, 595] width 8 height 84
click at [763, 588] on button "Add New Item" at bounding box center [779, 604] width 132 height 33
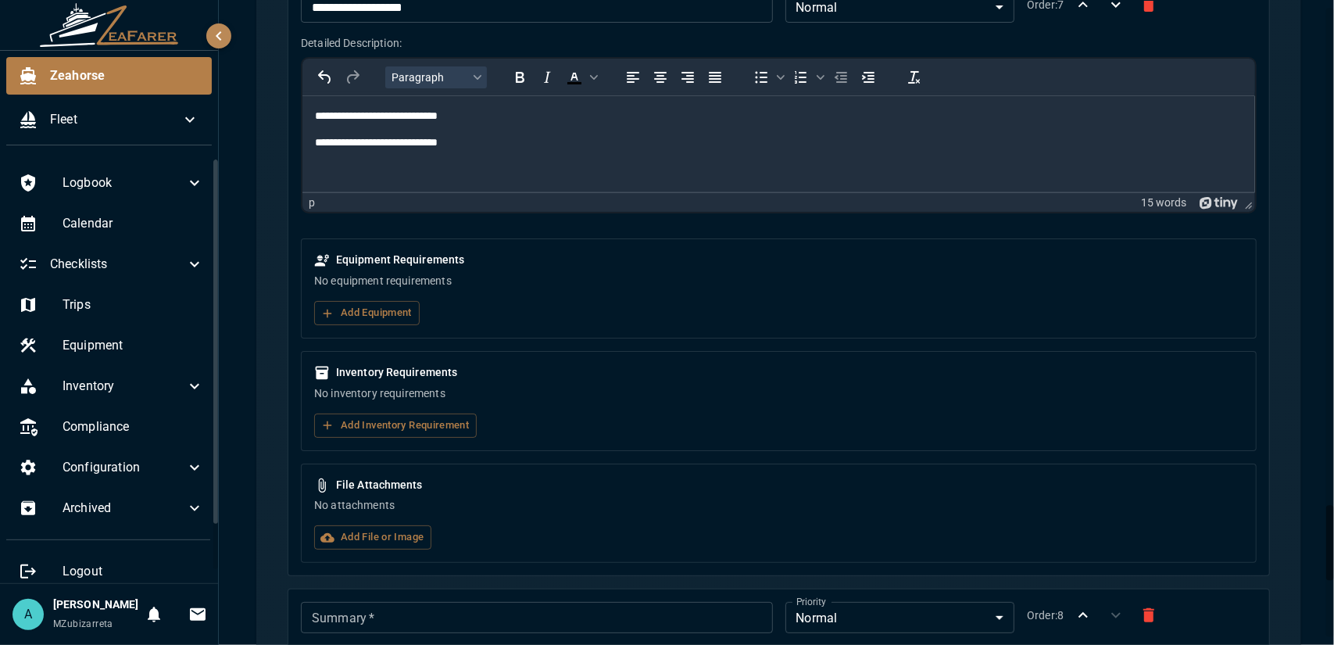
scroll to position [4362, 0]
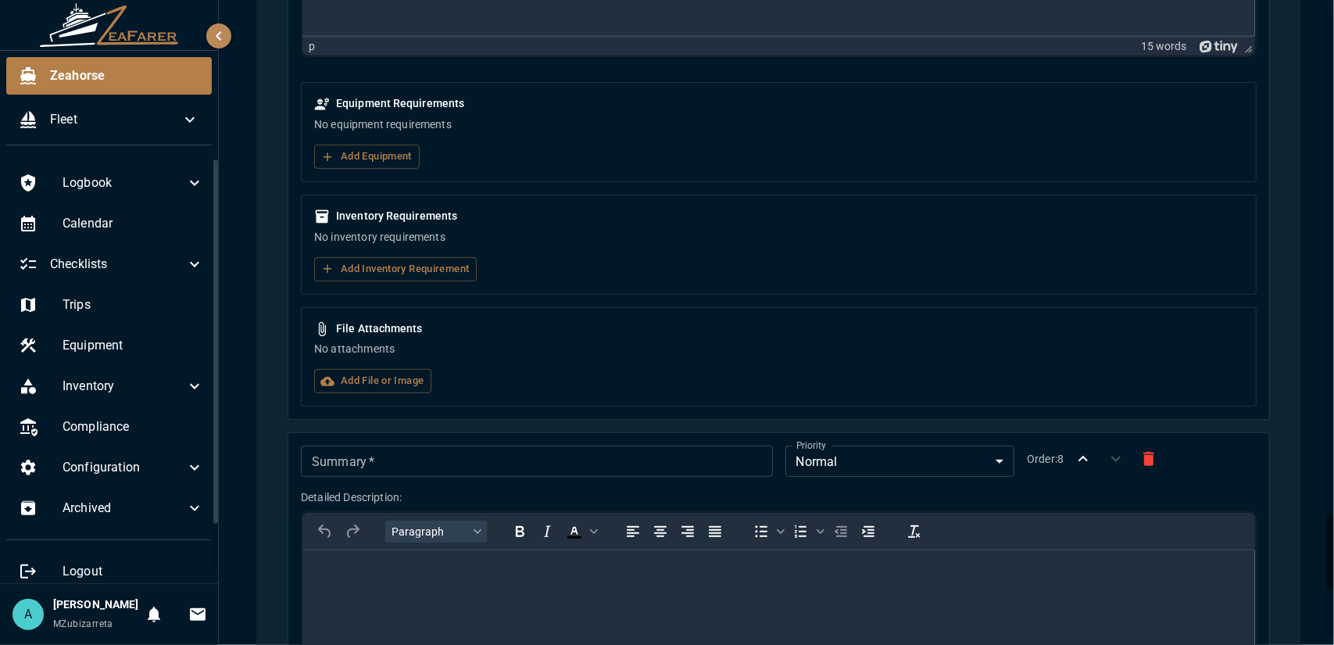
click at [455, 445] on input "Summary   *" at bounding box center [536, 460] width 471 height 31
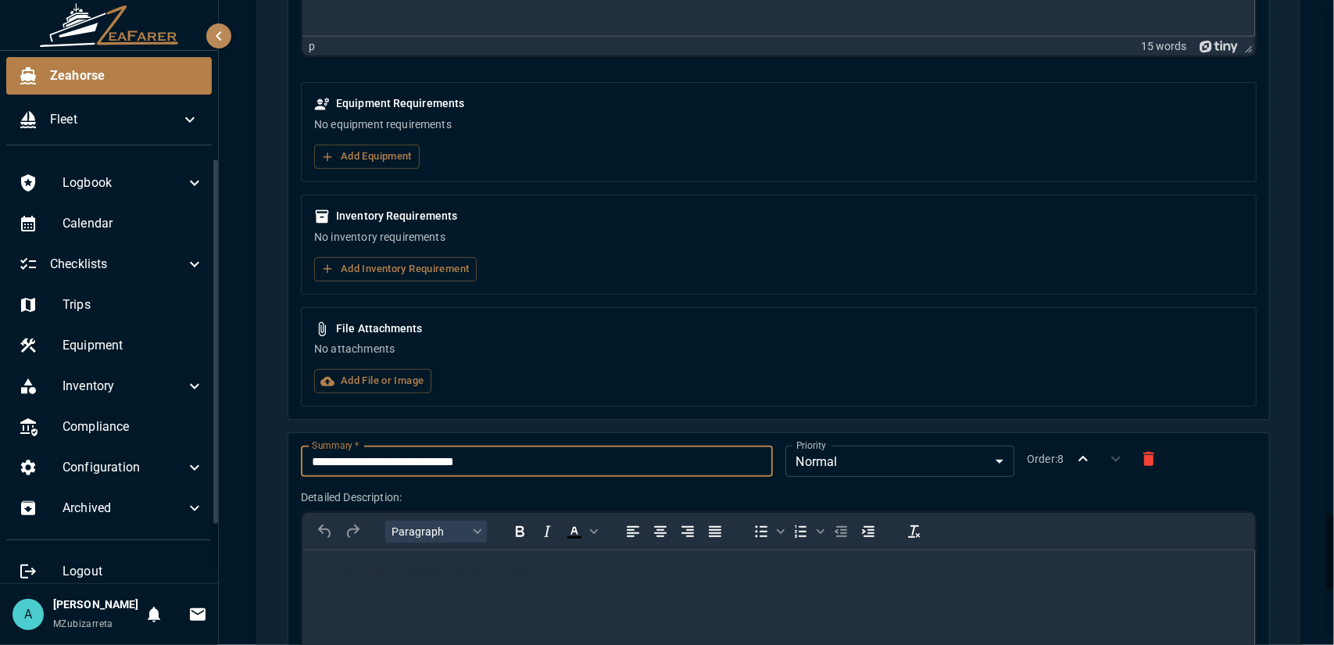
scroll to position [4440, 0]
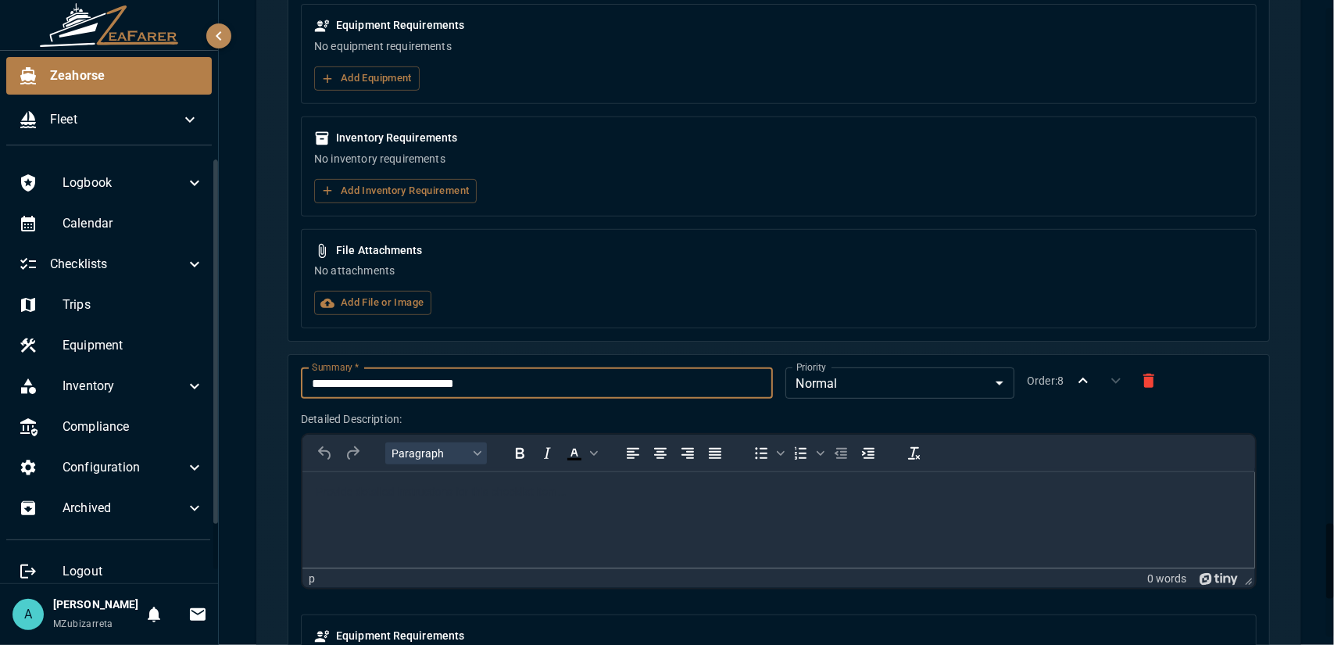
type input "**********"
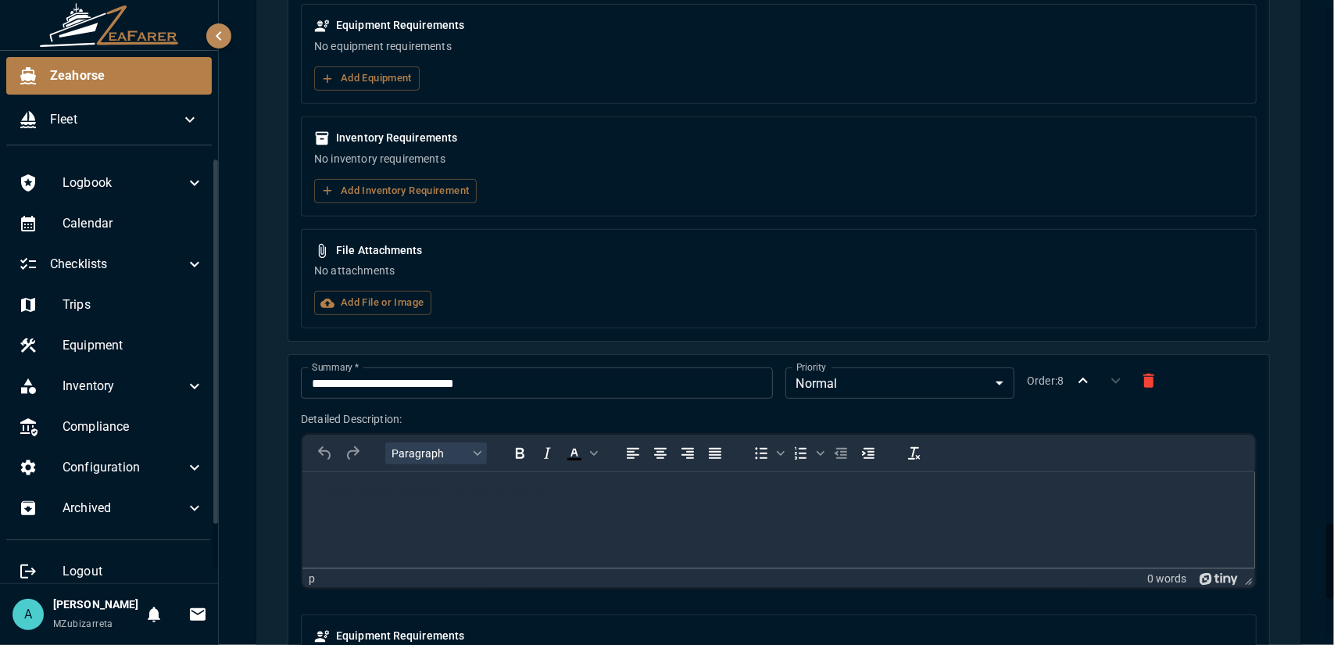
click at [425, 505] on html at bounding box center [778, 492] width 953 height 41
click at [456, 367] on input "**********" at bounding box center [536, 382] width 471 height 31
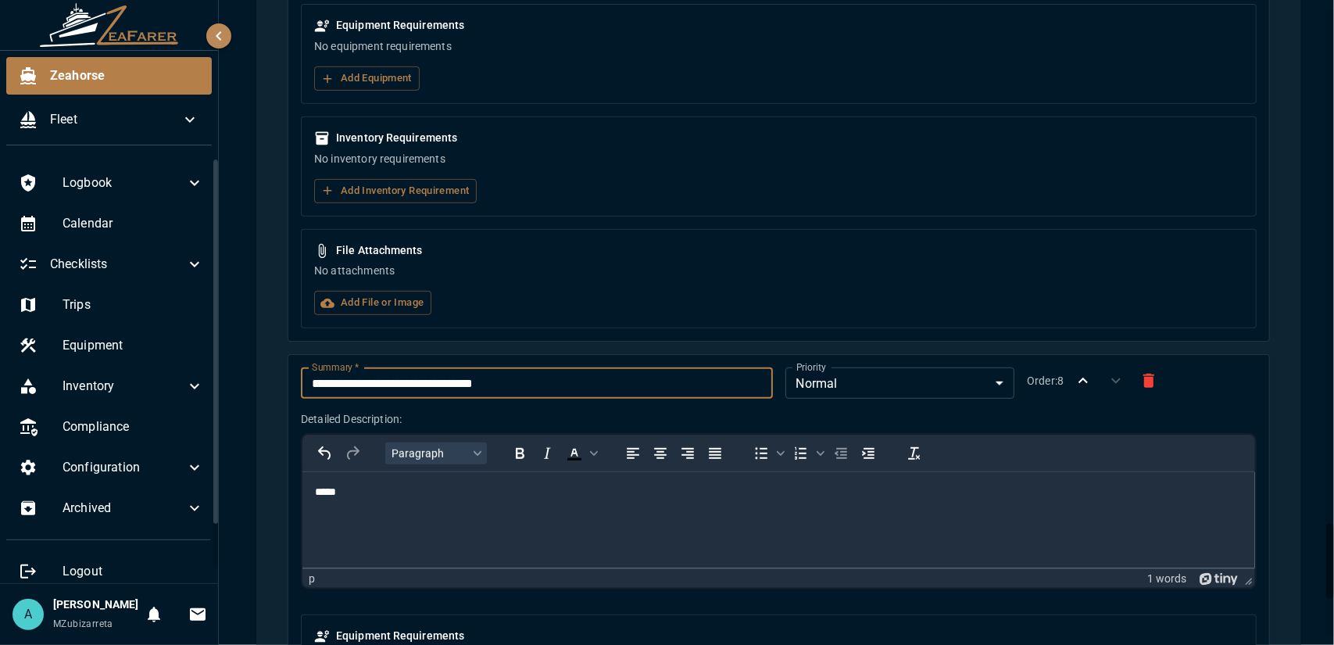
click at [514, 367] on input "**********" at bounding box center [536, 382] width 471 height 31
type input "**********"
click at [420, 513] on html "*****" at bounding box center [778, 492] width 953 height 41
drag, startPoint x: 511, startPoint y: 360, endPoint x: 309, endPoint y: 356, distance: 201.7
click at [309, 367] on input "**********" at bounding box center [536, 382] width 471 height 31
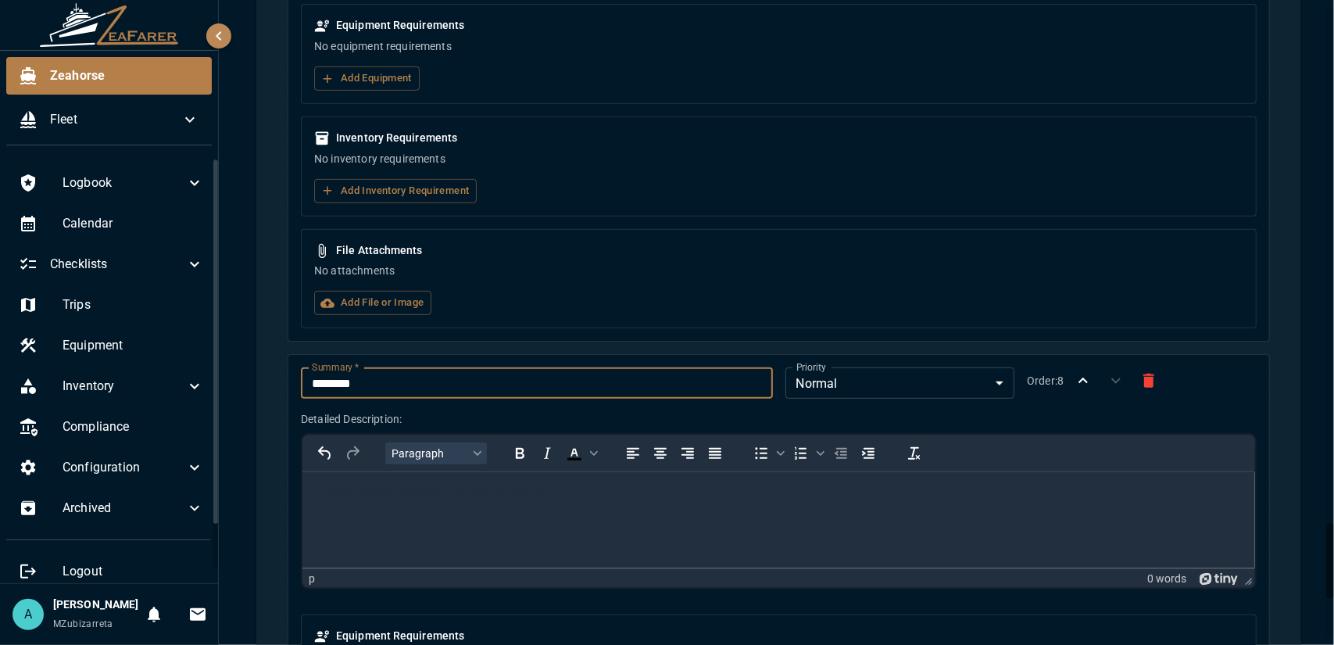
type input "*******"
click at [361, 513] on html at bounding box center [778, 492] width 953 height 41
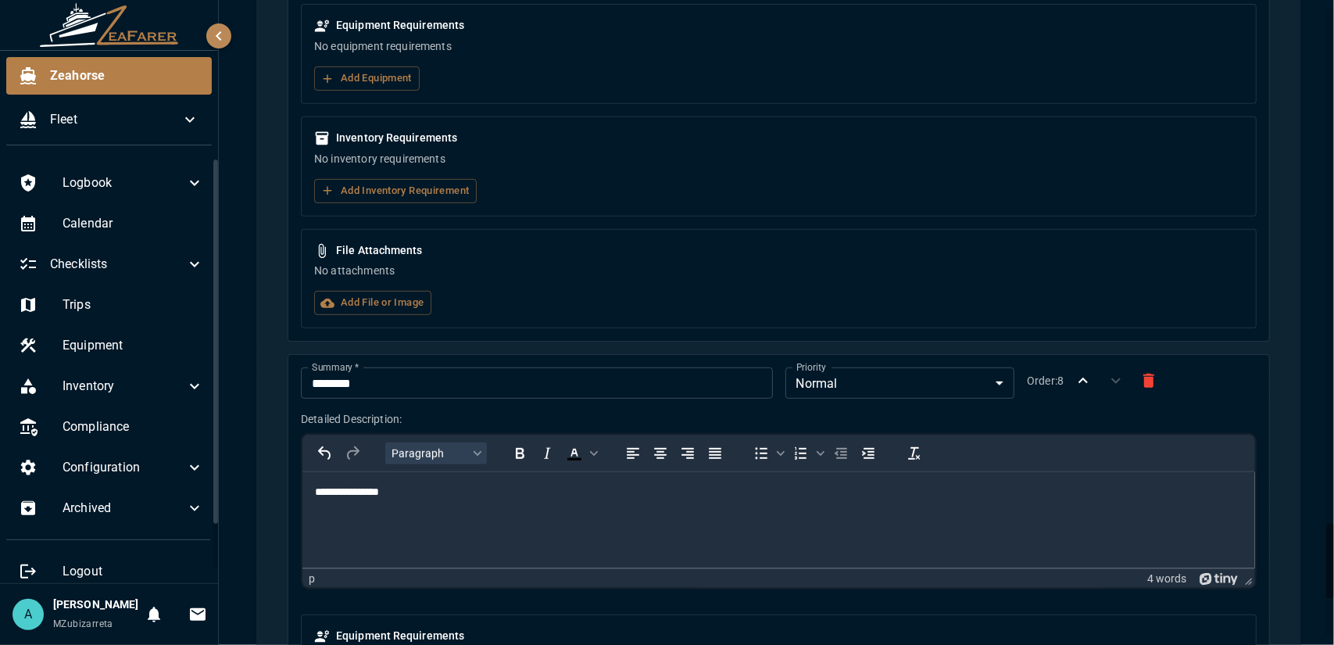
click at [350, 494] on p "**********" at bounding box center [772, 492] width 917 height 16
click at [430, 495] on p "**********" at bounding box center [772, 492] width 917 height 16
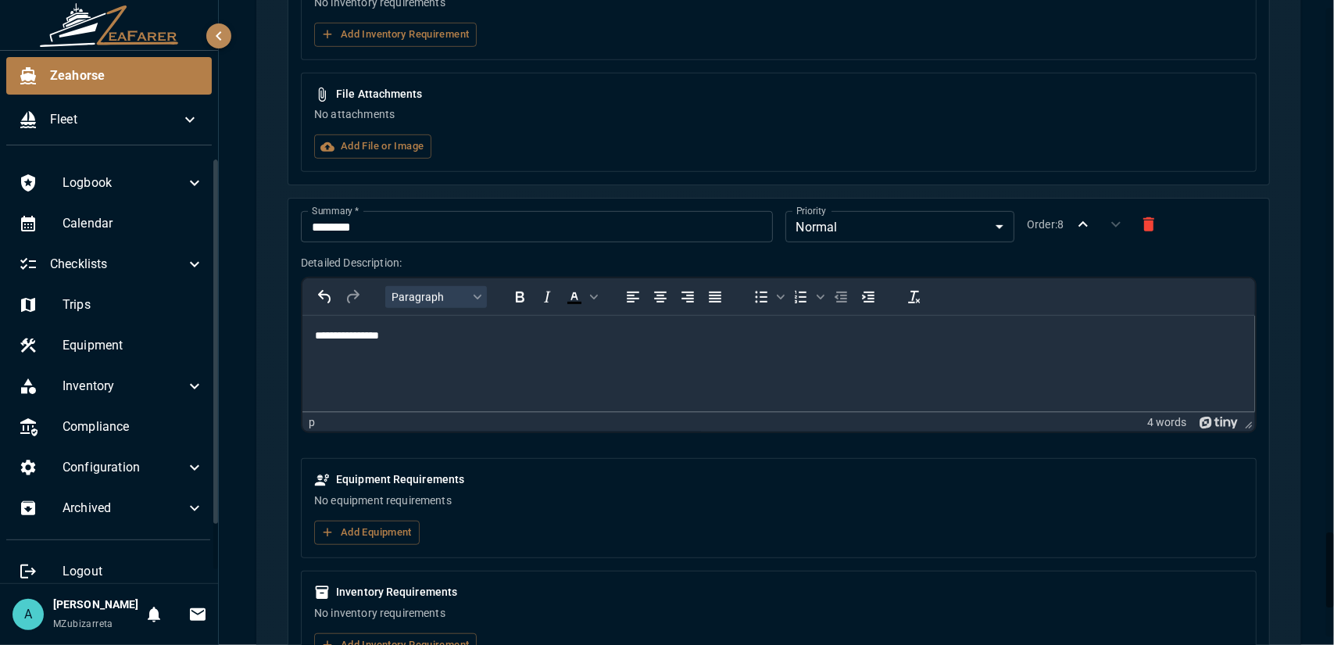
scroll to position [4674, 0]
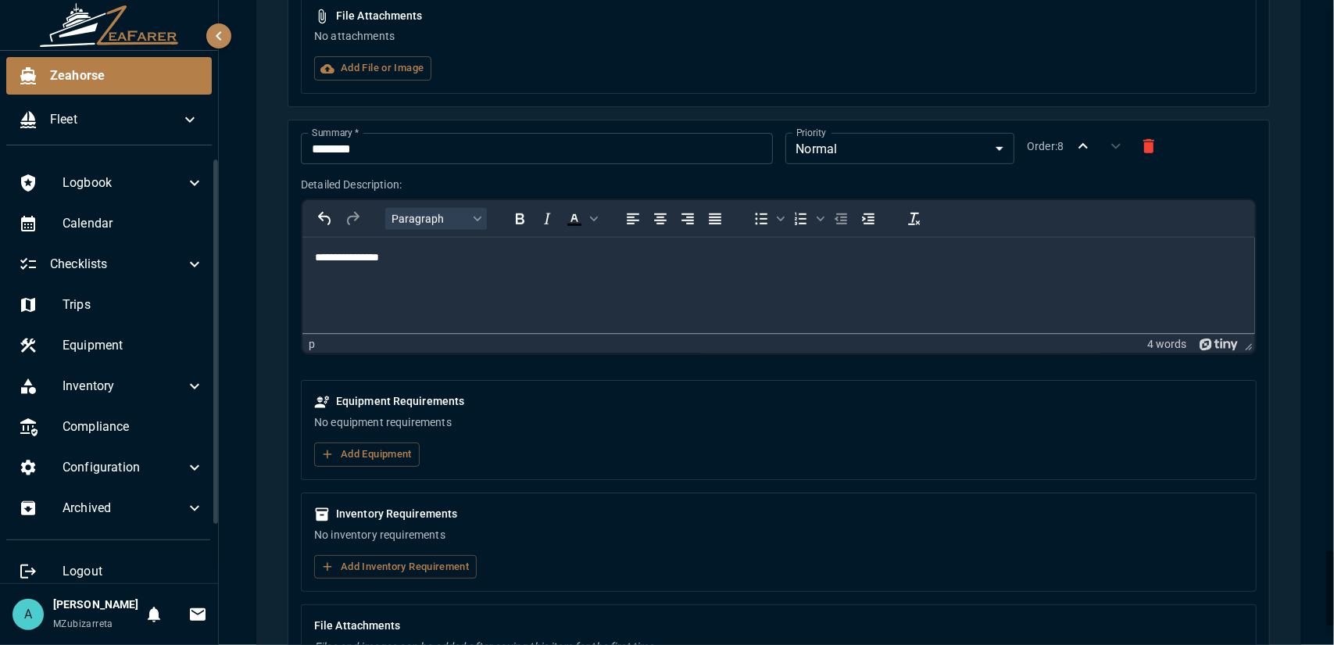
click at [349, 256] on p "**********" at bounding box center [772, 258] width 917 height 16
click at [349, 261] on p "**********" at bounding box center [772, 258] width 917 height 16
click at [395, 259] on p "**********" at bounding box center [772, 258] width 917 height 16
drag, startPoint x: 443, startPoint y: 262, endPoint x: 393, endPoint y: 264, distance: 50.1
click at [393, 264] on p "**********" at bounding box center [772, 258] width 917 height 16
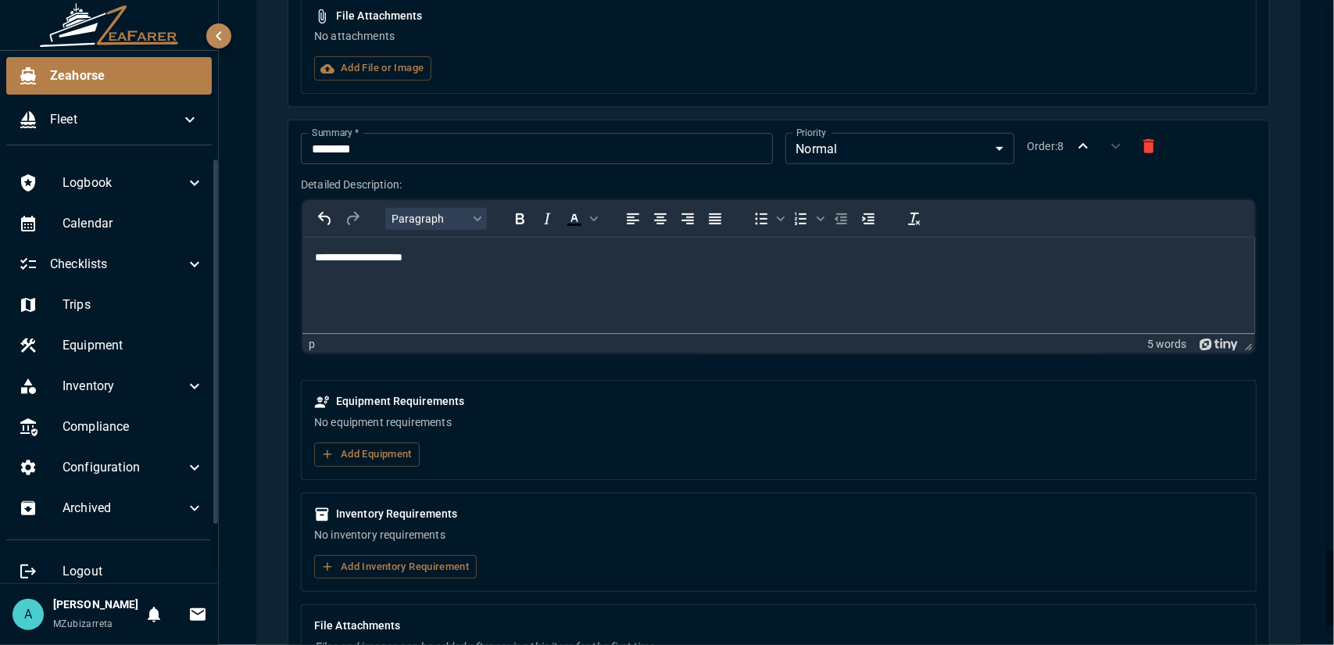
click at [314, 253] on p "**********" at bounding box center [772, 258] width 917 height 16
click at [435, 258] on p "**********" at bounding box center [772, 258] width 917 height 16
click at [312, 256] on html "**********" at bounding box center [778, 258] width 953 height 41
click at [314, 258] on p "Rich Text Area. Press ALT-0 for help." at bounding box center [778, 258] width 928 height 16
click at [493, 286] on p "**********" at bounding box center [772, 285] width 917 height 16
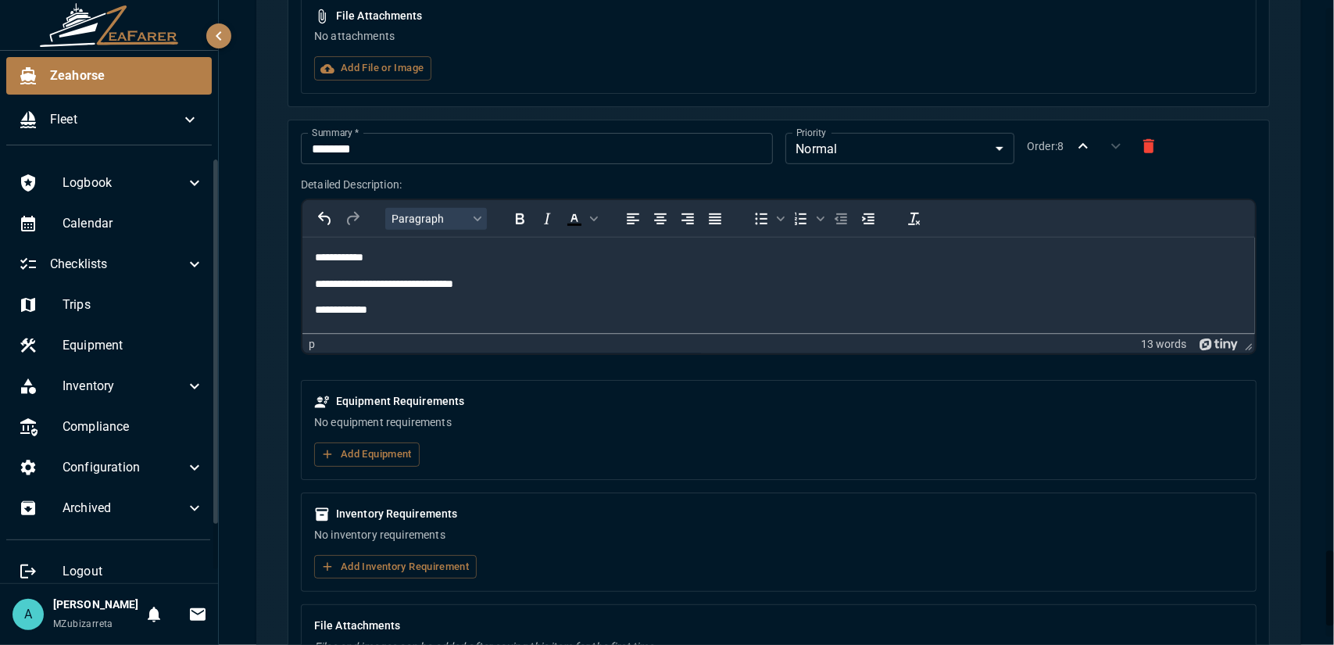
scroll to position [4776, 0]
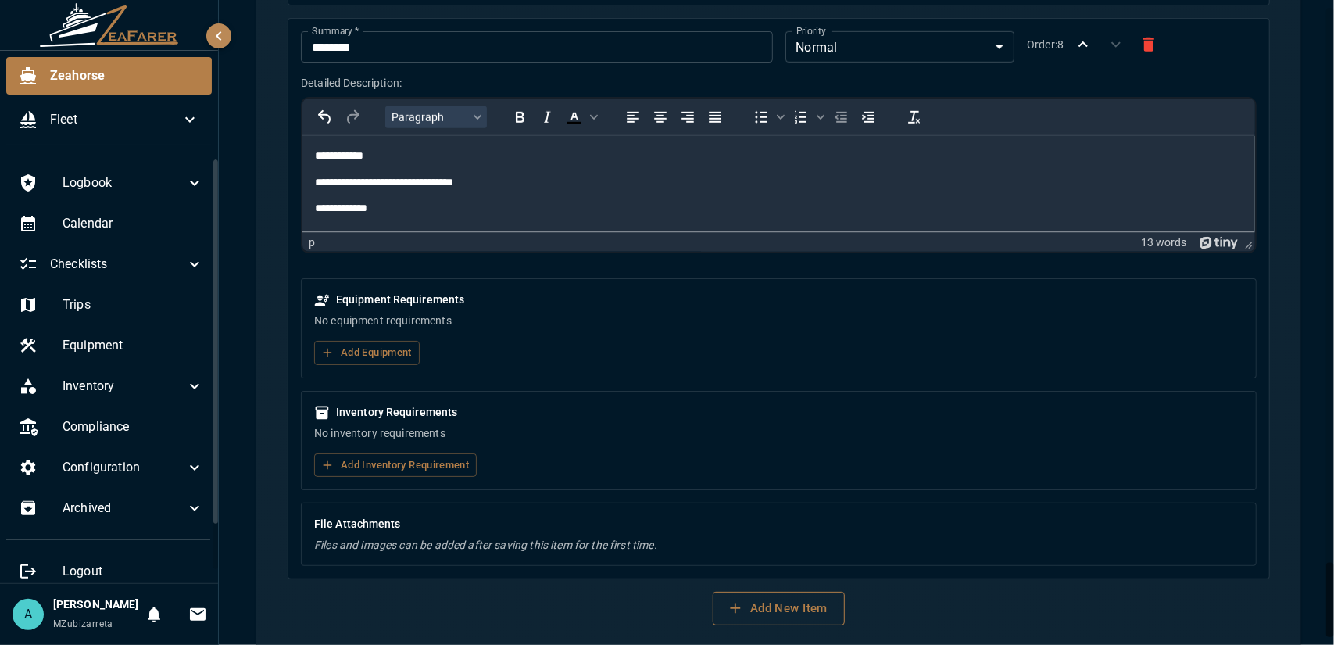
click at [763, 592] on button "Add New Item" at bounding box center [779, 608] width 132 height 33
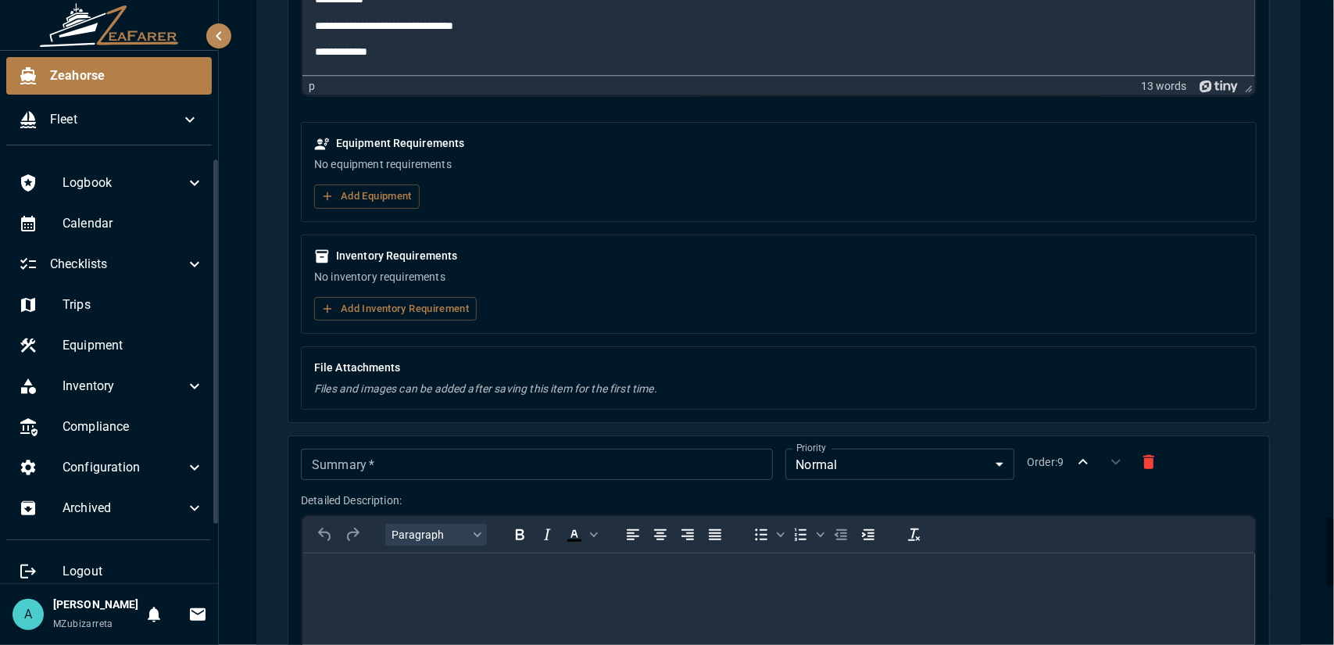
scroll to position [5089, 0]
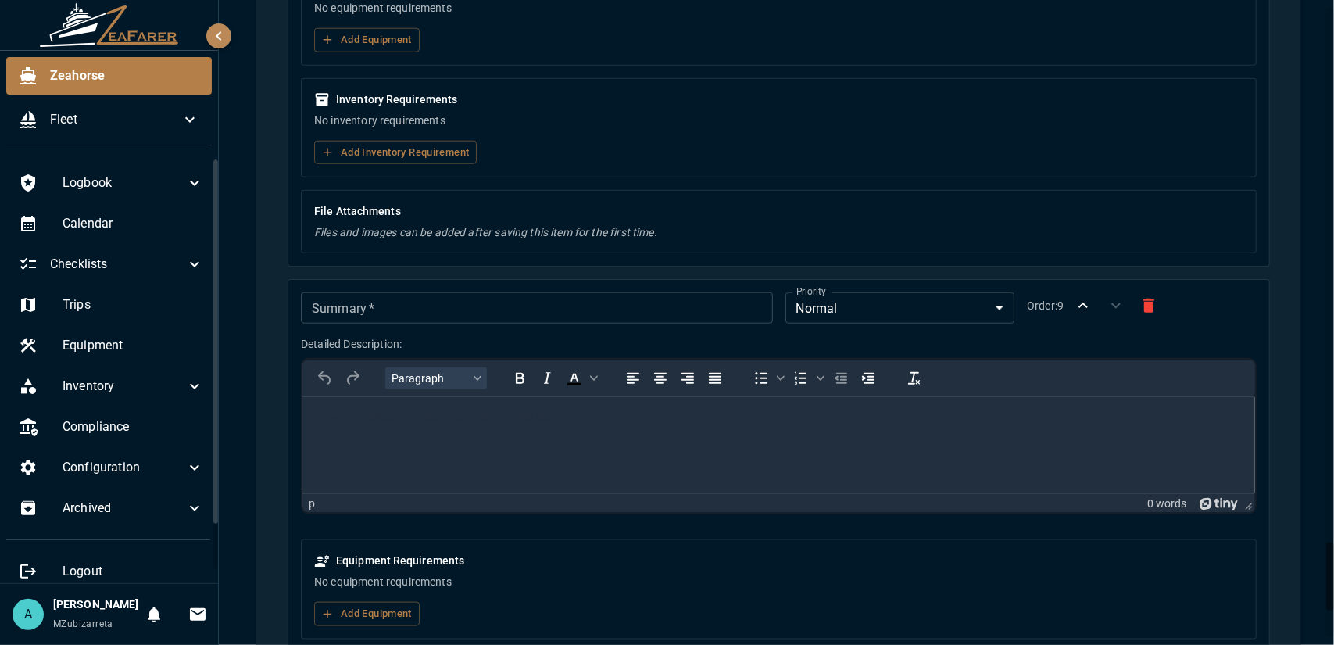
click at [388, 294] on input "Summary   *" at bounding box center [536, 307] width 471 height 31
type input "**********"
click at [373, 438] on html at bounding box center [778, 417] width 953 height 41
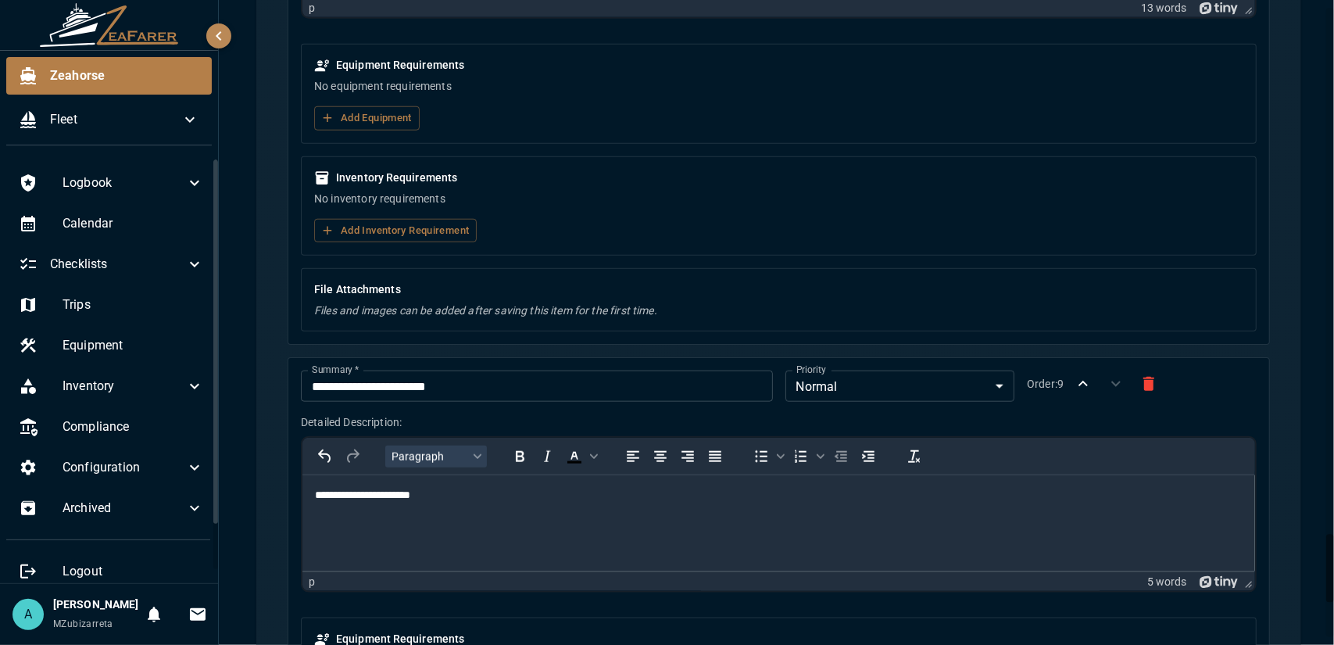
click at [313, 494] on html "**********" at bounding box center [778, 508] width 953 height 66
click at [429, 527] on p "**********" at bounding box center [772, 522] width 917 height 16
click at [443, 534] on body "**********" at bounding box center [778, 522] width 928 height 68
drag, startPoint x: 509, startPoint y: 563, endPoint x: 481, endPoint y: 546, distance: 32.6
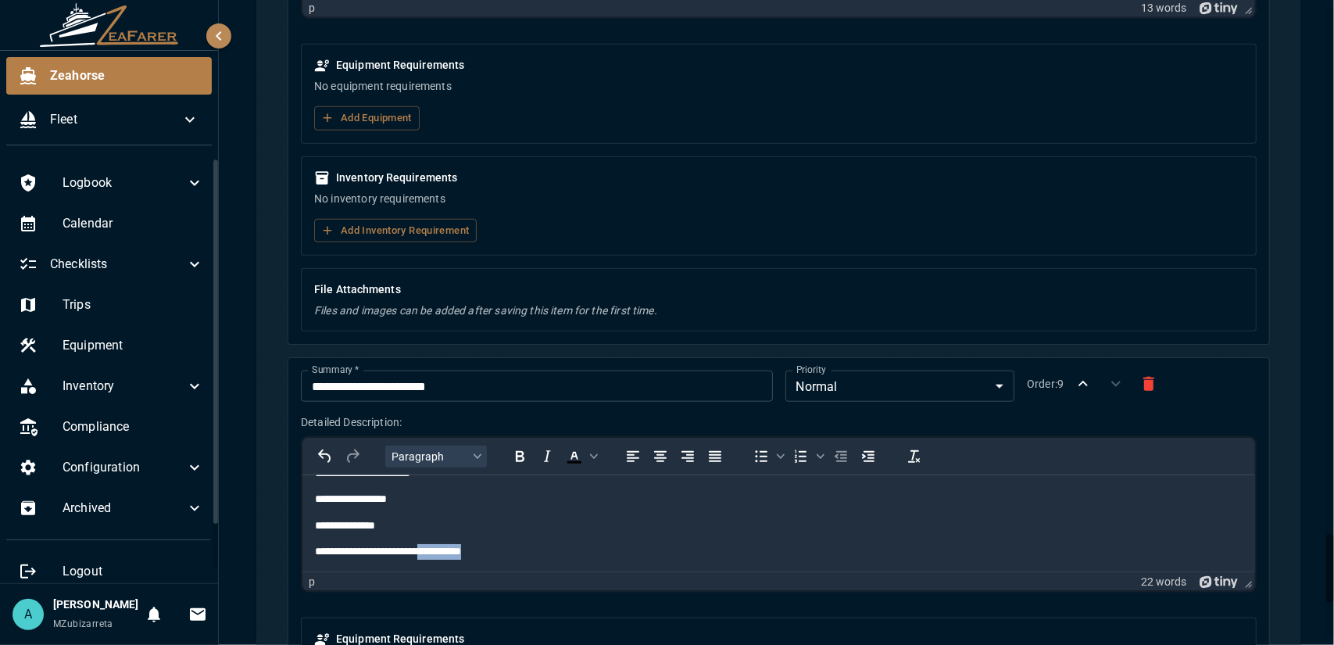
click at [438, 561] on html "**********" at bounding box center [778, 499] width 953 height 145
click at [599, 547] on p "**********" at bounding box center [766, 552] width 904 height 16
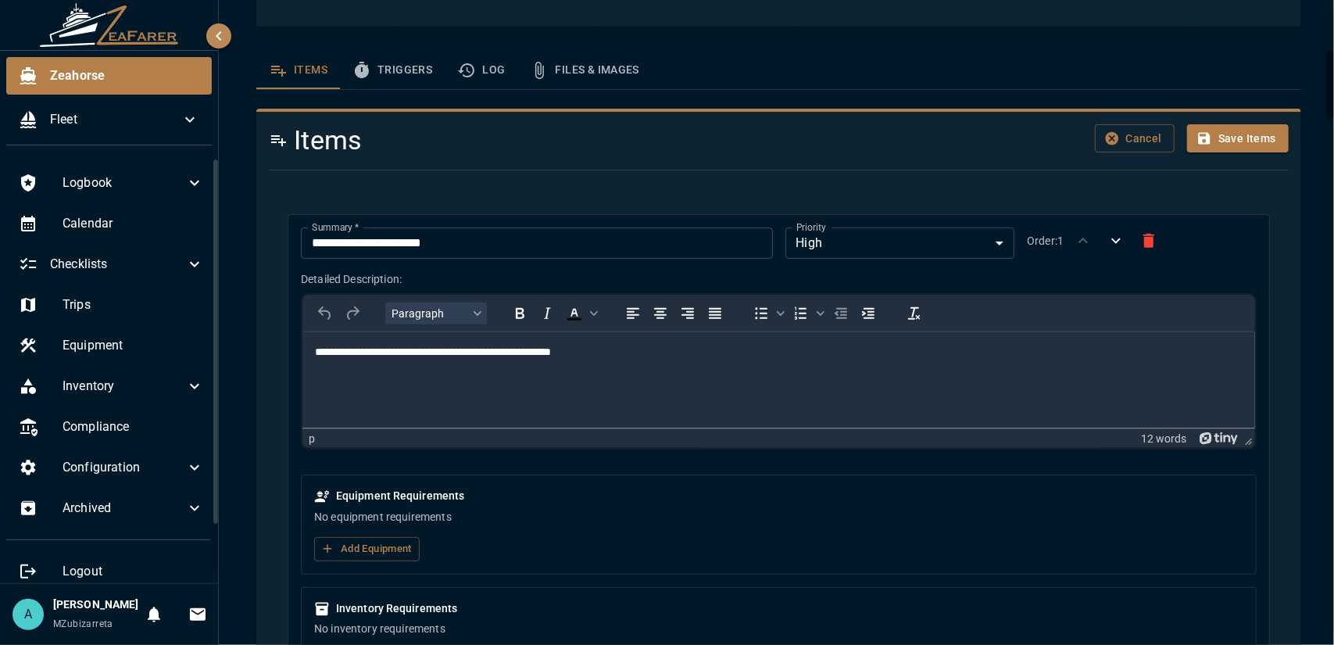
scroll to position [0, 0]
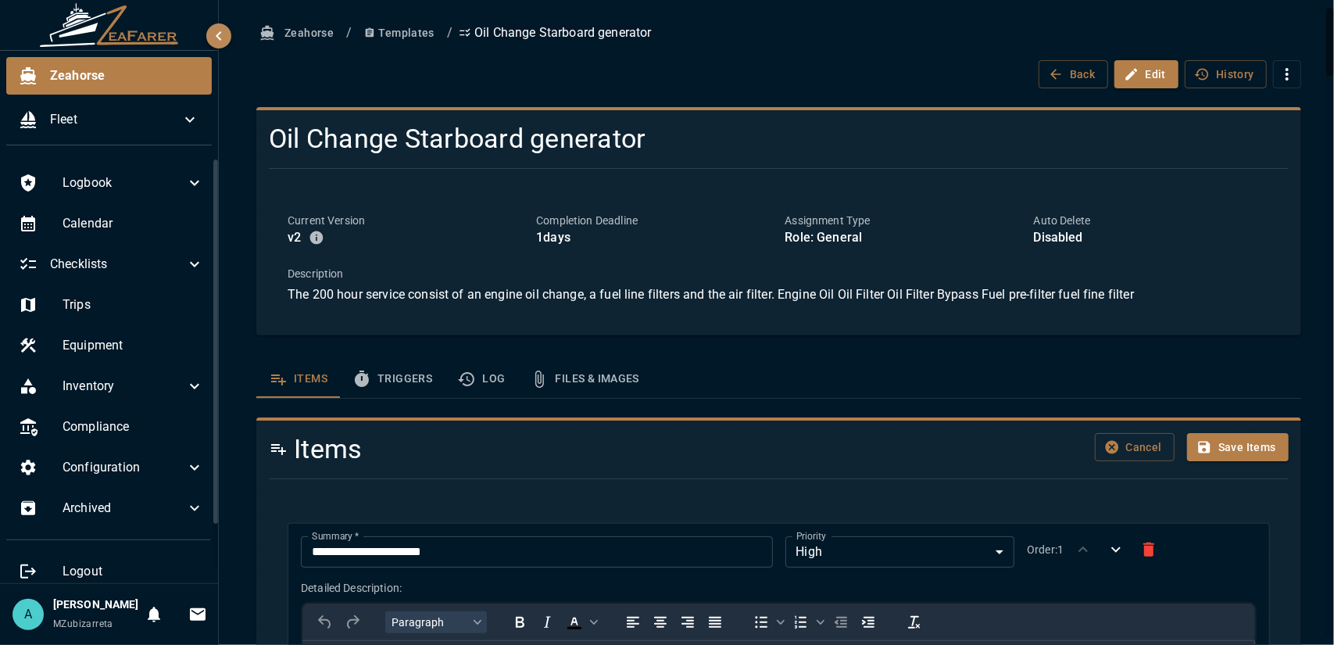
drag, startPoint x: 1333, startPoint y: 384, endPoint x: 1300, endPoint y: 16, distance: 368.7
click at [1333, 0] on html "**********" at bounding box center [667, 322] width 1334 height 645
click at [1221, 443] on button "Save Items" at bounding box center [1238, 447] width 102 height 29
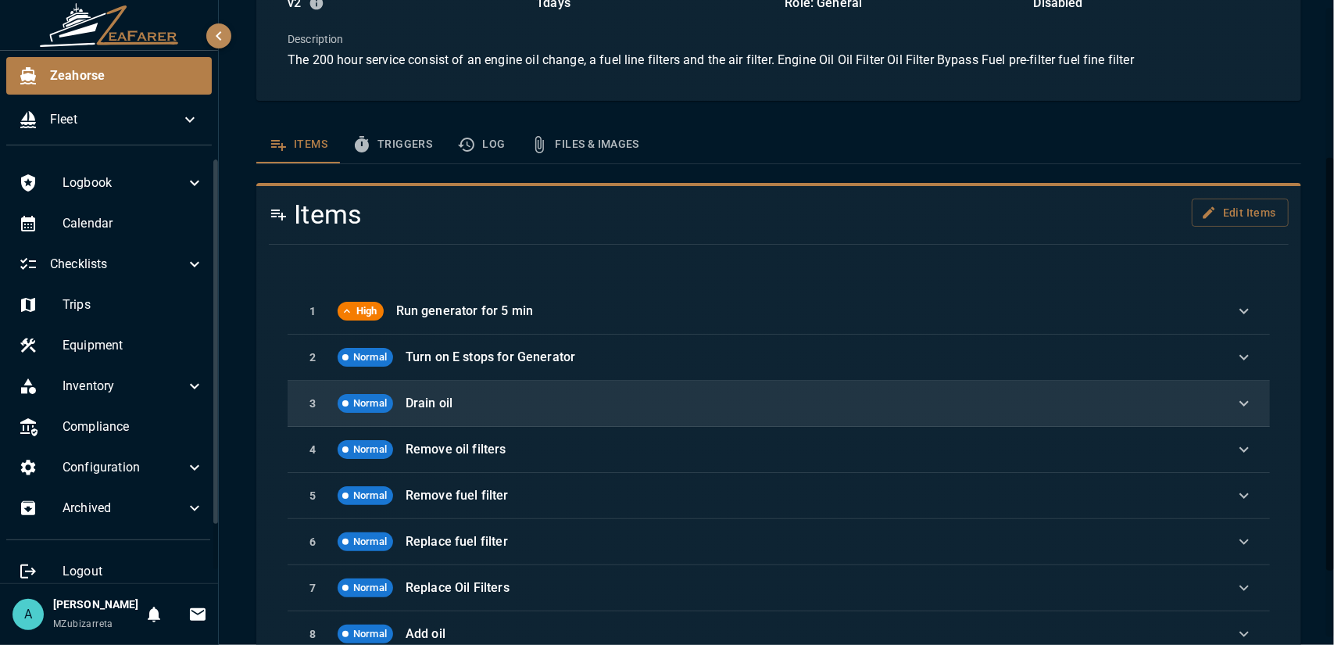
scroll to position [339, 0]
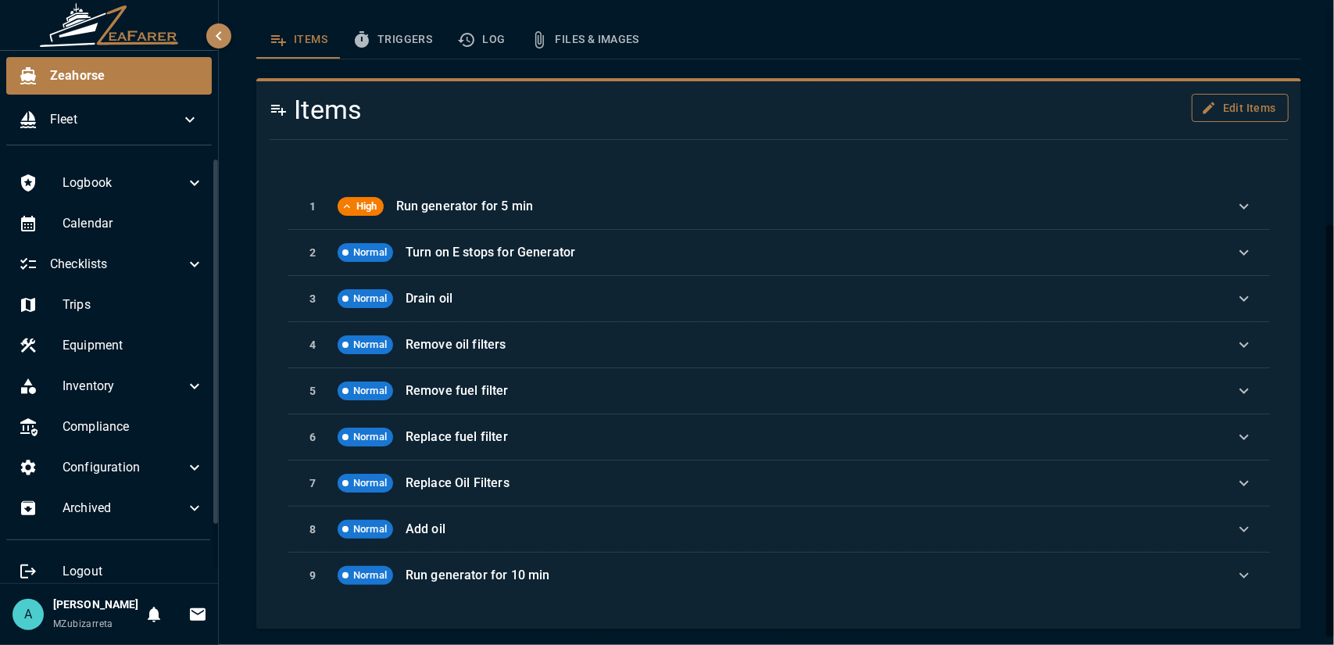
click at [1208, 112] on button "Edit Items" at bounding box center [1240, 108] width 97 height 29
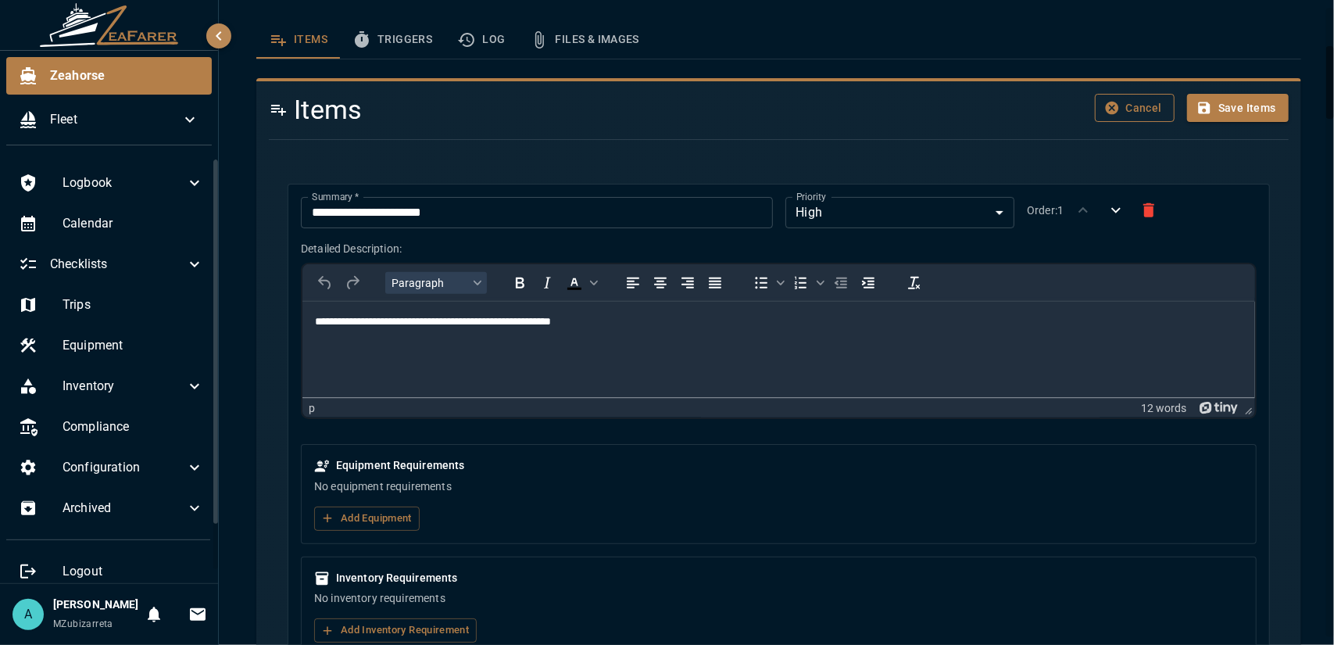
scroll to position [0, 0]
click at [869, 218] on body "**********" at bounding box center [667, 322] width 1334 height 645
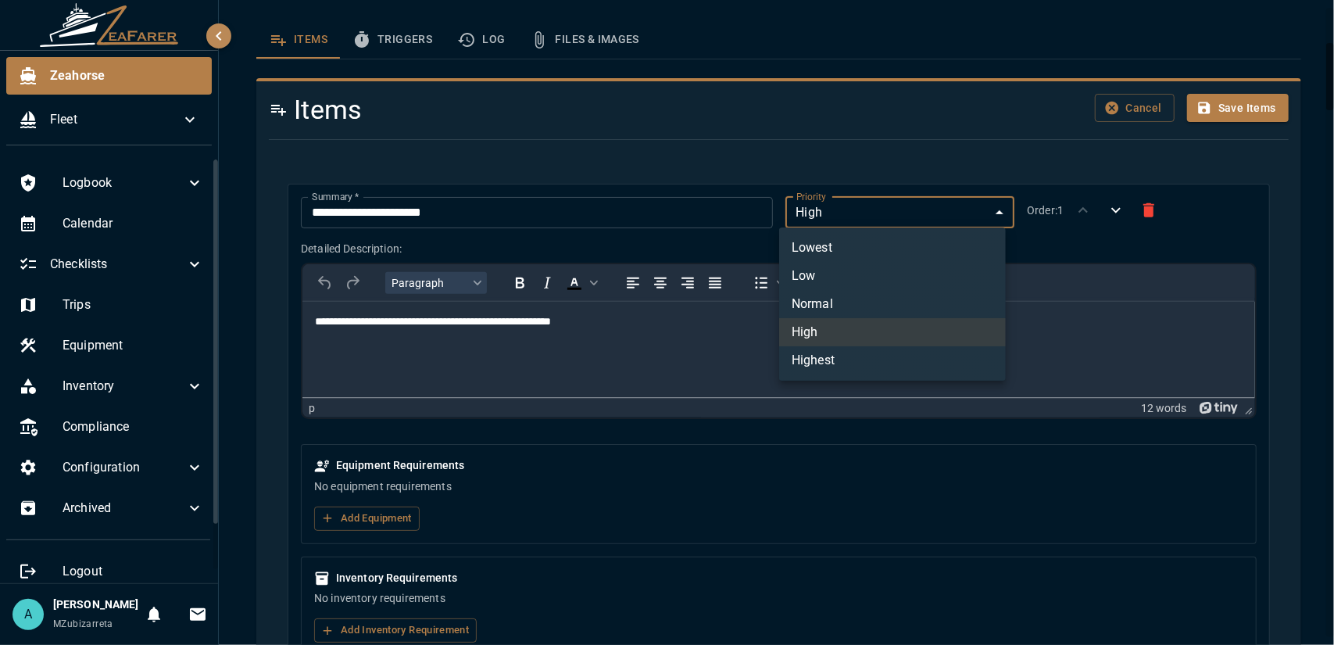
click at [844, 307] on li "Normal" at bounding box center [892, 304] width 227 height 28
type input "*"
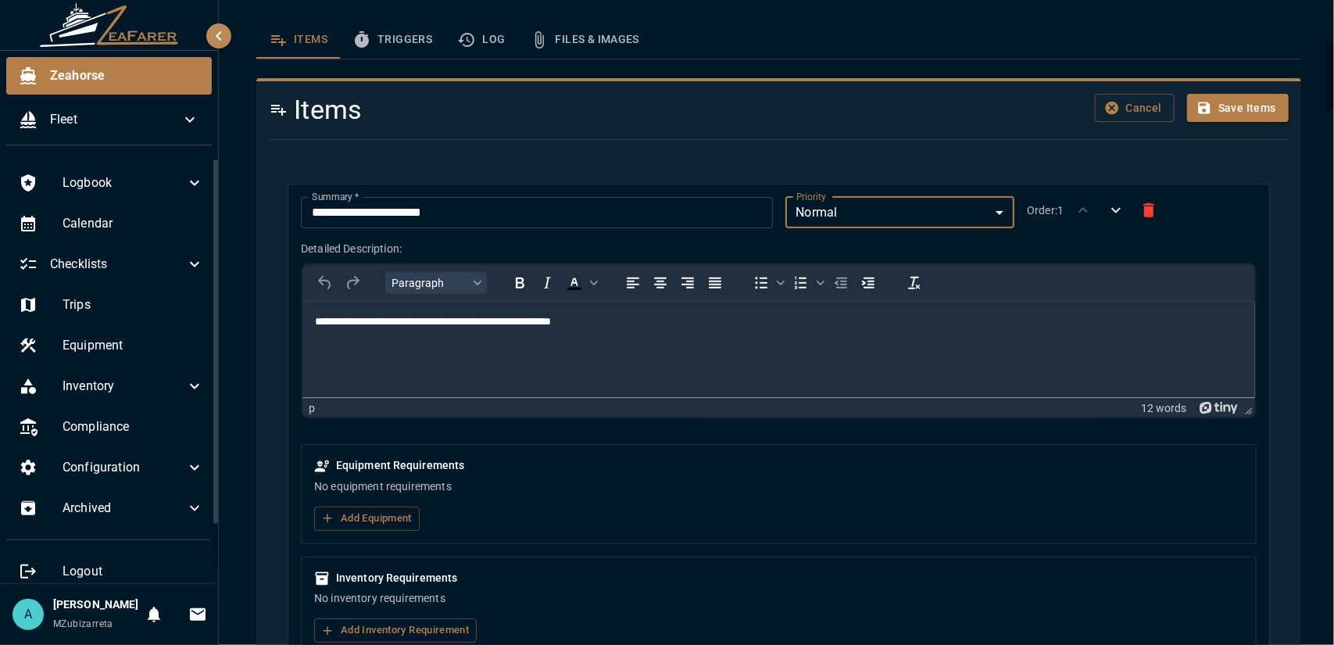
click at [1228, 105] on button "Save Items" at bounding box center [1238, 108] width 102 height 29
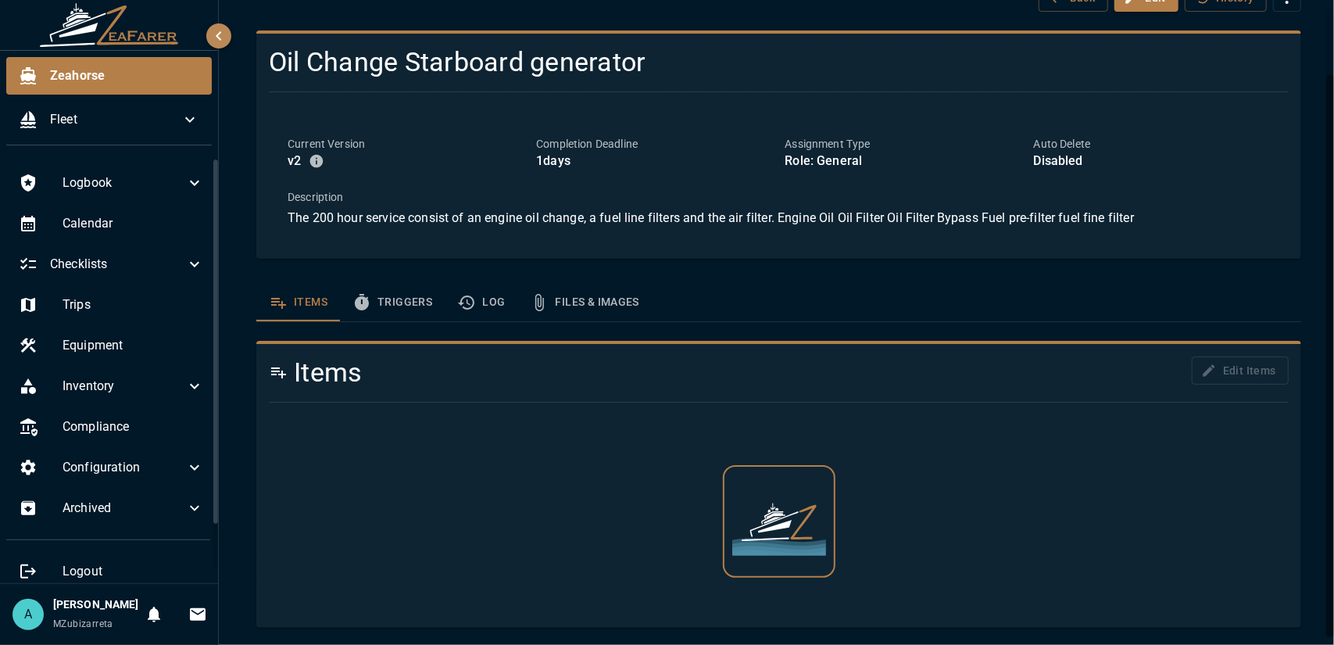
scroll to position [339, 0]
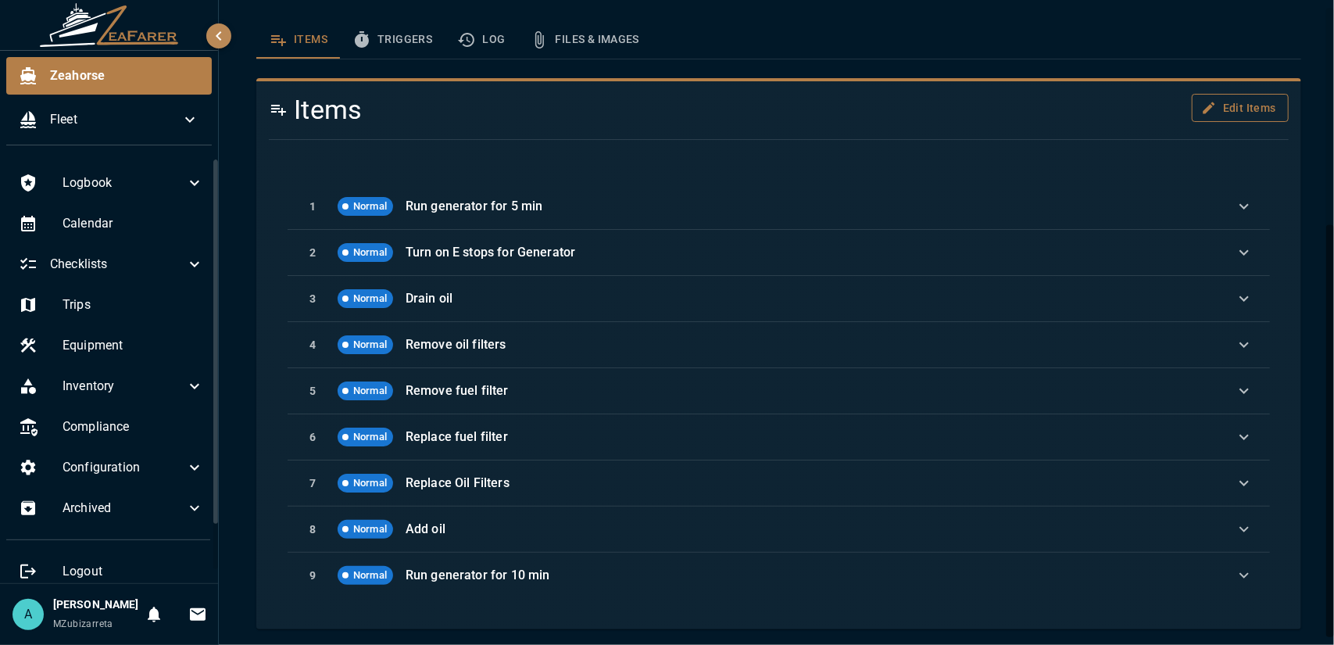
click at [1238, 112] on button "Edit Items" at bounding box center [1240, 108] width 97 height 29
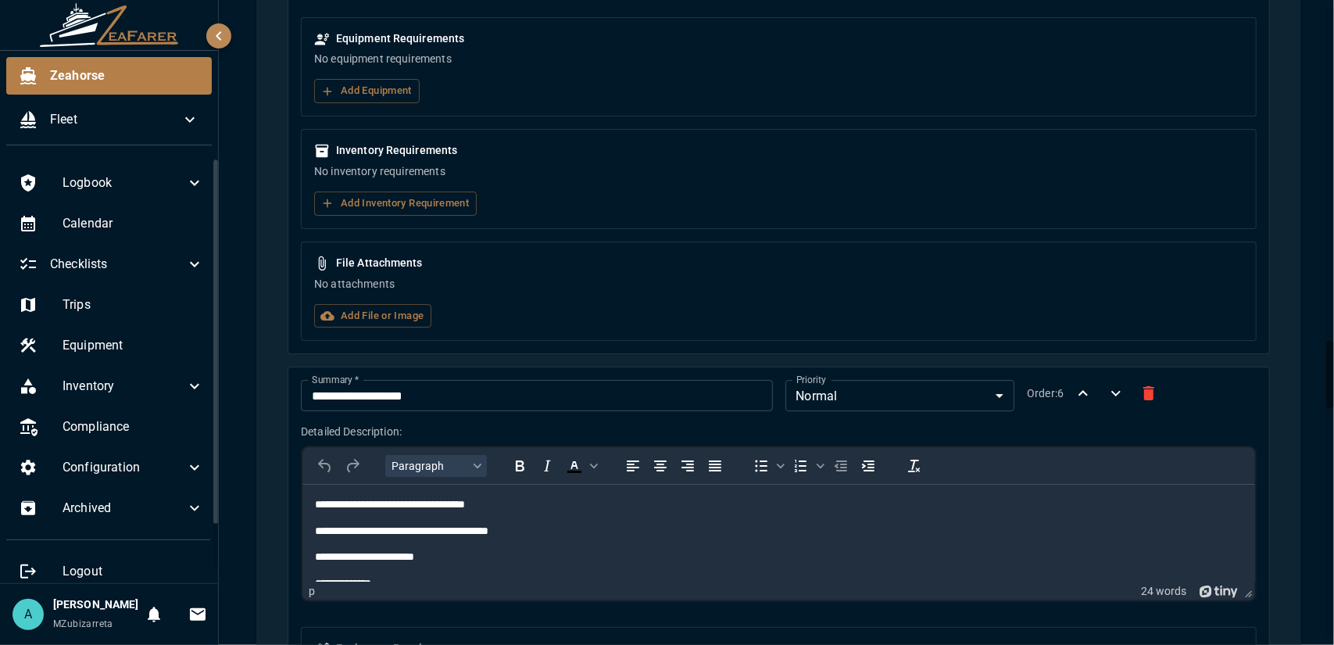
scroll to position [3441, 0]
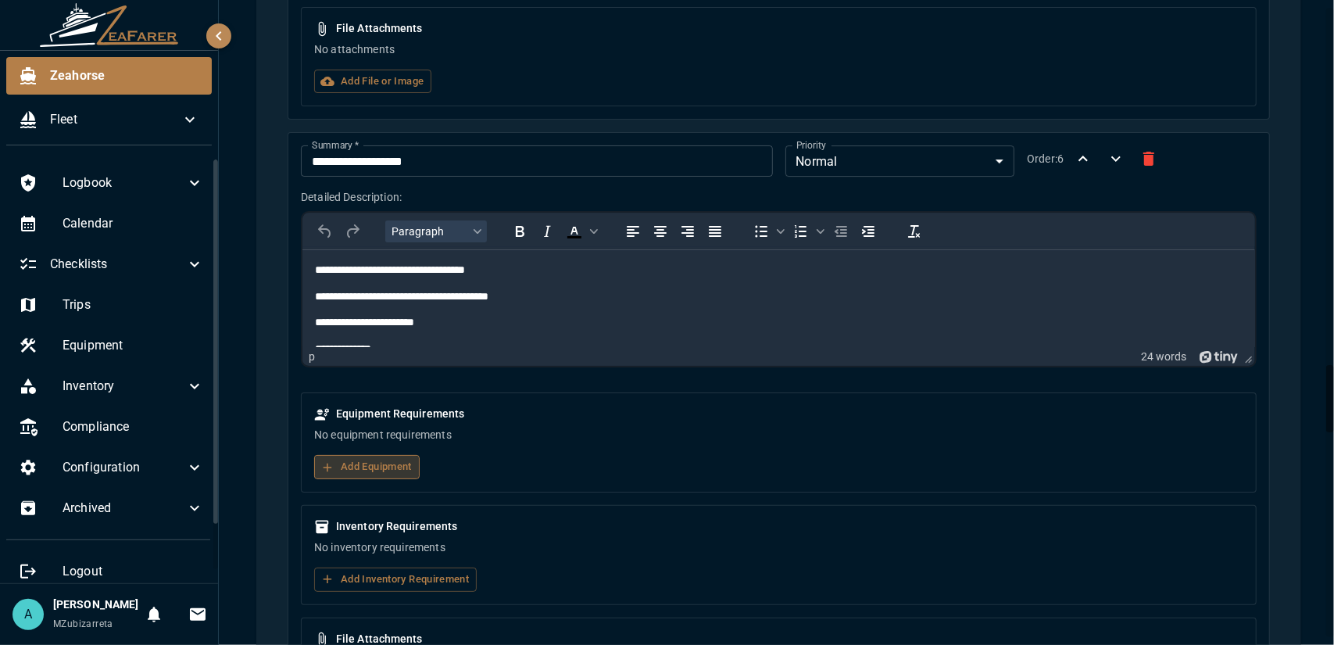
click at [395, 455] on button "Add Equipment" at bounding box center [366, 467] width 105 height 24
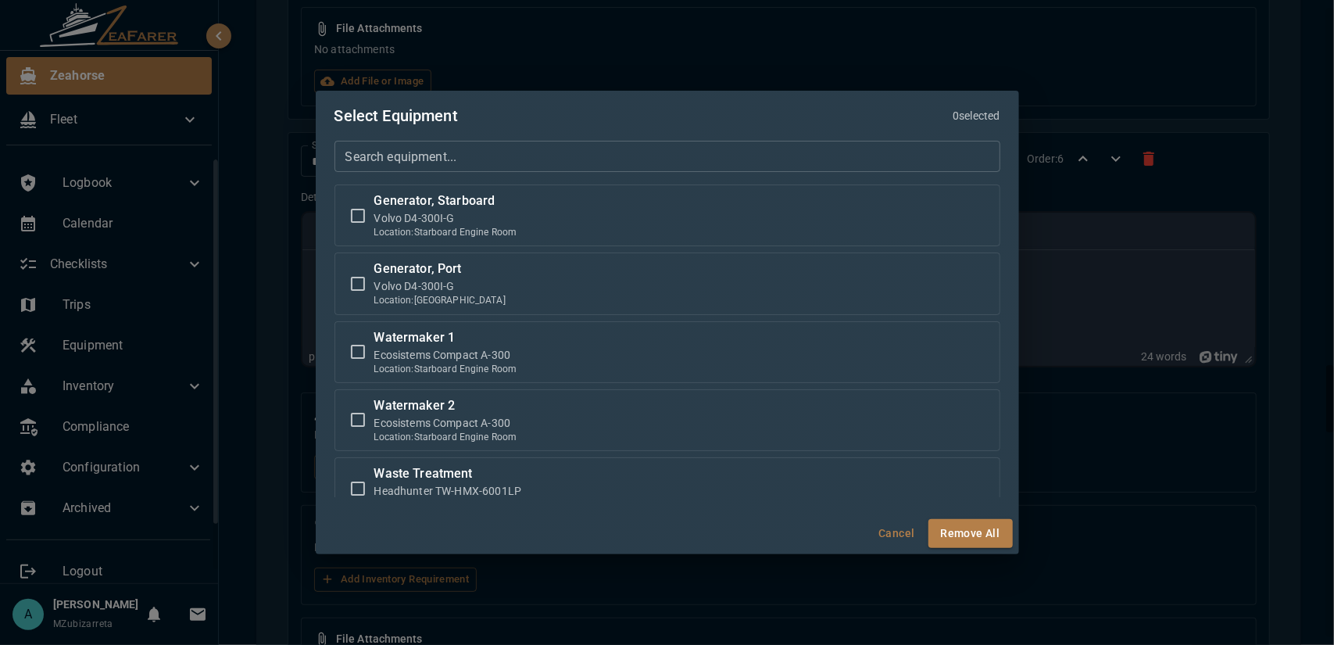
drag, startPoint x: 1166, startPoint y: 448, endPoint x: 1019, endPoint y: 463, distance: 147.7
click at [1165, 449] on div "Select Equipment 0 selected Search equipment... Search equipment... Generator, …" at bounding box center [667, 322] width 1334 height 645
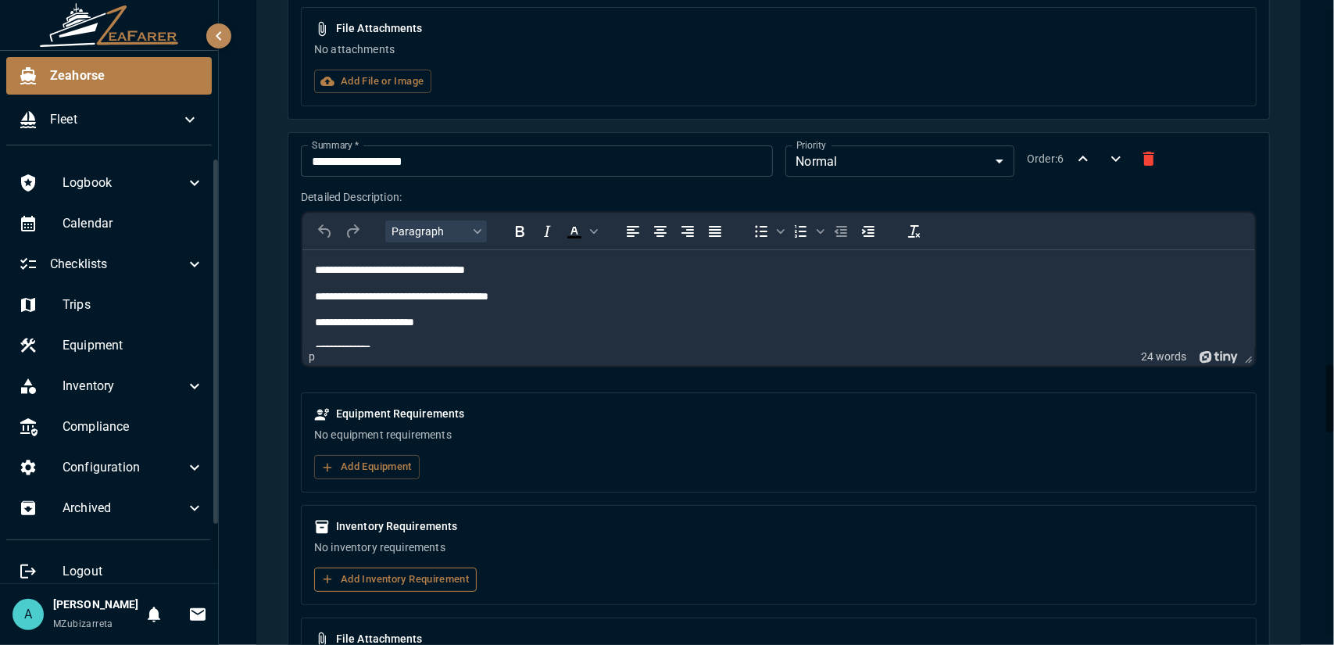
click at [345, 567] on button "Add Inventory Requirement" at bounding box center [395, 579] width 163 height 24
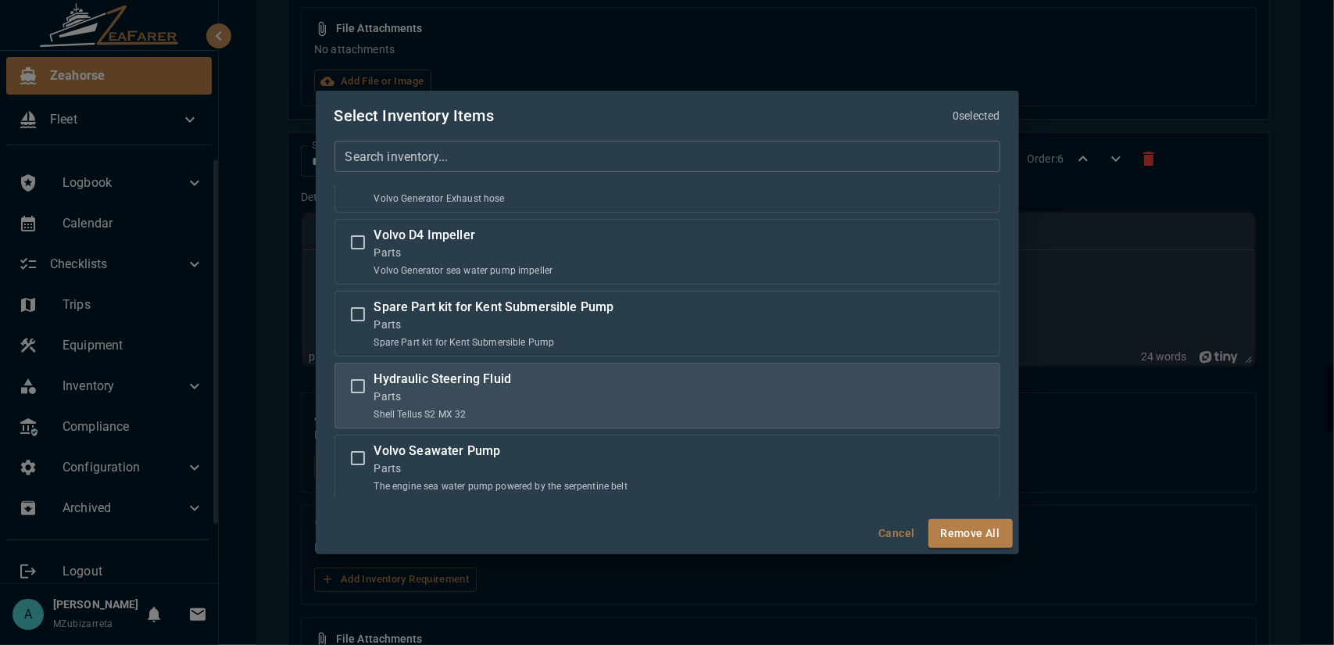
scroll to position [703, 0]
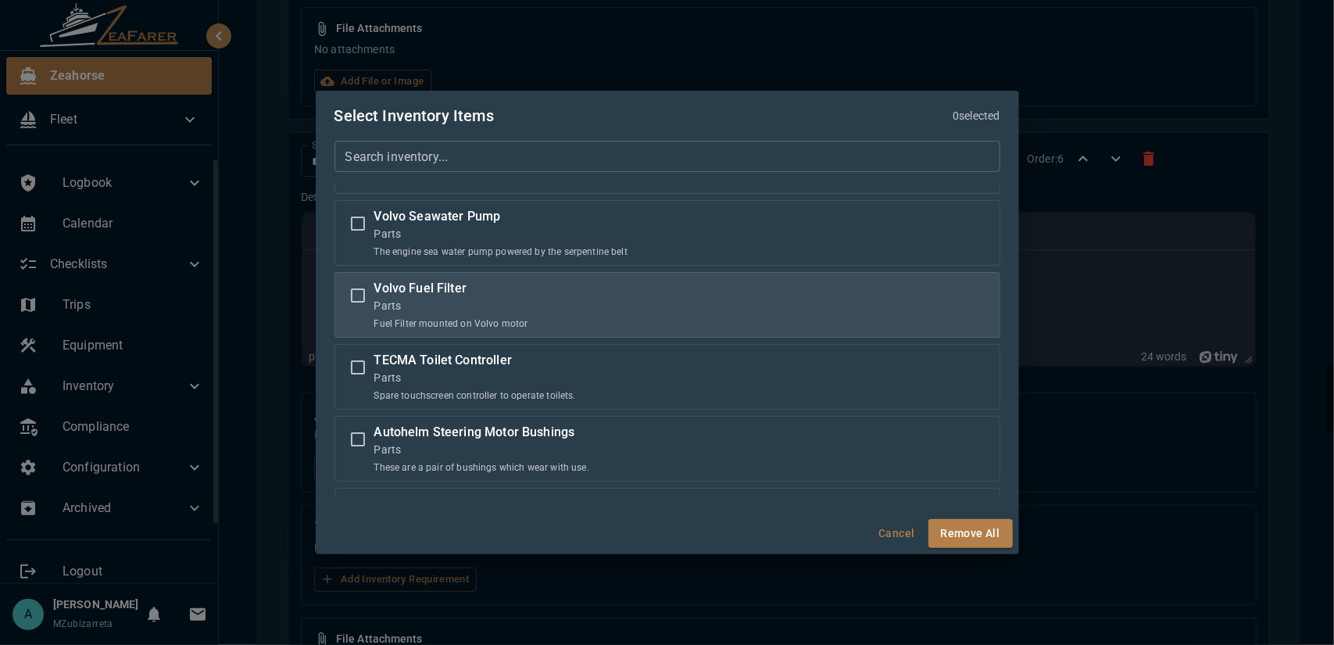
click at [524, 306] on label "Volvo Fuel Filter Parts Fuel Filter mounted on Volvo motor" at bounding box center [667, 305] width 652 height 52
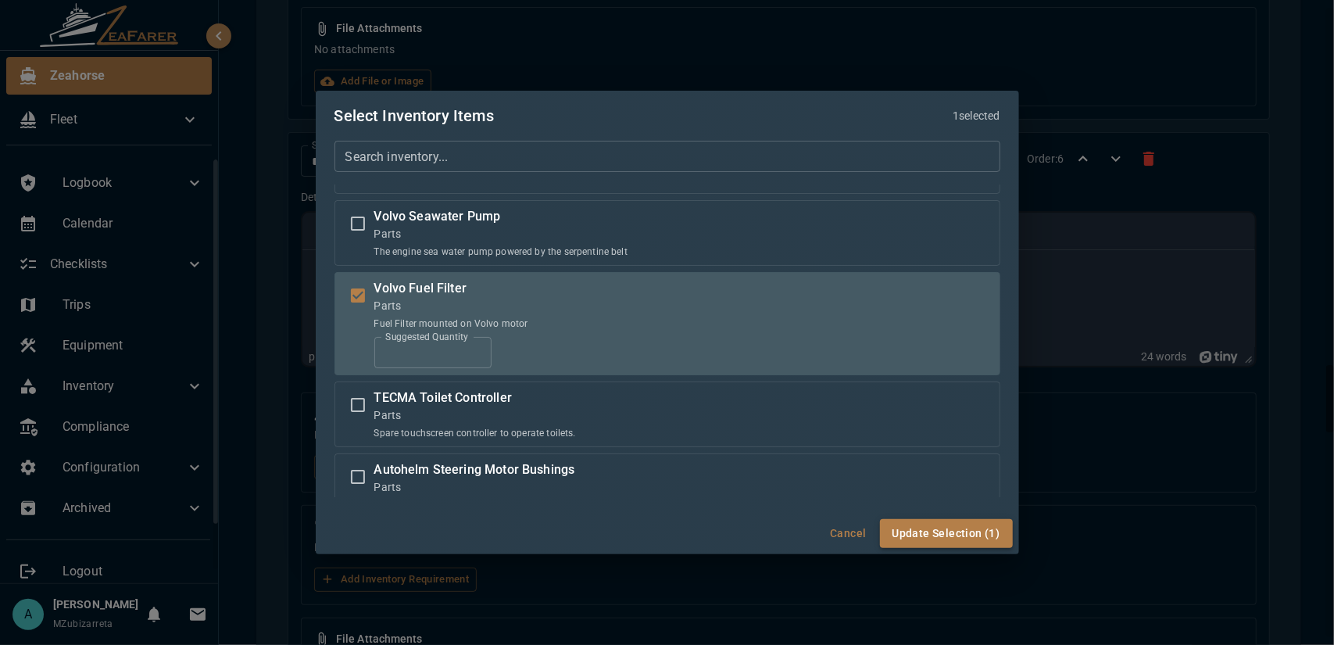
click at [960, 533] on button "Update Selection (1)" at bounding box center [946, 533] width 133 height 29
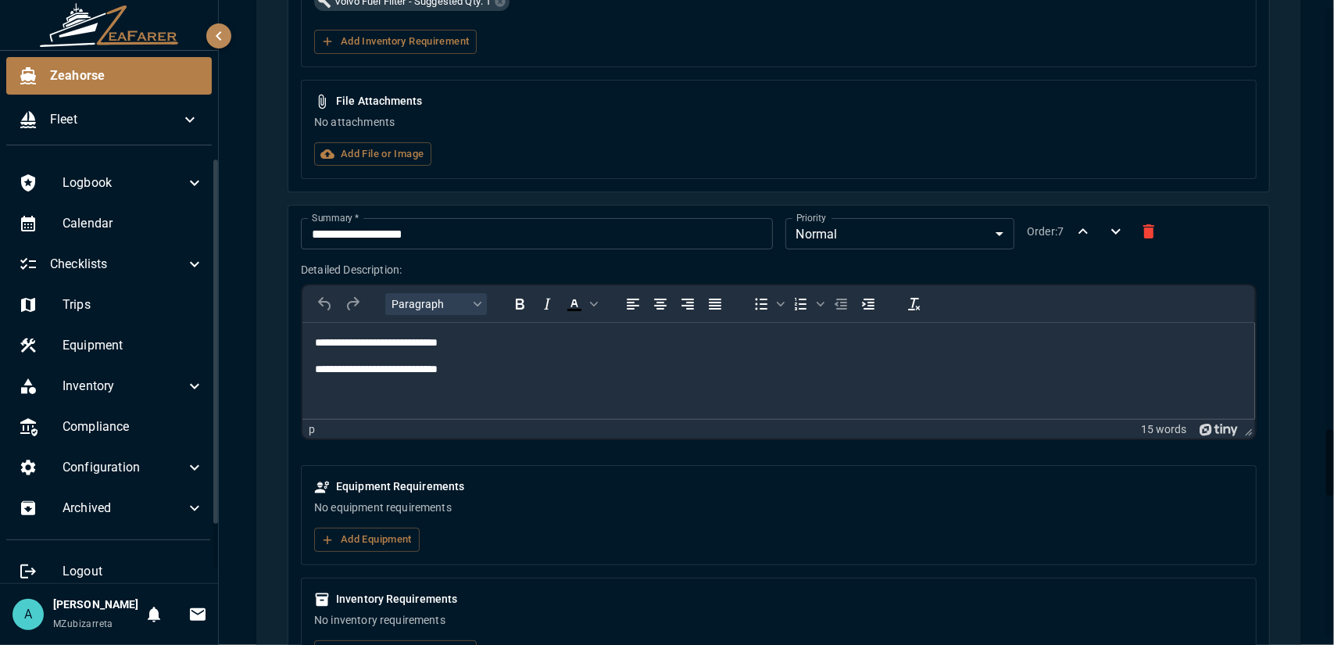
scroll to position [4067, 0]
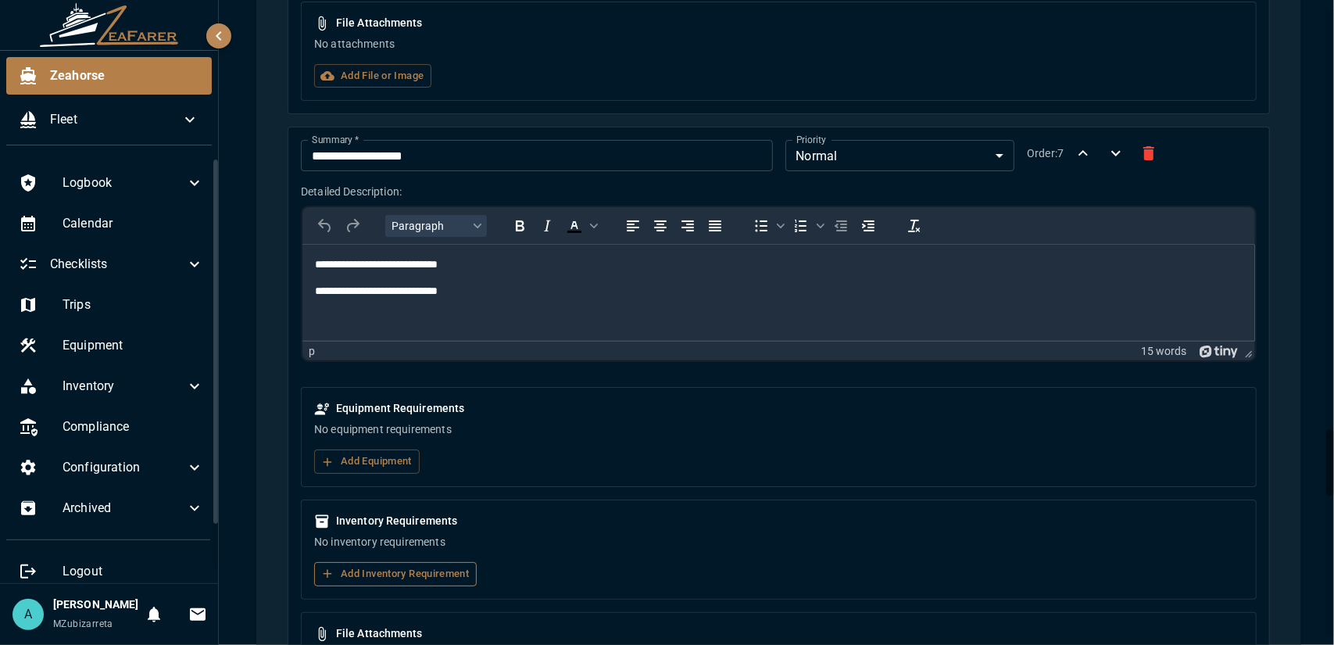
click at [413, 562] on button "Add Inventory Requirement" at bounding box center [395, 574] width 163 height 24
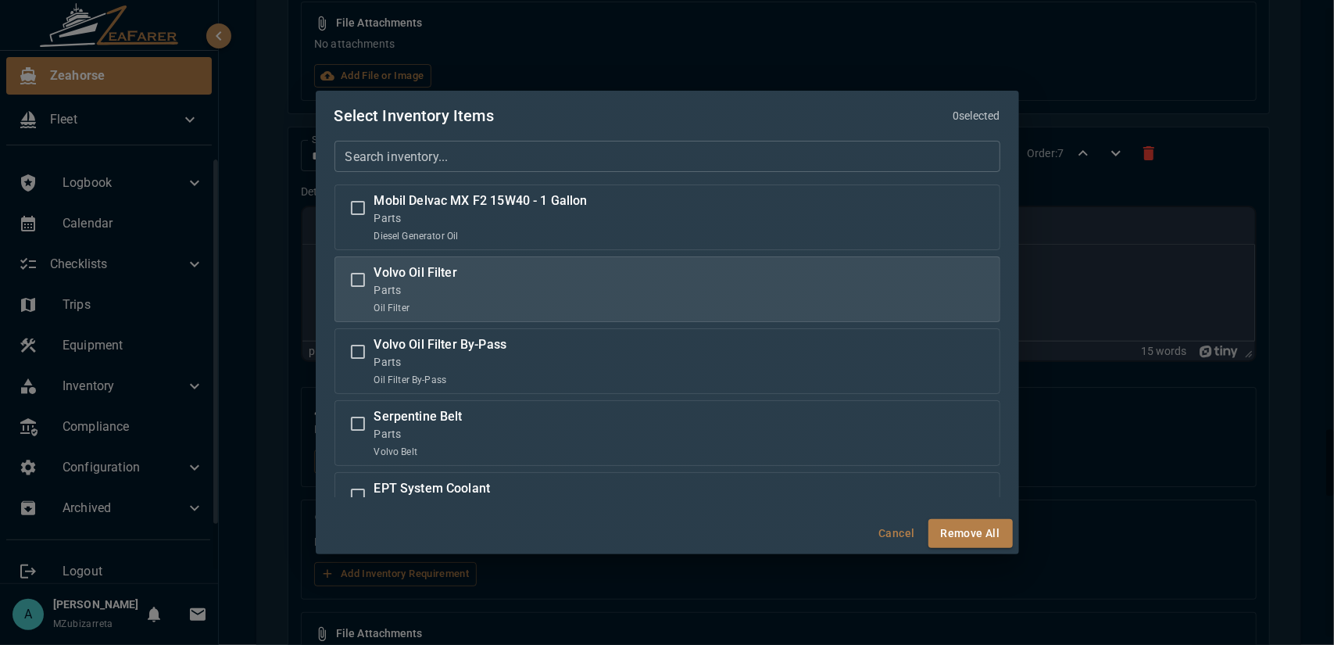
click at [506, 305] on label "Volvo Oil Filter Parts Oil Filter" at bounding box center [667, 289] width 652 height 52
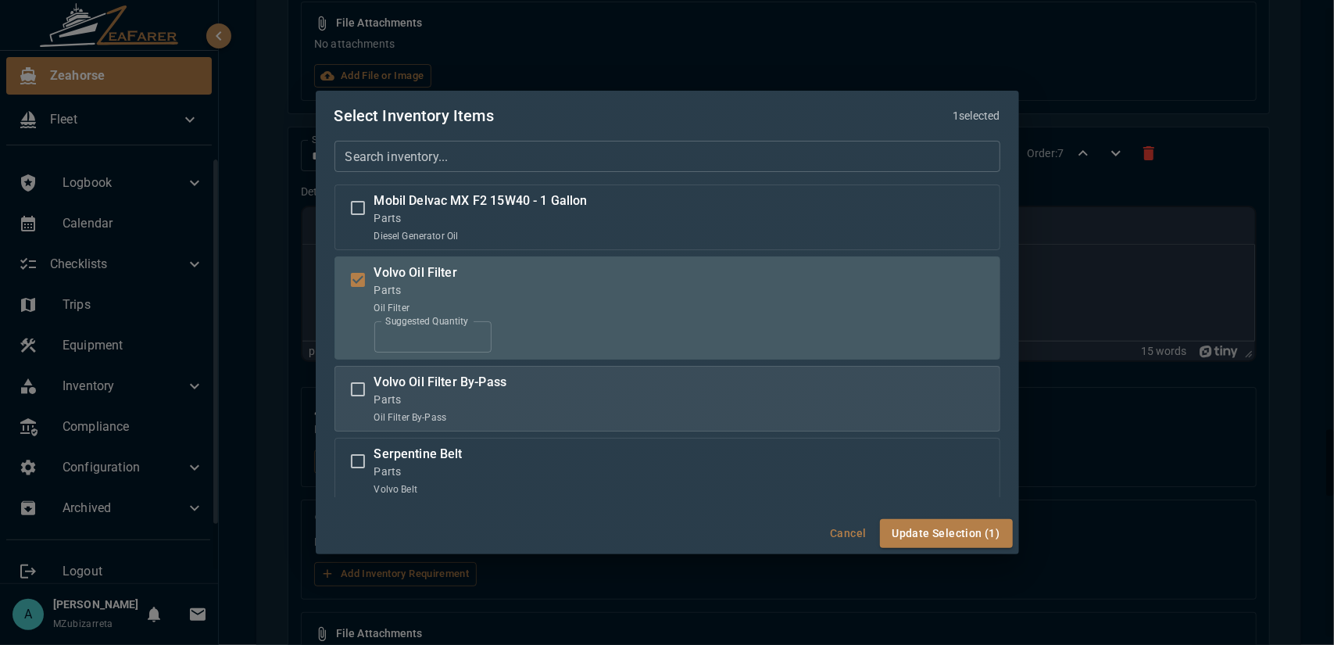
click at [496, 417] on p "Oil Filter By-Pass" at bounding box center [440, 417] width 133 height 14
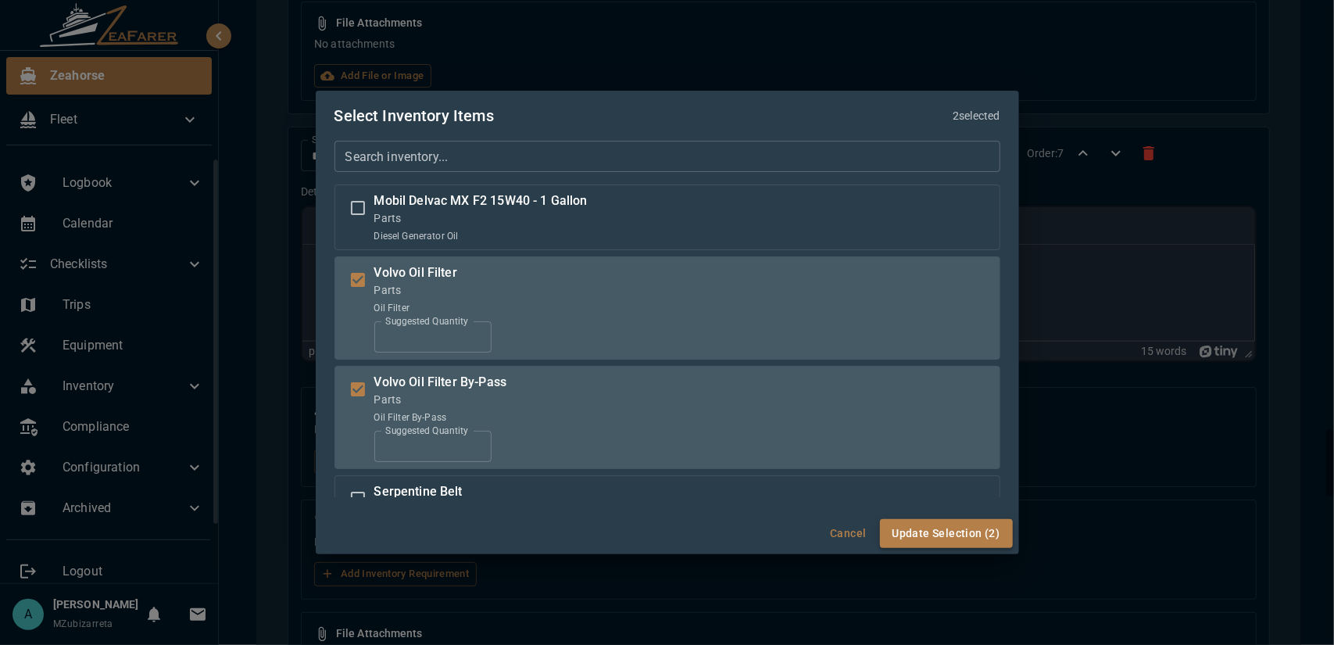
click at [964, 534] on button "Update Selection (2)" at bounding box center [946, 533] width 133 height 29
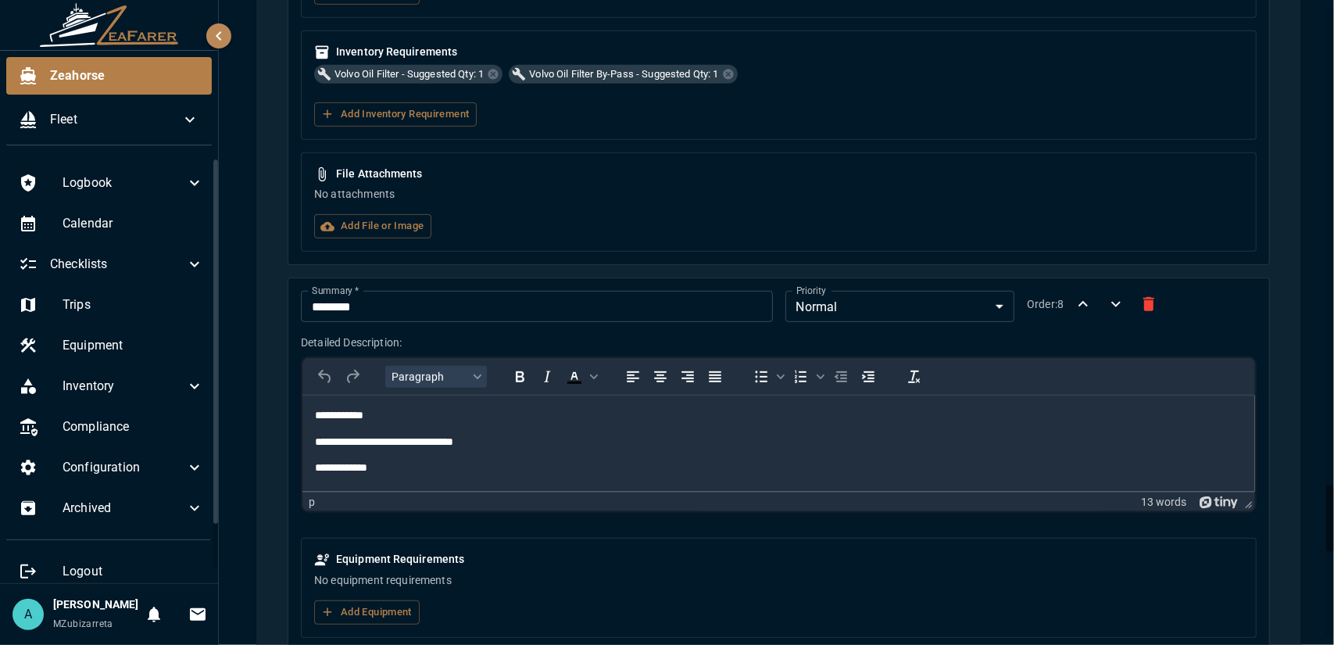
scroll to position [4614, 0]
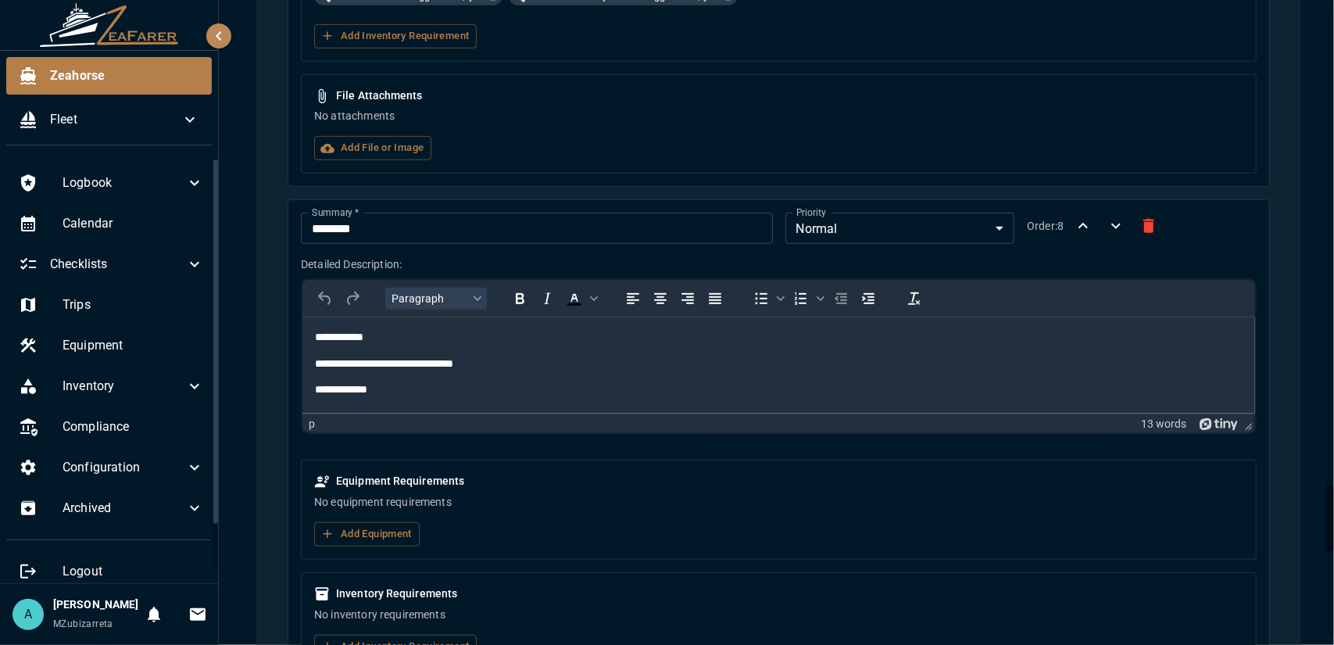
click at [395, 605] on div "Inventory Requirements No inventory requirements Add Inventory Requirement" at bounding box center [779, 622] width 956 height 100
click at [395, 617] on button "Add Inventory Requirement" at bounding box center [395, 647] width 163 height 24
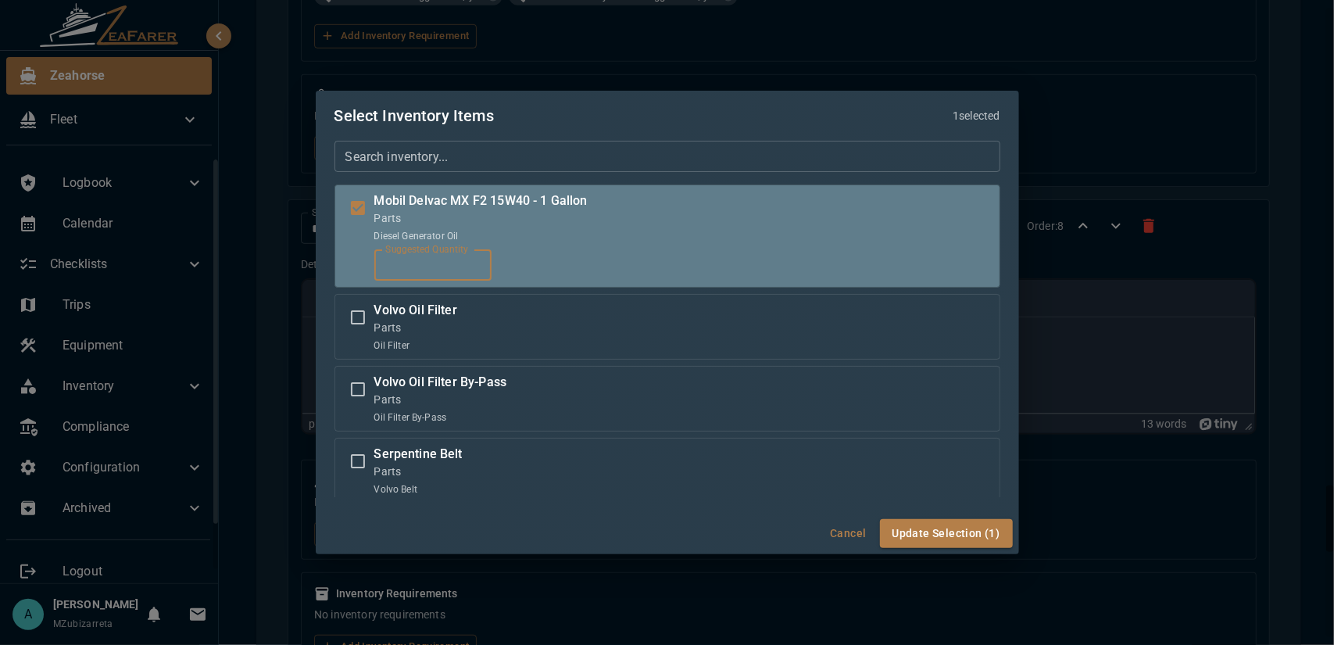
click at [414, 263] on input "*" at bounding box center [432, 264] width 117 height 31
click at [475, 262] on input "*" at bounding box center [432, 264] width 117 height 31
type input "*"
click at [475, 262] on input "*" at bounding box center [432, 264] width 117 height 31
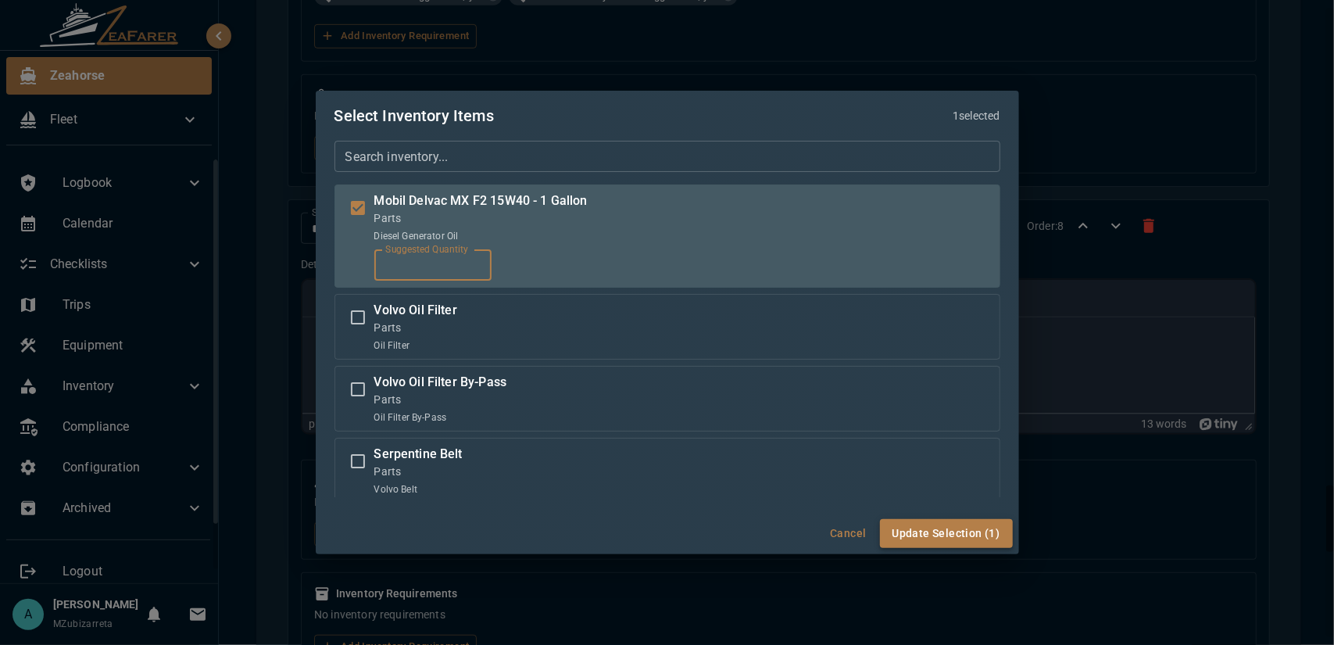
click at [942, 536] on button "Update Selection (1)" at bounding box center [946, 533] width 133 height 29
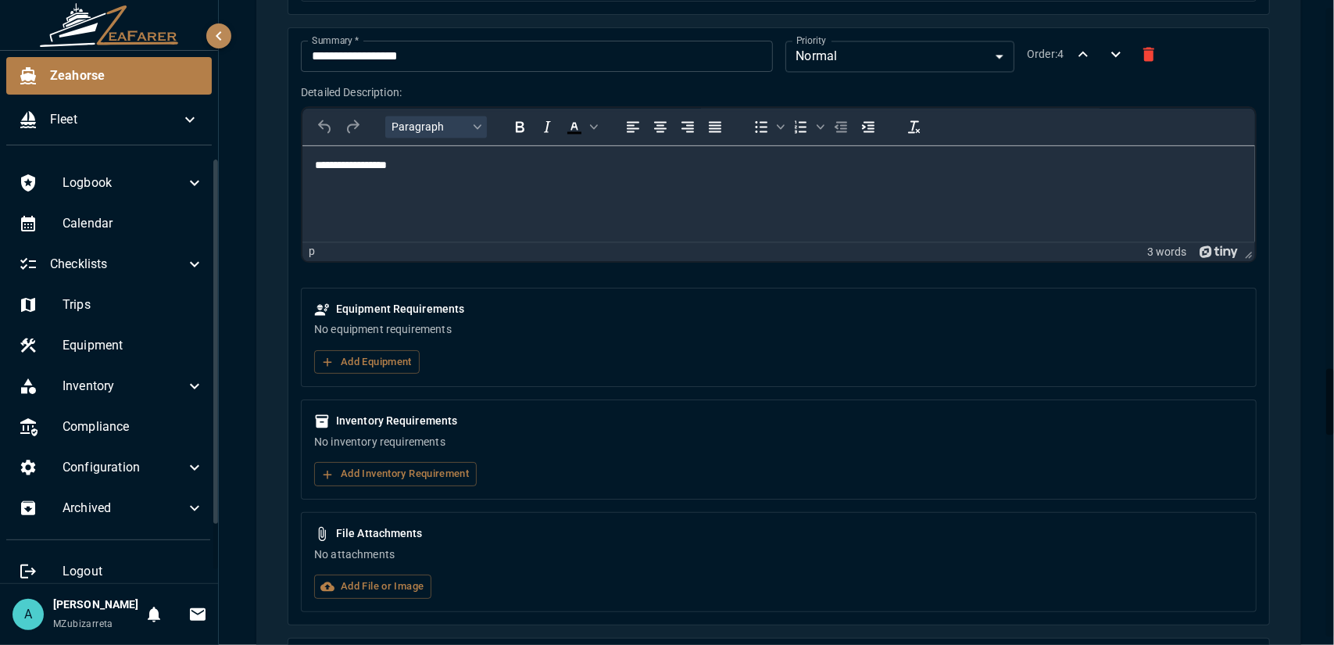
scroll to position [0, 0]
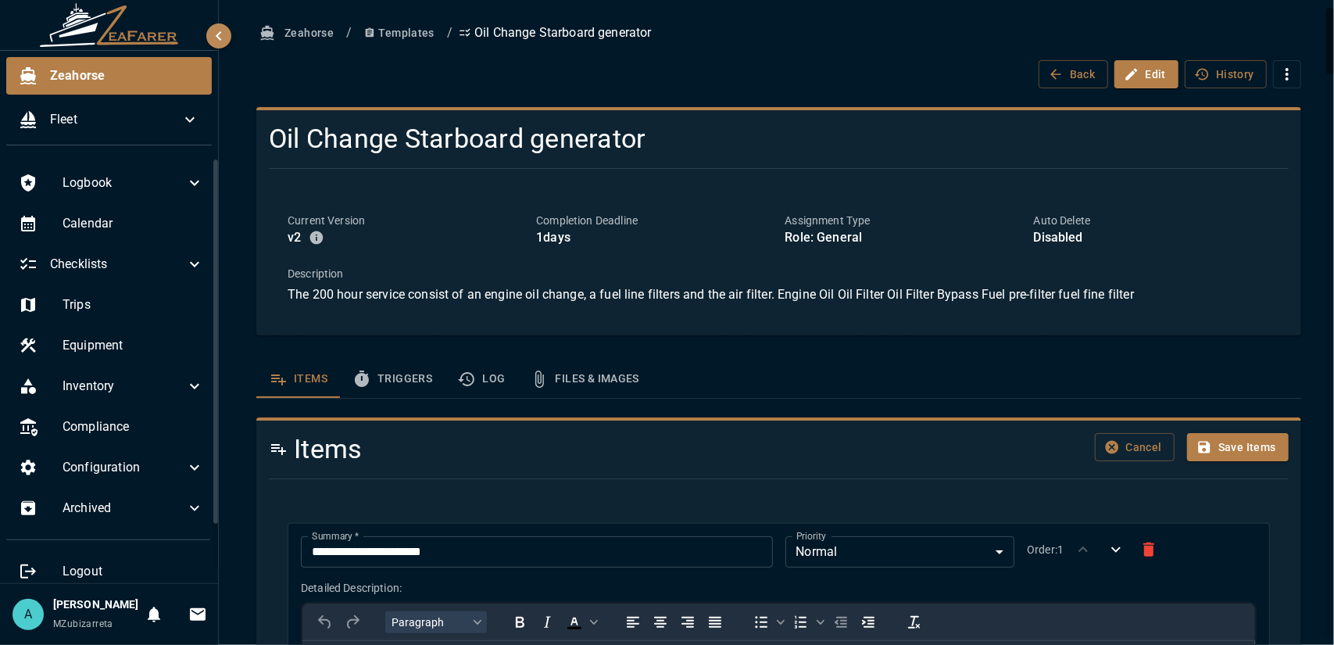
drag, startPoint x: 1332, startPoint y: 457, endPoint x: 1333, endPoint y: -20, distance: 476.7
click at [1333, 0] on html "**********" at bounding box center [667, 322] width 1334 height 645
click at [1253, 441] on button "Save Items" at bounding box center [1238, 447] width 102 height 29
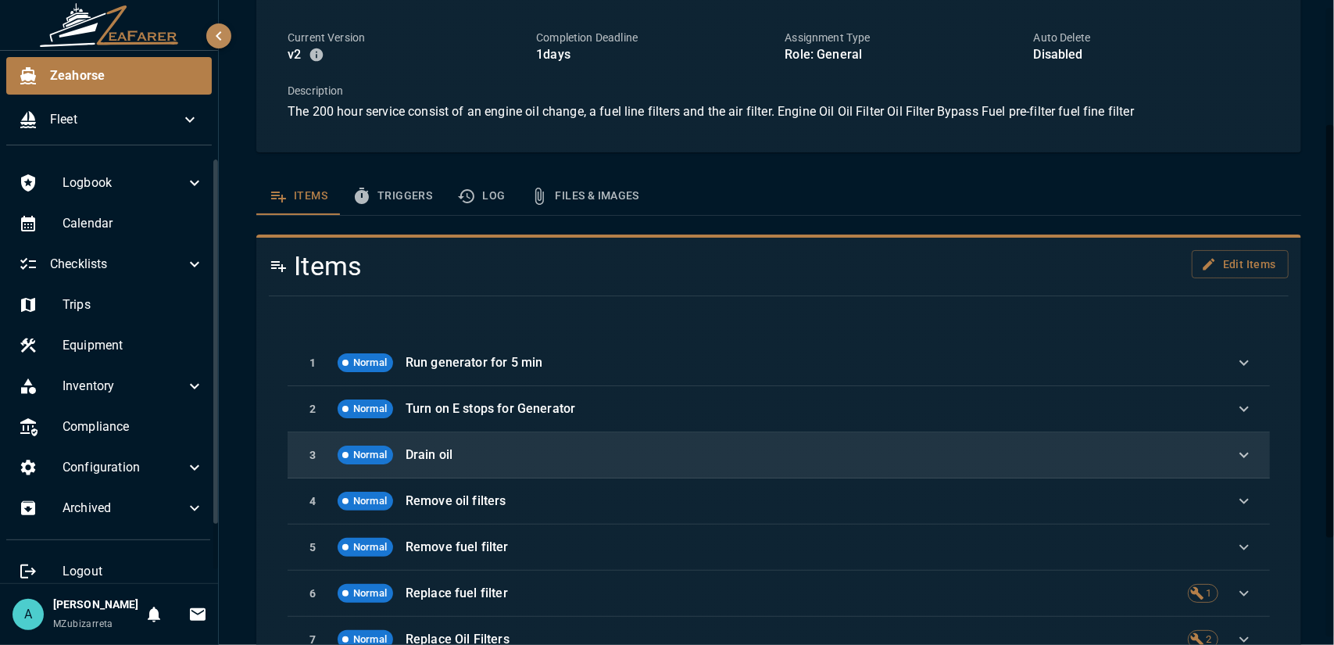
scroll to position [105, 0]
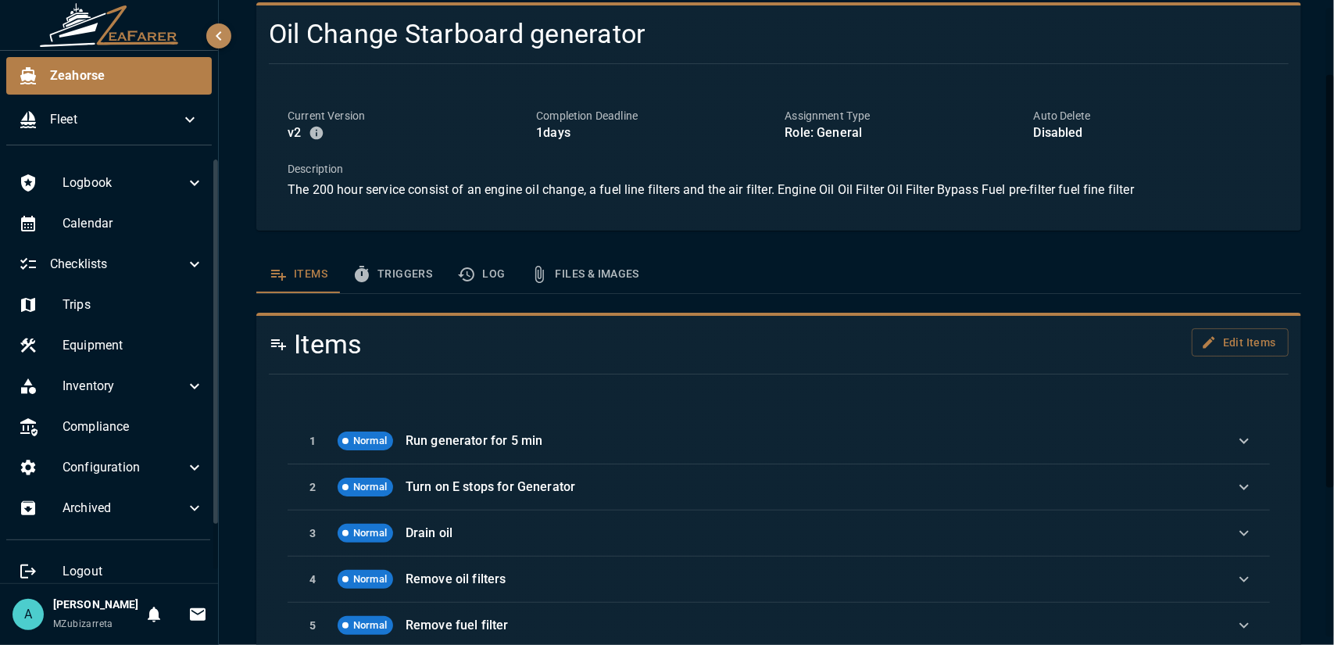
click at [381, 279] on button "Triggers" at bounding box center [392, 275] width 105 height 38
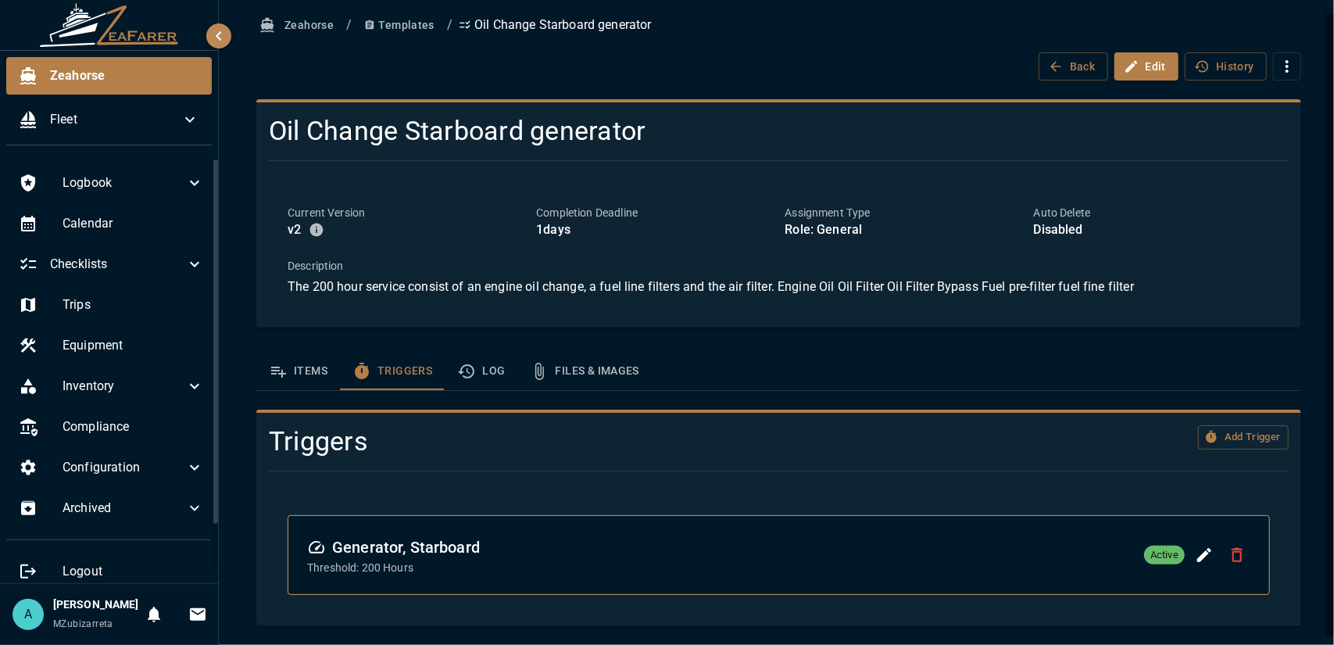
scroll to position [6, 0]
click at [299, 377] on button "Items" at bounding box center [298, 373] width 84 height 38
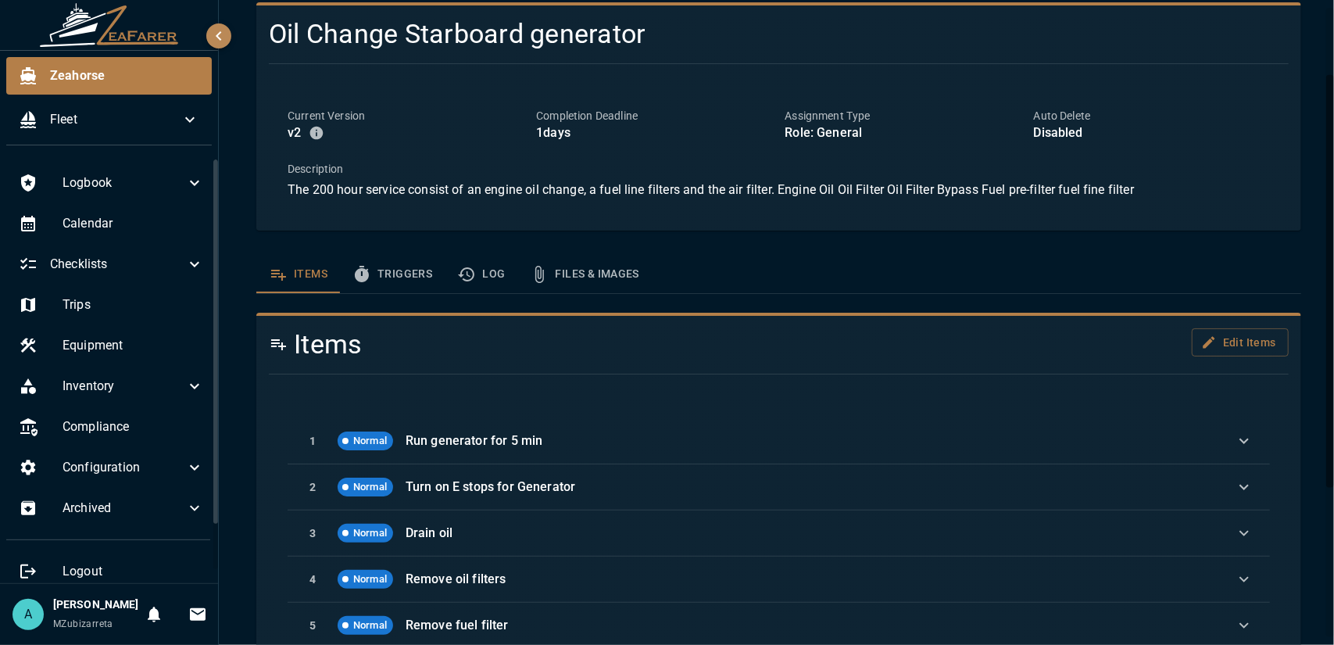
scroll to position [0, 0]
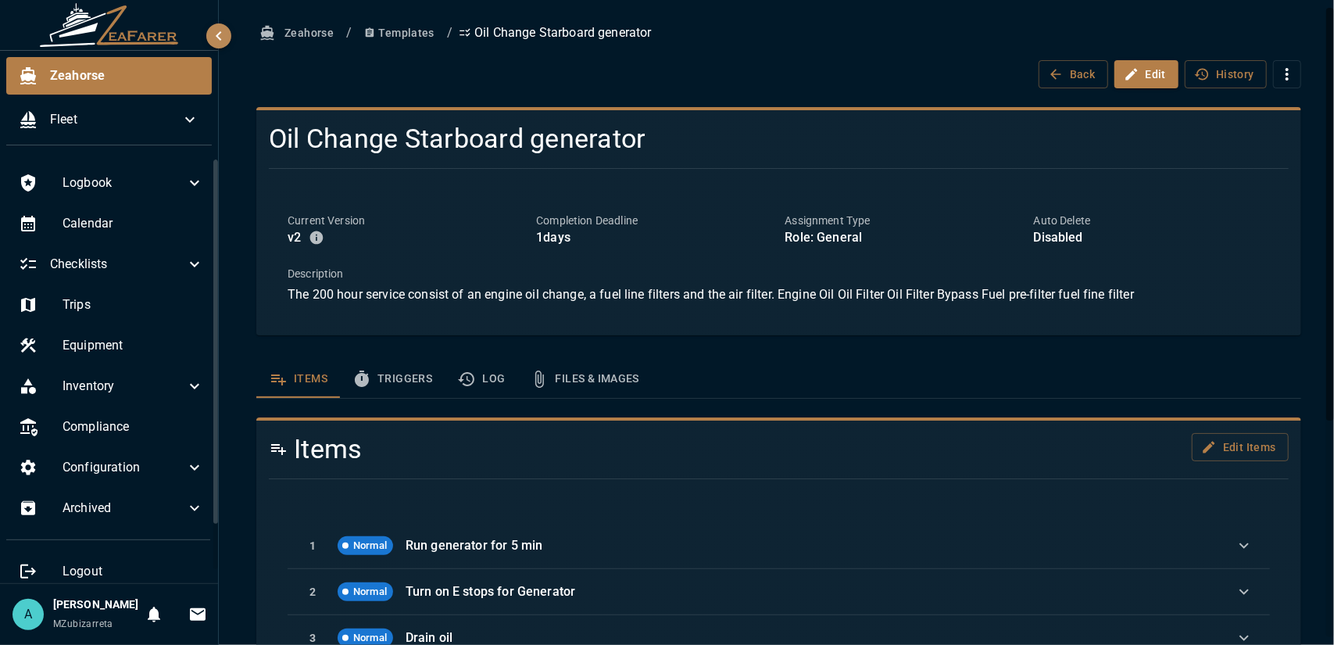
click at [1278, 73] on icon "button" at bounding box center [1287, 74] width 19 height 19
click at [1271, 70] on div at bounding box center [667, 322] width 1334 height 645
click at [1208, 72] on button "History" at bounding box center [1226, 74] width 82 height 29
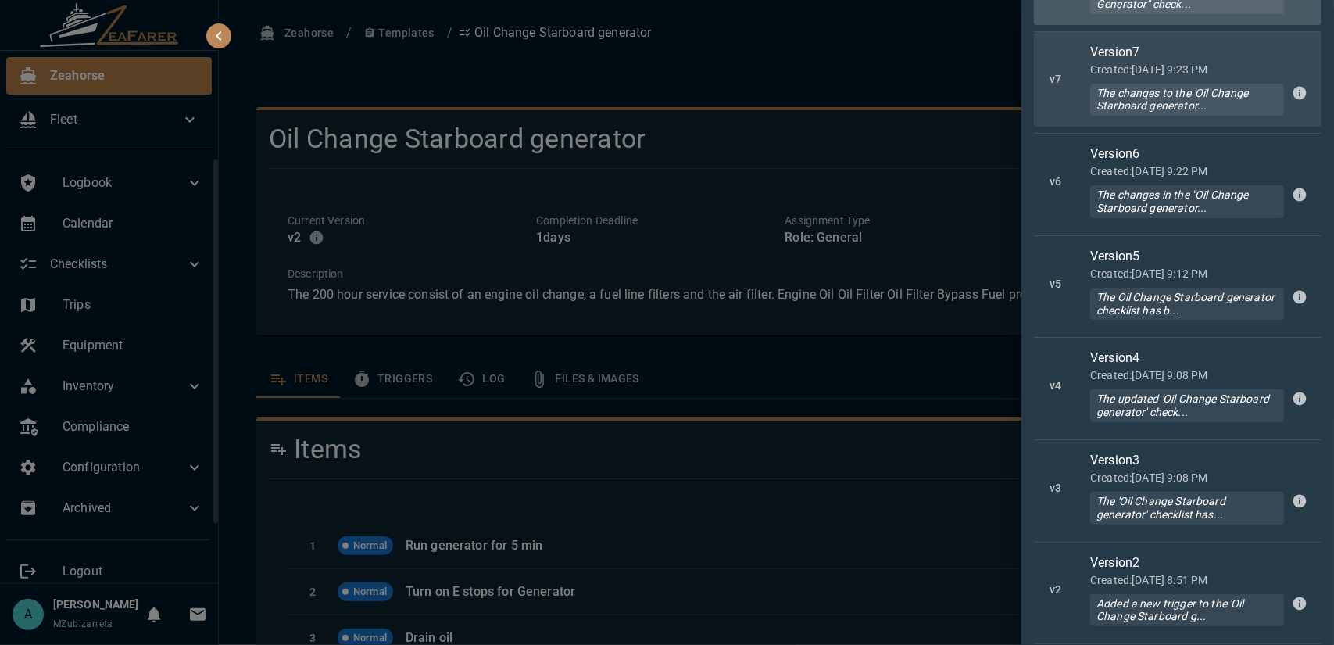
scroll to position [48, 0]
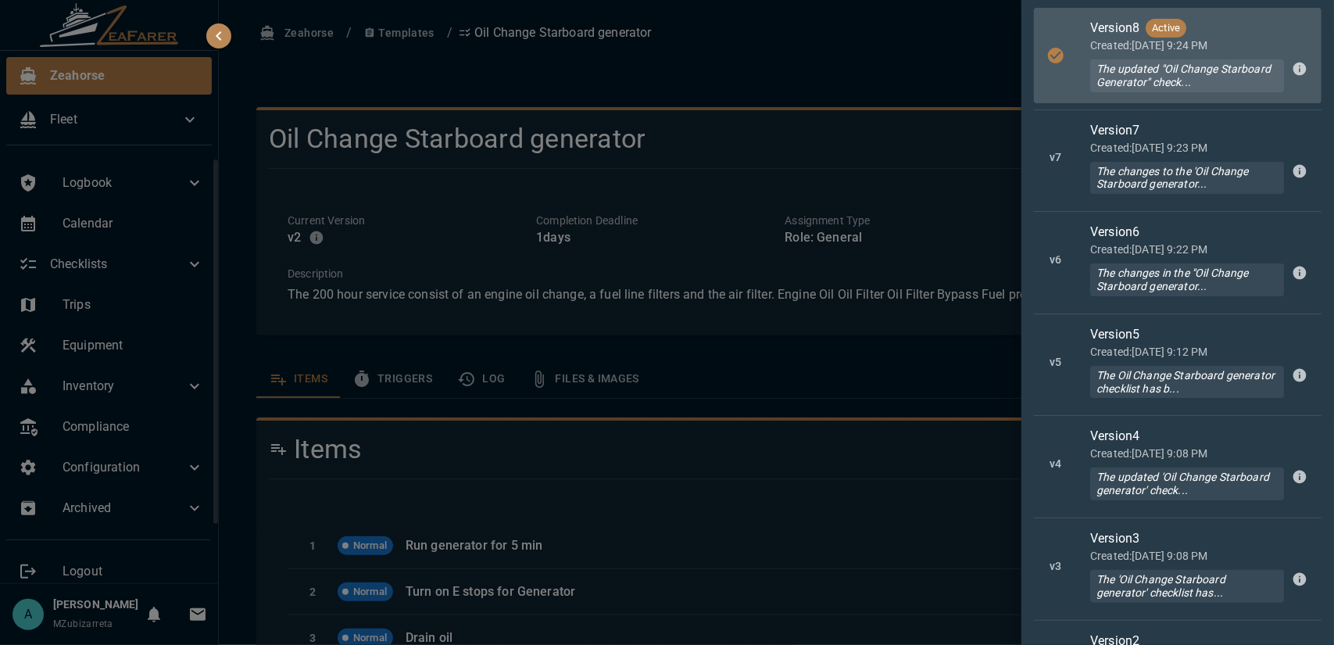
click at [863, 70] on div at bounding box center [667, 322] width 1334 height 645
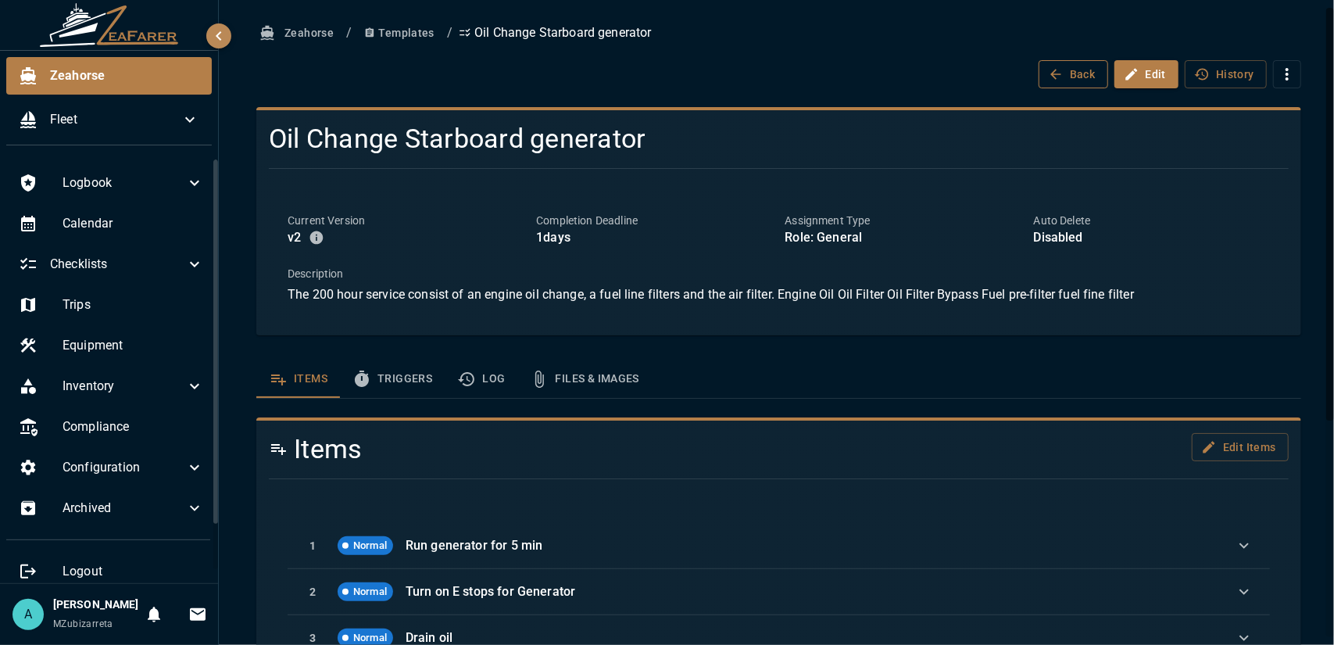
click at [1082, 79] on button "Back" at bounding box center [1074, 74] width 70 height 29
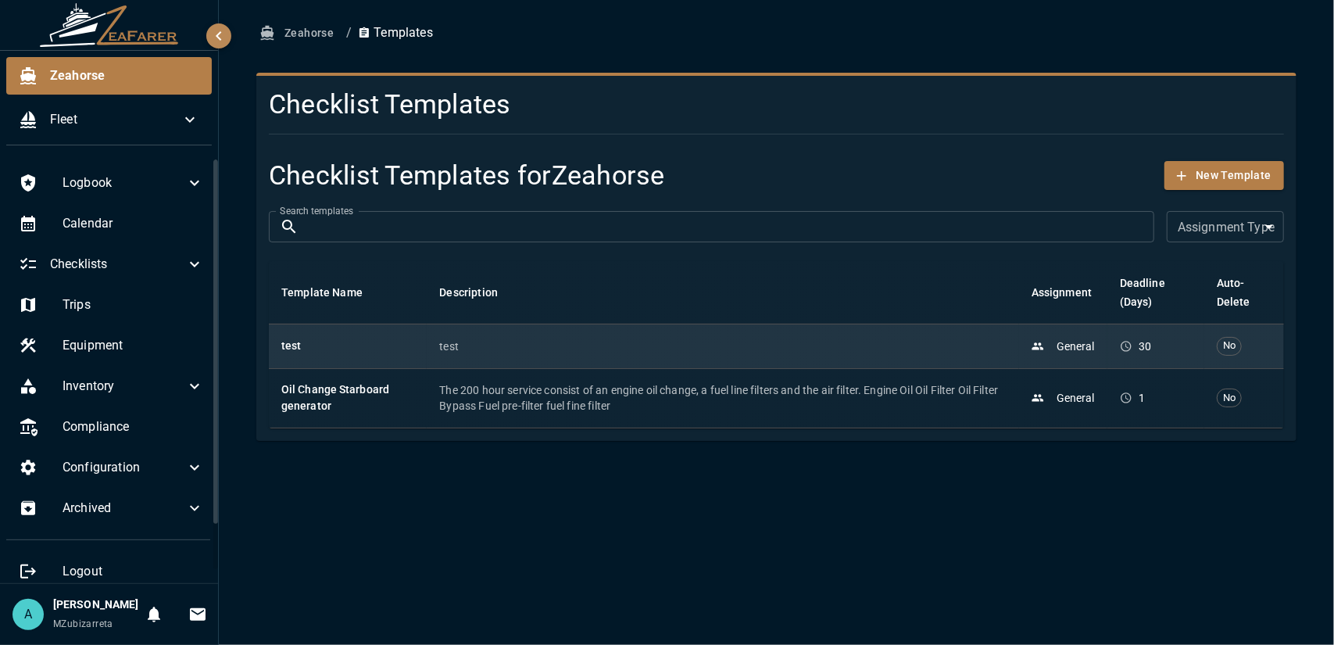
click at [1271, 354] on td "No" at bounding box center [1244, 346] width 80 height 45
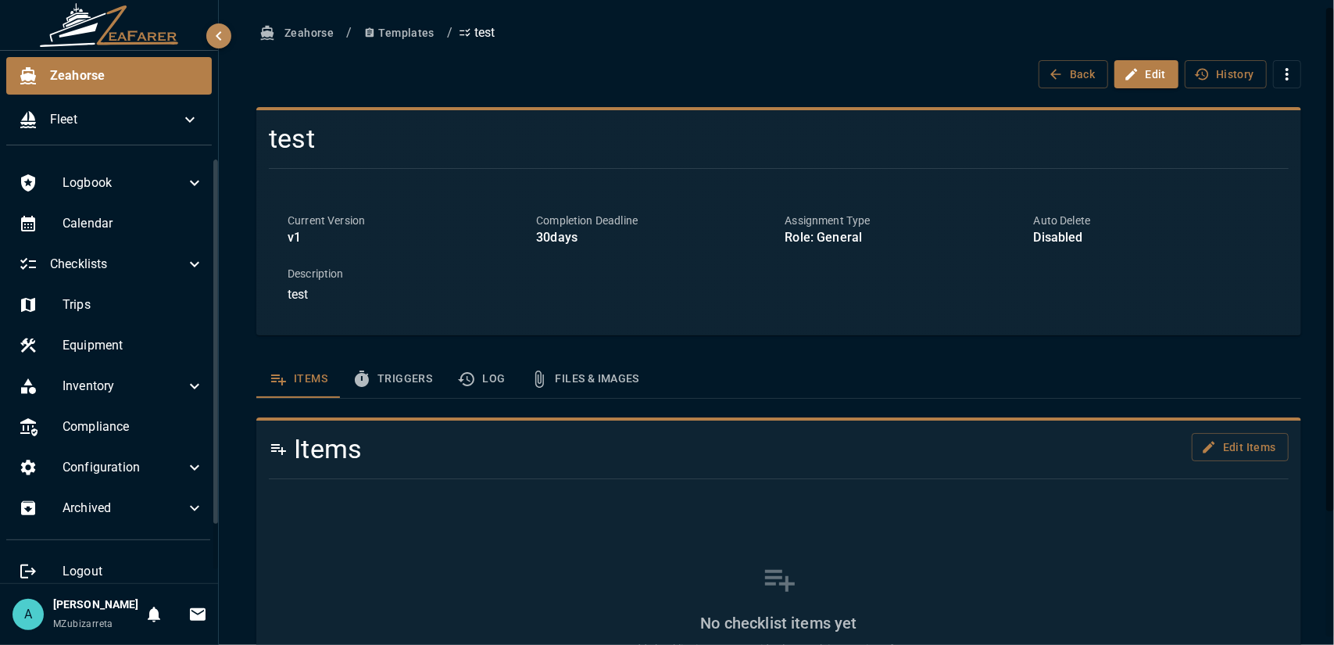
click at [1278, 79] on icon "button" at bounding box center [1287, 74] width 19 height 19
click at [1279, 70] on div at bounding box center [667, 322] width 1334 height 645
click at [374, 27] on button "Templates" at bounding box center [399, 33] width 83 height 29
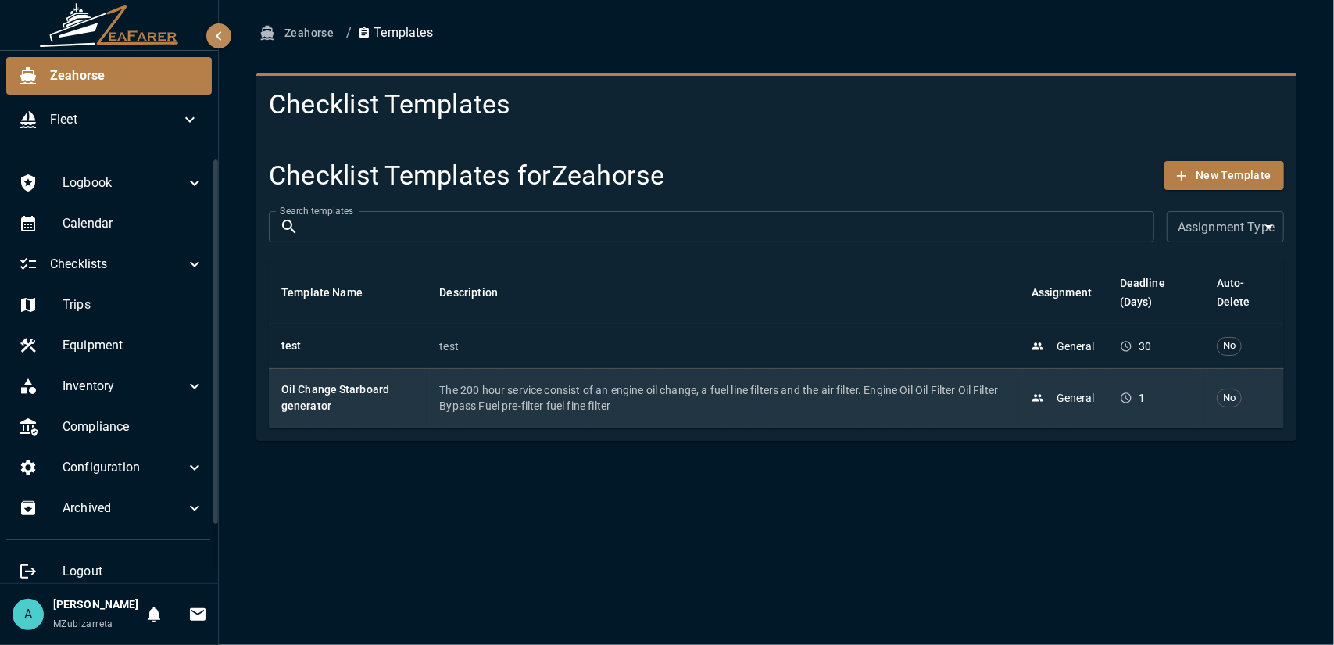
click at [728, 412] on p "The 200 hour service consist of an engine oil change, a fuel line filters and t…" at bounding box center [722, 397] width 567 height 31
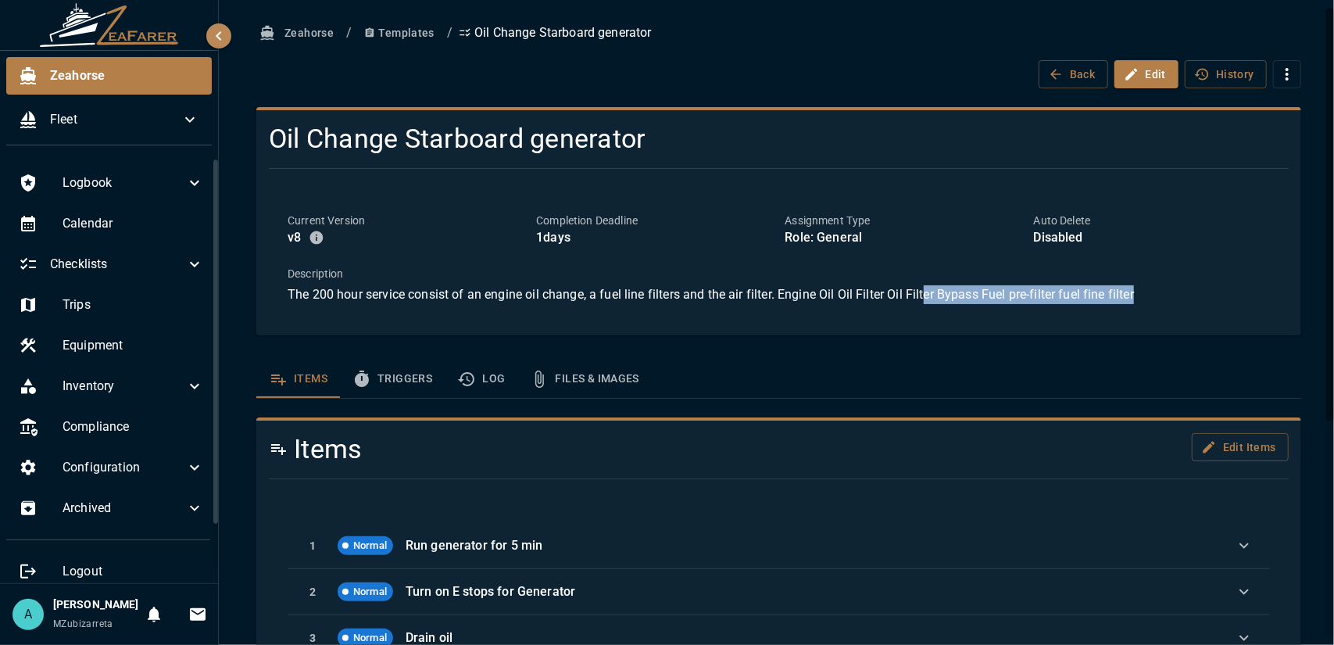
drag, startPoint x: 931, startPoint y: 295, endPoint x: 1147, endPoint y: 315, distance: 217.4
click at [1147, 315] on div "Current Version v 8 Completion Deadline 1 days Assignment Type Role: General Au…" at bounding box center [779, 258] width 1020 height 129
click at [1149, 304] on div "Current Version v 8 Completion Deadline 1 days Assignment Type Role: General Au…" at bounding box center [779, 258] width 1020 height 129
click at [1129, 80] on icon "button" at bounding box center [1132, 74] width 16 height 16
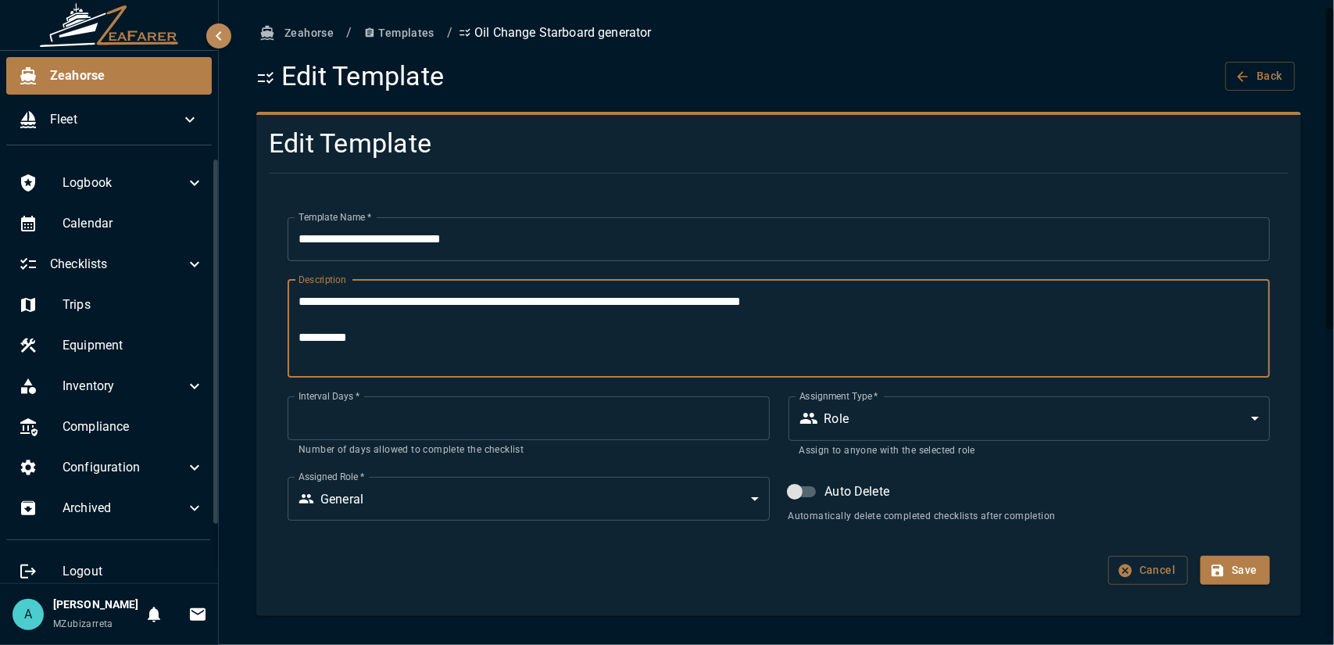
drag, startPoint x: 420, startPoint y: 302, endPoint x: 426, endPoint y: 317, distance: 16.1
click at [426, 317] on textarea "**********" at bounding box center [773, 328] width 949 height 72
click at [424, 329] on textarea "**********" at bounding box center [773, 328] width 949 height 72
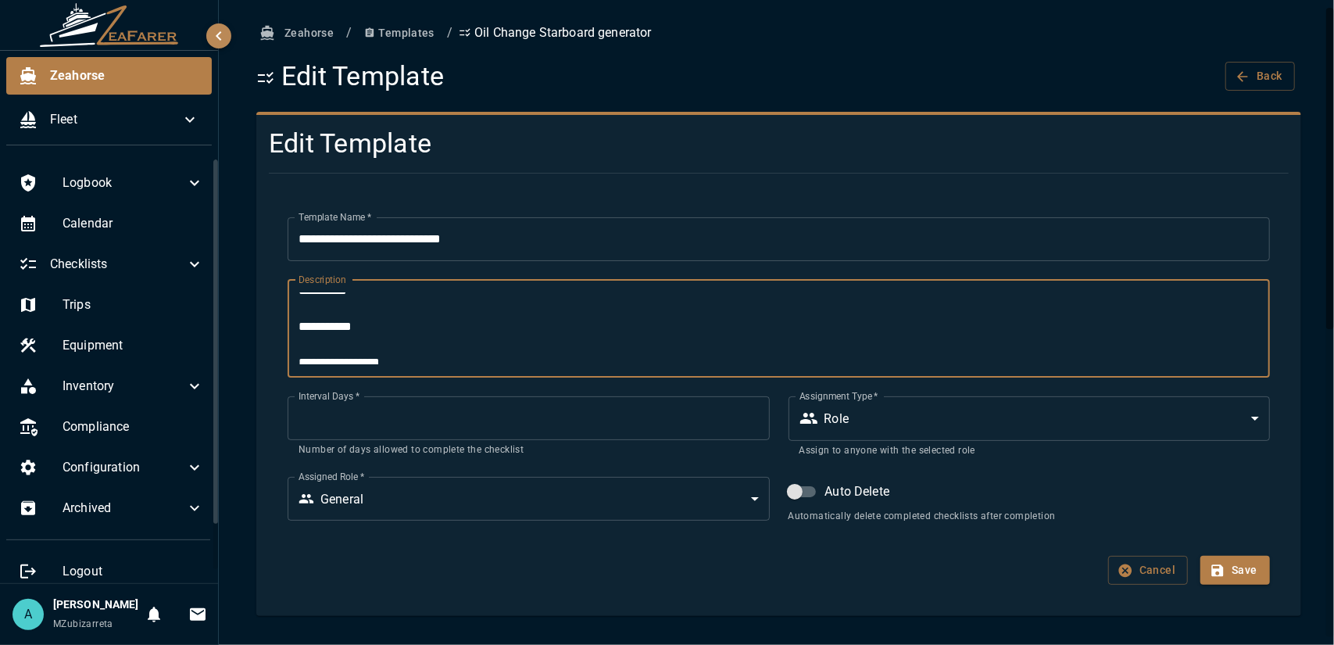
scroll to position [125, 0]
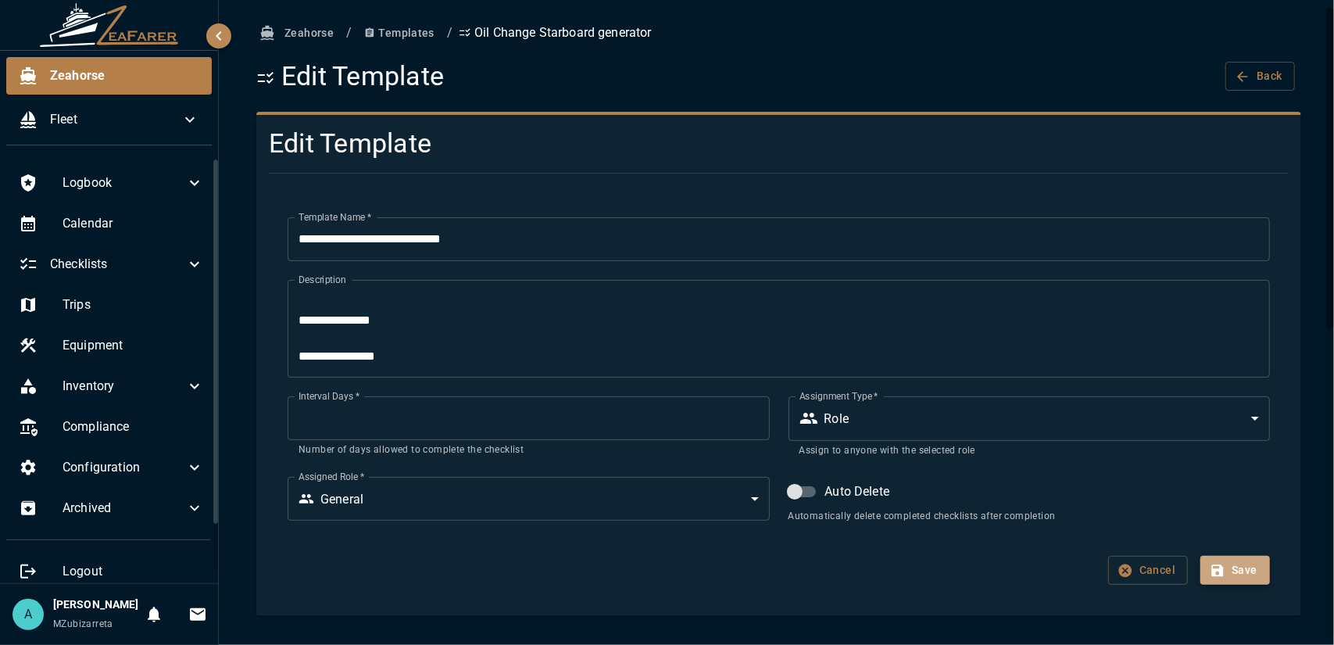
click at [1221, 577] on button "Save" at bounding box center [1235, 570] width 70 height 29
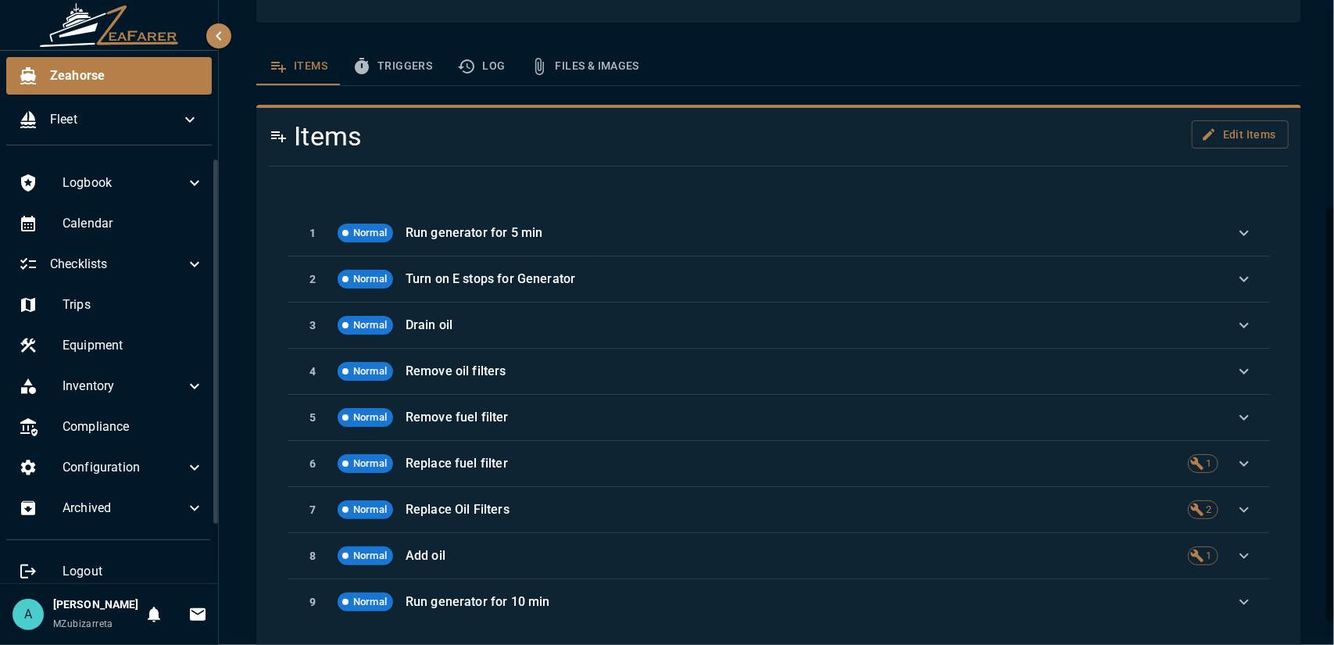
scroll to position [0, 0]
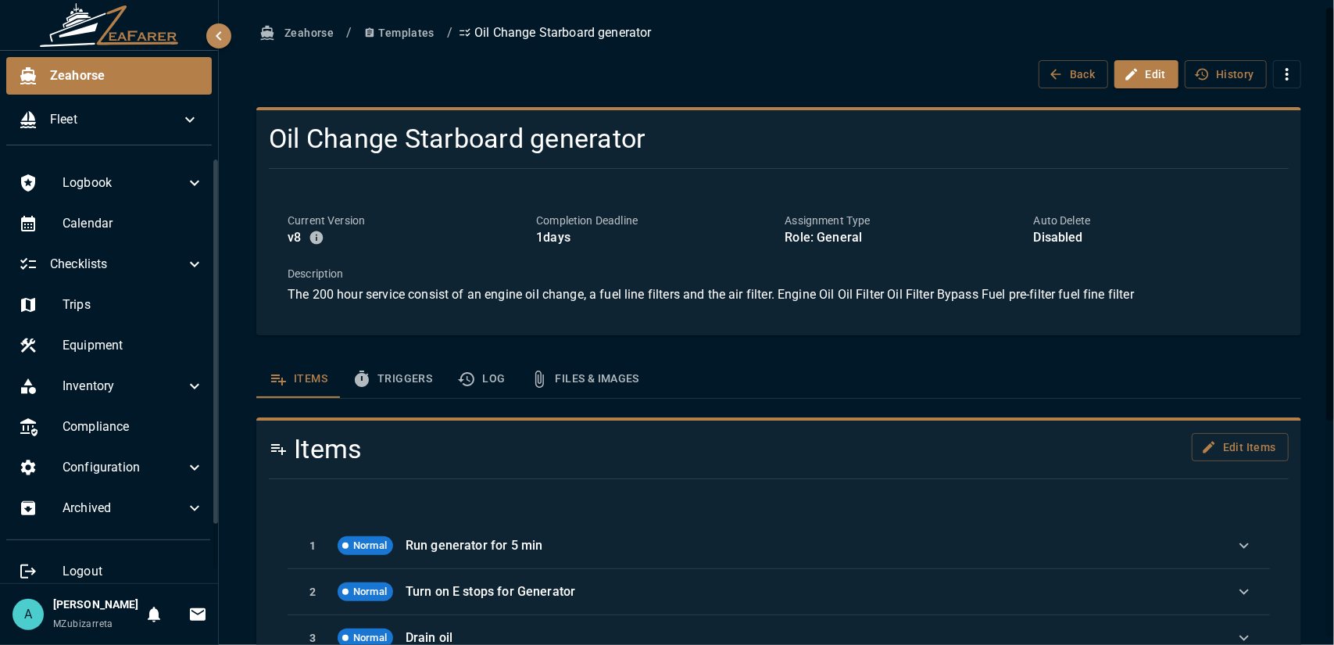
click at [401, 34] on button "Templates" at bounding box center [399, 33] width 83 height 29
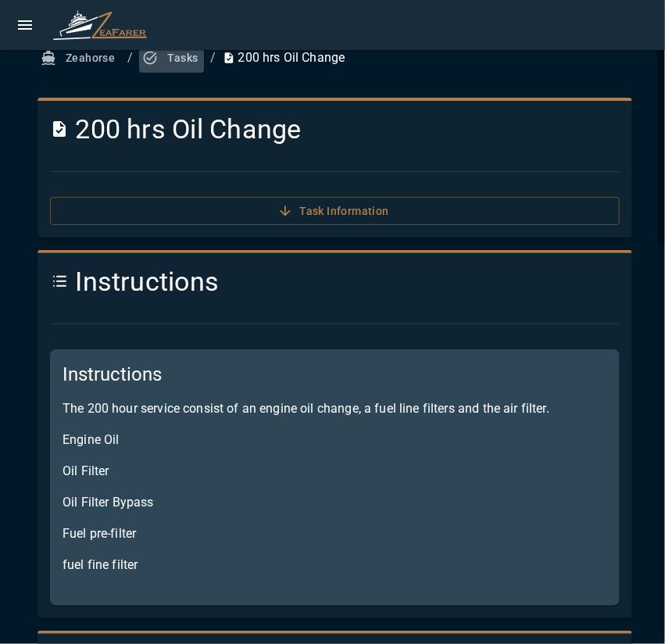
click at [166, 67] on button "Tasks" at bounding box center [171, 58] width 65 height 29
